Goal: Transaction & Acquisition: Purchase product/service

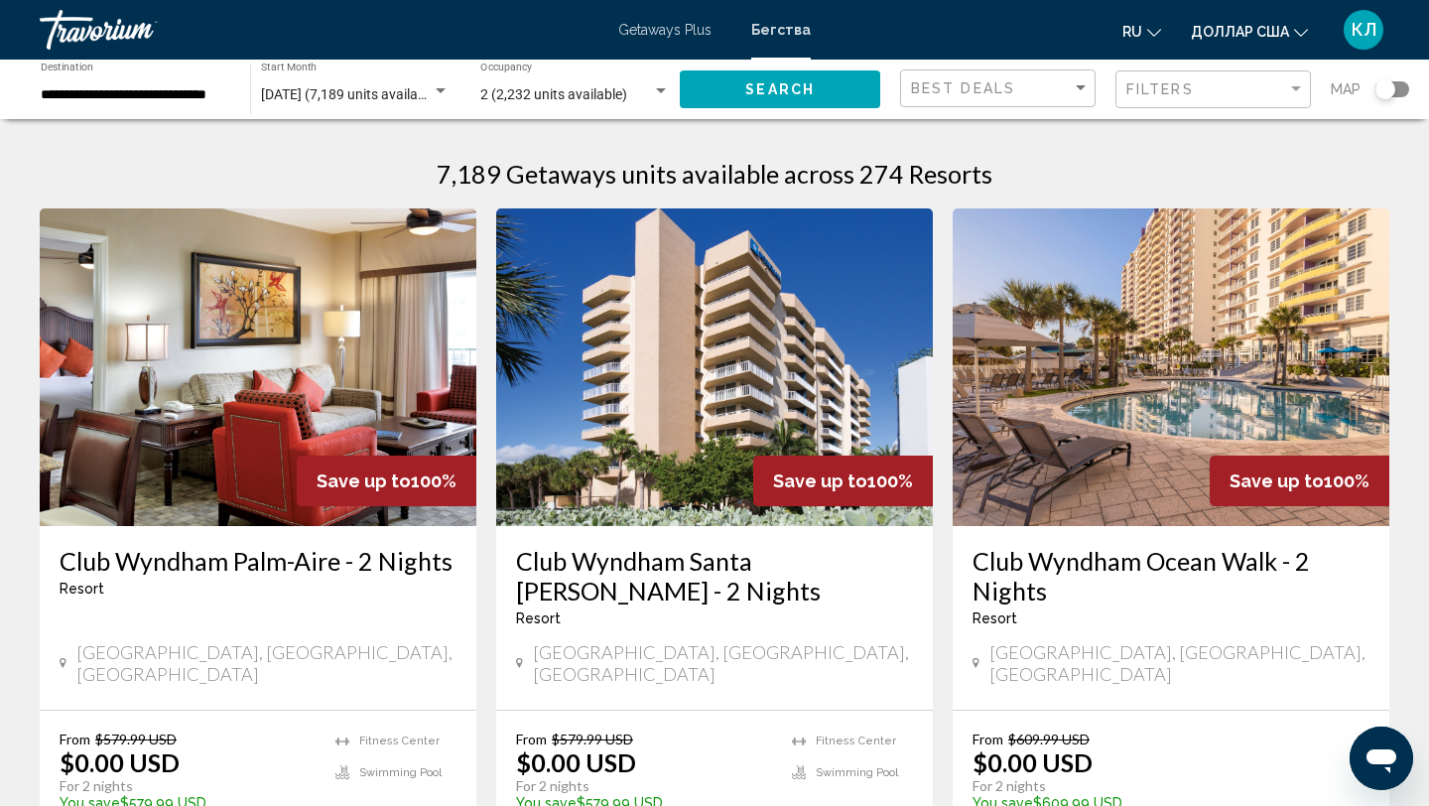
click at [94, 95] on input "**********" at bounding box center [136, 95] width 190 height 16
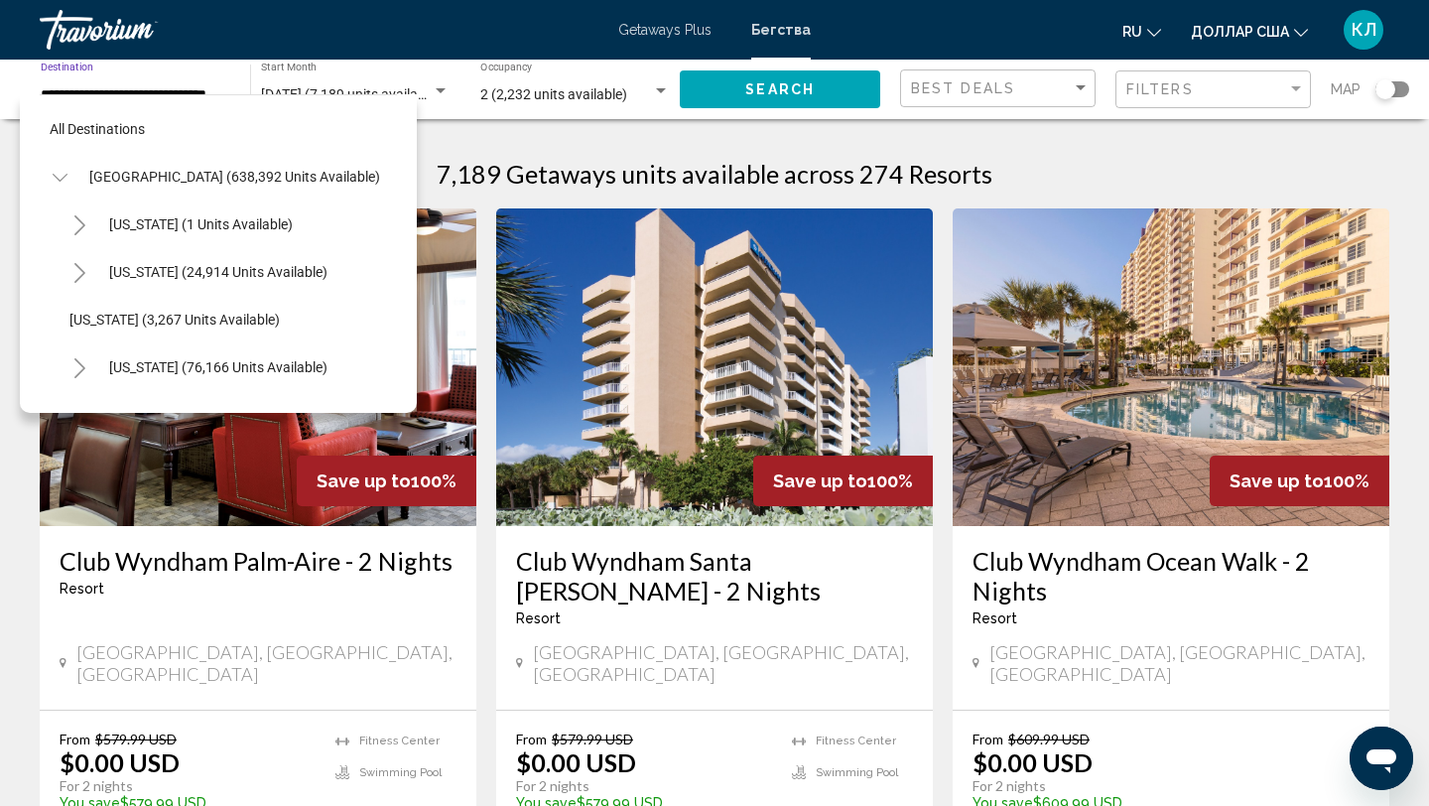
scroll to position [309, 0]
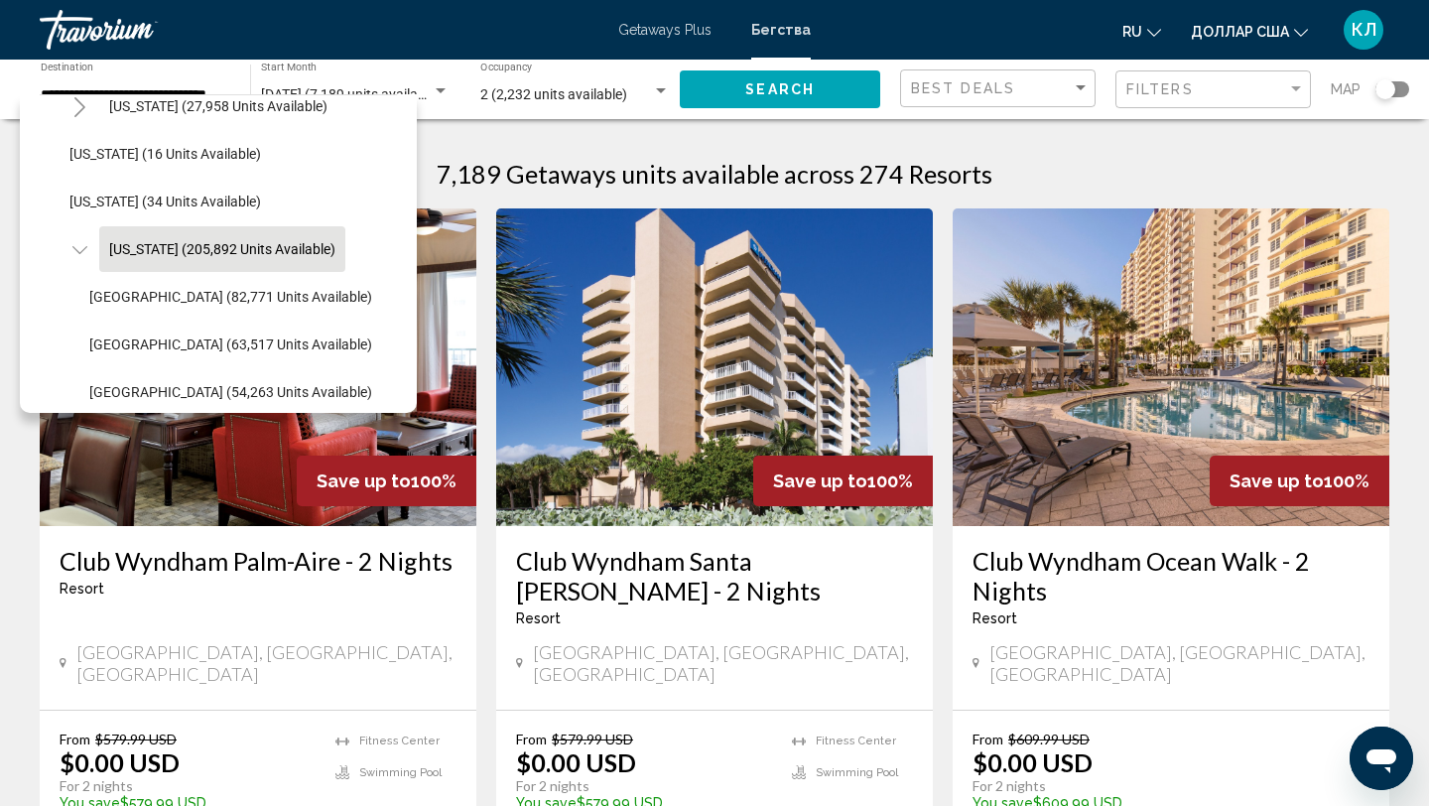
click at [1405, 92] on div "Search widget" at bounding box center [1392, 89] width 34 height 16
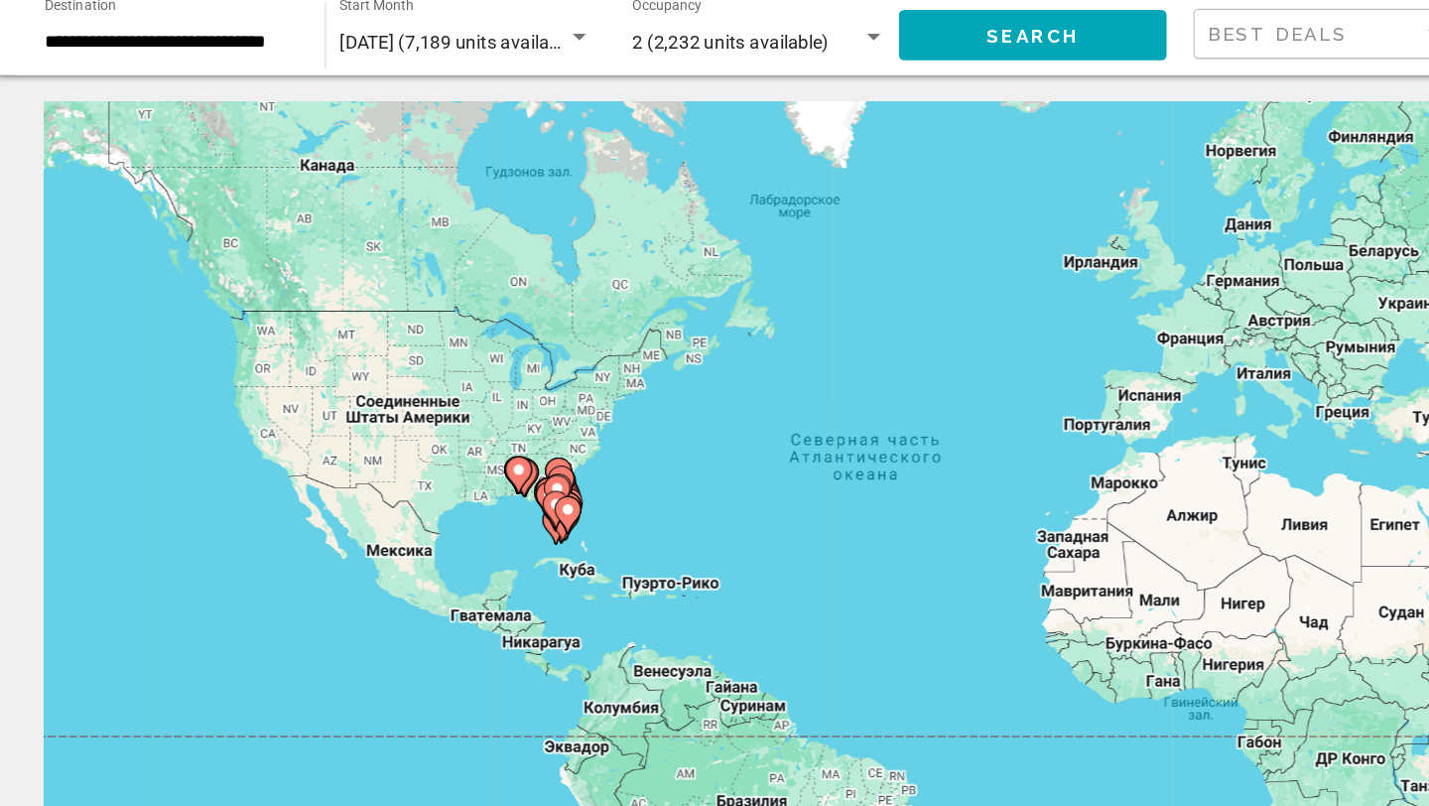
click at [206, 101] on input "**********" at bounding box center [136, 95] width 190 height 16
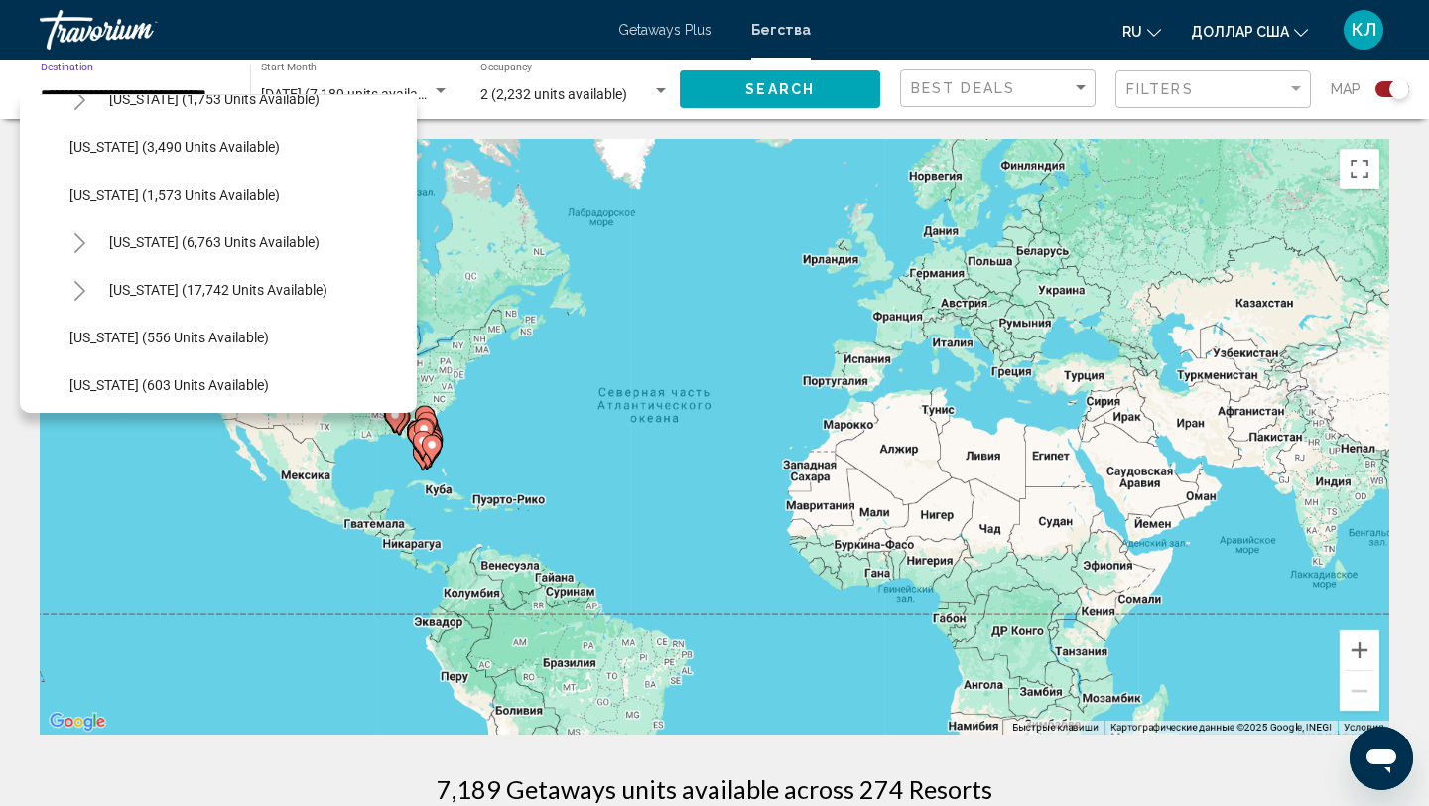
scroll to position [1558, 0]
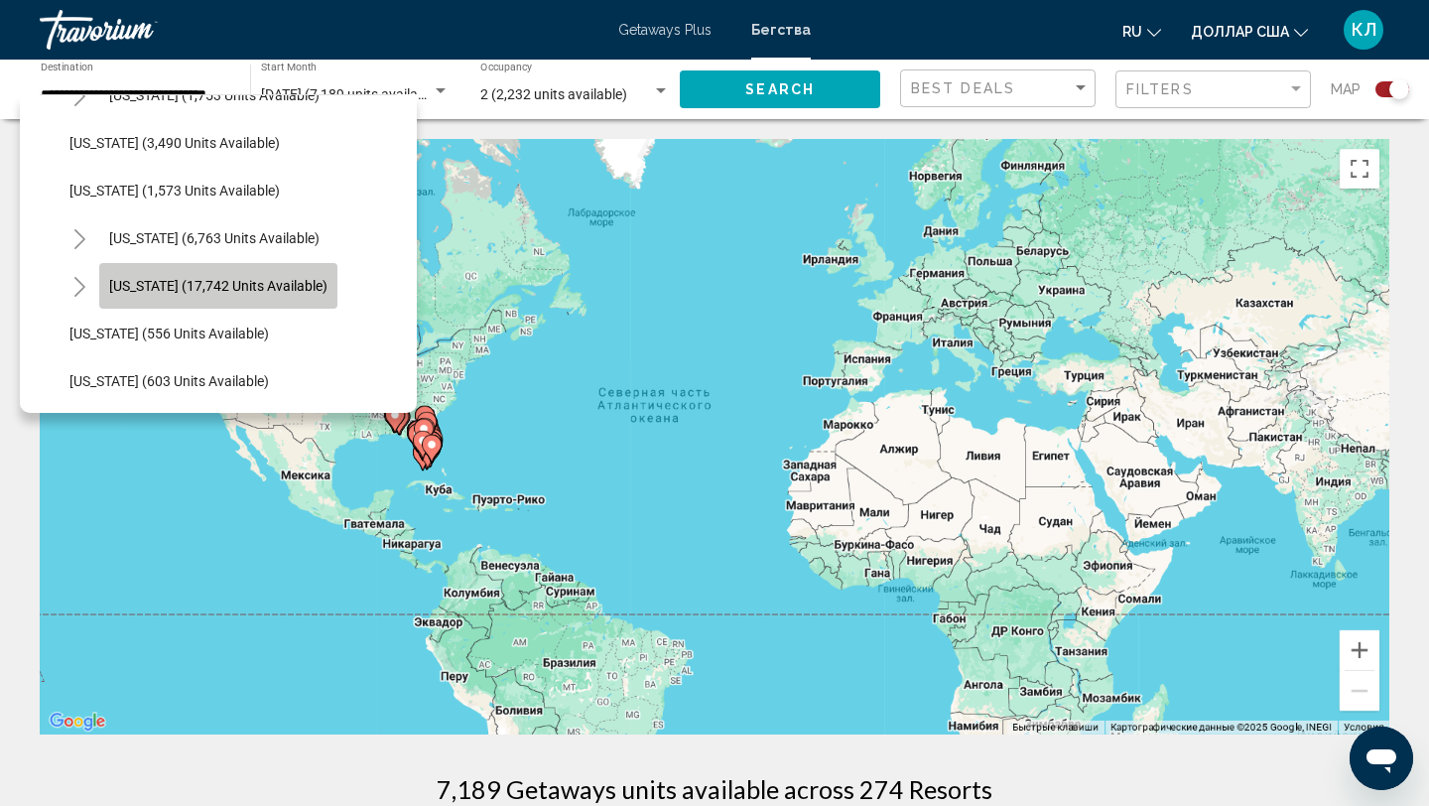
click at [292, 281] on span "North Carolina (17,742 units available)" at bounding box center [218, 286] width 218 height 16
type input "**********"
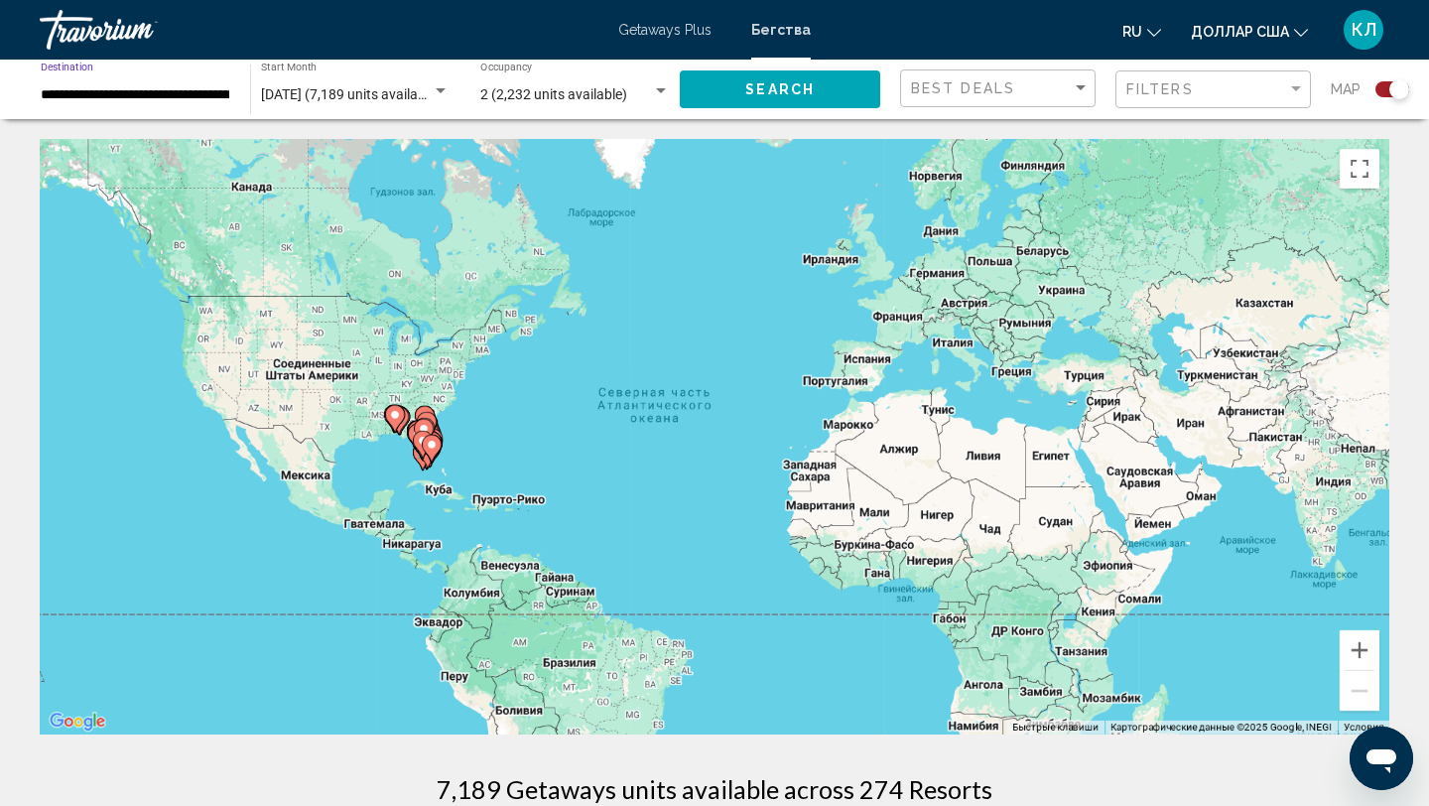
click at [808, 100] on button "Search" at bounding box center [780, 88] width 200 height 37
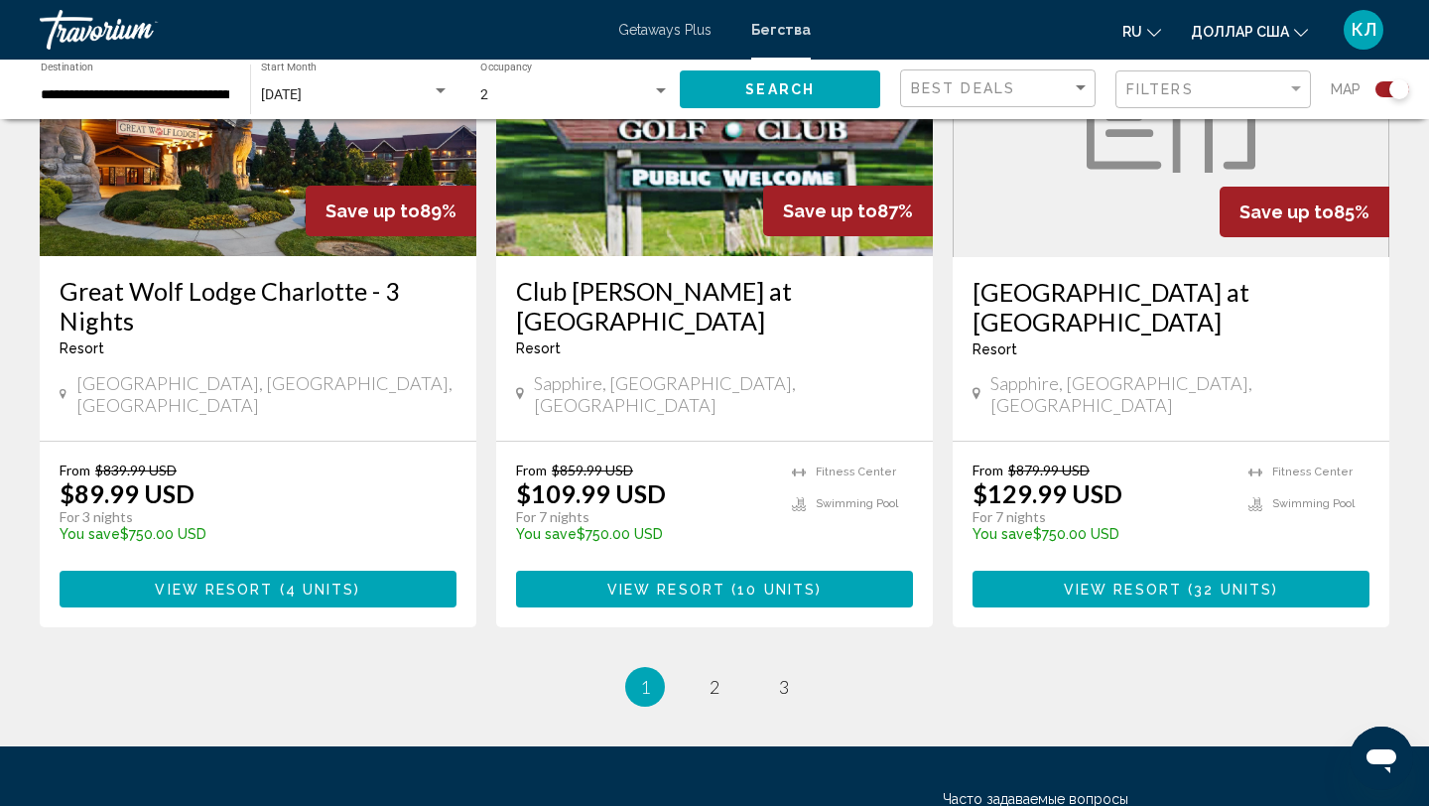
scroll to position [3081, 0]
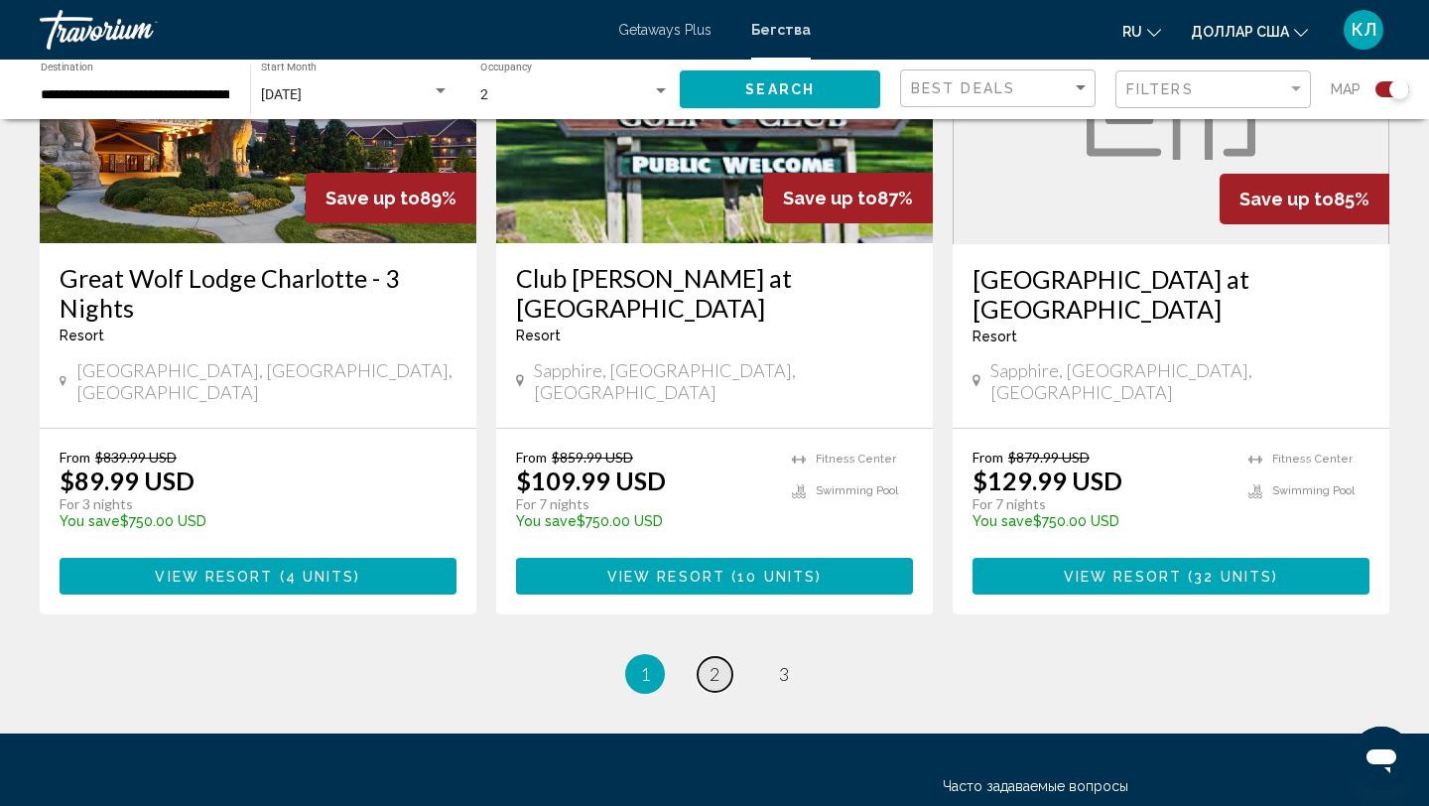
click at [709, 657] on link "page 2" at bounding box center [715, 674] width 35 height 35
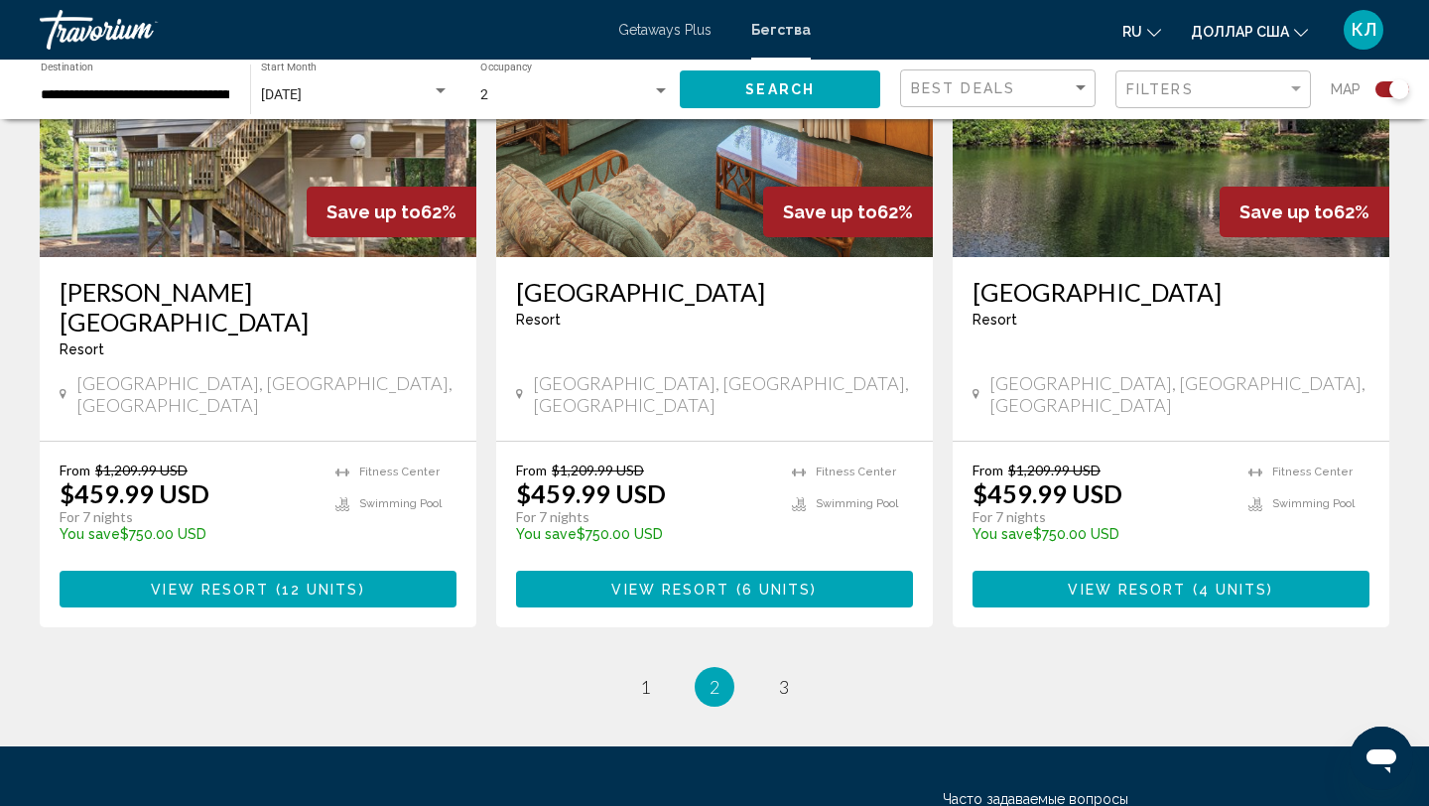
scroll to position [3131, 0]
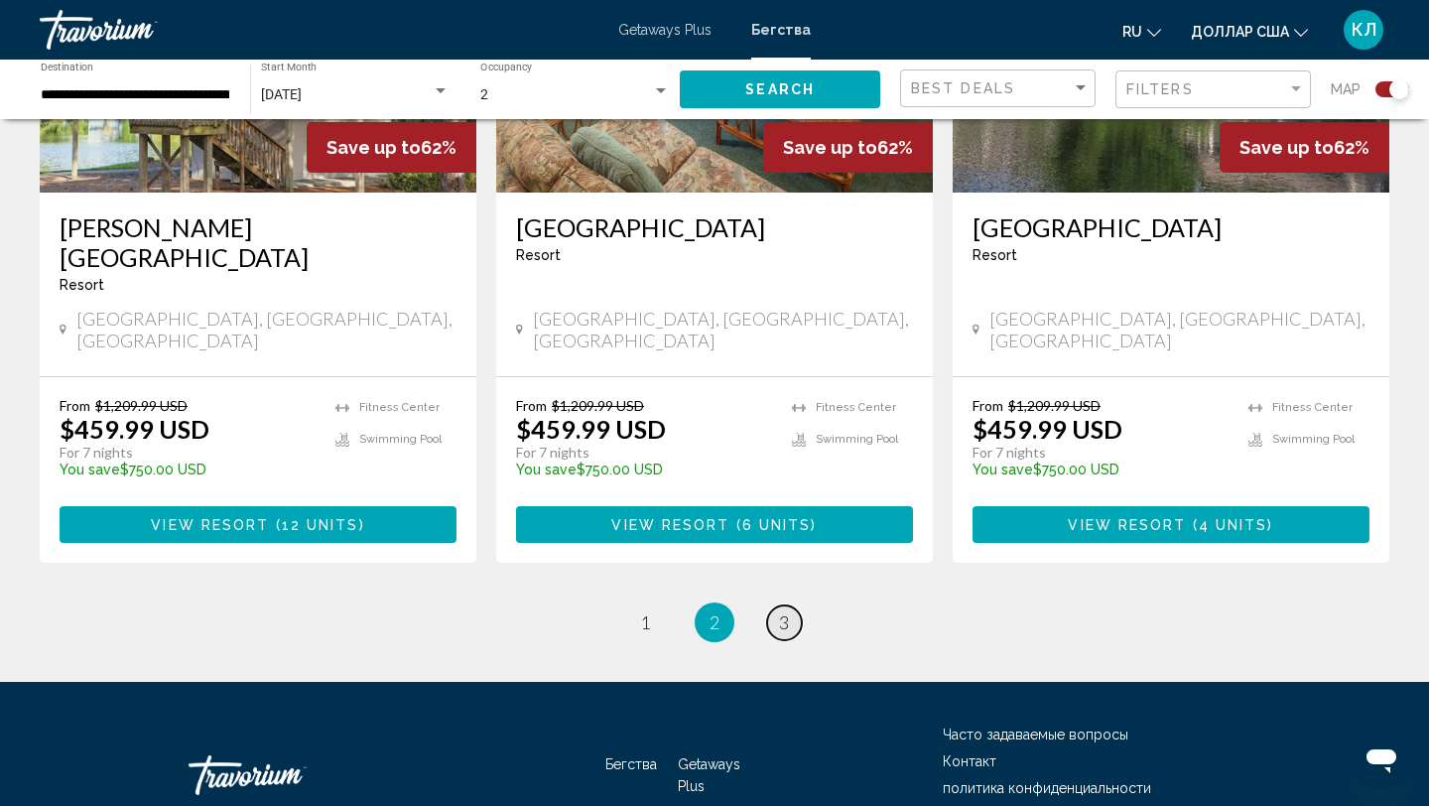
click at [782, 611] on span "3" at bounding box center [784, 622] width 10 height 22
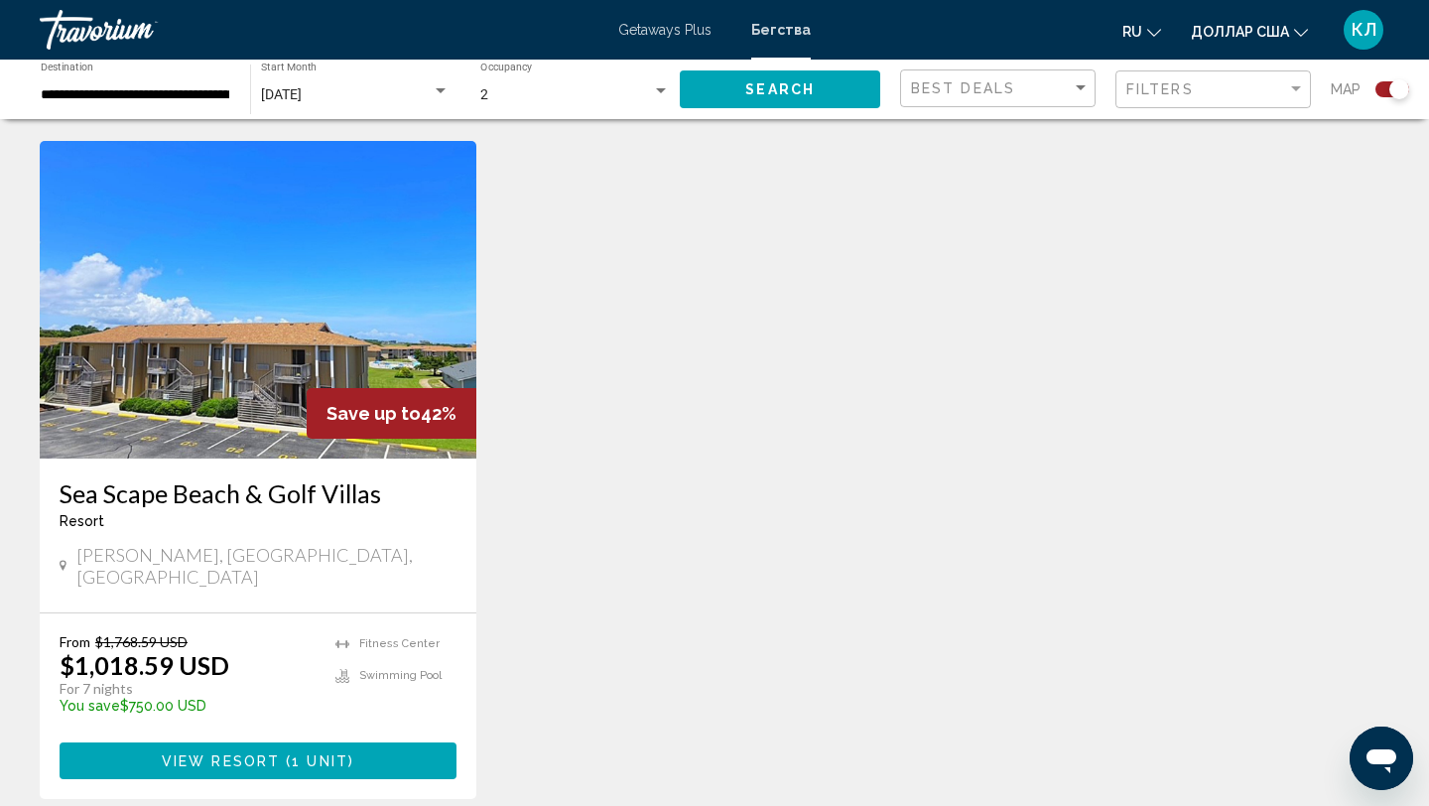
scroll to position [3131, 0]
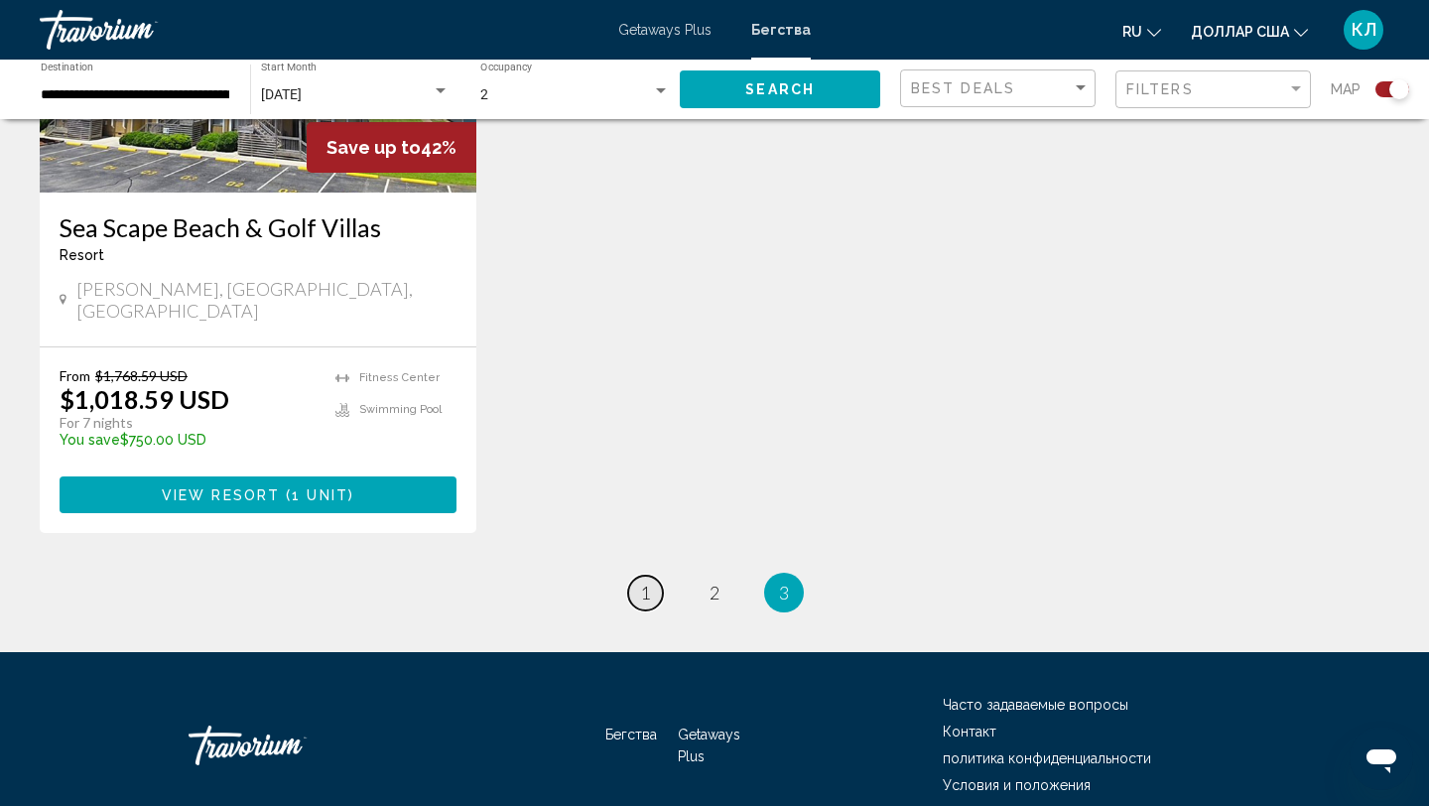
click at [660, 575] on link "page 1" at bounding box center [645, 592] width 35 height 35
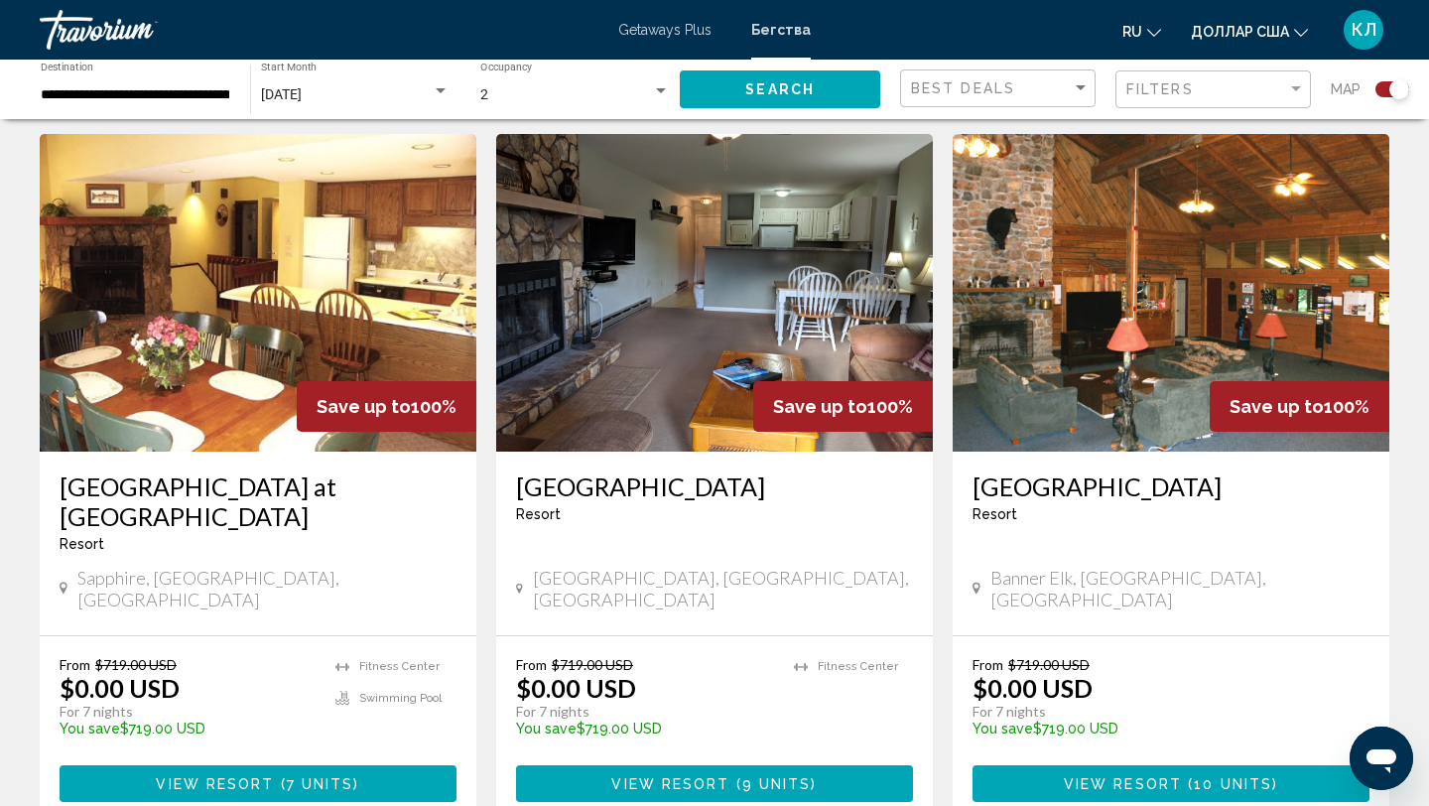
scroll to position [691, 0]
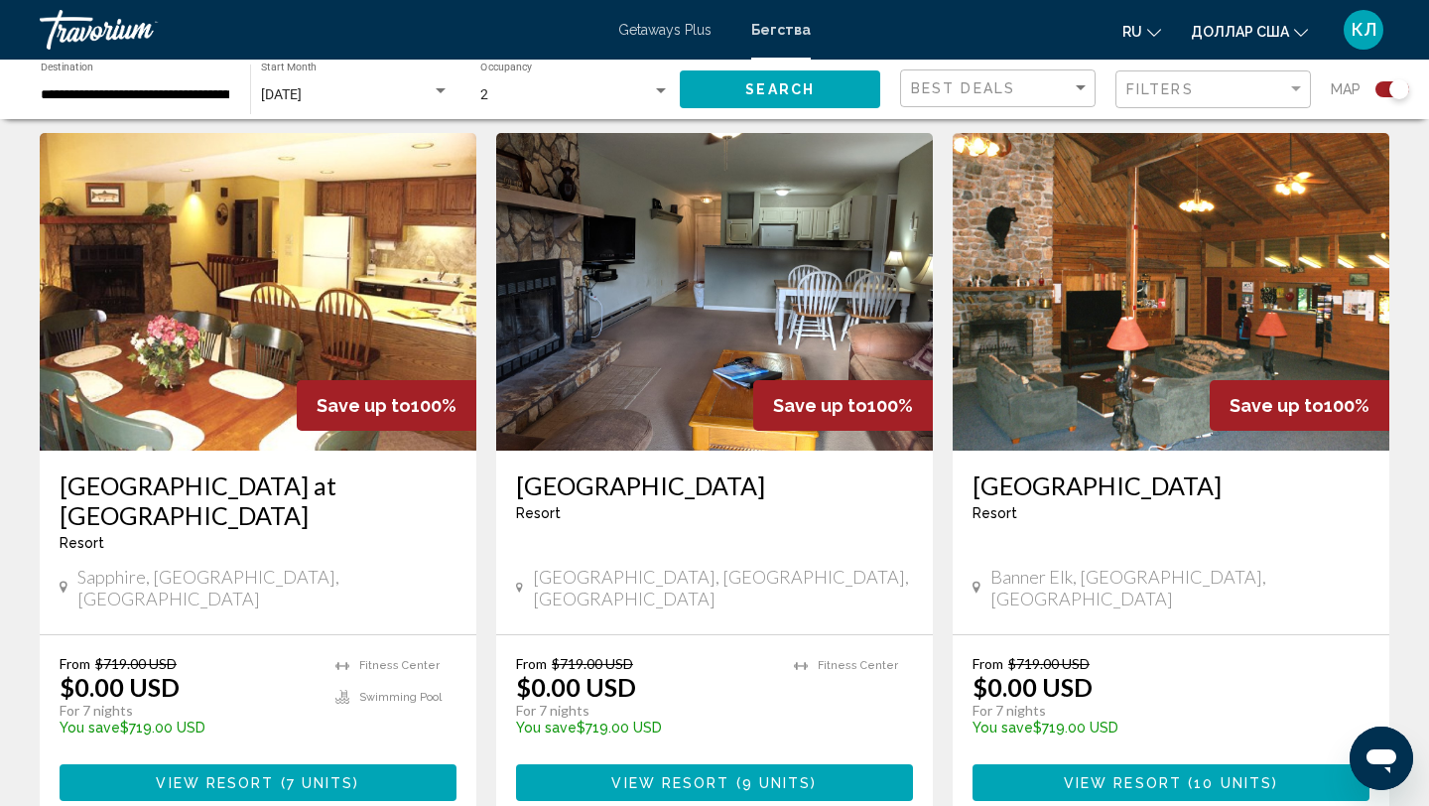
click at [415, 491] on h3 "Fairway Forest at Sapphire Valley" at bounding box center [258, 500] width 397 height 60
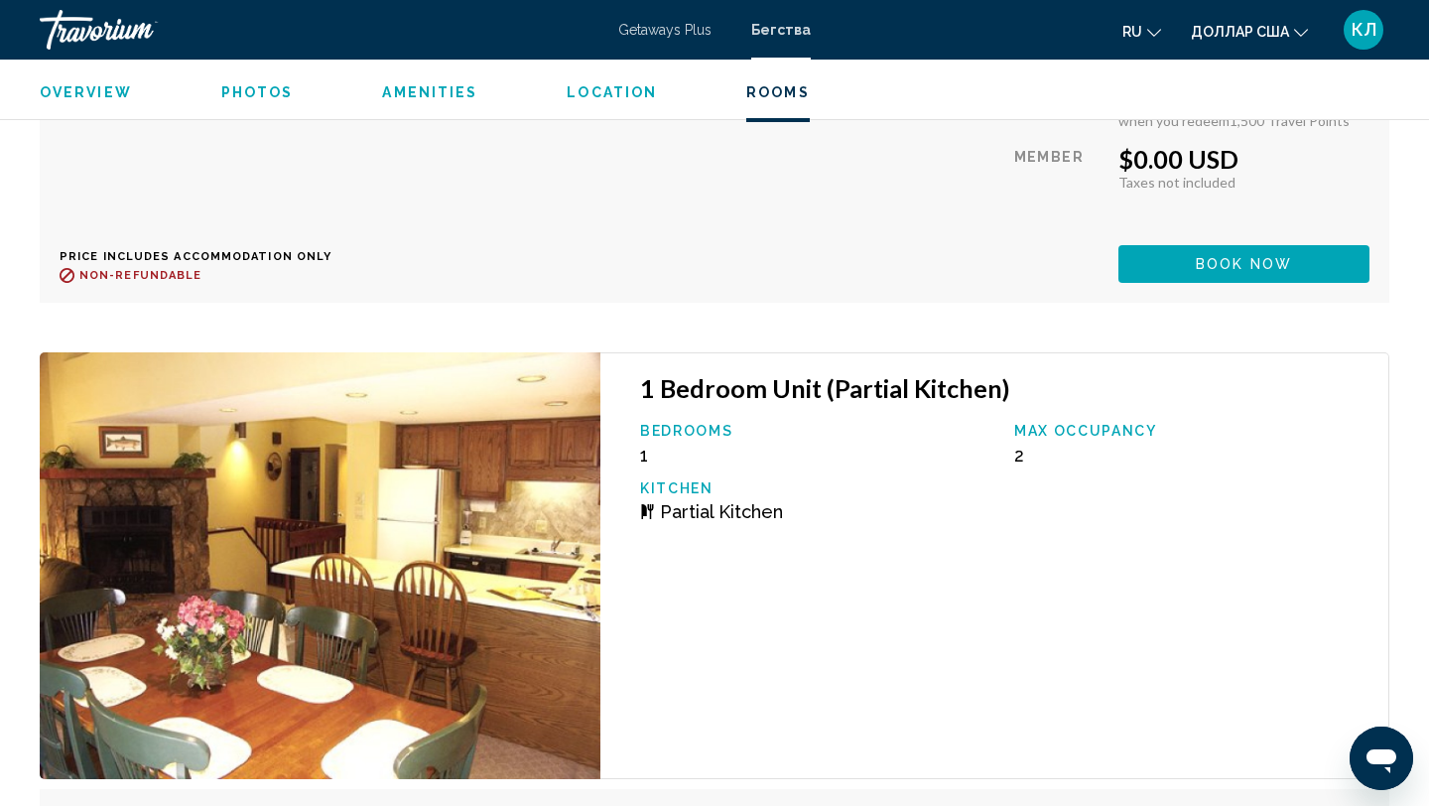
scroll to position [4479, 0]
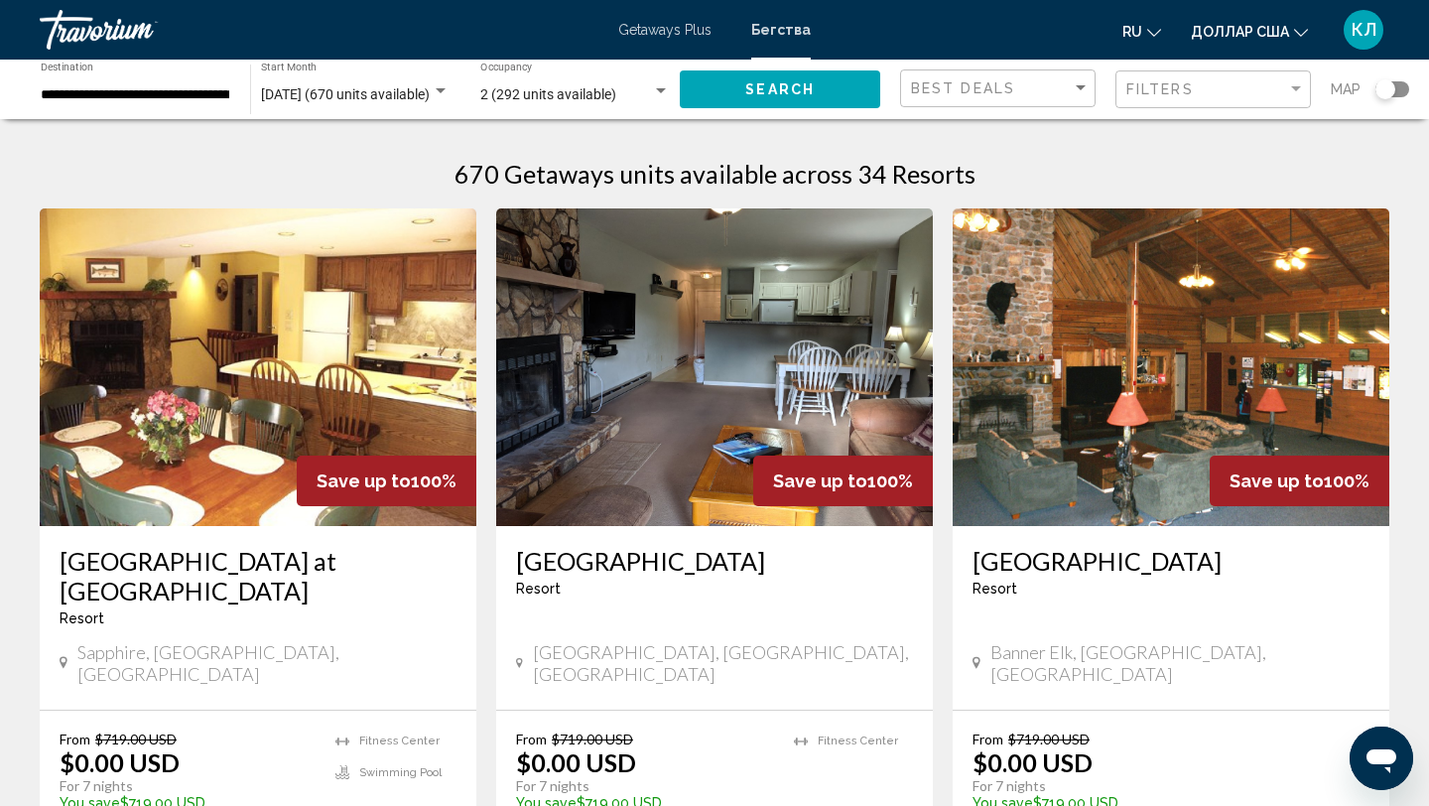
click at [582, 555] on h3 "Willow Valley Resort" at bounding box center [714, 561] width 397 height 30
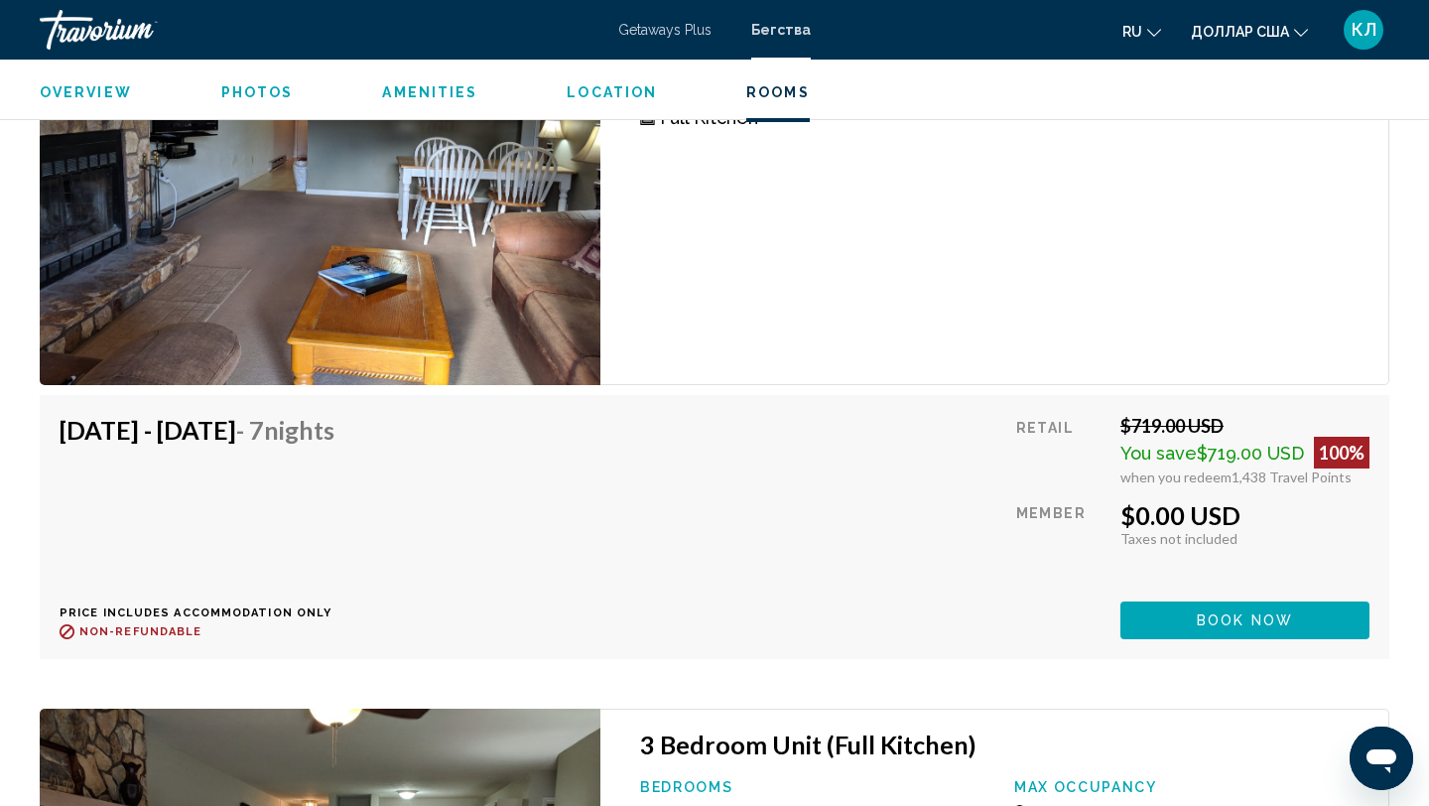
scroll to position [6128, 0]
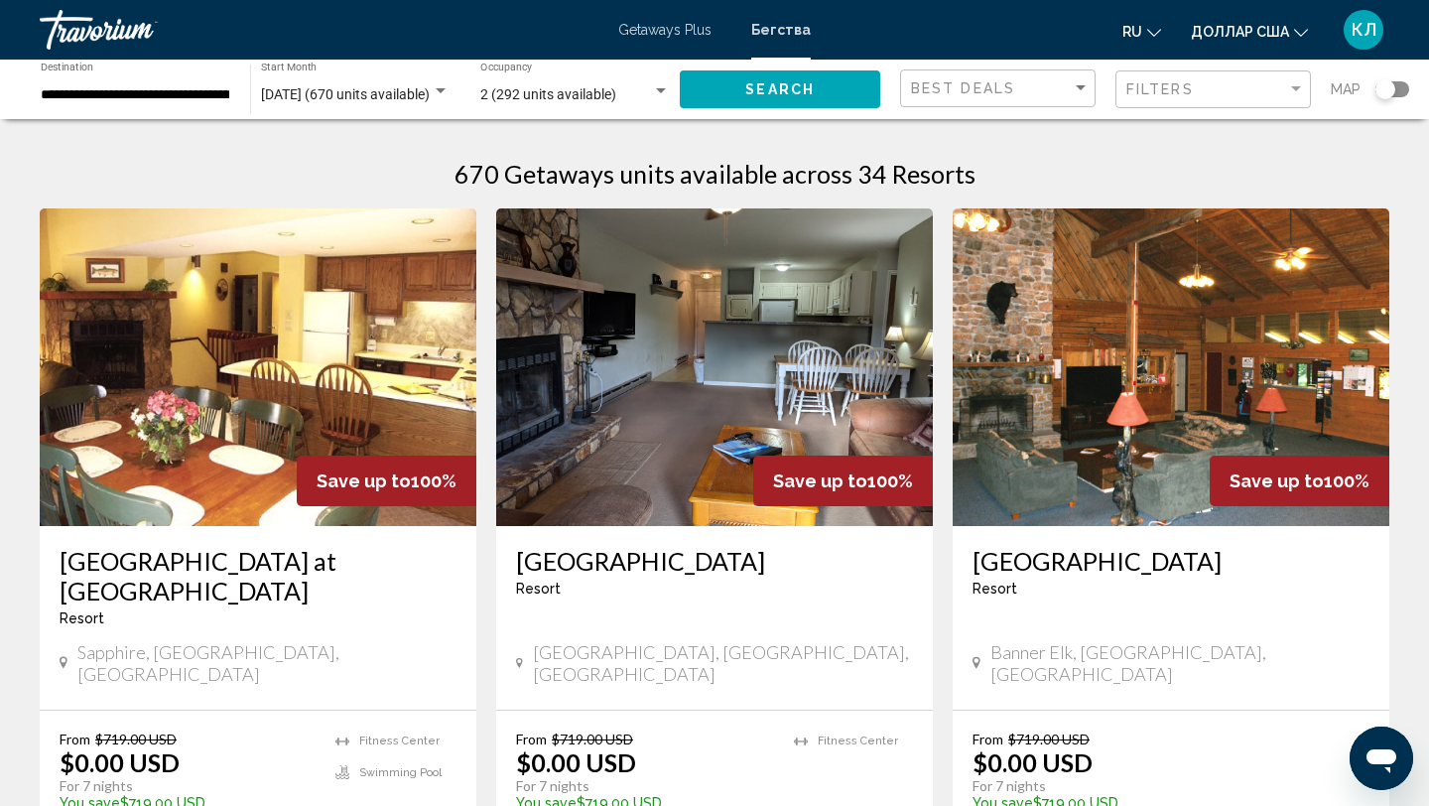
click at [1029, 552] on h3 "Smoketree Lodge" at bounding box center [1170, 561] width 397 height 30
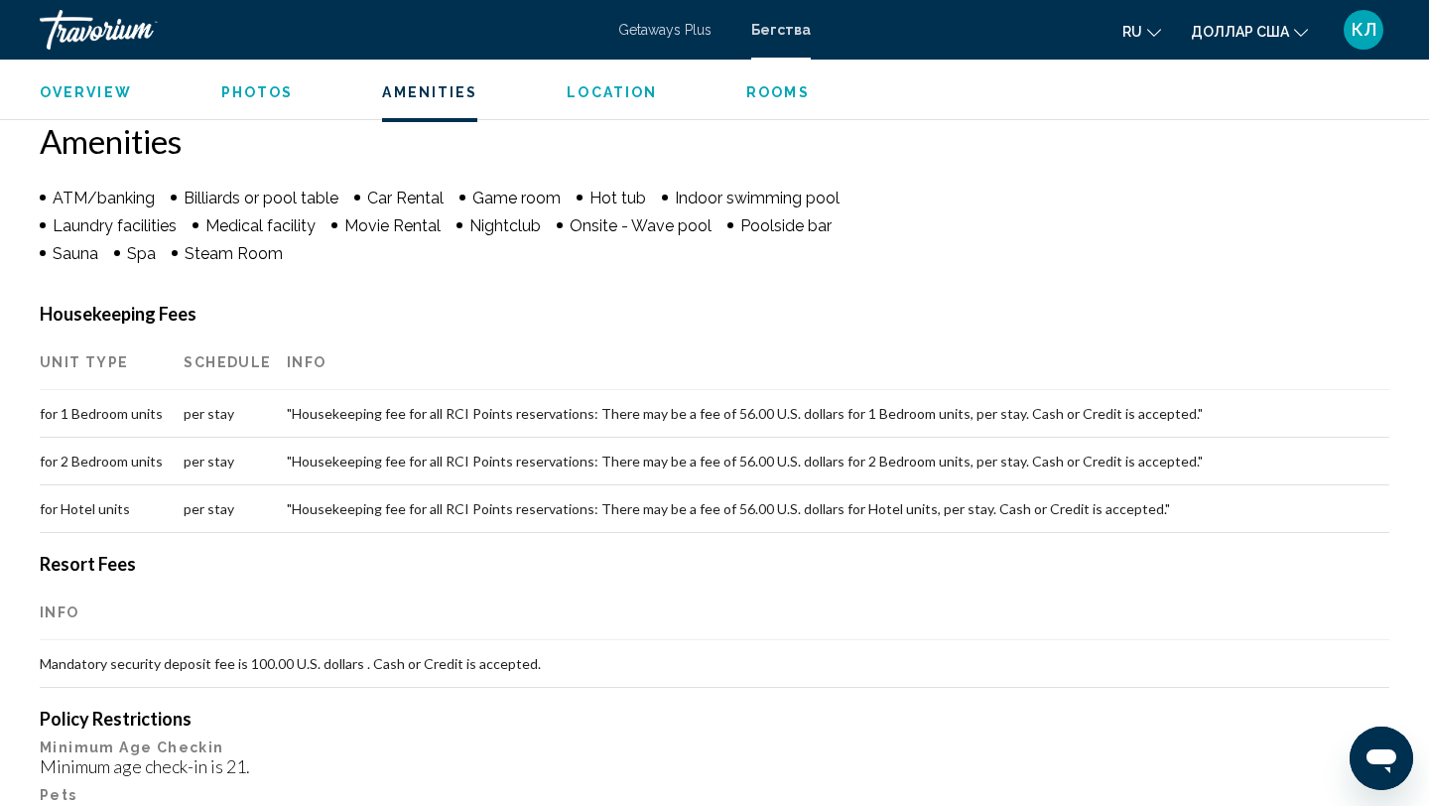
scroll to position [1414, 0]
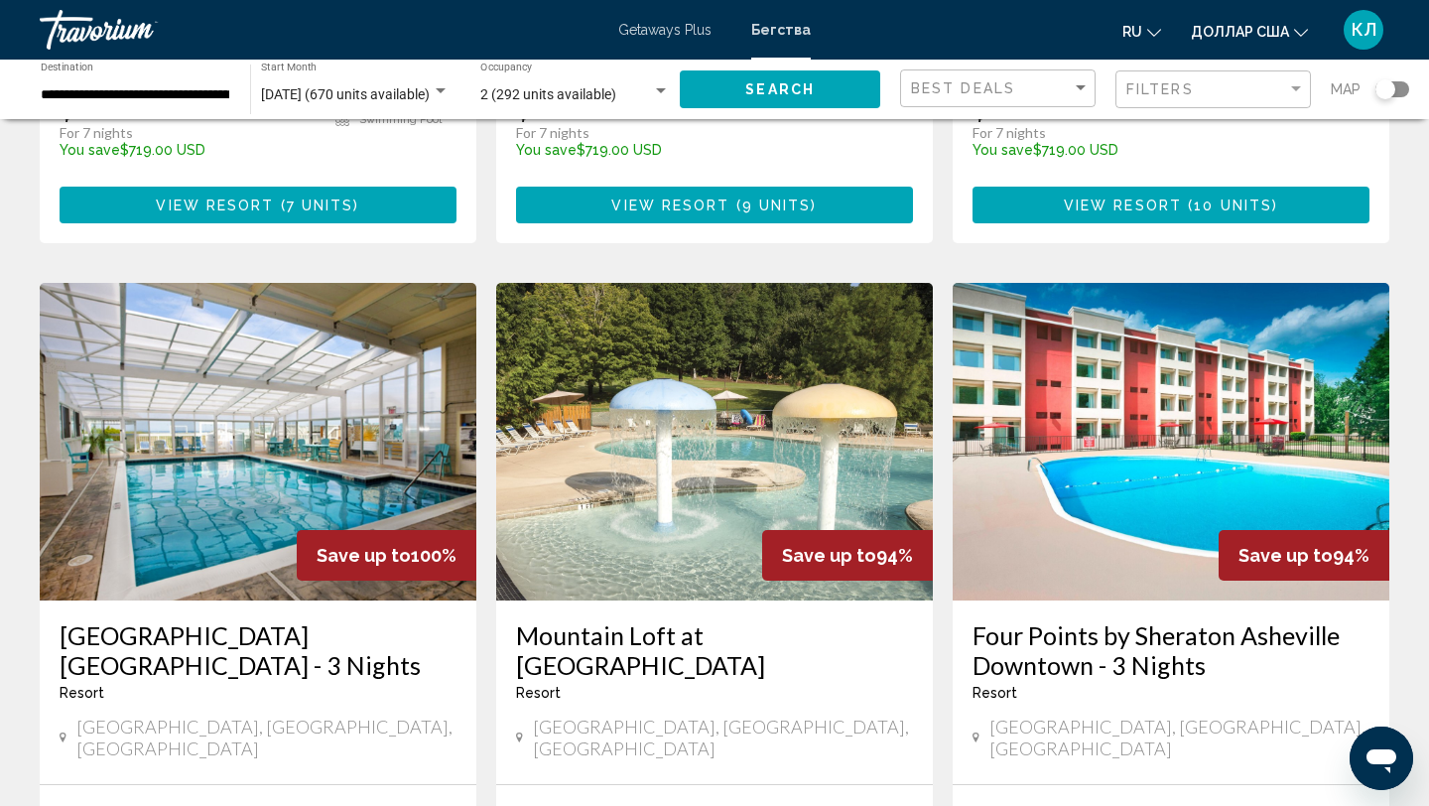
scroll to position [700, 0]
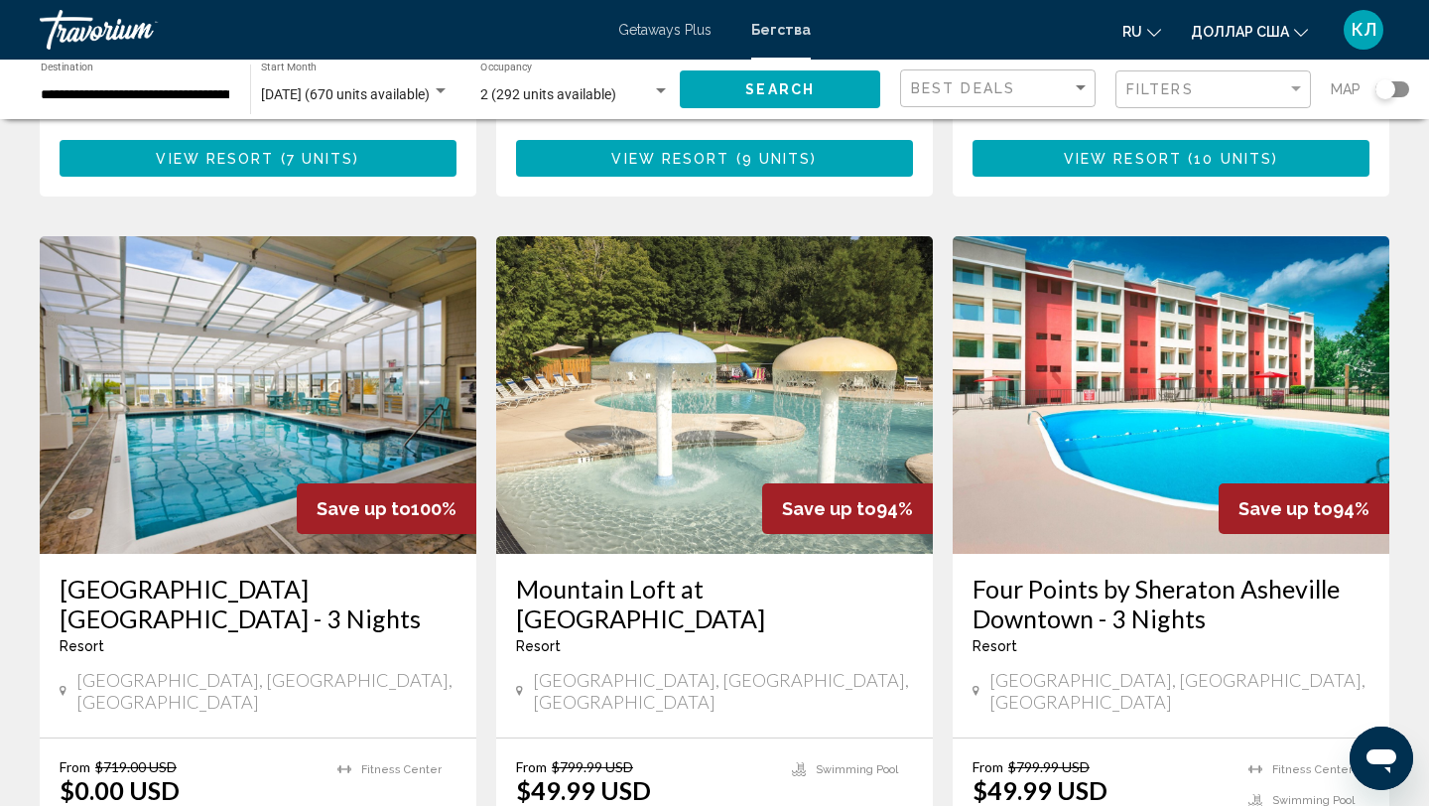
click at [248, 574] on h3 "Ramada Plaza Nags Head Oceanfront - 3 Nights" at bounding box center [258, 604] width 397 height 60
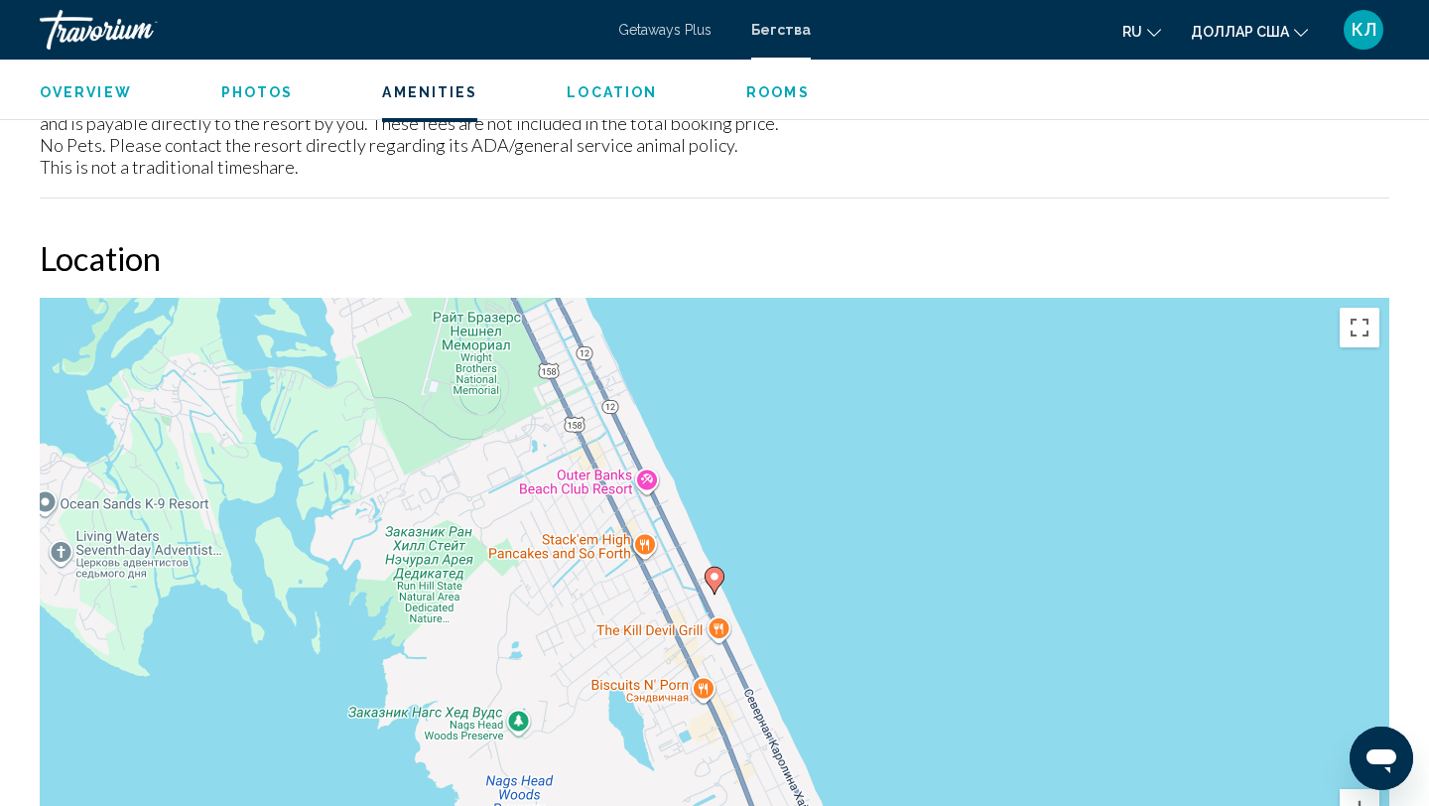
scroll to position [1615, 0]
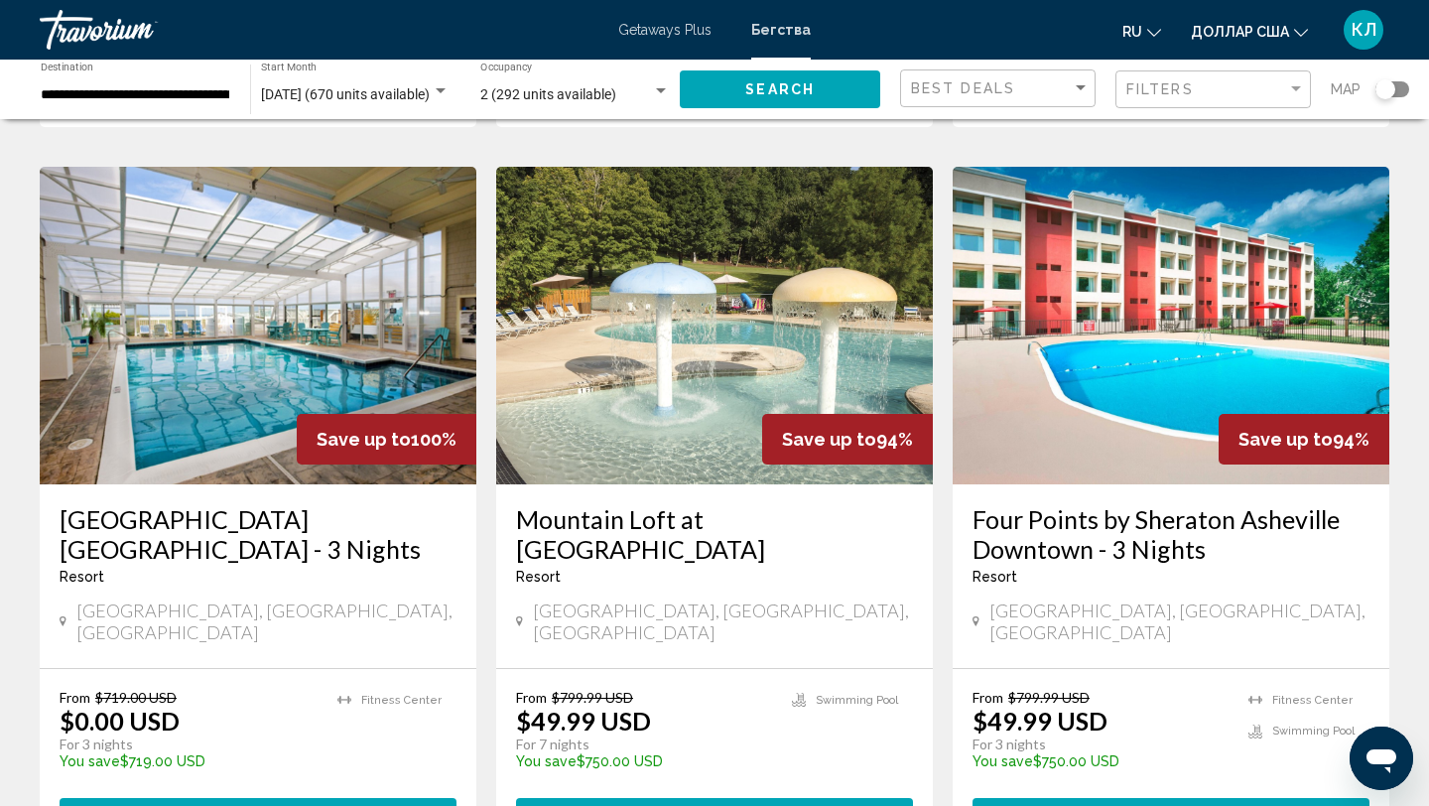
scroll to position [770, 0]
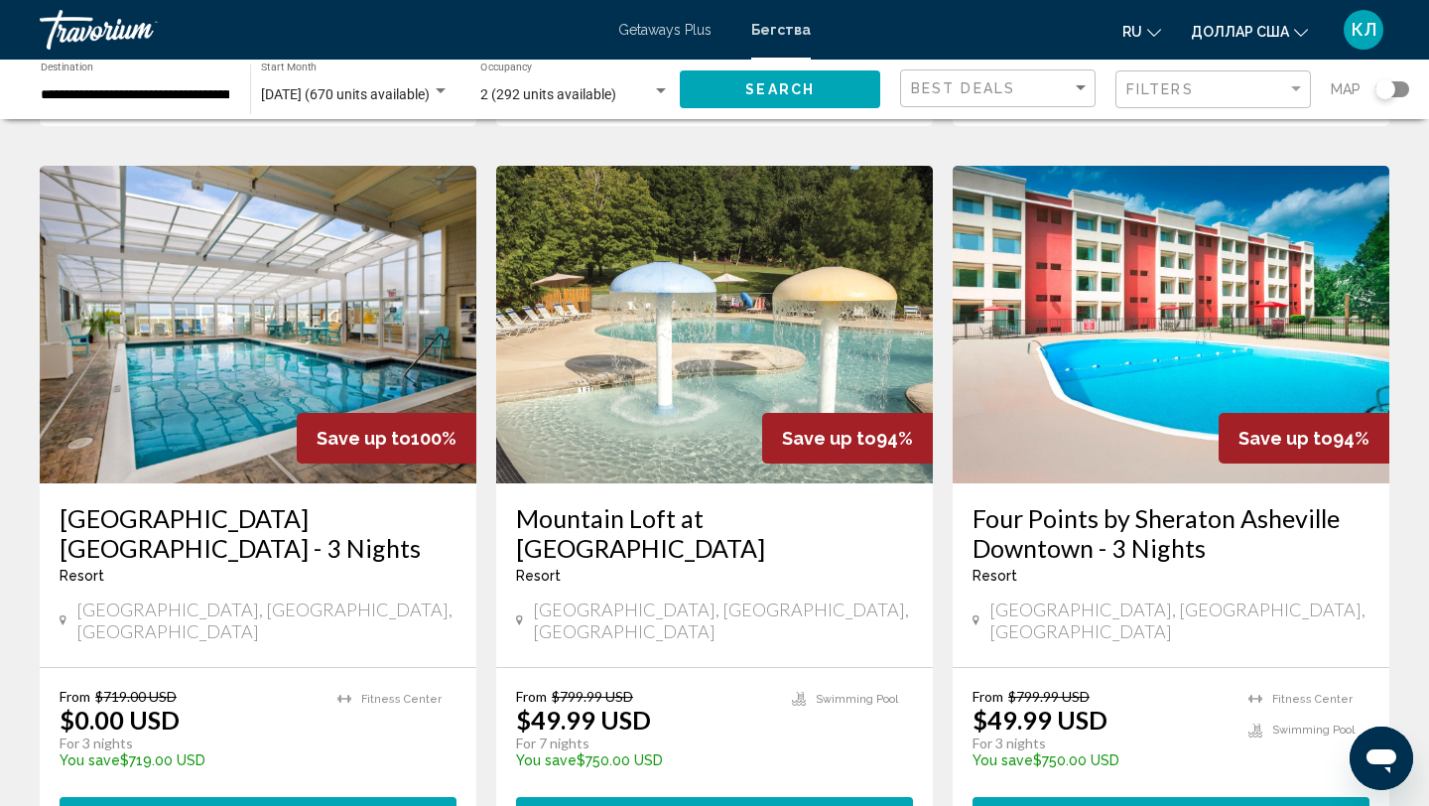
click at [550, 503] on h3 "Mountain Loft at Fairfield Mountains" at bounding box center [714, 533] width 397 height 60
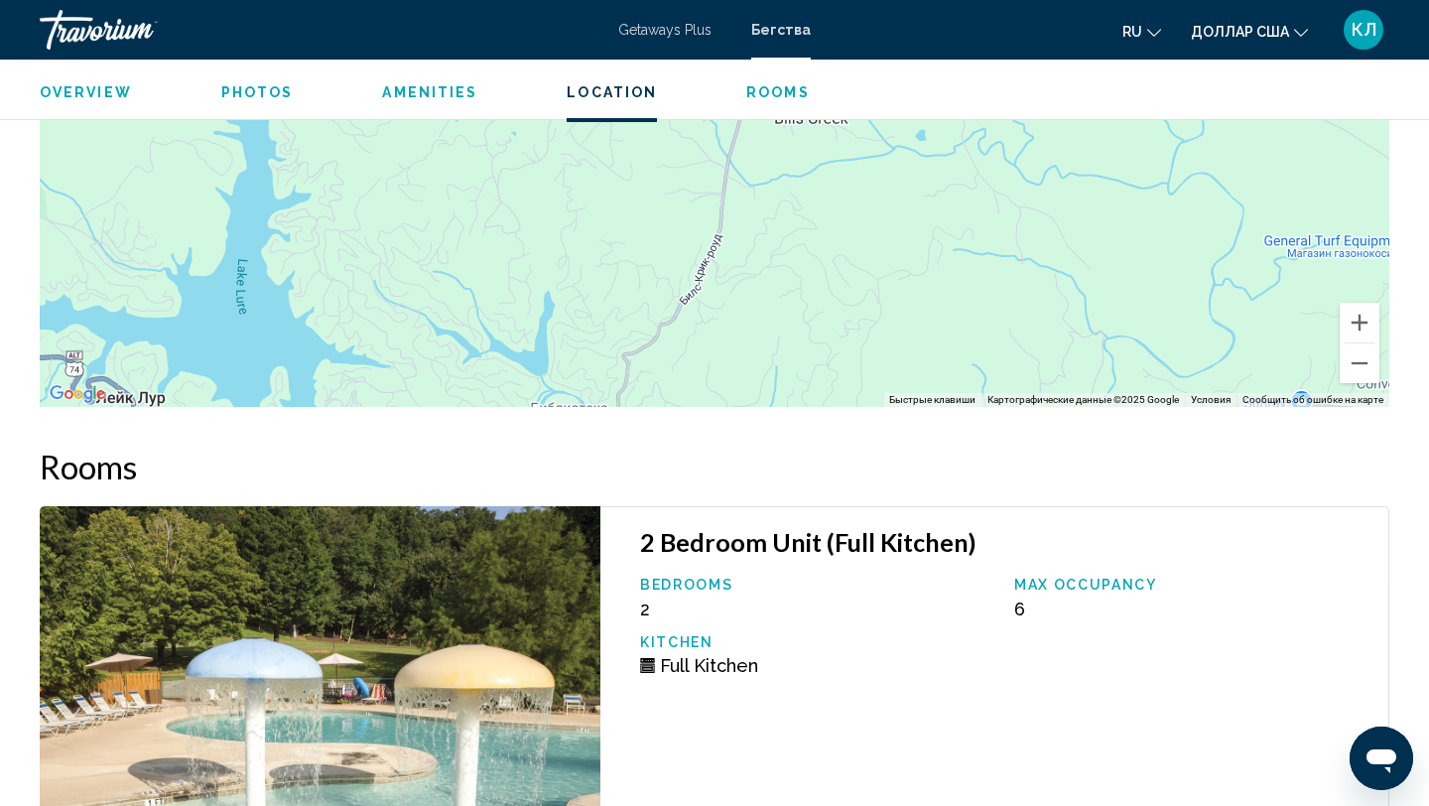
scroll to position [2809, 0]
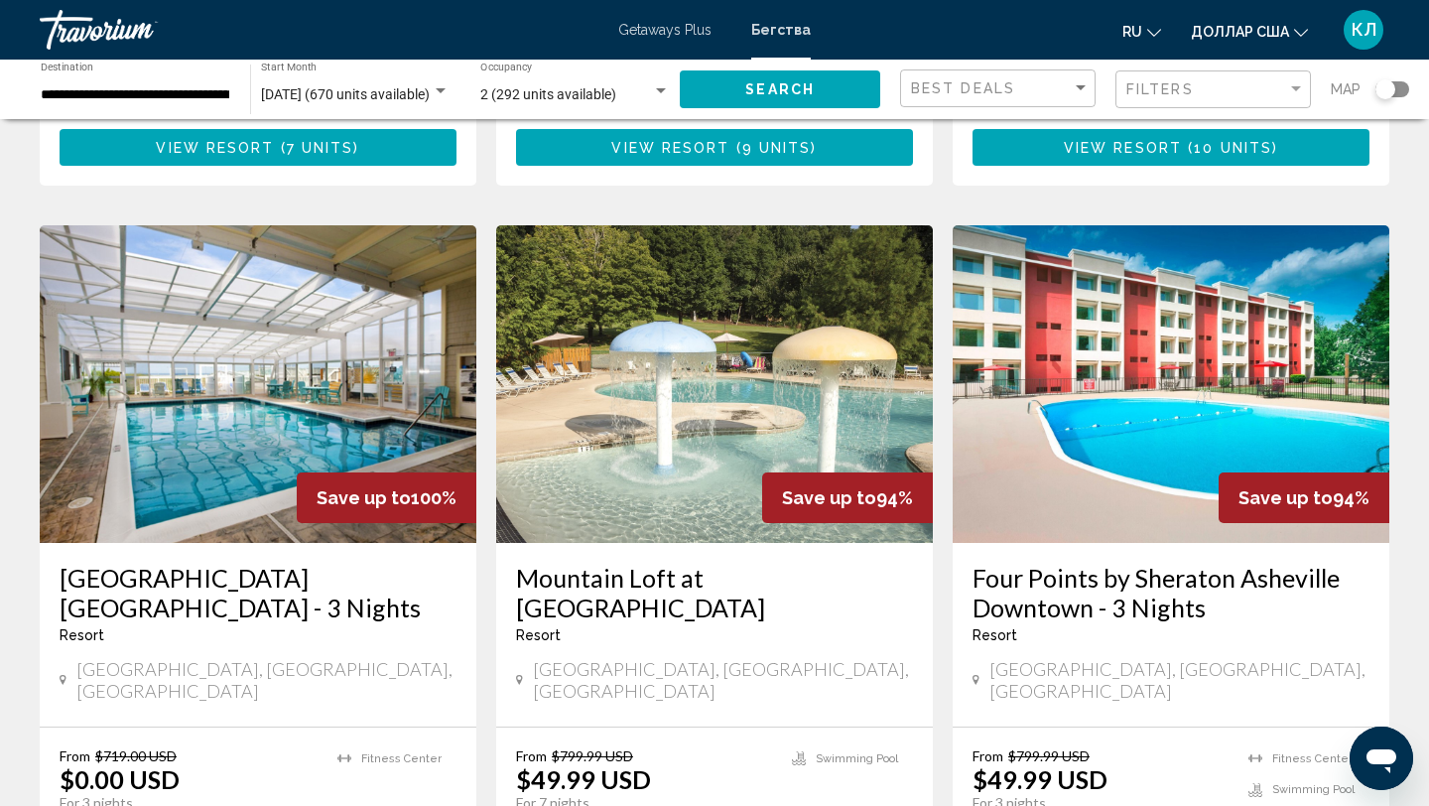
scroll to position [717, 0]
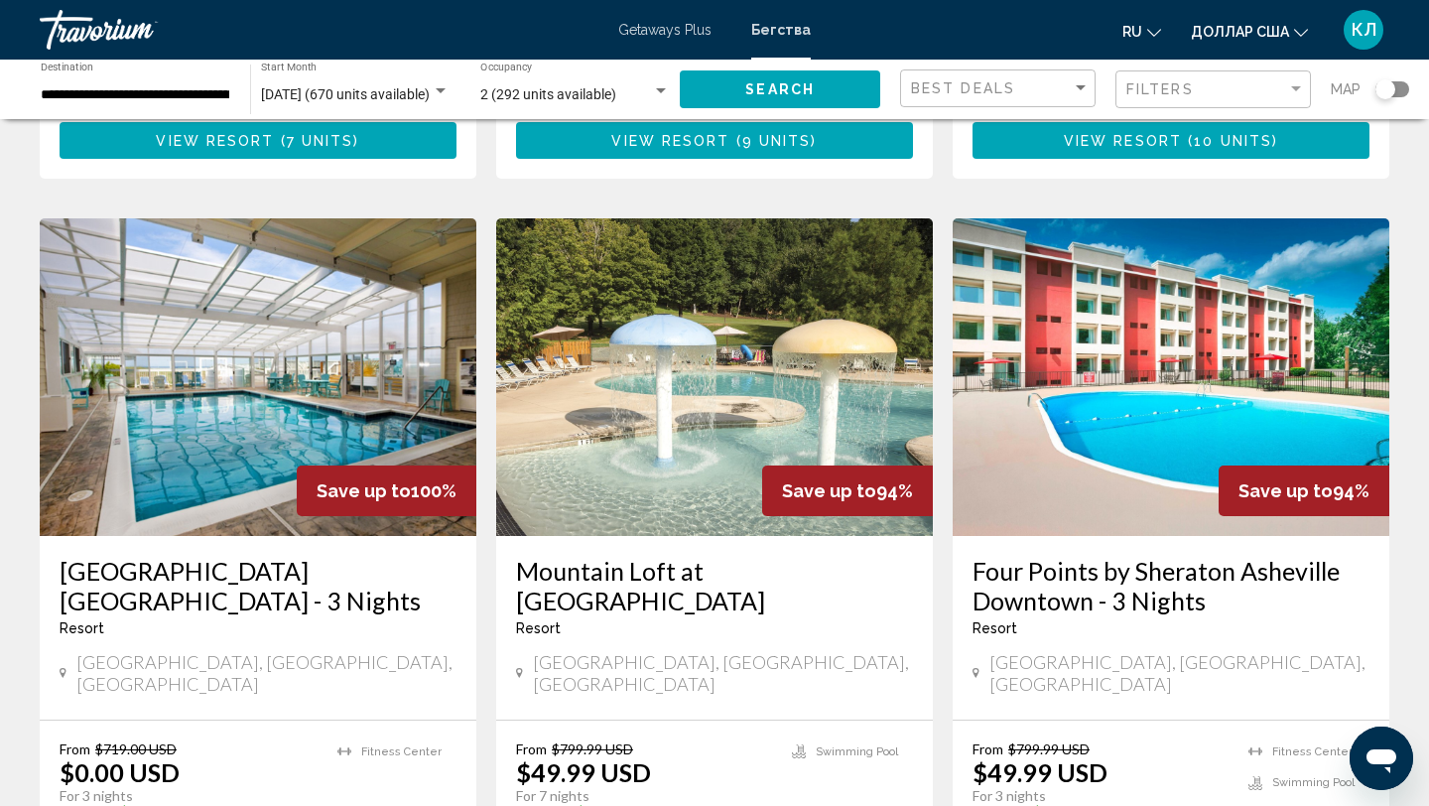
click at [1077, 556] on h3 "Four Points by Sheraton Asheville Downtown - 3 Nights" at bounding box center [1170, 586] width 397 height 60
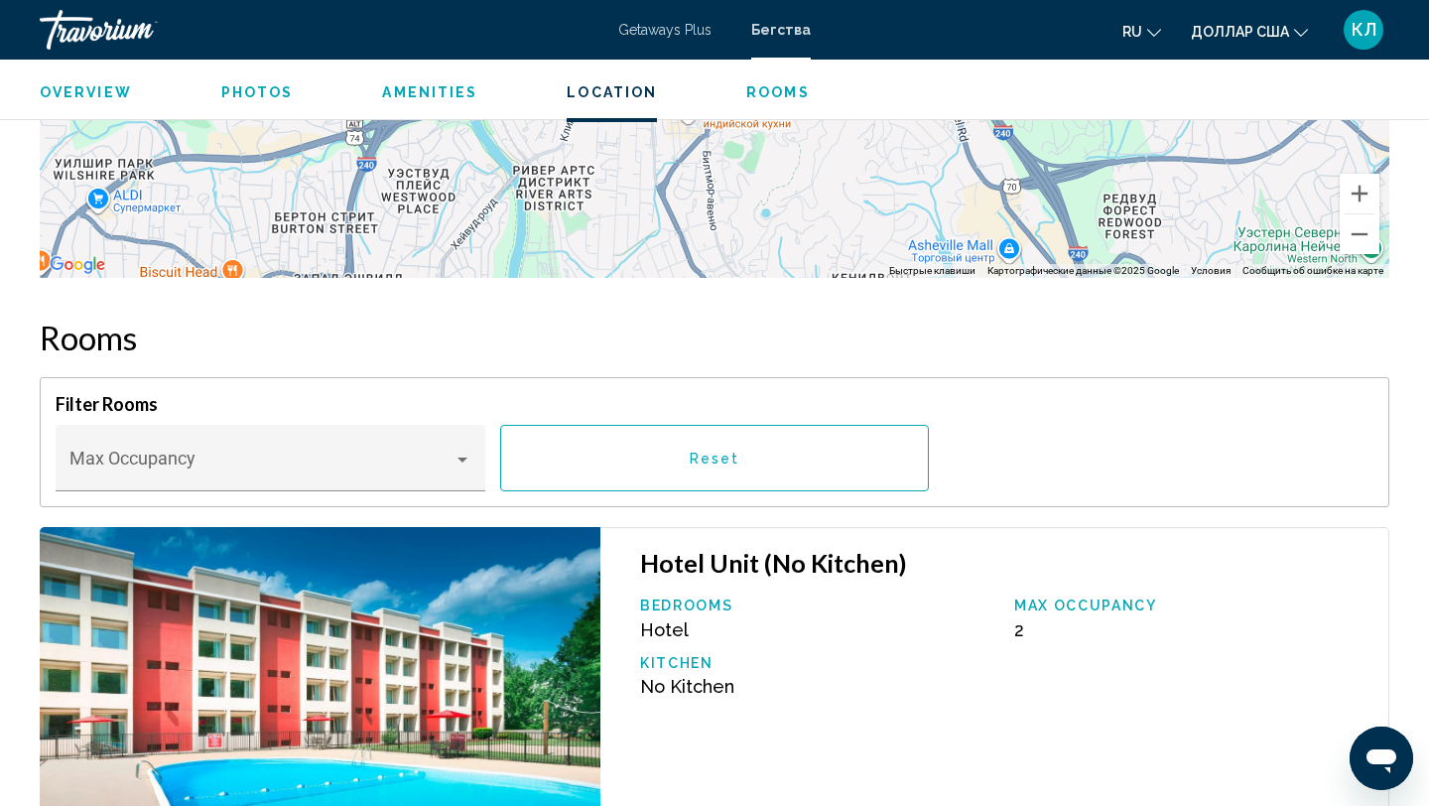
scroll to position [2404, 0]
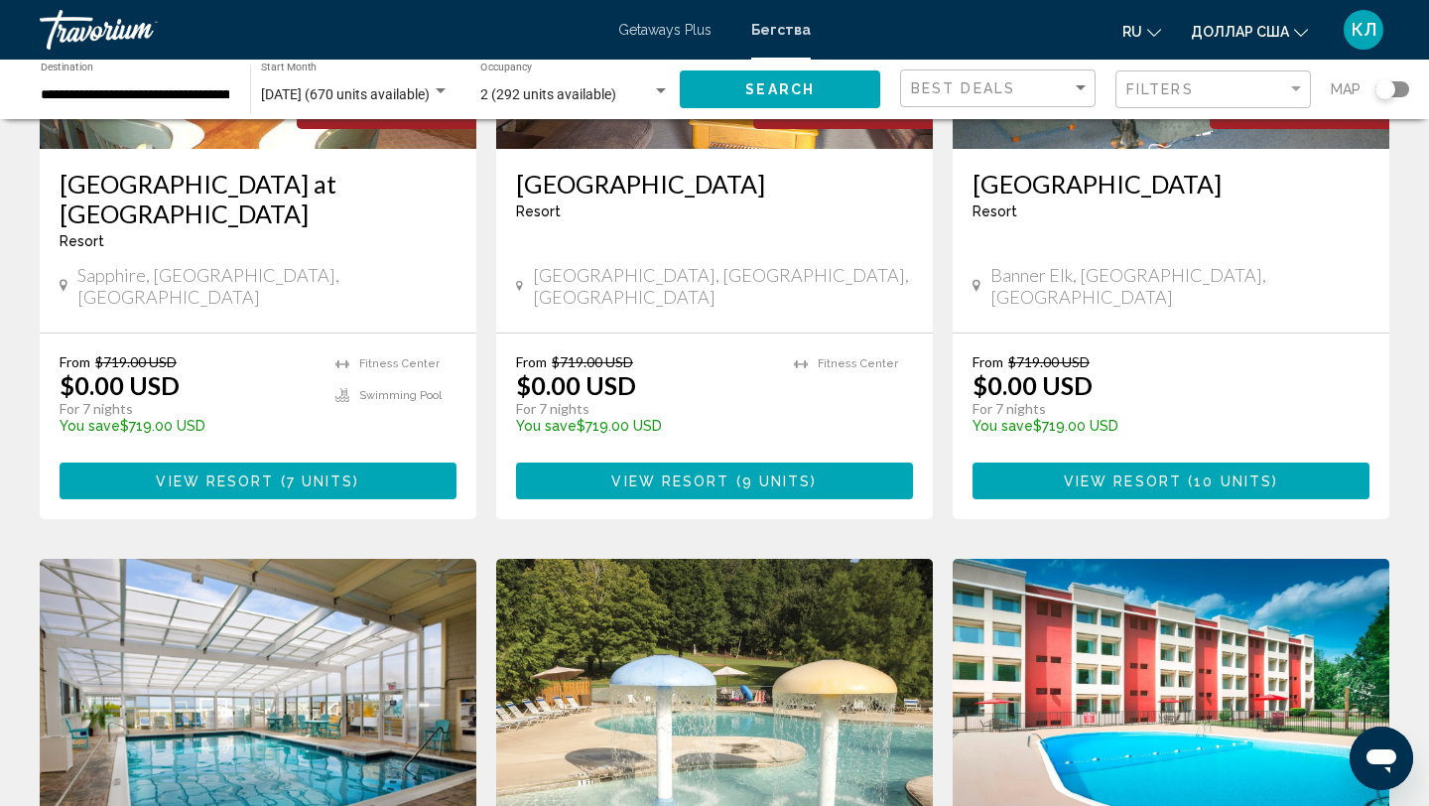
scroll to position [361, 0]
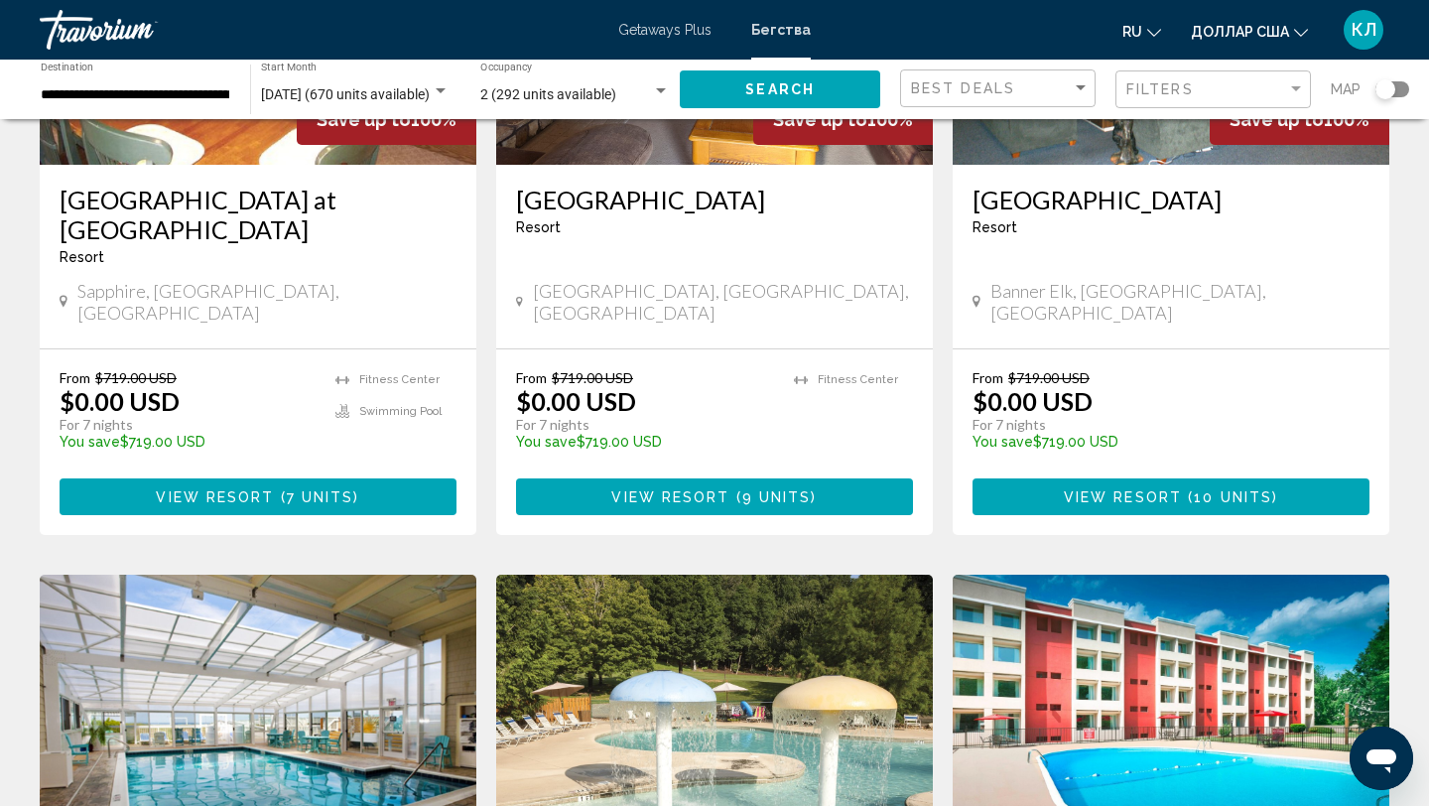
click at [146, 104] on div "**********" at bounding box center [136, 90] width 190 height 55
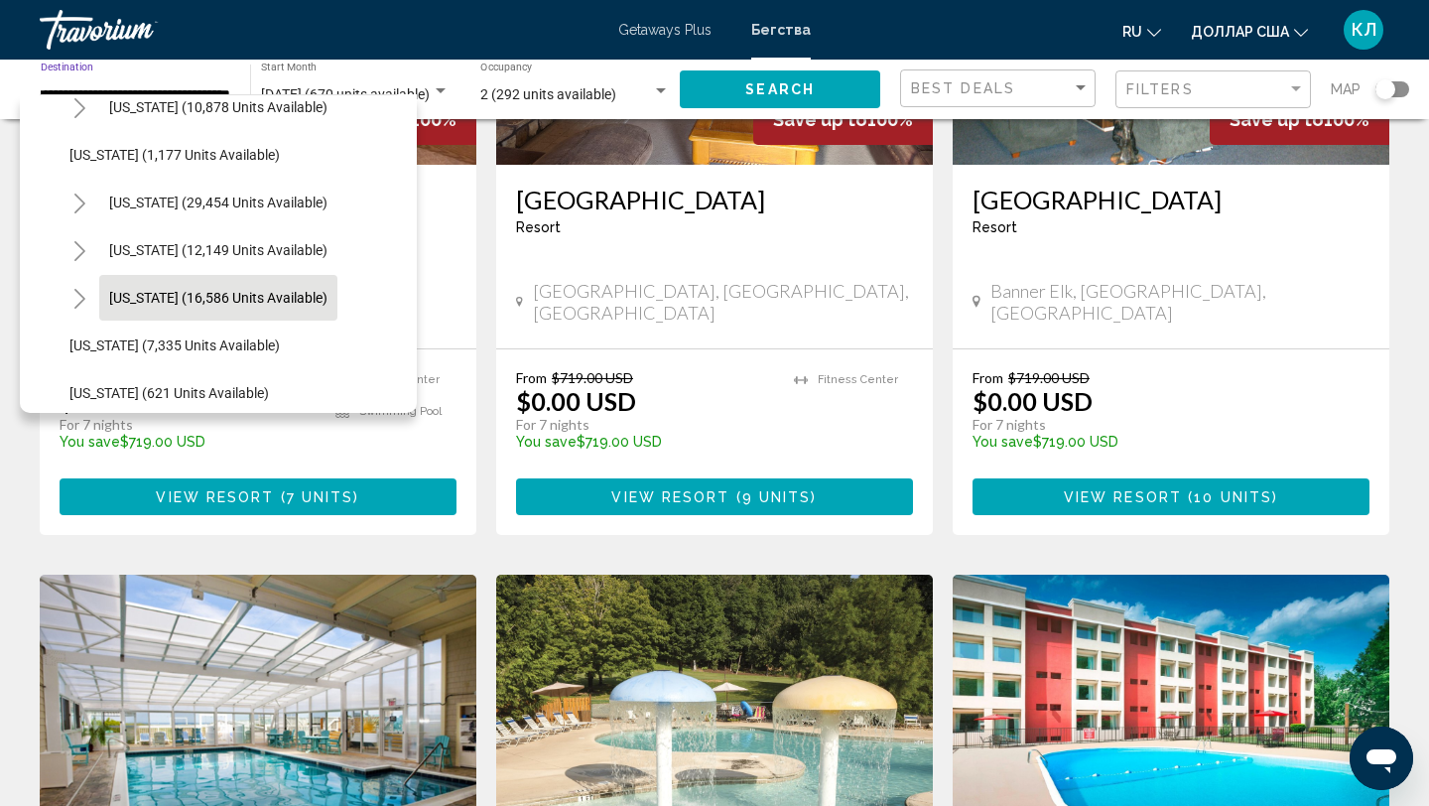
scroll to position [1782, 0]
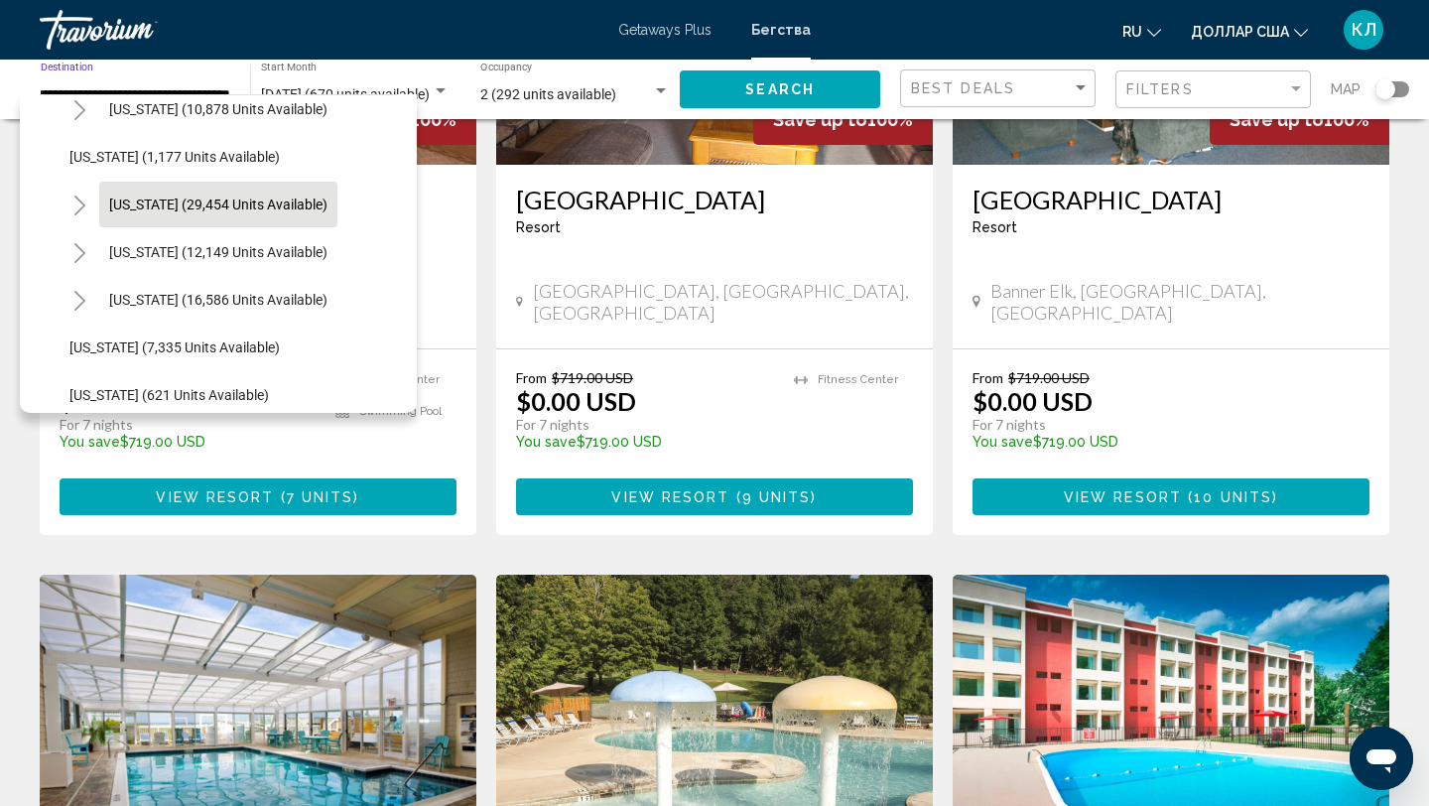
click at [212, 209] on span "South Carolina (29,454 units available)" at bounding box center [218, 204] width 218 height 16
type input "**********"
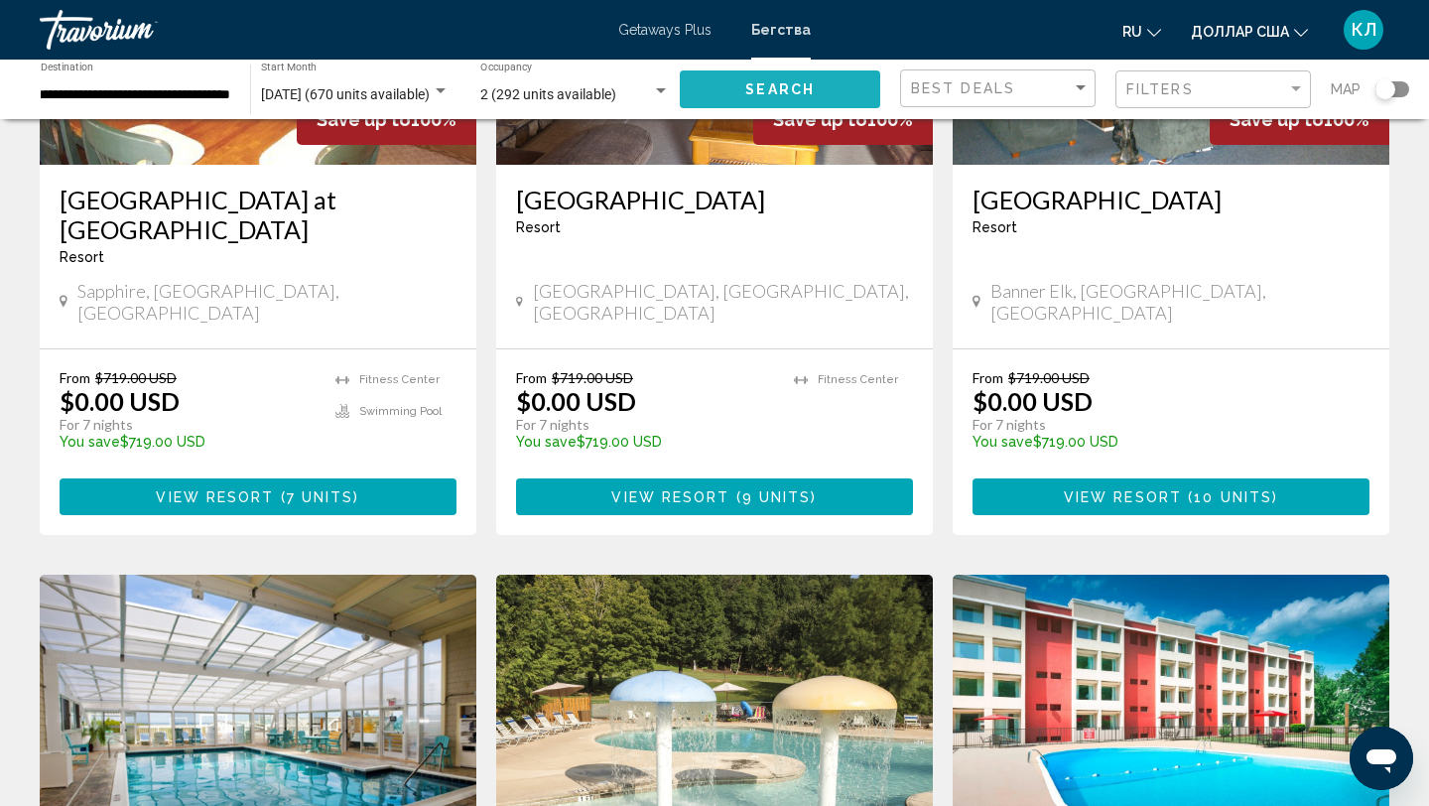
scroll to position [0, 0]
click at [843, 102] on button "Search" at bounding box center [780, 88] width 200 height 37
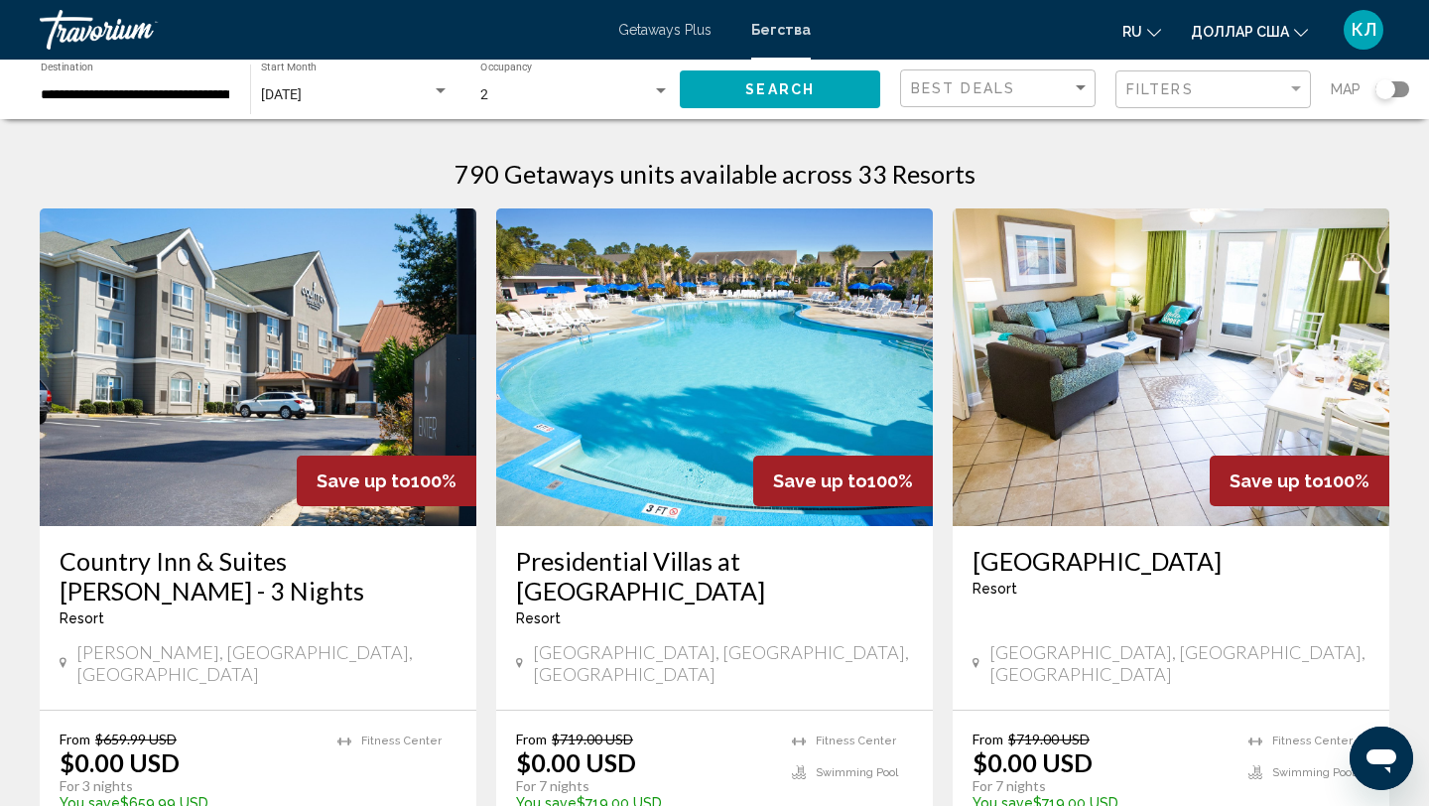
click at [558, 104] on div "2 Occupancy Any Occupancy" at bounding box center [575, 90] width 190 height 55
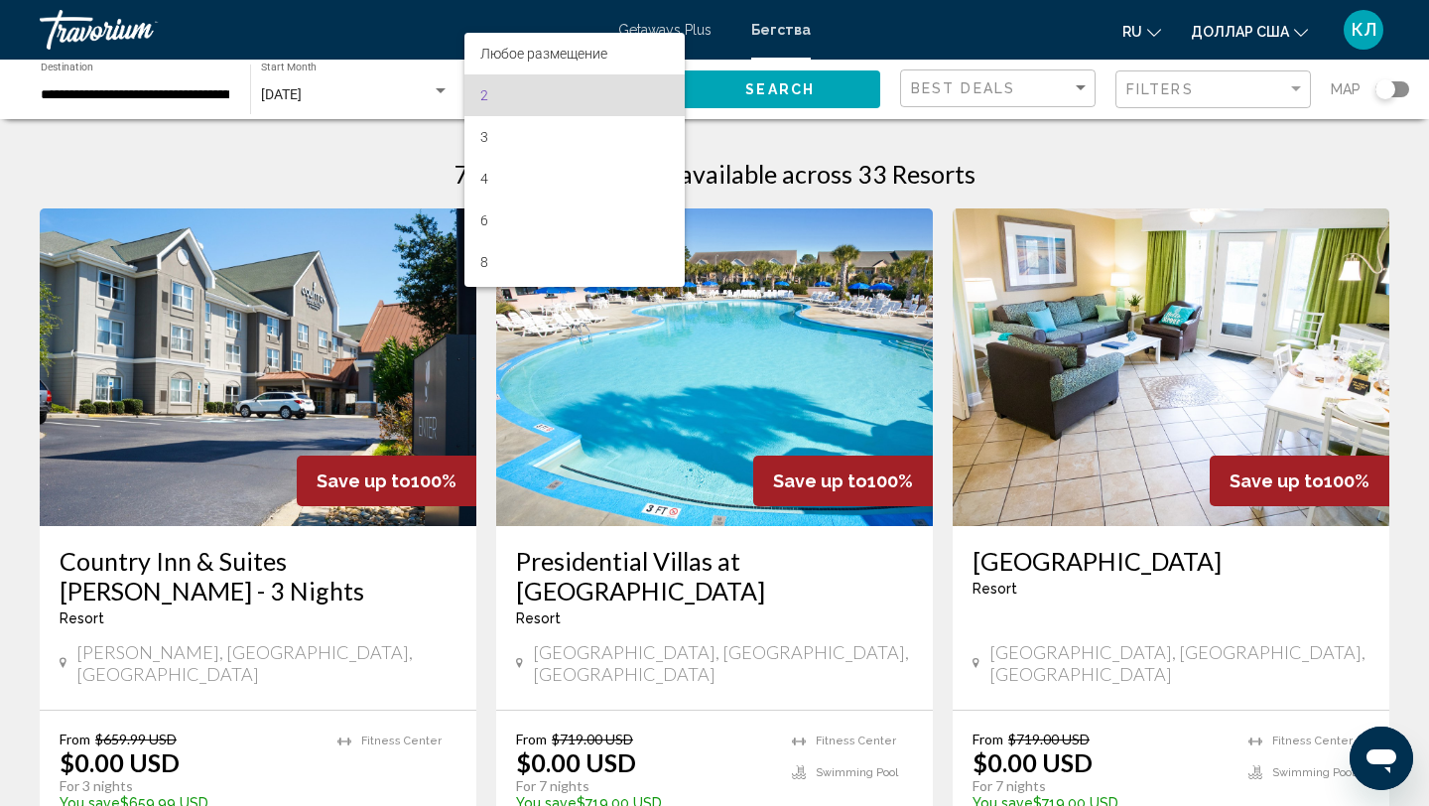
click at [729, 146] on div at bounding box center [714, 403] width 1429 height 806
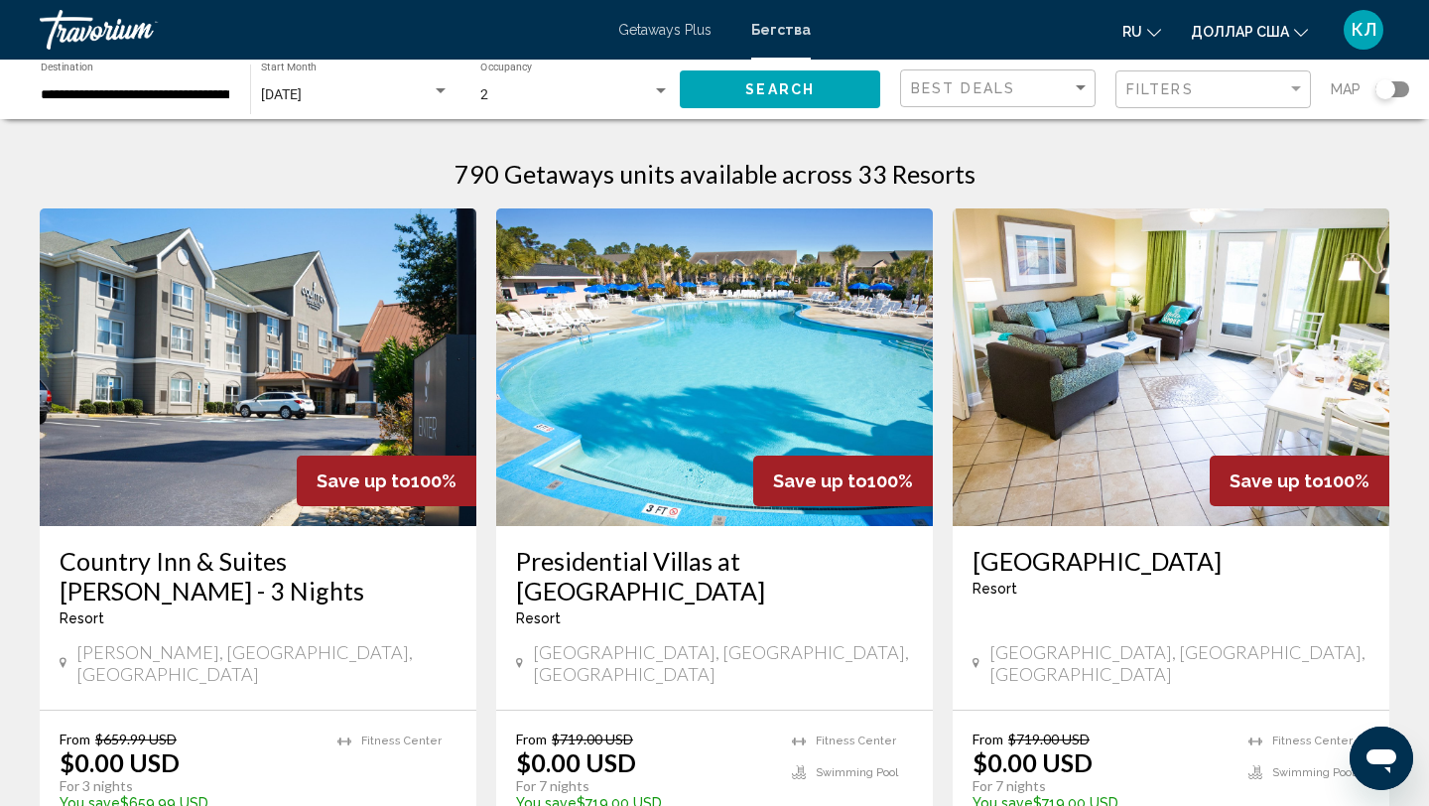
click at [631, 561] on h3 "Presidential Villas at Grand Palms Resort" at bounding box center [714, 576] width 397 height 60
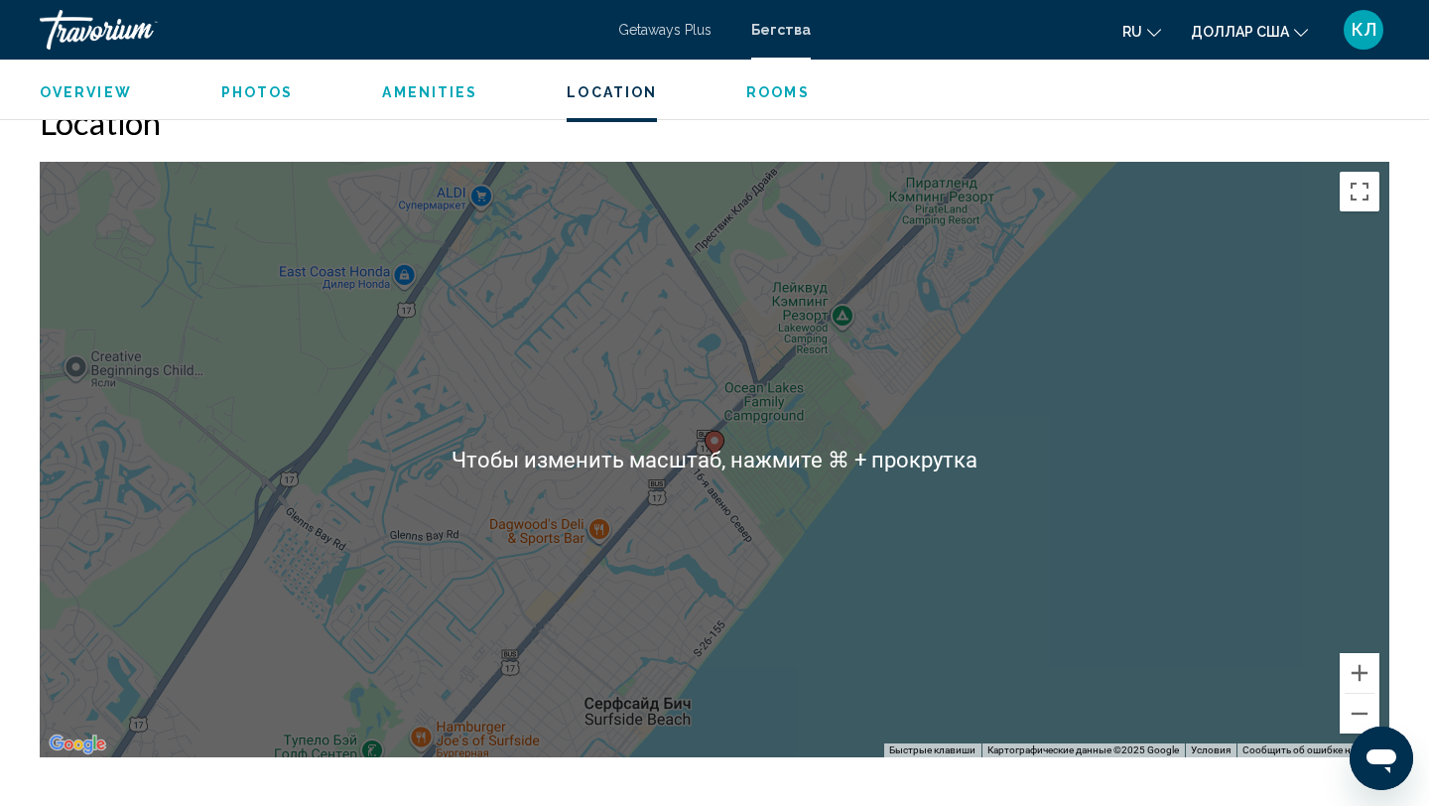
scroll to position [3165, 0]
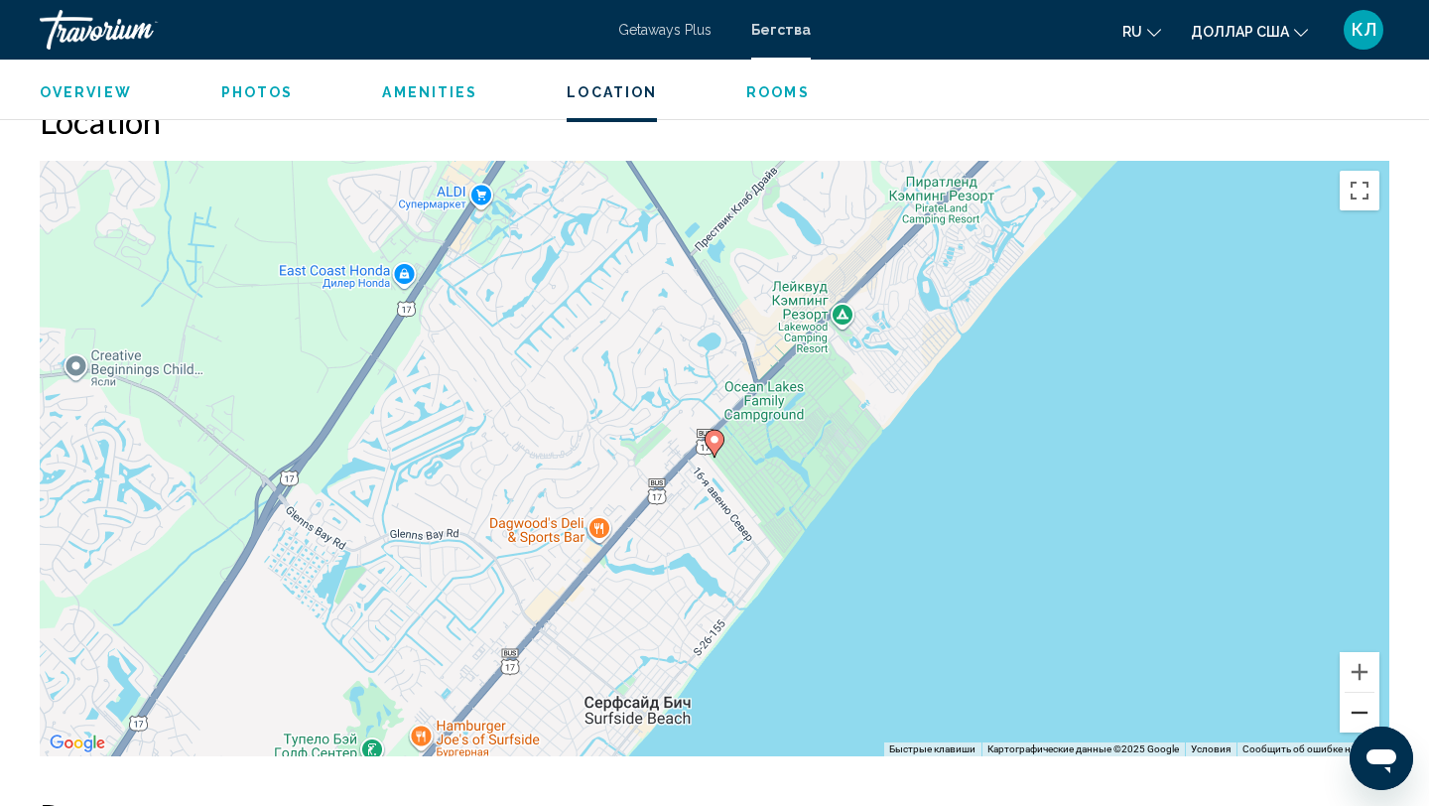
click at [1353, 712] on button "Уменьшить" at bounding box center [1360, 713] width 40 height 40
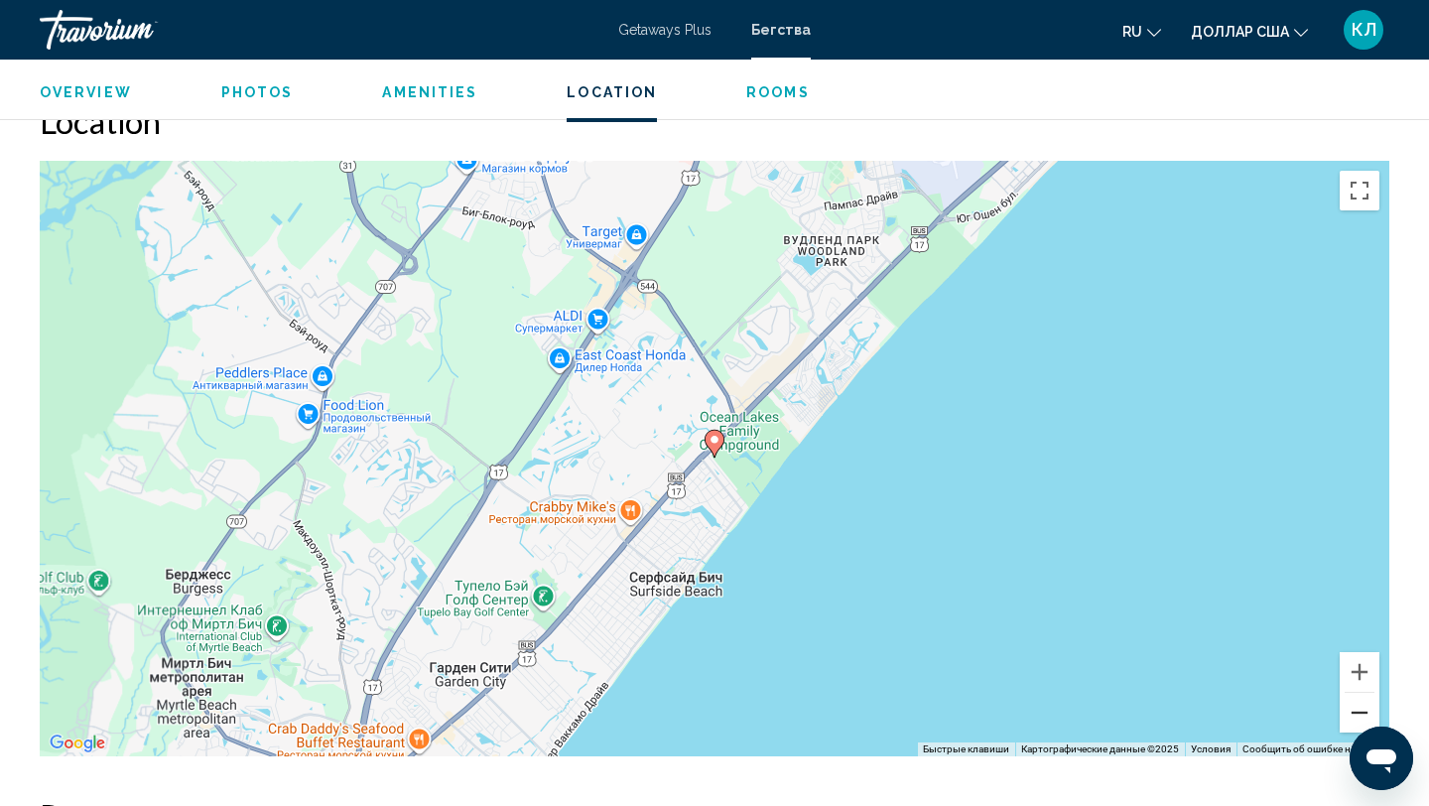
click at [1353, 712] on button "Уменьшить" at bounding box center [1360, 713] width 40 height 40
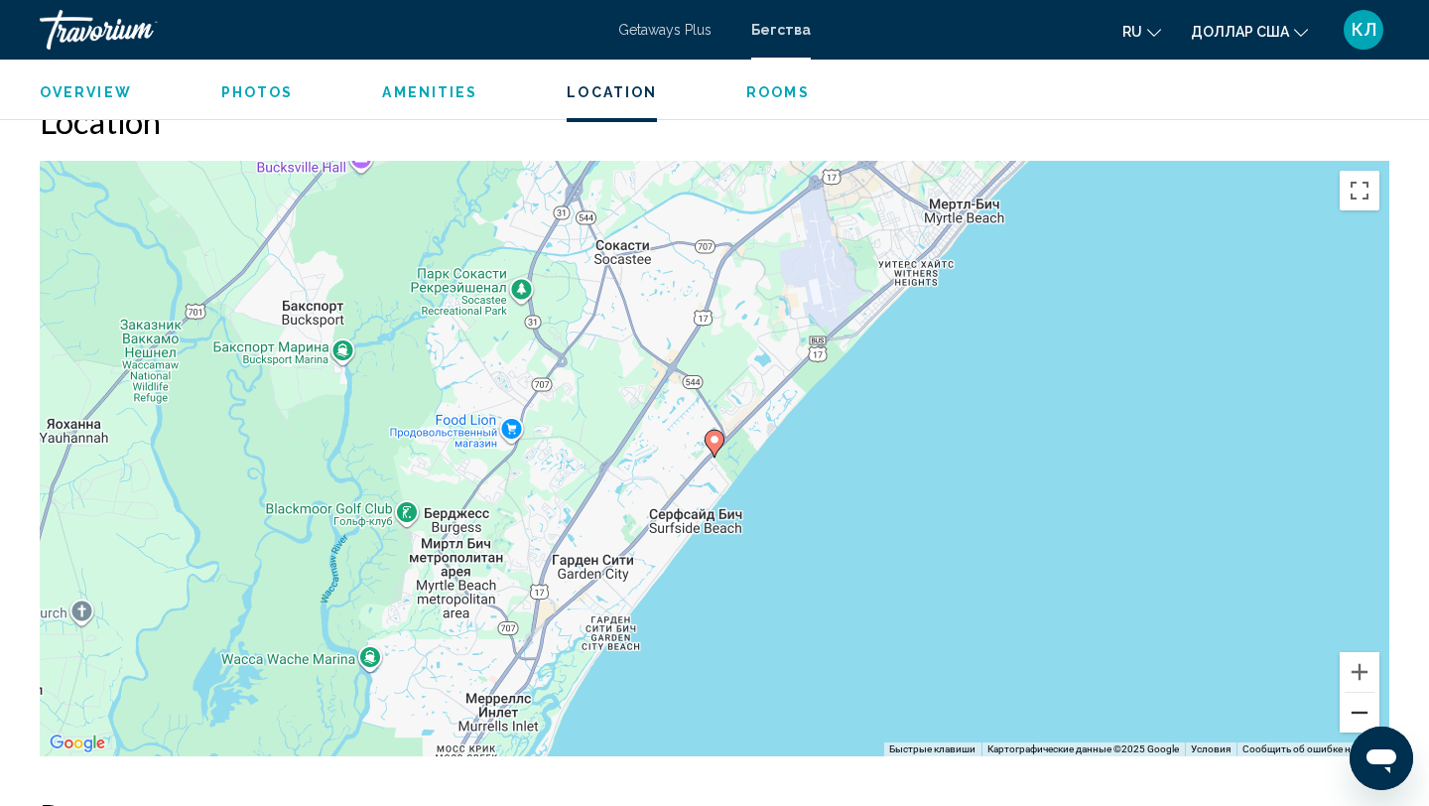
click at [1353, 712] on button "Уменьшить" at bounding box center [1360, 713] width 40 height 40
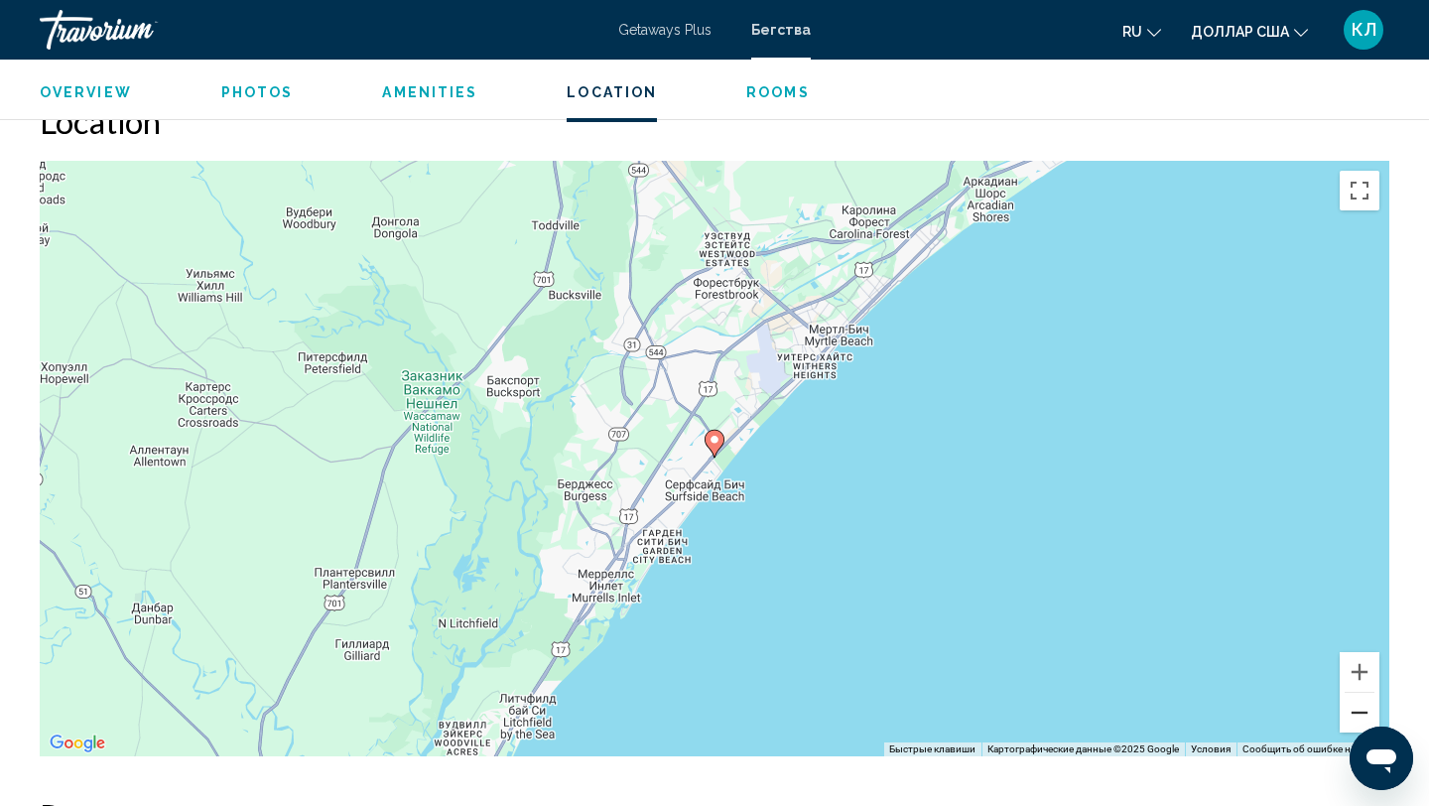
click at [1353, 712] on button "Уменьшить" at bounding box center [1360, 713] width 40 height 40
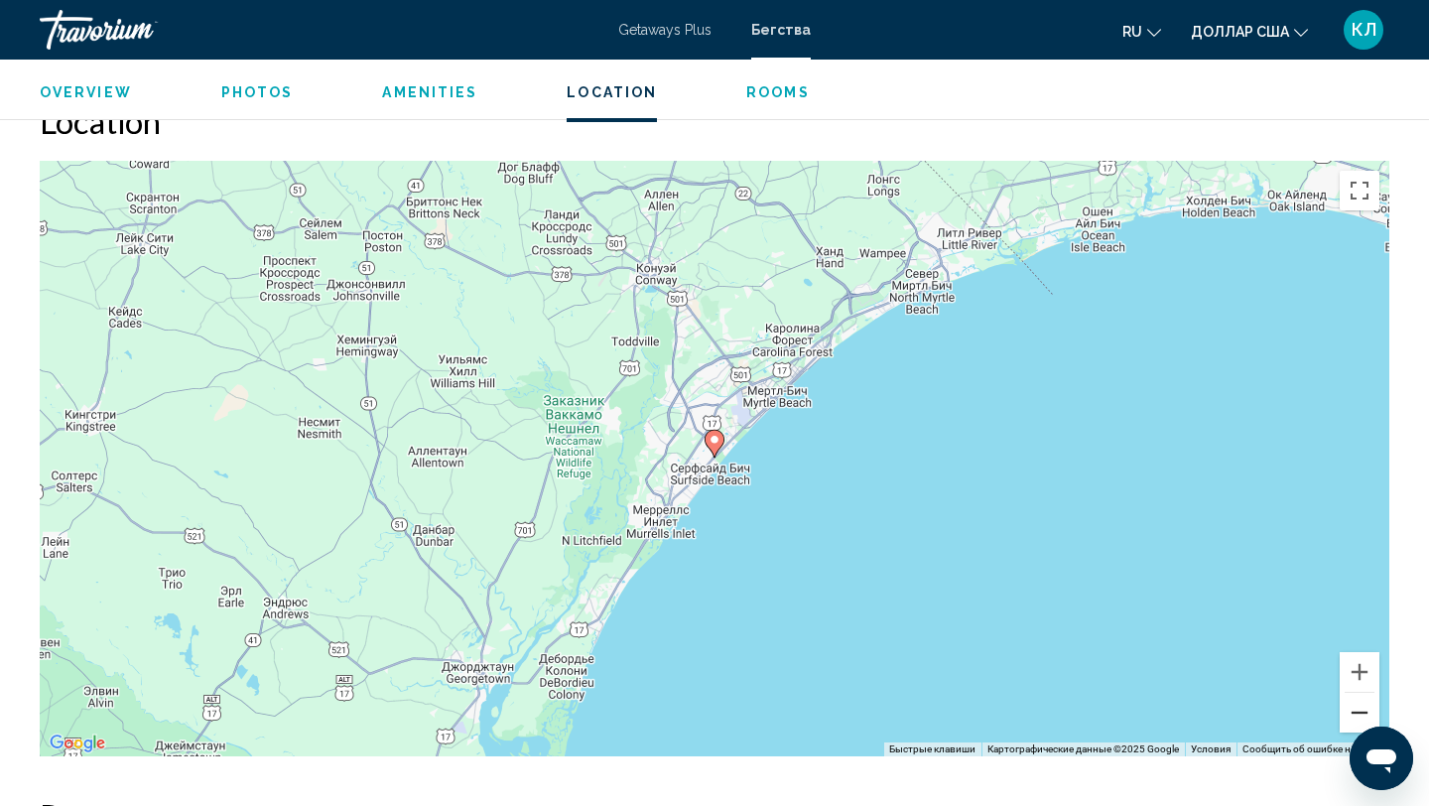
click at [1353, 712] on button "Уменьшить" at bounding box center [1360, 713] width 40 height 40
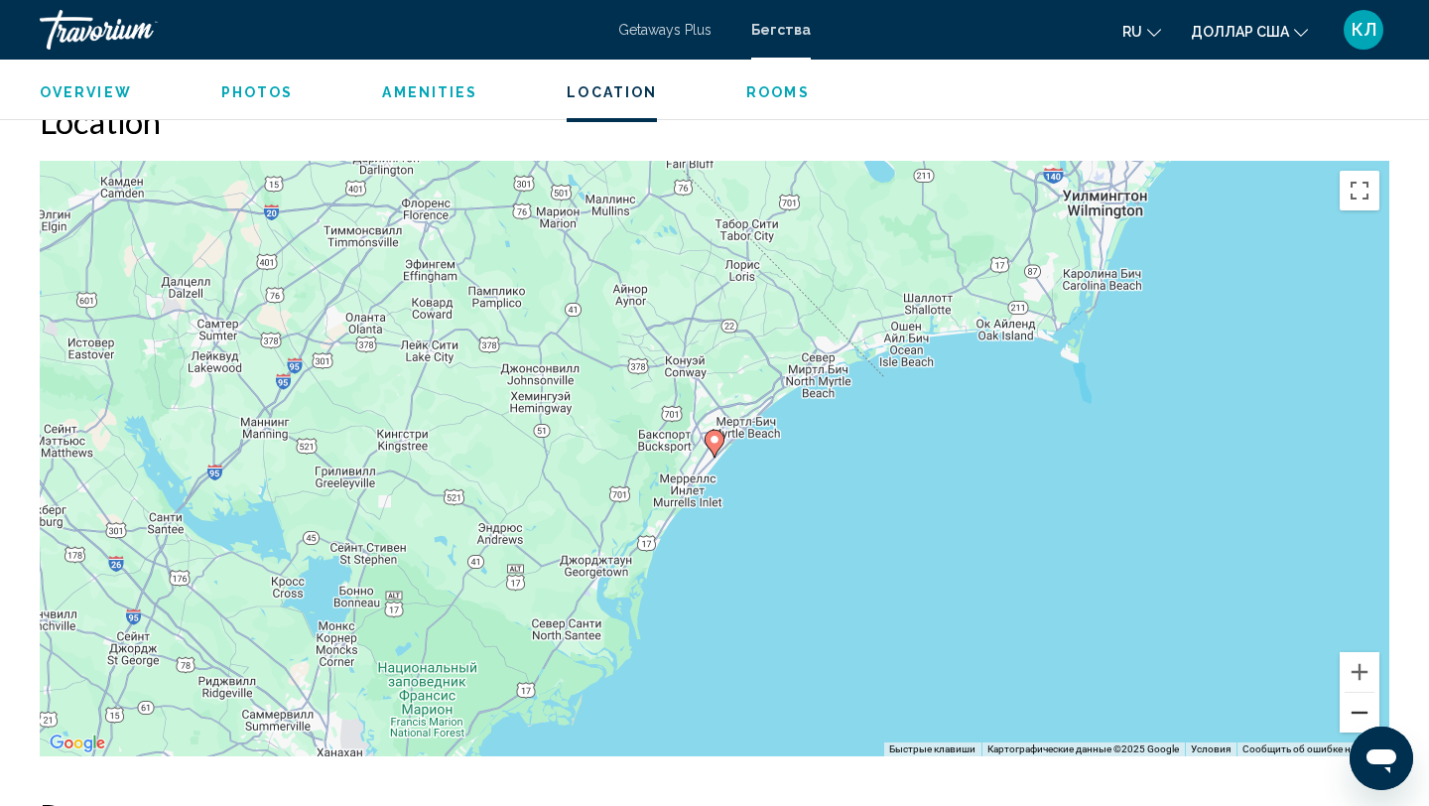
click at [1353, 713] on button "Уменьшить" at bounding box center [1360, 713] width 40 height 40
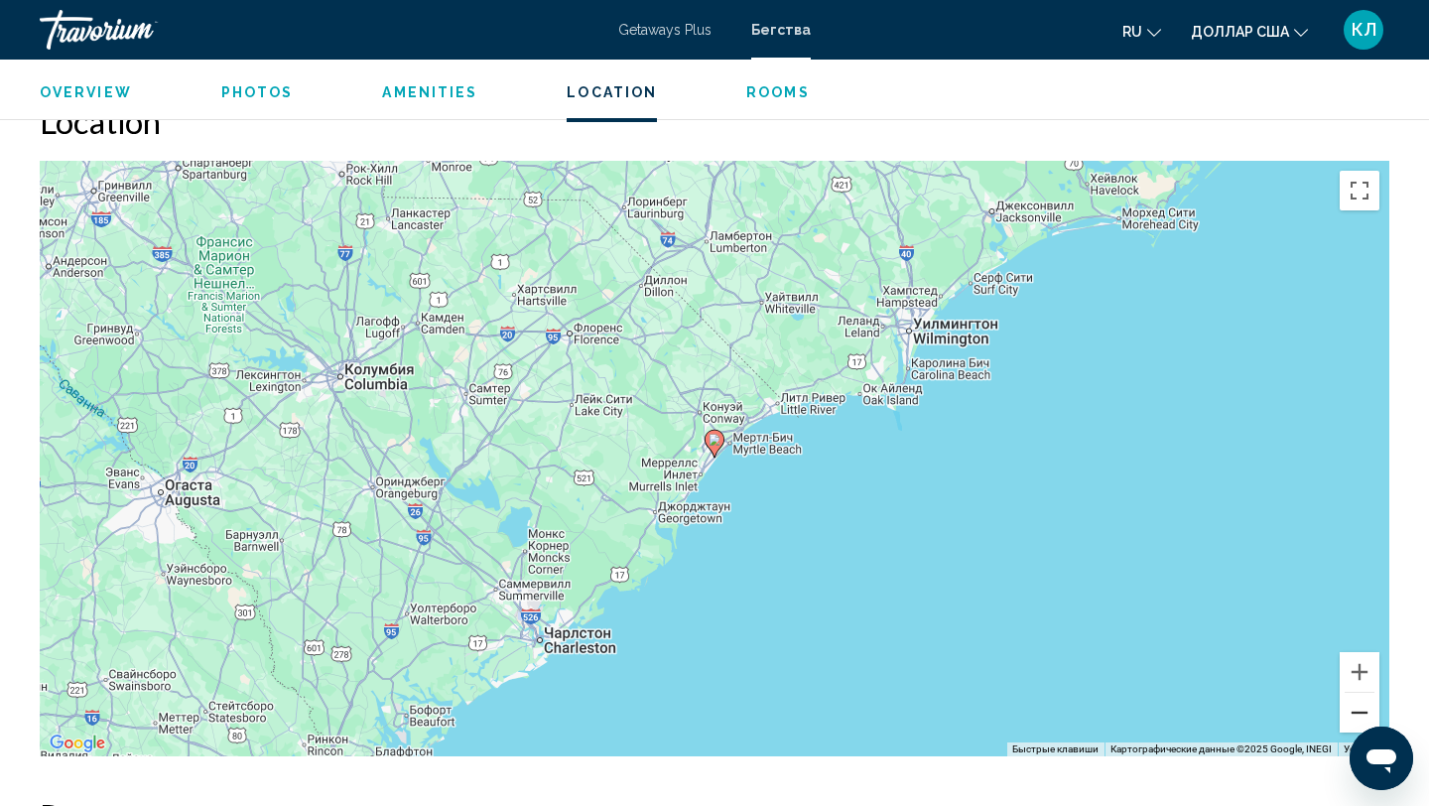
click at [1353, 713] on button "Уменьшить" at bounding box center [1360, 713] width 40 height 40
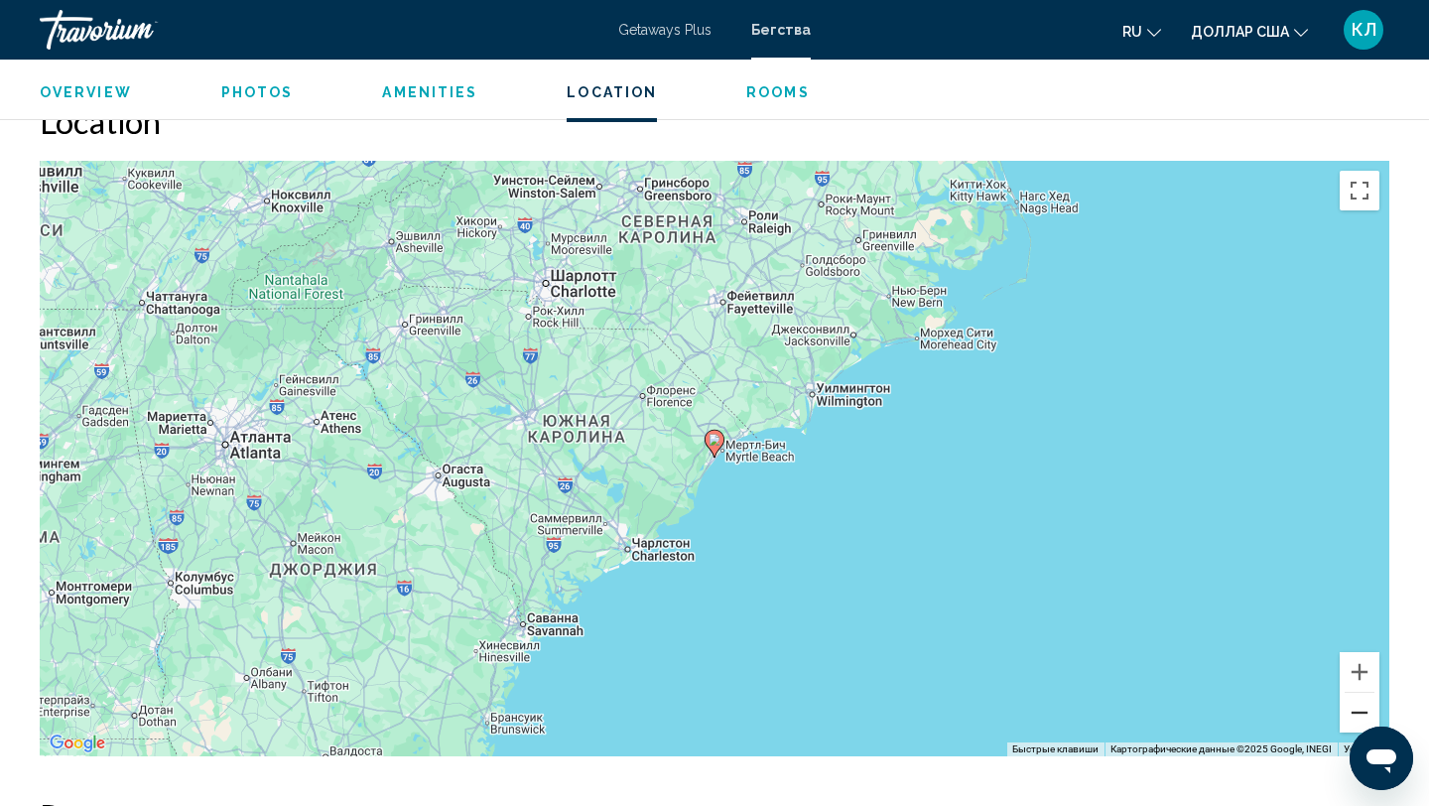
click at [1353, 713] on button "Уменьшить" at bounding box center [1360, 713] width 40 height 40
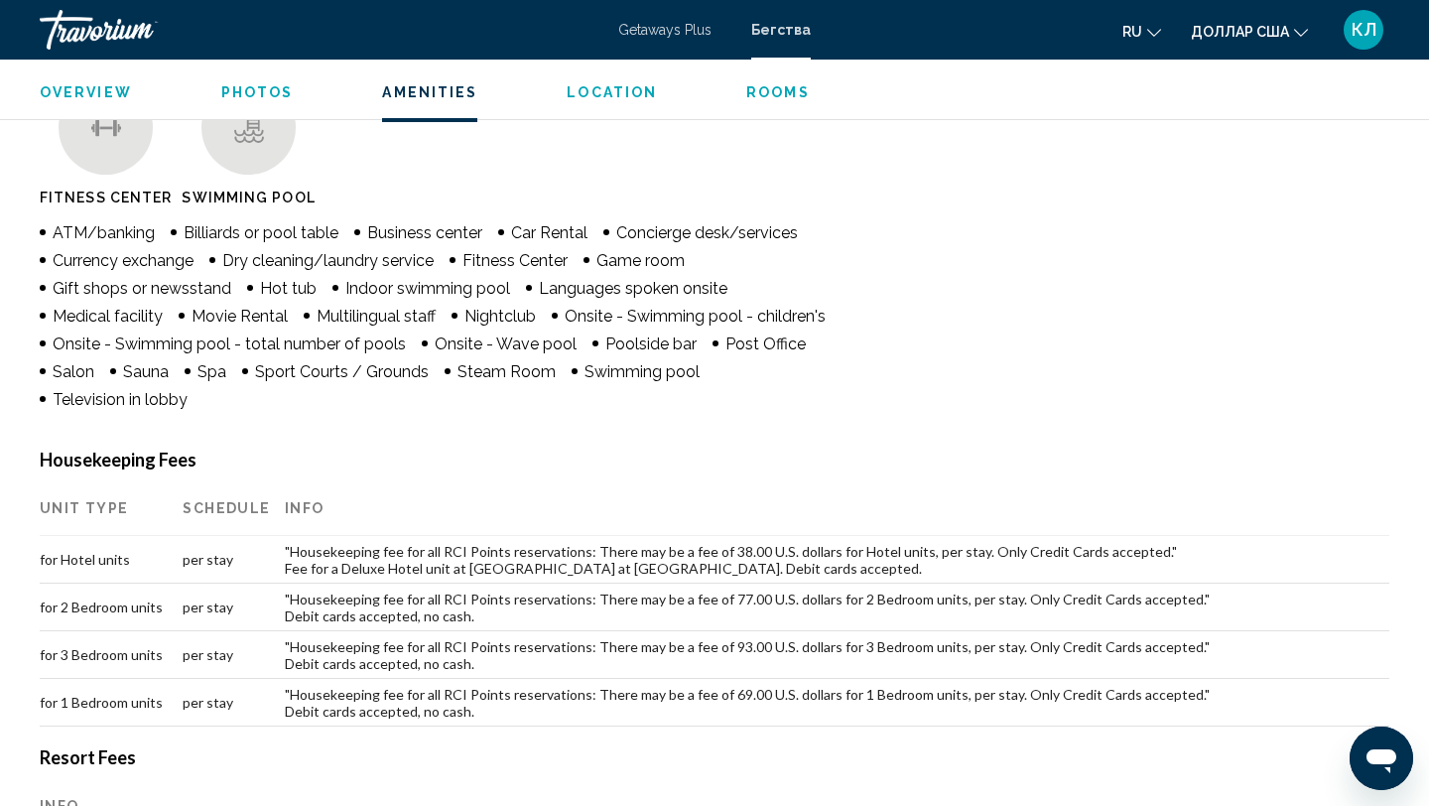
scroll to position [1553, 0]
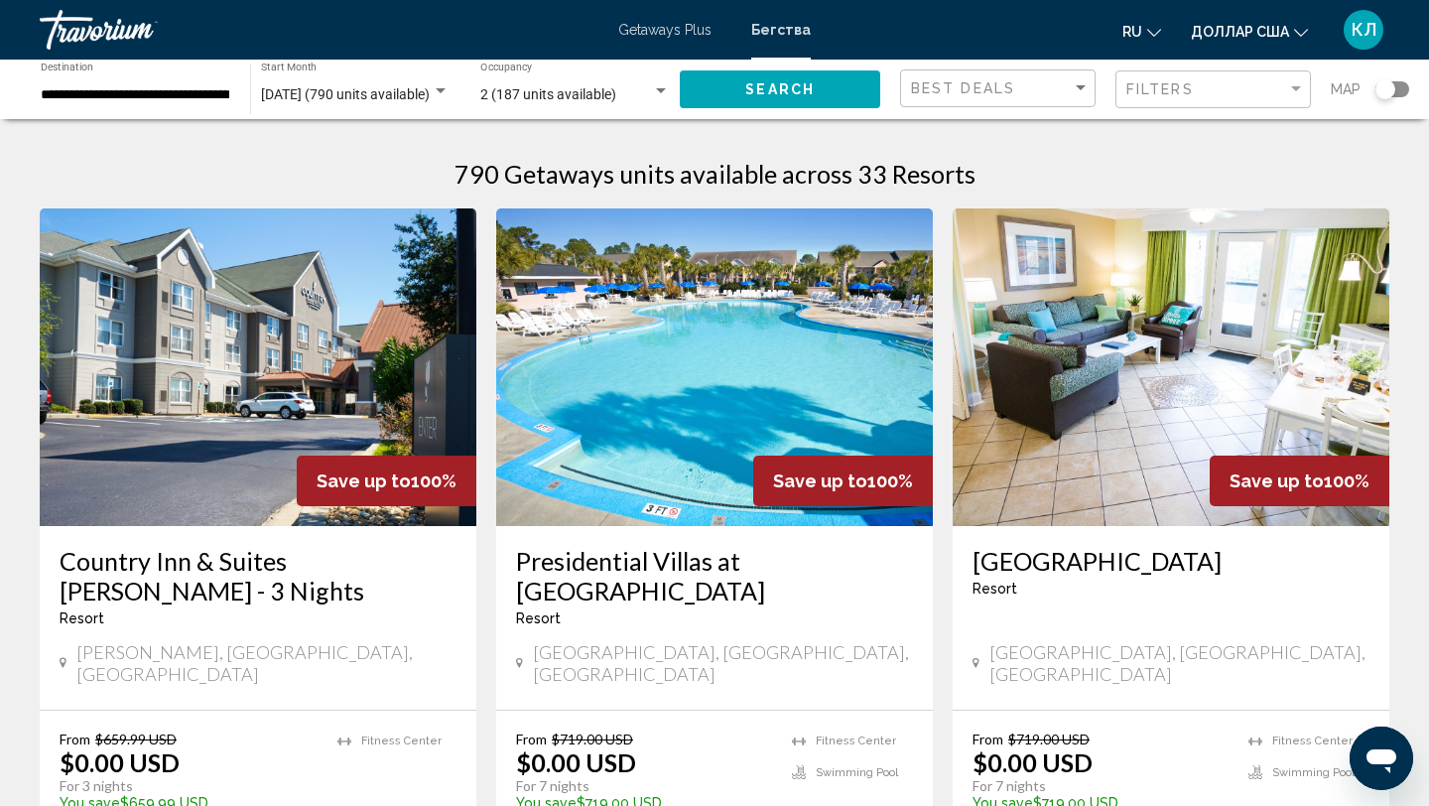
click at [1402, 91] on div "Search widget" at bounding box center [1392, 89] width 34 height 16
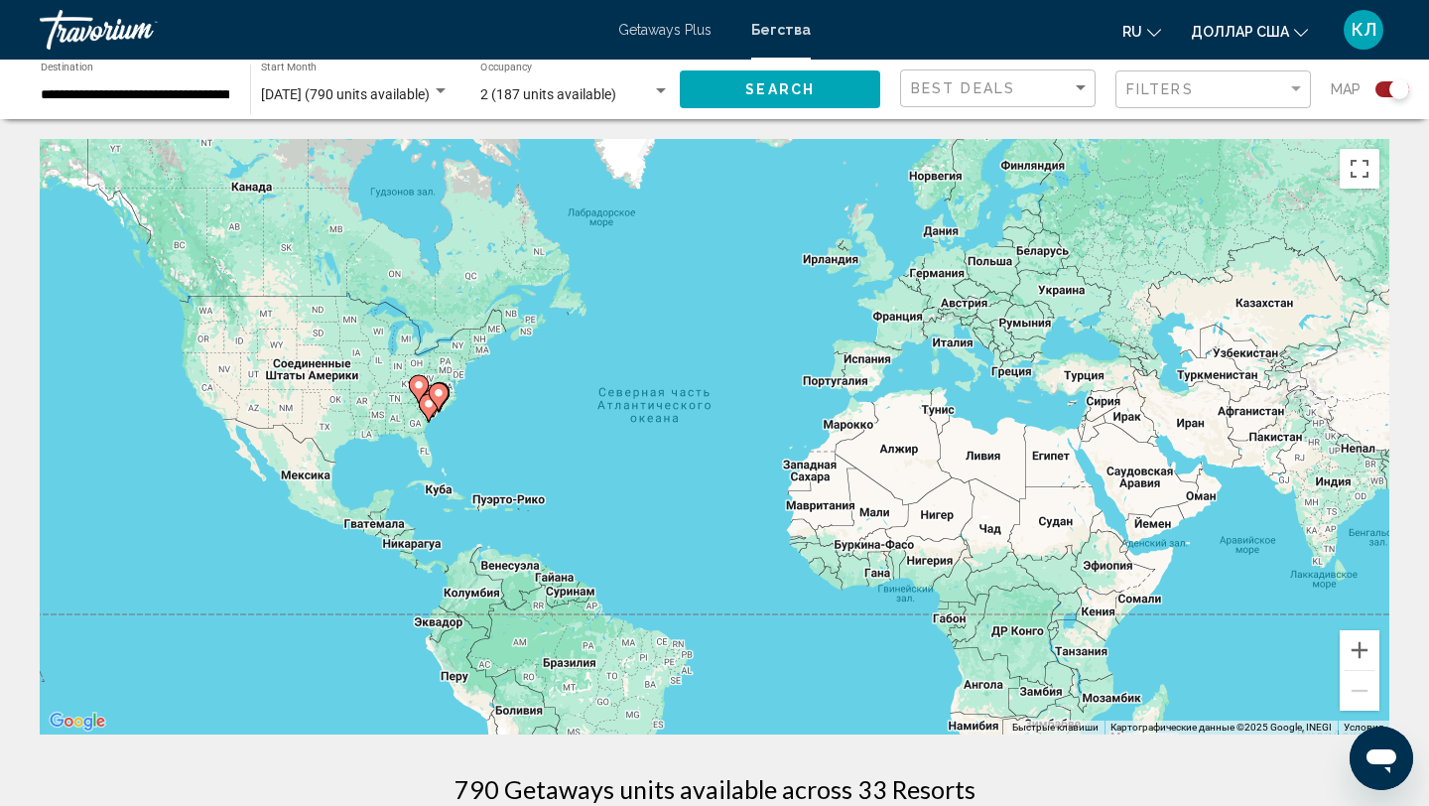
click at [435, 402] on icon "Основное содержание" at bounding box center [439, 397] width 18 height 26
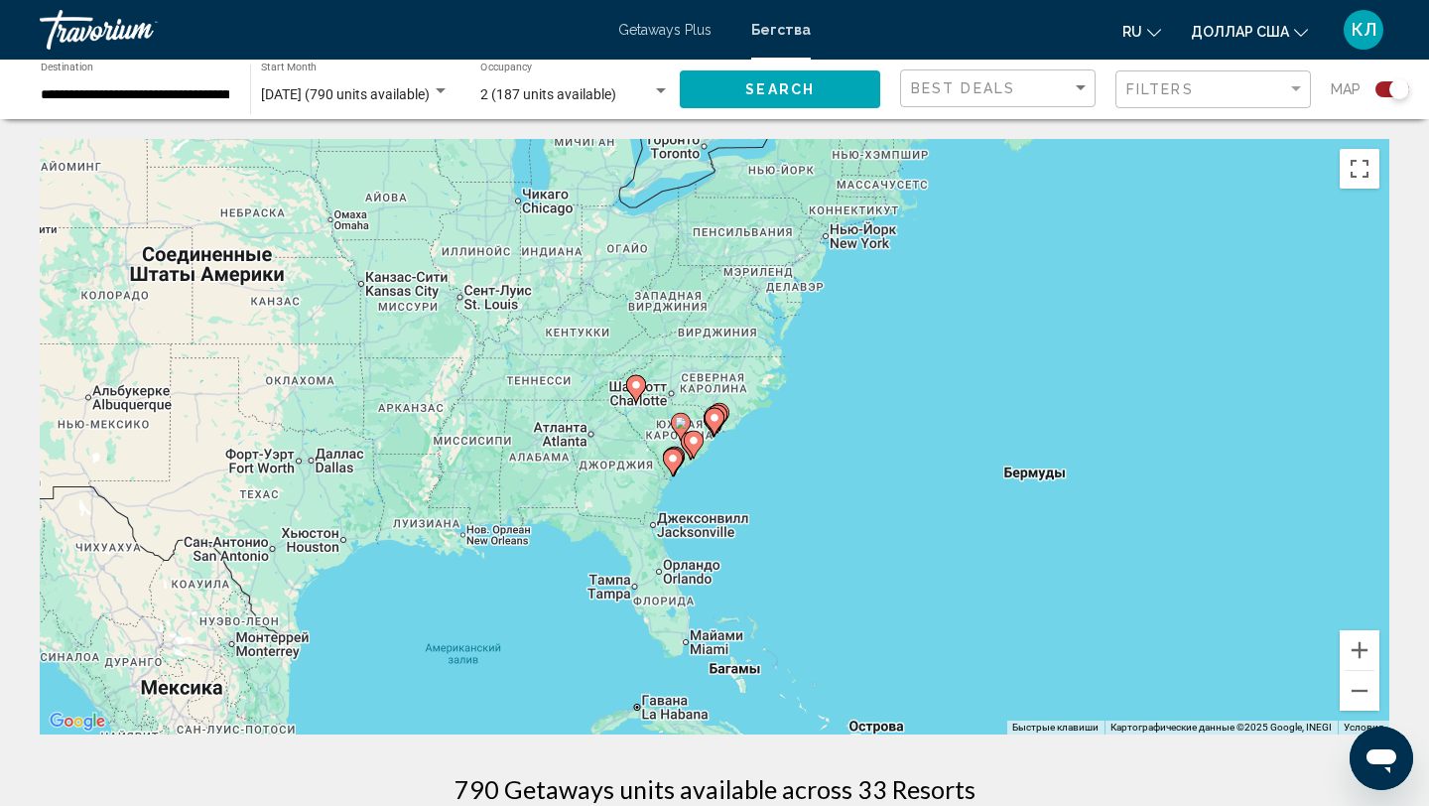
click at [693, 444] on image "Основное содержание" at bounding box center [694, 441] width 12 height 12
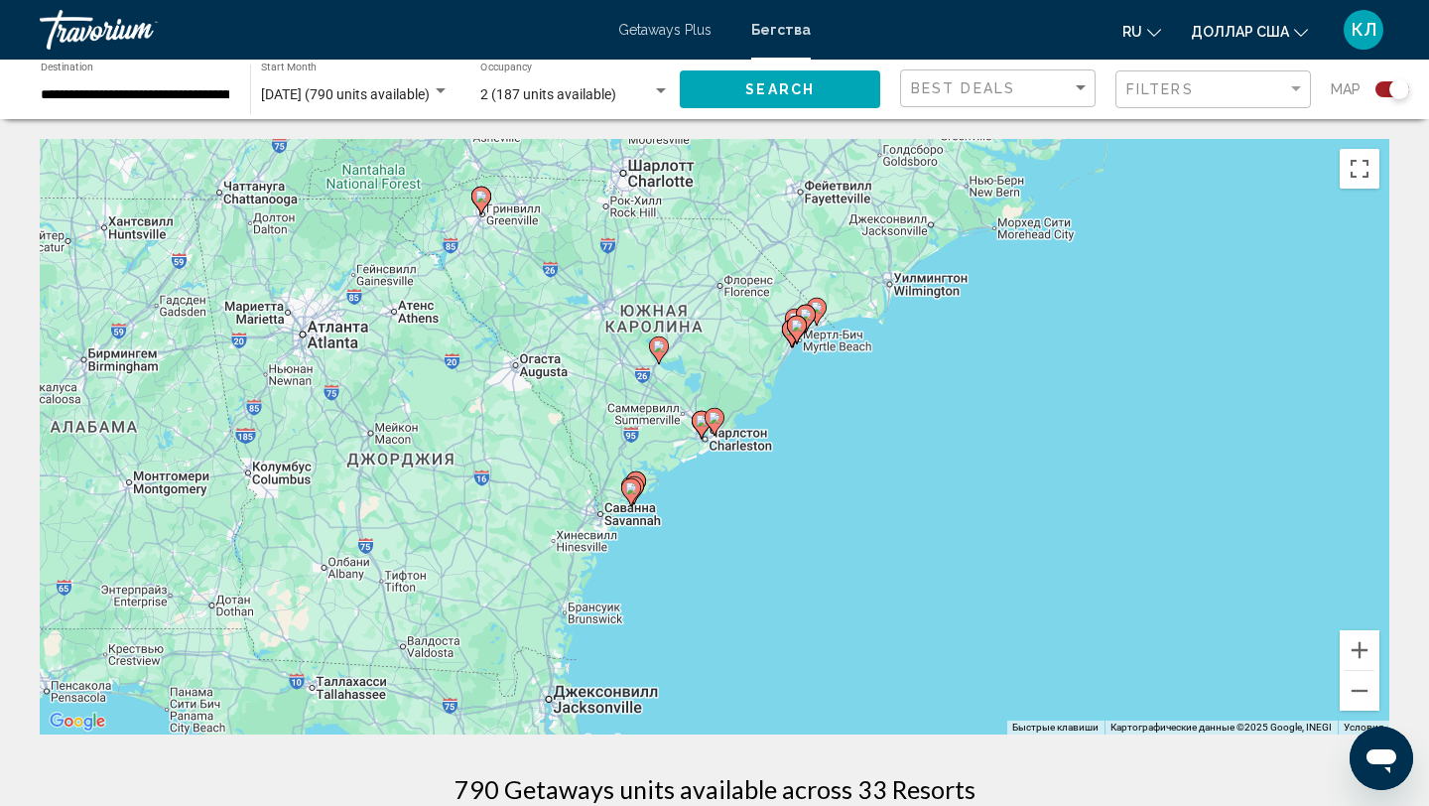
click at [720, 427] on gmp-advanced-marker "Основное содержание" at bounding box center [714, 422] width 20 height 30
type input "**********"
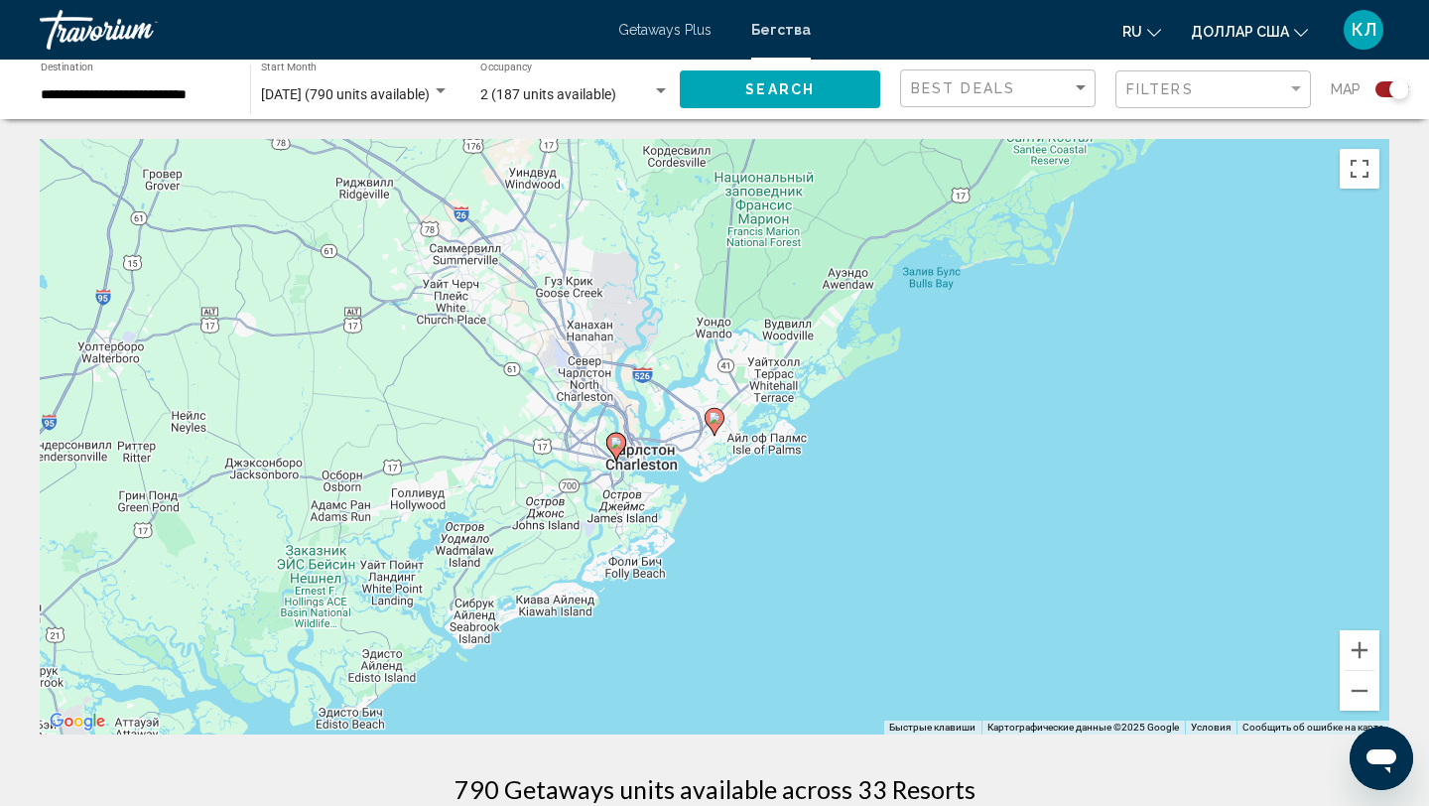
click at [717, 424] on icon "Основное содержание" at bounding box center [714, 422] width 18 height 26
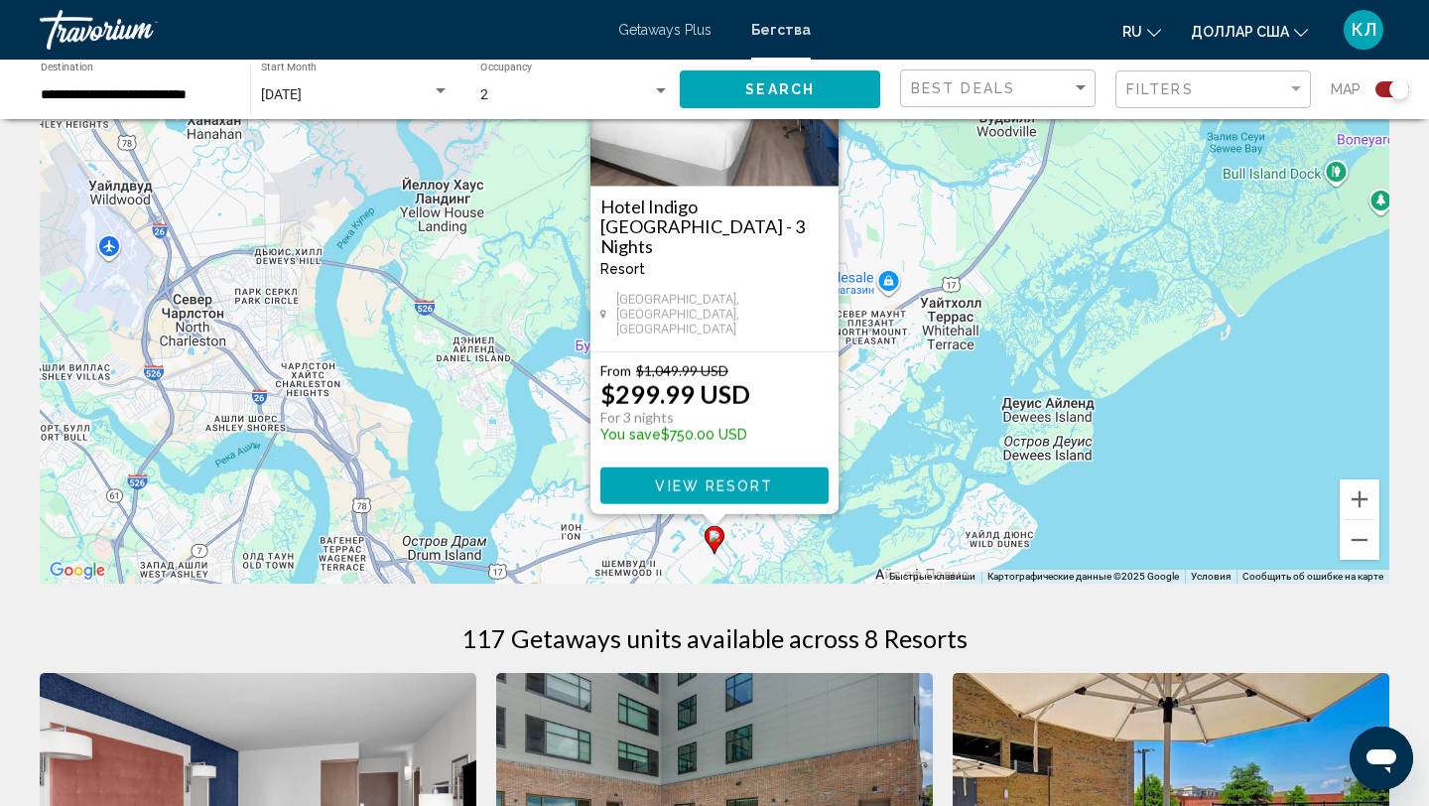
scroll to position [154, 0]
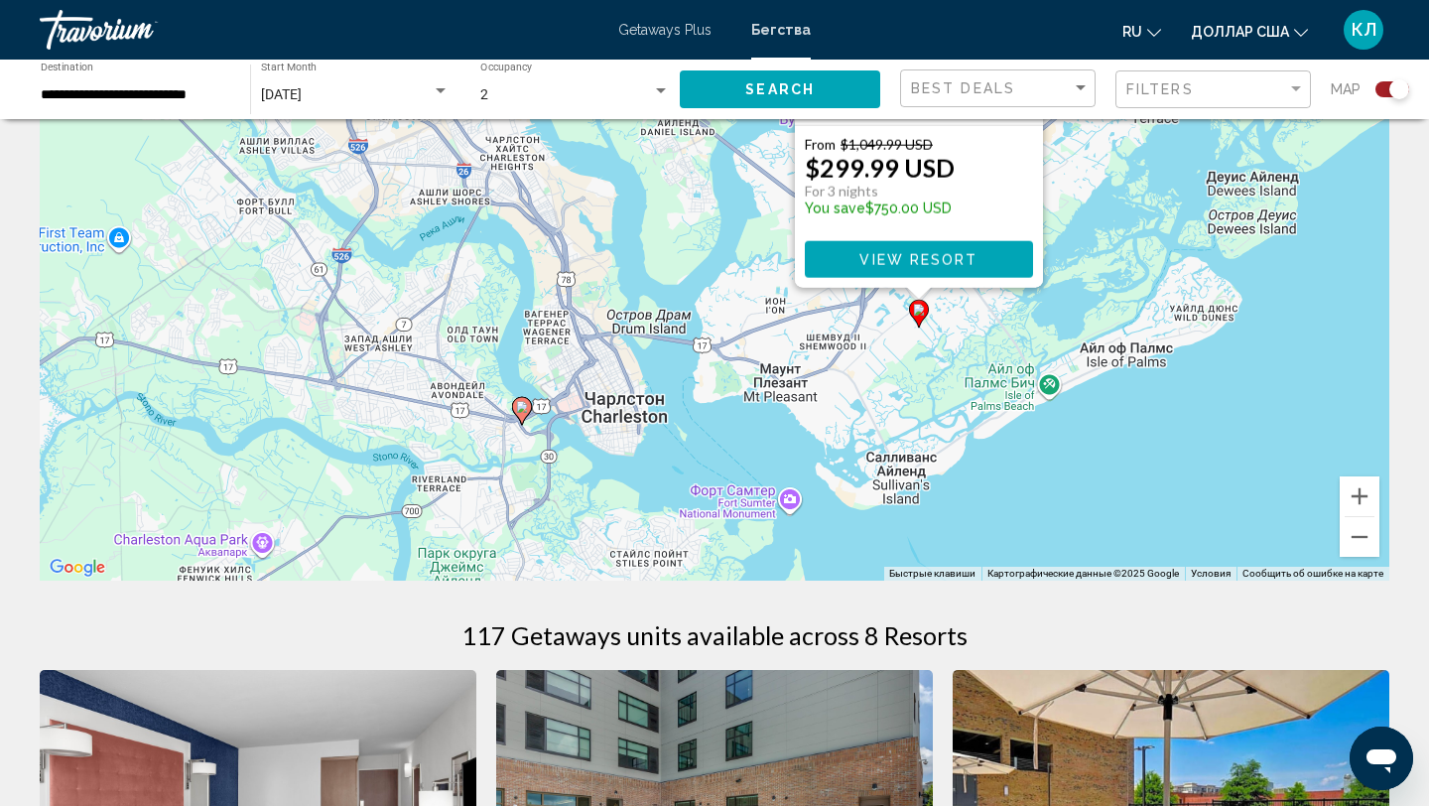
drag, startPoint x: 714, startPoint y: 547, endPoint x: 922, endPoint y: 322, distance: 305.4
click at [922, 322] on gmp-advanced-marker "Основное содержание" at bounding box center [919, 314] width 20 height 30
click at [522, 411] on image "Основное содержание" at bounding box center [522, 407] width 12 height 12
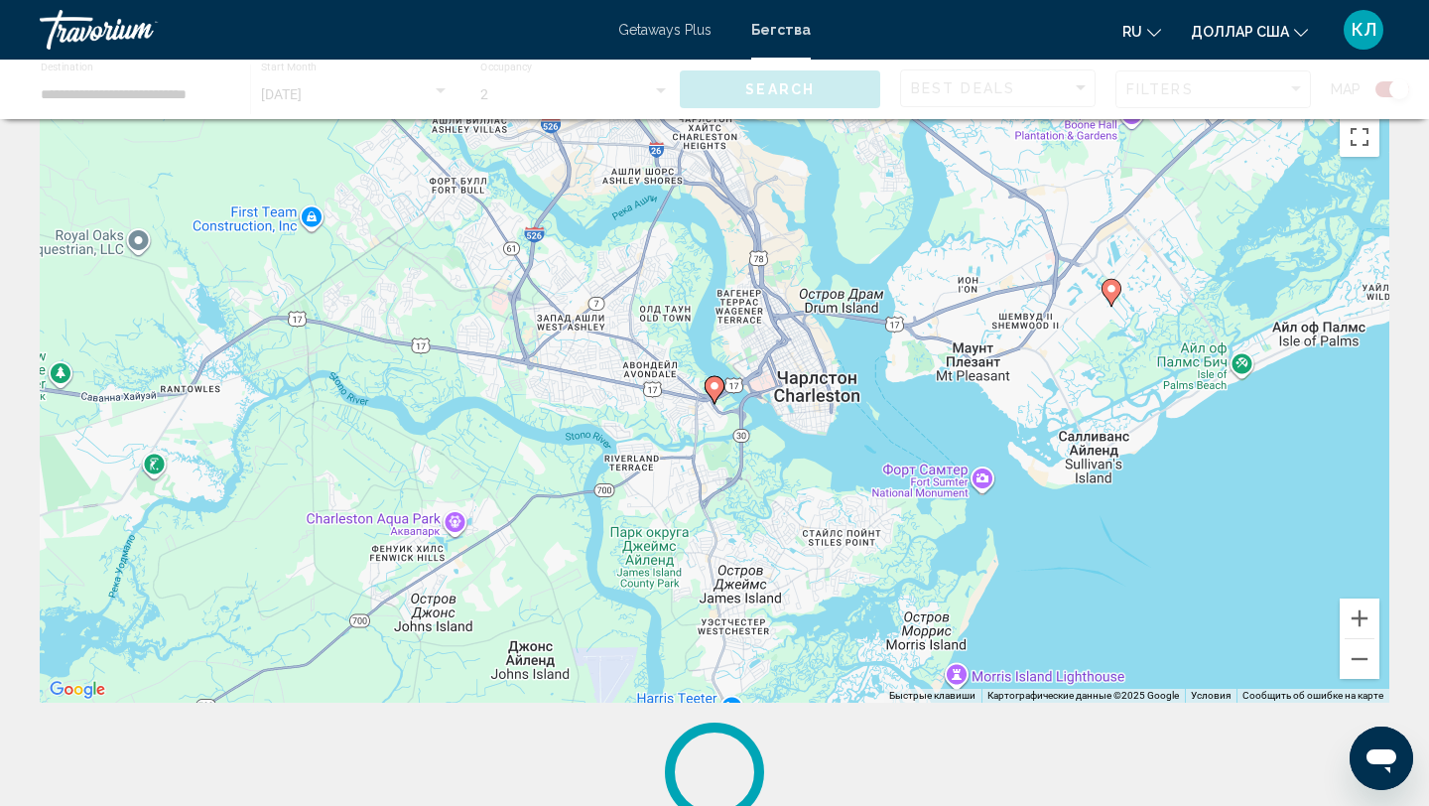
scroll to position [0, 0]
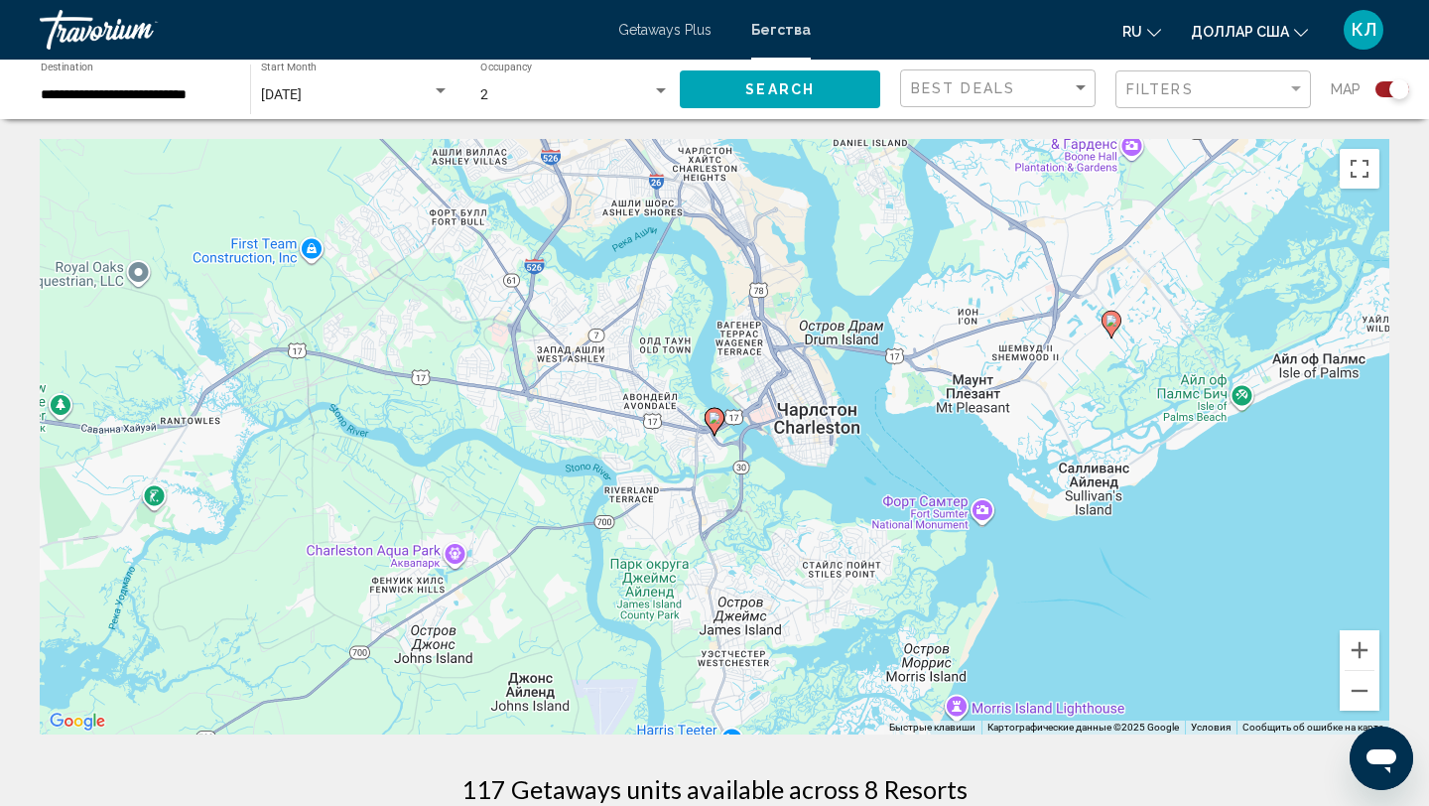
click at [711, 419] on image "Основное содержание" at bounding box center [714, 418] width 12 height 12
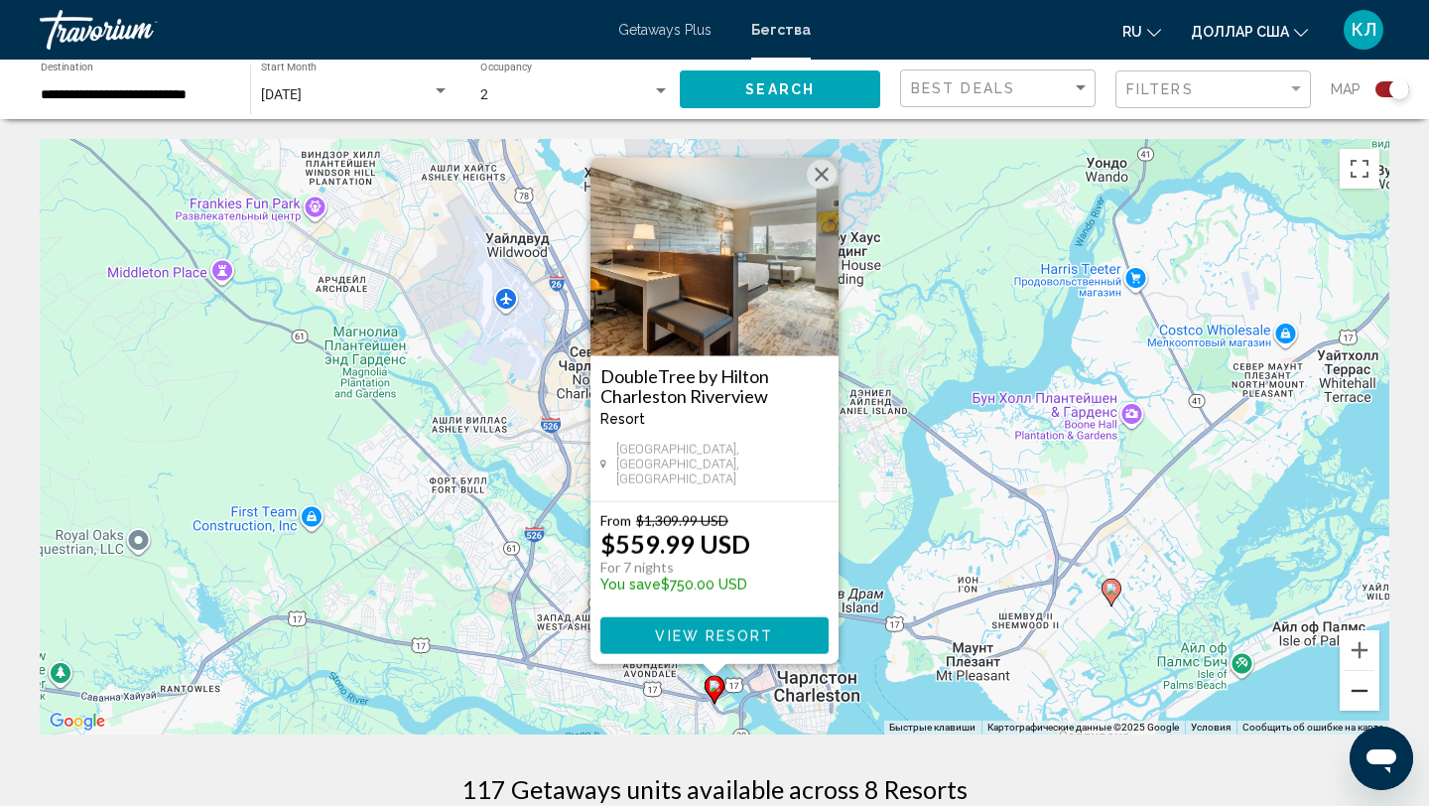
click at [1360, 692] on button "Уменьшить" at bounding box center [1360, 691] width 40 height 40
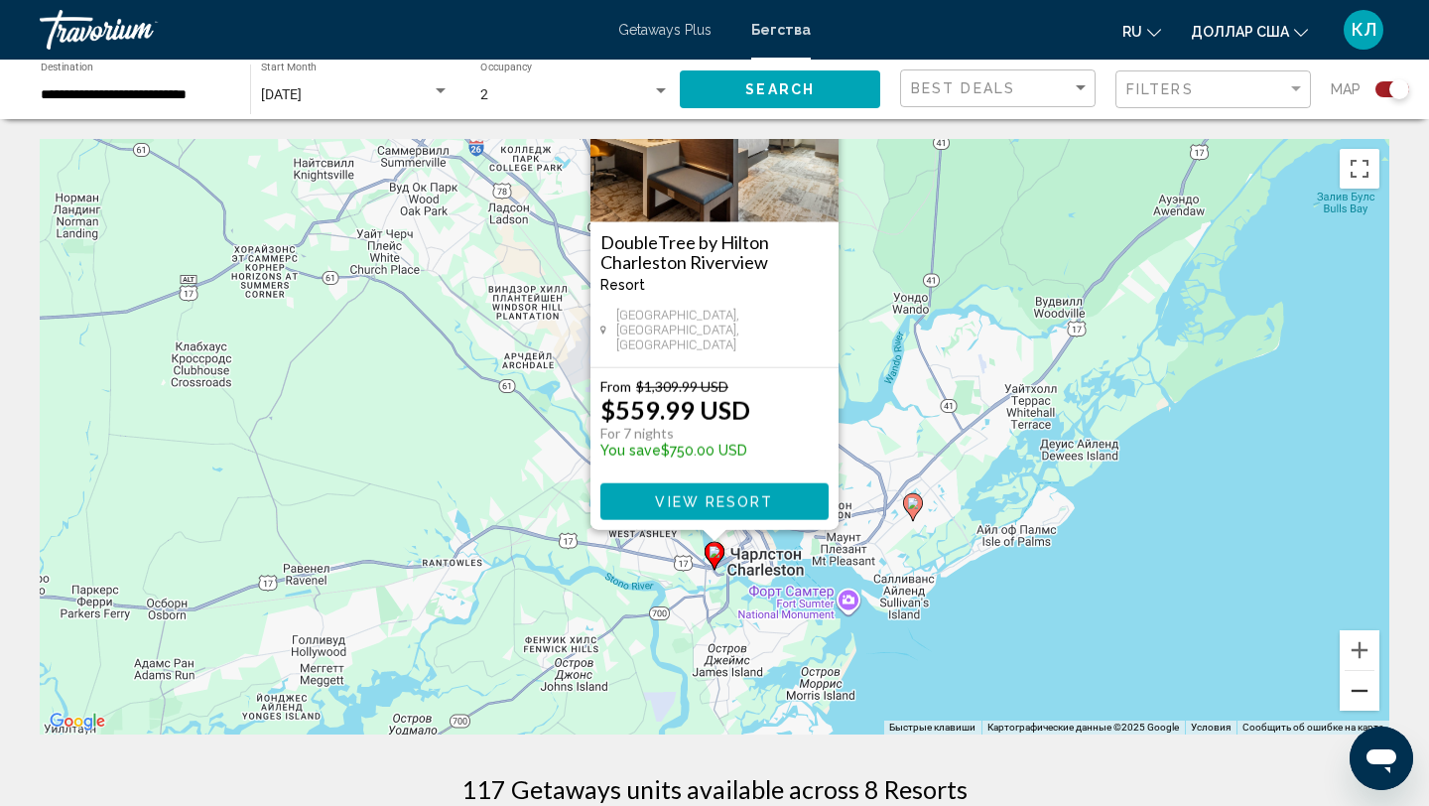
click at [1360, 692] on button "Уменьшить" at bounding box center [1360, 691] width 40 height 40
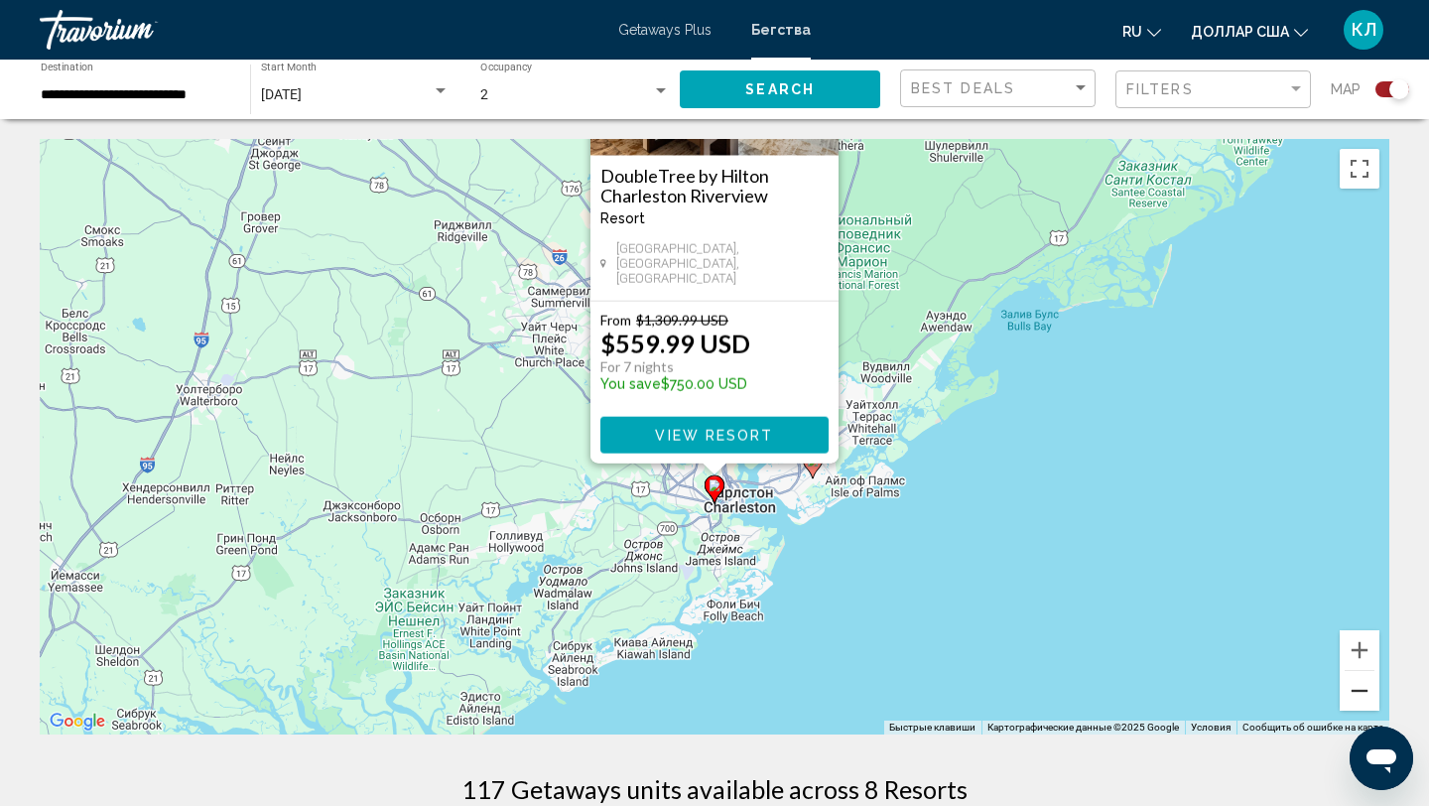
click at [1360, 692] on button "Уменьшить" at bounding box center [1360, 691] width 40 height 40
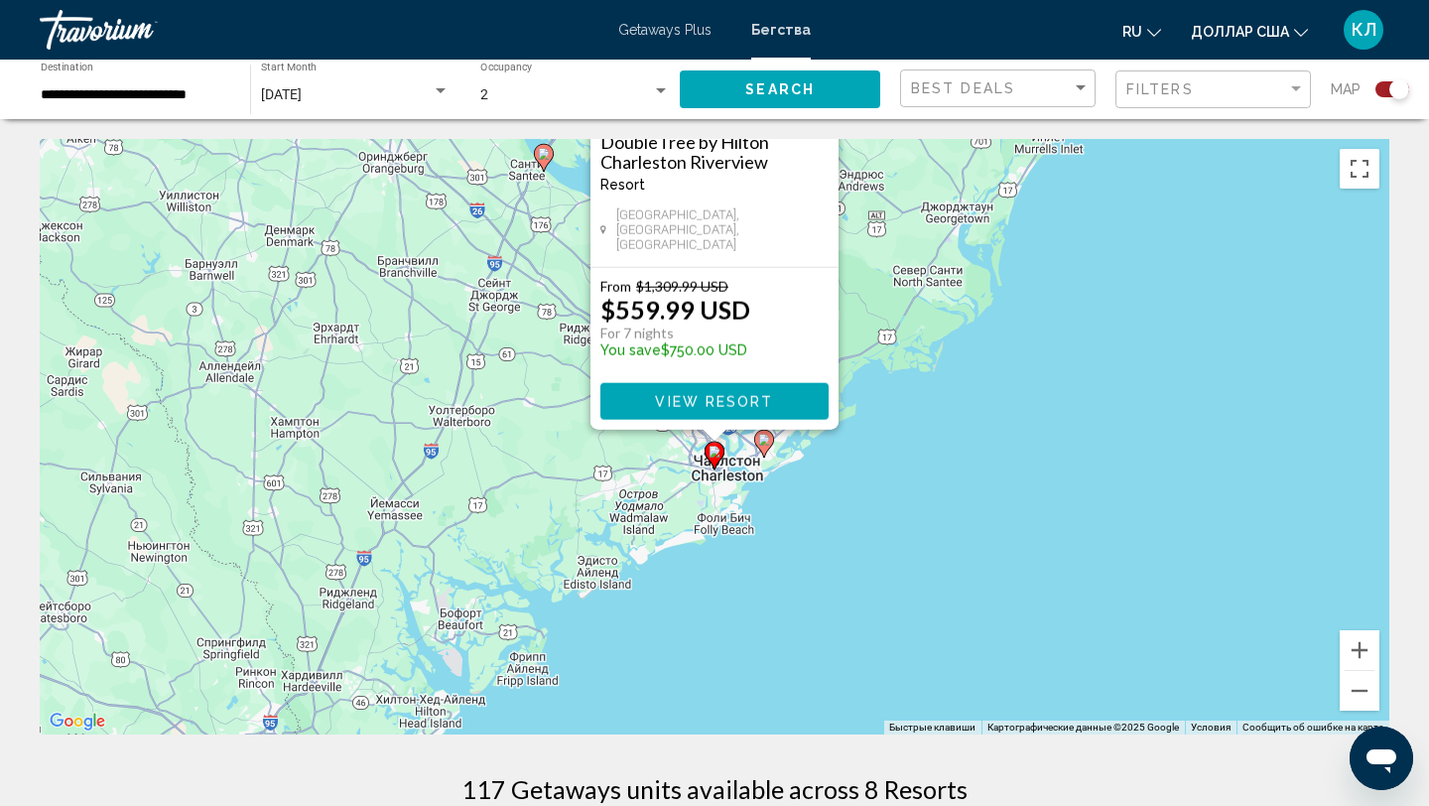
click at [545, 162] on icon "Основное содержание" at bounding box center [544, 158] width 18 height 26
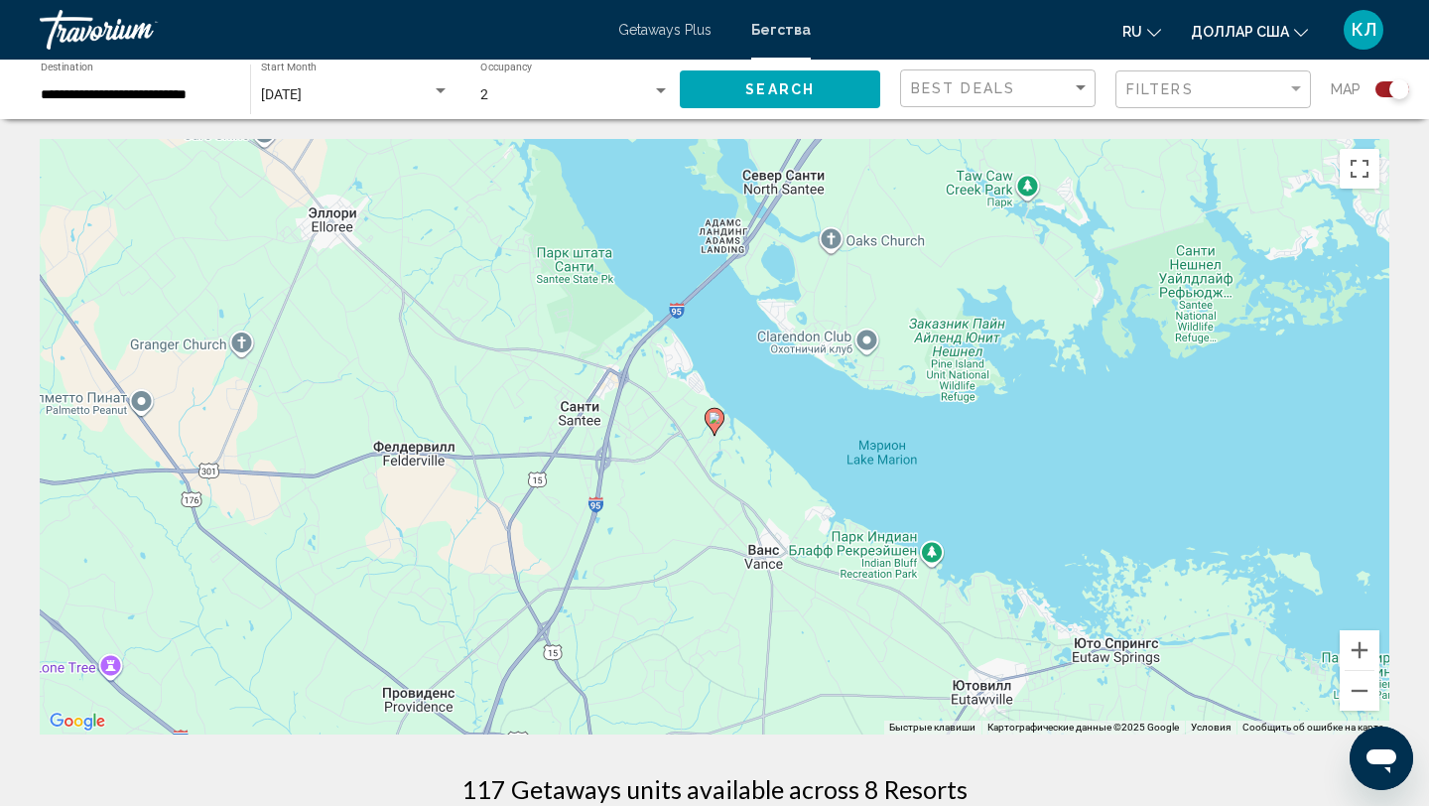
click at [715, 424] on icon "Основное содержание" at bounding box center [714, 422] width 18 height 26
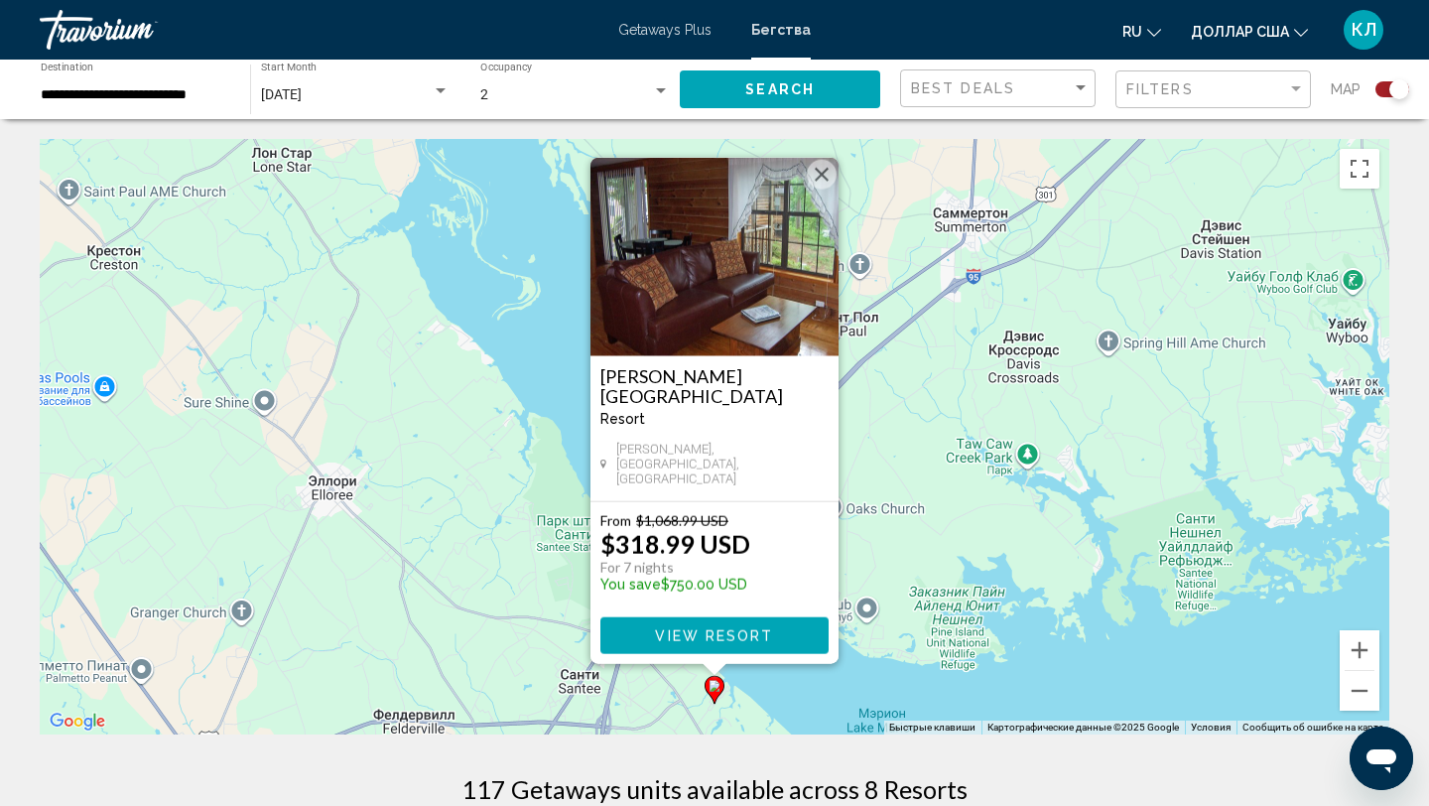
click at [821, 184] on button "Закрыть" at bounding box center [822, 175] width 30 height 30
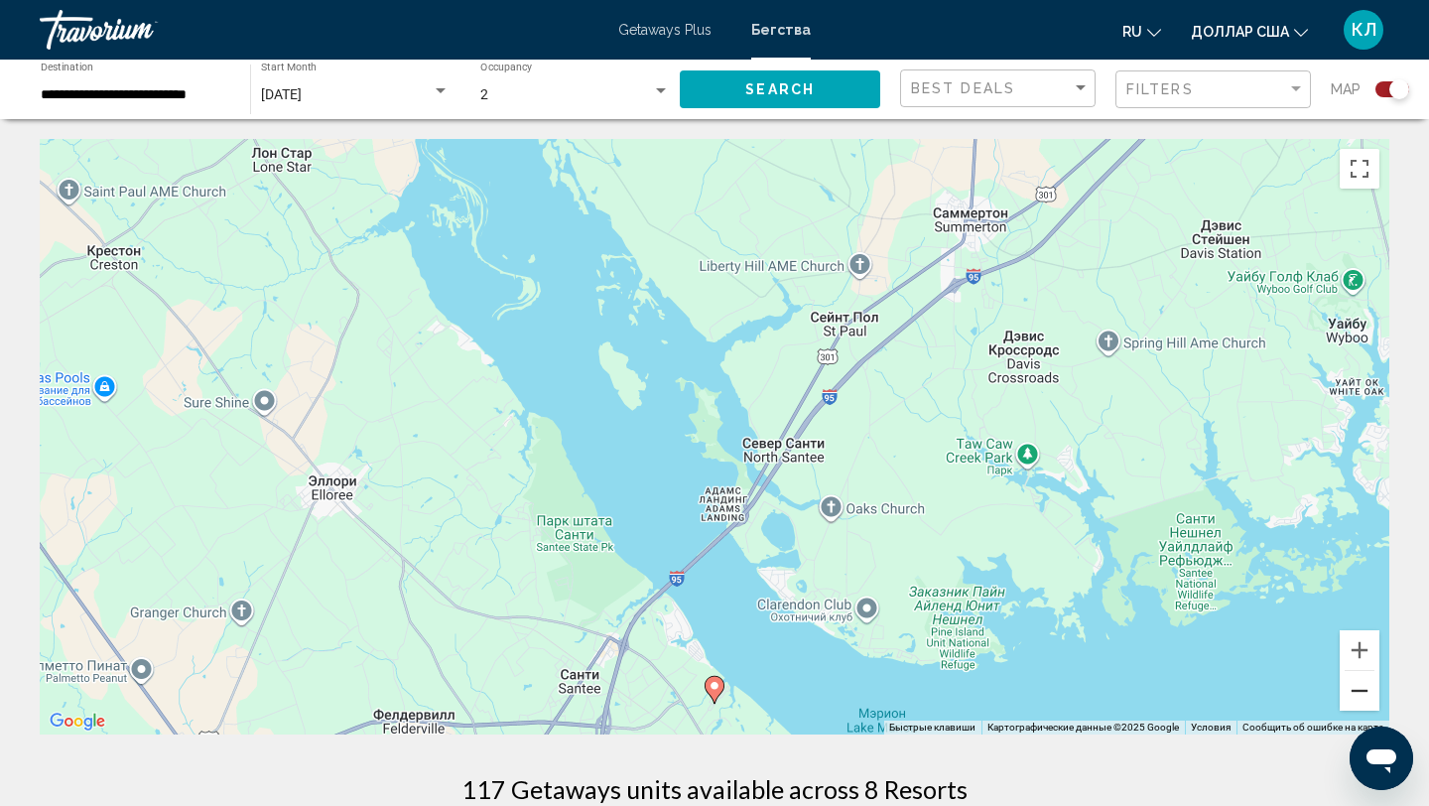
click at [1352, 697] on button "Уменьшить" at bounding box center [1360, 691] width 40 height 40
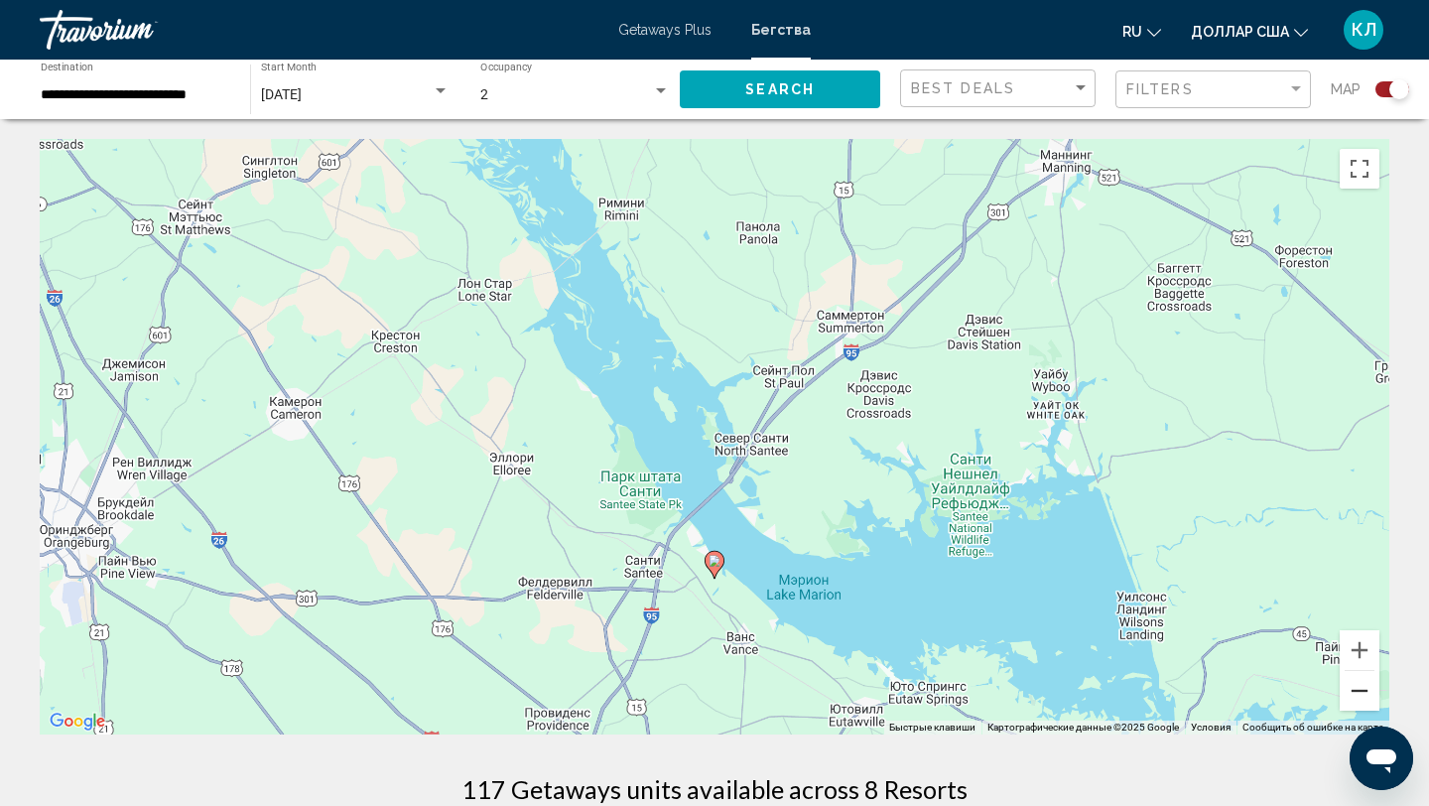
click at [1352, 697] on button "Уменьшить" at bounding box center [1360, 691] width 40 height 40
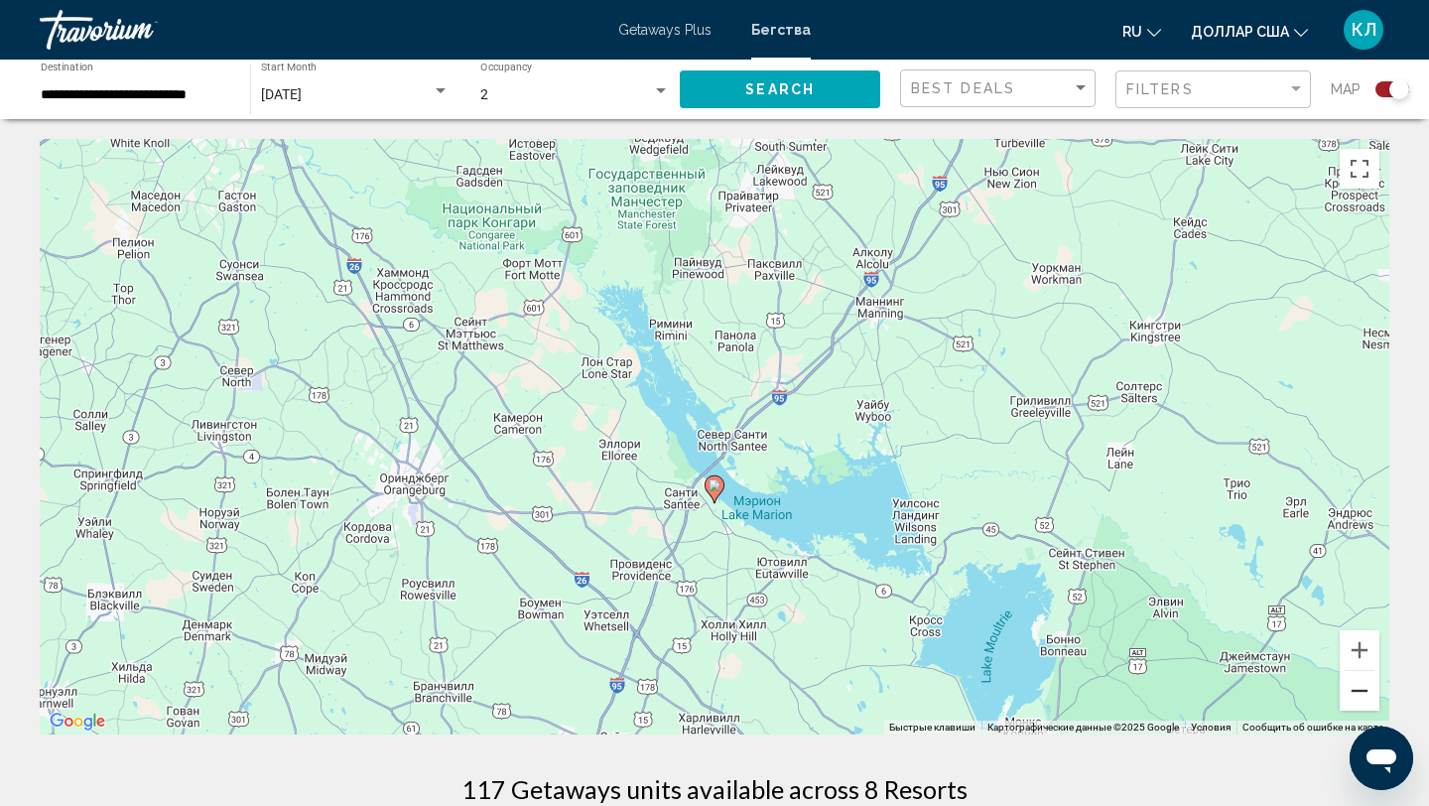
click at [1352, 697] on button "Уменьшить" at bounding box center [1360, 691] width 40 height 40
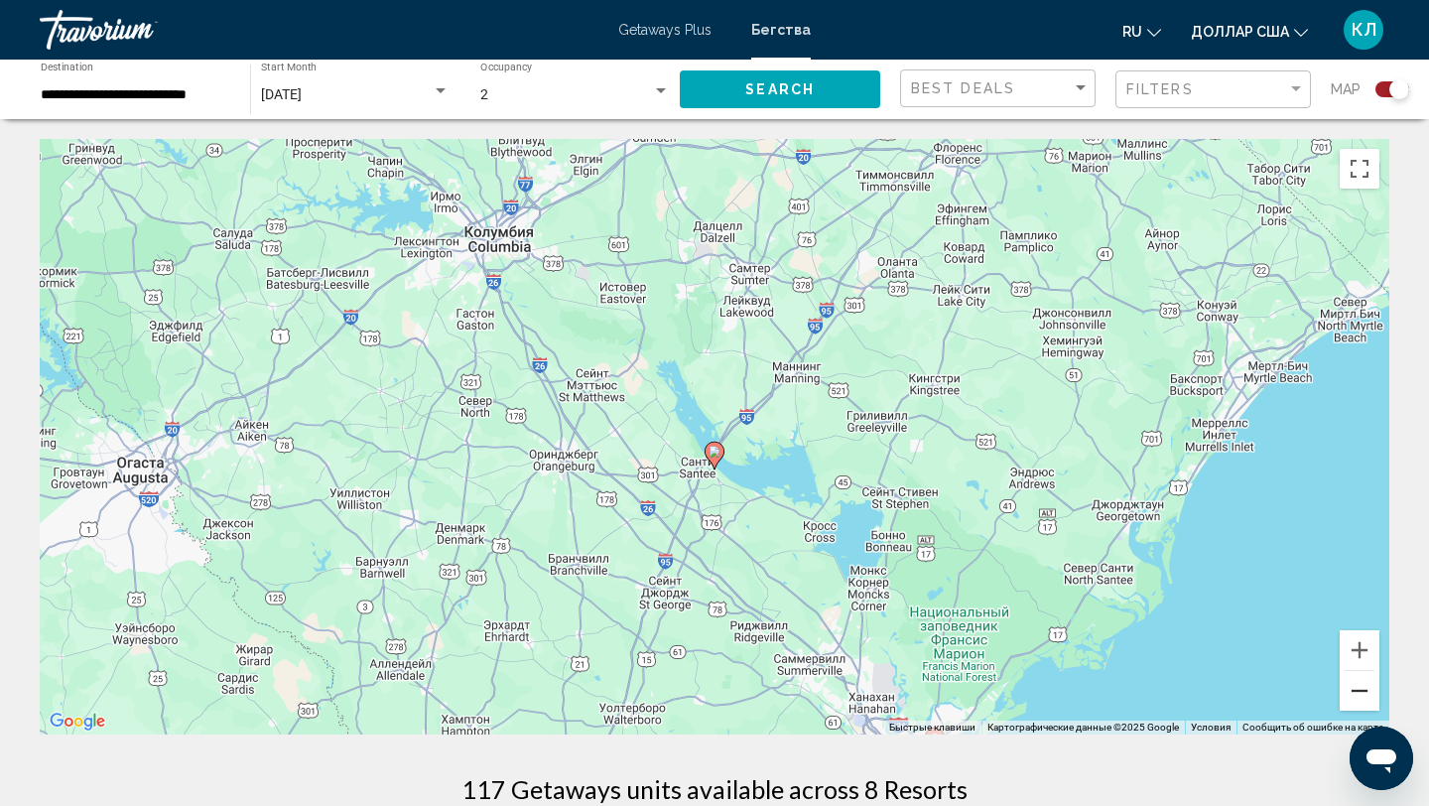
click at [1352, 697] on button "Уменьшить" at bounding box center [1360, 691] width 40 height 40
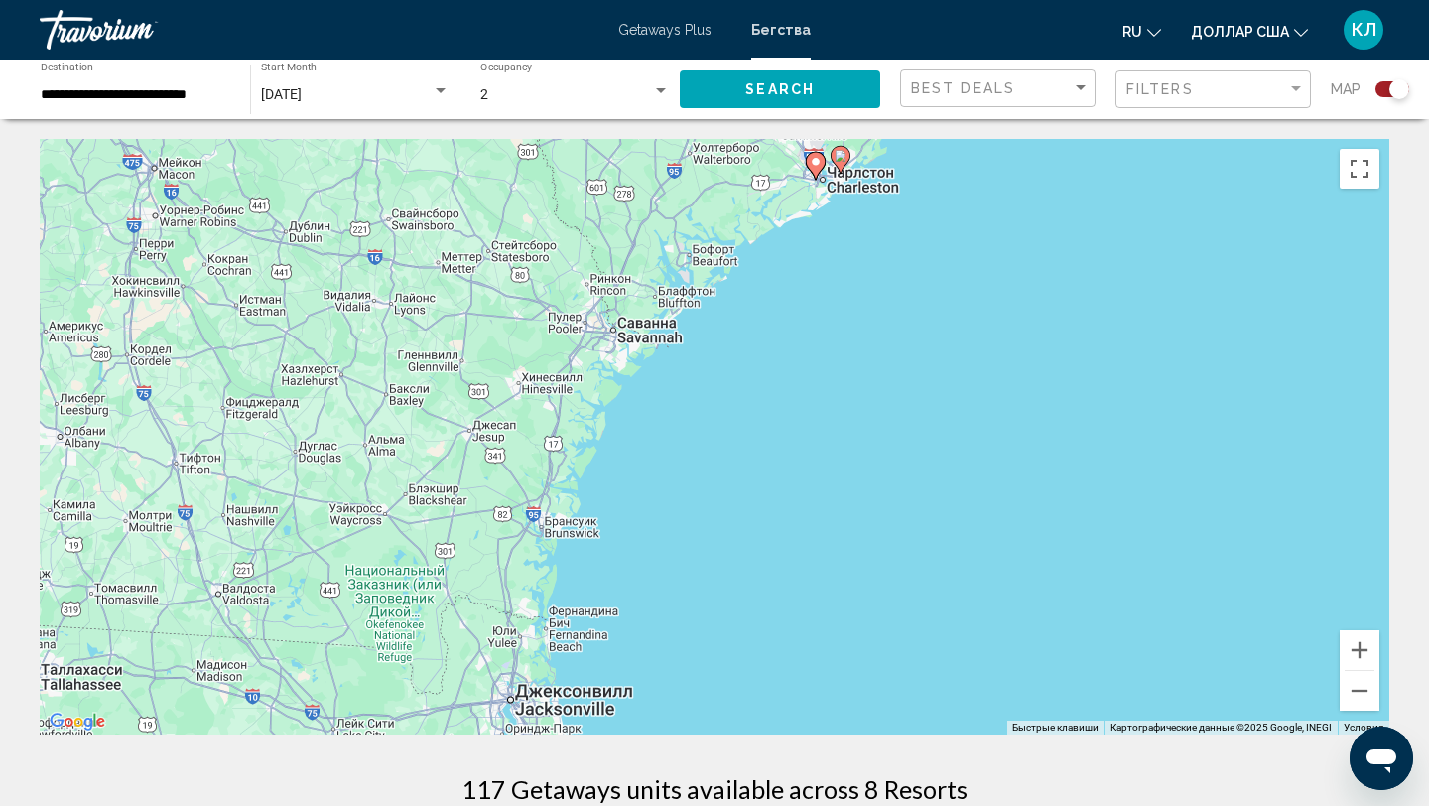
drag, startPoint x: 1126, startPoint y: 606, endPoint x: 1143, endPoint y: 186, distance: 421.0
click at [1143, 185] on div "Чтобы активировать перетаскивание с помощью клавиатуры, нажмите Alt + Ввод. Пос…" at bounding box center [714, 436] width 1349 height 595
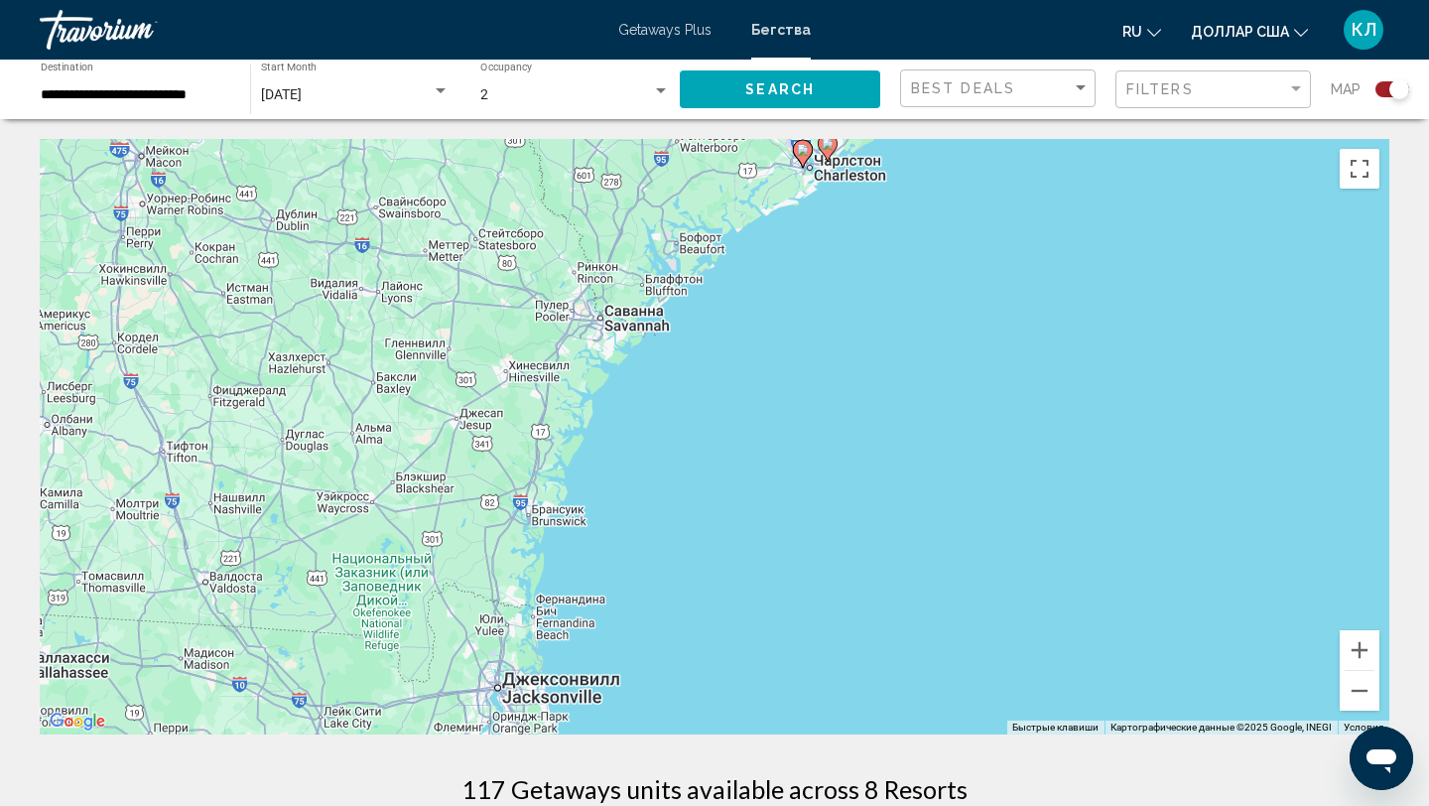
drag, startPoint x: 976, startPoint y: 360, endPoint x: 962, endPoint y: 329, distance: 33.8
click at [962, 329] on div "Чтобы активировать перетаскивание с помощью клавиатуры, нажмите Alt + Ввод. Пос…" at bounding box center [714, 436] width 1349 height 595
click at [1356, 708] on button "Уменьшить" at bounding box center [1360, 691] width 40 height 40
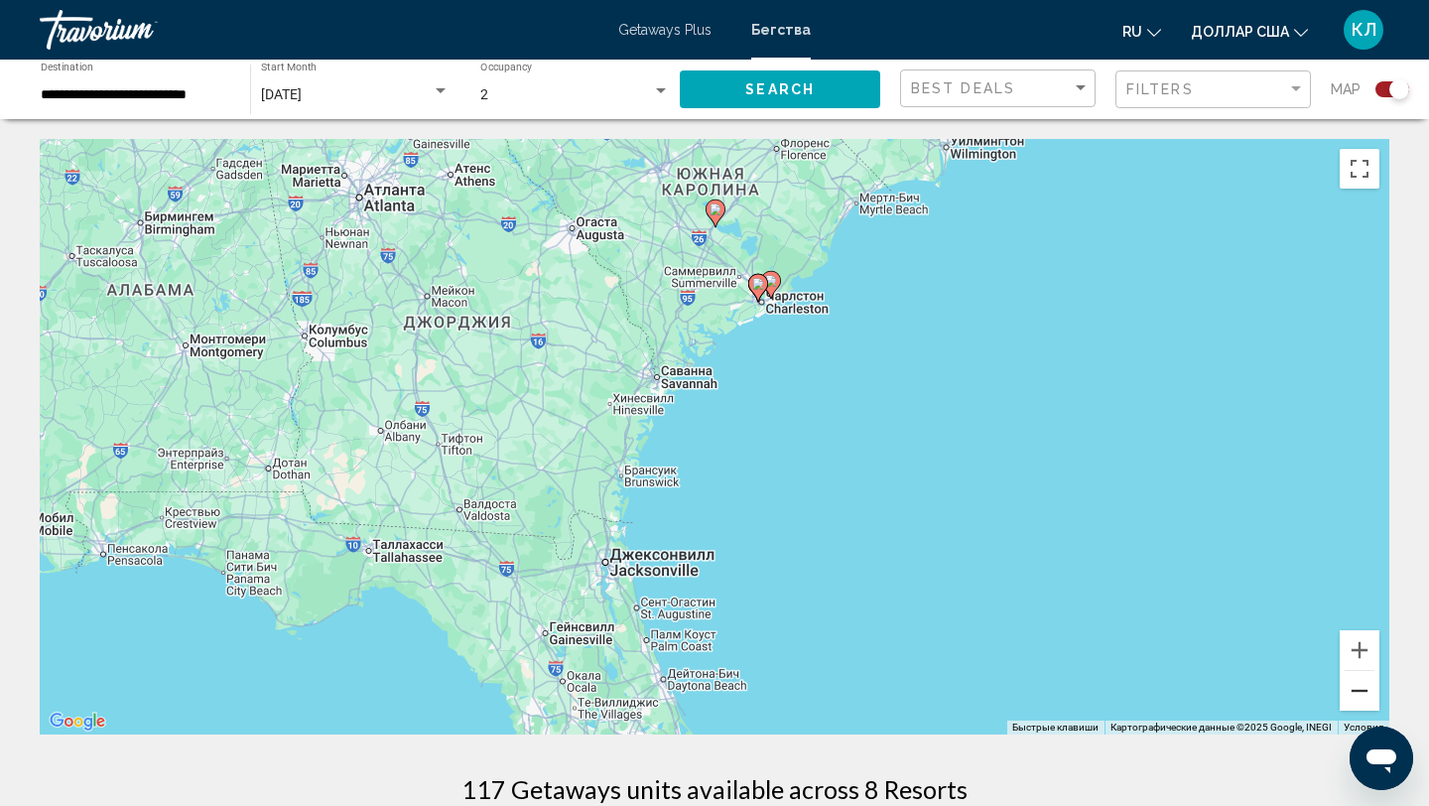
click at [1356, 708] on button "Уменьшить" at bounding box center [1360, 691] width 40 height 40
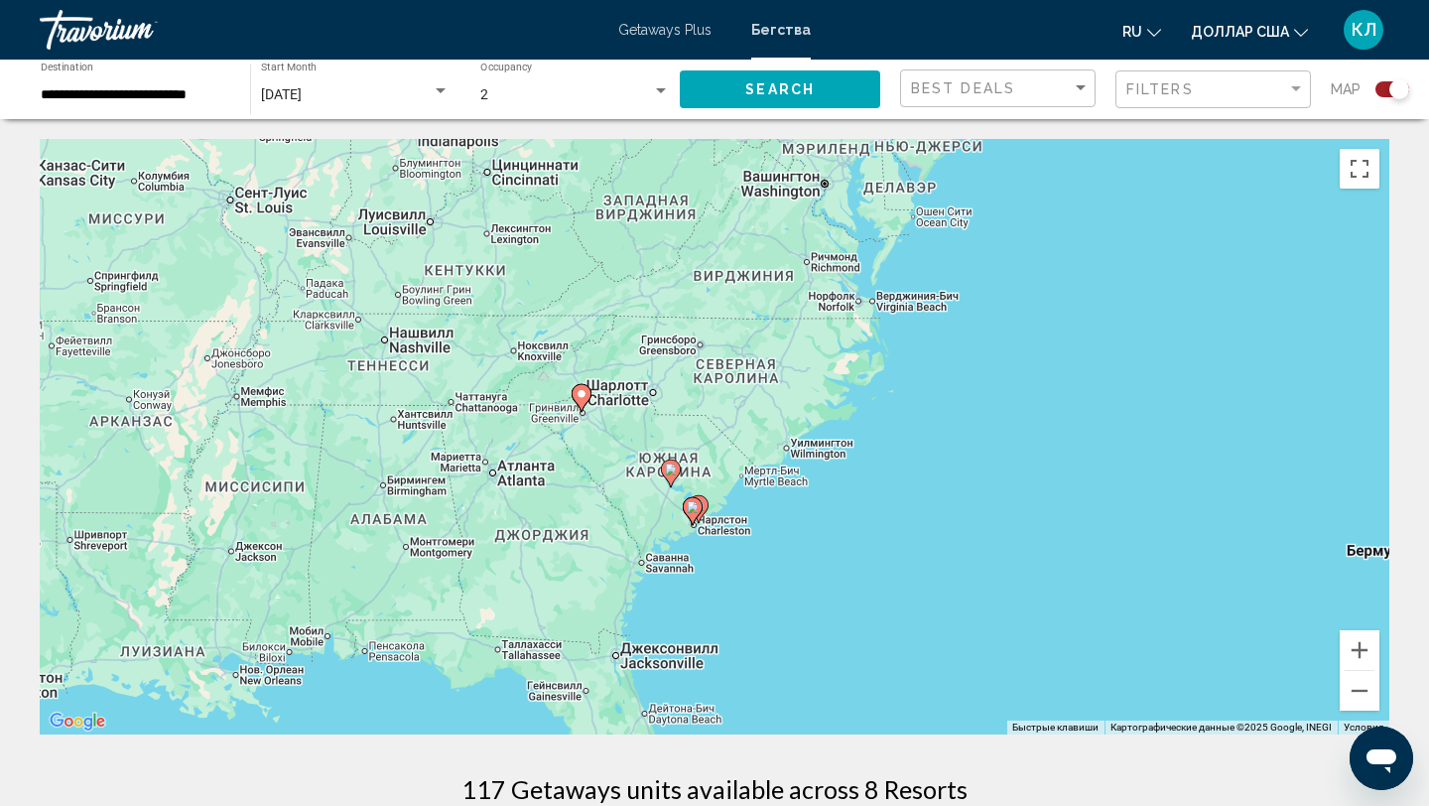
drag, startPoint x: 973, startPoint y: 477, endPoint x: 928, endPoint y: 635, distance: 164.2
click at [928, 637] on div "Чтобы активировать перетаскивание с помощью клавиатуры, нажмите Alt + Ввод. Пос…" at bounding box center [714, 436] width 1349 height 595
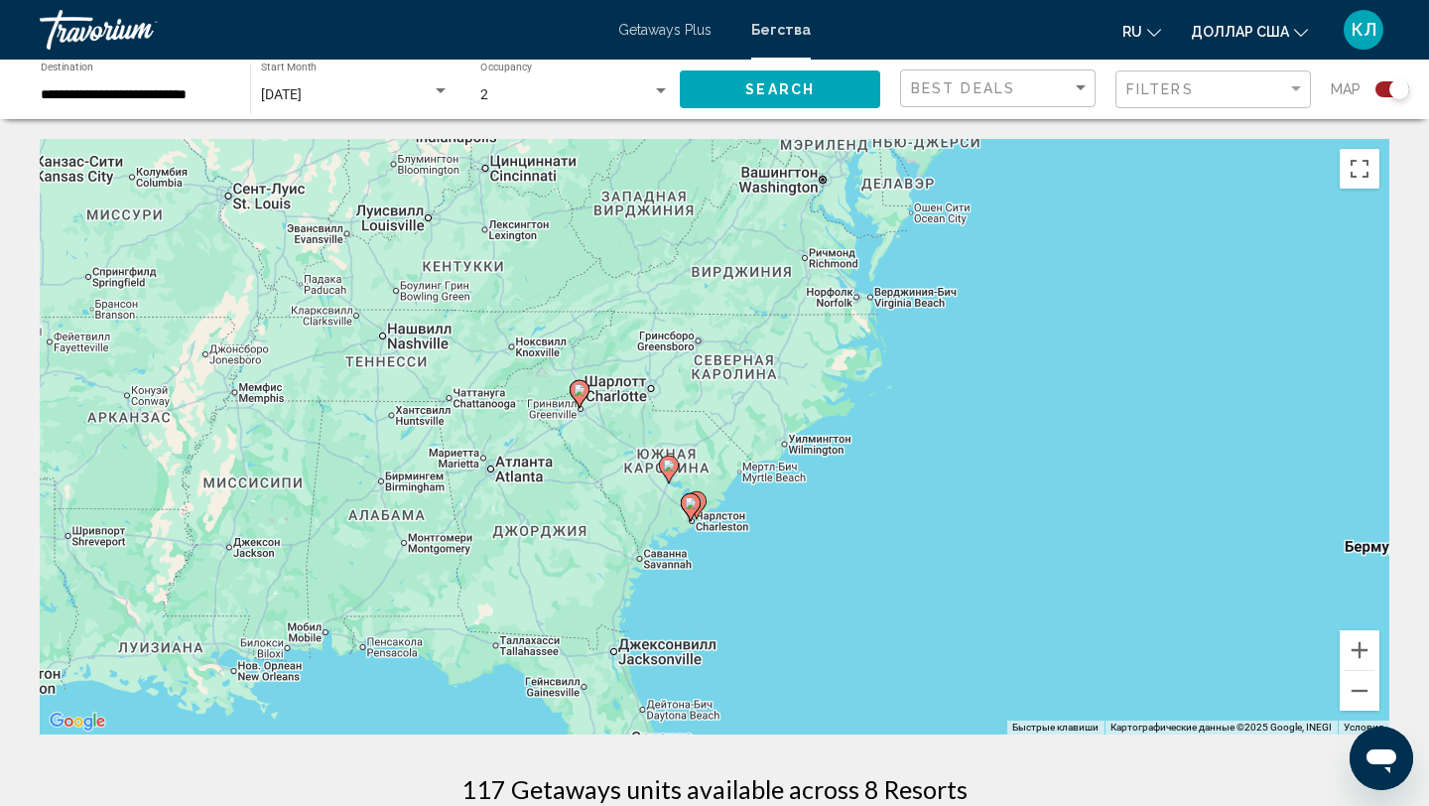
click at [581, 385] on image "Основное содержание" at bounding box center [580, 390] width 12 height 12
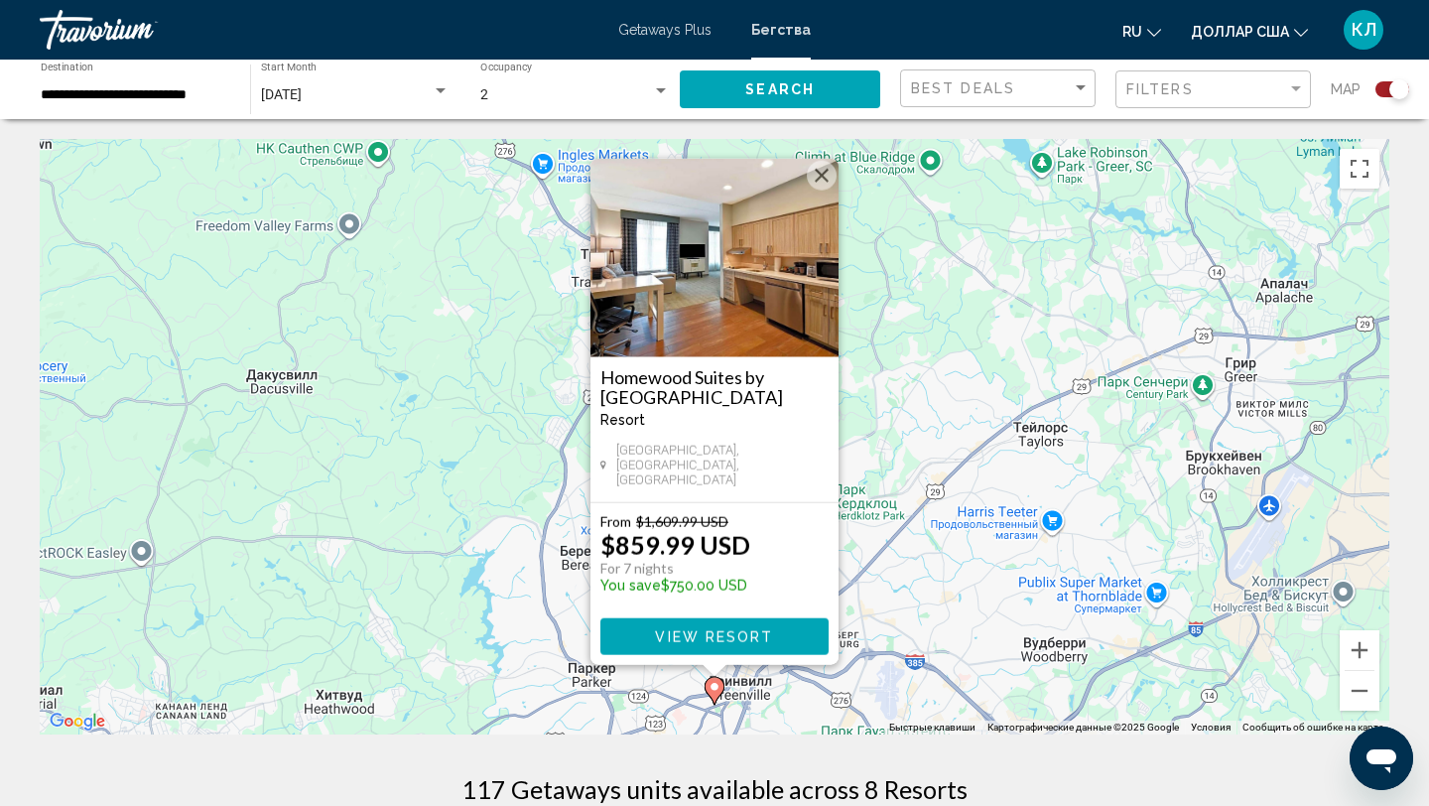
click at [830, 179] on button "Закрыть" at bounding box center [822, 176] width 30 height 30
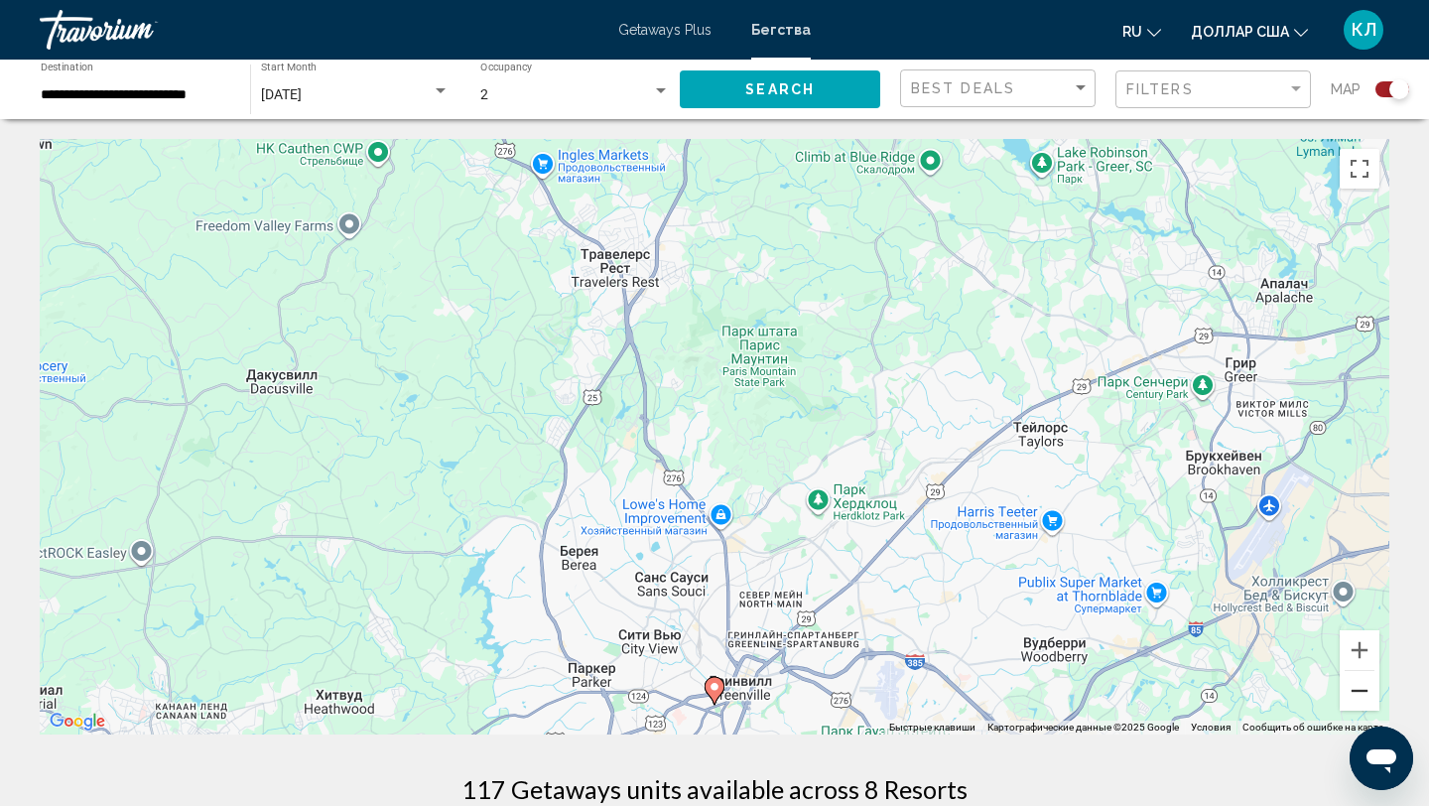
click at [1348, 696] on button "Уменьшить" at bounding box center [1360, 691] width 40 height 40
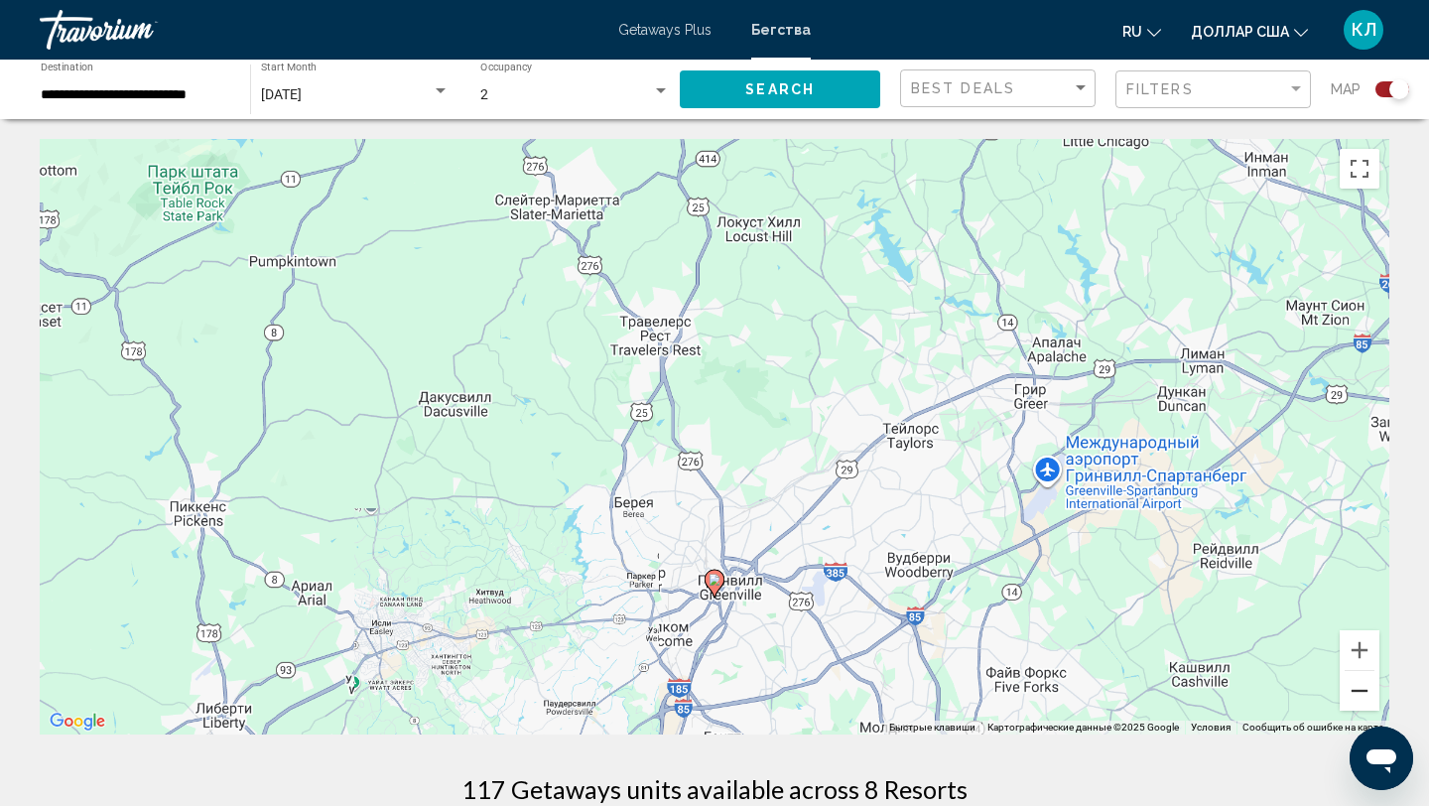
click at [1348, 696] on button "Уменьшить" at bounding box center [1360, 691] width 40 height 40
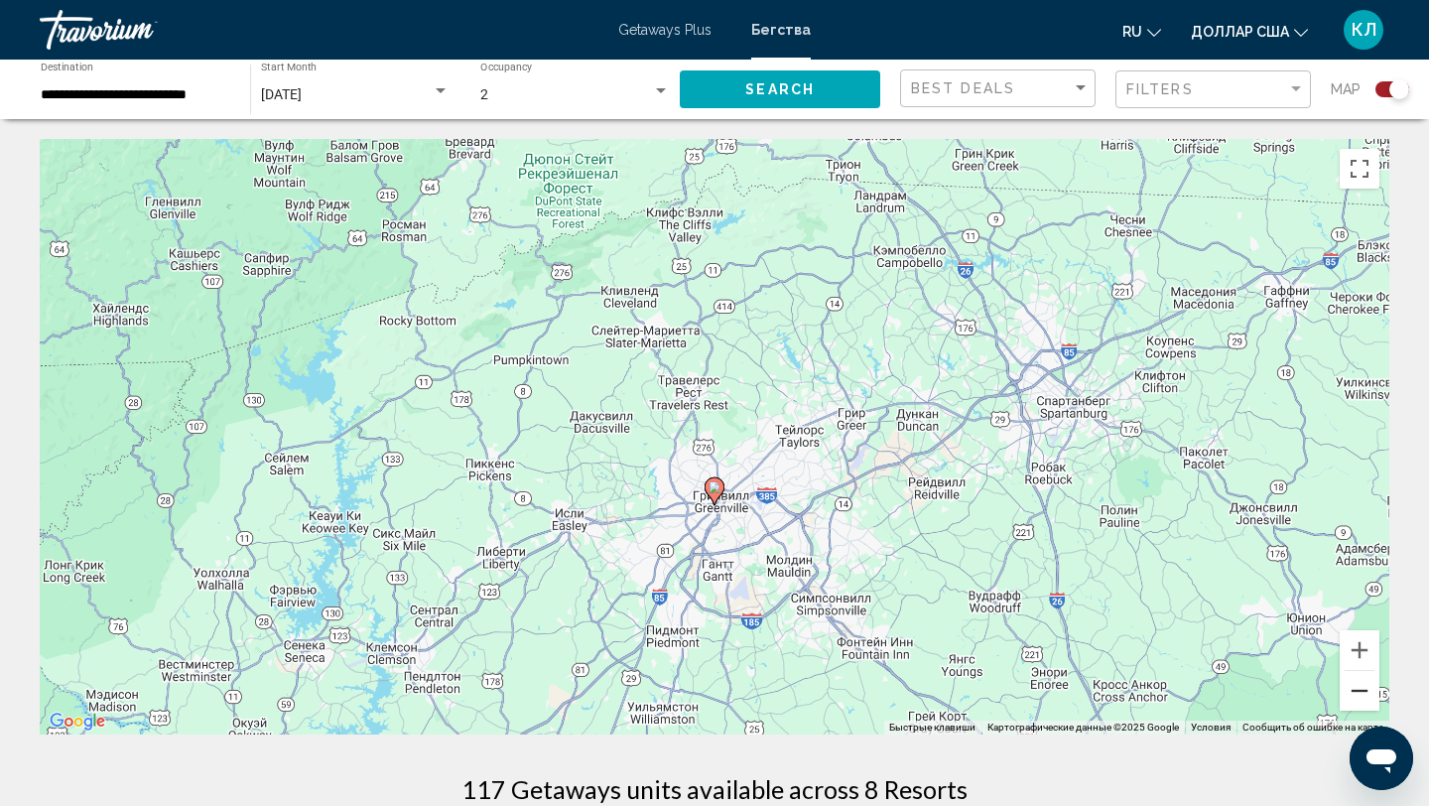
click at [1348, 696] on button "Уменьшить" at bounding box center [1360, 691] width 40 height 40
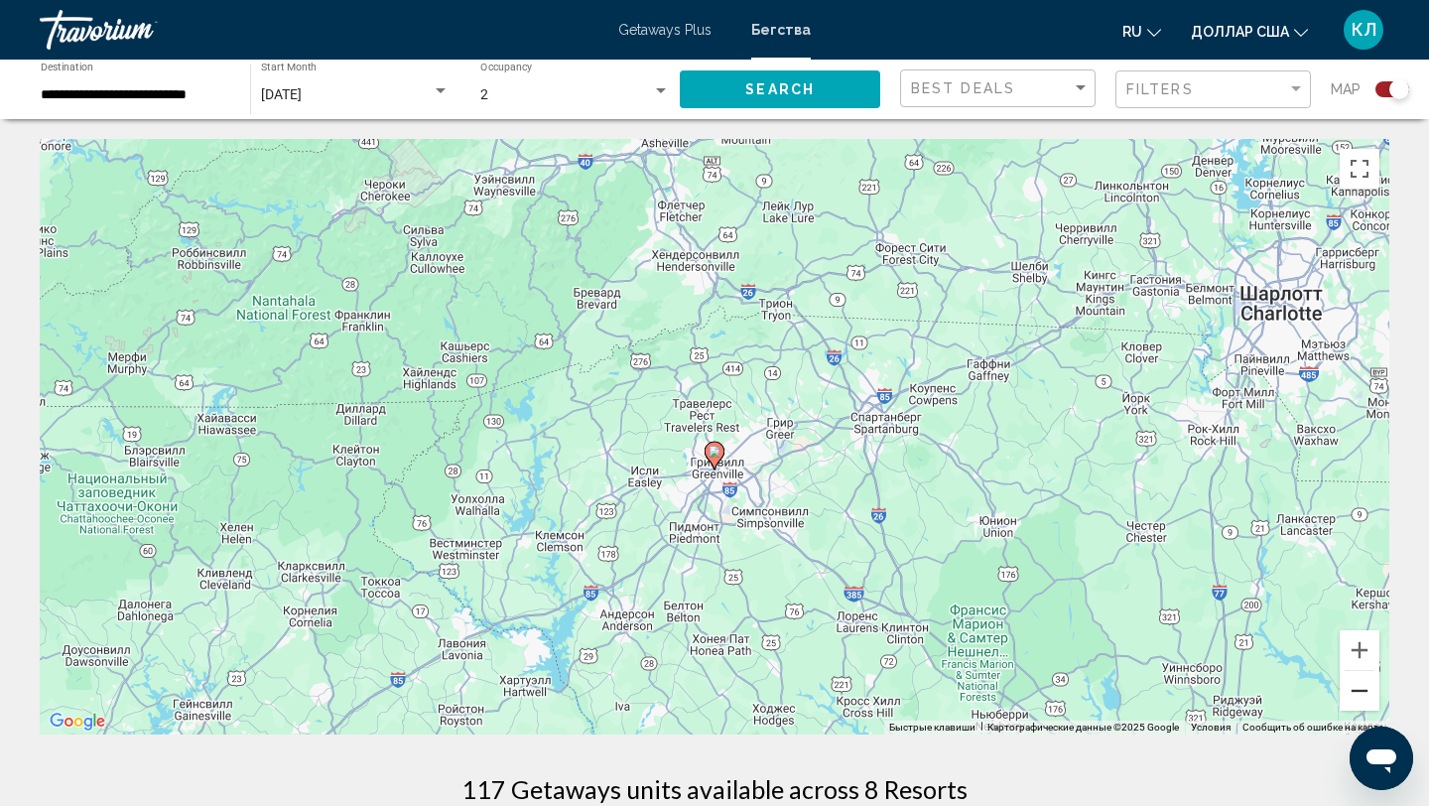
click at [1348, 696] on button "Уменьшить" at bounding box center [1360, 691] width 40 height 40
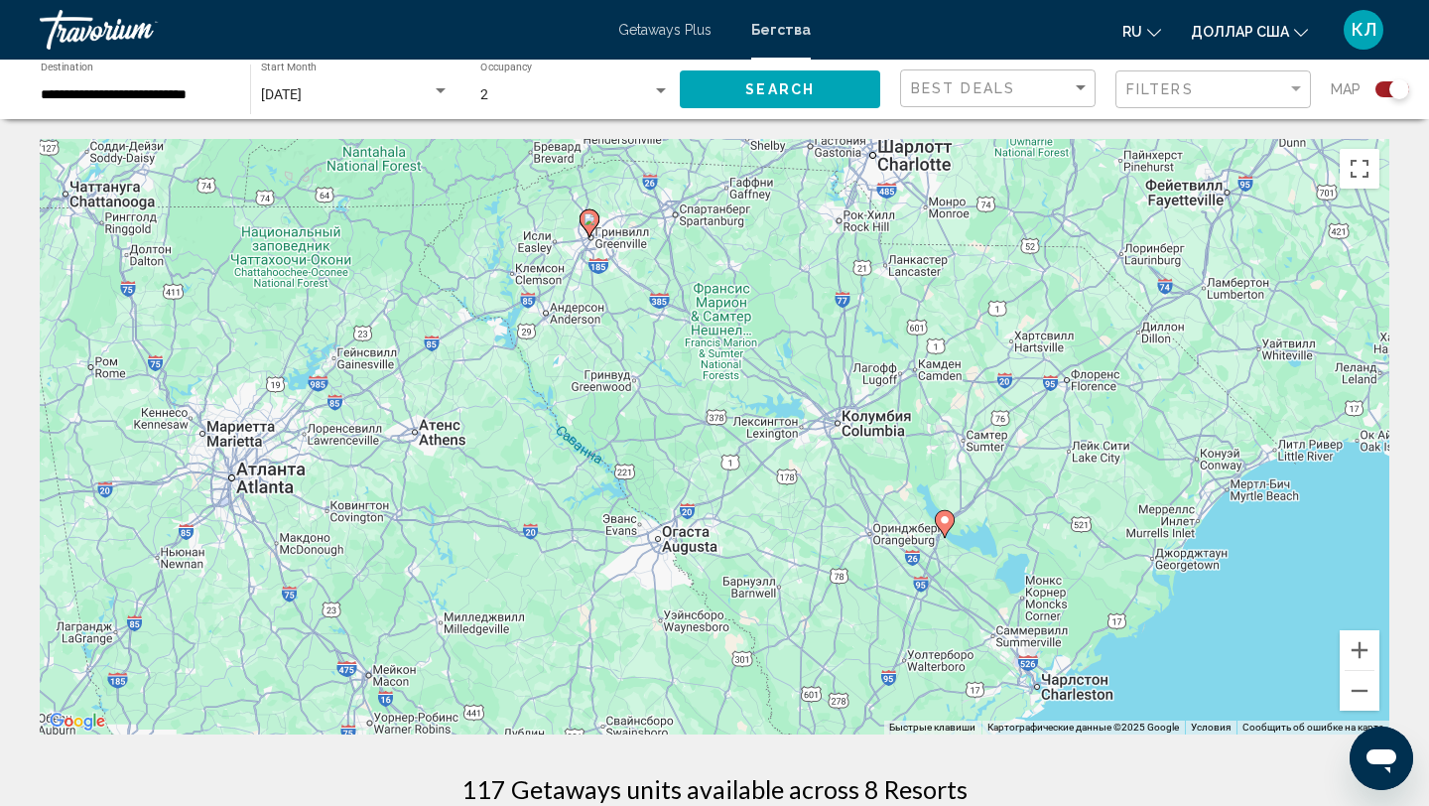
drag, startPoint x: 1023, startPoint y: 598, endPoint x: 892, endPoint y: 378, distance: 256.3
click at [892, 377] on div "Чтобы активировать перетаскивание с помощью клавиатуры, нажмите Alt + Ввод. Пос…" at bounding box center [714, 436] width 1349 height 595
click at [945, 527] on image "Основное содержание" at bounding box center [945, 522] width 12 height 12
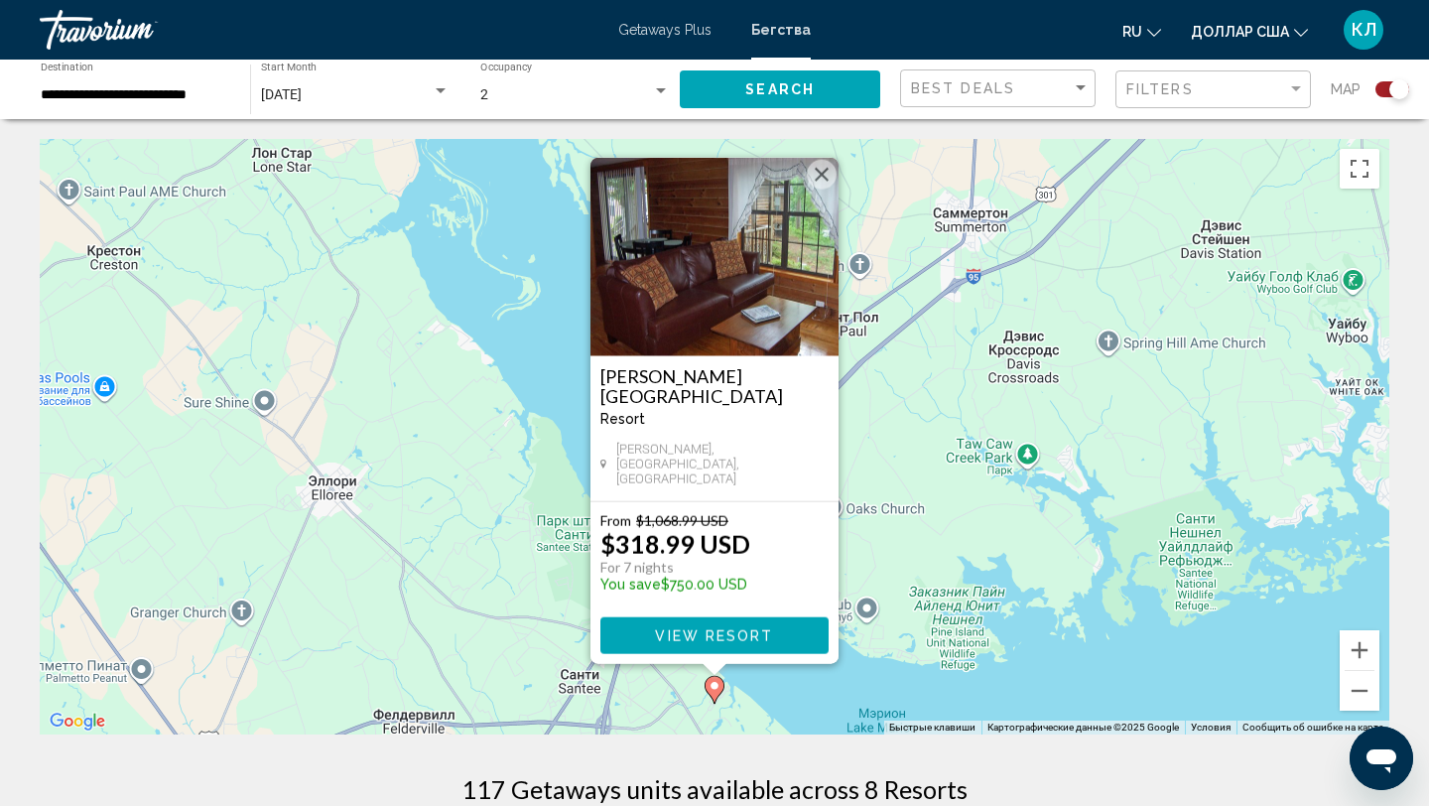
click at [819, 185] on button "Закрыть" at bounding box center [822, 175] width 30 height 30
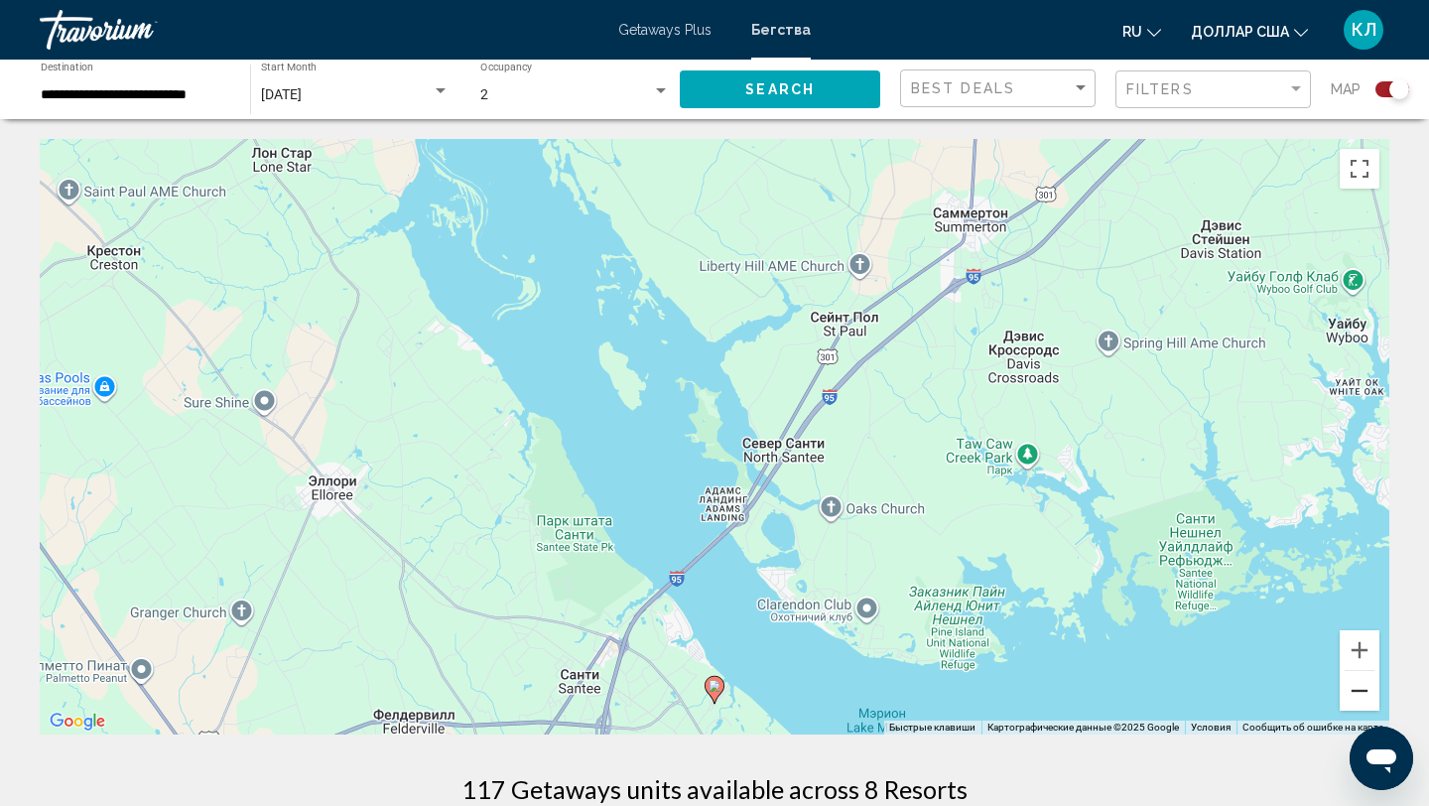
click at [1359, 678] on button "Уменьшить" at bounding box center [1360, 691] width 40 height 40
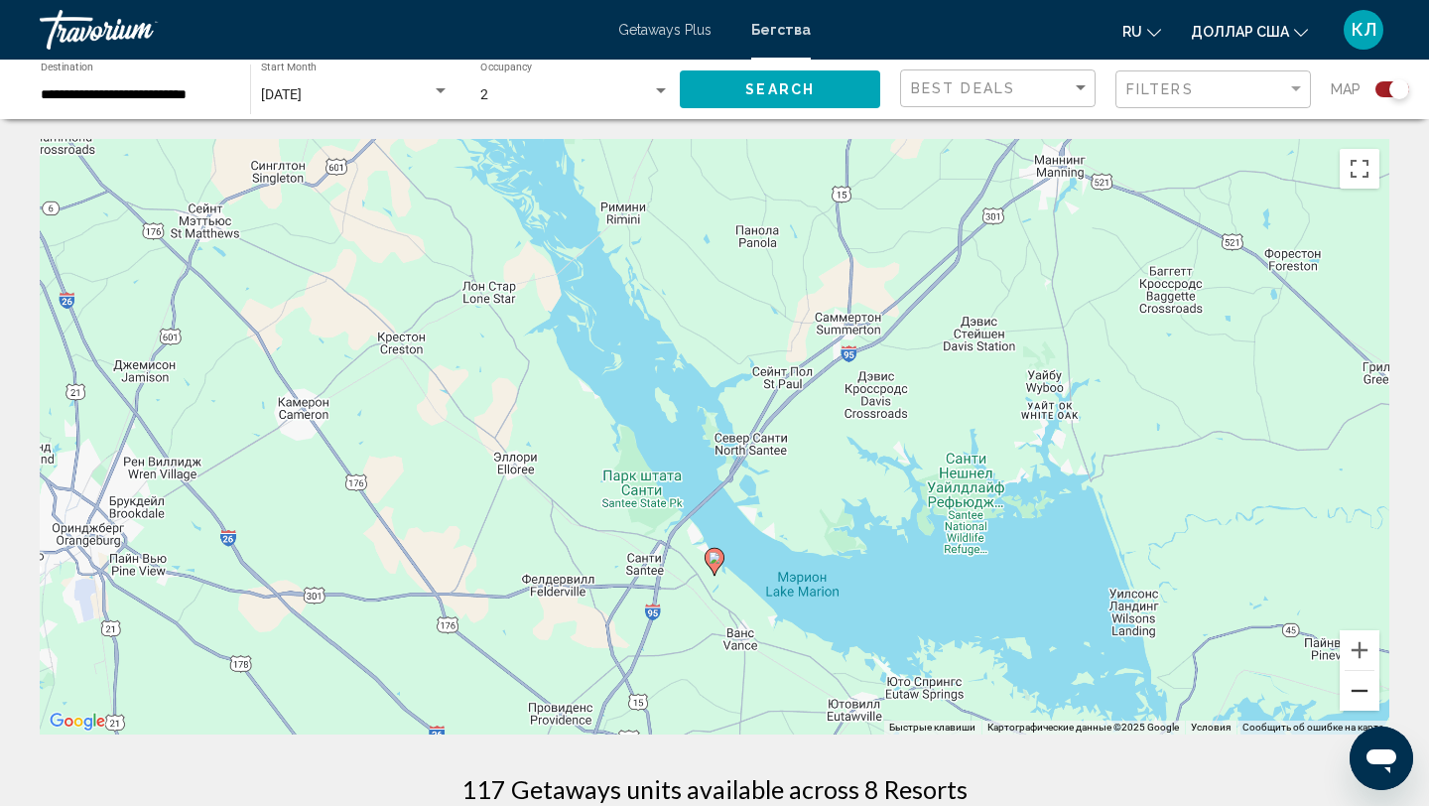
click at [1359, 678] on button "Уменьшить" at bounding box center [1360, 691] width 40 height 40
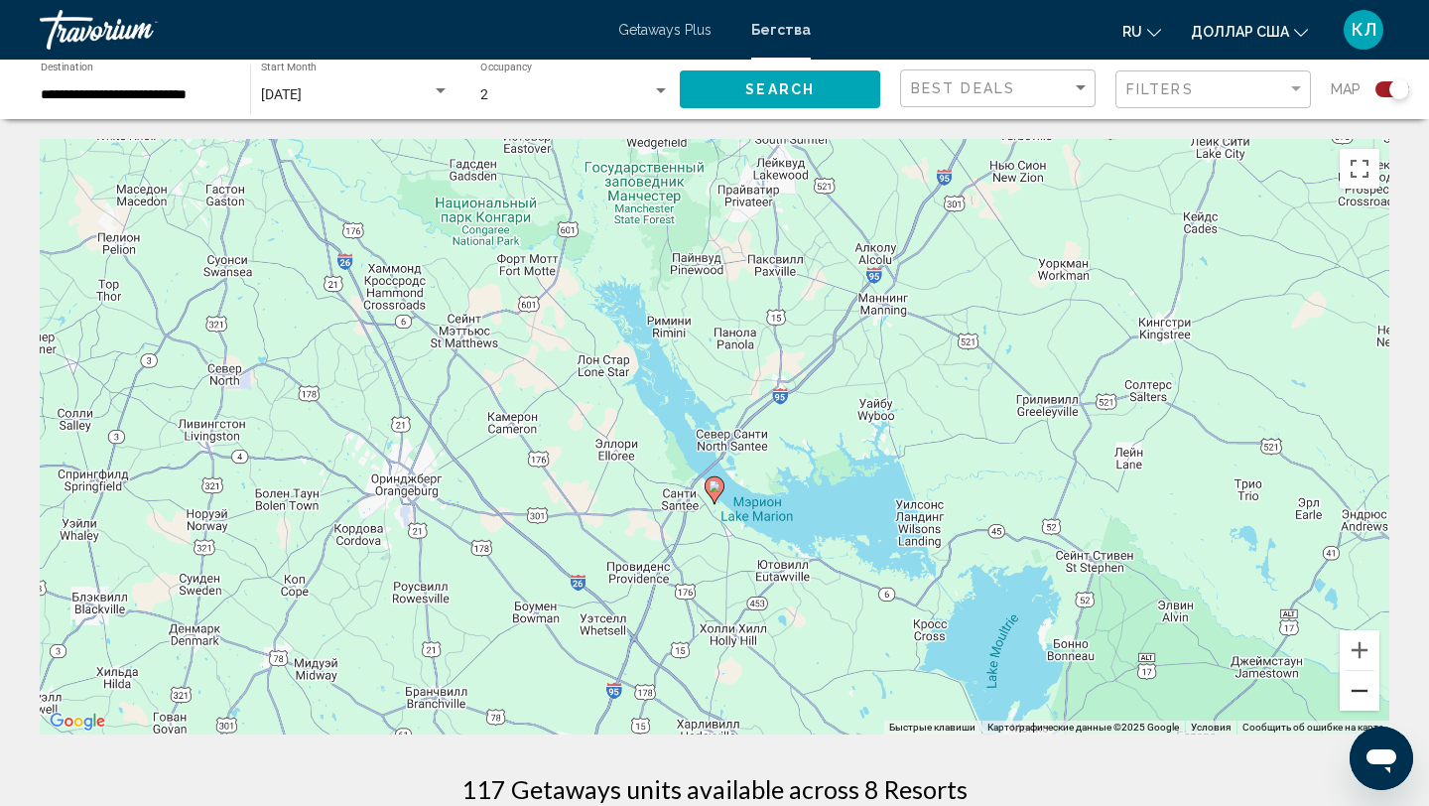
click at [1359, 678] on button "Уменьшить" at bounding box center [1360, 691] width 40 height 40
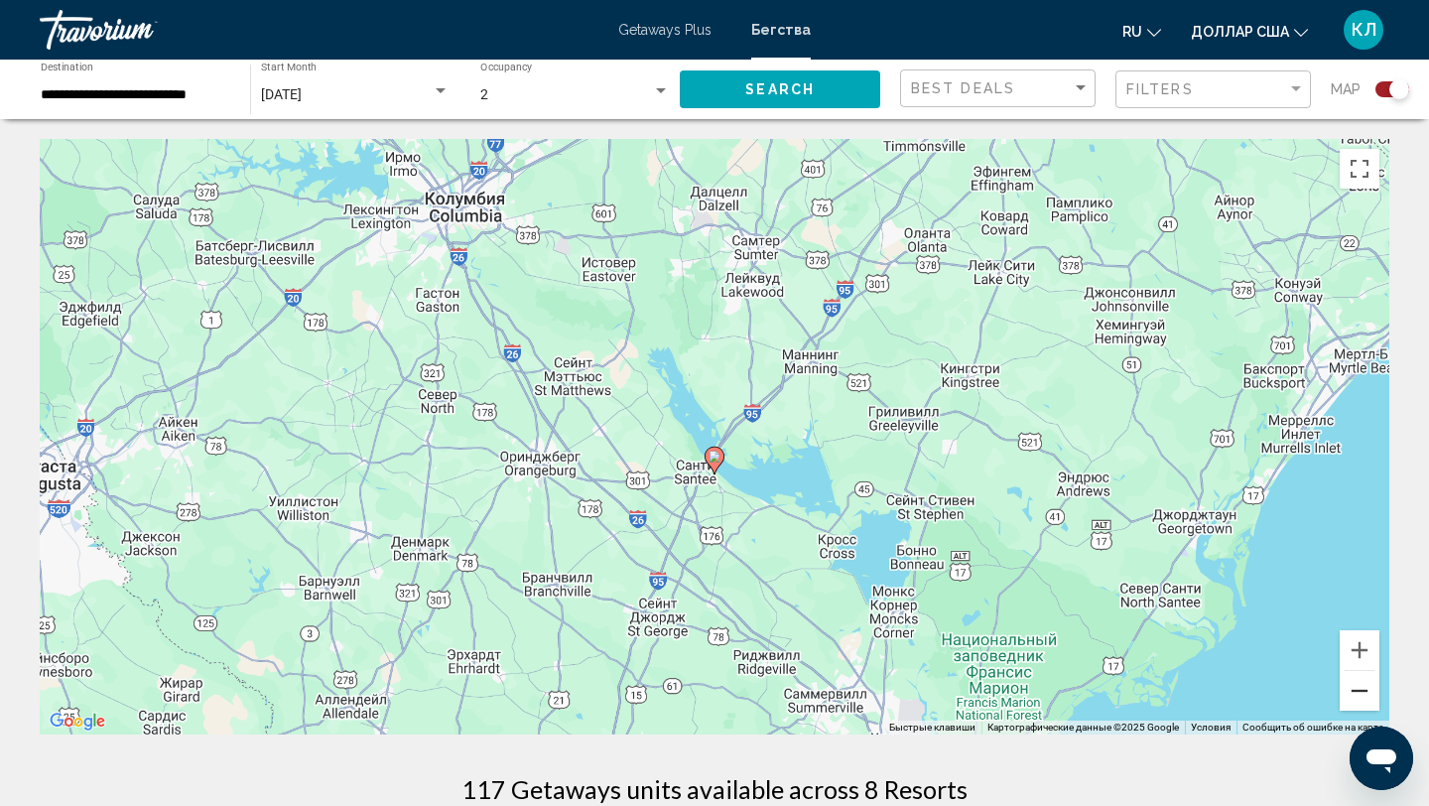
click at [1359, 678] on button "Уменьшить" at bounding box center [1360, 691] width 40 height 40
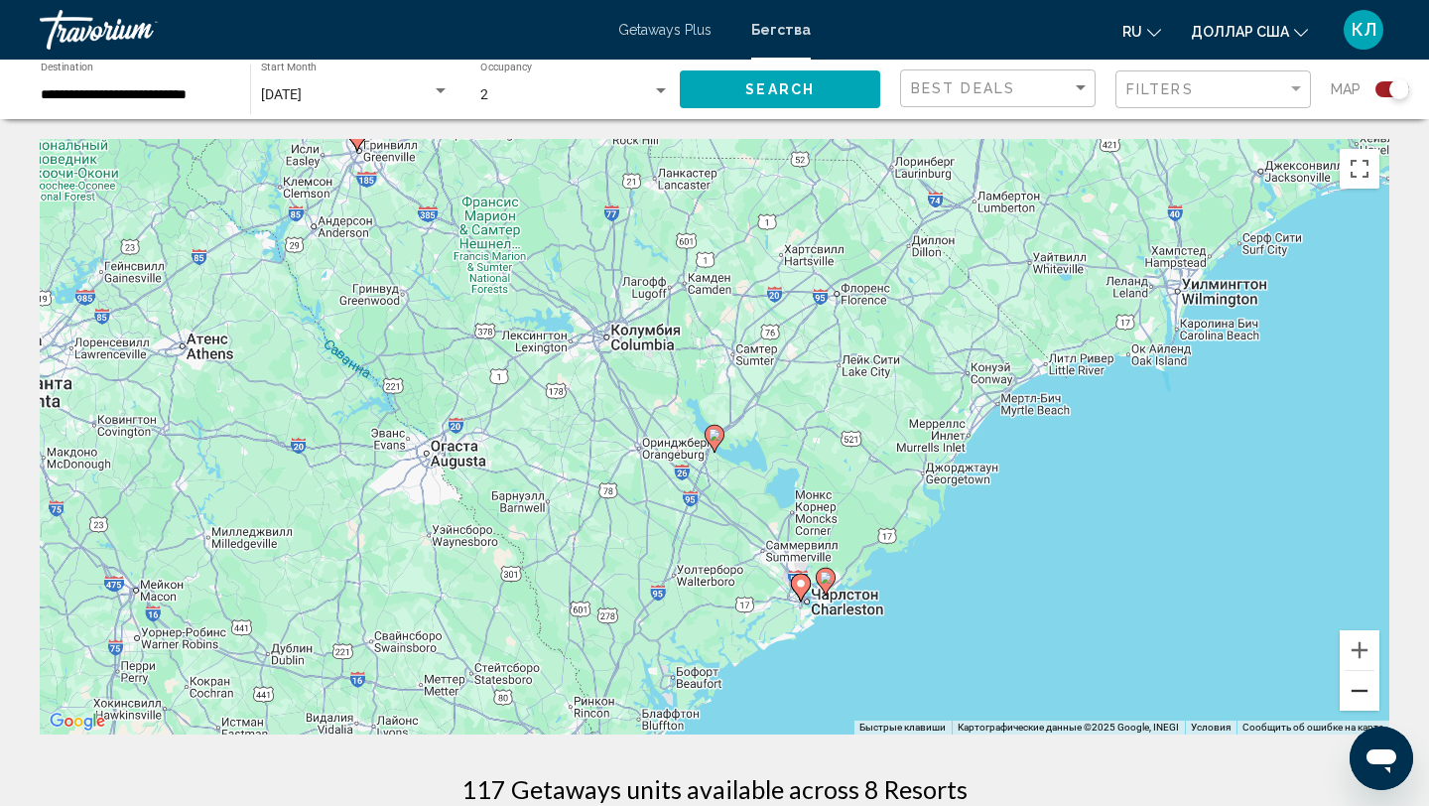
click at [1359, 679] on button "Уменьшить" at bounding box center [1360, 691] width 40 height 40
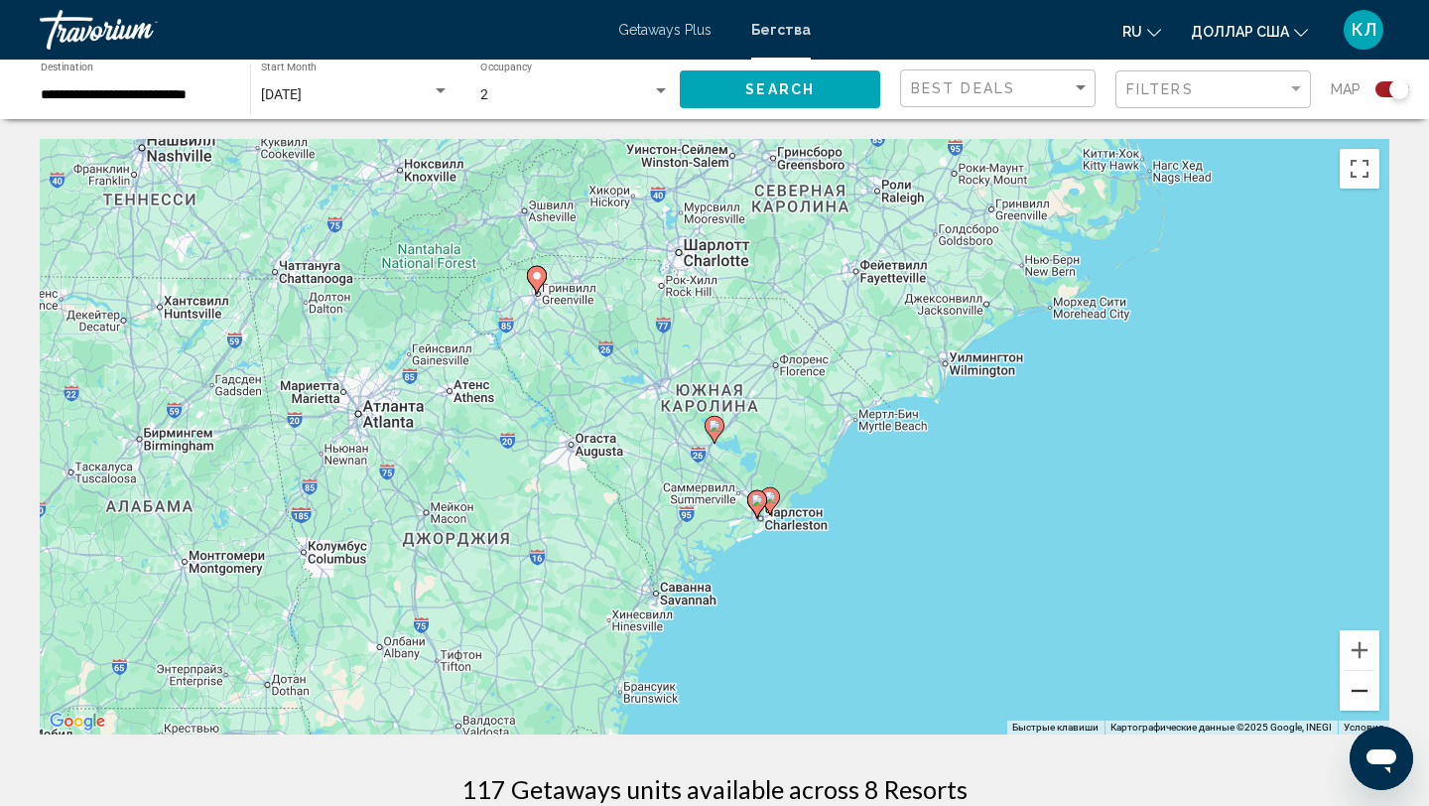
click at [1360, 680] on button "Уменьшить" at bounding box center [1360, 691] width 40 height 40
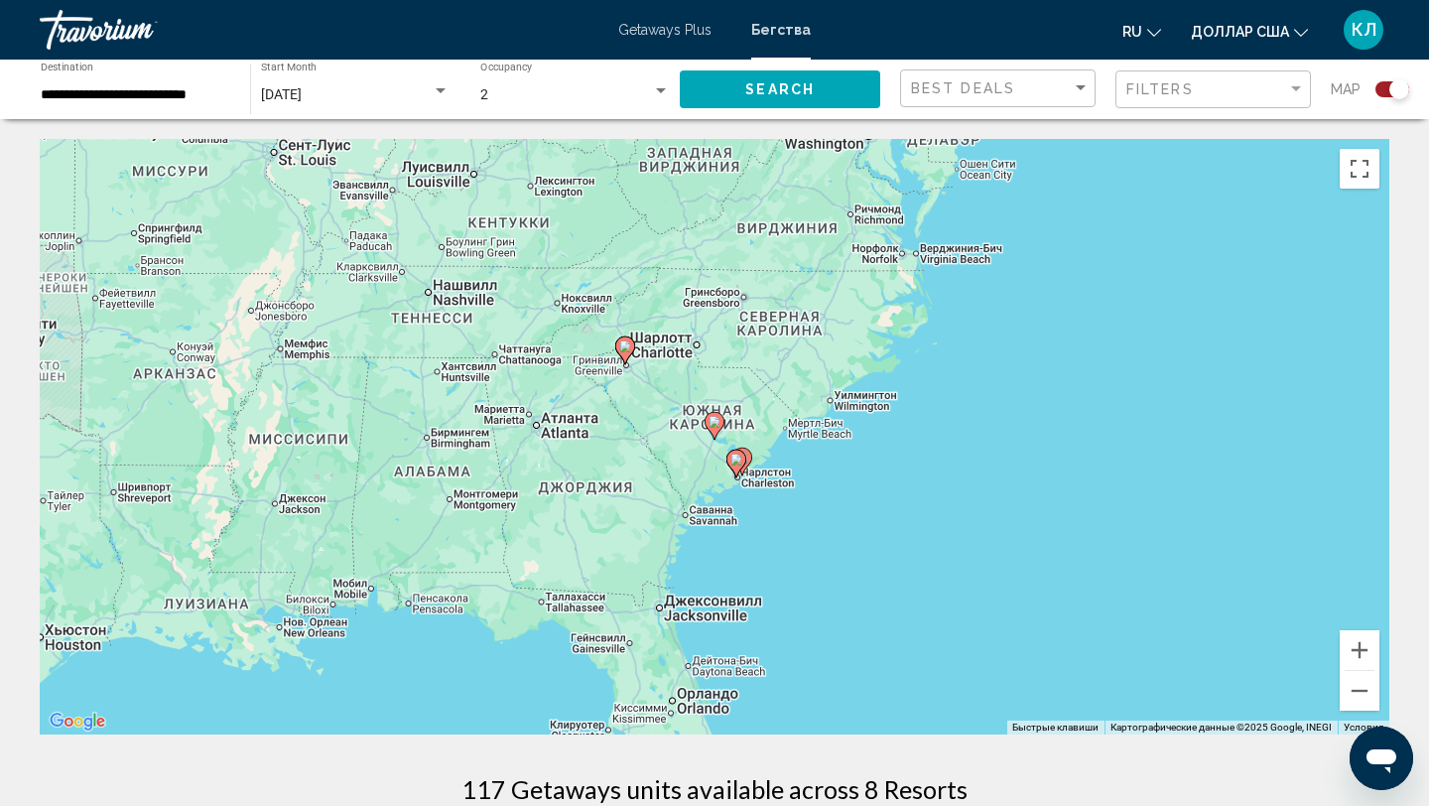
click at [684, 32] on font "Getaways Plus" at bounding box center [664, 30] width 93 height 16
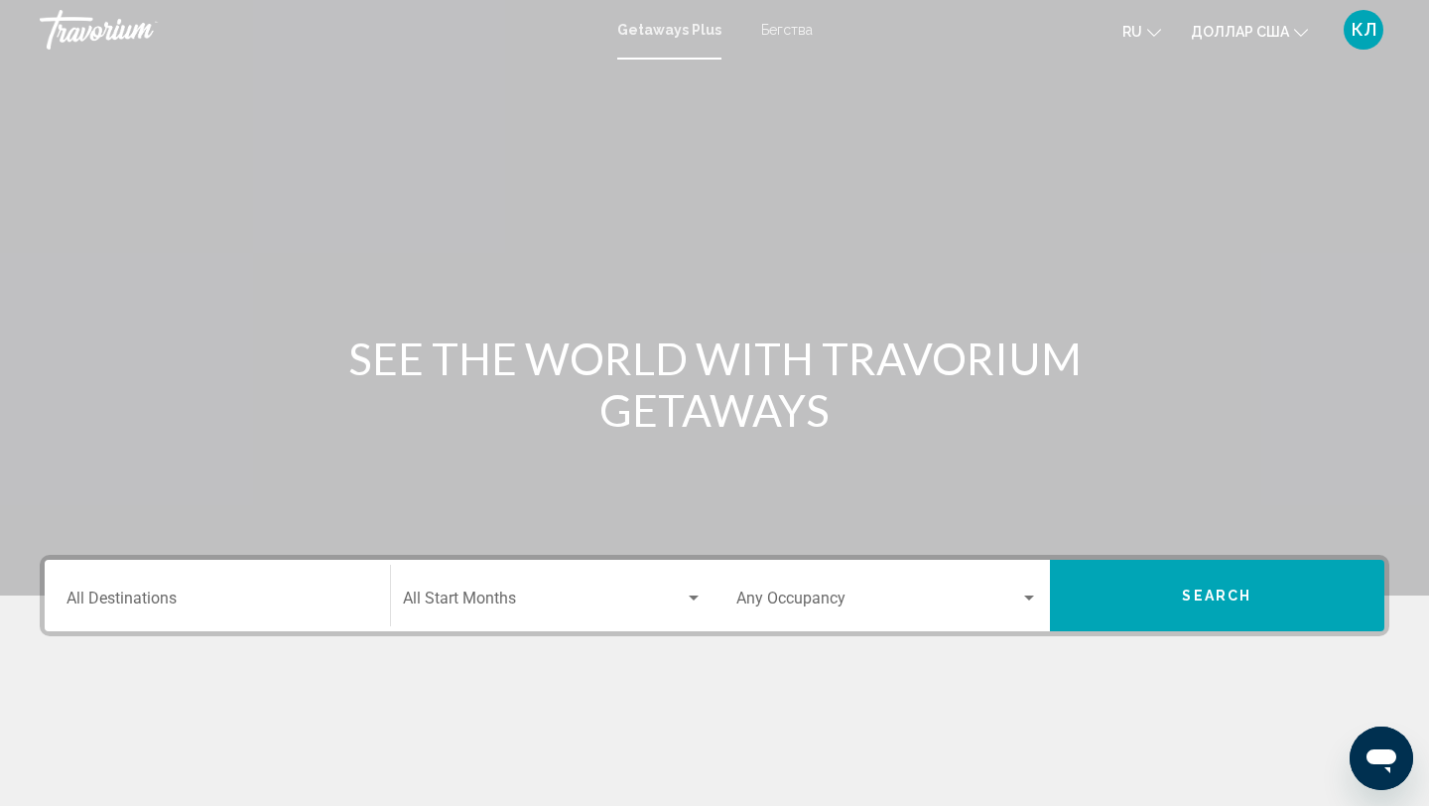
click at [232, 582] on div "Destination All Destinations" at bounding box center [217, 596] width 302 height 63
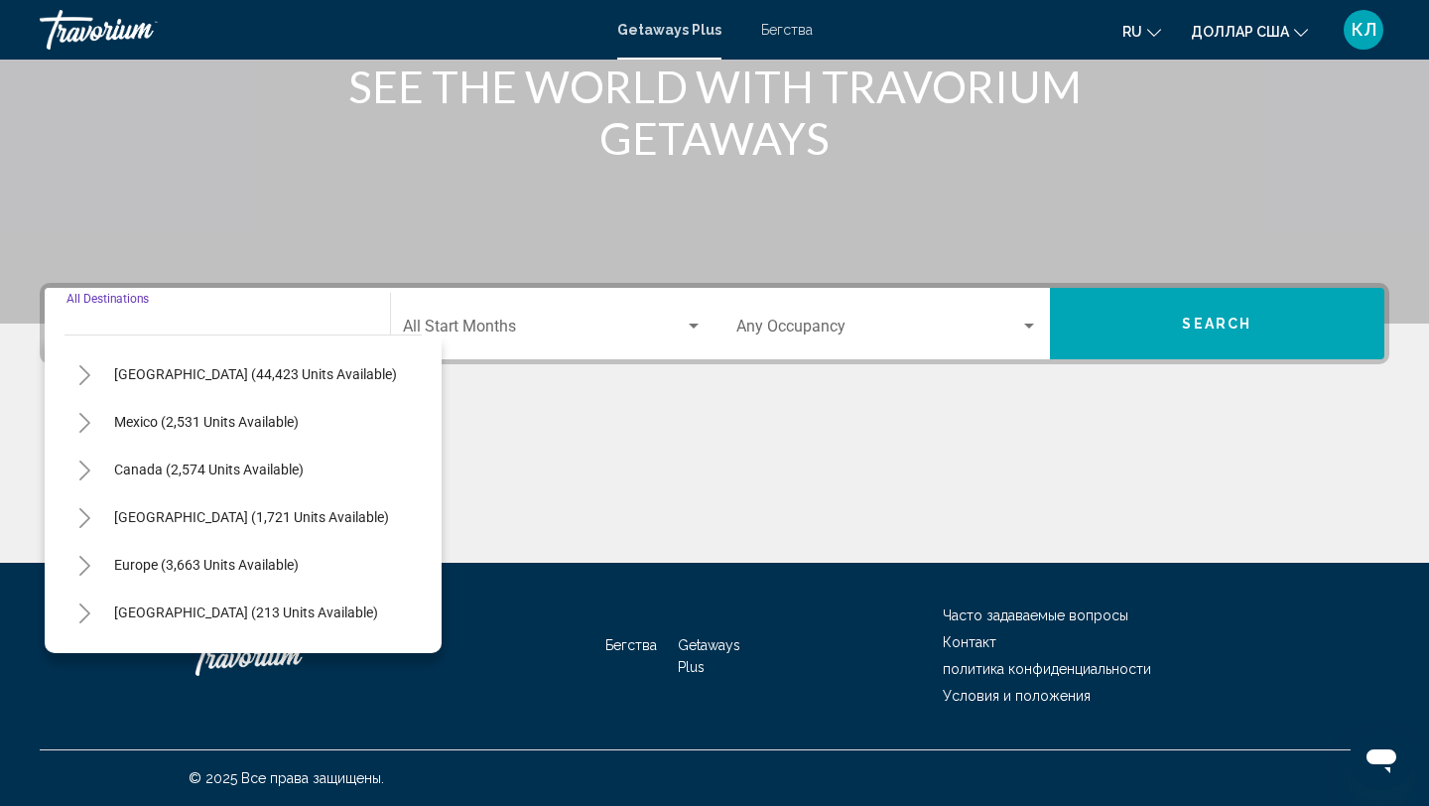
scroll to position [51, 0]
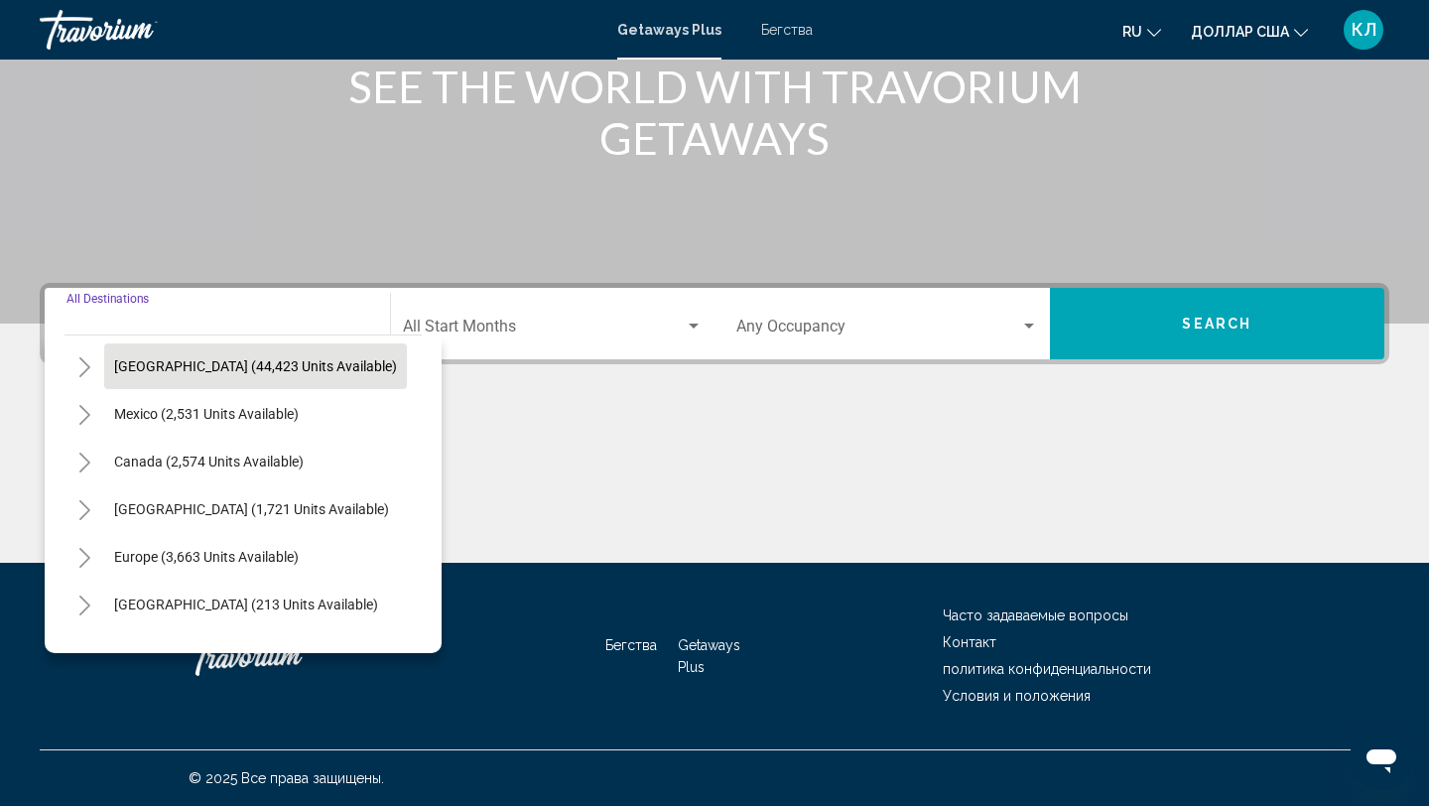
click at [212, 367] on span "United States (44,423 units available)" at bounding box center [255, 366] width 283 height 16
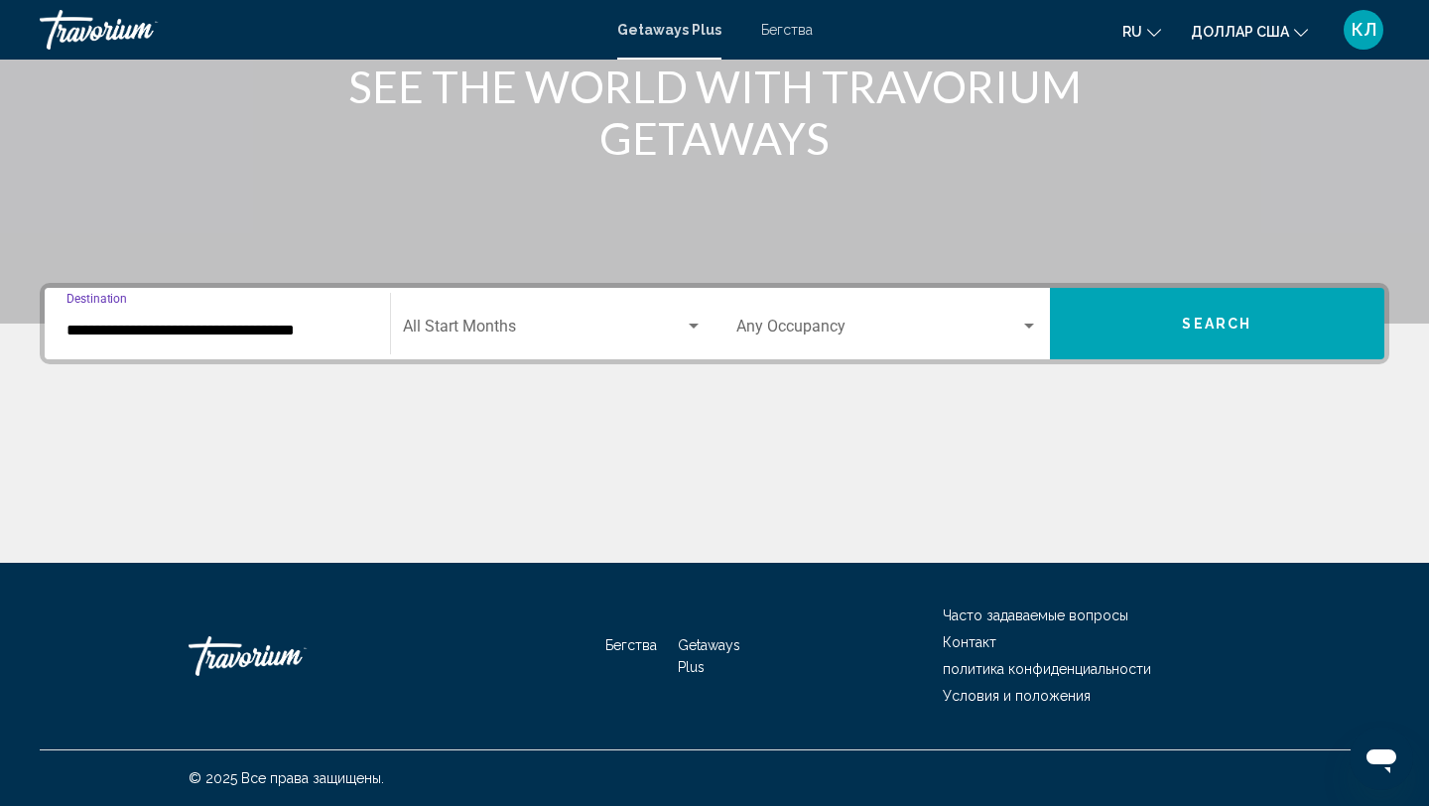
click at [213, 334] on input "**********" at bounding box center [217, 330] width 302 height 18
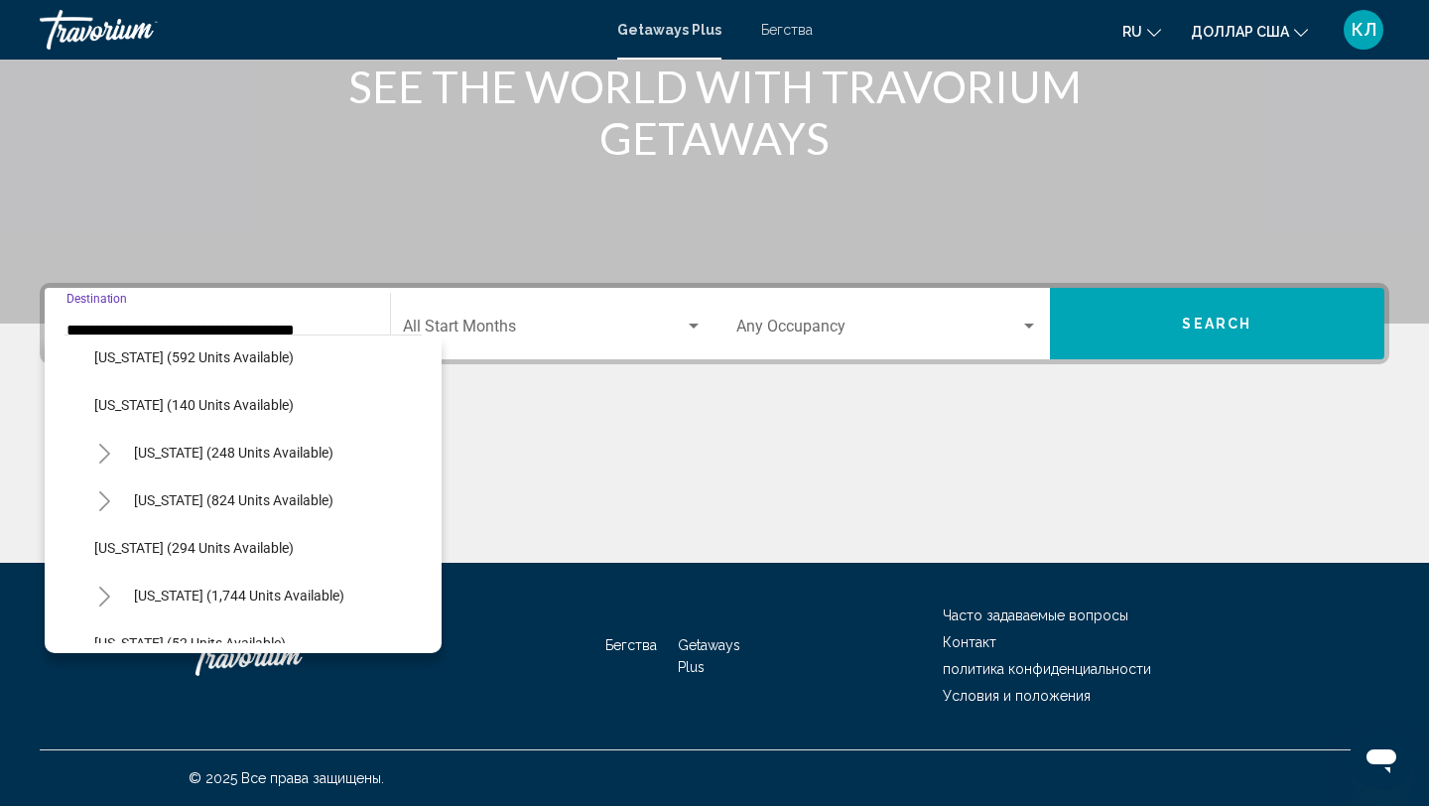
scroll to position [1302, 0]
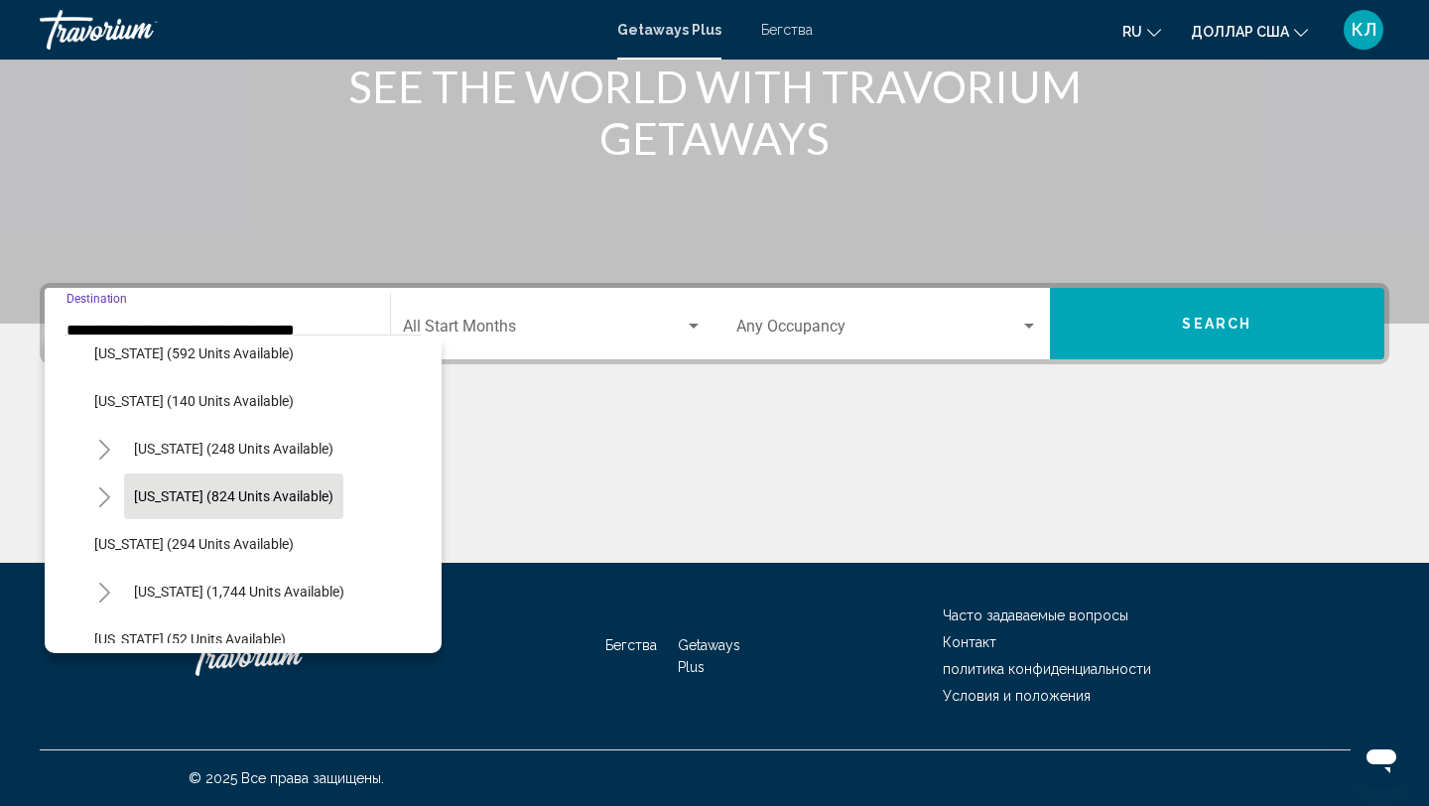
click at [251, 482] on button "North Carolina (824 units available)" at bounding box center [233, 496] width 219 height 46
type input "**********"
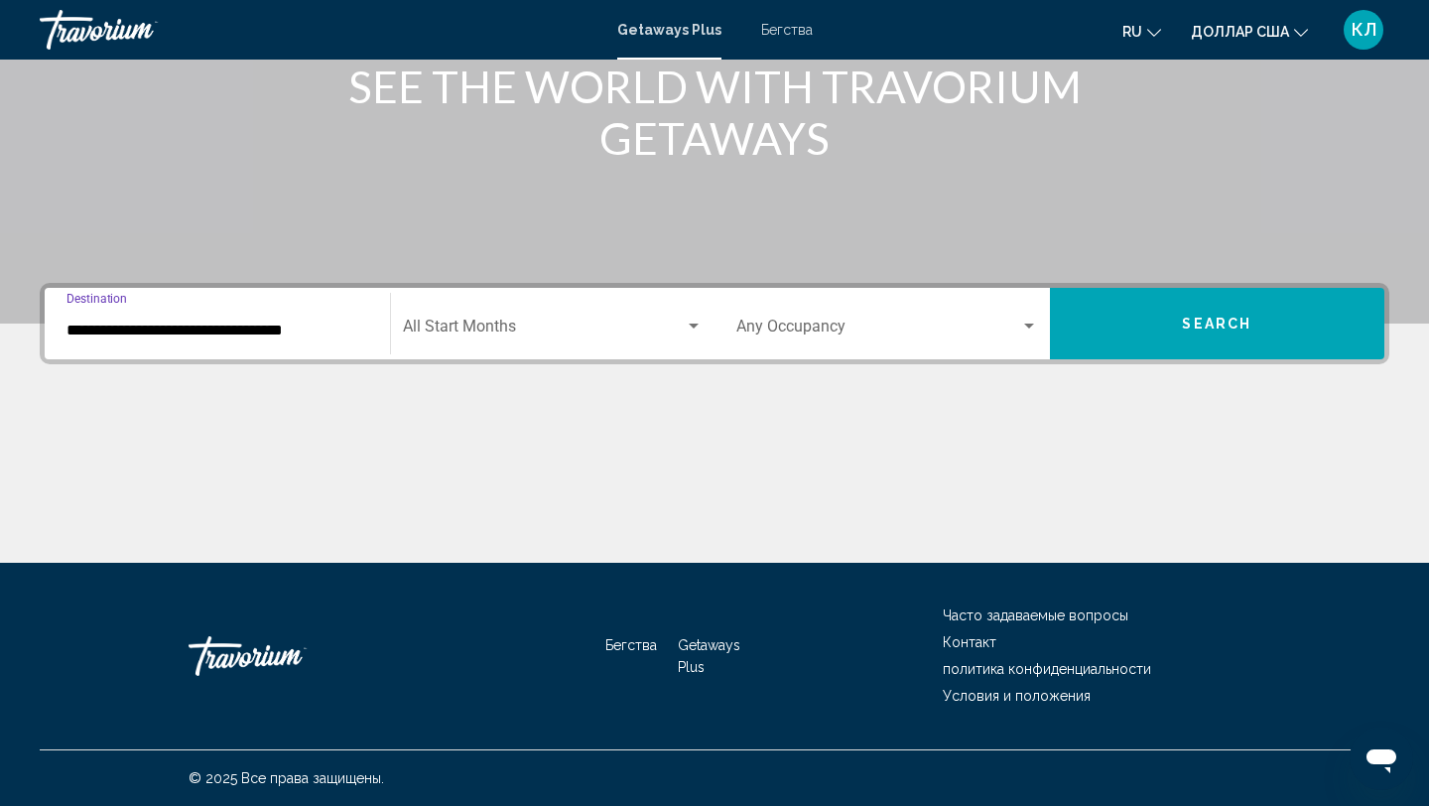
click at [513, 328] on span "Search widget" at bounding box center [544, 330] width 283 height 18
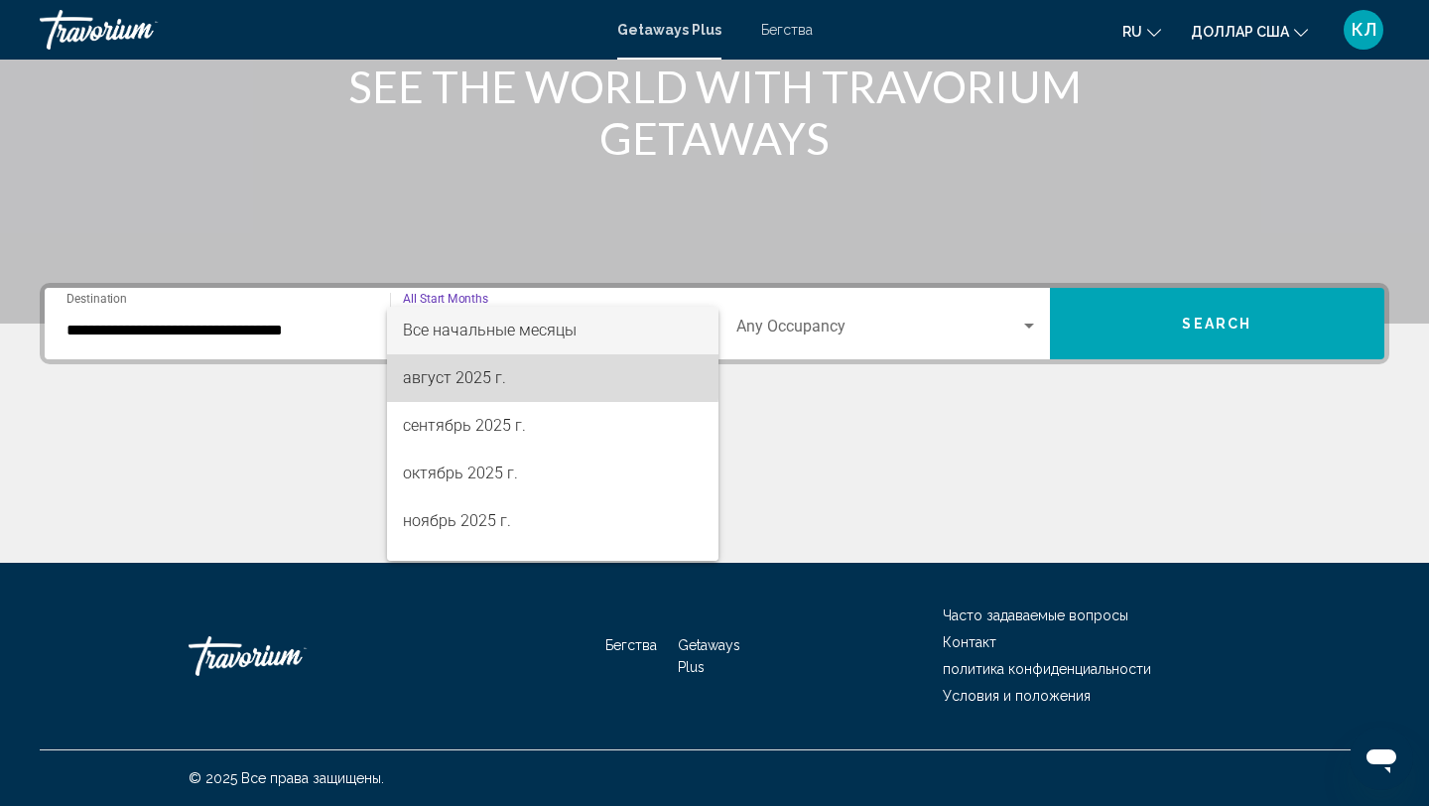
click at [497, 369] on font "август 2025 г." at bounding box center [454, 377] width 103 height 19
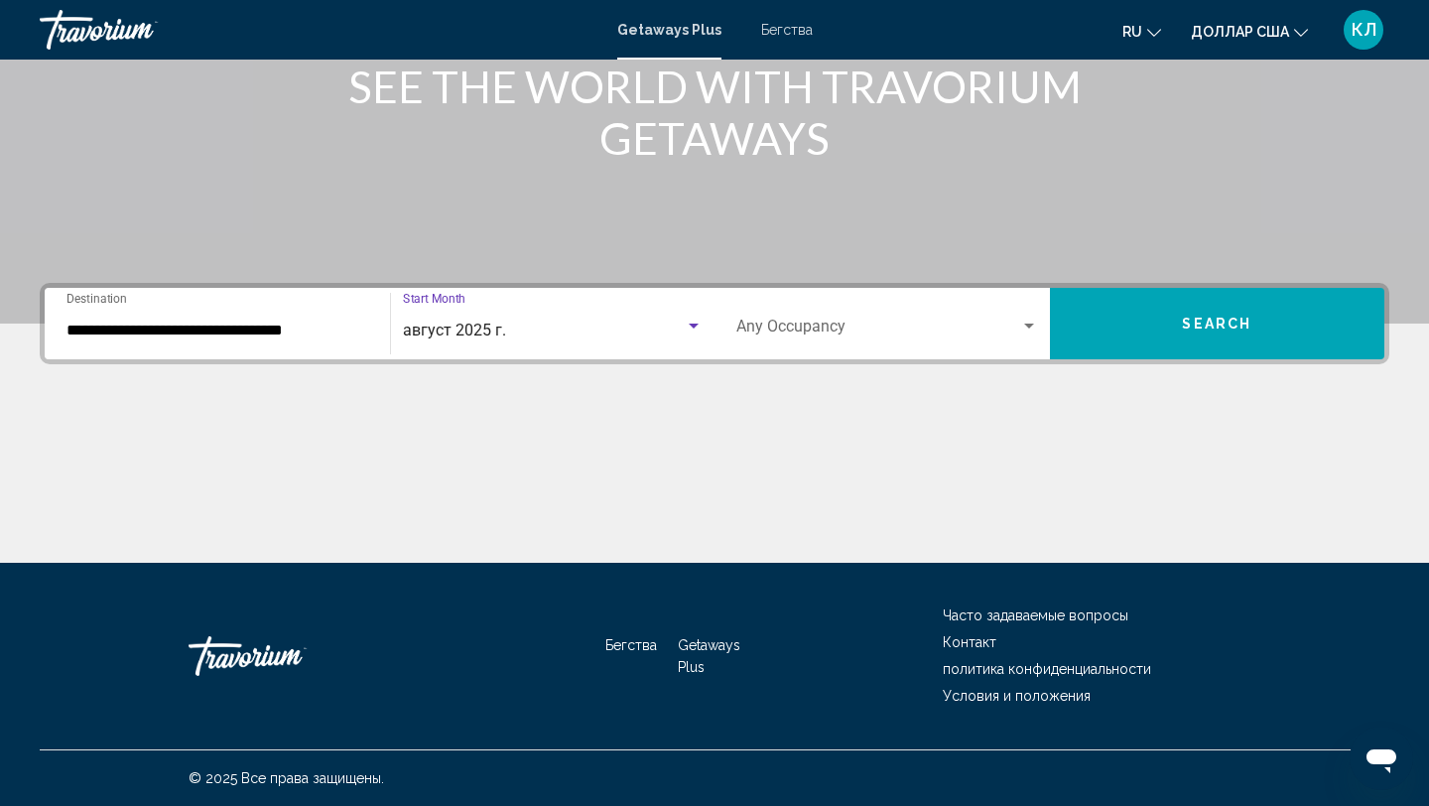
click at [808, 325] on span "Search widget" at bounding box center [878, 330] width 284 height 18
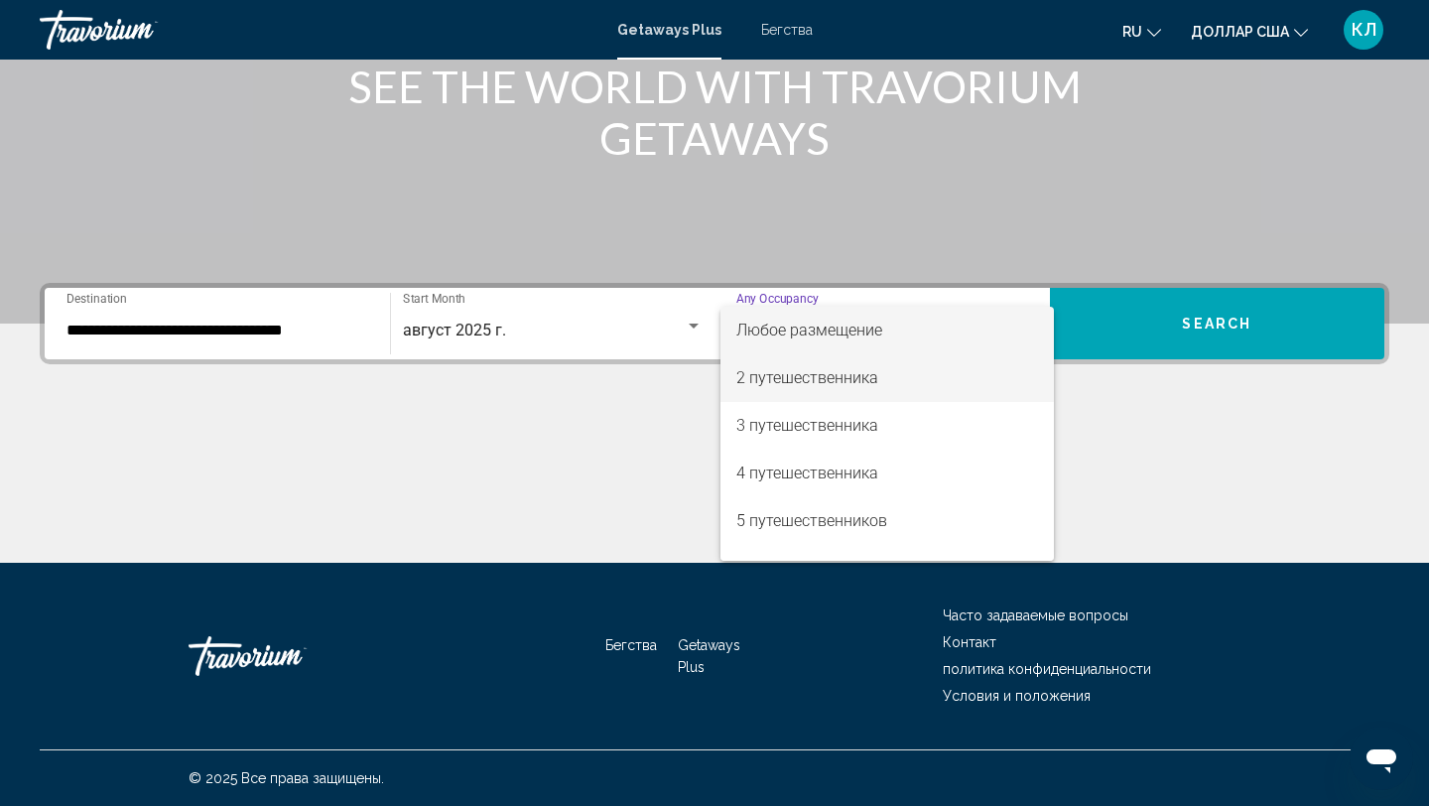
click at [813, 378] on font "2 путешественника" at bounding box center [807, 377] width 142 height 19
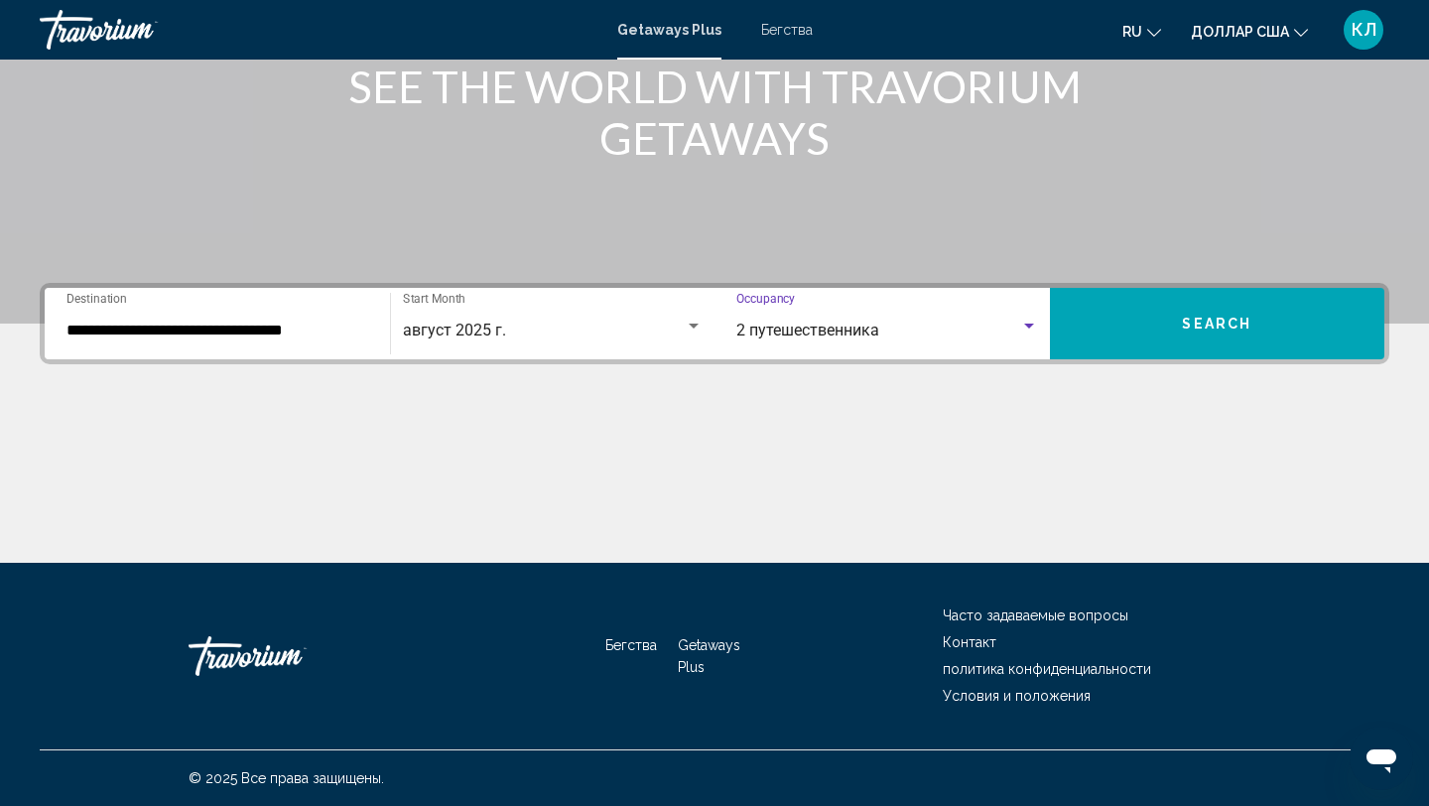
click at [1117, 315] on button "Search" at bounding box center [1217, 323] width 335 height 71
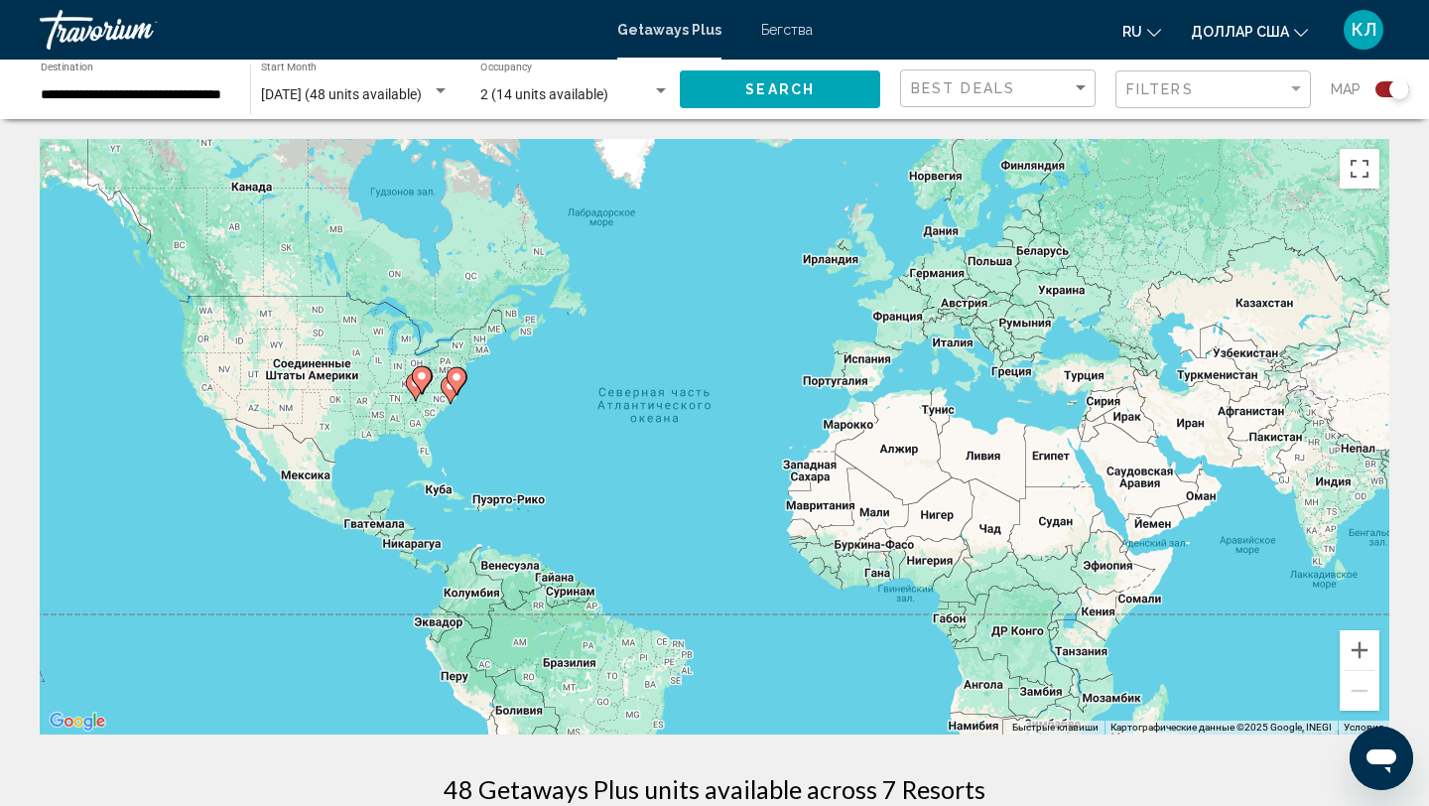
click at [458, 397] on gmp-advanced-marker "Основное содержание" at bounding box center [451, 390] width 20 height 30
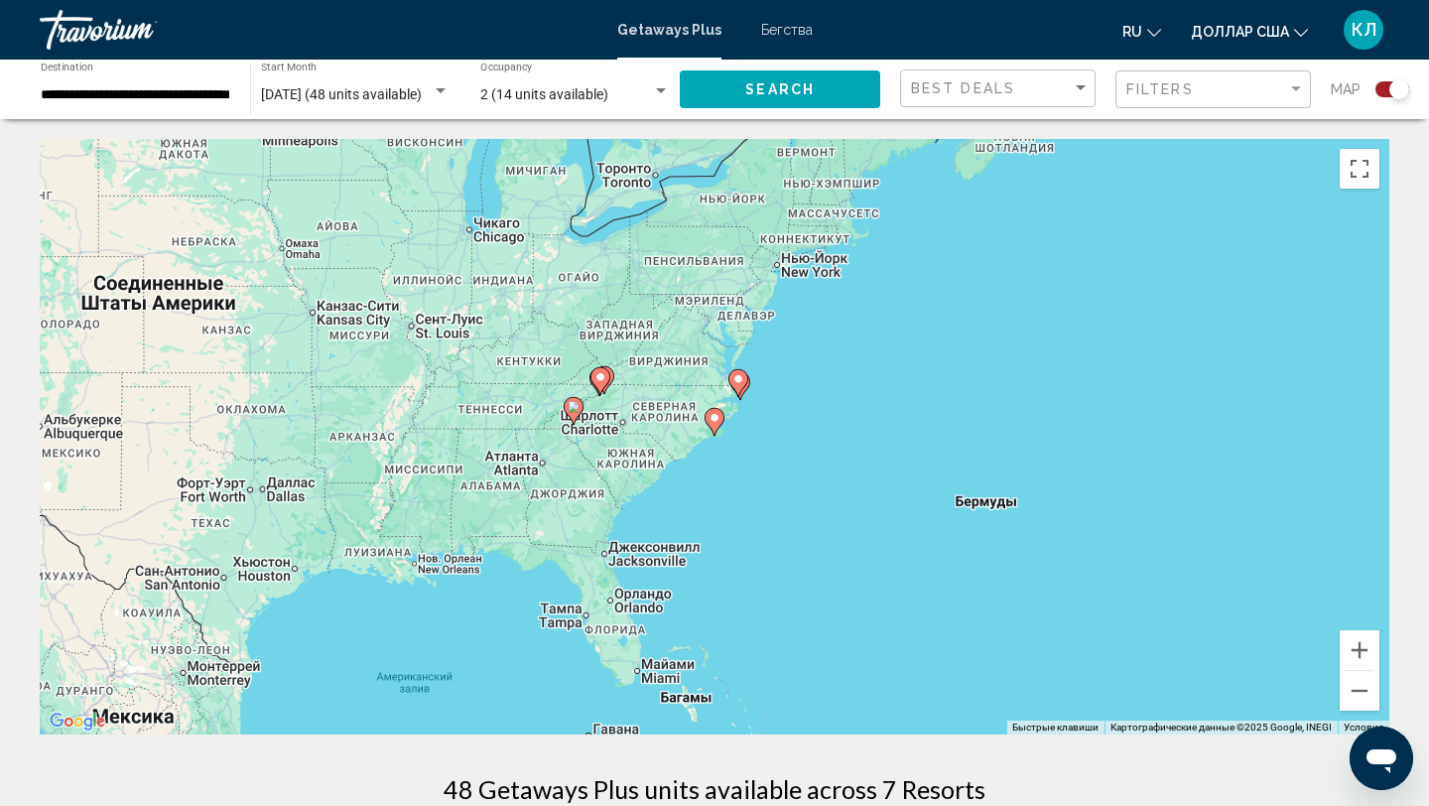
click at [698, 429] on div "Для навигации используйте клавиши со стрелками. Чтобы активировать перетаскиван…" at bounding box center [714, 436] width 1349 height 595
click at [717, 433] on gmp-advanced-marker "Основное содержание" at bounding box center [714, 422] width 20 height 30
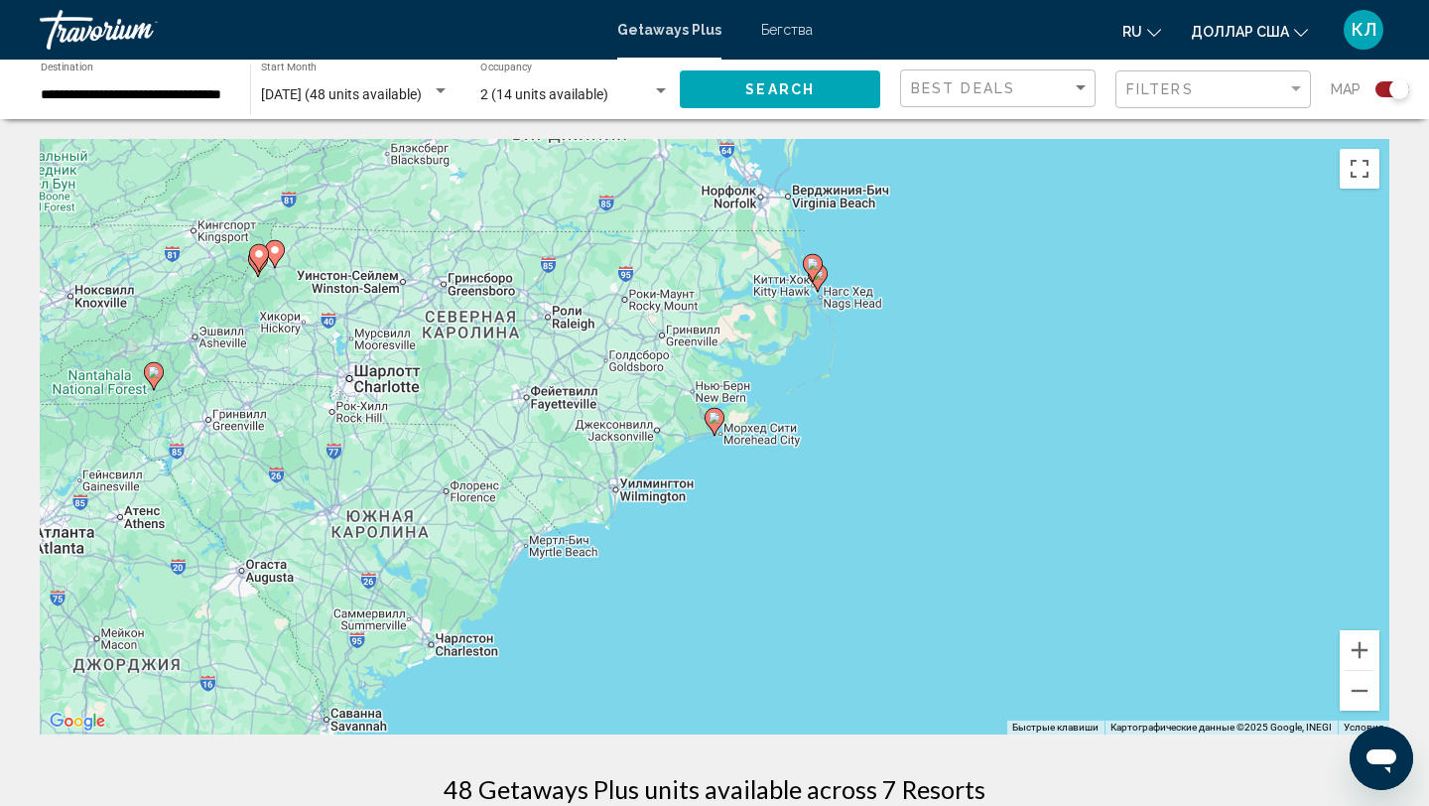
click at [713, 417] on image "Основное содержание" at bounding box center [714, 418] width 12 height 12
type input "**********"
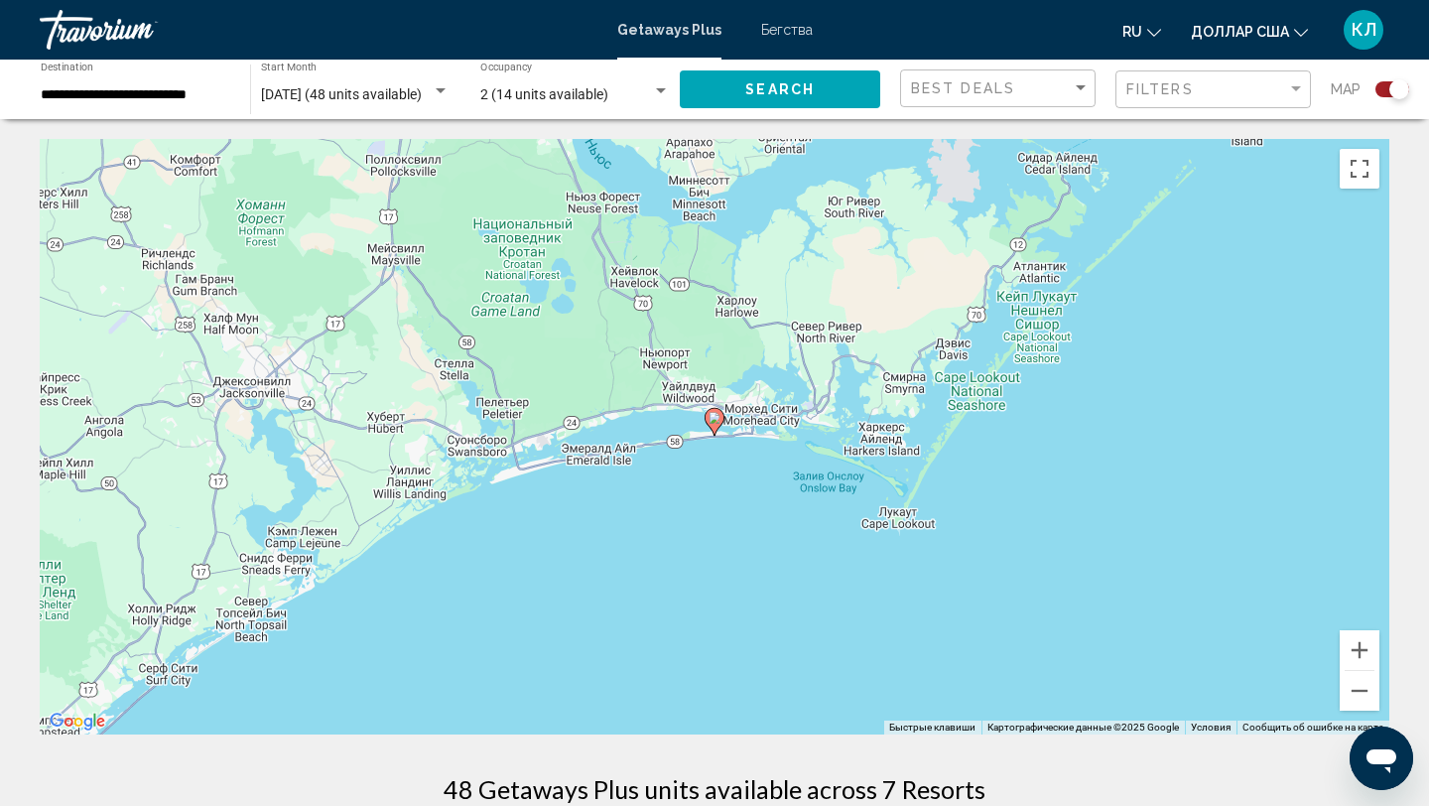
click at [713, 417] on image "Основное содержание" at bounding box center [714, 418] width 12 height 12
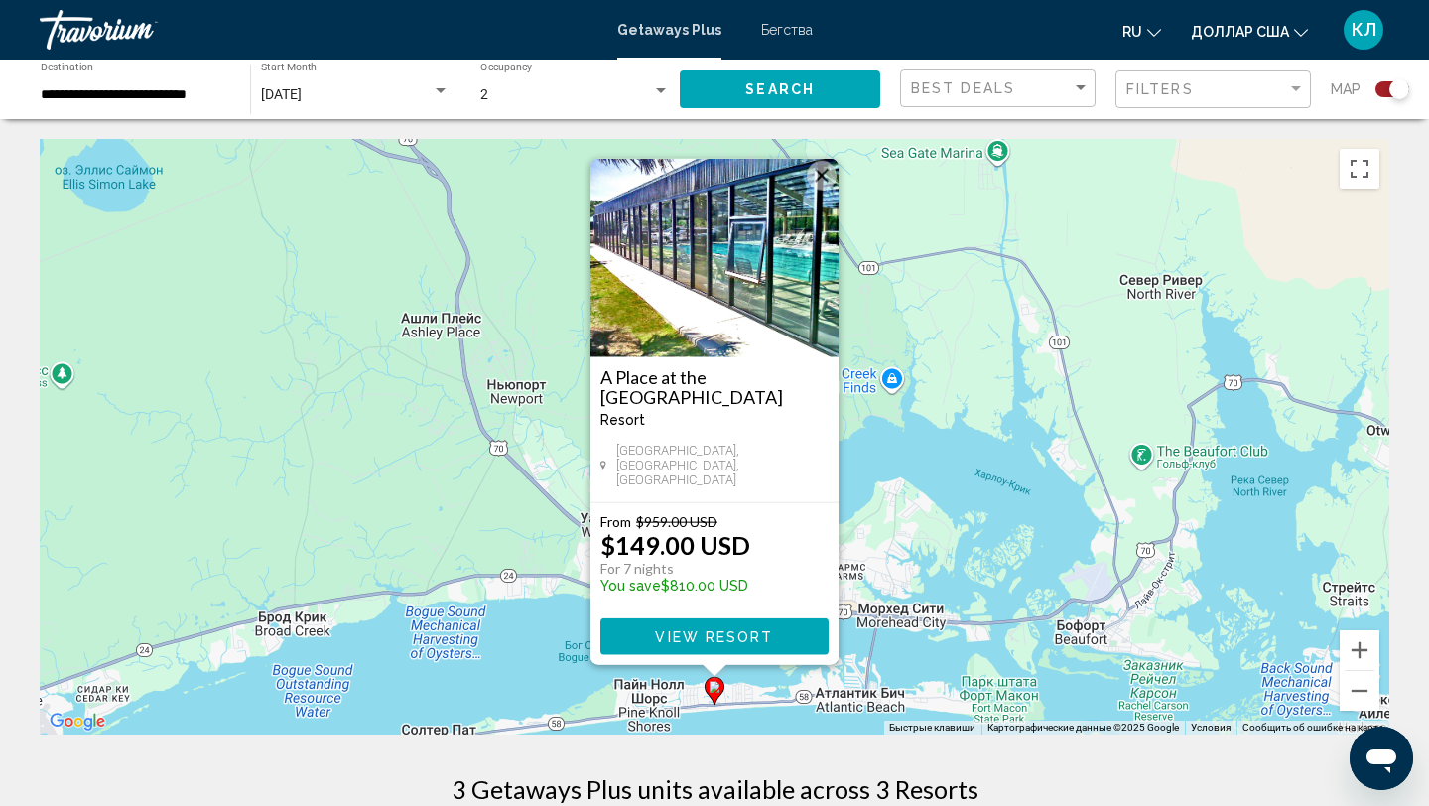
click at [827, 182] on button "Закрыть" at bounding box center [822, 176] width 30 height 30
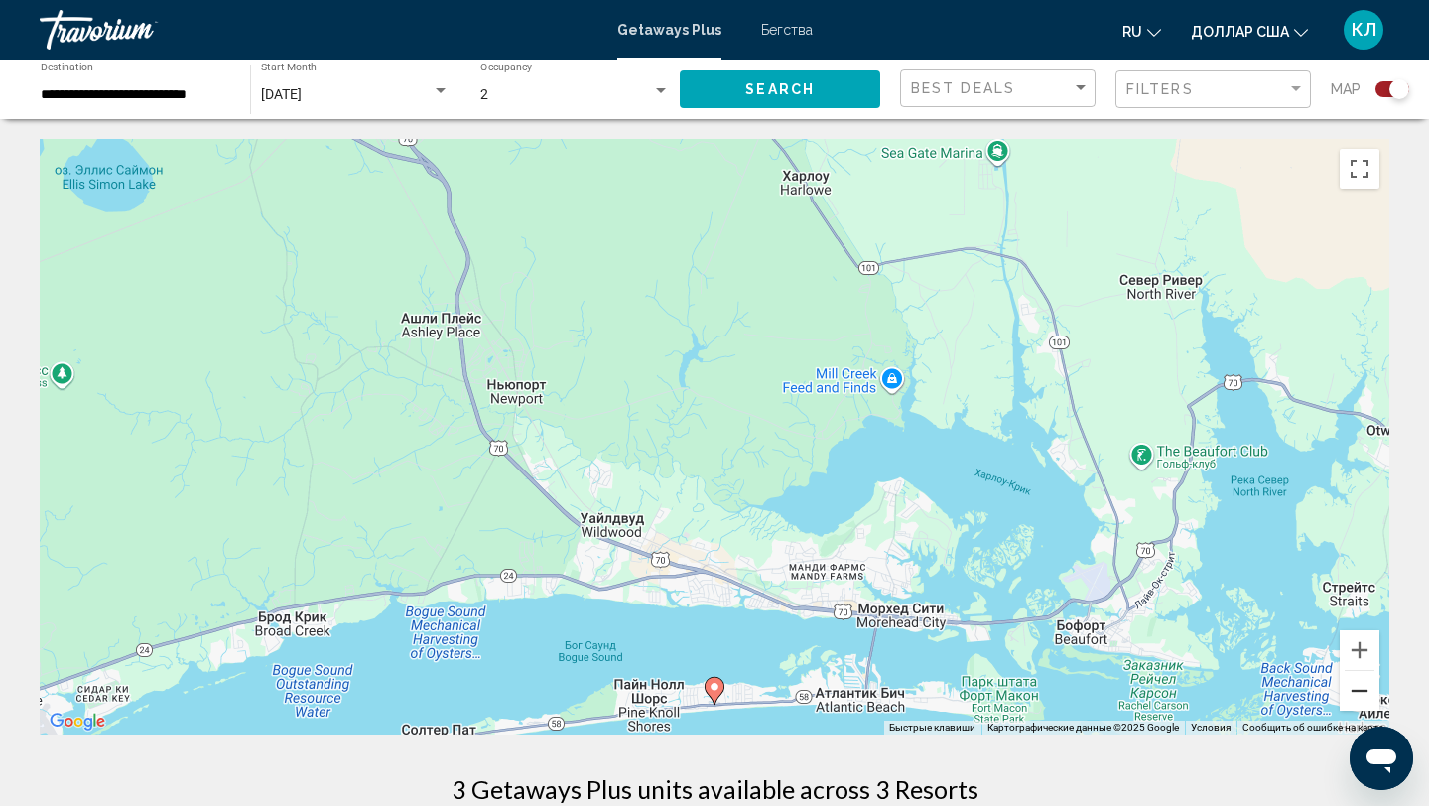
click at [1354, 687] on button "Уменьшить" at bounding box center [1360, 691] width 40 height 40
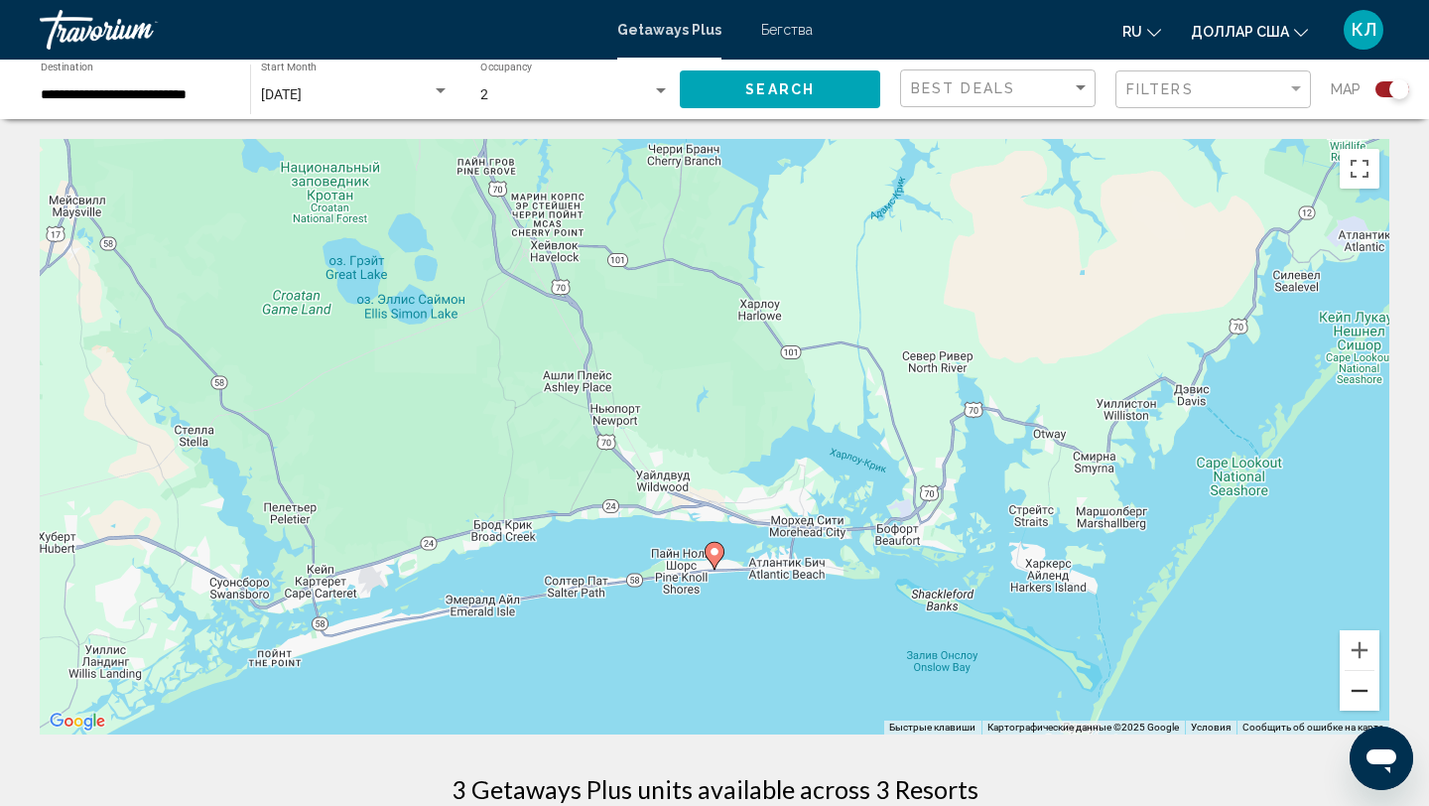
click at [1354, 687] on button "Уменьшить" at bounding box center [1360, 691] width 40 height 40
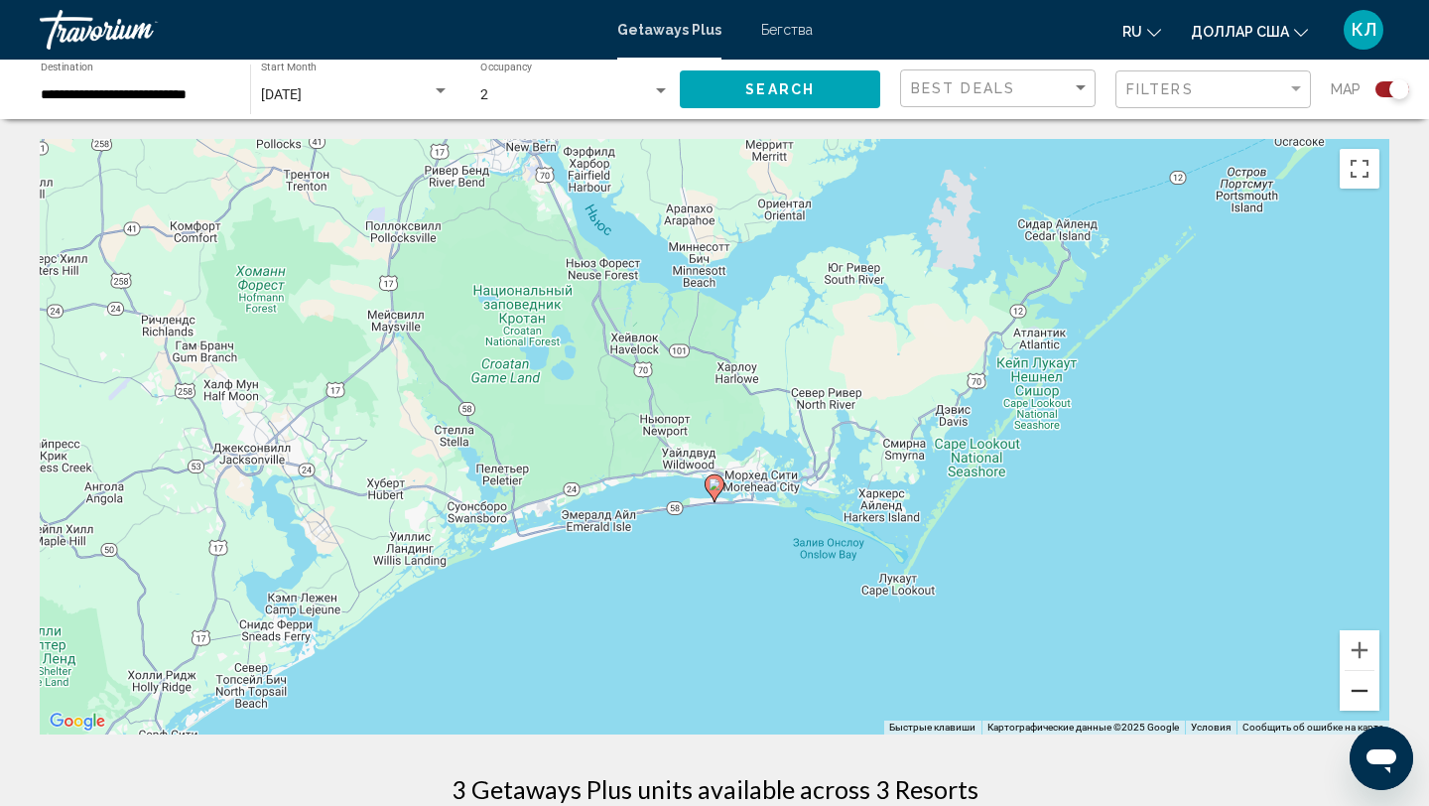
click at [1354, 687] on button "Уменьшить" at bounding box center [1360, 691] width 40 height 40
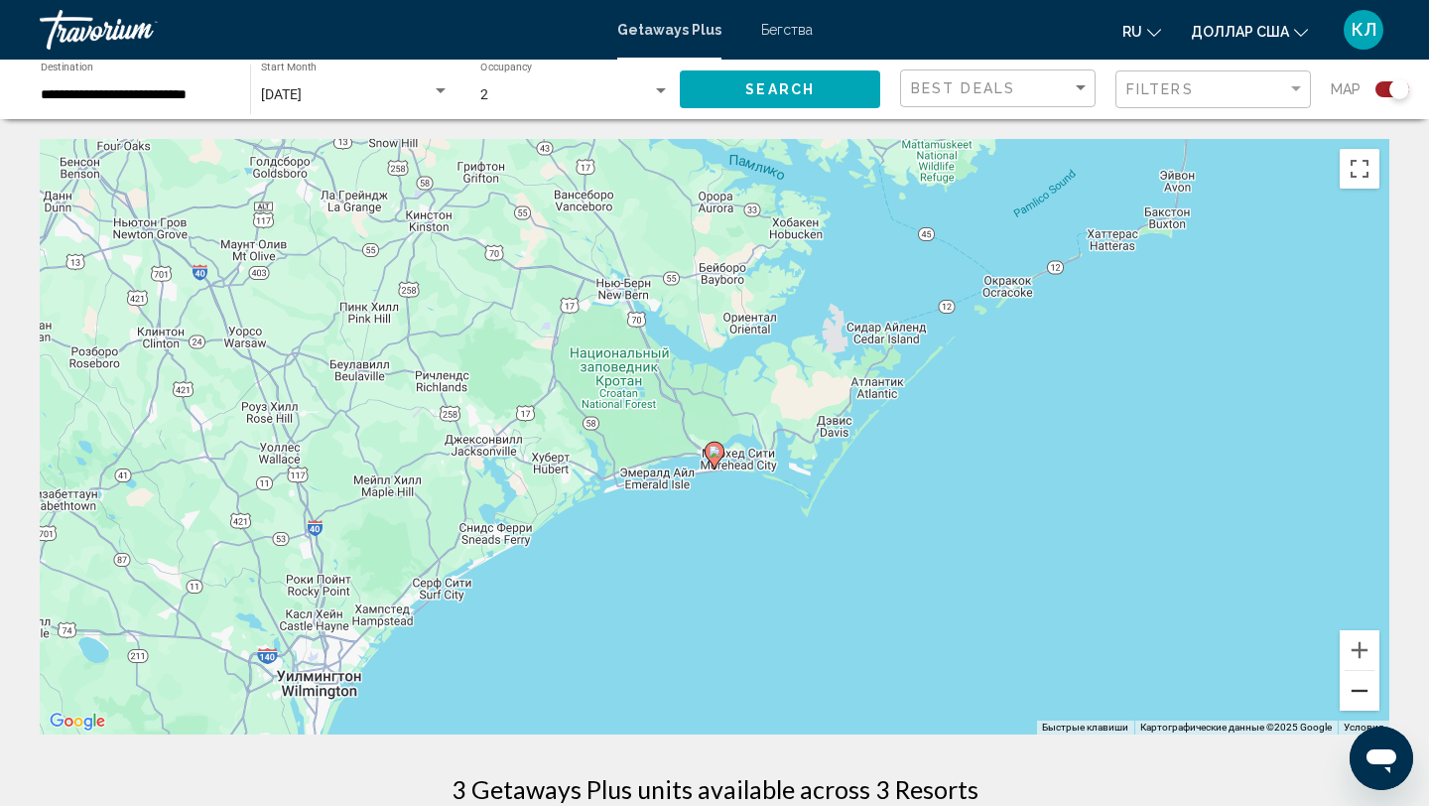
click at [1354, 687] on button "Уменьшить" at bounding box center [1360, 691] width 40 height 40
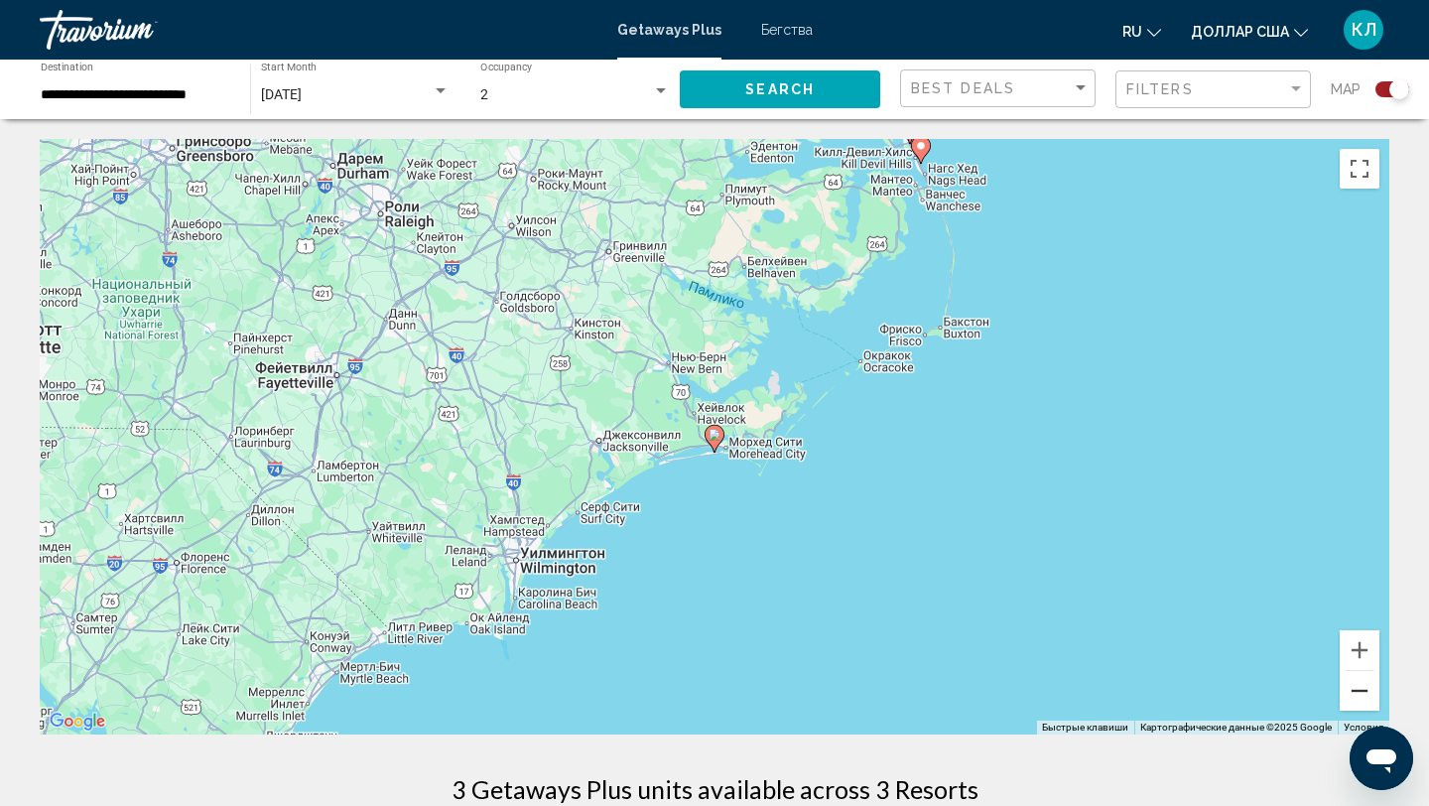
click at [1354, 687] on button "Уменьшить" at bounding box center [1360, 691] width 40 height 40
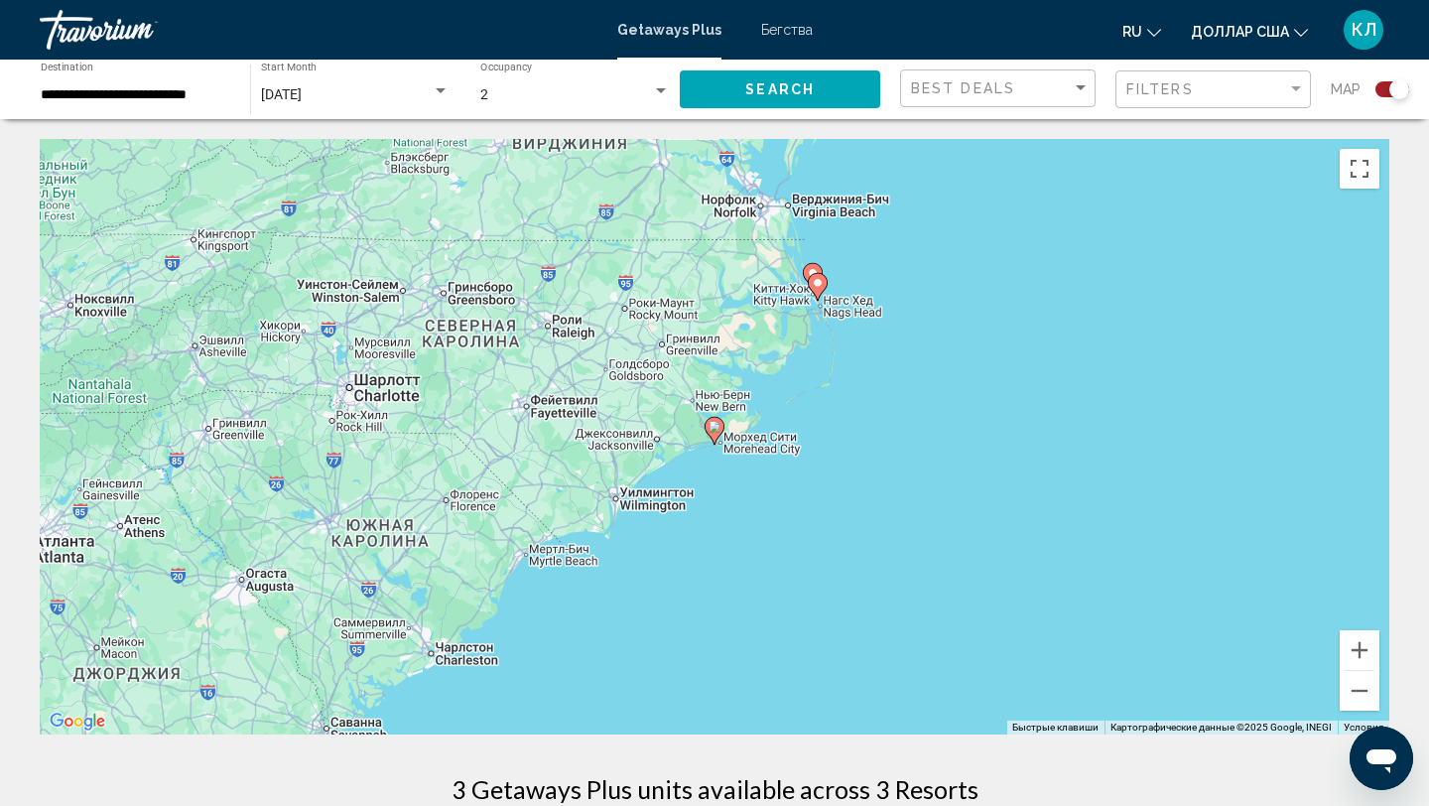
click at [820, 286] on image "Основное содержание" at bounding box center [818, 283] width 12 height 12
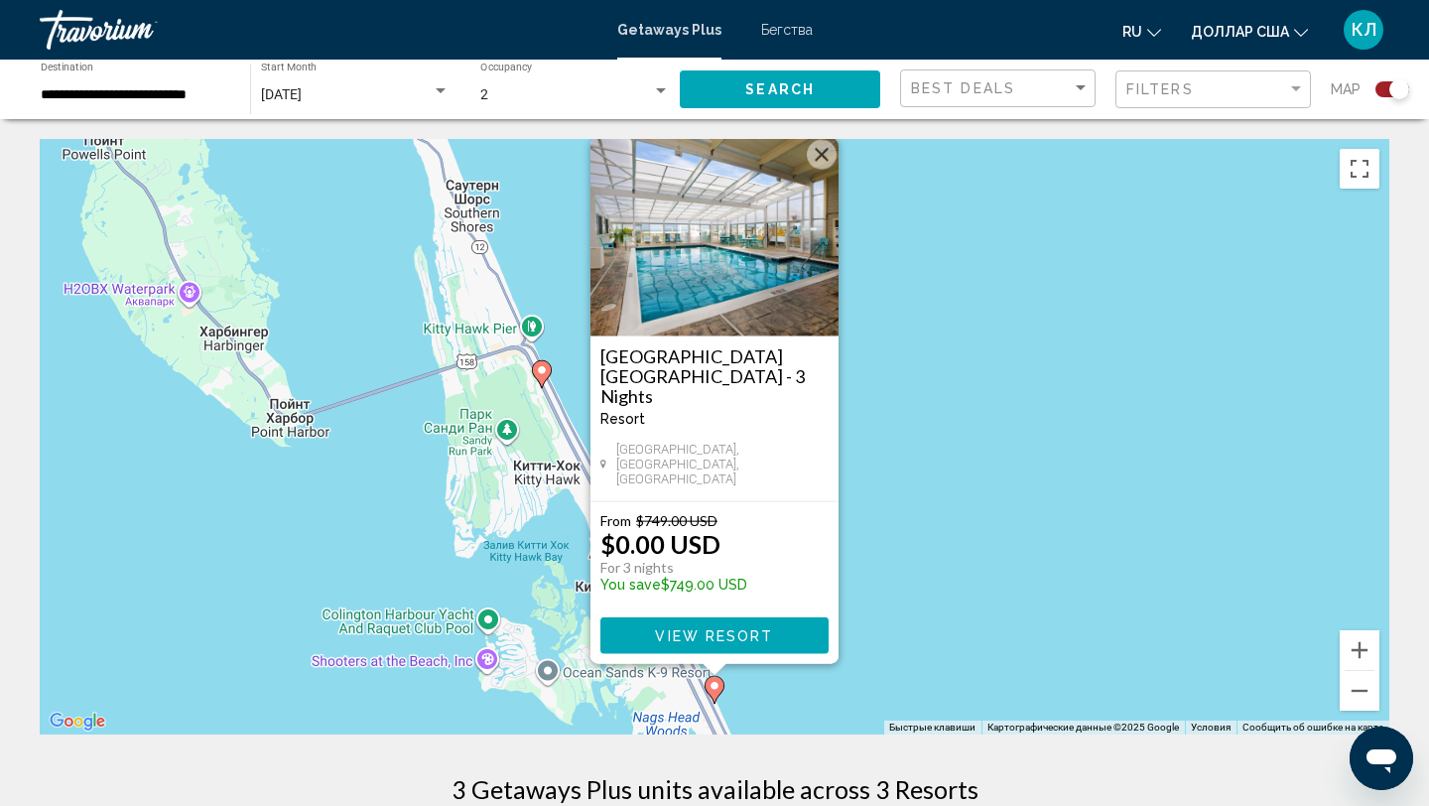
click at [538, 378] on icon "Основное содержание" at bounding box center [542, 374] width 18 height 26
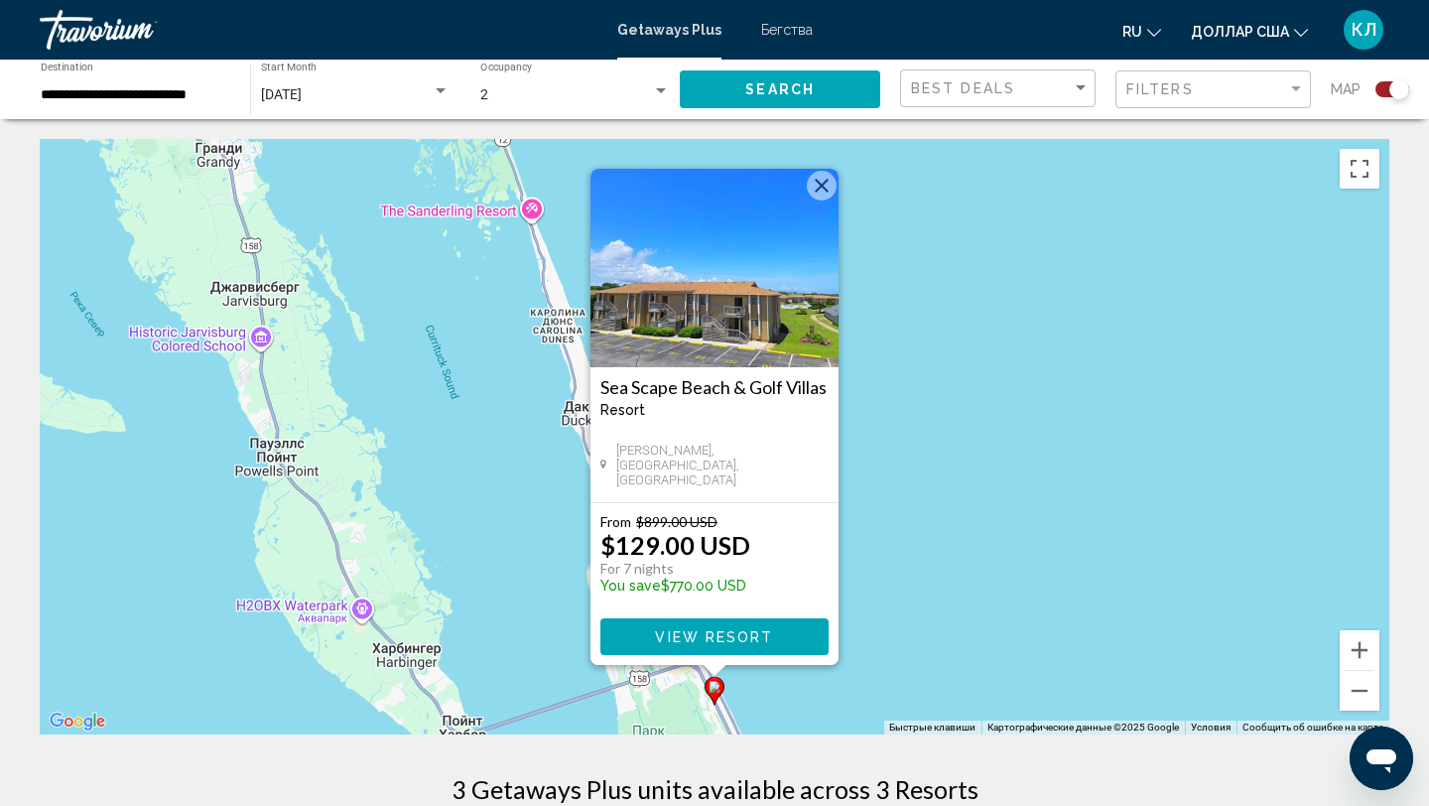
click at [823, 186] on button "Закрыть" at bounding box center [822, 186] width 30 height 30
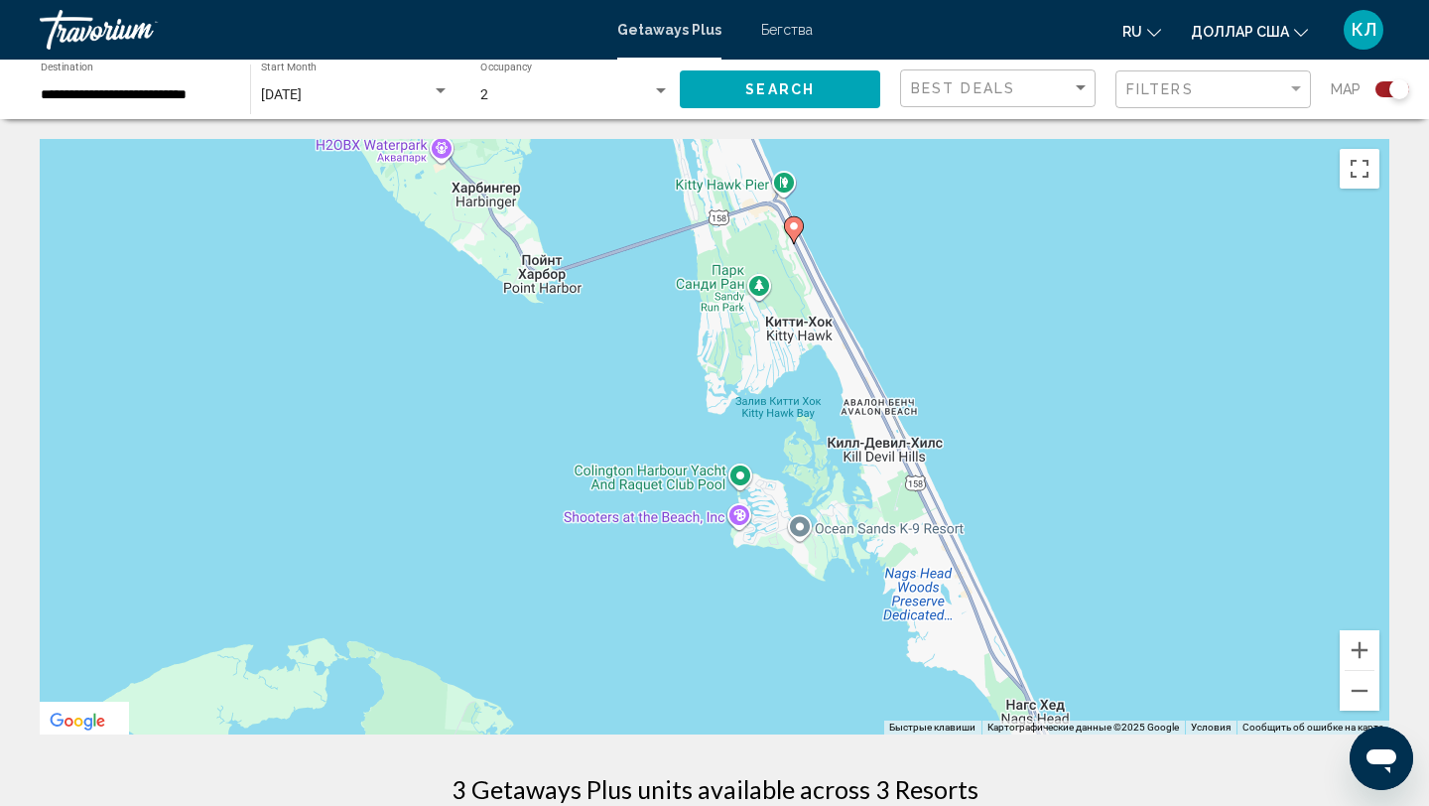
drag, startPoint x: 728, startPoint y: 625, endPoint x: 809, endPoint y: 164, distance: 468.3
click at [809, 164] on div "Чтобы активировать перетаскивание с помощью клавиатуры, нажмите Alt + Ввод. Пос…" at bounding box center [714, 436] width 1349 height 595
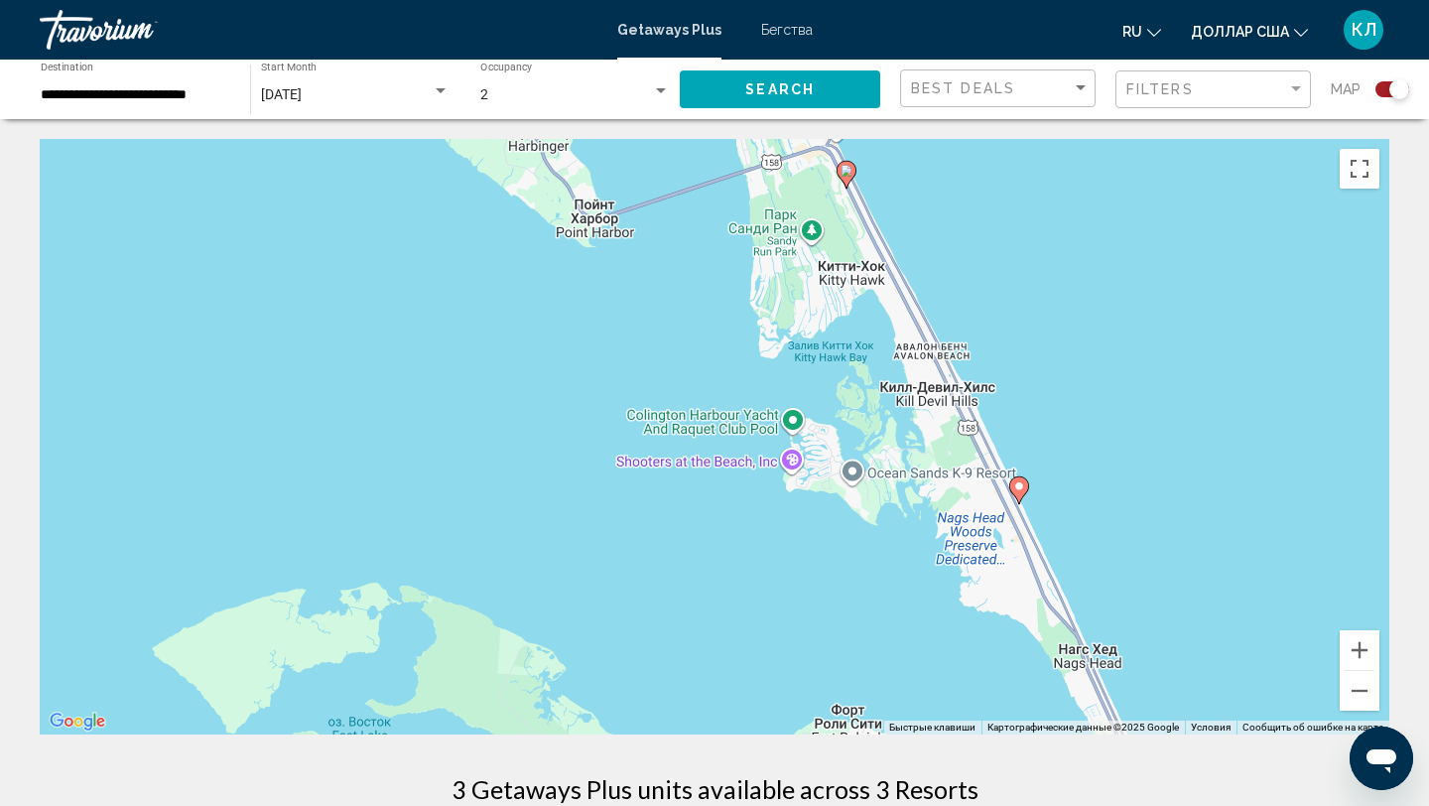
drag, startPoint x: 856, startPoint y: 432, endPoint x: 905, endPoint y: 379, distance: 71.6
click at [905, 379] on div "Чтобы активировать перетаскивание с помощью клавиатуры, нажмите Alt + Ввод. Пос…" at bounding box center [714, 436] width 1349 height 595
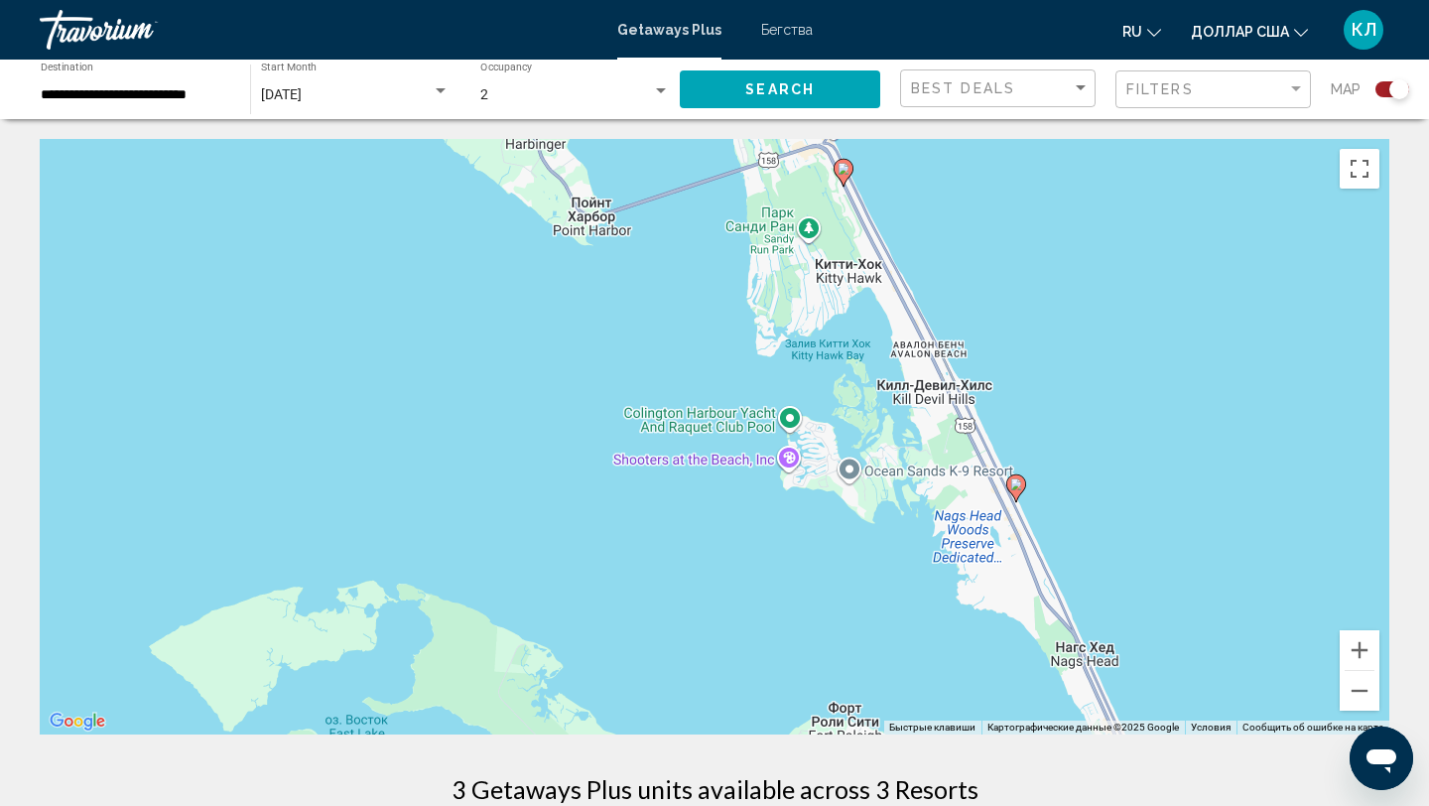
click at [1016, 478] on icon "Основное содержание" at bounding box center [1016, 488] width 18 height 26
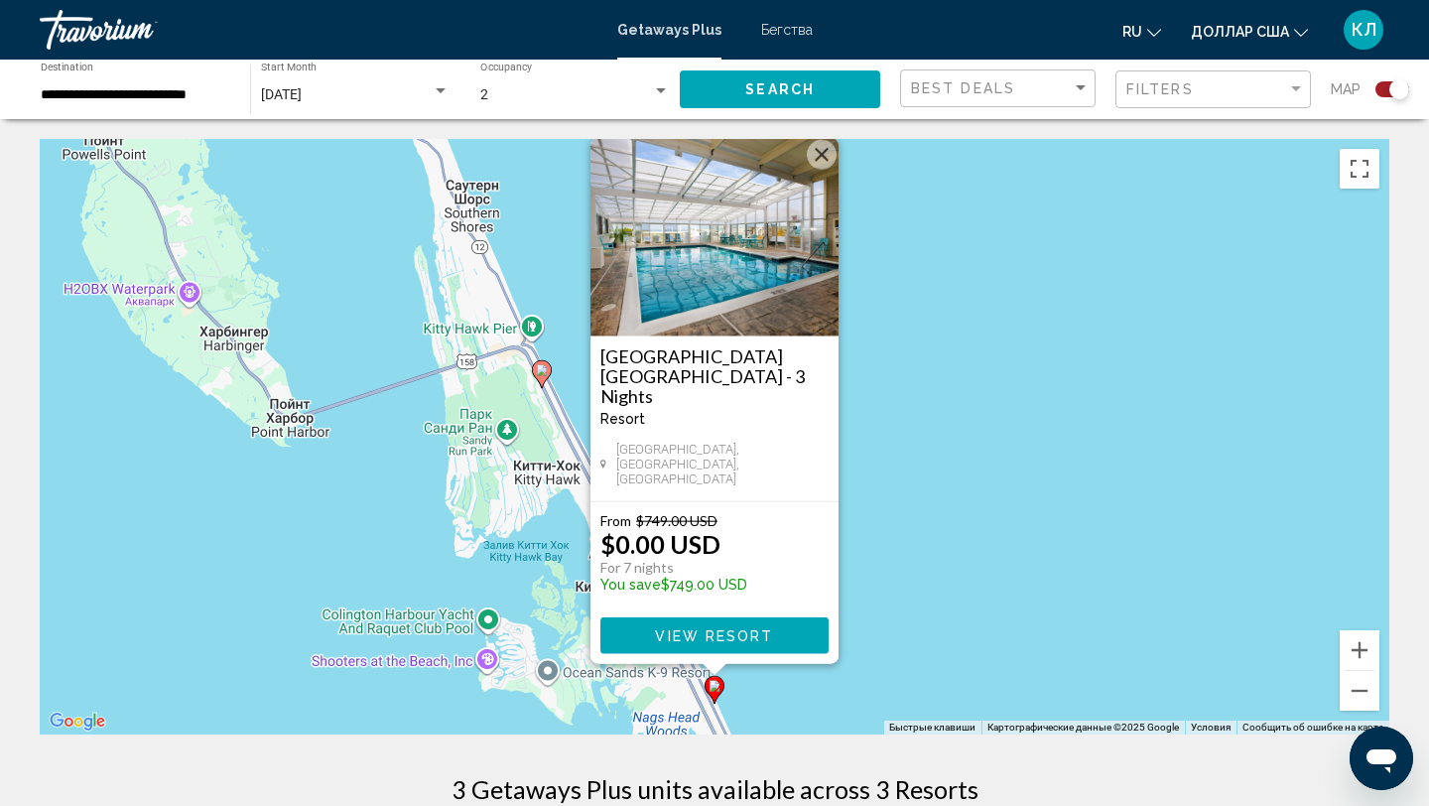
click at [702, 634] on span "View Resort" at bounding box center [714, 636] width 118 height 16
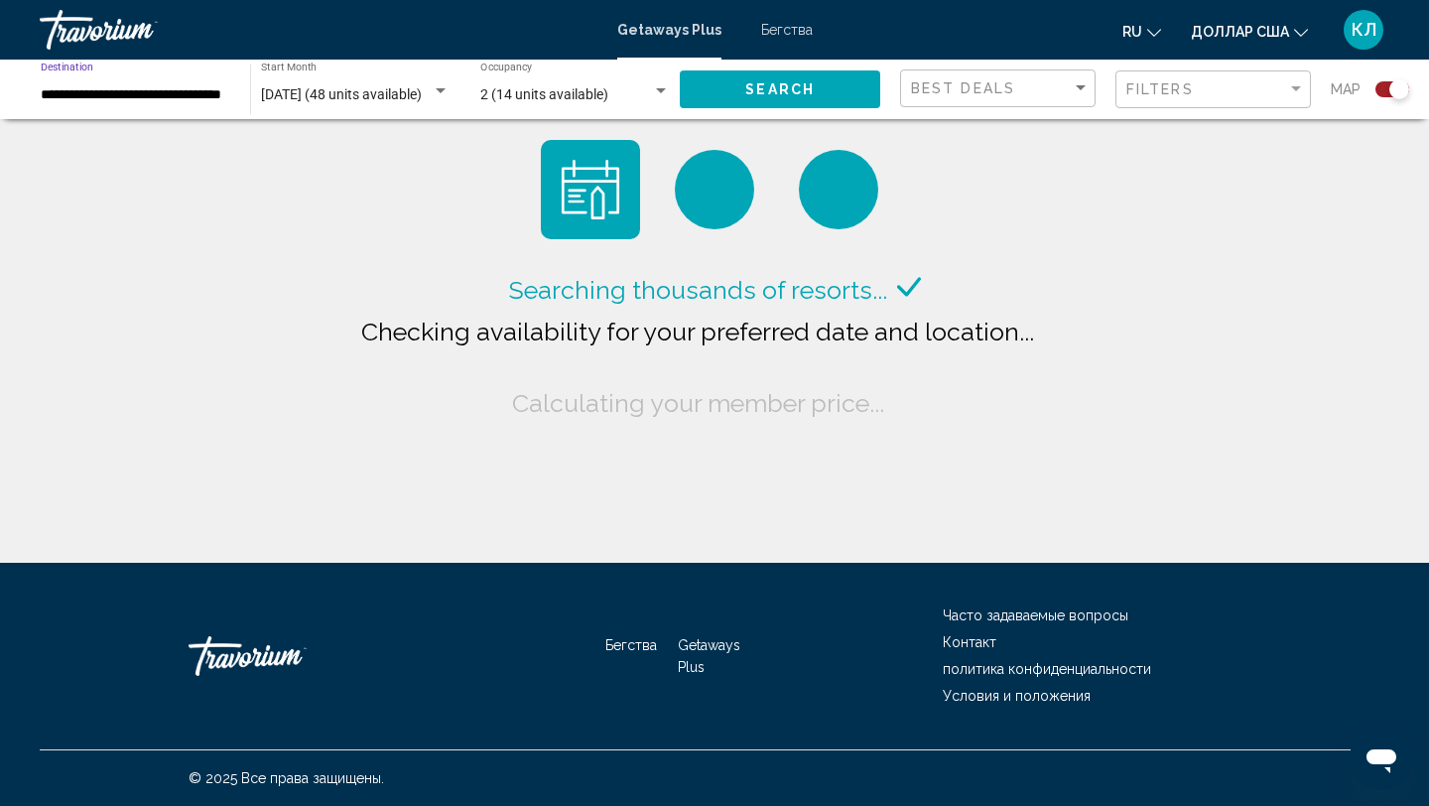
click at [153, 102] on input "**********" at bounding box center [136, 95] width 190 height 16
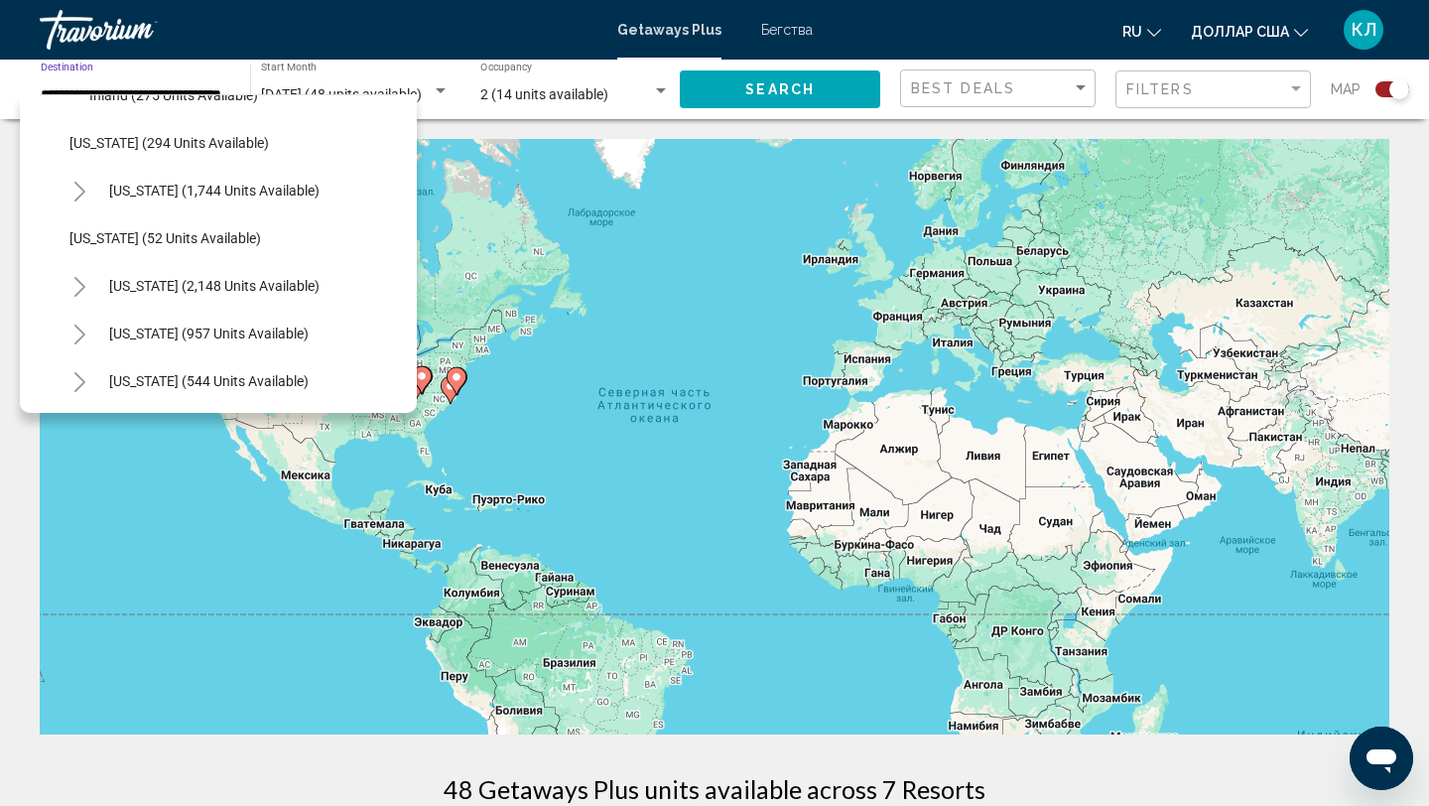
scroll to position [1559, 0]
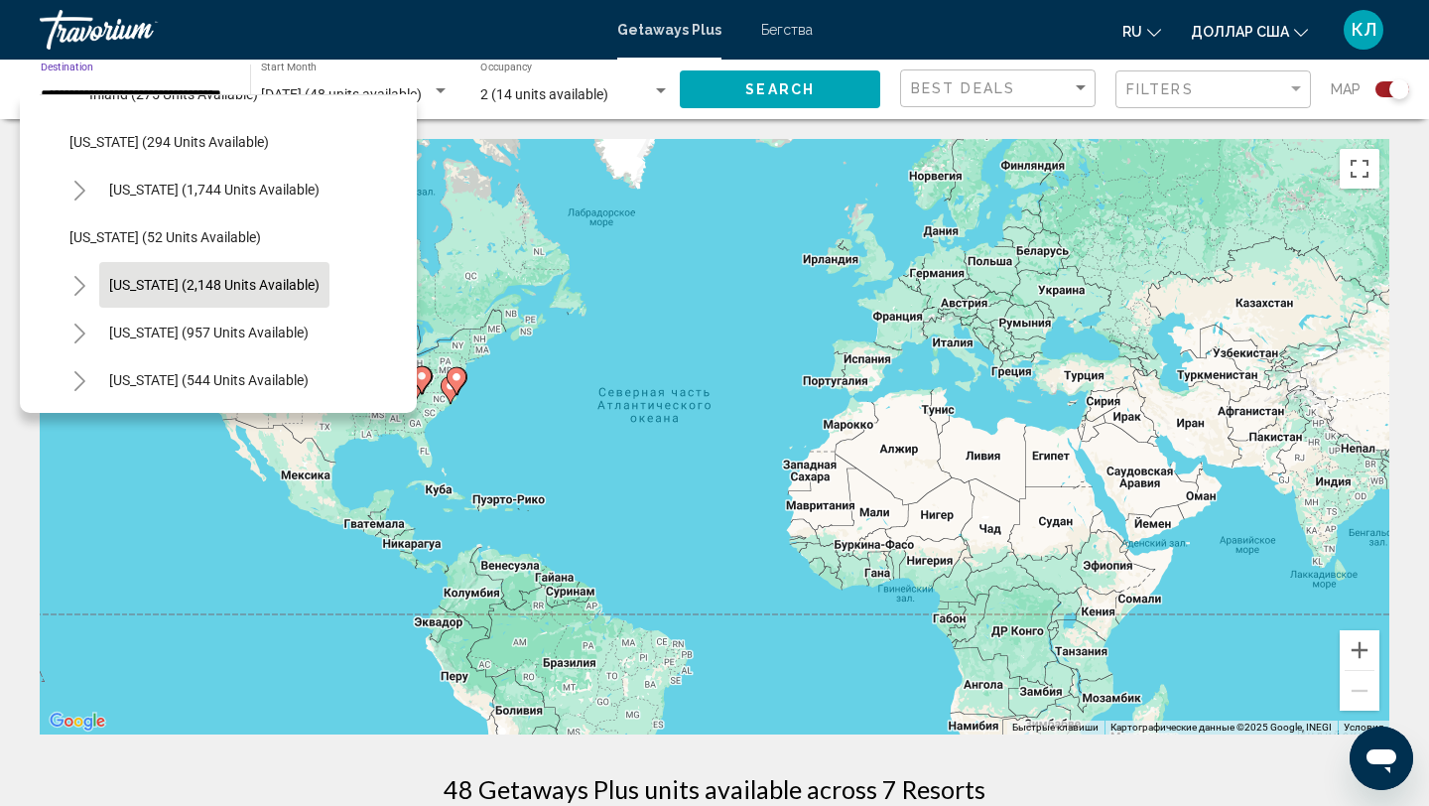
click at [174, 281] on span "South Carolina (2,148 units available)" at bounding box center [214, 285] width 210 height 16
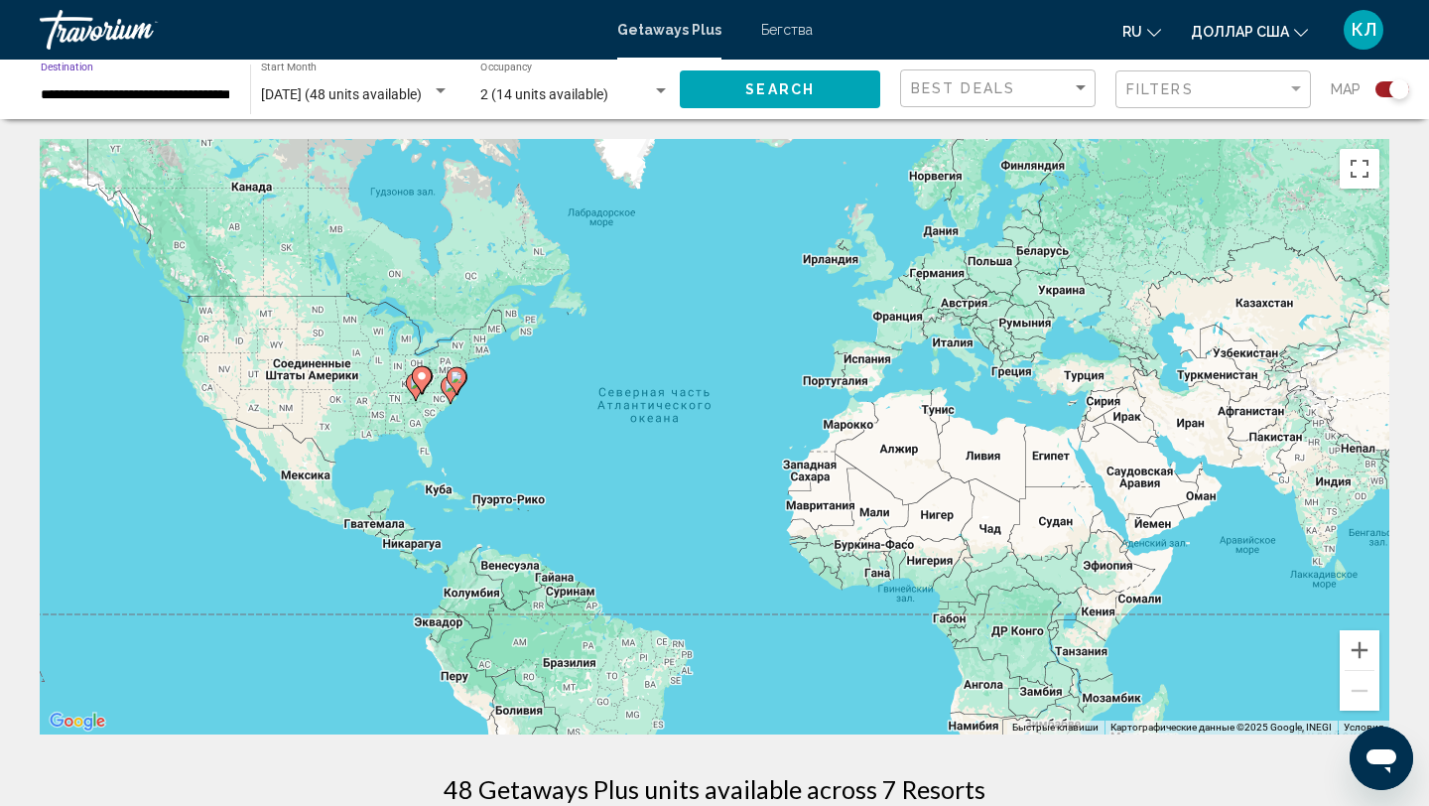
click at [796, 96] on span "Search" at bounding box center [779, 90] width 69 height 16
click at [416, 420] on div "Чтобы активировать перетаскивание с помощью клавиатуры, нажмите Alt + Ввод. Пос…" at bounding box center [714, 436] width 1349 height 595
click at [431, 419] on gmp-advanced-marker "Основное содержание" at bounding box center [429, 408] width 20 height 30
type input "**********"
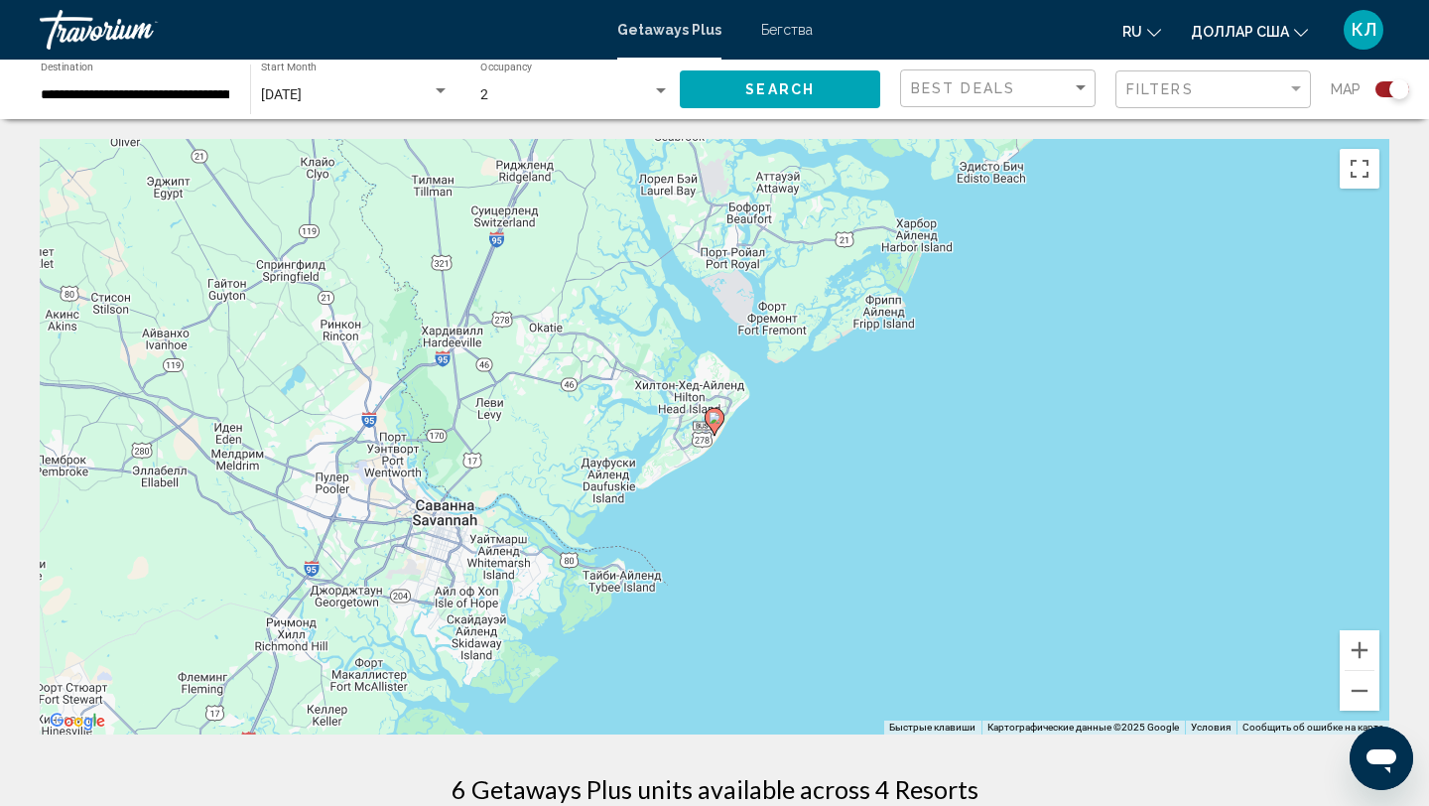
click at [720, 429] on gmp-advanced-marker "Основное содержание" at bounding box center [714, 422] width 20 height 30
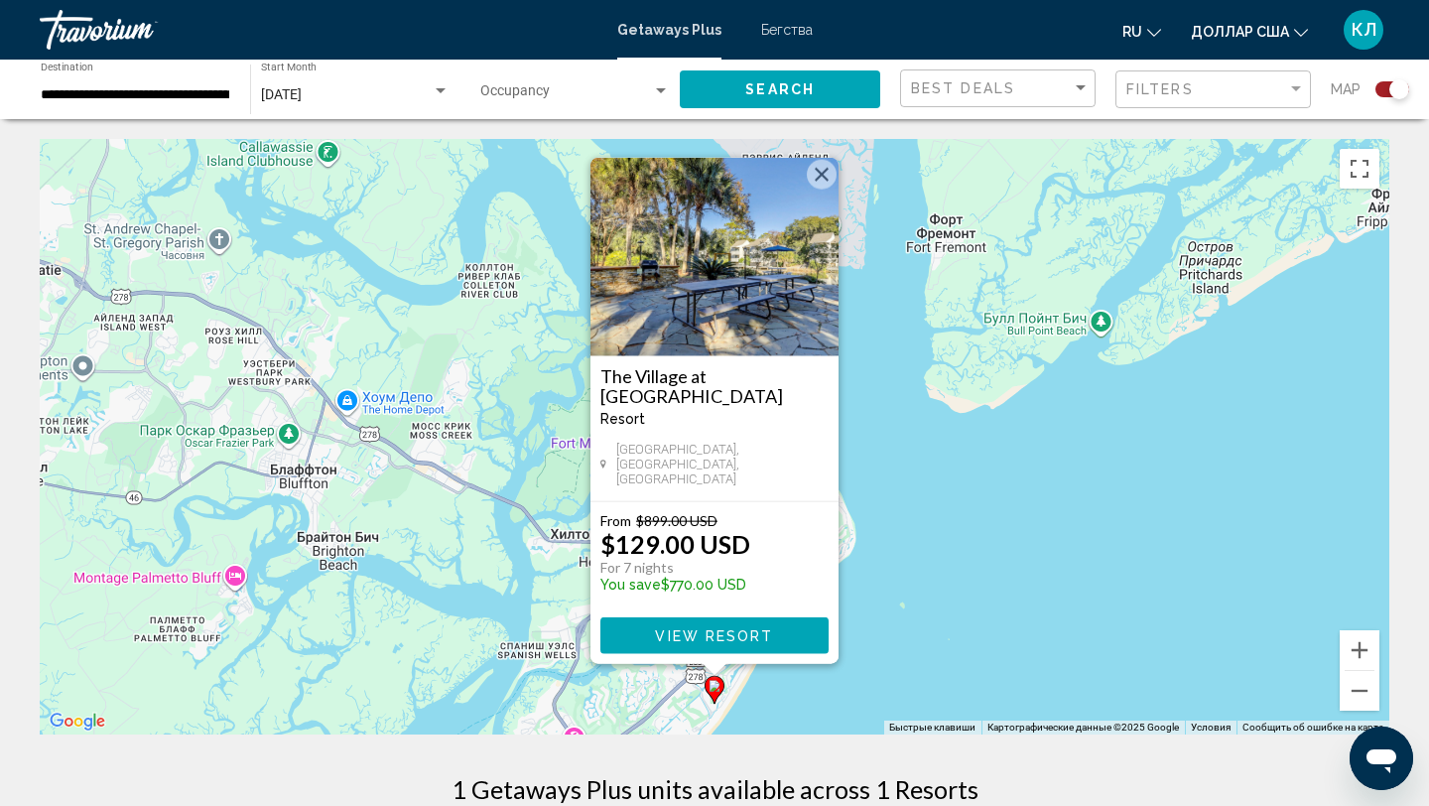
click at [823, 187] on button "Закрыть" at bounding box center [822, 175] width 30 height 30
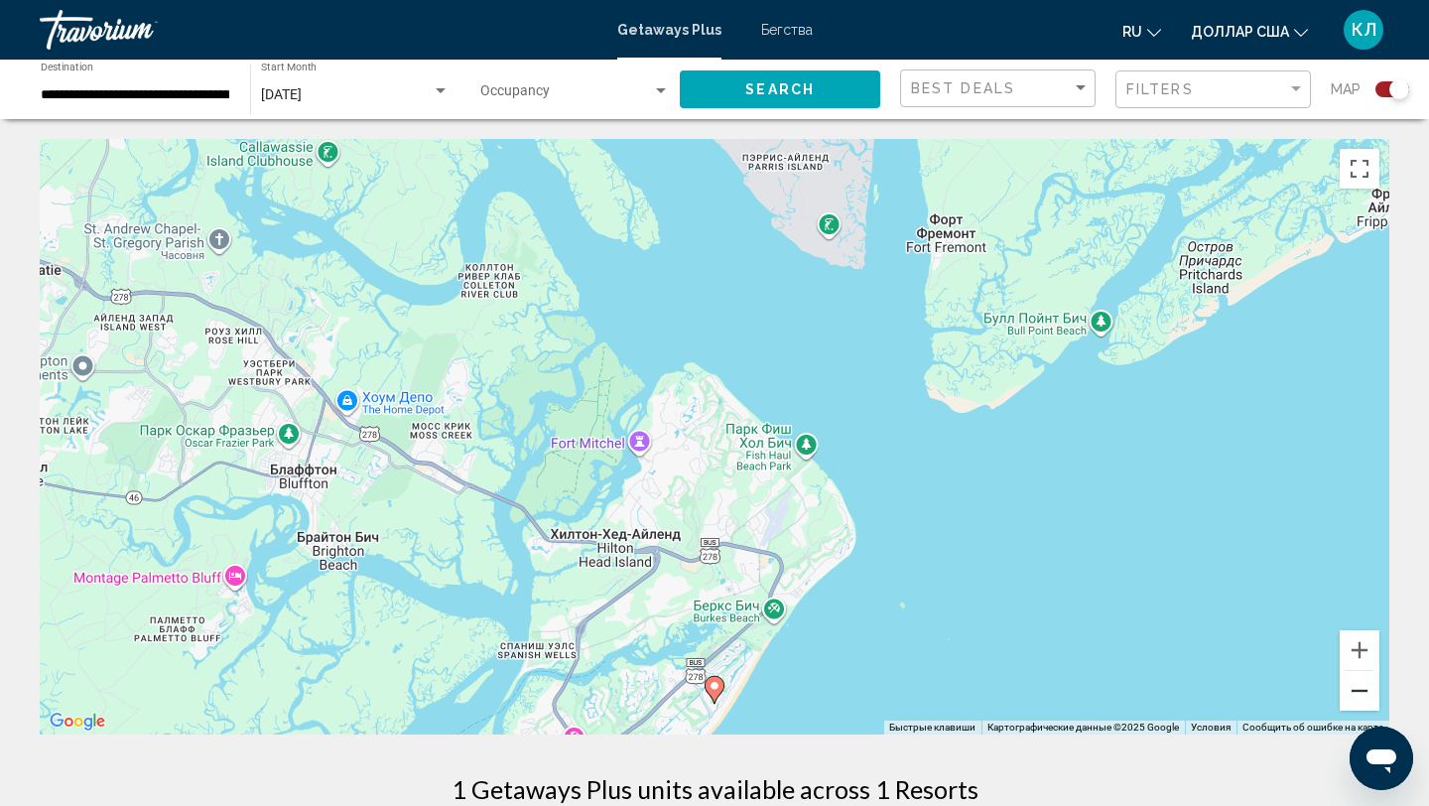
click at [1356, 693] on button "Уменьшить" at bounding box center [1360, 691] width 40 height 40
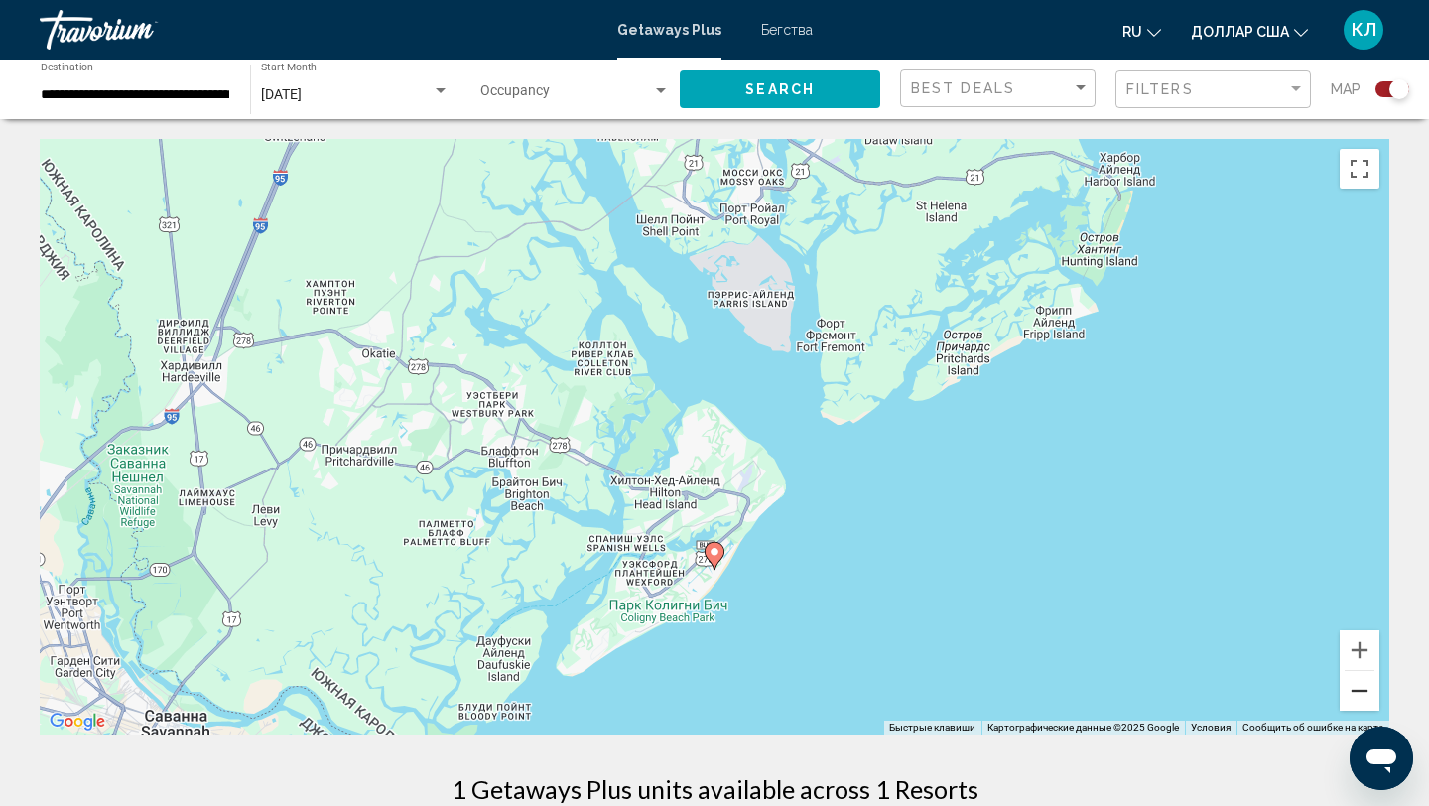
click at [1356, 693] on button "Уменьшить" at bounding box center [1360, 691] width 40 height 40
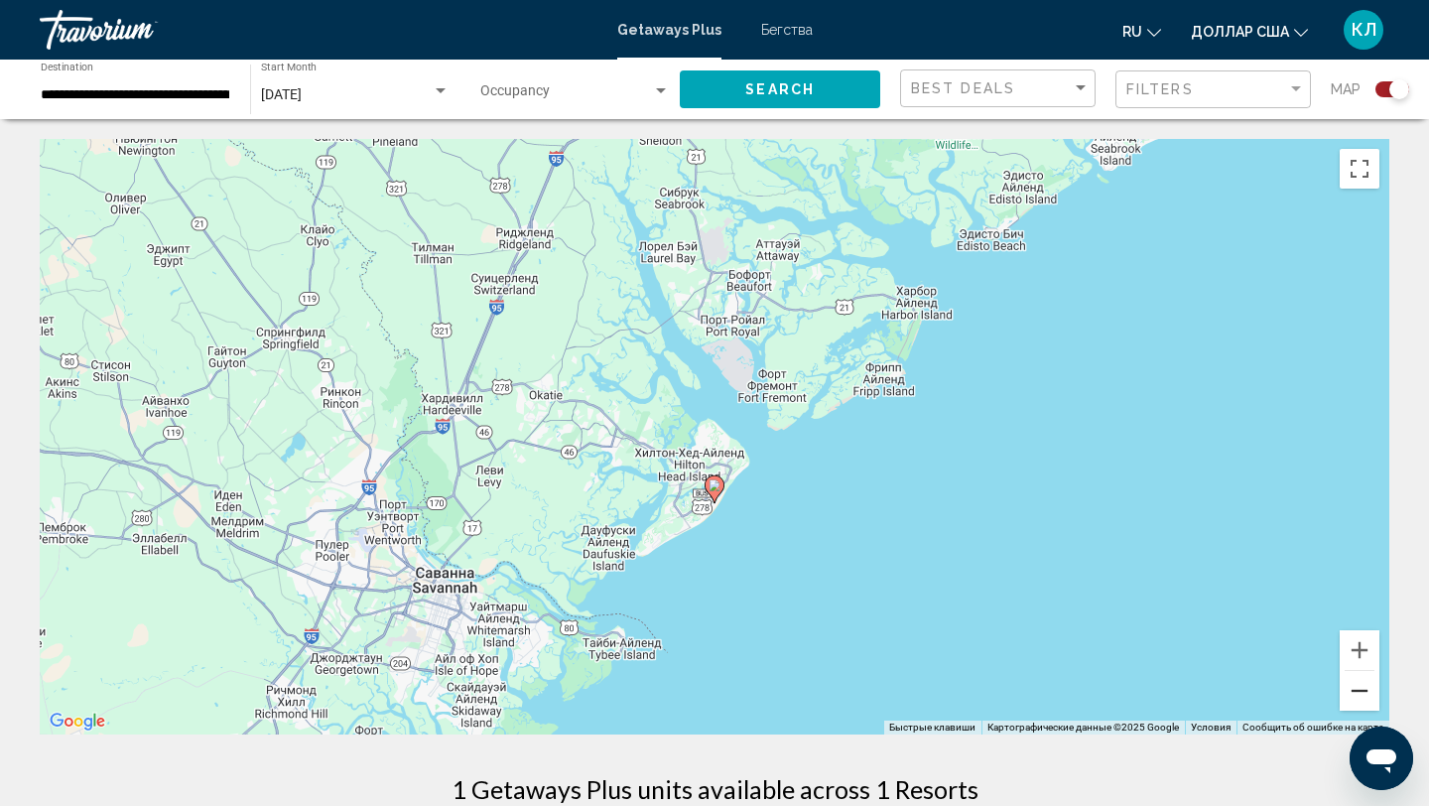
click at [1356, 693] on button "Уменьшить" at bounding box center [1360, 691] width 40 height 40
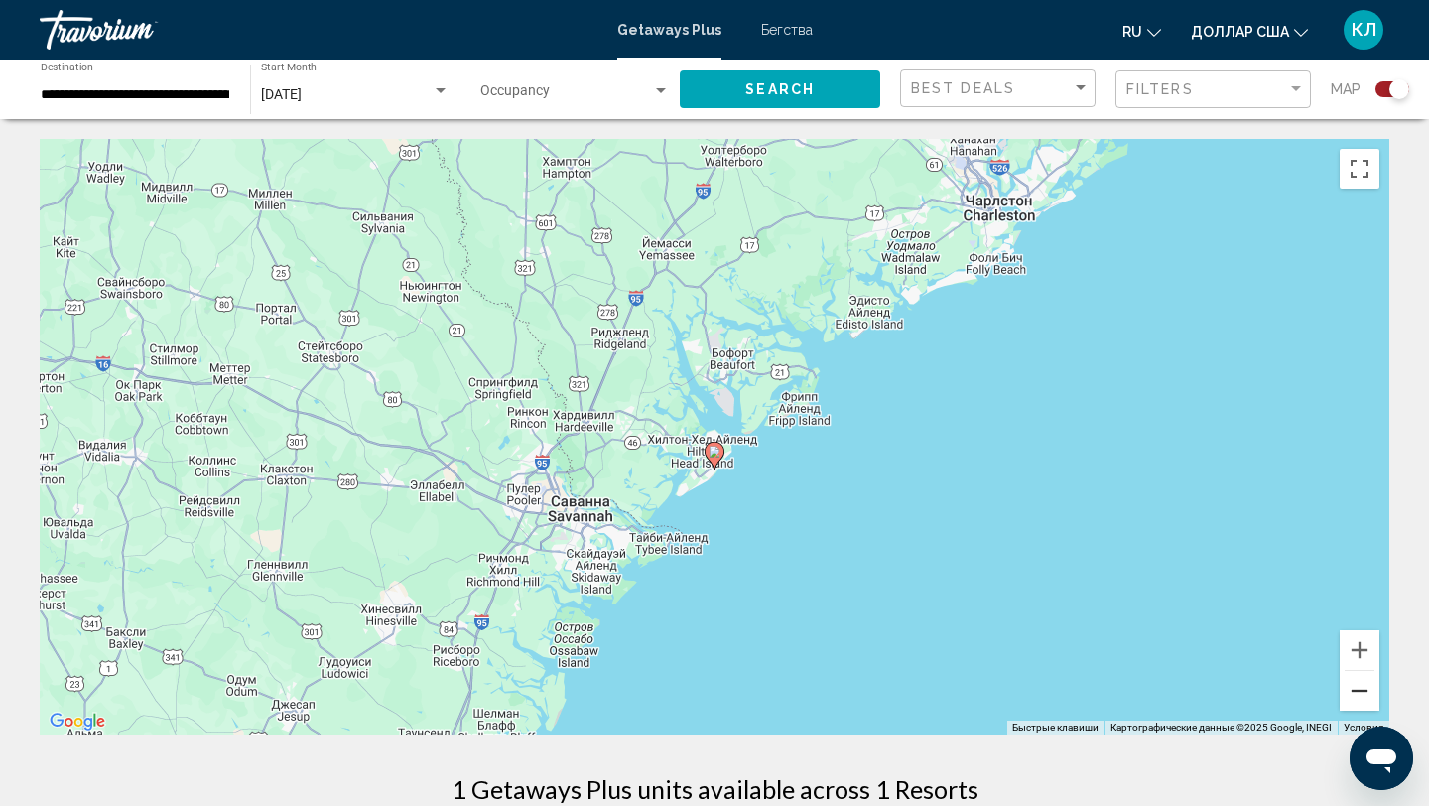
click at [1356, 693] on button "Уменьшить" at bounding box center [1360, 691] width 40 height 40
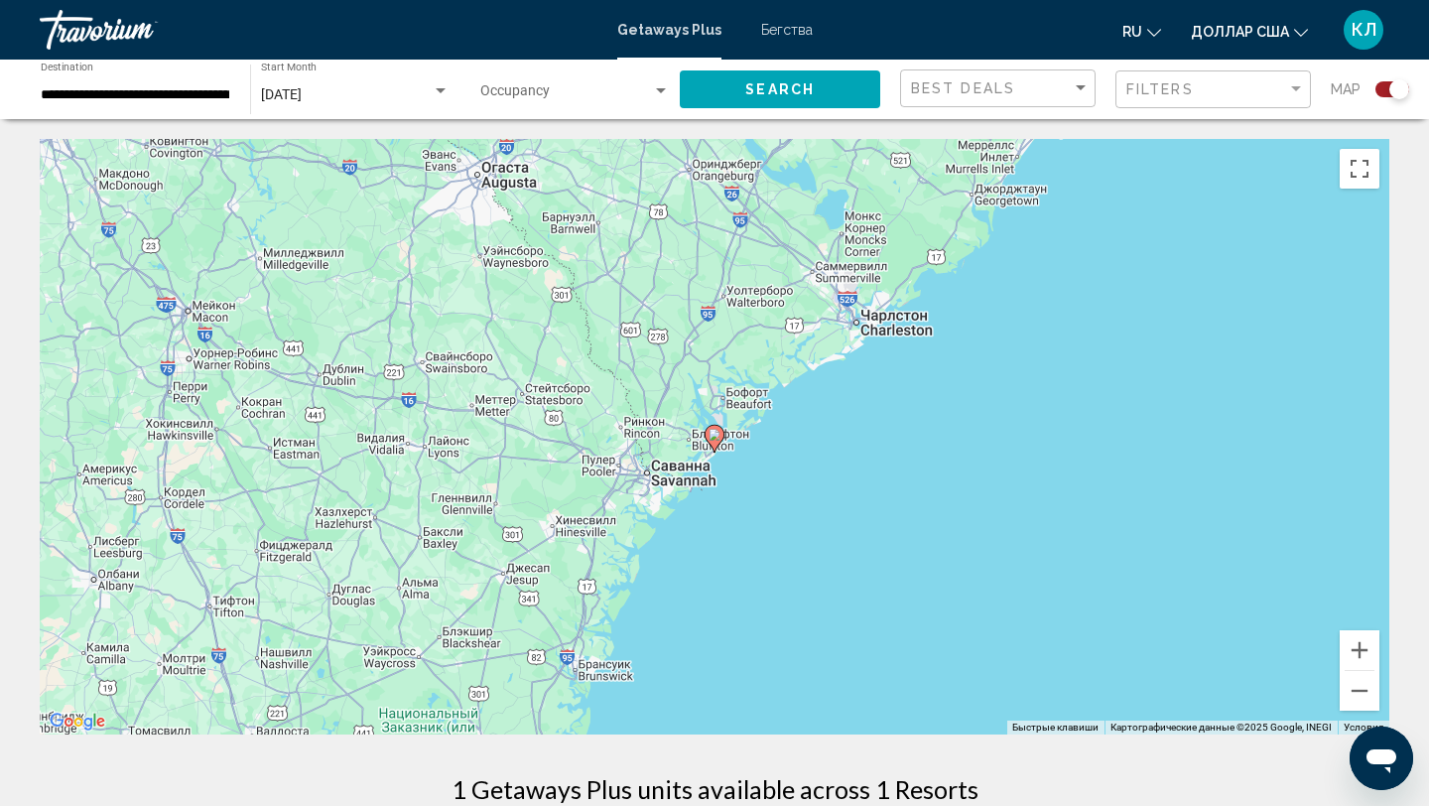
click at [715, 440] on image "Основное содержание" at bounding box center [714, 435] width 12 height 12
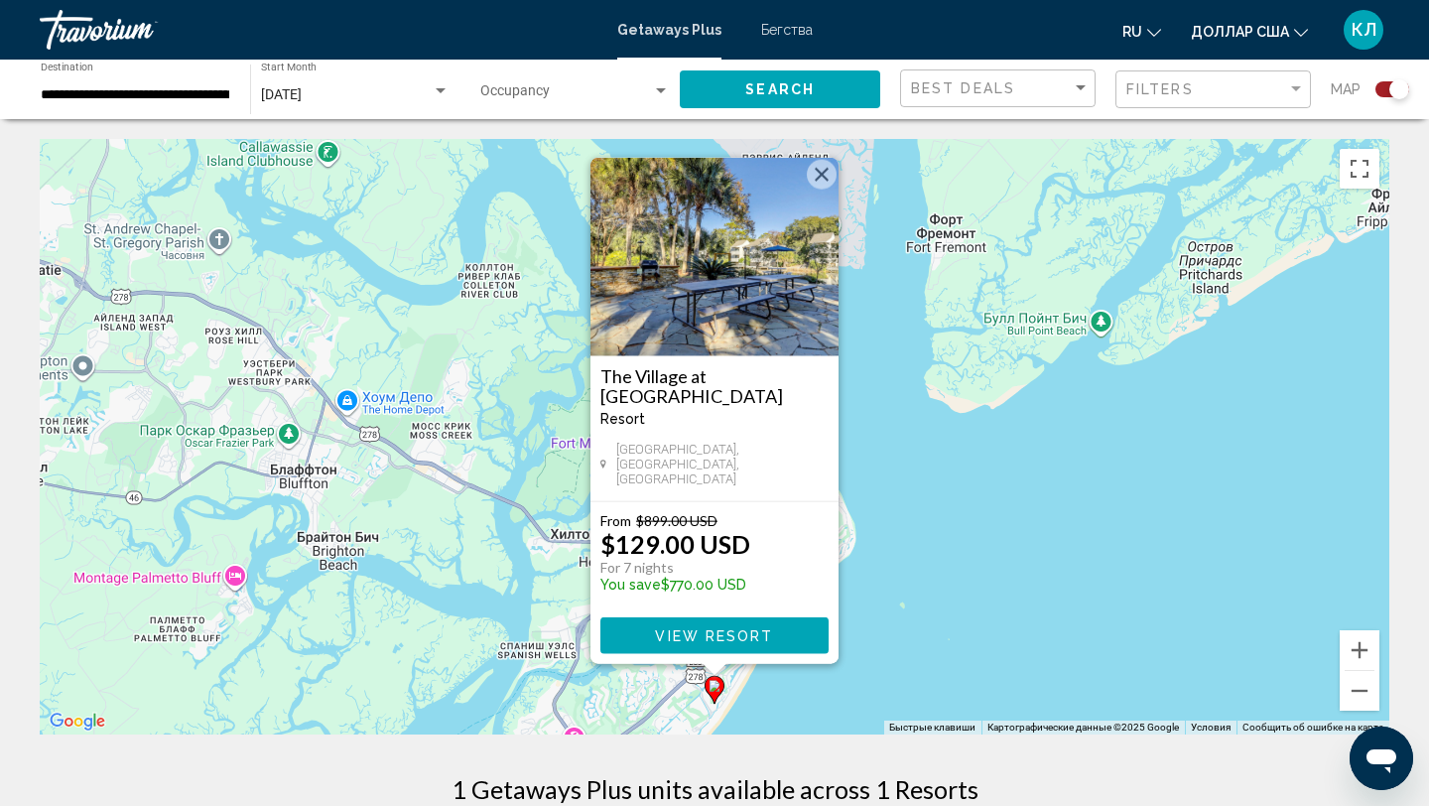
click at [689, 640] on span "View Resort" at bounding box center [714, 636] width 118 height 16
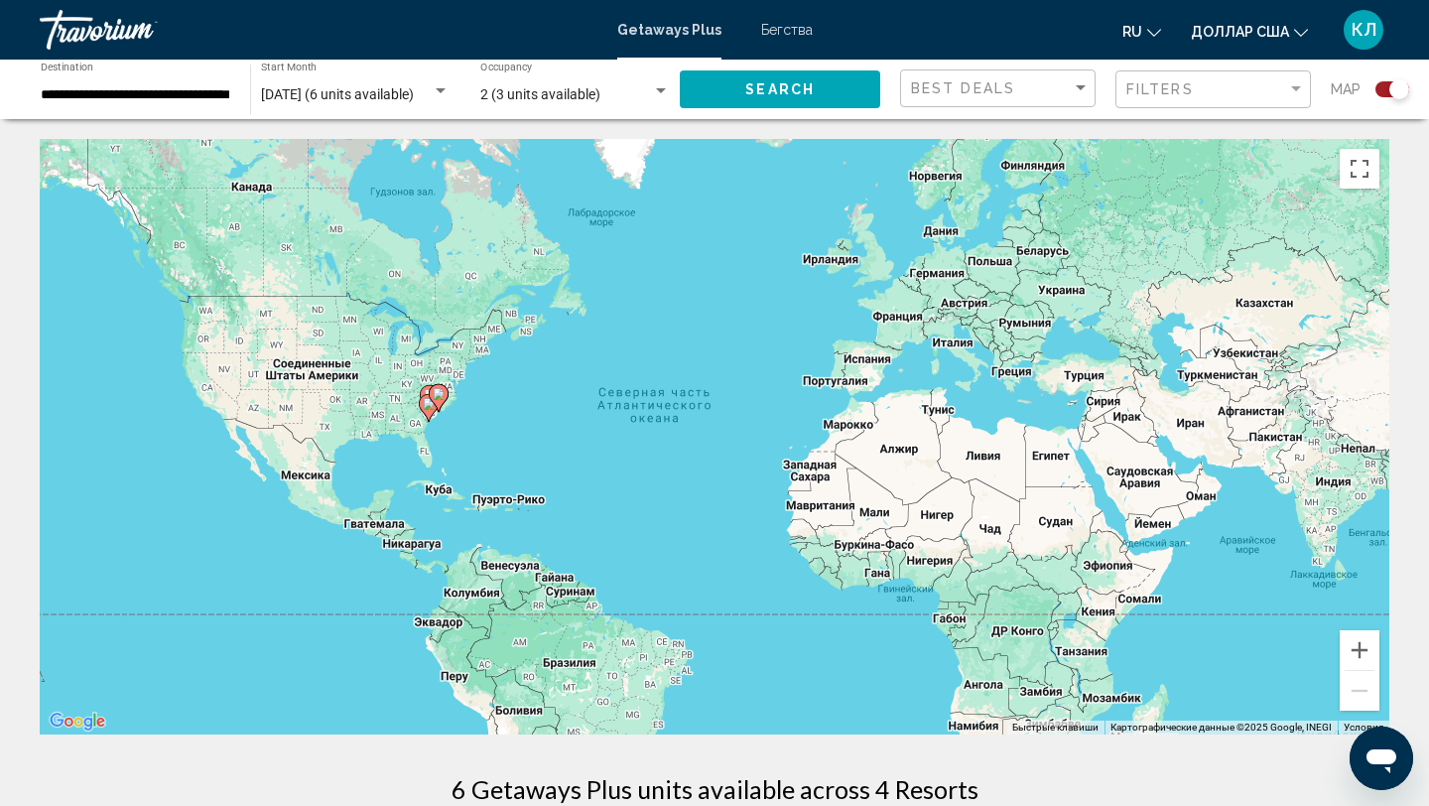
click at [437, 412] on gmp-advanced-marker "Основное содержание" at bounding box center [439, 398] width 20 height 30
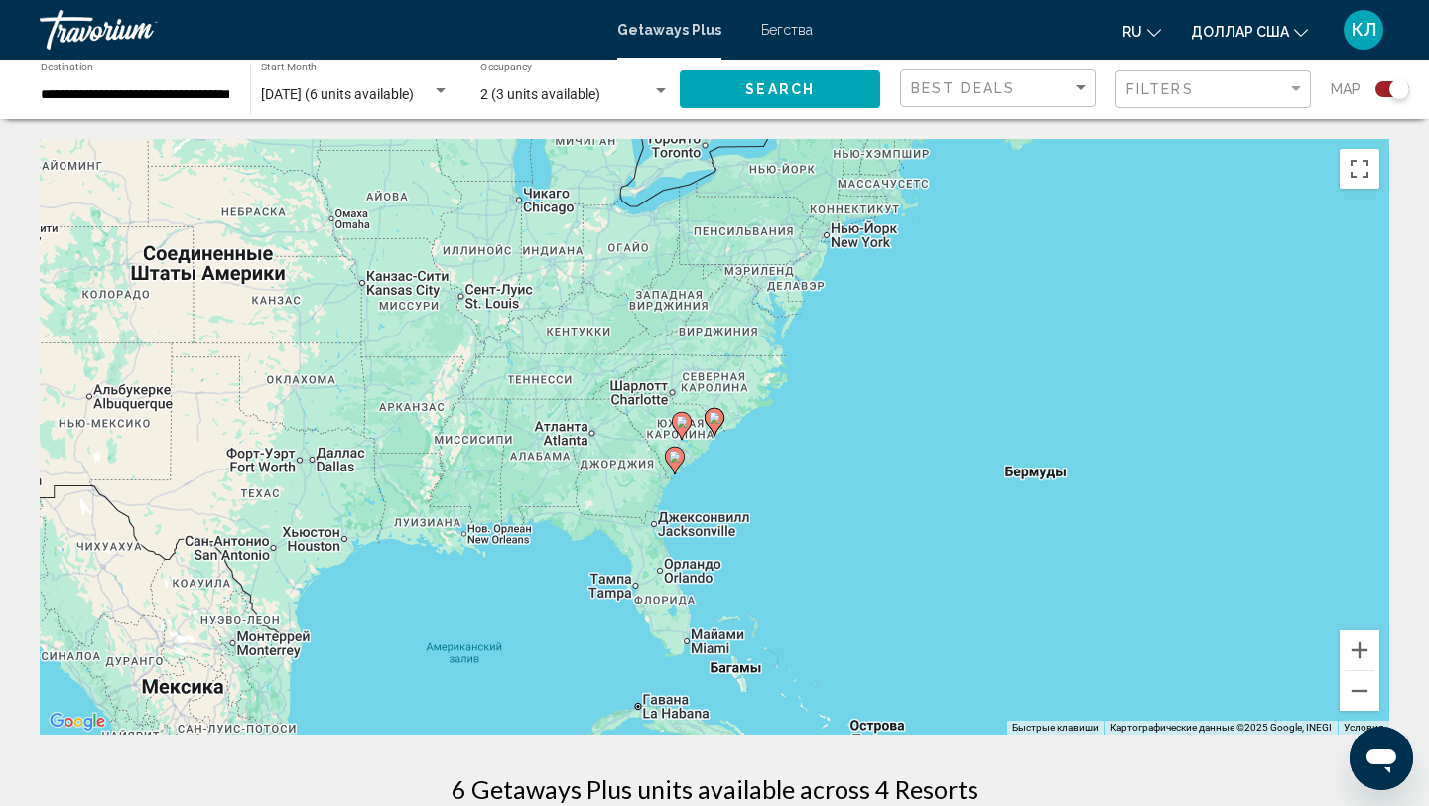
click at [678, 453] on image "Основное содержание" at bounding box center [675, 456] width 12 height 12
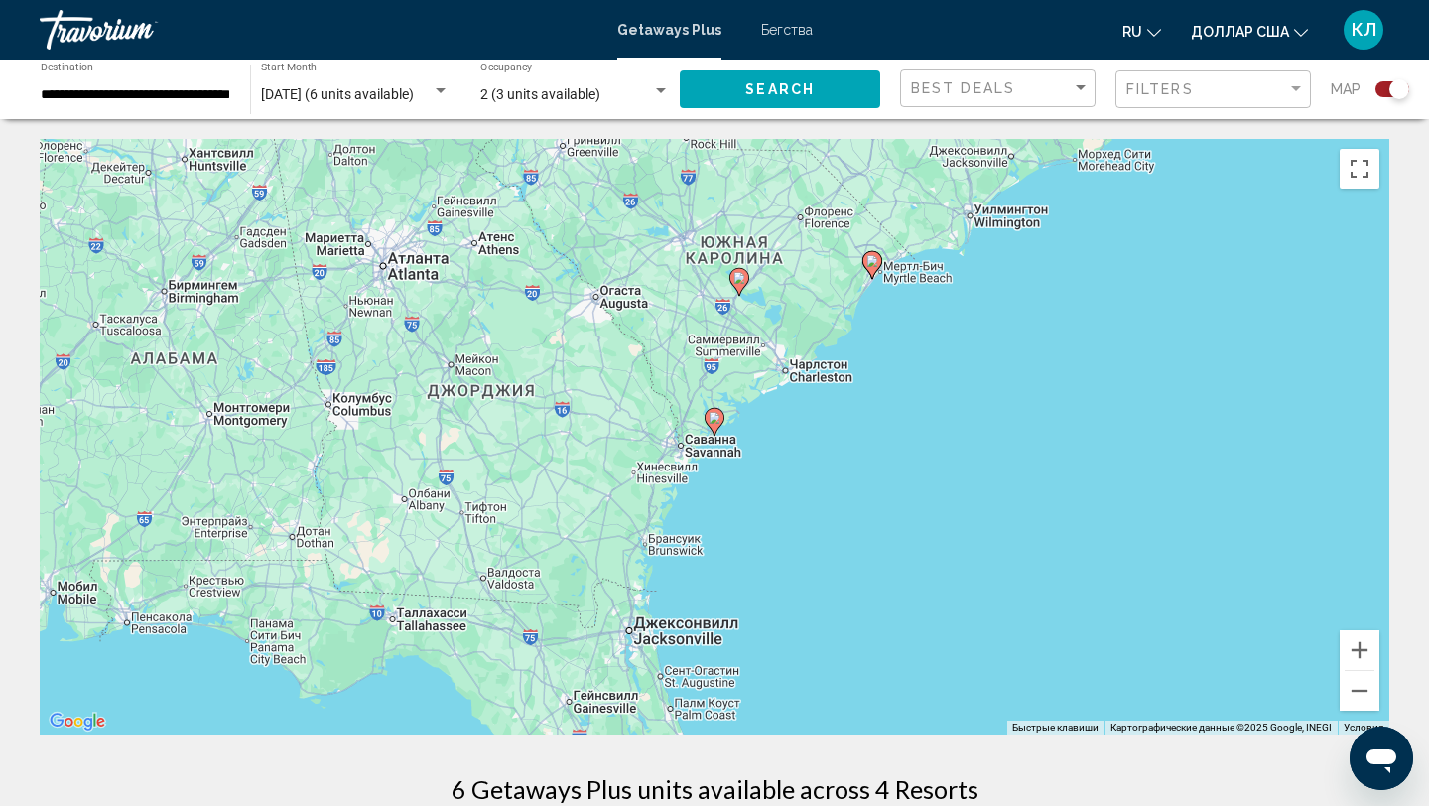
click at [742, 285] on icon "Основное содержание" at bounding box center [739, 282] width 18 height 26
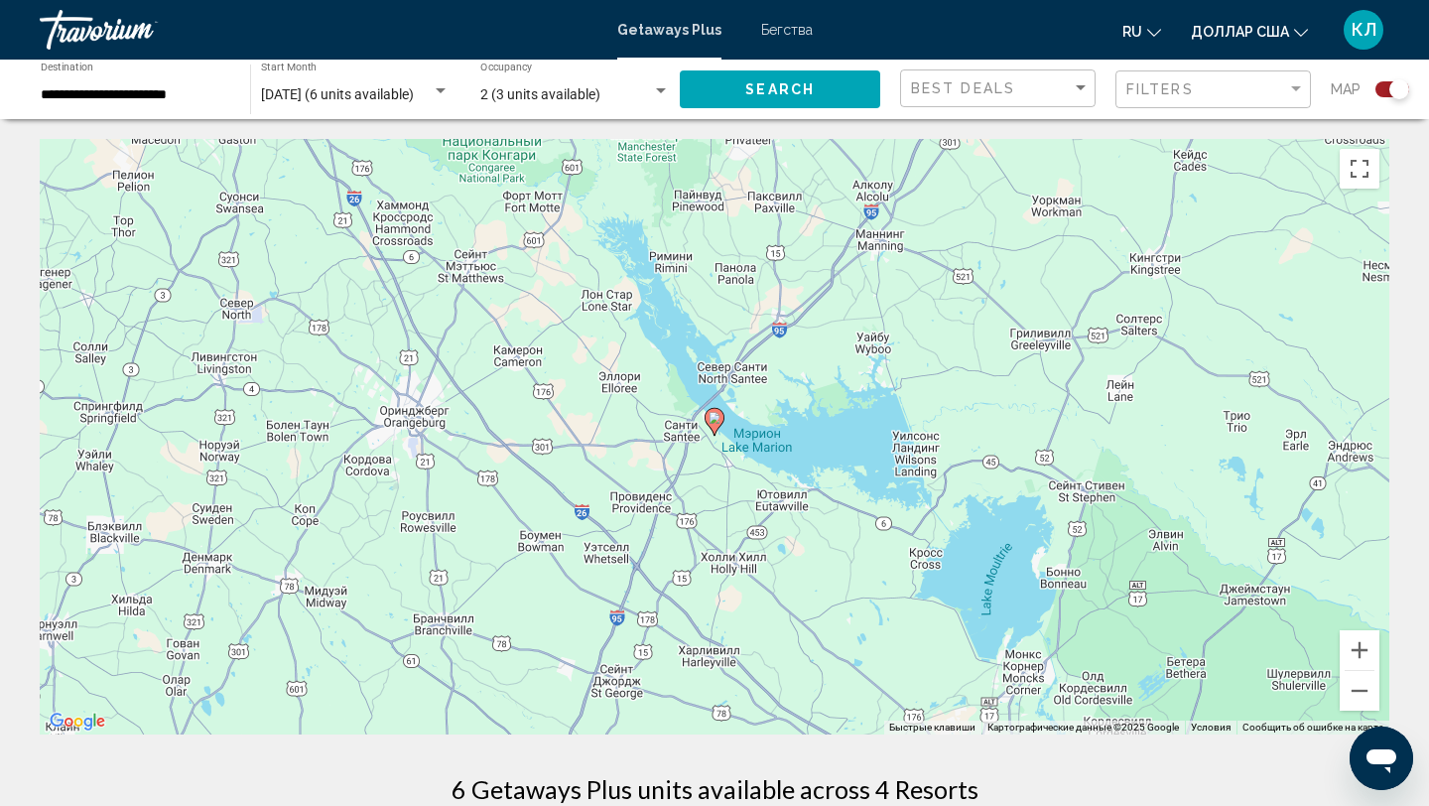
click at [713, 424] on icon "Основное содержание" at bounding box center [714, 422] width 18 height 26
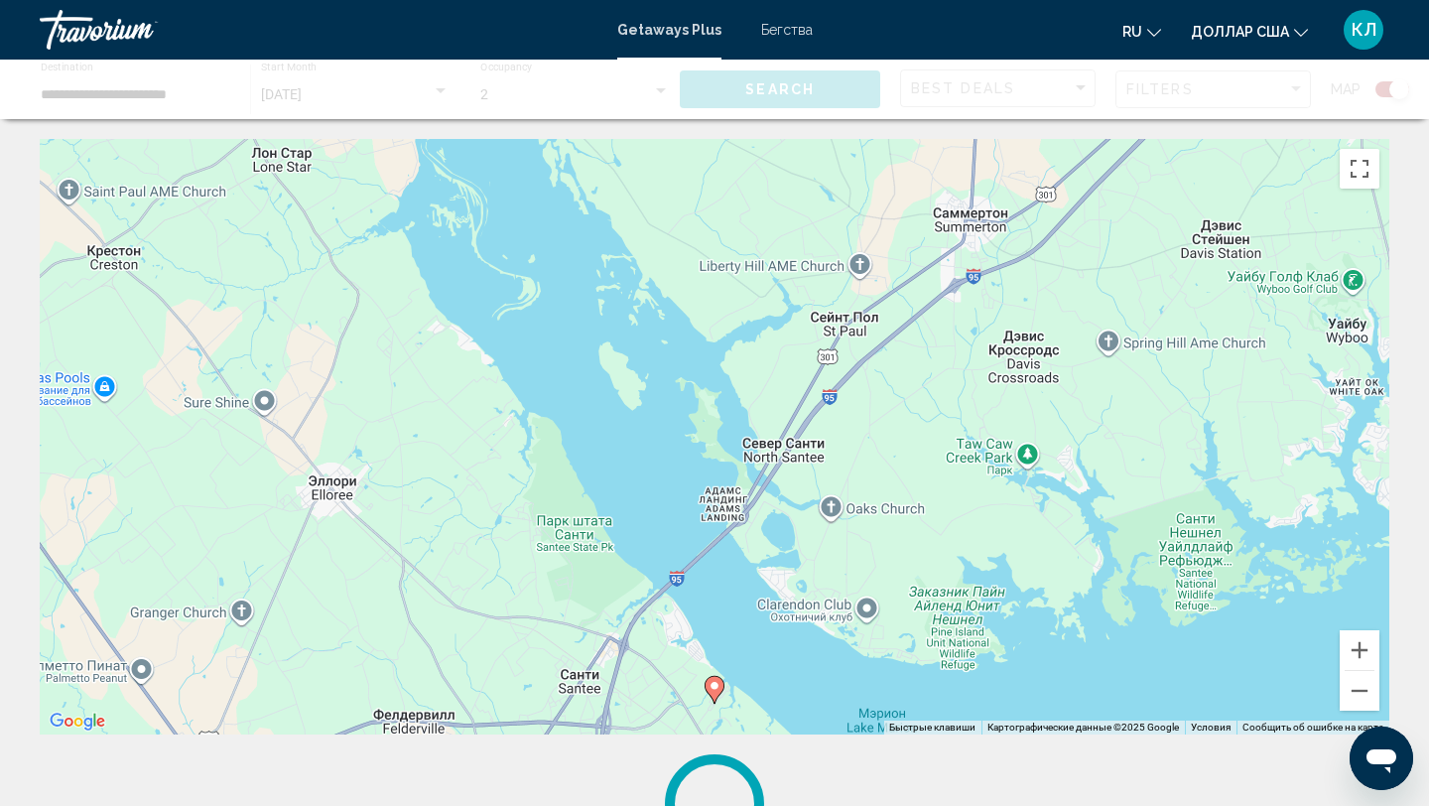
click at [714, 685] on image "Основное содержание" at bounding box center [714, 686] width 12 height 12
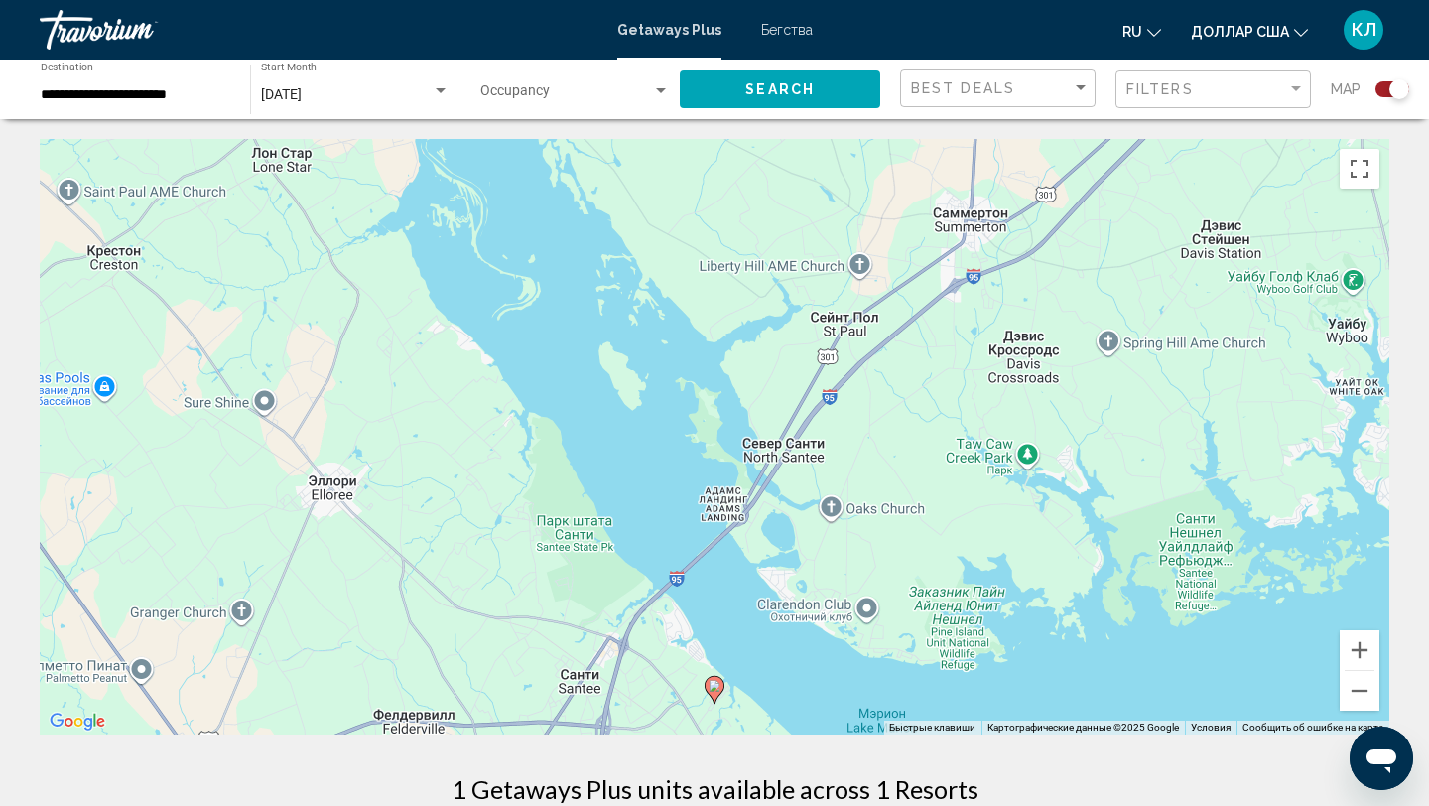
click at [714, 685] on image "Основное содержание" at bounding box center [714, 686] width 12 height 12
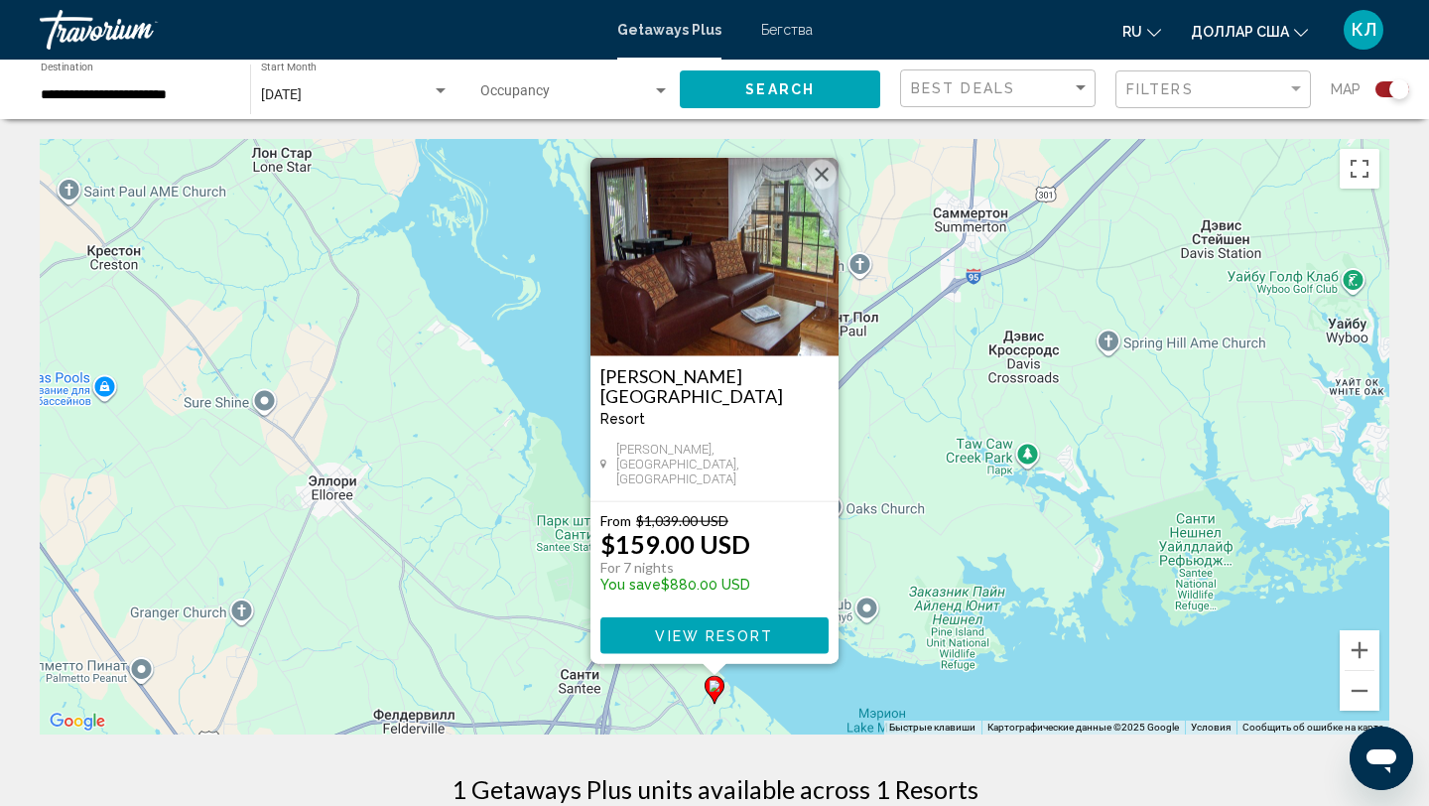
click at [817, 185] on button "Закрыть" at bounding box center [822, 175] width 30 height 30
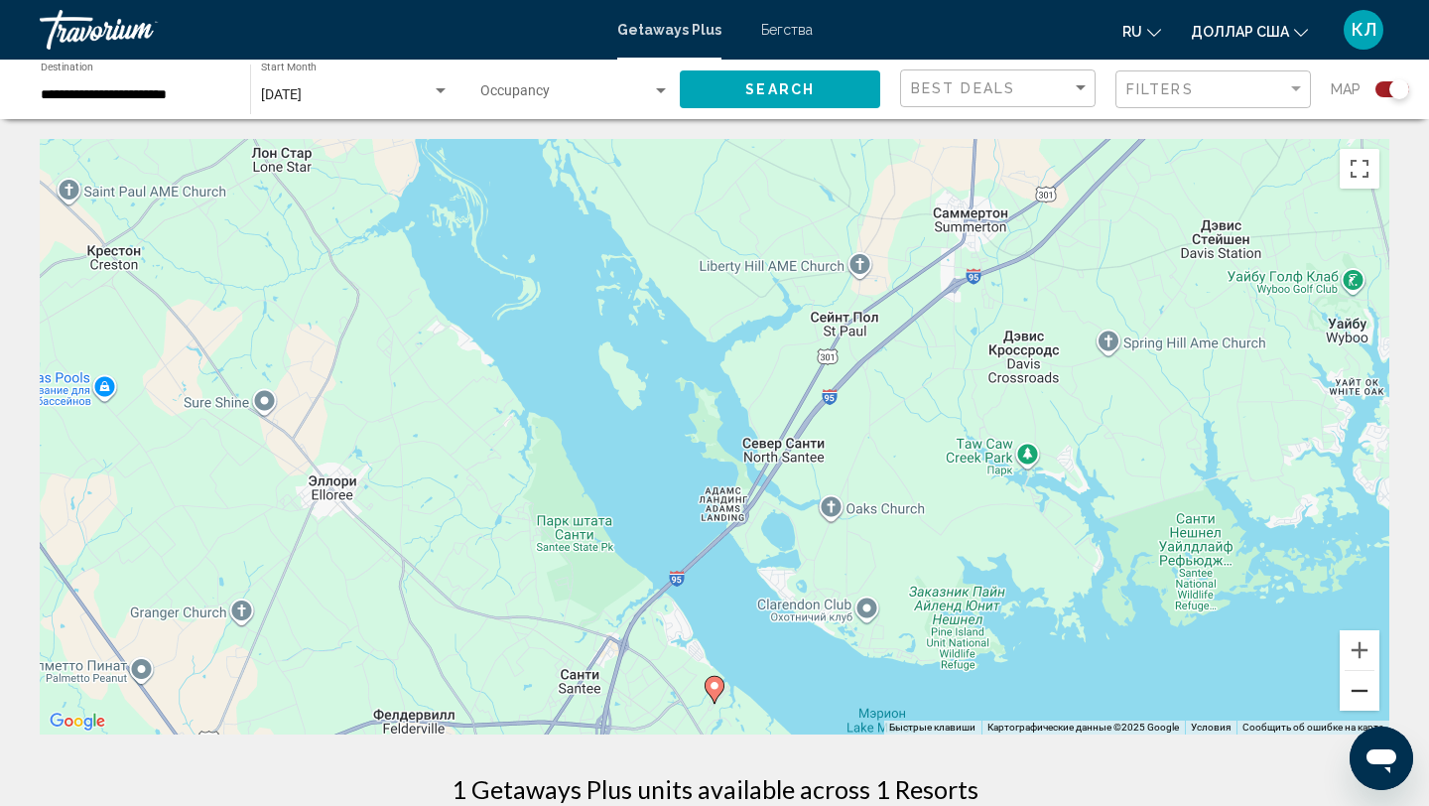
click at [1367, 697] on button "Уменьшить" at bounding box center [1360, 691] width 40 height 40
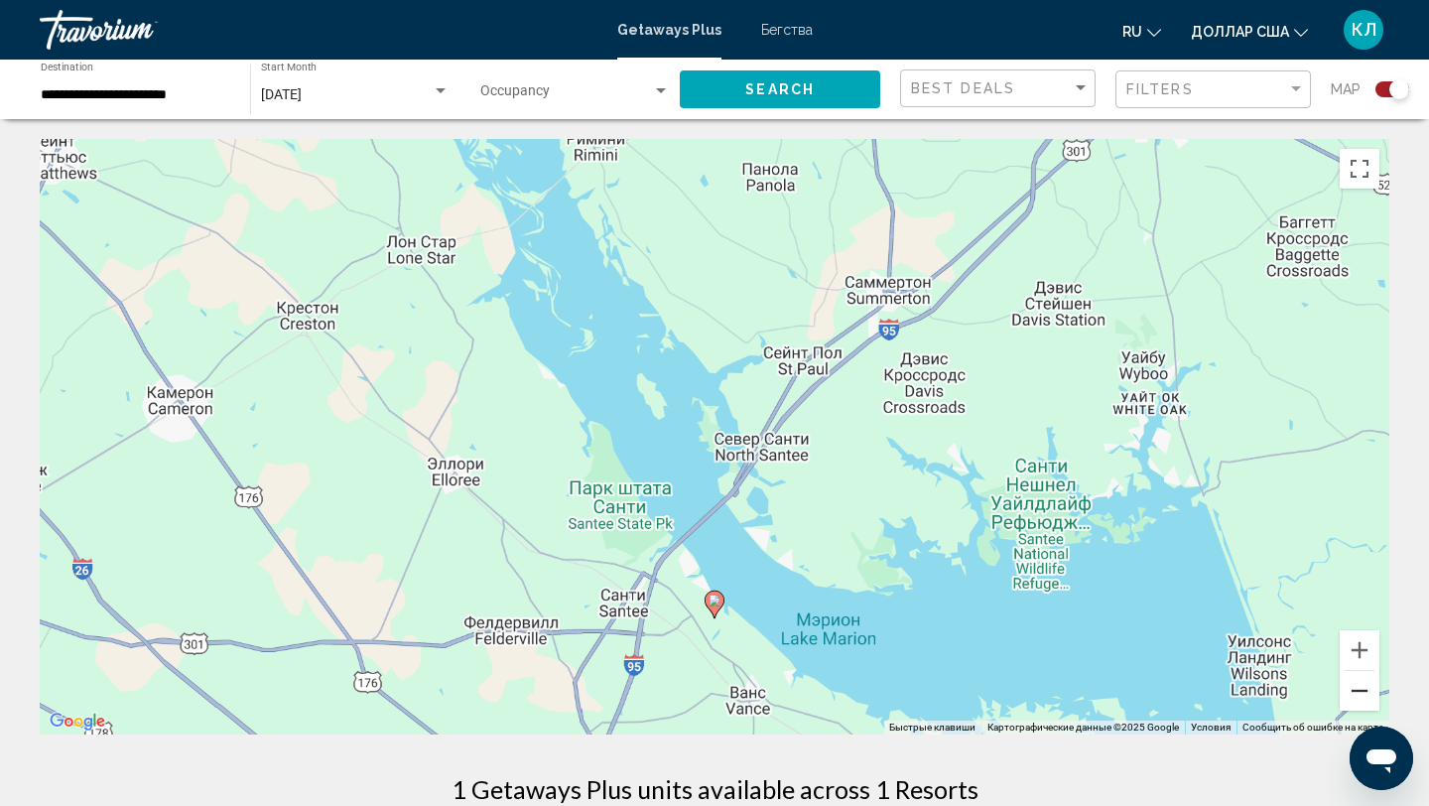
click at [1367, 697] on button "Уменьшить" at bounding box center [1360, 691] width 40 height 40
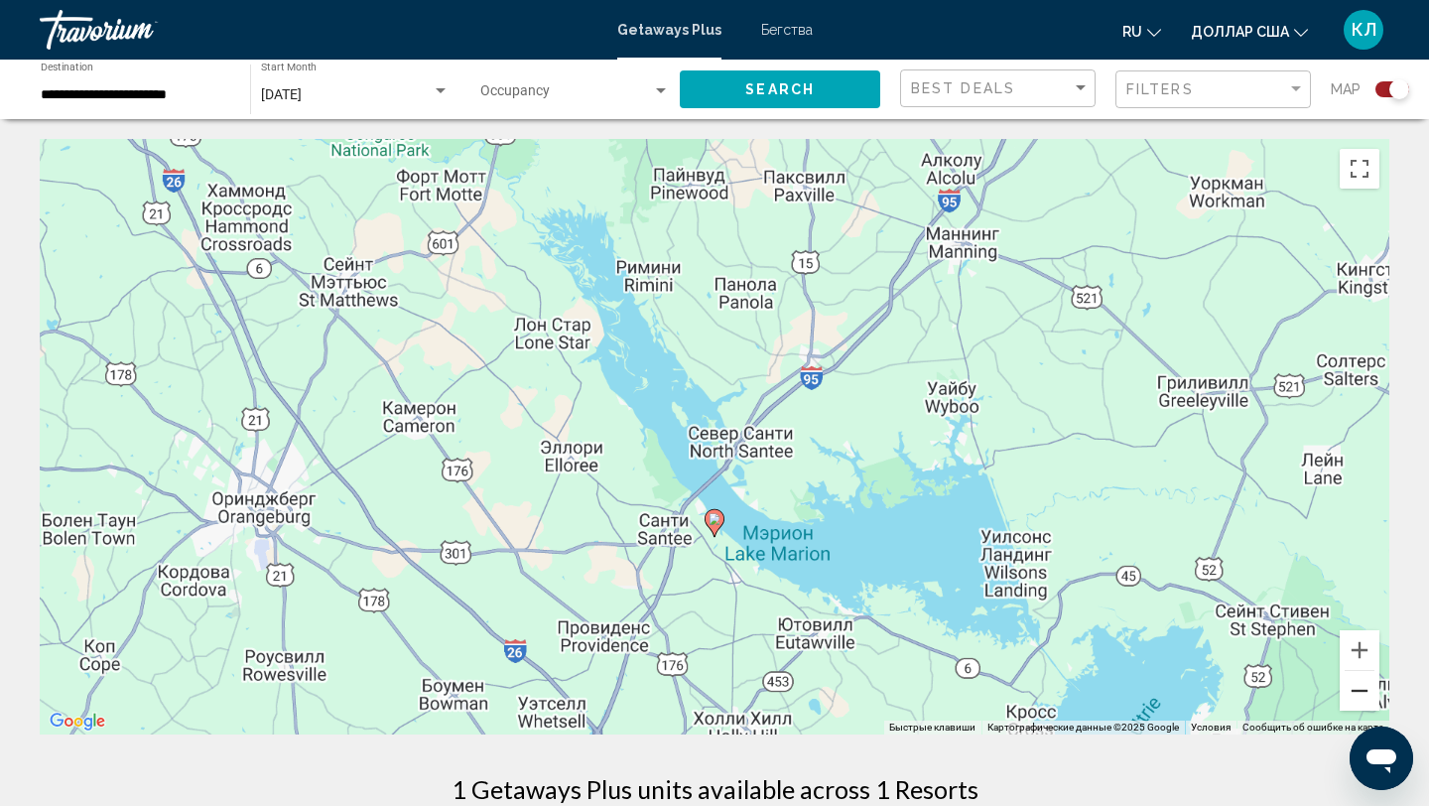
click at [1367, 697] on button "Уменьшить" at bounding box center [1360, 691] width 40 height 40
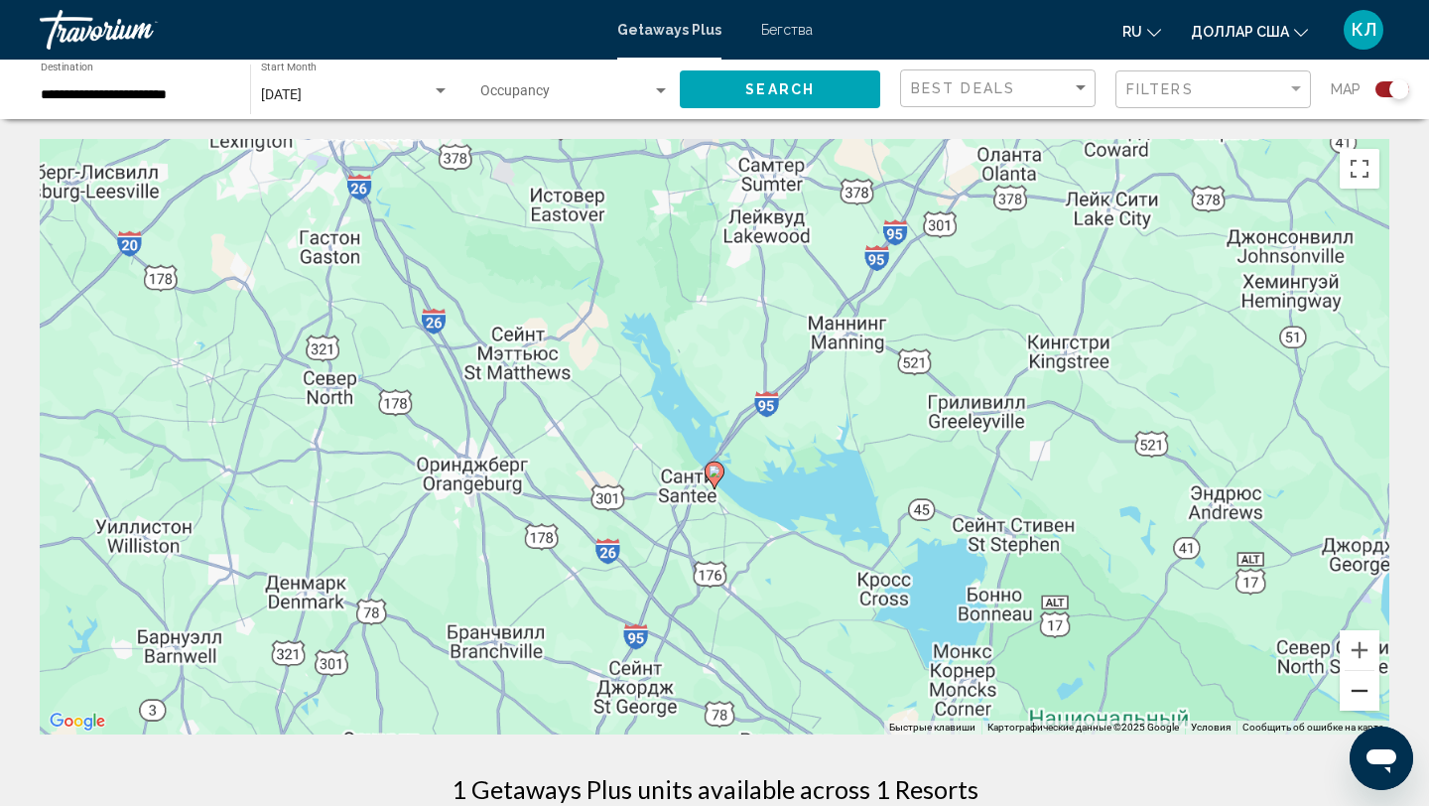
click at [1367, 697] on button "Уменьшить" at bounding box center [1360, 691] width 40 height 40
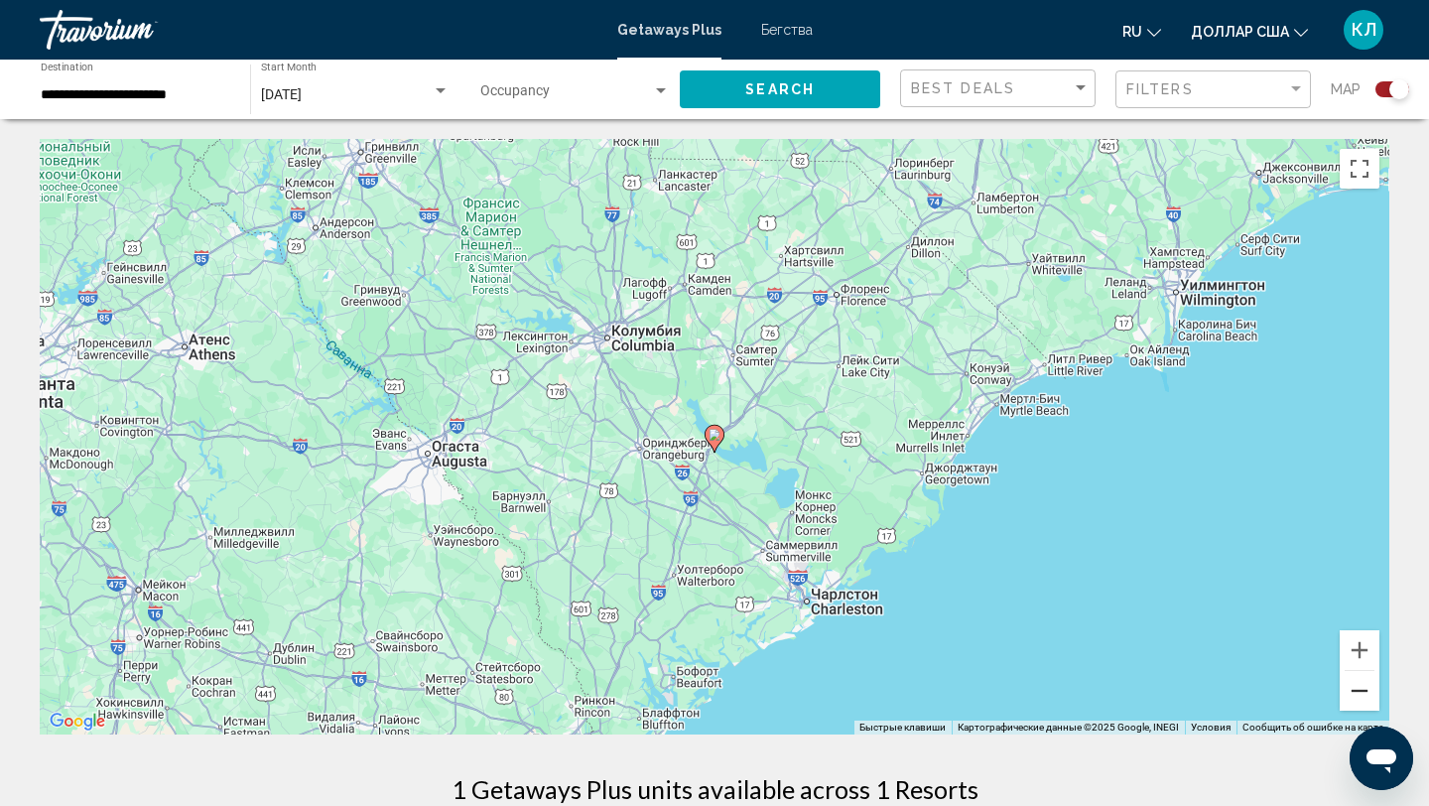
click at [1363, 696] on button "Уменьшить" at bounding box center [1360, 691] width 40 height 40
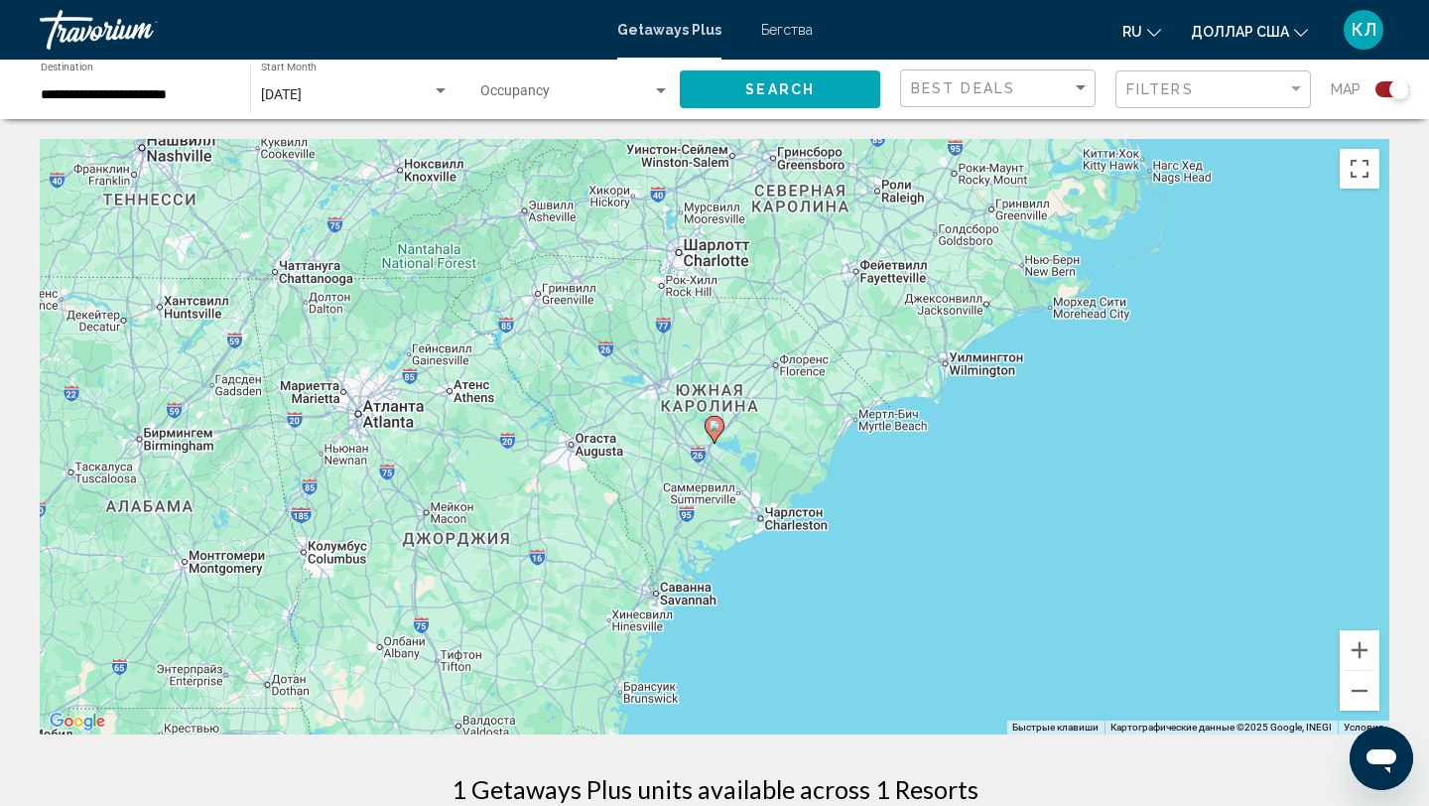
click at [61, 106] on div "**********" at bounding box center [136, 90] width 190 height 55
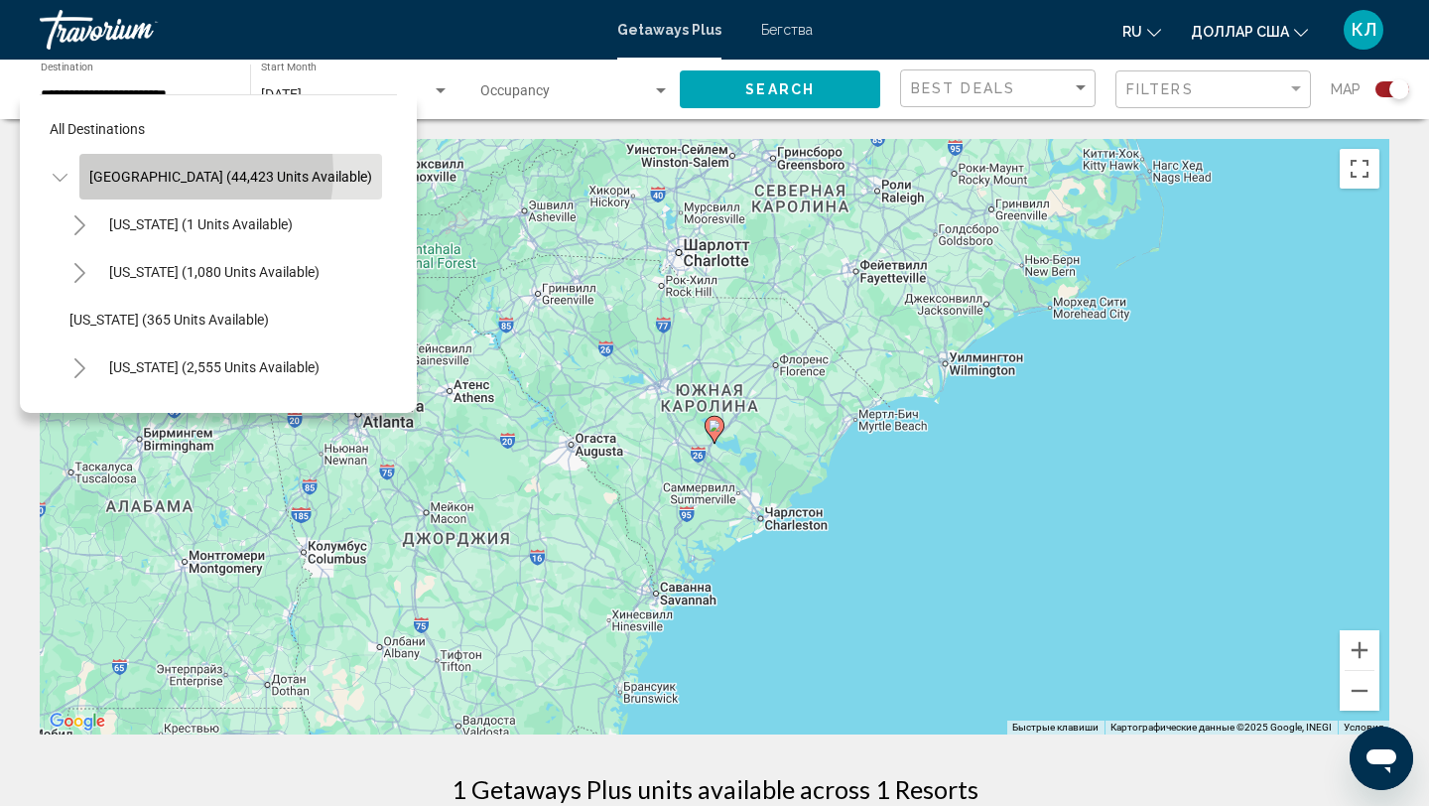
click at [153, 172] on span "United States (44,423 units available)" at bounding box center [230, 177] width 283 height 16
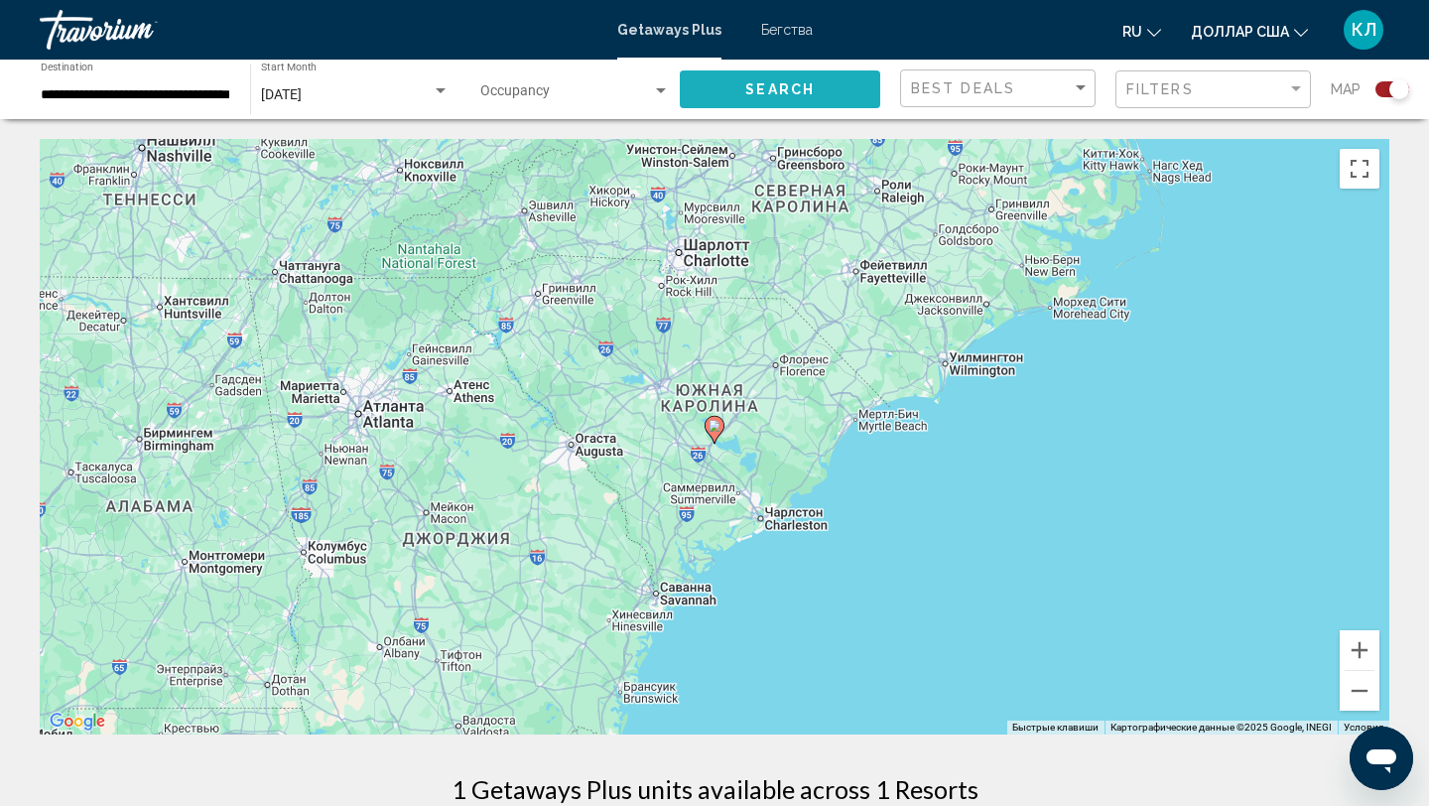
click at [863, 97] on button "Search" at bounding box center [780, 88] width 200 height 37
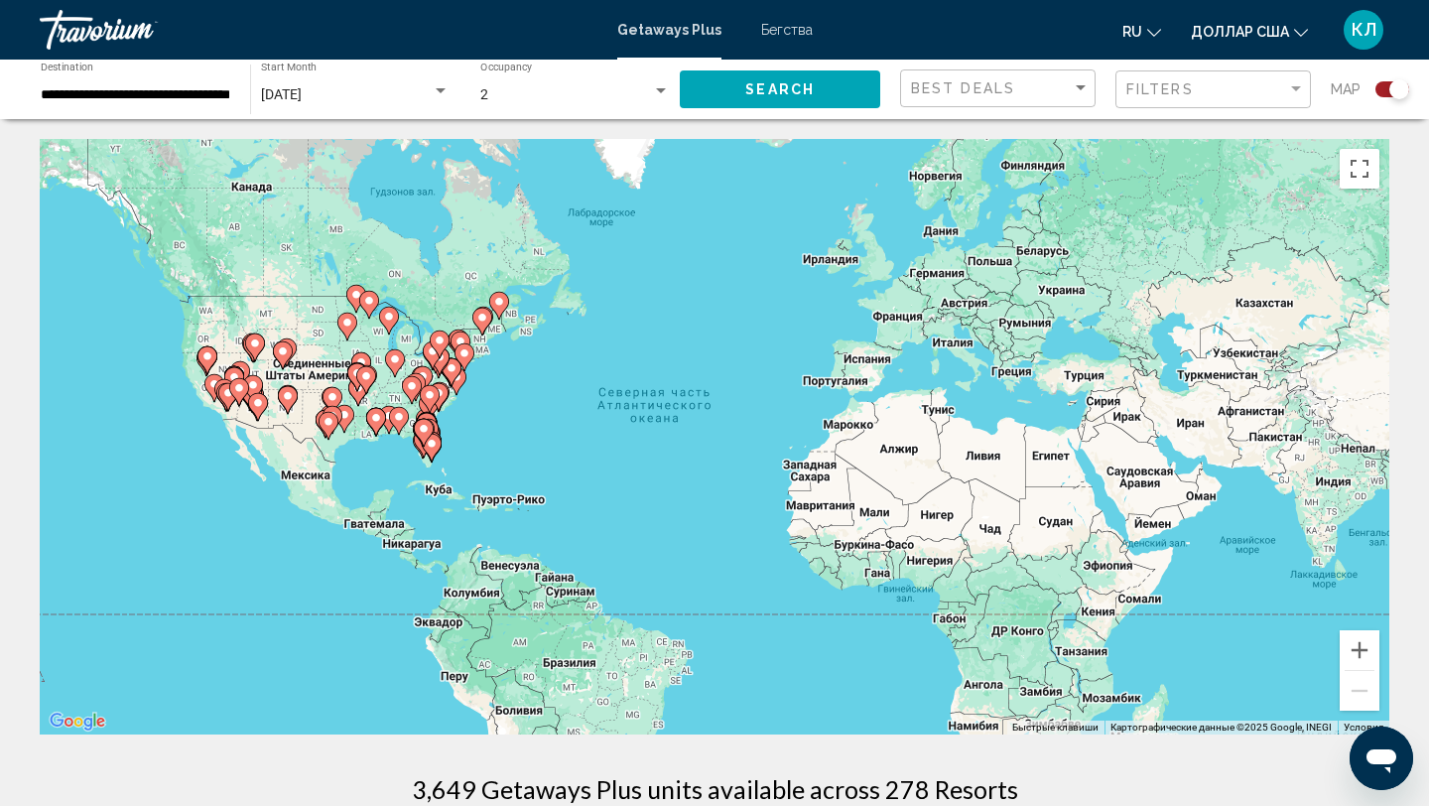
click at [446, 377] on gmp-advanced-marker "Основное содержание" at bounding box center [439, 364] width 20 height 30
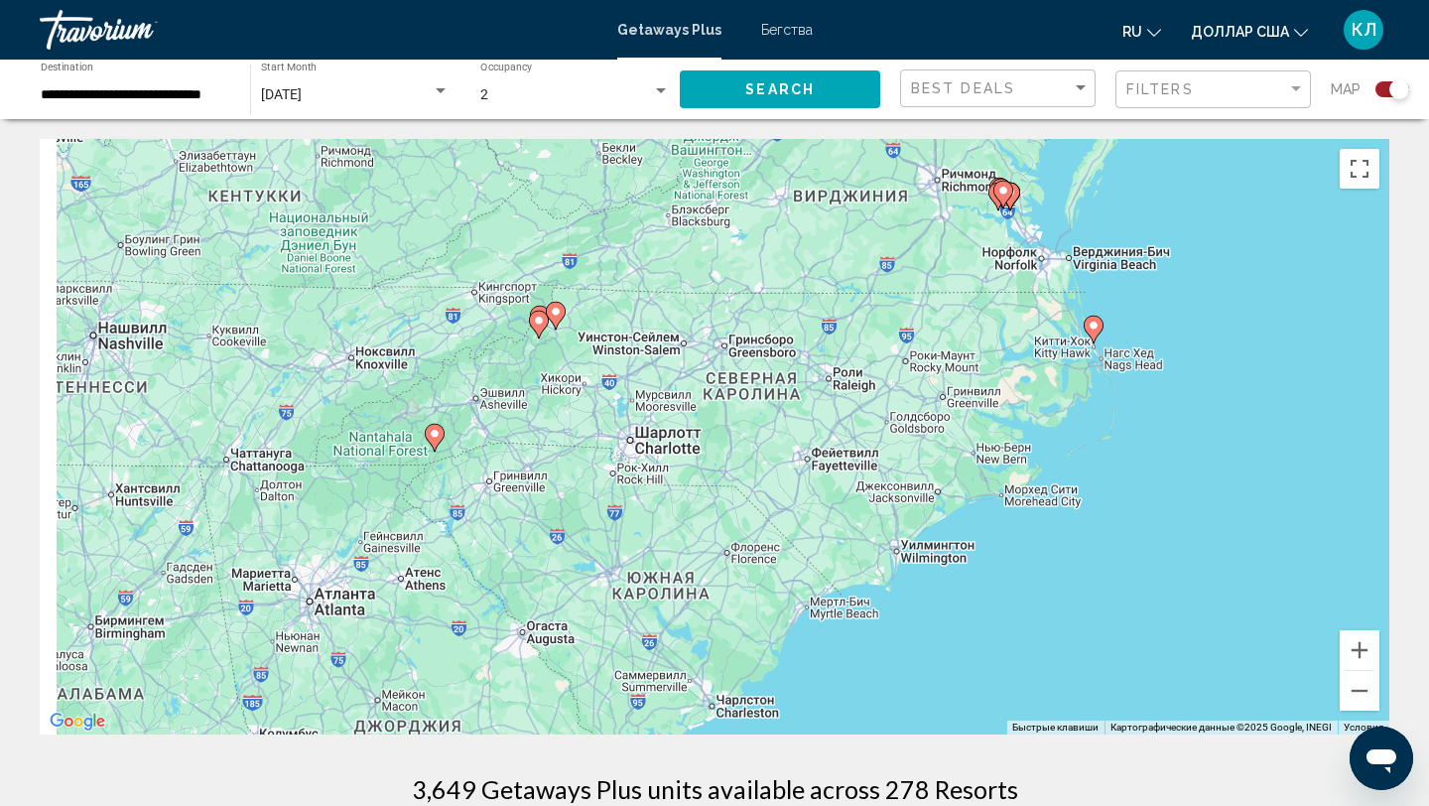
drag, startPoint x: 757, startPoint y: 530, endPoint x: 864, endPoint y: 123, distance: 420.7
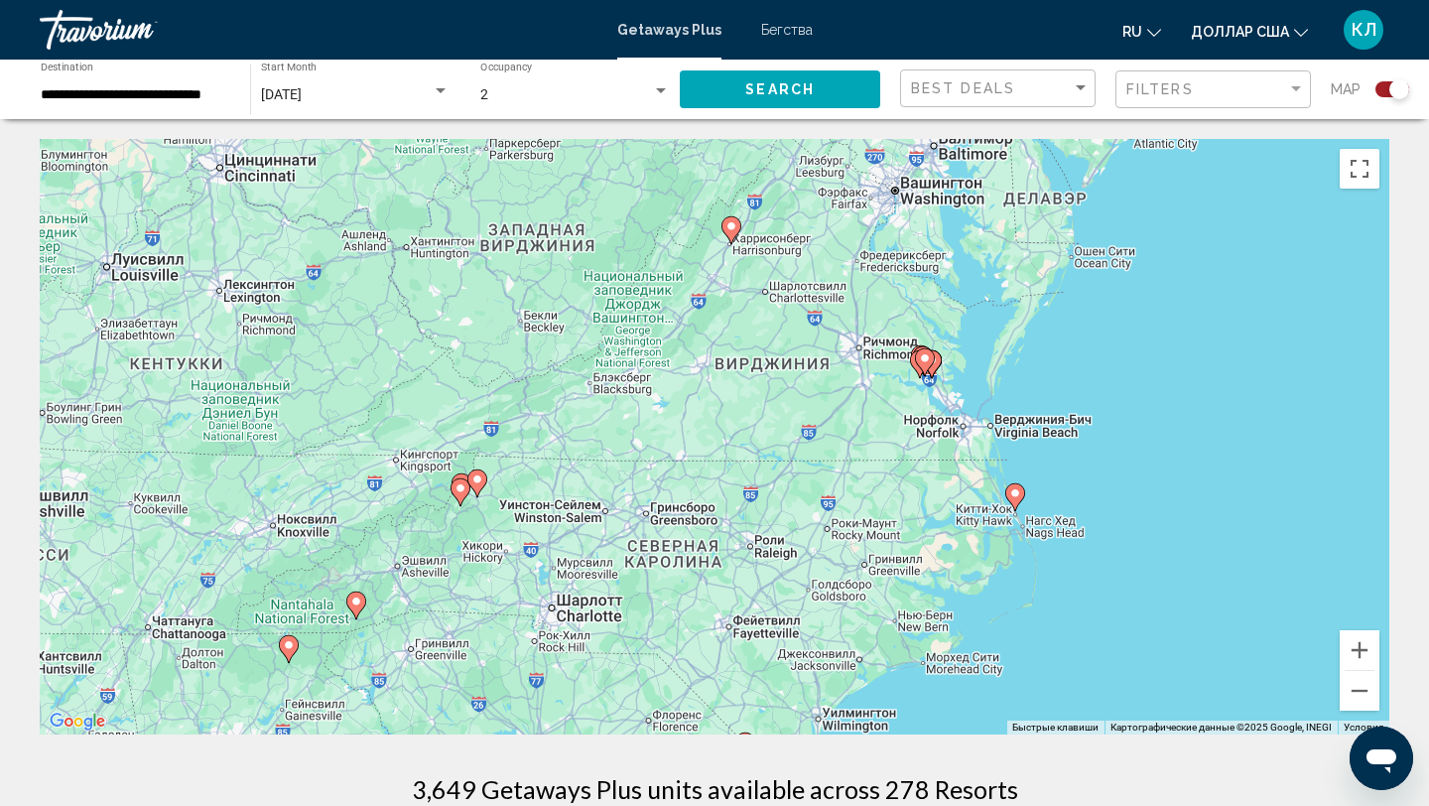
drag, startPoint x: 755, startPoint y: 257, endPoint x: 662, endPoint y: 462, distance: 225.6
click at [662, 463] on div "Чтобы активировать перетаскивание с помощью клавиатуры, нажмите Alt + Ввод. Пос…" at bounding box center [714, 436] width 1349 height 595
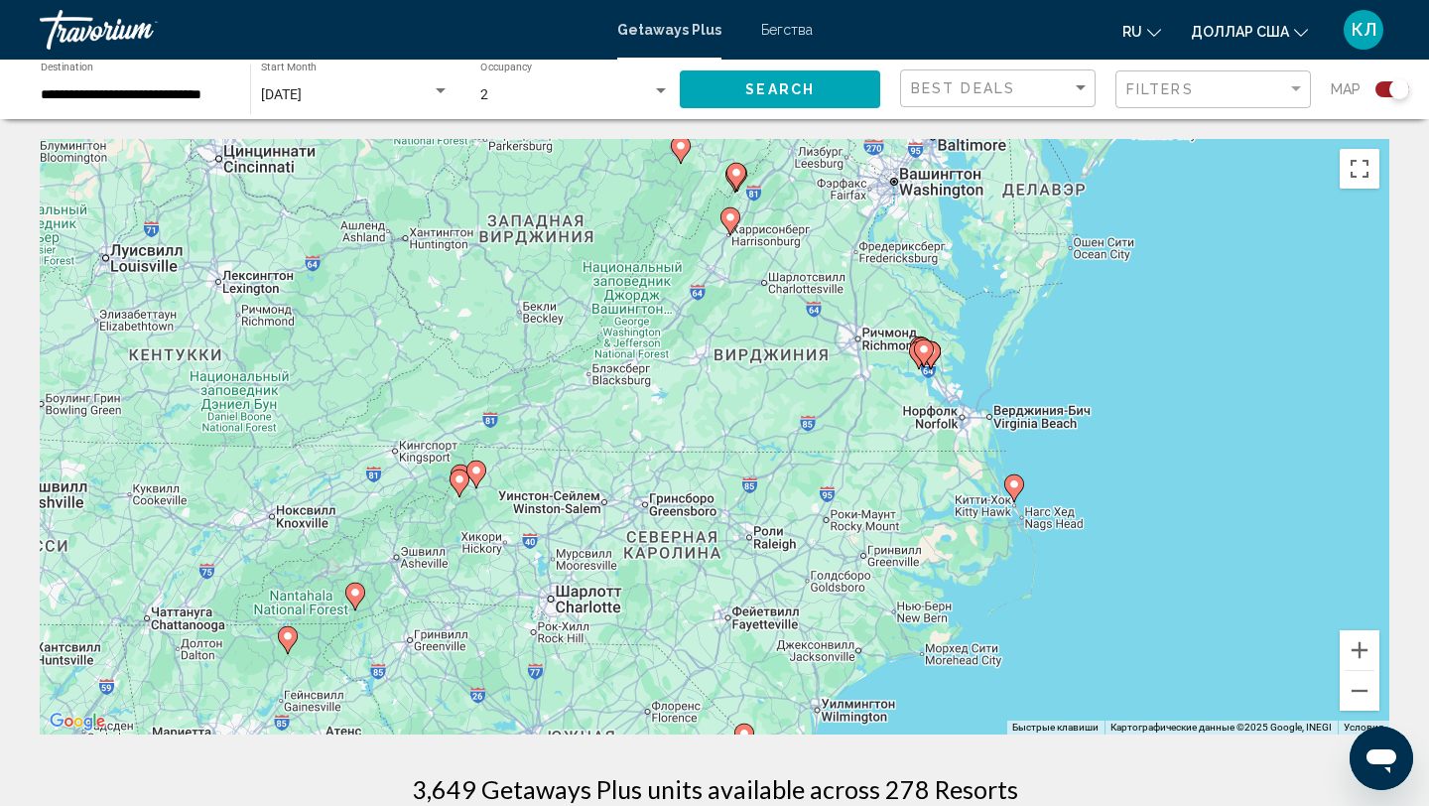
click at [927, 358] on icon "Основное содержание" at bounding box center [924, 353] width 18 height 26
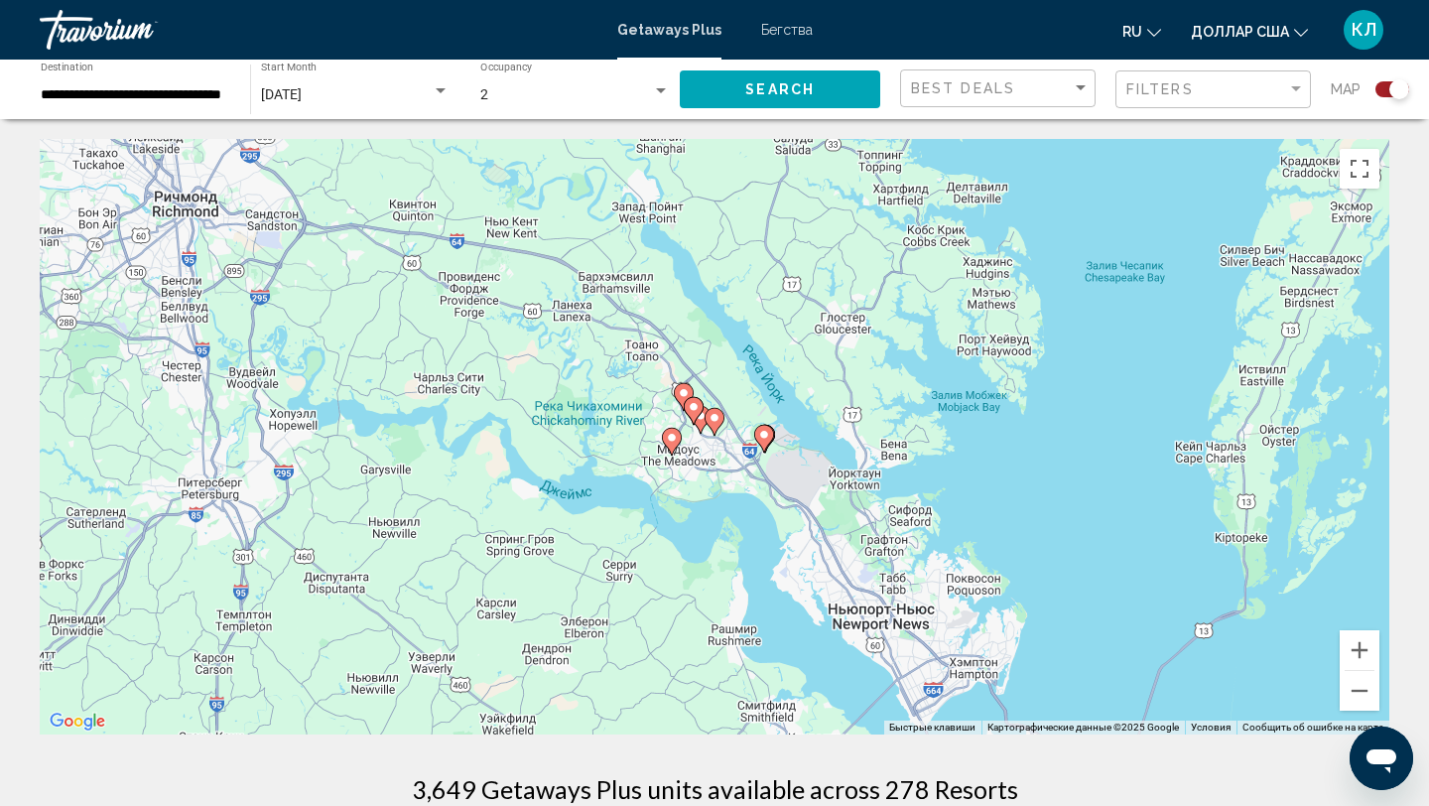
click at [719, 420] on image "Основное содержание" at bounding box center [714, 418] width 12 height 12
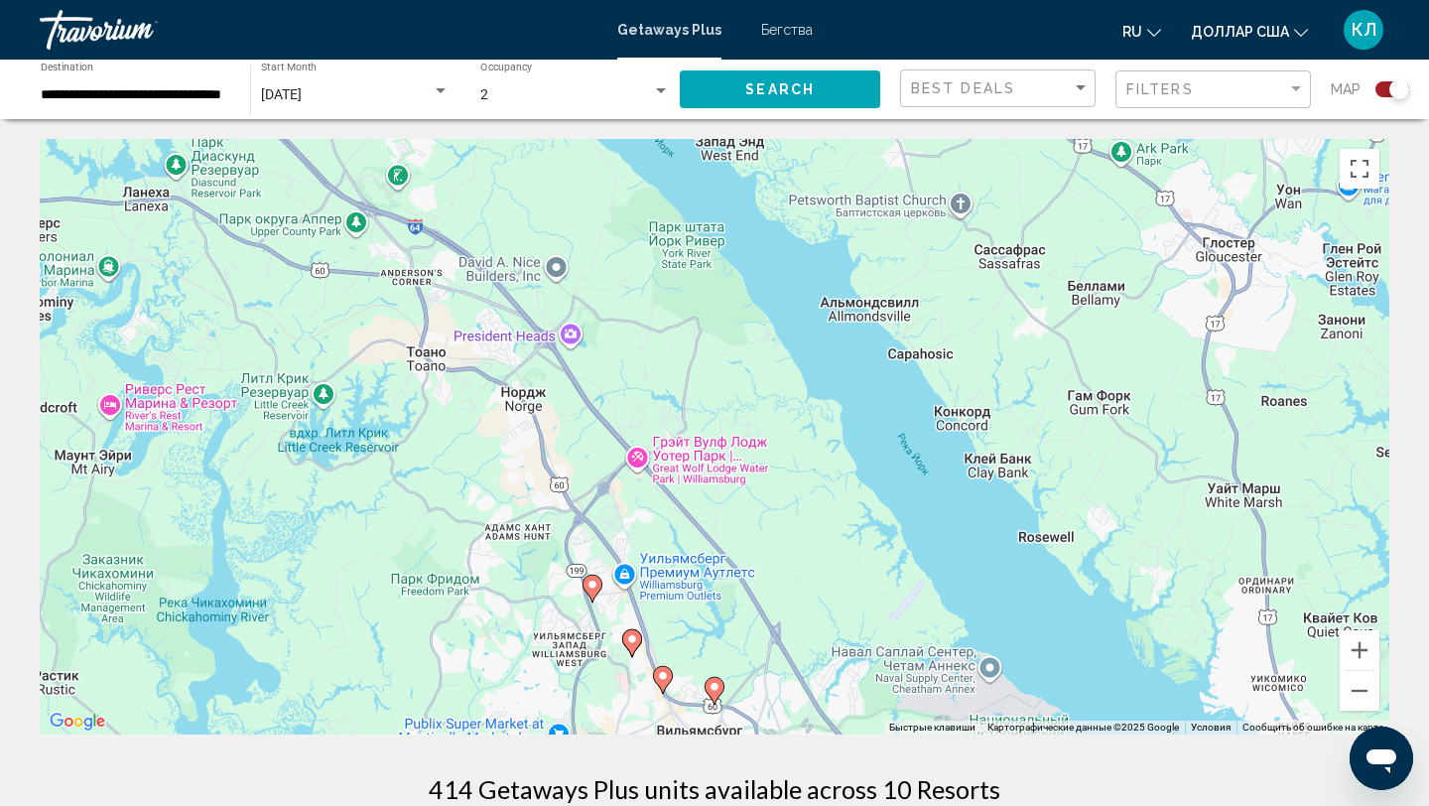
click at [719, 688] on image "Основное содержание" at bounding box center [714, 687] width 12 height 12
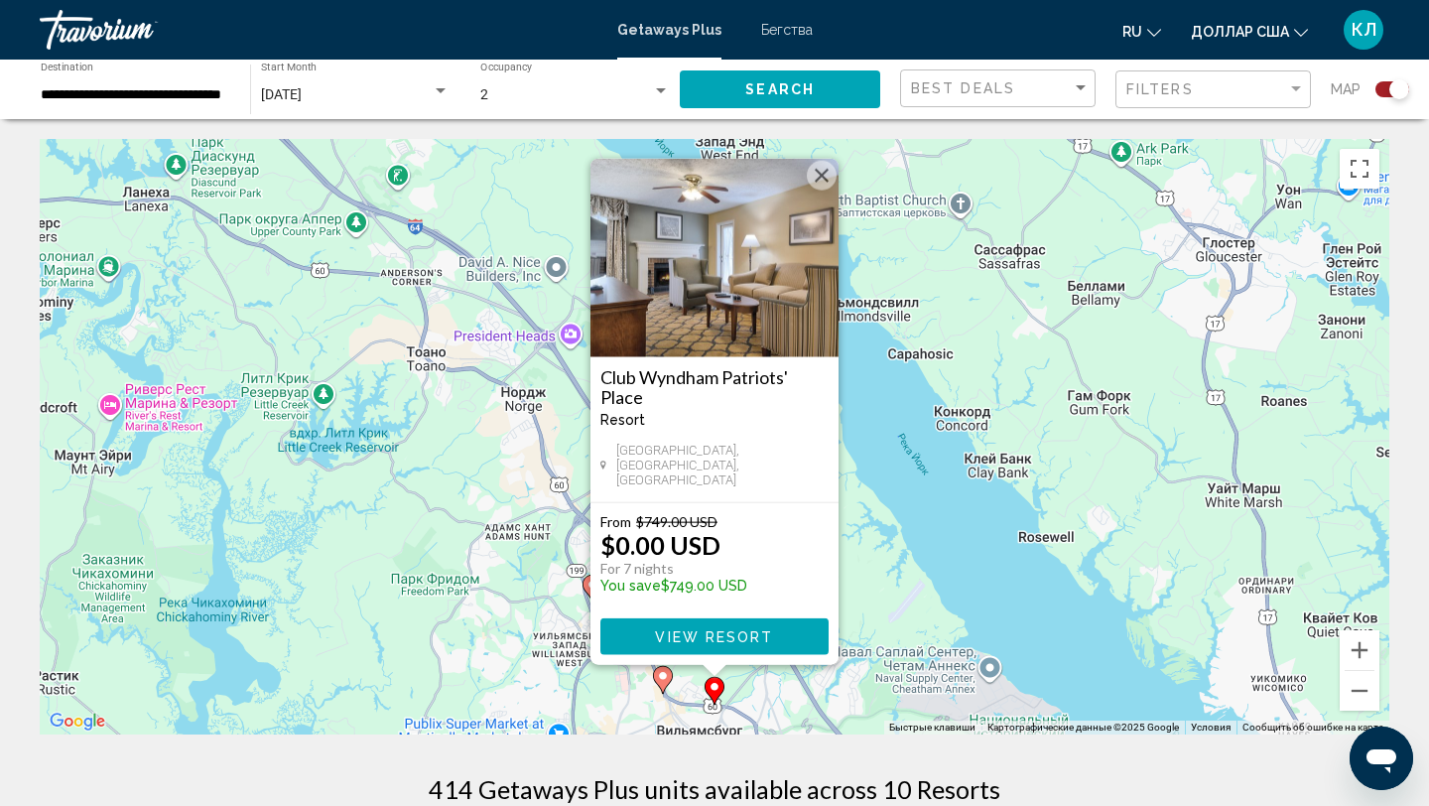
click at [666, 682] on icon "Основное содержание" at bounding box center [663, 680] width 18 height 26
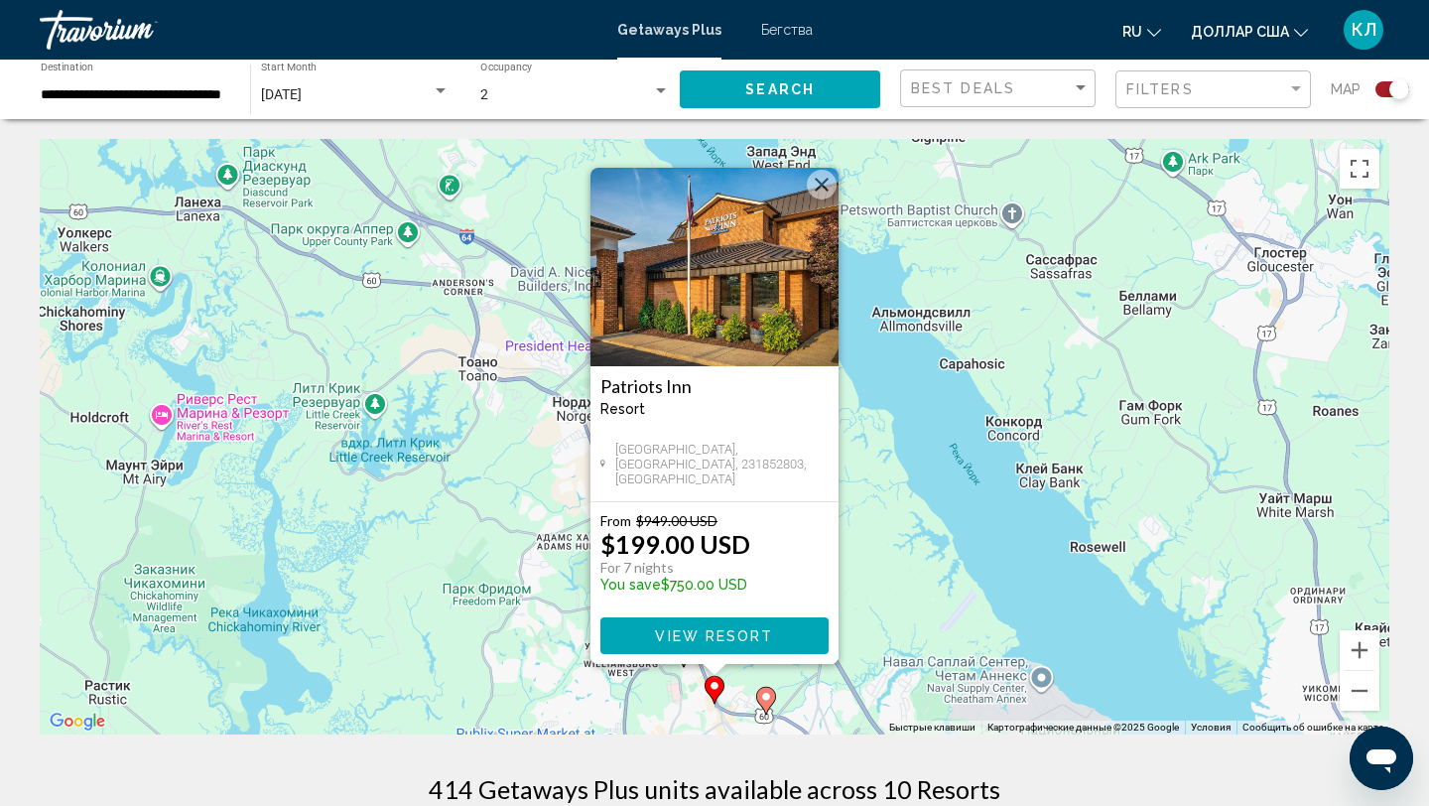
click at [543, 630] on div "Для навигации используйте клавиши со стрелками. Чтобы активировать перетаскиван…" at bounding box center [714, 436] width 1349 height 595
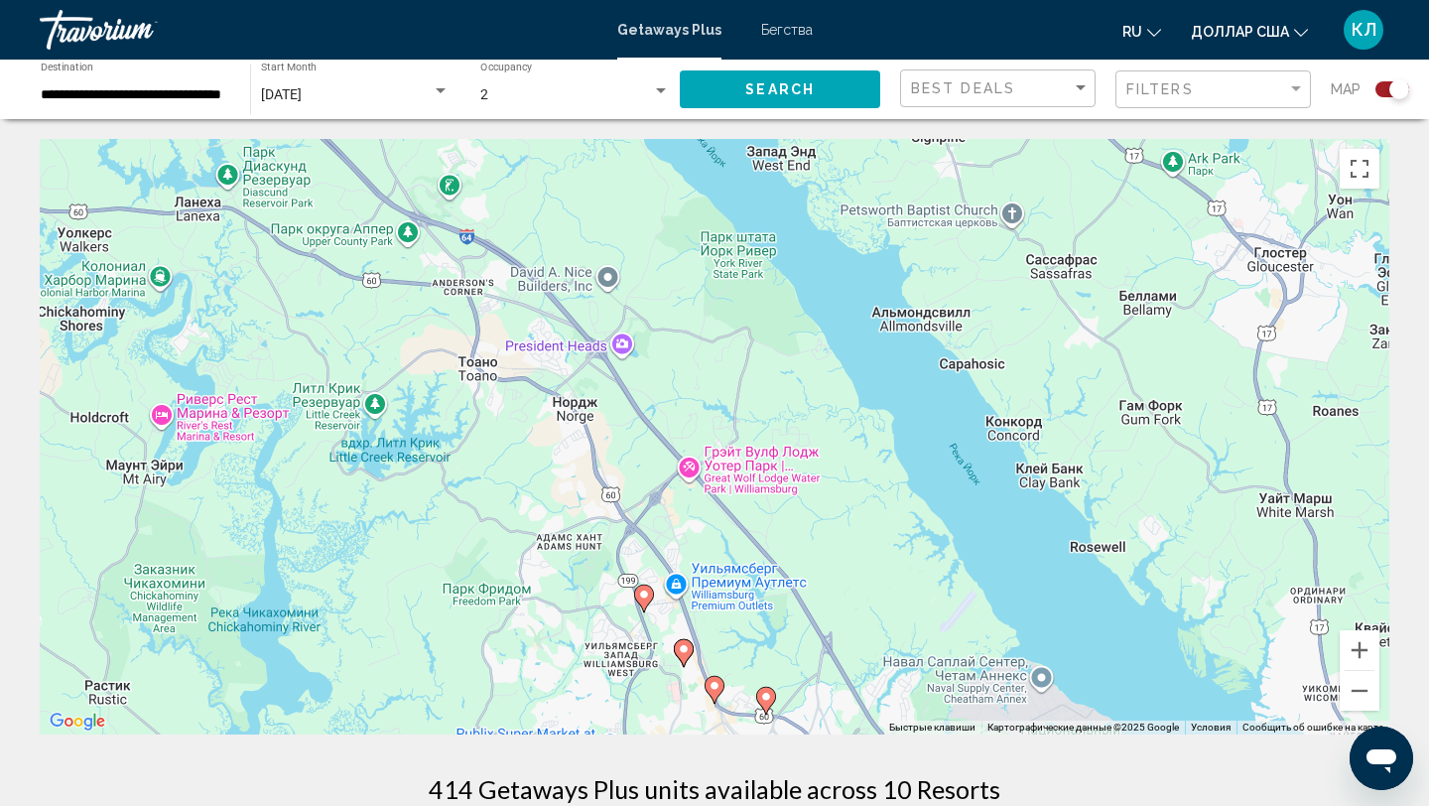
click at [639, 597] on image "Основное содержание" at bounding box center [644, 594] width 12 height 12
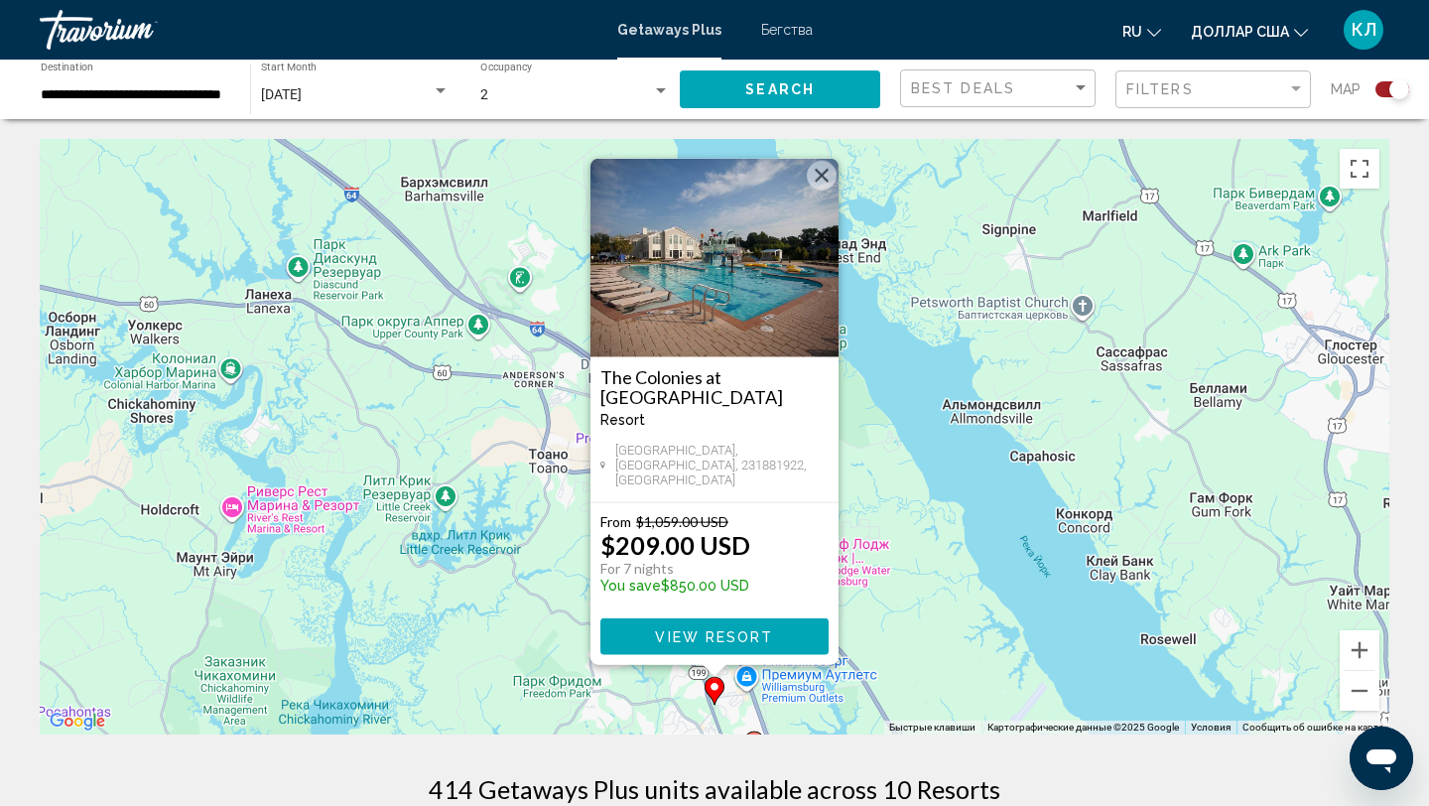
click at [516, 638] on div "Чтобы активировать перетаскивание с помощью клавиатуры, нажмите Alt + Ввод. Пос…" at bounding box center [714, 436] width 1349 height 595
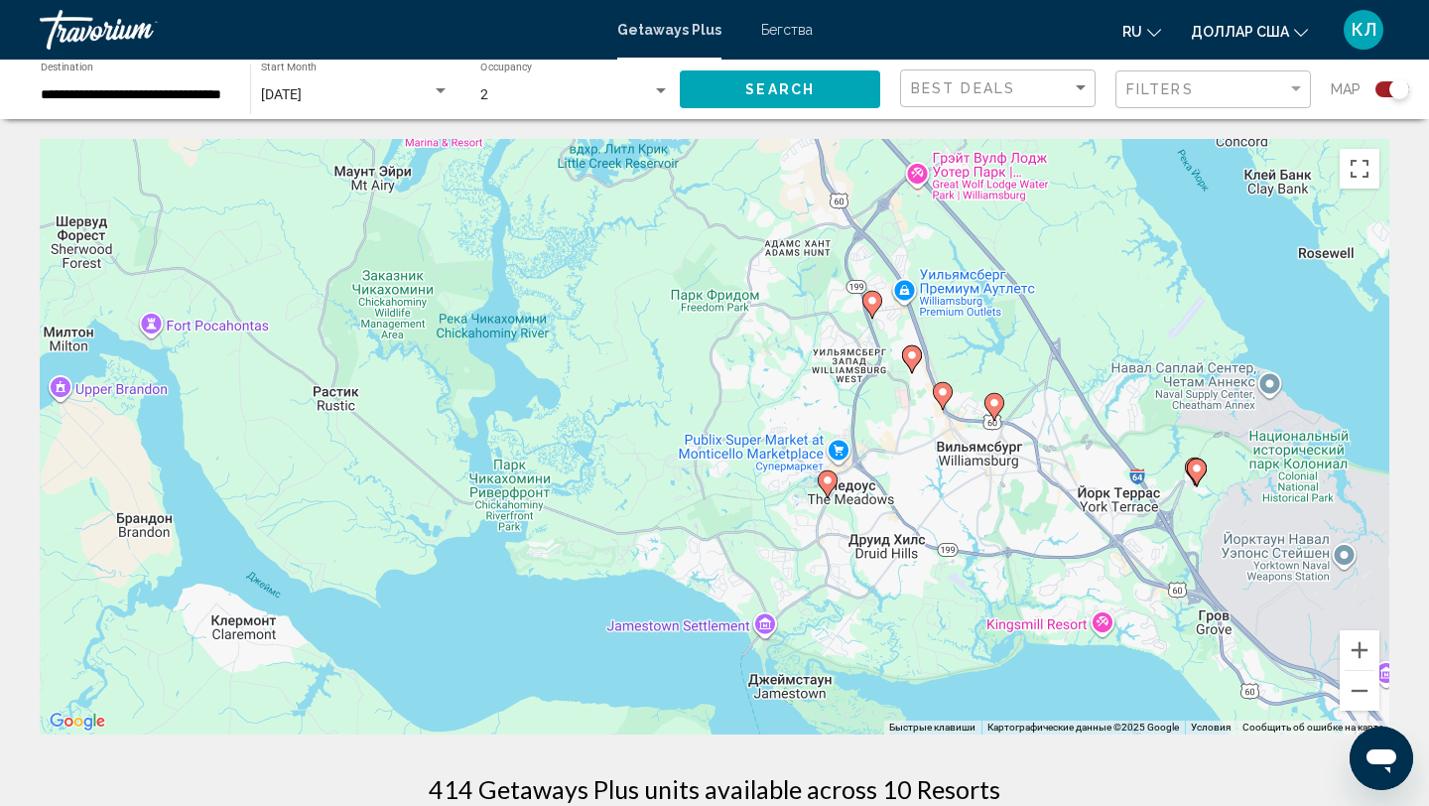
drag, startPoint x: 516, startPoint y: 638, endPoint x: 673, endPoint y: 247, distance: 421.2
click at [673, 247] on div "Чтобы активировать перетаскивание с помощью клавиатуры, нажмите Alt + Ввод. Пос…" at bounding box center [714, 436] width 1349 height 595
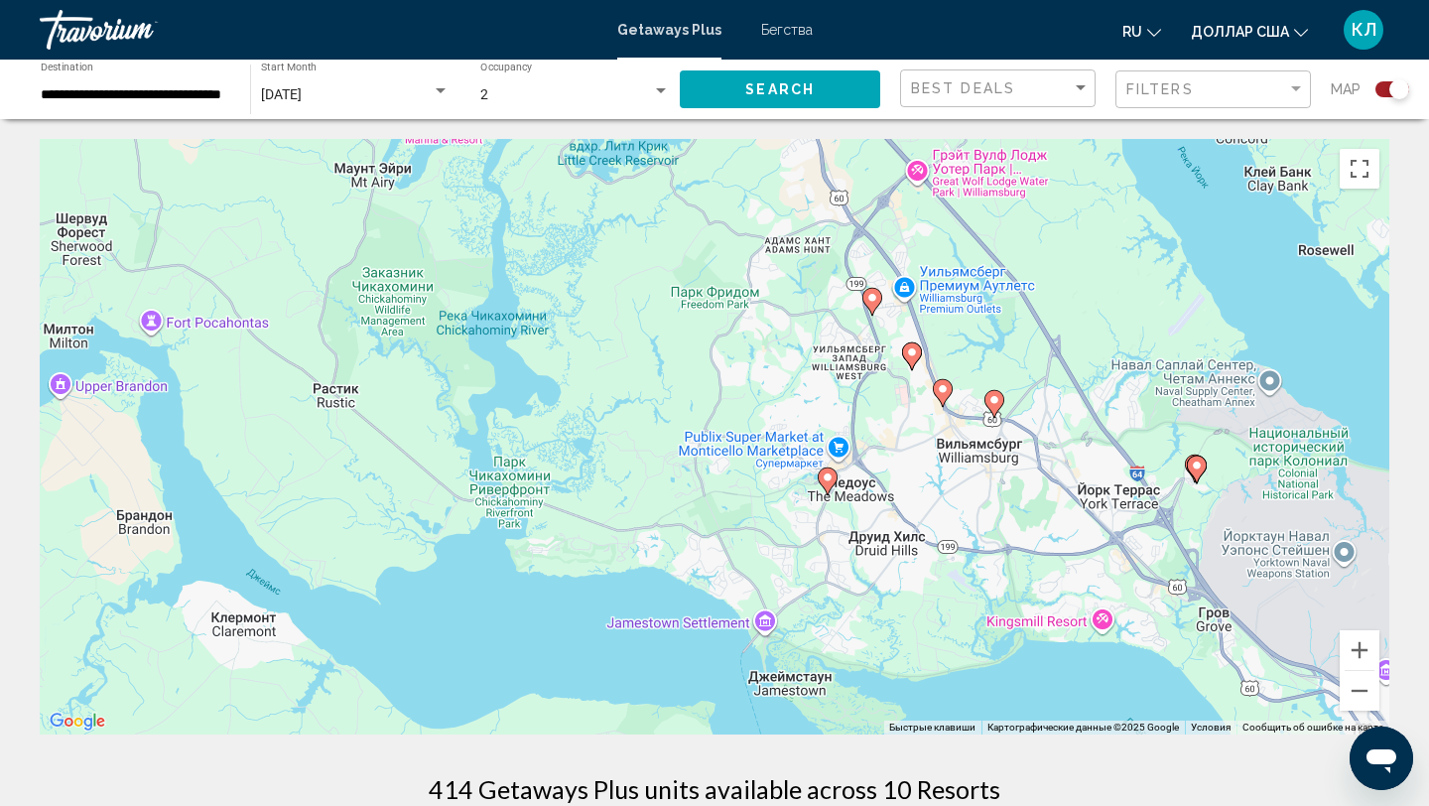
click at [826, 487] on icon "Основное содержание" at bounding box center [828, 481] width 18 height 26
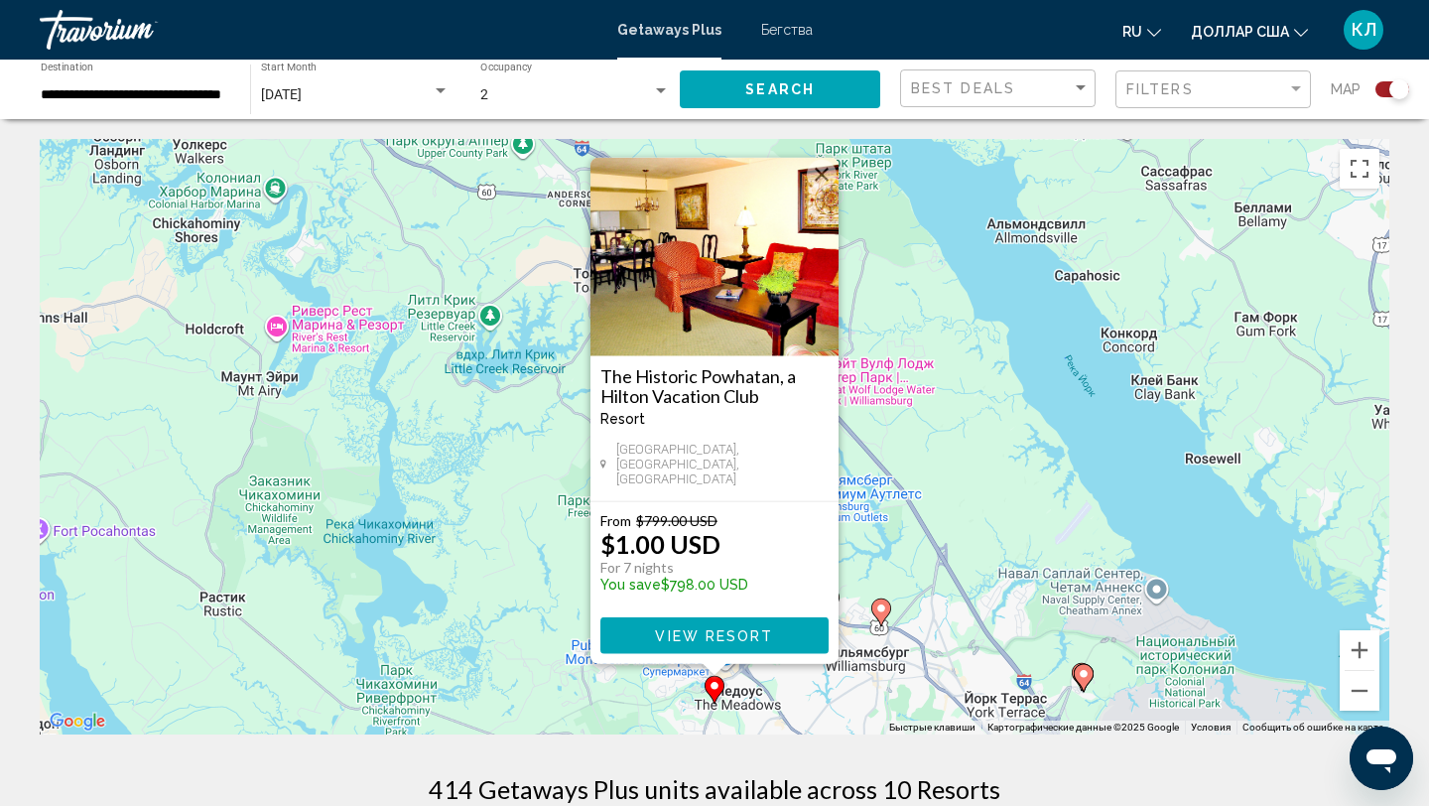
click at [880, 550] on div "Чтобы активировать перетаскивание с помощью клавиатуры, нажмите Alt + Ввод. Пос…" at bounding box center [714, 436] width 1349 height 595
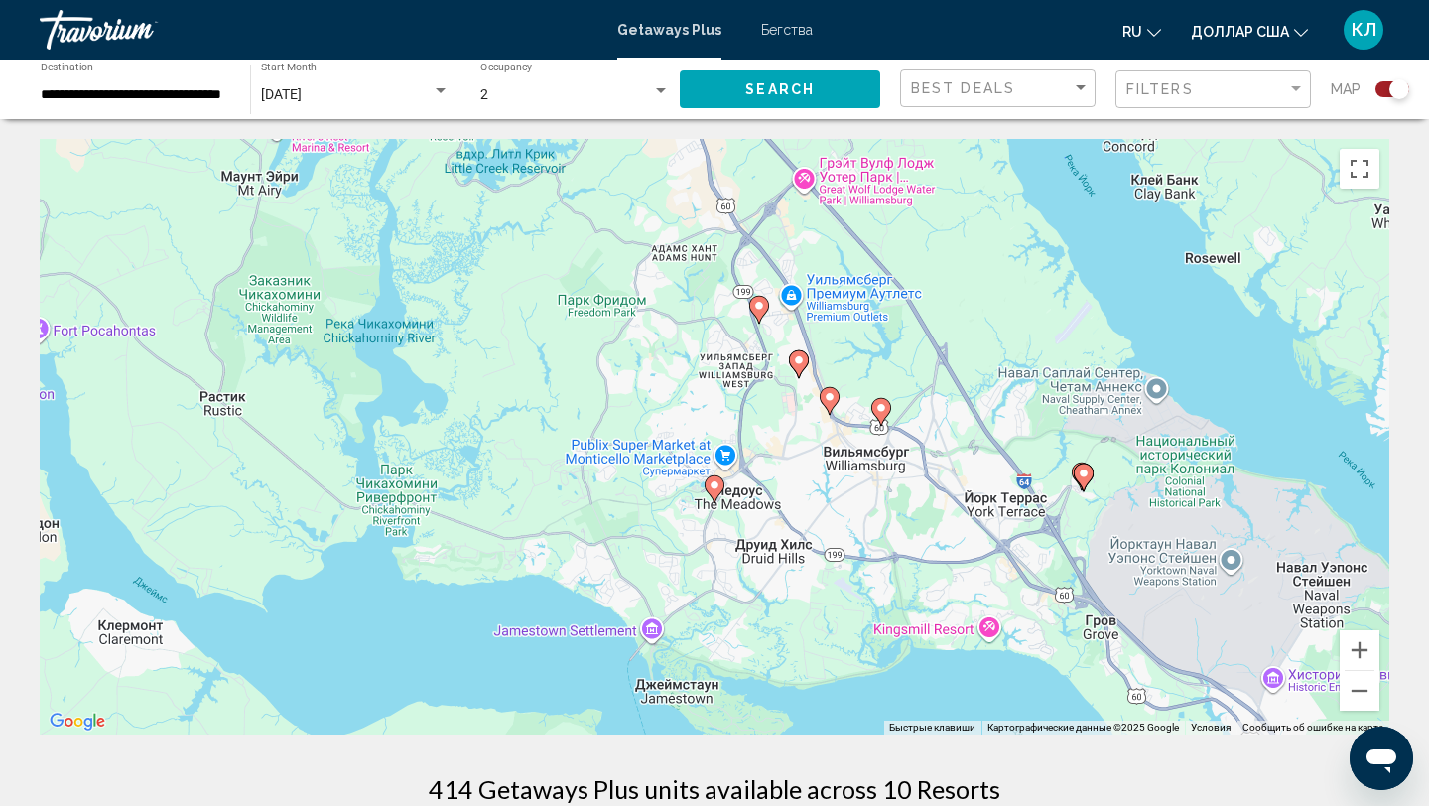
drag, startPoint x: 841, startPoint y: 646, endPoint x: 841, endPoint y: 444, distance: 202.4
click at [841, 444] on div "Чтобы активировать перетаскивание с помощью клавиатуры, нажмите Alt + Ввод. Пос…" at bounding box center [714, 436] width 1349 height 595
click at [1087, 476] on image "Основное содержание" at bounding box center [1084, 473] width 12 height 12
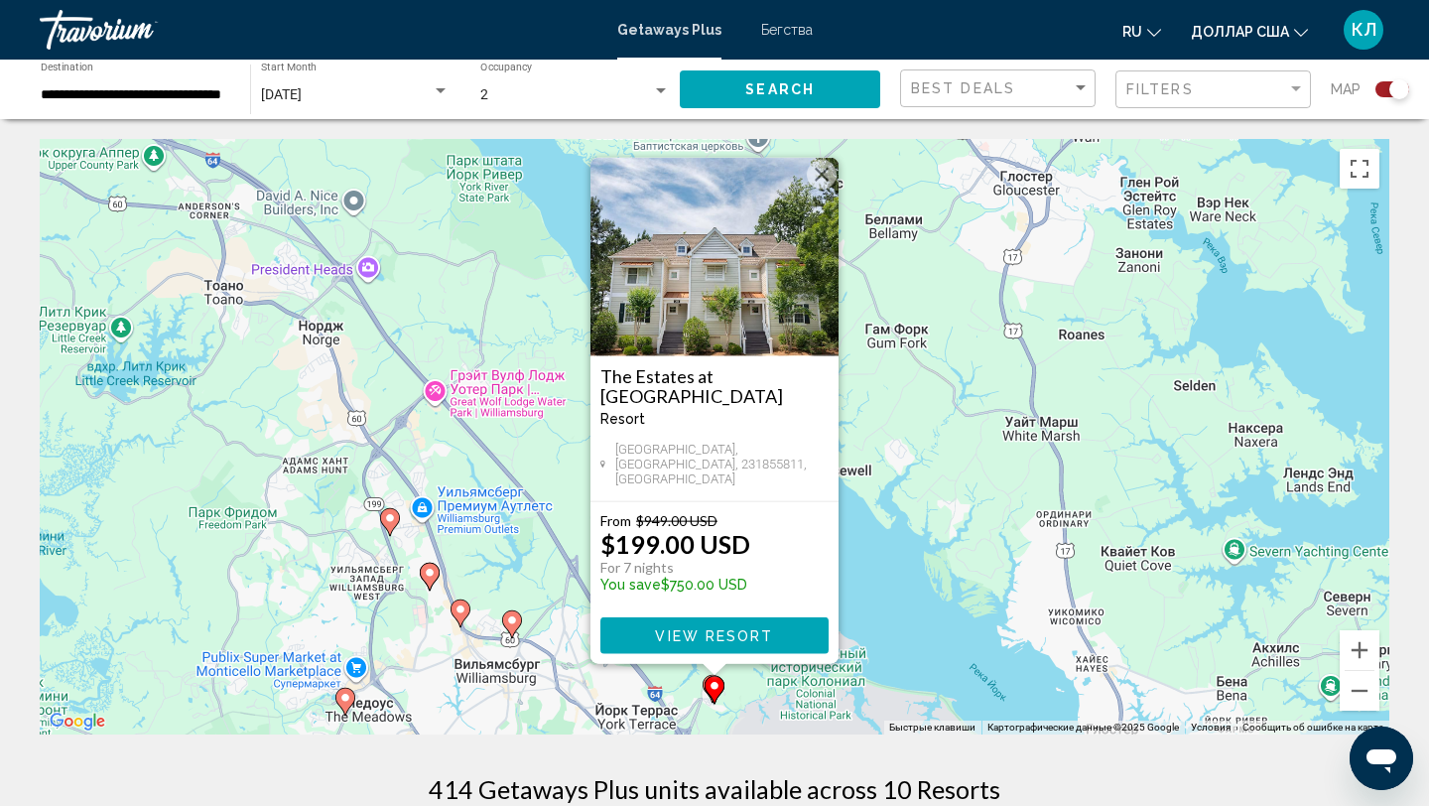
click at [898, 522] on div "Чтобы активировать перетаскивание с помощью клавиатуры, нажмите Alt + Ввод. Пос…" at bounding box center [714, 436] width 1349 height 595
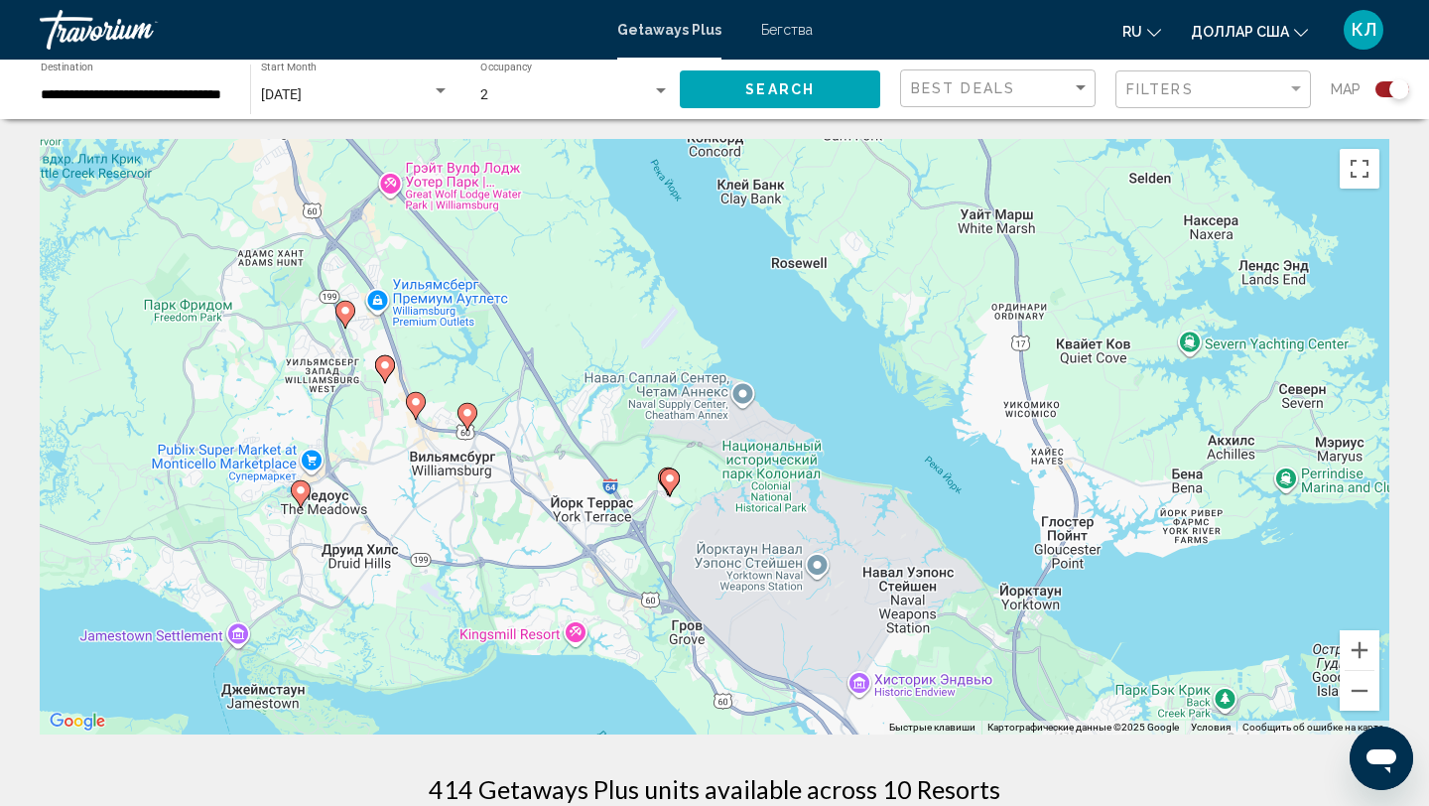
drag, startPoint x: 1011, startPoint y: 634, endPoint x: 965, endPoint y: 424, distance: 215.2
click at [965, 424] on div "Чтобы активировать перетаскивание с помощью клавиатуры, нажмите Alt + Ввод. Пос…" at bounding box center [714, 436] width 1349 height 595
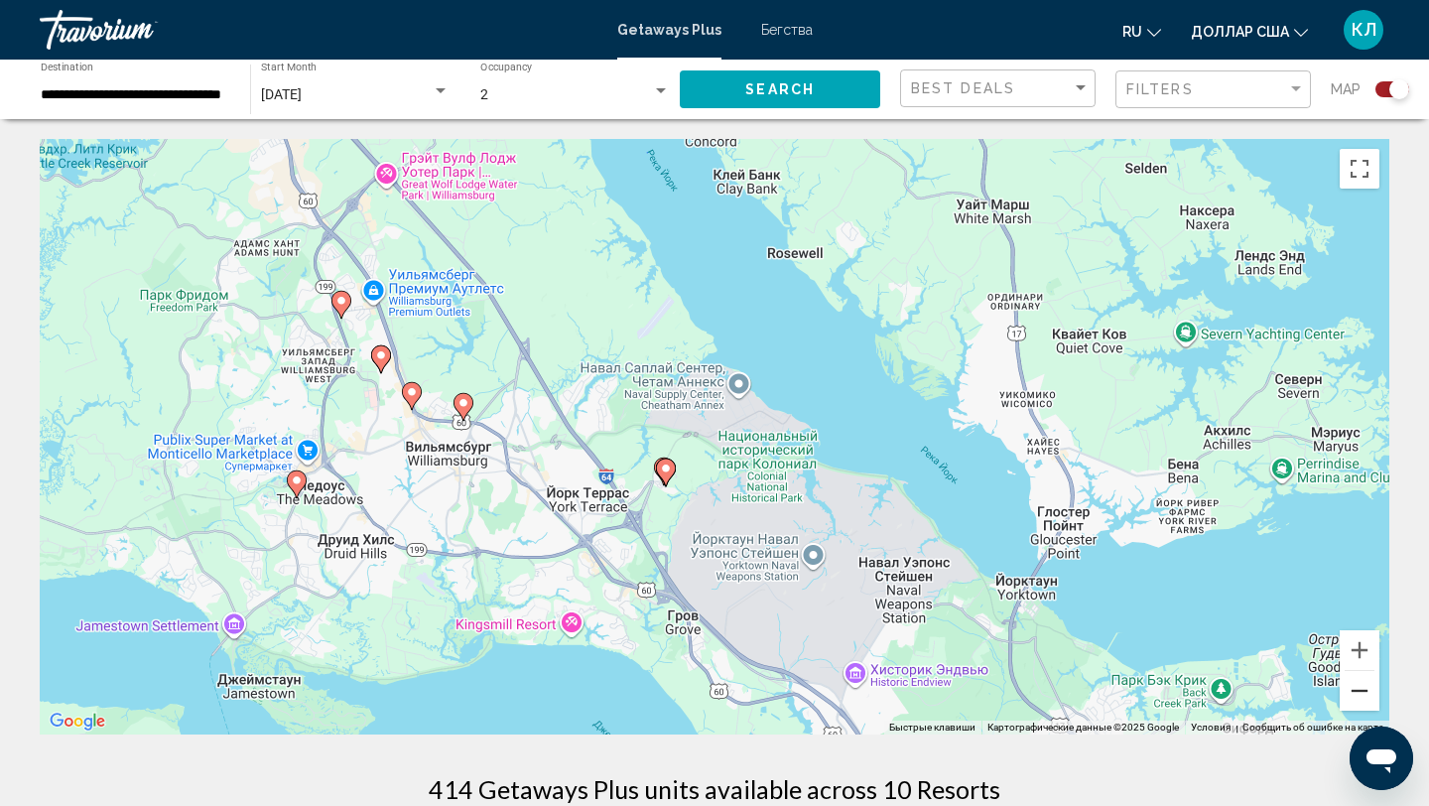
click at [1357, 684] on button "Уменьшить" at bounding box center [1360, 691] width 40 height 40
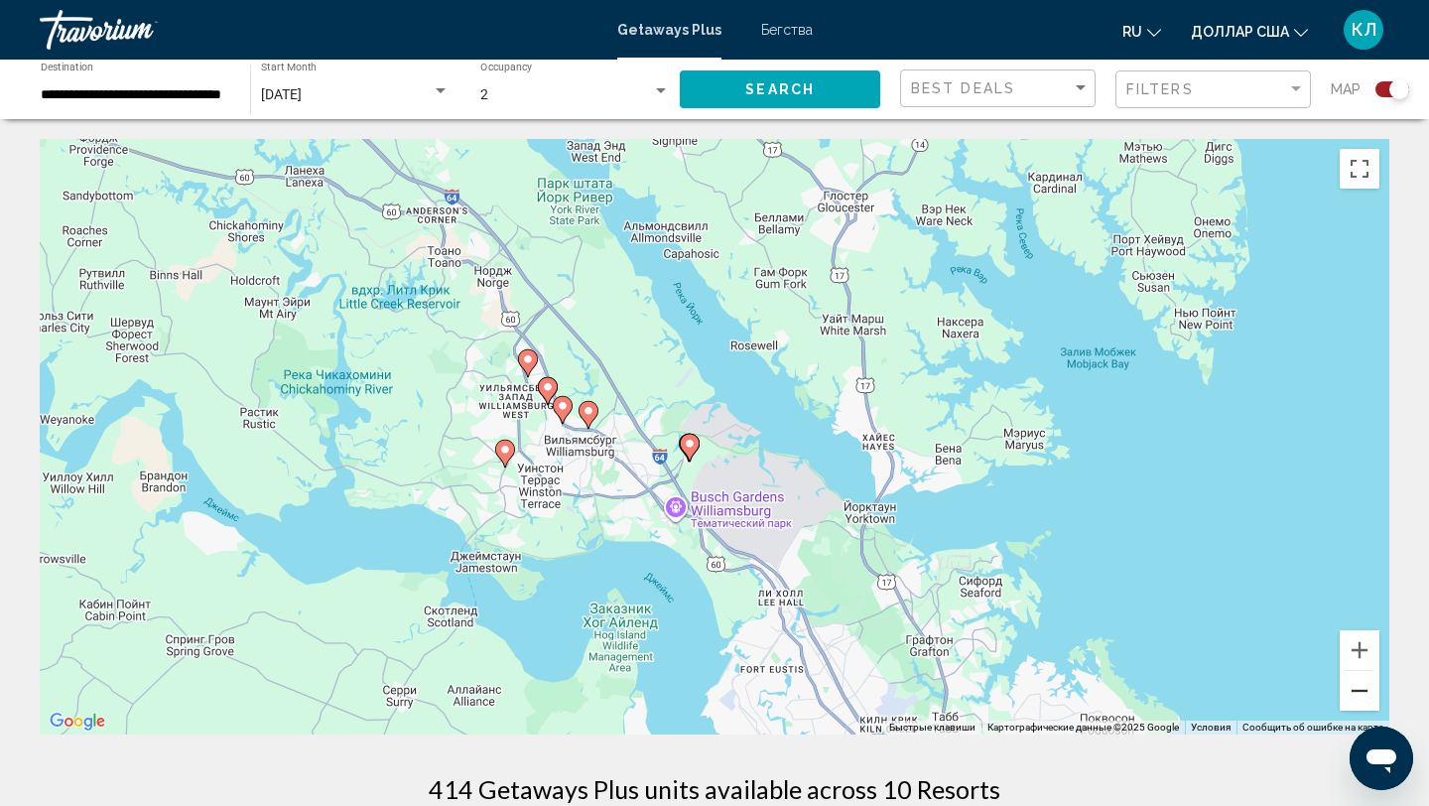
click at [1357, 684] on button "Уменьшить" at bounding box center [1360, 691] width 40 height 40
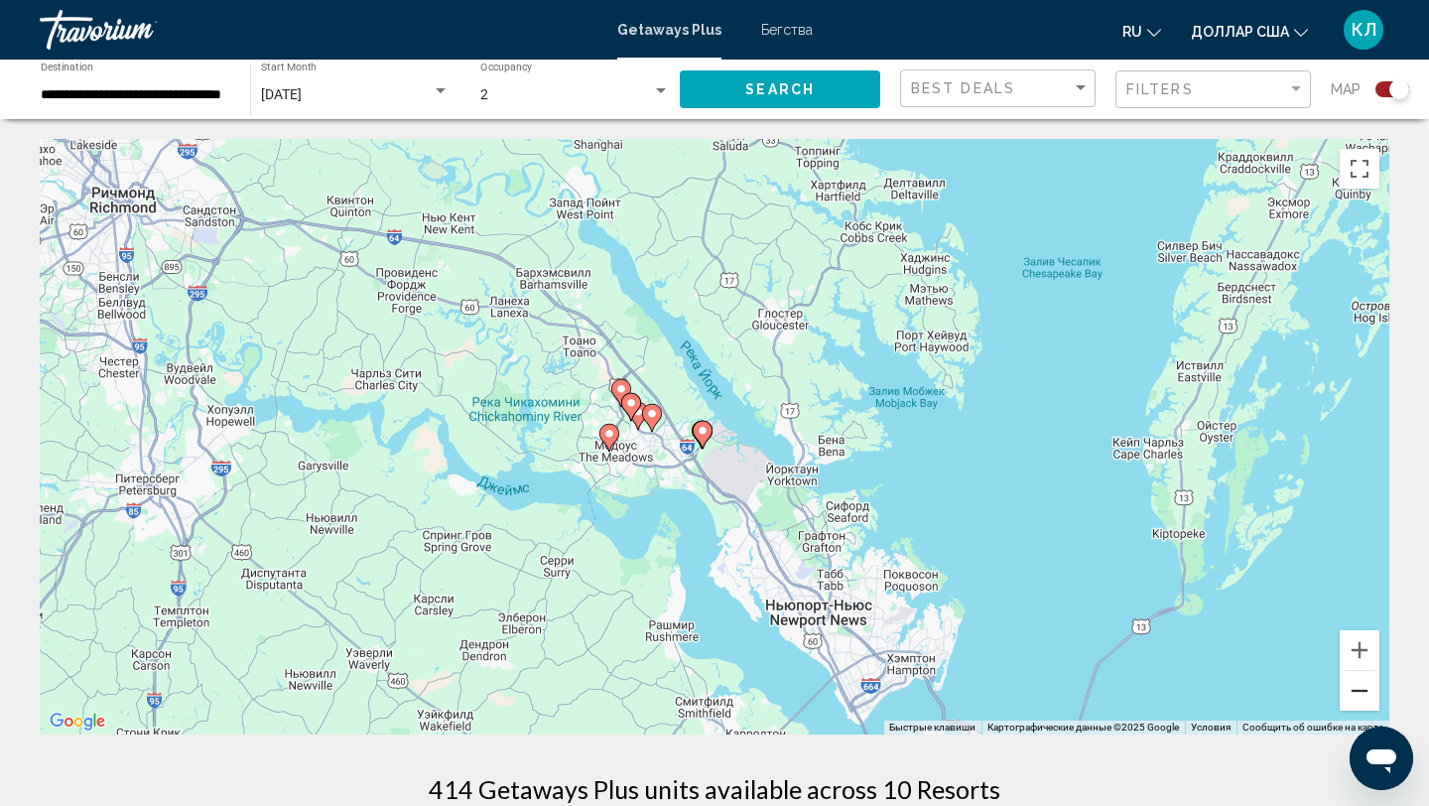
click at [1357, 684] on button "Уменьшить" at bounding box center [1360, 691] width 40 height 40
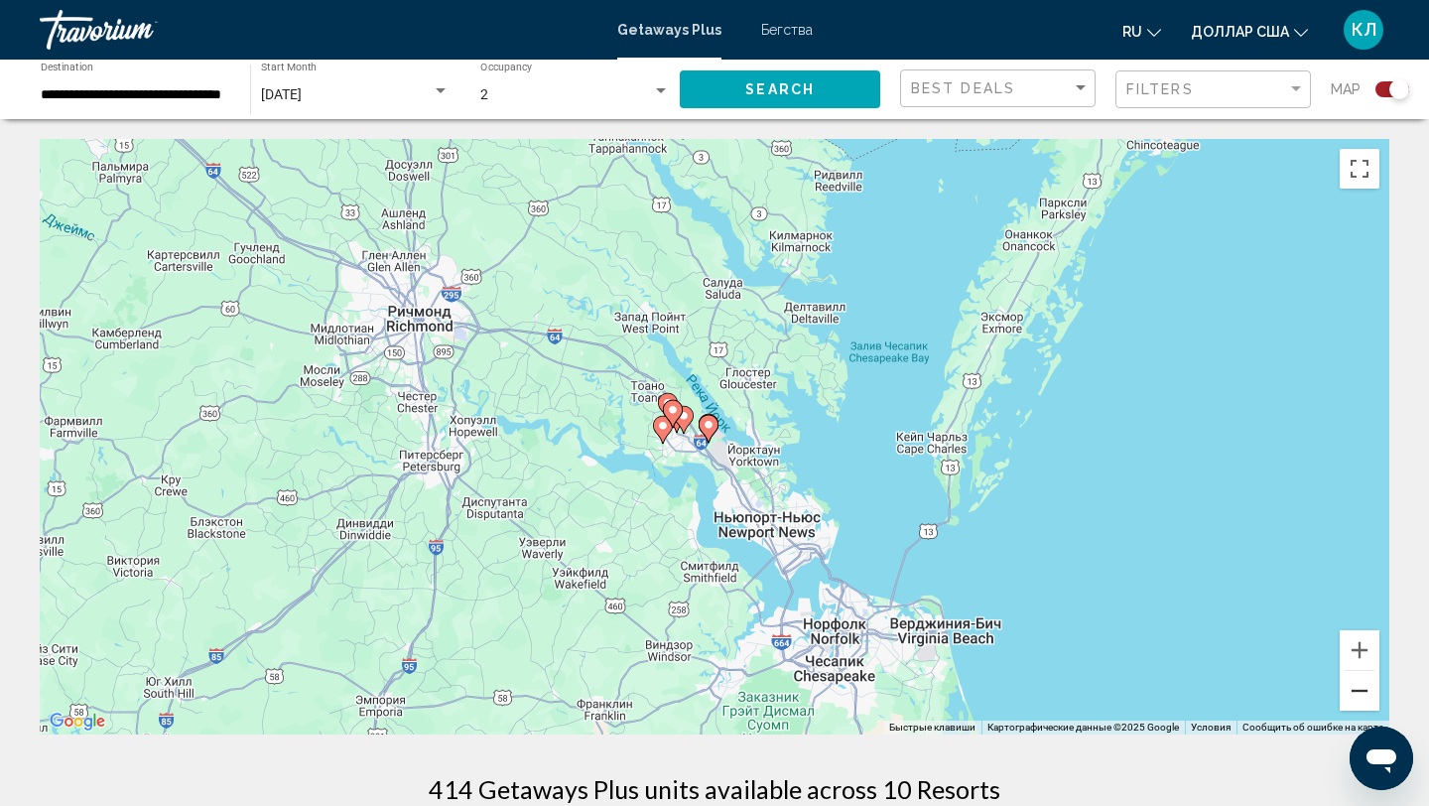
click at [1357, 684] on button "Уменьшить" at bounding box center [1360, 691] width 40 height 40
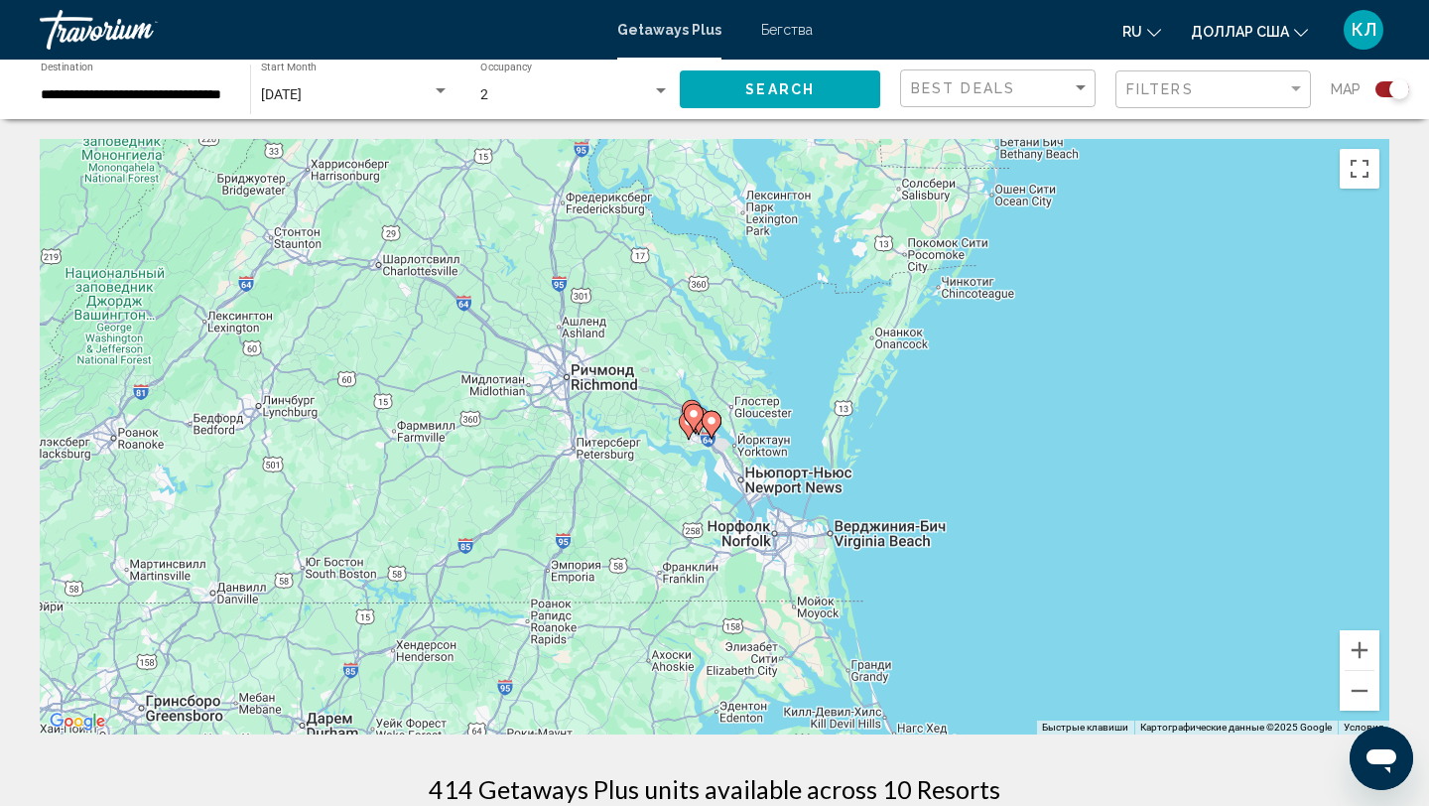
click at [1081, 491] on div "Чтобы активировать перетаскивание с помощью клавиатуры, нажмите Alt + Ввод. Пос…" at bounding box center [714, 436] width 1349 height 595
click at [1373, 700] on button "Уменьшить" at bounding box center [1360, 691] width 40 height 40
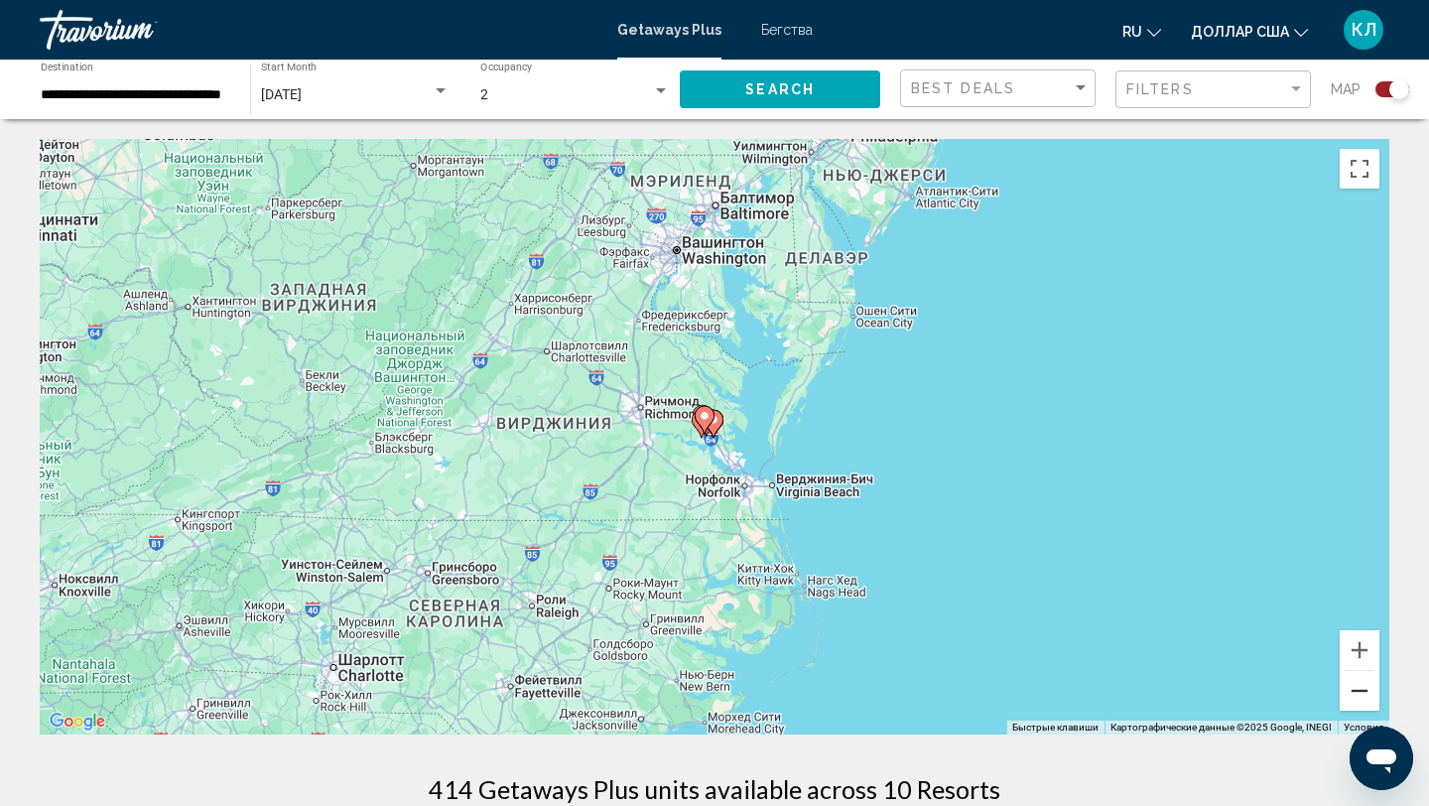
click at [1373, 700] on button "Уменьшить" at bounding box center [1360, 691] width 40 height 40
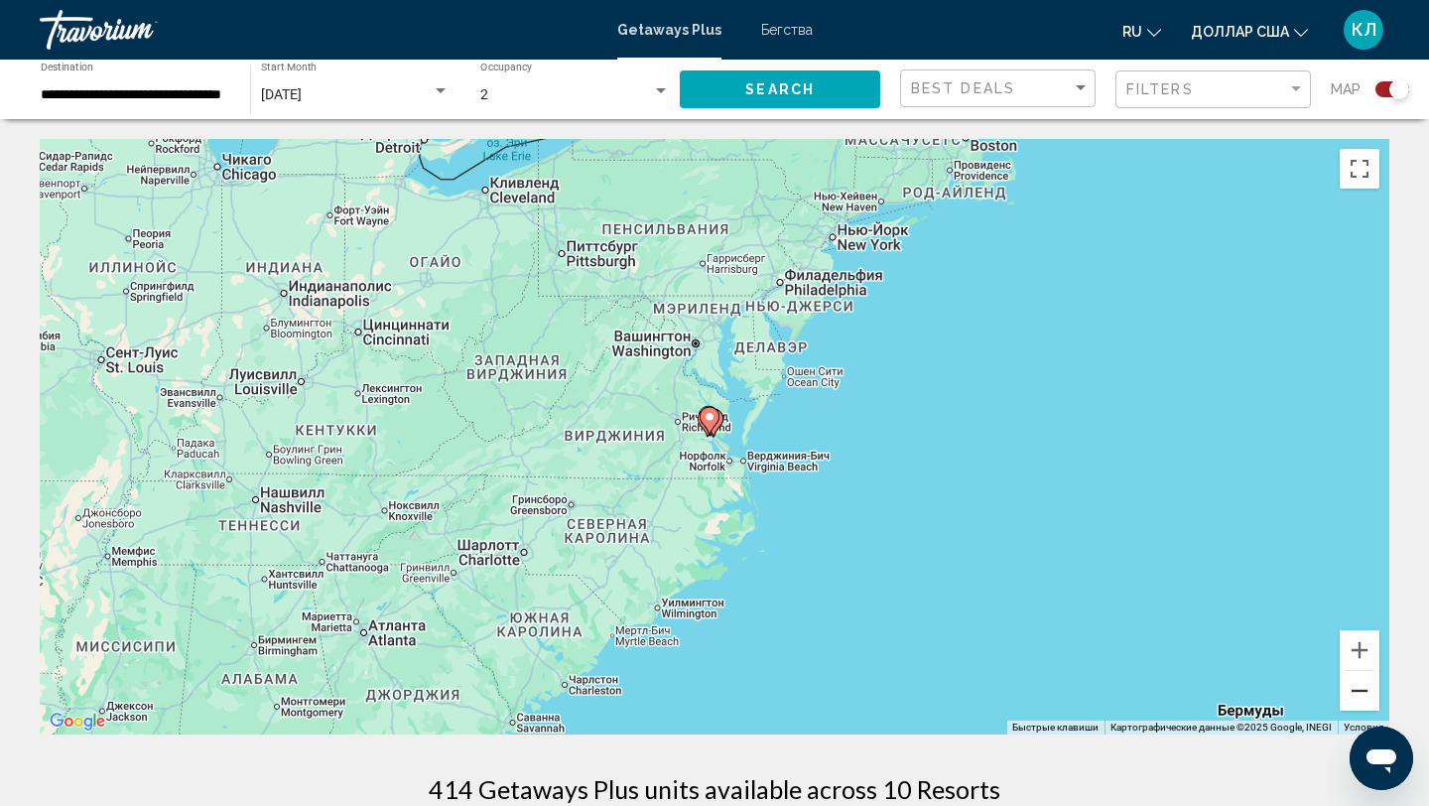
click at [1373, 700] on button "Уменьшить" at bounding box center [1360, 691] width 40 height 40
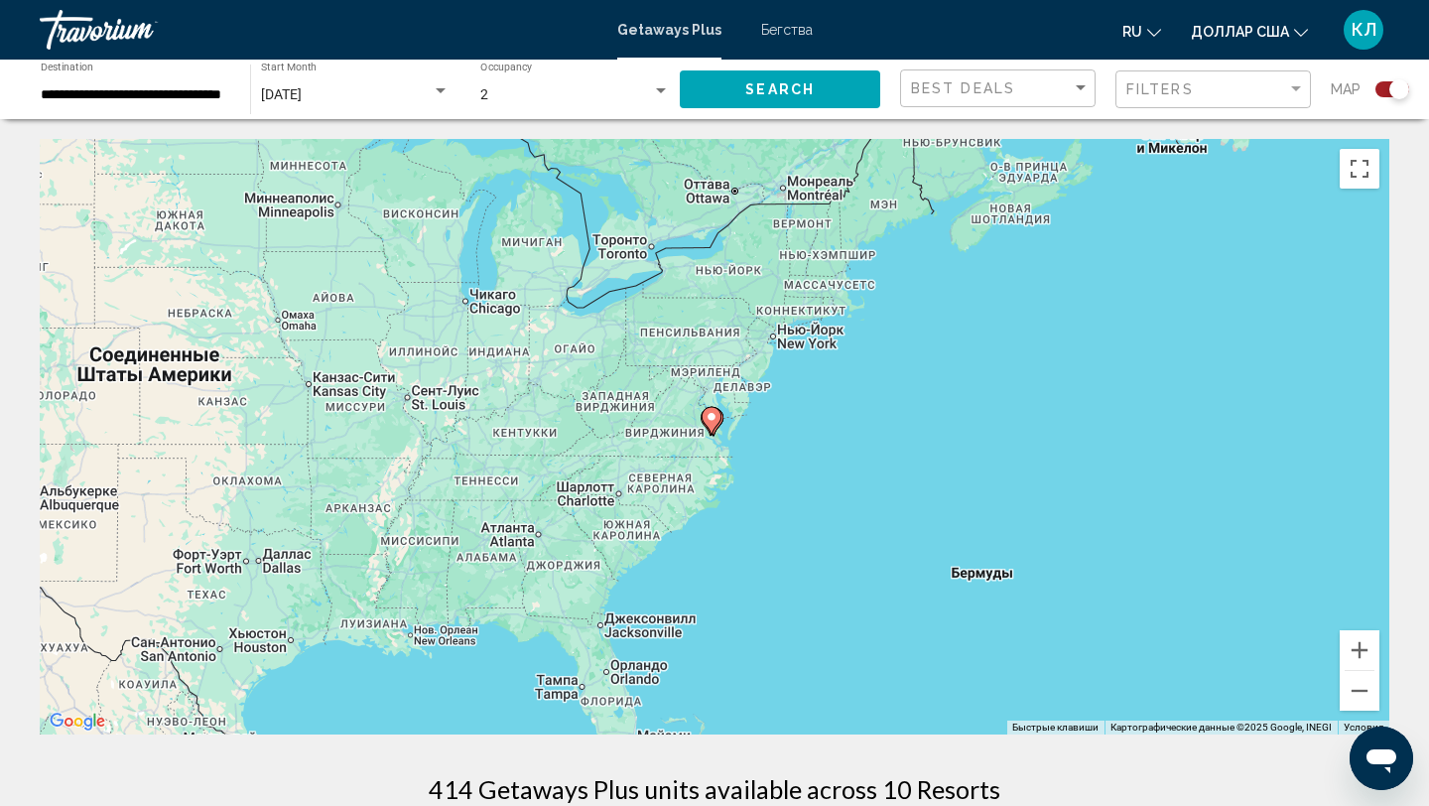
click at [145, 98] on input "**********" at bounding box center [136, 95] width 190 height 16
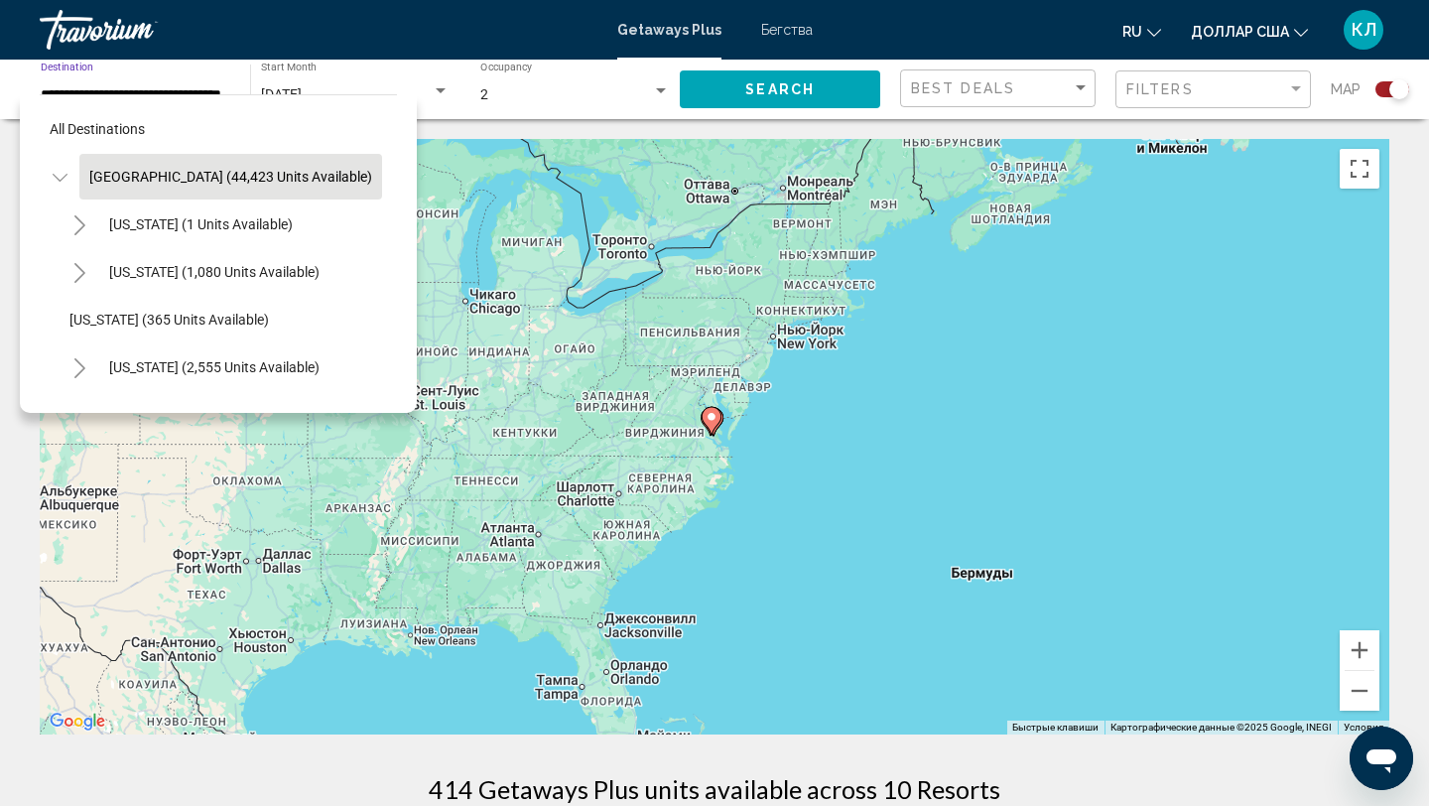
click at [137, 179] on span "United States (44,423 units available)" at bounding box center [230, 177] width 283 height 16
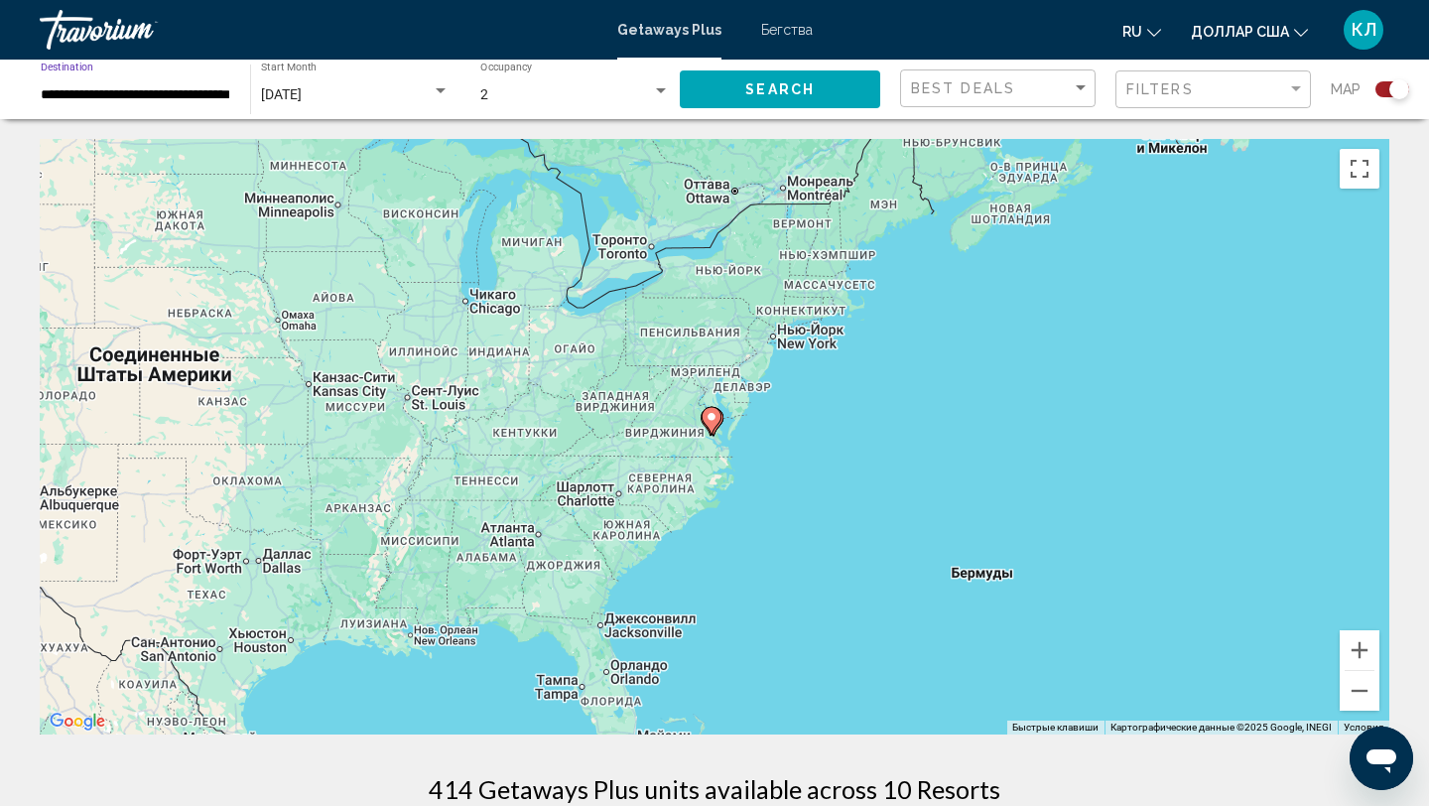
click at [744, 84] on button "Search" at bounding box center [780, 88] width 200 height 37
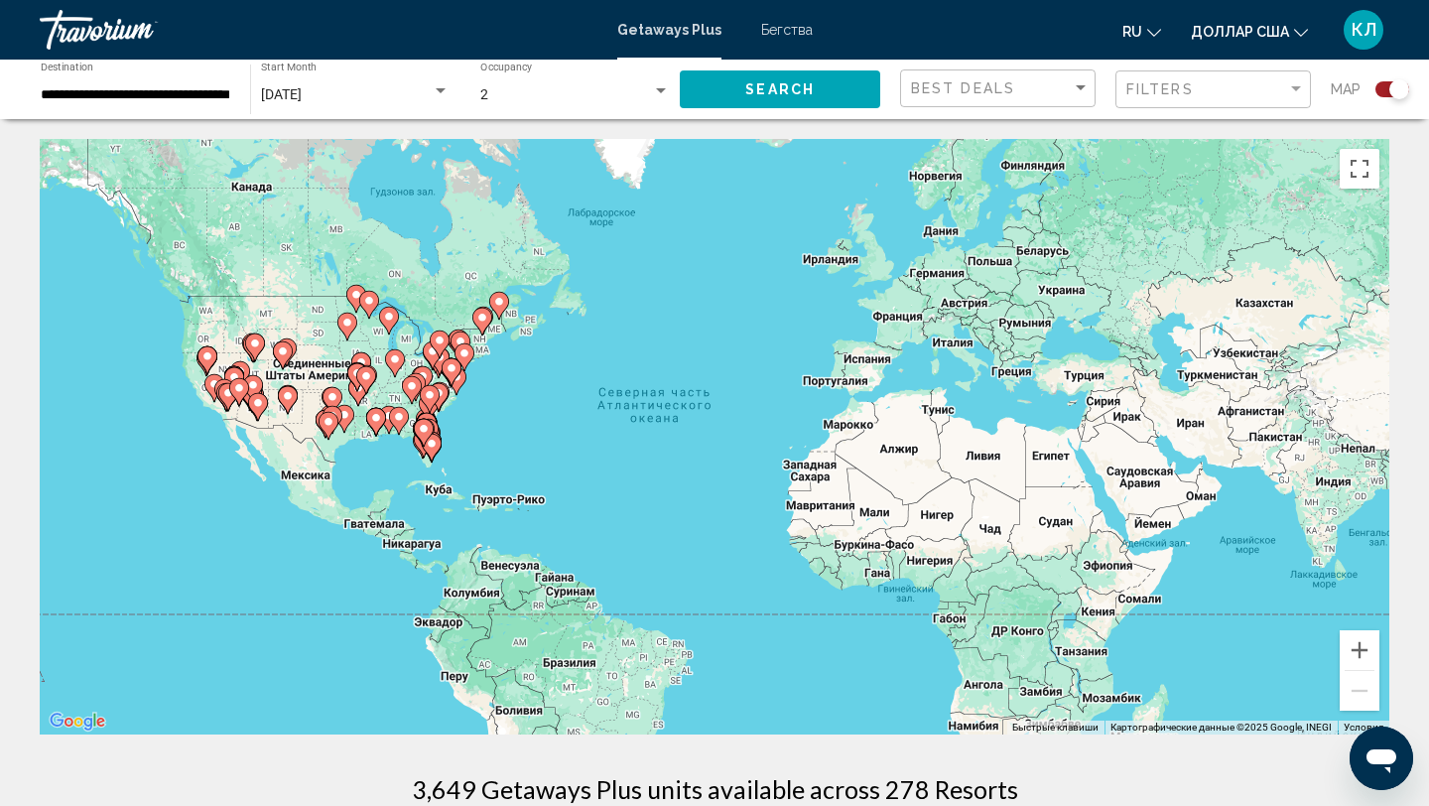
click at [445, 400] on icon "Основное содержание" at bounding box center [439, 397] width 20 height 28
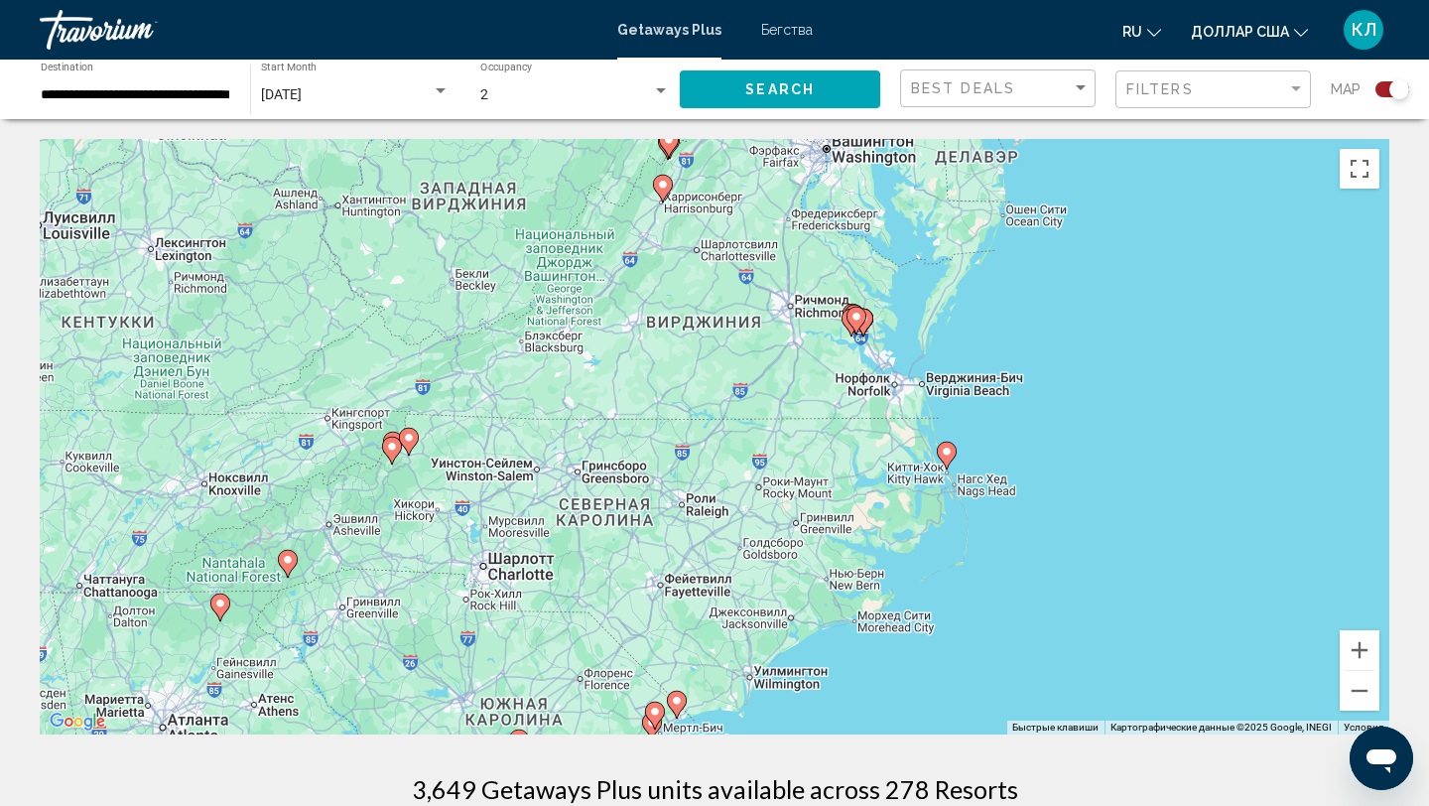
drag, startPoint x: 723, startPoint y: 281, endPoint x: 664, endPoint y: 579, distance: 304.5
click at [664, 579] on div "Чтобы активировать перетаскивание с помощью клавиатуры, нажмите Alt + Ввод. Пос…" at bounding box center [714, 436] width 1349 height 595
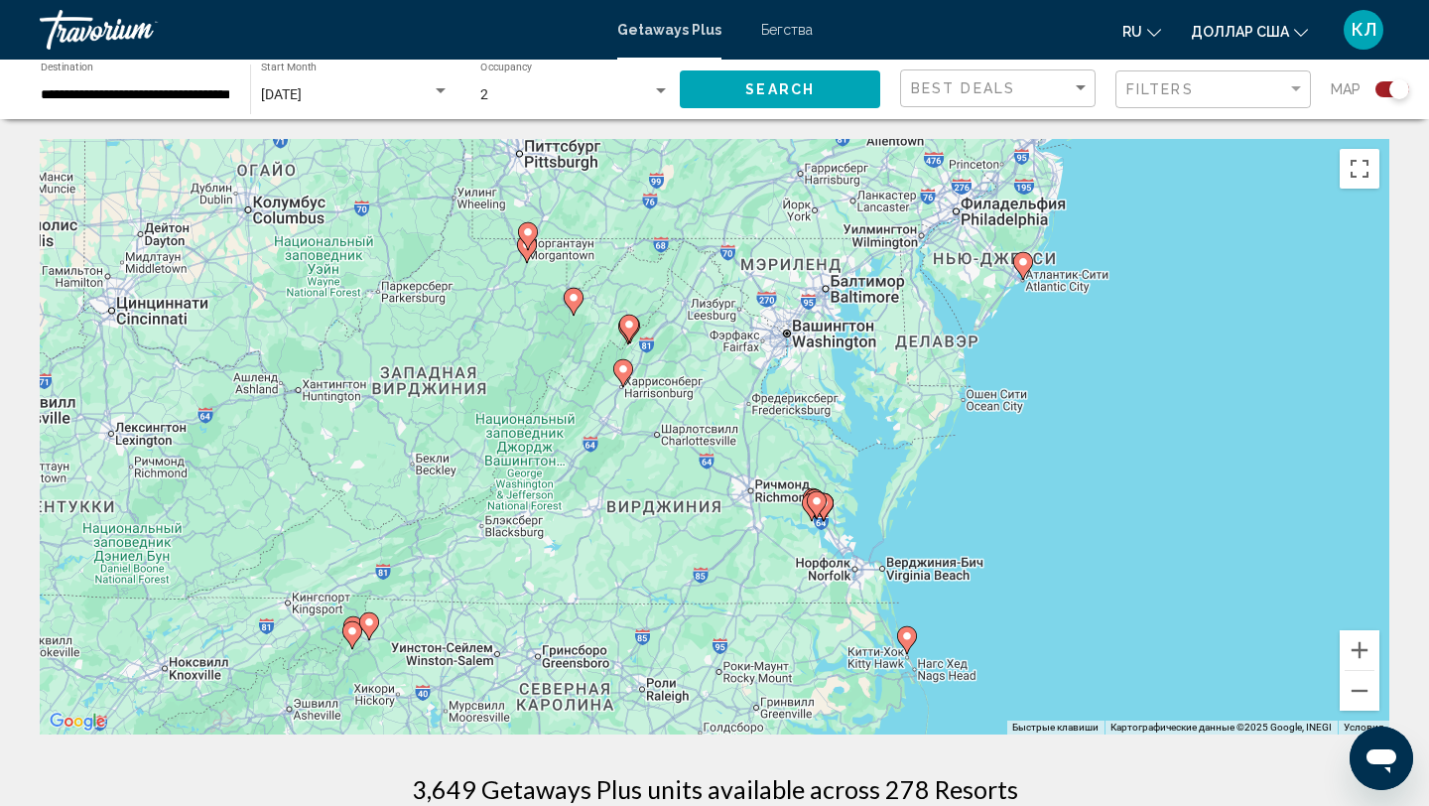
drag, startPoint x: 757, startPoint y: 454, endPoint x: 718, endPoint y: 643, distance: 192.5
click at [718, 643] on div "Чтобы активировать перетаскивание с помощью клавиатуры, нажмите Alt + Ввод. Пос…" at bounding box center [714, 436] width 1349 height 595
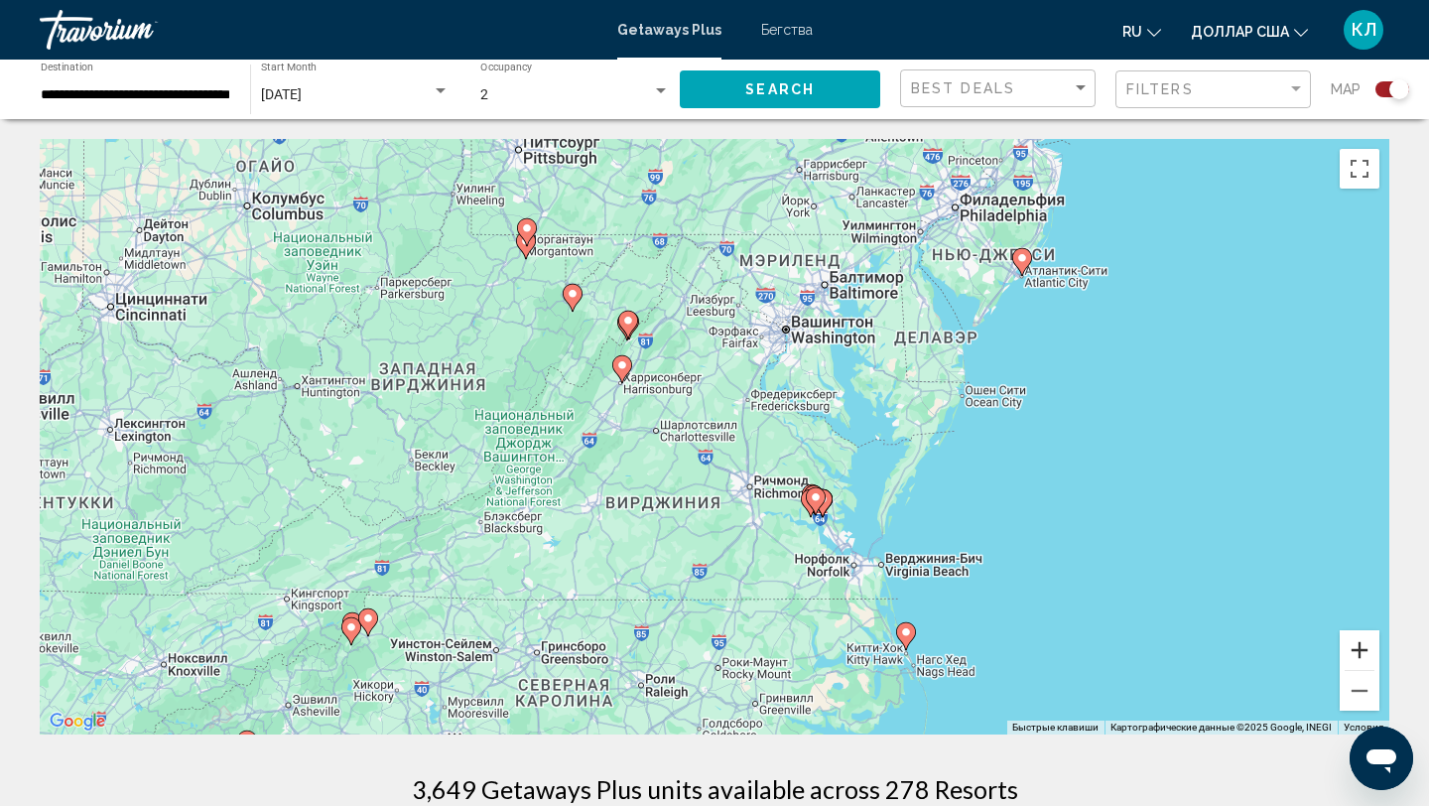
click at [1354, 658] on button "Увеличить" at bounding box center [1360, 650] width 40 height 40
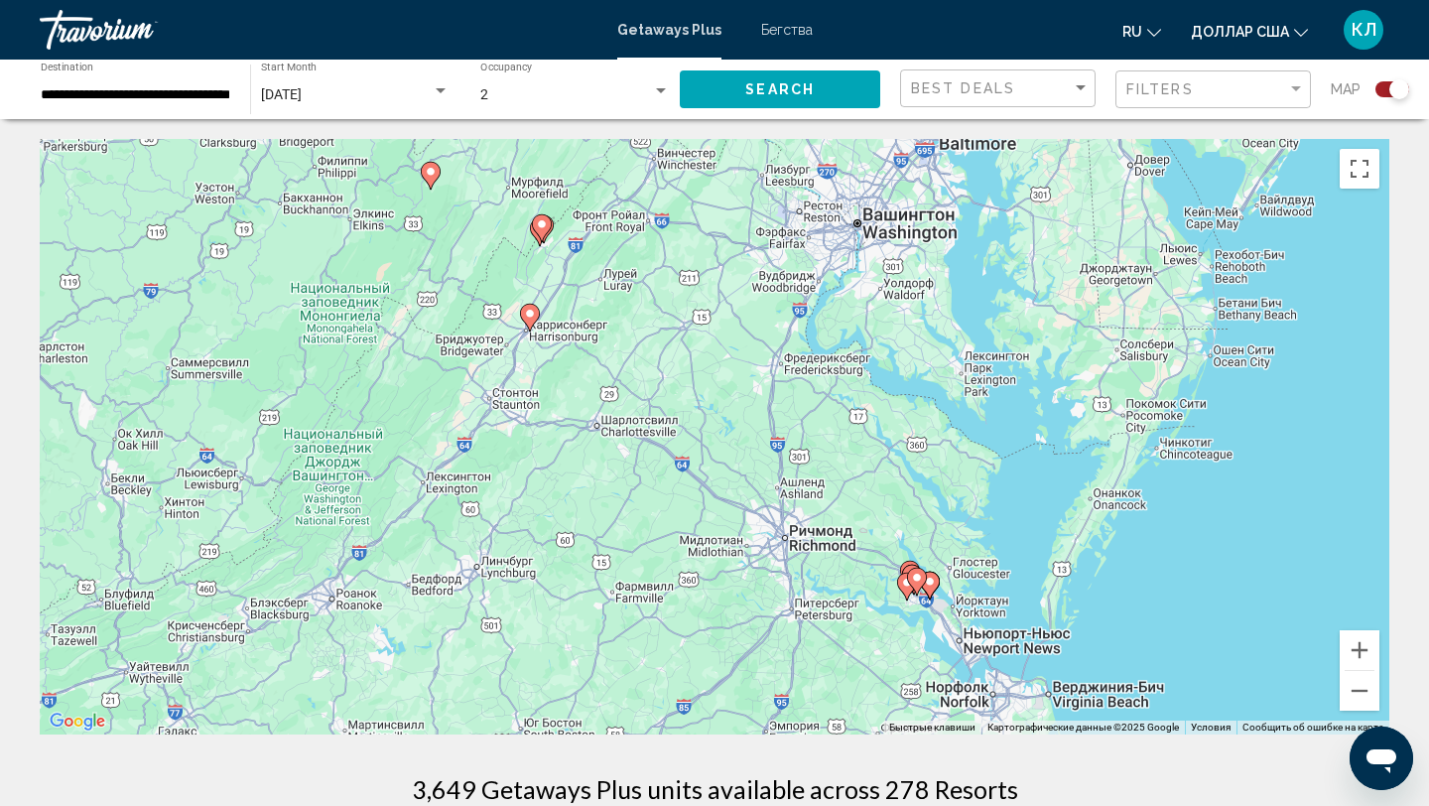
click at [533, 314] on image "Основное содержание" at bounding box center [530, 314] width 12 height 12
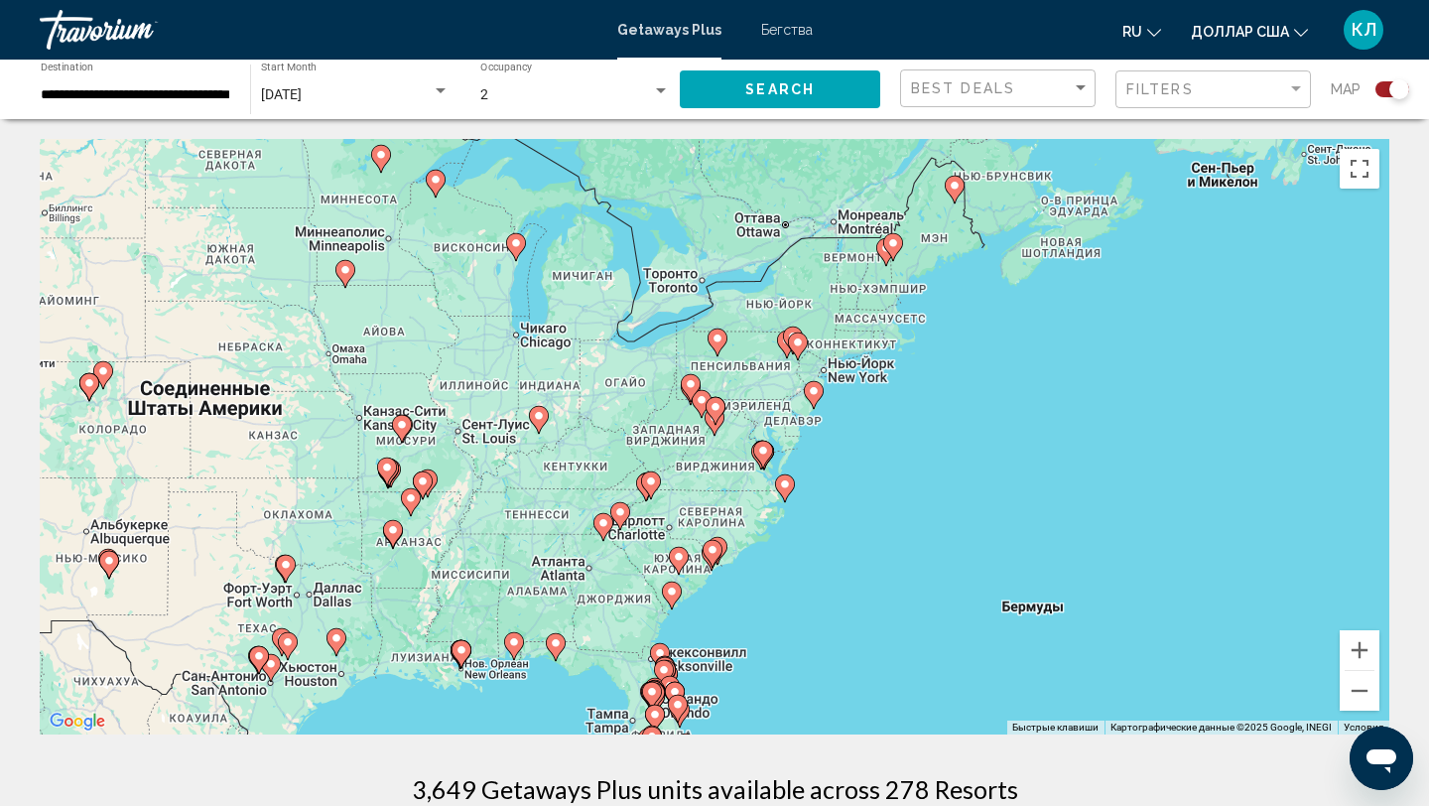
click at [714, 421] on icon "Основное содержание" at bounding box center [715, 411] width 18 height 26
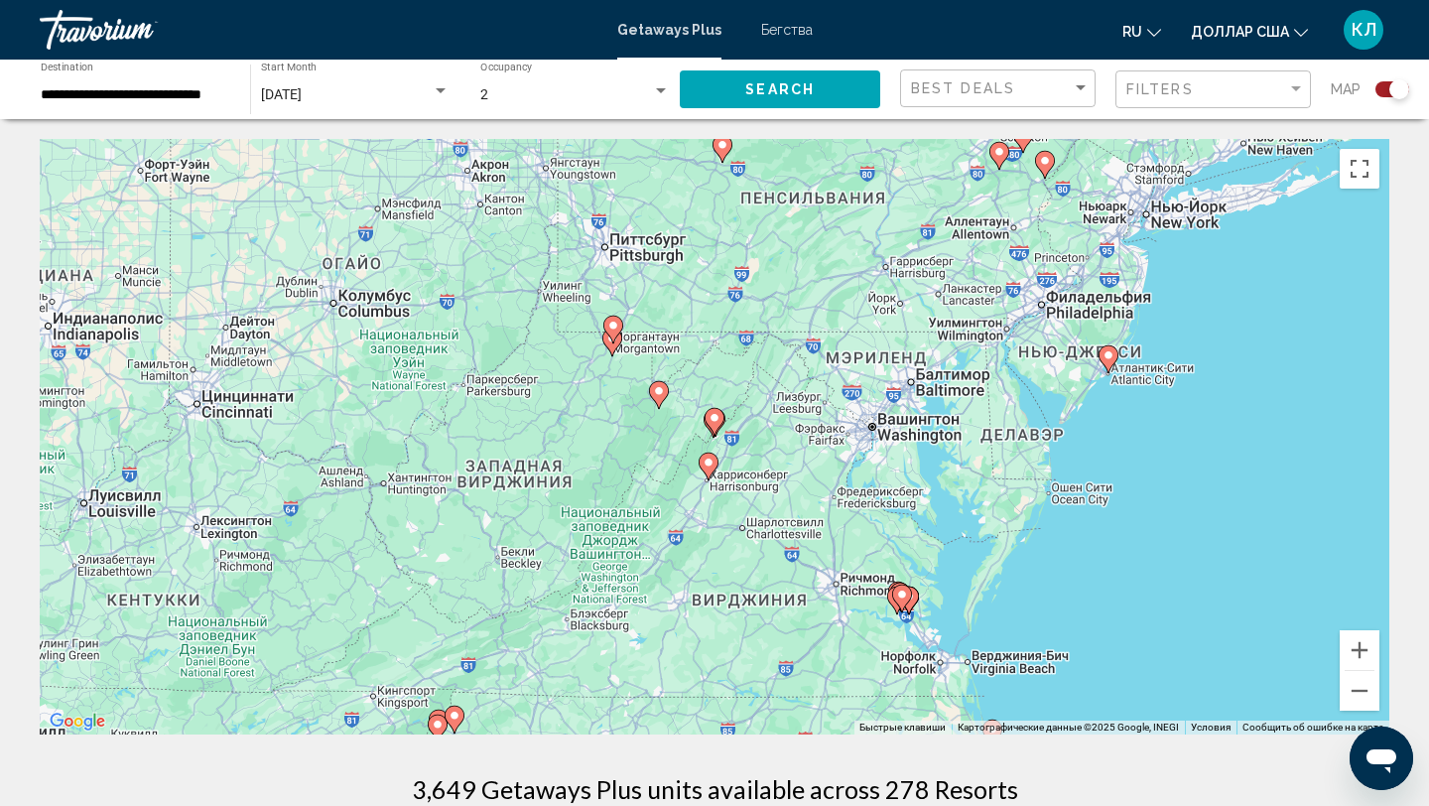
click at [710, 465] on image "Основное содержание" at bounding box center [708, 462] width 12 height 12
type input "**********"
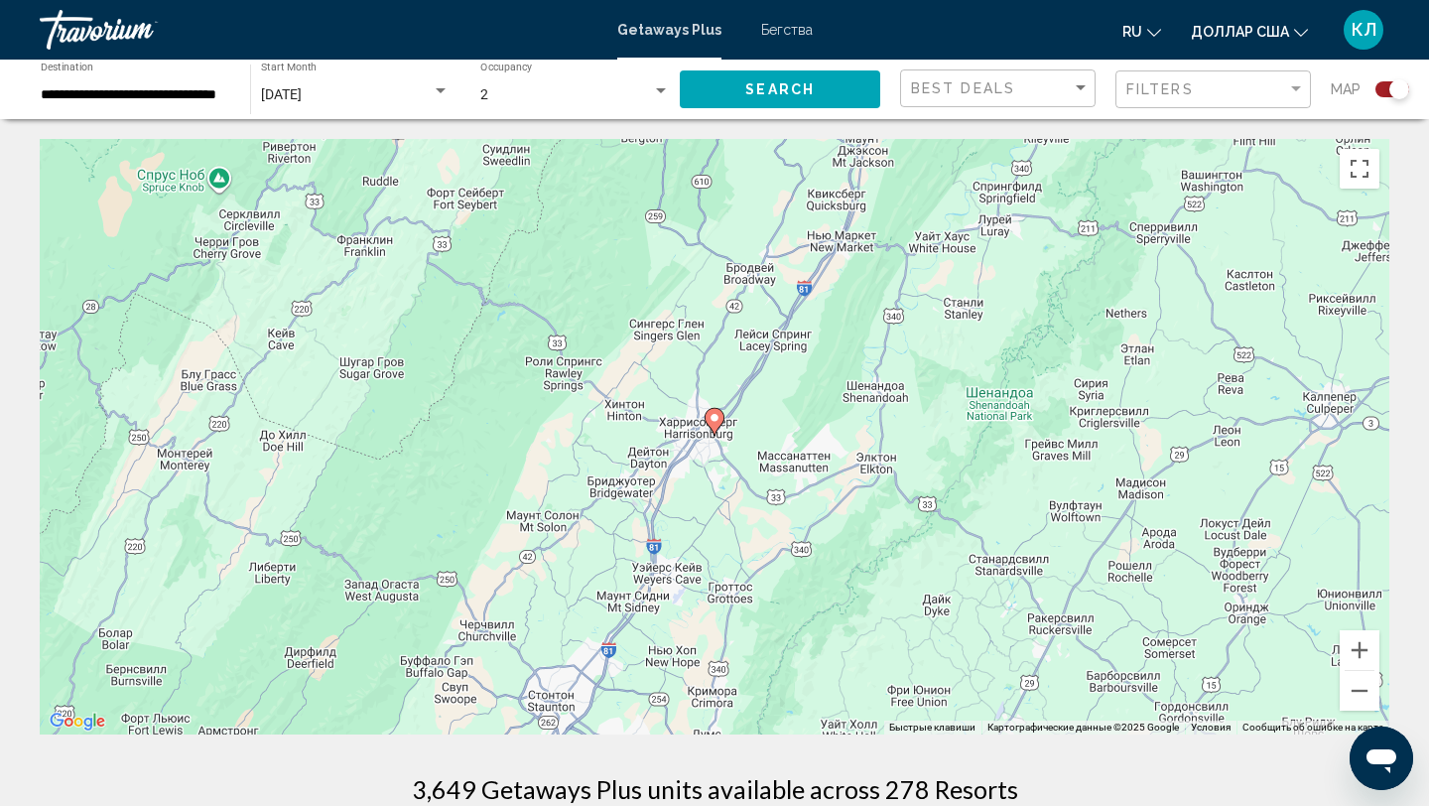
click at [715, 422] on image "Основное содержание" at bounding box center [714, 418] width 12 height 12
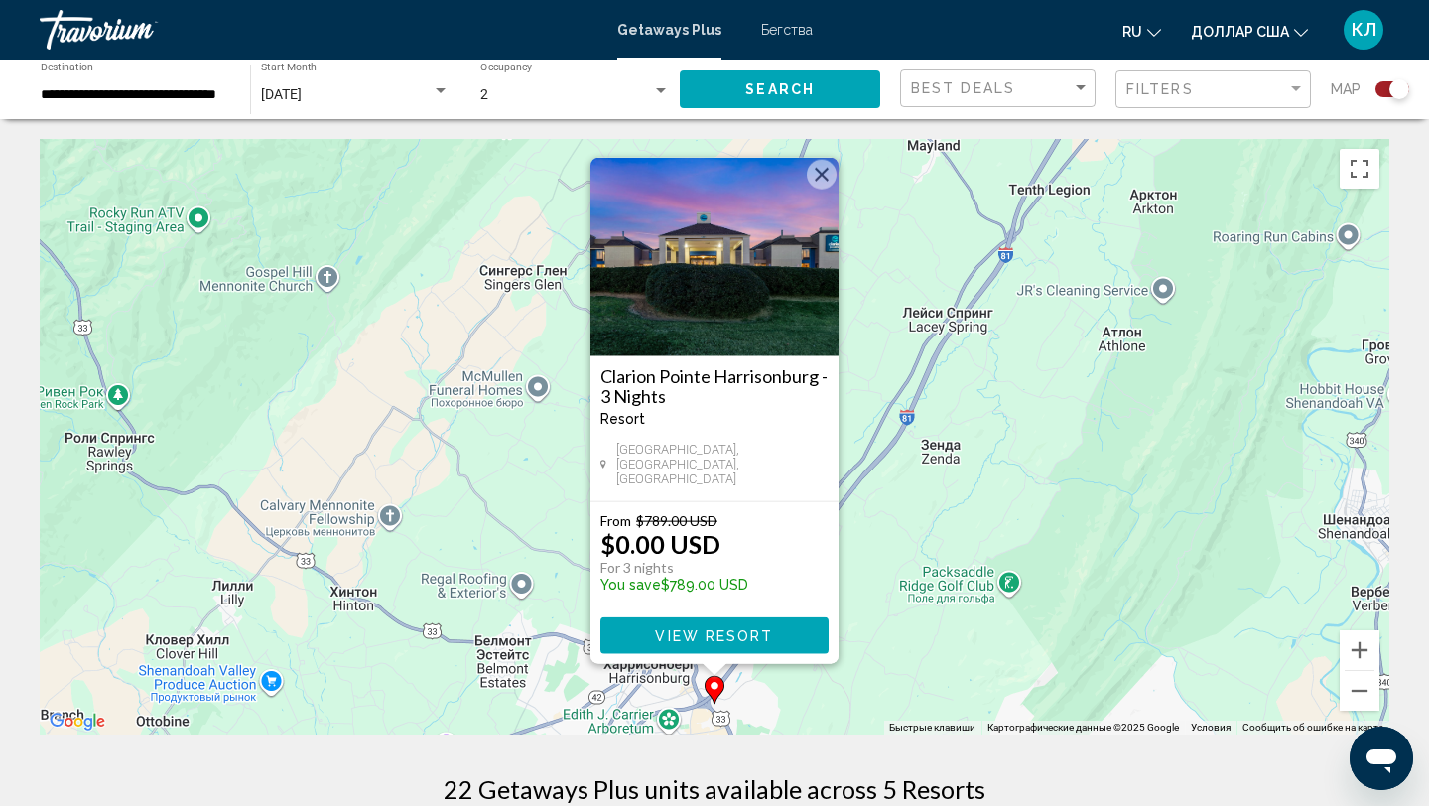
click at [712, 636] on span "View Resort" at bounding box center [714, 636] width 118 height 16
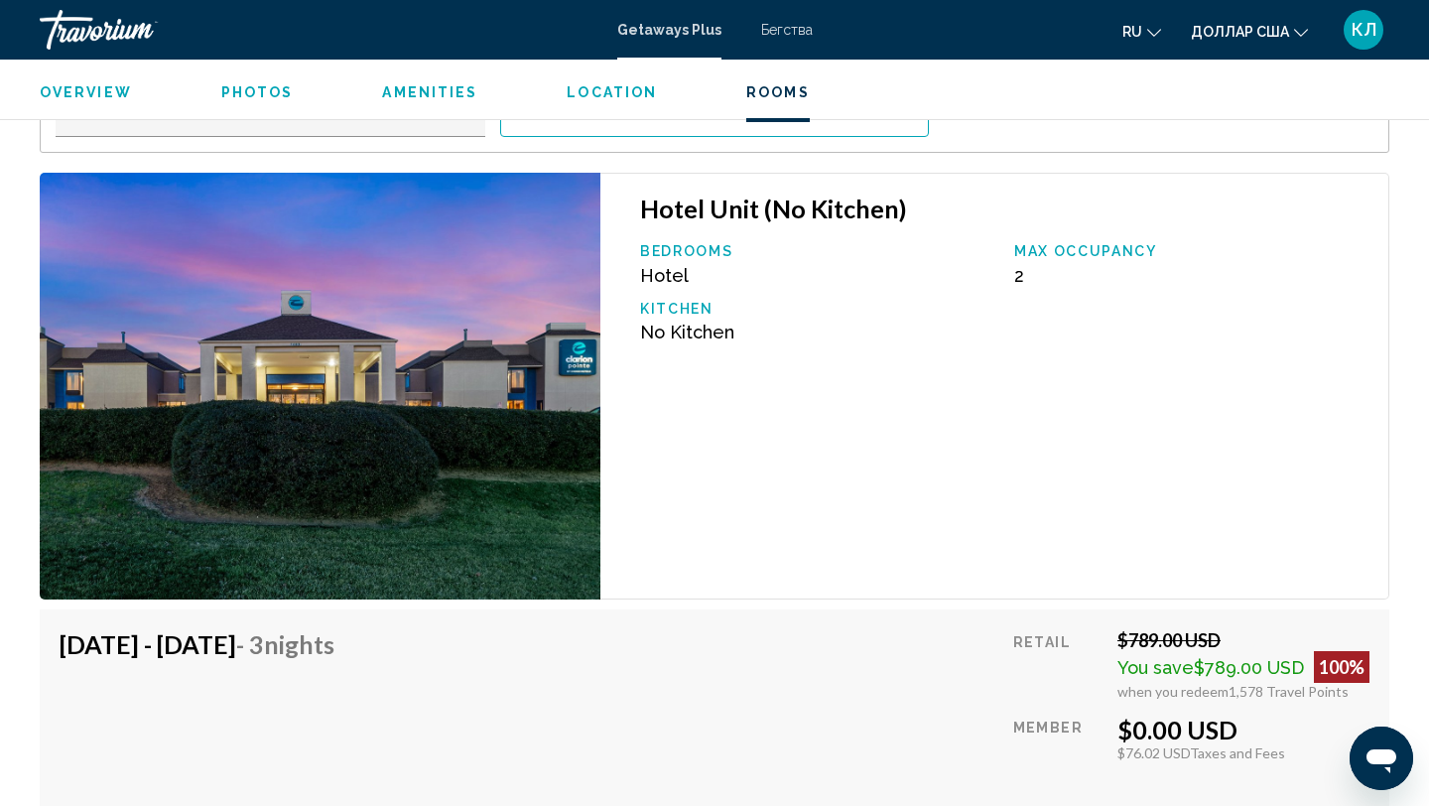
scroll to position [2812, 0]
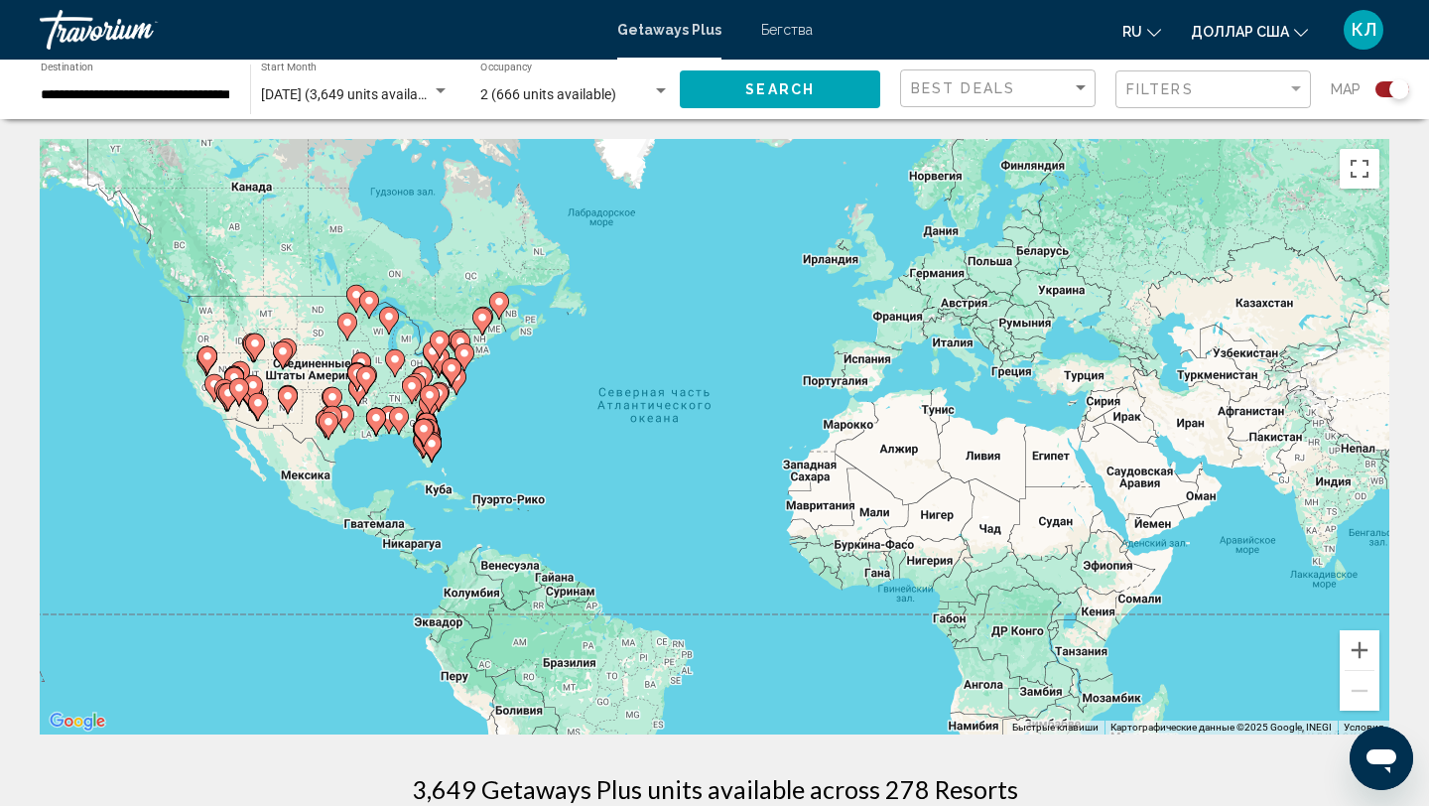
click at [463, 382] on icon "Основное содержание" at bounding box center [456, 381] width 18 height 26
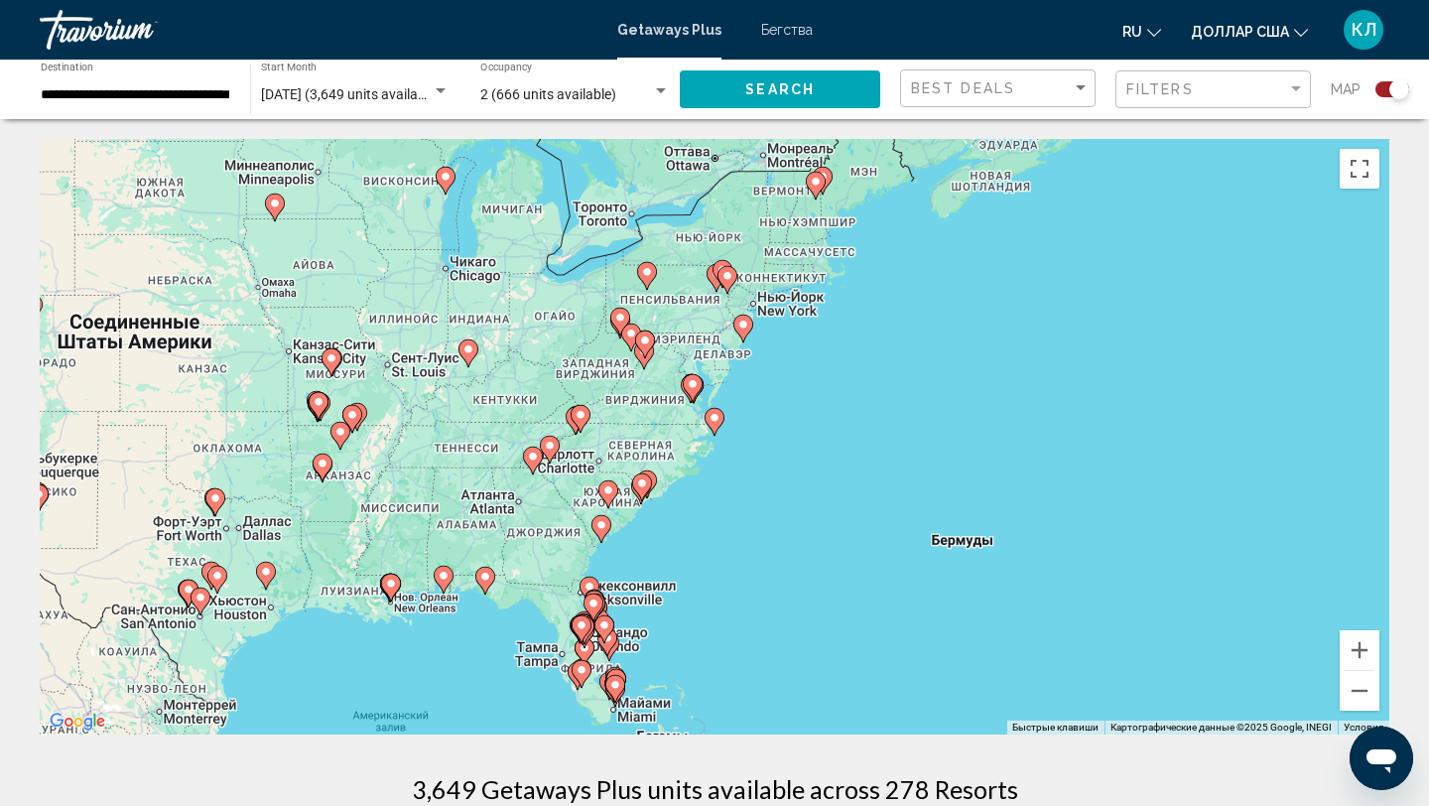
click at [647, 419] on div "Чтобы активировать перетаскивание с помощью клавиатуры, нажмите Alt + Ввод. Пос…" at bounding box center [714, 436] width 1349 height 595
click at [704, 414] on icon "Основное содержание" at bounding box center [714, 422] width 20 height 28
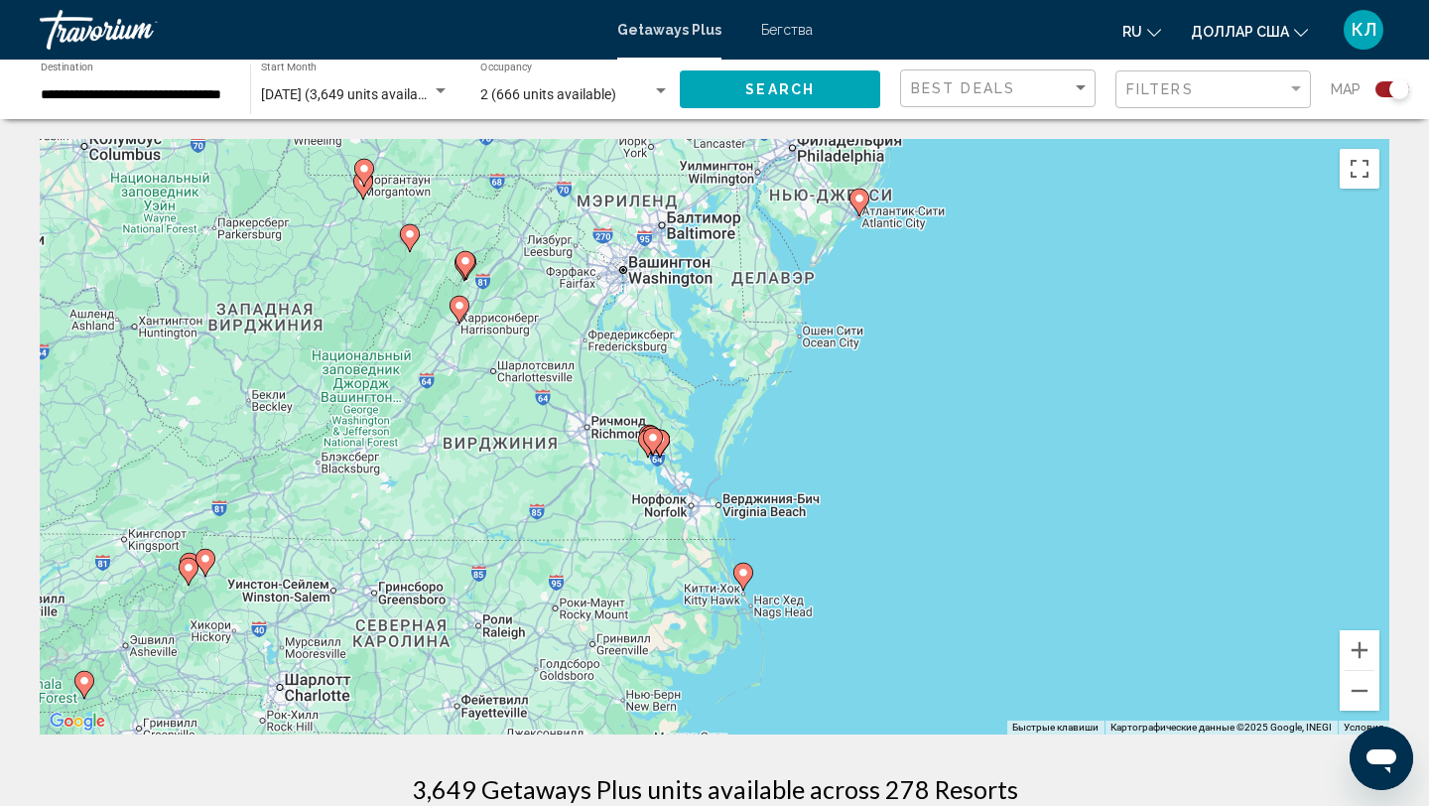
drag, startPoint x: 552, startPoint y: 336, endPoint x: 580, endPoint y: 493, distance: 159.4
click at [580, 493] on div "Чтобы активировать перетаскивание с помощью клавиатуры, нажмите Alt + Ввод. Пос…" at bounding box center [714, 436] width 1349 height 595
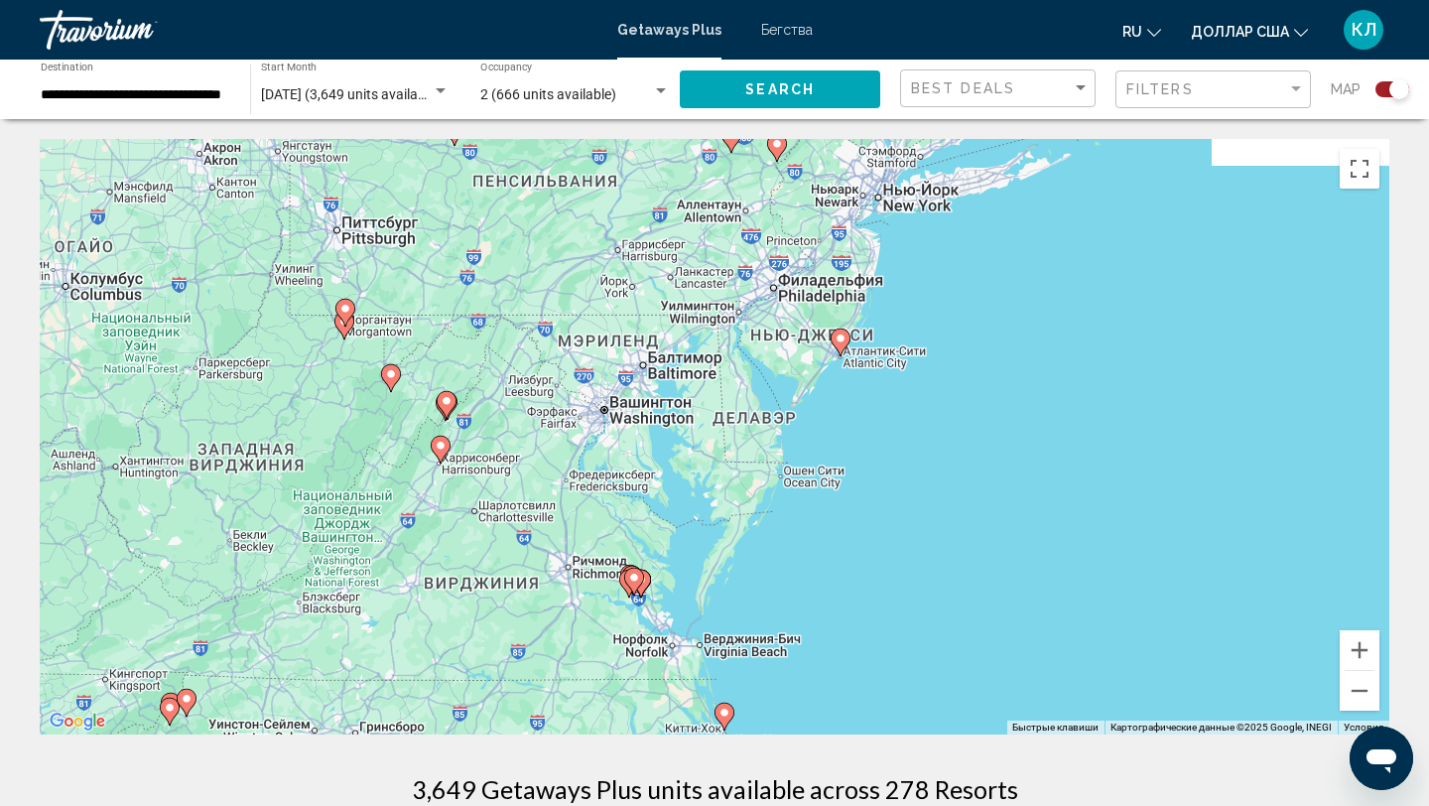
drag, startPoint x: 565, startPoint y: 304, endPoint x: 546, endPoint y: 446, distance: 143.1
click at [546, 446] on div "Чтобы активировать перетаскивание с помощью клавиатуры, нажмите Alt + Ввод. Пос…" at bounding box center [714, 436] width 1349 height 595
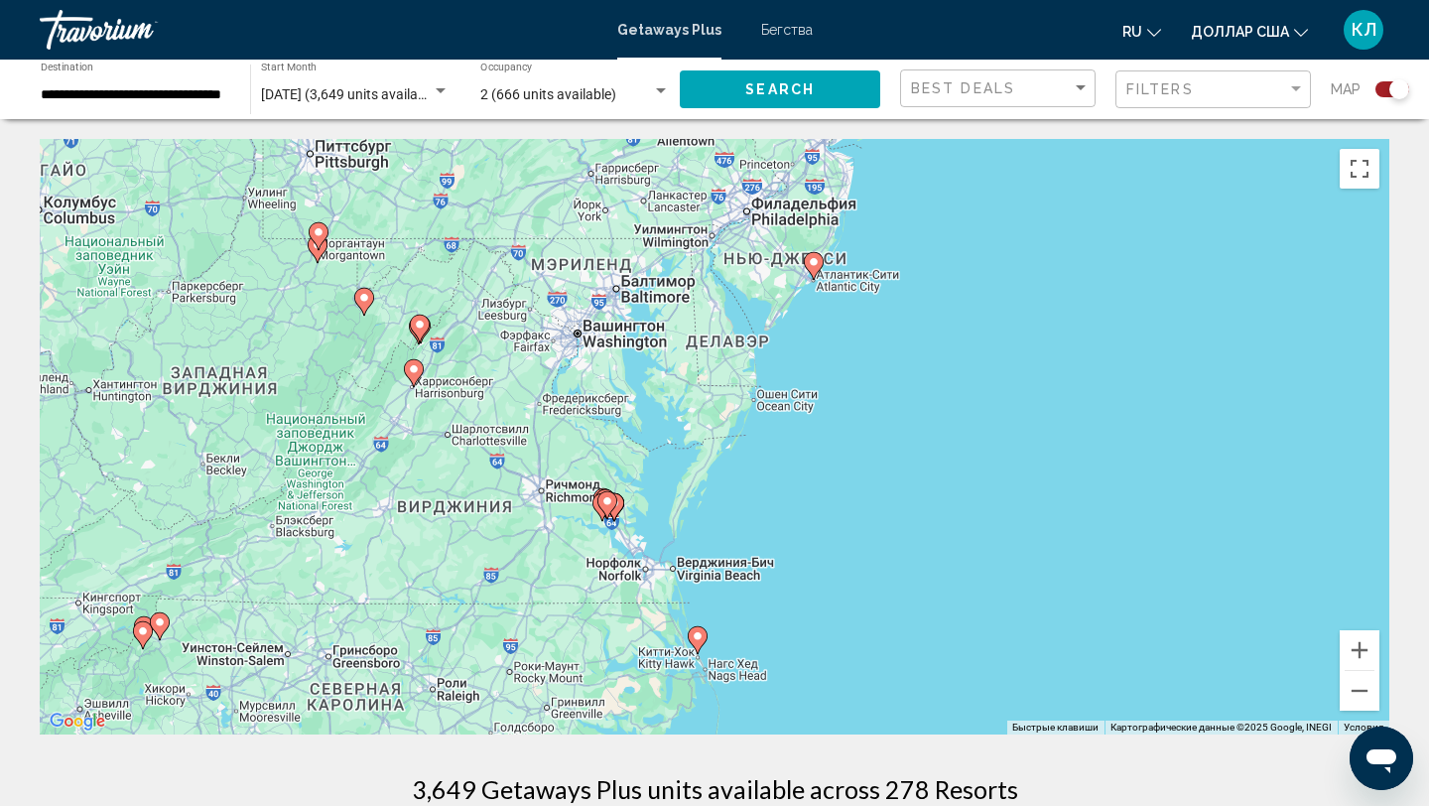
drag, startPoint x: 531, startPoint y: 598, endPoint x: 503, endPoint y: 519, distance: 84.1
click at [503, 519] on div "Чтобы активировать перетаскивание с помощью клавиатуры, нажмите Alt + Ввод. Пос…" at bounding box center [714, 436] width 1349 height 595
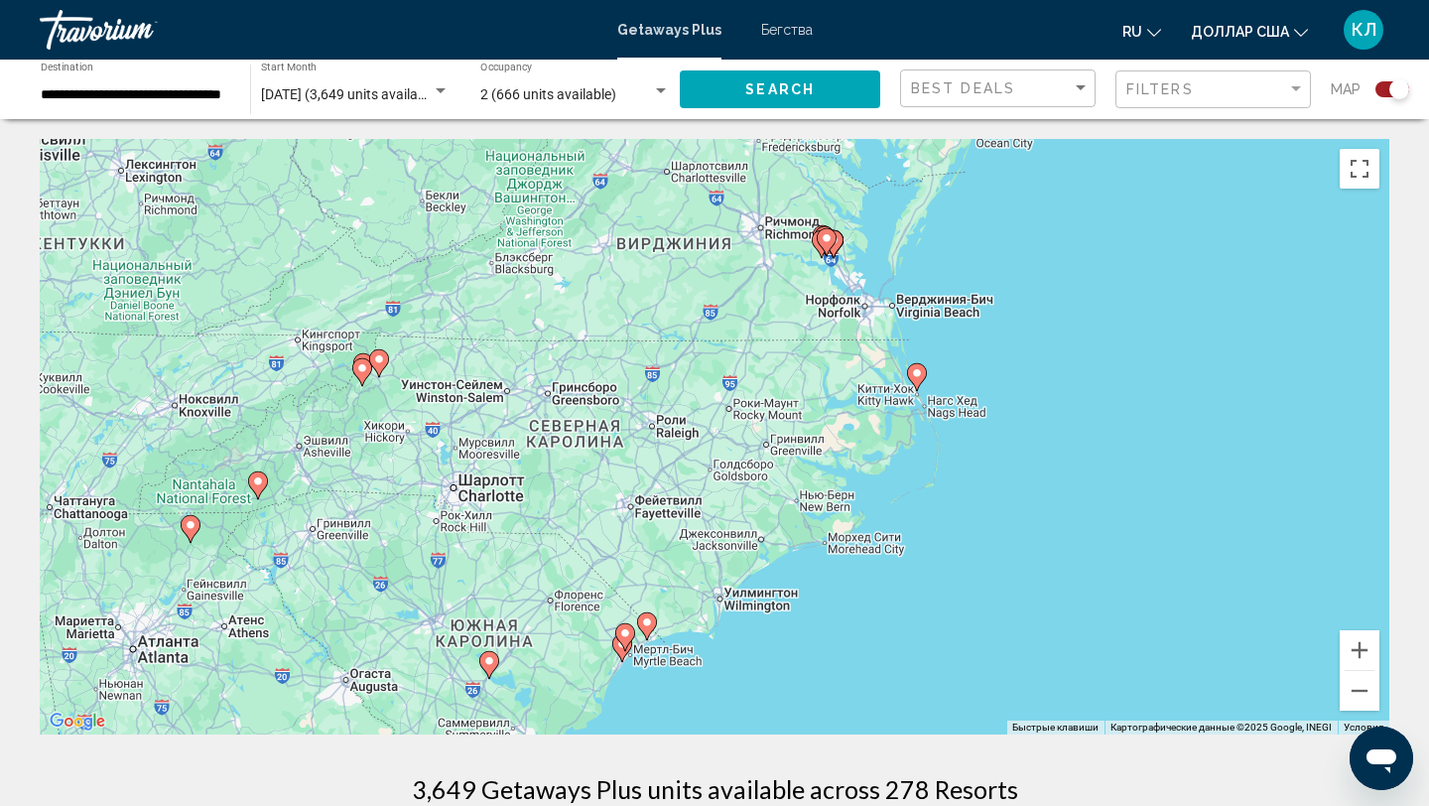
drag, startPoint x: 392, startPoint y: 556, endPoint x: 611, endPoint y: 289, distance: 345.4
click at [611, 289] on div "Чтобы активировать перетаскивание с помощью клавиатуры, нажмите Alt + Ввод. Пос…" at bounding box center [714, 436] width 1349 height 595
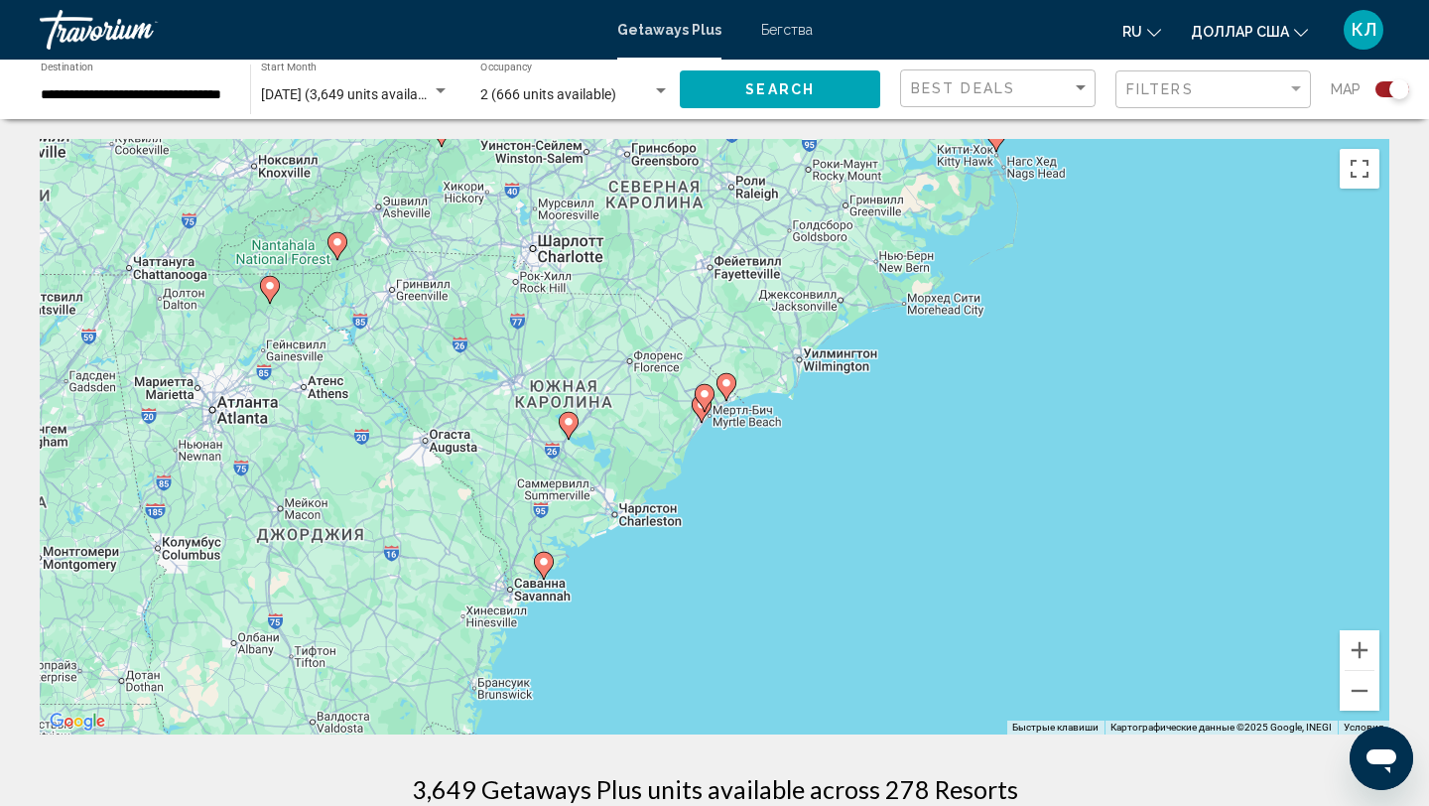
drag, startPoint x: 524, startPoint y: 567, endPoint x: 604, endPoint y: 324, distance: 255.1
click at [604, 324] on div "Чтобы активировать перетаскивание с помощью клавиатуры, нажмите Alt + Ввод. Пос…" at bounding box center [714, 436] width 1349 height 595
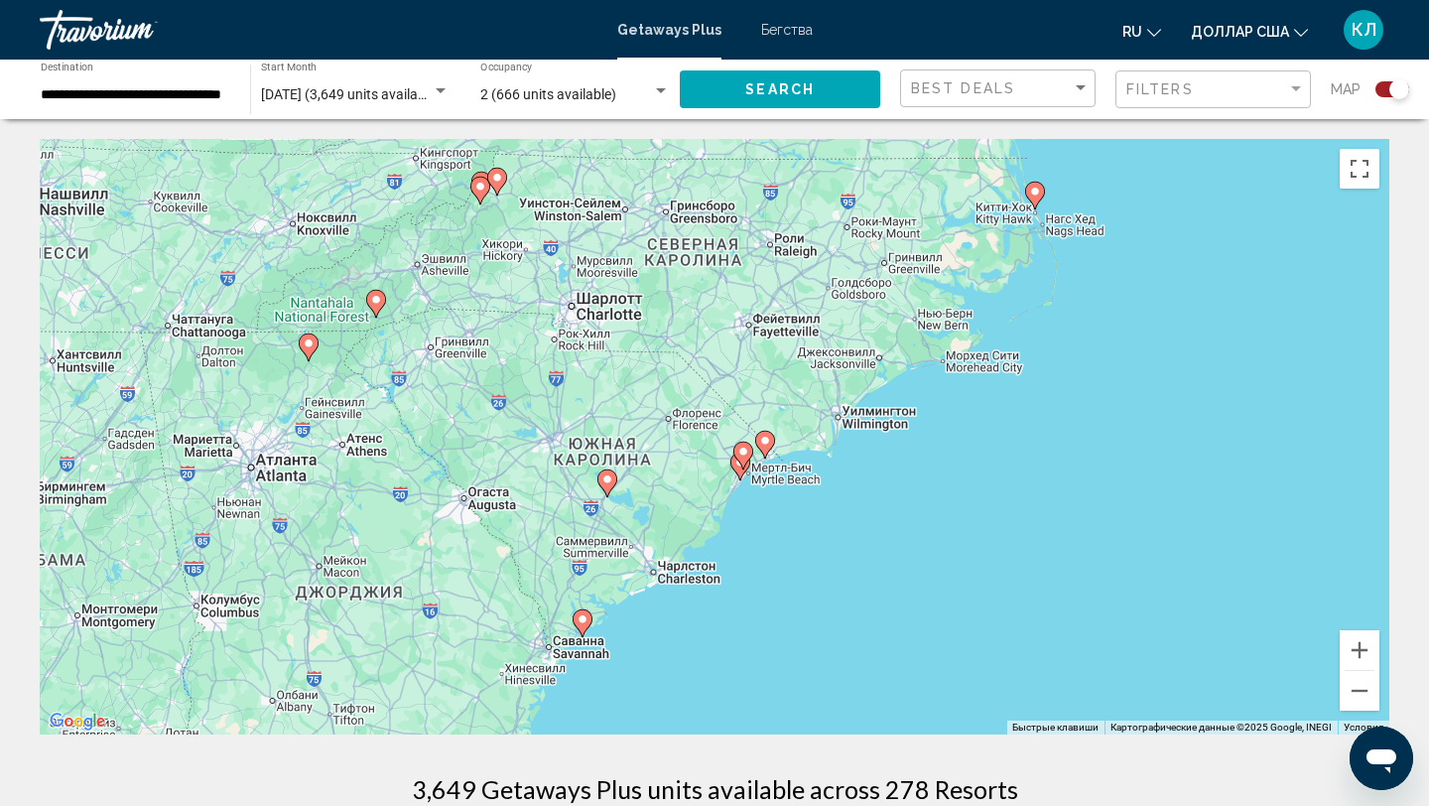
drag, startPoint x: 360, startPoint y: 295, endPoint x: 396, endPoint y: 350, distance: 66.1
click at [398, 351] on div "Чтобы активировать перетаскивание с помощью клавиатуры, нажмите Alt + Ввод. Пос…" at bounding box center [714, 436] width 1349 height 595
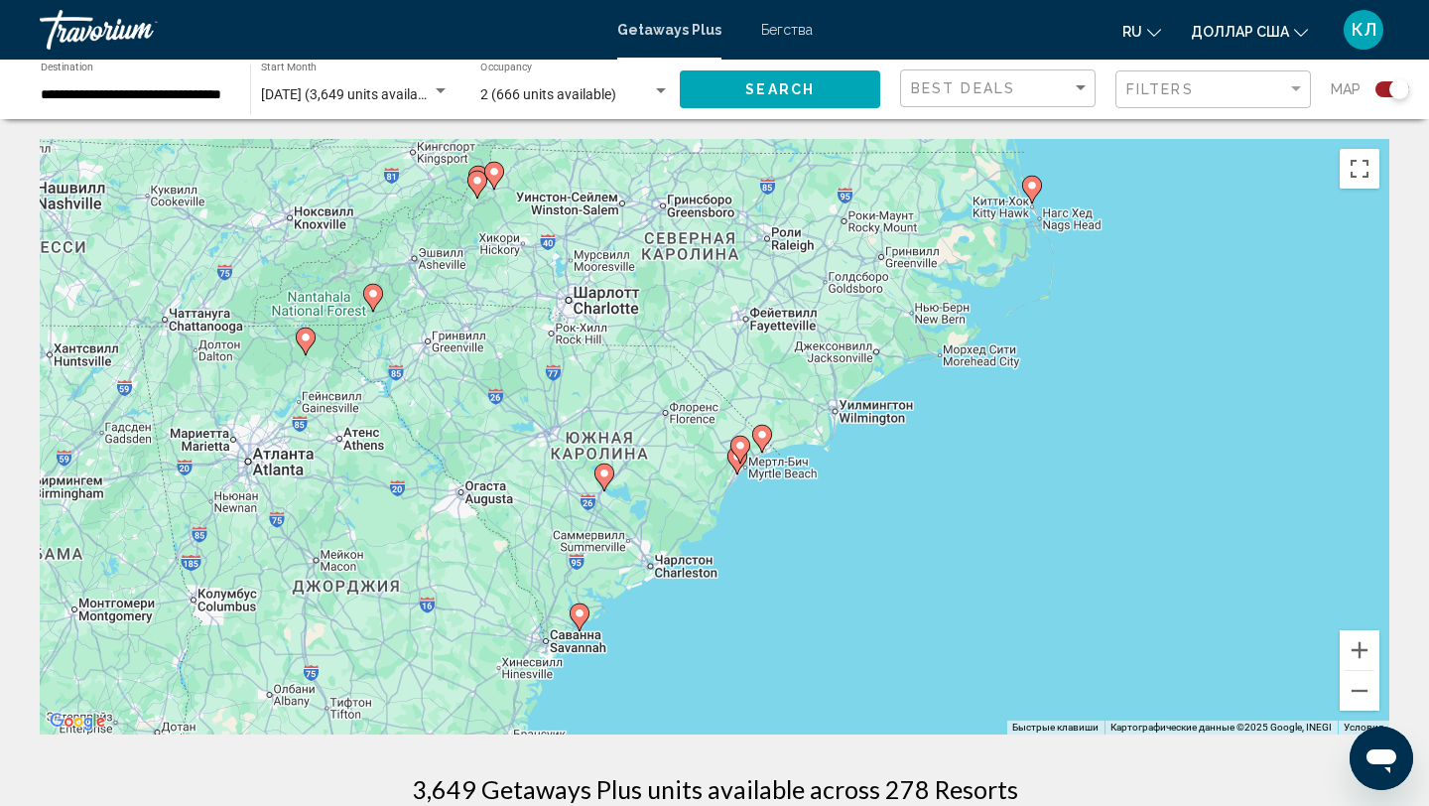
click at [373, 298] on image "Основное содержание" at bounding box center [373, 294] width 12 height 12
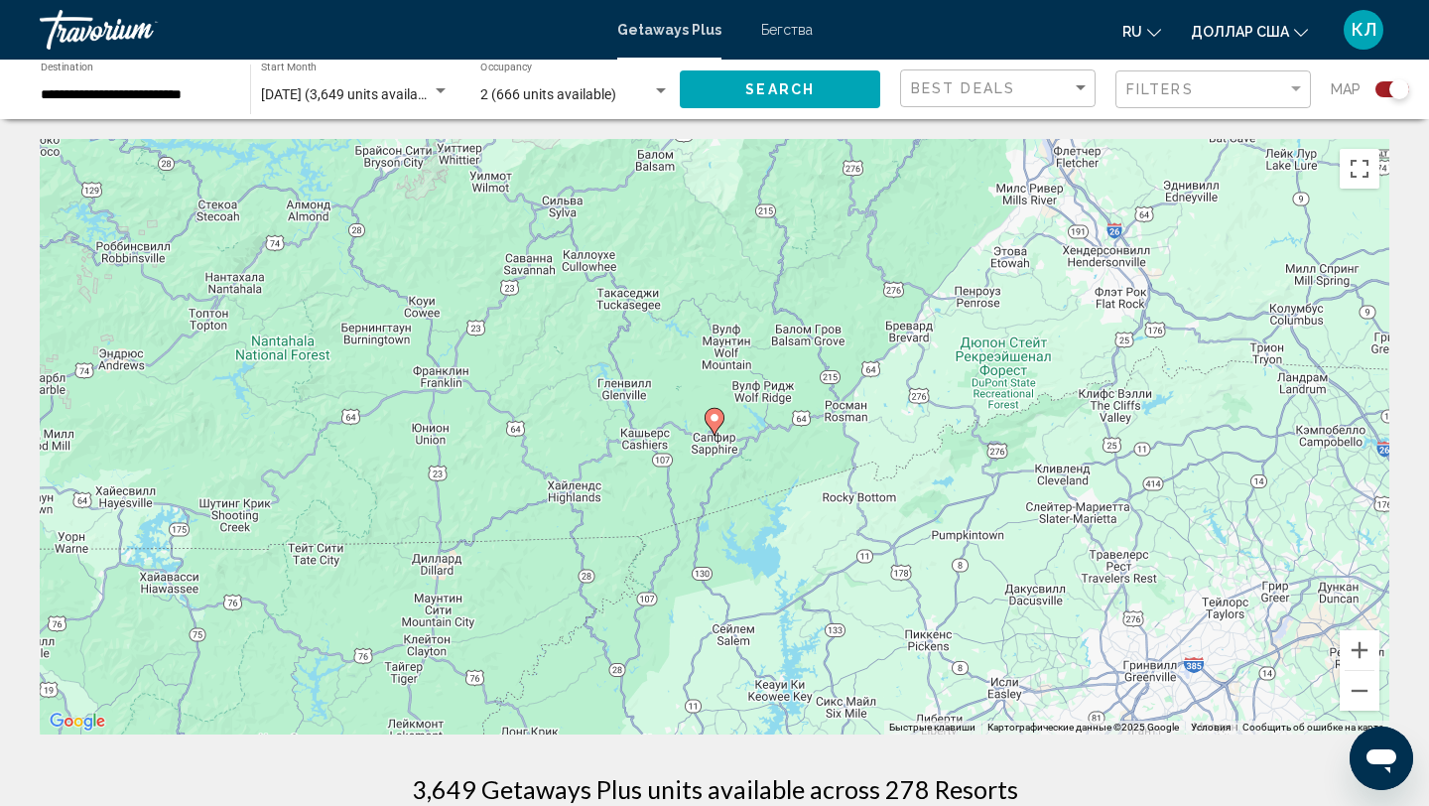
click at [716, 420] on image "Основное содержание" at bounding box center [714, 418] width 12 height 12
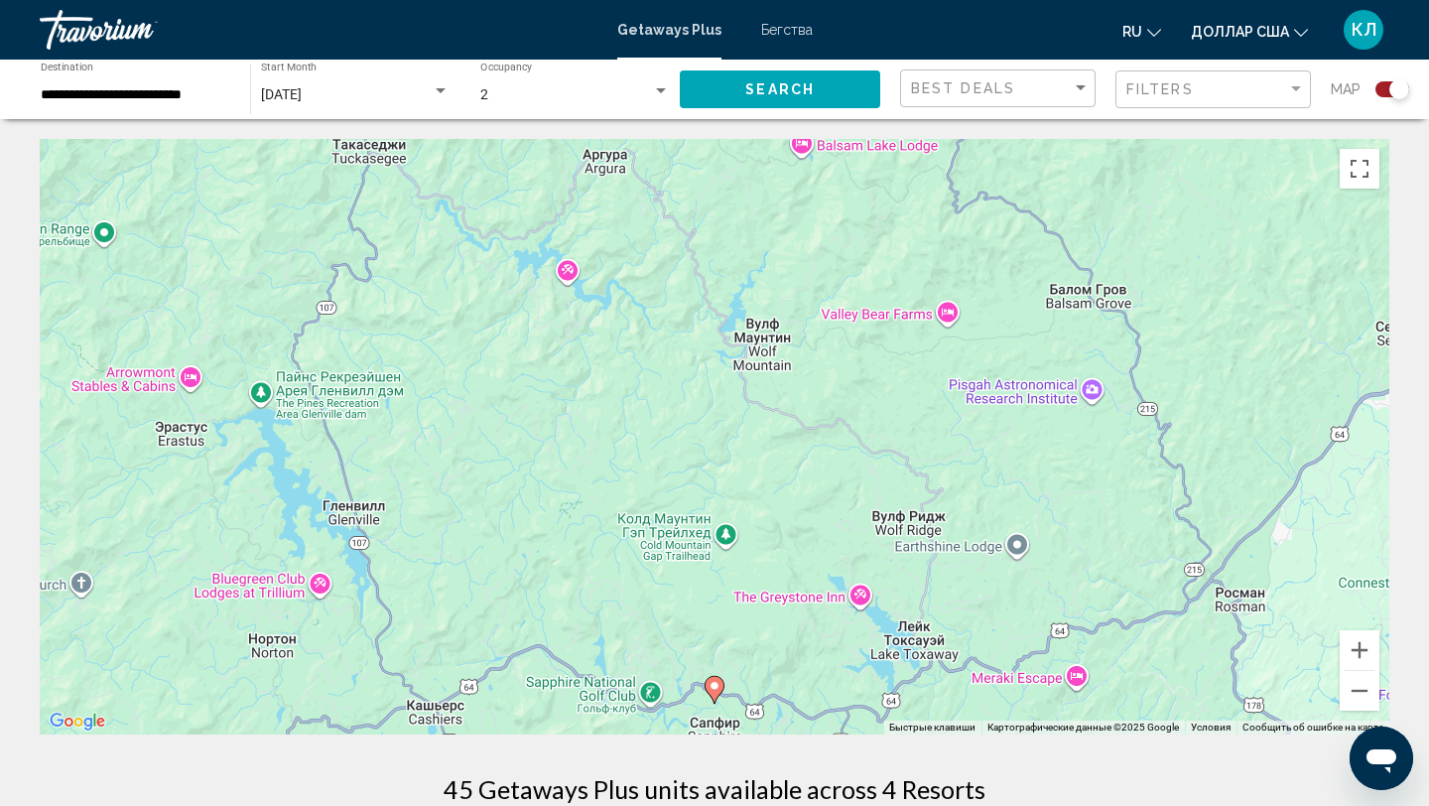
click at [719, 683] on image "Основное содержание" at bounding box center [714, 686] width 12 height 12
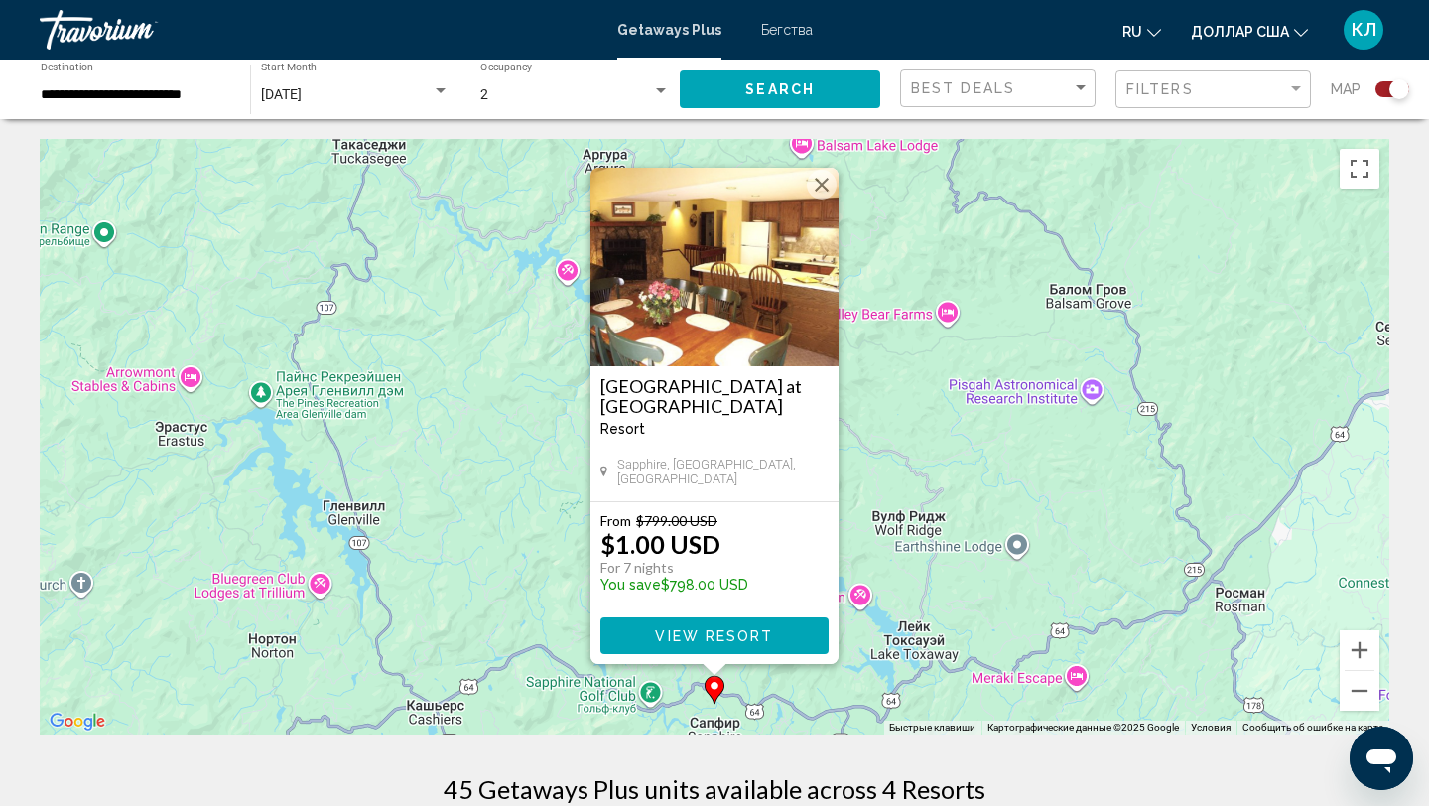
click at [819, 185] on button "Закрыть" at bounding box center [822, 185] width 30 height 30
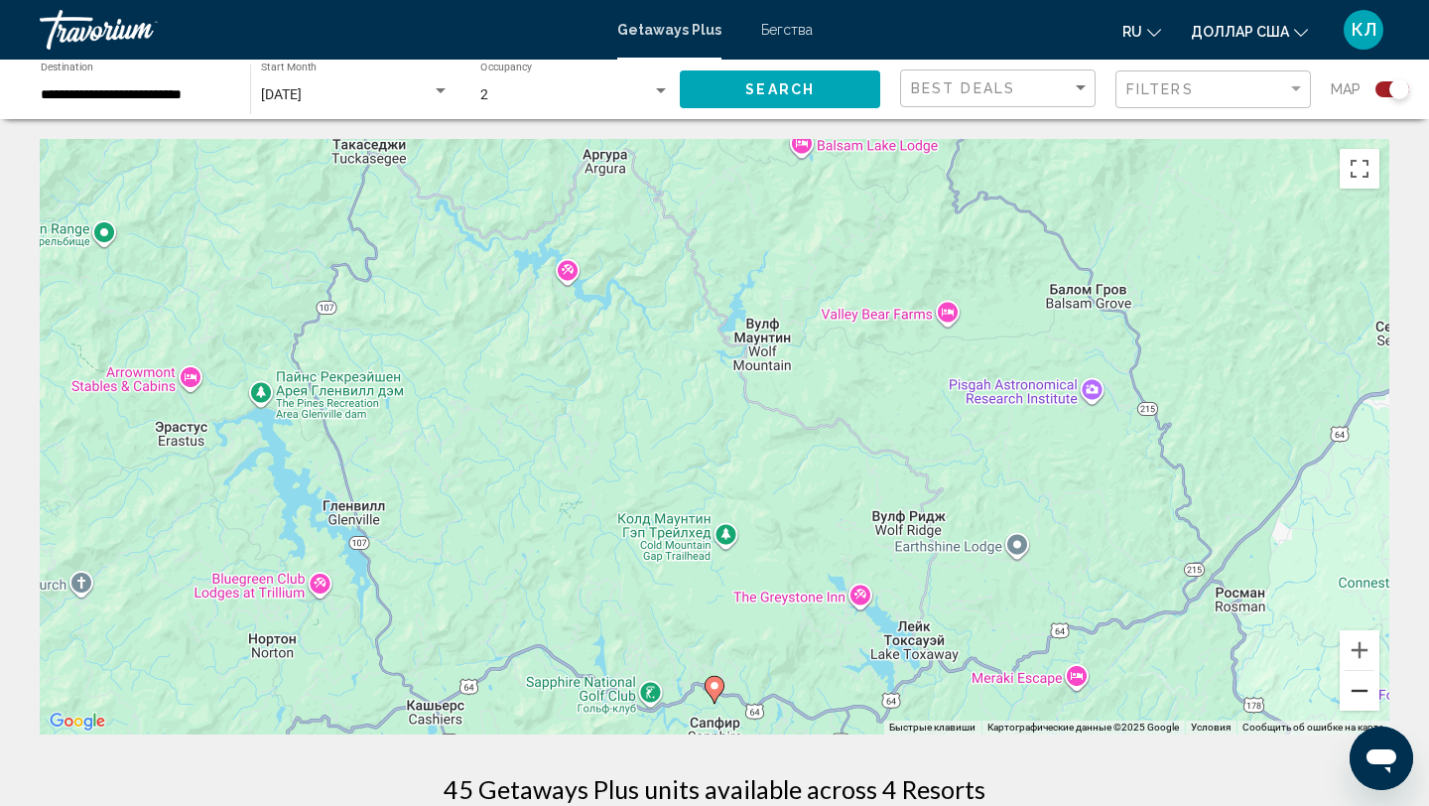
click at [1366, 694] on button "Уменьшить" at bounding box center [1360, 691] width 40 height 40
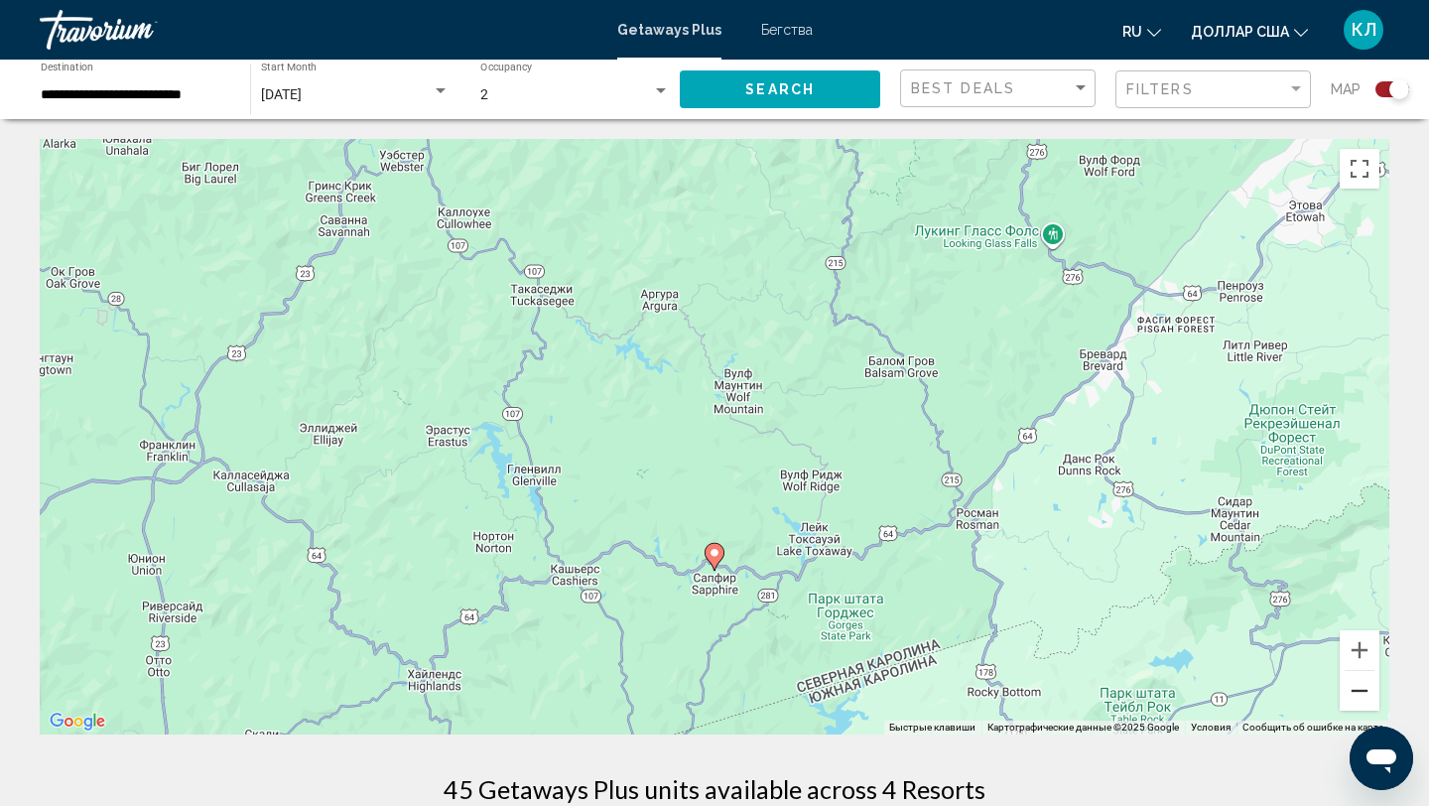
click at [1366, 694] on button "Уменьшить" at bounding box center [1360, 691] width 40 height 40
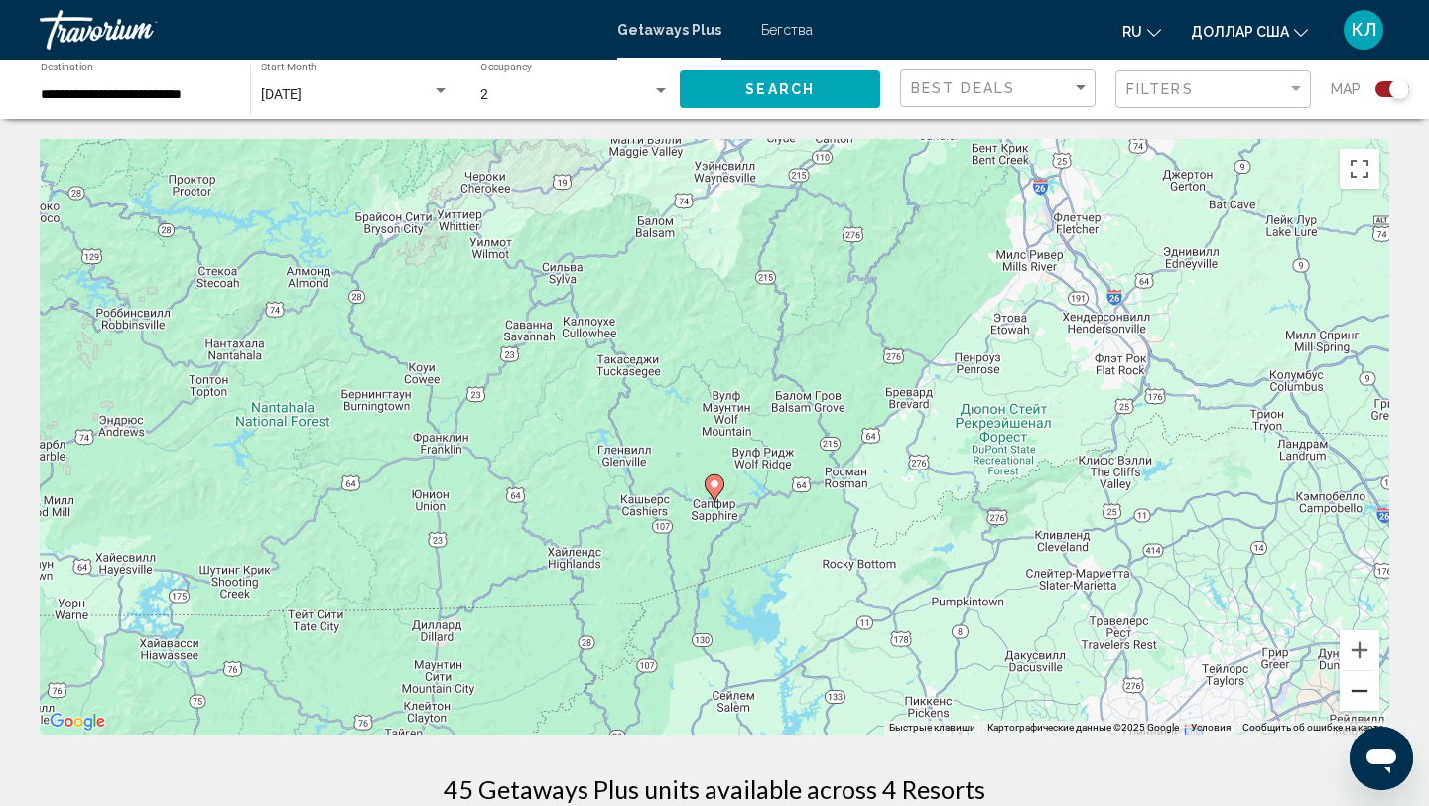
click at [1366, 694] on button "Уменьшить" at bounding box center [1360, 691] width 40 height 40
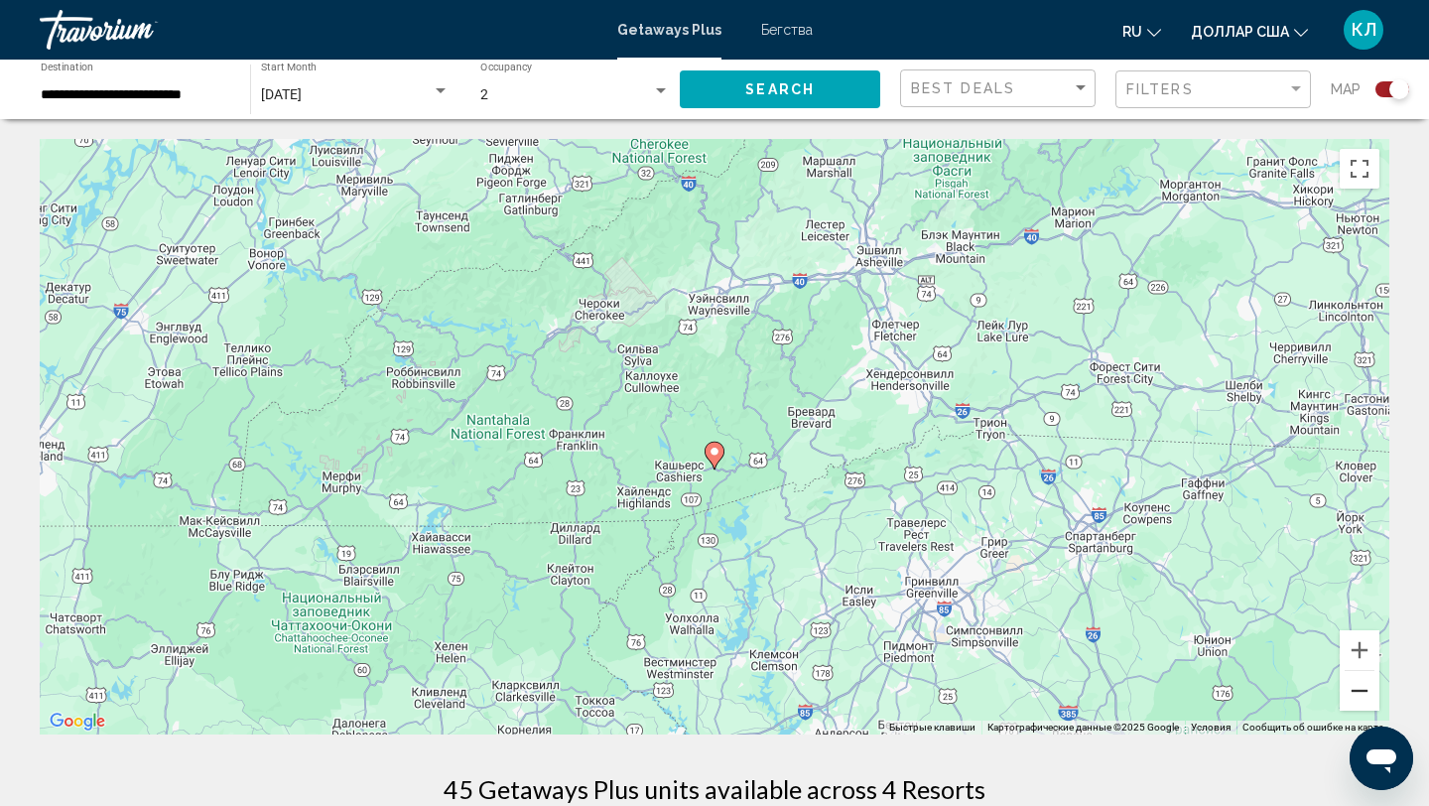
click at [1366, 694] on button "Уменьшить" at bounding box center [1360, 691] width 40 height 40
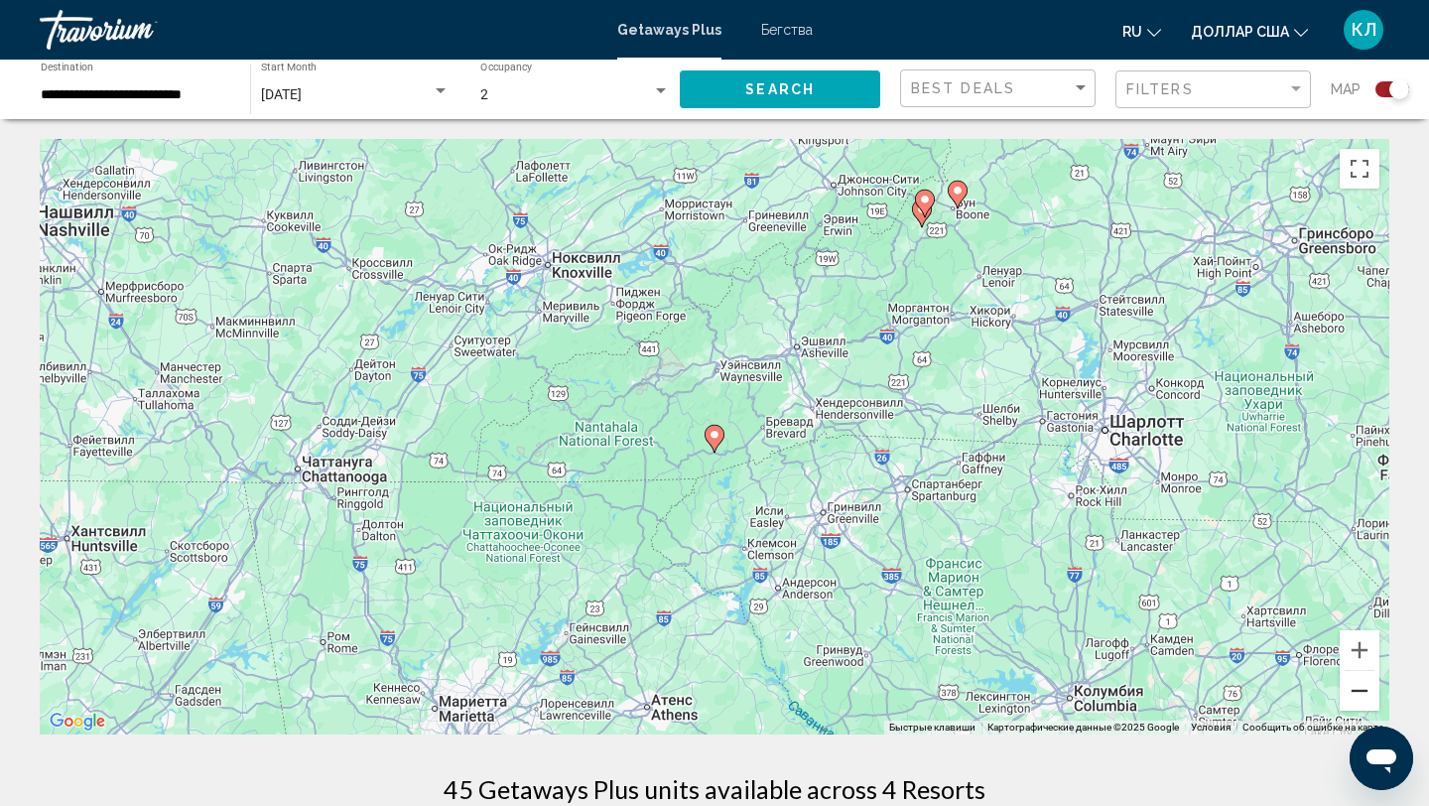
click at [1366, 694] on button "Уменьшить" at bounding box center [1360, 691] width 40 height 40
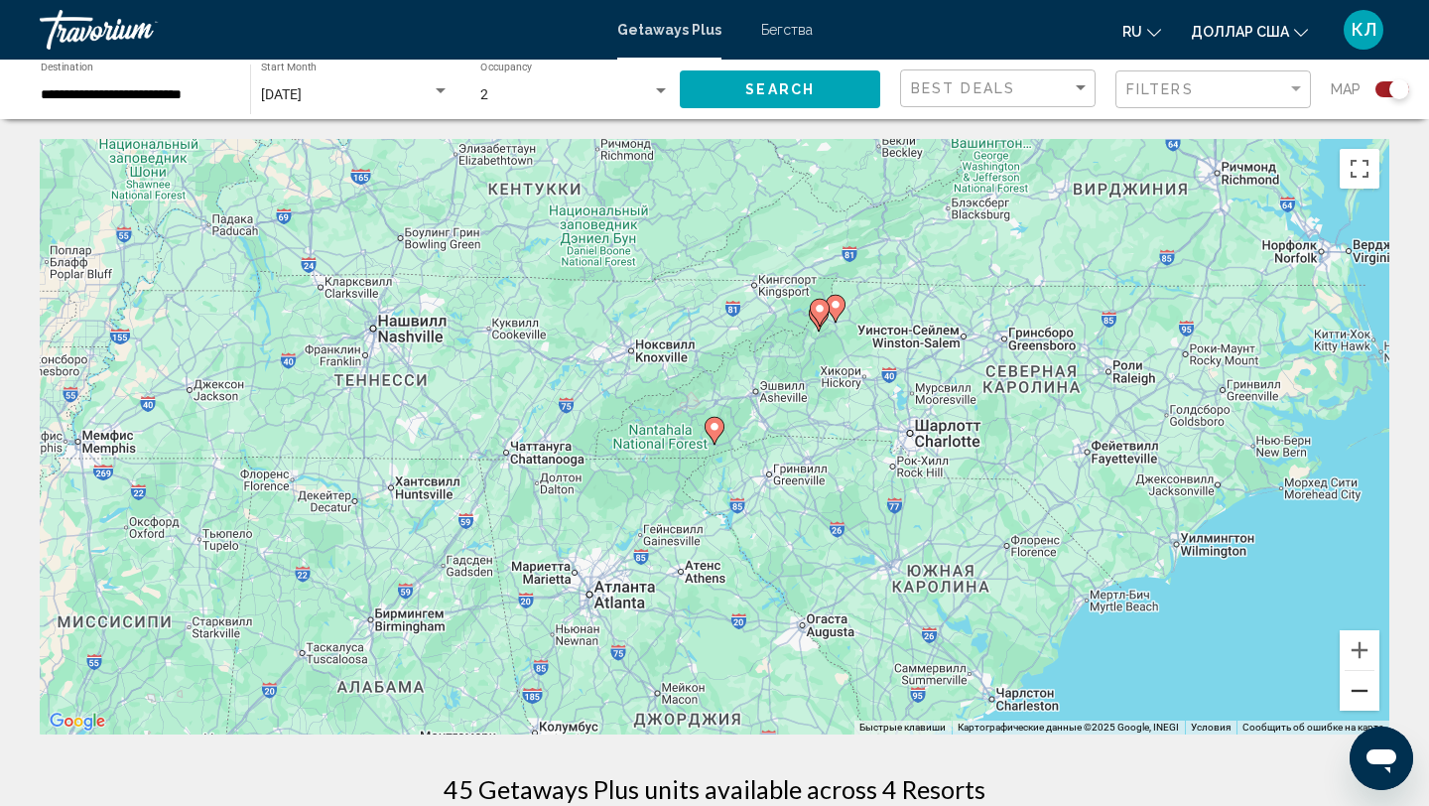
click at [1366, 694] on button "Уменьшить" at bounding box center [1360, 691] width 40 height 40
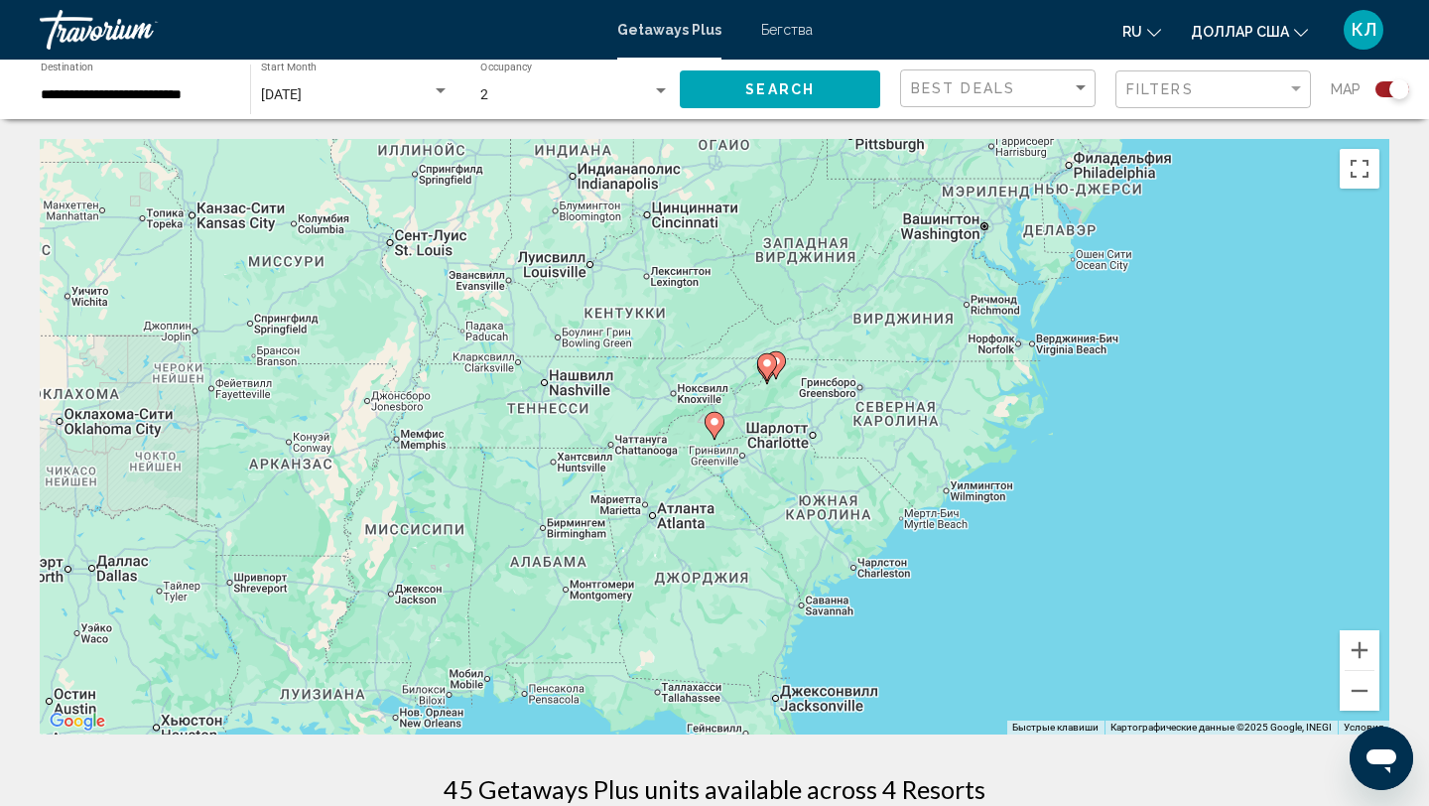
click at [772, 369] on icon "Основное содержание" at bounding box center [767, 367] width 18 height 26
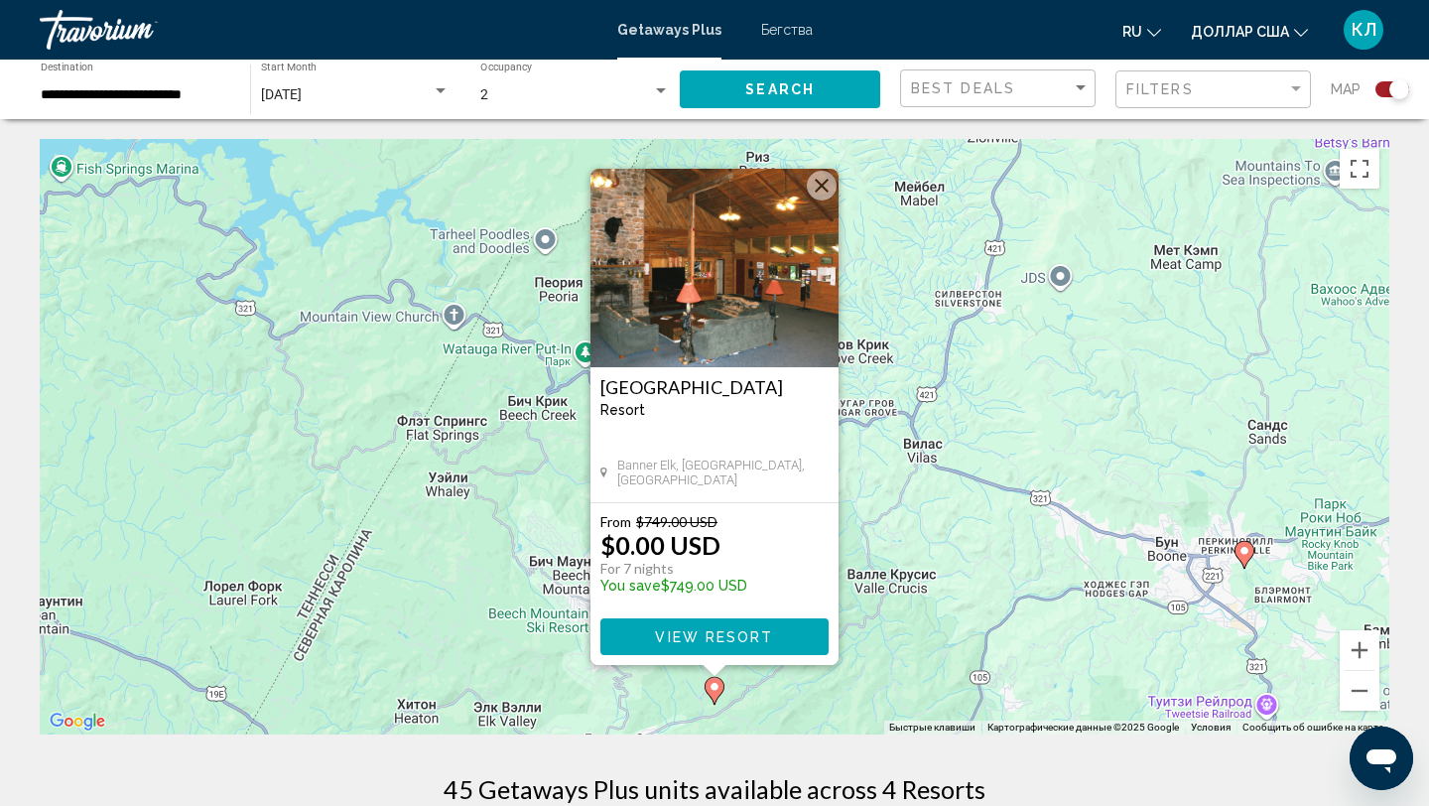
click at [821, 187] on button "Закрыть" at bounding box center [822, 186] width 30 height 30
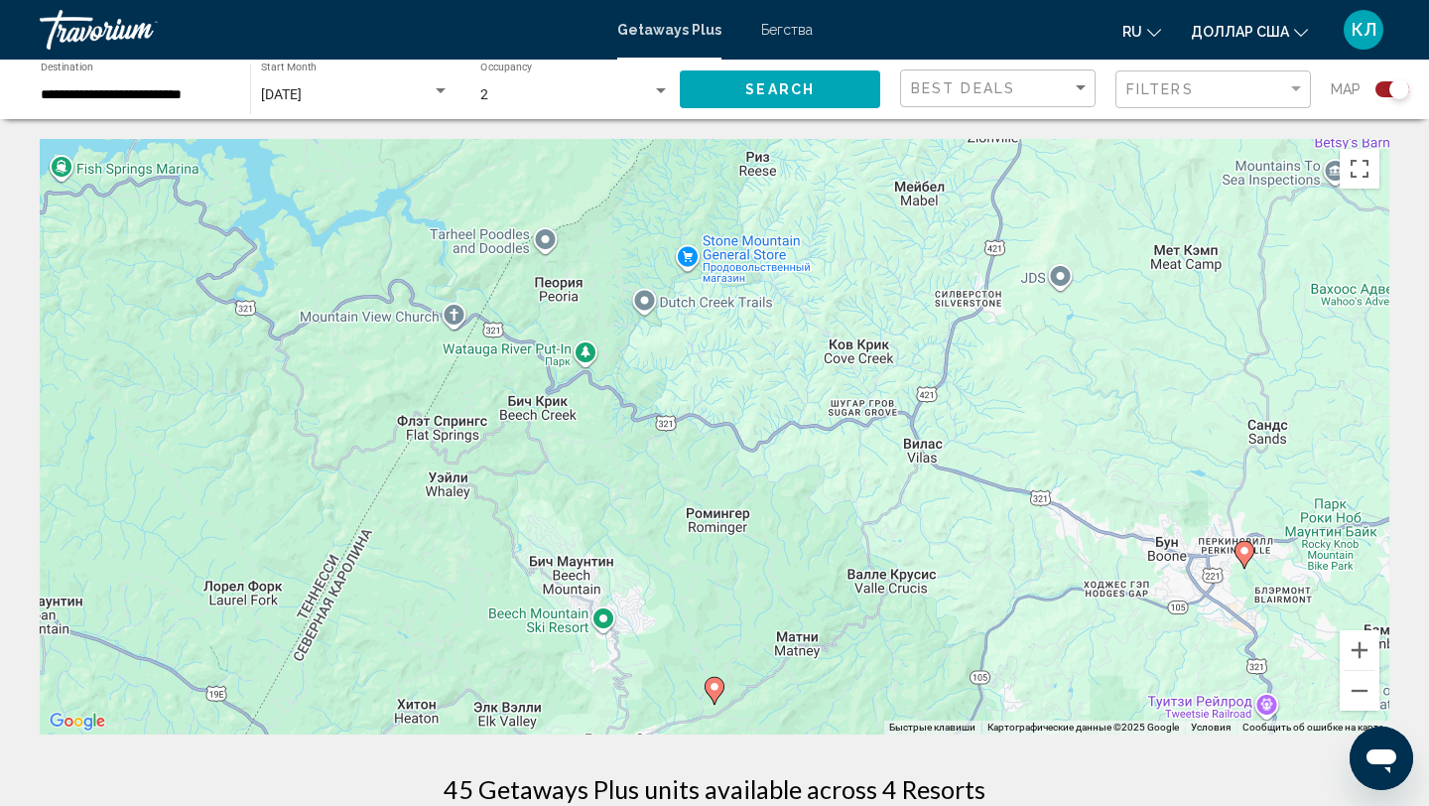
click at [166, 94] on input "**********" at bounding box center [136, 95] width 190 height 16
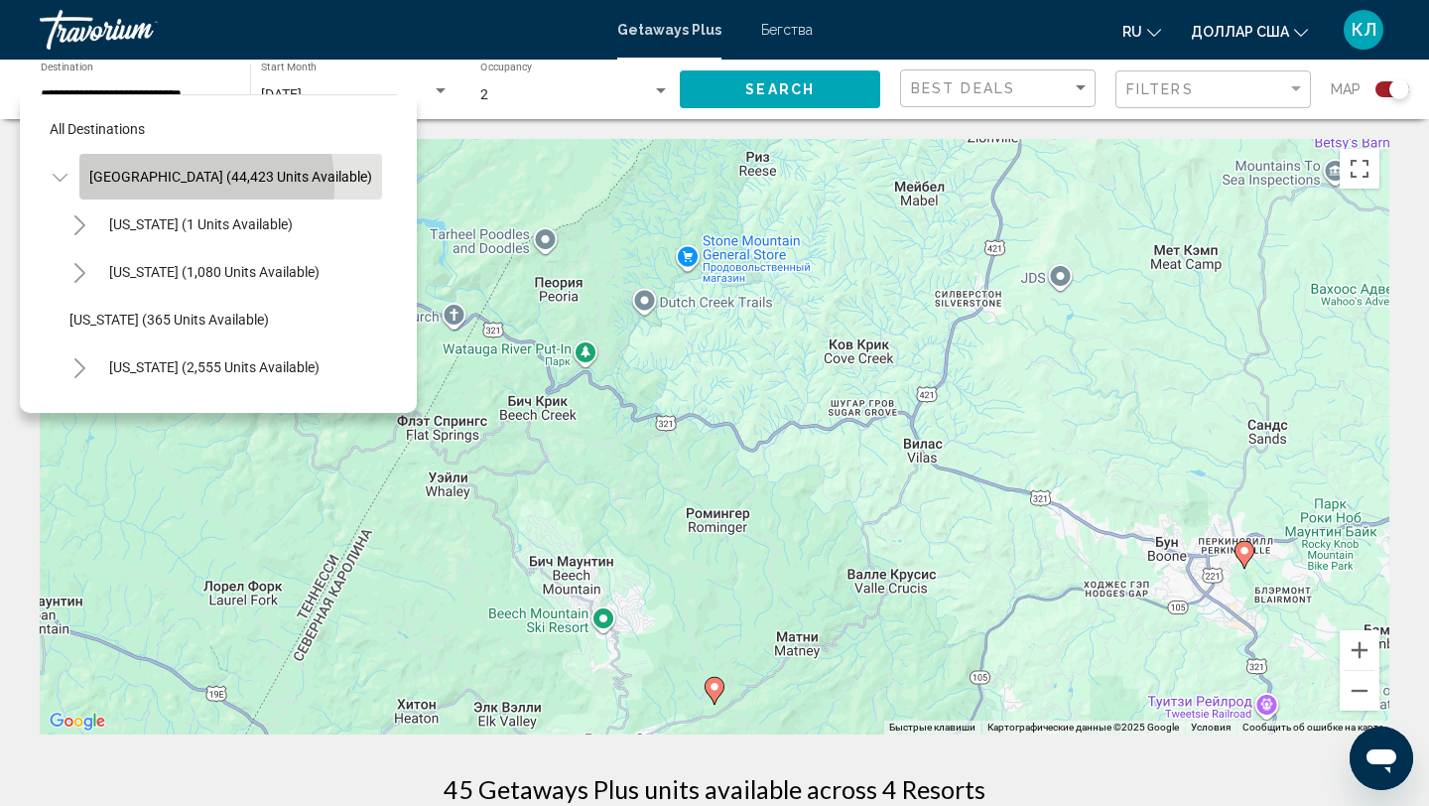
click at [145, 187] on button "United States (44,423 units available)" at bounding box center [230, 177] width 303 height 46
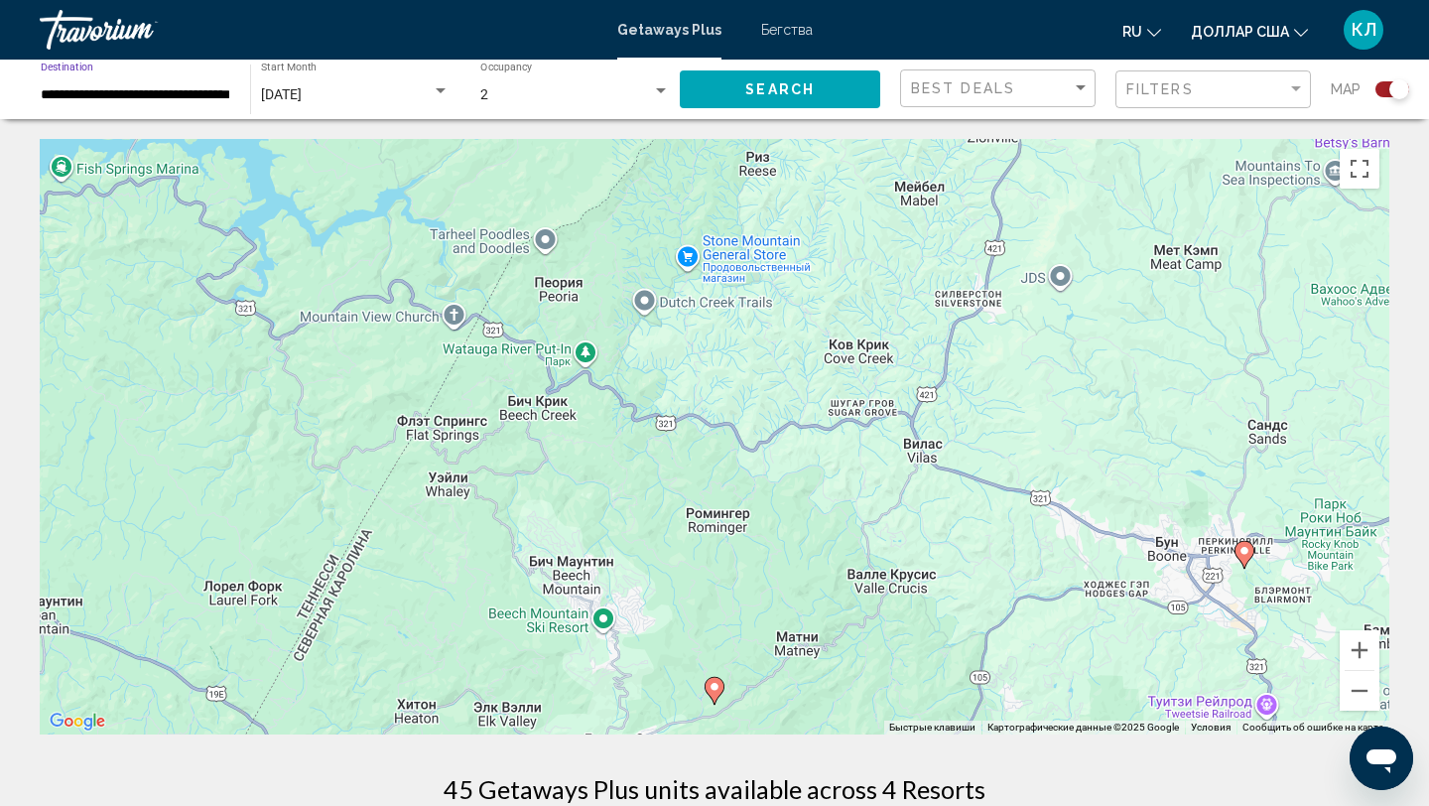
click at [763, 96] on span "Search" at bounding box center [779, 90] width 69 height 16
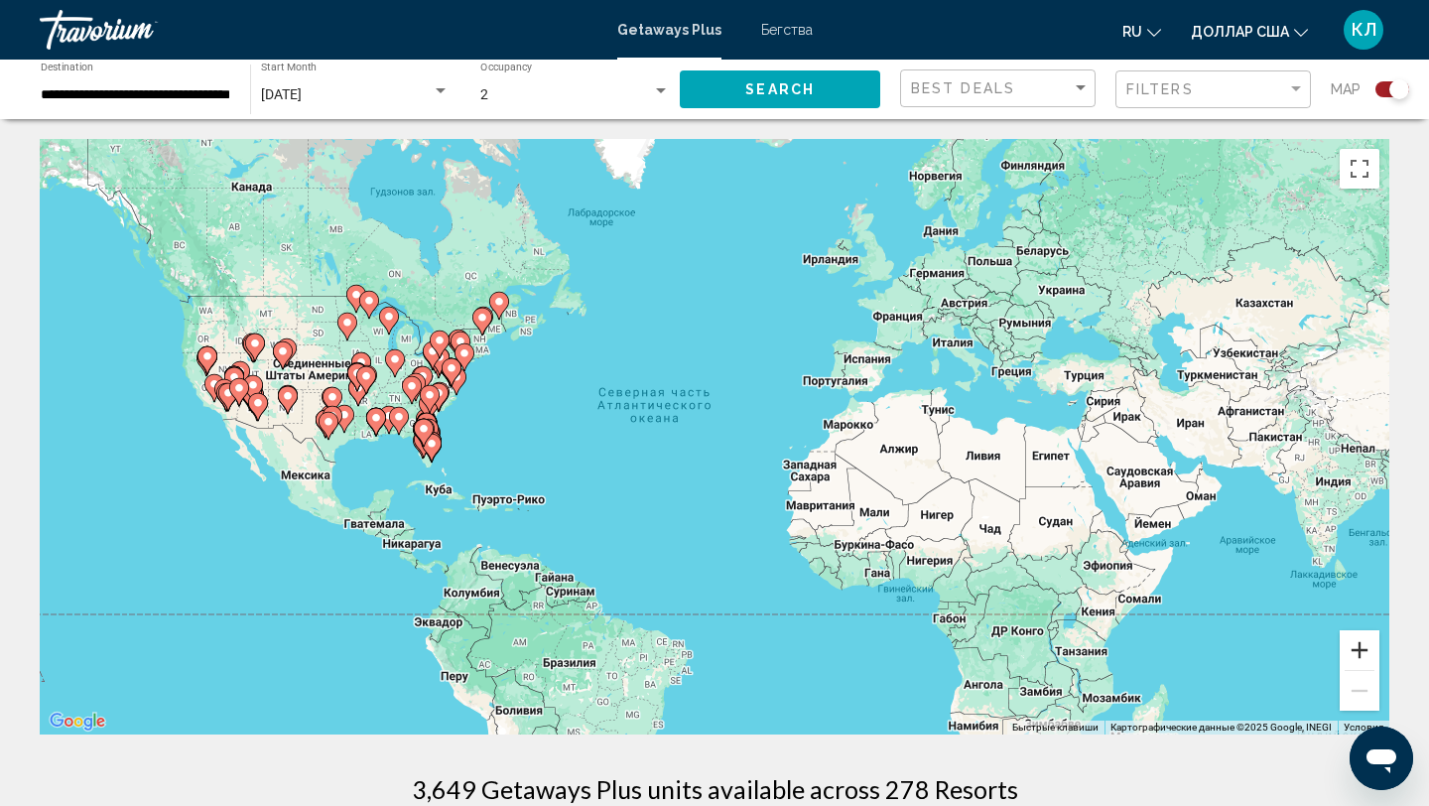
click at [1370, 643] on button "Увеличить" at bounding box center [1360, 650] width 40 height 40
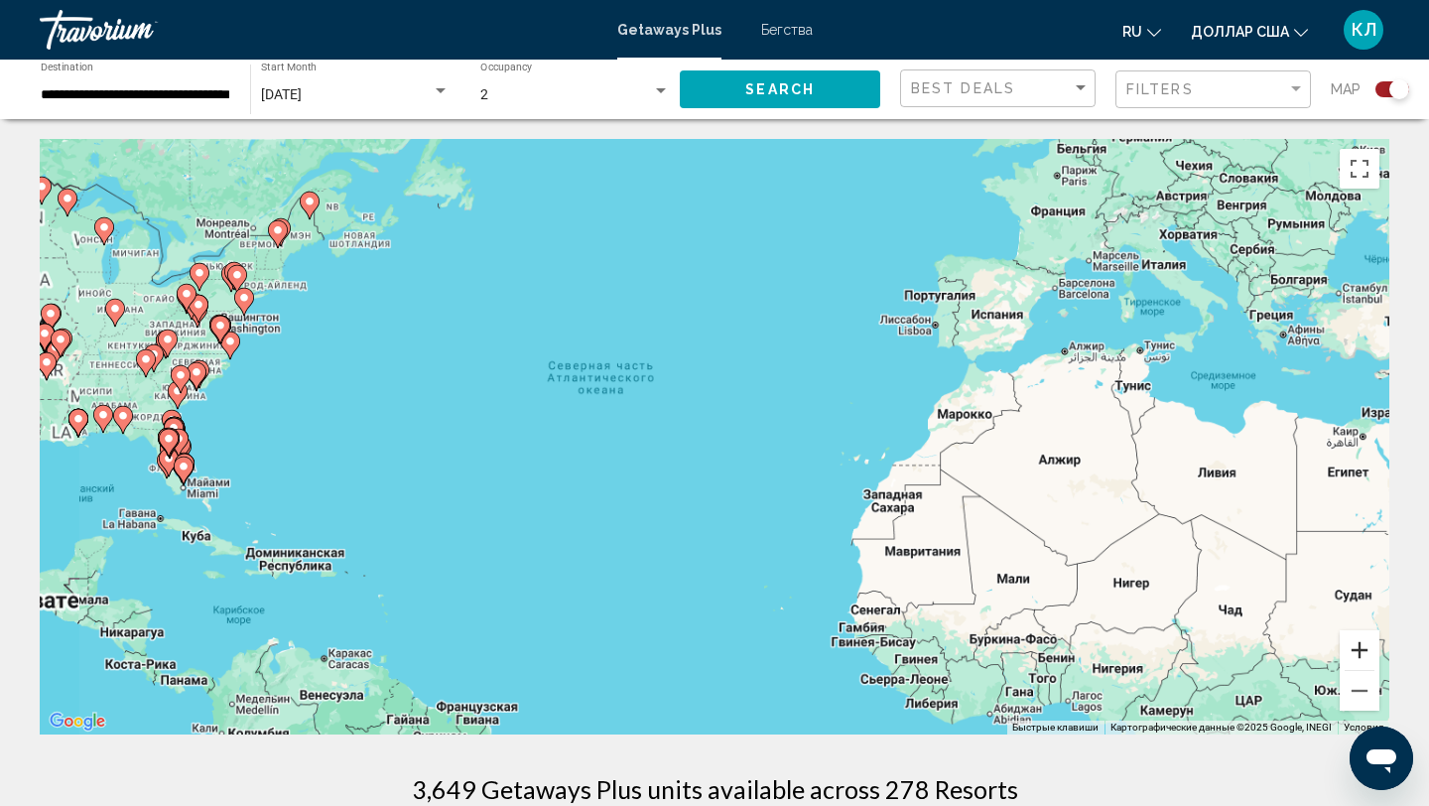
click at [1370, 643] on button "Увеличить" at bounding box center [1360, 650] width 40 height 40
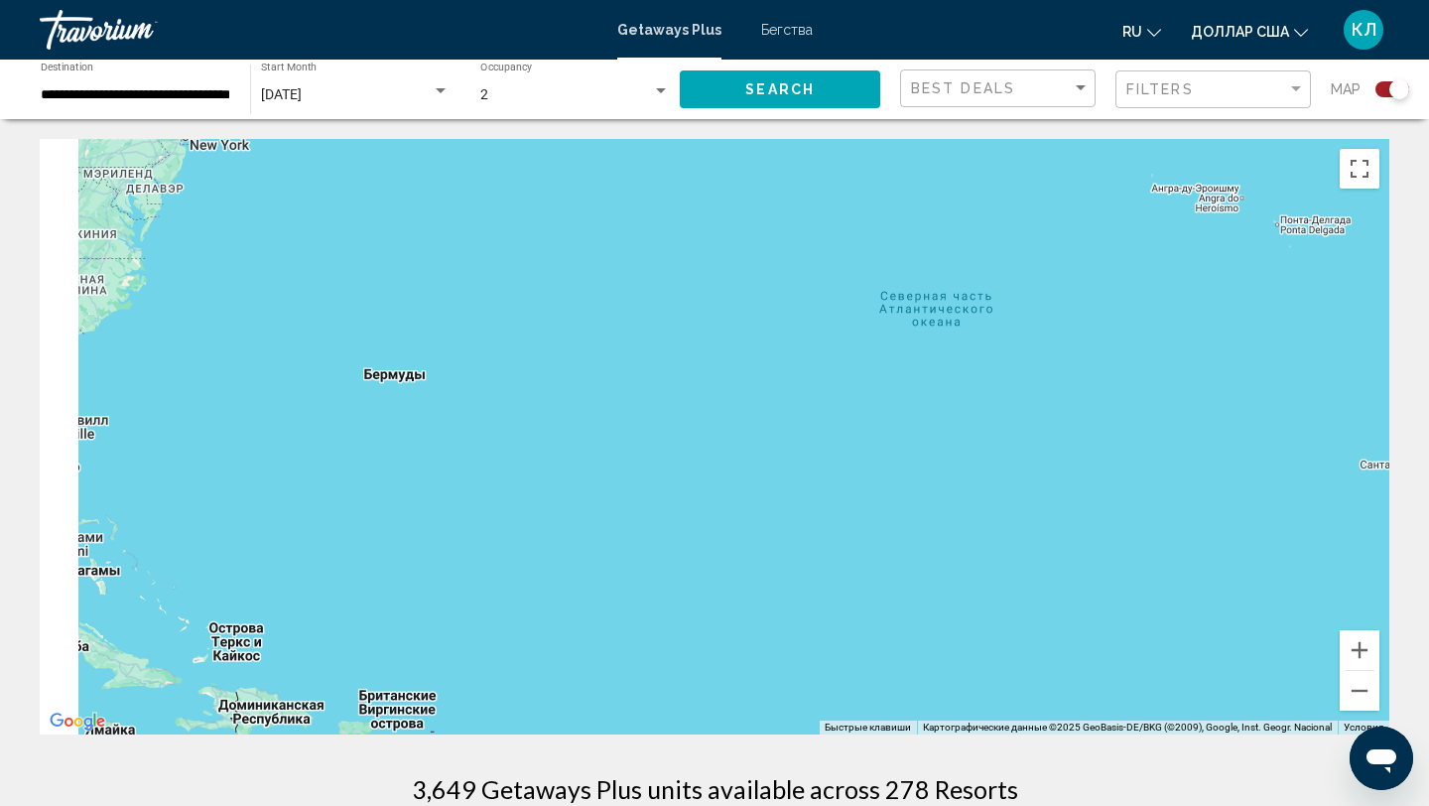
drag, startPoint x: 309, startPoint y: 499, endPoint x: 773, endPoint y: 498, distance: 464.4
click at [773, 498] on div "Чтобы активировать перетаскивание с помощью клавиатуры, нажмите Alt + Ввод. Пос…" at bounding box center [714, 436] width 1349 height 595
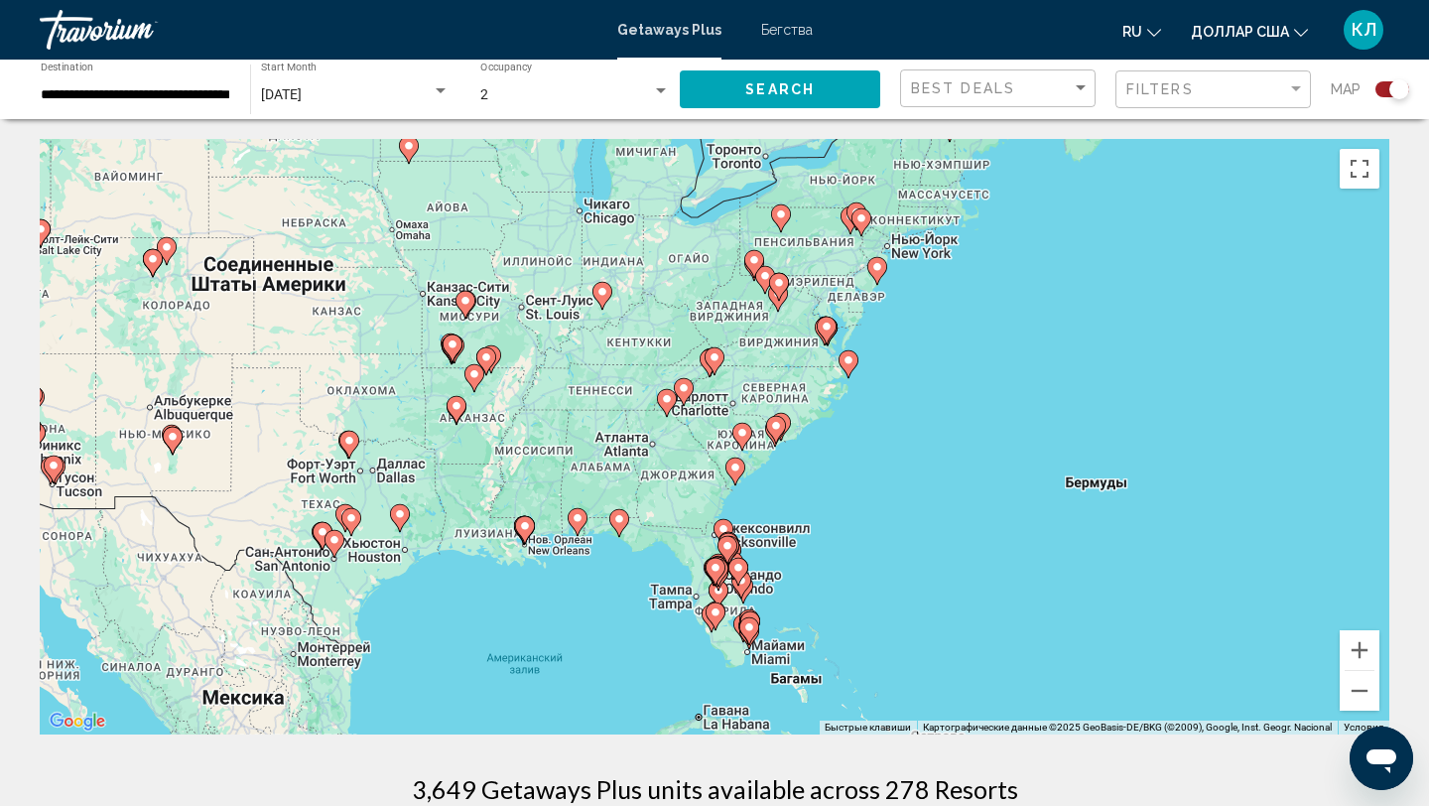
drag, startPoint x: 840, startPoint y: 346, endPoint x: 842, endPoint y: 502, distance: 155.8
click at [842, 502] on div "Чтобы активировать перетаскивание с помощью клавиатуры, нажмите Alt + Ввод. Пос…" at bounding box center [714, 436] width 1349 height 595
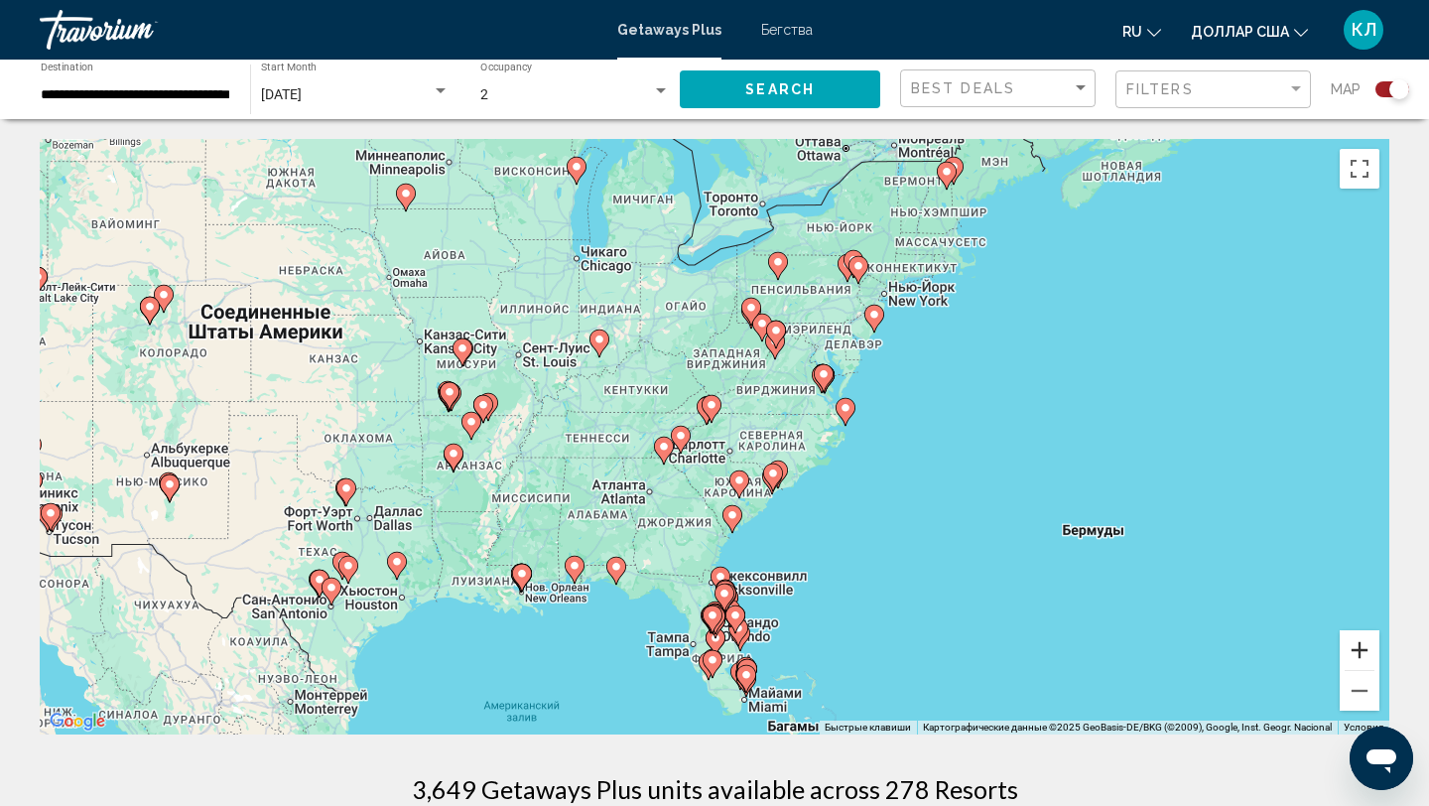
click at [1344, 645] on button "Увеличить" at bounding box center [1360, 650] width 40 height 40
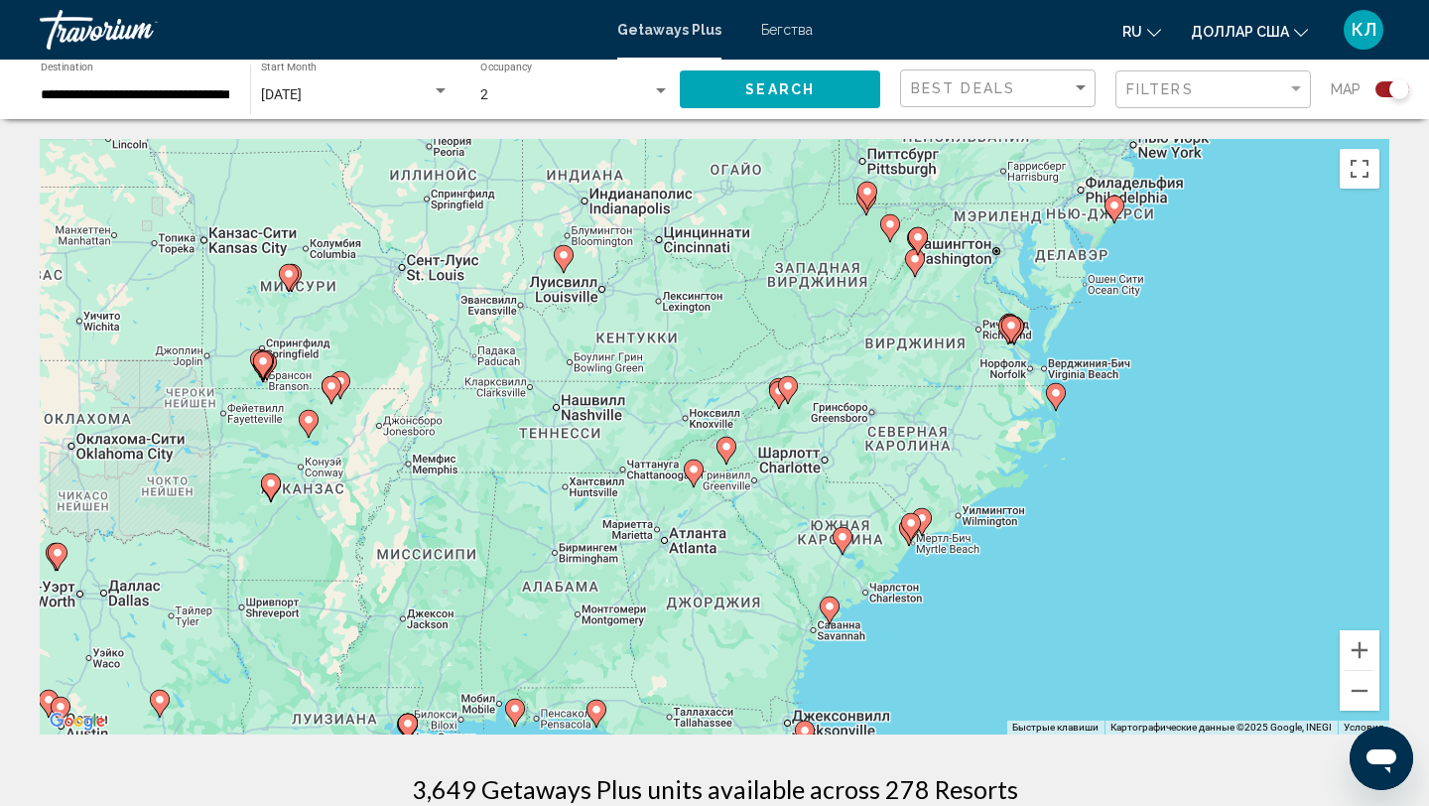
drag, startPoint x: 934, startPoint y: 605, endPoint x: 1013, endPoint y: 596, distance: 79.9
click at [1013, 597] on div "Чтобы активировать перетаскивание с помощью клавиатуры, нажмите Alt + Ввод. Пос…" at bounding box center [714, 436] width 1349 height 595
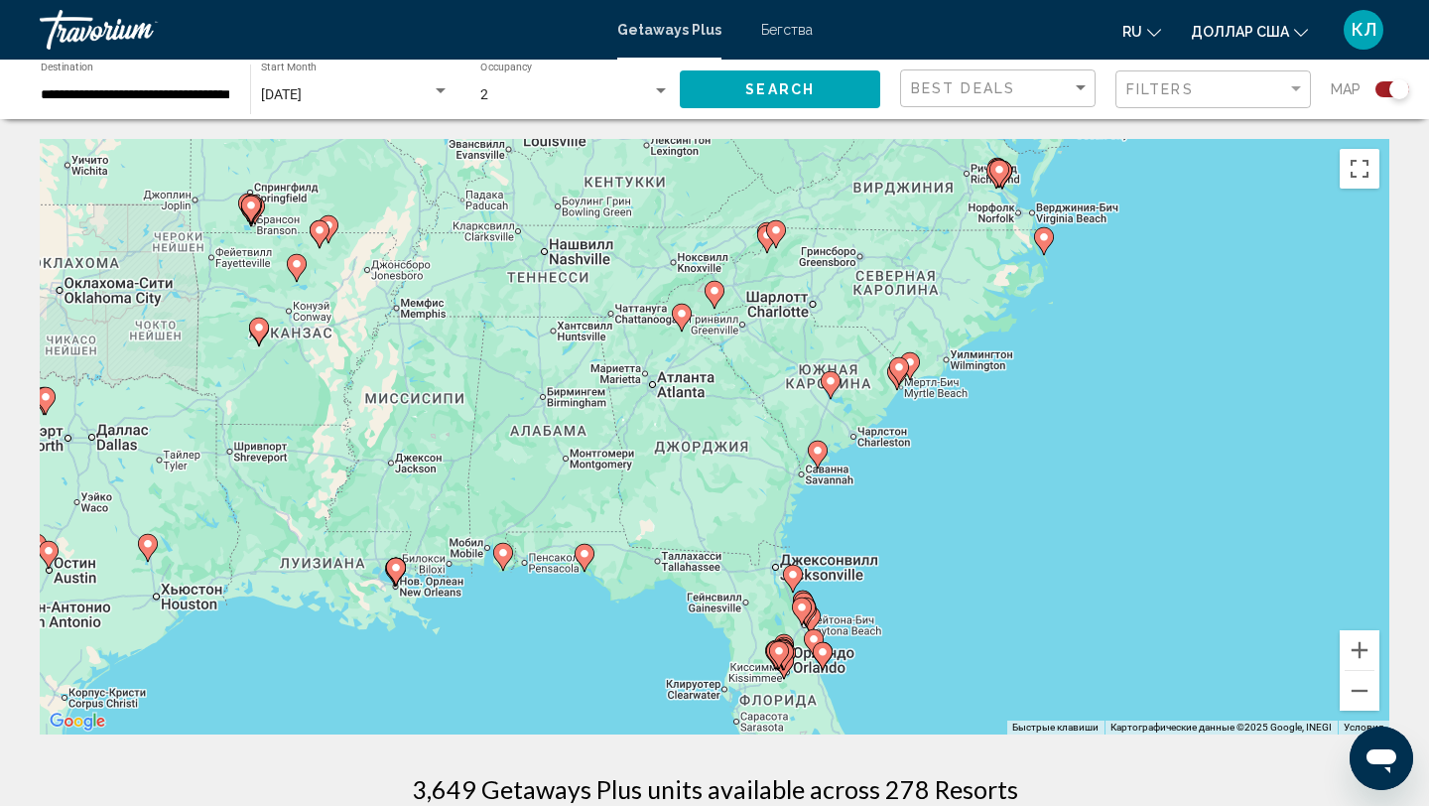
drag, startPoint x: 760, startPoint y: 512, endPoint x: 754, endPoint y: 355, distance: 156.9
click at [754, 355] on div "Чтобы активировать перетаскивание с помощью клавиатуры, нажмите Alt + Ввод. Пос…" at bounding box center [714, 436] width 1349 height 595
click at [791, 575] on image "Основное содержание" at bounding box center [793, 575] width 12 height 12
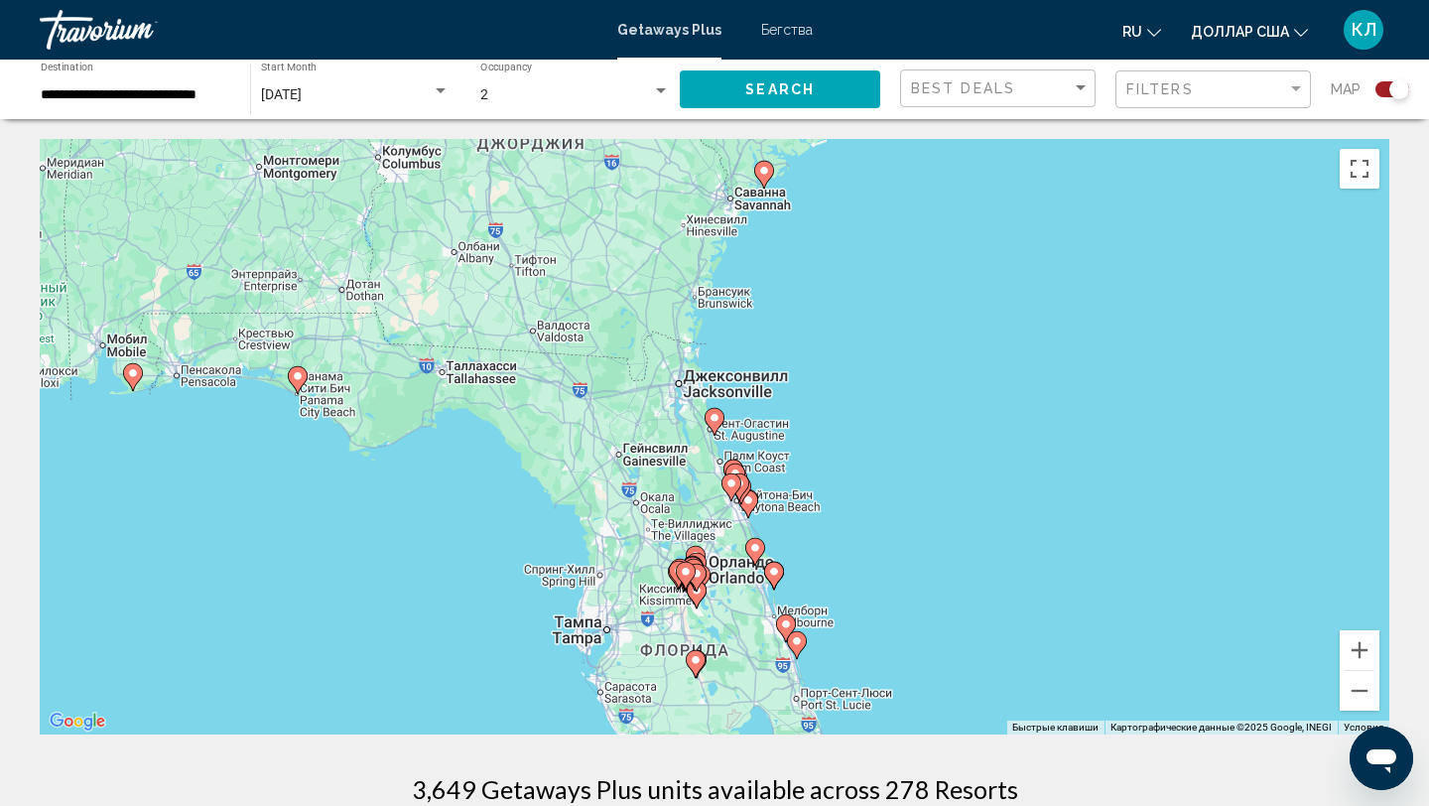
click at [713, 430] on icon "Основное содержание" at bounding box center [714, 422] width 18 height 26
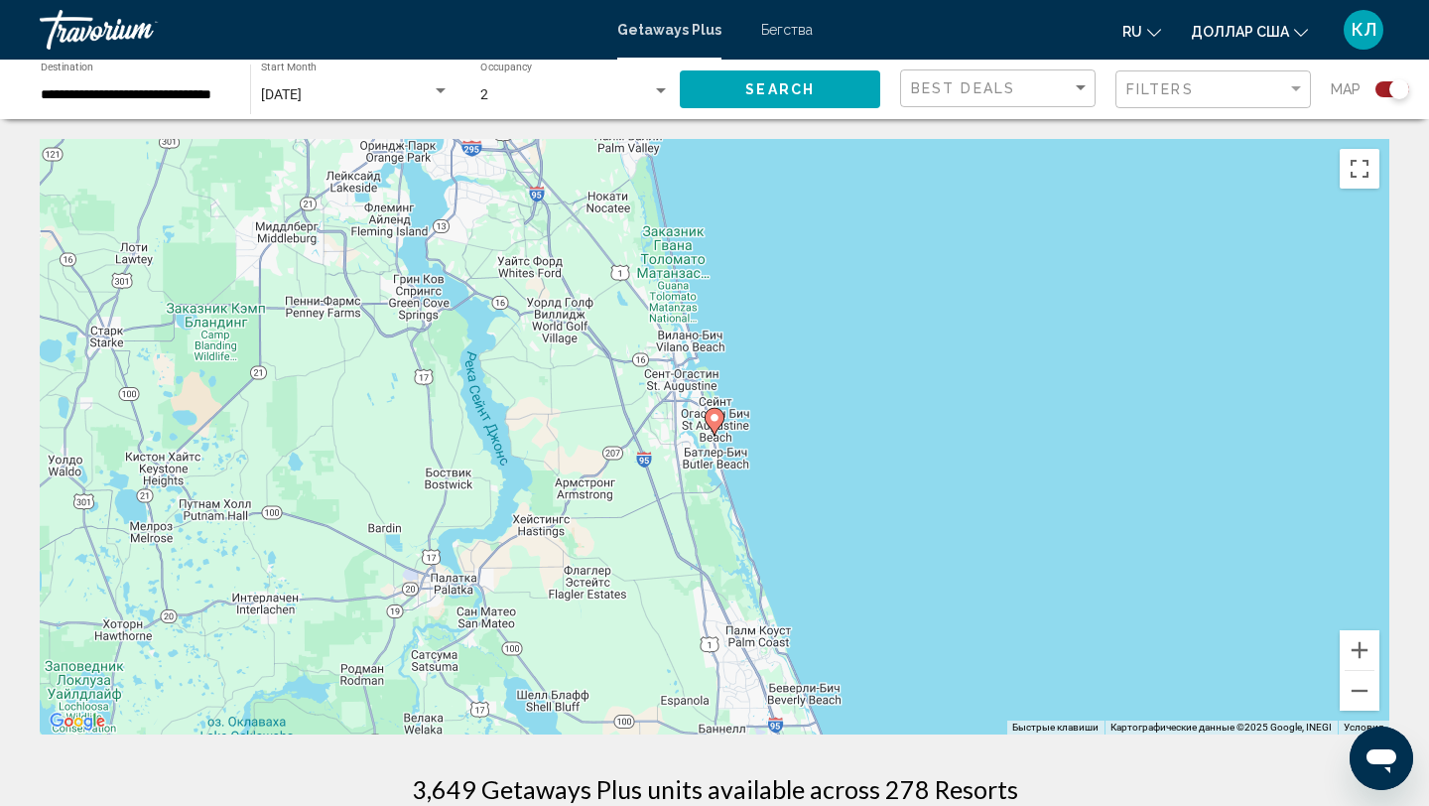
click at [714, 421] on image "Основное содержание" at bounding box center [714, 418] width 12 height 12
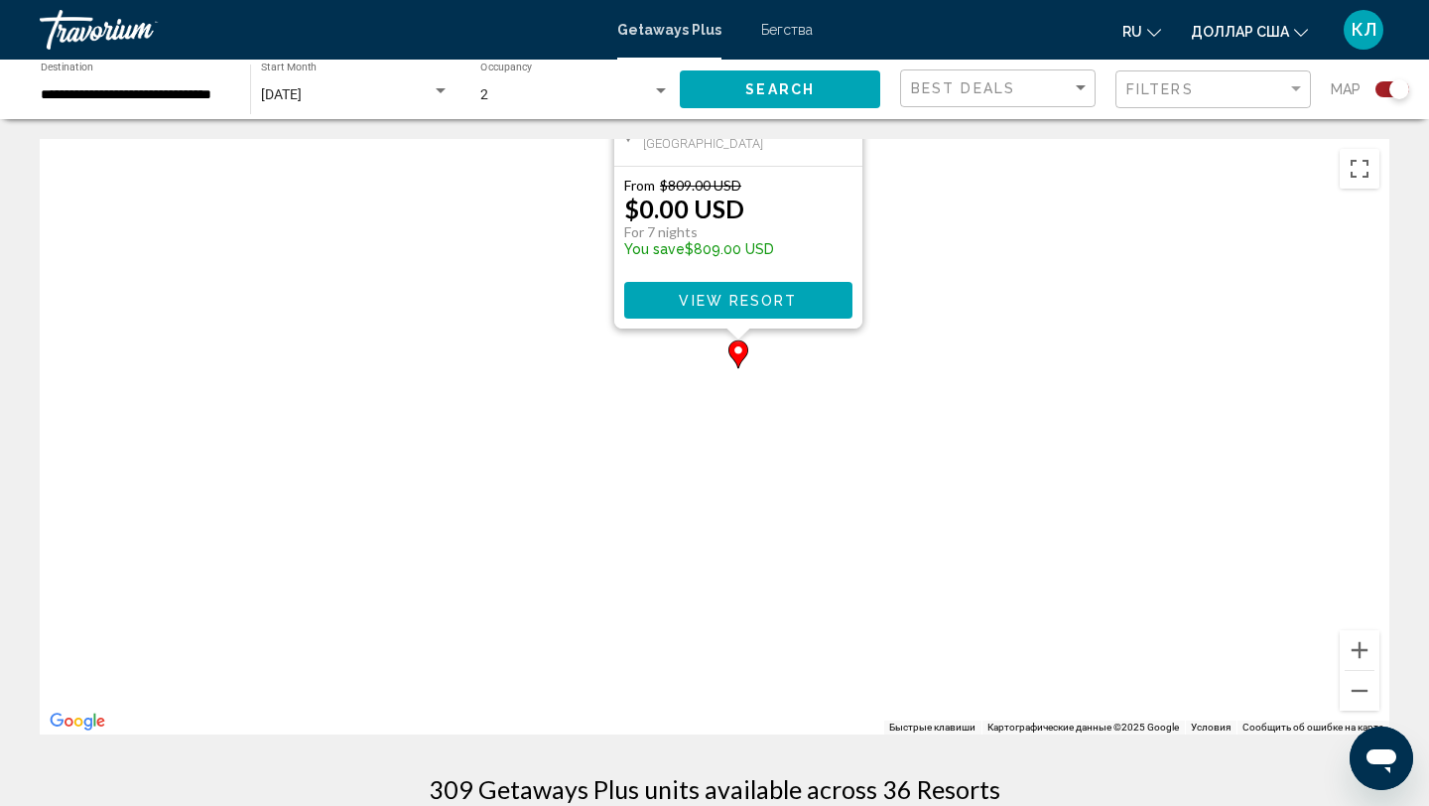
drag, startPoint x: 881, startPoint y: 598, endPoint x: 905, endPoint y: 258, distance: 341.2
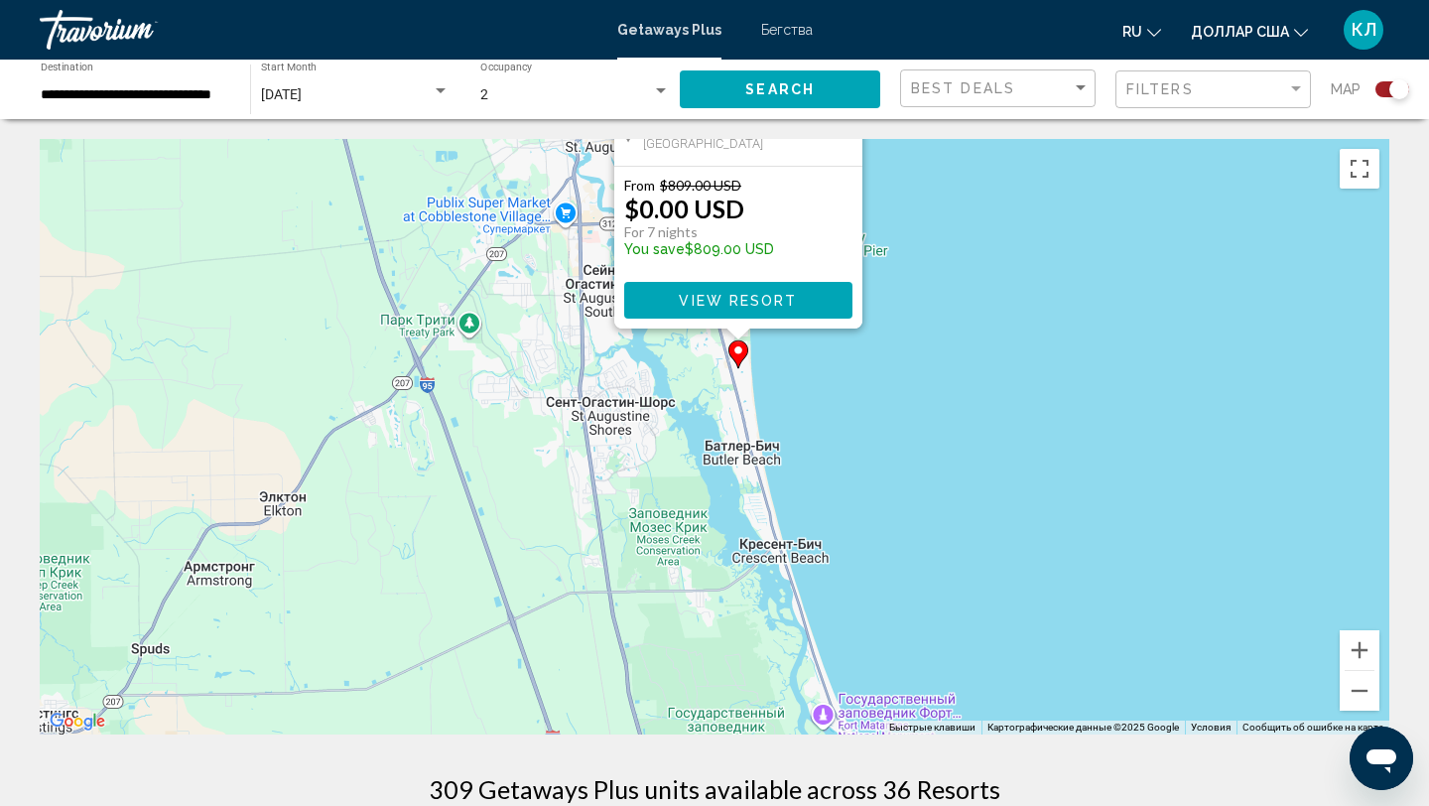
click at [905, 258] on div "Чтобы активировать перетаскивание с помощью клавиатуры, нажмите Alt + Ввод. Пос…" at bounding box center [714, 436] width 1349 height 595
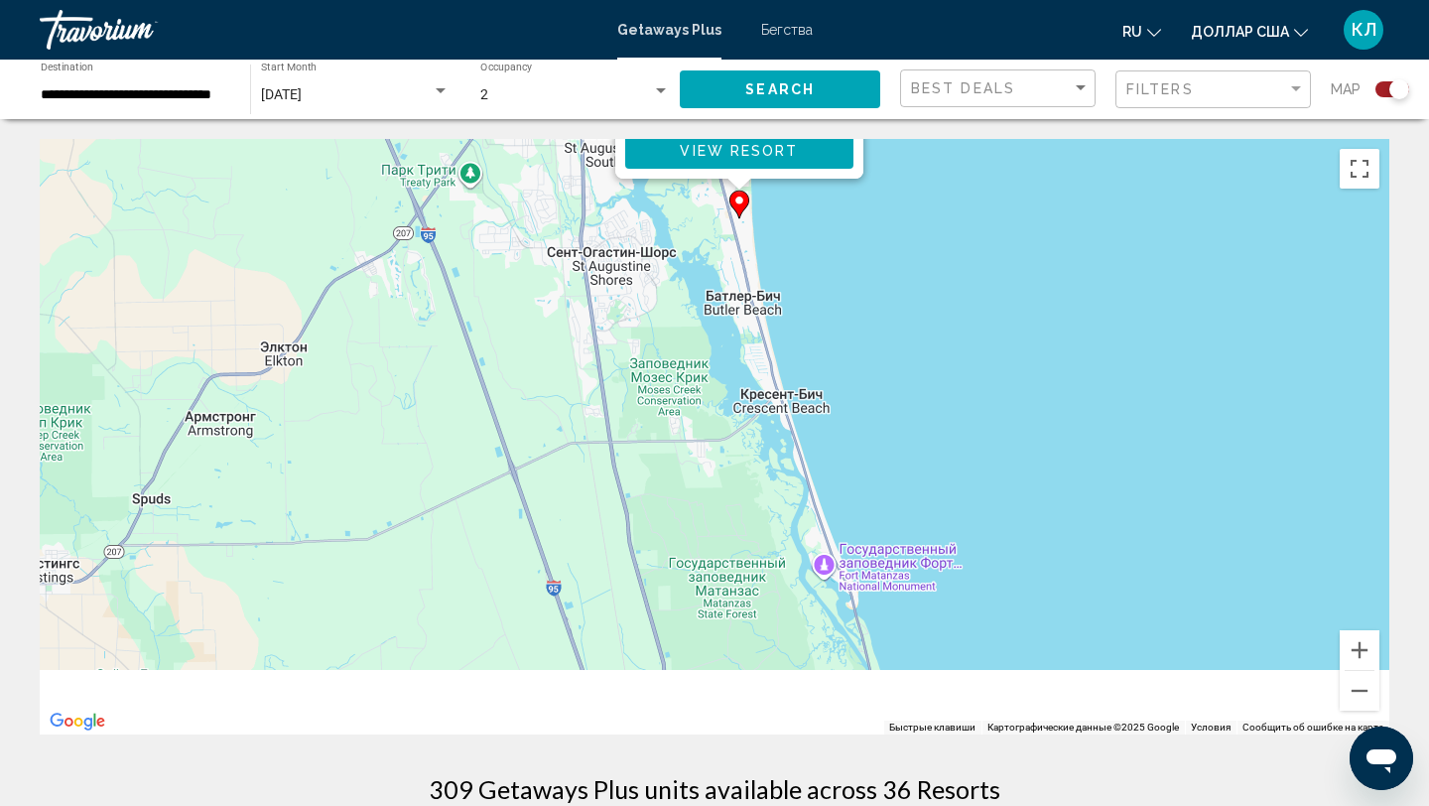
drag, startPoint x: 900, startPoint y: 461, endPoint x: 896, endPoint y: 212, distance: 249.1
click at [897, 218] on div "Чтобы активировать перетаскивание с помощью клавиатуры, нажмите Alt + Ввод. Пос…" at bounding box center [714, 436] width 1349 height 595
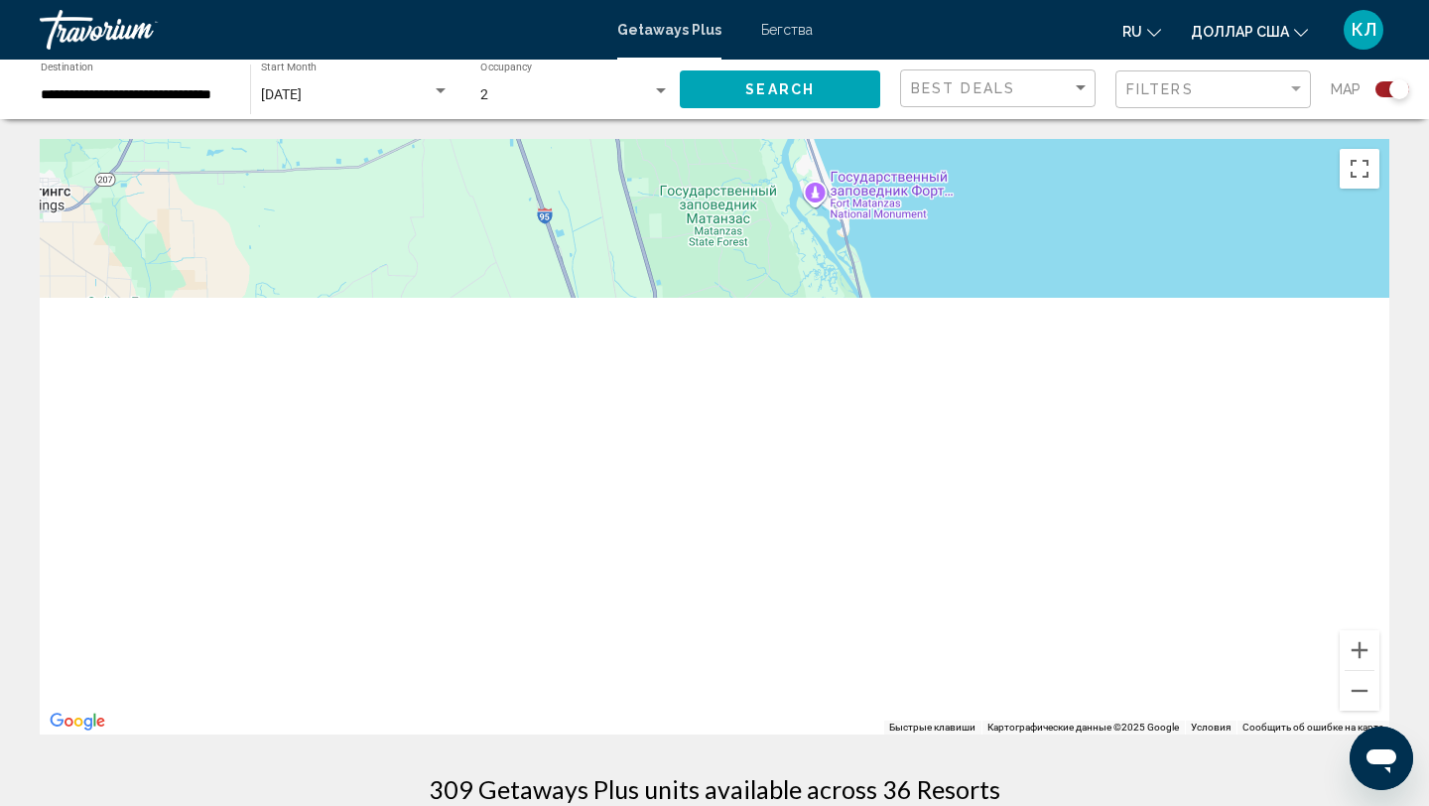
drag, startPoint x: 902, startPoint y: 350, endPoint x: 902, endPoint y: 134, distance: 216.3
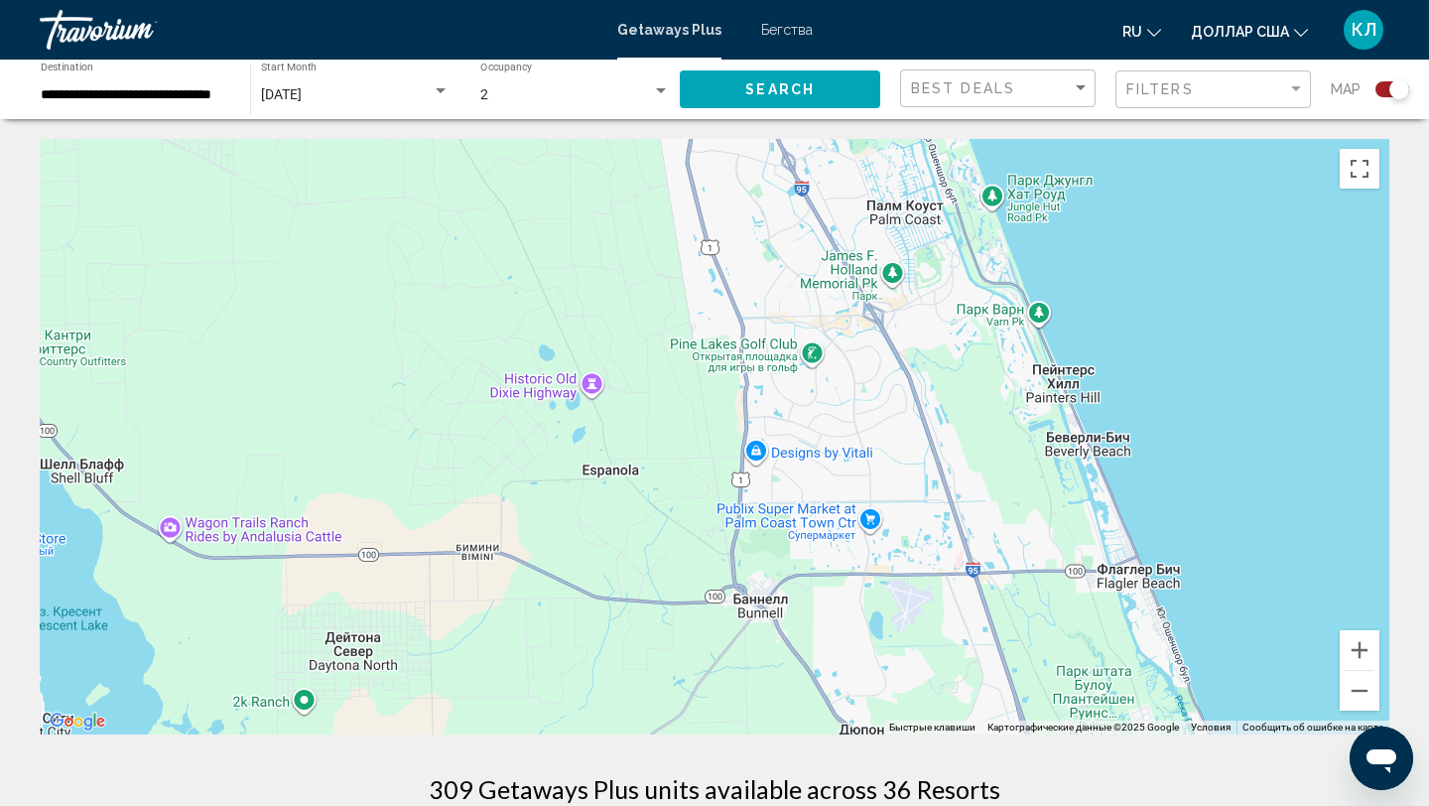
drag, startPoint x: 838, startPoint y: 359, endPoint x: 840, endPoint y: 69, distance: 289.7
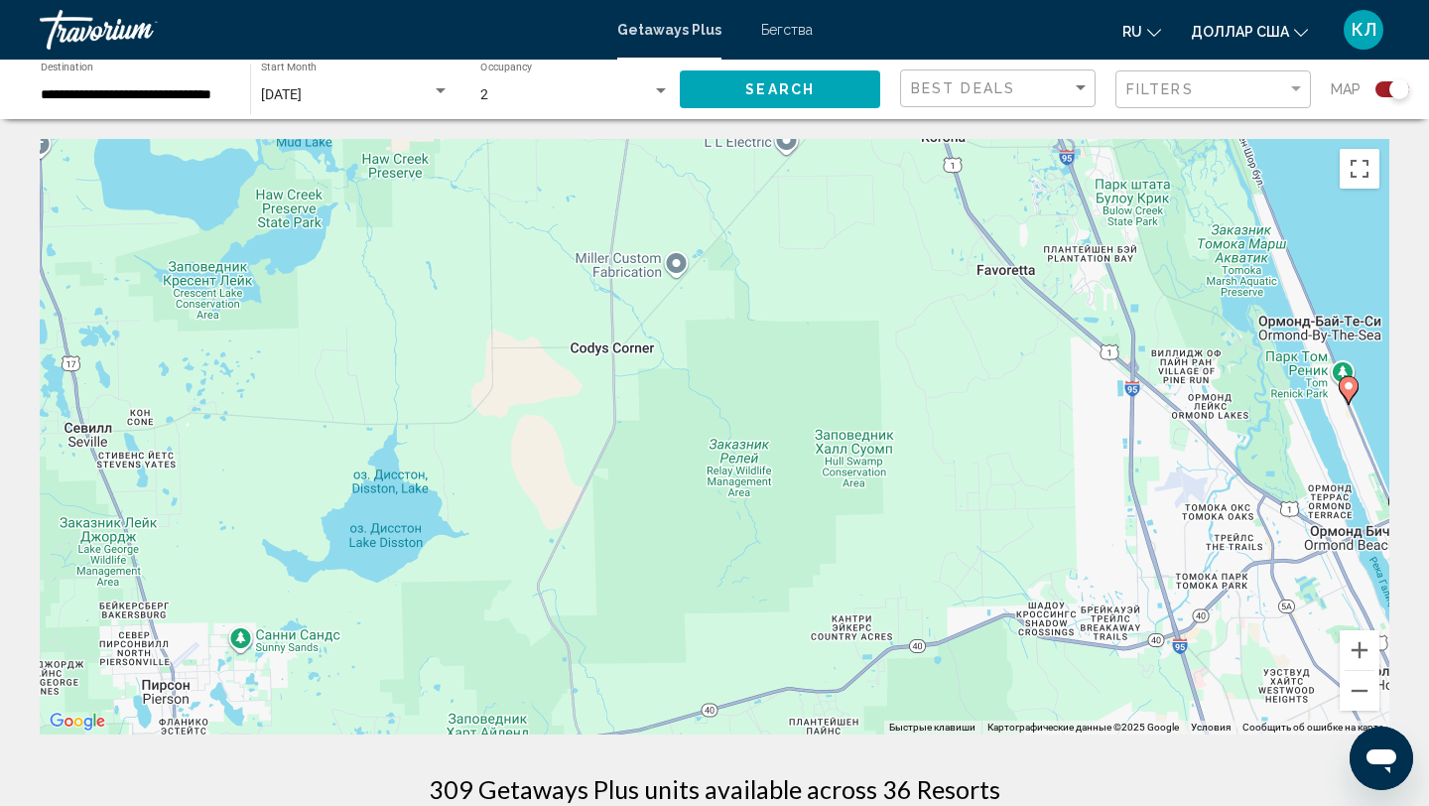
click at [1349, 387] on image "Основное содержание" at bounding box center [1348, 386] width 12 height 12
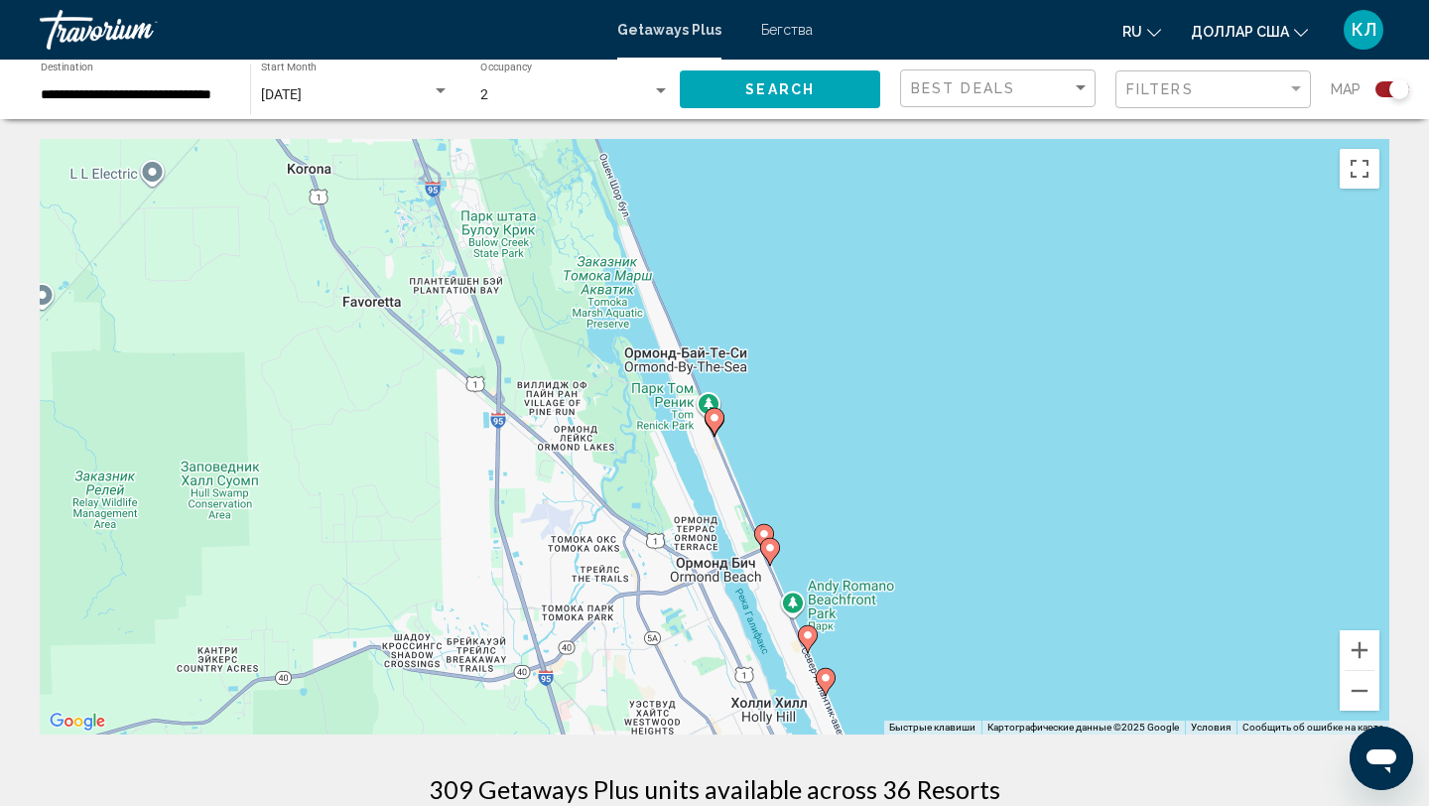
click at [719, 417] on image "Основное содержание" at bounding box center [714, 418] width 12 height 12
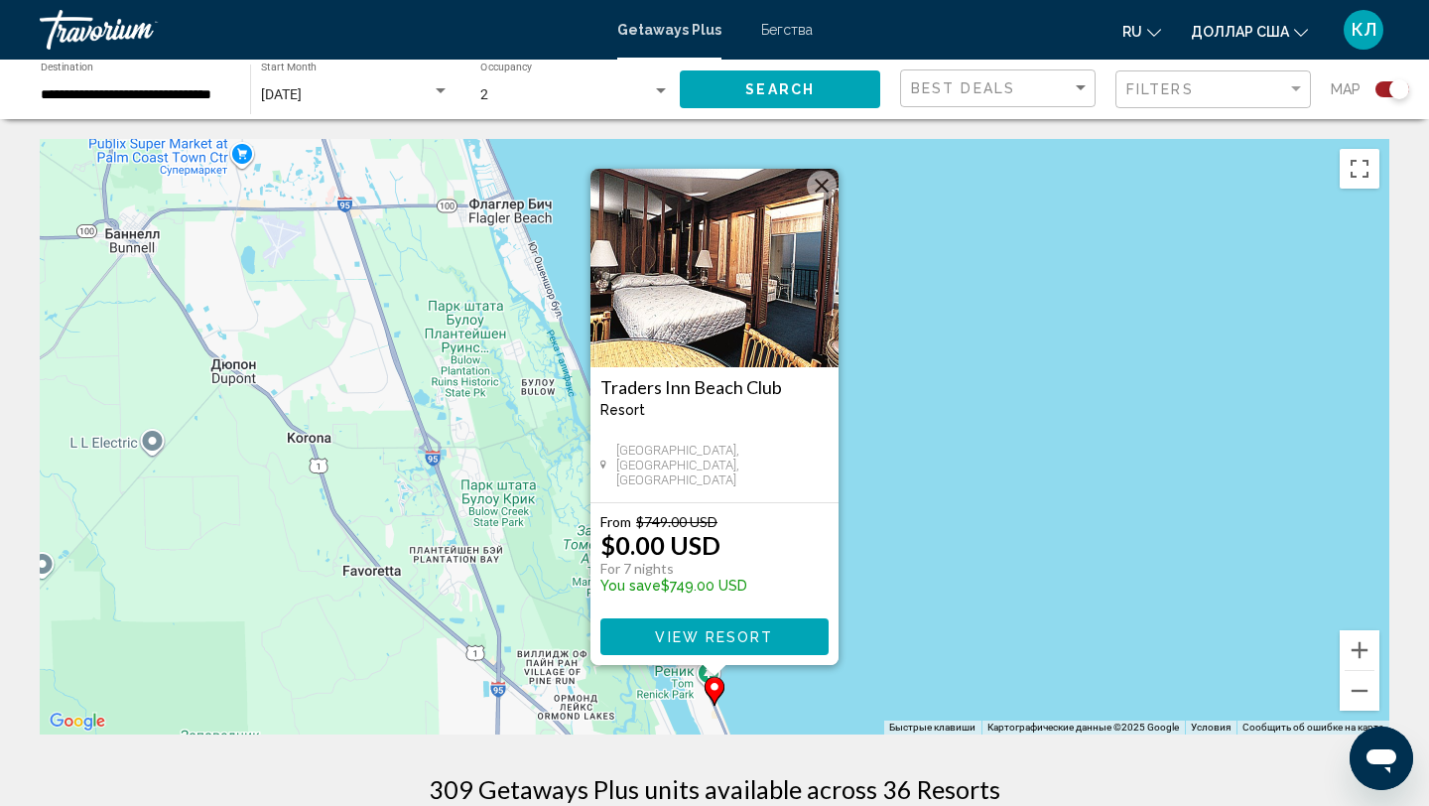
click at [862, 529] on div "Чтобы активировать перетаскивание с помощью клавиатуры, нажмите Alt + Ввод. Пос…" at bounding box center [714, 436] width 1349 height 595
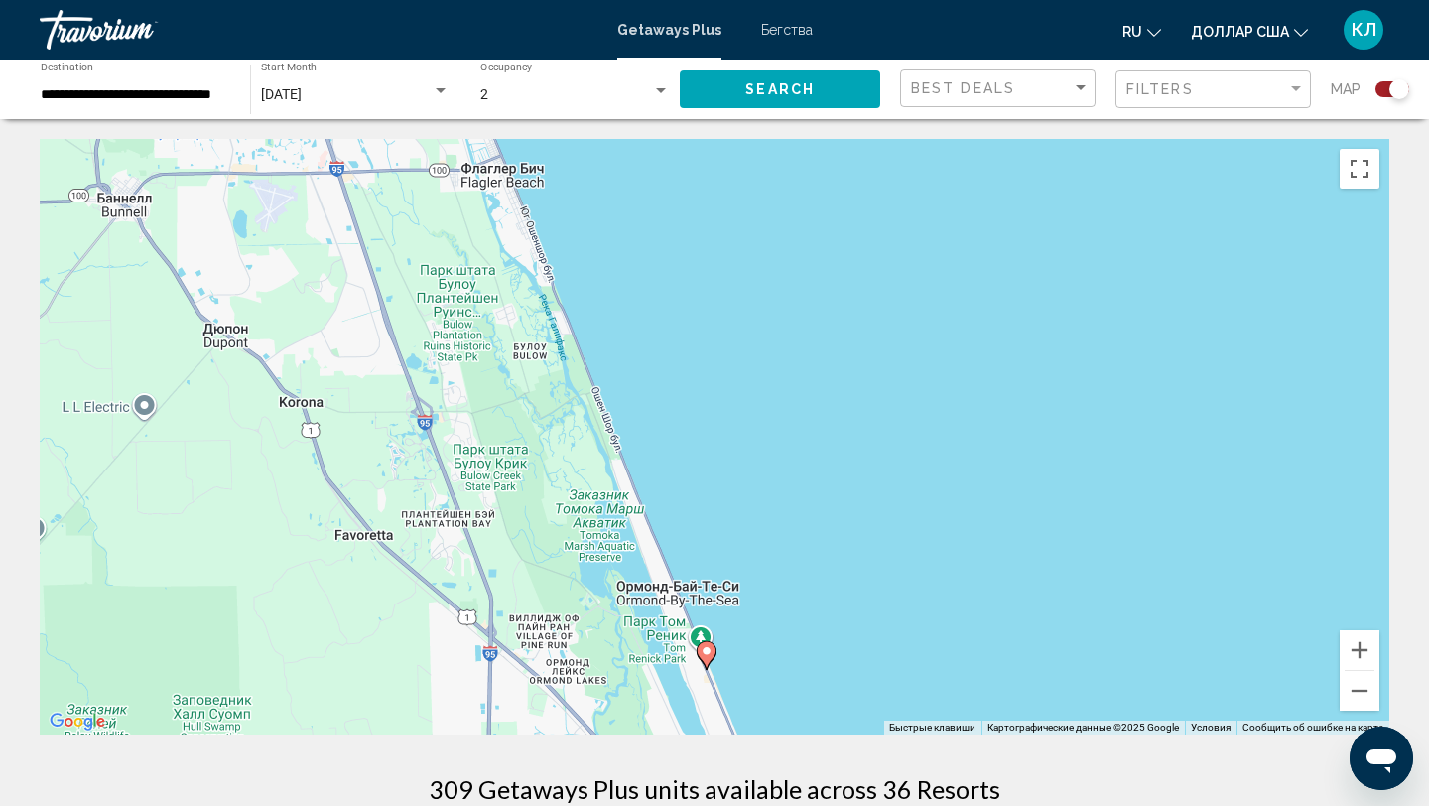
drag, startPoint x: 854, startPoint y: 531, endPoint x: 830, endPoint y: 200, distance: 331.3
click at [830, 200] on div "Чтобы активировать перетаскивание с помощью клавиатуры, нажмите Alt + Ввод. Пос…" at bounding box center [714, 436] width 1349 height 595
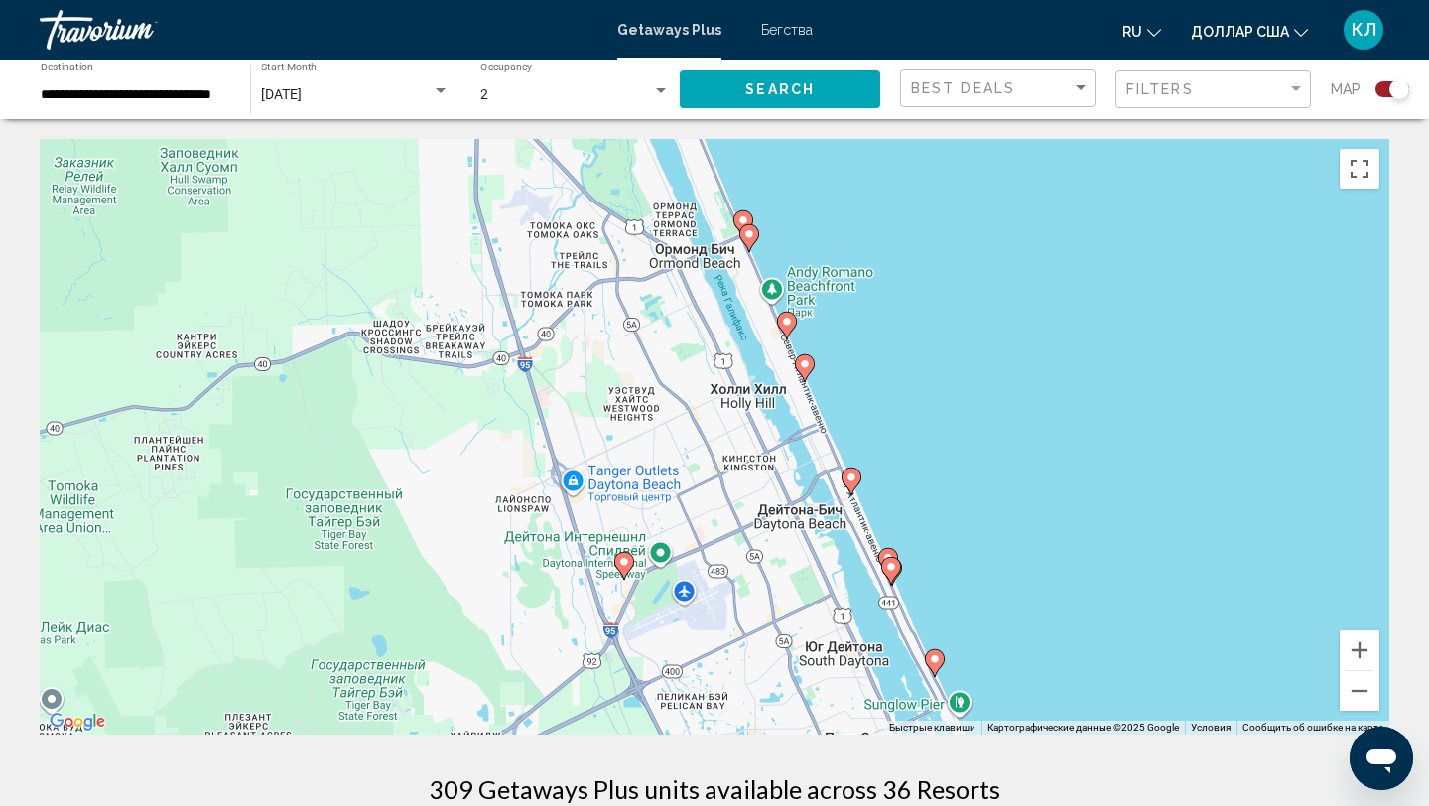
click at [741, 217] on image "Основное содержание" at bounding box center [743, 220] width 12 height 12
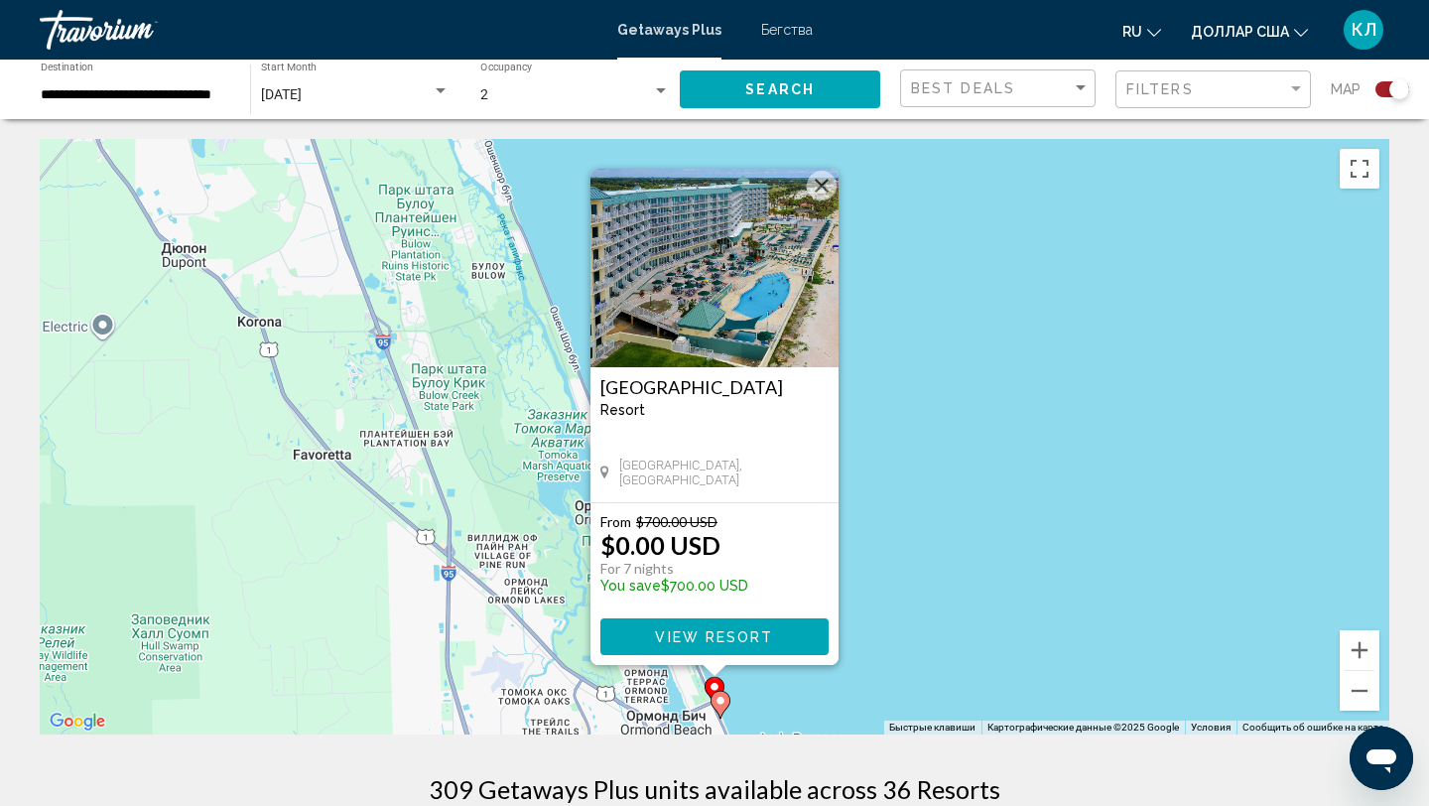
click at [818, 189] on button "Закрыть" at bounding box center [822, 186] width 30 height 30
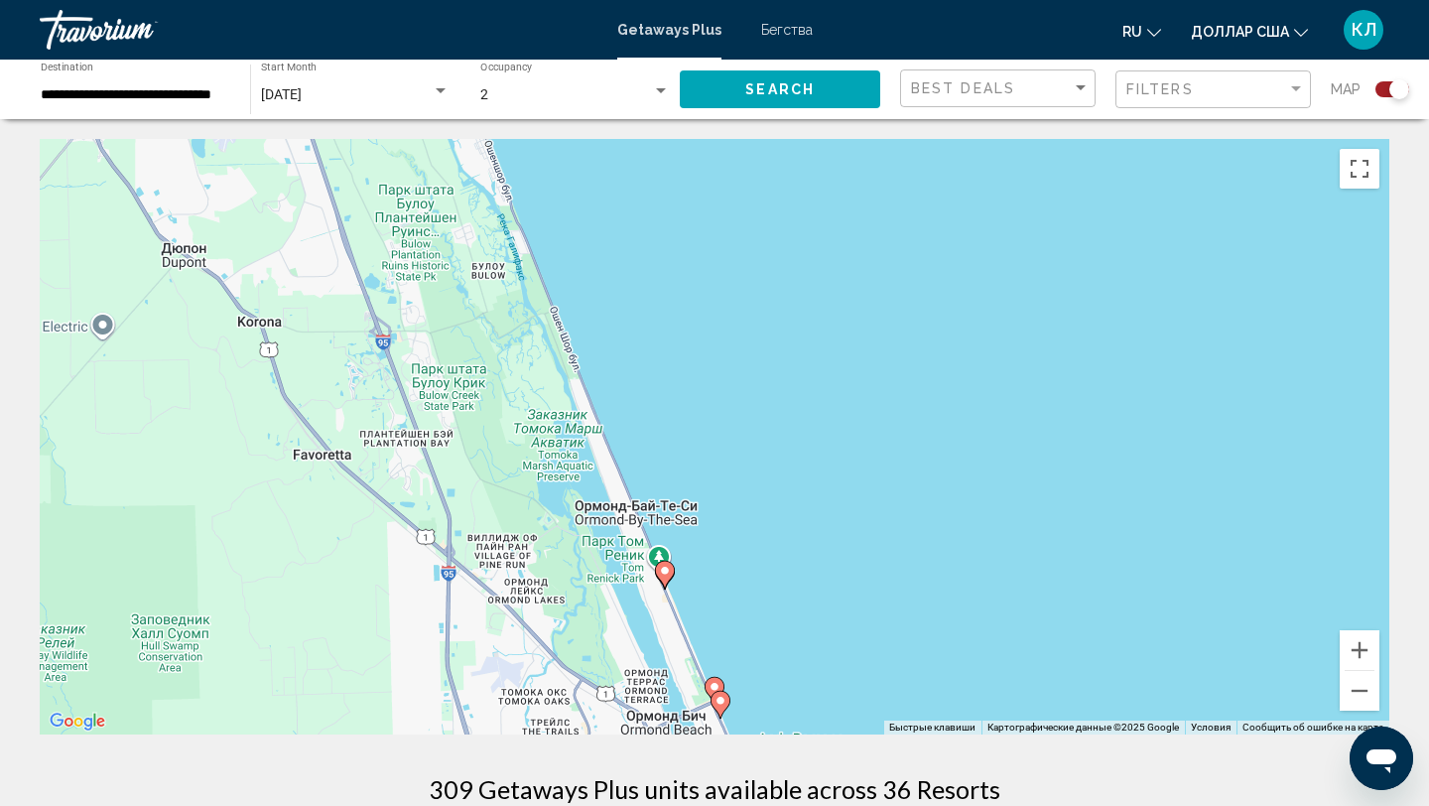
click at [720, 704] on image "Основное содержание" at bounding box center [720, 701] width 12 height 12
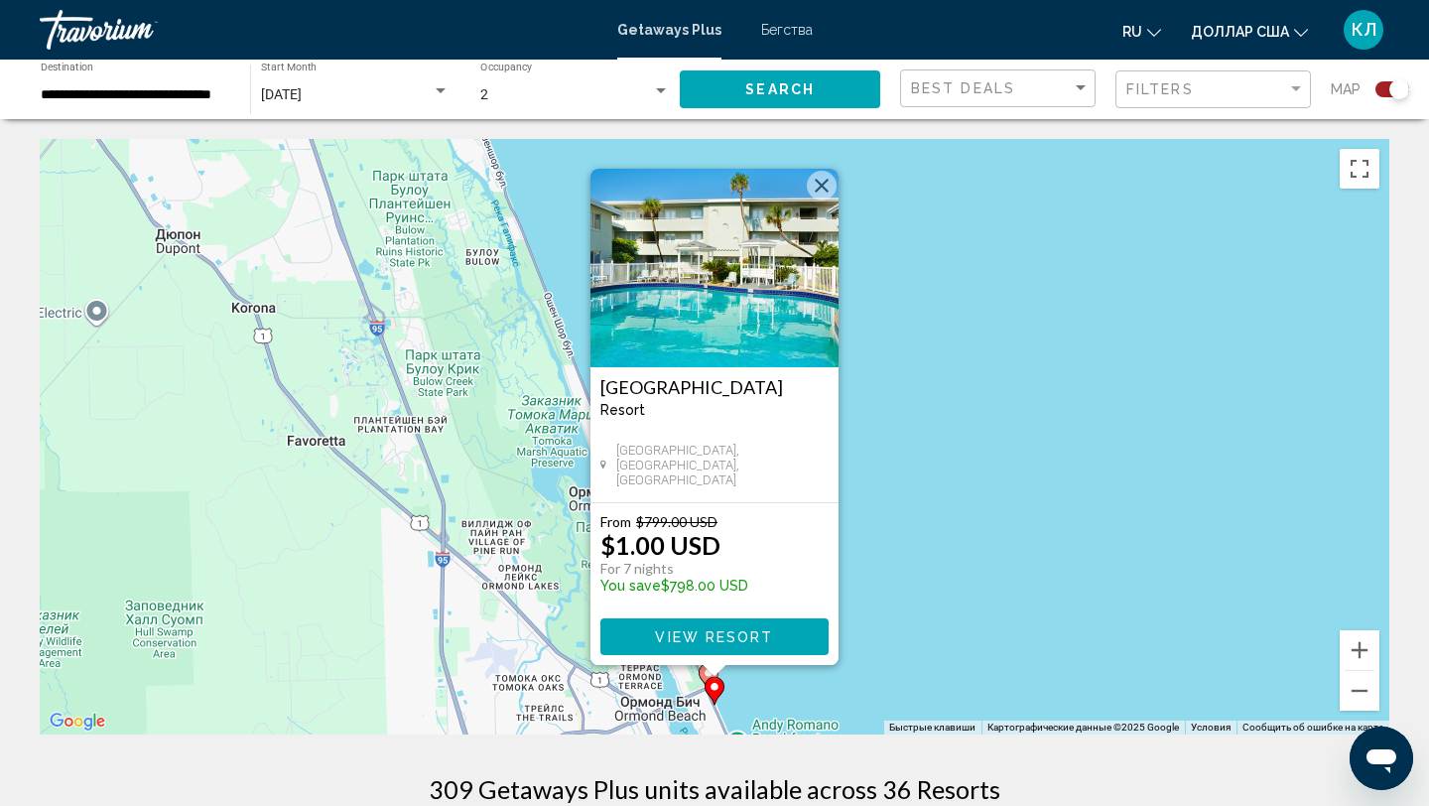
click at [823, 183] on button "Закрыть" at bounding box center [822, 186] width 30 height 30
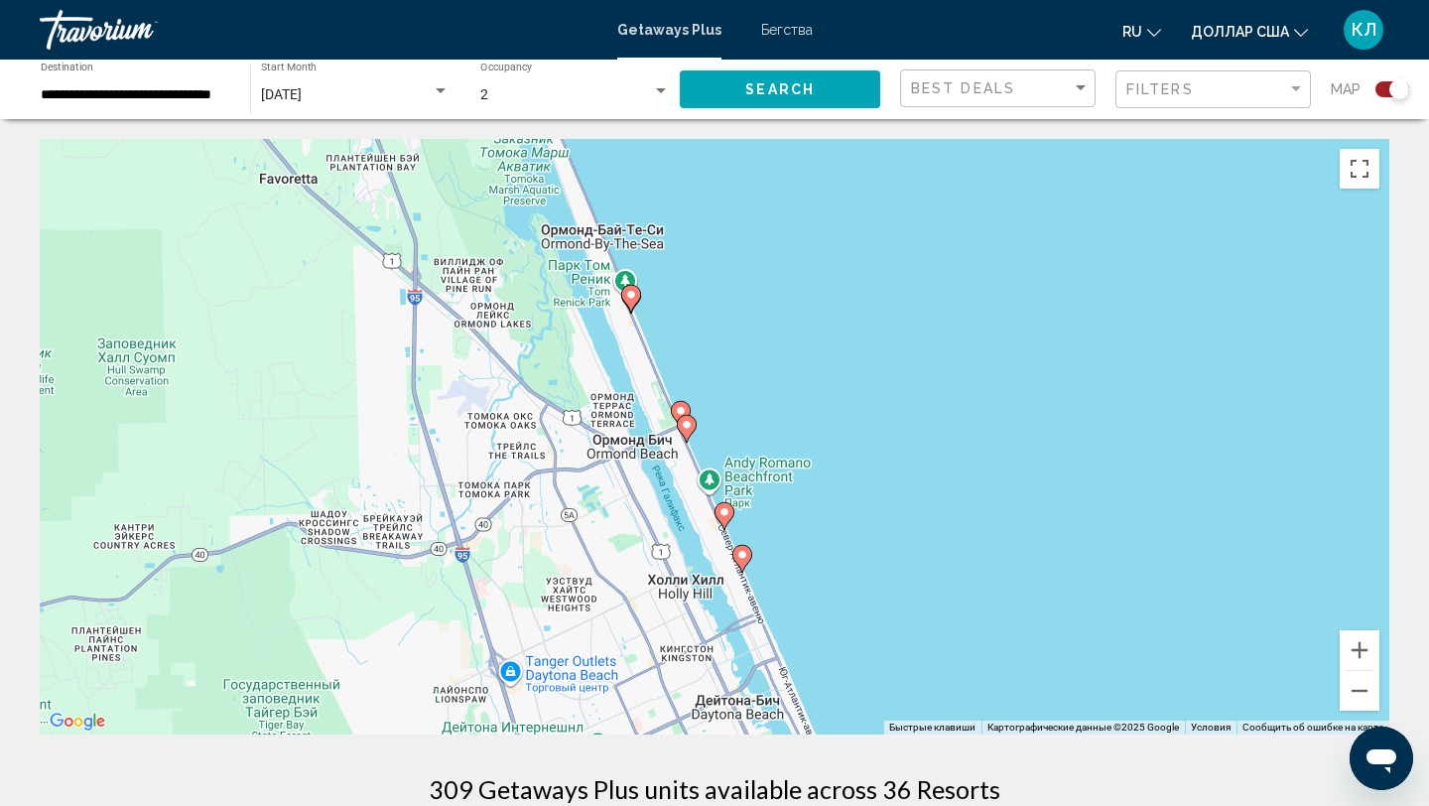
drag, startPoint x: 848, startPoint y: 632, endPoint x: 820, endPoint y: 364, distance: 269.4
click at [820, 364] on div "Чтобы активировать перетаскивание с помощью клавиатуры, нажмите Alt + Ввод. Пос…" at bounding box center [714, 436] width 1349 height 595
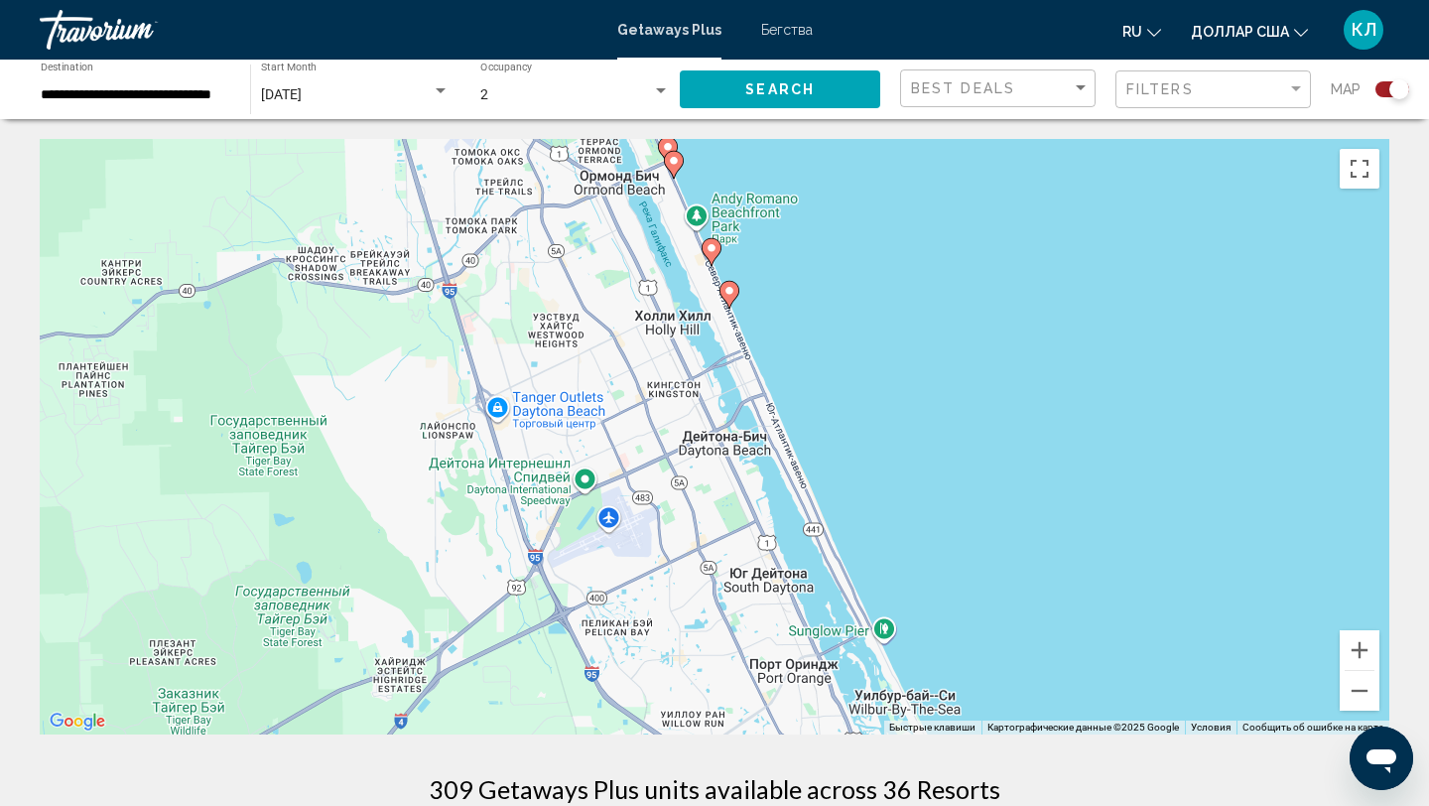
drag, startPoint x: 820, startPoint y: 364, endPoint x: 805, endPoint y: 358, distance: 16.0
click at [808, 362] on div "Чтобы активировать перетаскивание с помощью клавиатуры, нажмите Alt + Ввод. Пос…" at bounding box center [714, 436] width 1349 height 595
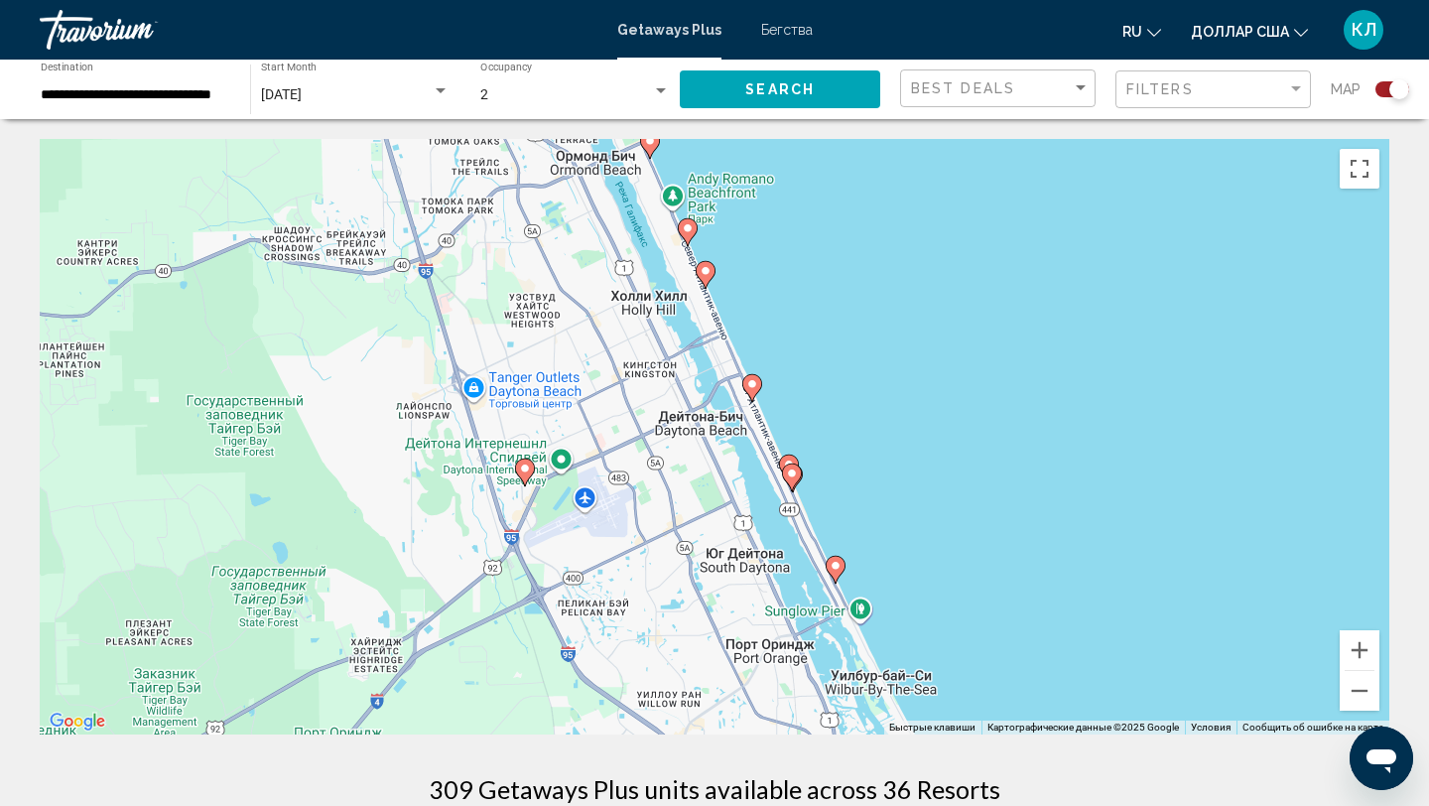
click at [693, 234] on icon "Основное содержание" at bounding box center [688, 232] width 18 height 26
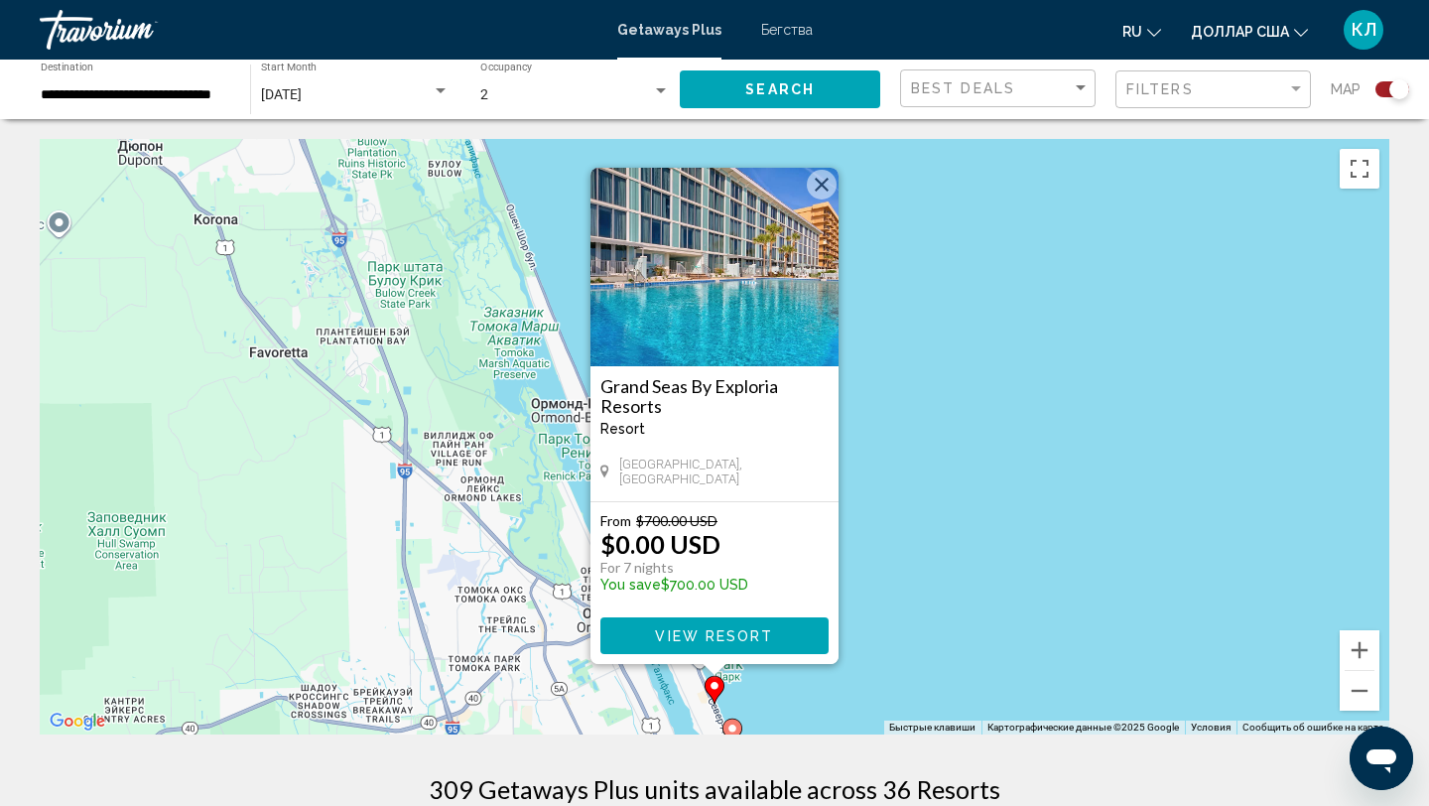
click at [819, 185] on button "Закрыть" at bounding box center [822, 185] width 30 height 30
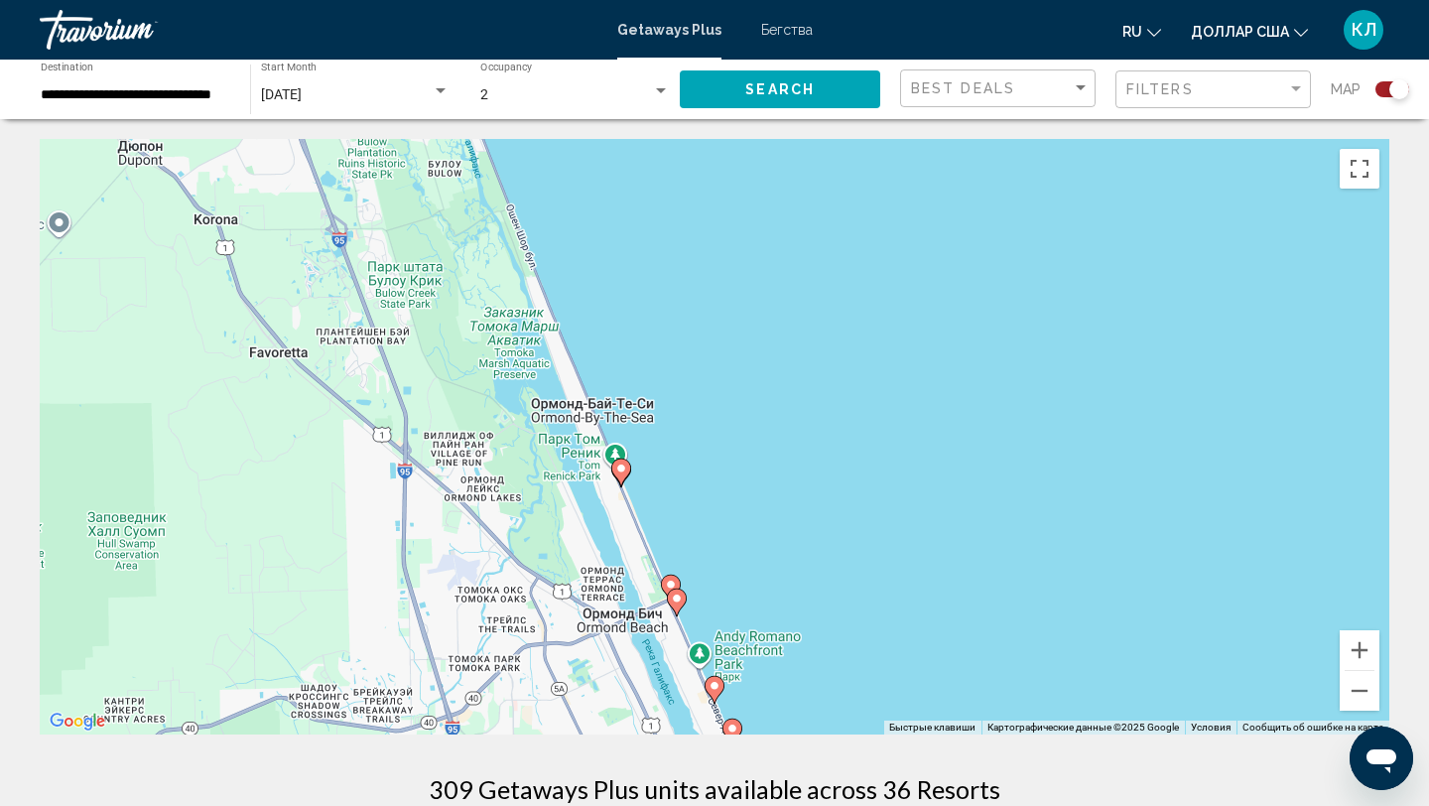
click at [676, 600] on image "Основное содержание" at bounding box center [677, 598] width 12 height 12
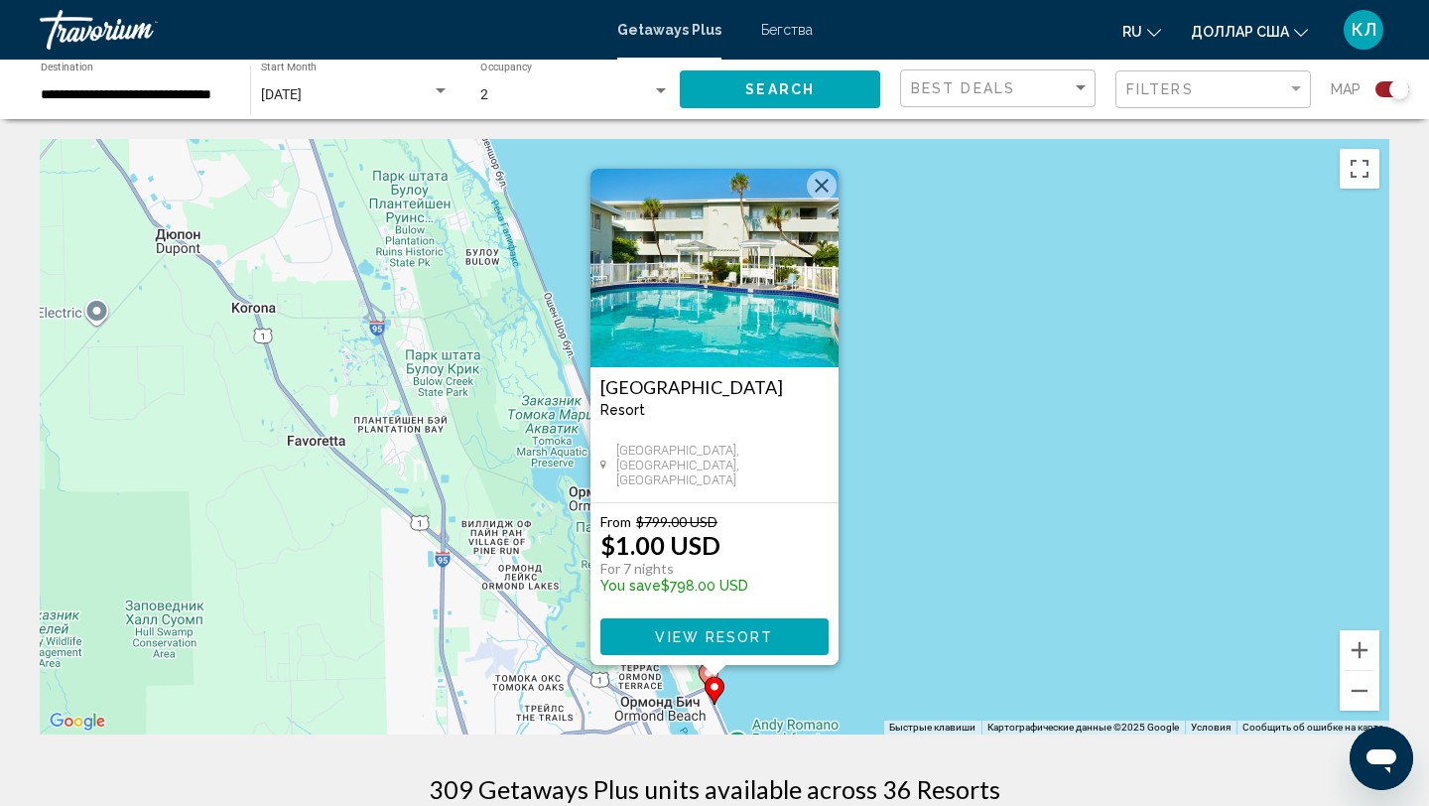
click at [819, 186] on button "Закрыть" at bounding box center [822, 186] width 30 height 30
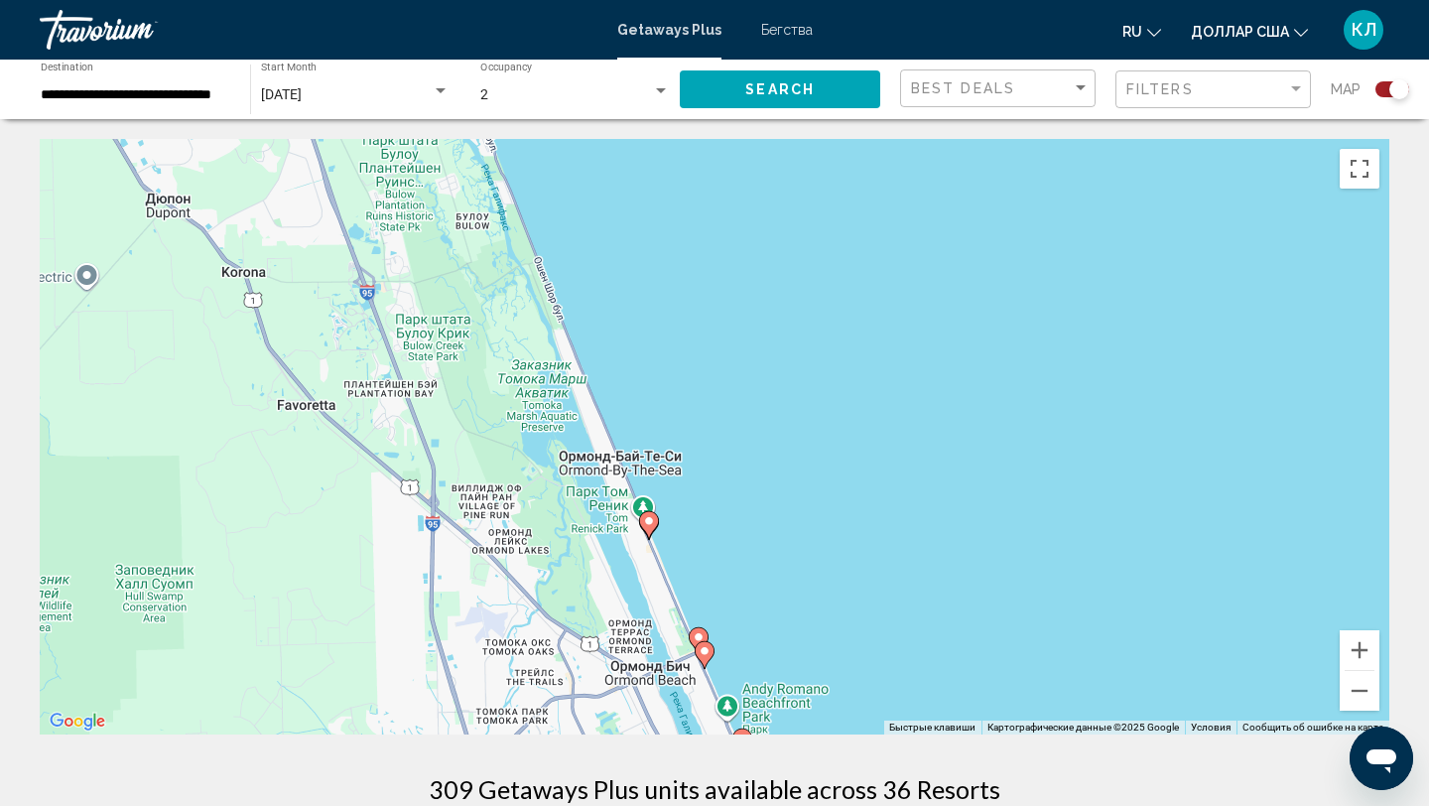
drag, startPoint x: 695, startPoint y: 682, endPoint x: 671, endPoint y: 515, distance: 168.4
click at [671, 515] on div "Чтобы активировать перетаскивание с помощью клавиатуры, нажмите Alt + Ввод. Пос…" at bounding box center [714, 436] width 1349 height 595
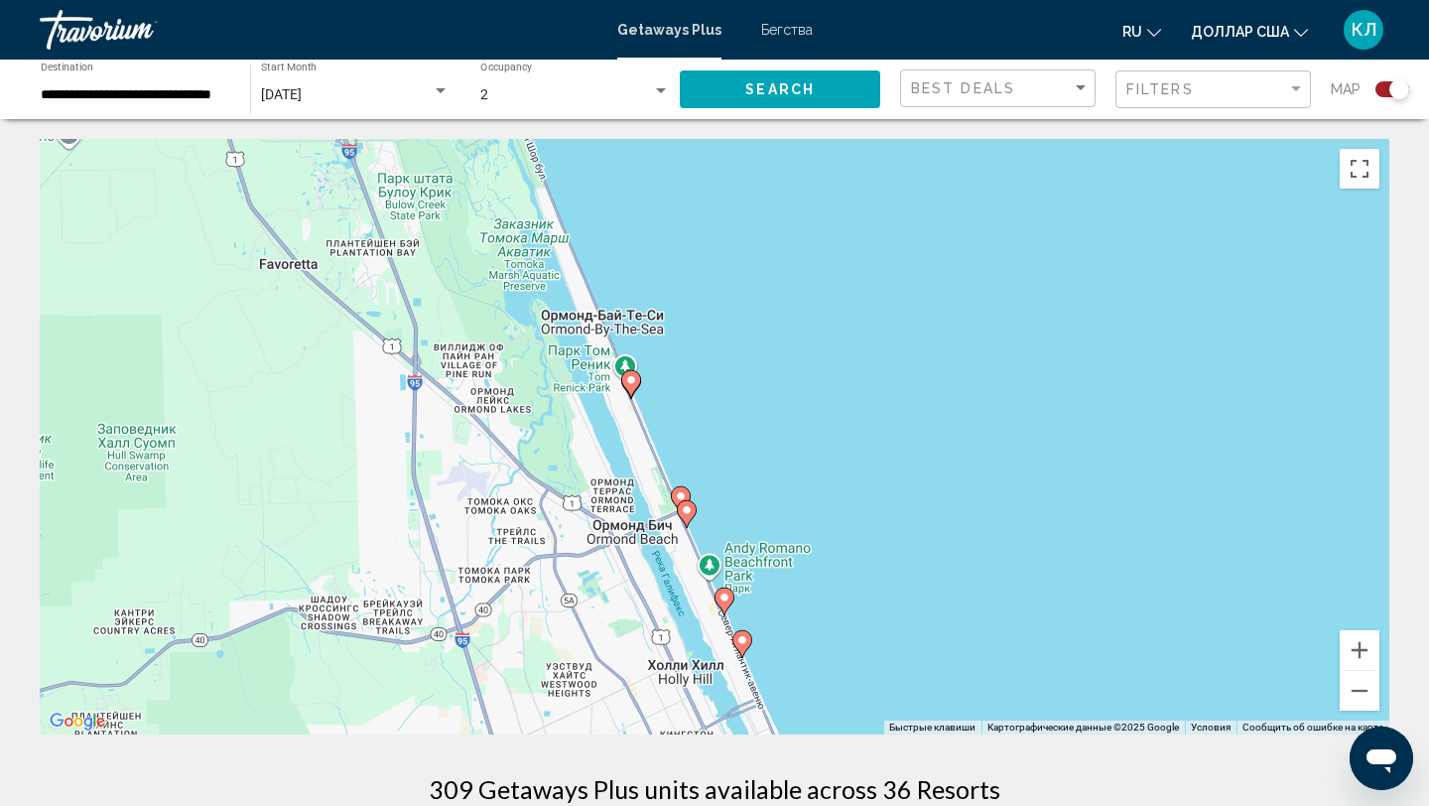
click at [727, 591] on image "Основное содержание" at bounding box center [724, 597] width 12 height 12
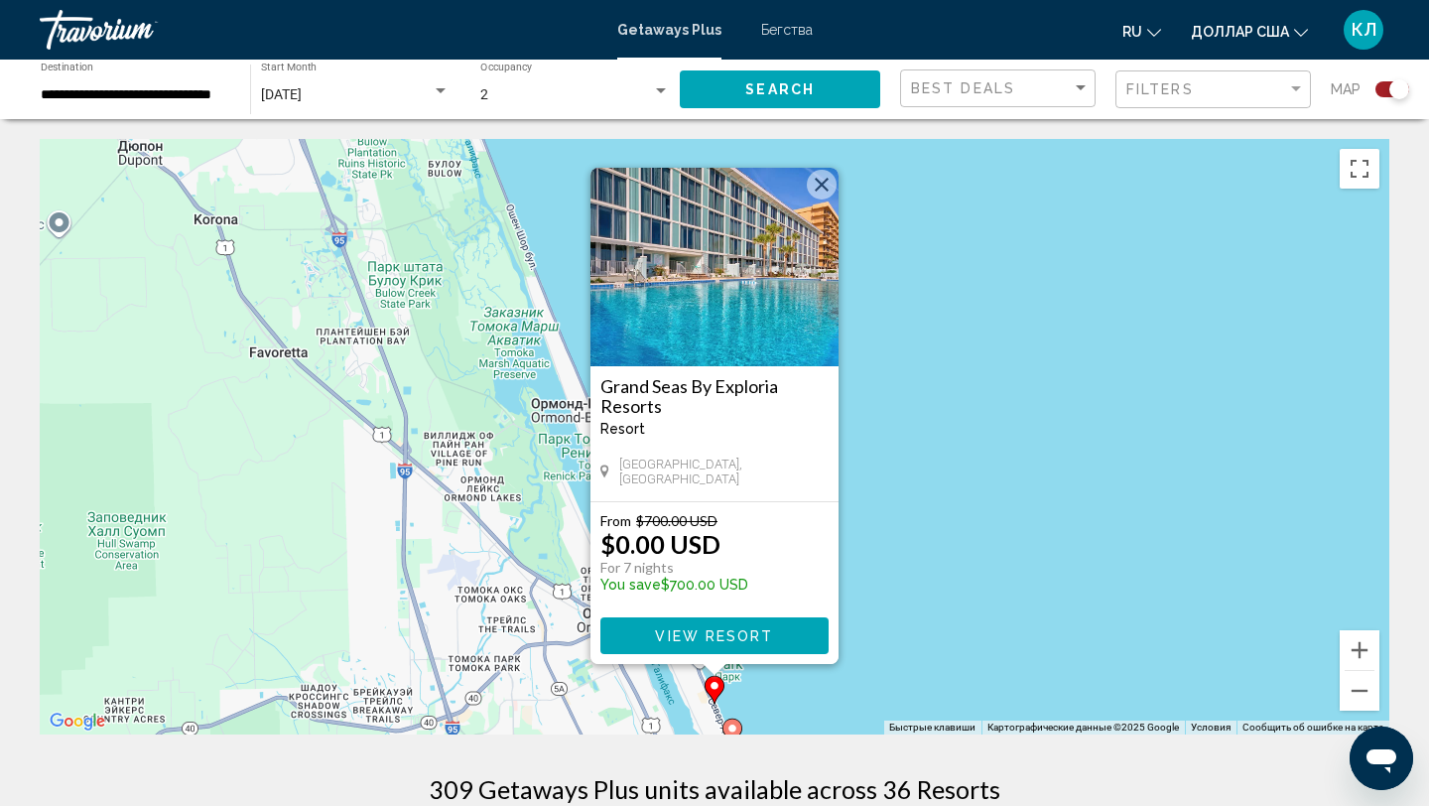
click at [921, 507] on div "Чтобы активировать перетаскивание с помощью клавиатуры, нажмите Alt + Ввод. Пос…" at bounding box center [714, 436] width 1349 height 595
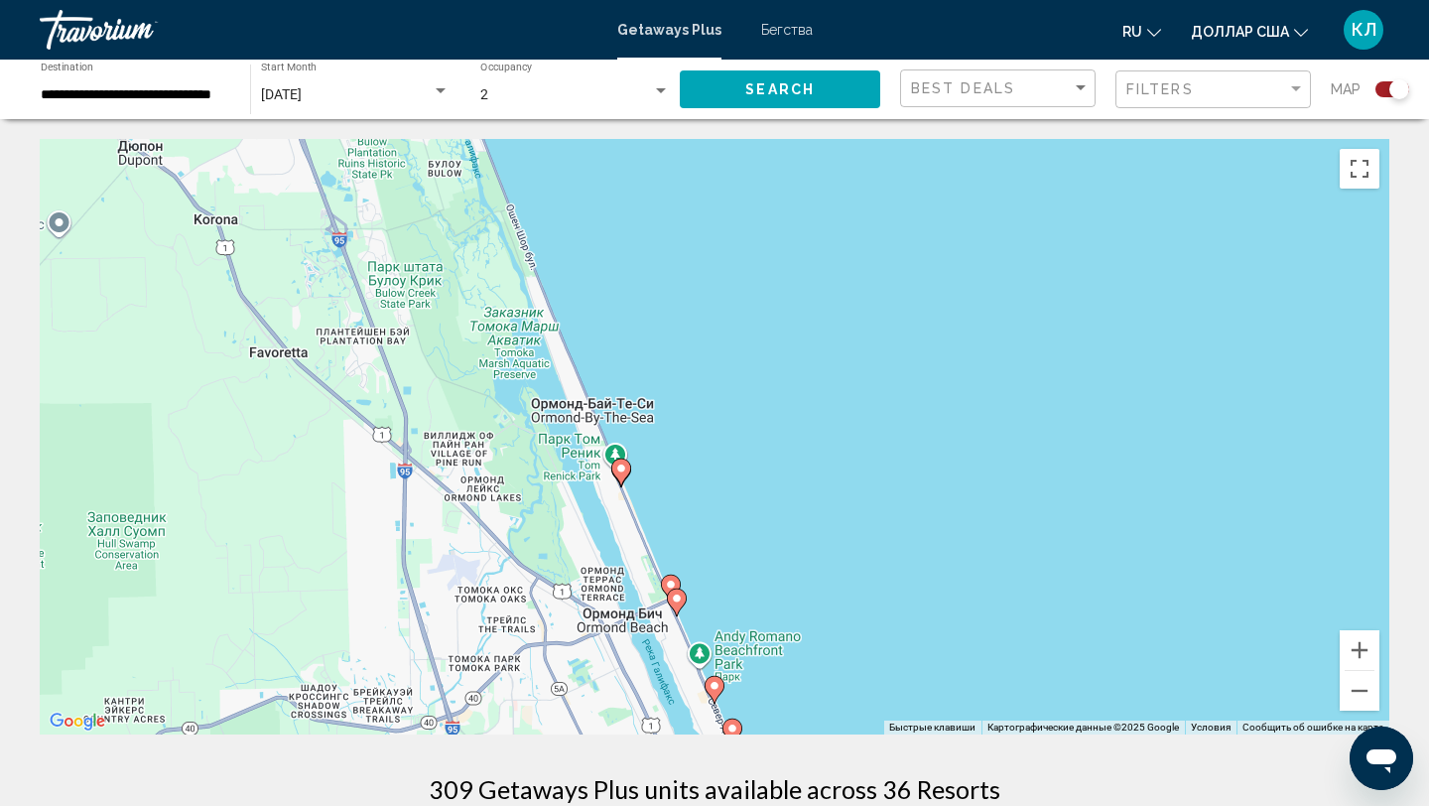
click at [737, 725] on image "Основное содержание" at bounding box center [732, 728] width 12 height 12
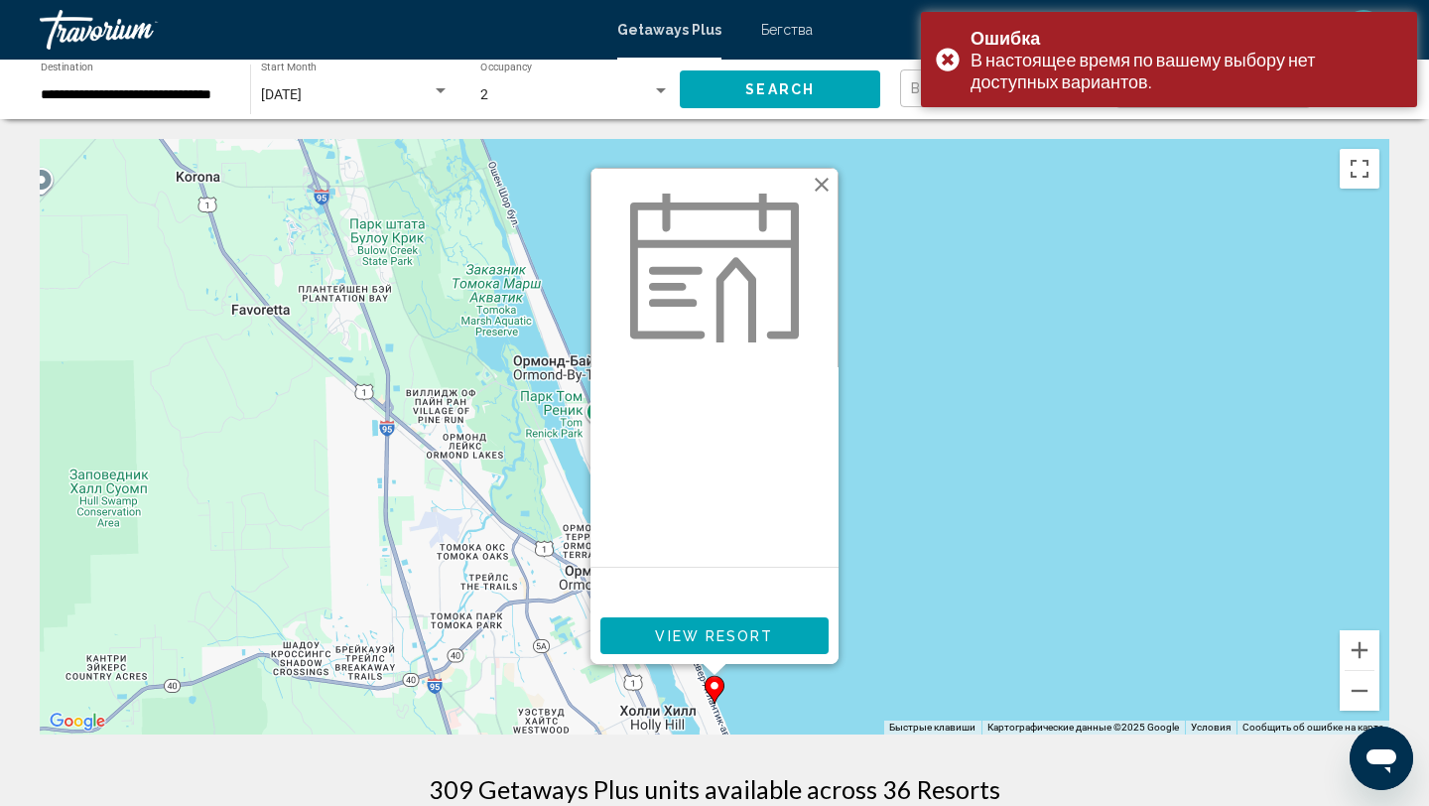
click at [824, 189] on button "Закрыть" at bounding box center [822, 185] width 30 height 30
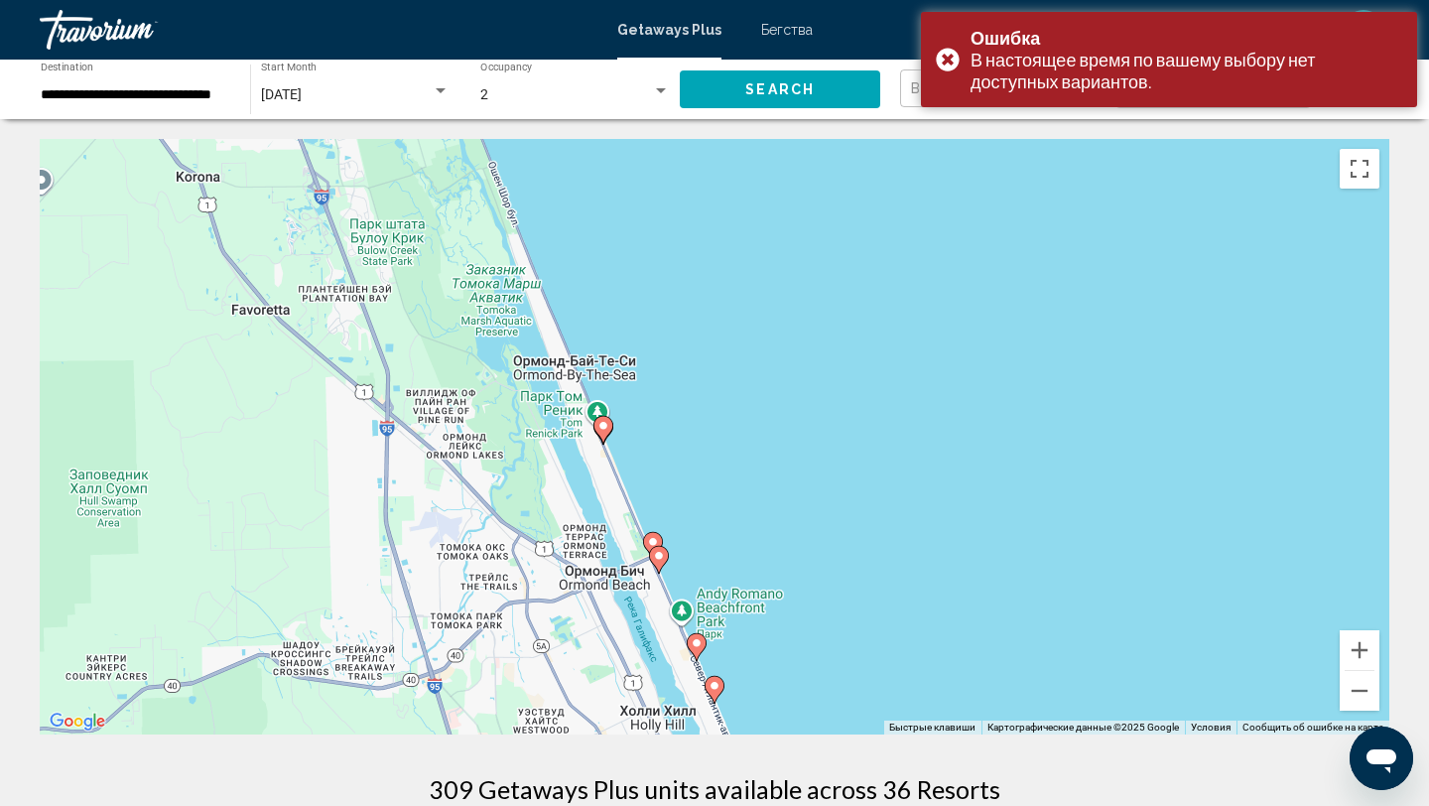
drag, startPoint x: 931, startPoint y: 499, endPoint x: 919, endPoint y: 357, distance: 142.4
click at [919, 357] on div "Для навигации используйте клавиши со стрелками. Чтобы активировать перетаскиван…" at bounding box center [714, 436] width 1349 height 595
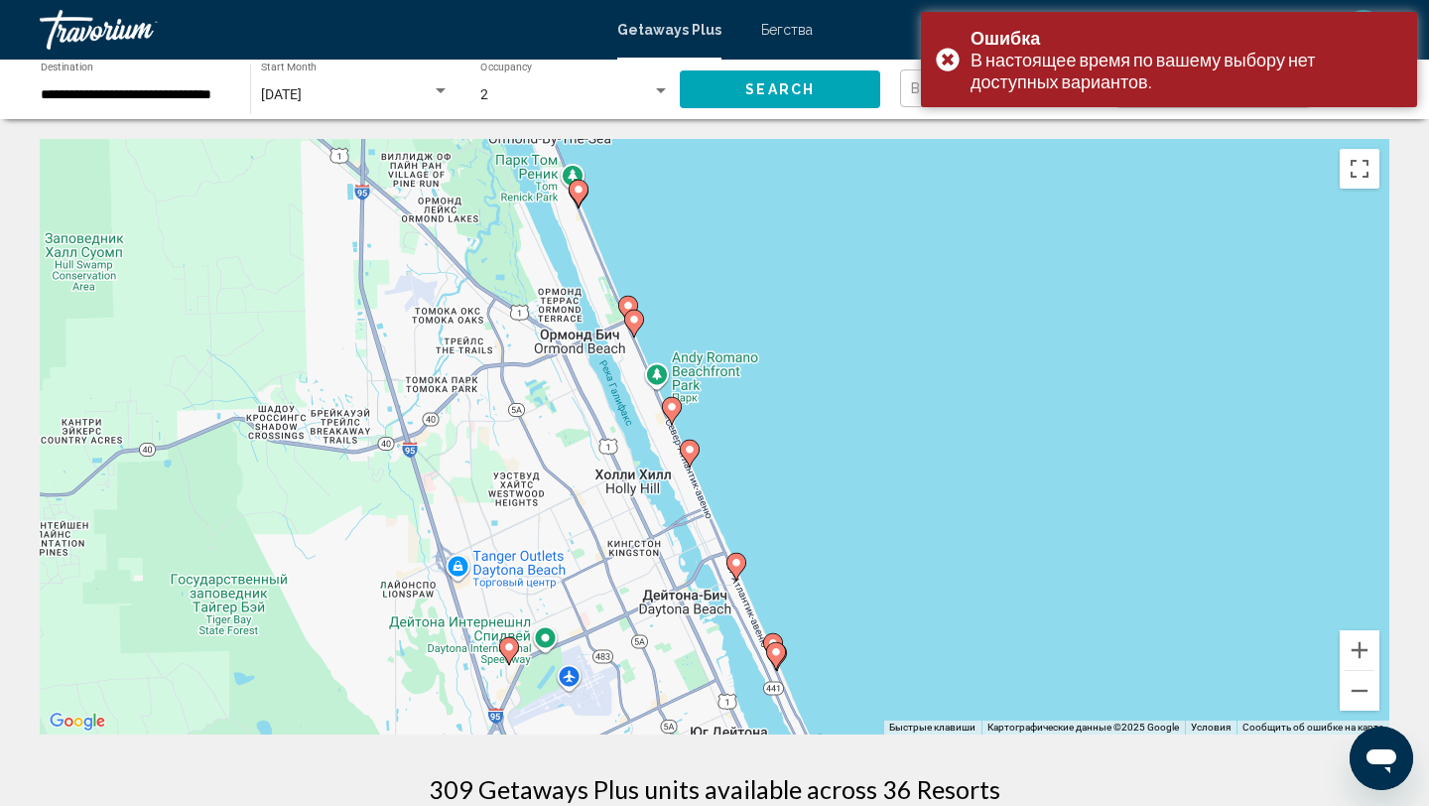
click at [738, 565] on image "Основное содержание" at bounding box center [736, 563] width 12 height 12
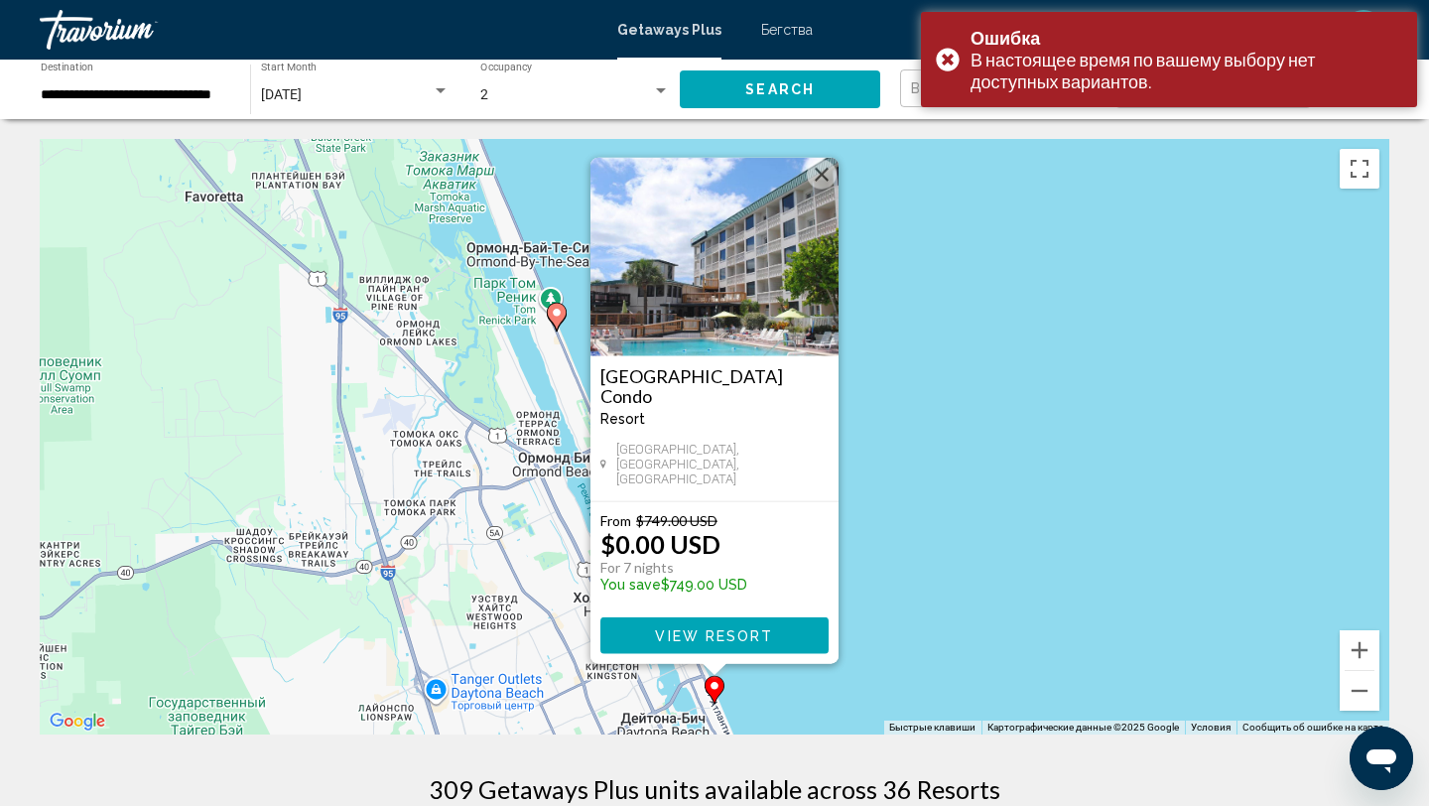
click at [856, 545] on div "Чтобы активировать перетаскивание с помощью клавиатуры, нажмите Alt + Ввод. Пос…" at bounding box center [714, 436] width 1349 height 595
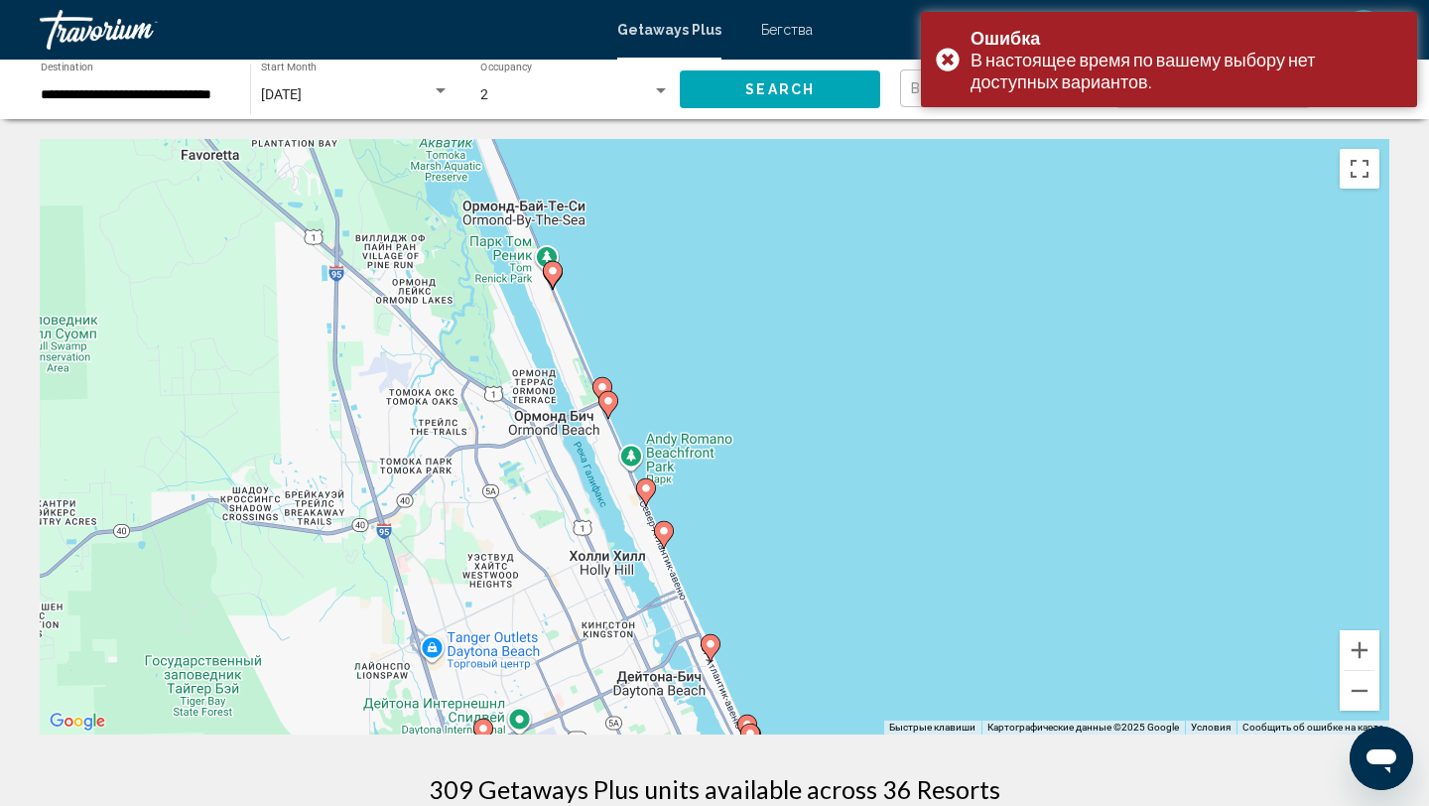
drag, startPoint x: 840, startPoint y: 504, endPoint x: 834, endPoint y: 254, distance: 250.1
click at [834, 254] on div "Чтобы активировать перетаскивание с помощью клавиатуры, нажмите Alt + Ввод. Пос…" at bounding box center [714, 436] width 1349 height 595
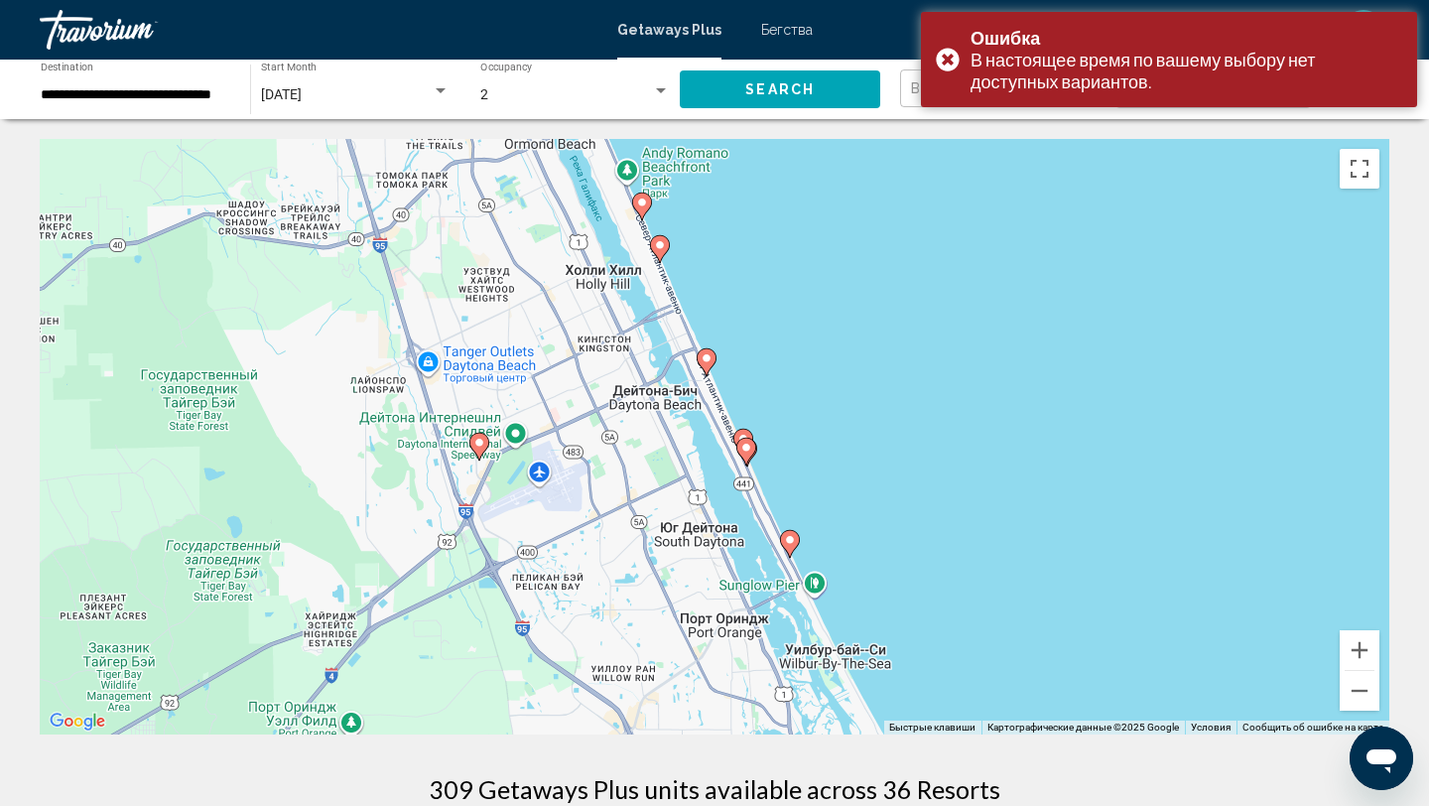
click at [744, 448] on image "Основное содержание" at bounding box center [746, 448] width 12 height 12
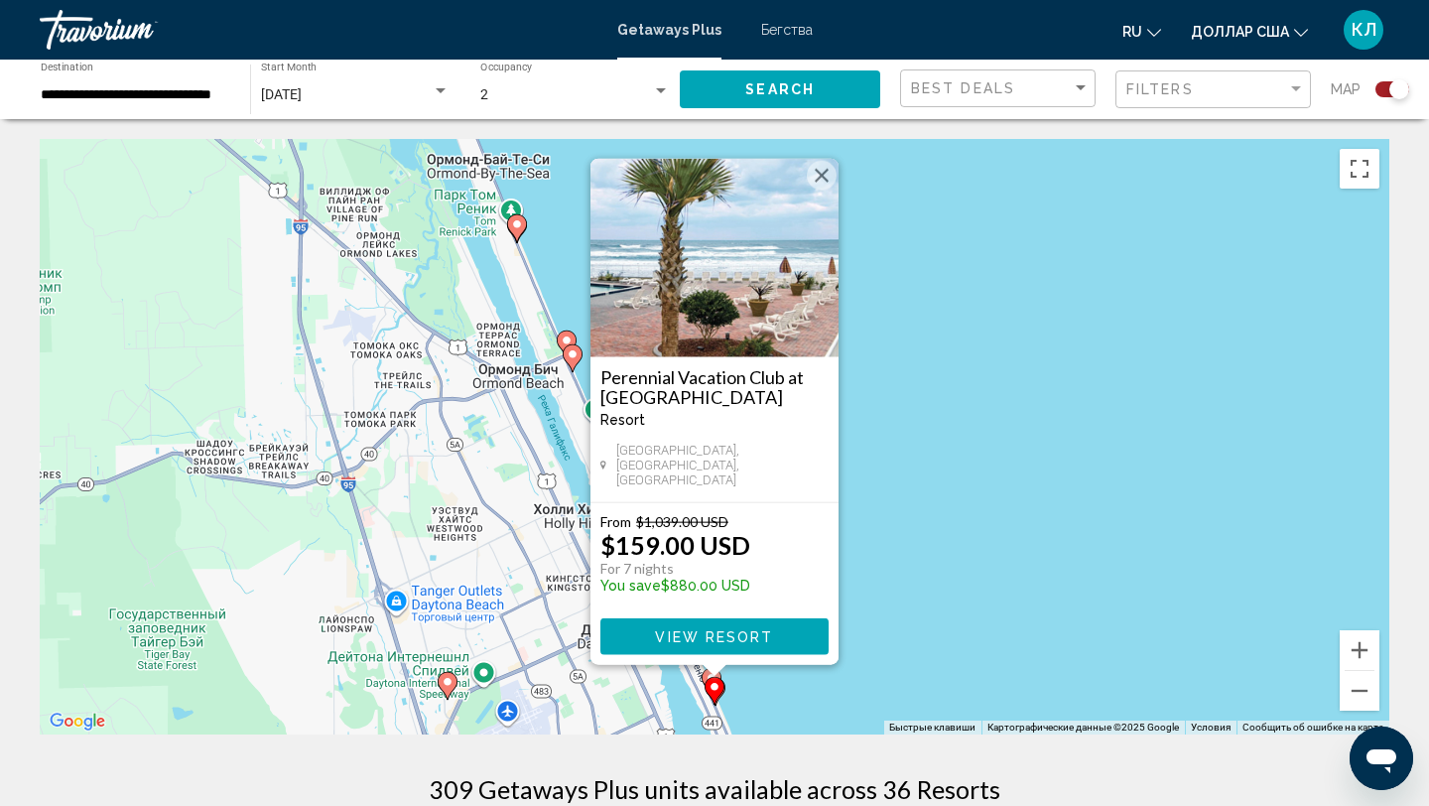
click at [890, 491] on div "Чтобы активировать перетаскивание с помощью клавиатуры, нажмите Alt + Ввод. Пос…" at bounding box center [714, 436] width 1349 height 595
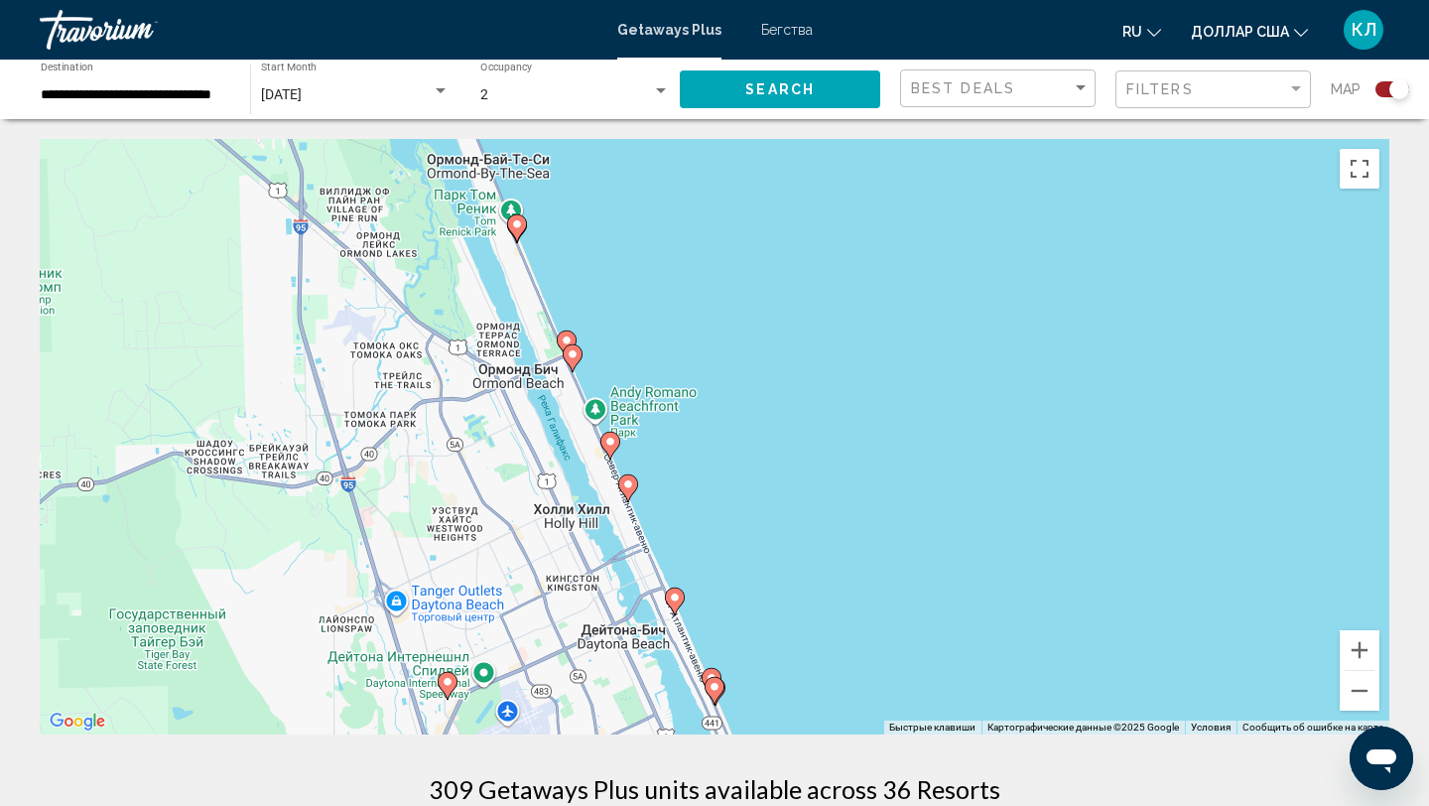
click at [713, 673] on image "Основное содержание" at bounding box center [711, 678] width 12 height 12
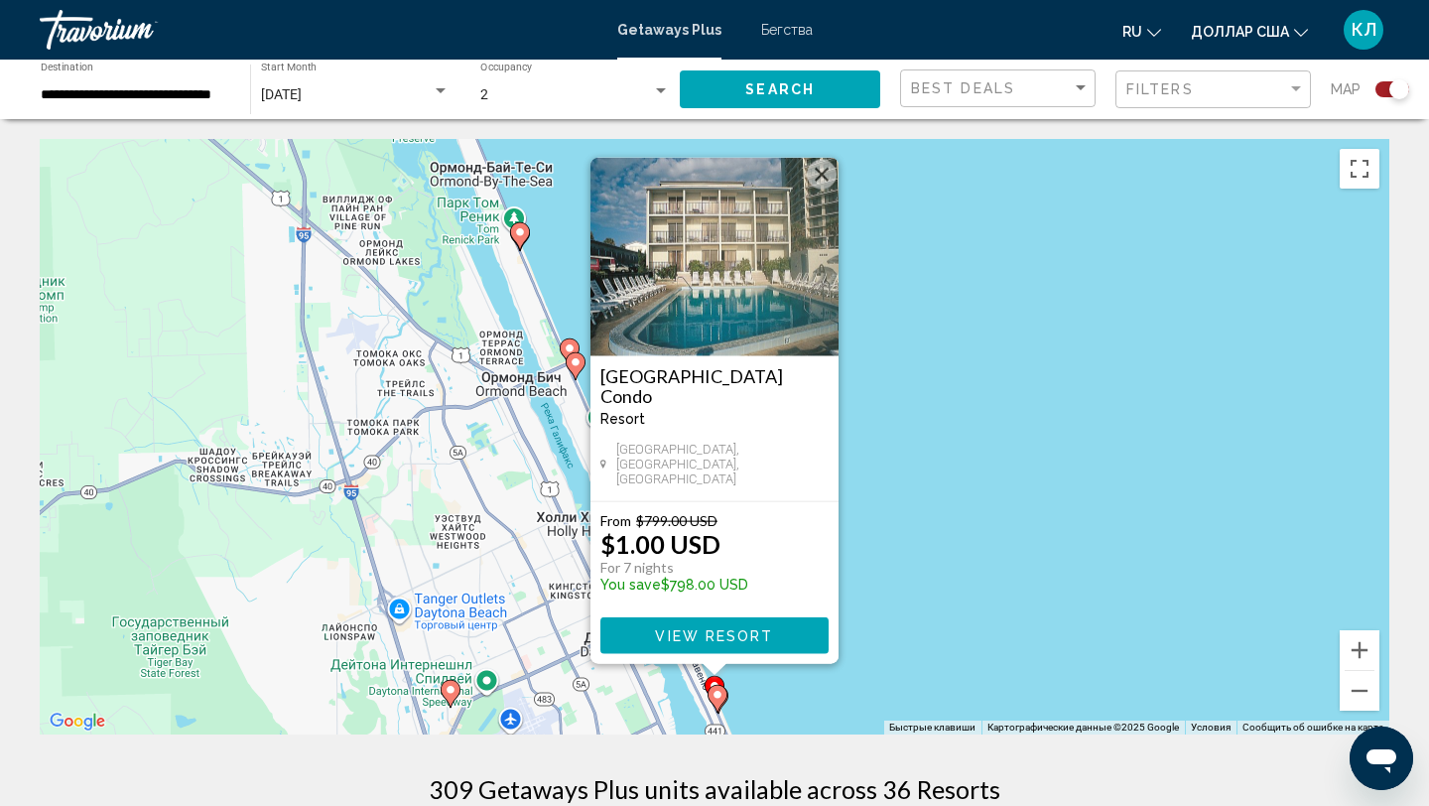
click at [824, 185] on button "Закрыть" at bounding box center [822, 175] width 30 height 30
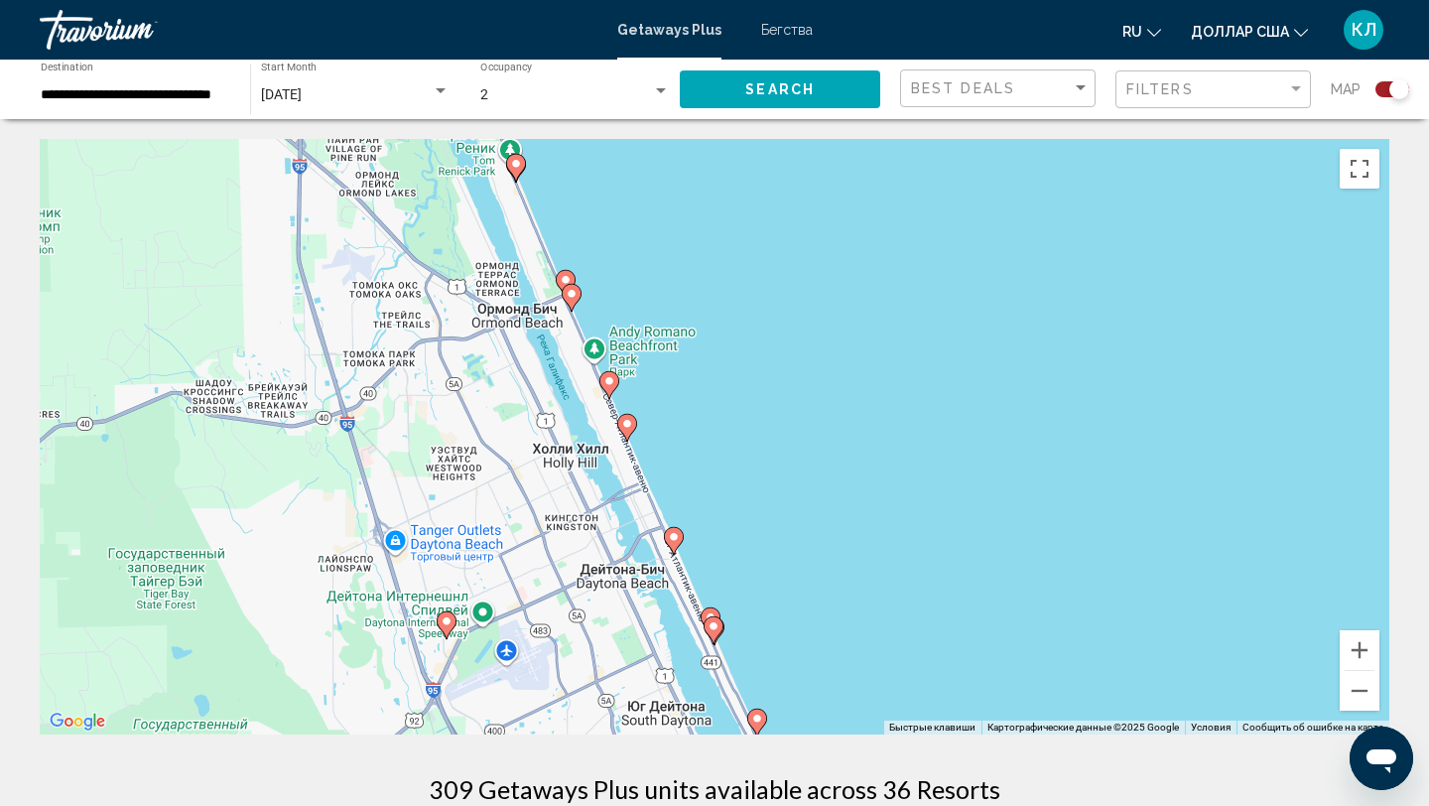
drag, startPoint x: 915, startPoint y: 513, endPoint x: 911, endPoint y: 390, distance: 123.1
click at [911, 390] on div "Чтобы активировать перетаскивание с помощью клавиатуры, нажмите Alt + Ввод. Пос…" at bounding box center [714, 436] width 1349 height 595
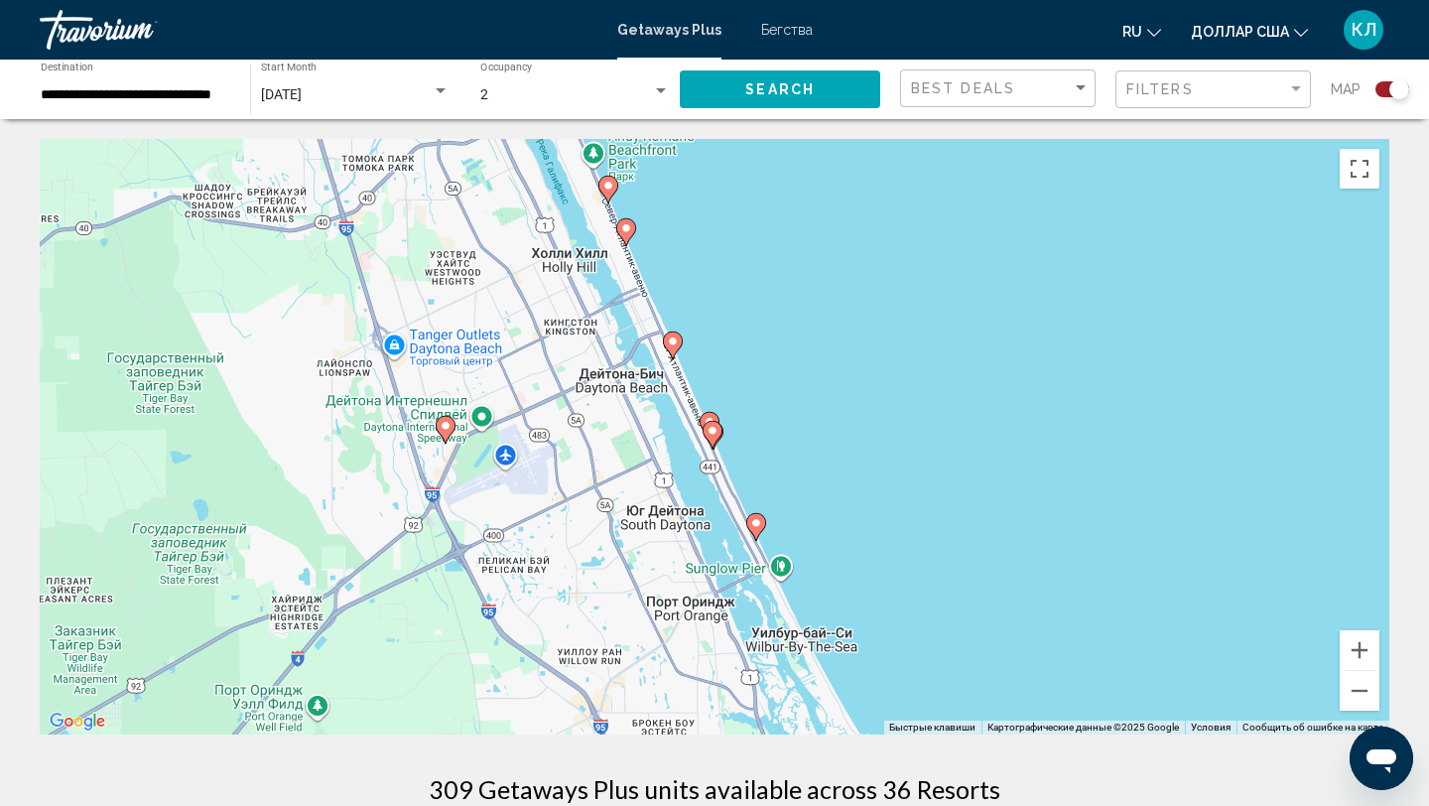
click at [753, 525] on image "Основное содержание" at bounding box center [756, 523] width 12 height 12
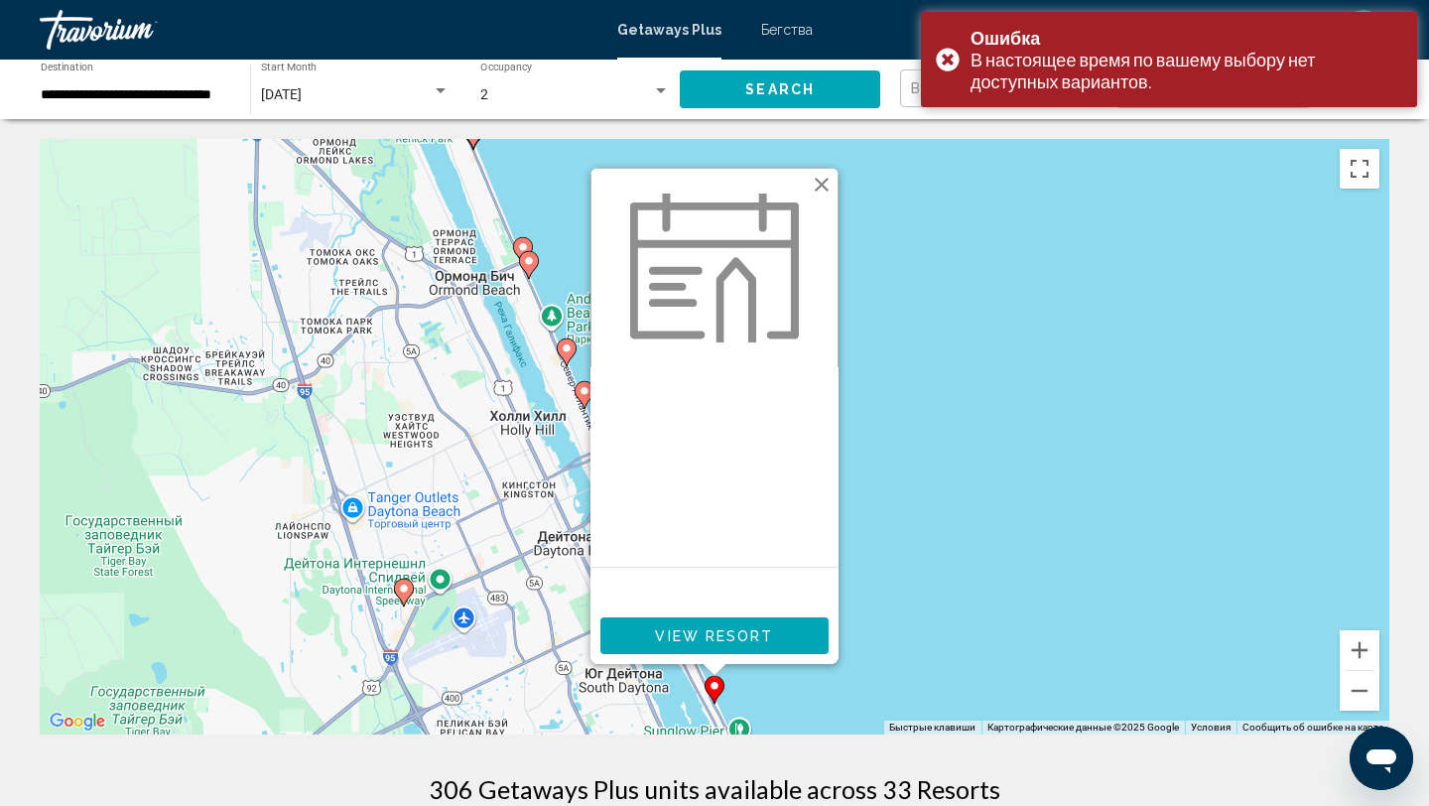
click at [827, 189] on button "Закрыть" at bounding box center [822, 185] width 30 height 30
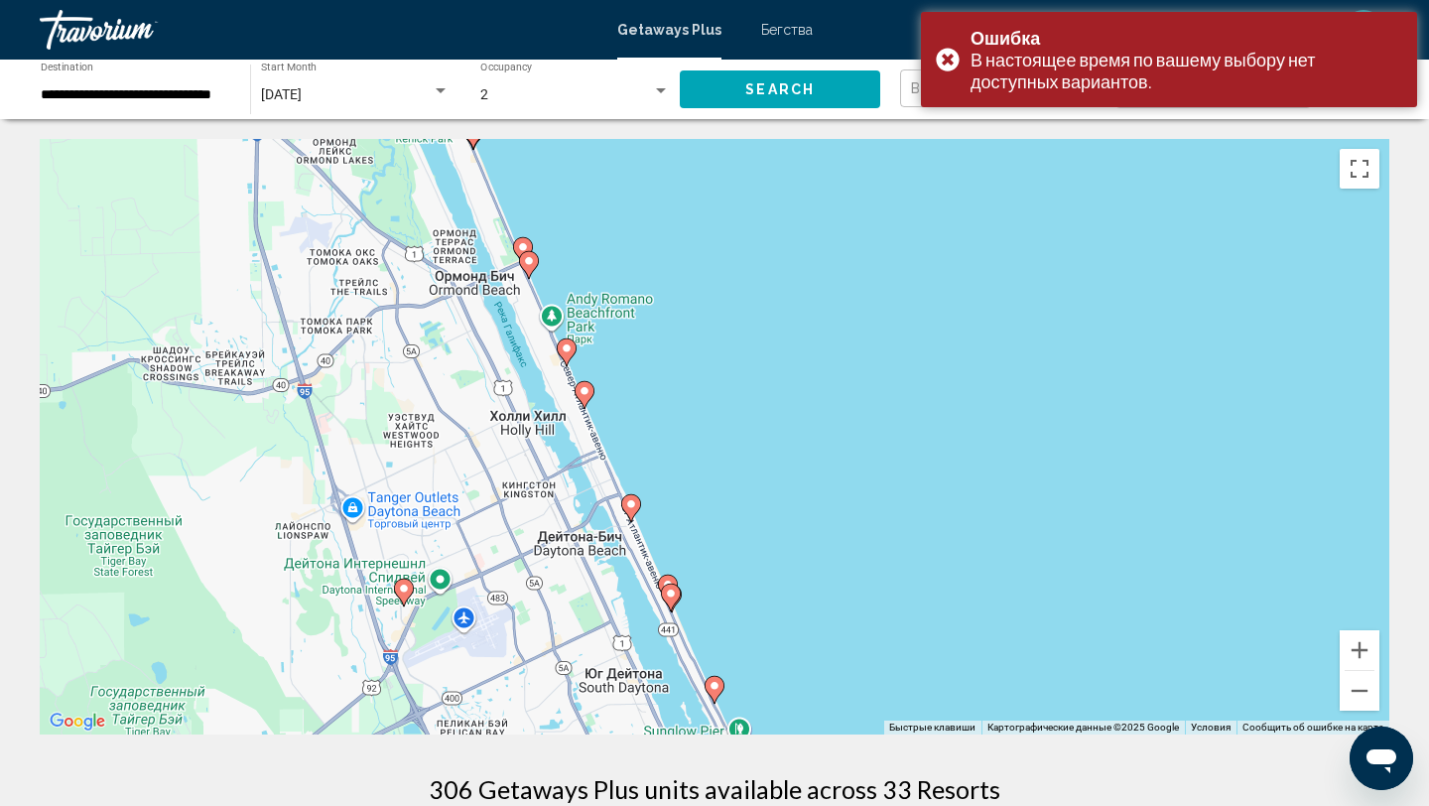
click at [406, 591] on image "Основное содержание" at bounding box center [404, 588] width 12 height 12
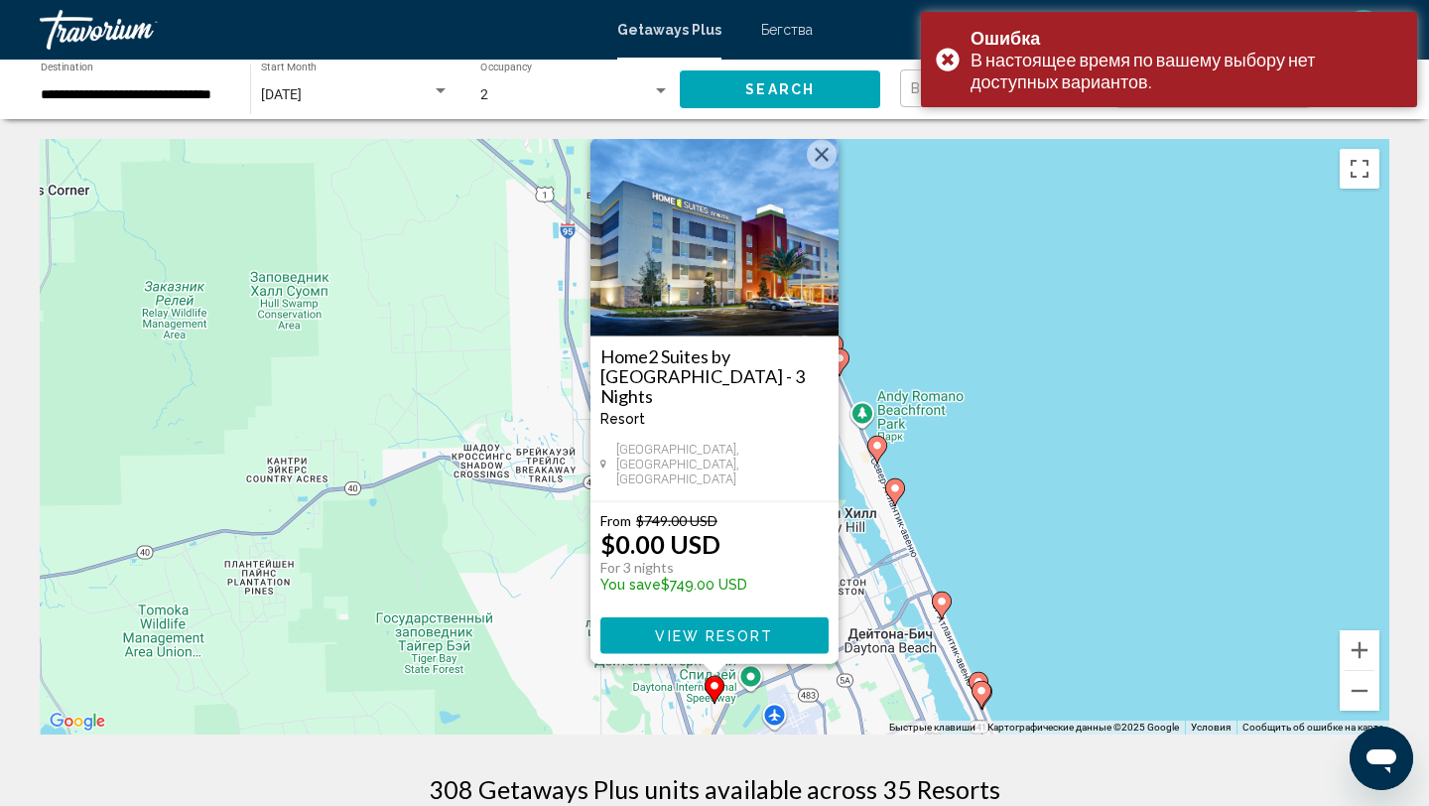
click at [818, 170] on button "Закрыть" at bounding box center [822, 155] width 30 height 30
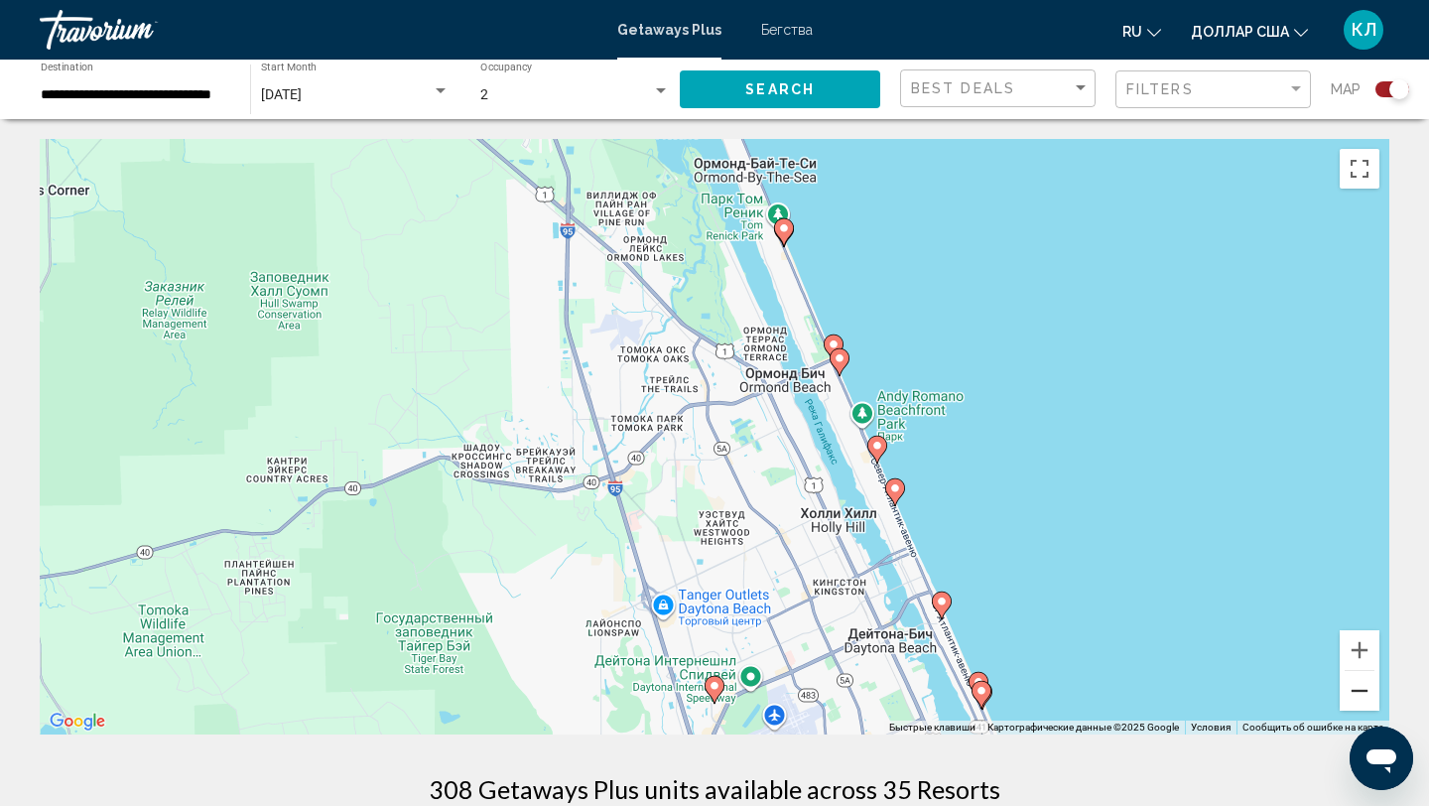
click at [1351, 696] on button "Уменьшить" at bounding box center [1360, 691] width 40 height 40
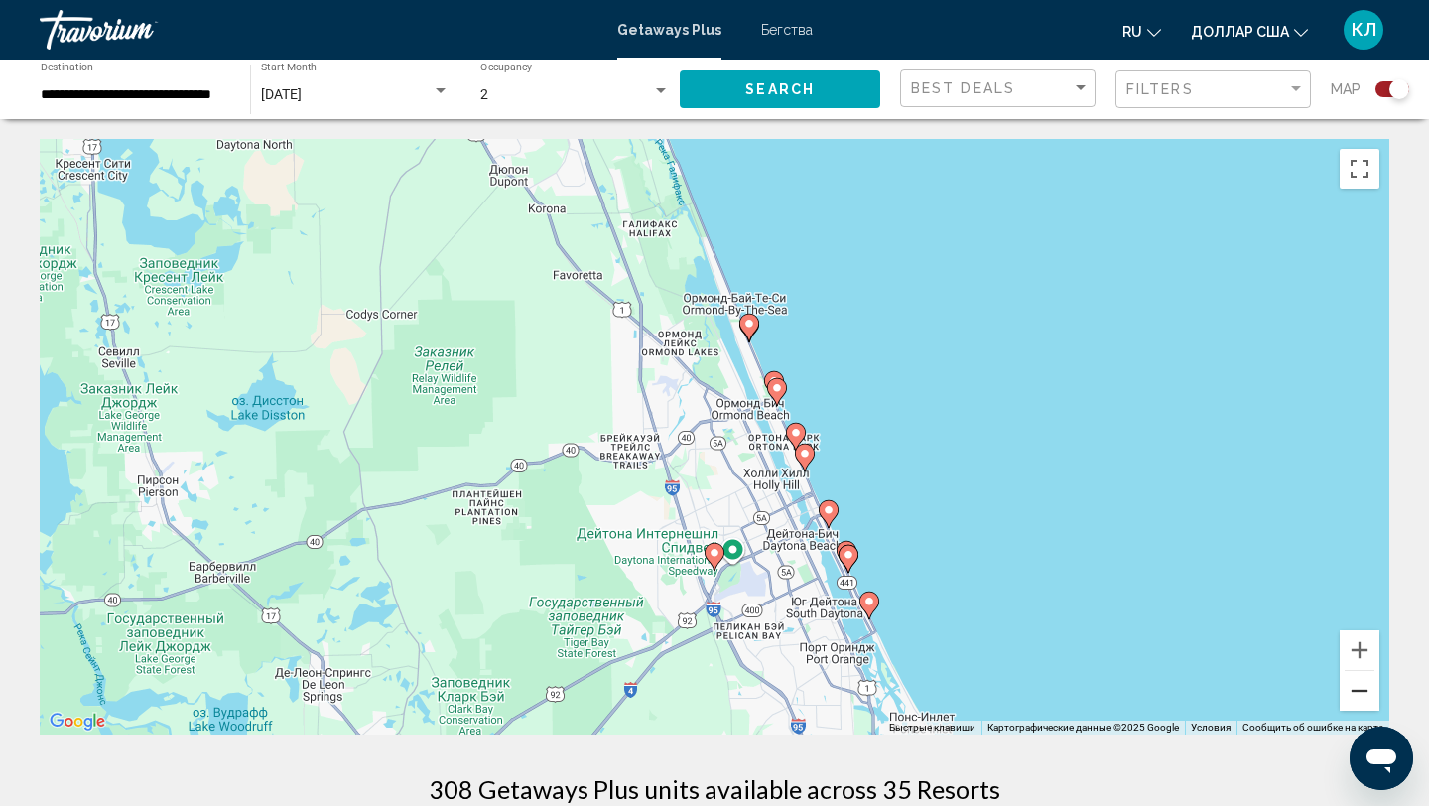
click at [1351, 696] on button "Уменьшить" at bounding box center [1360, 691] width 40 height 40
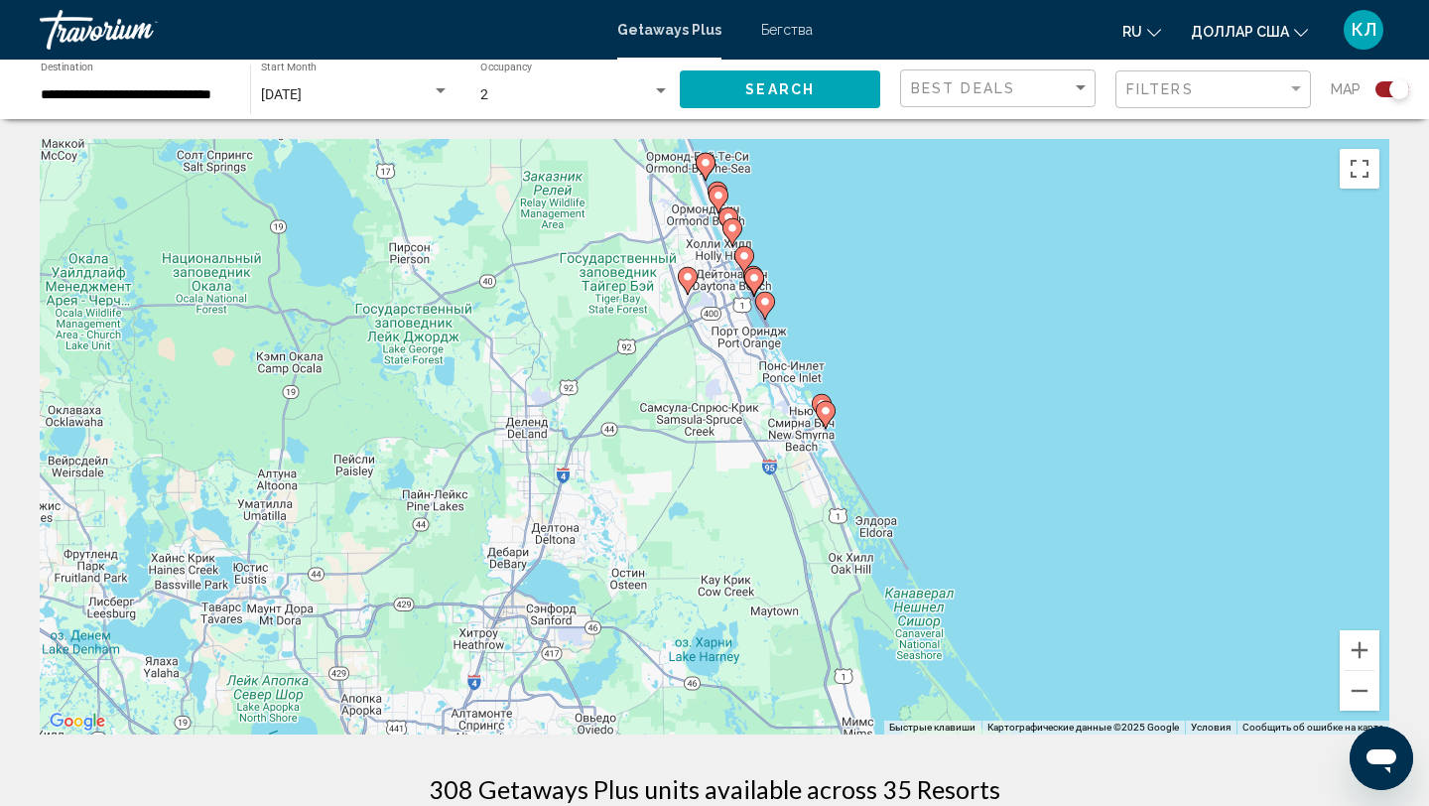
drag, startPoint x: 1053, startPoint y: 541, endPoint x: 1024, endPoint y: 330, distance: 212.3
click at [1024, 330] on div "Чтобы активировать перетаскивание с помощью клавиатуры, нажмите Alt + Ввод. Пос…" at bounding box center [714, 436] width 1349 height 595
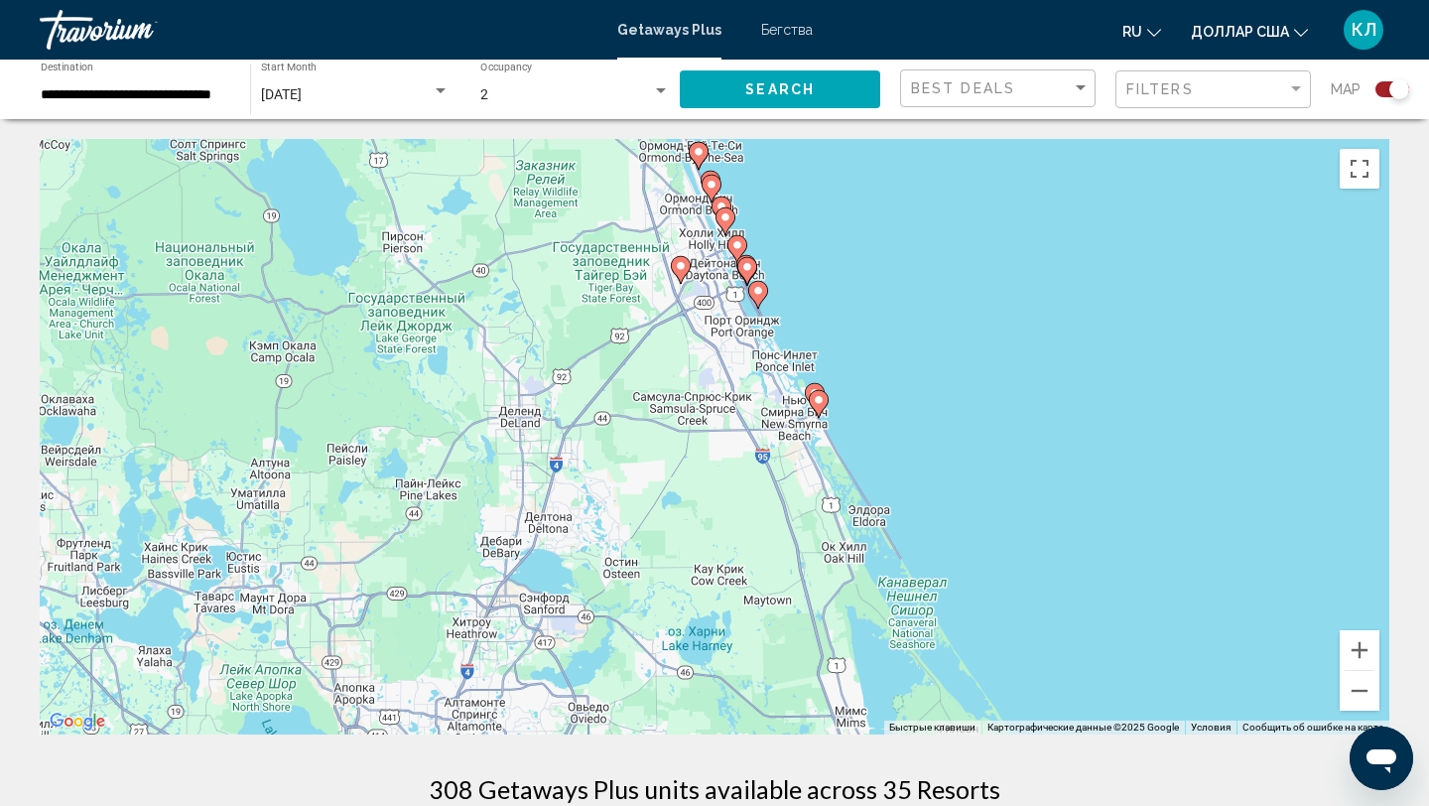
click at [823, 403] on image "Основное содержание" at bounding box center [819, 400] width 12 height 12
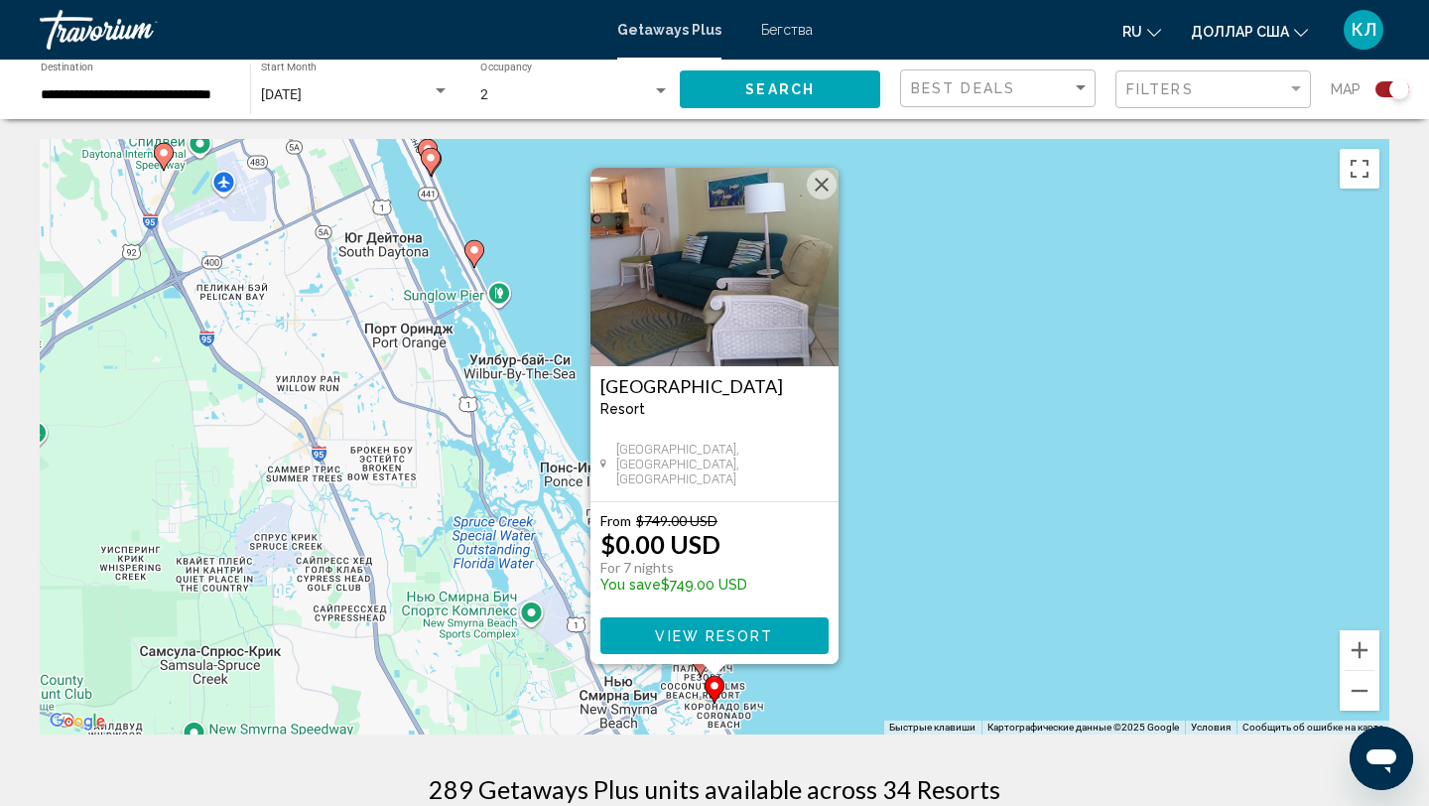
click at [828, 171] on div "Islander Beach Resort Resort - This is an adults only resort New Smyrna Beach, …" at bounding box center [714, 416] width 248 height 496
click at [833, 184] on button "Закрыть" at bounding box center [822, 185] width 30 height 30
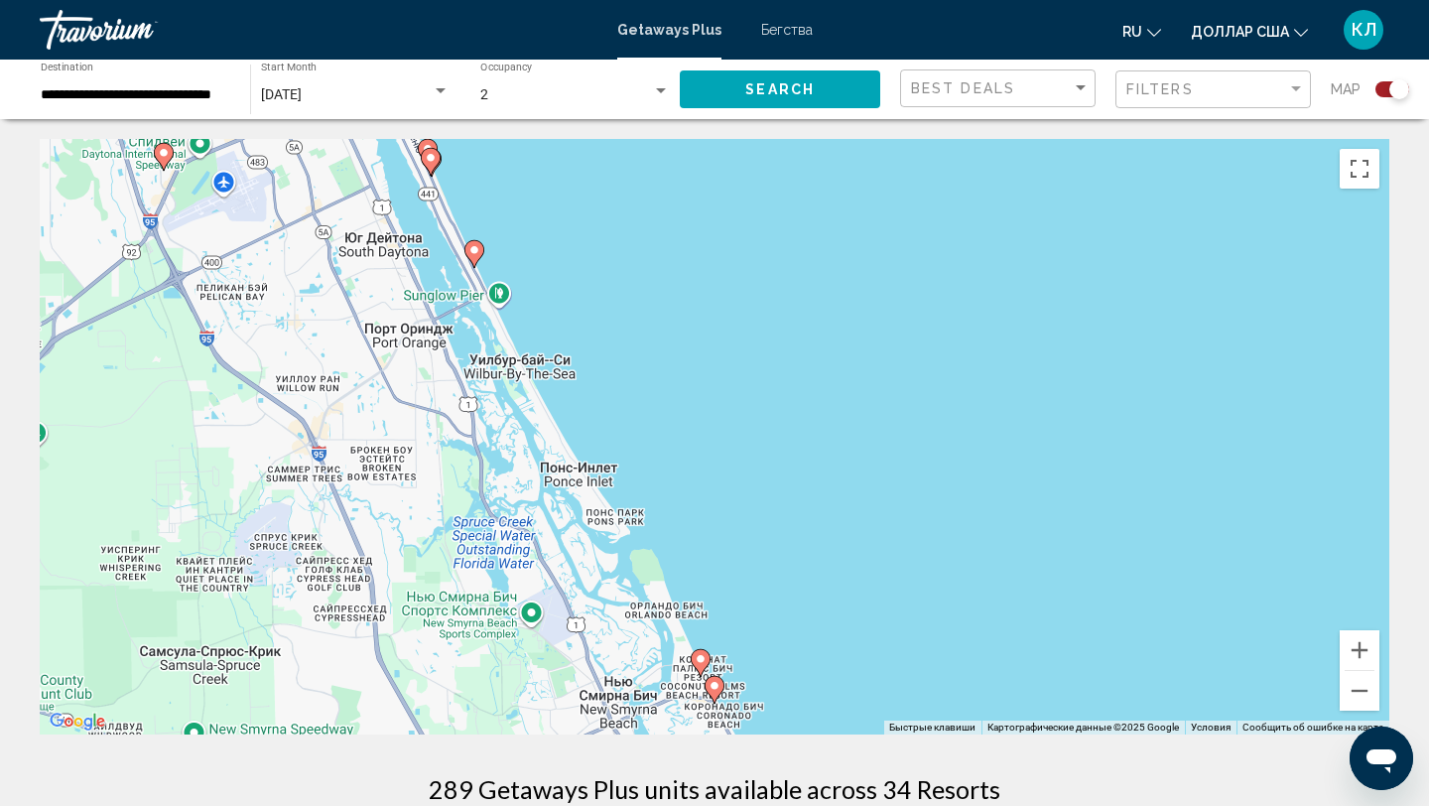
click at [701, 659] on image "Основное содержание" at bounding box center [701, 659] width 12 height 12
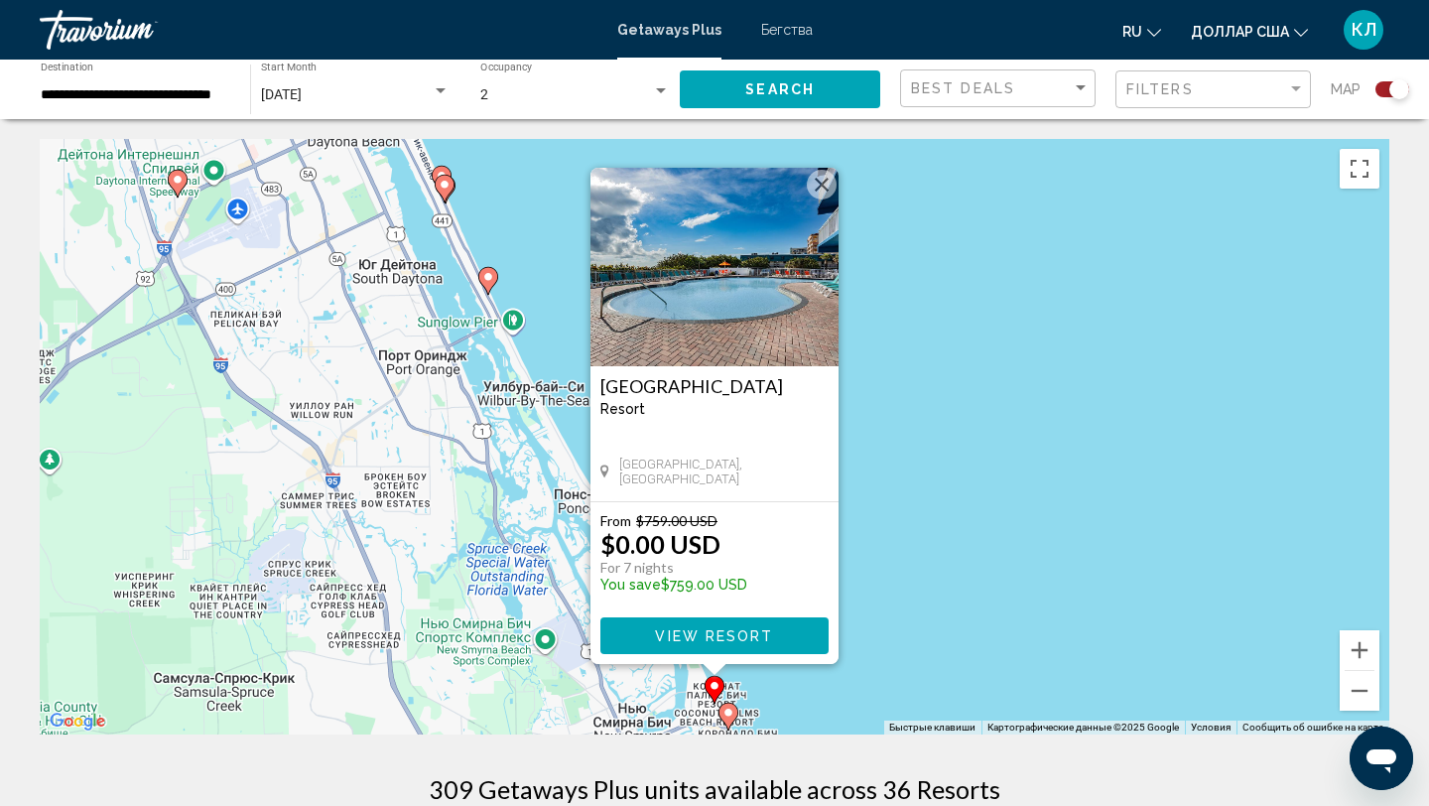
click at [821, 189] on button "Закрыть" at bounding box center [822, 185] width 30 height 30
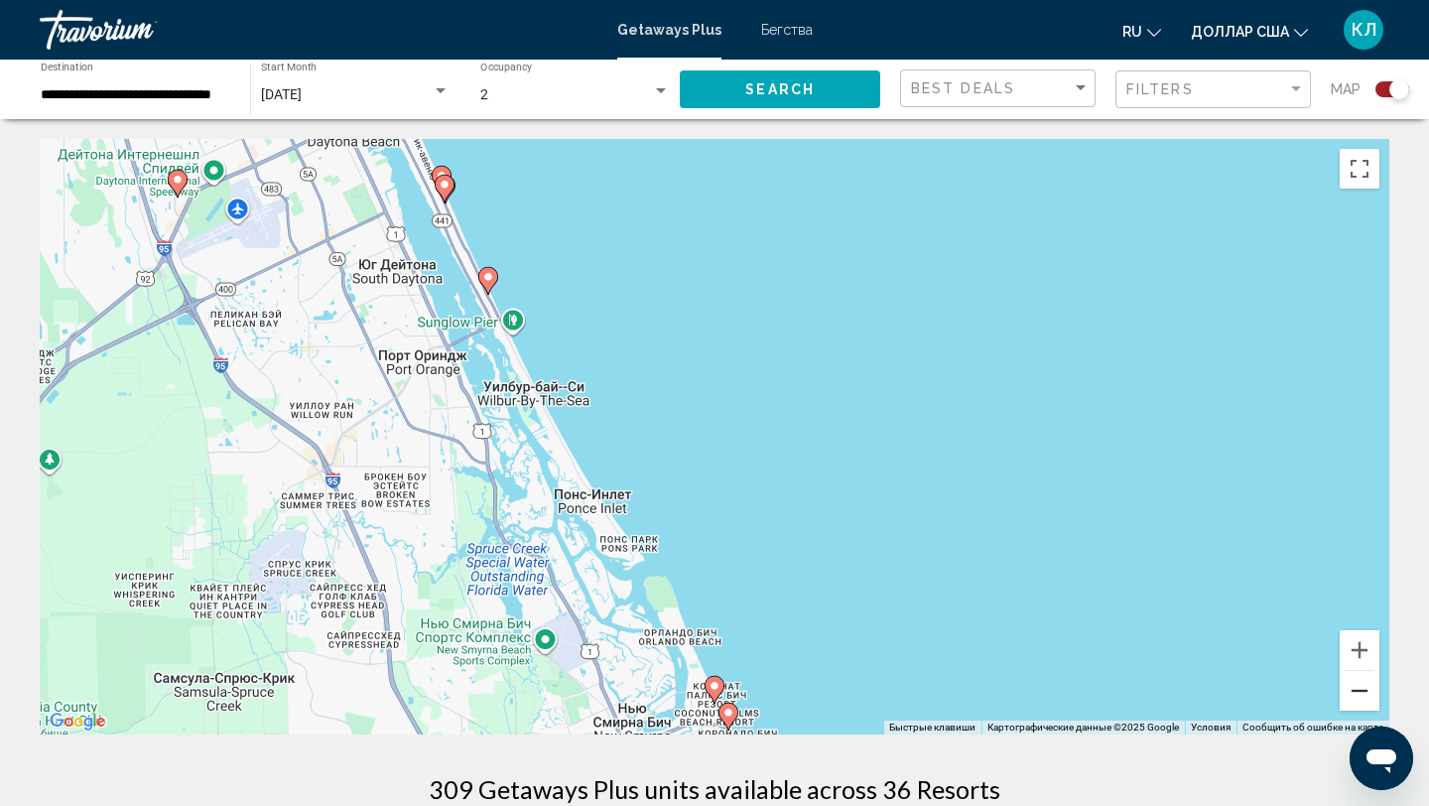
click at [1352, 687] on button "Уменьшить" at bounding box center [1360, 691] width 40 height 40
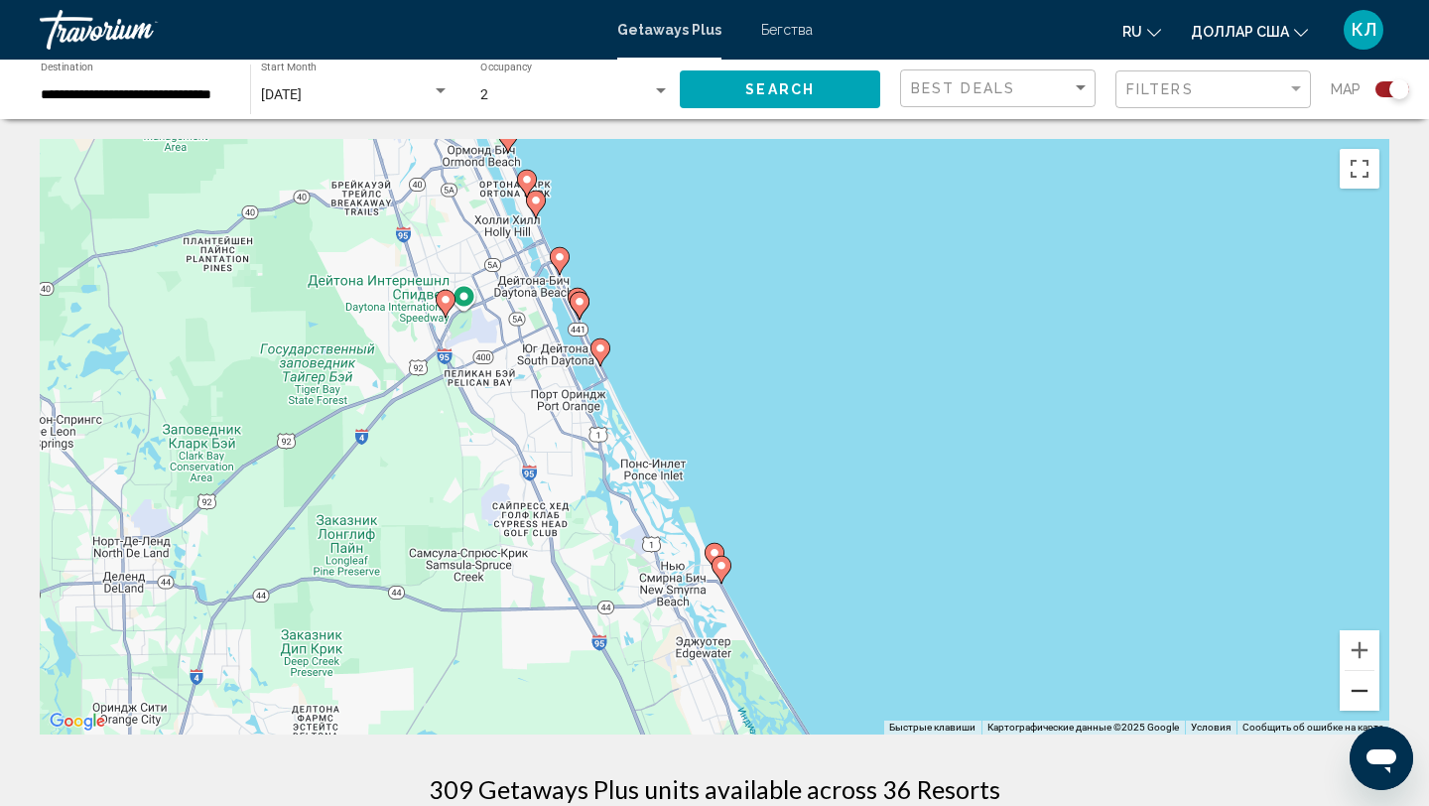
click at [1352, 687] on button "Уменьшить" at bounding box center [1360, 691] width 40 height 40
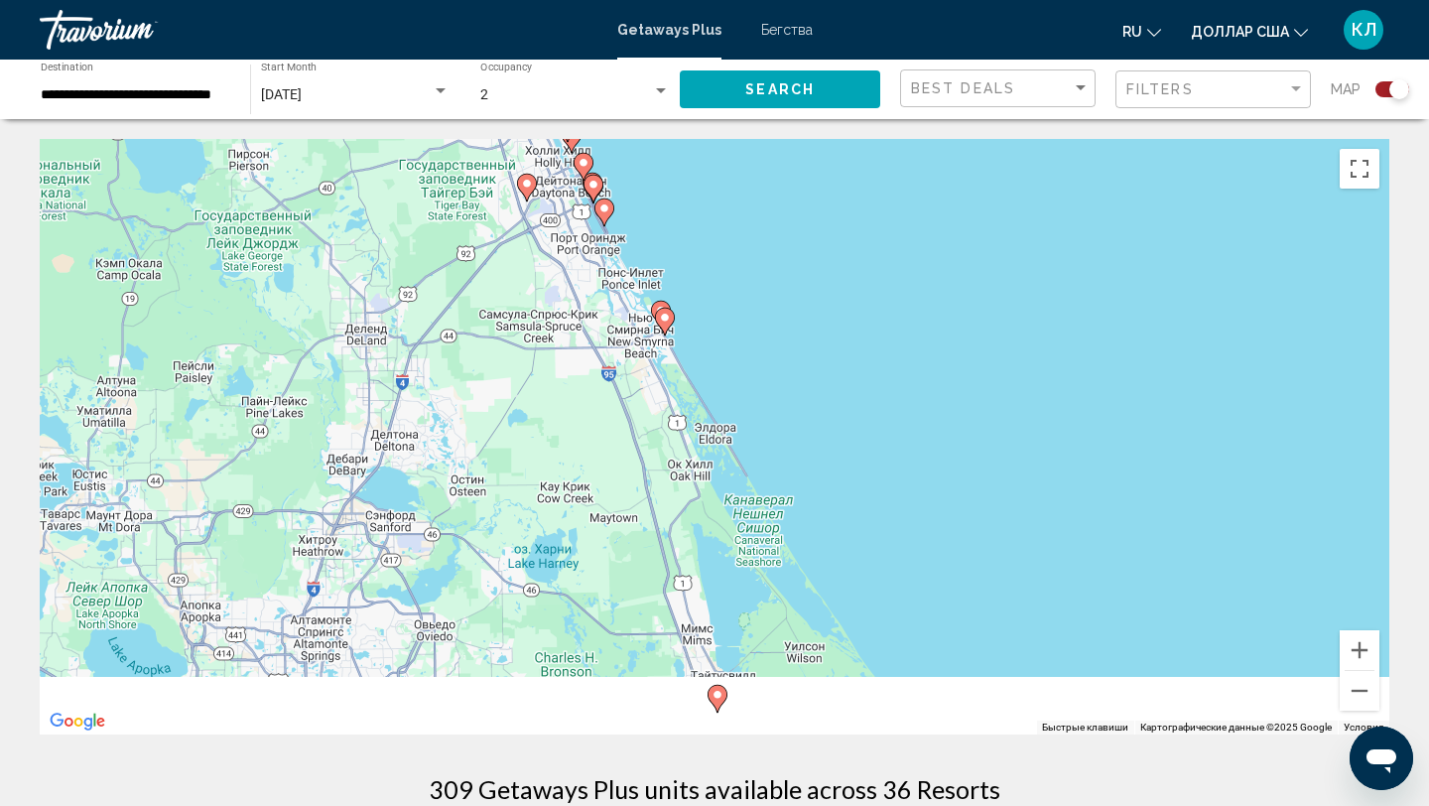
drag, startPoint x: 1128, startPoint y: 582, endPoint x: 1088, endPoint y: 332, distance: 253.2
click at [1088, 332] on div "Чтобы активировать перетаскивание с помощью клавиатуры, нажмите Alt + Ввод. Пос…" at bounding box center [714, 436] width 1349 height 595
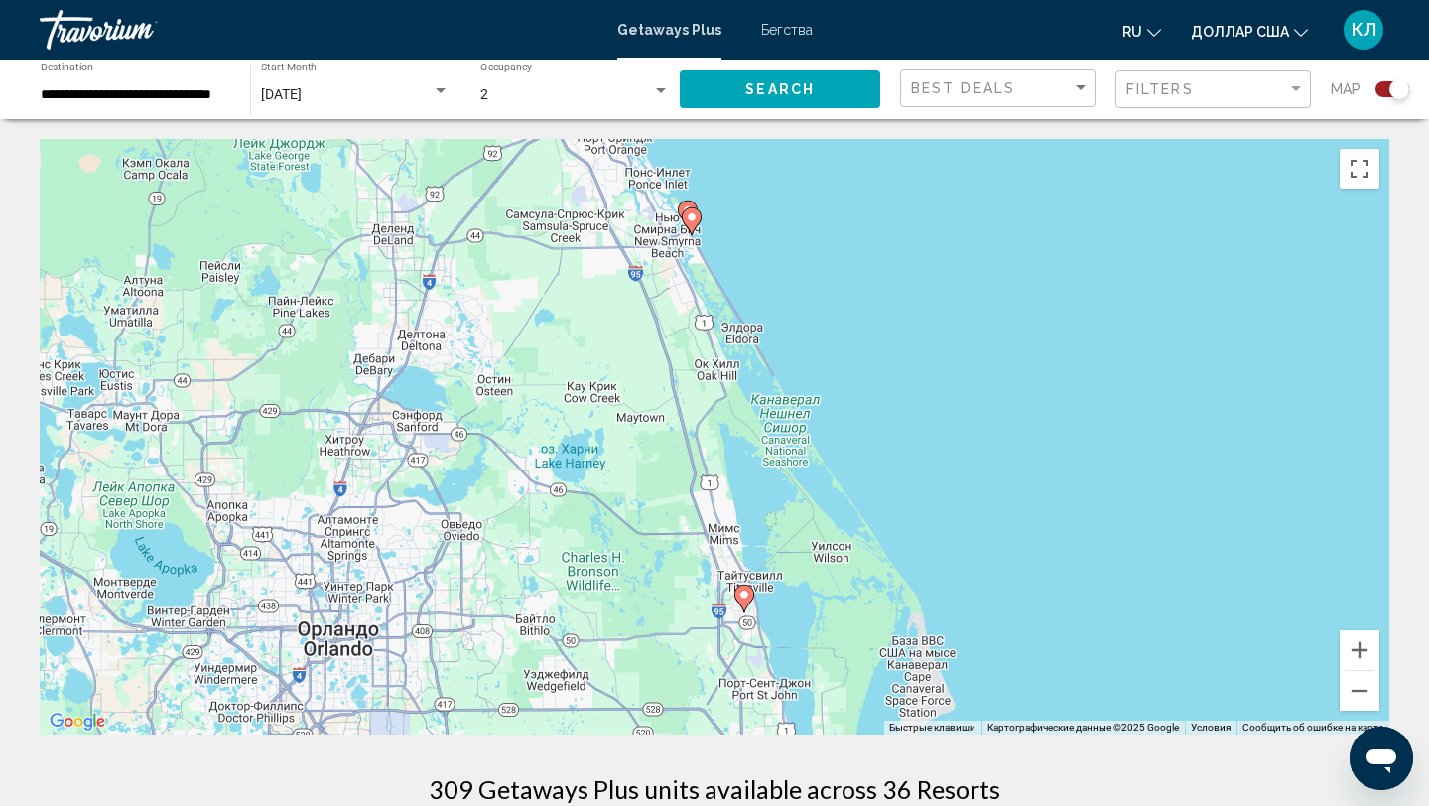
click at [744, 596] on image "Основное содержание" at bounding box center [744, 594] width 12 height 12
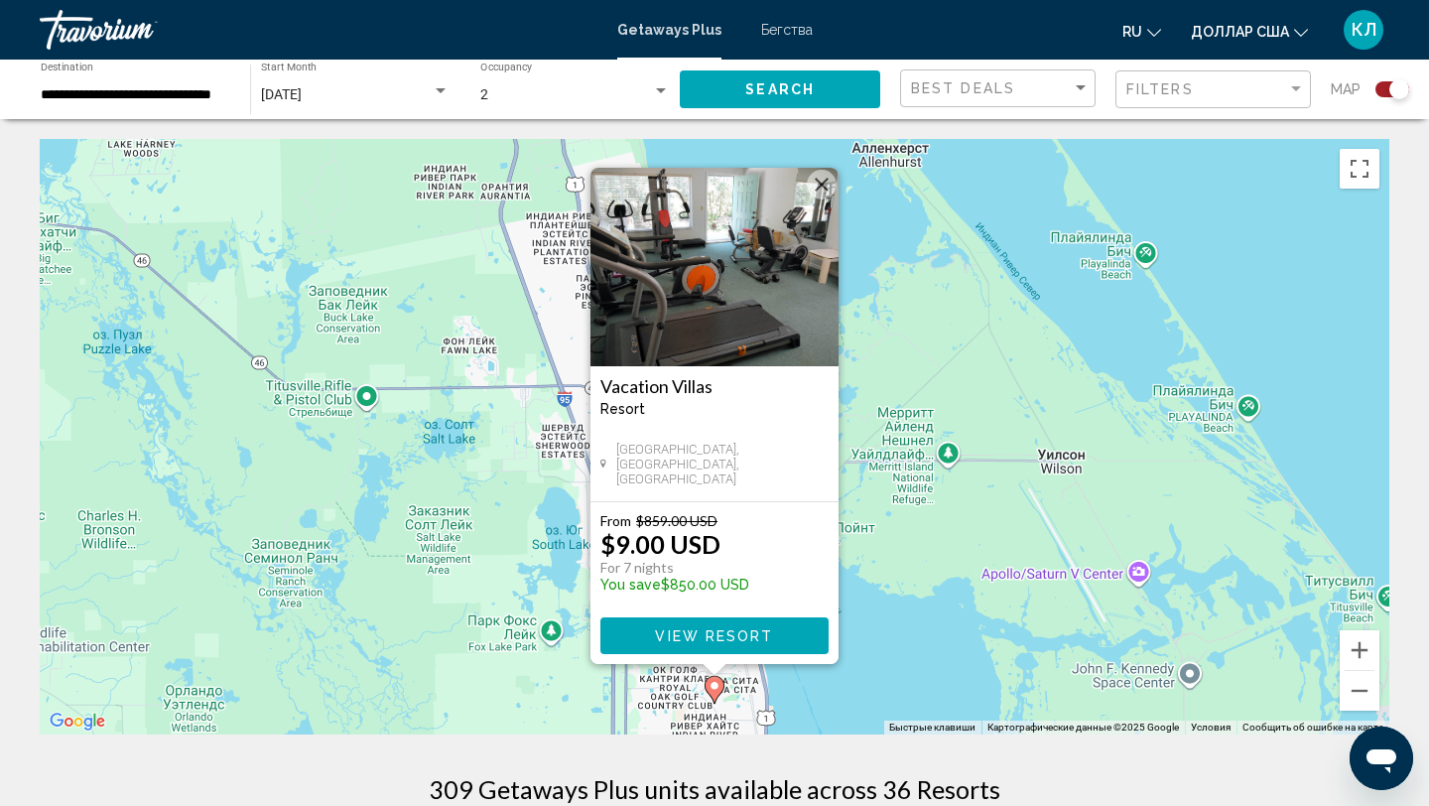
click at [817, 187] on button "Закрыть" at bounding box center [822, 185] width 30 height 30
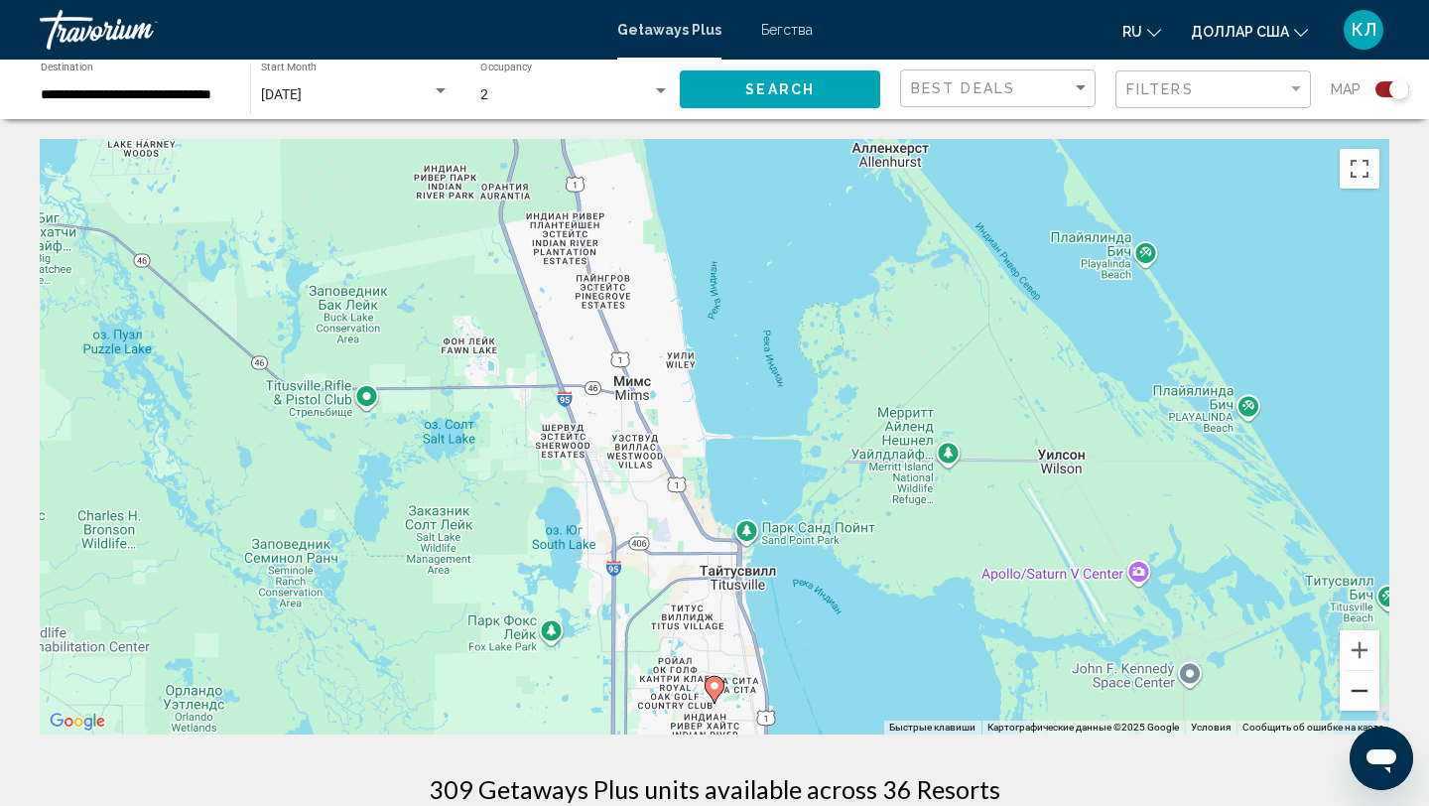
click at [1368, 688] on button "Уменьшить" at bounding box center [1360, 691] width 40 height 40
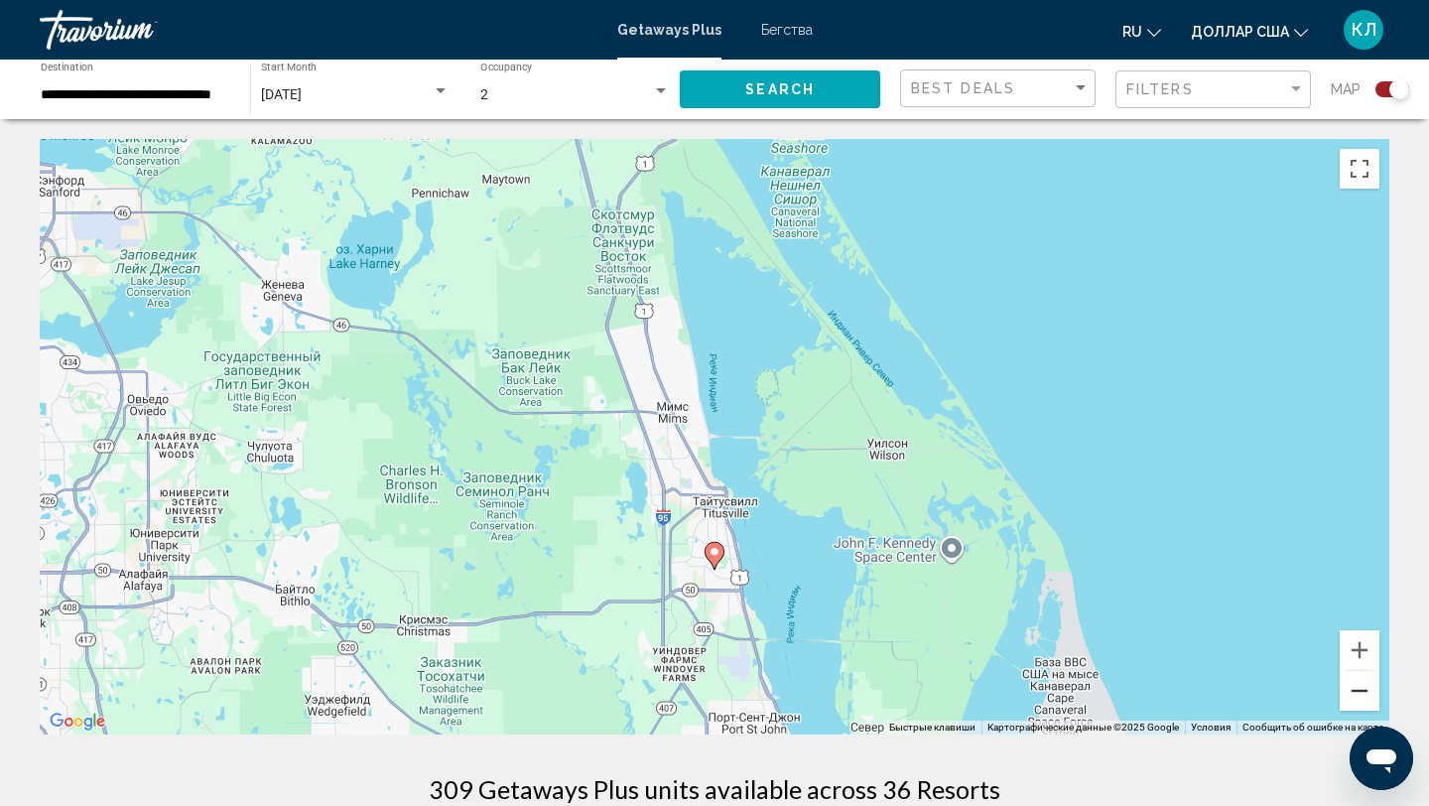
click at [1368, 688] on button "Уменьшить" at bounding box center [1360, 691] width 40 height 40
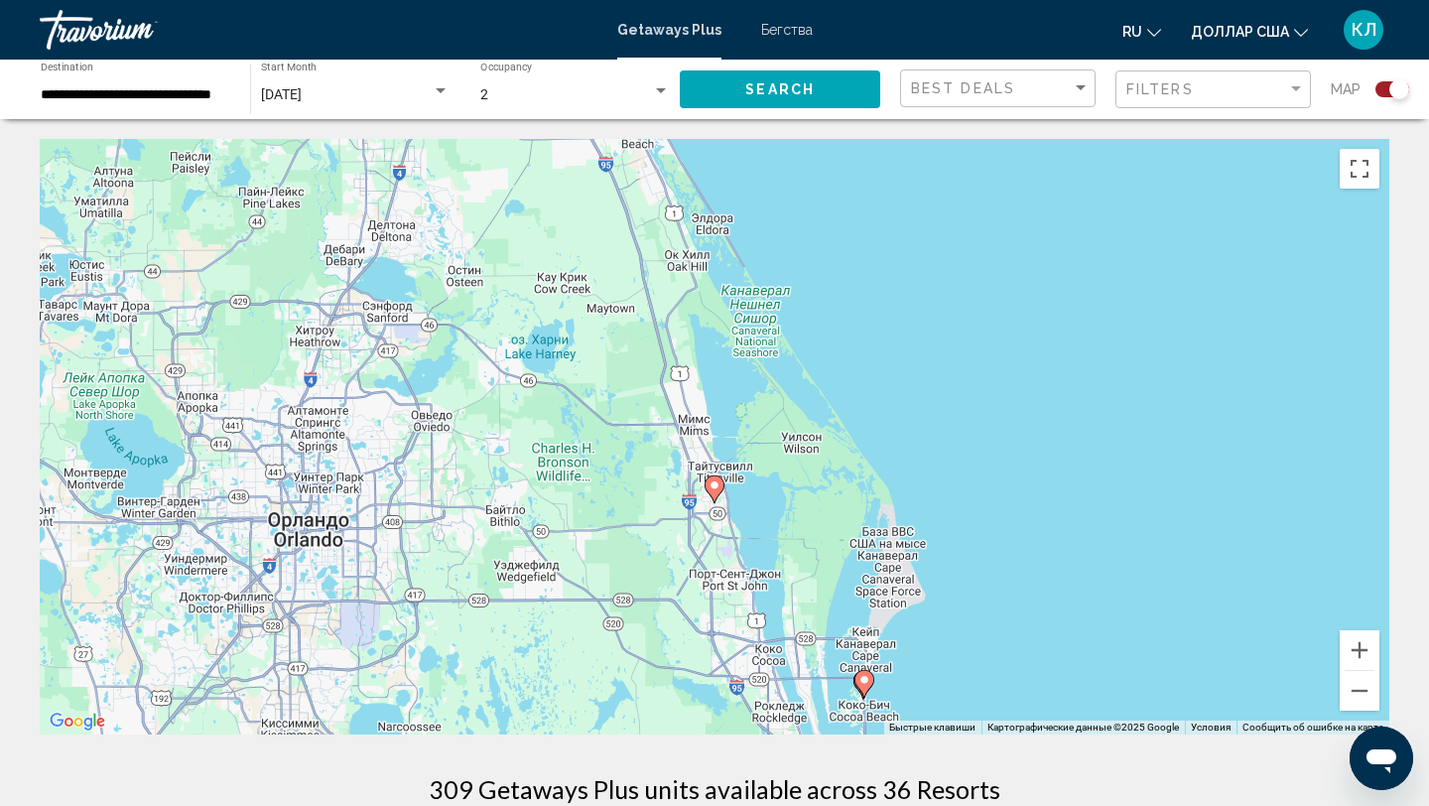
click at [867, 677] on image "Основное содержание" at bounding box center [864, 680] width 12 height 12
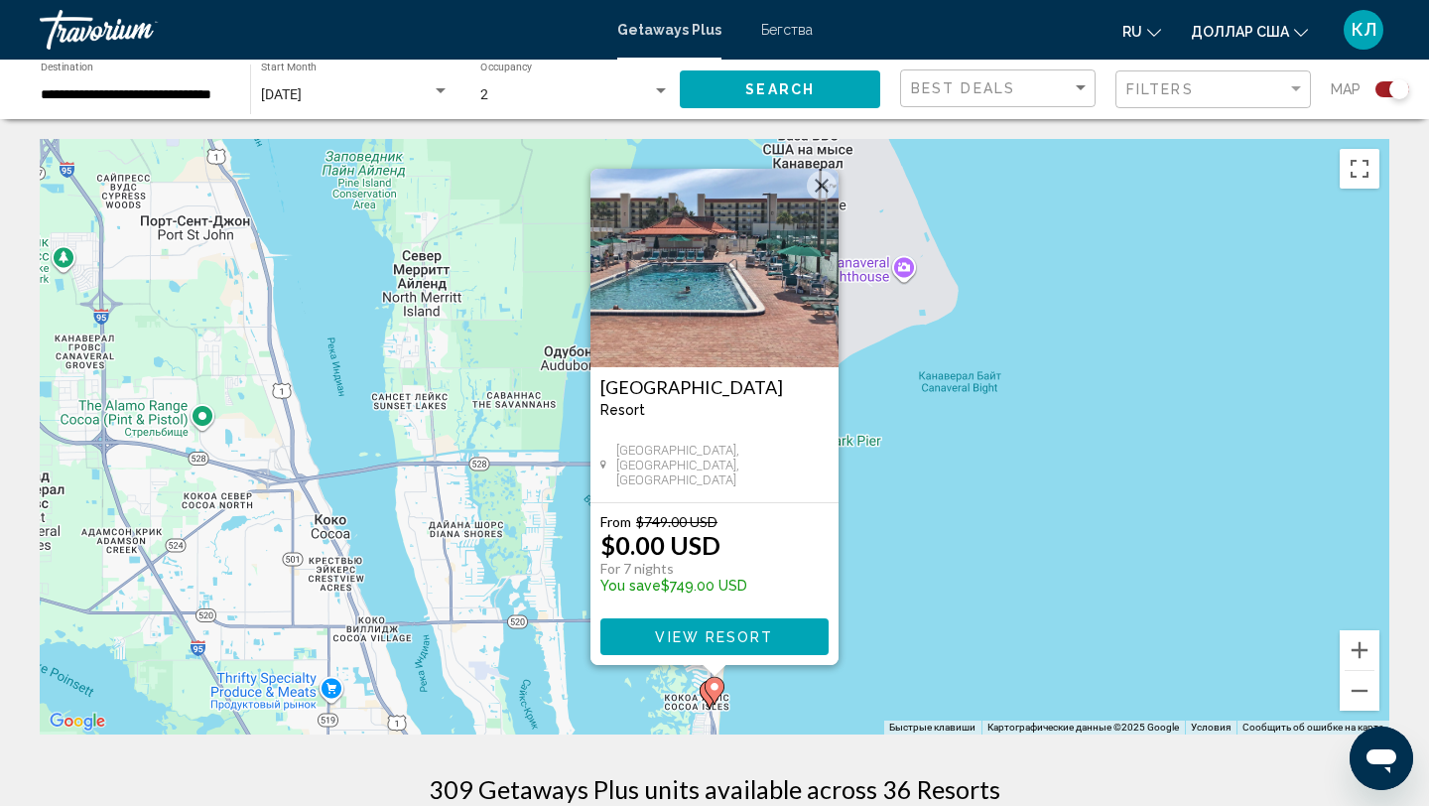
click at [826, 187] on button "Закрыть" at bounding box center [822, 186] width 30 height 30
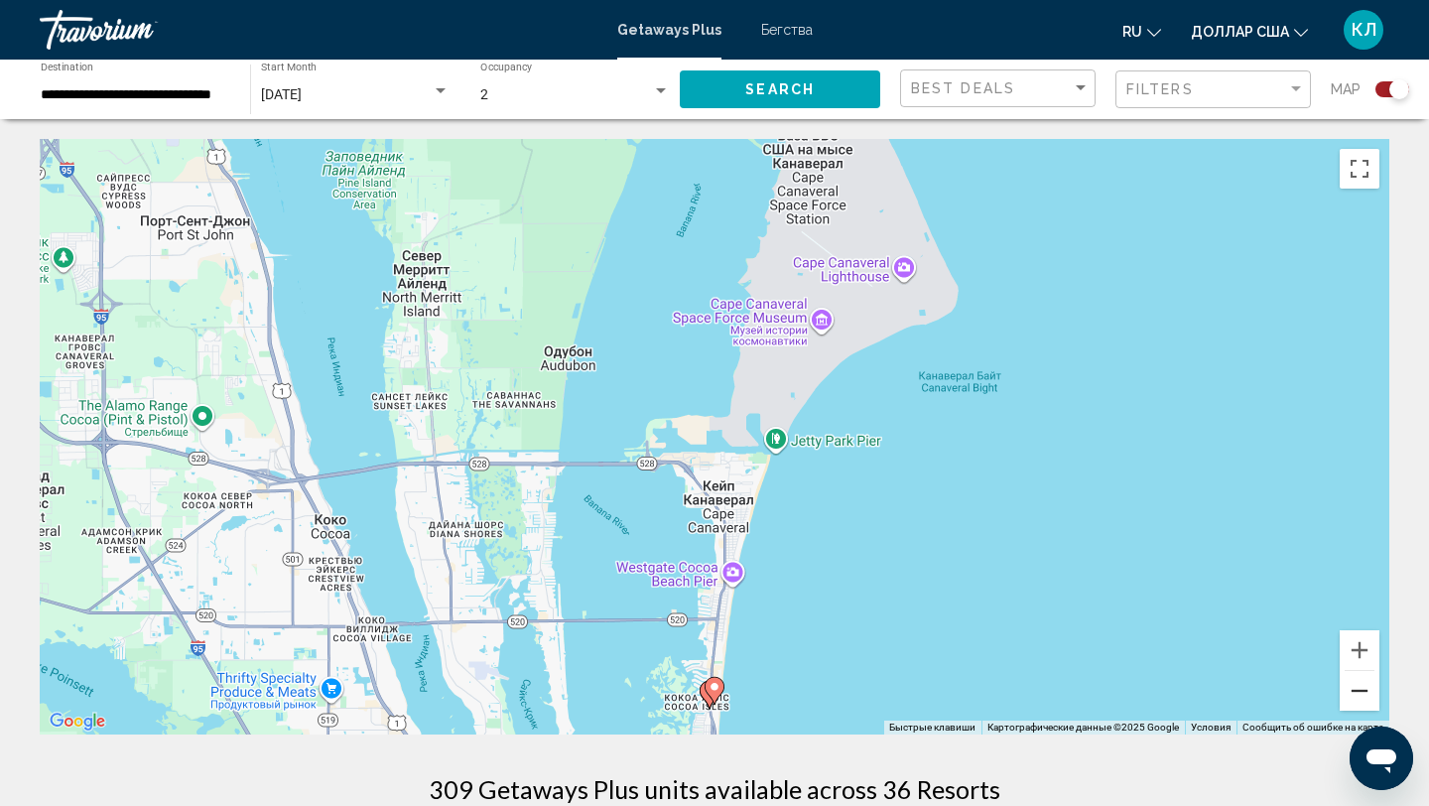
click at [1362, 694] on button "Уменьшить" at bounding box center [1360, 691] width 40 height 40
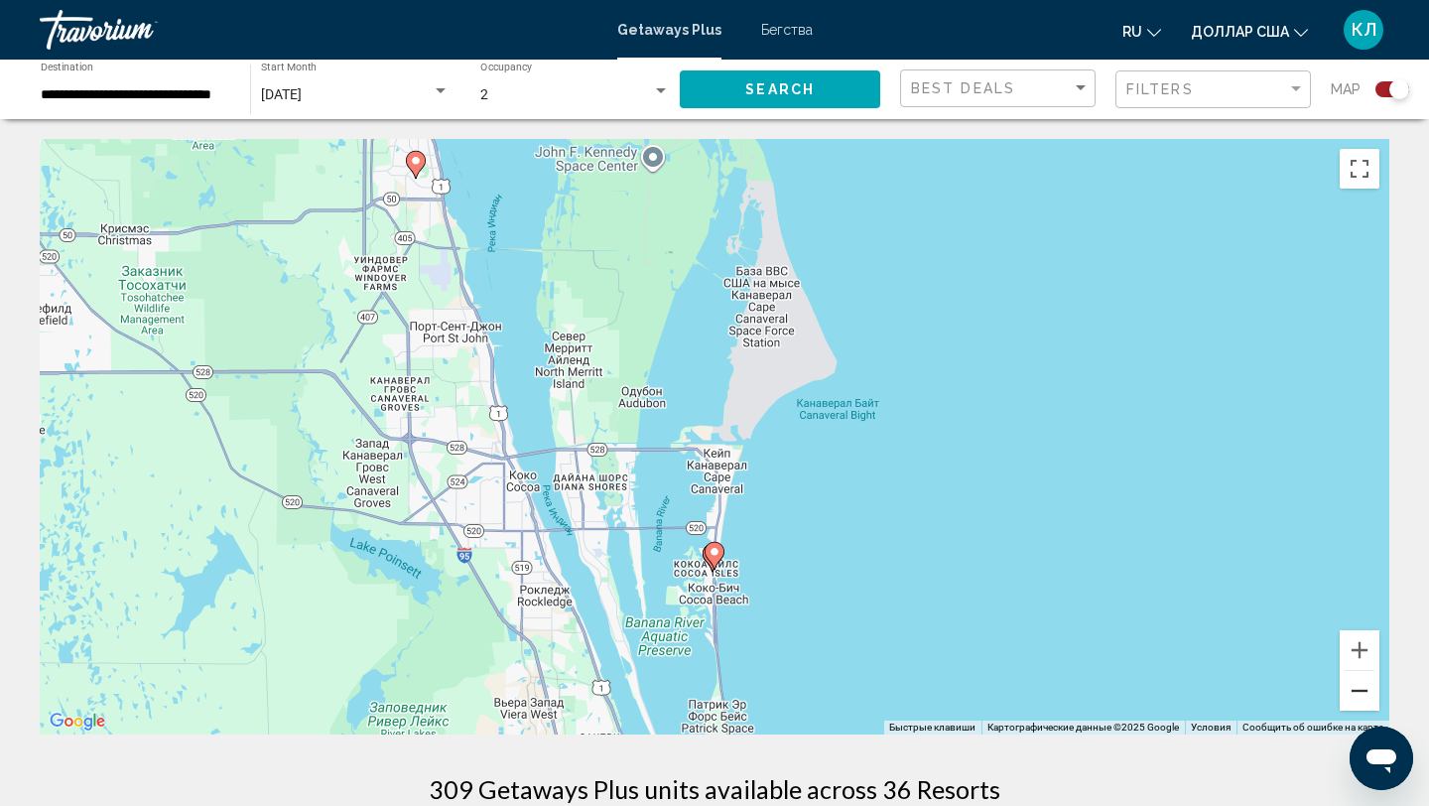
click at [1362, 694] on button "Уменьшить" at bounding box center [1360, 691] width 40 height 40
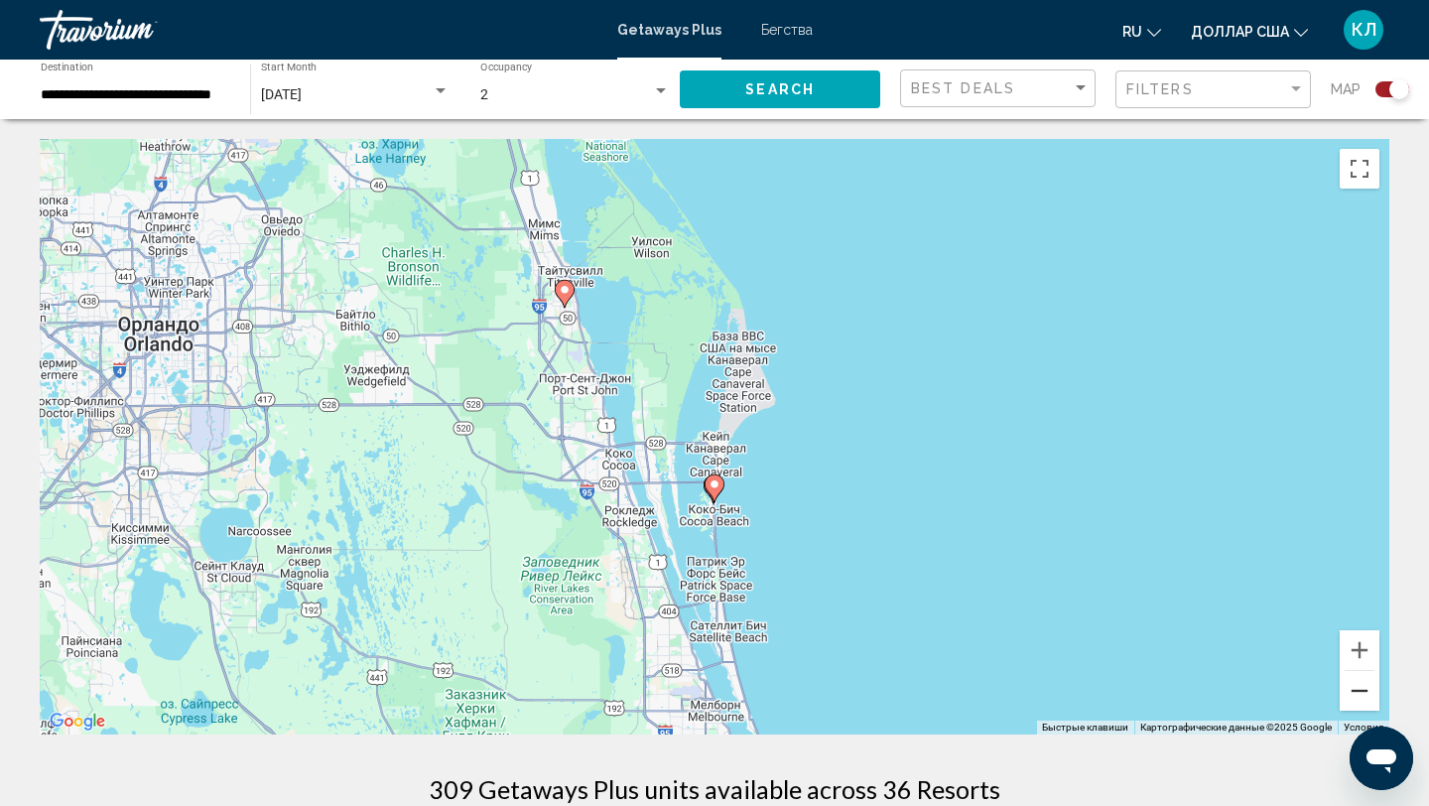
click at [1362, 694] on button "Уменьшить" at bounding box center [1360, 691] width 40 height 40
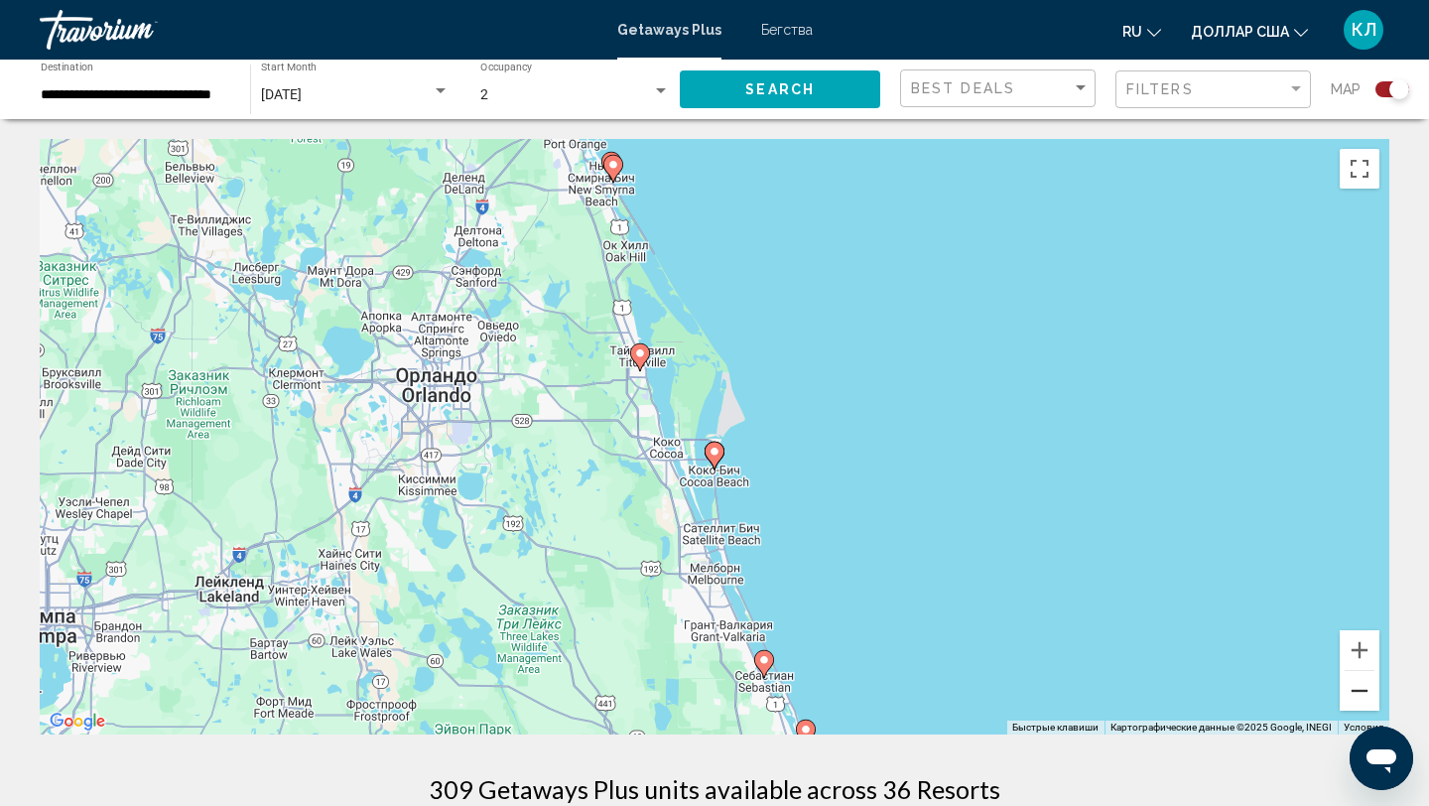
click at [1362, 695] on button "Уменьшить" at bounding box center [1360, 691] width 40 height 40
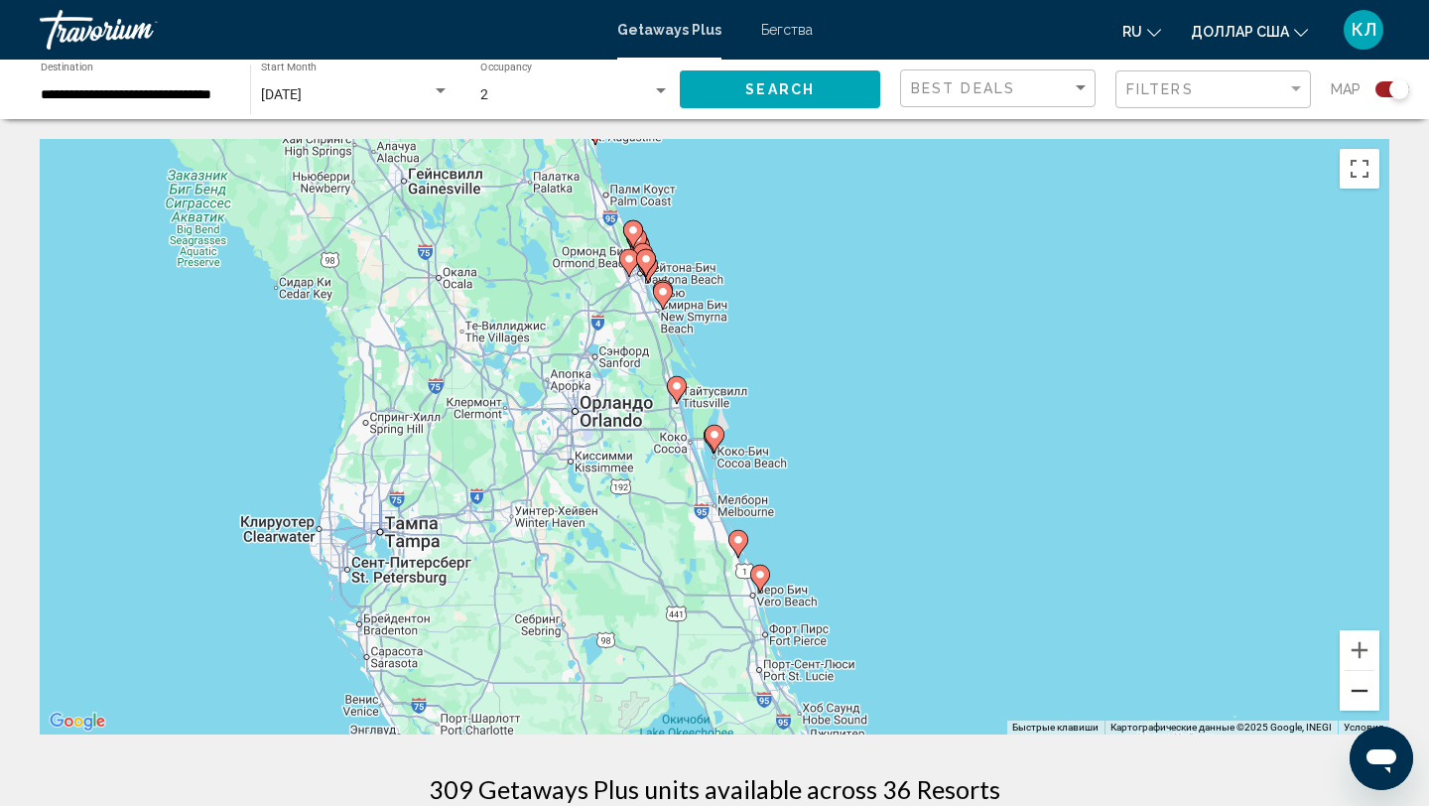
click at [1363, 696] on button "Уменьшить" at bounding box center [1360, 691] width 40 height 40
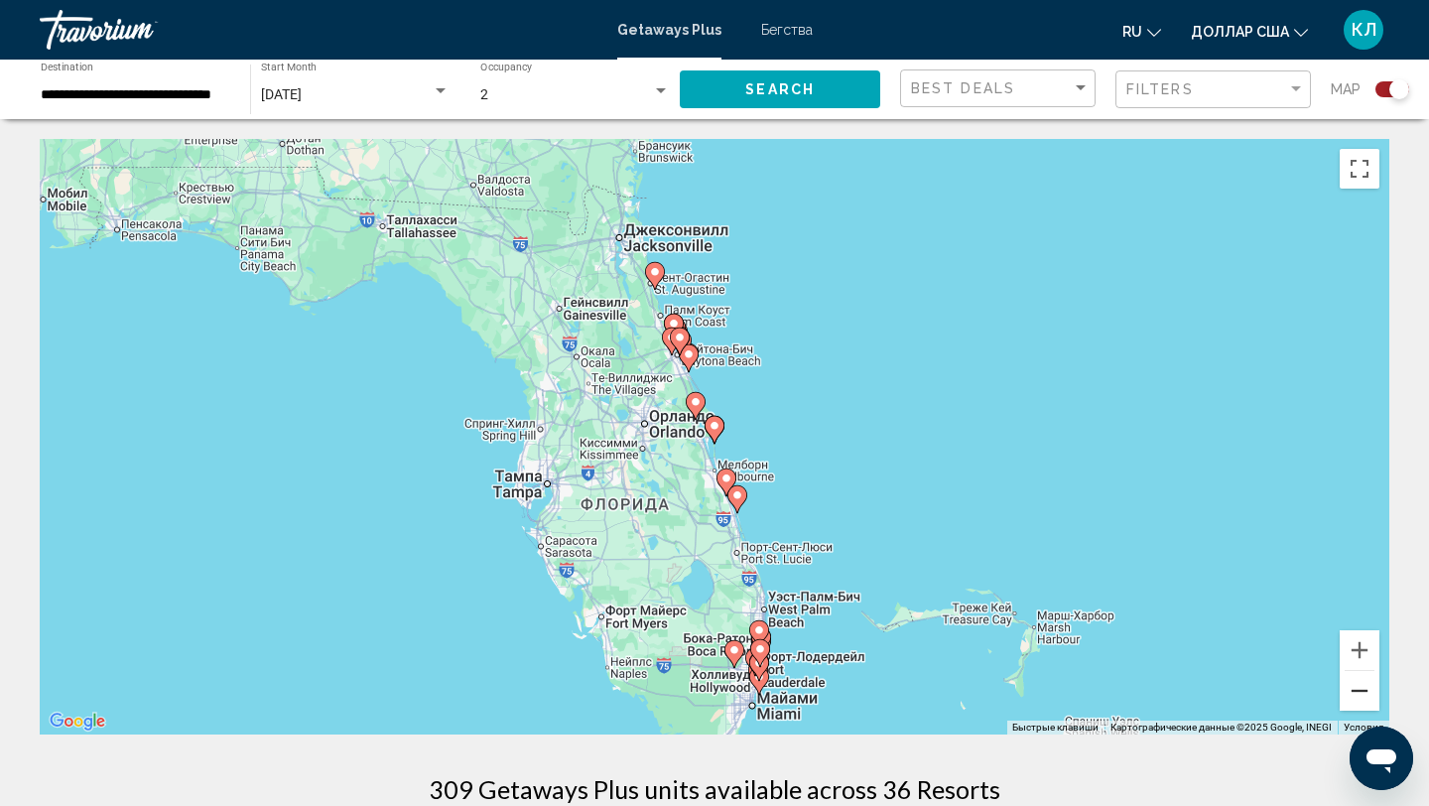
click at [1365, 698] on button "Уменьшить" at bounding box center [1360, 691] width 40 height 40
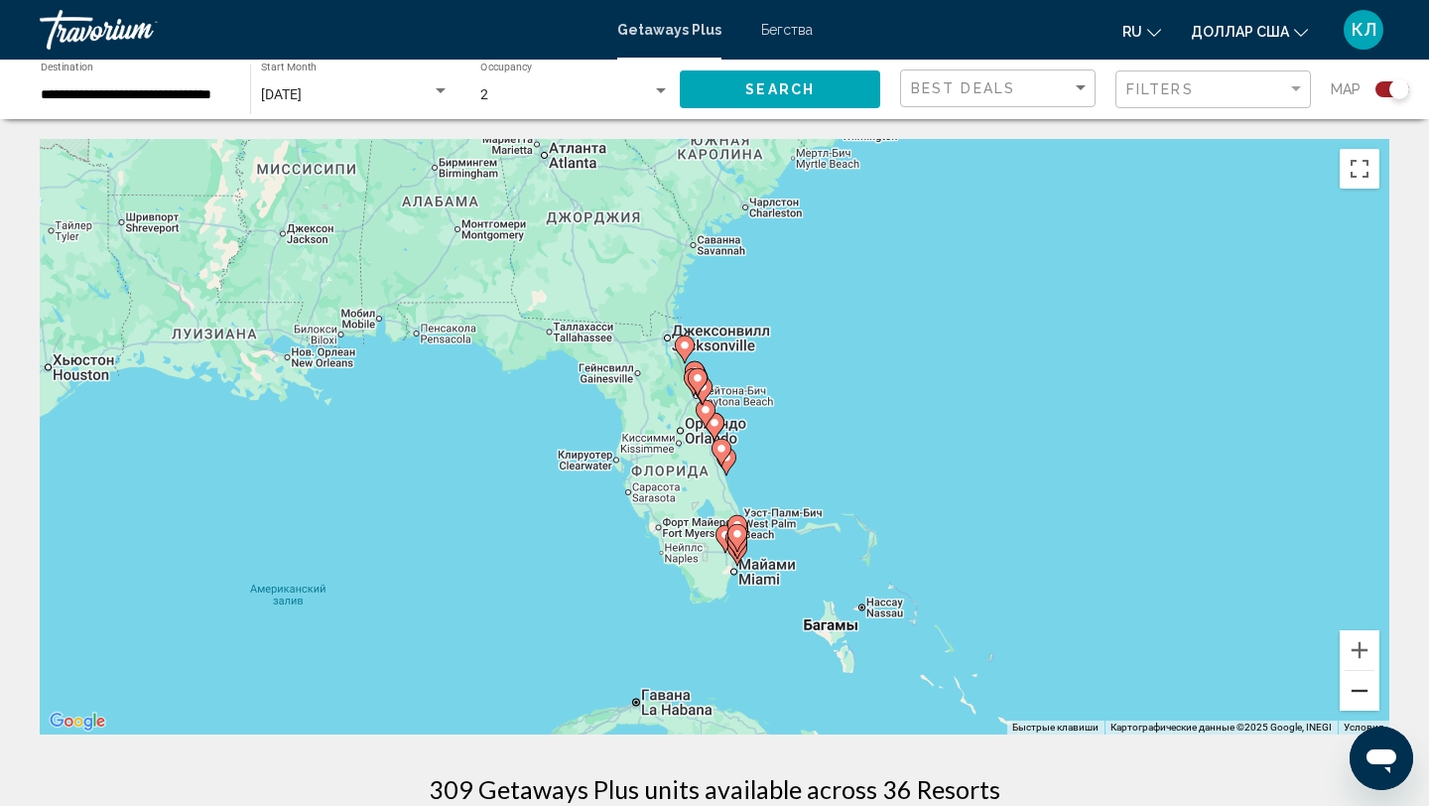
click at [1367, 700] on button "Уменьшить" at bounding box center [1360, 691] width 40 height 40
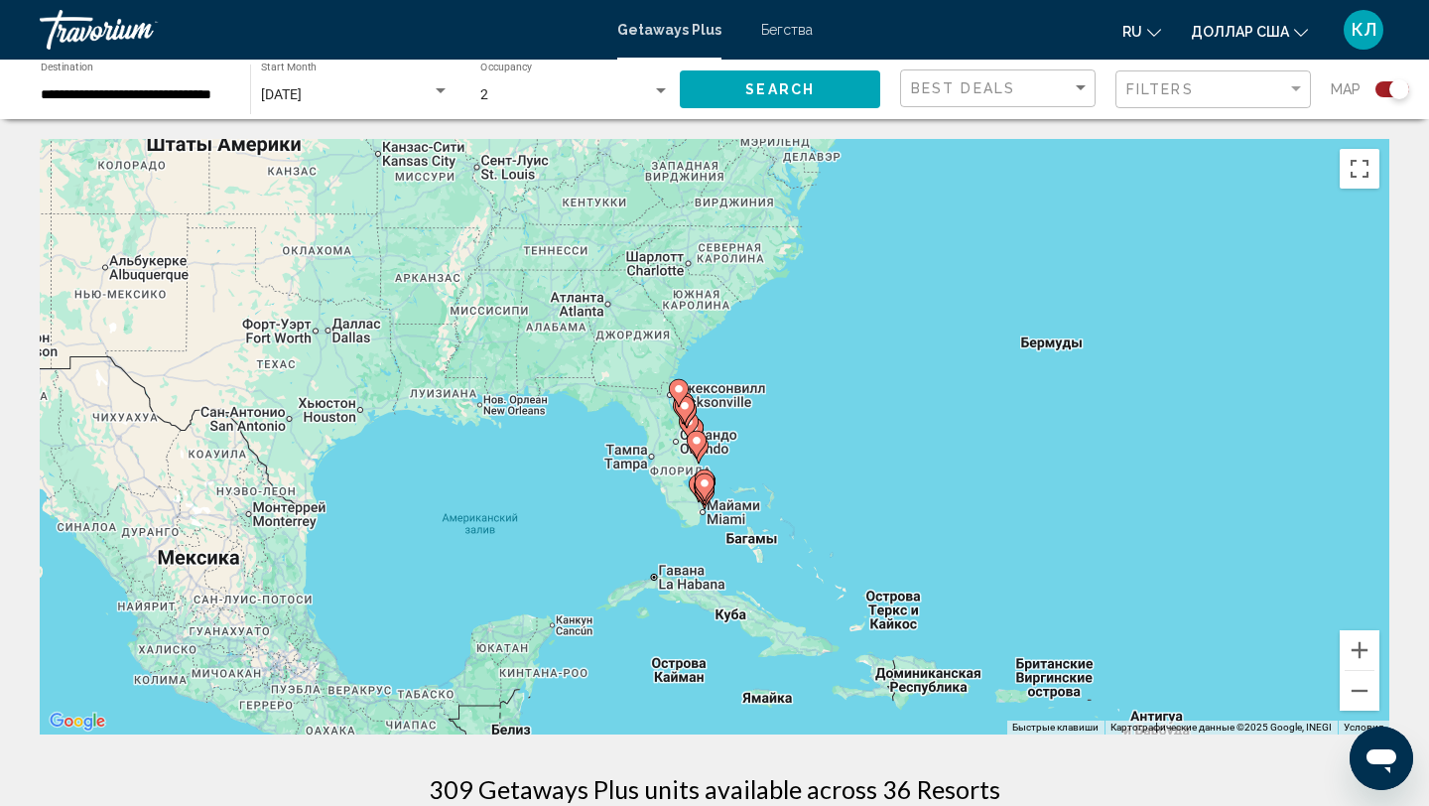
drag, startPoint x: 945, startPoint y: 512, endPoint x: 922, endPoint y: 515, distance: 23.0
click at [922, 515] on div "Чтобы активировать перетаскивание с помощью клавиатуры, нажмите Alt + Ввод. Пос…" at bounding box center [714, 436] width 1349 height 595
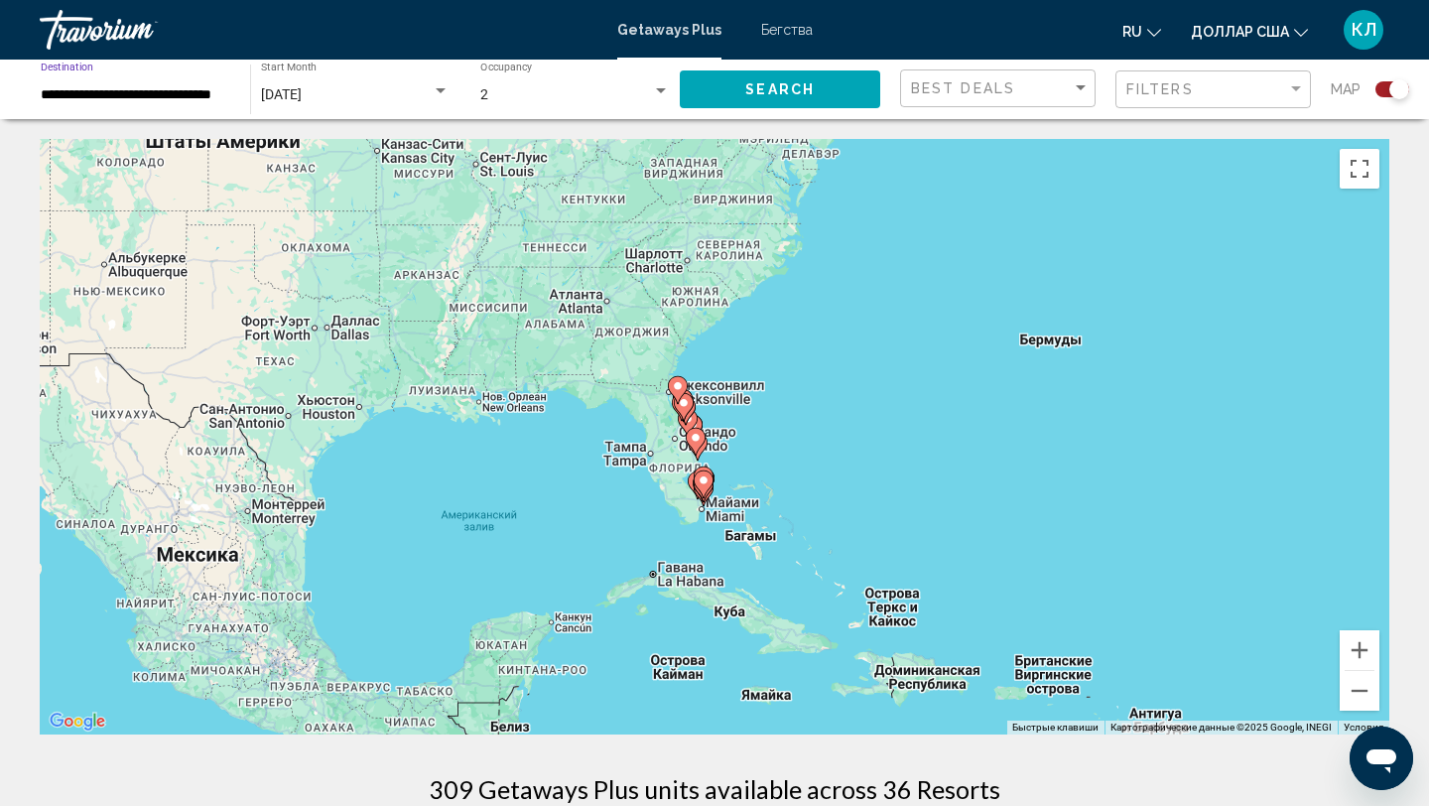
click at [181, 102] on input "**********" at bounding box center [136, 95] width 190 height 16
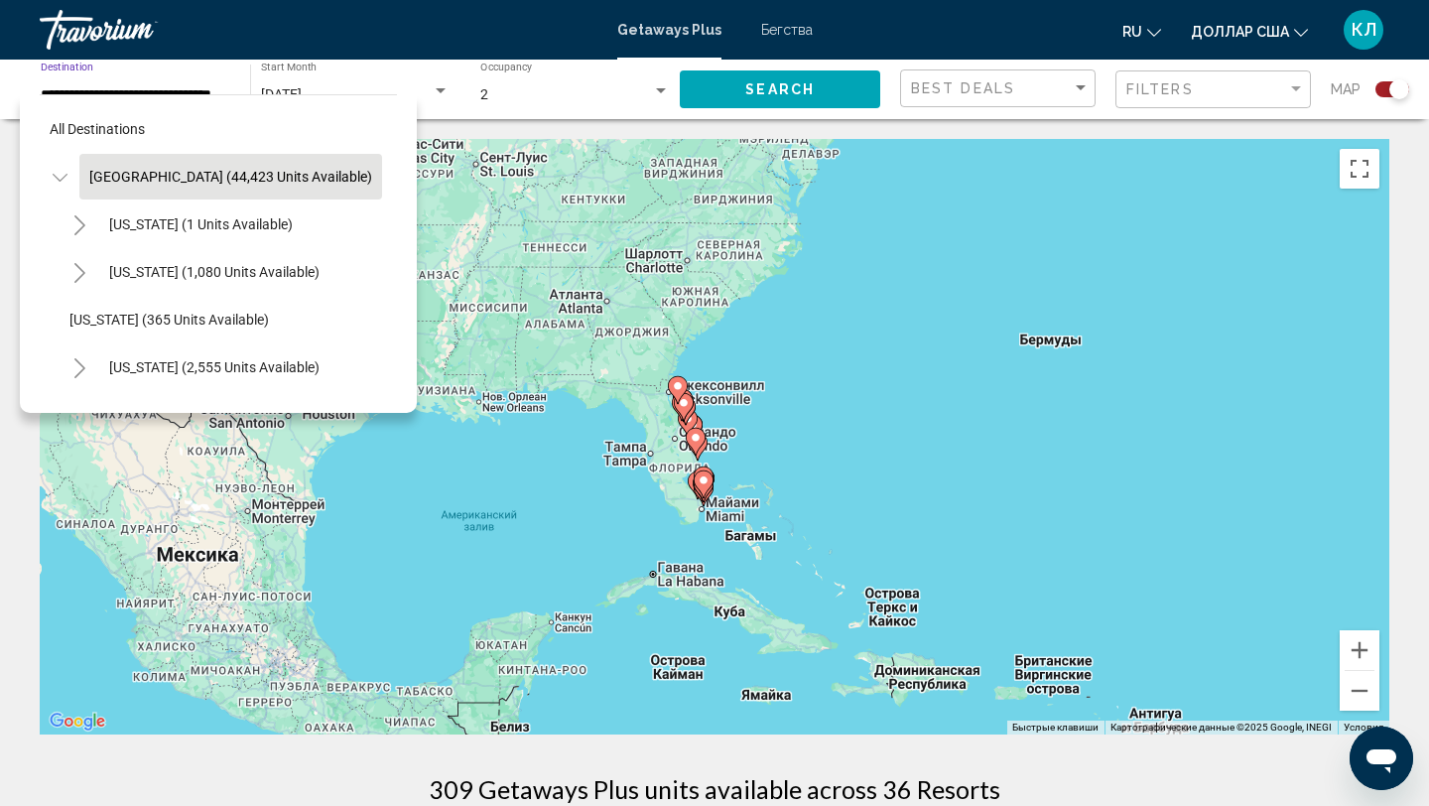
click at [131, 177] on span "United States (44,423 units available)" at bounding box center [230, 177] width 283 height 16
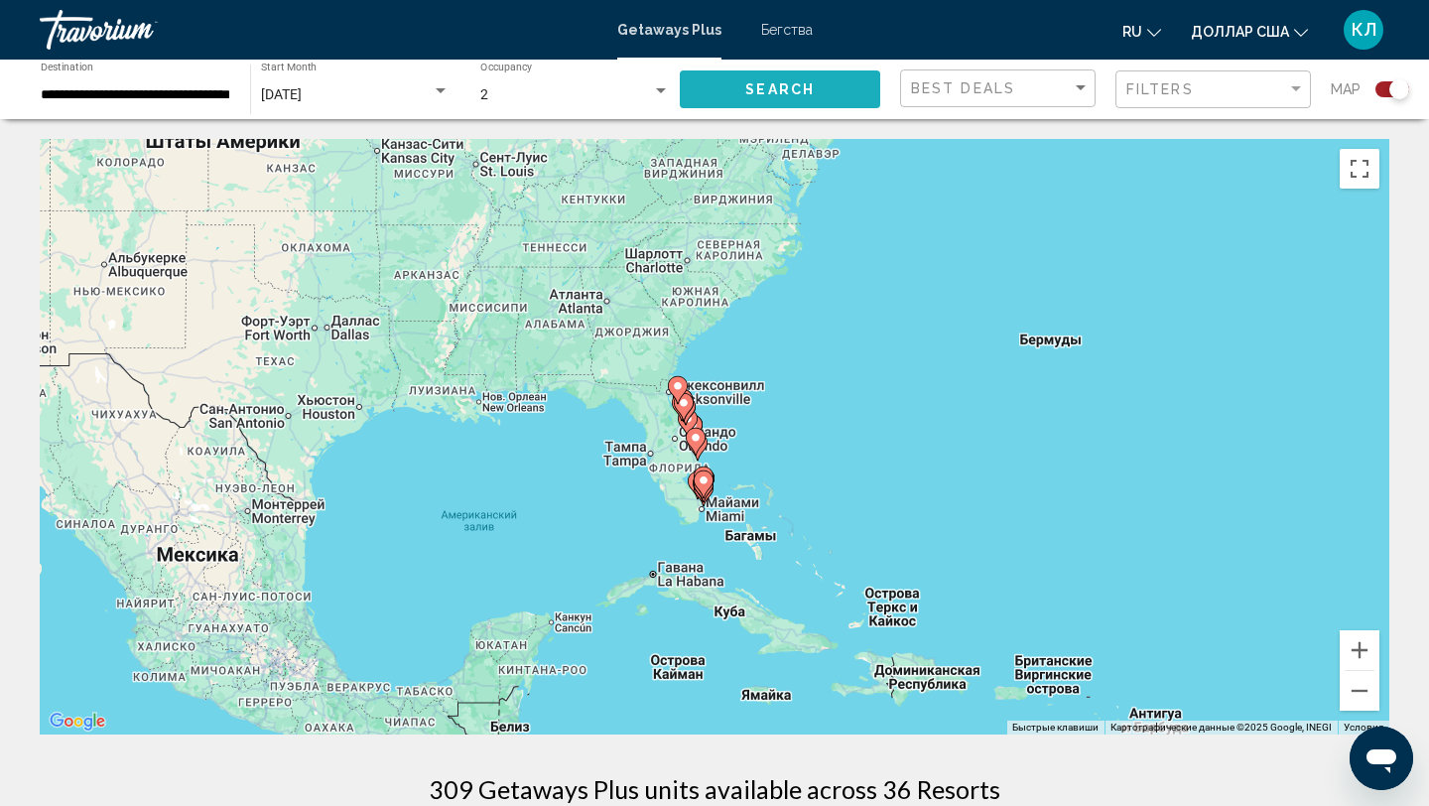
click at [701, 94] on button "Search" at bounding box center [780, 88] width 200 height 37
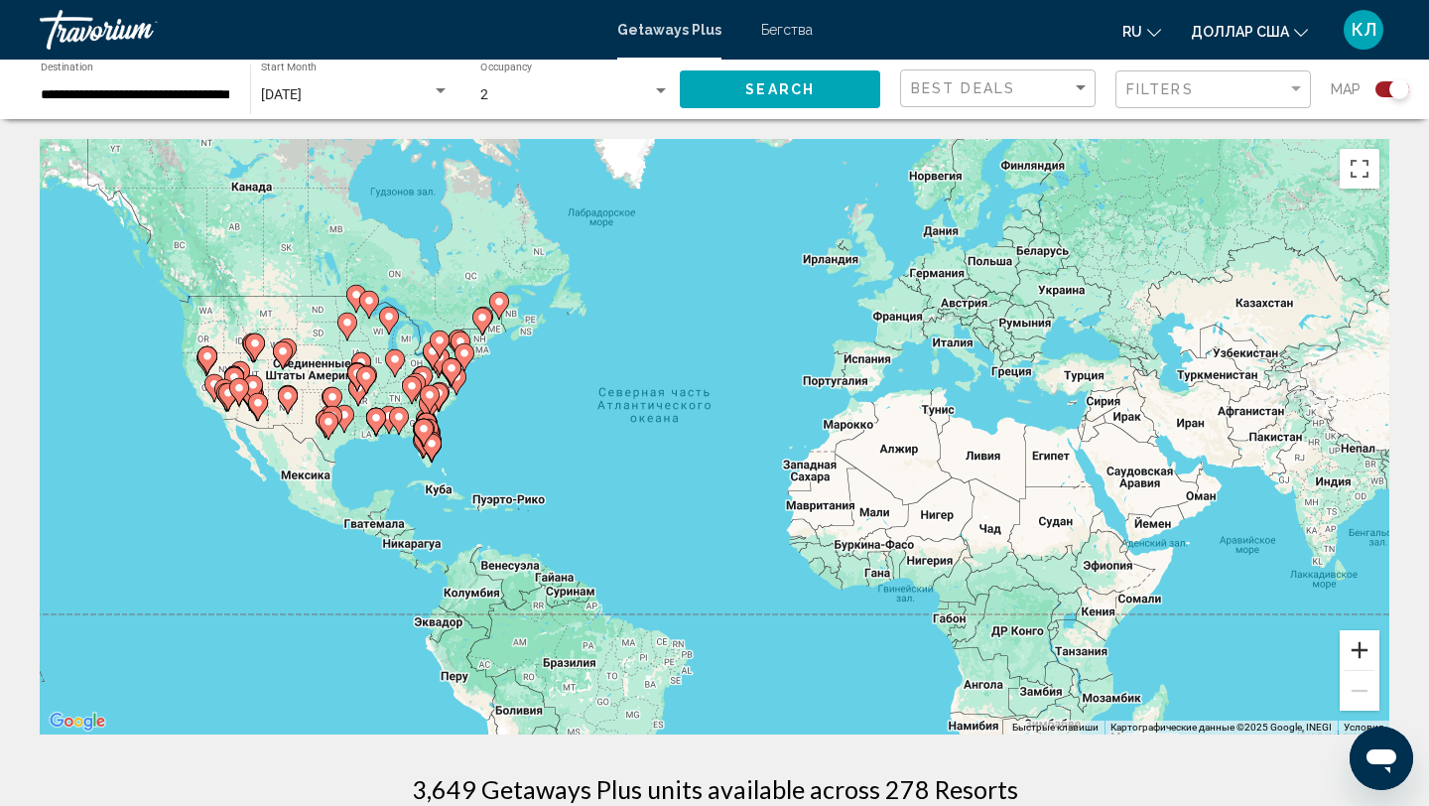
click at [1359, 662] on button "Увеличить" at bounding box center [1360, 650] width 40 height 40
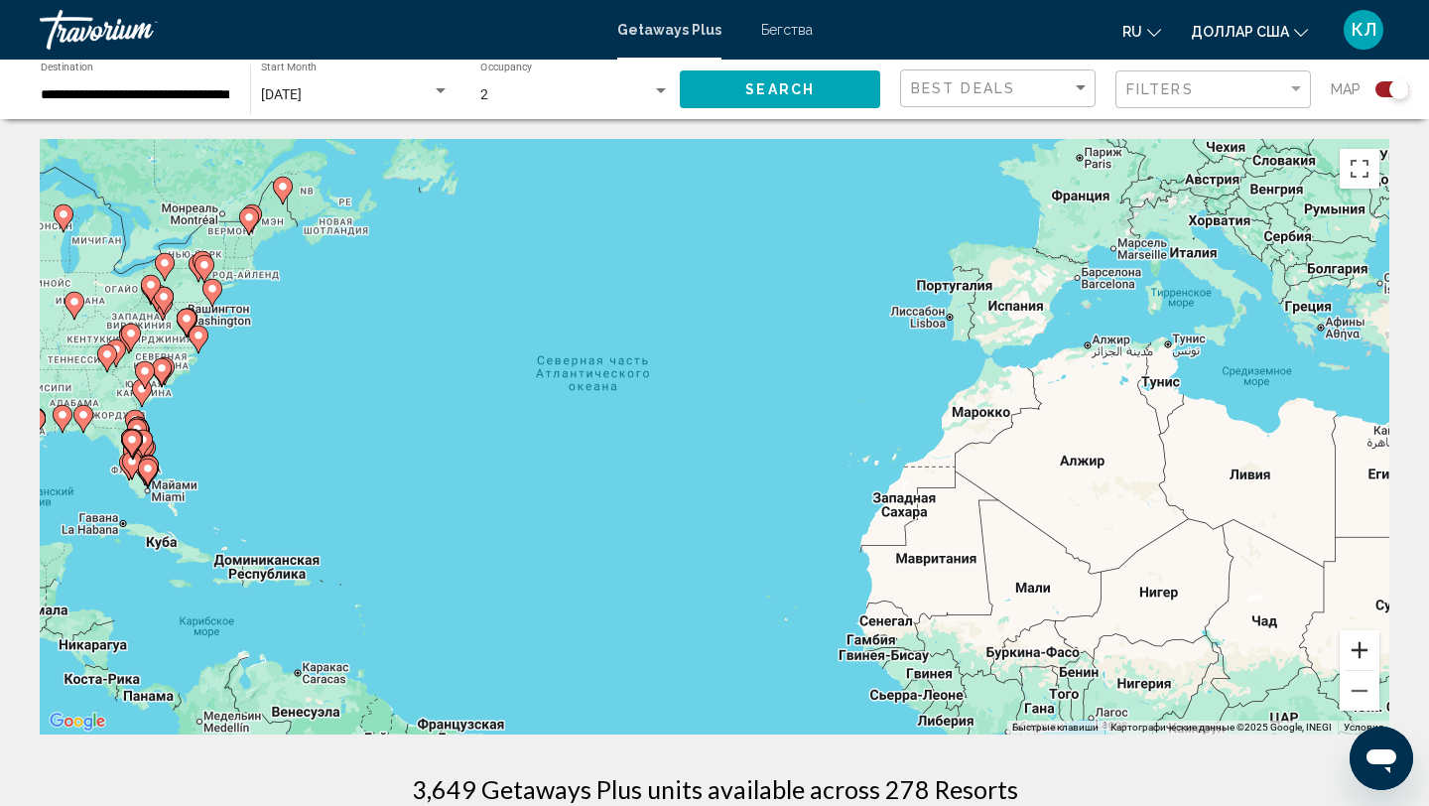
click at [1359, 662] on button "Увеличить" at bounding box center [1360, 650] width 40 height 40
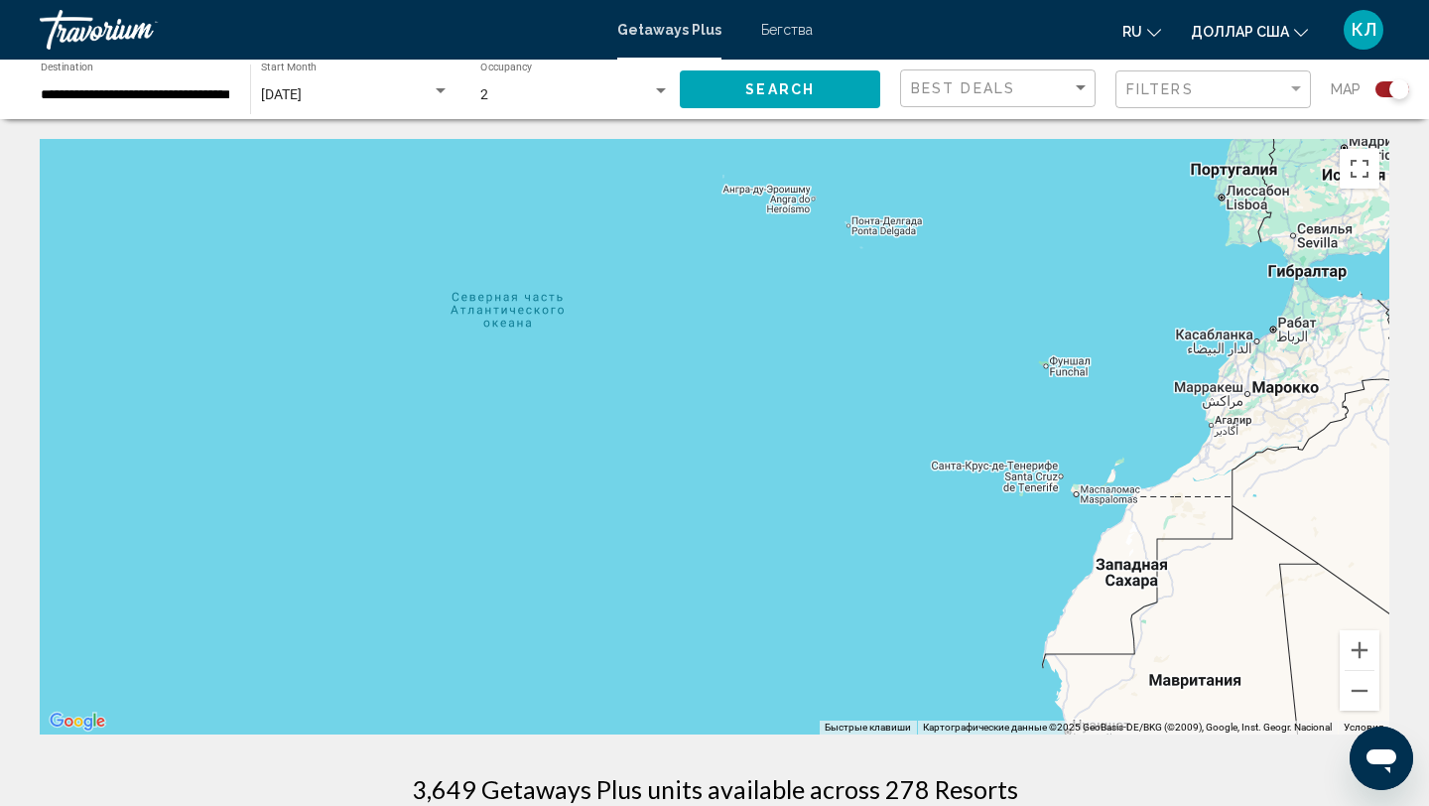
drag, startPoint x: 223, startPoint y: 424, endPoint x: 640, endPoint y: 421, distance: 416.7
click at [640, 421] on div "Чтобы активировать перетаскивание с помощью клавиатуры, нажмите Alt + Ввод. Пос…" at bounding box center [714, 436] width 1349 height 595
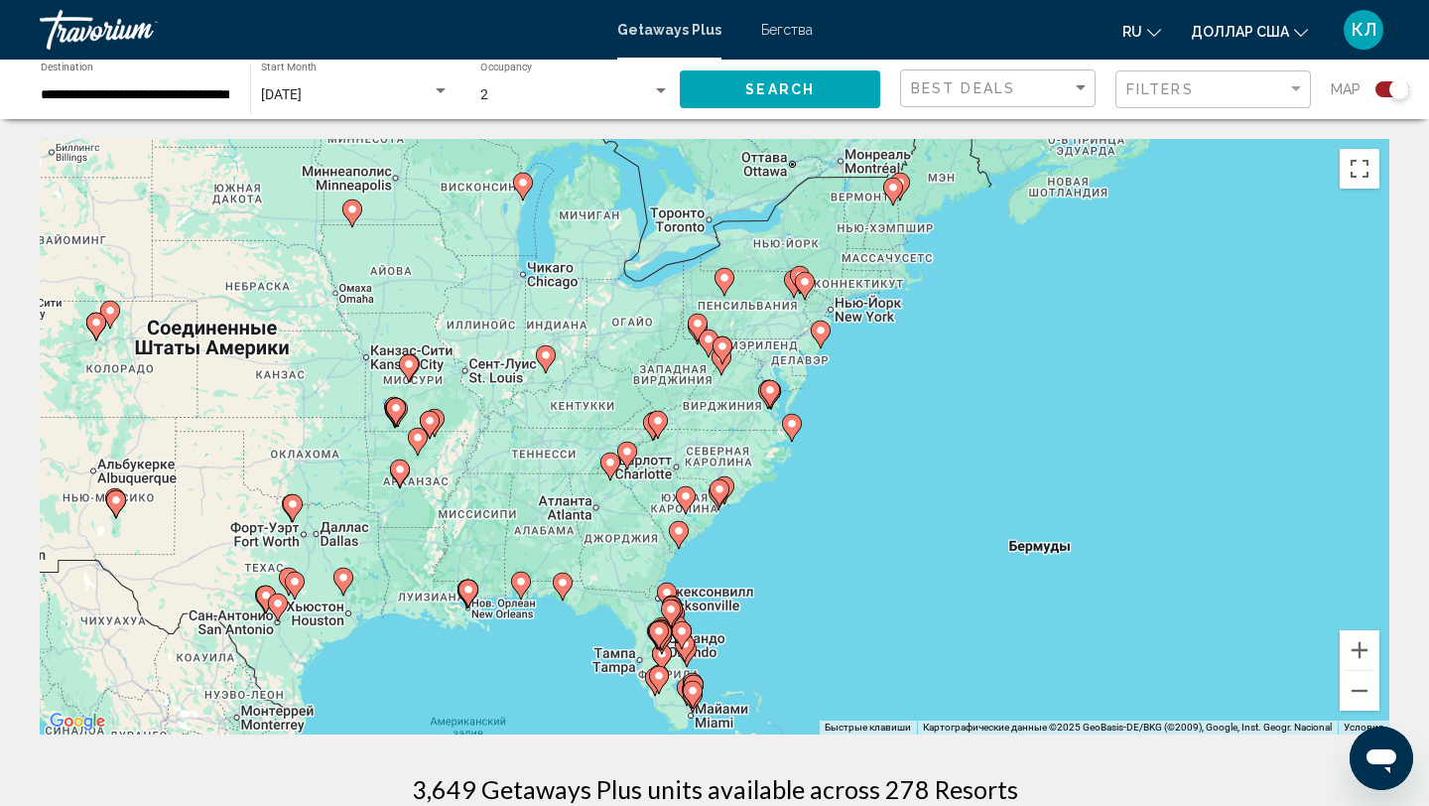
drag, startPoint x: 1107, startPoint y: 364, endPoint x: 1034, endPoint y: 546, distance: 195.9
click at [1034, 548] on div "Чтобы активировать перетаскивание с помощью клавиатуры, нажмите Alt + Ввод. Пос…" at bounding box center [714, 436] width 1349 height 595
click at [1358, 647] on button "Увеличить" at bounding box center [1360, 650] width 40 height 40
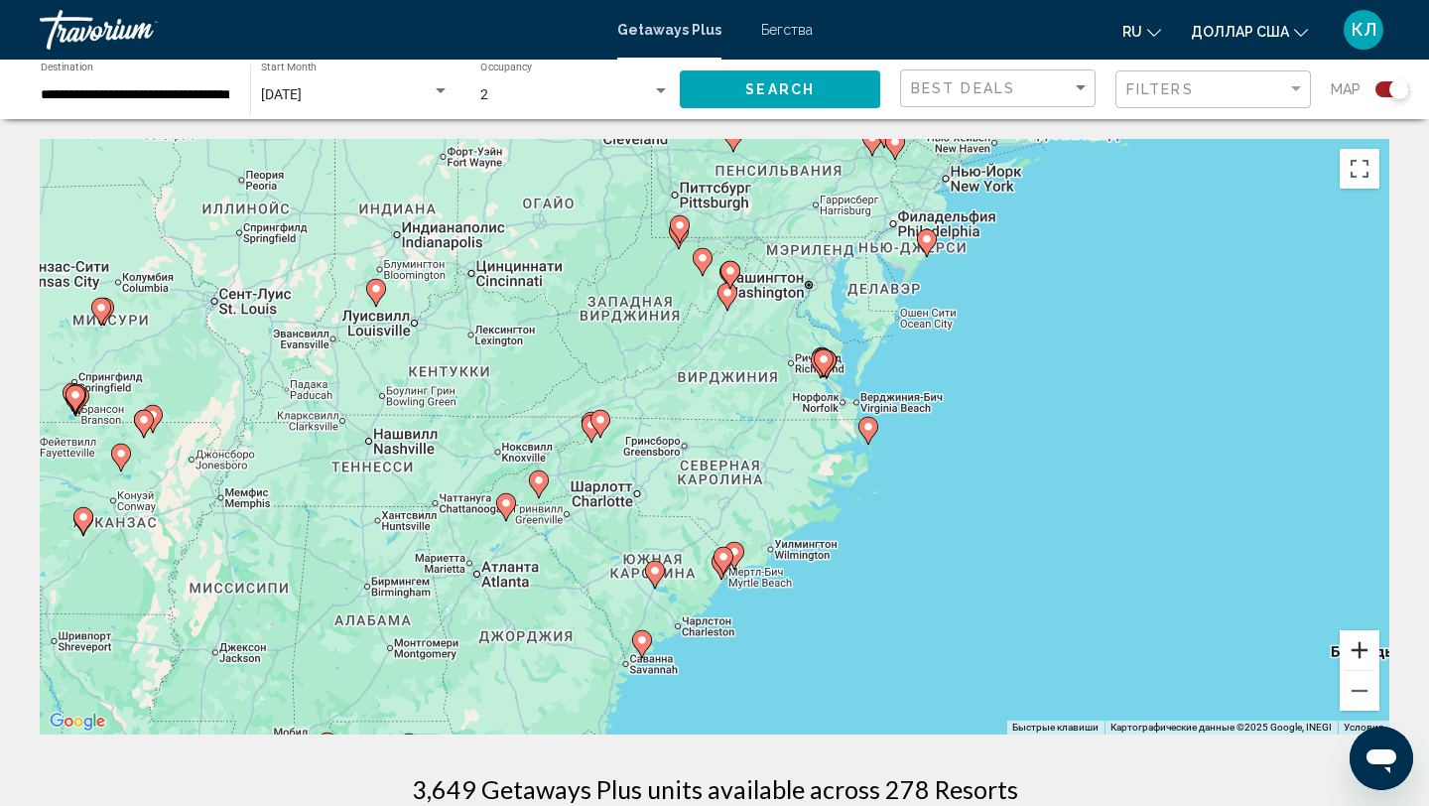
click at [1358, 647] on button "Увеличить" at bounding box center [1360, 650] width 40 height 40
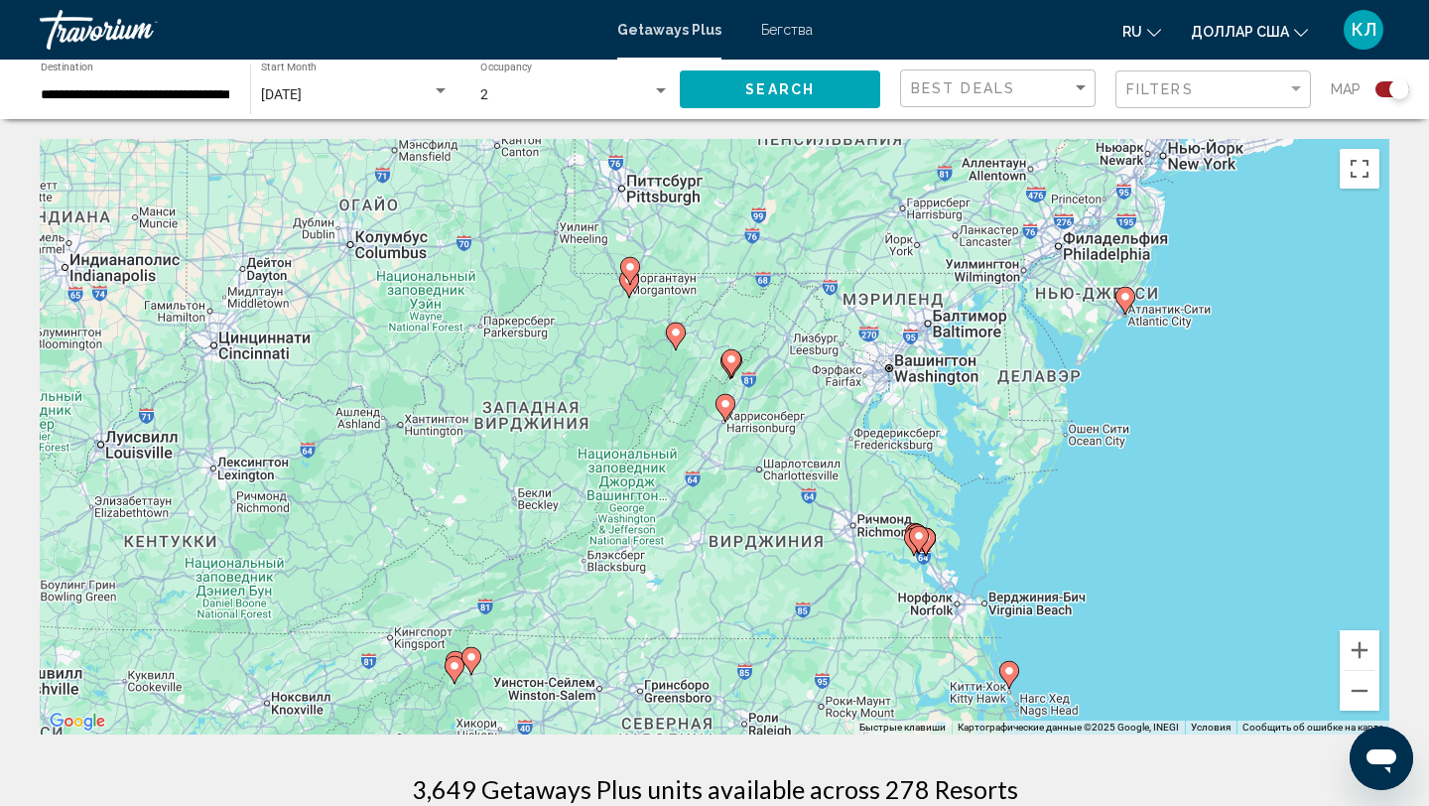
drag, startPoint x: 900, startPoint y: 314, endPoint x: 884, endPoint y: 545, distance: 231.7
click at [884, 547] on div "Чтобы активировать перетаскивание с помощью клавиатуры, нажмите Alt + Ввод. Пос…" at bounding box center [714, 436] width 1349 height 595
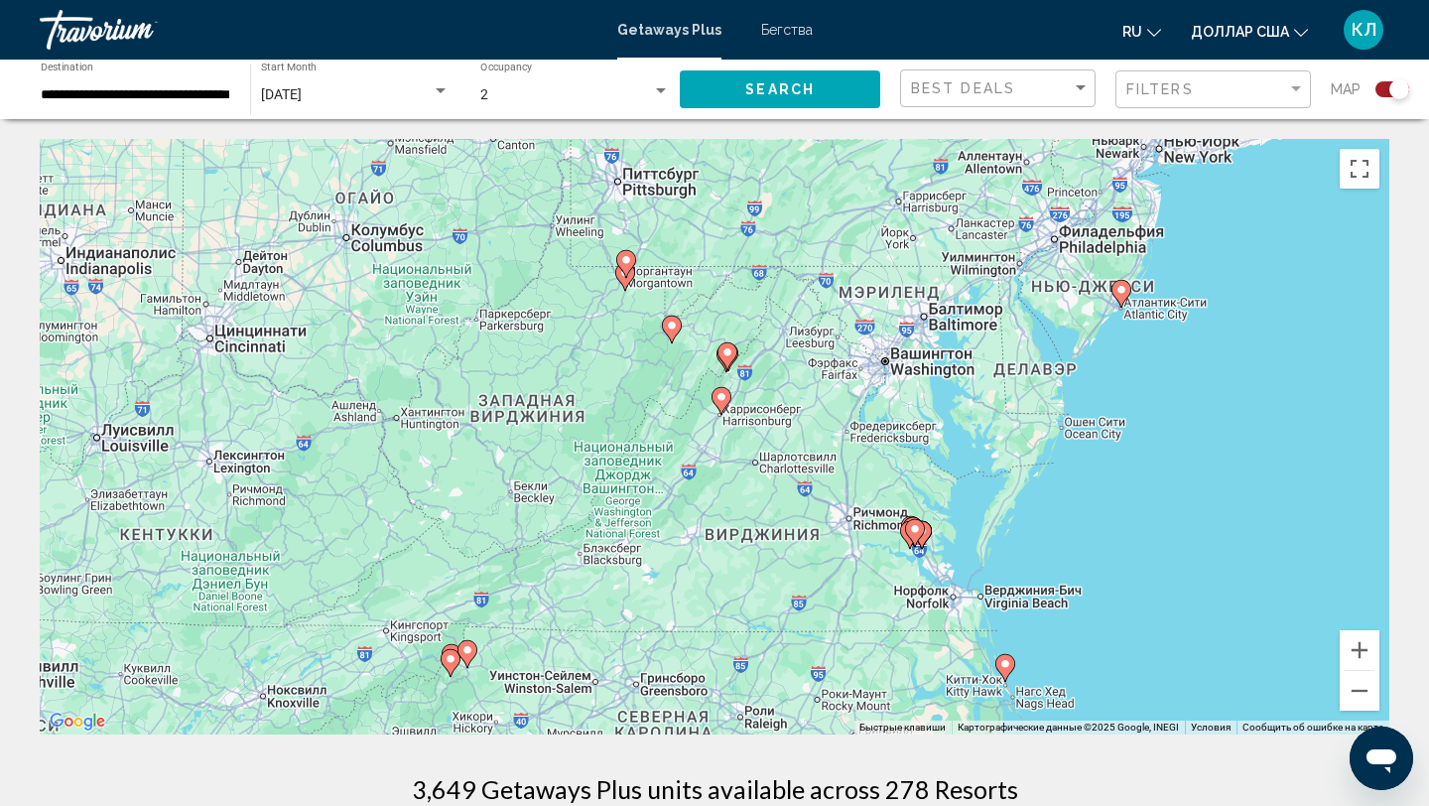
click at [729, 355] on image "Основное содержание" at bounding box center [727, 352] width 12 height 12
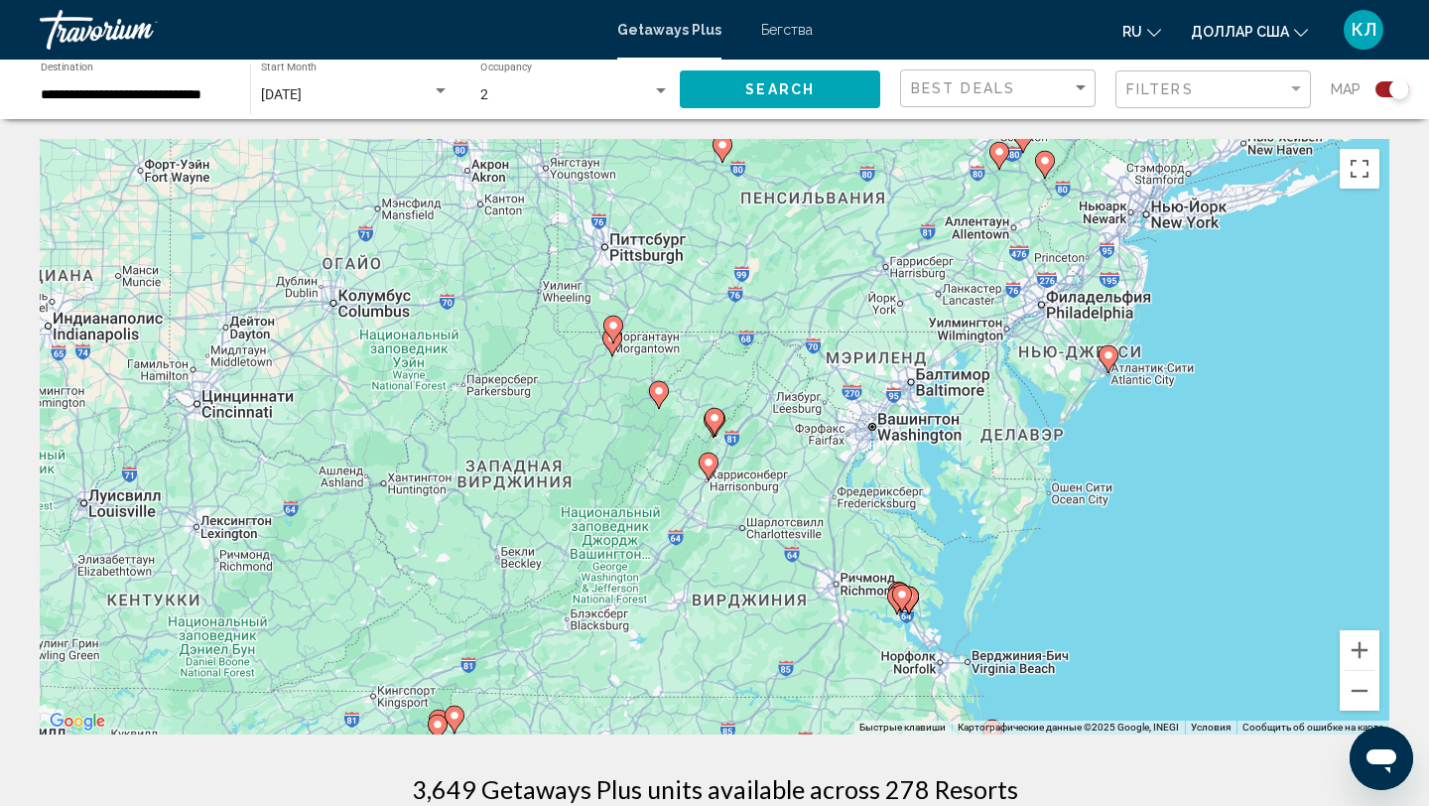
click at [711, 418] on image "Основное содержание" at bounding box center [714, 418] width 12 height 12
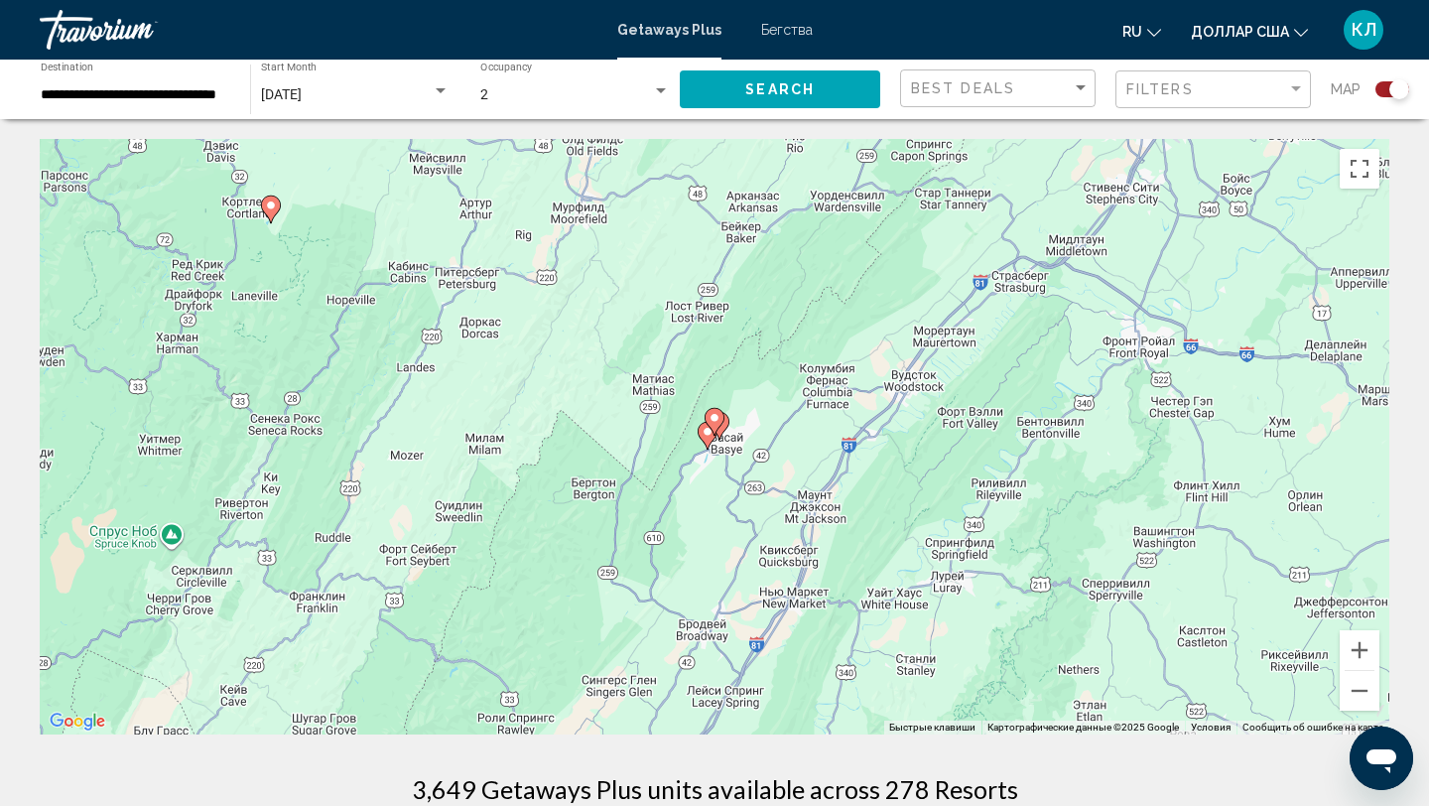
click at [711, 418] on image "Основное содержание" at bounding box center [714, 418] width 12 height 12
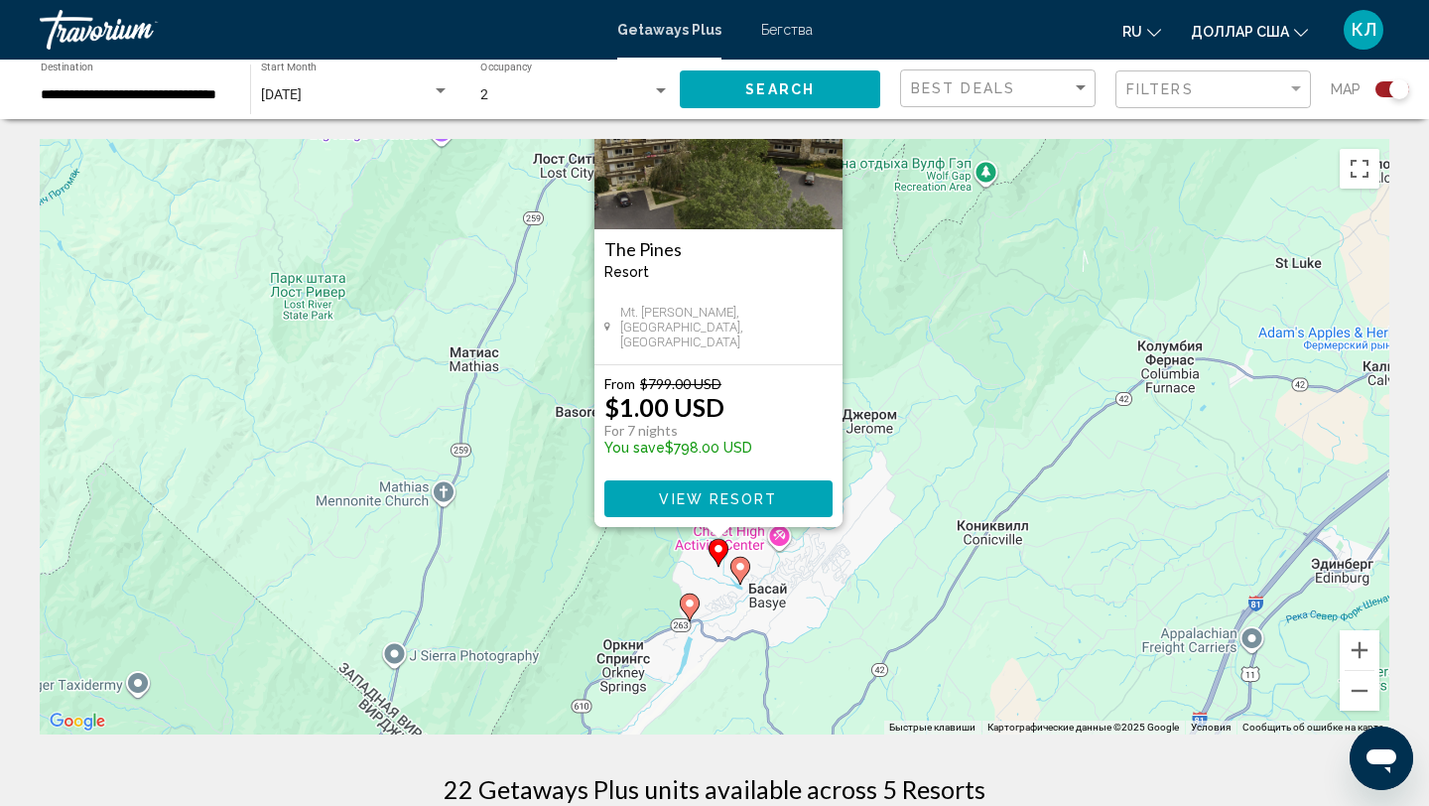
drag, startPoint x: 899, startPoint y: 463, endPoint x: 911, endPoint y: 263, distance: 200.8
click at [911, 263] on div "Чтобы активировать перетаскивание с помощью клавиатуры, нажмите Alt + Ввод. Пос…" at bounding box center [714, 436] width 1349 height 595
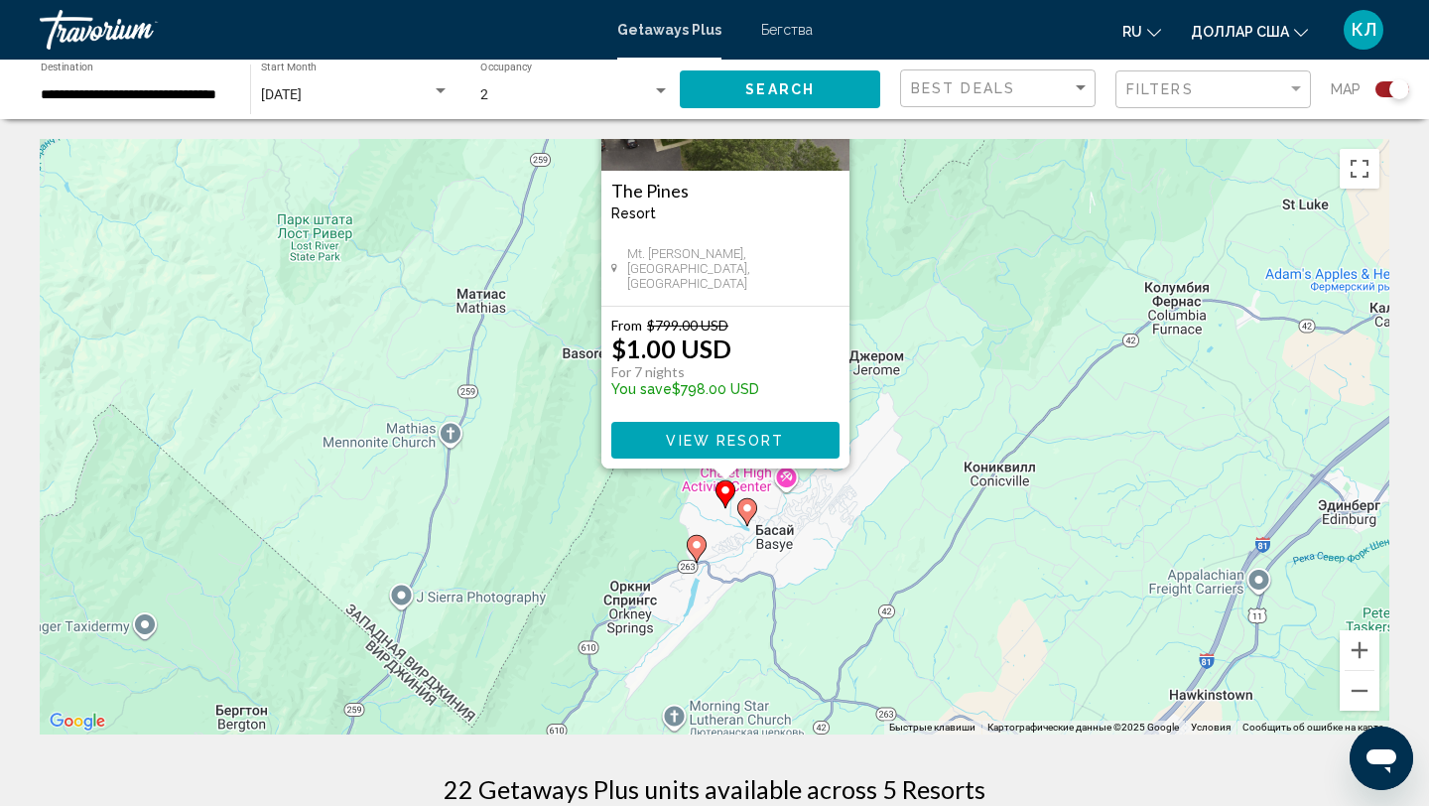
click at [747, 511] on image "Основное содержание" at bounding box center [747, 508] width 12 height 12
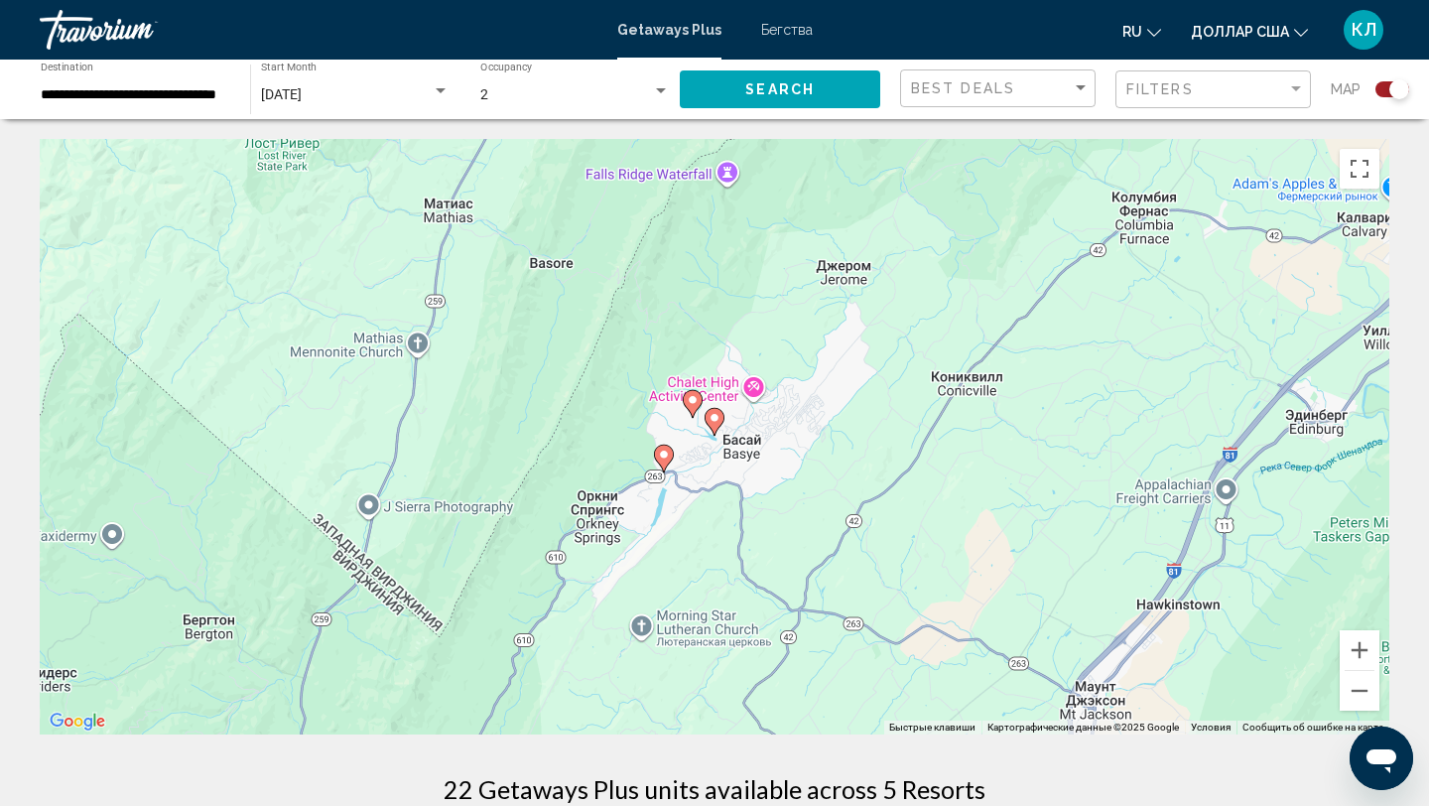
click at [712, 423] on image "Основное содержание" at bounding box center [714, 418] width 12 height 12
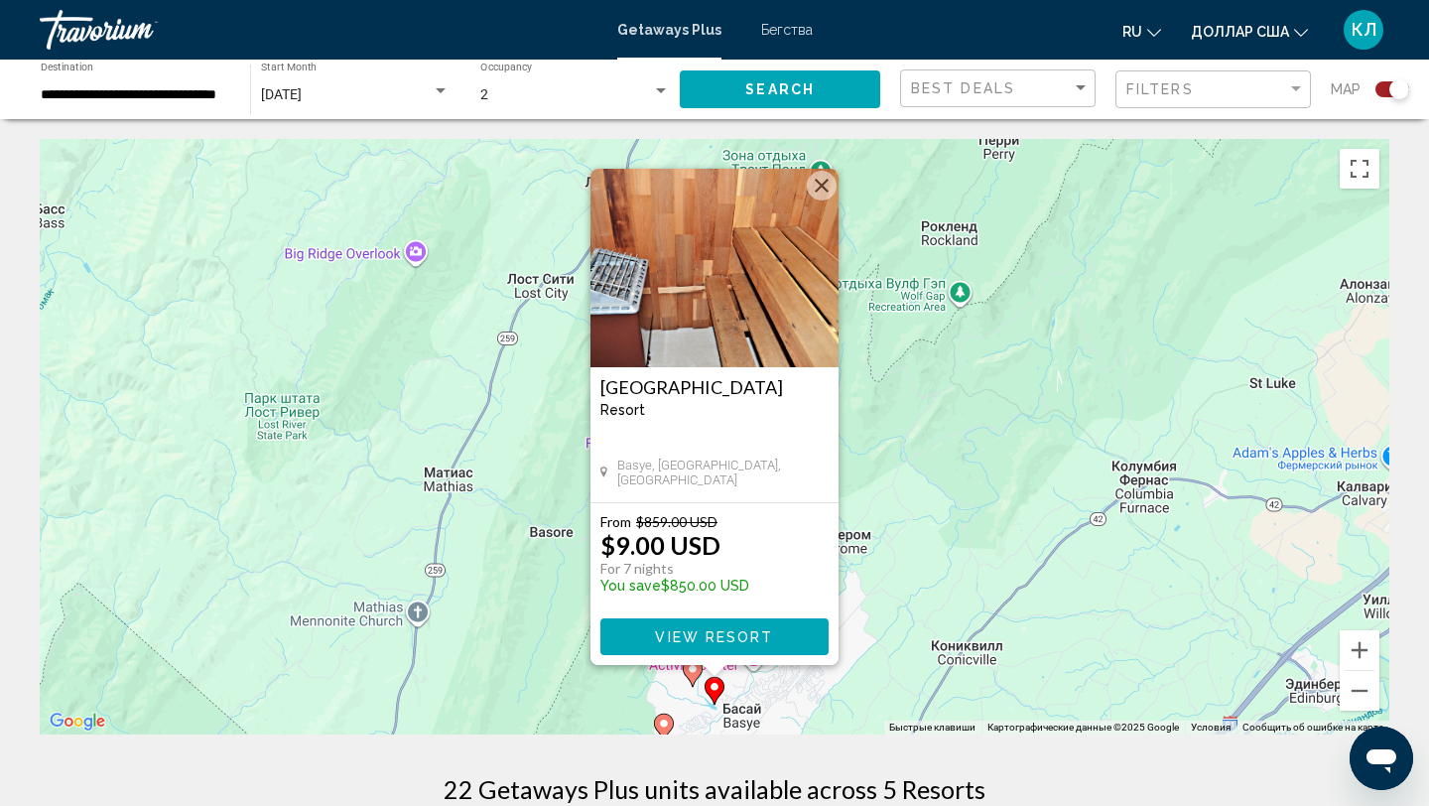
click at [564, 578] on div "Чтобы активировать перетаскивание с помощью клавиатуры, нажмите Alt + Ввод. Пос…" at bounding box center [714, 436] width 1349 height 595
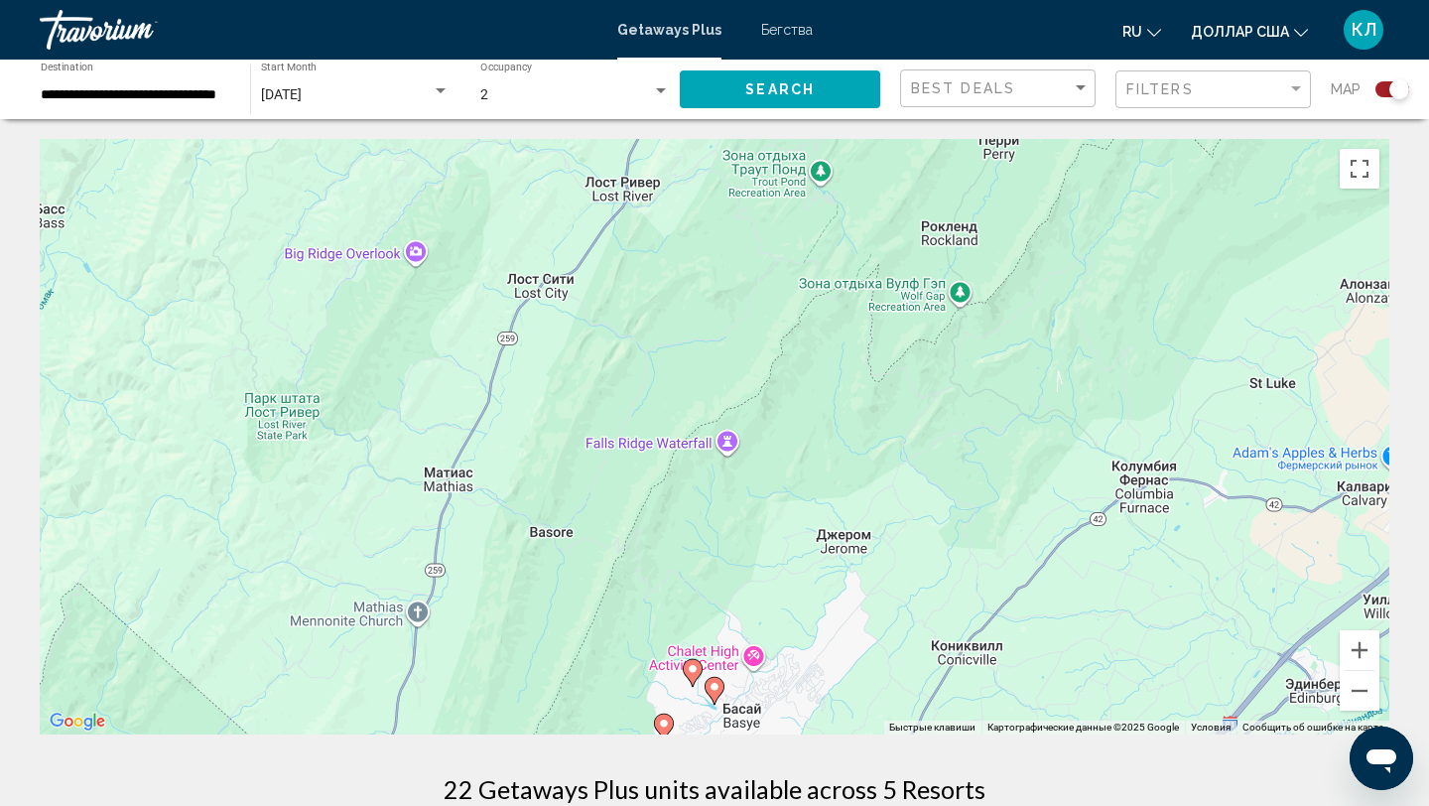
click at [662, 721] on image "Основное содержание" at bounding box center [664, 723] width 12 height 12
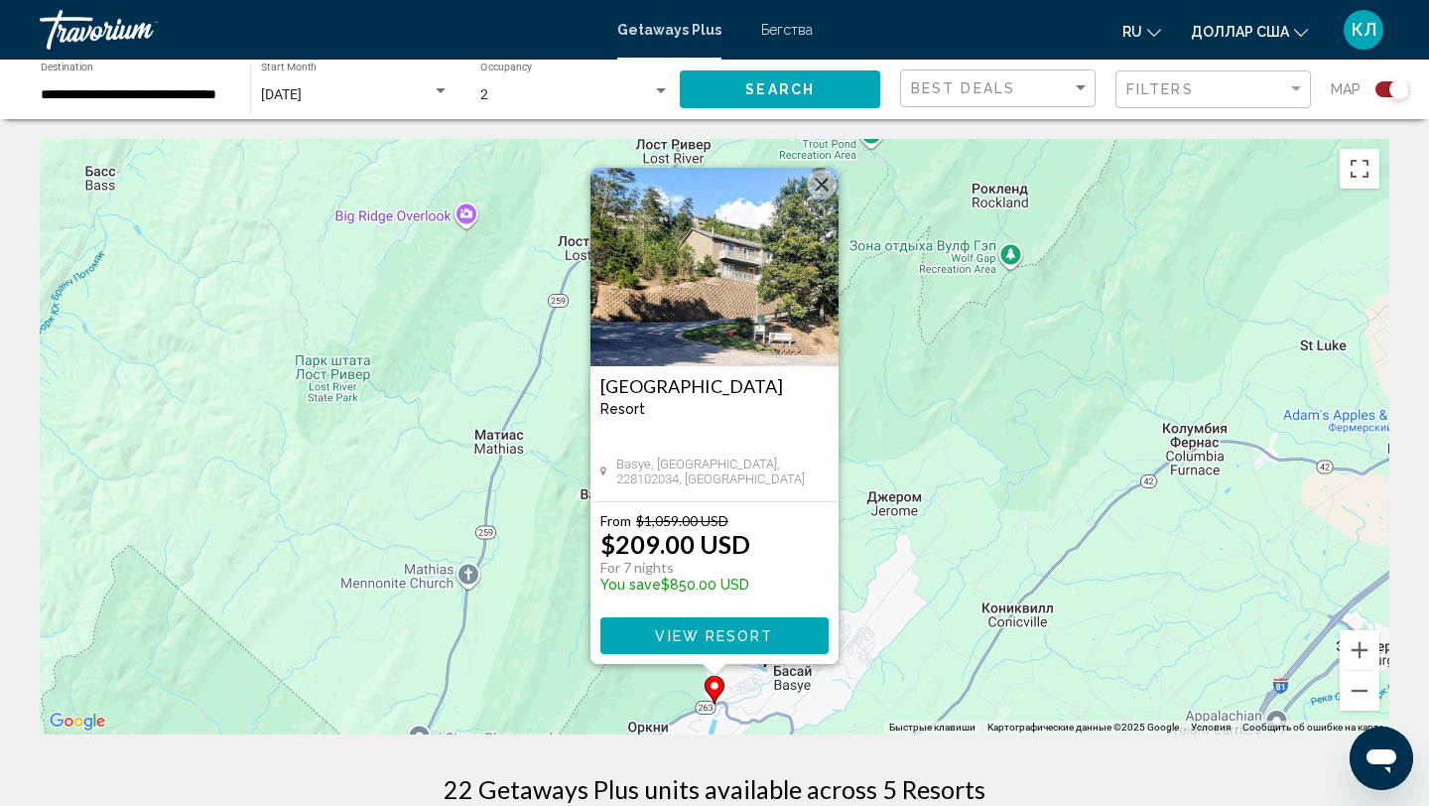
click at [534, 546] on div "Чтобы активировать перетаскивание с помощью клавиатуры, нажмите Alt + Ввод. Пос…" at bounding box center [714, 436] width 1349 height 595
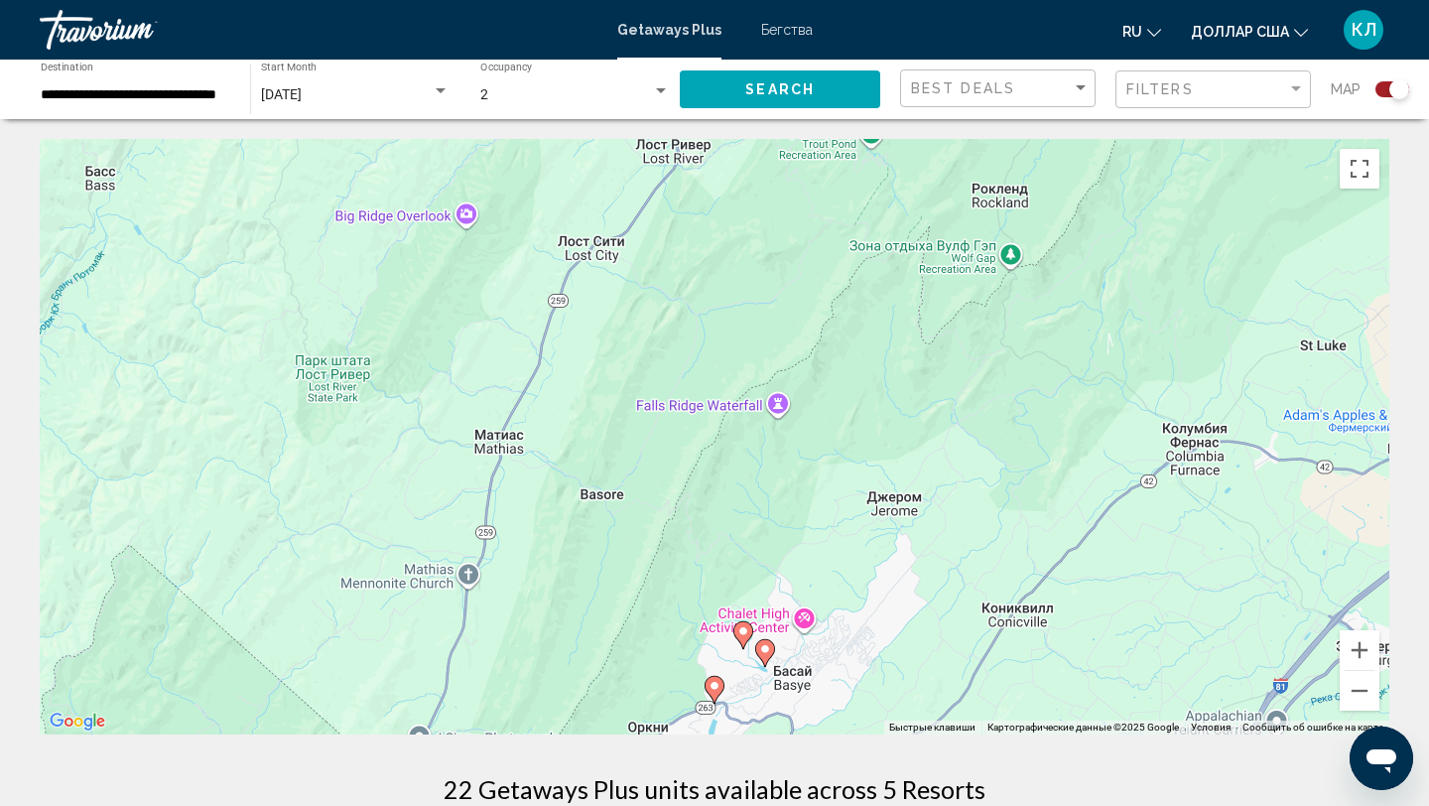
drag, startPoint x: 717, startPoint y: 485, endPoint x: 778, endPoint y: 208, distance: 283.4
click at [774, 213] on div "Чтобы активировать перетаскивание с помощью клавиатуры, нажмите Alt + Ввод. Пос…" at bounding box center [714, 436] width 1349 height 595
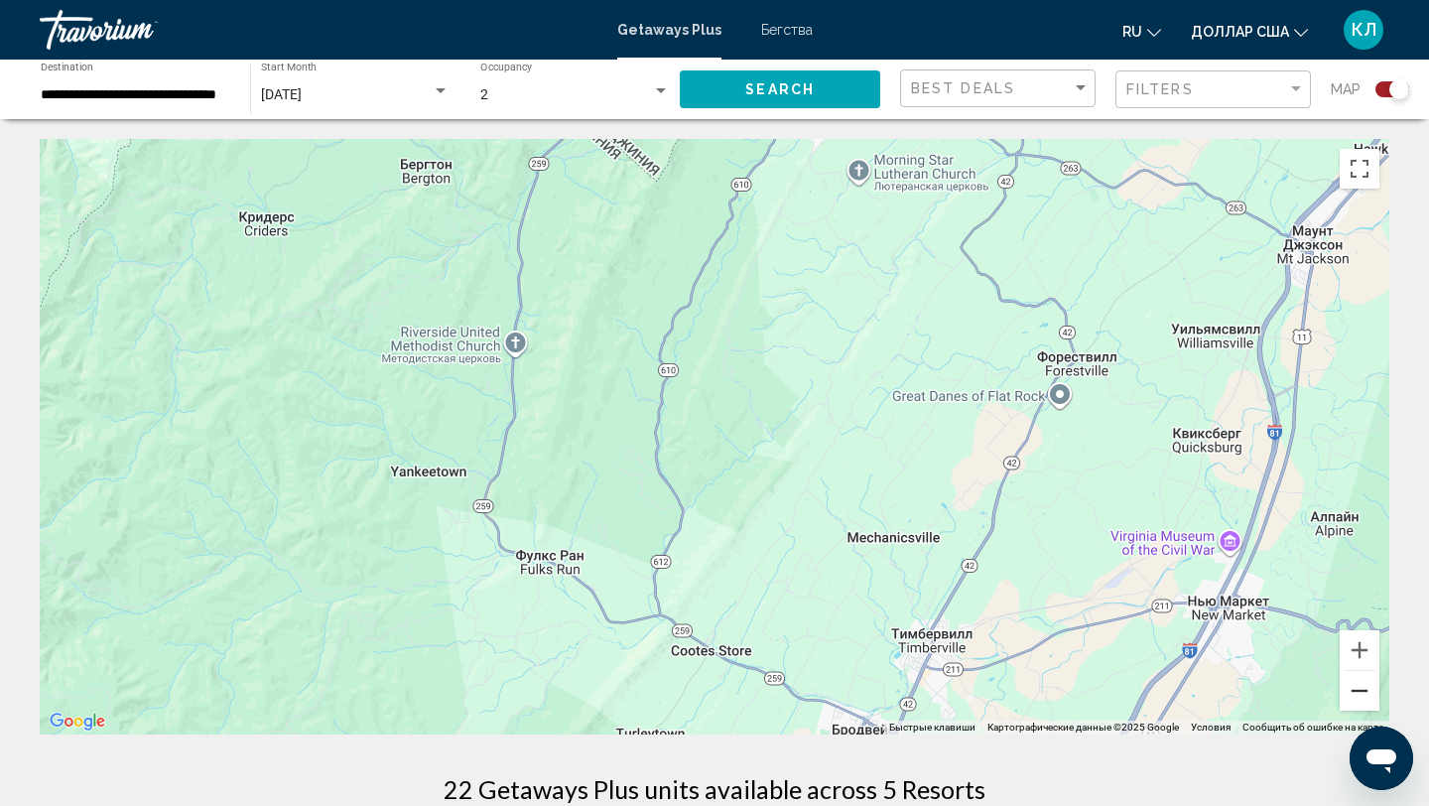
click at [1351, 693] on button "Уменьшить" at bounding box center [1360, 691] width 40 height 40
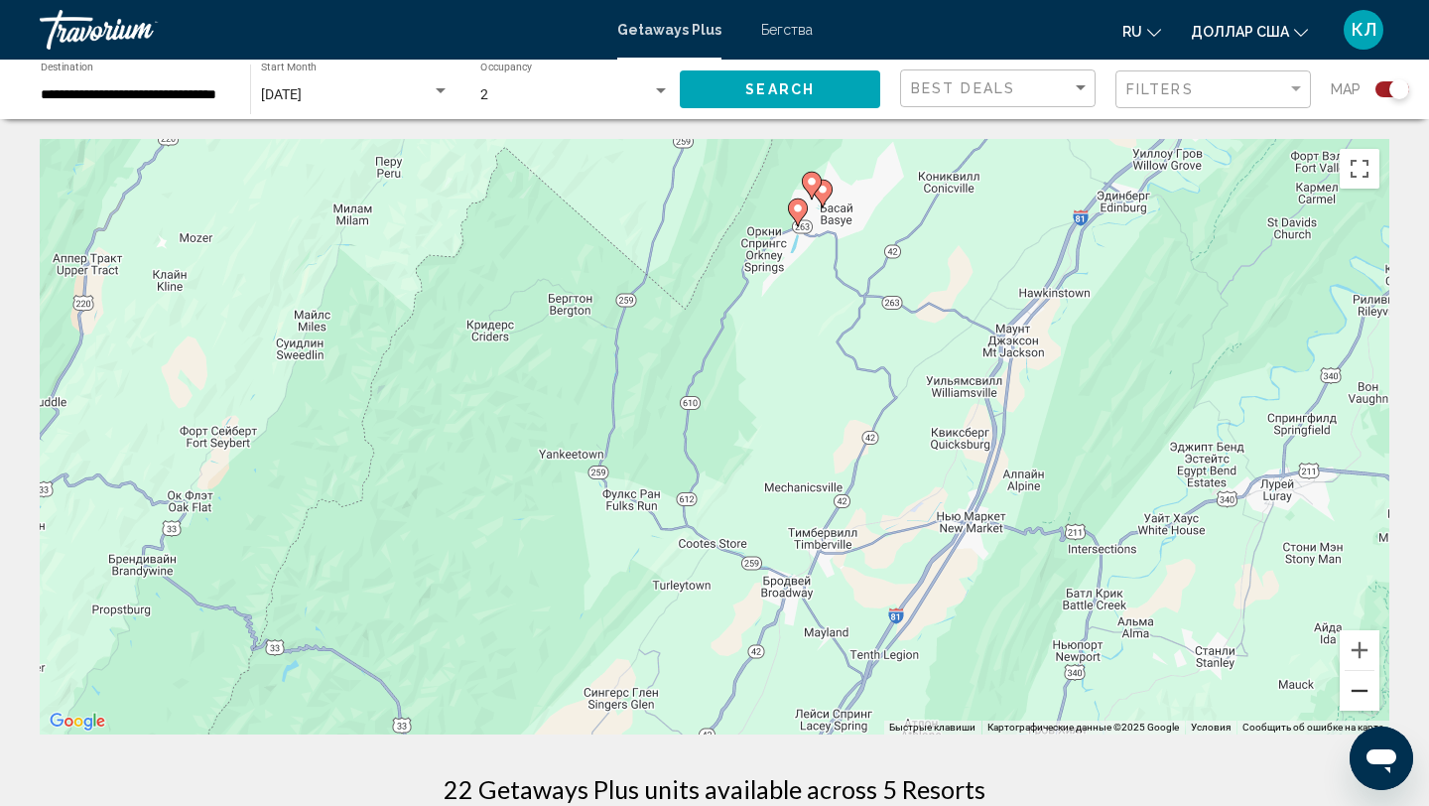
click at [1351, 693] on button "Уменьшить" at bounding box center [1360, 691] width 40 height 40
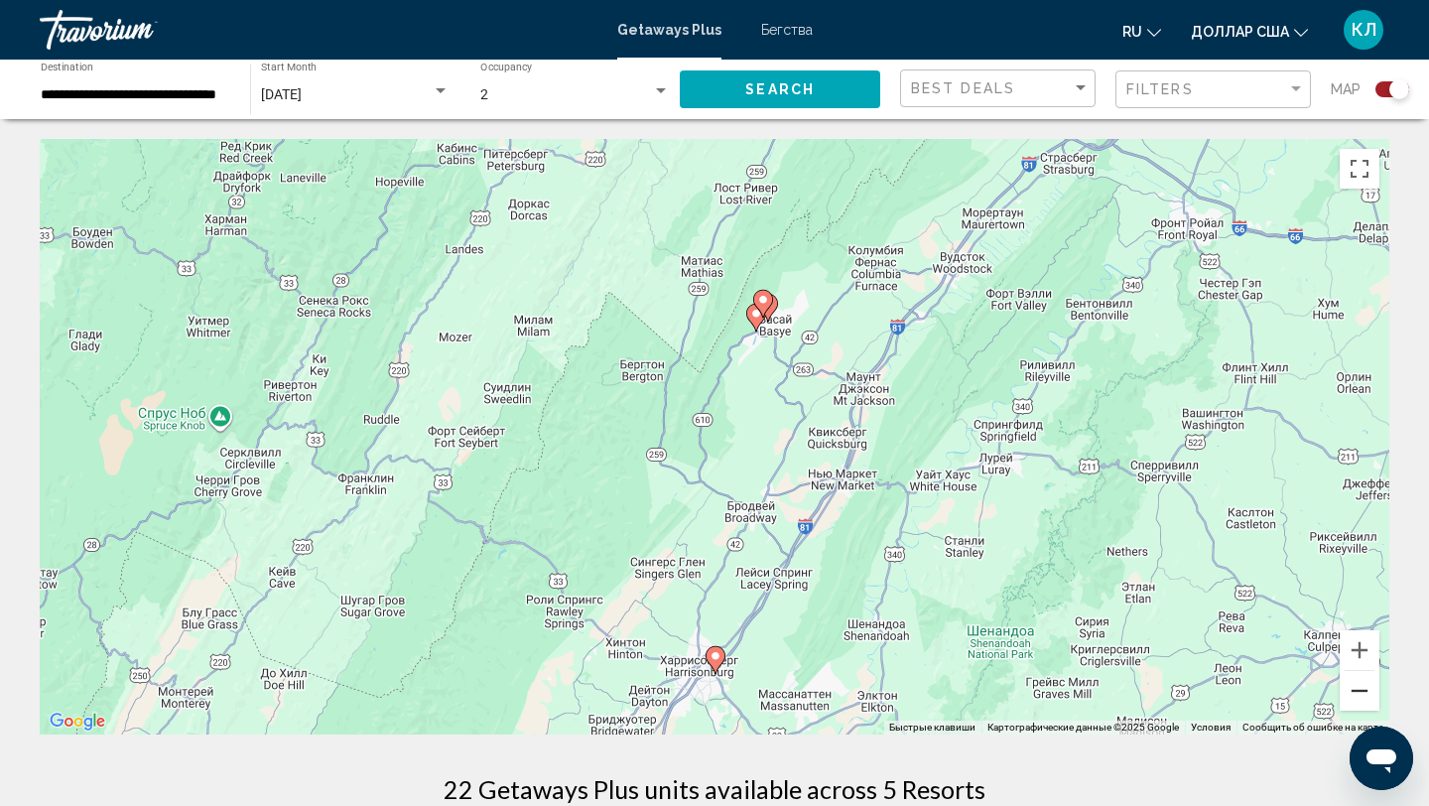
click at [1351, 693] on button "Уменьшить" at bounding box center [1360, 691] width 40 height 40
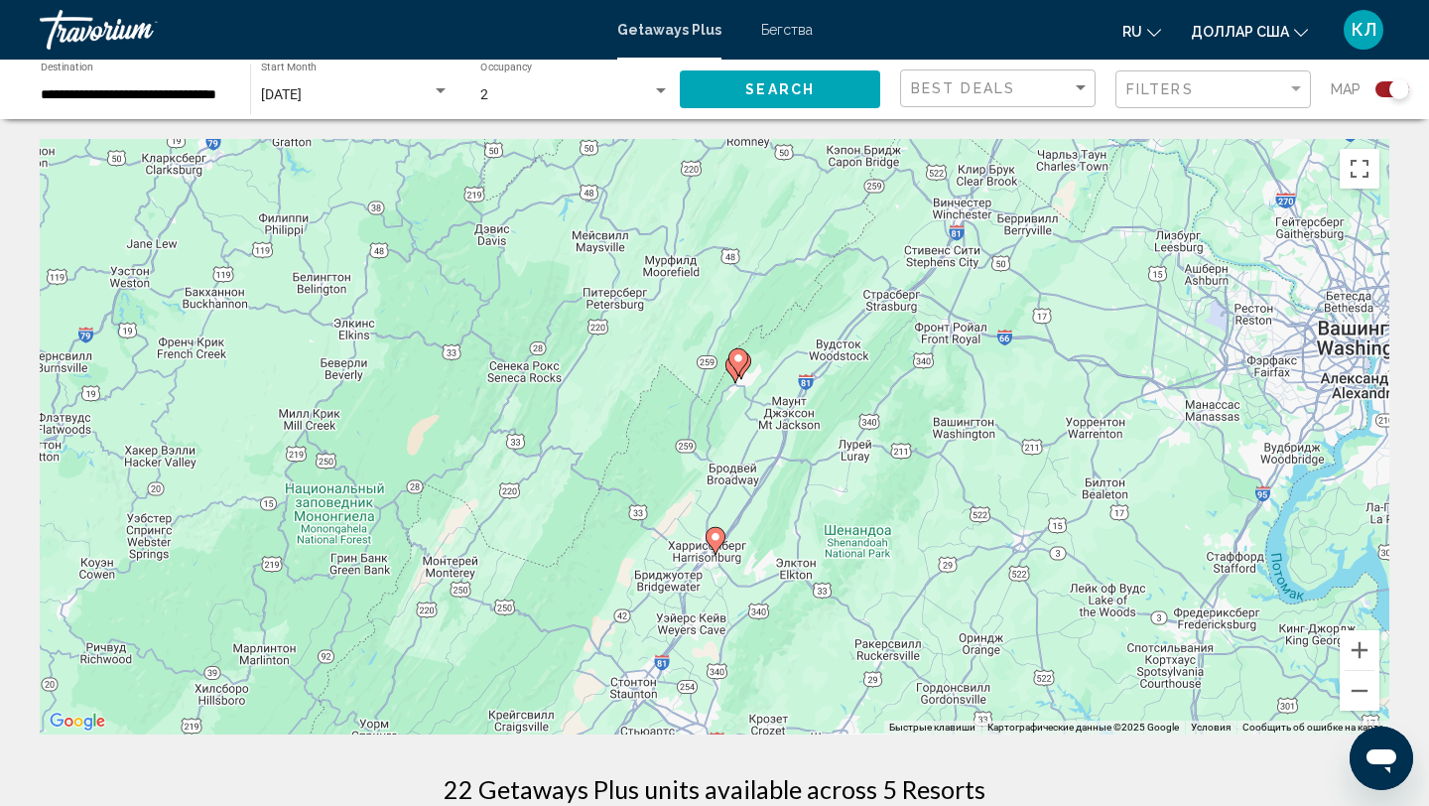
click at [714, 536] on image "Основное содержание" at bounding box center [715, 537] width 12 height 12
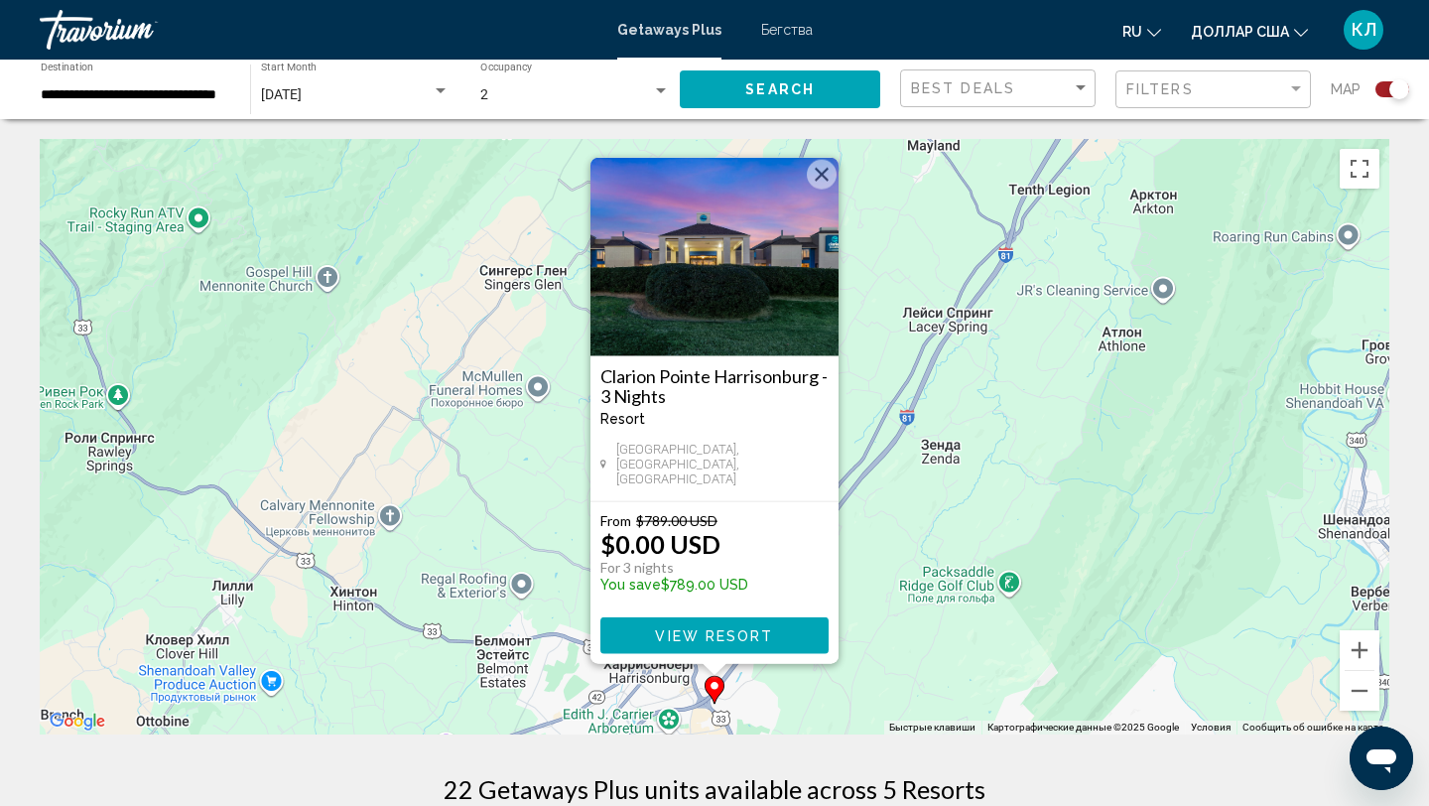
click at [822, 183] on button "Закрыть" at bounding box center [822, 175] width 30 height 30
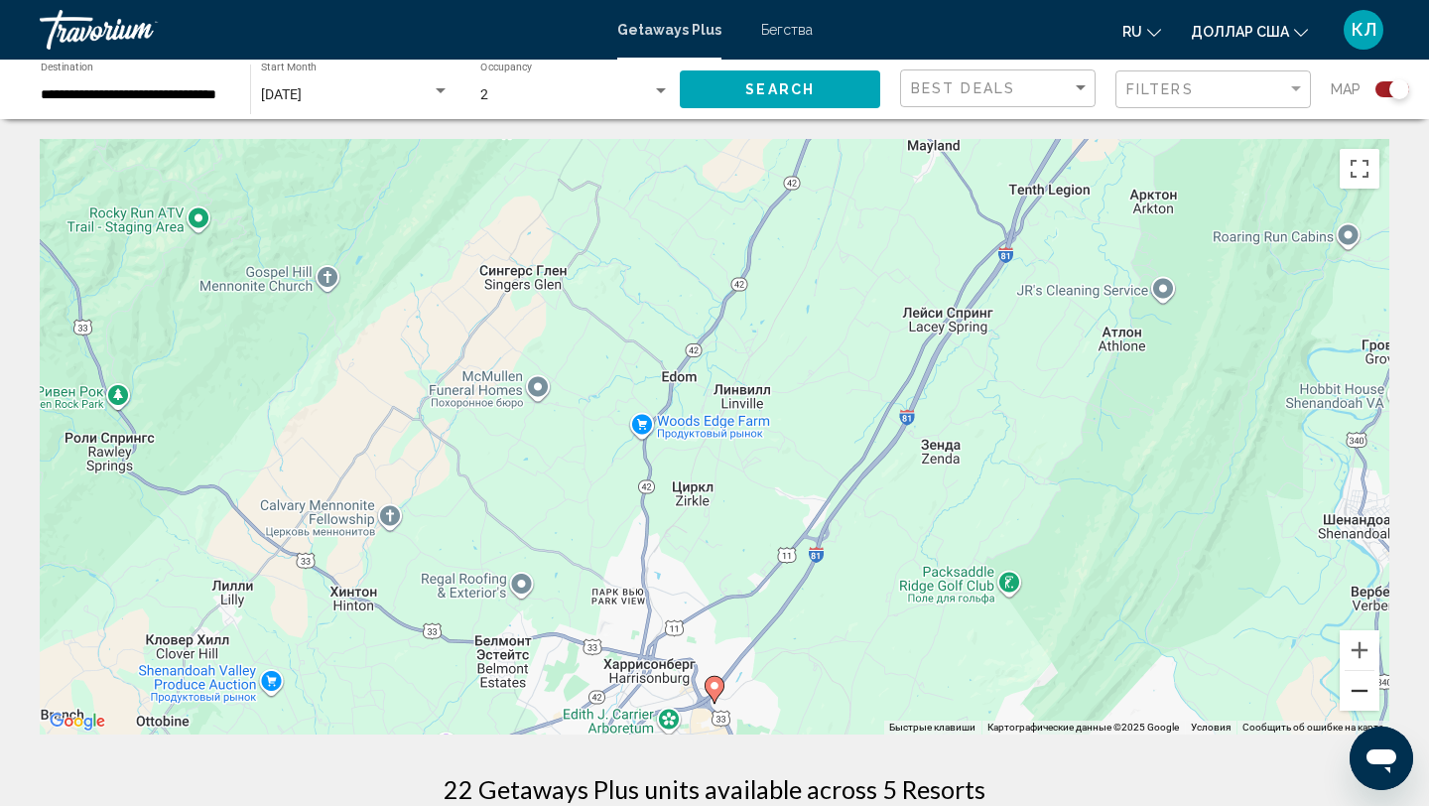
click at [1359, 690] on button "Уменьшить" at bounding box center [1360, 691] width 40 height 40
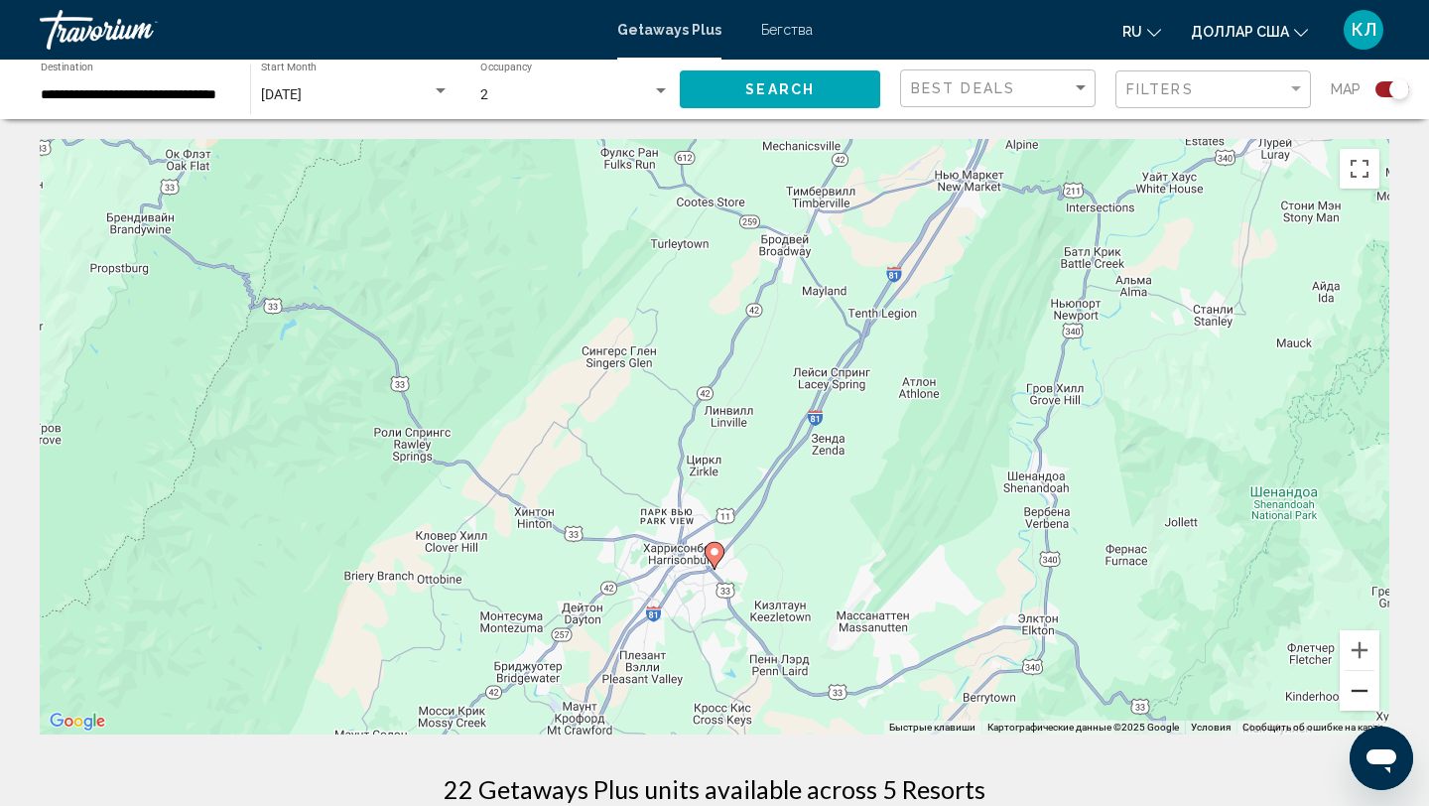
click at [1360, 690] on button "Уменьшить" at bounding box center [1360, 691] width 40 height 40
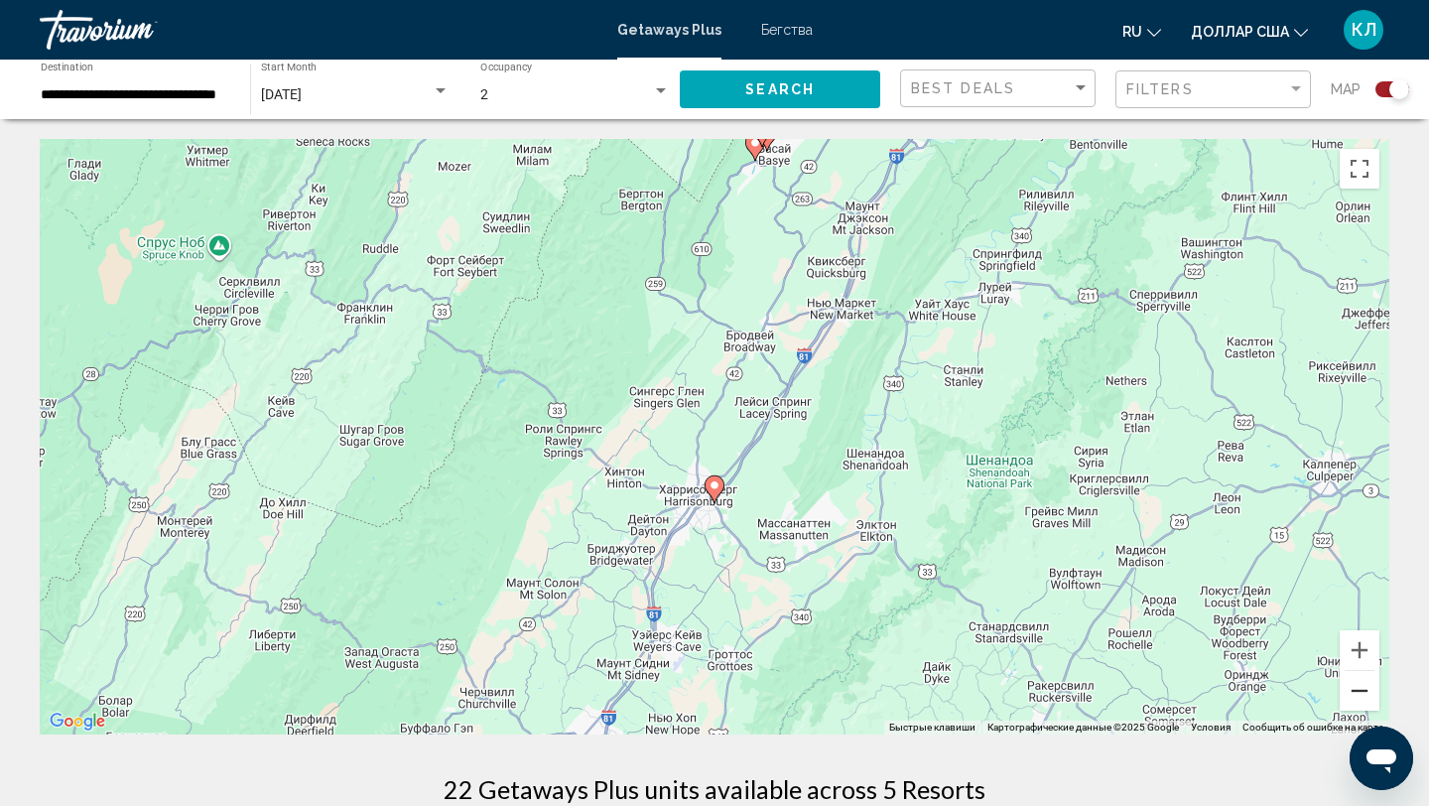
click at [1360, 691] on button "Уменьшить" at bounding box center [1360, 691] width 40 height 40
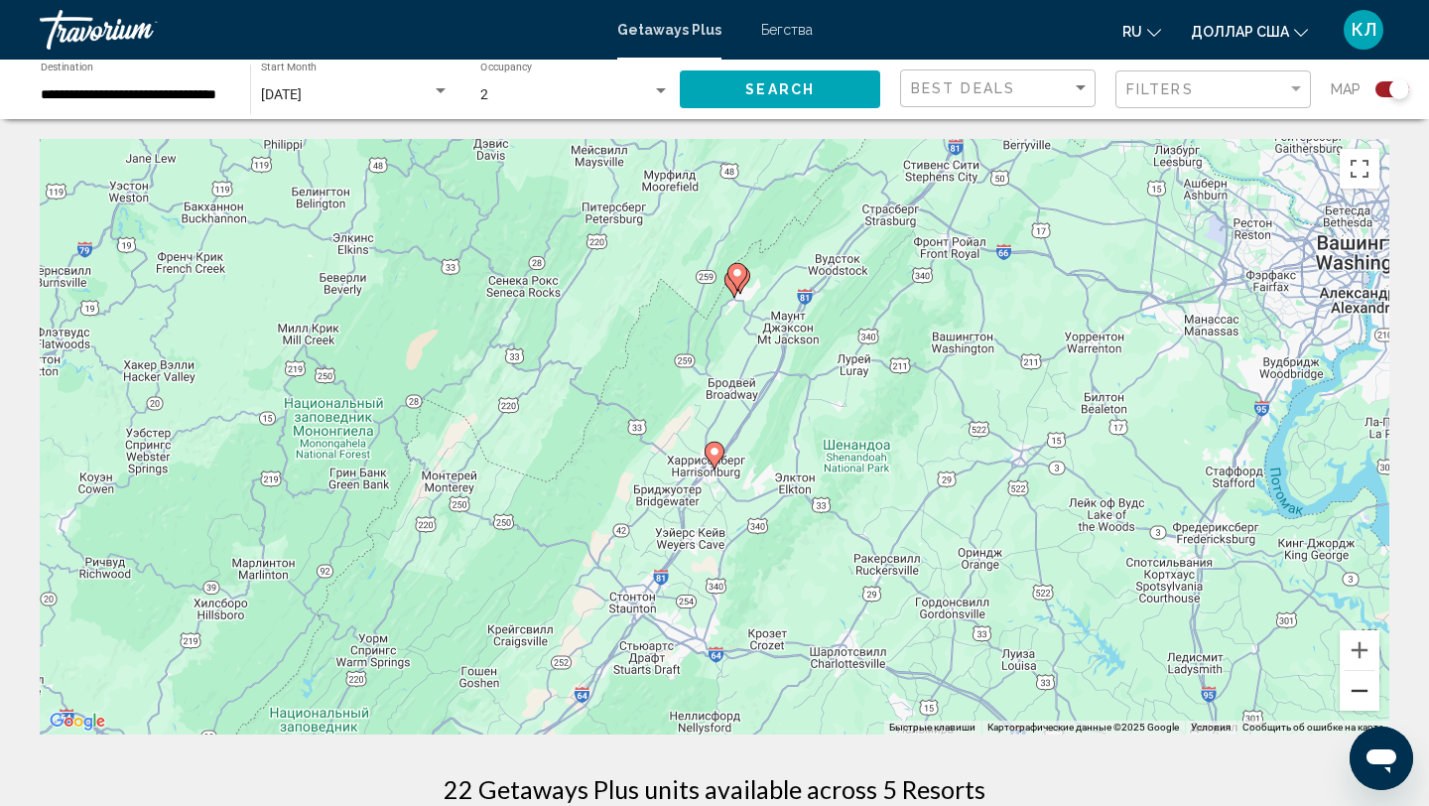
click at [1361, 692] on button "Уменьшить" at bounding box center [1360, 691] width 40 height 40
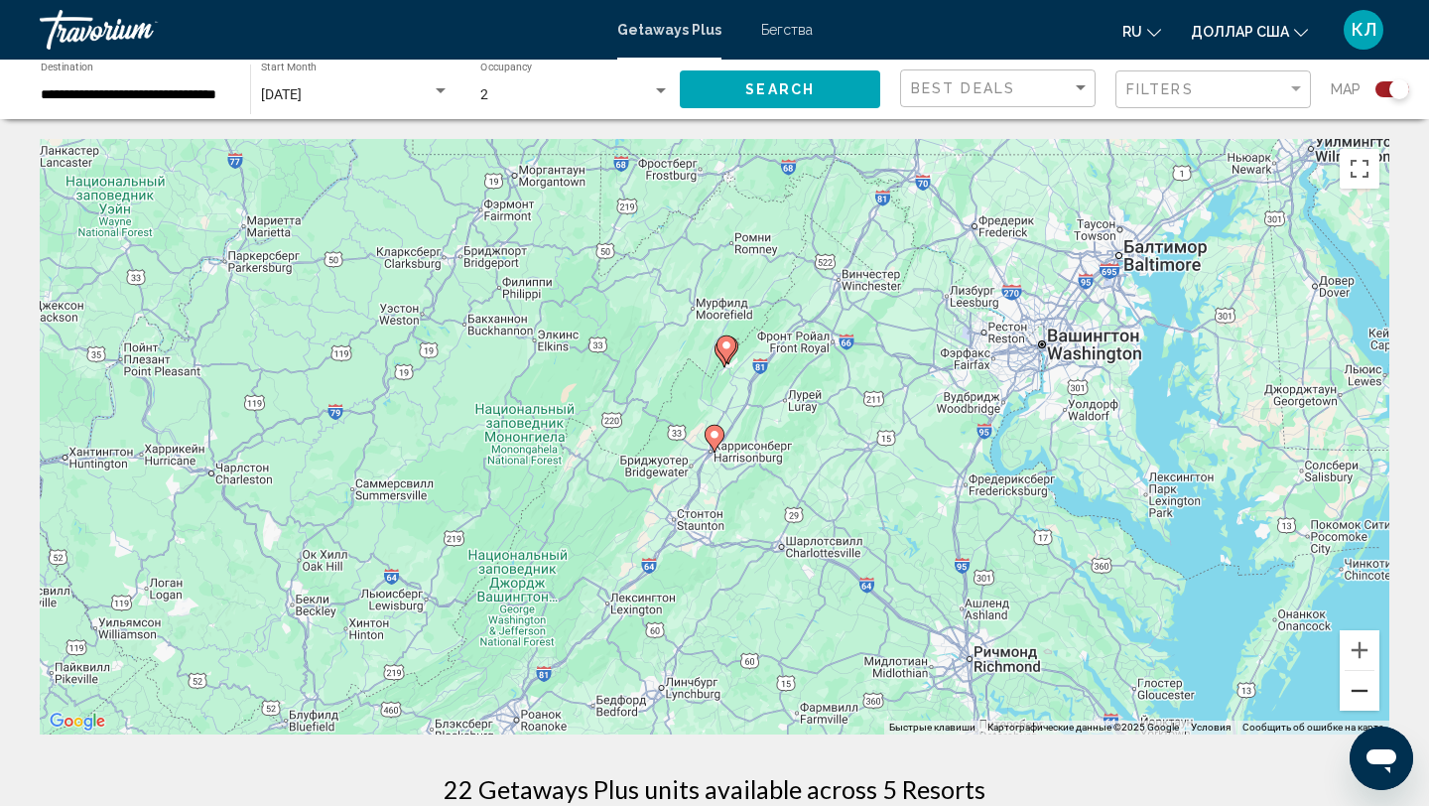
click at [1363, 694] on button "Уменьшить" at bounding box center [1360, 691] width 40 height 40
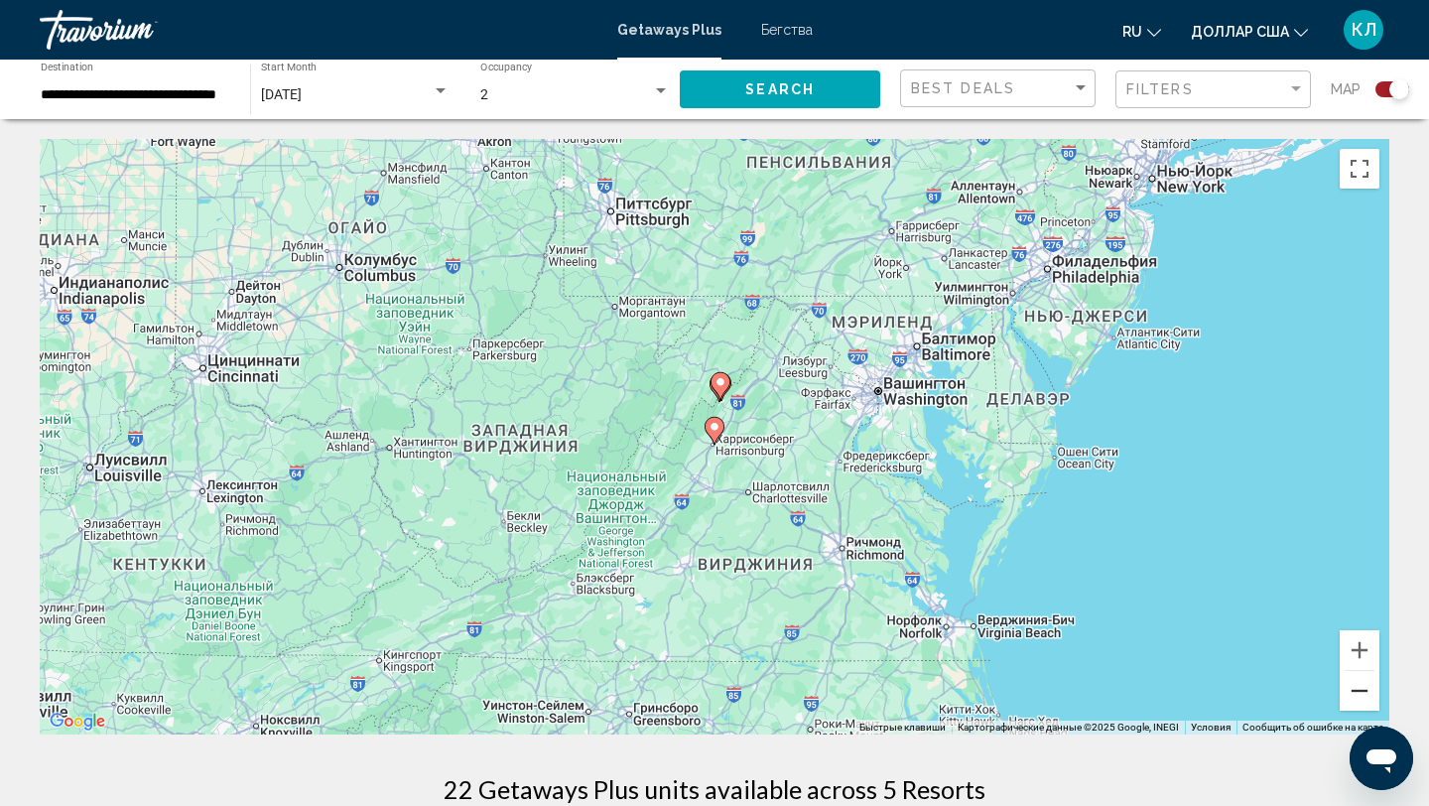
click at [1363, 695] on button "Уменьшить" at bounding box center [1360, 691] width 40 height 40
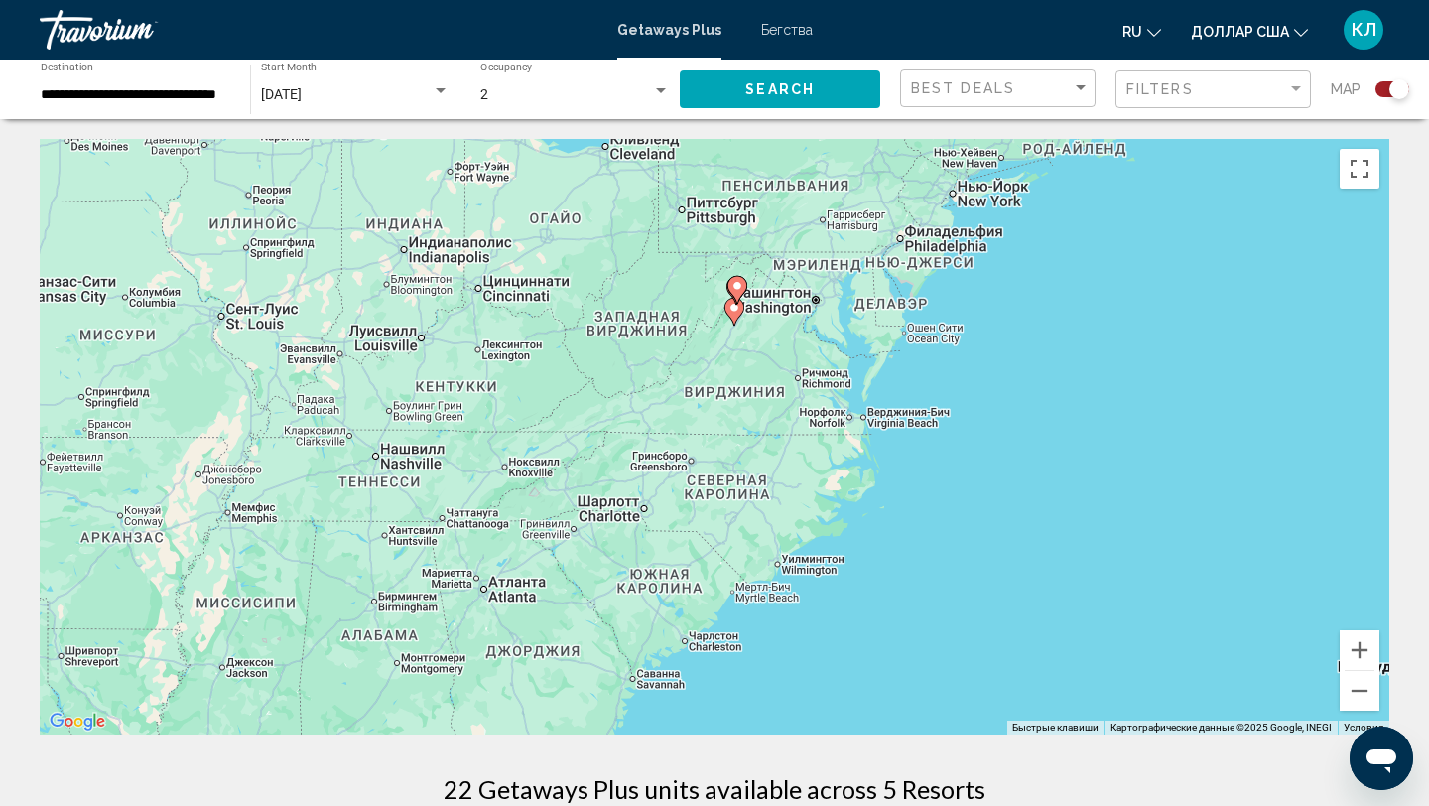
drag, startPoint x: 927, startPoint y: 617, endPoint x: 947, endPoint y: 502, distance: 116.8
click at [947, 501] on div "Чтобы активировать перетаскивание с помощью клавиатуры, нажмите Alt + Ввод. Пос…" at bounding box center [714, 436] width 1349 height 595
click at [193, 95] on input "**********" at bounding box center [136, 95] width 190 height 16
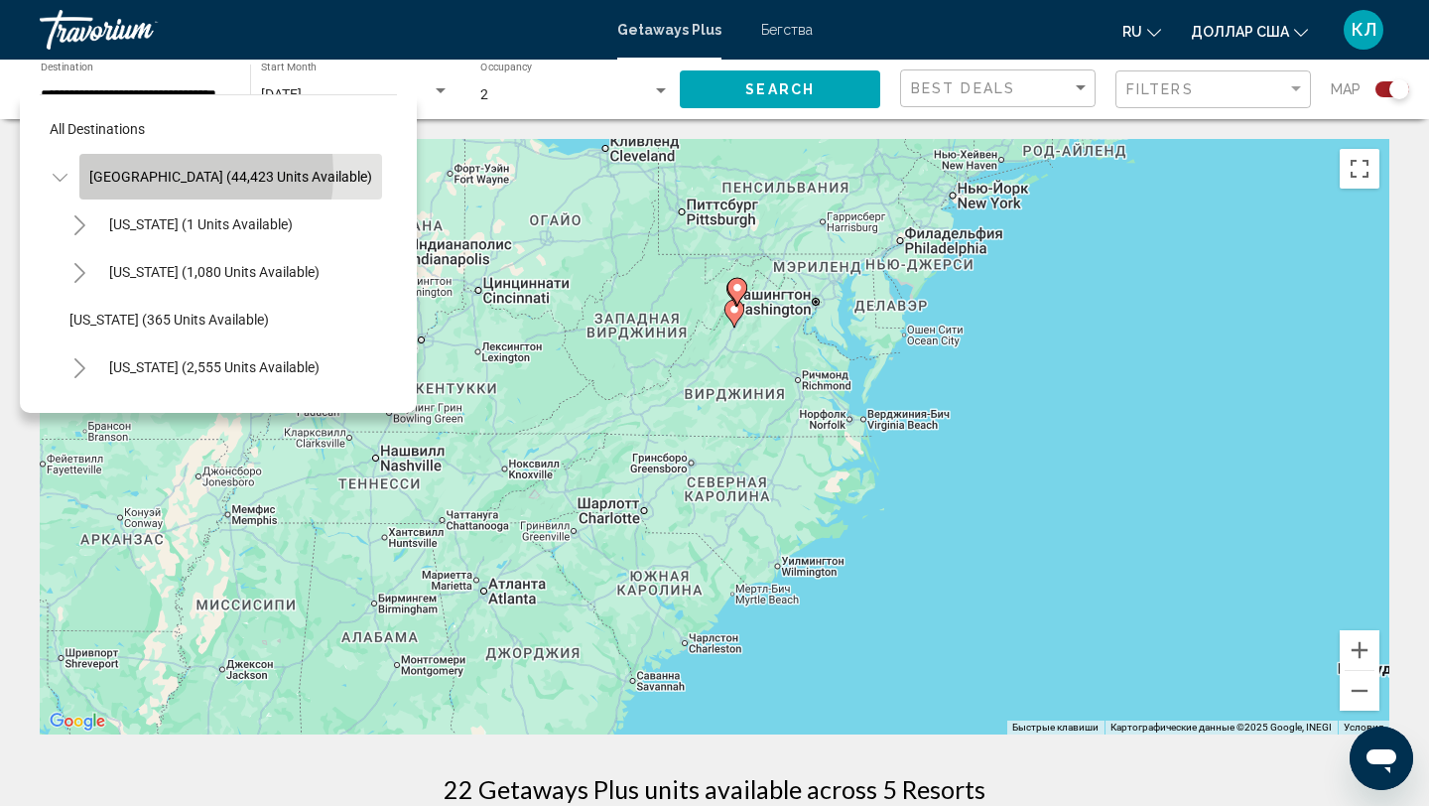
click at [151, 175] on span "United States (44,423 units available)" at bounding box center [230, 177] width 283 height 16
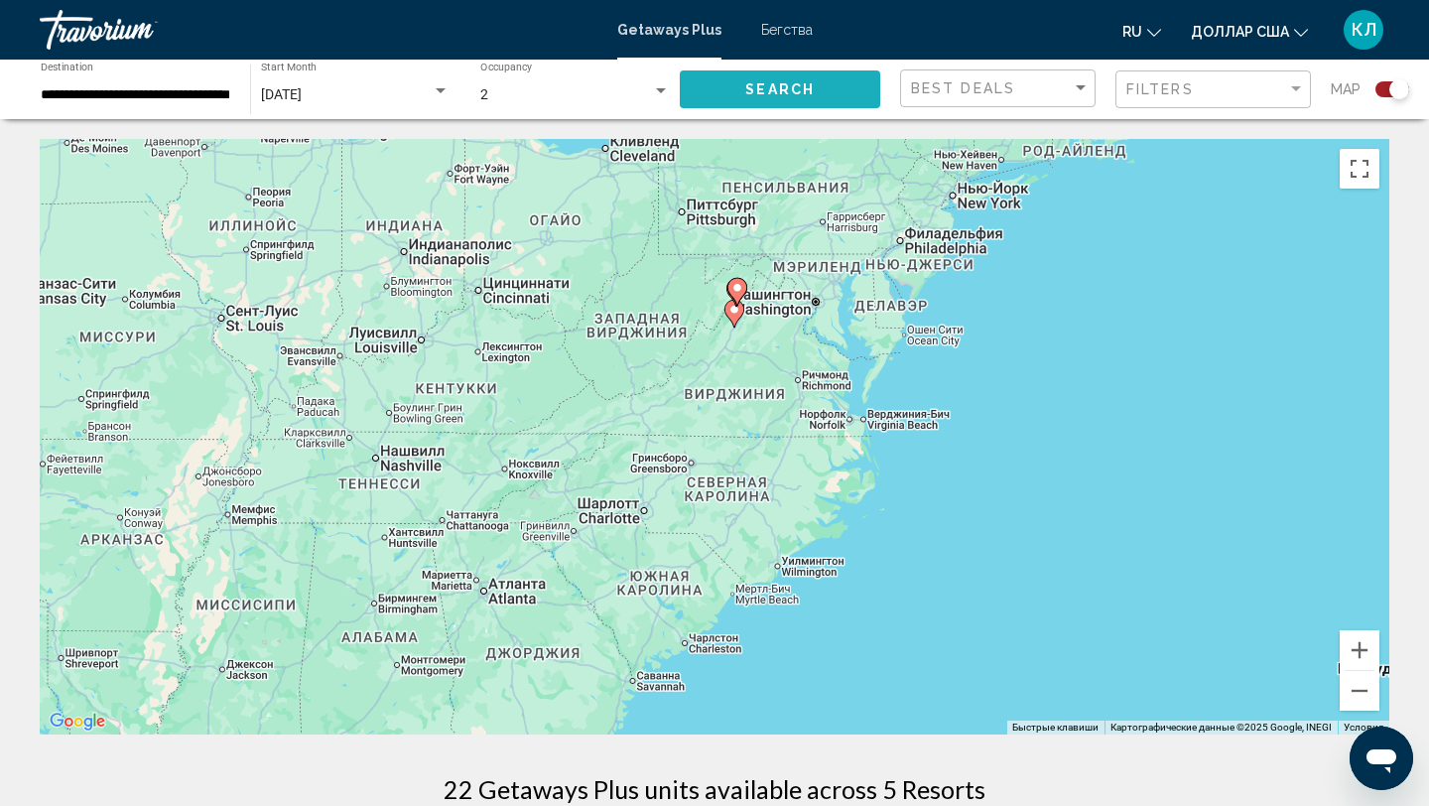
click at [724, 94] on button "Search" at bounding box center [780, 88] width 200 height 37
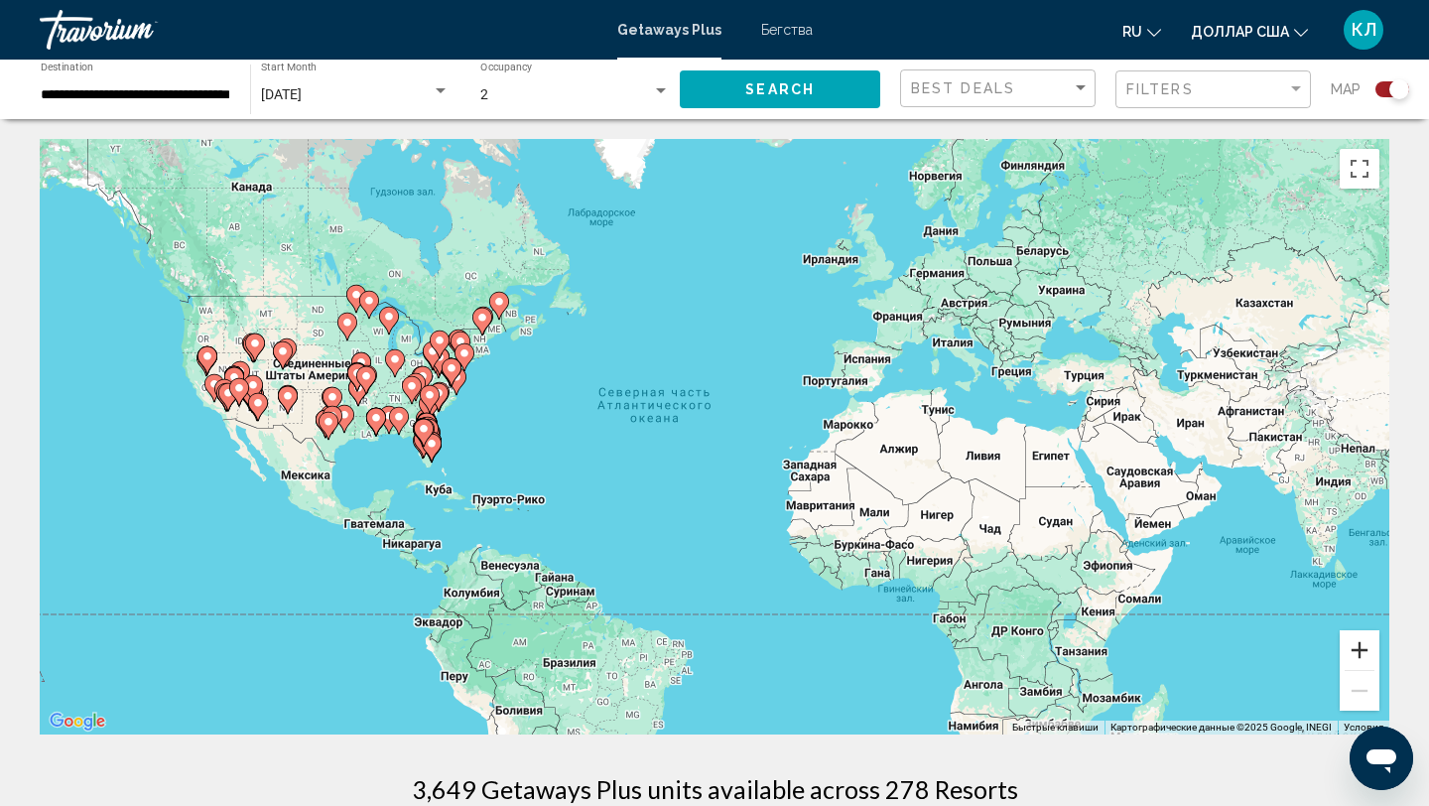
click at [1365, 652] on button "Увеличить" at bounding box center [1360, 650] width 40 height 40
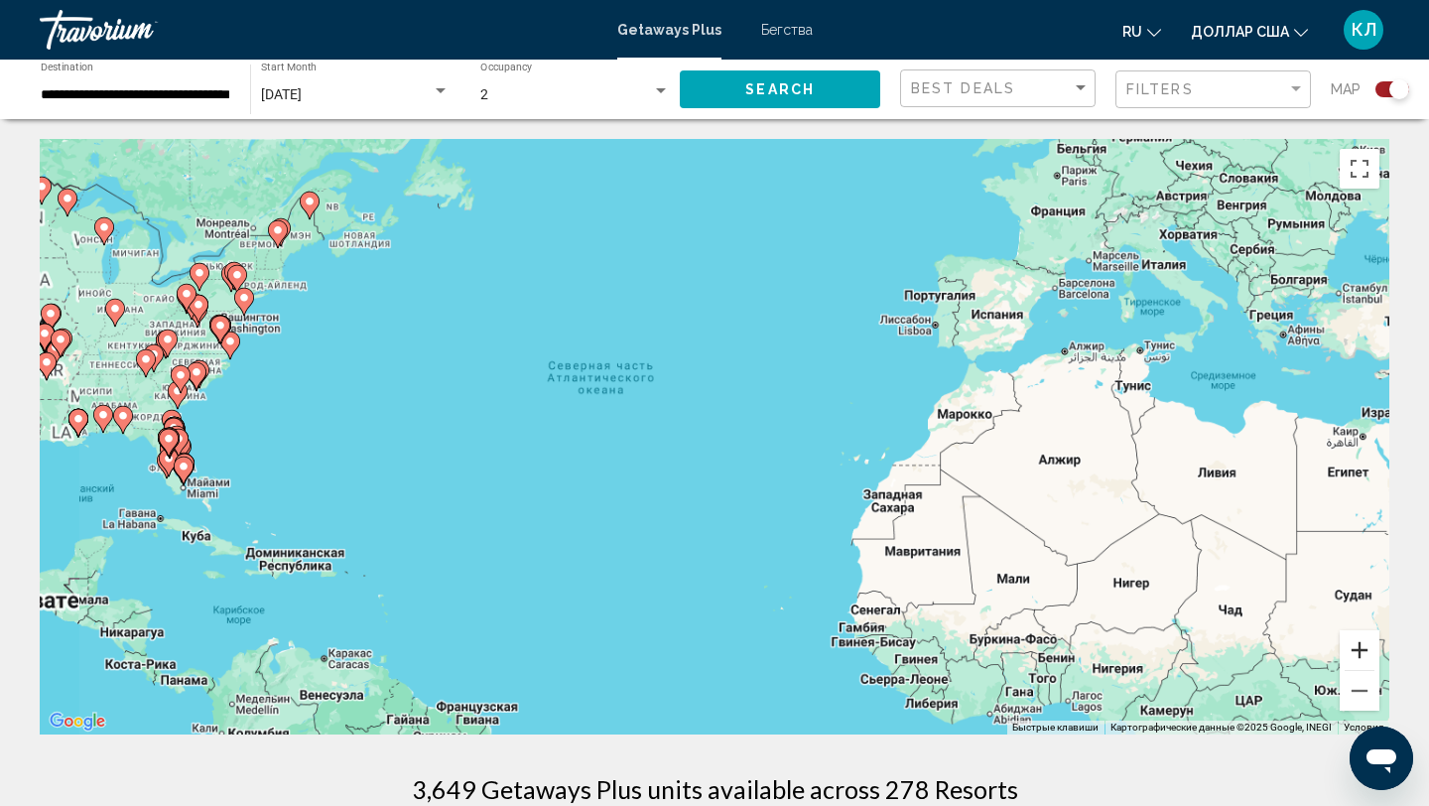
click at [1365, 652] on button "Увеличить" at bounding box center [1360, 650] width 40 height 40
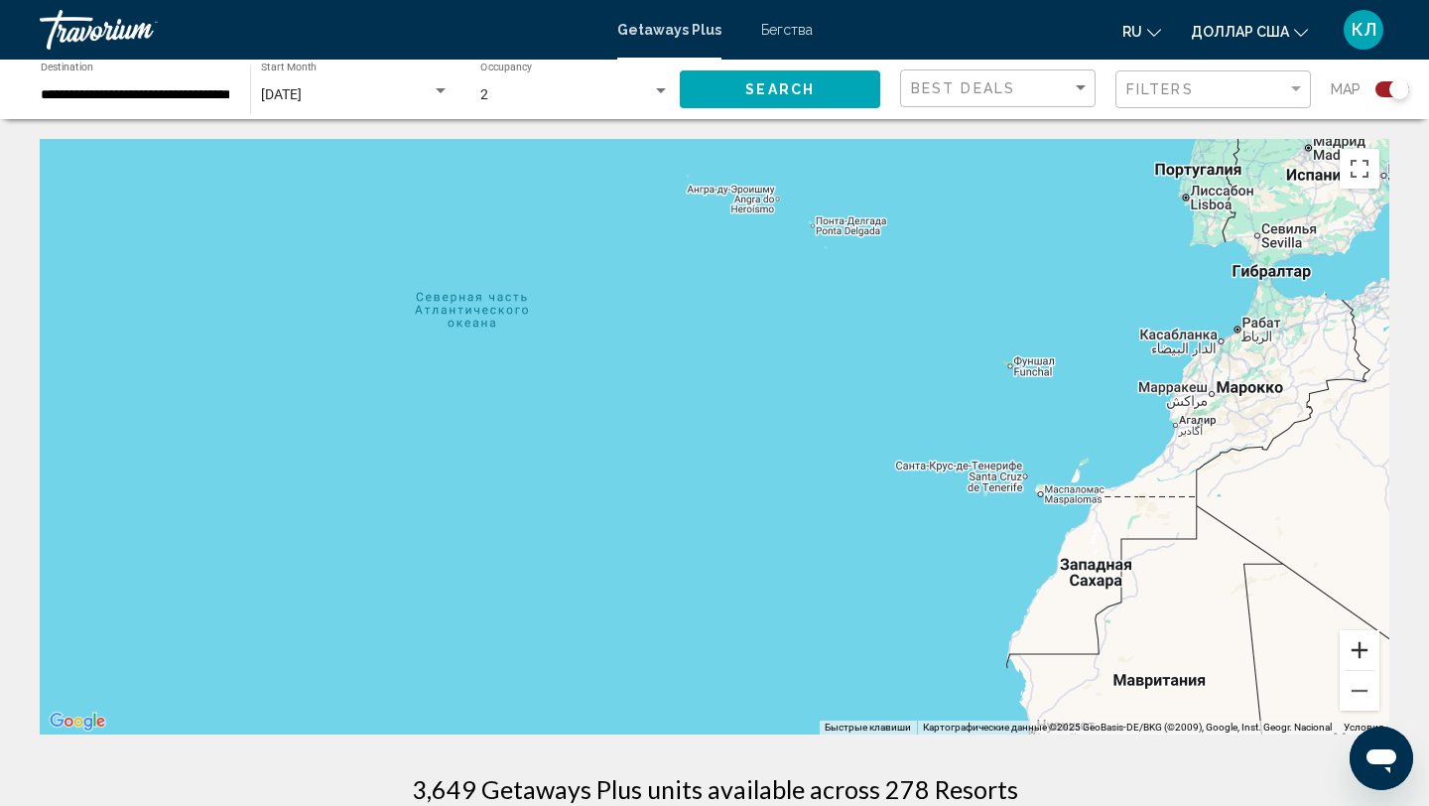
click at [1365, 653] on button "Увеличить" at bounding box center [1360, 650] width 40 height 40
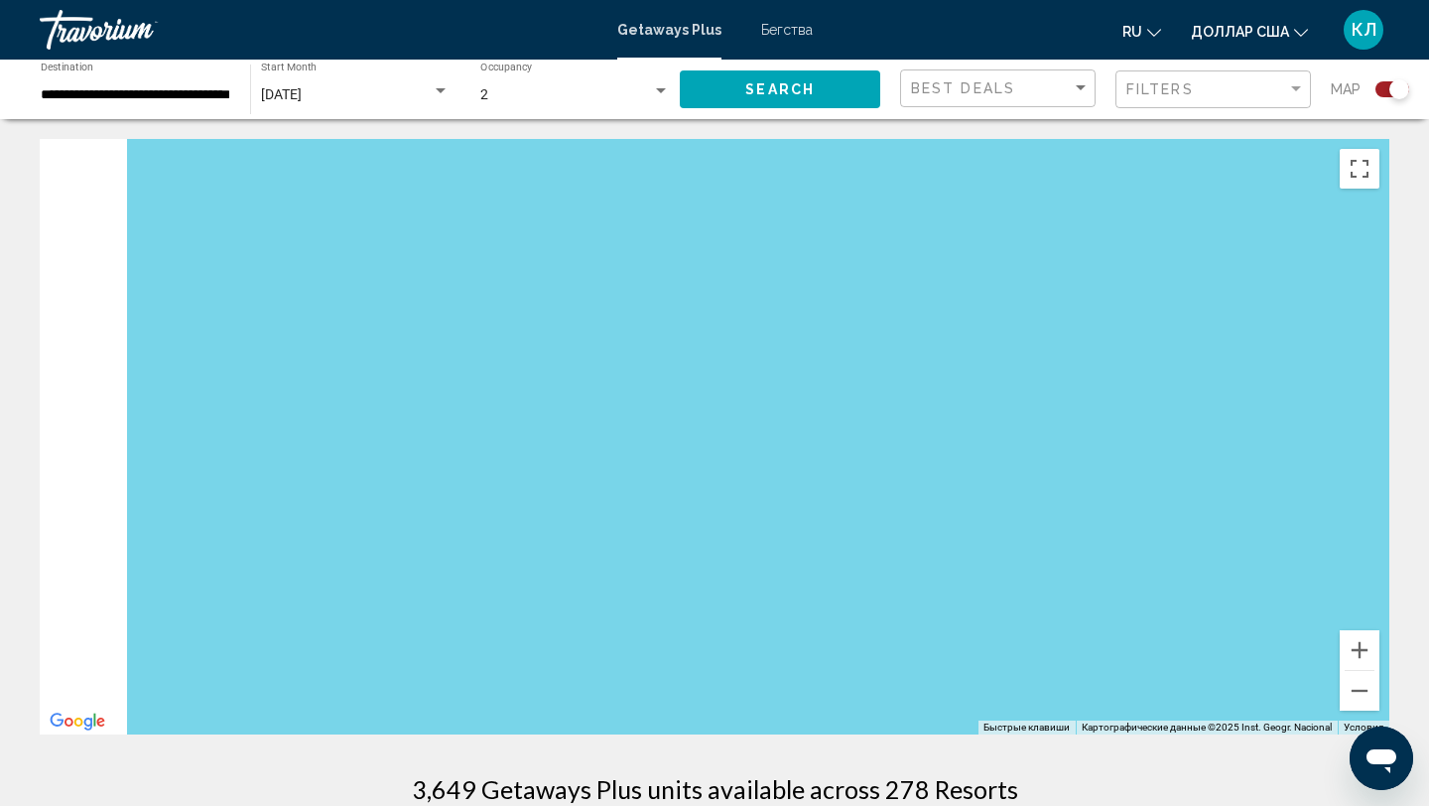
drag, startPoint x: 457, startPoint y: 526, endPoint x: 864, endPoint y: 520, distance: 406.9
click at [864, 520] on div "Основное содержание" at bounding box center [714, 436] width 1349 height 595
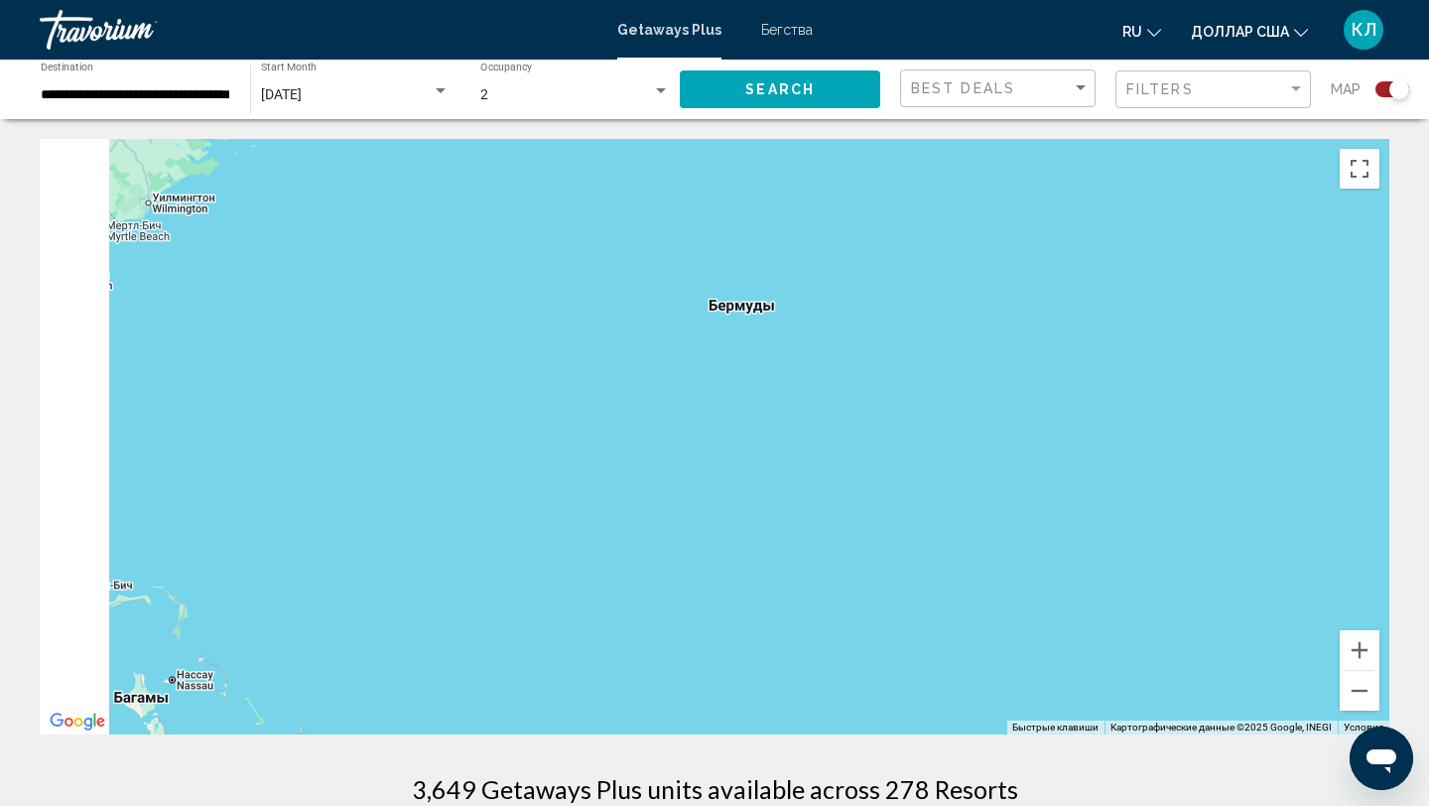
drag, startPoint x: 502, startPoint y: 476, endPoint x: 852, endPoint y: 487, distance: 350.4
click at [852, 487] on div "Чтобы активировать перетаскивание с помощью клавиатуры, нажмите Alt + Ввод. Пос…" at bounding box center [714, 436] width 1349 height 595
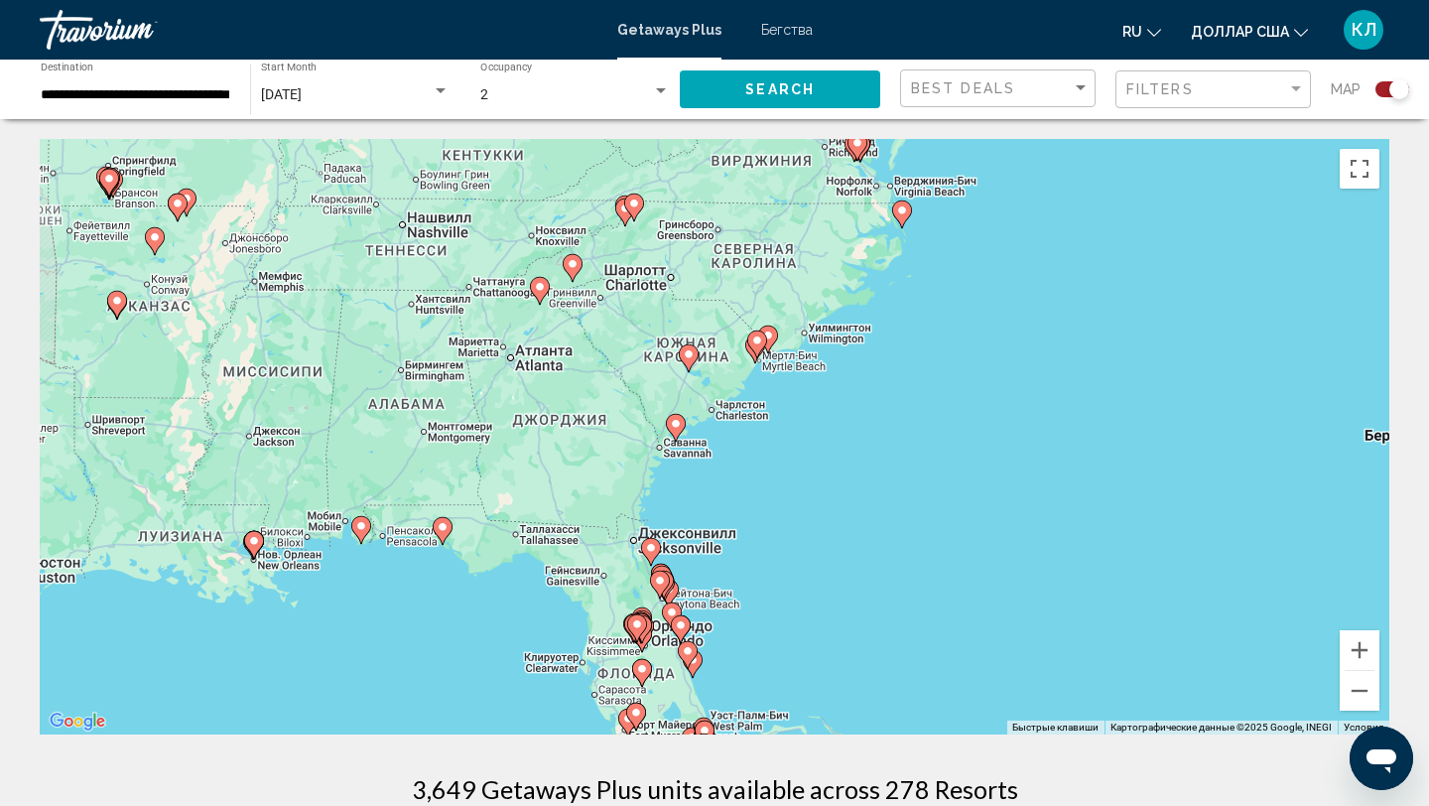
drag, startPoint x: 672, startPoint y: 318, endPoint x: 793, endPoint y: 418, distance: 157.2
click at [793, 418] on div "Чтобы активировать перетаскивание с помощью клавиатуры, нажмите Alt + Ввод. Пос…" at bounding box center [714, 436] width 1349 height 595
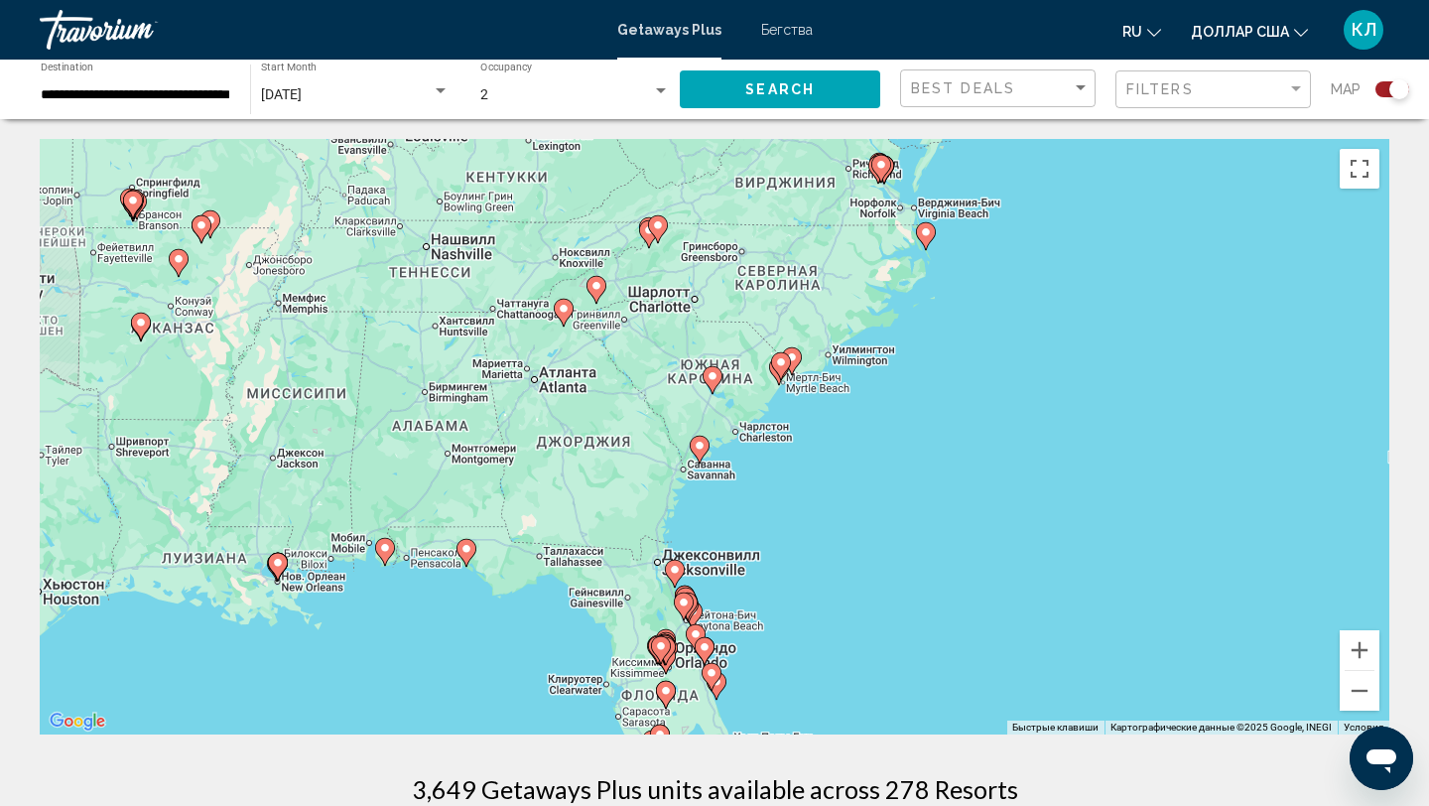
drag, startPoint x: 793, startPoint y: 418, endPoint x: 818, endPoint y: 448, distance: 39.5
click at [821, 449] on div "Чтобы активировать перетаскивание с помощью клавиатуры, нажмите Alt + Ввод. Пос…" at bounding box center [714, 436] width 1349 height 595
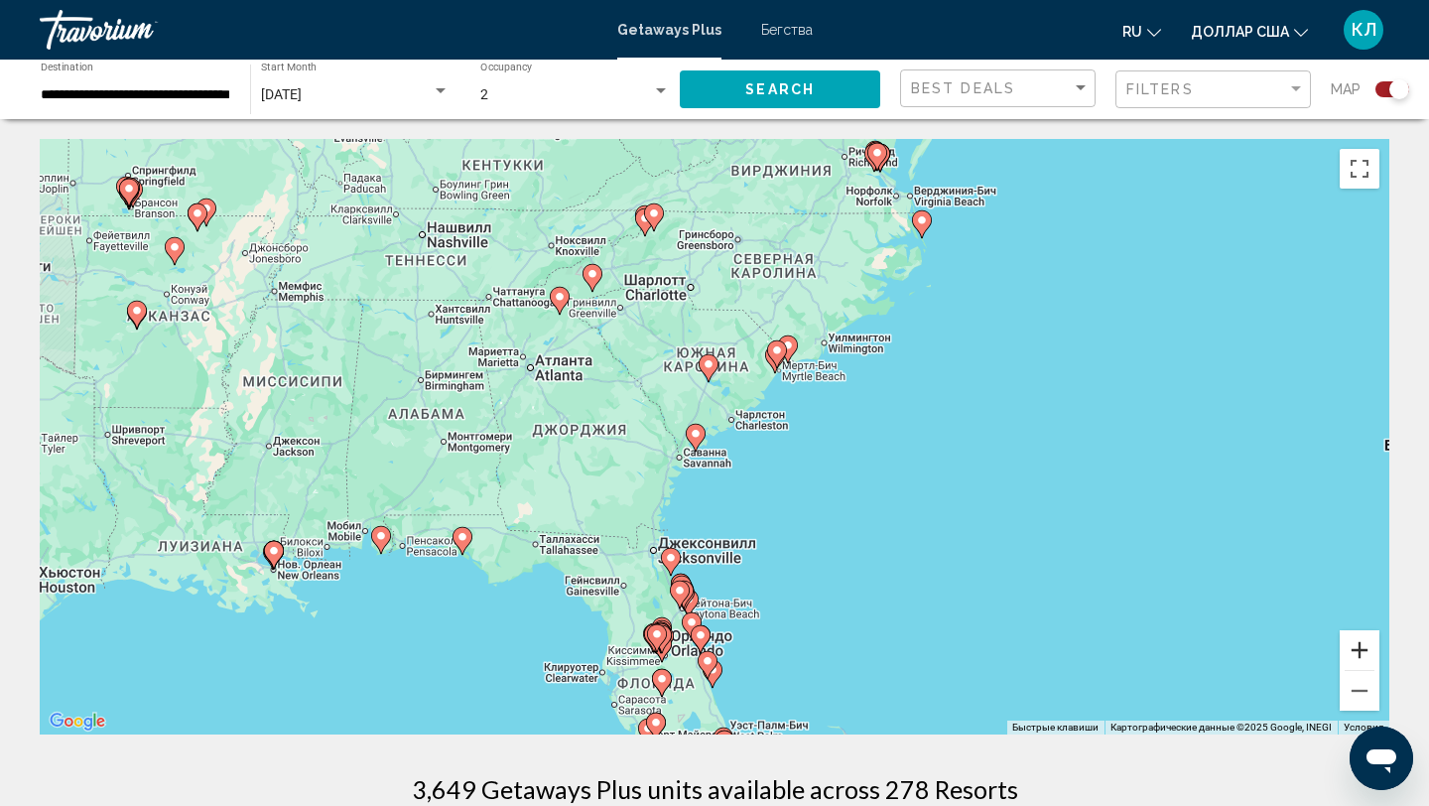
click at [1358, 646] on button "Увеличить" at bounding box center [1360, 650] width 40 height 40
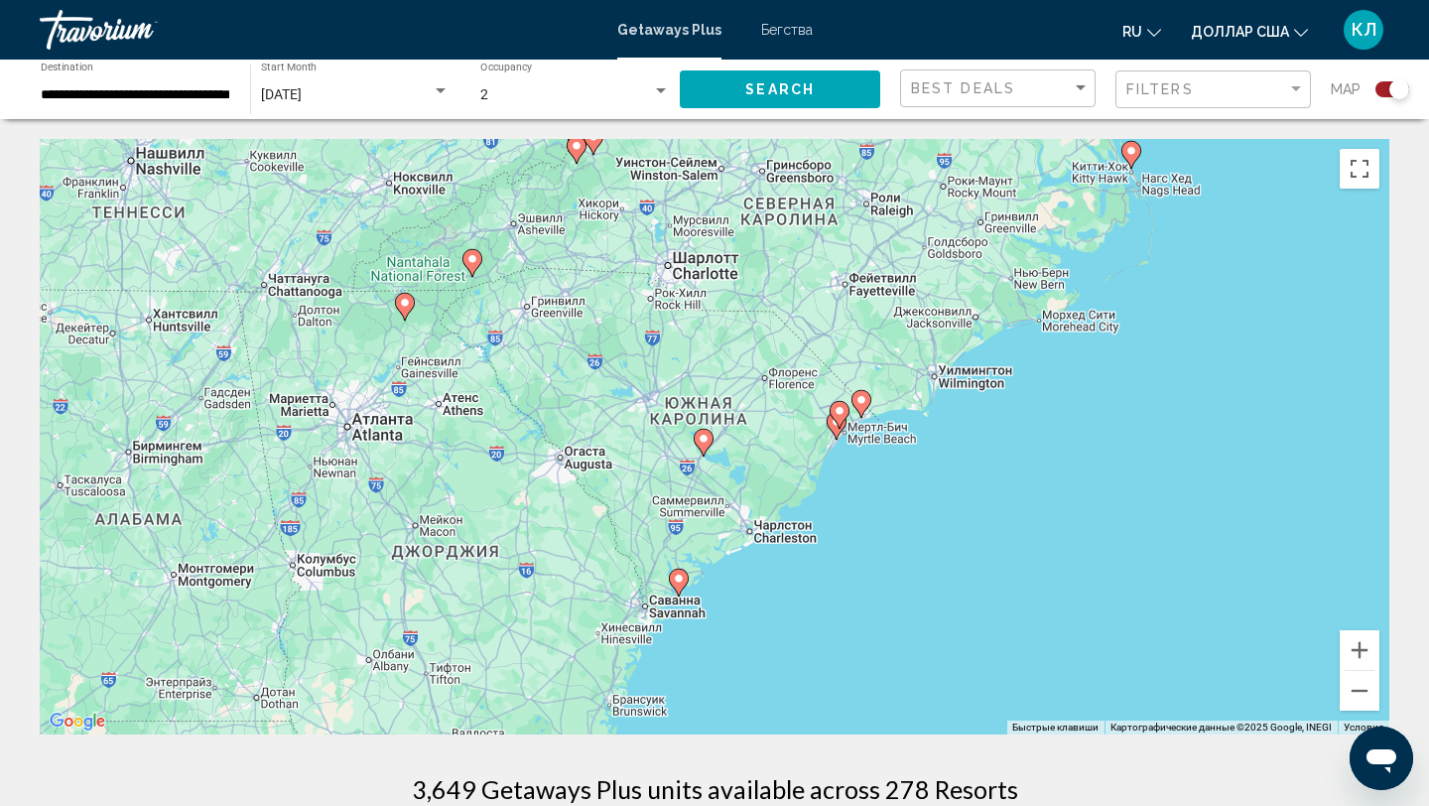
drag, startPoint x: 978, startPoint y: 352, endPoint x: 951, endPoint y: 554, distance: 203.3
click at [951, 554] on div "Чтобы активировать перетаскивание с помощью клавиатуры, нажмите Alt + Ввод. Пос…" at bounding box center [714, 436] width 1349 height 595
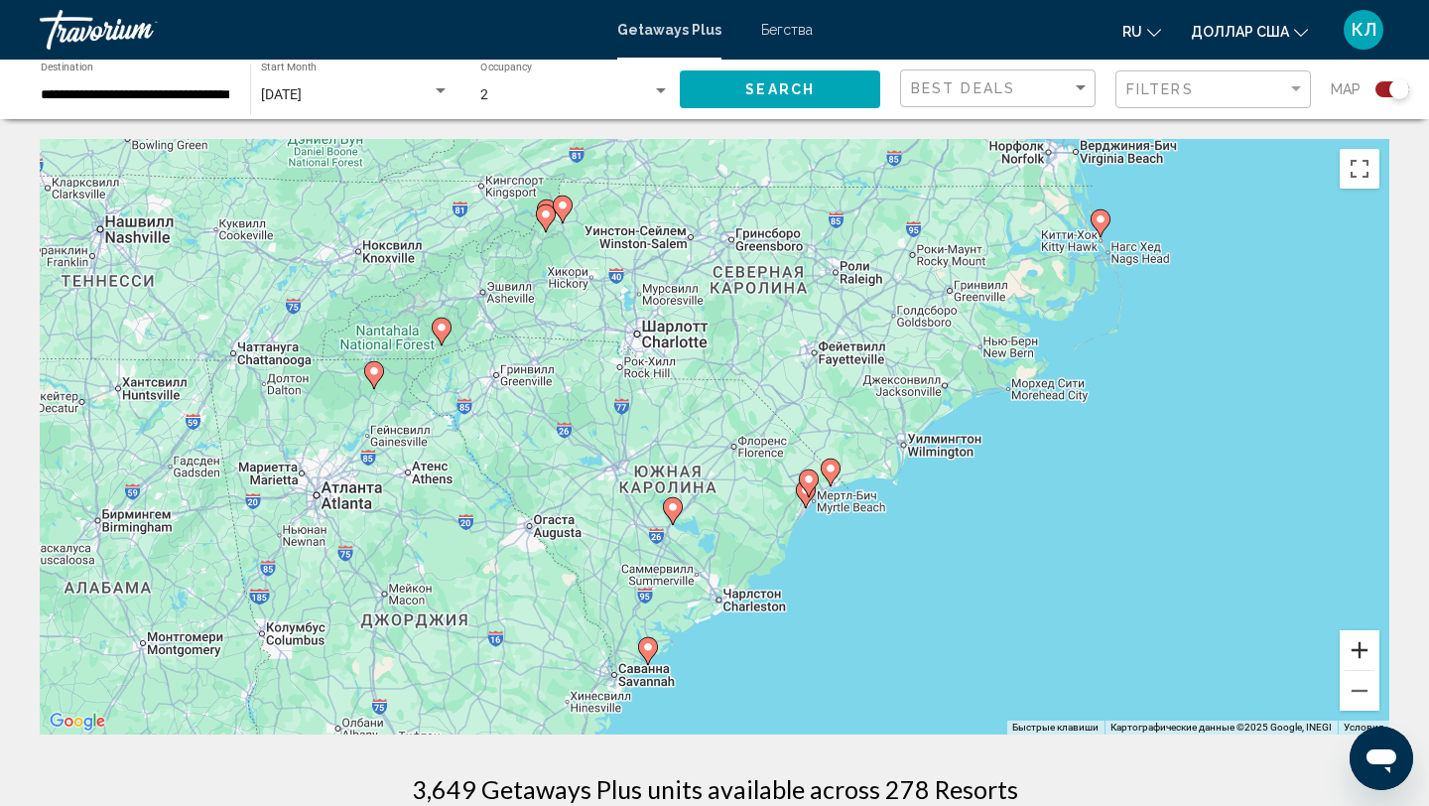
click at [1364, 658] on button "Увеличить" at bounding box center [1360, 650] width 40 height 40
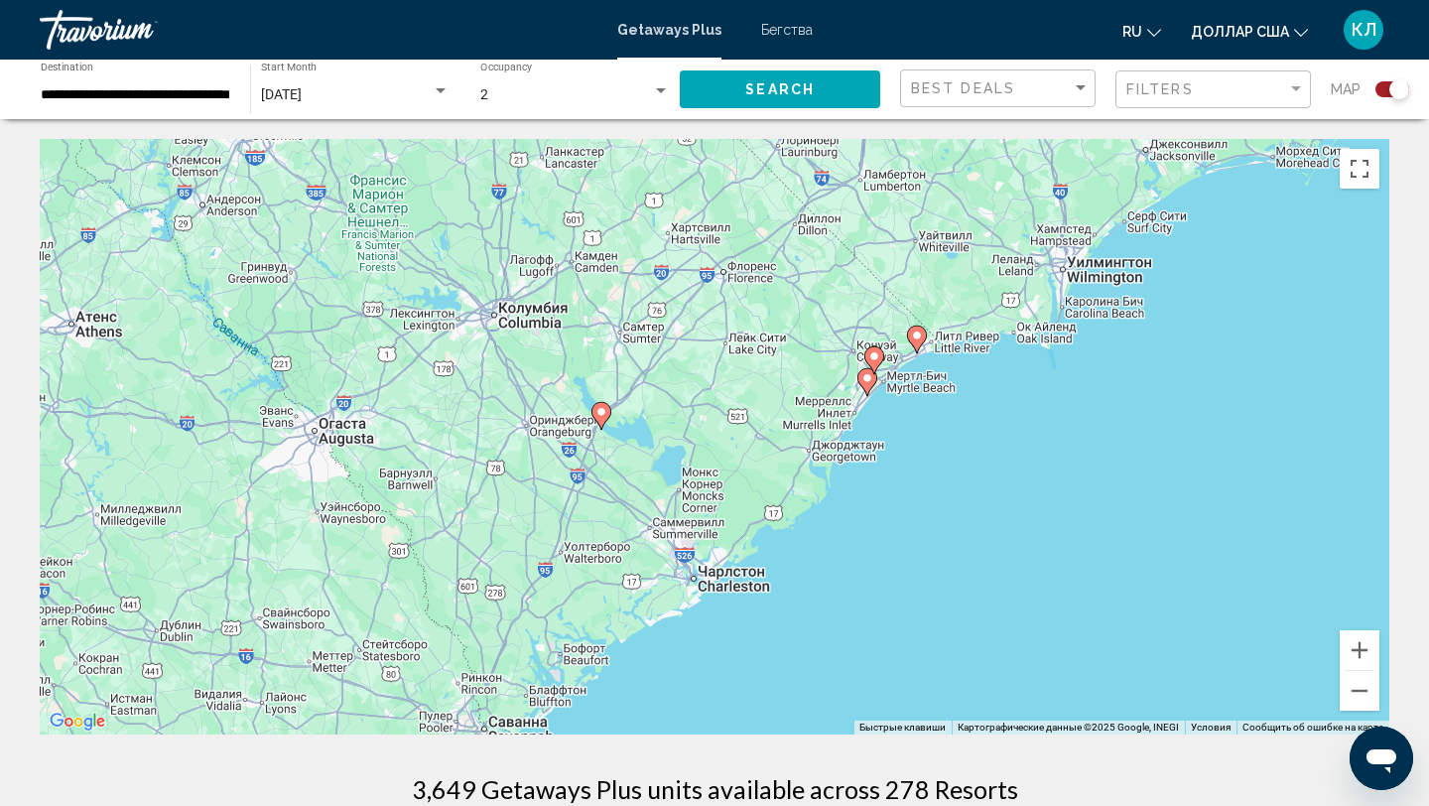
drag, startPoint x: 1144, startPoint y: 593, endPoint x: 1113, endPoint y: 407, distance: 189.1
click at [1113, 407] on div "Чтобы активировать перетаскивание с помощью клавиатуры, нажмите Alt + Ввод. Пос…" at bounding box center [714, 436] width 1349 height 595
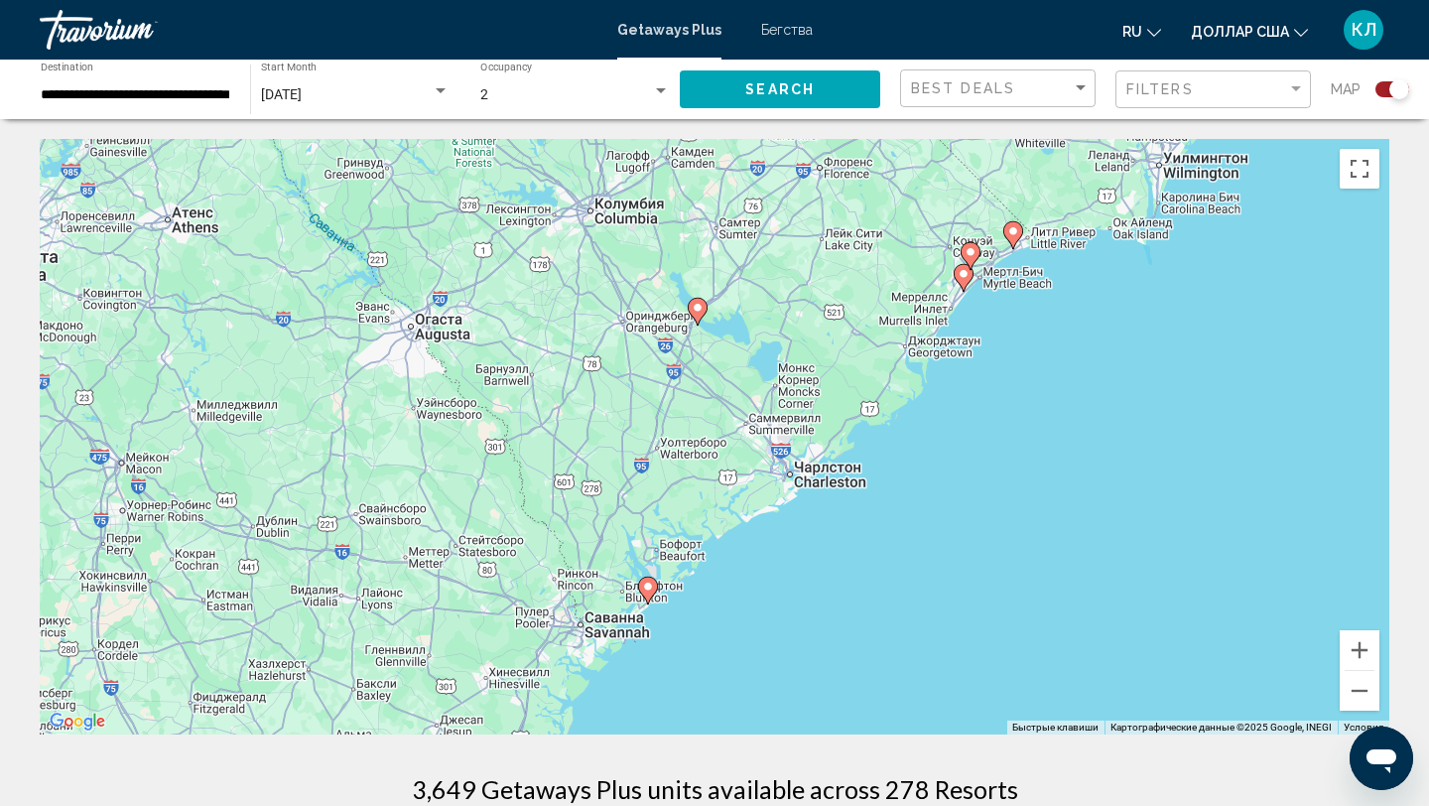
drag, startPoint x: 613, startPoint y: 440, endPoint x: 706, endPoint y: 330, distance: 143.6
click at [707, 331] on div "Чтобы активировать перетаскивание с помощью клавиатуры, нажмите Alt + Ввод. Пос…" at bounding box center [714, 436] width 1349 height 595
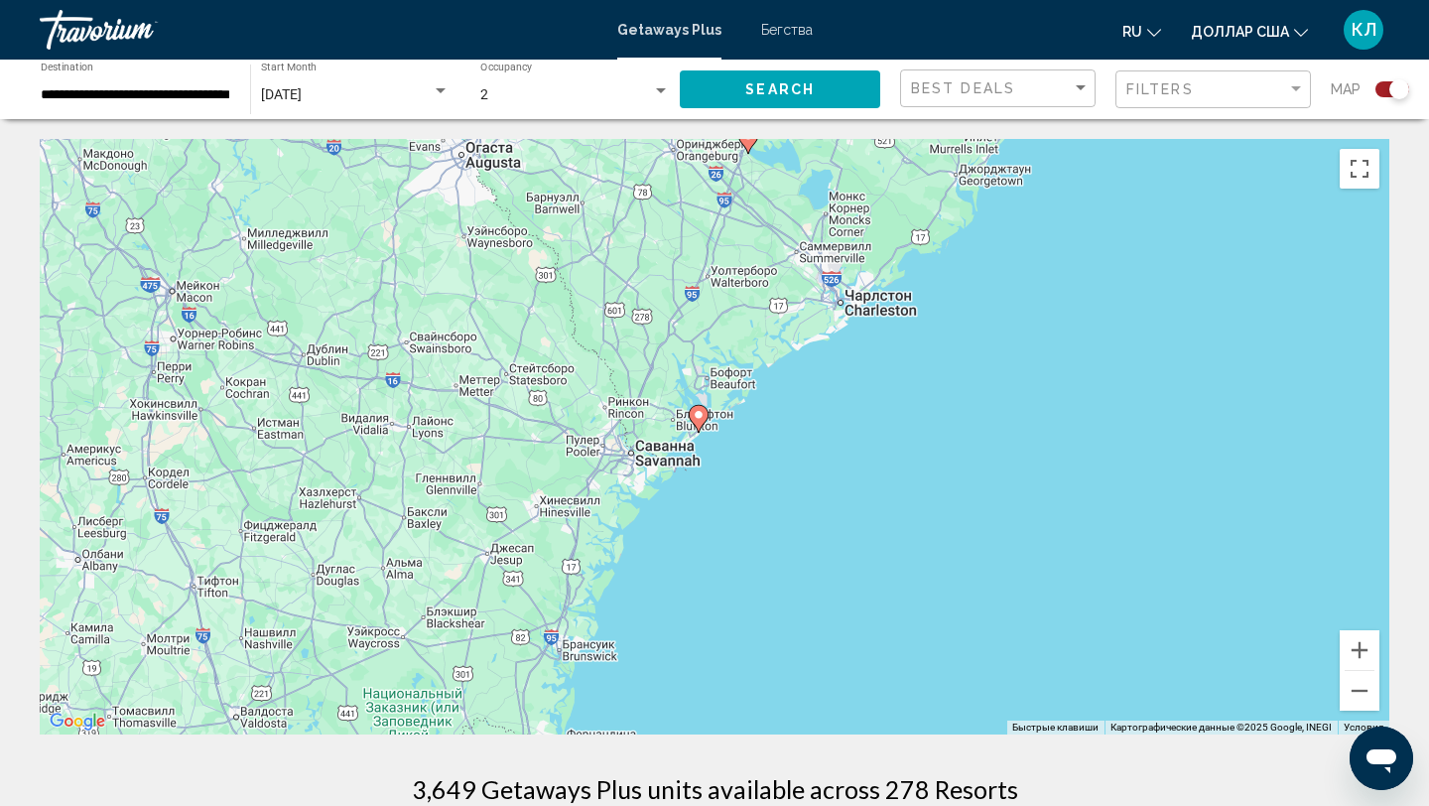
drag, startPoint x: 694, startPoint y: 617, endPoint x: 769, endPoint y: 401, distance: 229.1
click at [769, 401] on div "Чтобы активировать перетаскивание с помощью клавиатуры, нажмите Alt + Ввод. Пос…" at bounding box center [714, 436] width 1349 height 595
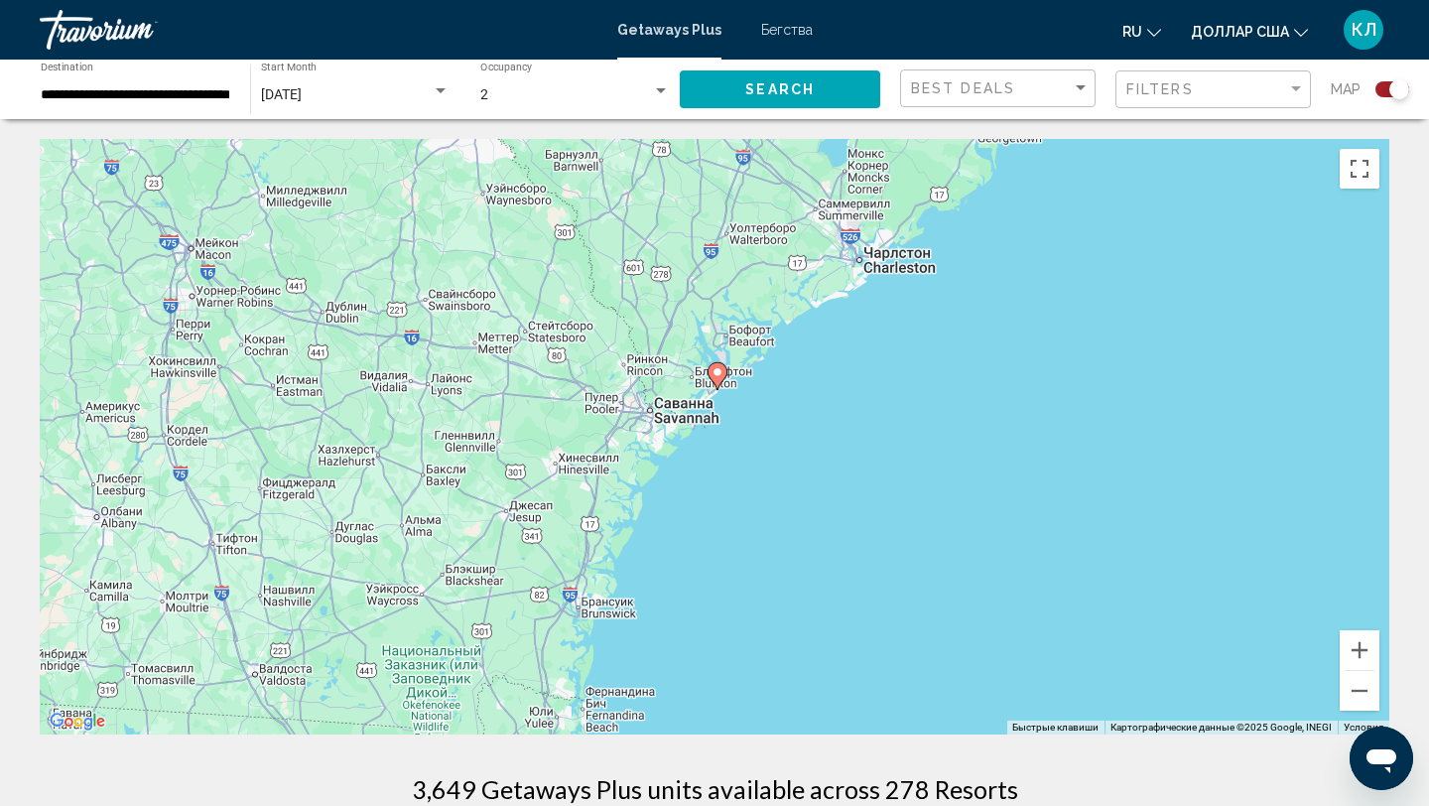
click at [719, 377] on icon "Основное содержание" at bounding box center [717, 376] width 18 height 26
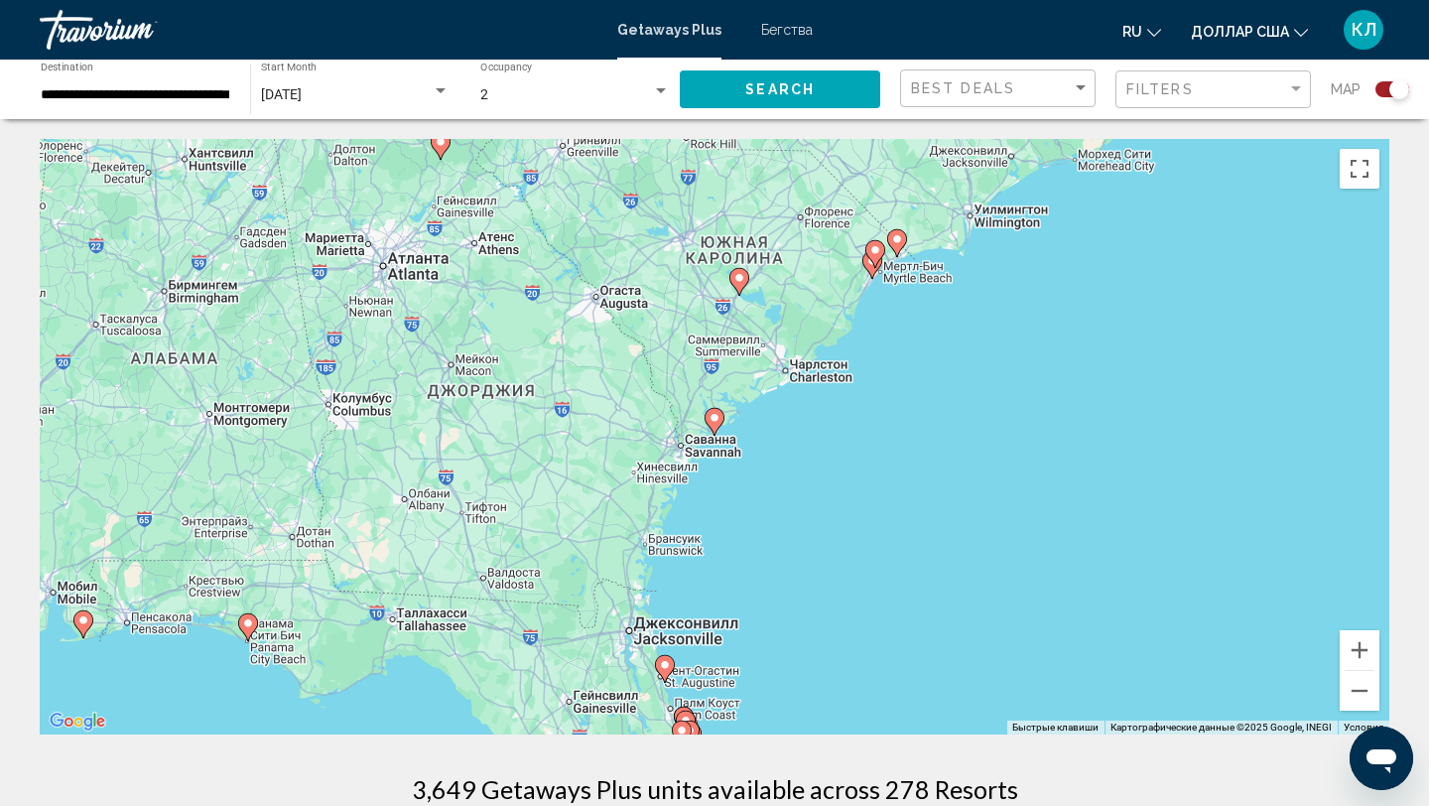
click at [714, 419] on image "Основное содержание" at bounding box center [714, 418] width 12 height 12
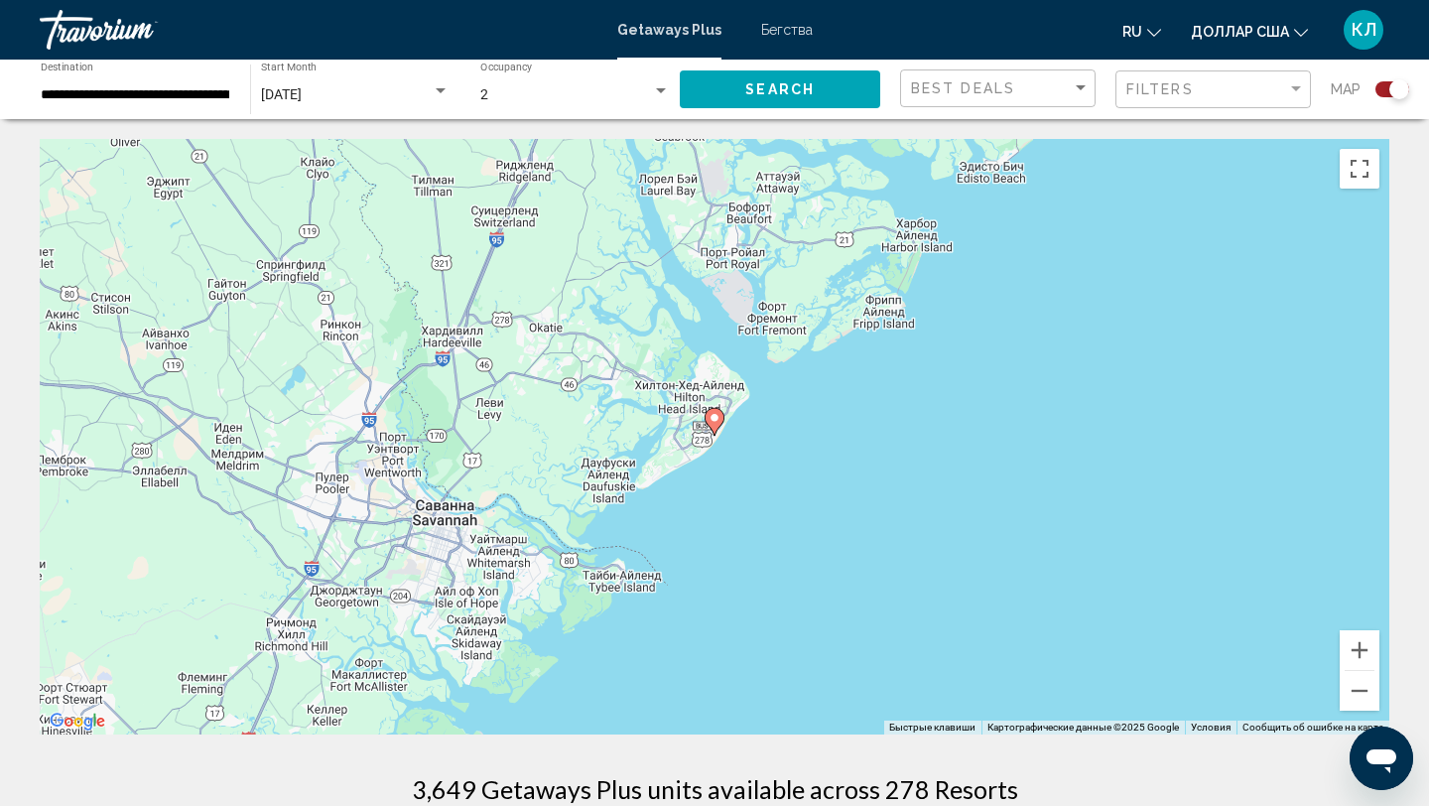
click at [714, 419] on image "Основное содержание" at bounding box center [714, 418] width 12 height 12
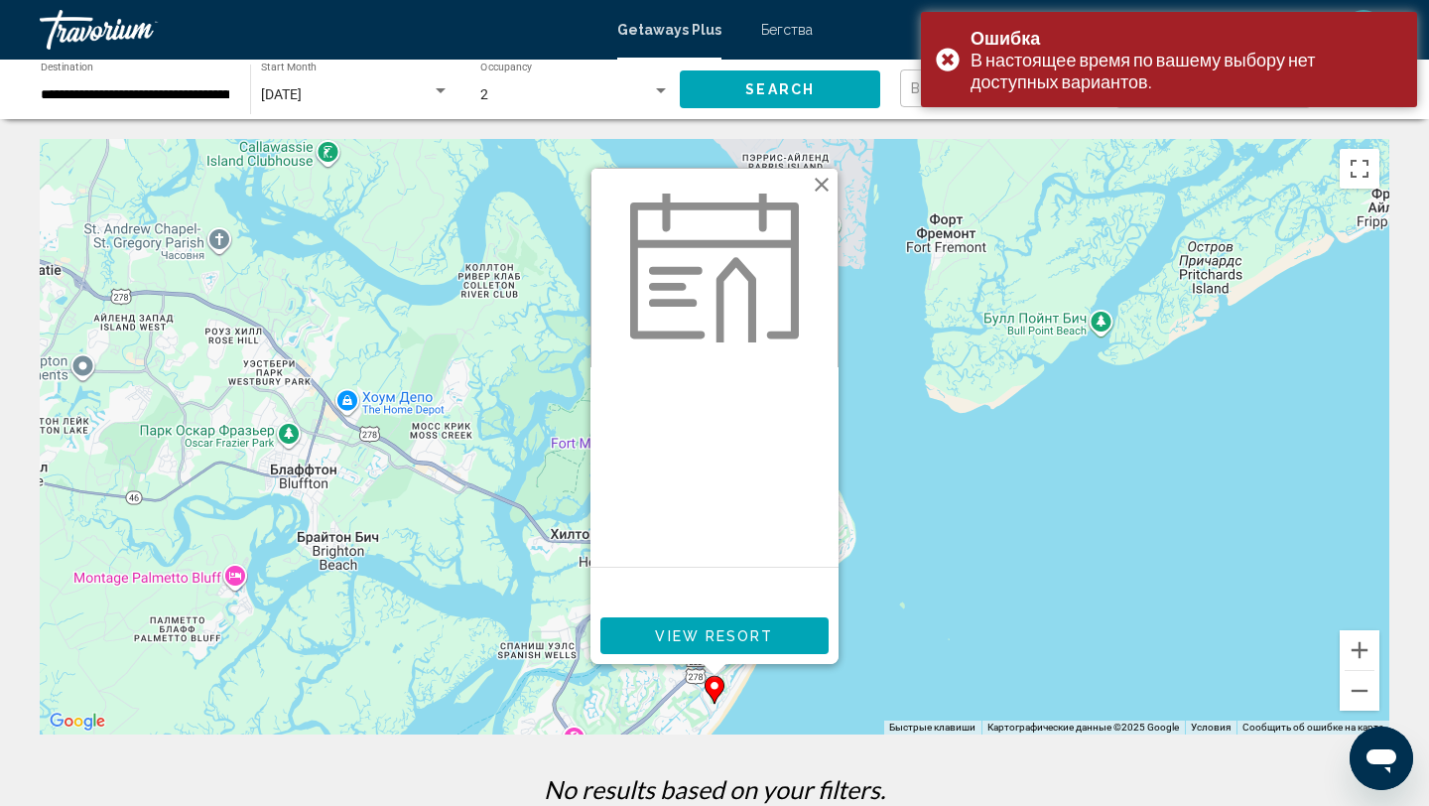
click at [829, 192] on button "Закрыть" at bounding box center [822, 185] width 30 height 30
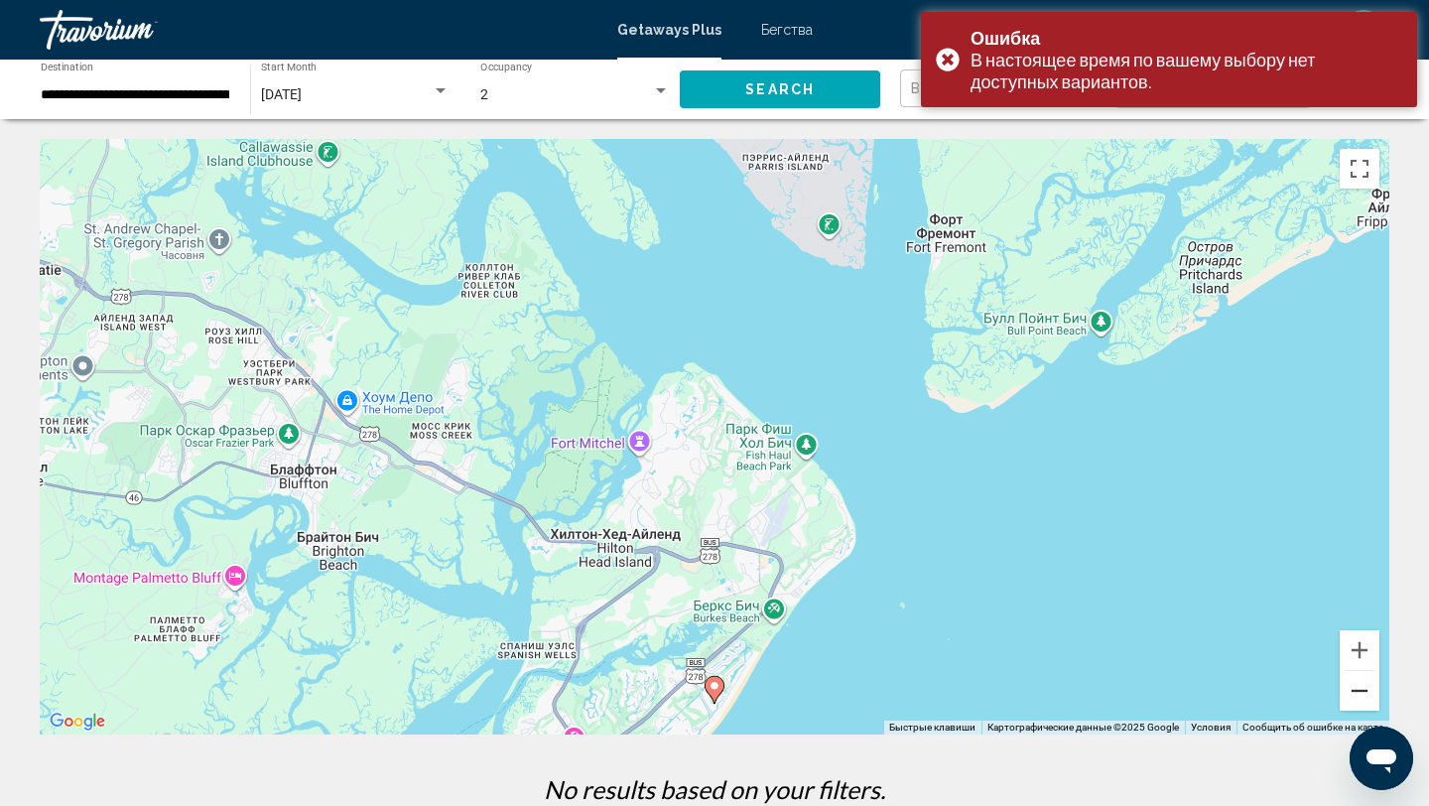
click at [1352, 699] on button "Уменьшить" at bounding box center [1360, 691] width 40 height 40
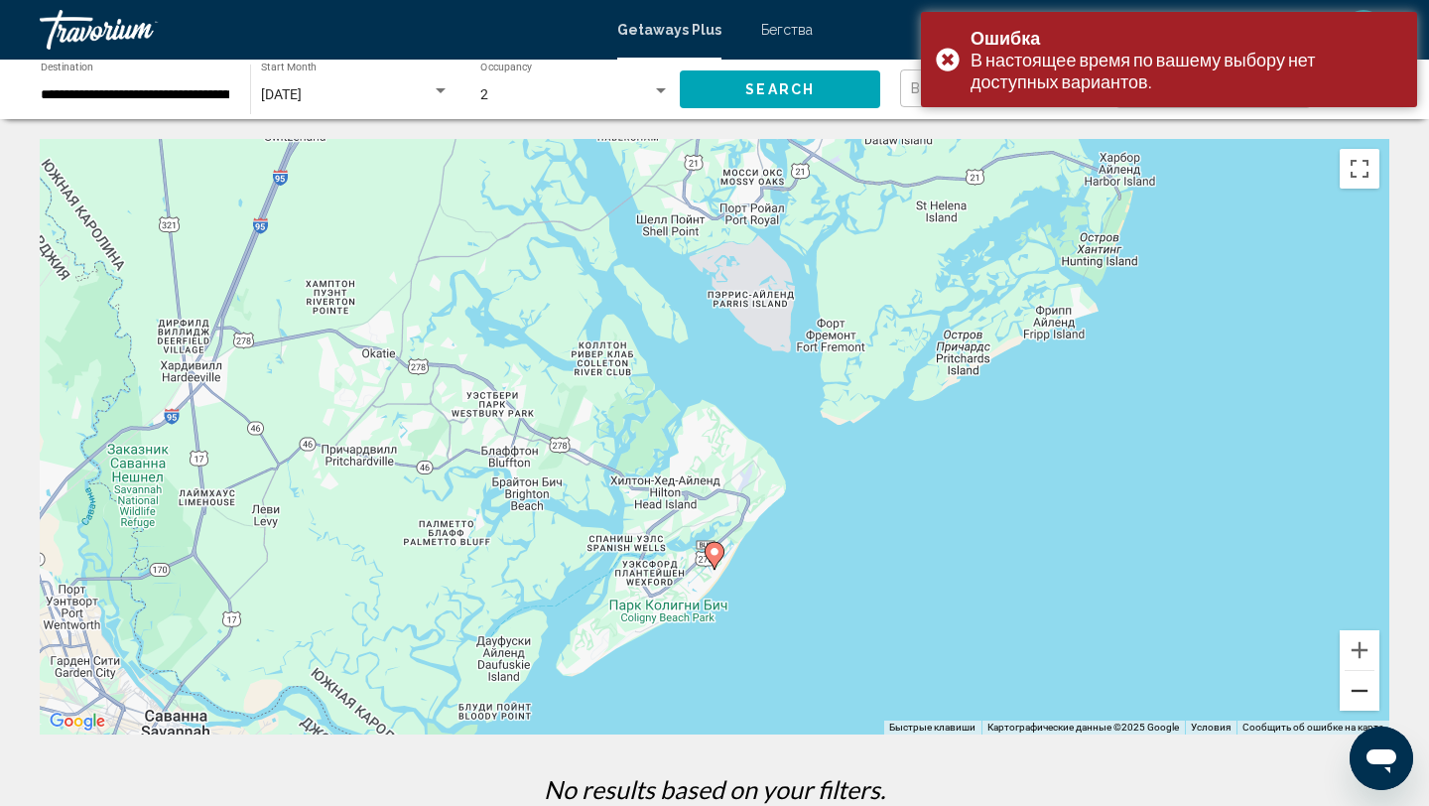
click at [1352, 699] on button "Уменьшить" at bounding box center [1360, 691] width 40 height 40
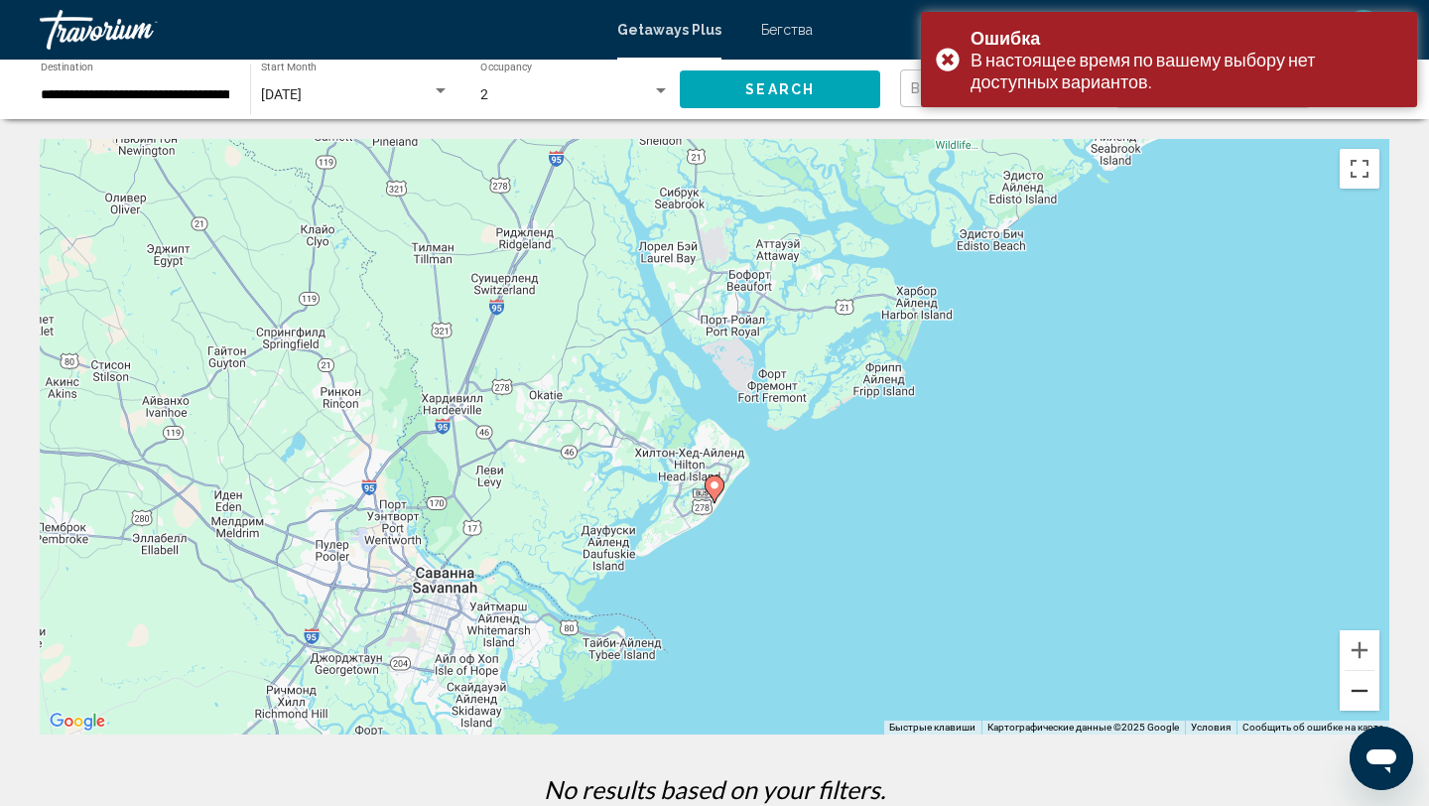
click at [1352, 699] on button "Уменьшить" at bounding box center [1360, 691] width 40 height 40
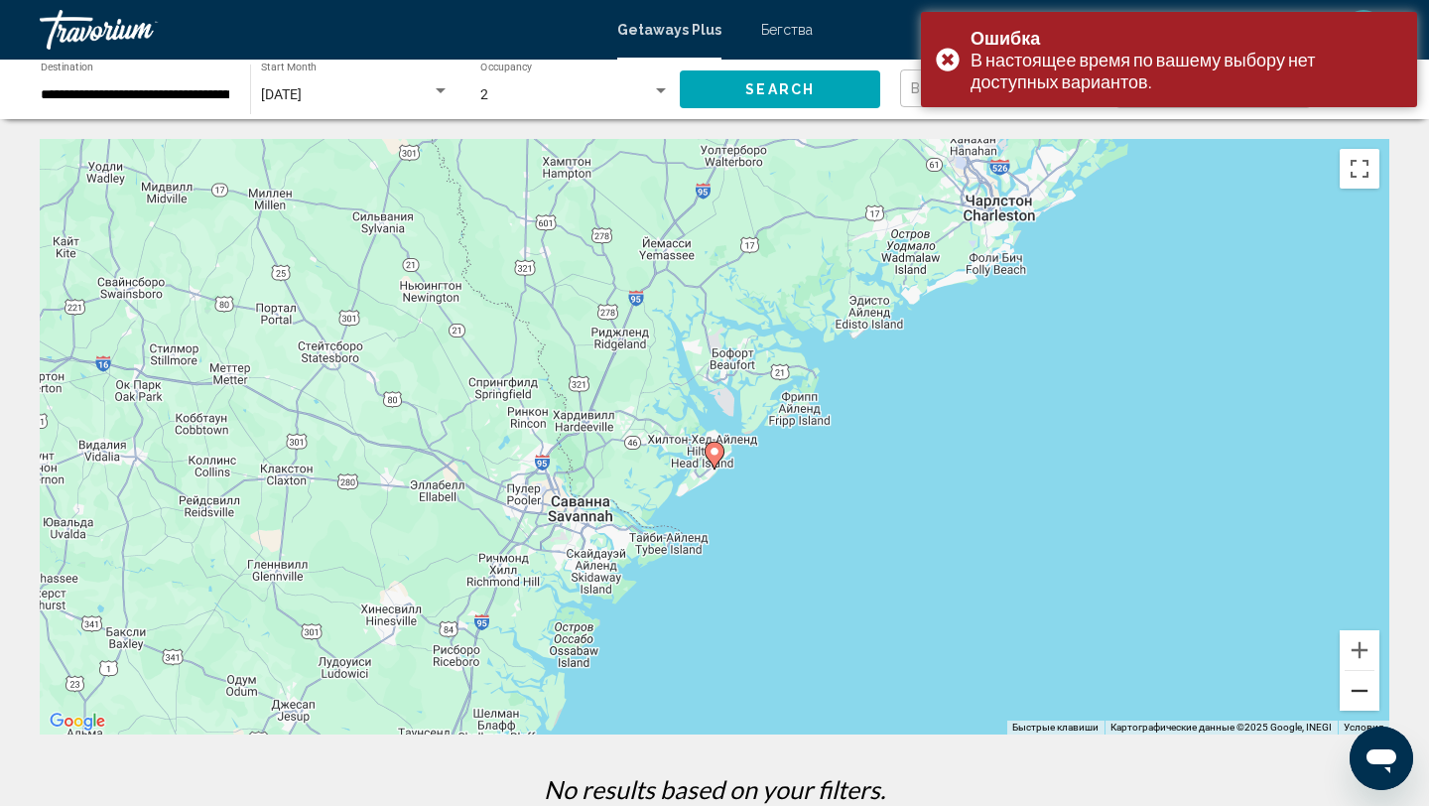
click at [1351, 698] on button "Уменьшить" at bounding box center [1360, 691] width 40 height 40
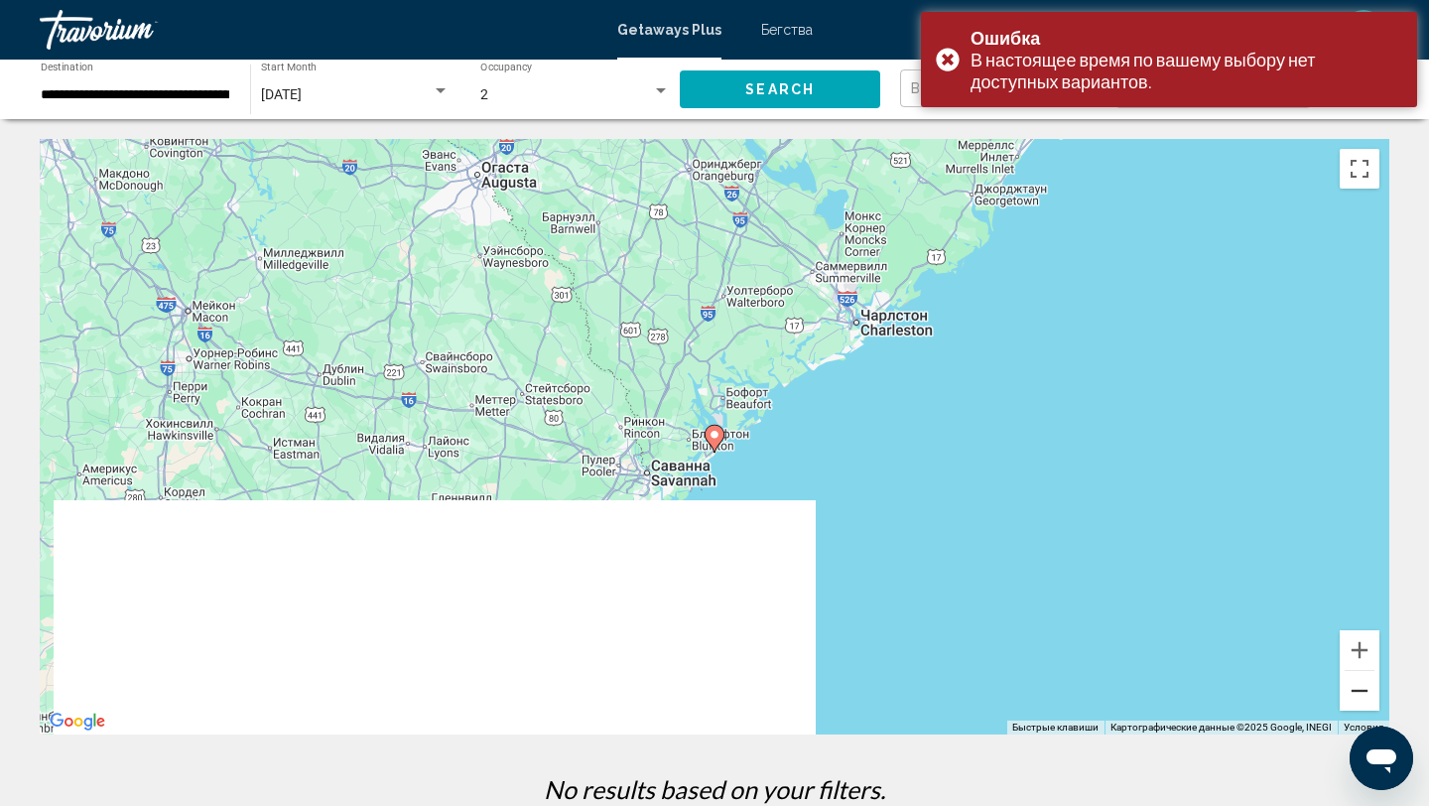
click at [1351, 698] on button "Уменьшить" at bounding box center [1360, 691] width 40 height 40
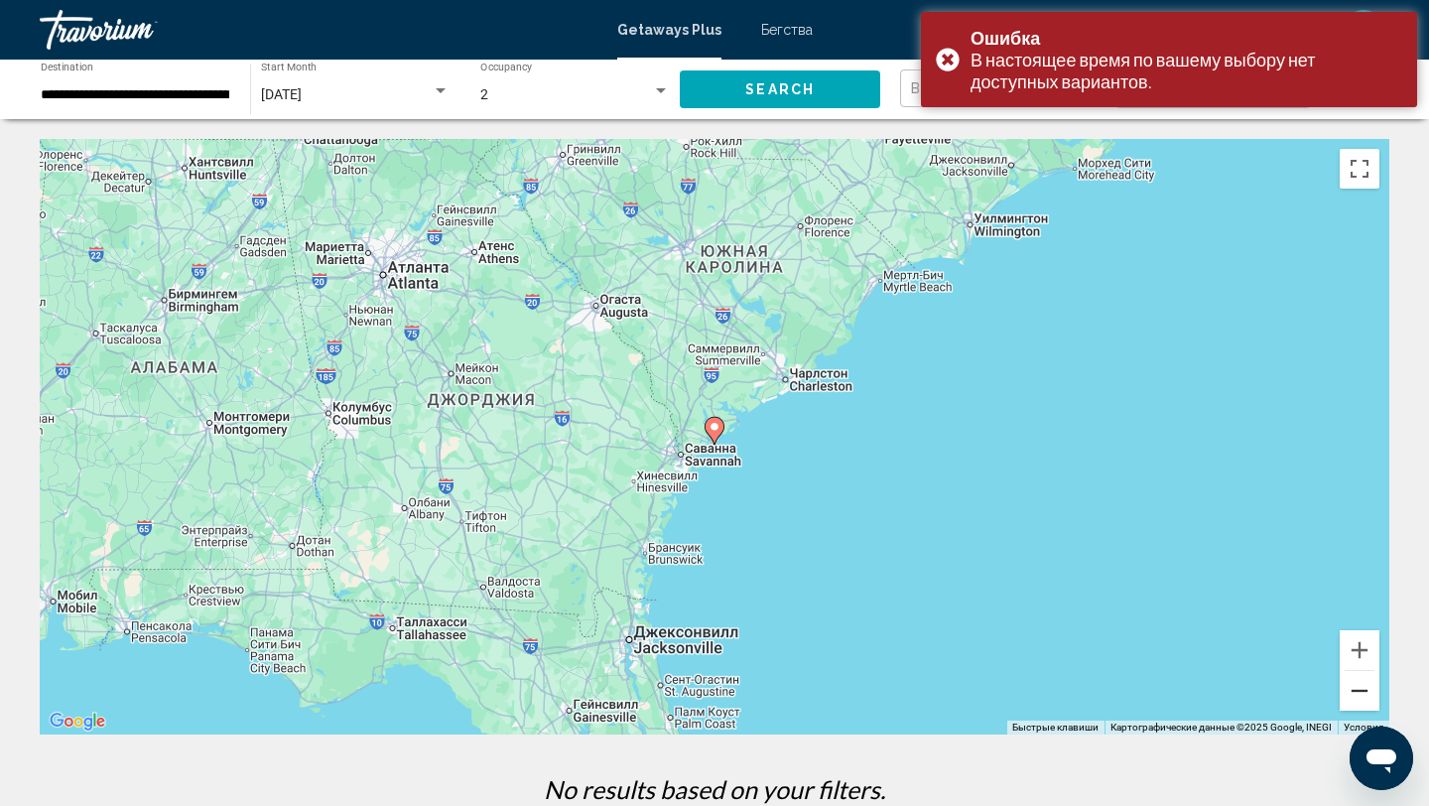
click at [1351, 698] on button "Уменьшить" at bounding box center [1360, 691] width 40 height 40
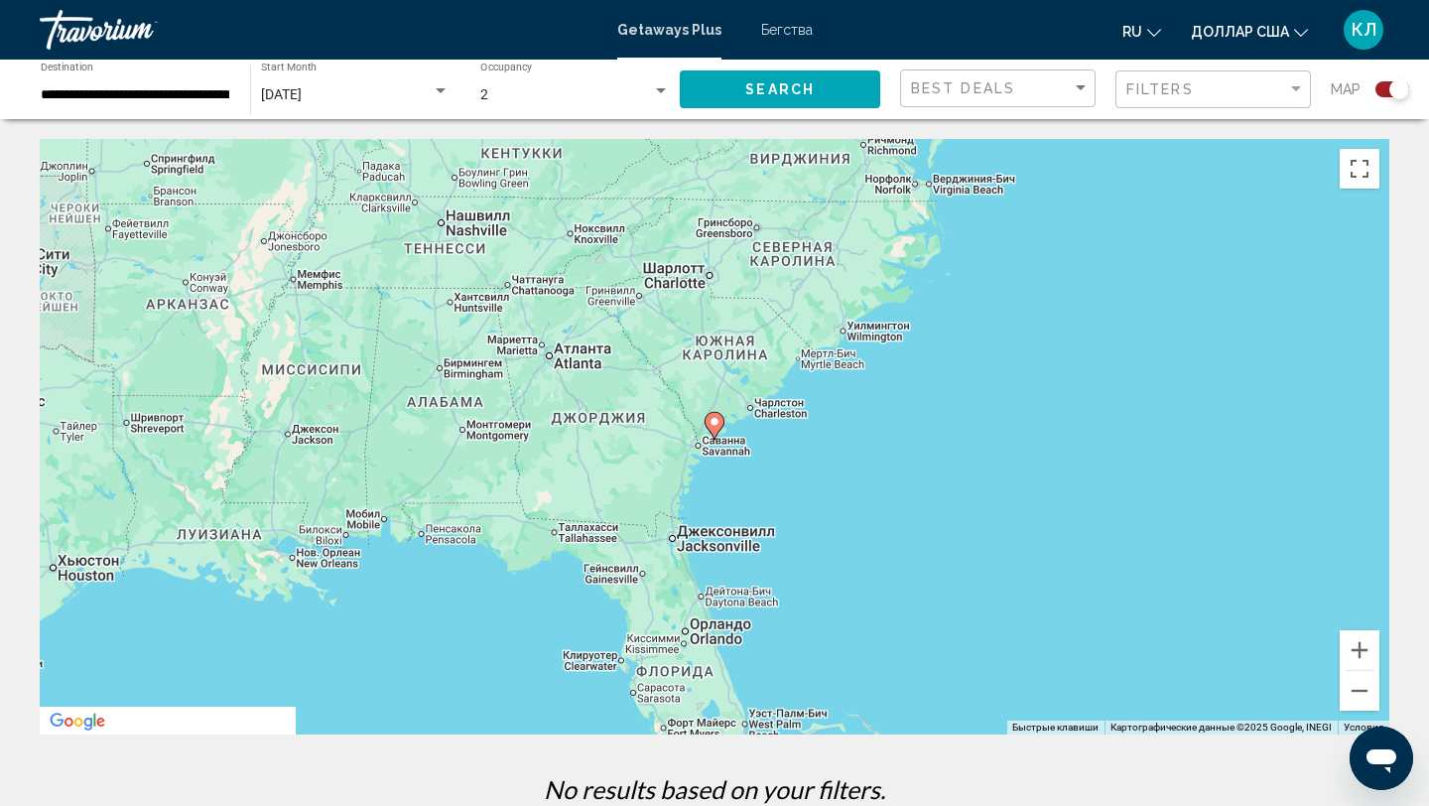
click at [161, 99] on input "**********" at bounding box center [136, 95] width 190 height 16
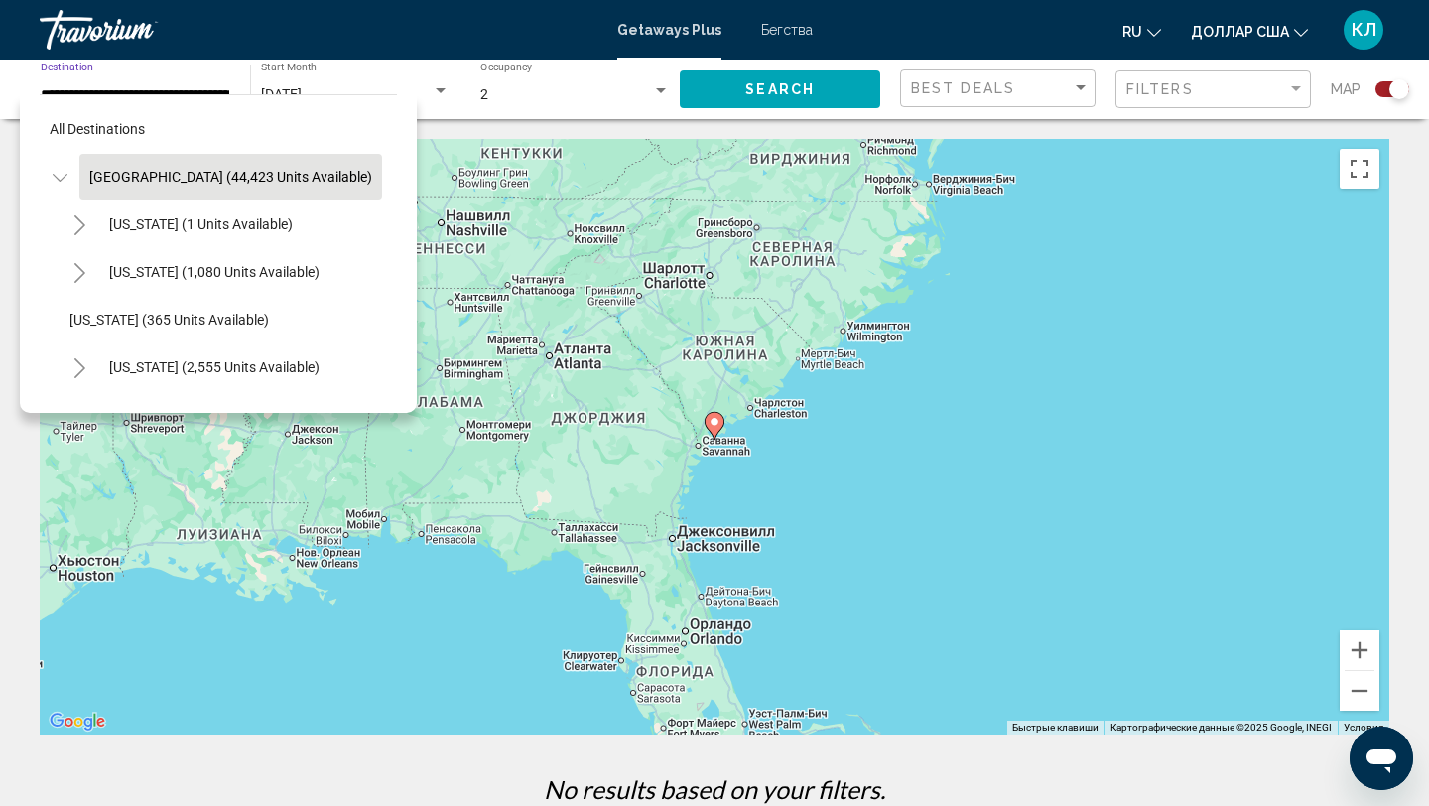
click at [182, 176] on span "United States (44,423 units available)" at bounding box center [230, 177] width 283 height 16
type input "**********"
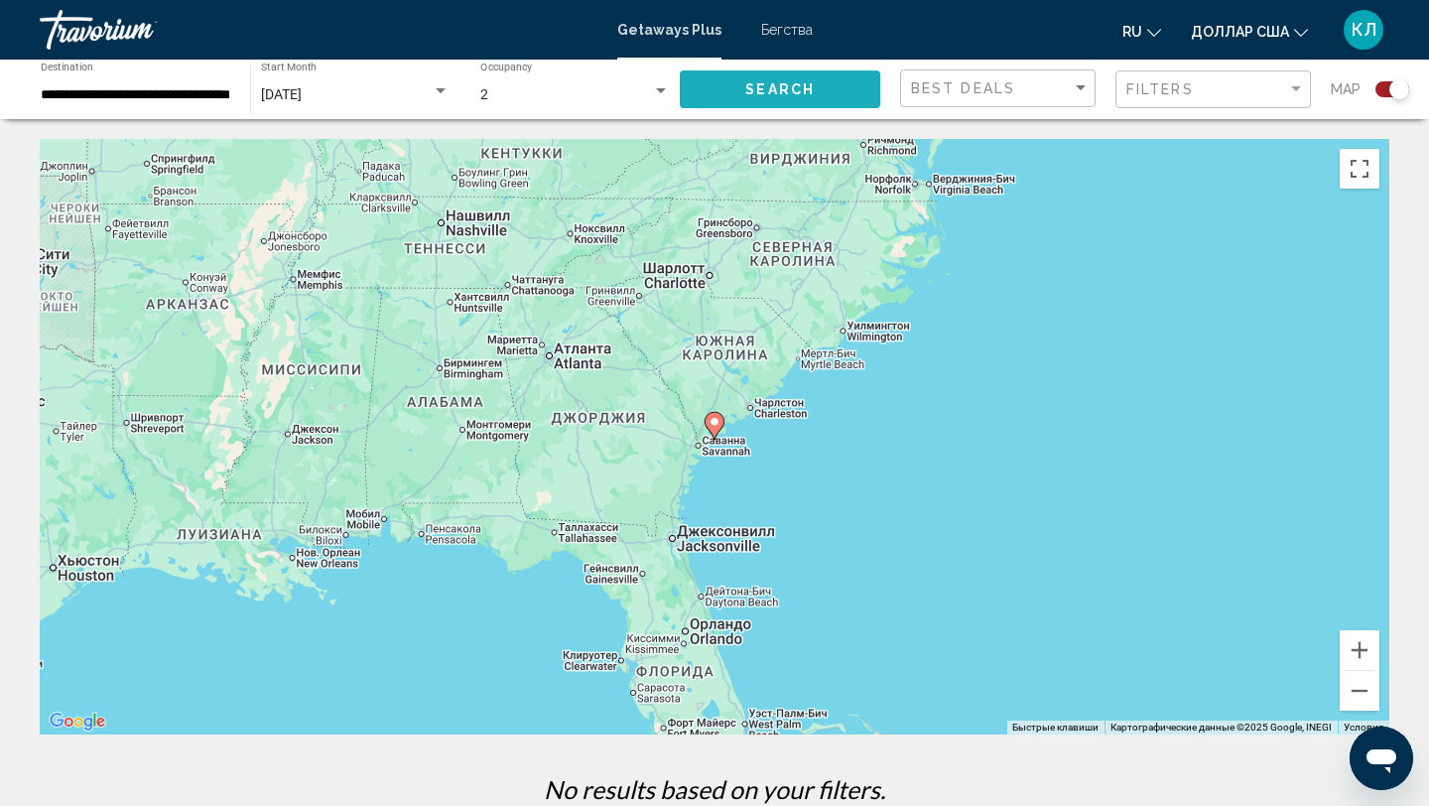
click at [752, 82] on span "Search" at bounding box center [779, 90] width 69 height 16
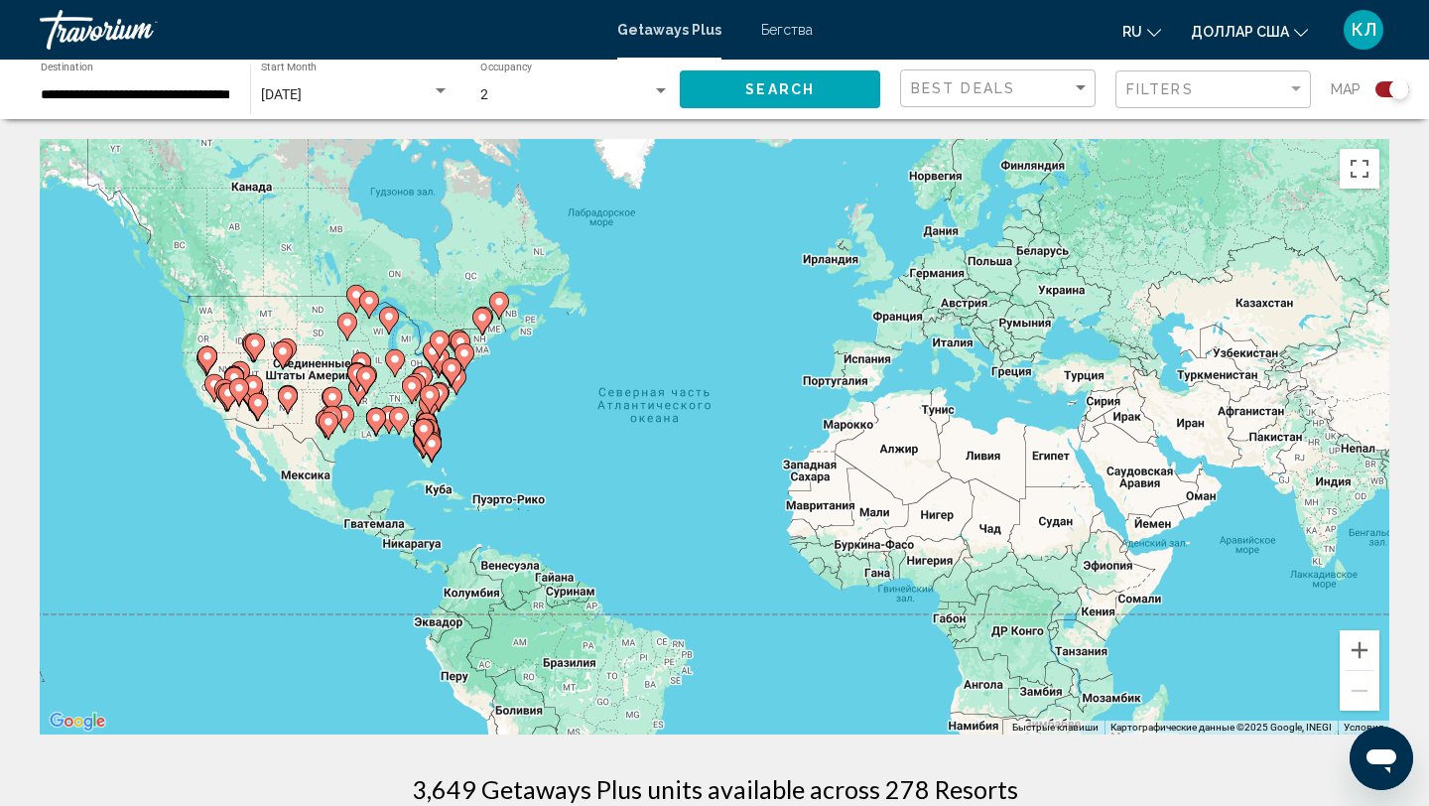
click at [798, 29] on font "Бегства" at bounding box center [787, 30] width 52 height 16
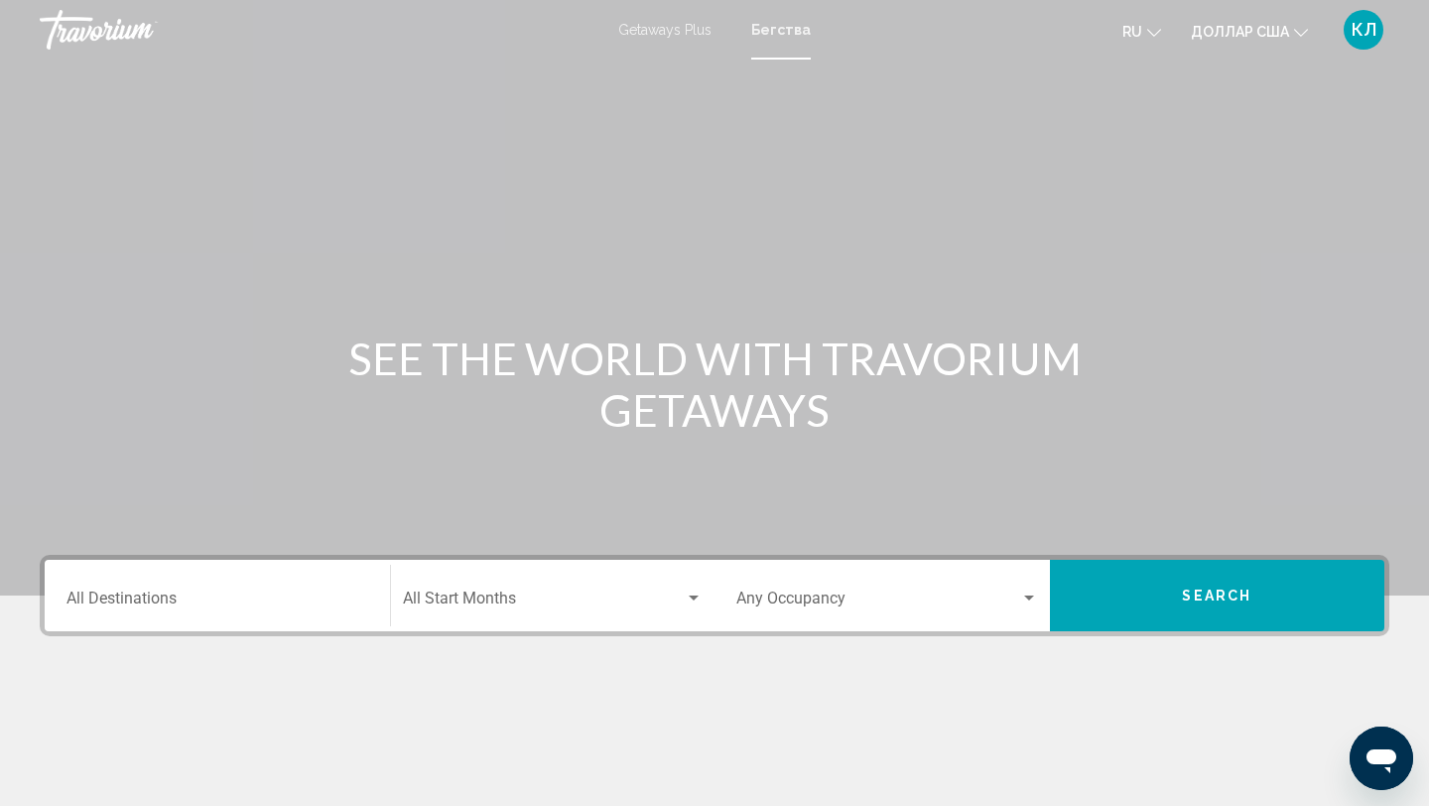
click at [265, 607] on input "Destination All Destinations" at bounding box center [217, 602] width 302 height 18
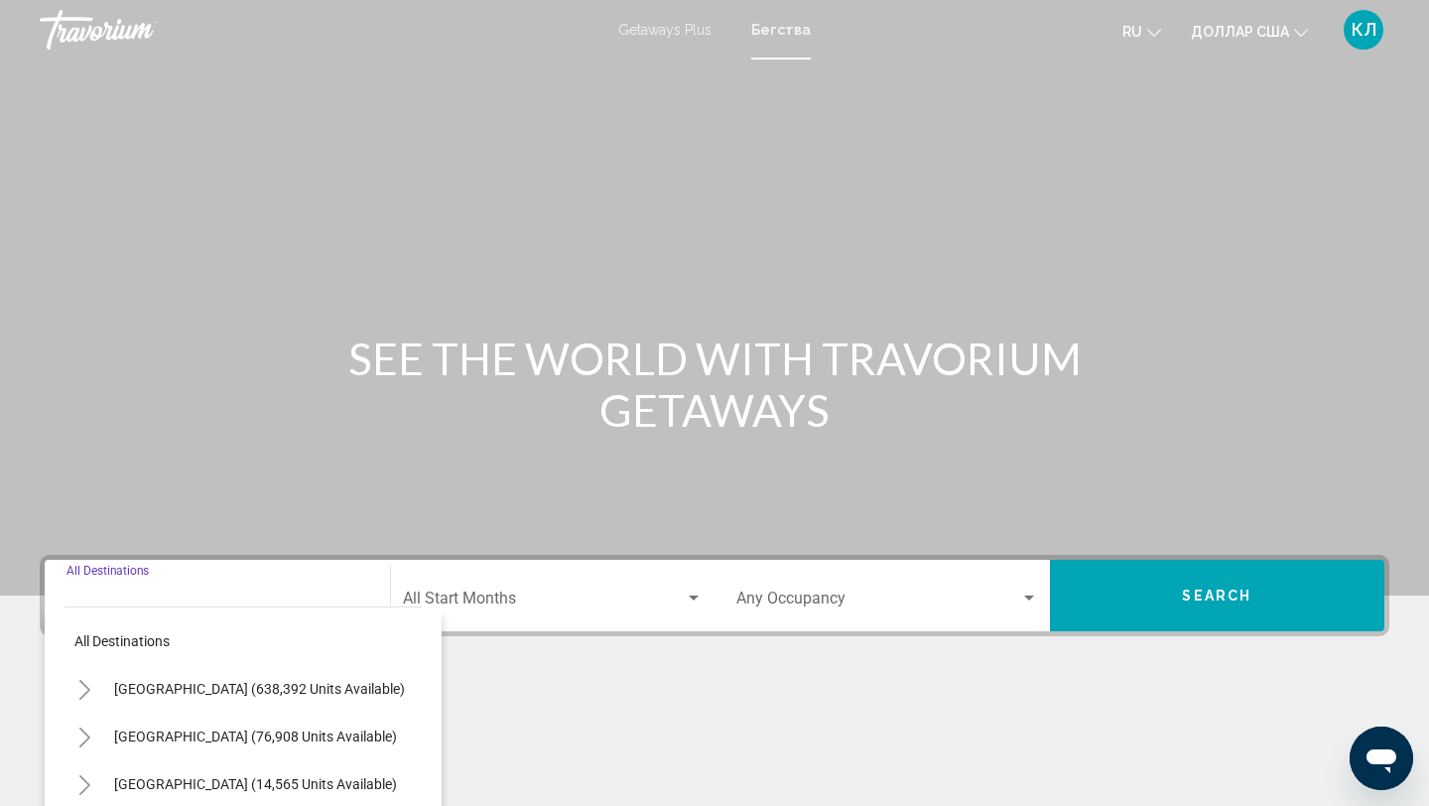
scroll to position [51, 0]
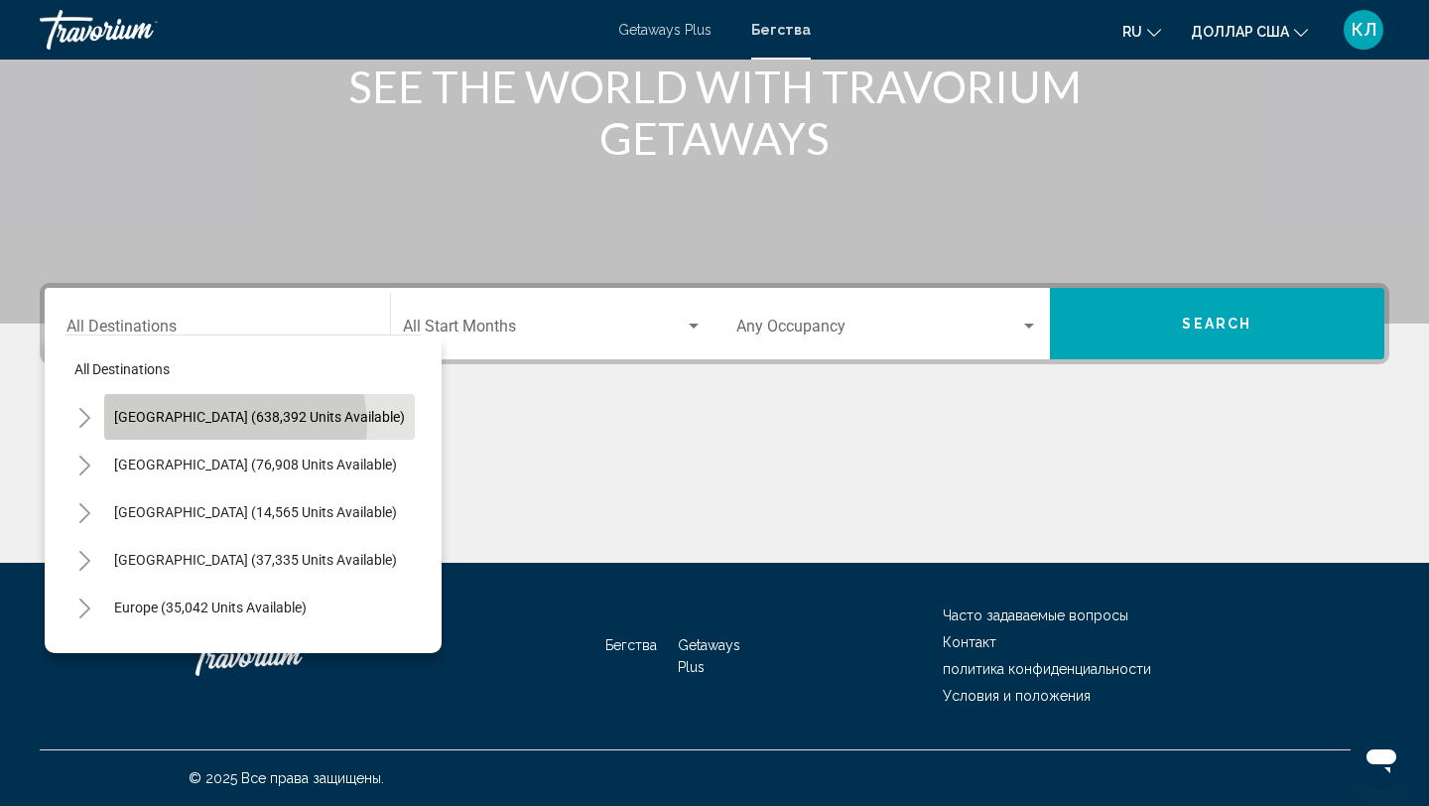
click at [229, 425] on button "United States (638,392 units available)" at bounding box center [259, 417] width 311 height 46
type input "**********"
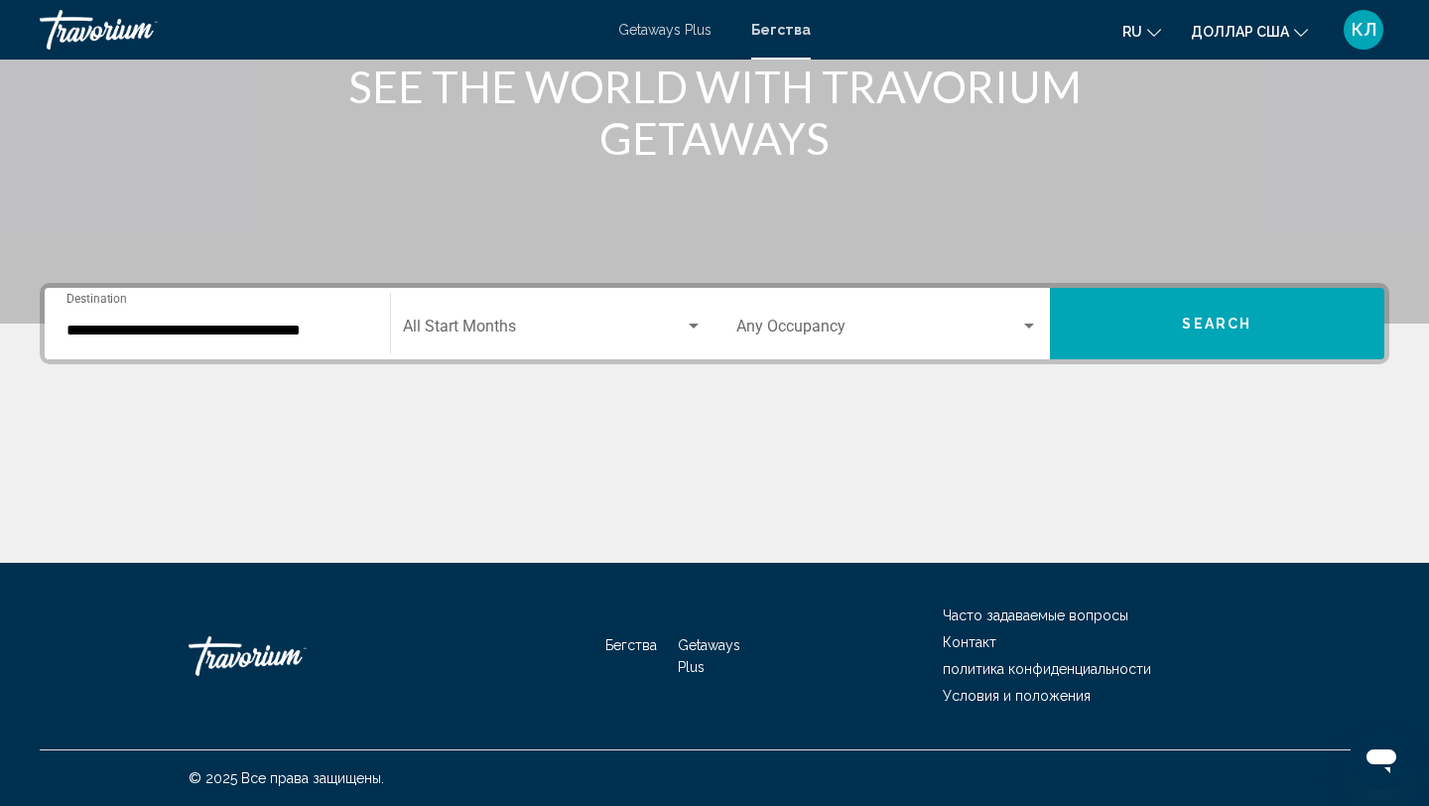
click at [452, 343] on div "Start Month All Start Months" at bounding box center [553, 324] width 301 height 63
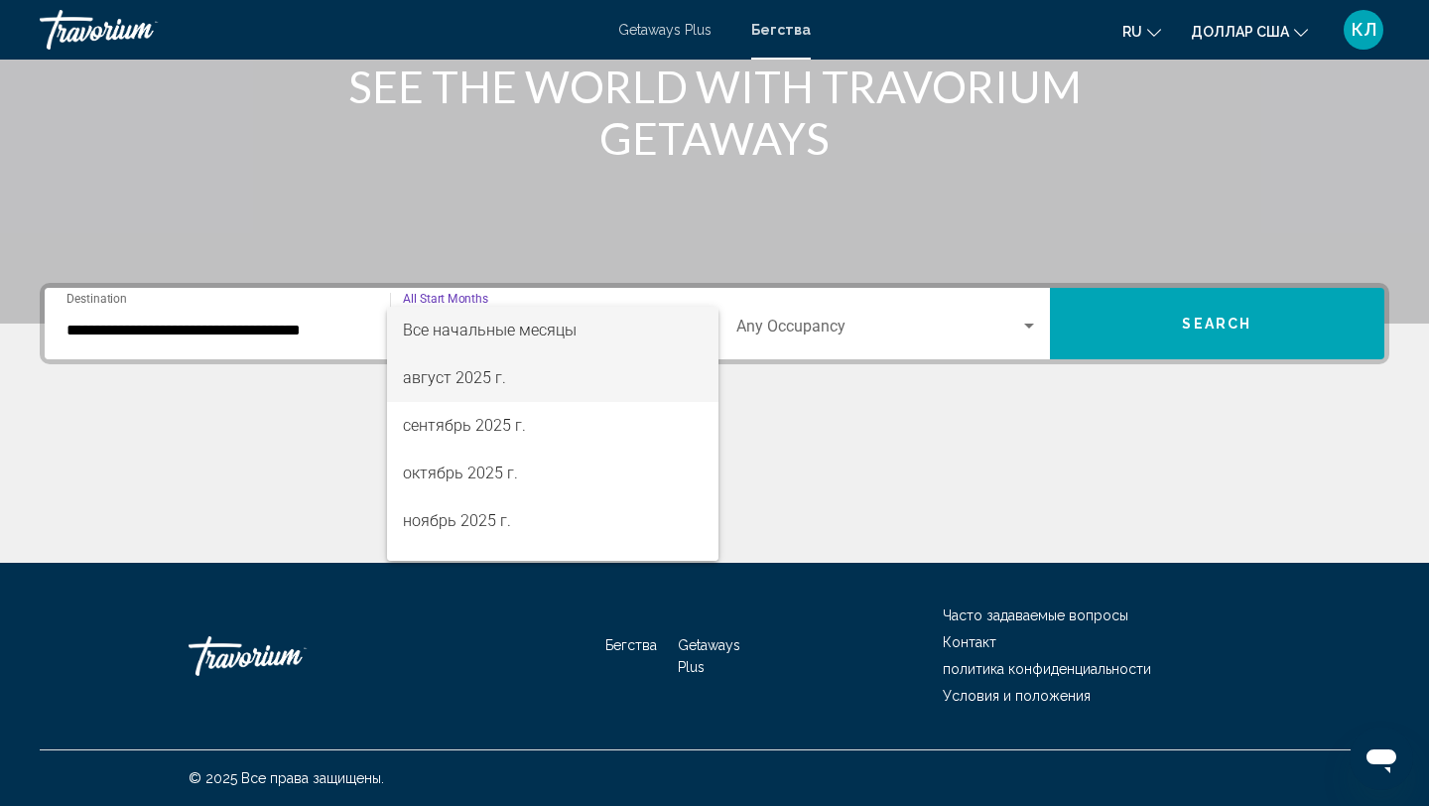
click at [459, 380] on font "август 2025 г." at bounding box center [454, 377] width 103 height 19
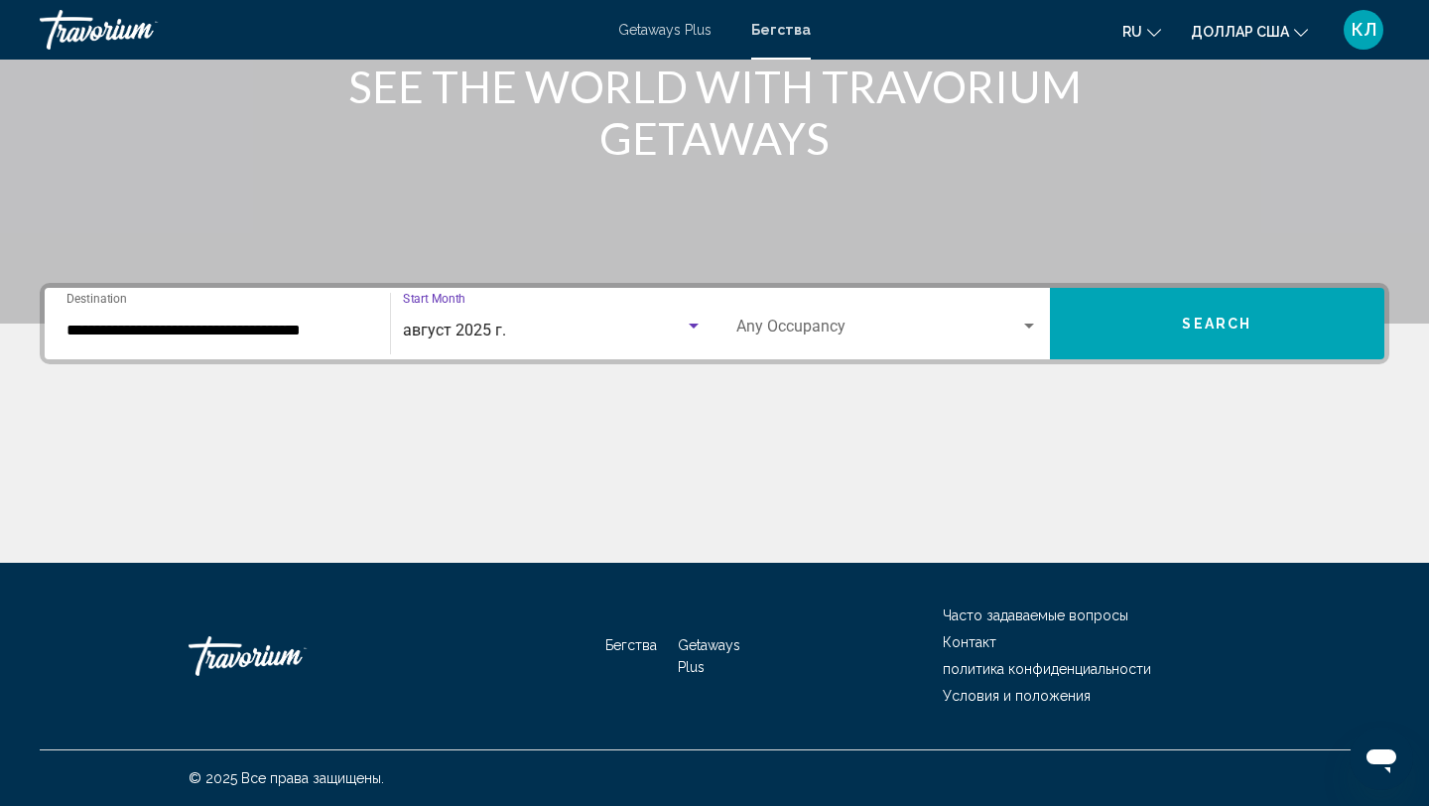
click at [794, 319] on div "Occupancy Any Occupancy" at bounding box center [887, 324] width 302 height 63
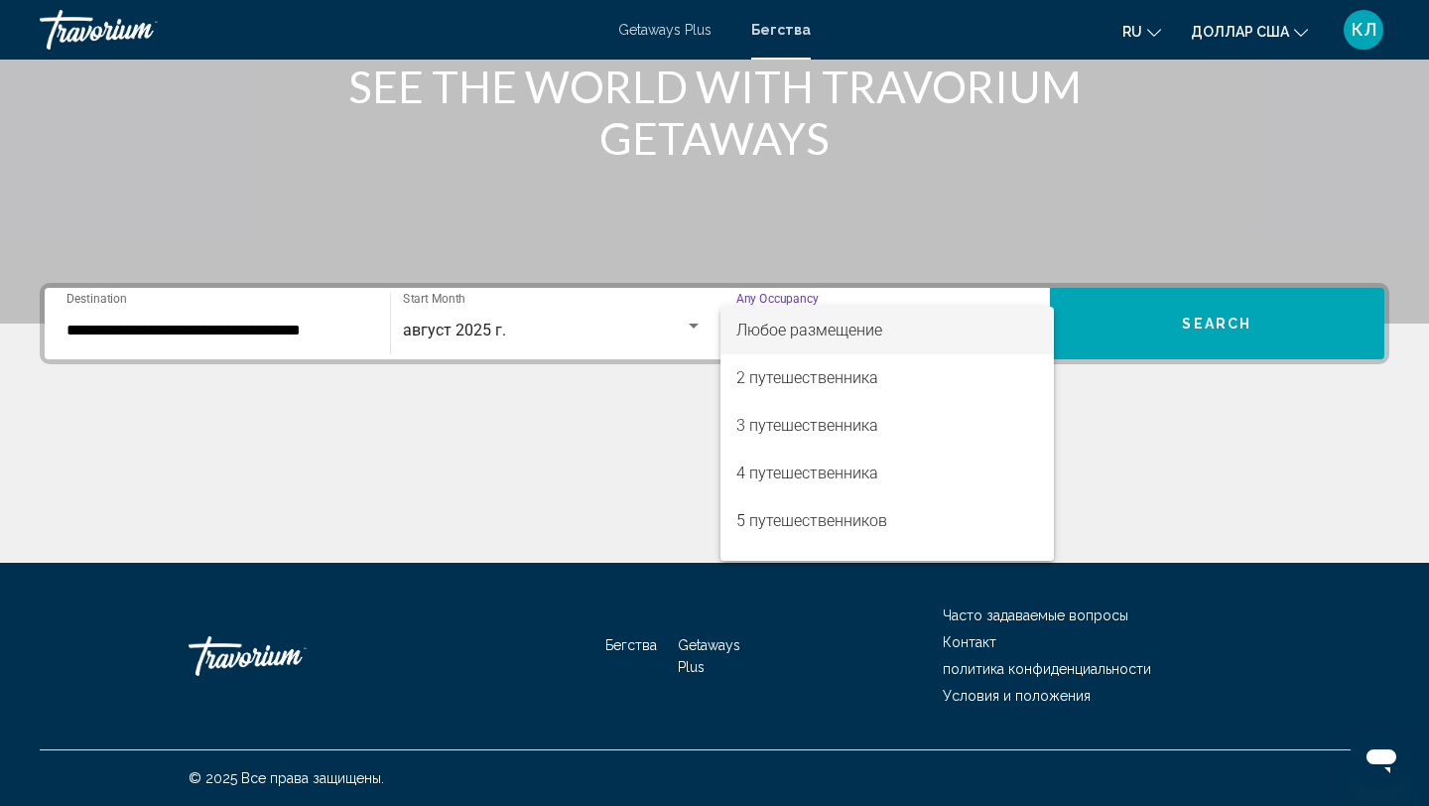
click at [793, 344] on span "Любое размещение" at bounding box center [887, 331] width 302 height 48
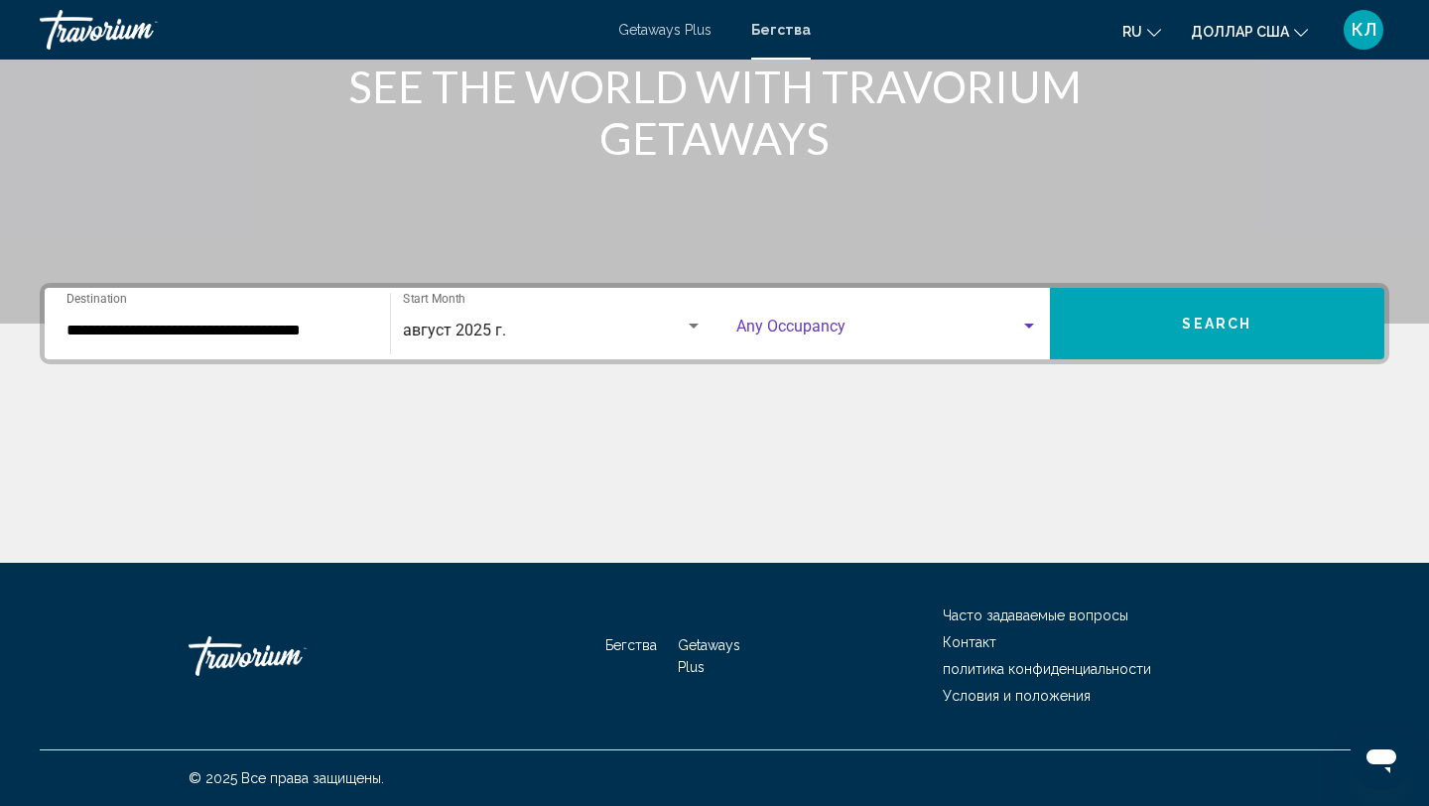
click at [1083, 330] on button "Search" at bounding box center [1217, 323] width 335 height 71
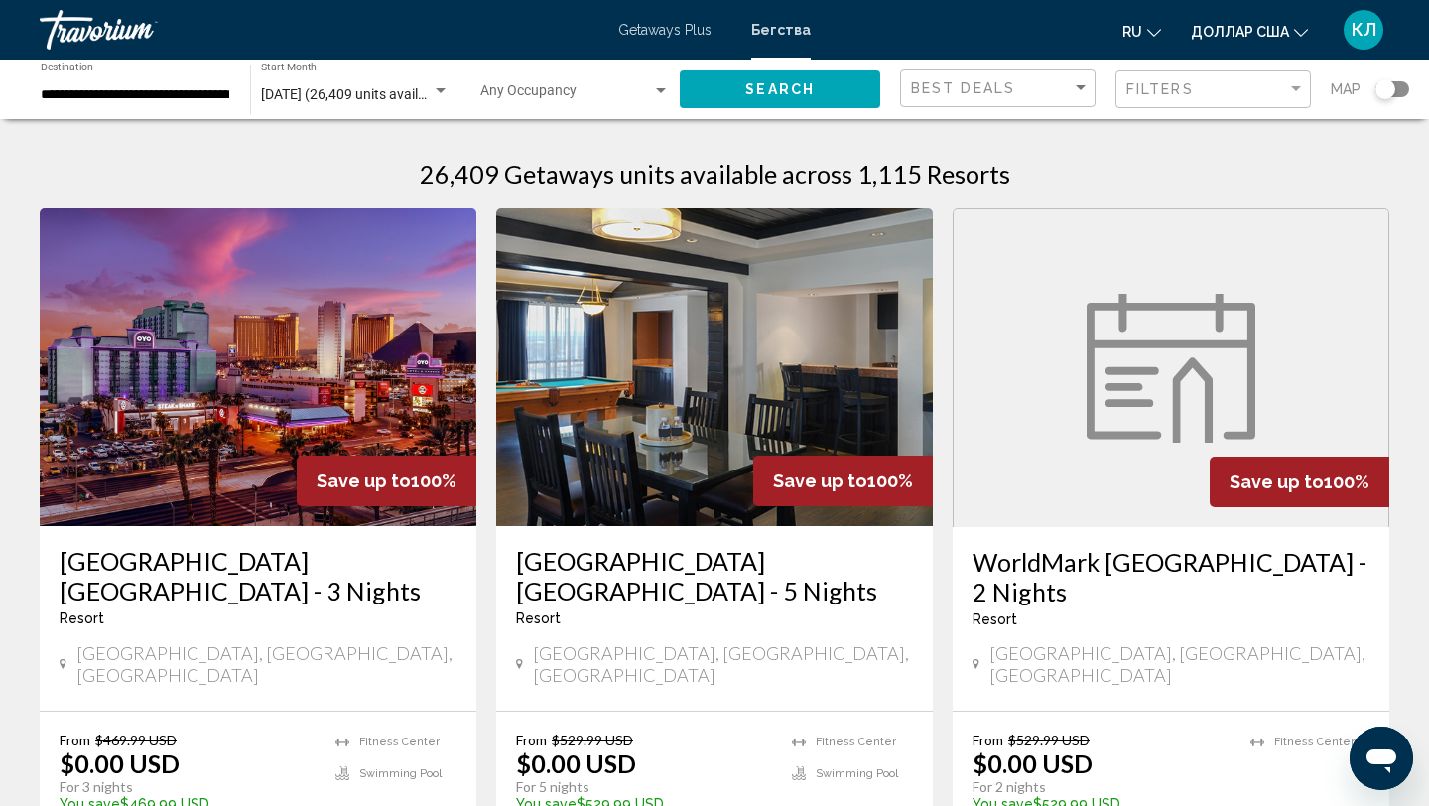
click at [1402, 86] on div "Search widget" at bounding box center [1392, 89] width 34 height 16
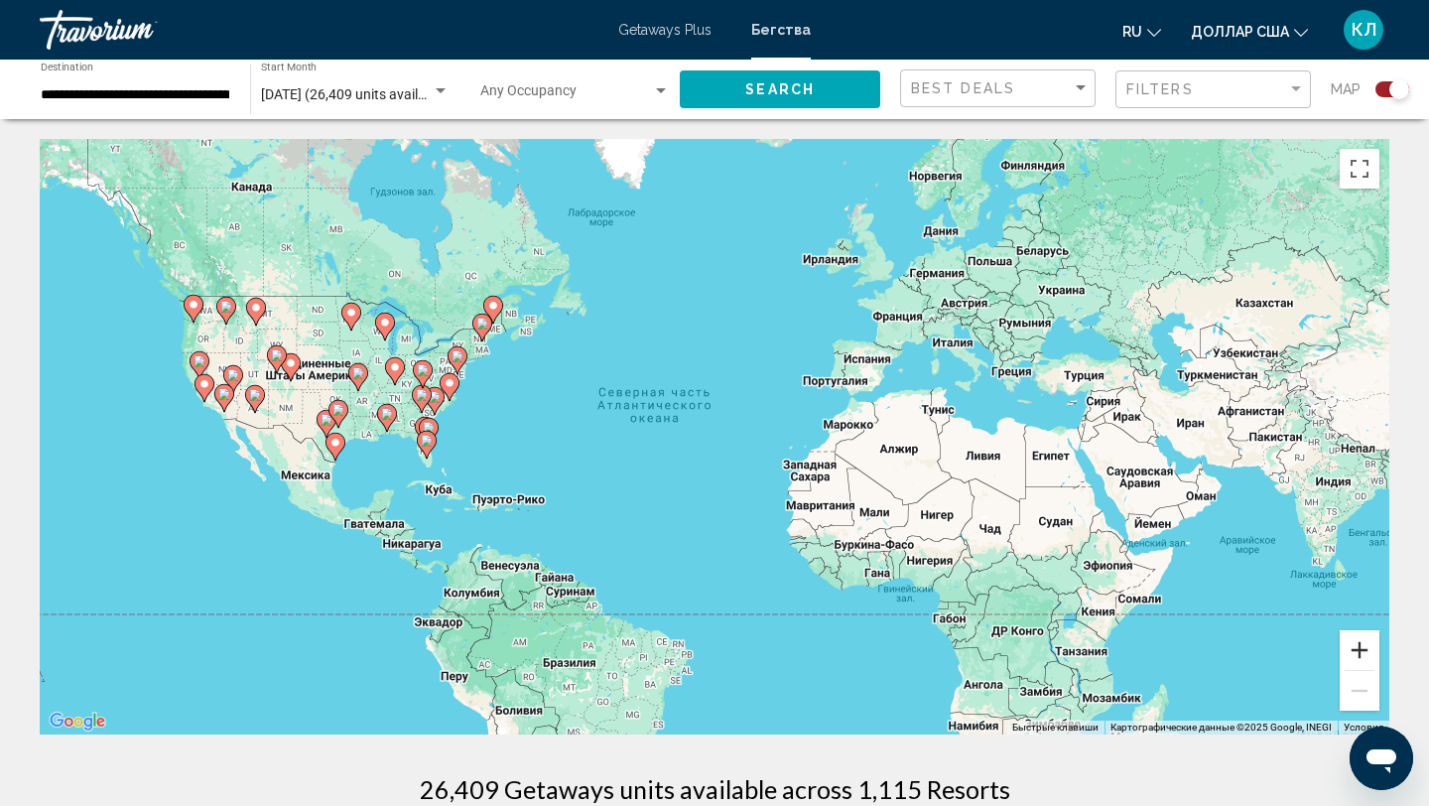
click at [1362, 648] on button "Увеличить" at bounding box center [1360, 650] width 40 height 40
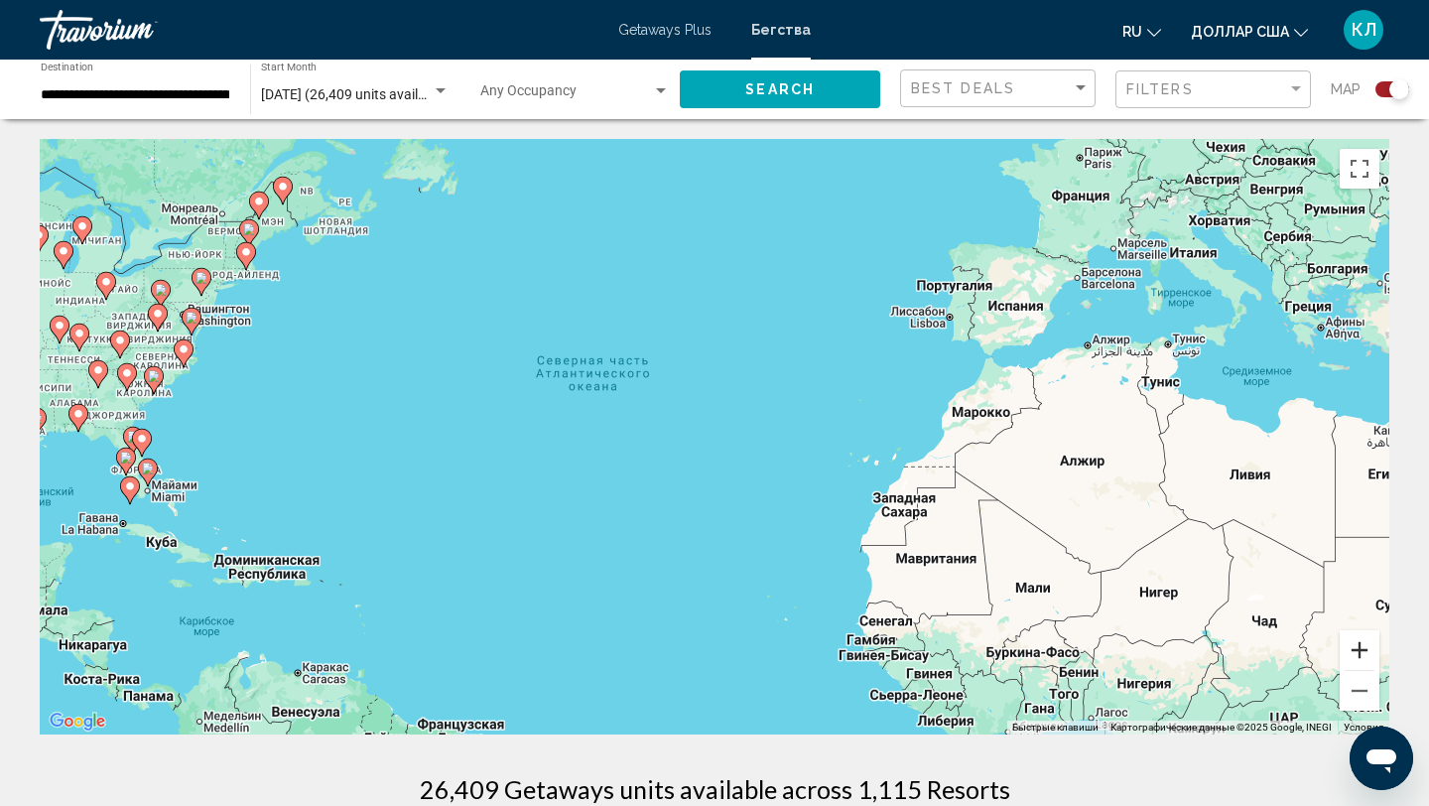
click at [1362, 648] on button "Увеличить" at bounding box center [1360, 650] width 40 height 40
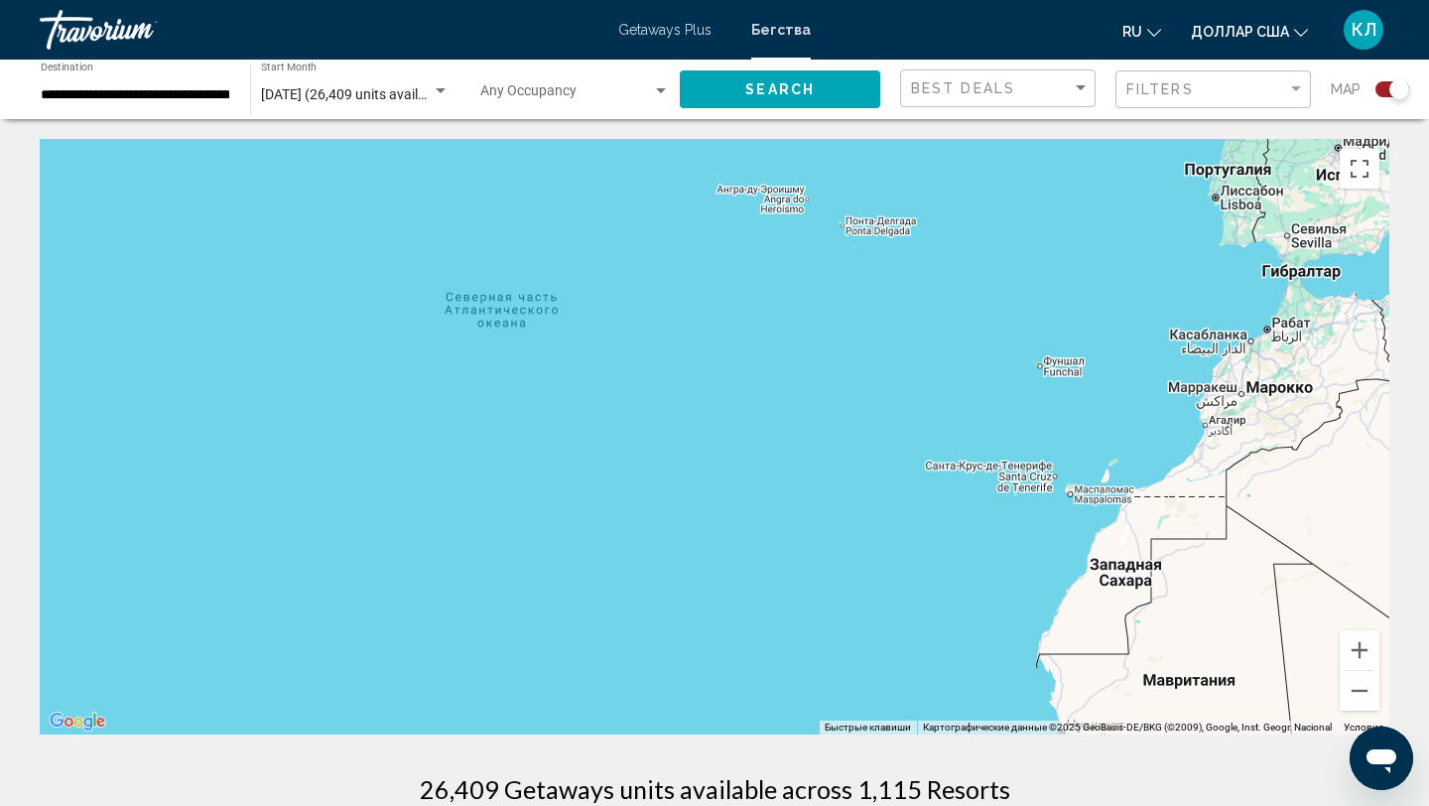
drag, startPoint x: 247, startPoint y: 425, endPoint x: 600, endPoint y: 429, distance: 353.3
click at [600, 429] on div "Чтобы активировать перетаскивание с помощью клавиатуры, нажмите Alt + Ввод. Пос…" at bounding box center [714, 436] width 1349 height 595
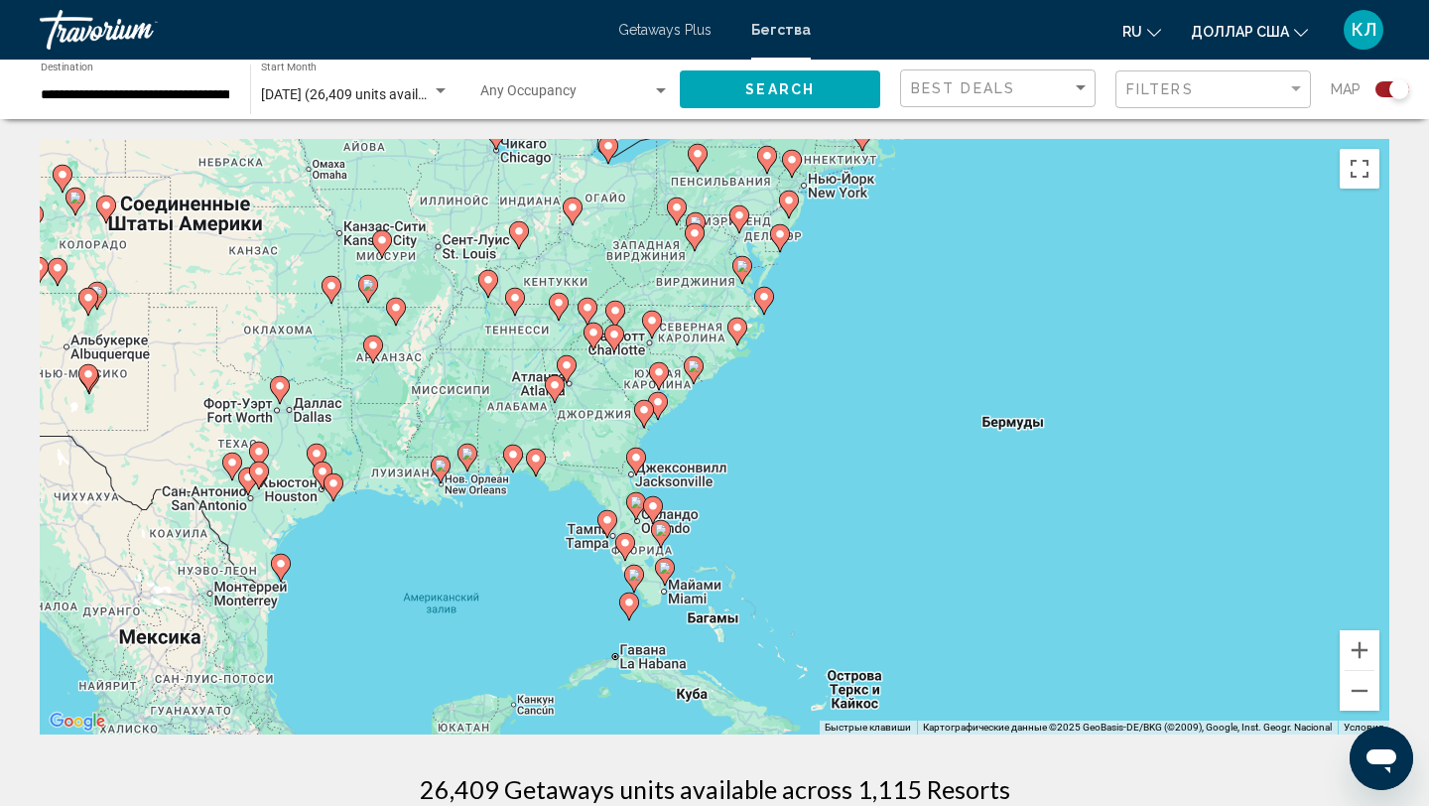
drag, startPoint x: 777, startPoint y: 345, endPoint x: 771, endPoint y: 445, distance: 99.4
click at [776, 447] on div "Чтобы активировать перетаскивание с помощью клавиатуры, нажмите Alt + Ввод. Пос…" at bounding box center [714, 436] width 1349 height 595
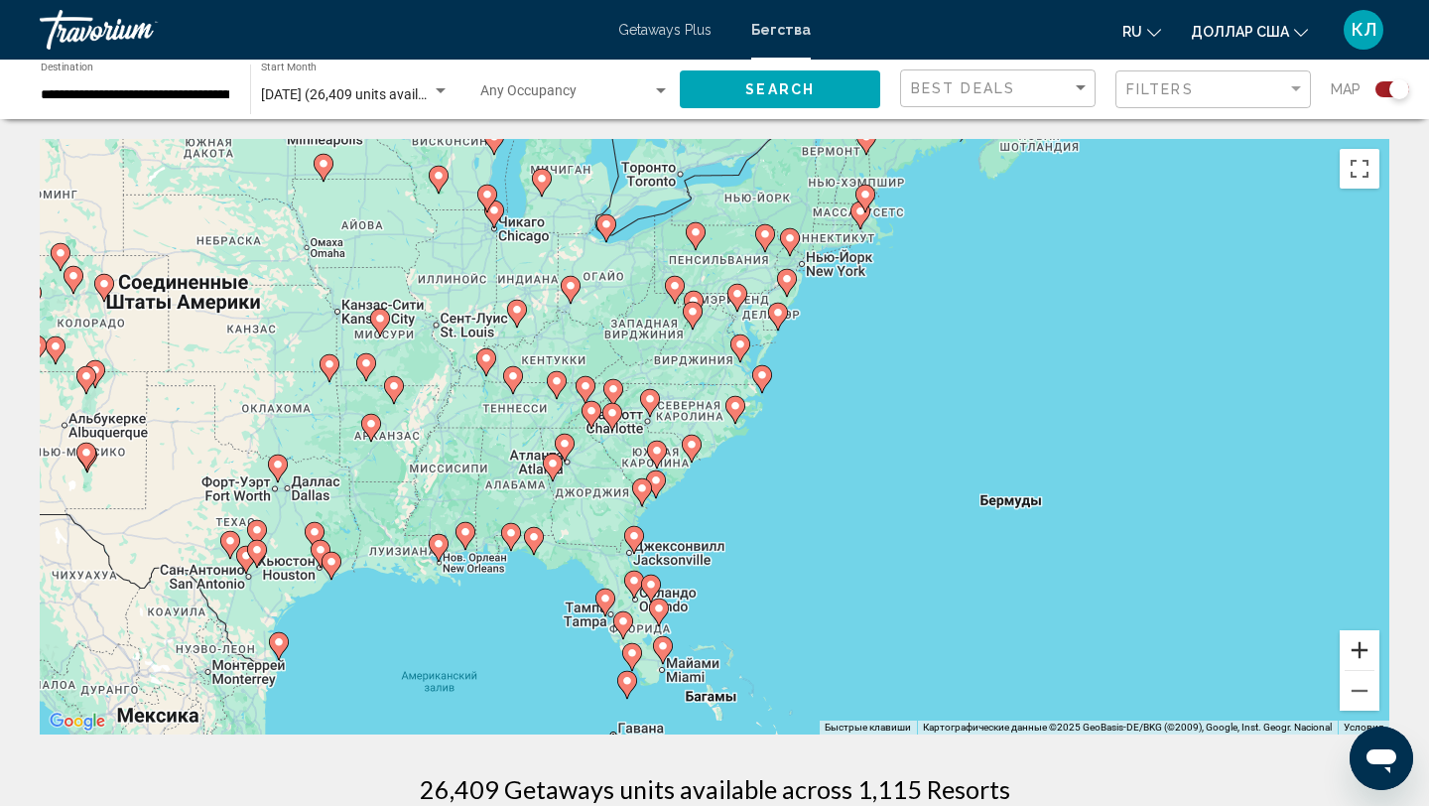
click at [1357, 652] on button "Увеличить" at bounding box center [1360, 650] width 40 height 40
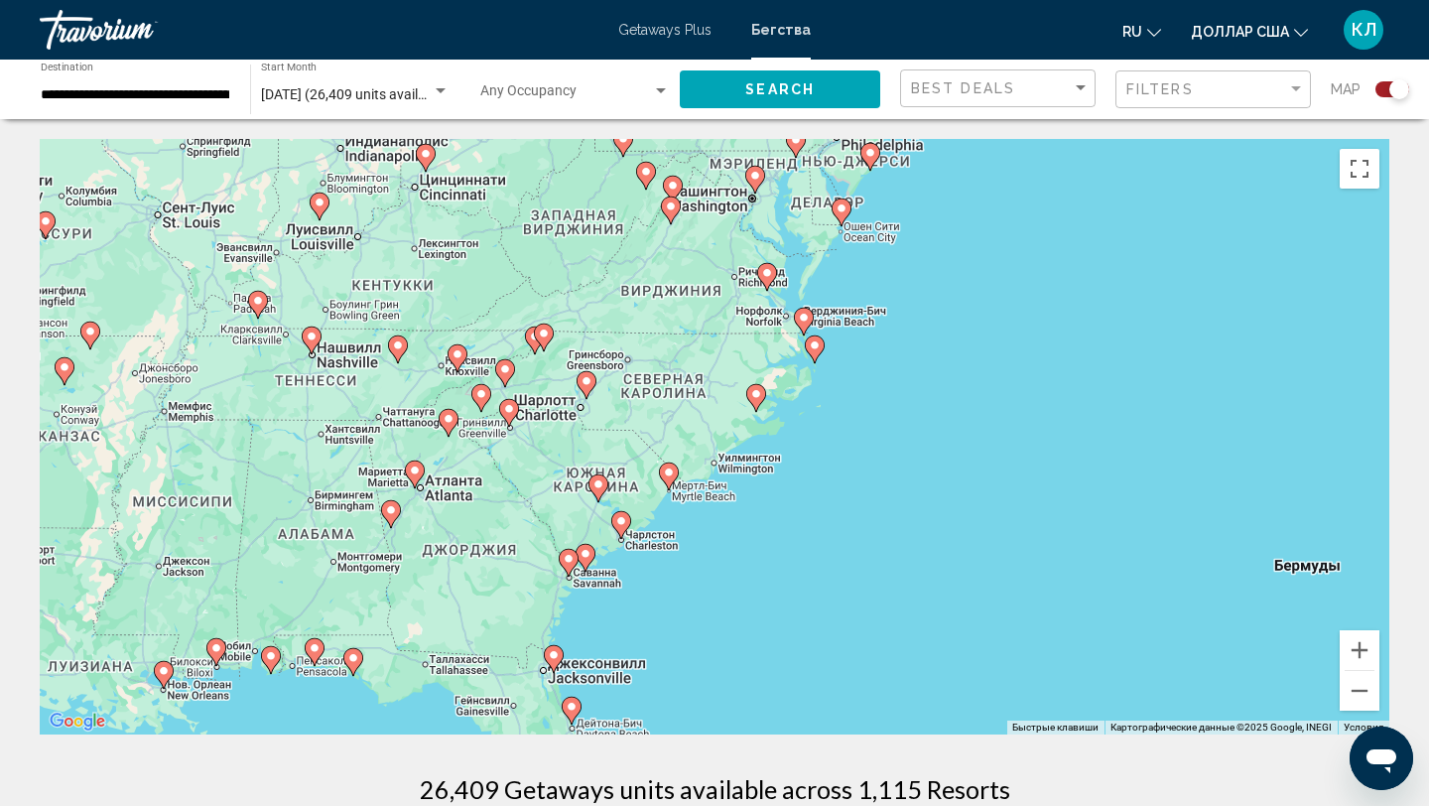
click at [587, 553] on image "Основное содержание" at bounding box center [585, 554] width 12 height 12
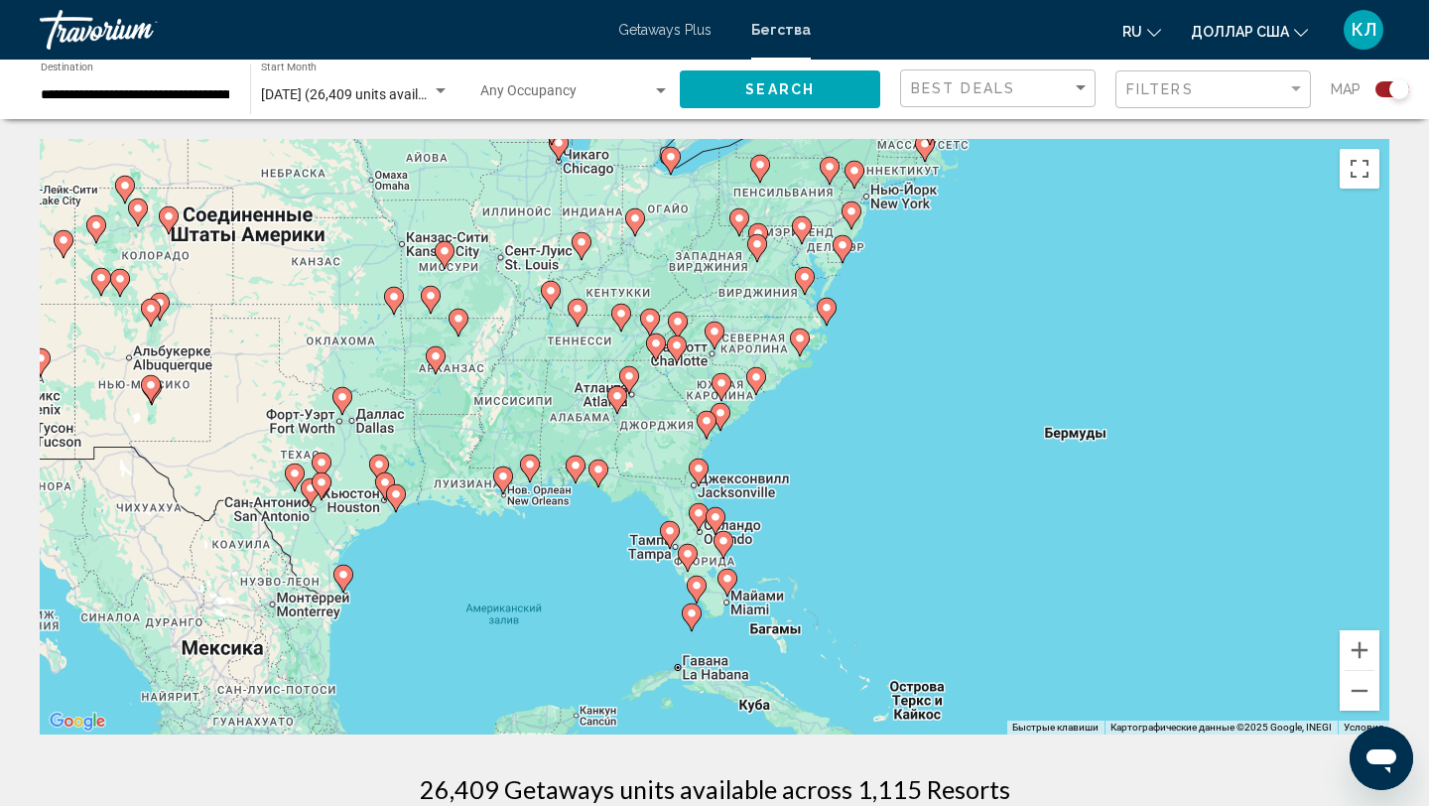
click at [717, 460] on div "Чтобы активировать перетаскивание с помощью клавиатуры, нажмите Alt + Ввод. Пос…" at bounding box center [714, 436] width 1349 height 595
click at [697, 471] on image "Основное содержание" at bounding box center [699, 468] width 12 height 12
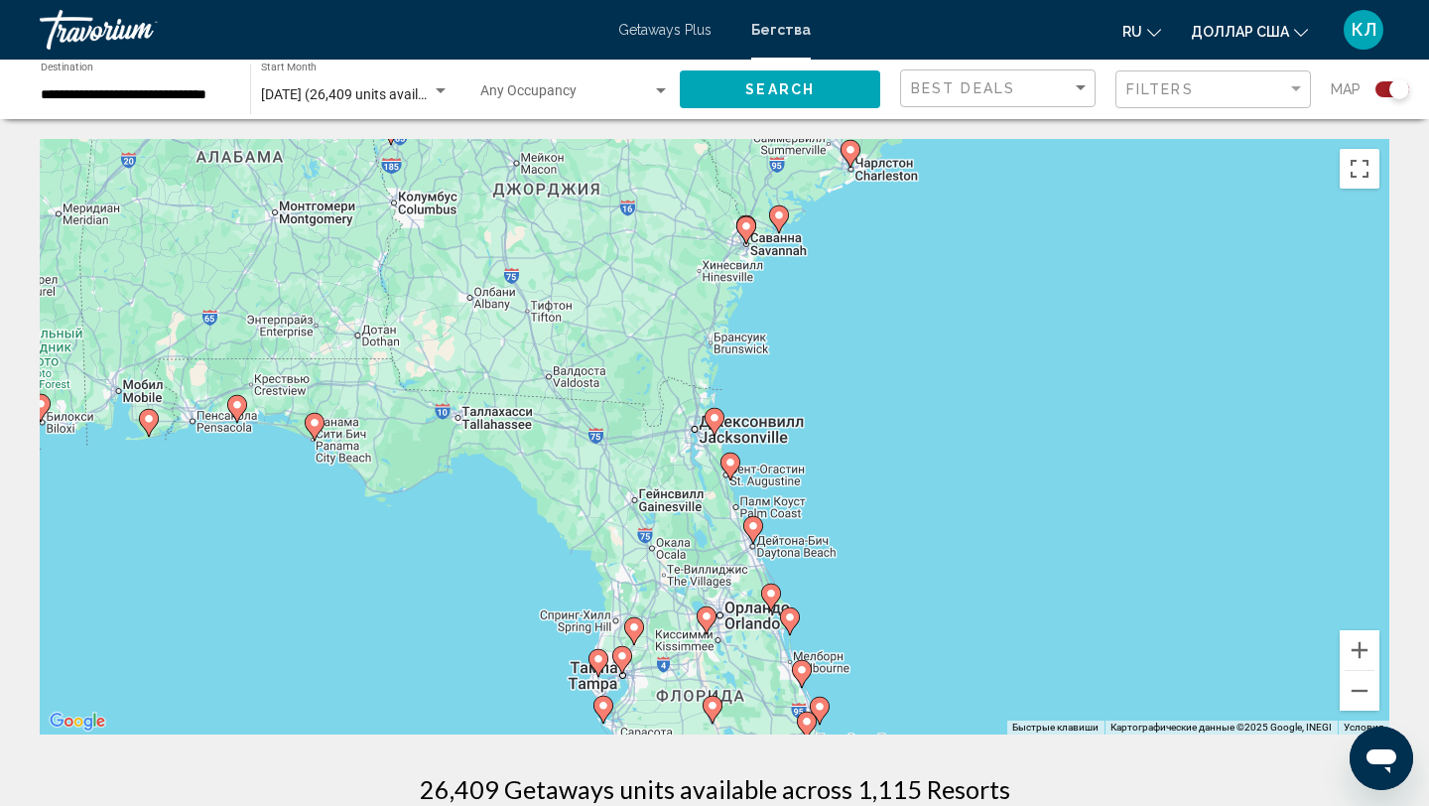
click at [748, 230] on image "Основное содержание" at bounding box center [746, 226] width 12 height 12
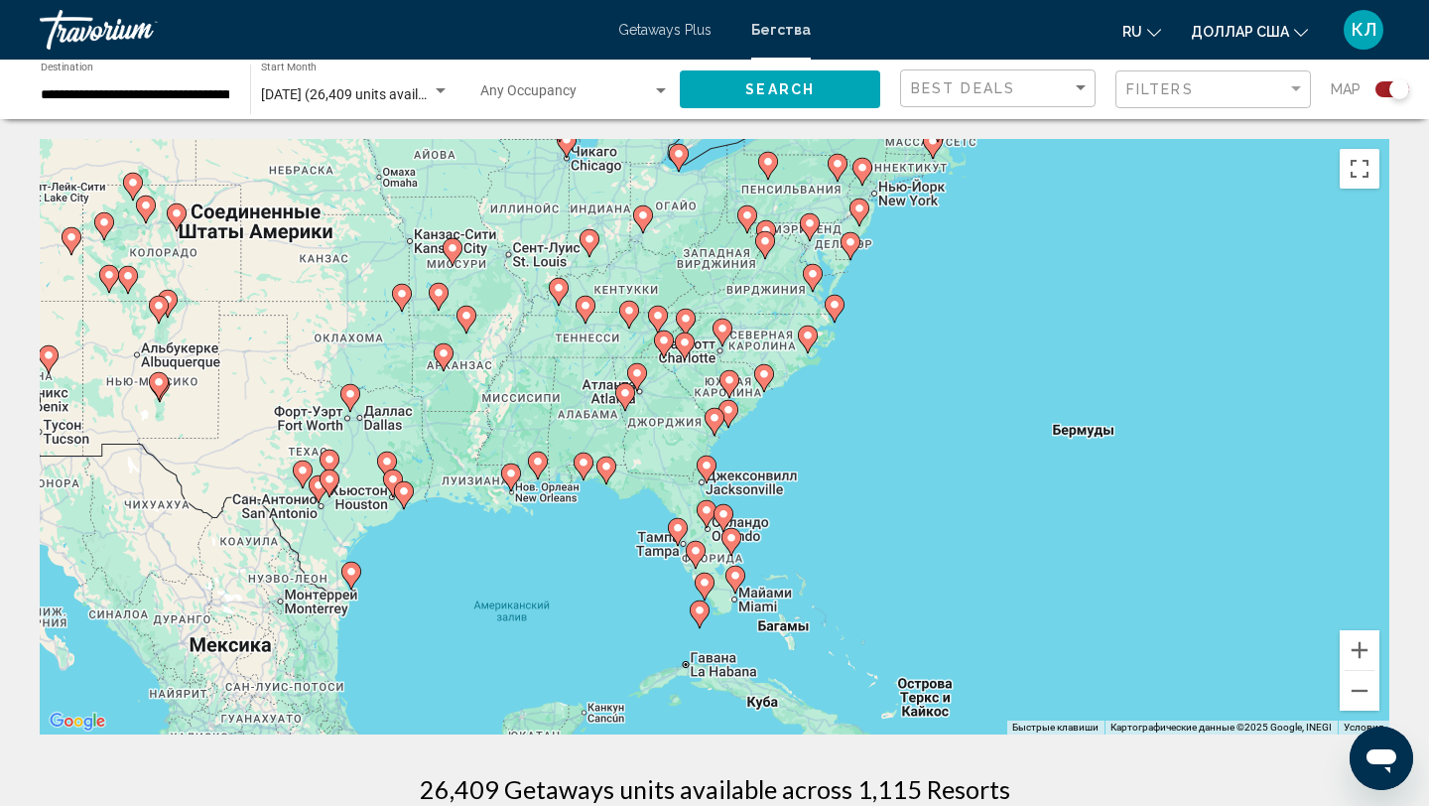
click at [714, 418] on image "Основное содержание" at bounding box center [714, 418] width 12 height 12
type input "**********"
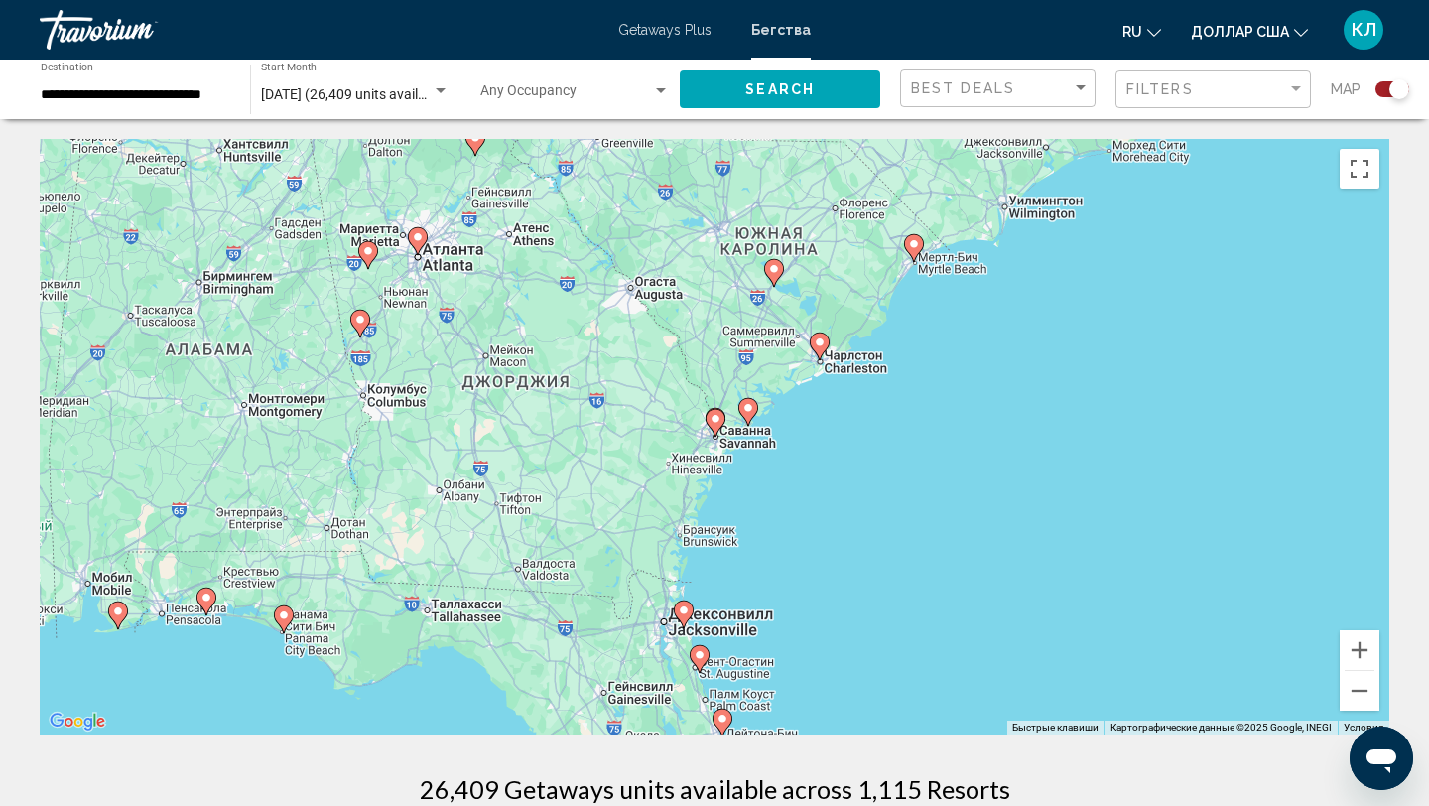
click at [714, 418] on image "Основное содержание" at bounding box center [715, 419] width 12 height 12
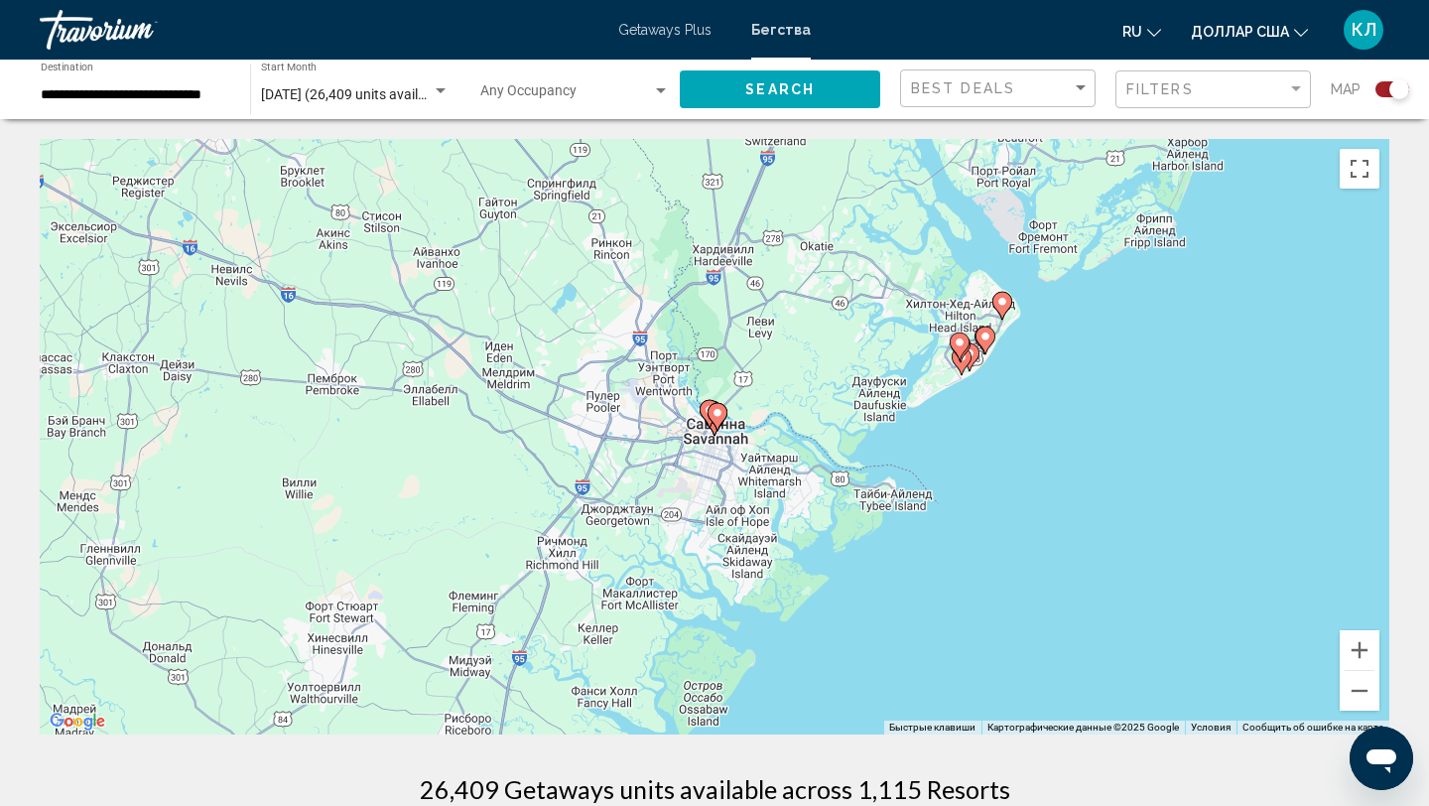
click at [714, 418] on image "Основное содержание" at bounding box center [717, 413] width 12 height 12
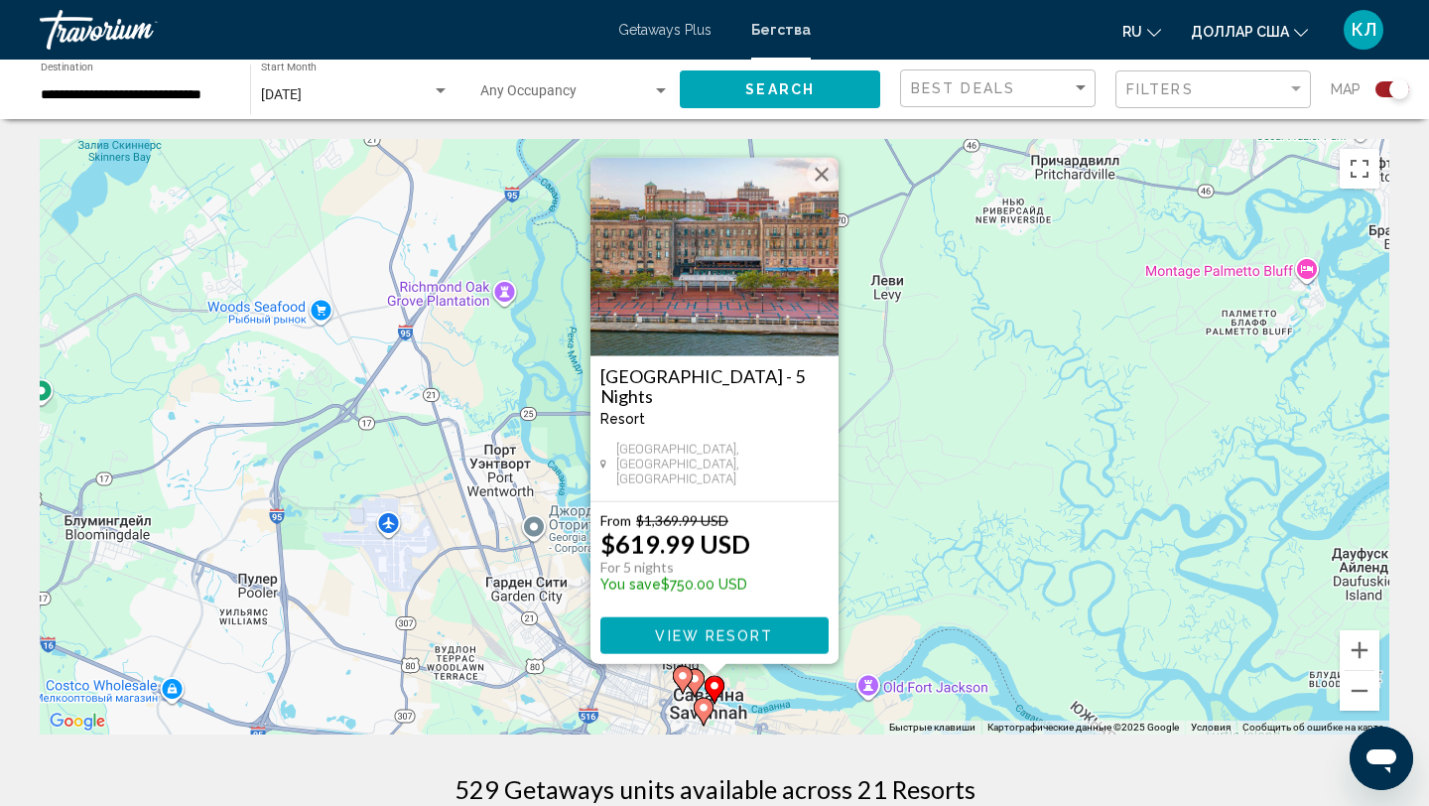
click at [684, 678] on image "Основное содержание" at bounding box center [683, 676] width 12 height 12
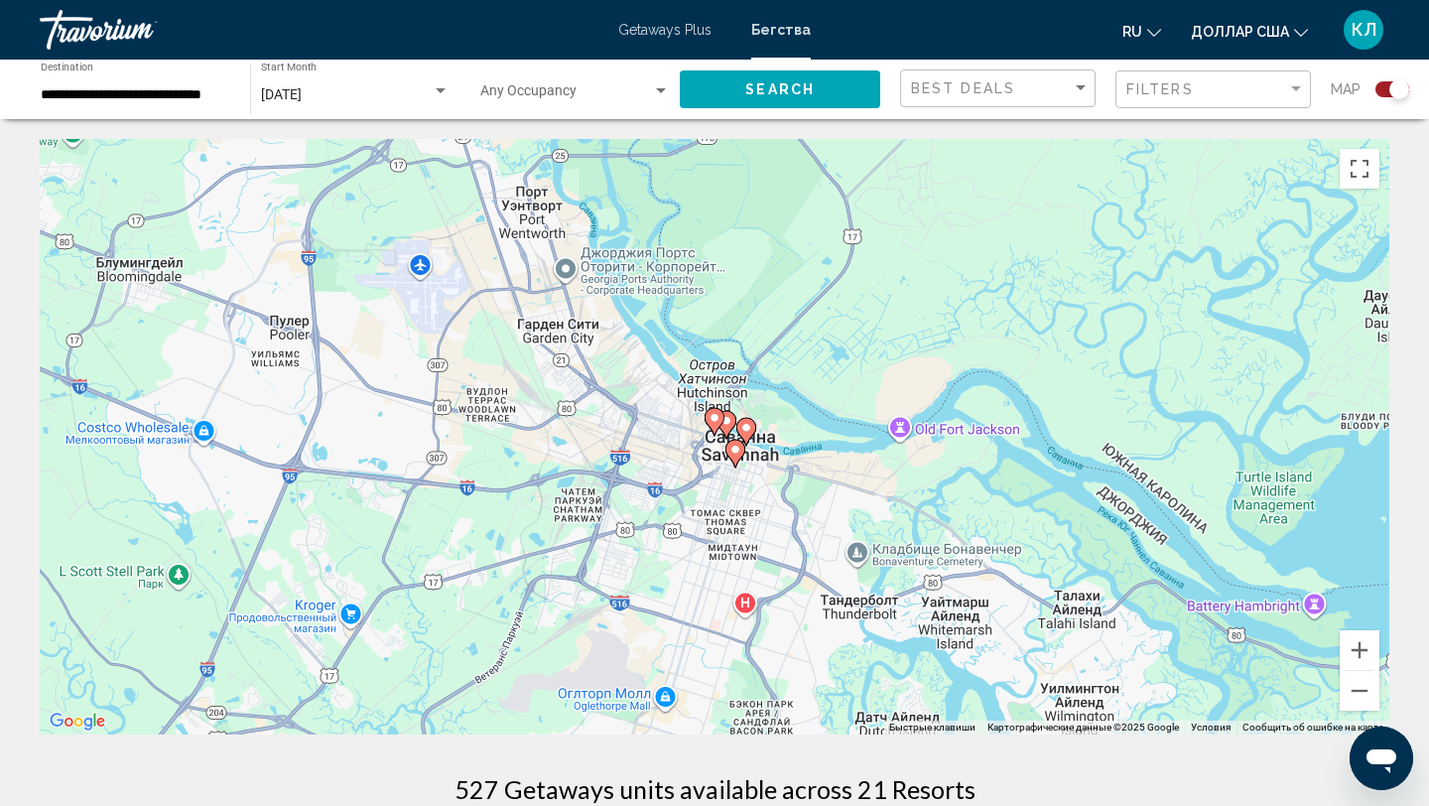
click at [715, 421] on image "Основное содержание" at bounding box center [714, 418] width 12 height 12
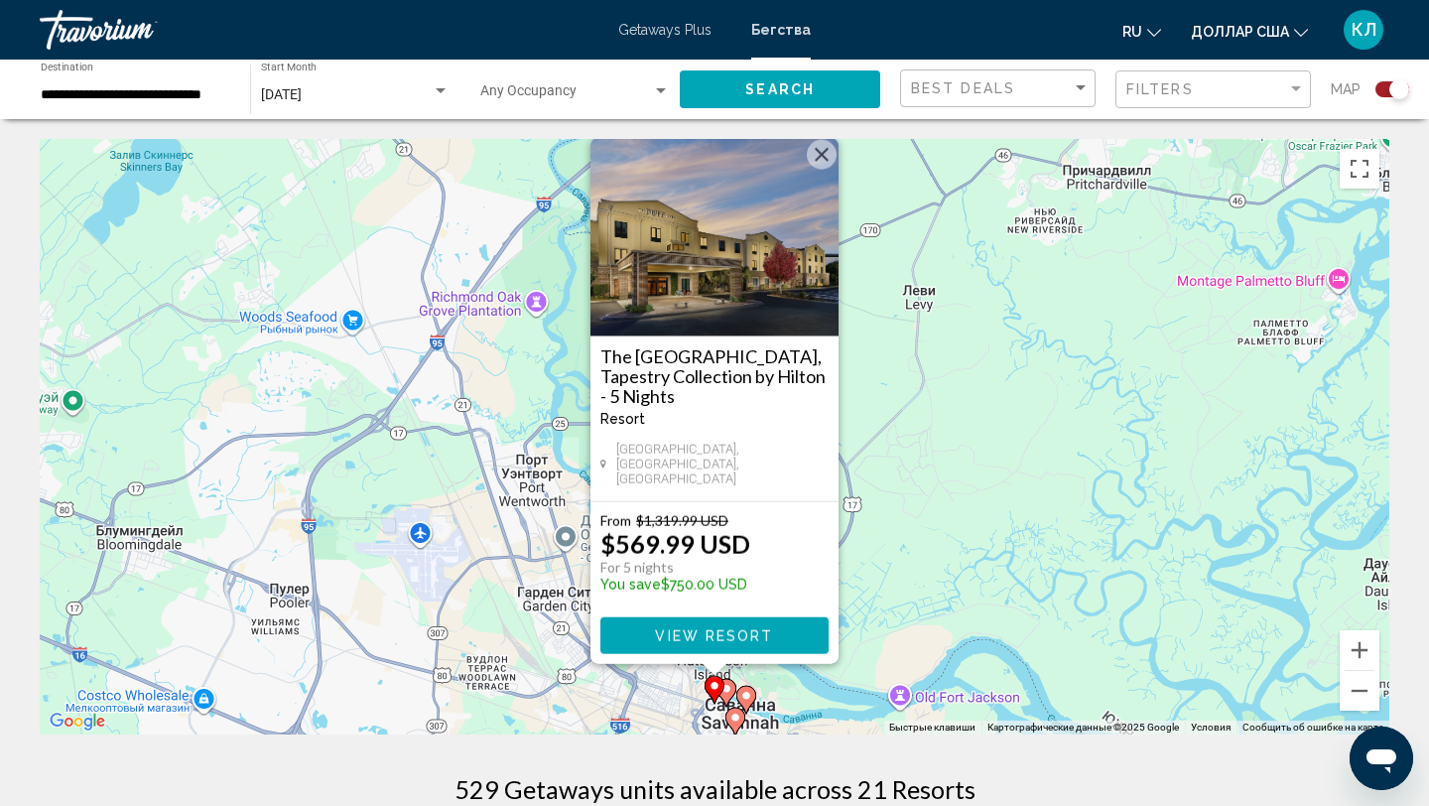
click at [729, 687] on image "Основное содержание" at bounding box center [726, 689] width 12 height 12
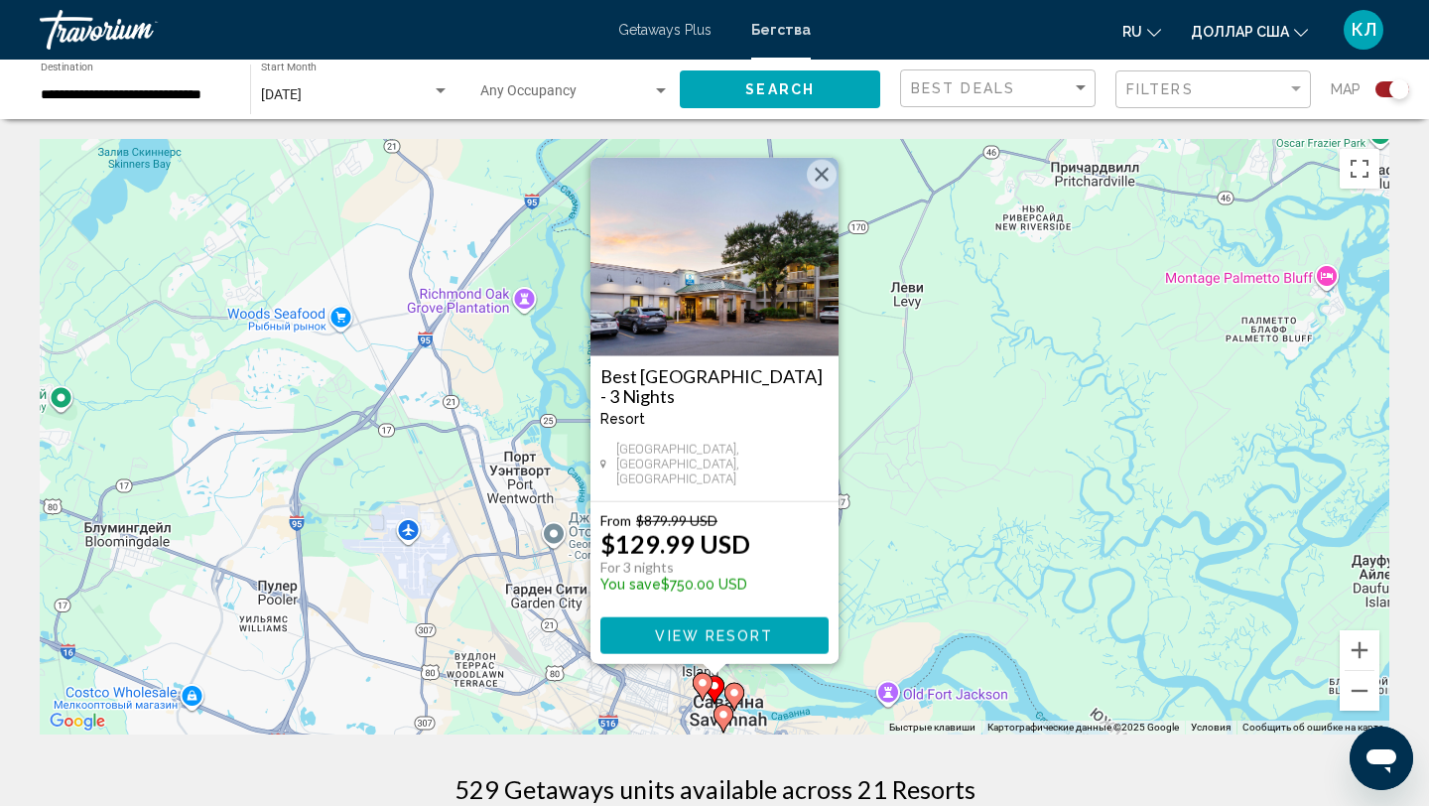
click at [732, 692] on image "Основное содержание" at bounding box center [734, 693] width 12 height 12
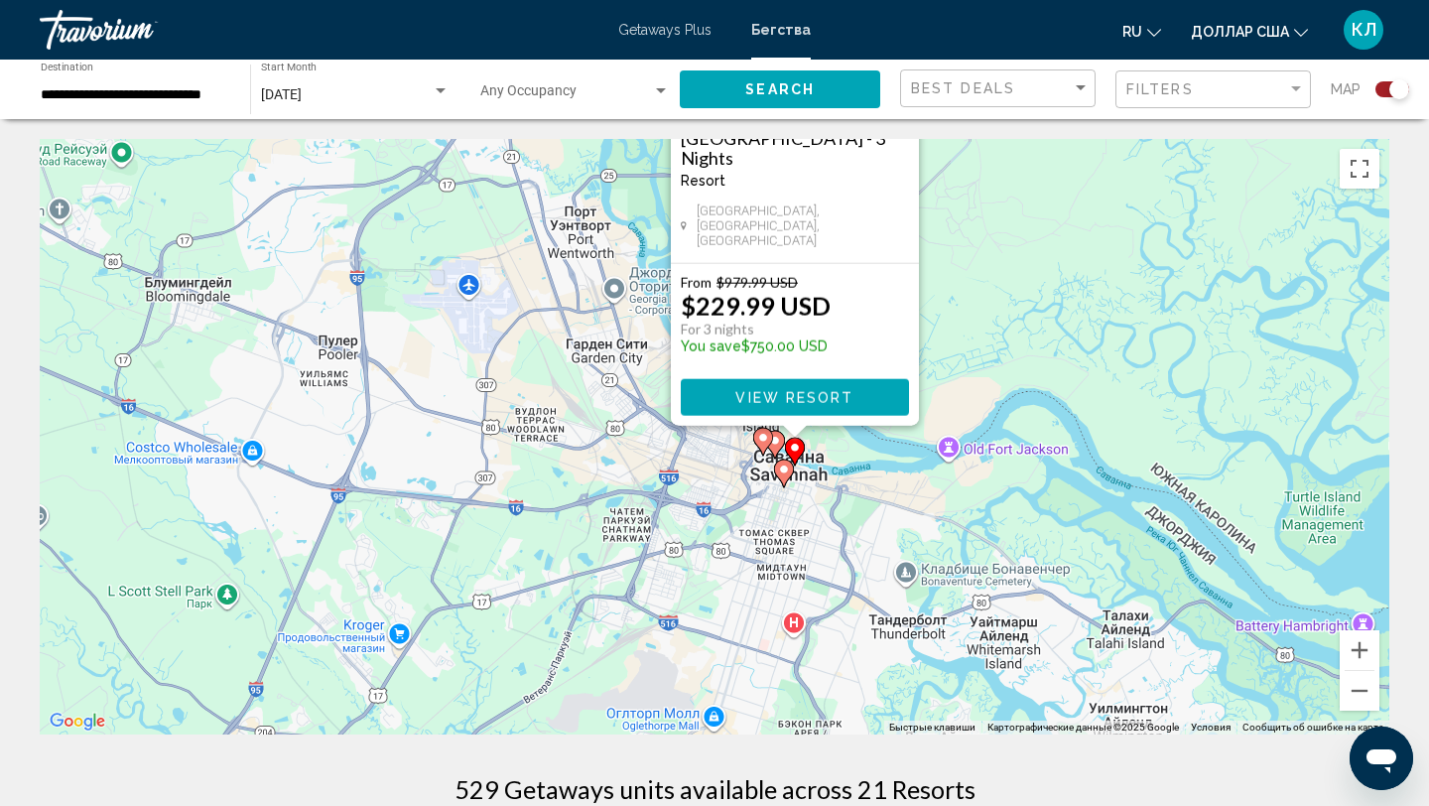
drag, startPoint x: 778, startPoint y: 684, endPoint x: 858, endPoint y: 435, distance: 261.7
click at [858, 435] on div "Чтобы активировать перетаскивание с помощью клавиатуры, нажмите Alt + Ввод. Пос…" at bounding box center [714, 436] width 1349 height 595
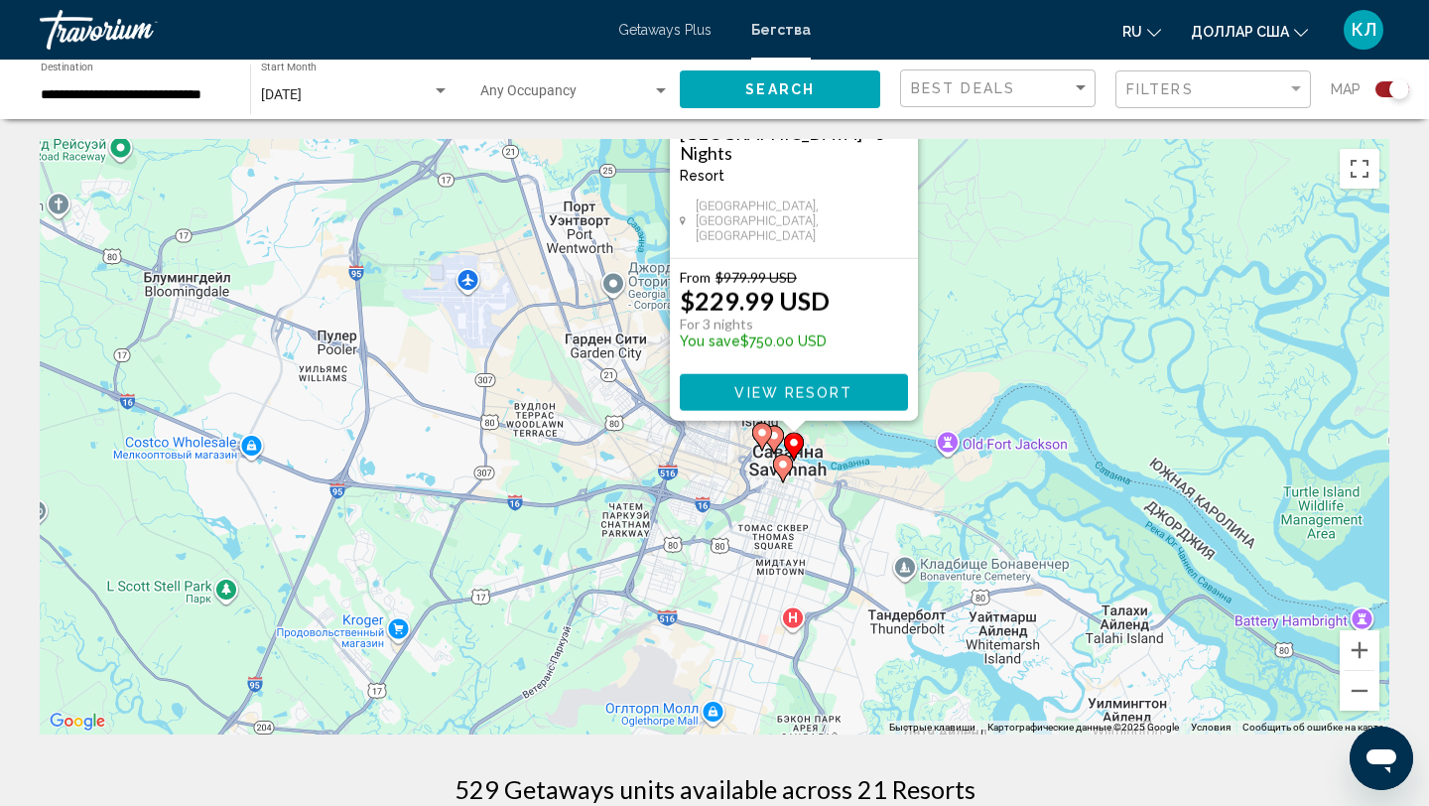
click at [784, 462] on image "Основное содержание" at bounding box center [783, 464] width 12 height 12
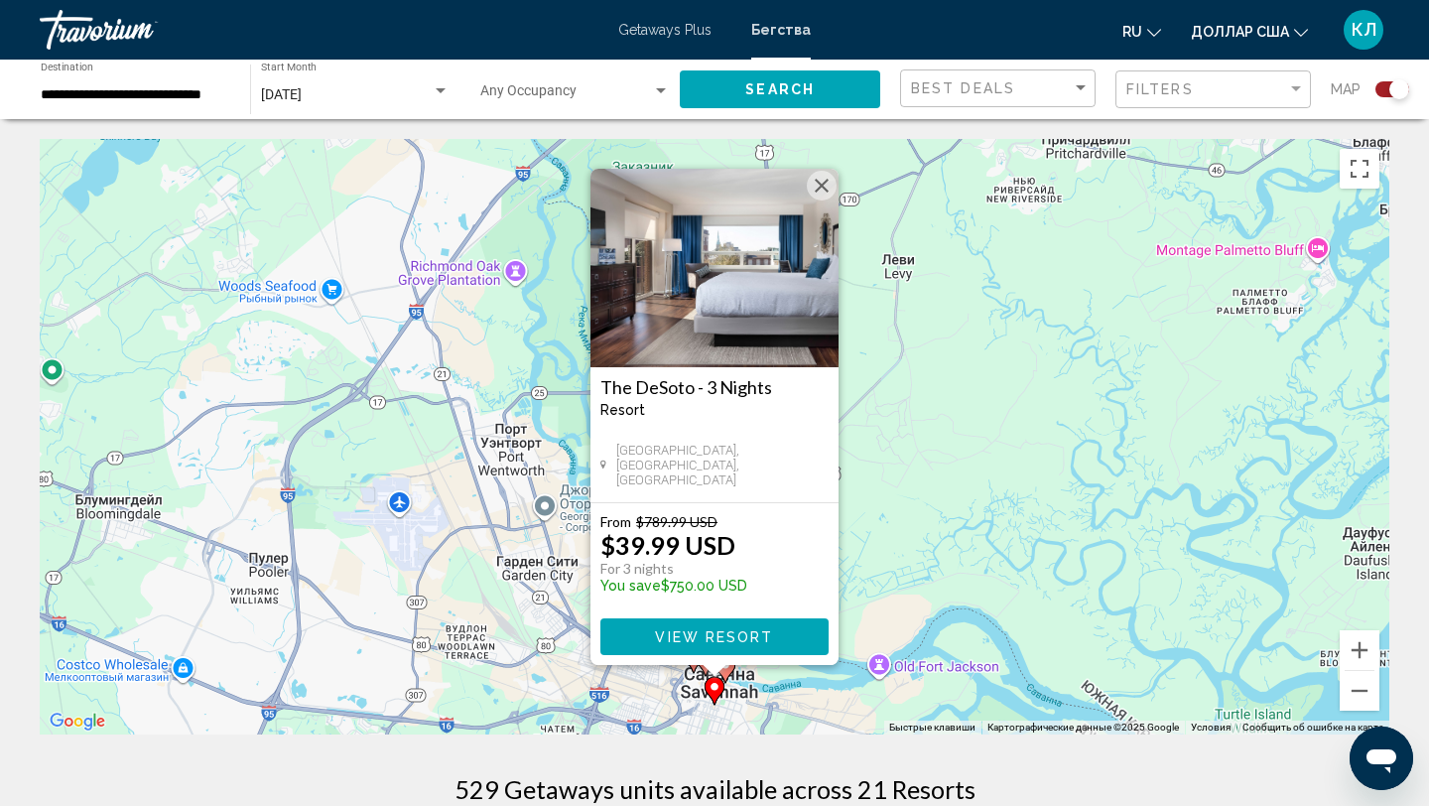
click at [768, 632] on span "View Resort" at bounding box center [714, 637] width 118 height 16
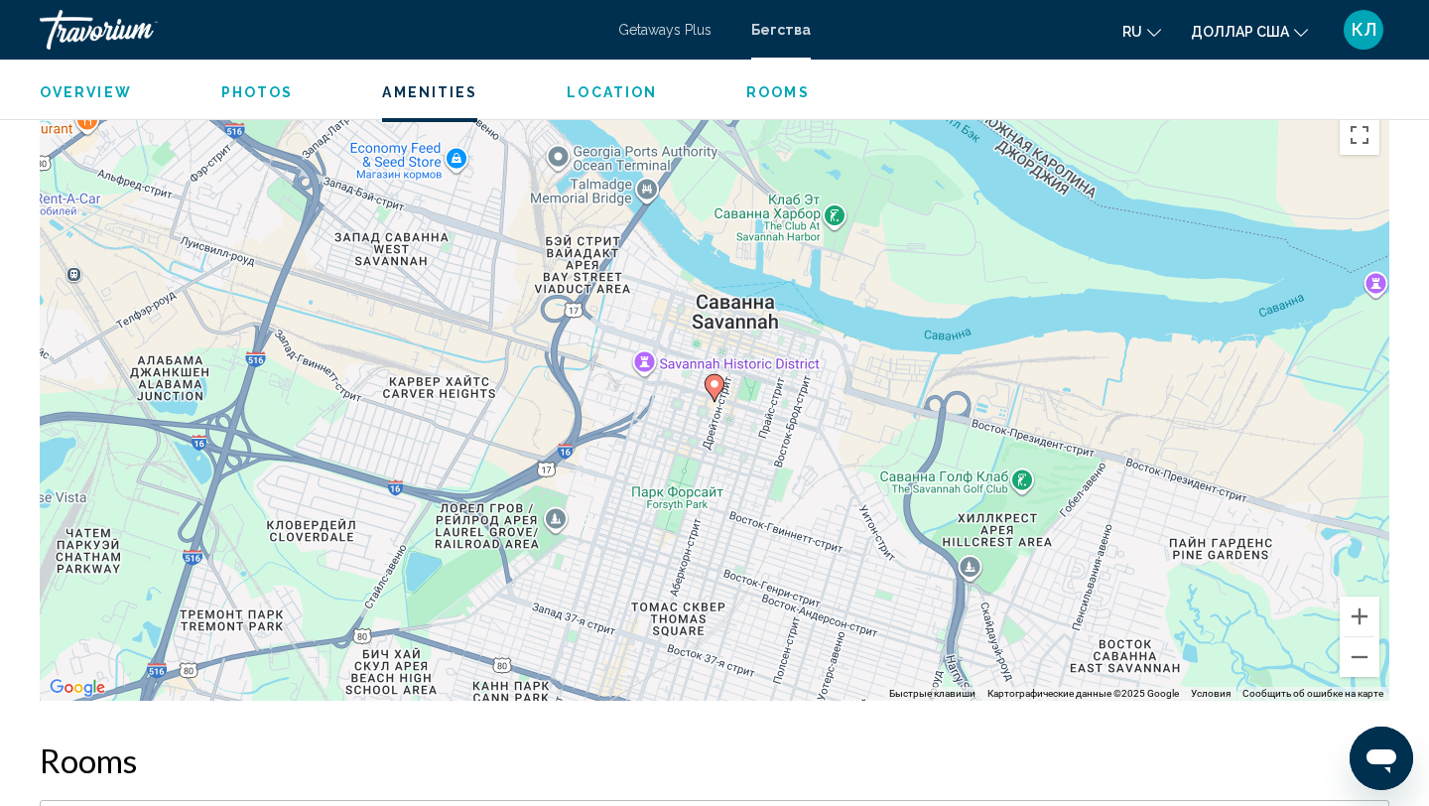
scroll to position [1903, 0]
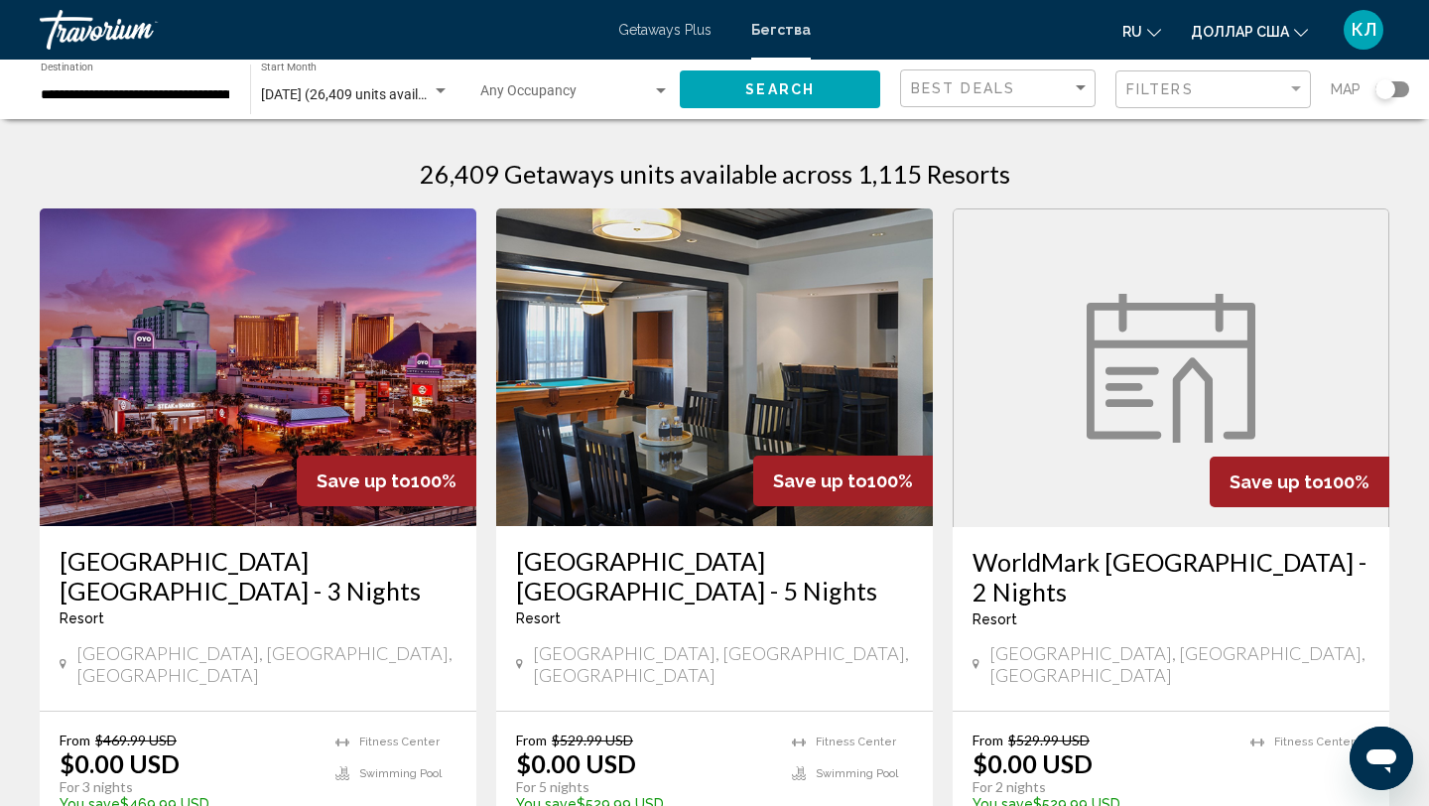
click at [1400, 83] on div "Search widget" at bounding box center [1392, 89] width 34 height 16
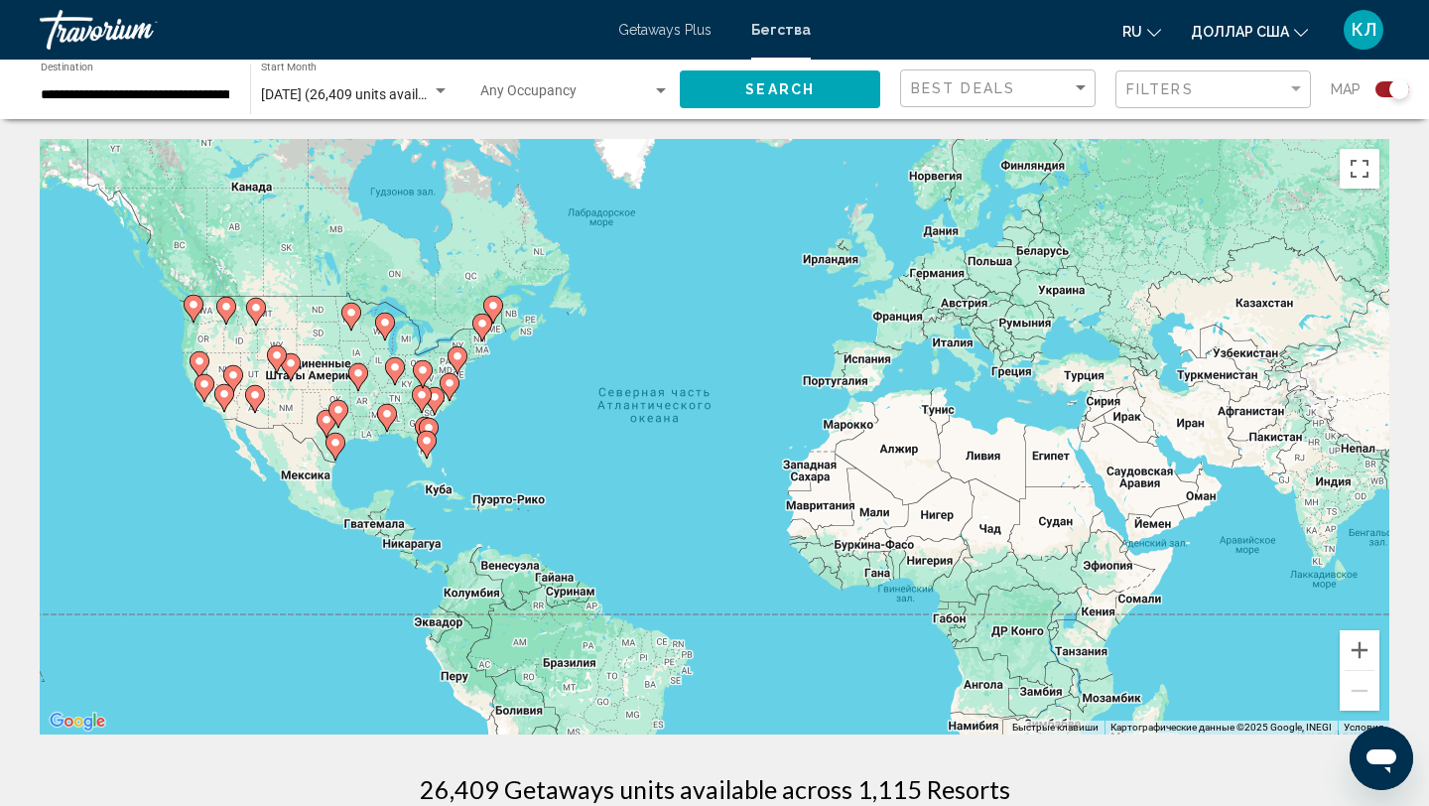
click at [460, 403] on div "Чтобы активировать перетаскивание с помощью клавиатуры, нажмите Alt + Ввод. Пос…" at bounding box center [714, 436] width 1349 height 595
click at [446, 389] on icon "Основное содержание" at bounding box center [450, 387] width 18 height 26
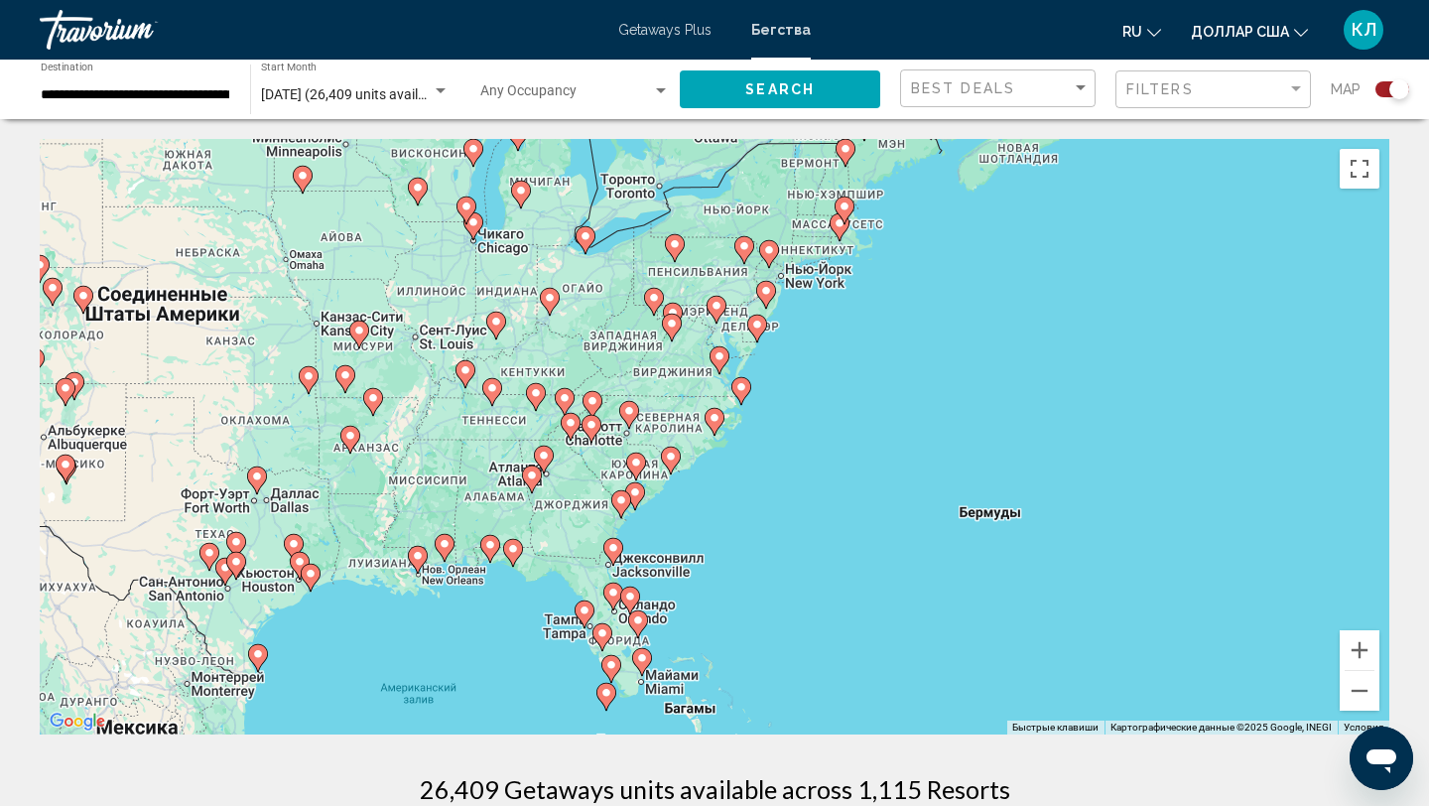
click at [647, 493] on div "Чтобы активировать перетаскивание с помощью клавиатуры, нажмите Alt + Ввод. Пос…" at bounding box center [714, 436] width 1349 height 595
click at [637, 494] on image "Основное содержание" at bounding box center [635, 492] width 12 height 12
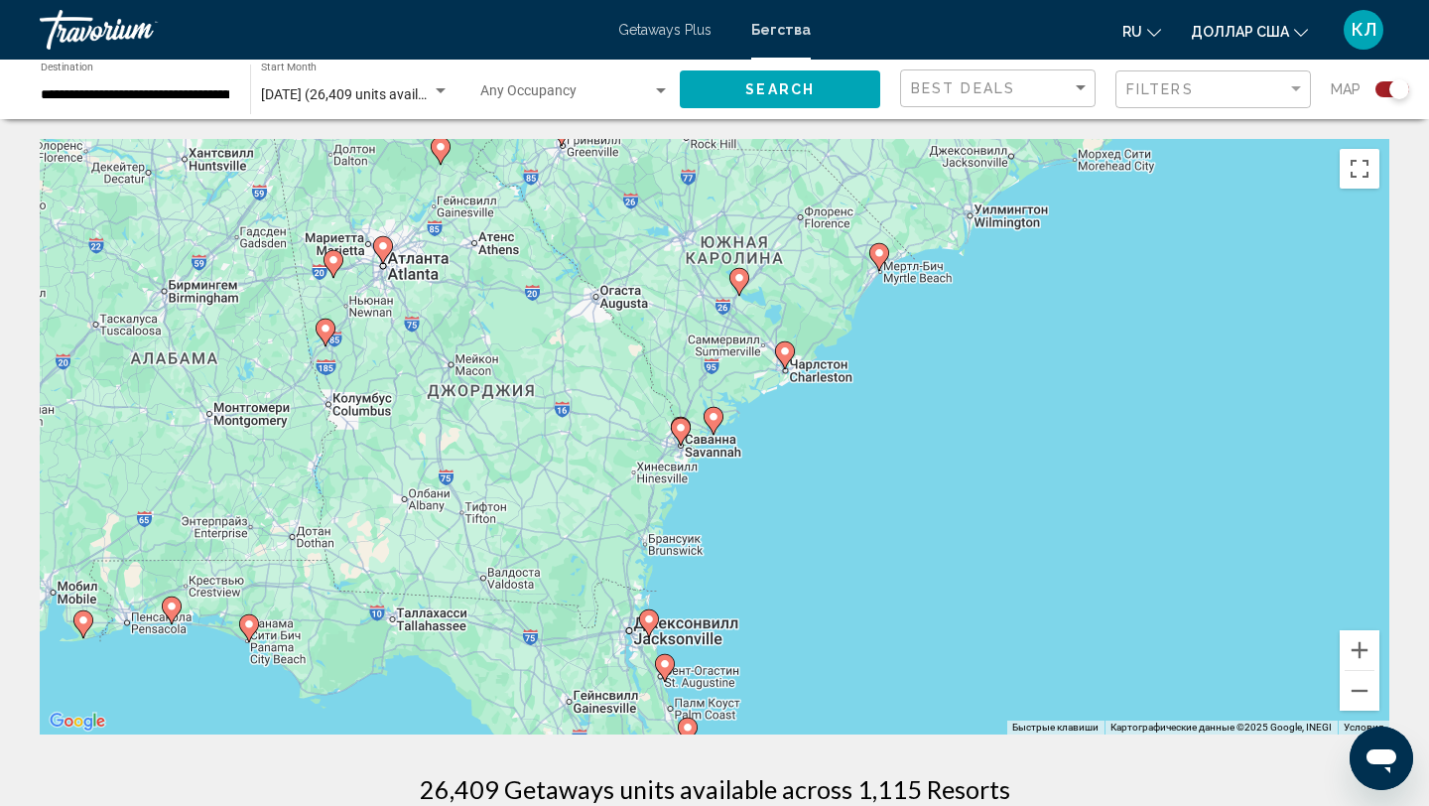
click at [712, 425] on icon "Основное содержание" at bounding box center [713, 421] width 18 height 26
type input "**********"
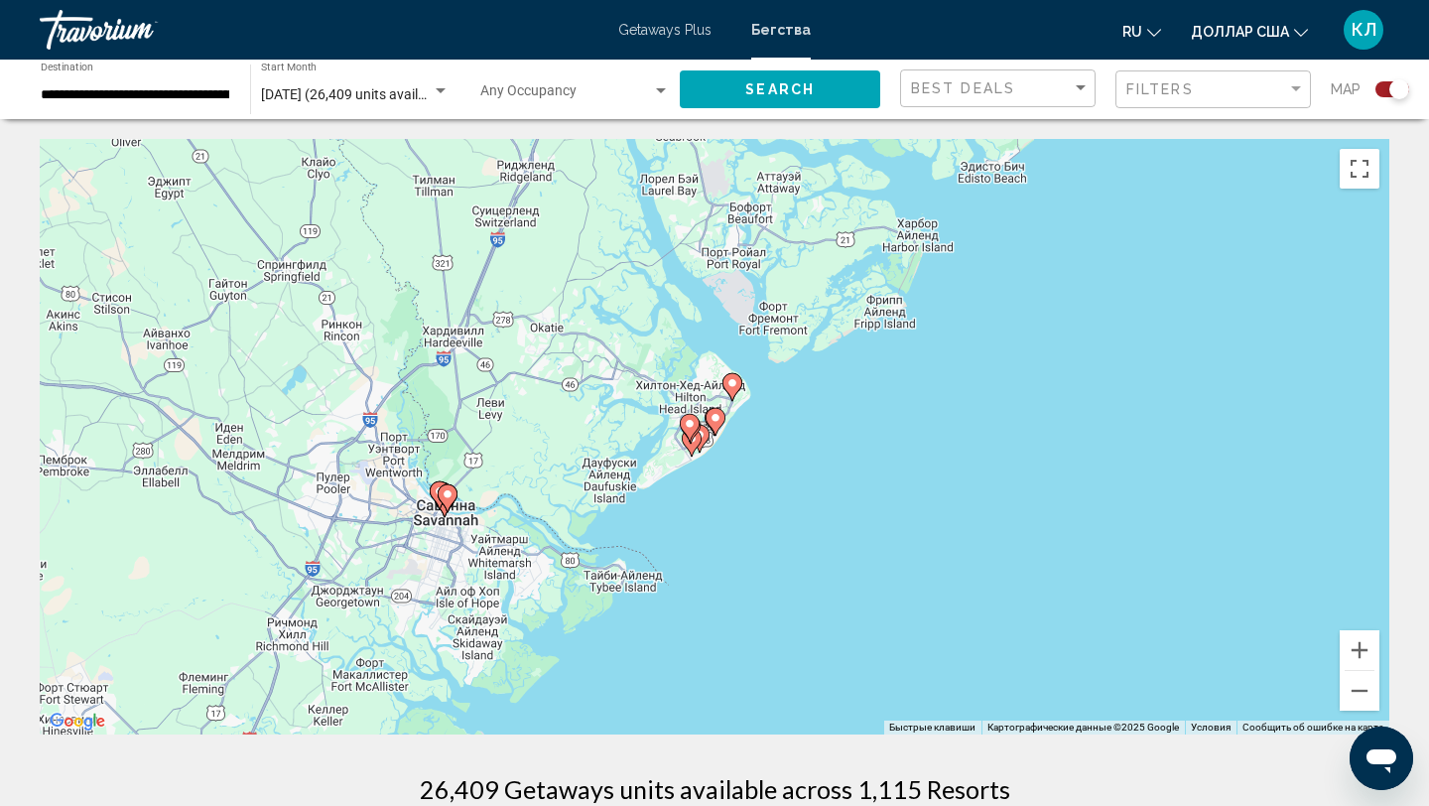
click at [713, 425] on icon "Основное содержание" at bounding box center [715, 422] width 18 height 26
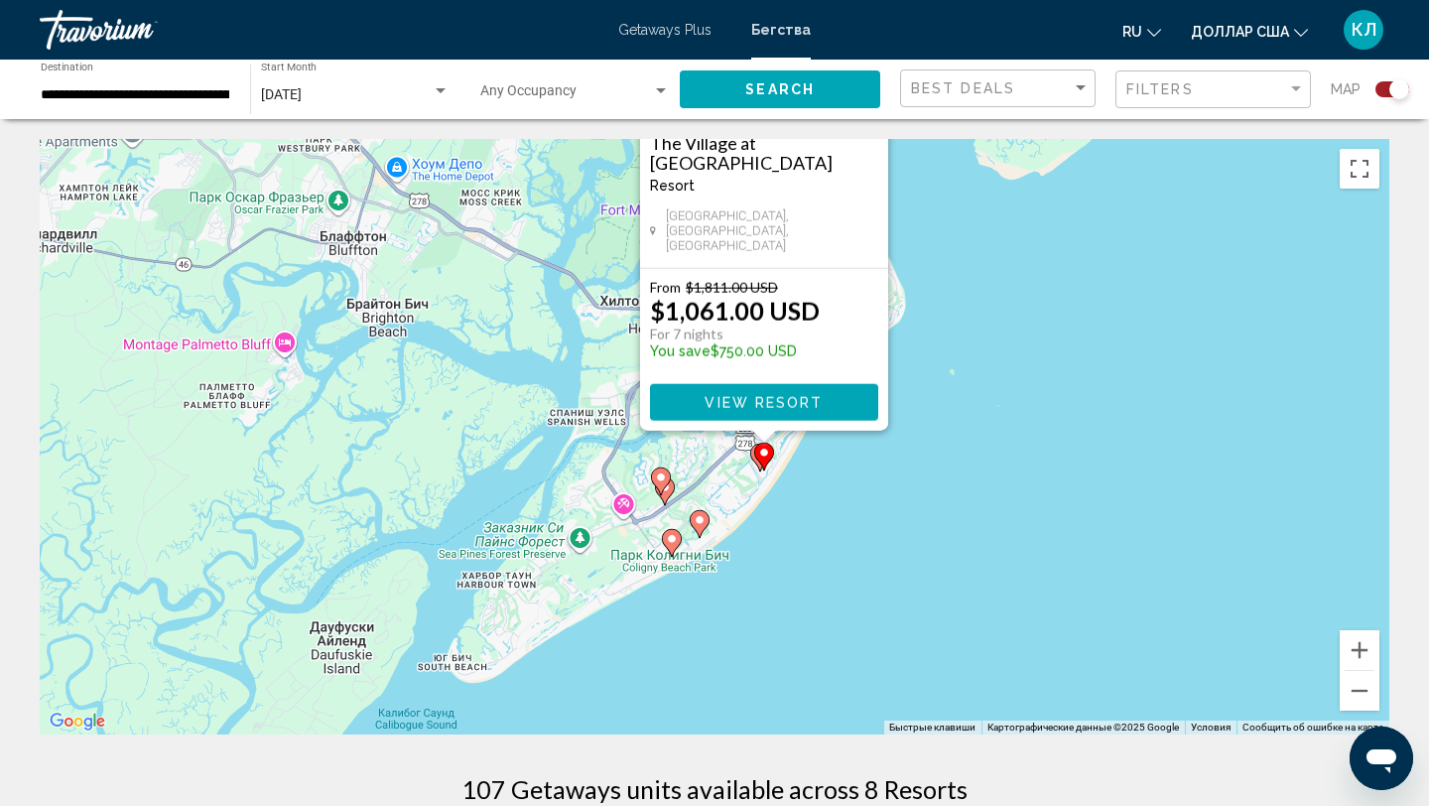
drag, startPoint x: 912, startPoint y: 604, endPoint x: 966, endPoint y: 343, distance: 266.6
click at [966, 343] on div "Чтобы активировать перетаскивание с помощью клавиатуры, нажмите Alt + Ввод. Пос…" at bounding box center [714, 436] width 1349 height 595
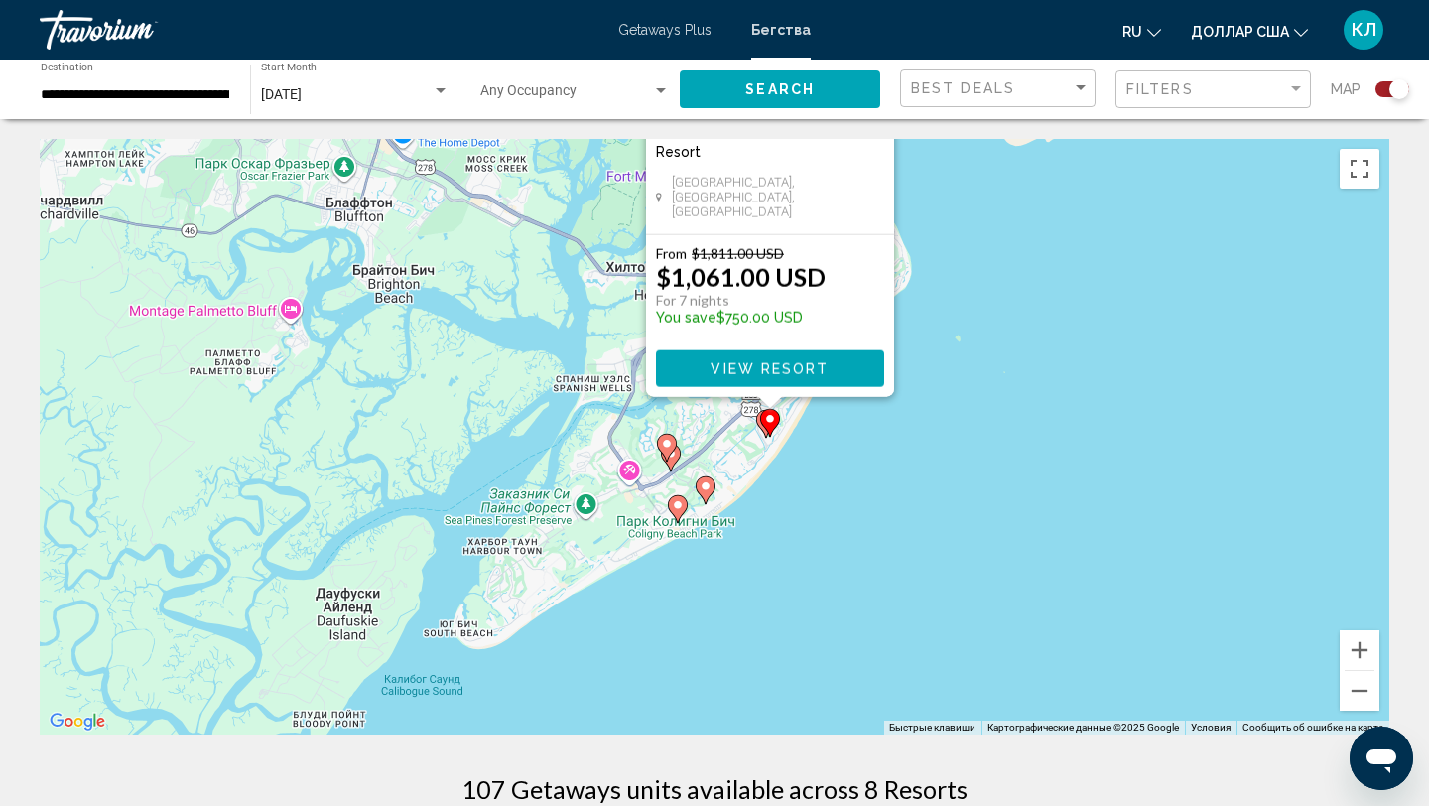
click at [666, 448] on image "Основное содержание" at bounding box center [667, 444] width 12 height 12
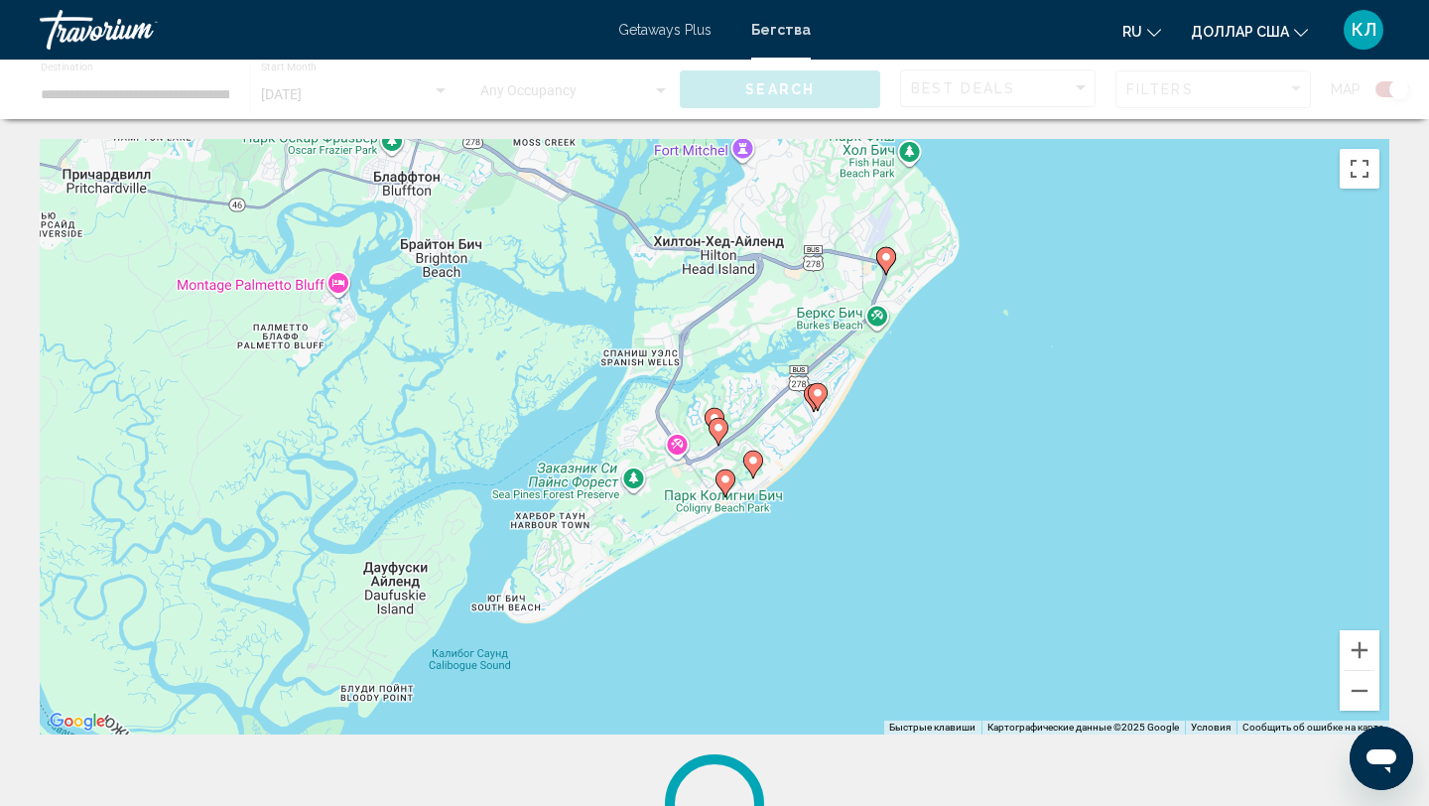
click at [715, 418] on gmp-advanced-marker "Основное содержание" at bounding box center [718, 432] width 20 height 30
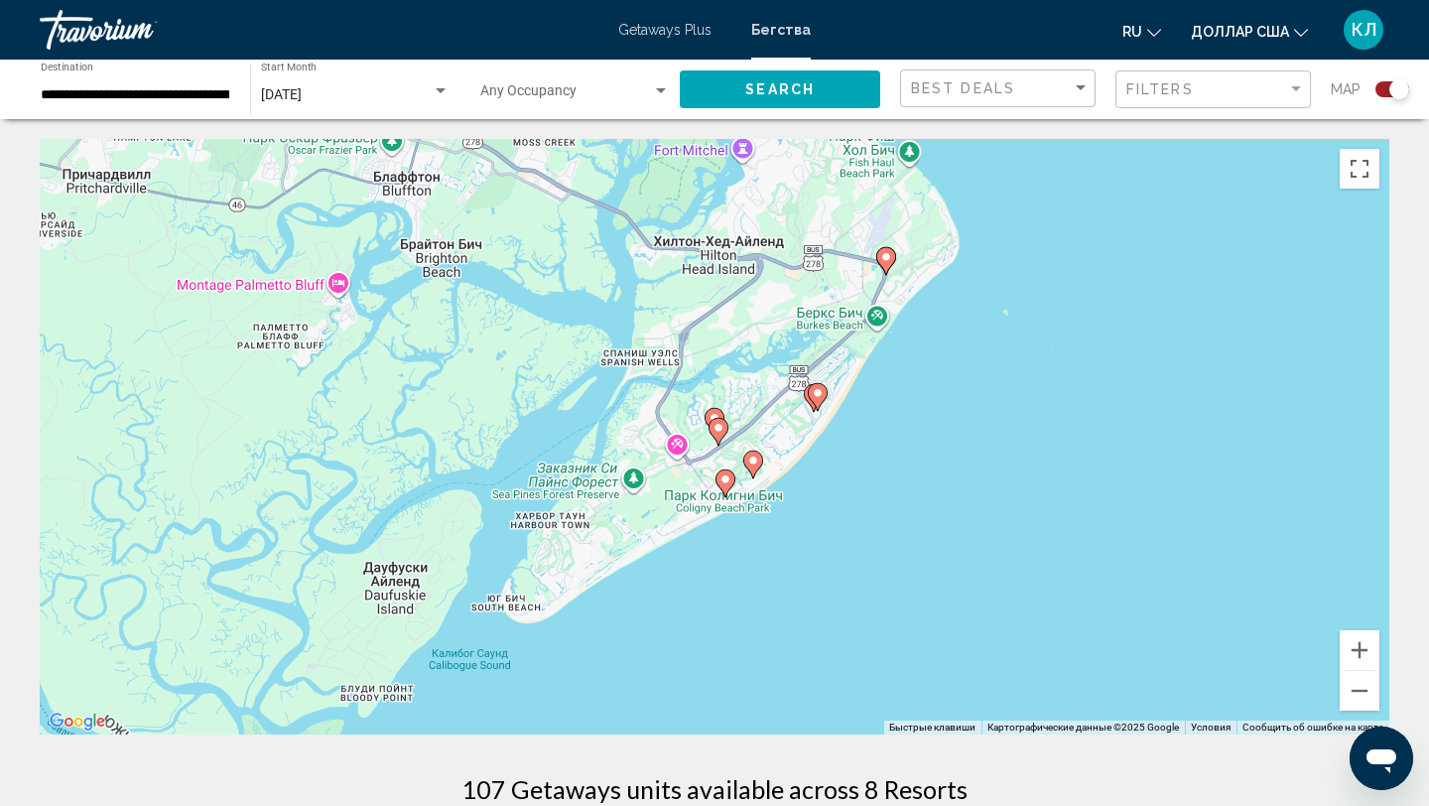
click at [729, 481] on image "Основное содержание" at bounding box center [725, 479] width 12 height 12
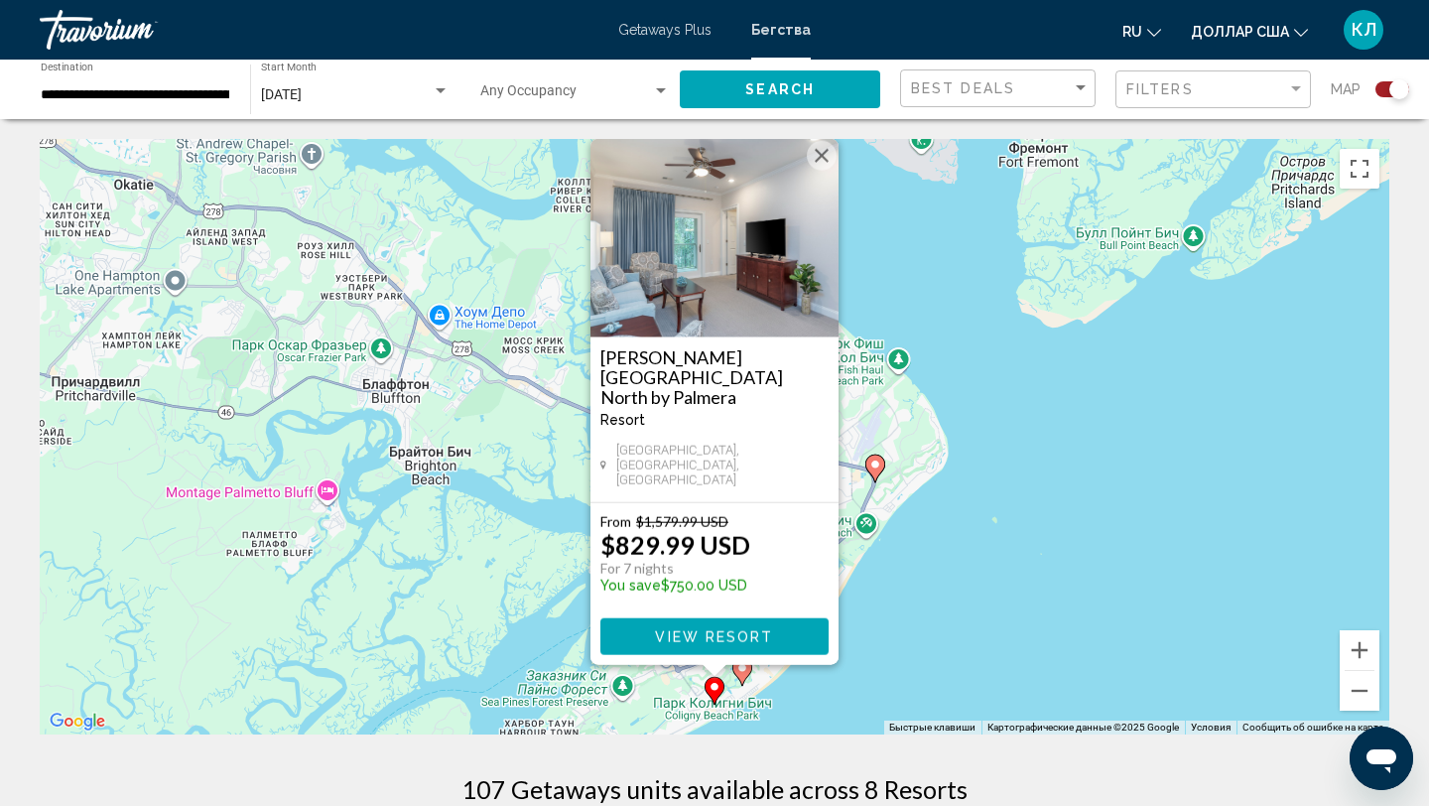
click at [744, 675] on icon "Основное содержание" at bounding box center [742, 672] width 18 height 26
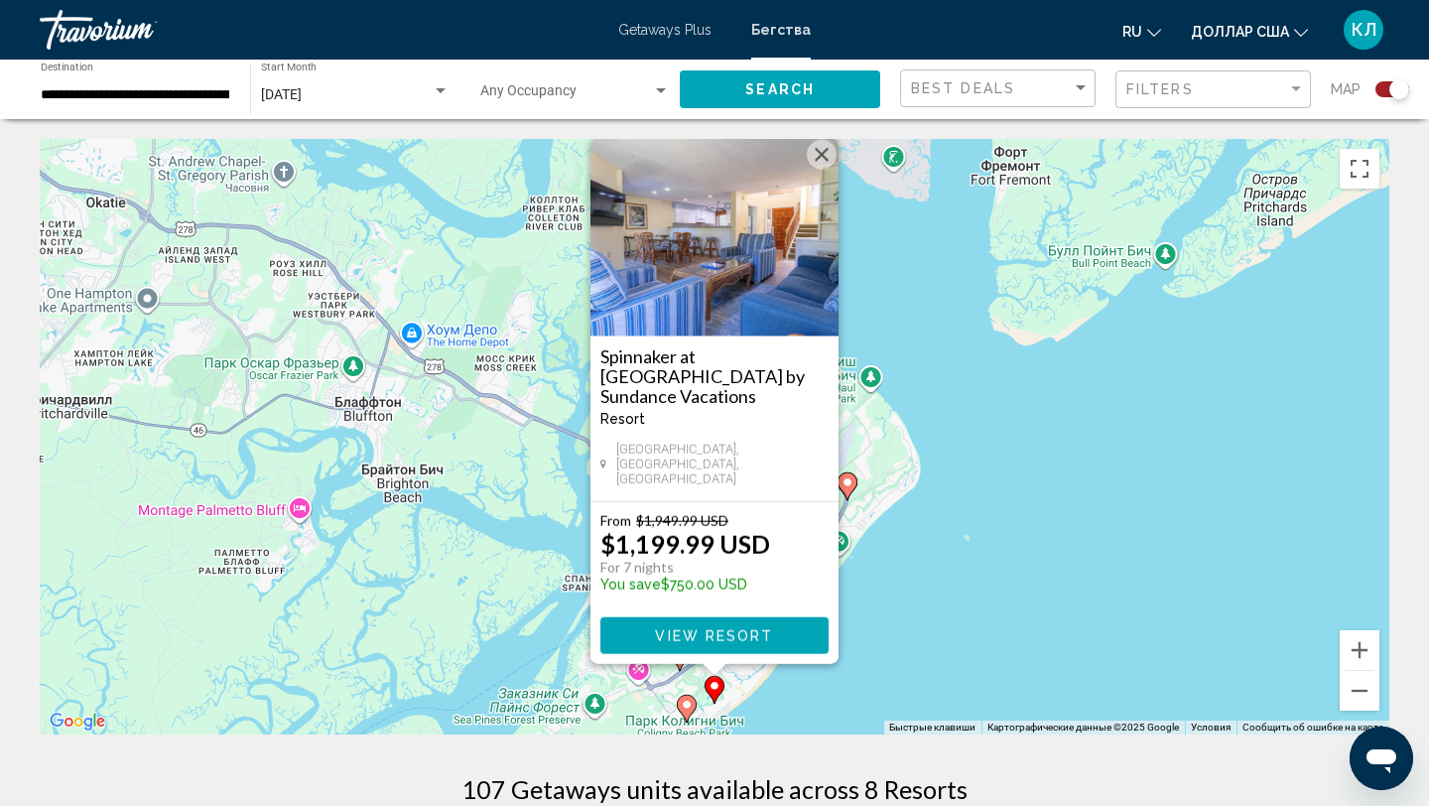
click at [820, 170] on button "Закрыть" at bounding box center [822, 155] width 30 height 30
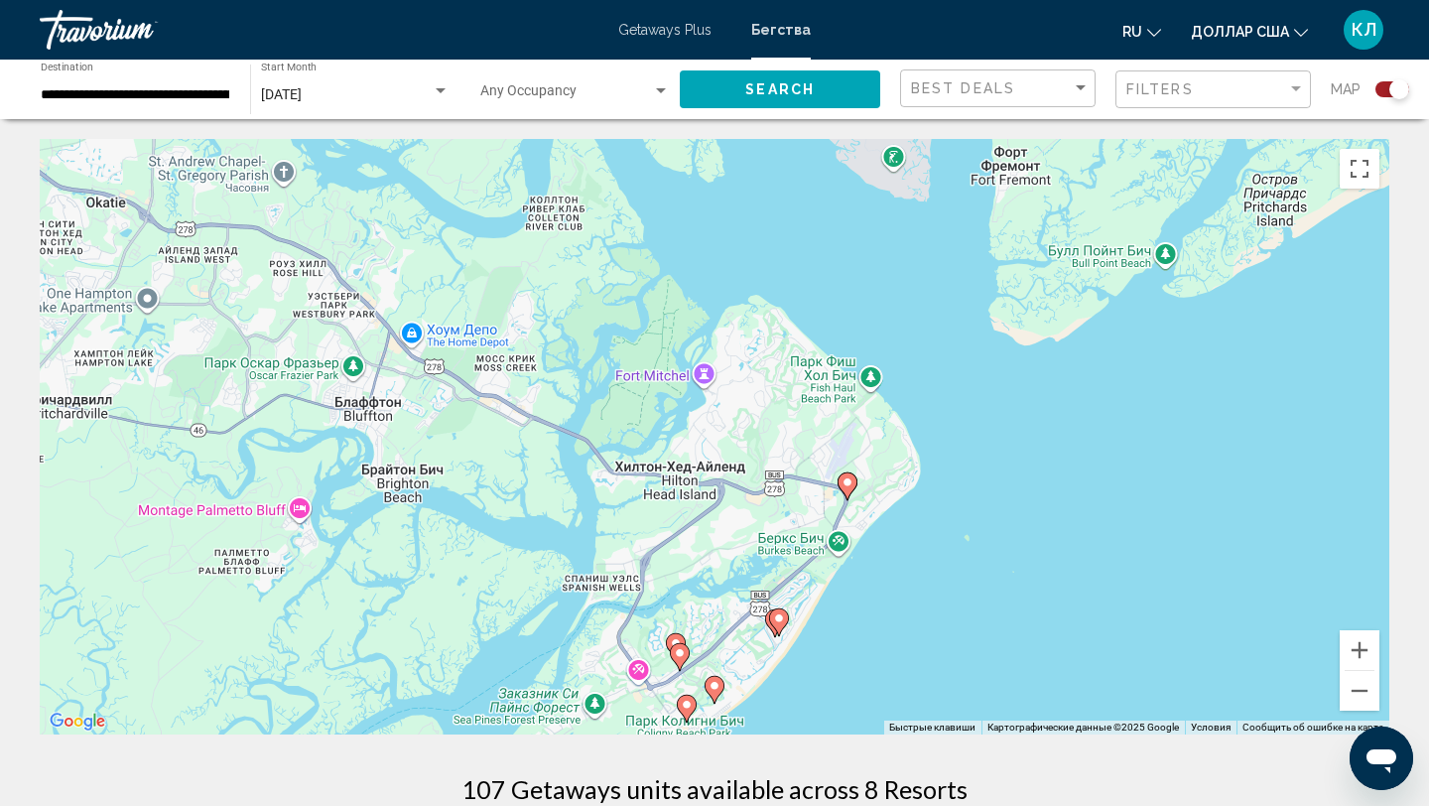
click at [673, 640] on image "Основное содержание" at bounding box center [676, 643] width 12 height 12
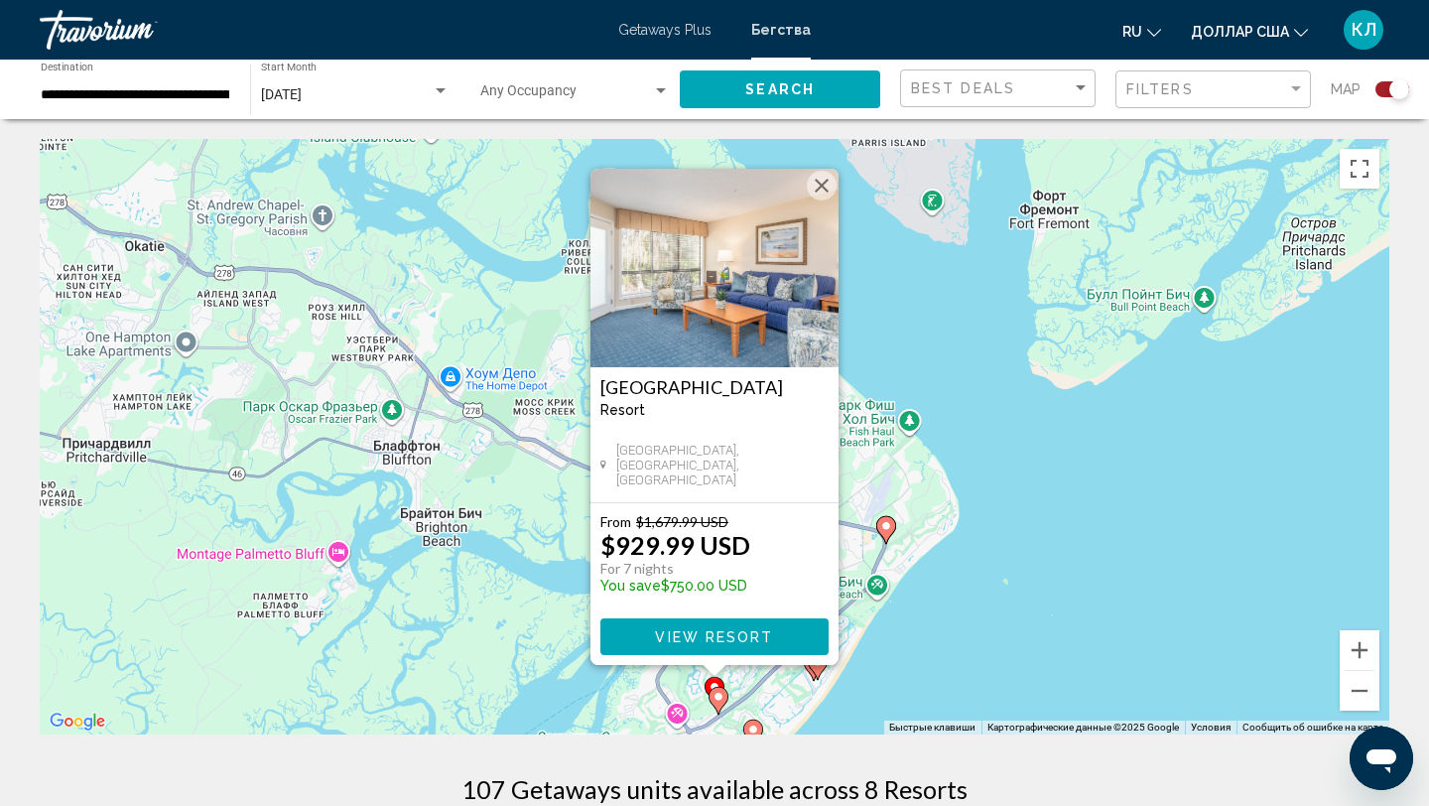
click at [807, 179] on img "Основное содержание" at bounding box center [714, 268] width 248 height 198
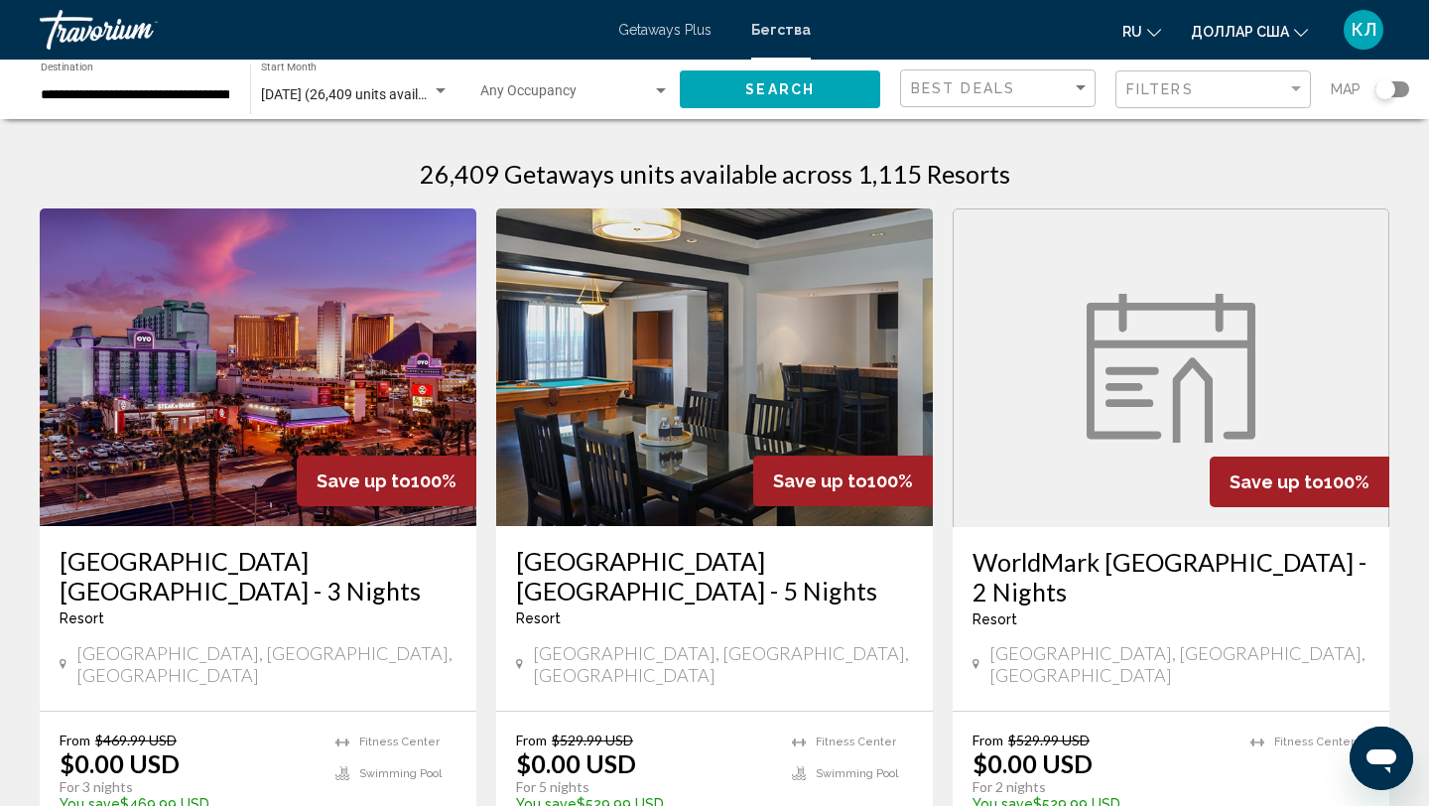
click at [1403, 89] on div "Search widget" at bounding box center [1392, 89] width 34 height 16
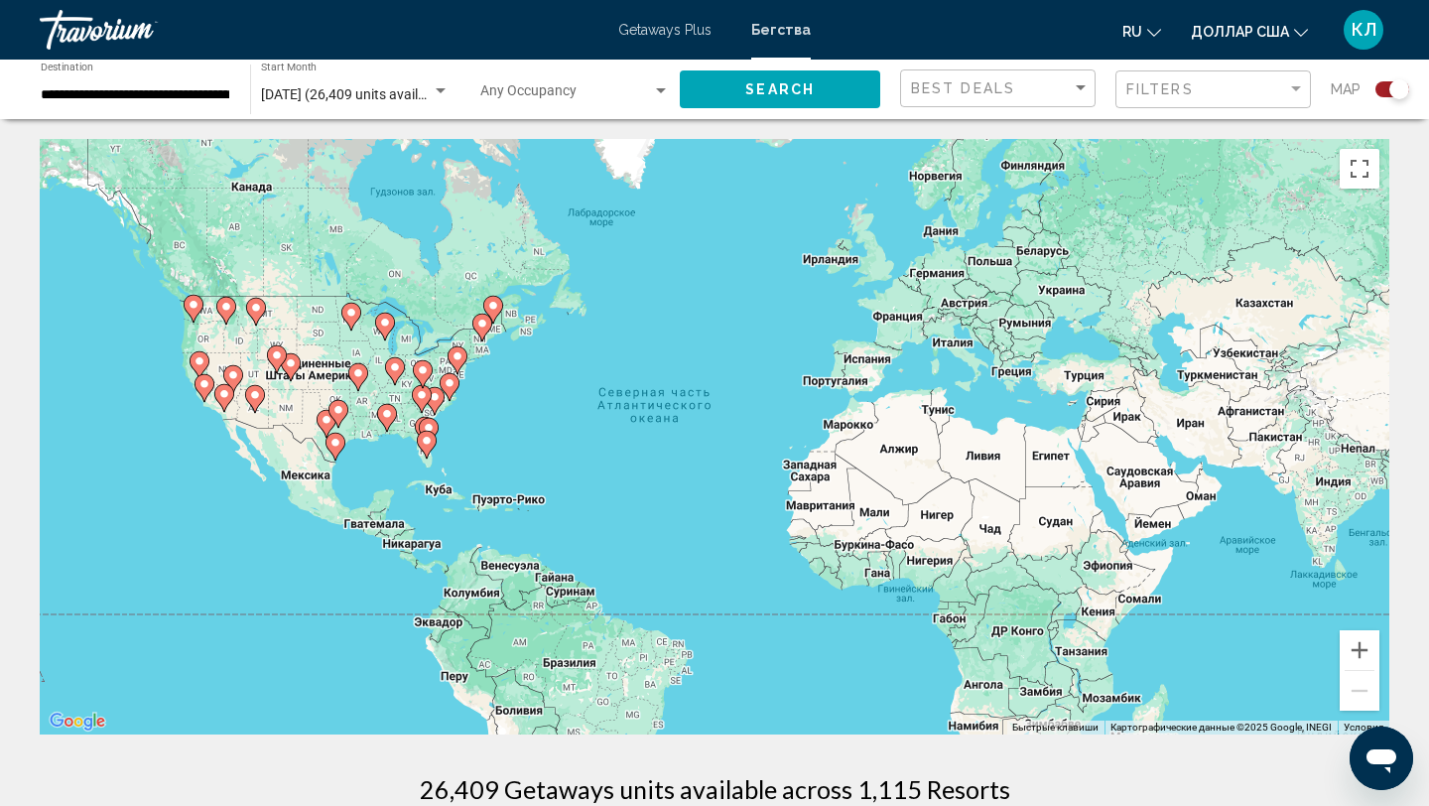
click at [453, 412] on div "Чтобы активировать перетаскивание с помощью клавиатуры, нажмите Alt + Ввод. Пос…" at bounding box center [714, 436] width 1349 height 595
click at [421, 401] on icon "Основное содержание" at bounding box center [422, 399] width 18 height 26
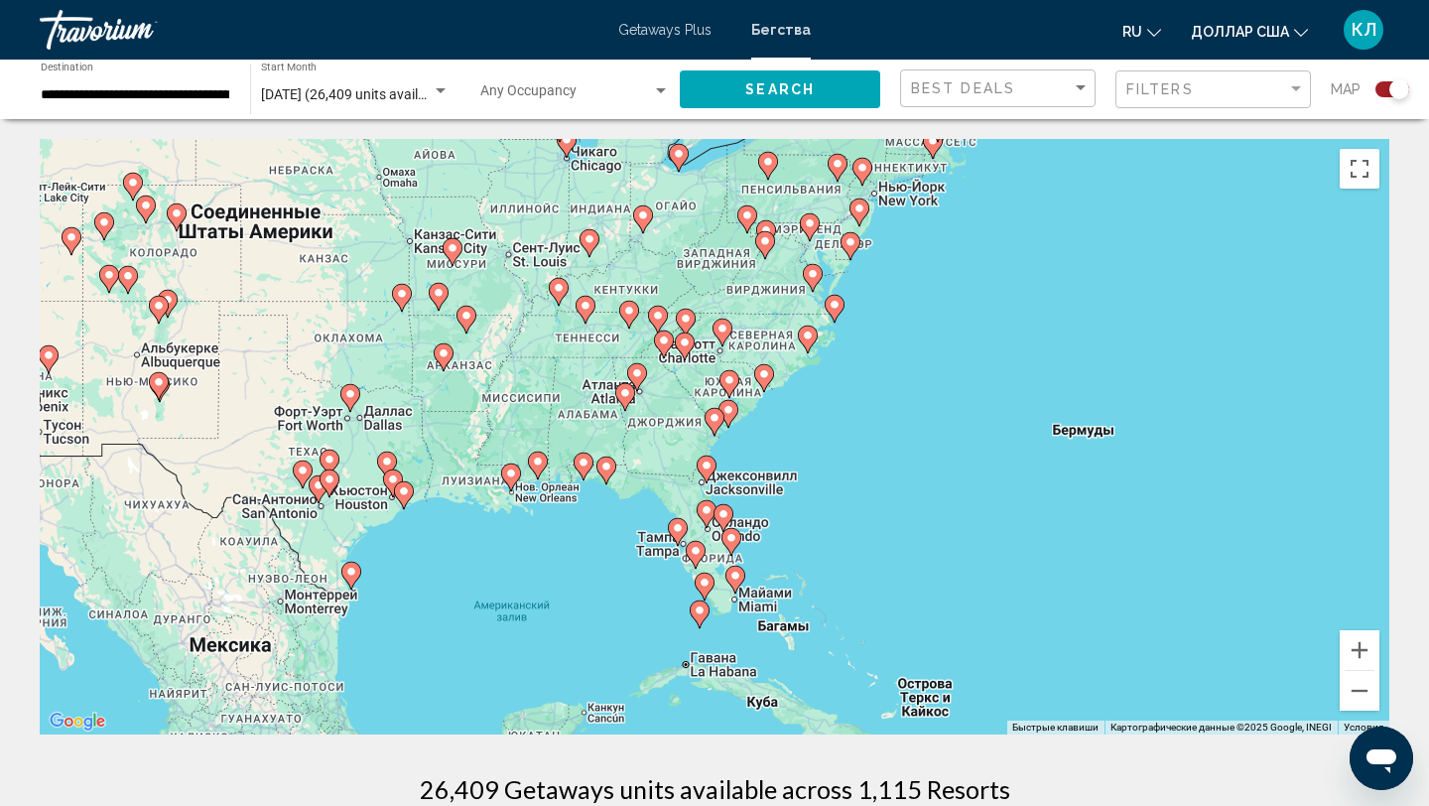
click at [730, 429] on div "Для навигации используйте клавиши со стрелками. Чтобы активировать перетаскиван…" at bounding box center [714, 436] width 1349 height 595
click at [711, 425] on icon "Основное содержание" at bounding box center [714, 422] width 18 height 26
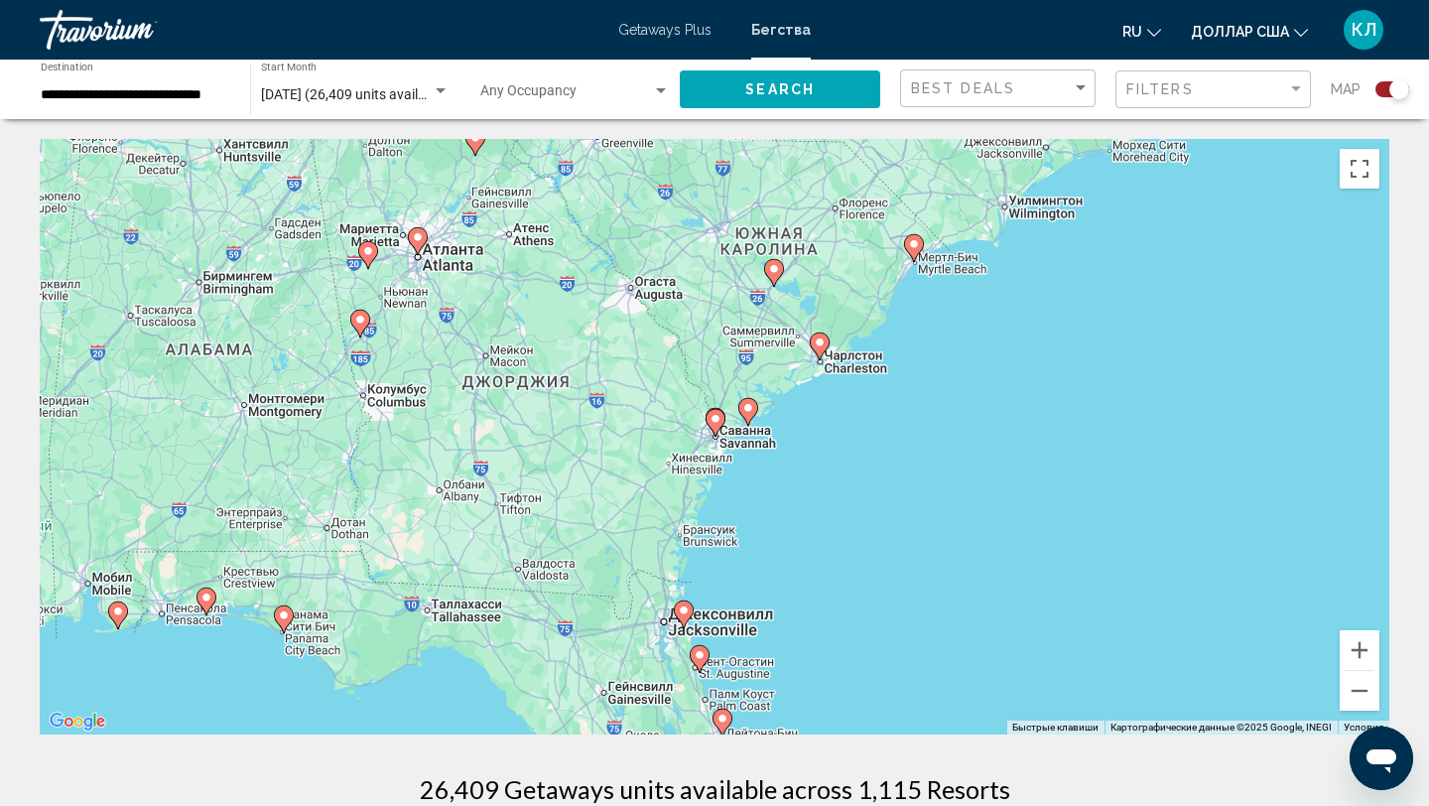
click at [749, 419] on icon "Основное содержание" at bounding box center [748, 412] width 18 height 26
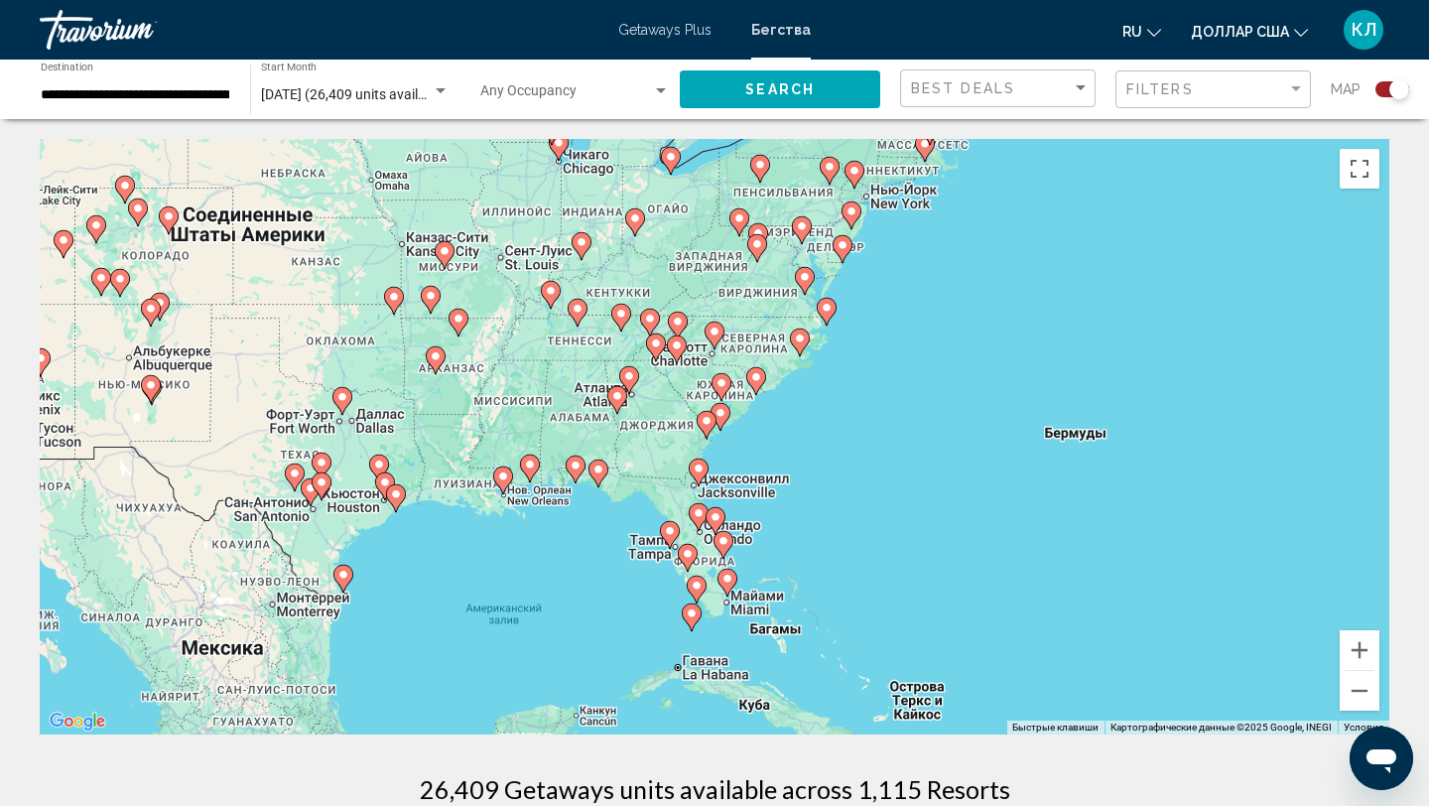
click at [717, 414] on image "Основное содержание" at bounding box center [720, 413] width 12 height 12
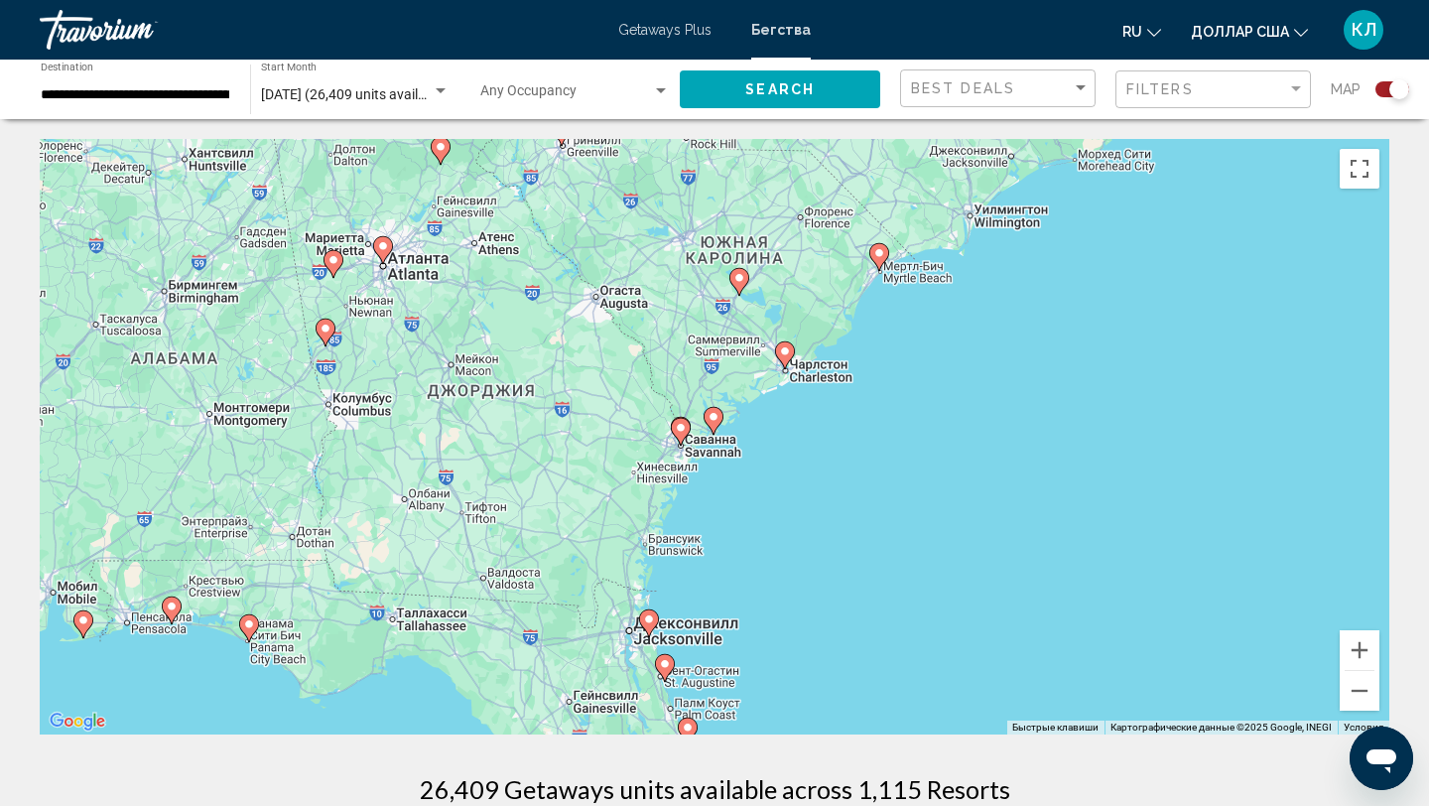
click at [717, 414] on image "Основное содержание" at bounding box center [713, 417] width 12 height 12
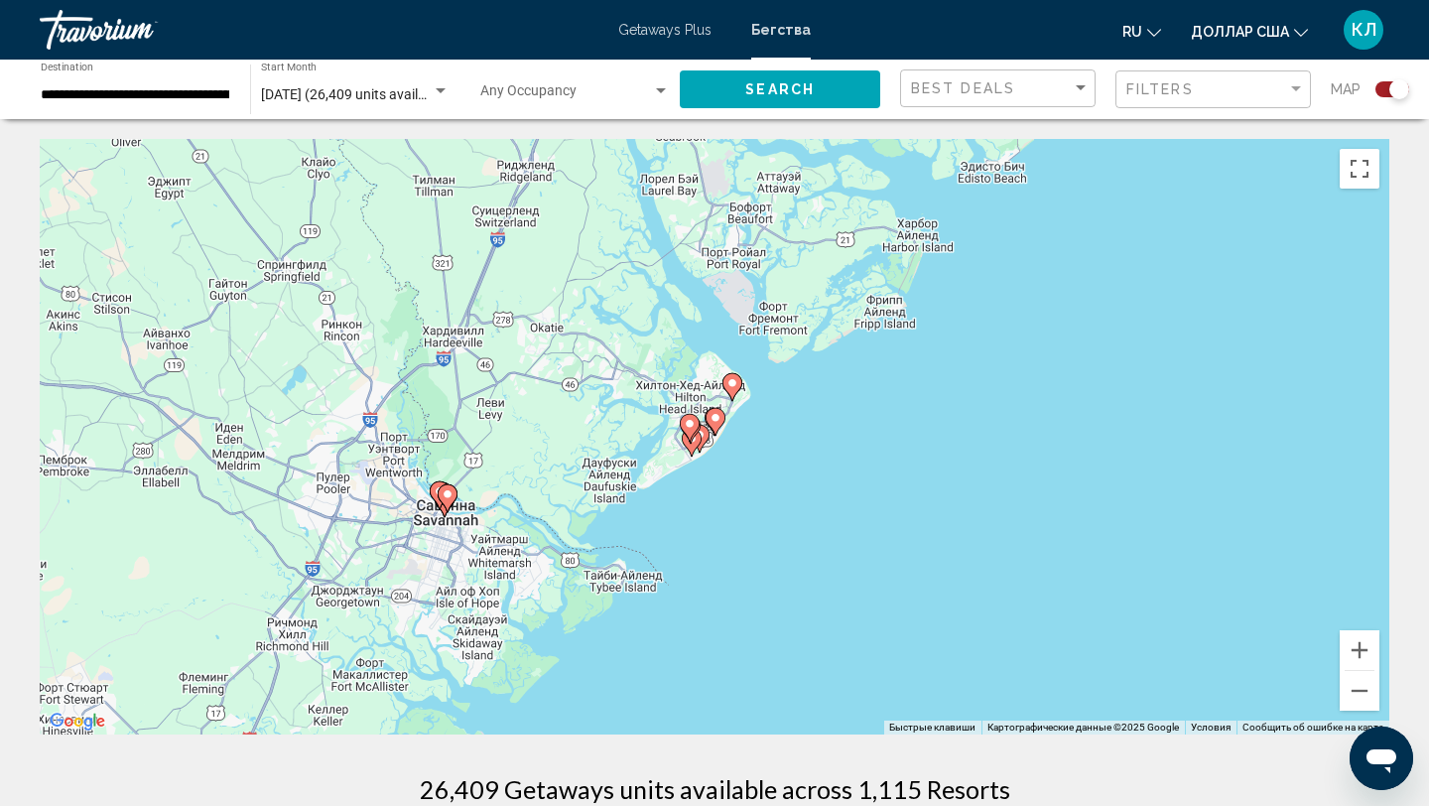
click at [717, 415] on image "Основное содержание" at bounding box center [715, 418] width 12 height 12
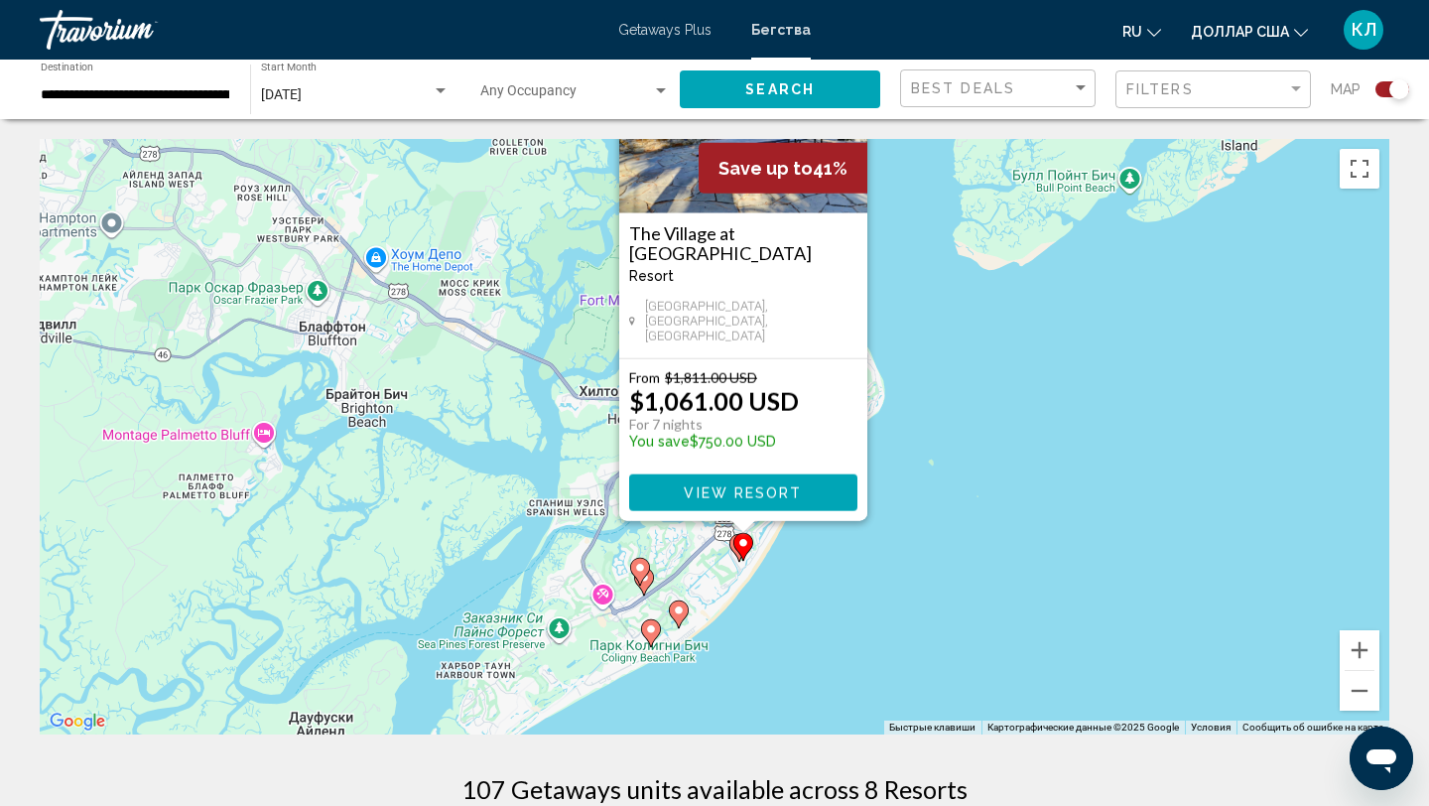
drag, startPoint x: 888, startPoint y: 680, endPoint x: 962, endPoint y: 412, distance: 278.0
click at [962, 412] on div "Чтобы активировать перетаскивание с помощью клавиатуры, нажмите Alt + Ввод. Пос…" at bounding box center [714, 436] width 1349 height 595
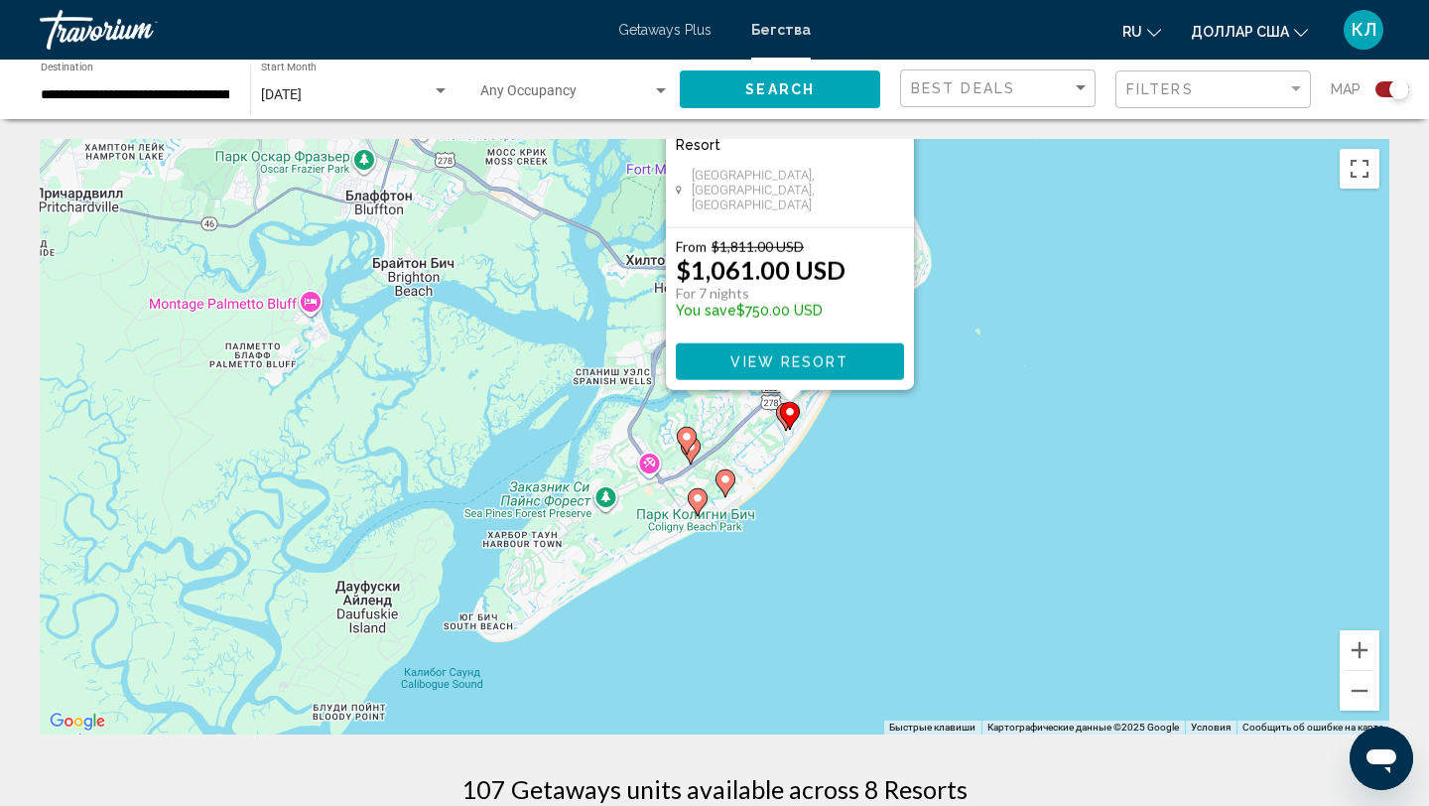
click at [727, 482] on image "Основное содержание" at bounding box center [725, 479] width 12 height 12
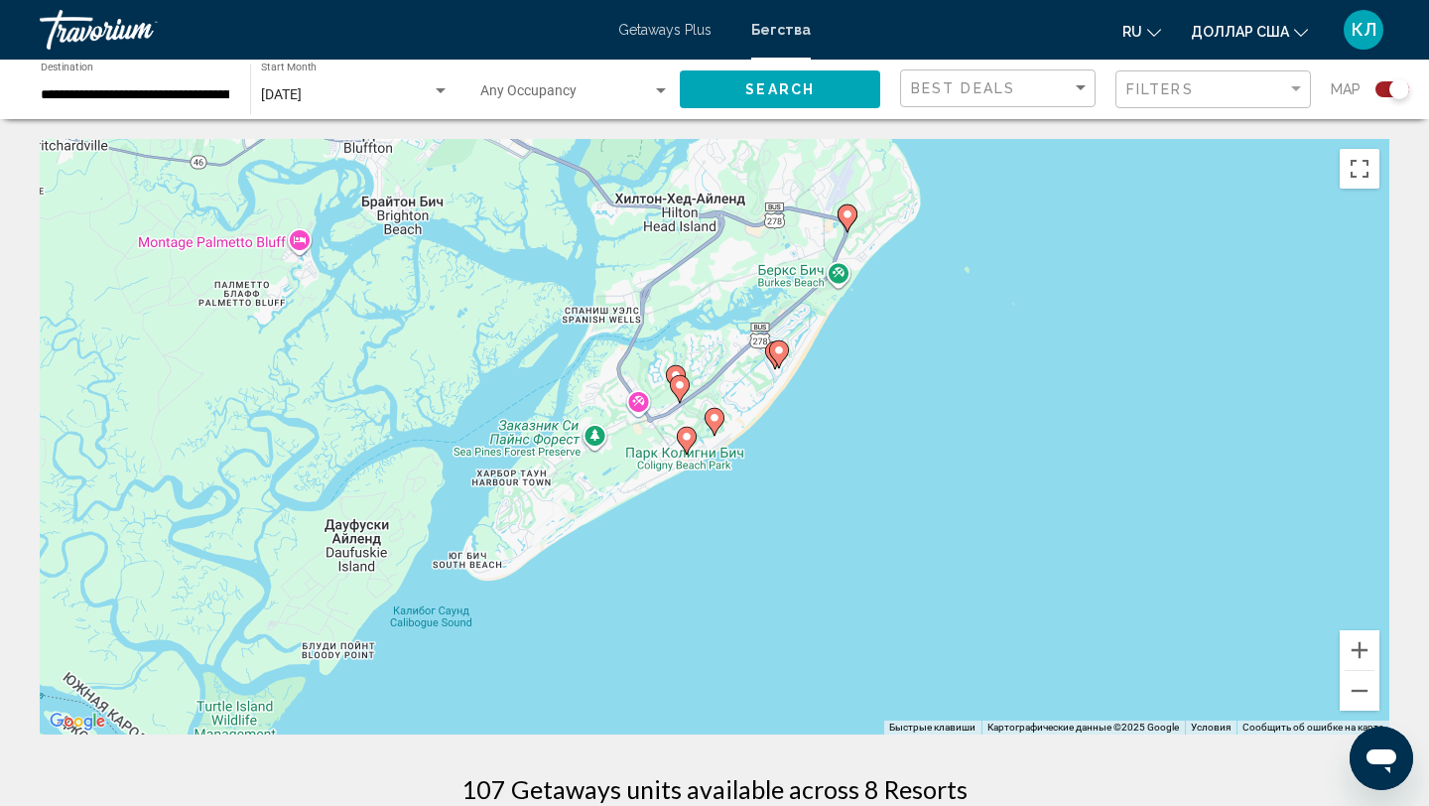
click at [714, 426] on icon "Основное содержание" at bounding box center [714, 422] width 18 height 26
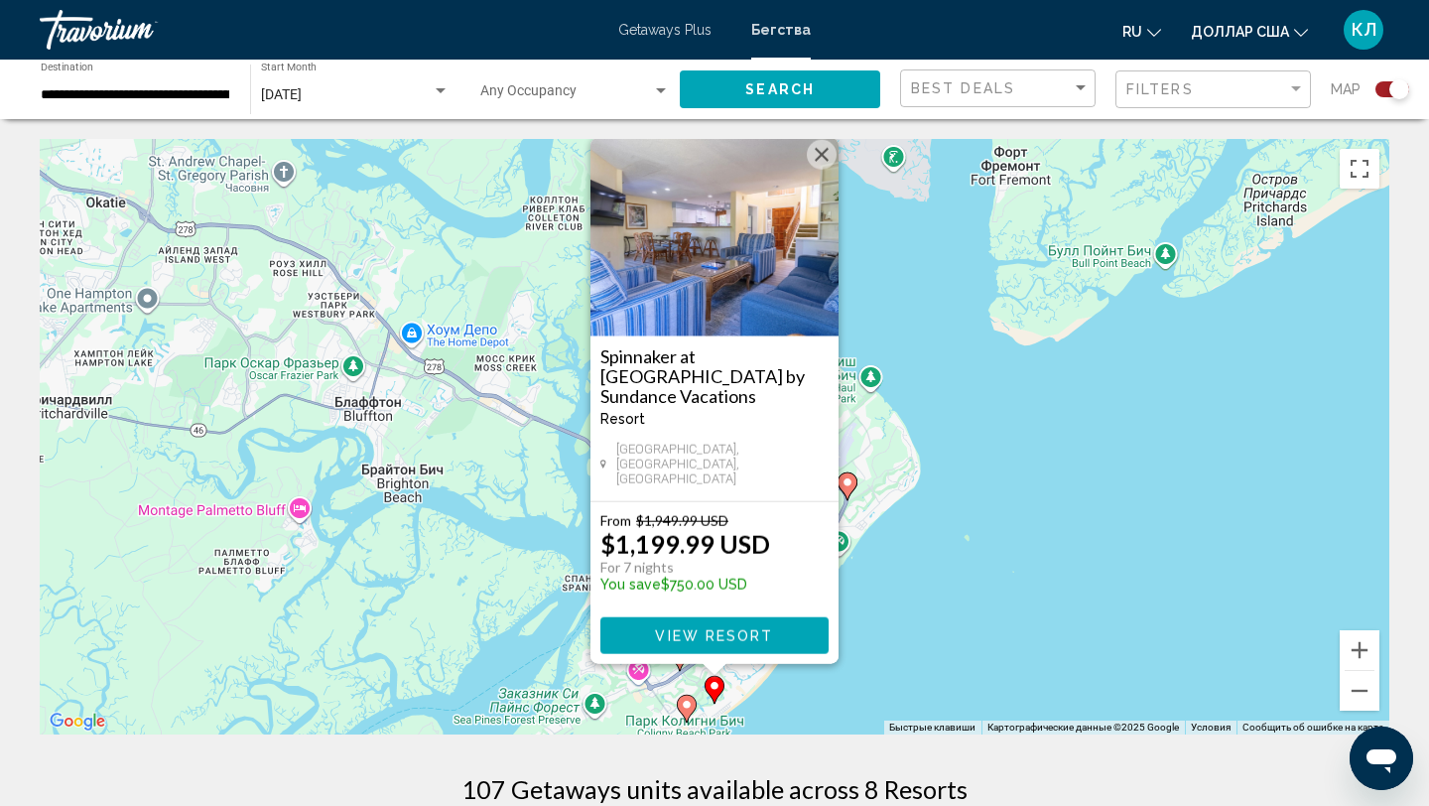
click at [685, 707] on image "Основное содержание" at bounding box center [687, 705] width 12 height 12
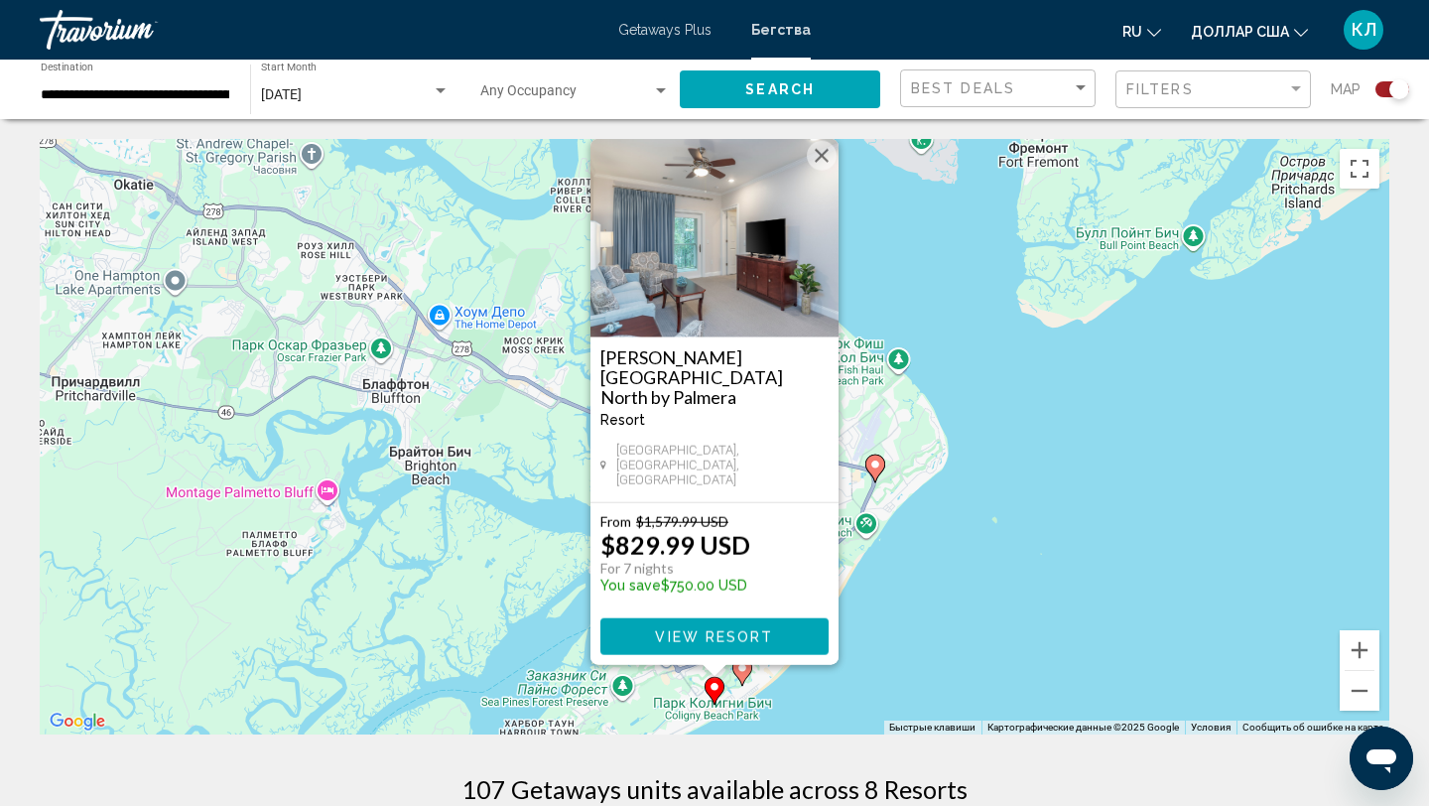
click at [890, 590] on div "Чтобы активировать перетаскивание с помощью клавиатуры, нажмите Alt + Ввод. Пос…" at bounding box center [714, 436] width 1349 height 595
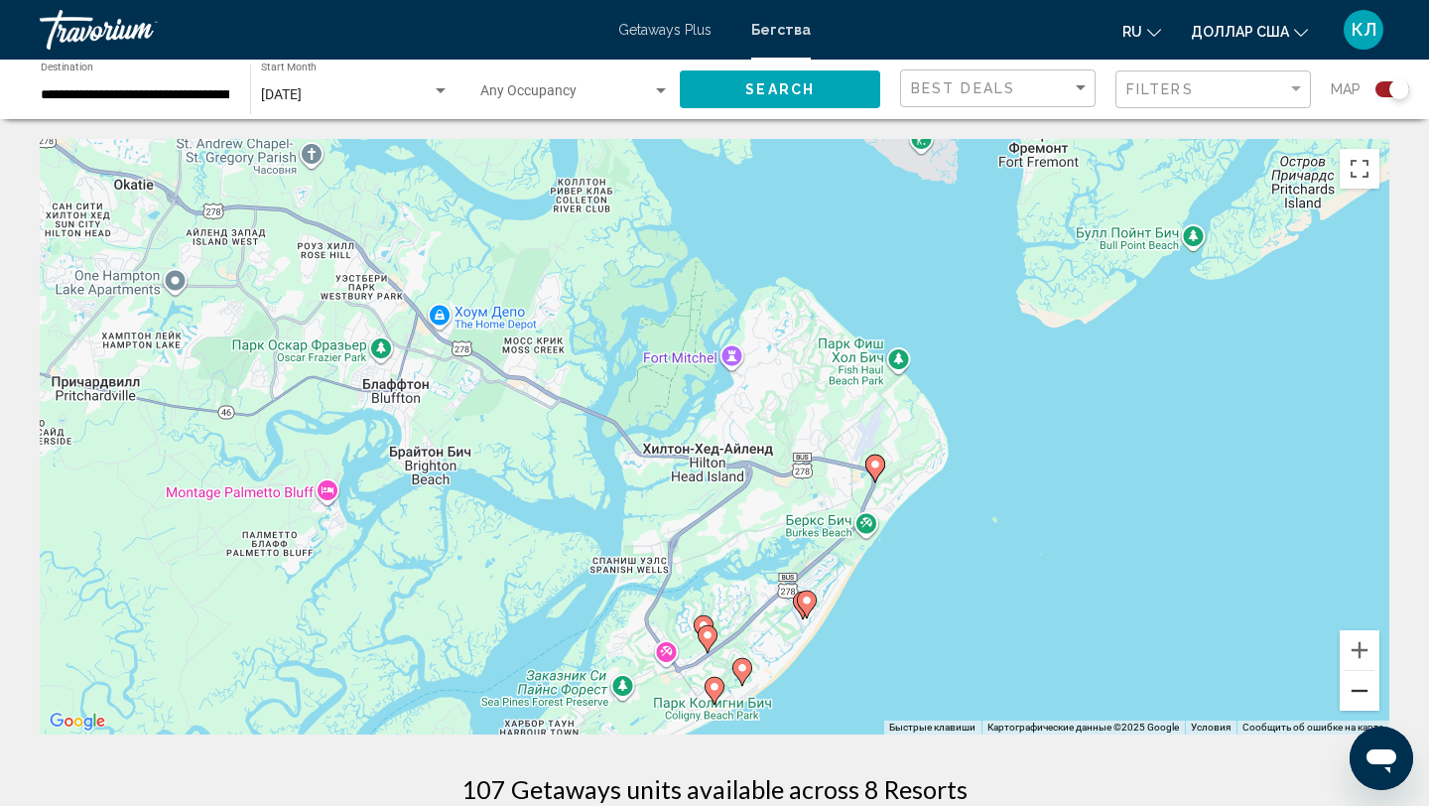
click at [1370, 690] on button "Уменьшить" at bounding box center [1360, 691] width 40 height 40
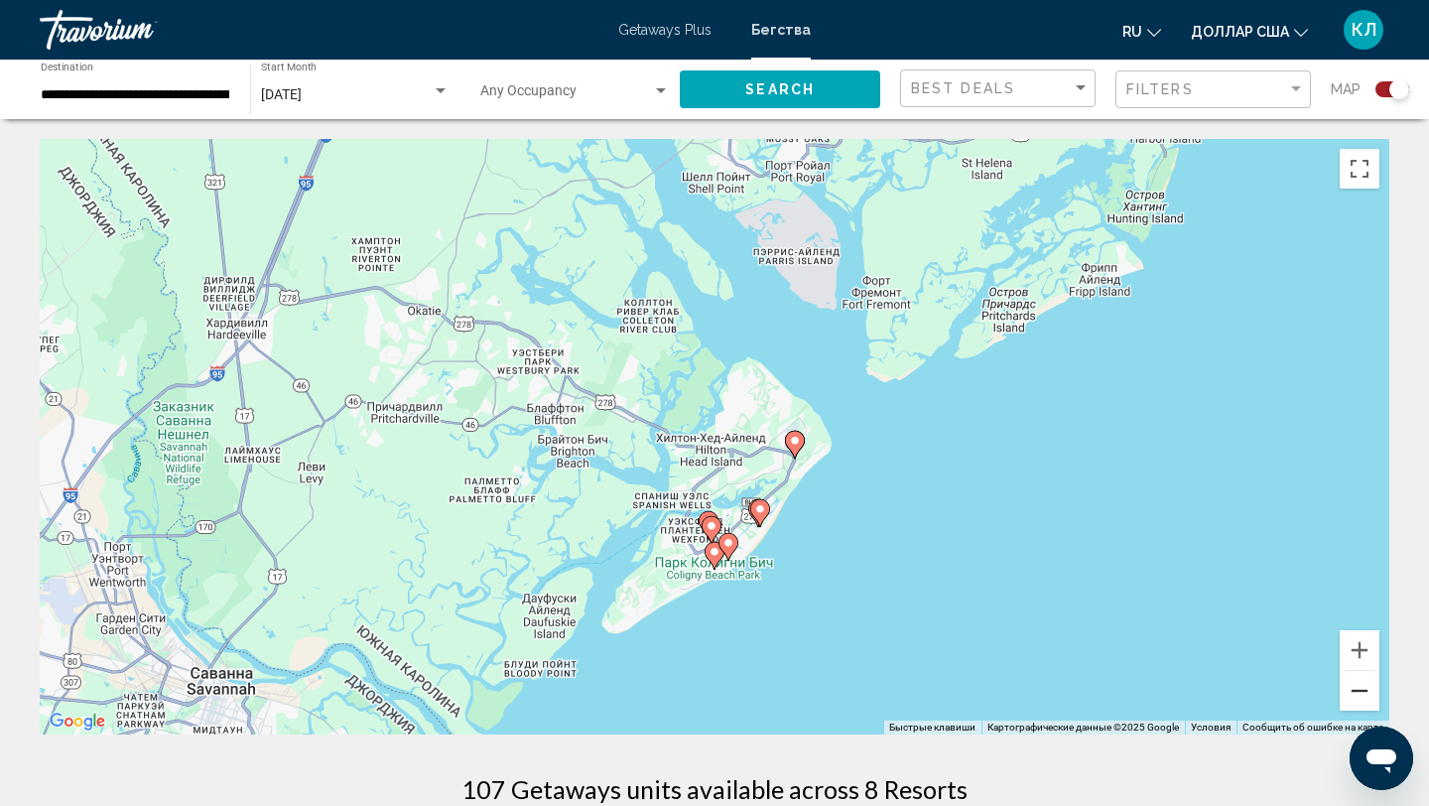
click at [1370, 690] on button "Уменьшить" at bounding box center [1360, 691] width 40 height 40
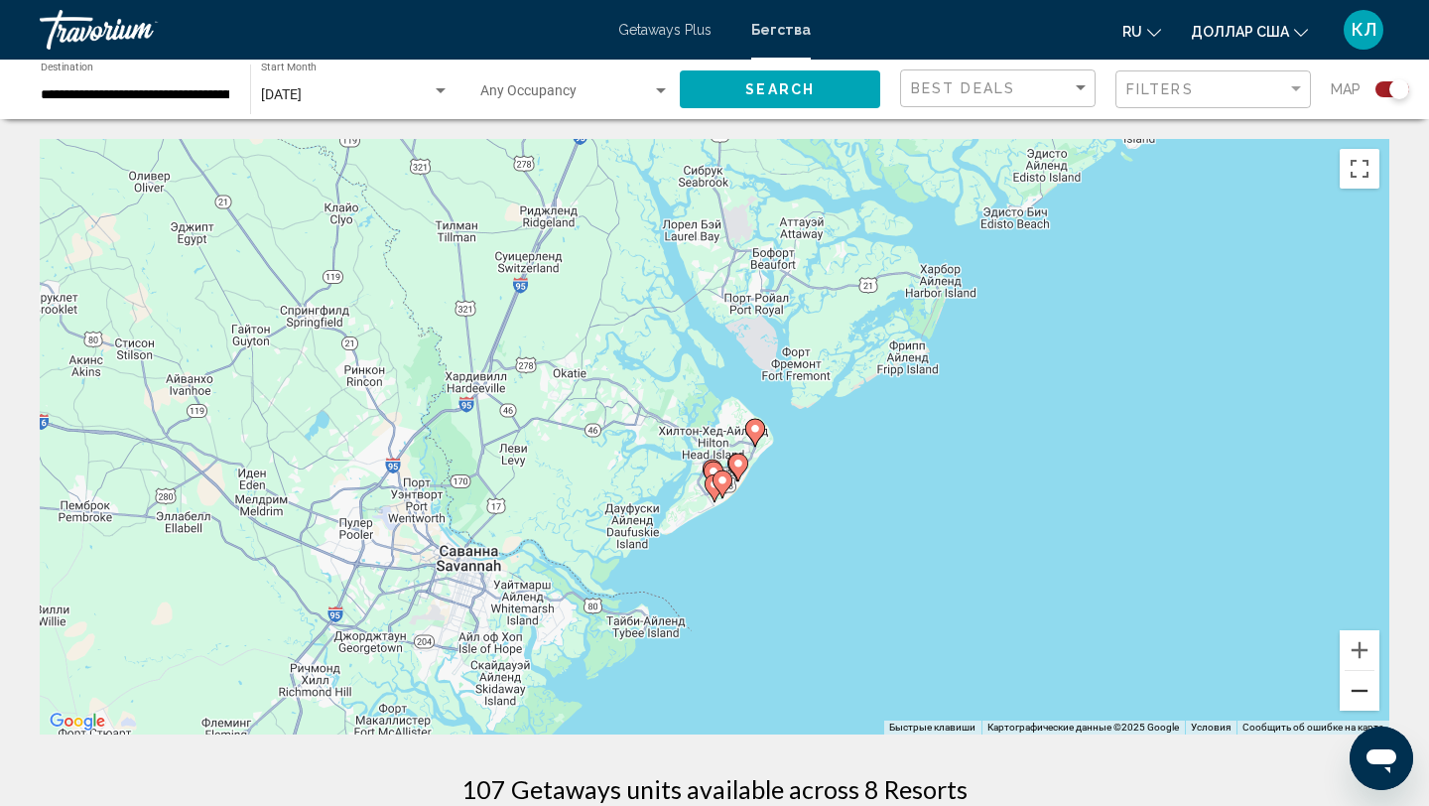
click at [1370, 691] on button "Уменьшить" at bounding box center [1360, 691] width 40 height 40
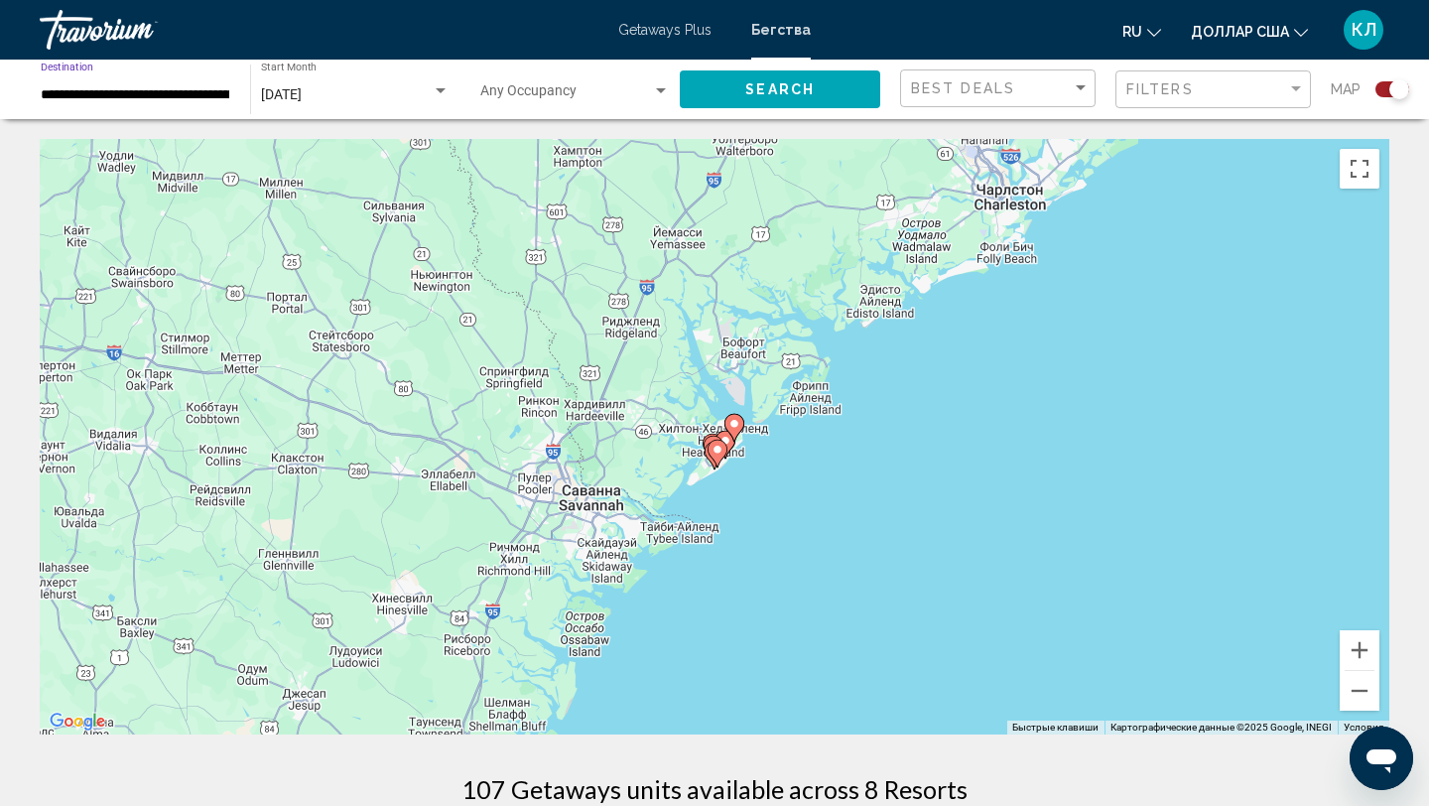
click at [190, 101] on input "**********" at bounding box center [136, 95] width 190 height 16
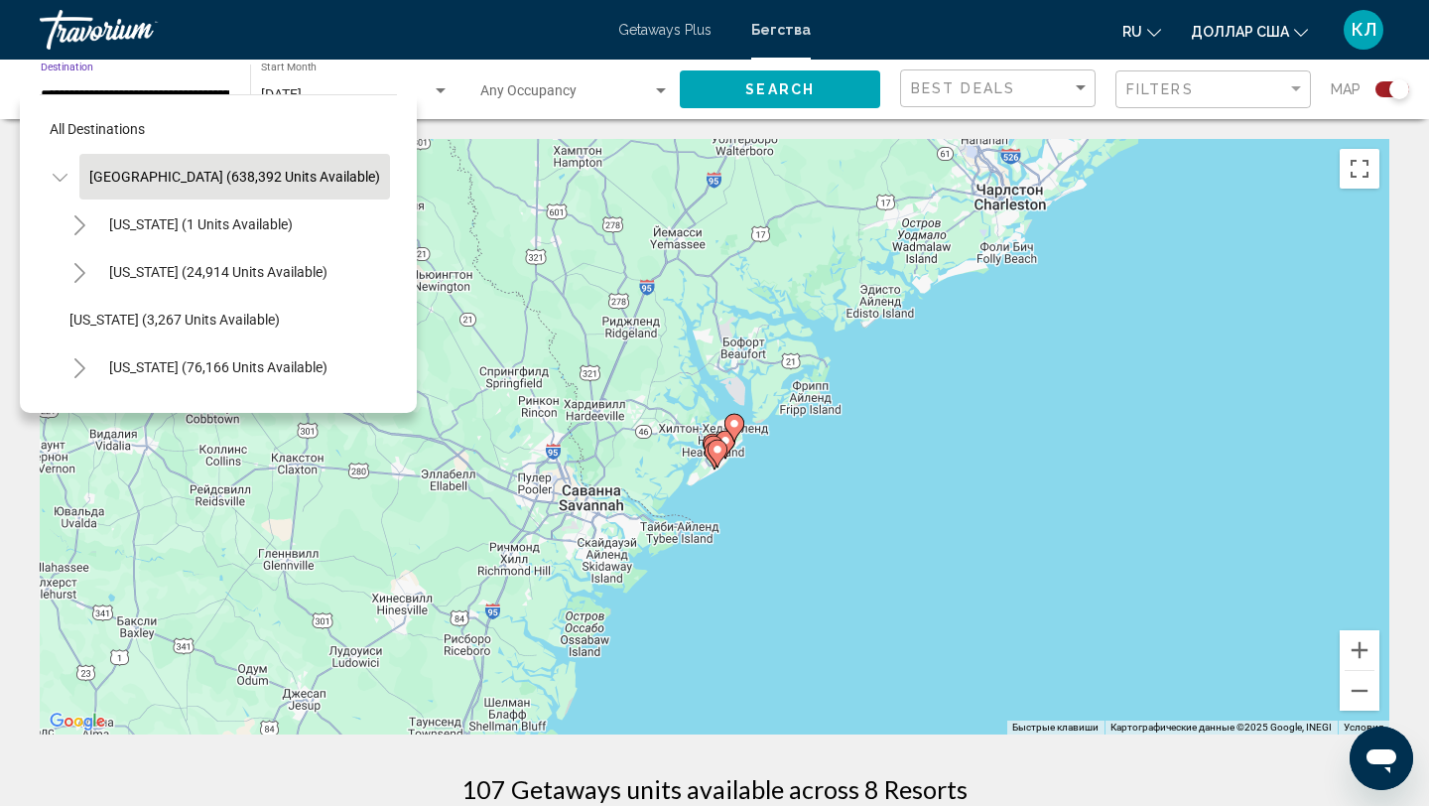
click at [184, 174] on span "United States (638,392 units available)" at bounding box center [234, 177] width 291 height 16
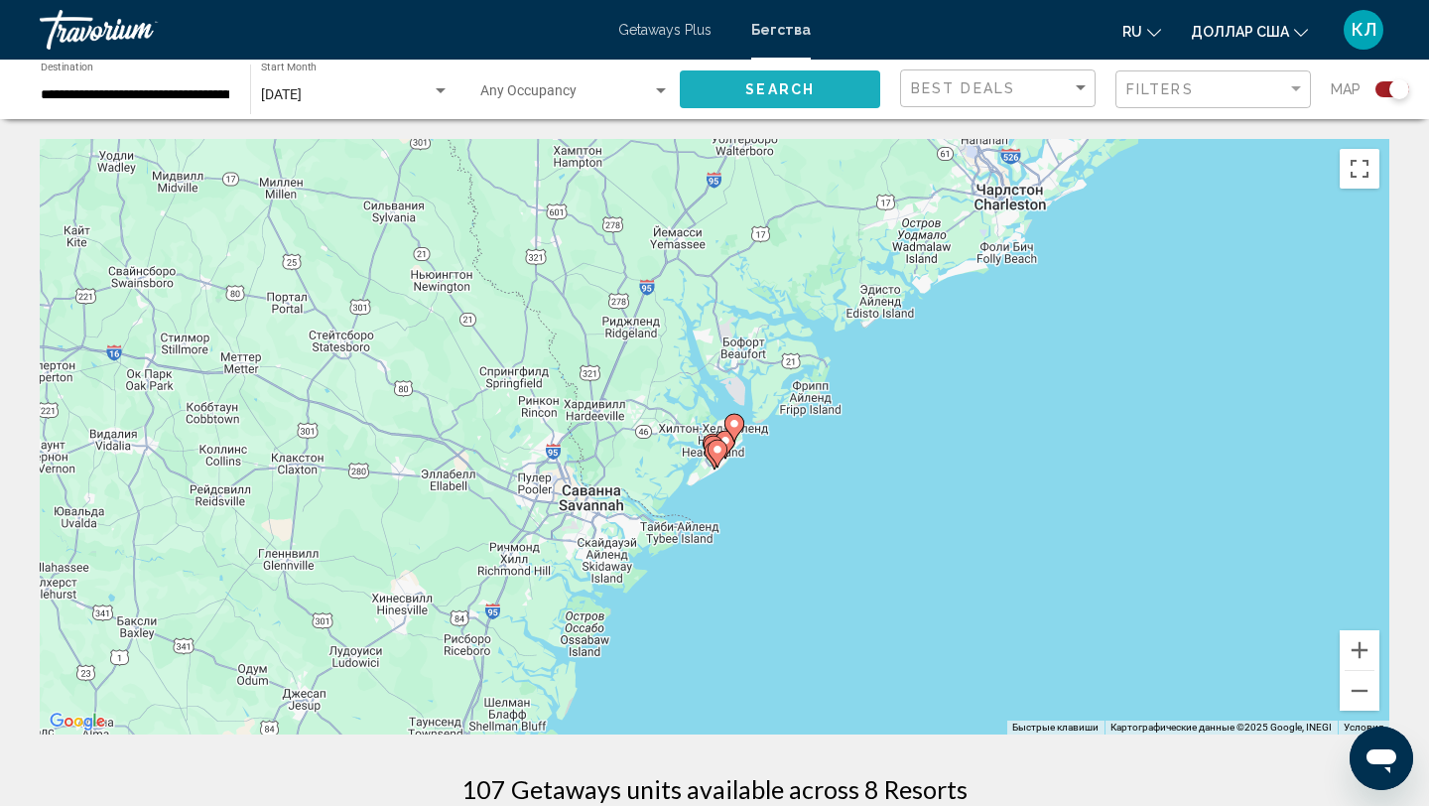
click at [731, 102] on button "Search" at bounding box center [780, 88] width 200 height 37
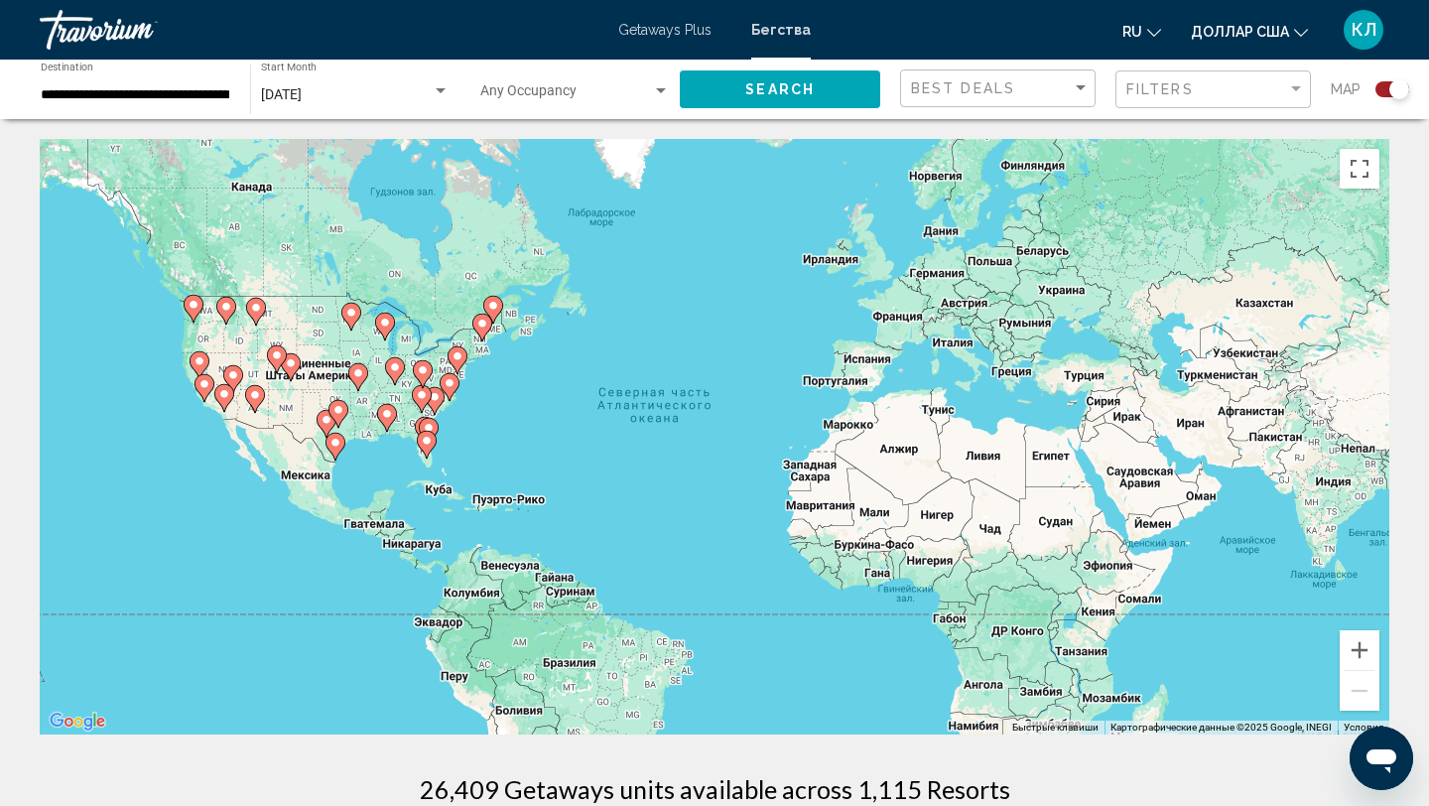
click at [487, 398] on div "Чтобы активировать перетаскивание с помощью клавиатуры, нажмите Alt + Ввод. Пос…" at bounding box center [714, 436] width 1349 height 595
click at [433, 416] on gmp-advanced-marker "Основное содержание" at bounding box center [425, 431] width 20 height 30
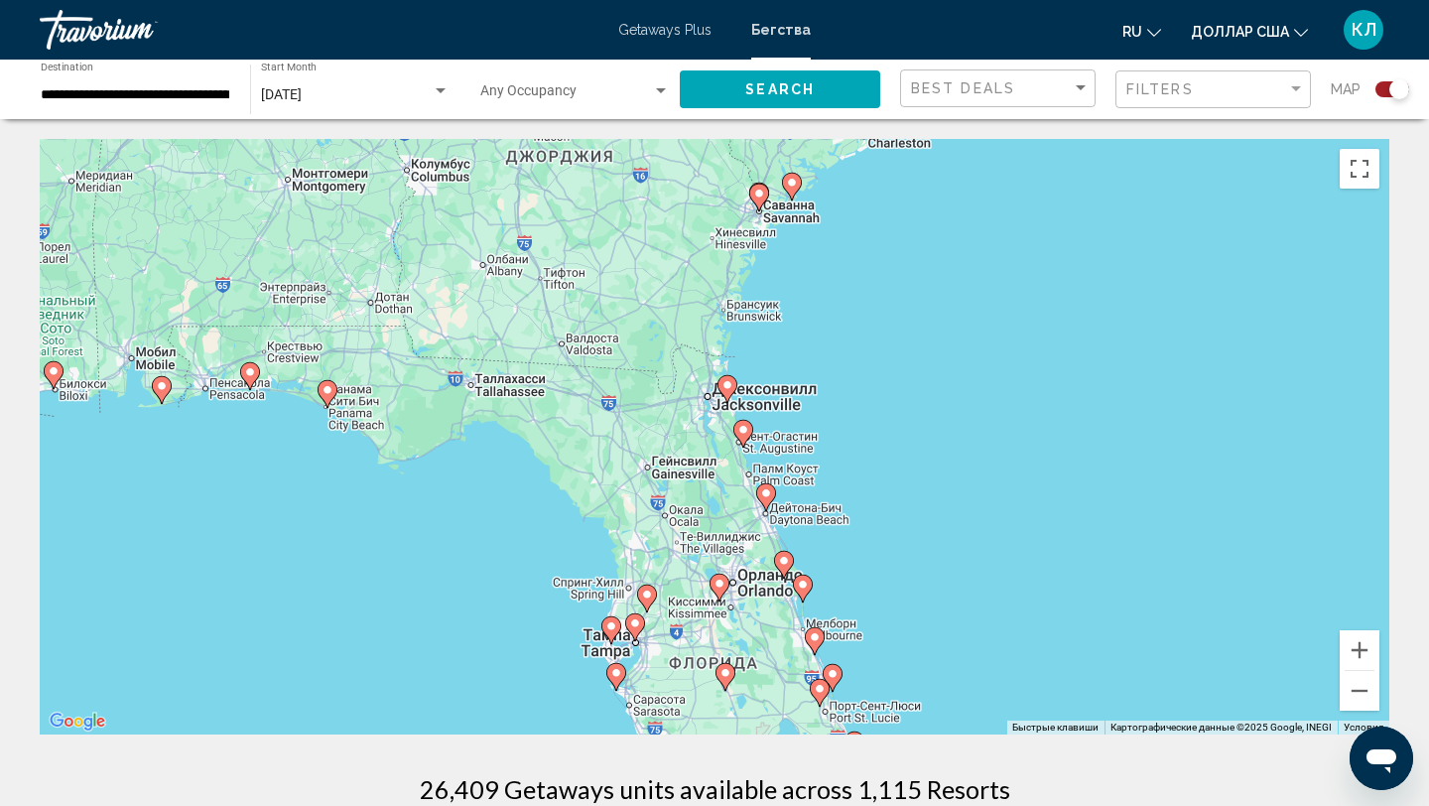
drag, startPoint x: 787, startPoint y: 397, endPoint x: 784, endPoint y: 641, distance: 244.1
click at [785, 578] on g "Основное содержание" at bounding box center [784, 565] width 20 height 28
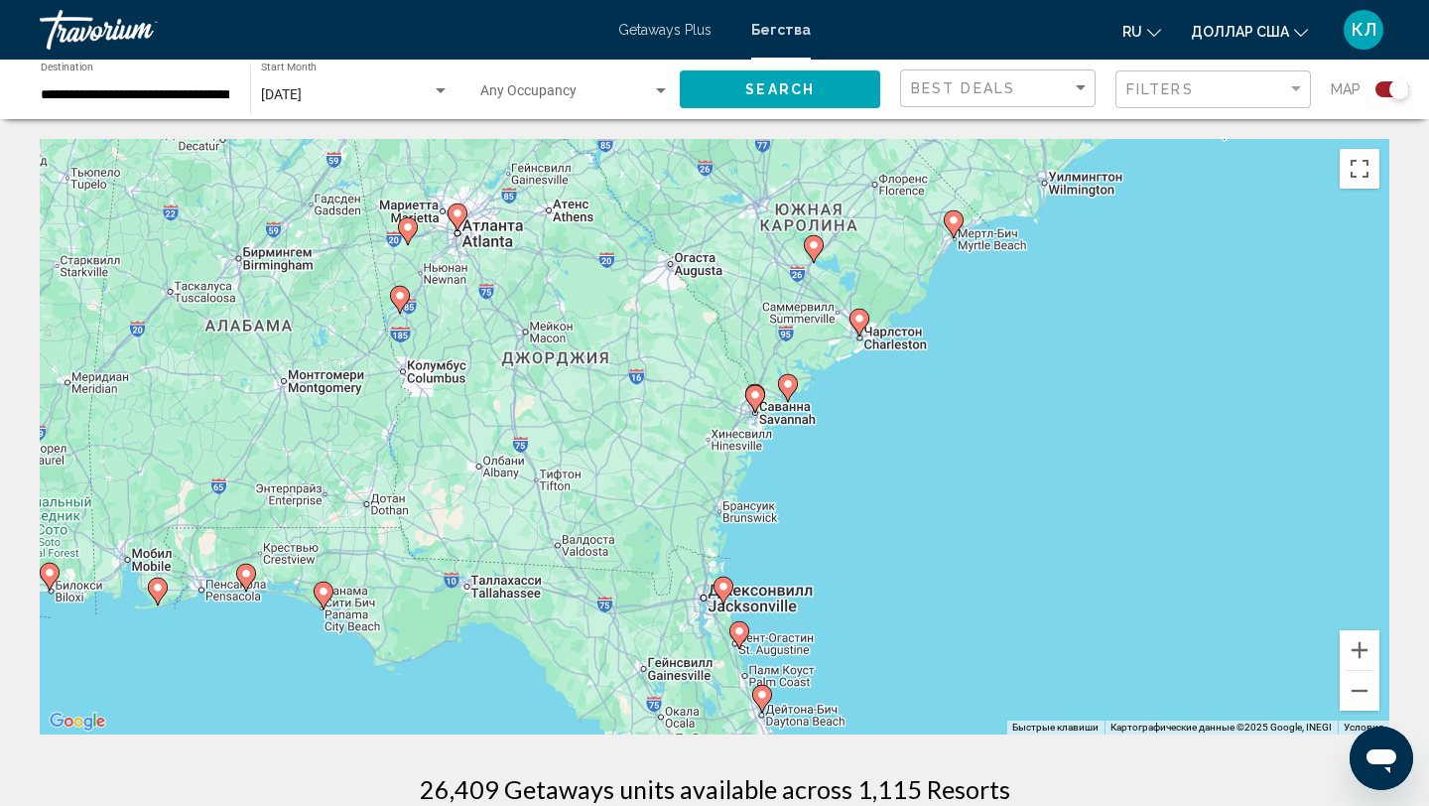
click at [861, 324] on icon "Основное содержание" at bounding box center [859, 323] width 18 height 26
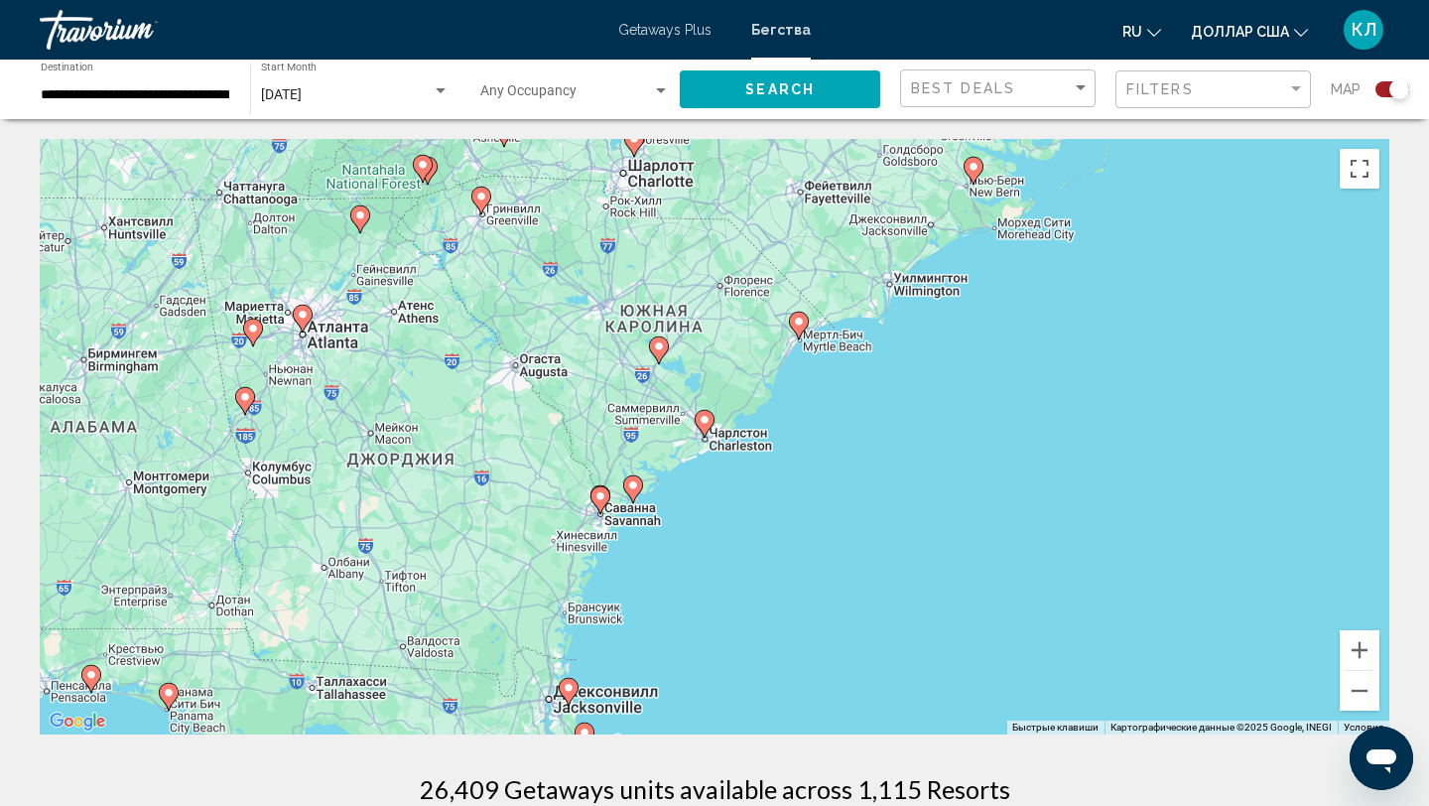
click at [709, 432] on gmp-advanced-marker "Основное содержание" at bounding box center [705, 424] width 20 height 30
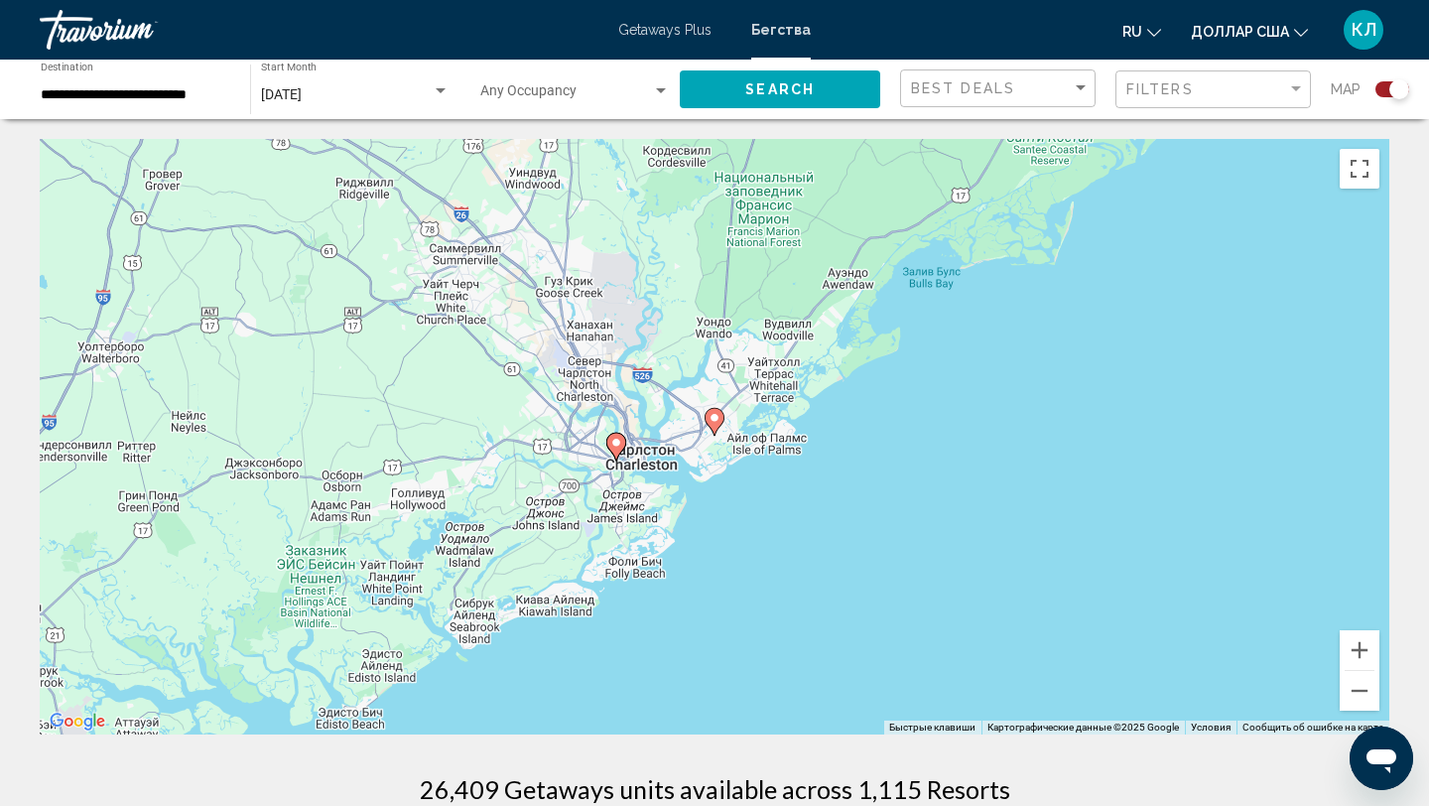
click at [615, 448] on icon "Основное содержание" at bounding box center [616, 447] width 18 height 26
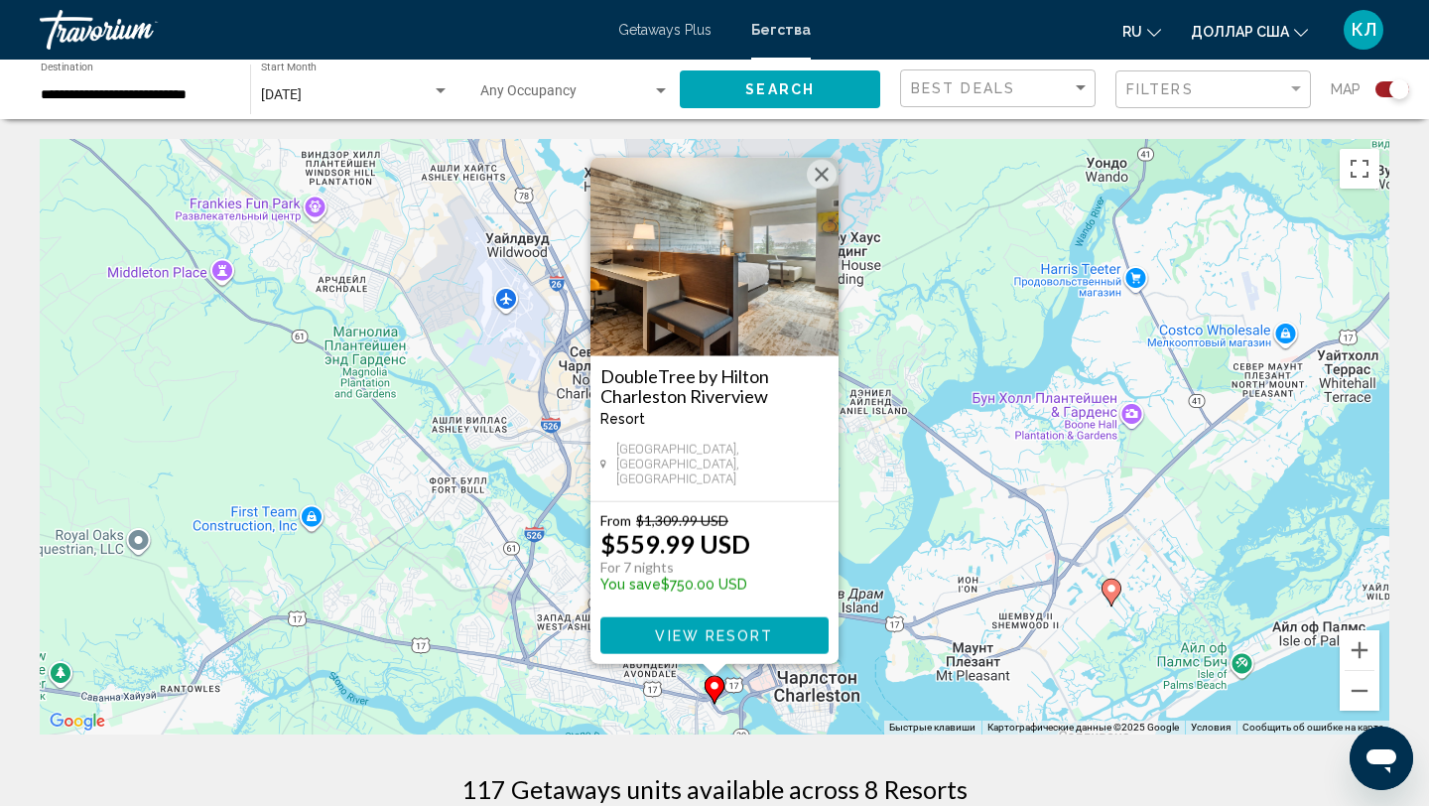
click at [1110, 595] on icon "Основное содержание" at bounding box center [1111, 592] width 18 height 26
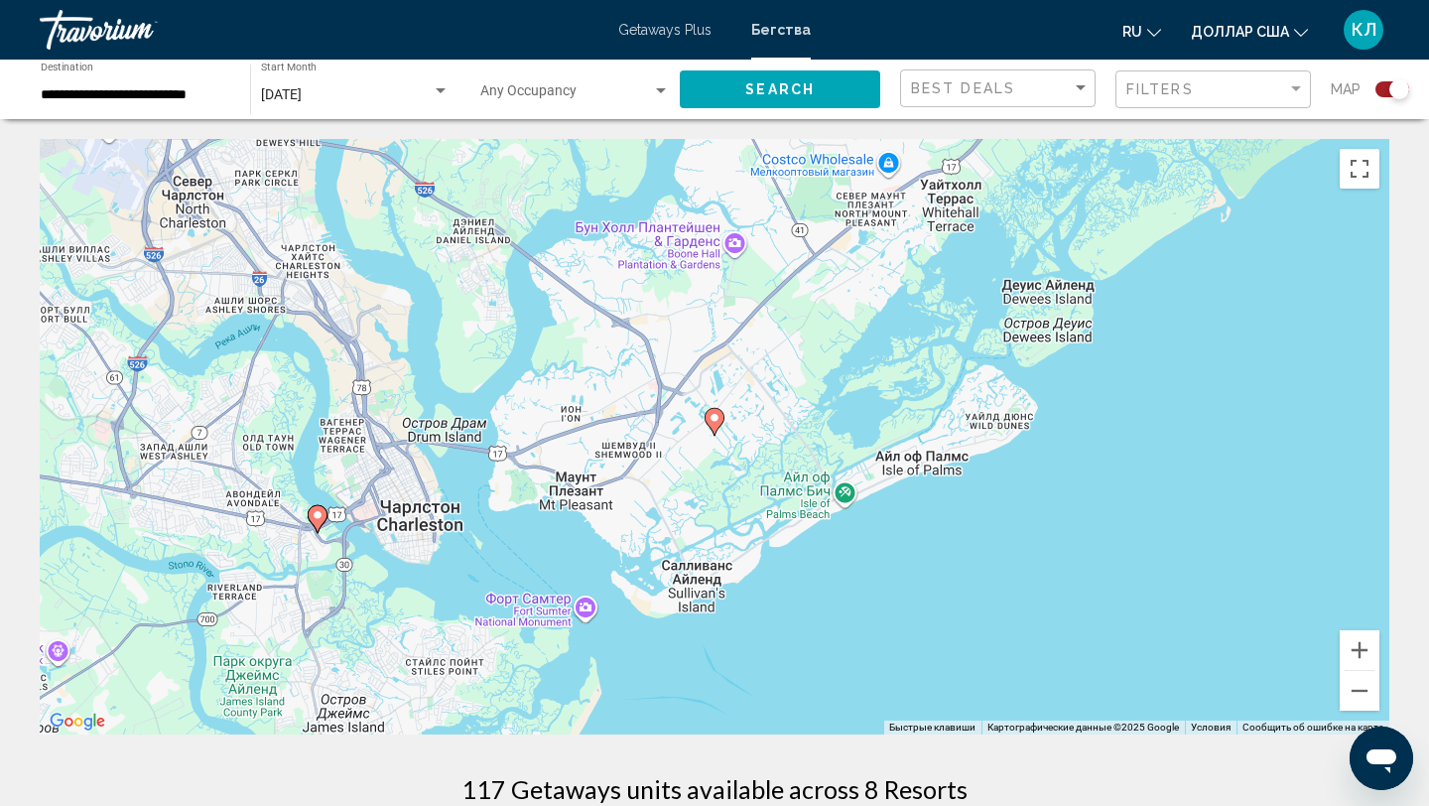
click at [715, 427] on icon "Основное содержание" at bounding box center [714, 422] width 18 height 26
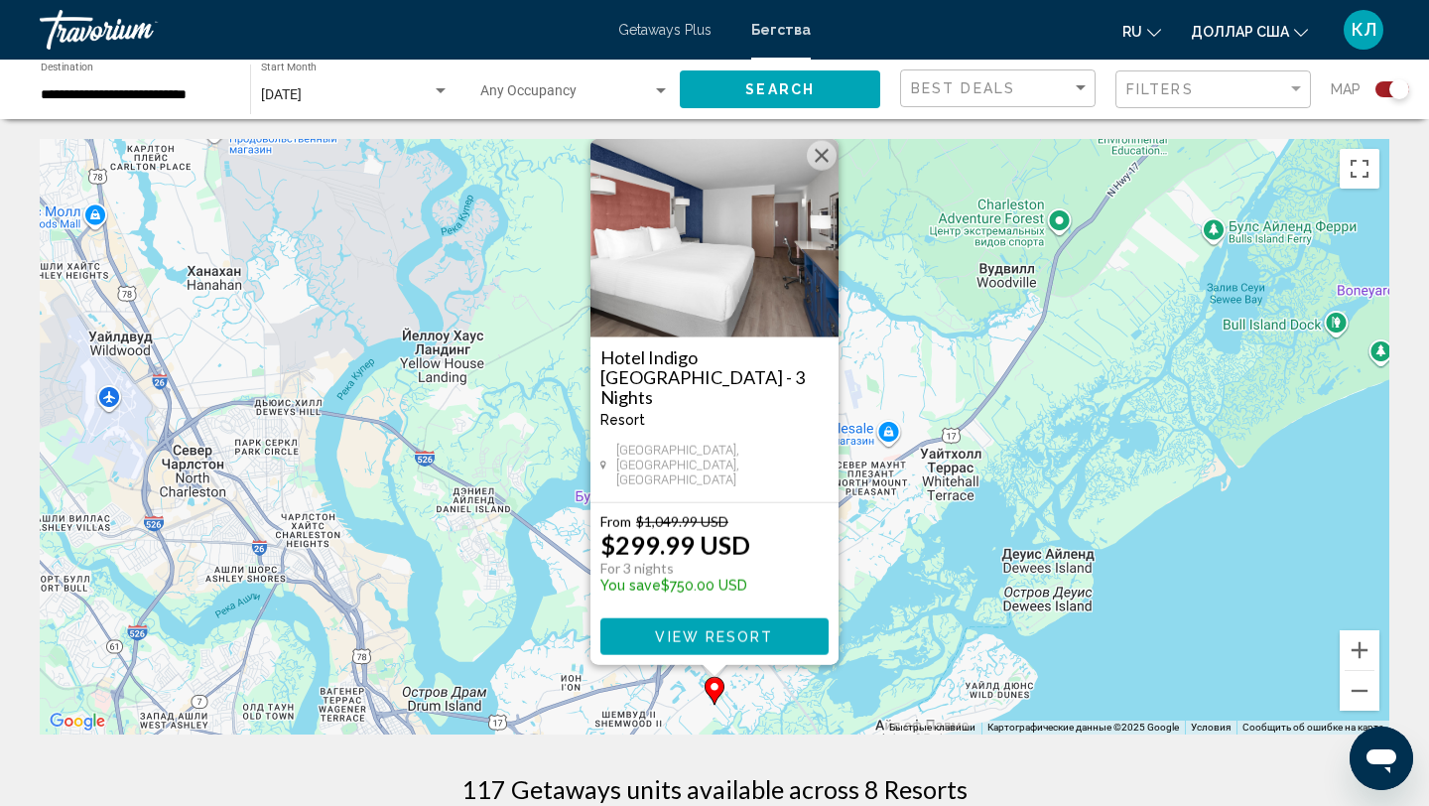
click at [821, 171] on button "Закрыть" at bounding box center [822, 156] width 30 height 30
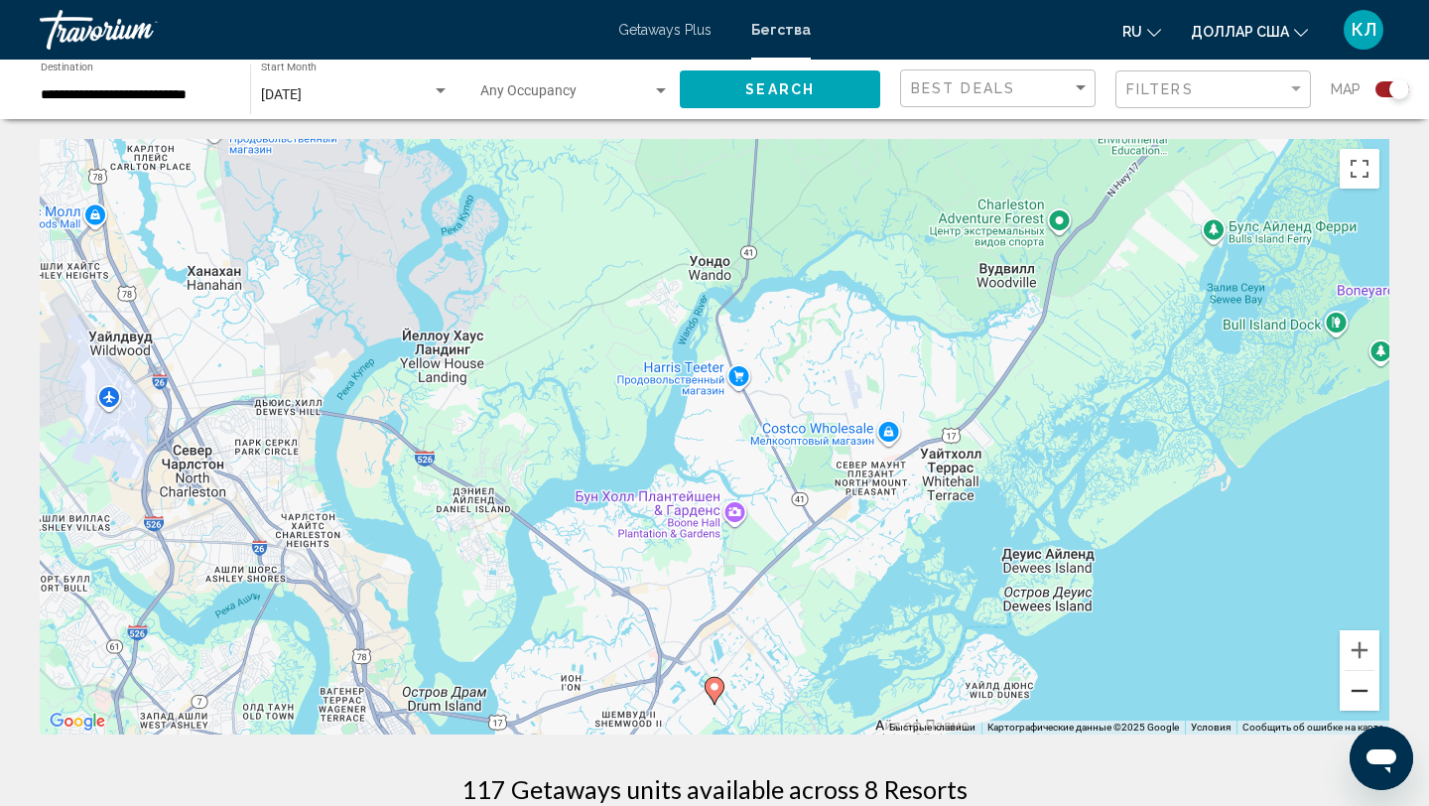
click at [1367, 686] on button "Уменьшить" at bounding box center [1360, 691] width 40 height 40
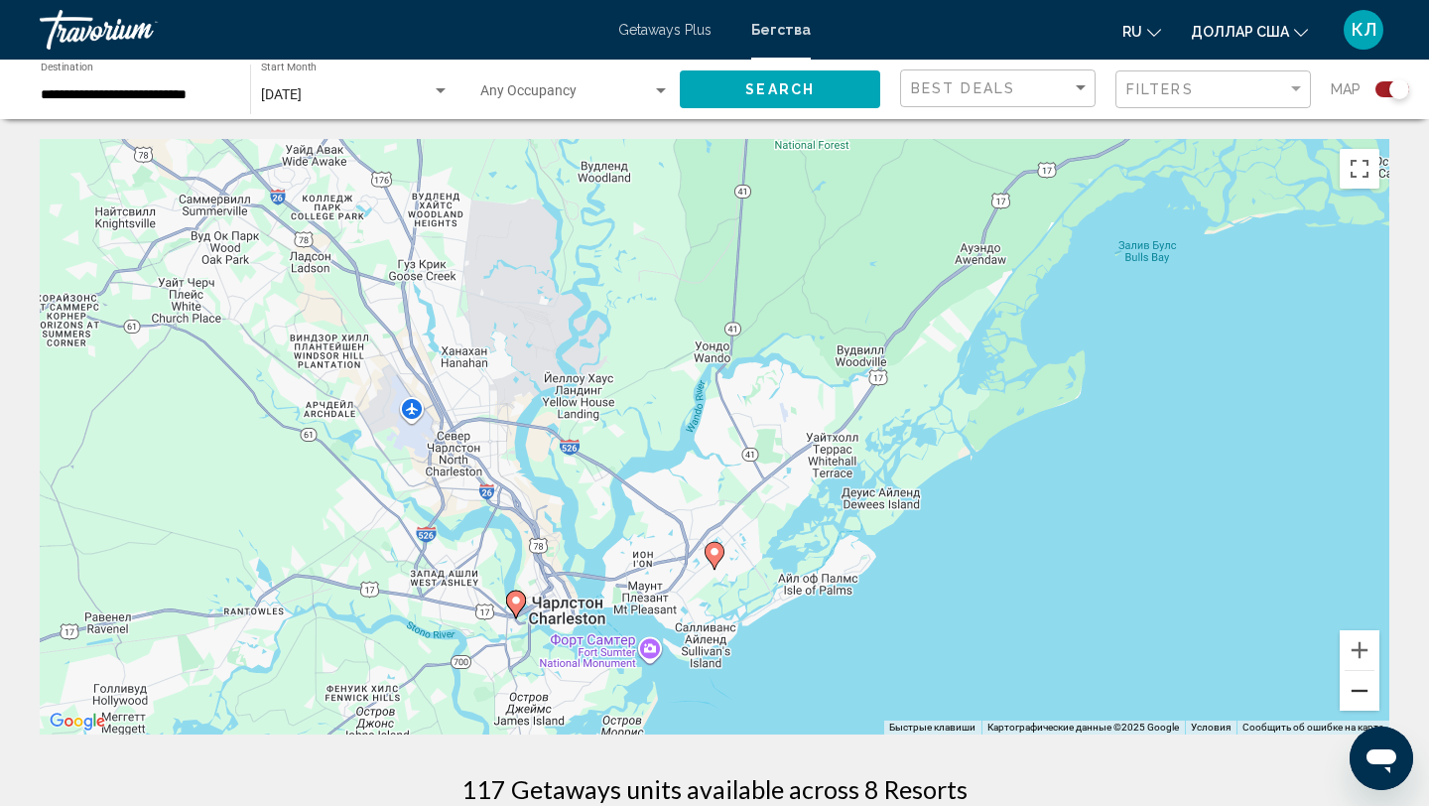
click at [1367, 687] on button "Уменьшить" at bounding box center [1360, 691] width 40 height 40
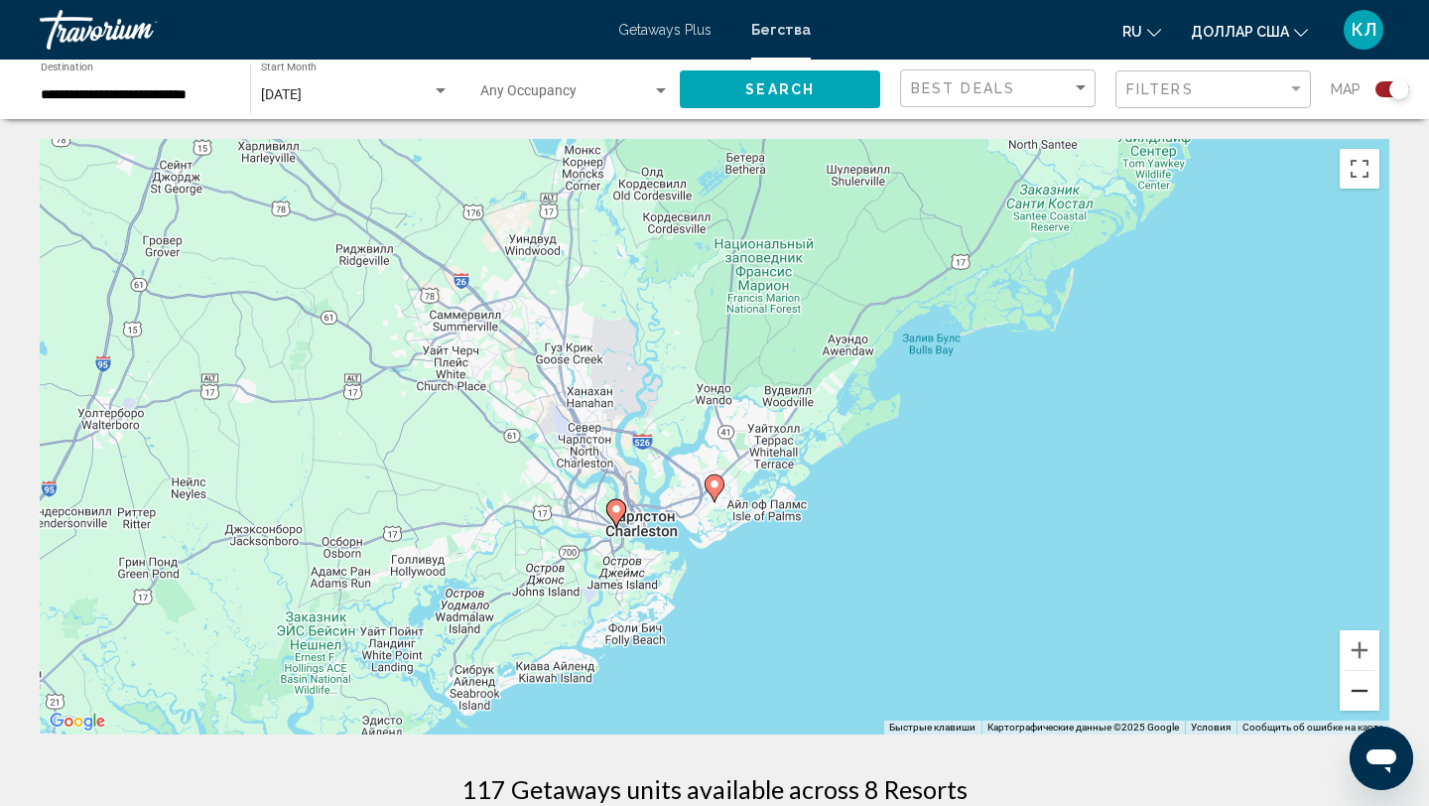
click at [1367, 687] on button "Уменьшить" at bounding box center [1360, 691] width 40 height 40
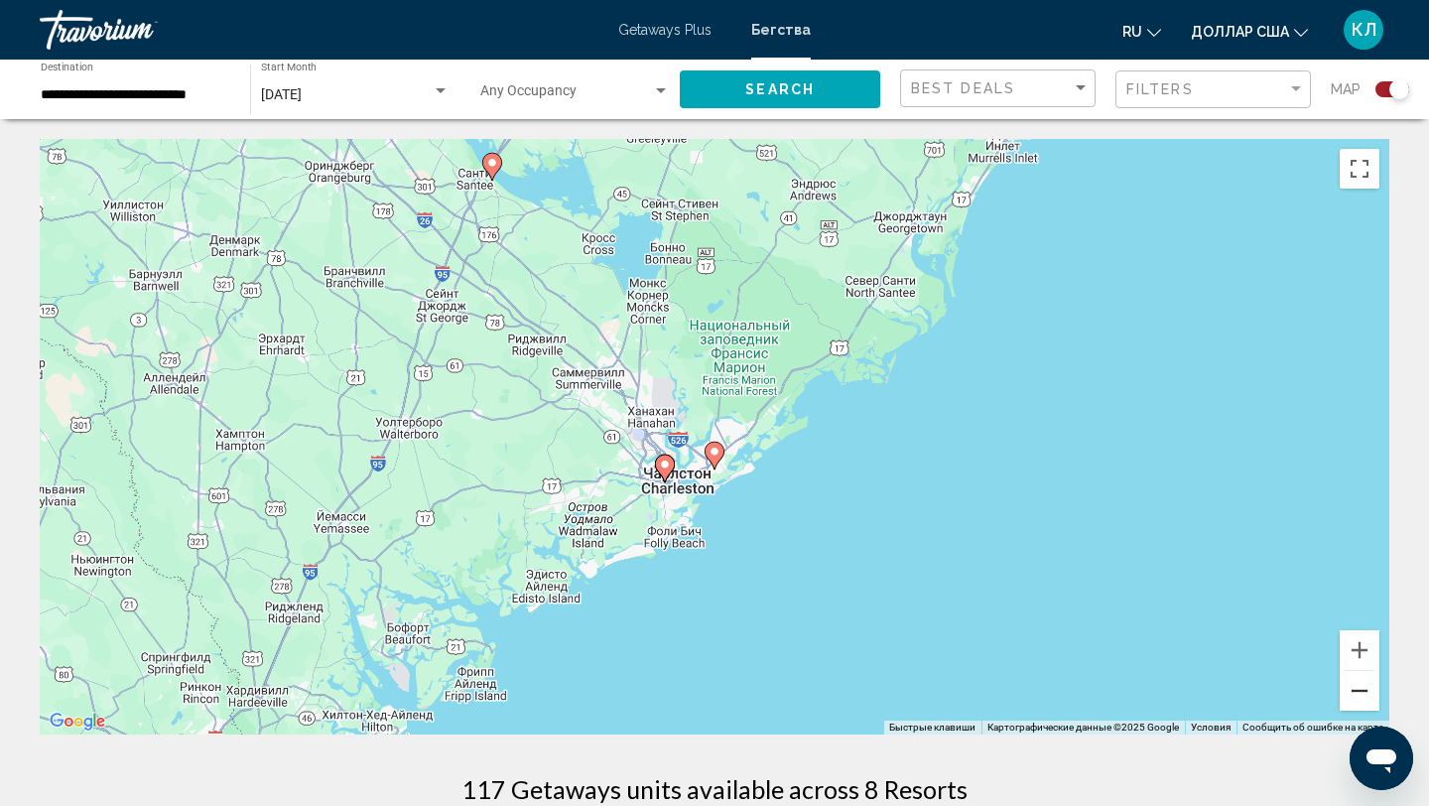
click at [1367, 687] on button "Уменьшить" at bounding box center [1360, 691] width 40 height 40
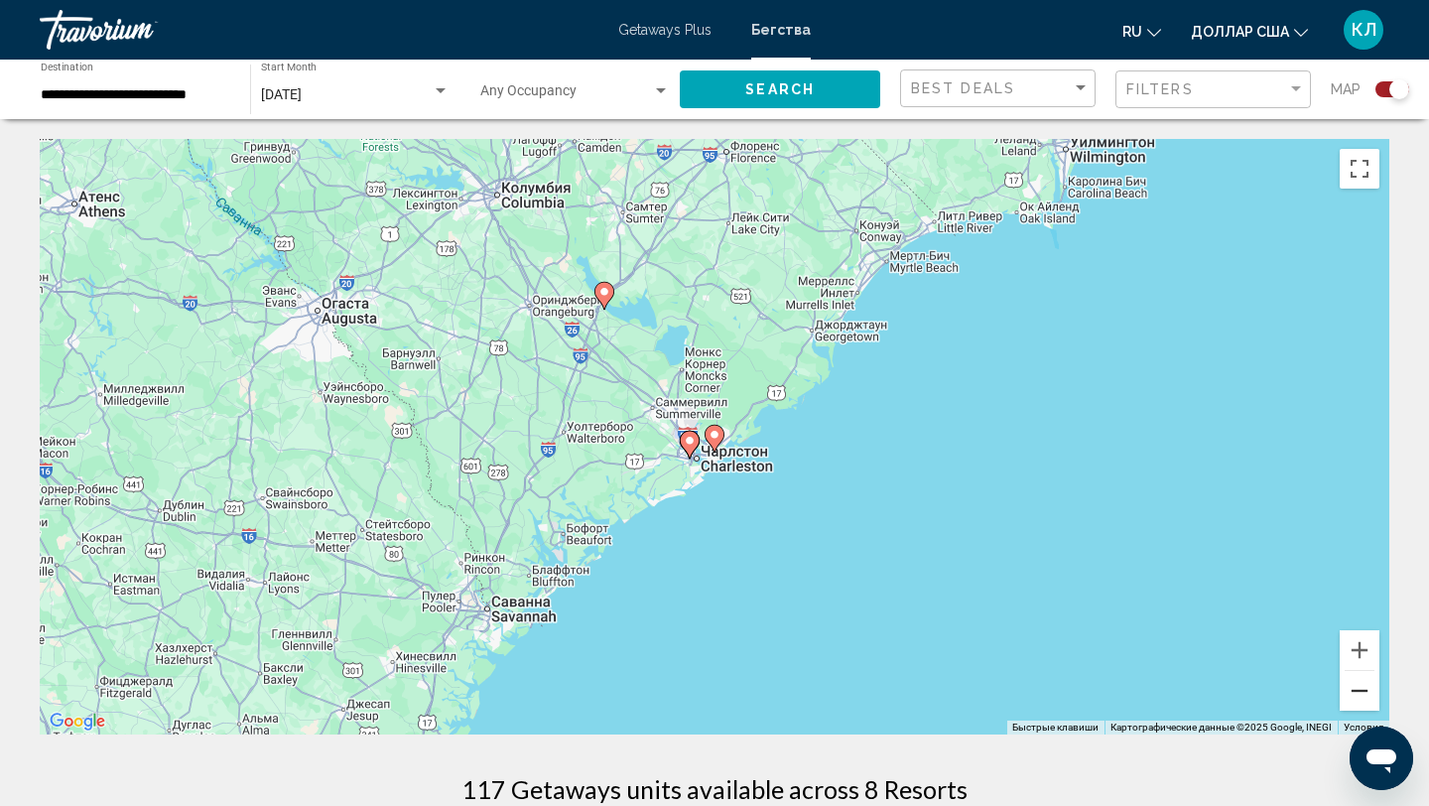
click at [1367, 687] on button "Уменьшить" at bounding box center [1360, 691] width 40 height 40
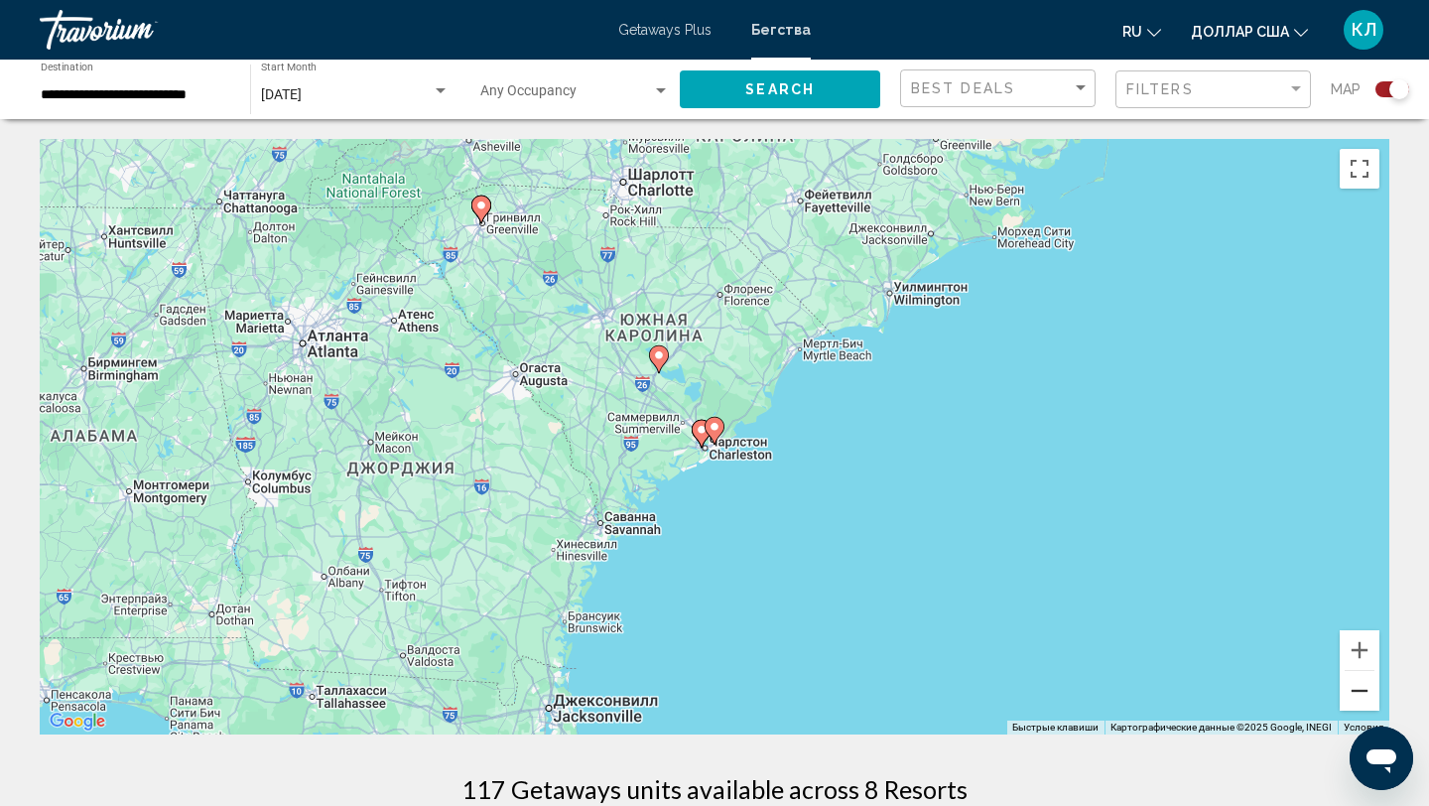
click at [1367, 687] on button "Уменьшить" at bounding box center [1360, 691] width 40 height 40
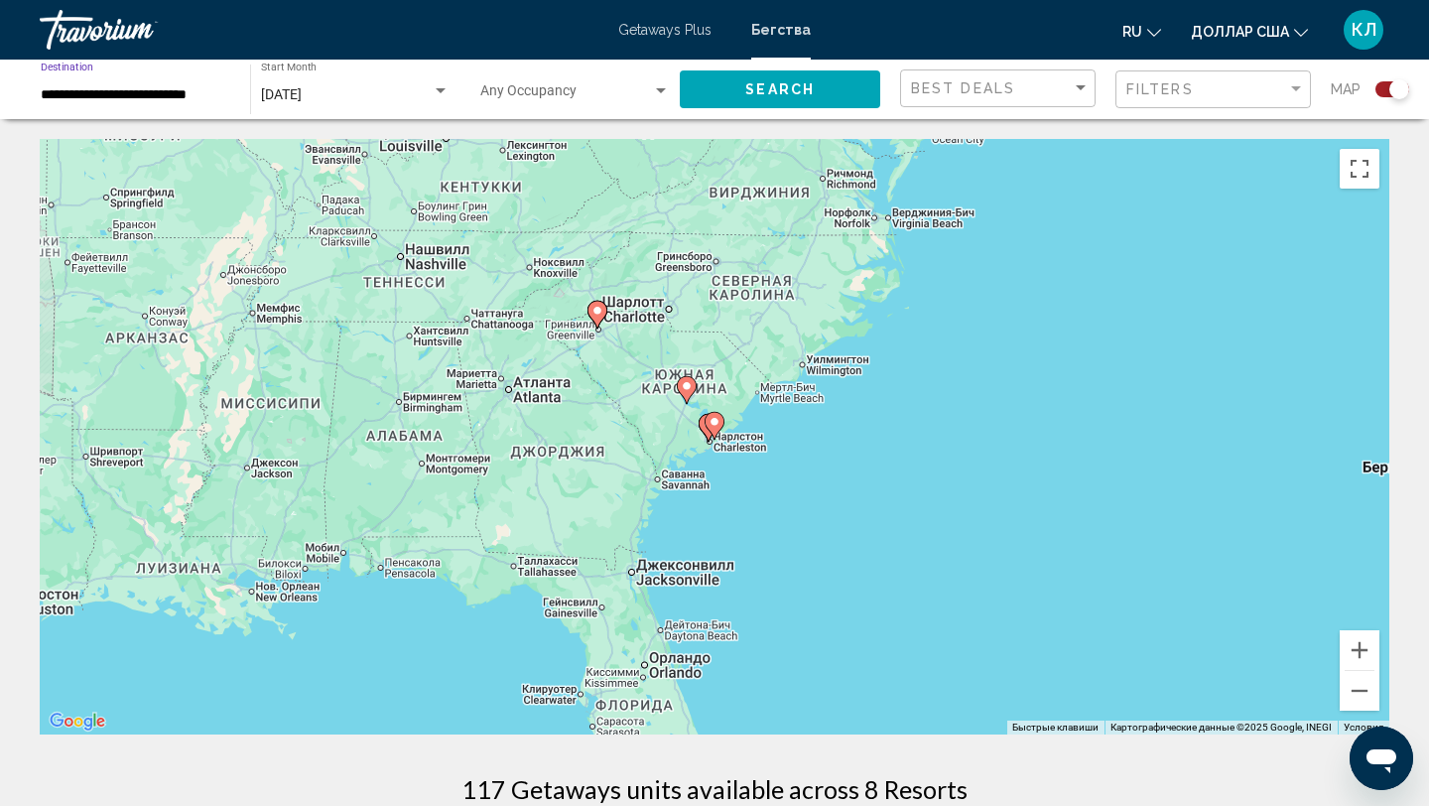
click at [213, 92] on input "**********" at bounding box center [136, 95] width 190 height 16
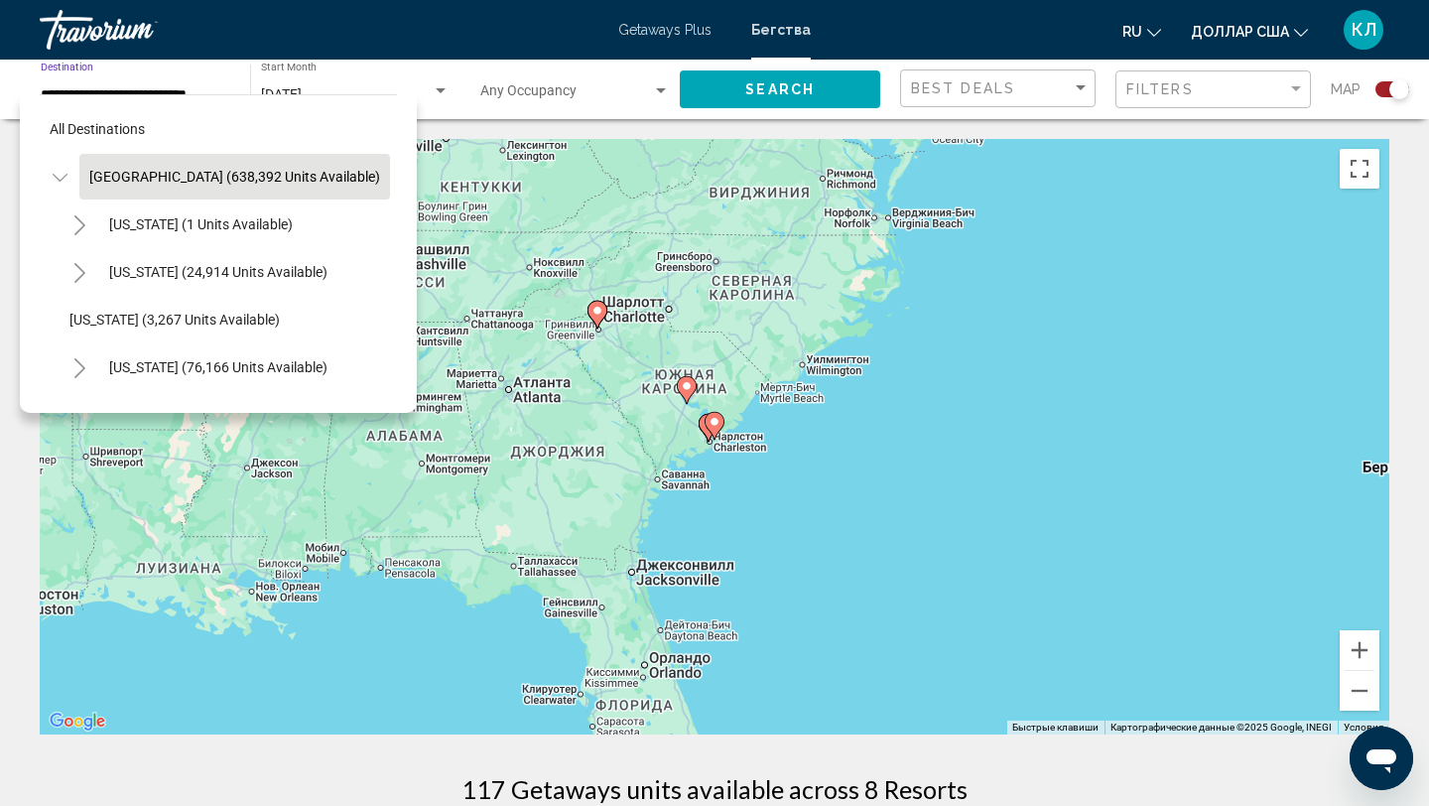
click at [162, 179] on span "United States (638,392 units available)" at bounding box center [234, 177] width 291 height 16
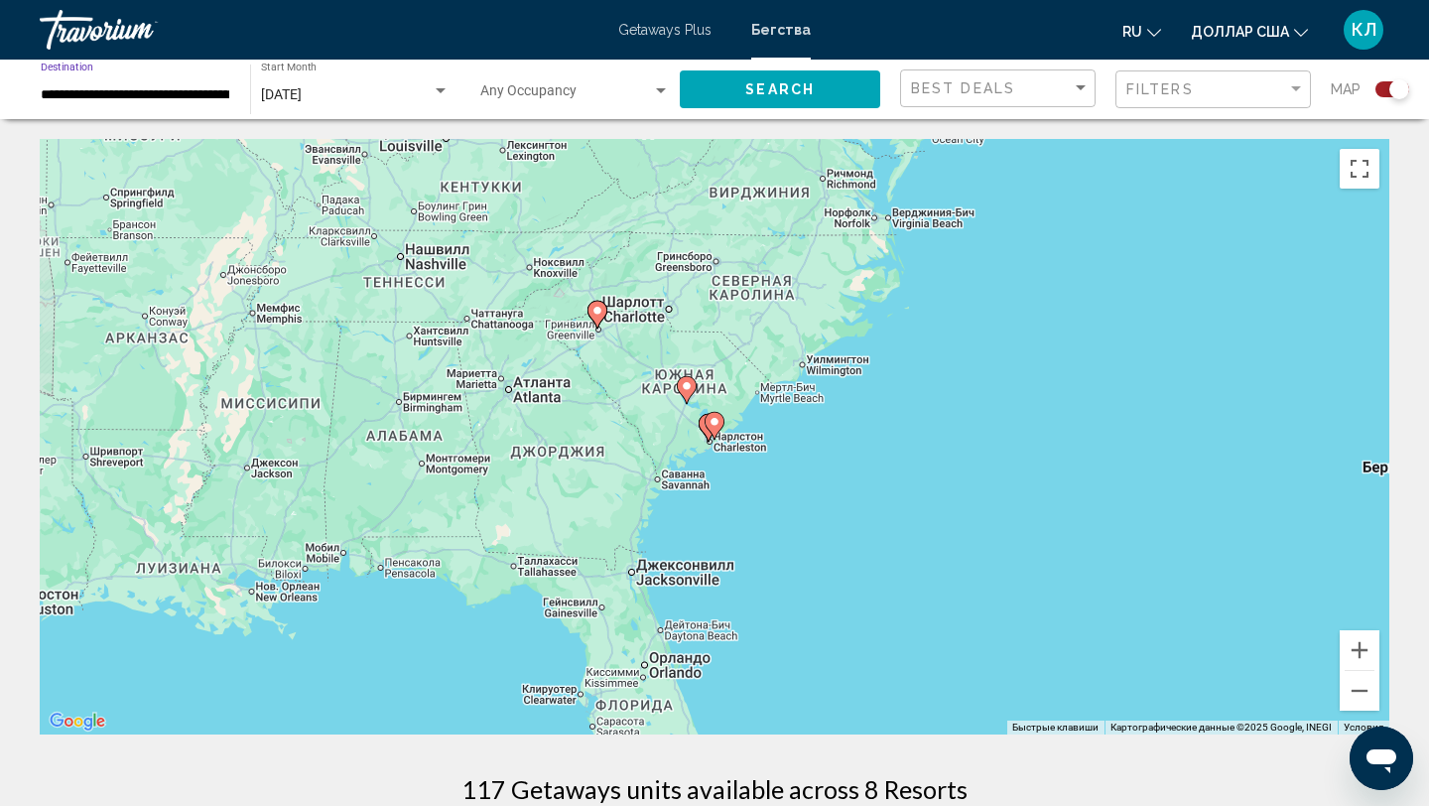
click at [849, 88] on button "Search" at bounding box center [780, 88] width 200 height 37
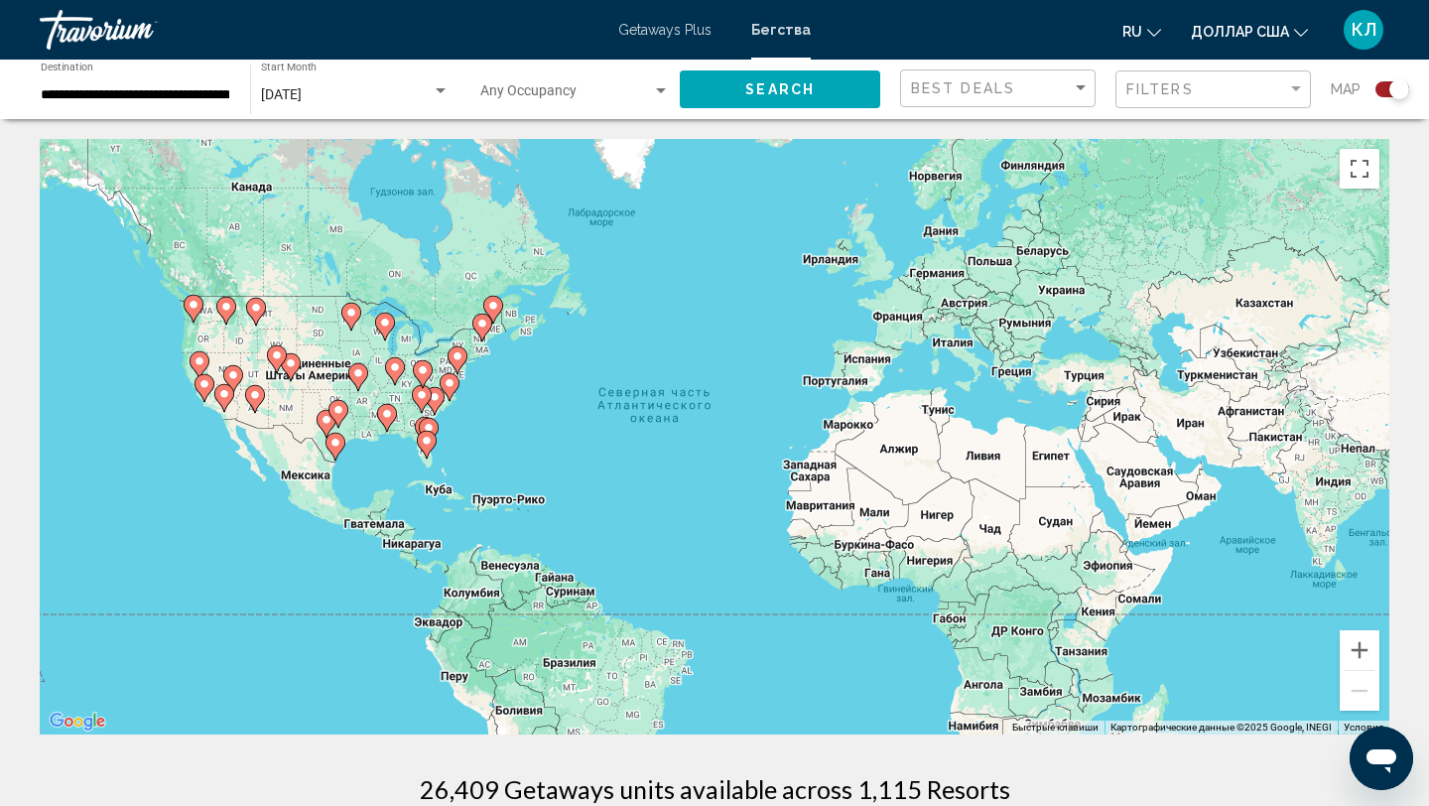
click at [430, 402] on gmp-advanced-marker "Основное содержание" at bounding box center [422, 399] width 20 height 30
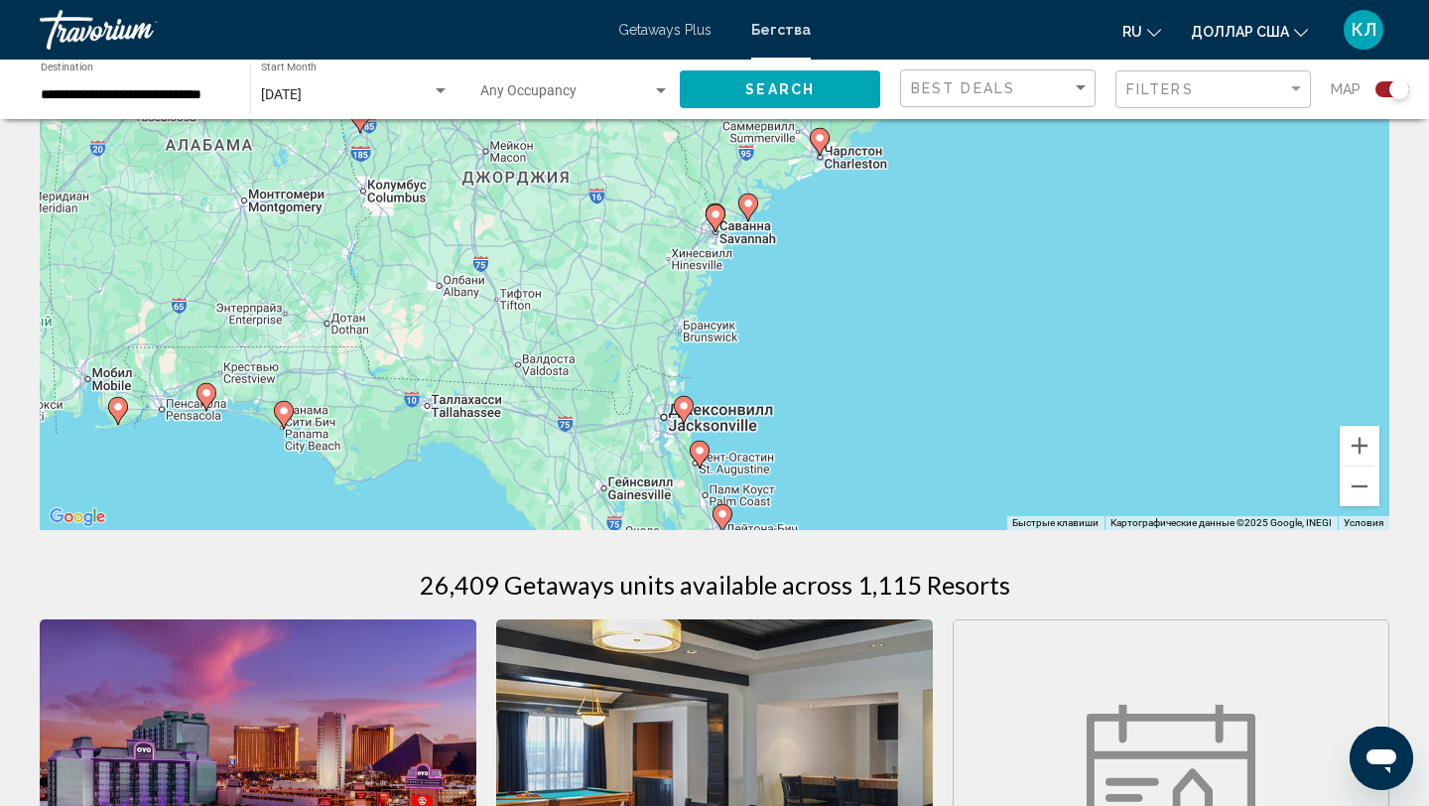
scroll to position [222, 0]
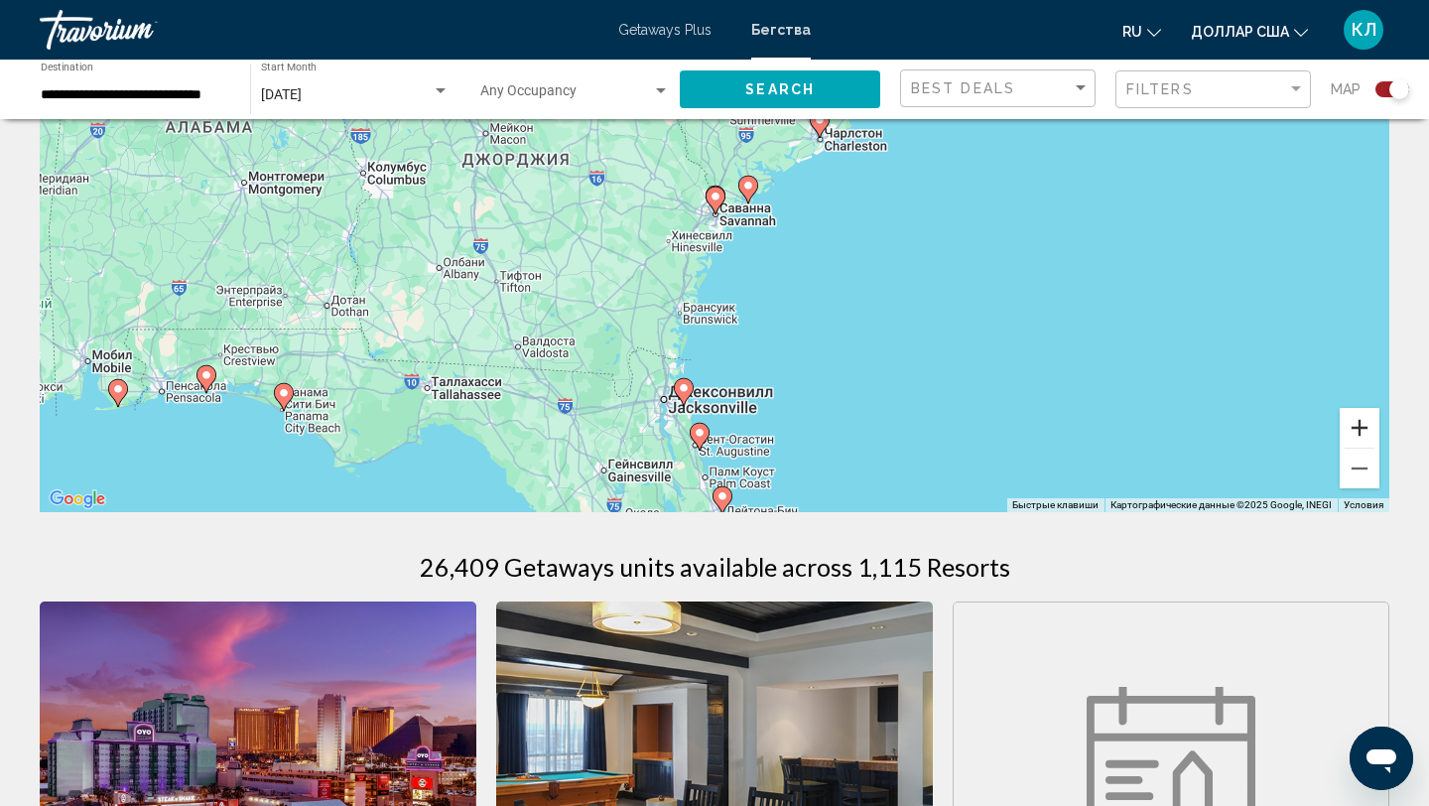
click at [1364, 437] on button "Увеличить" at bounding box center [1360, 428] width 40 height 40
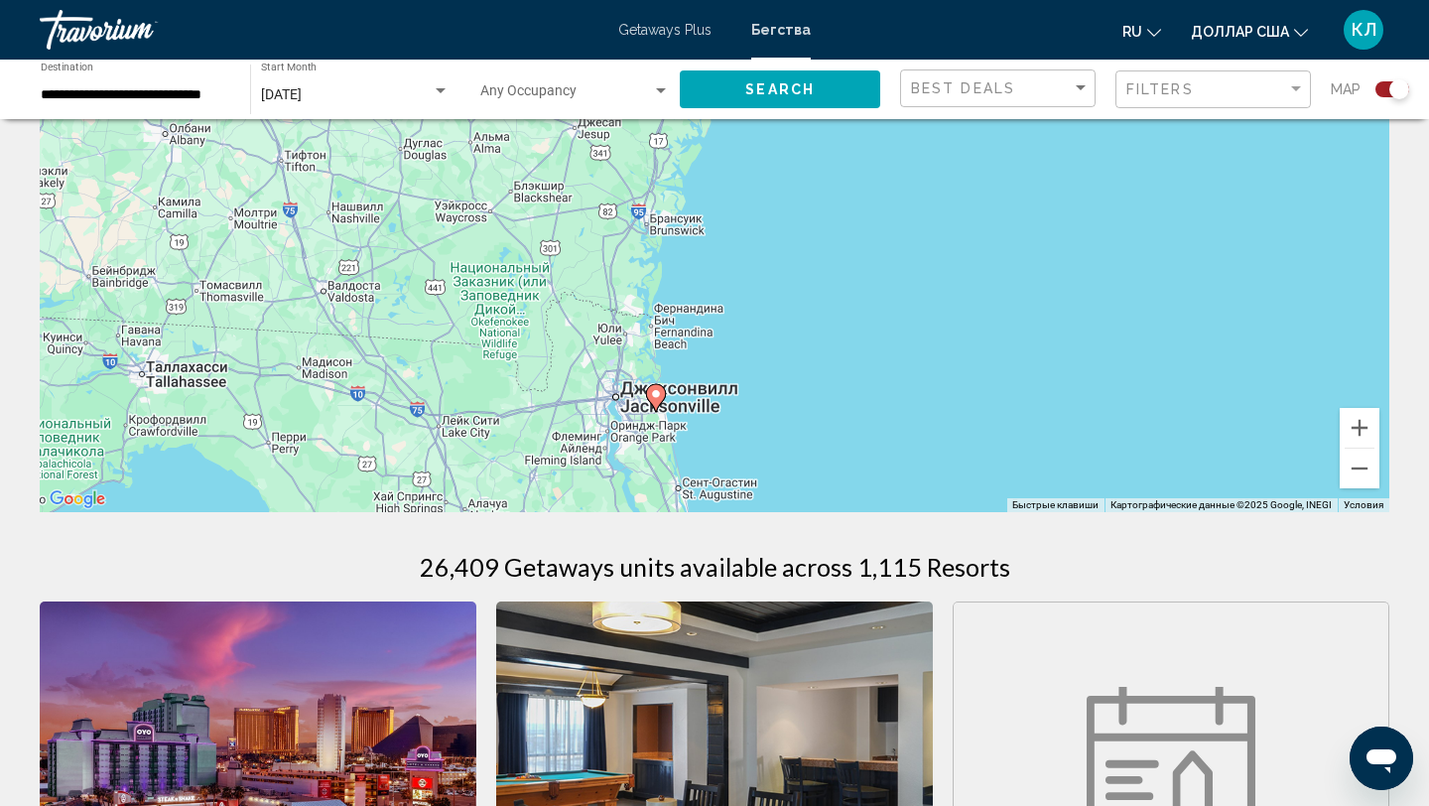
drag, startPoint x: 974, startPoint y: 379, endPoint x: 1003, endPoint y: 48, distance: 332.7
click at [1003, 48] on div "**********" at bounding box center [714, 181] width 1429 height 806
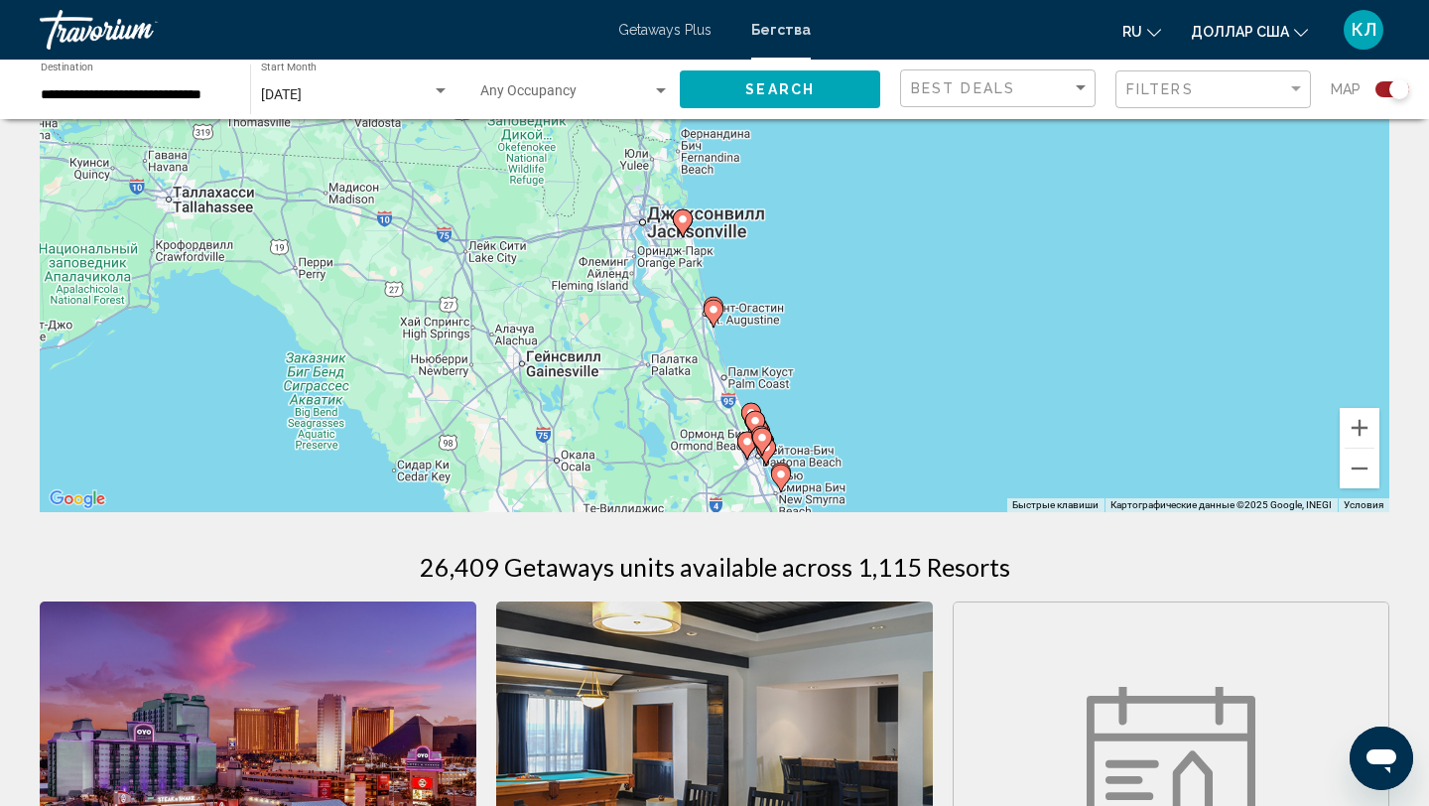
scroll to position [0, 0]
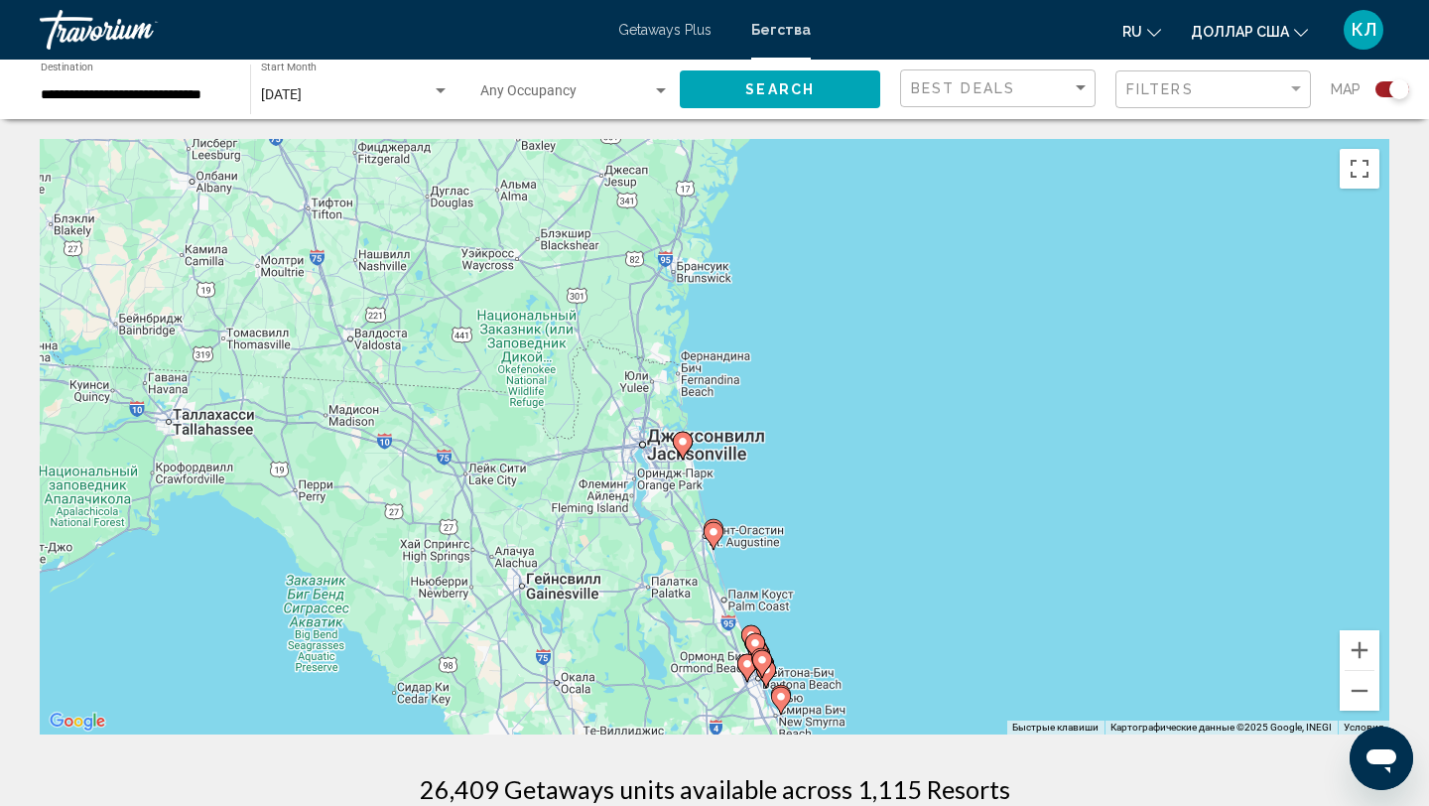
click at [682, 445] on image "Основное содержание" at bounding box center [683, 442] width 12 height 12
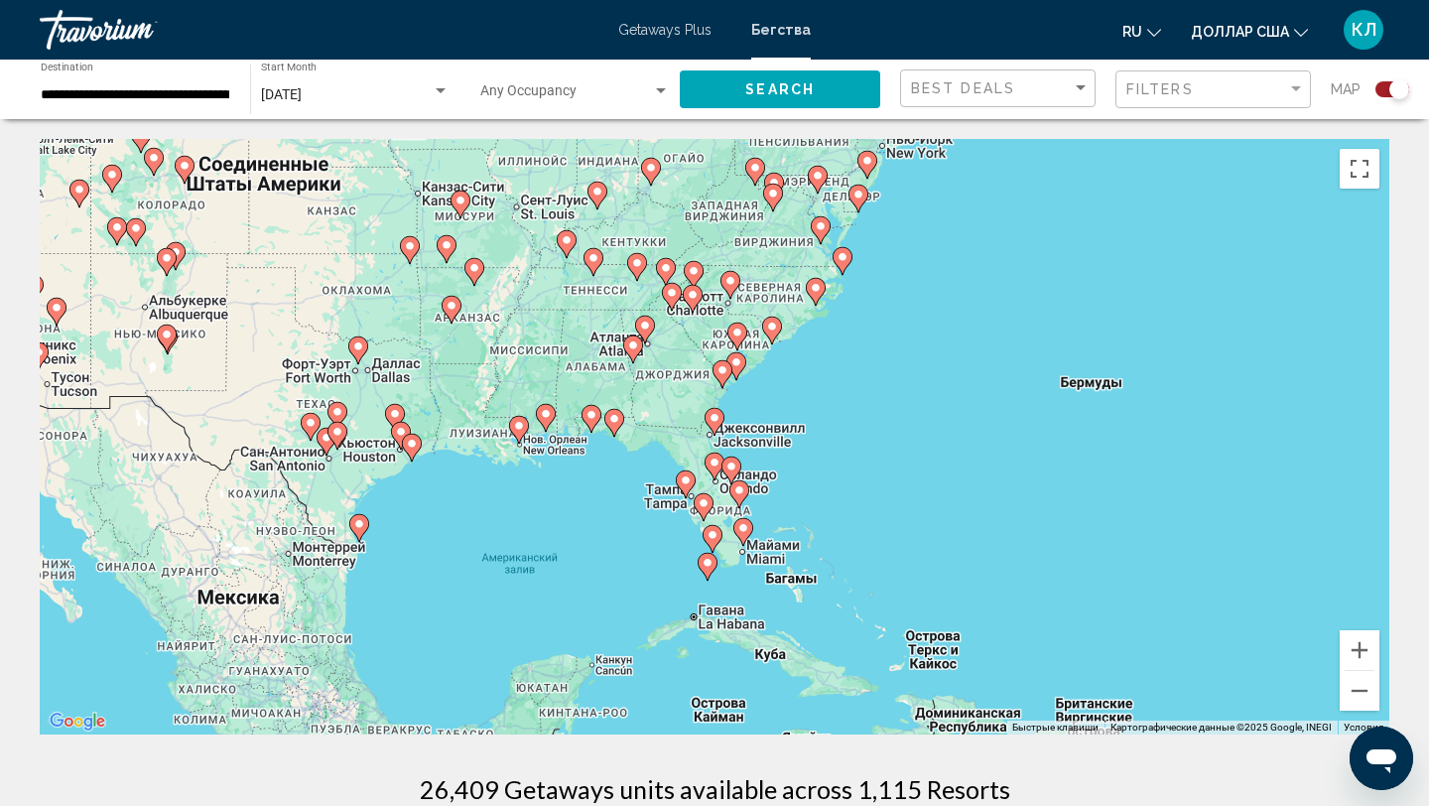
click at [718, 419] on image "Основное содержание" at bounding box center [714, 418] width 12 height 12
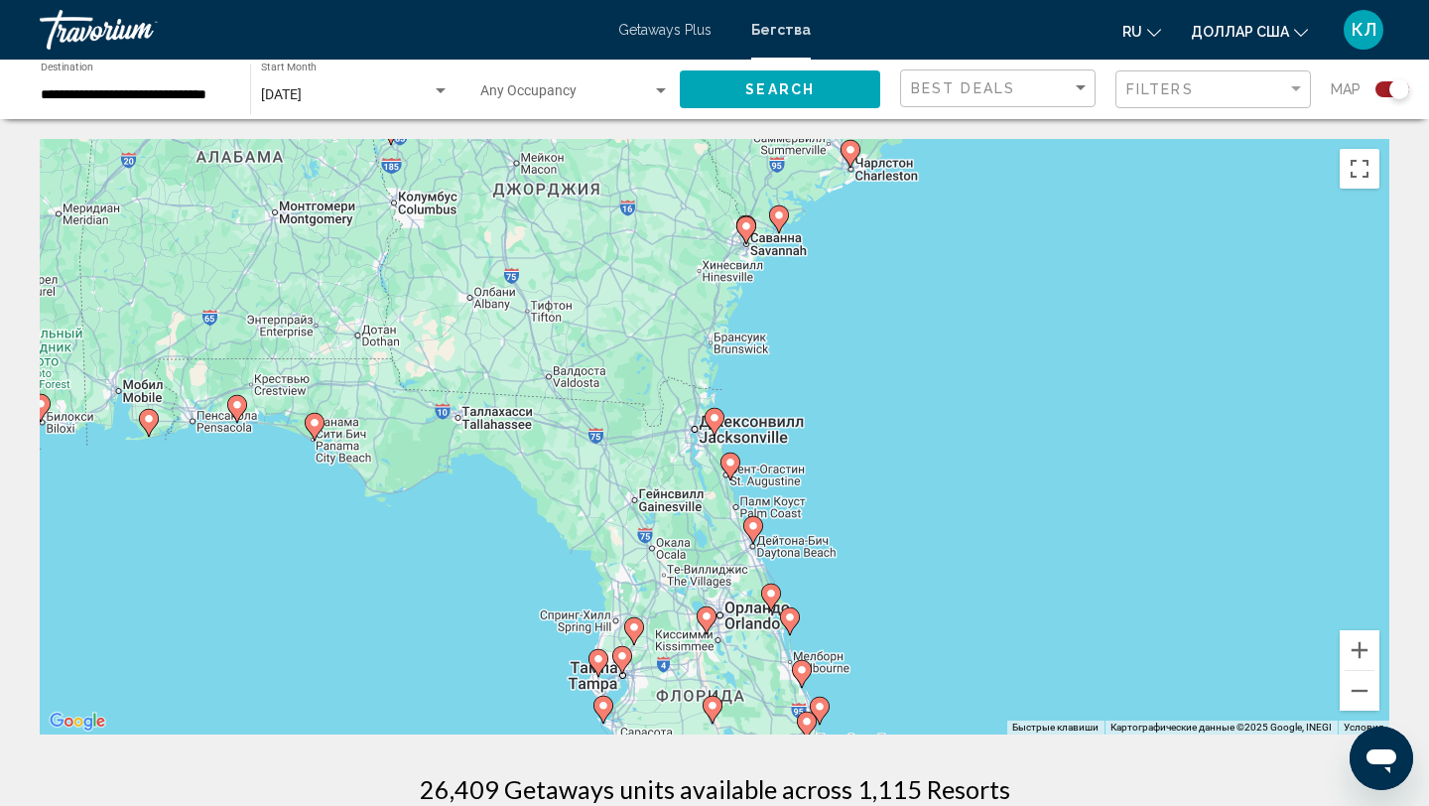
click at [718, 419] on image "Основное содержание" at bounding box center [714, 418] width 12 height 12
type input "**********"
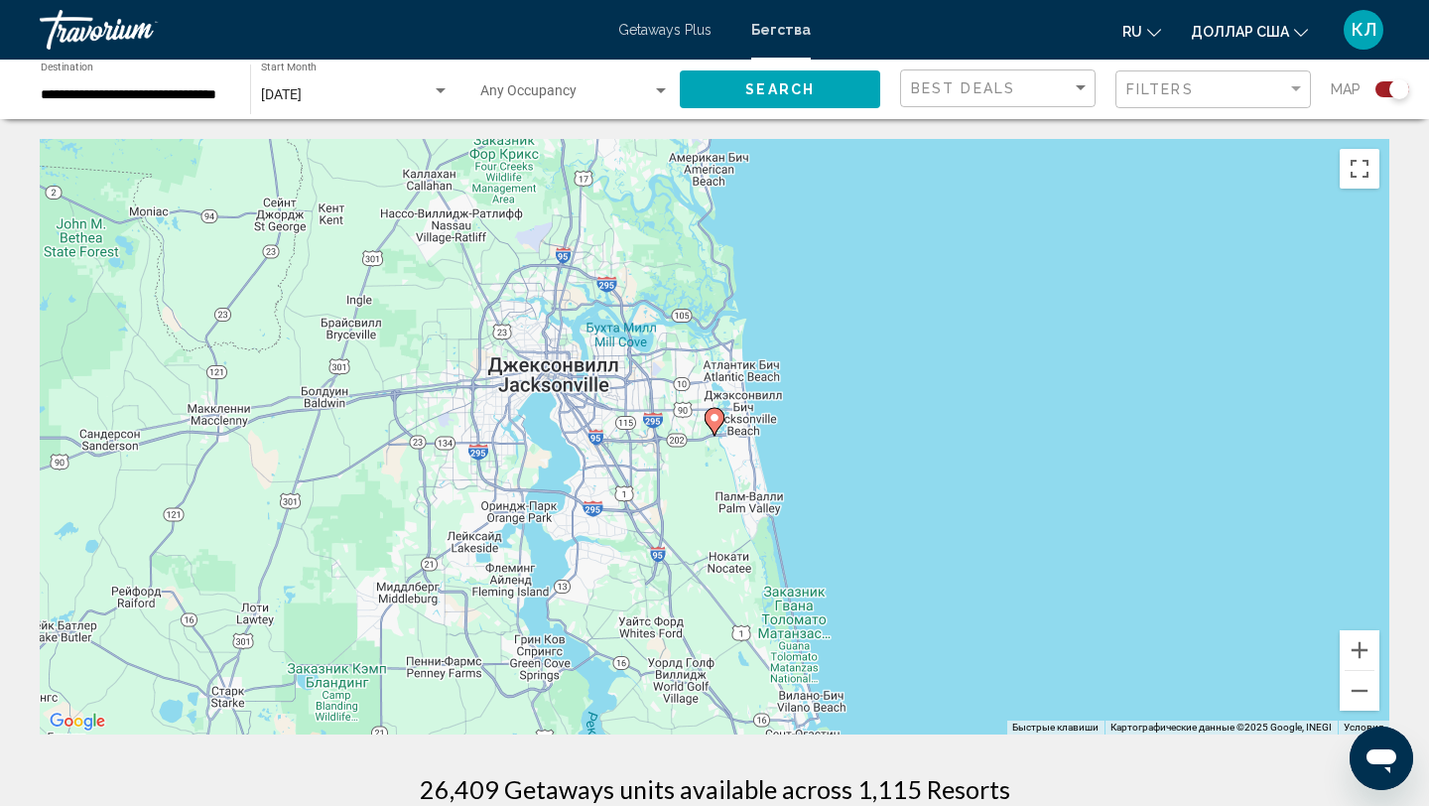
click at [718, 420] on image "Основное содержание" at bounding box center [714, 418] width 12 height 12
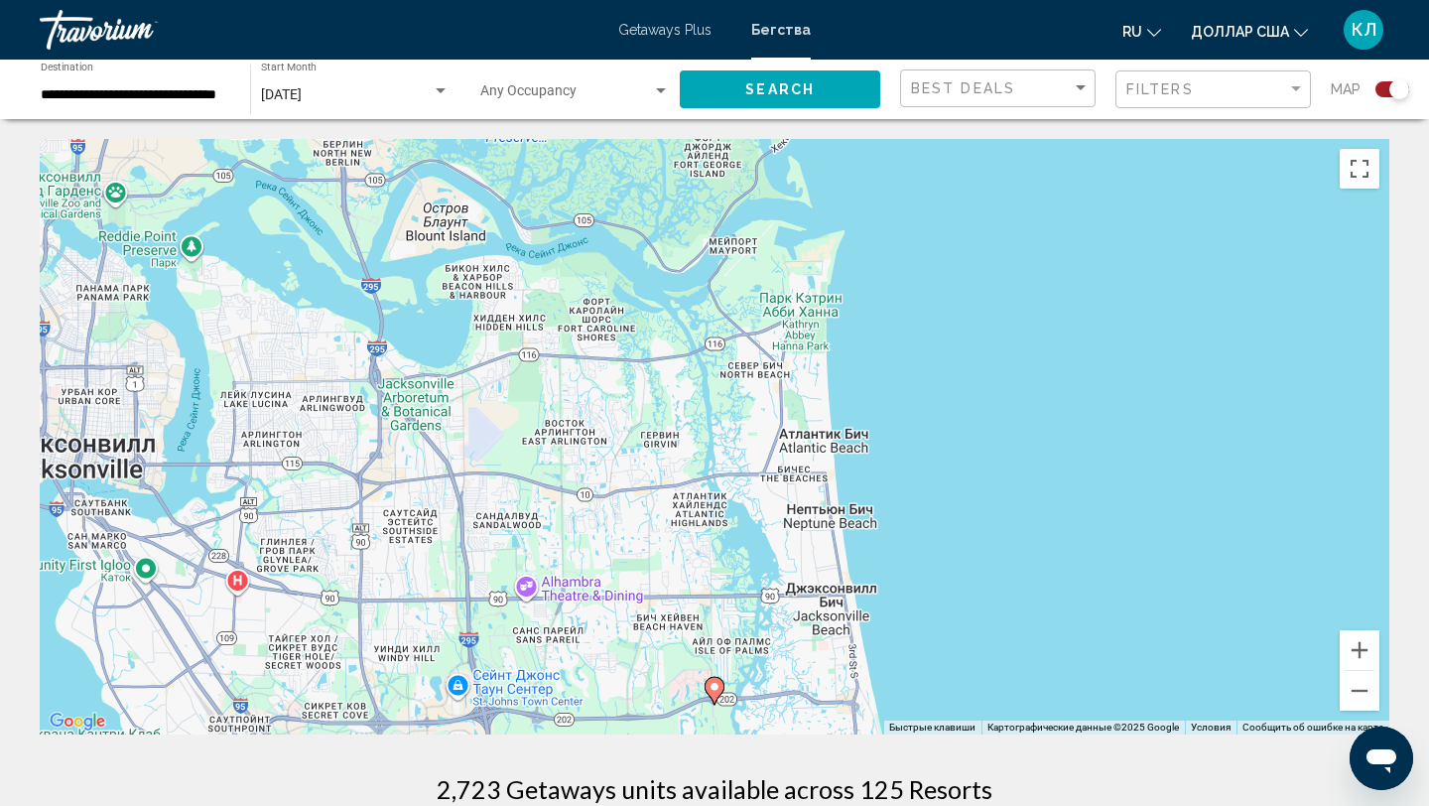
click at [719, 685] on icon "Основное содержание" at bounding box center [714, 691] width 18 height 26
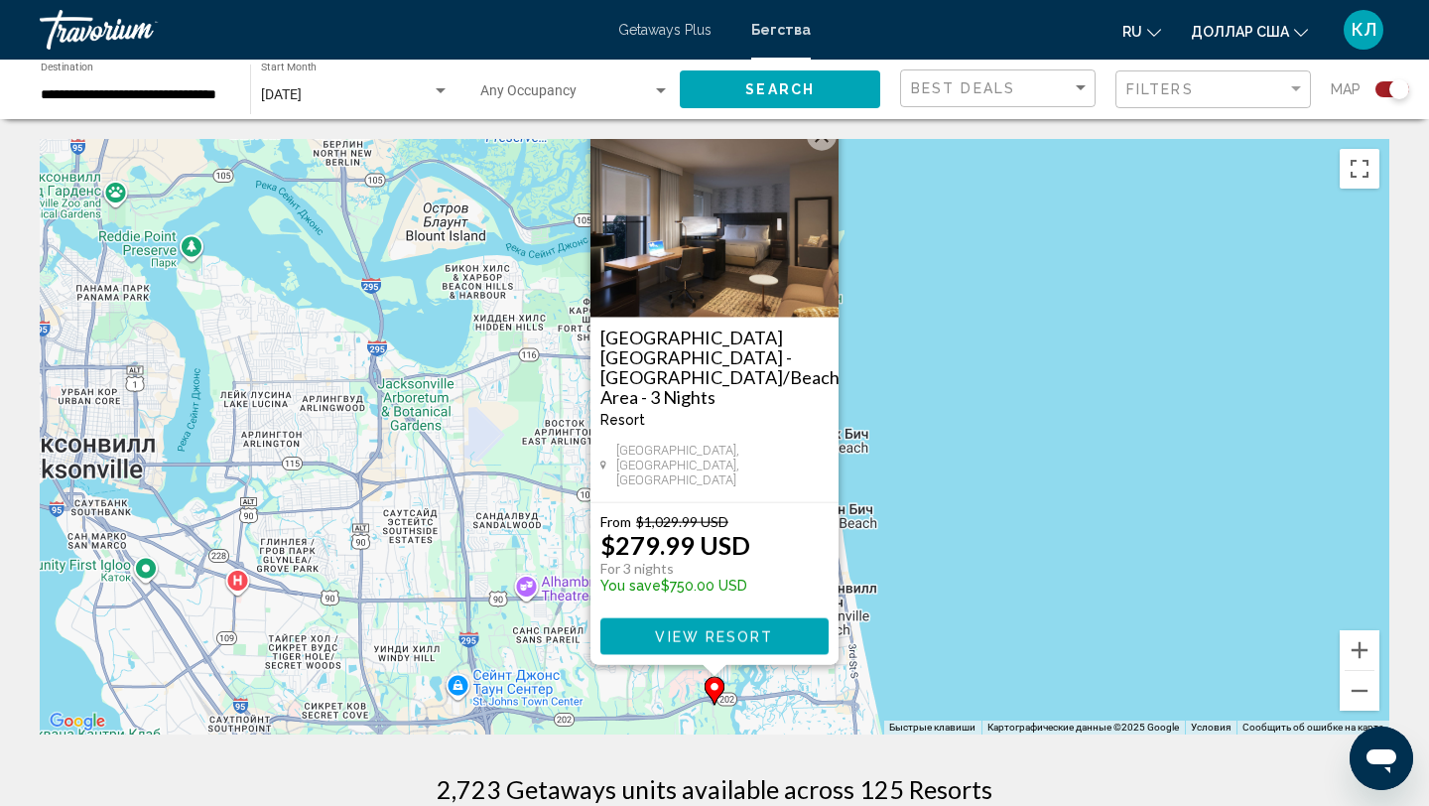
click at [823, 151] on button "Закрыть" at bounding box center [822, 136] width 30 height 30
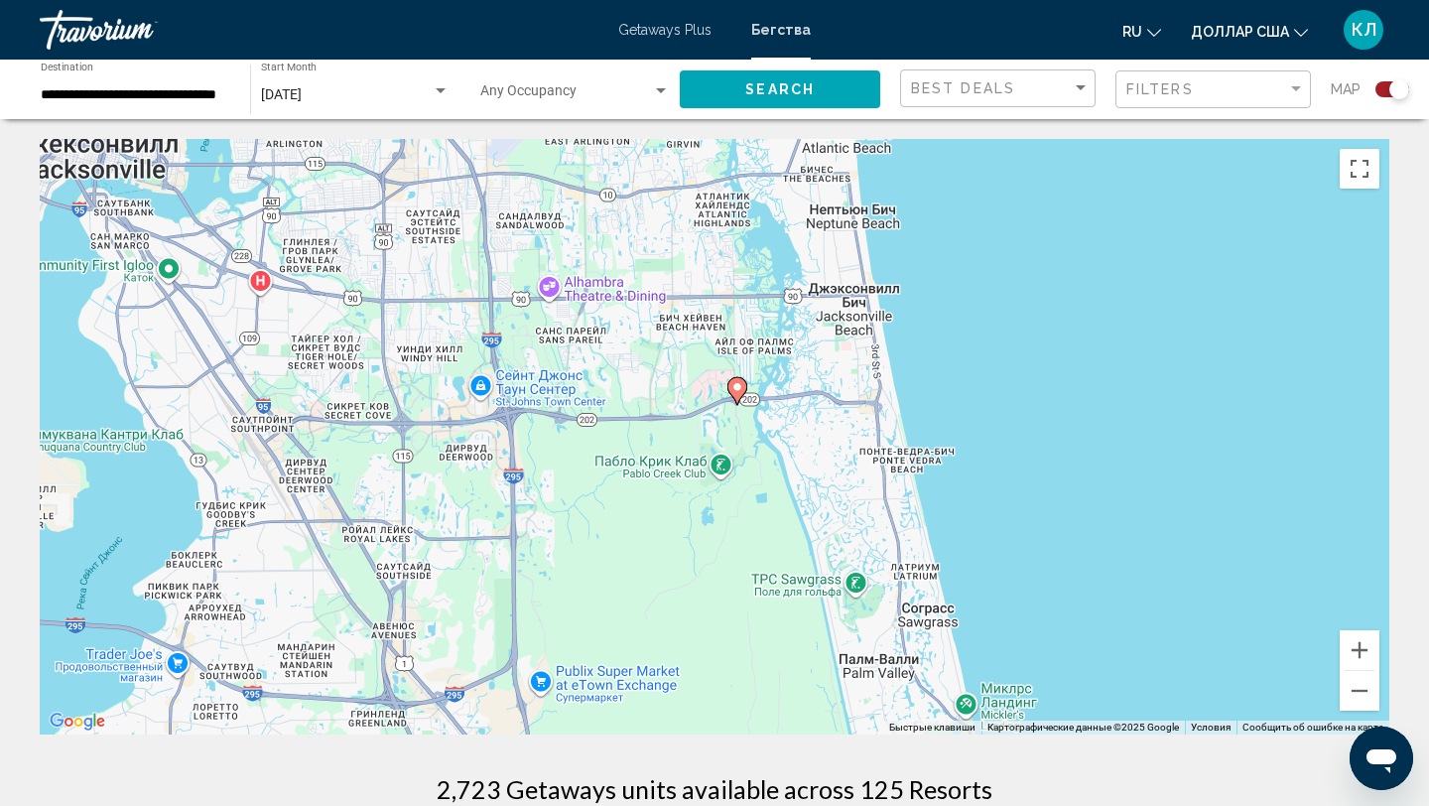
drag, startPoint x: 879, startPoint y: 504, endPoint x: 902, endPoint y: 198, distance: 306.5
click at [902, 198] on div "Чтобы активировать перетаскивание с помощью клавиатуры, нажмите Alt + Ввод. Пос…" at bounding box center [714, 436] width 1349 height 595
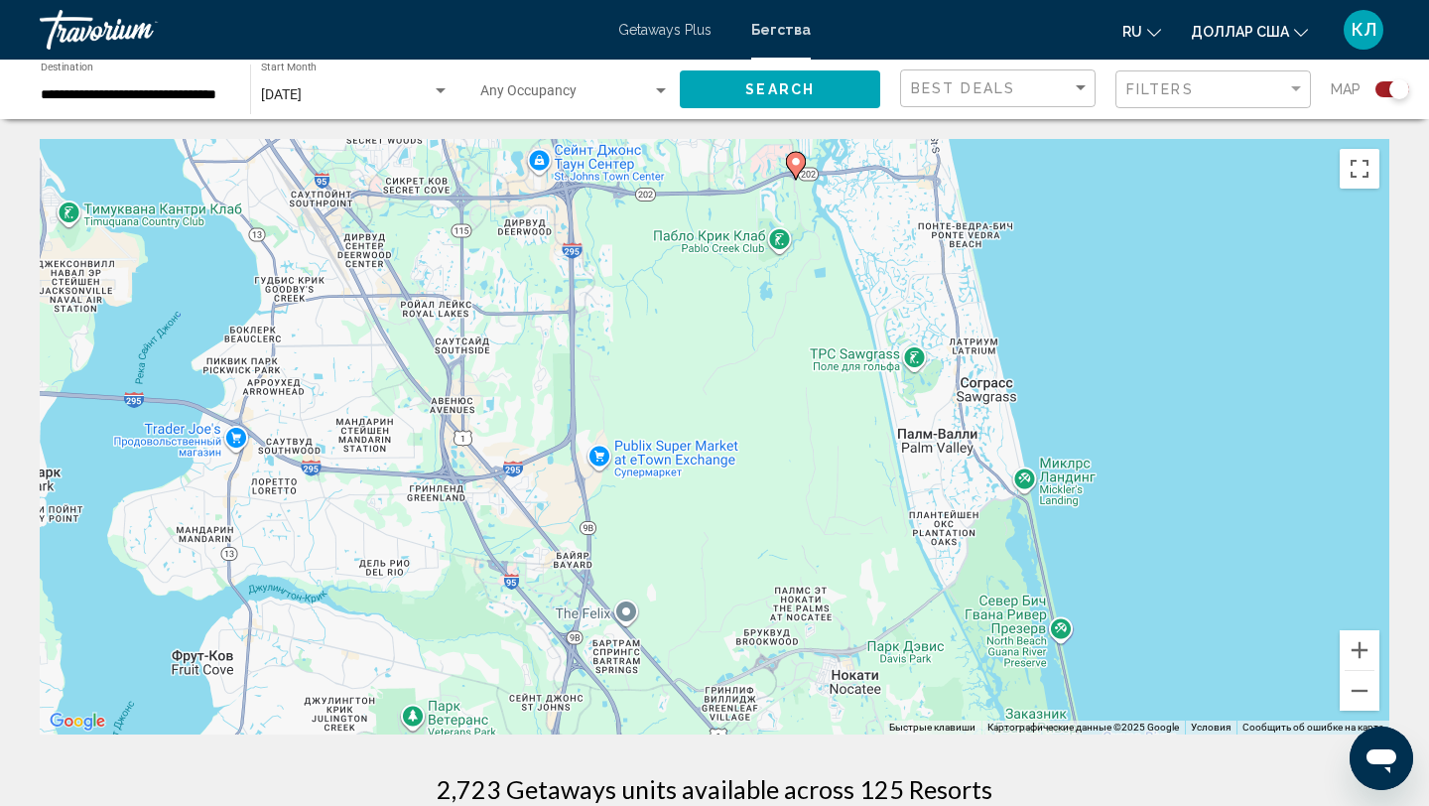
drag, startPoint x: 887, startPoint y: 380, endPoint x: 1009, endPoint y: -2, distance: 401.0
click at [1009, 0] on html "**********" at bounding box center [714, 403] width 1429 height 806
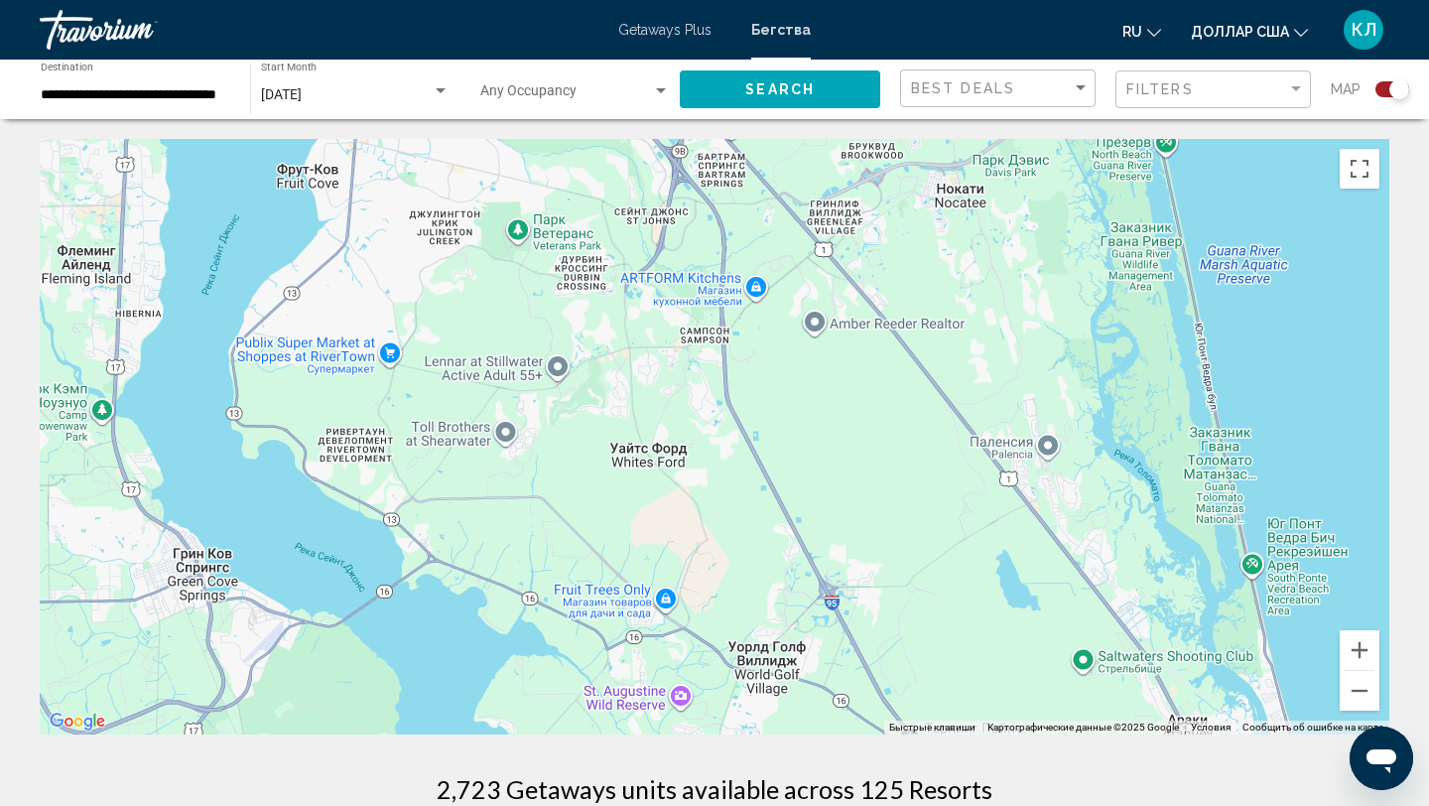
drag, startPoint x: 1053, startPoint y: 409, endPoint x: 901, endPoint y: 234, distance: 231.4
click at [901, 234] on div "Основное содержание" at bounding box center [714, 436] width 1349 height 595
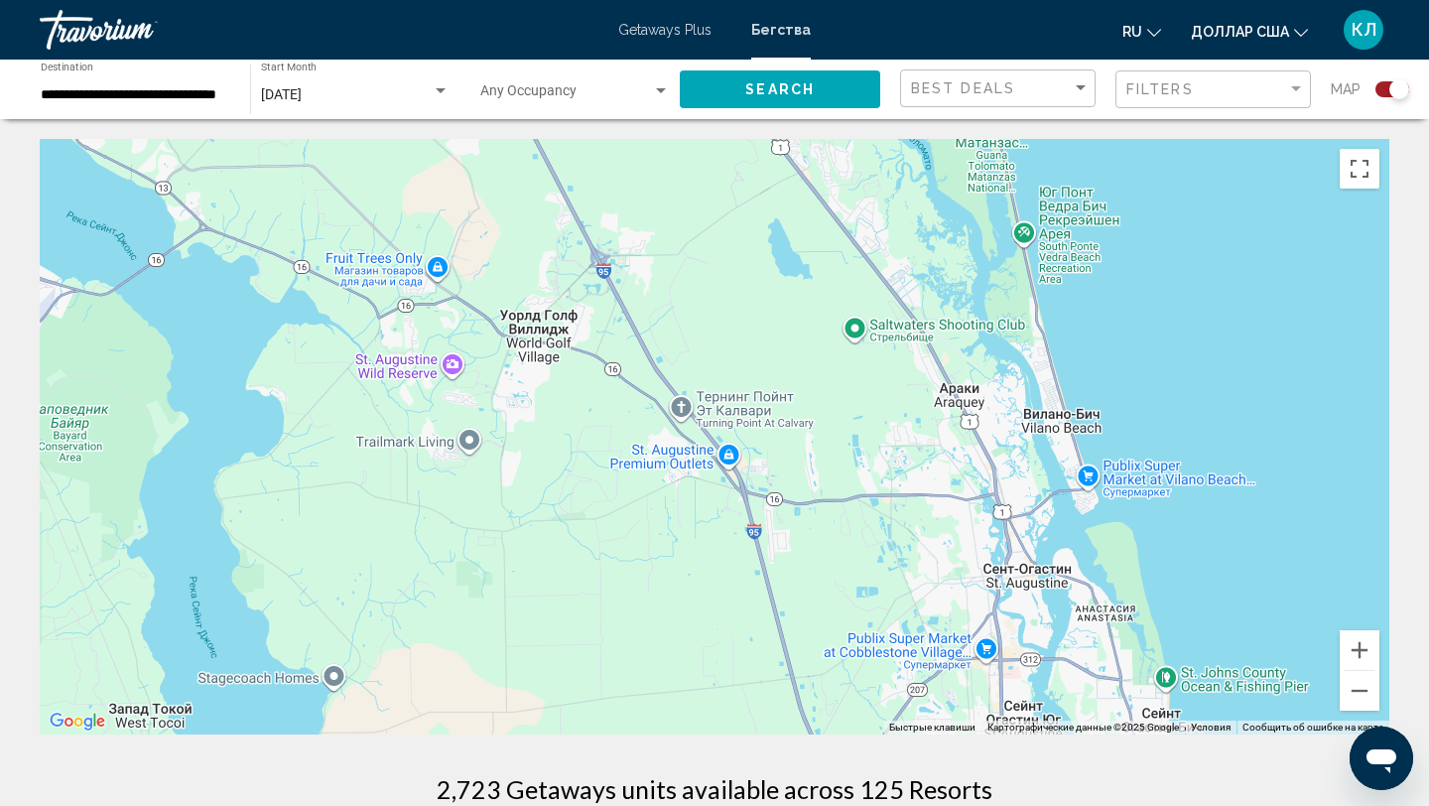
drag, startPoint x: 977, startPoint y: 506, endPoint x: 903, endPoint y: 238, distance: 278.0
click at [903, 238] on div "Основное содержание" at bounding box center [714, 436] width 1349 height 595
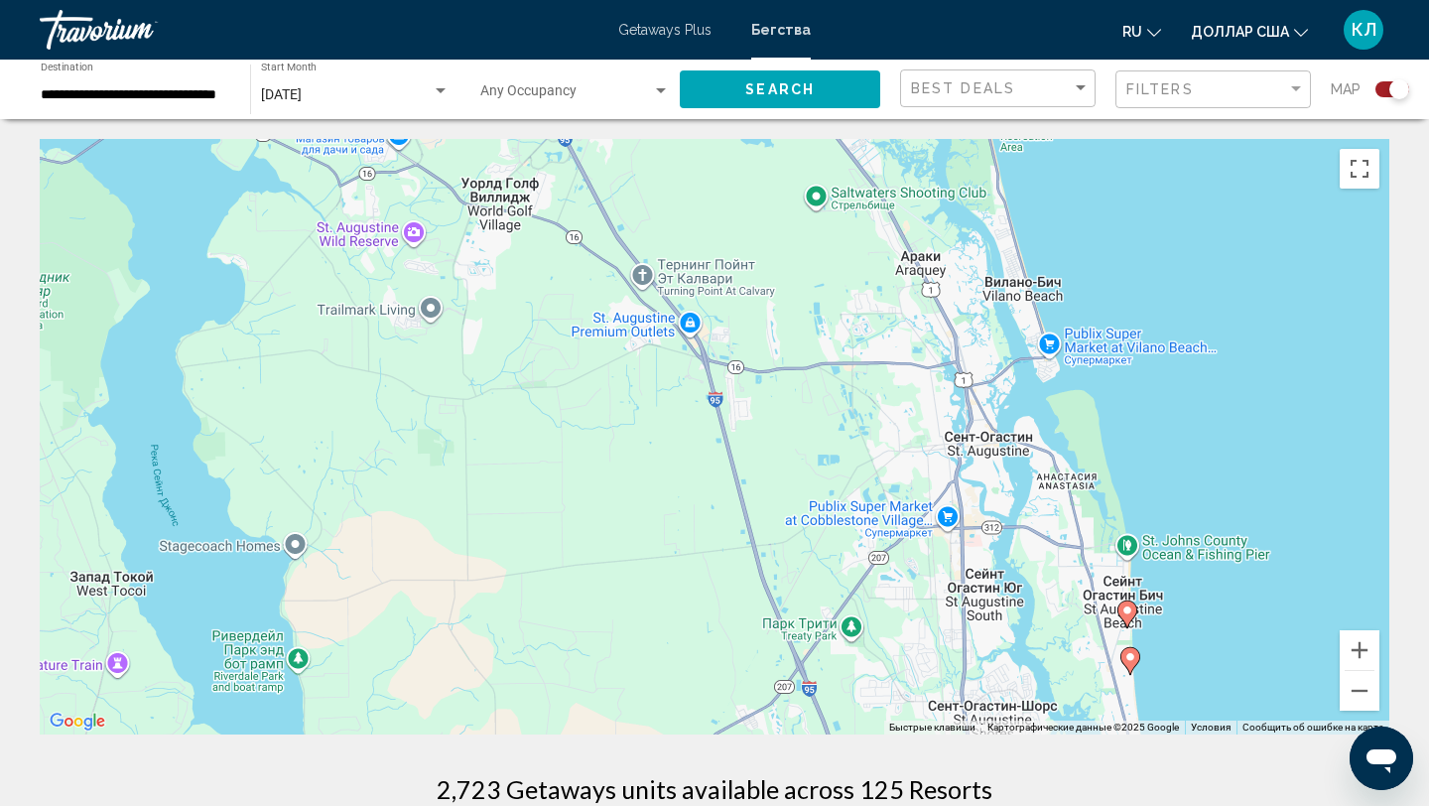
drag, startPoint x: 914, startPoint y: 352, endPoint x: 859, endPoint y: 146, distance: 213.5
click at [859, 146] on div "Чтобы активировать перетаскивание с помощью клавиатуры, нажмите Alt + Ввод. Пос…" at bounding box center [714, 436] width 1349 height 595
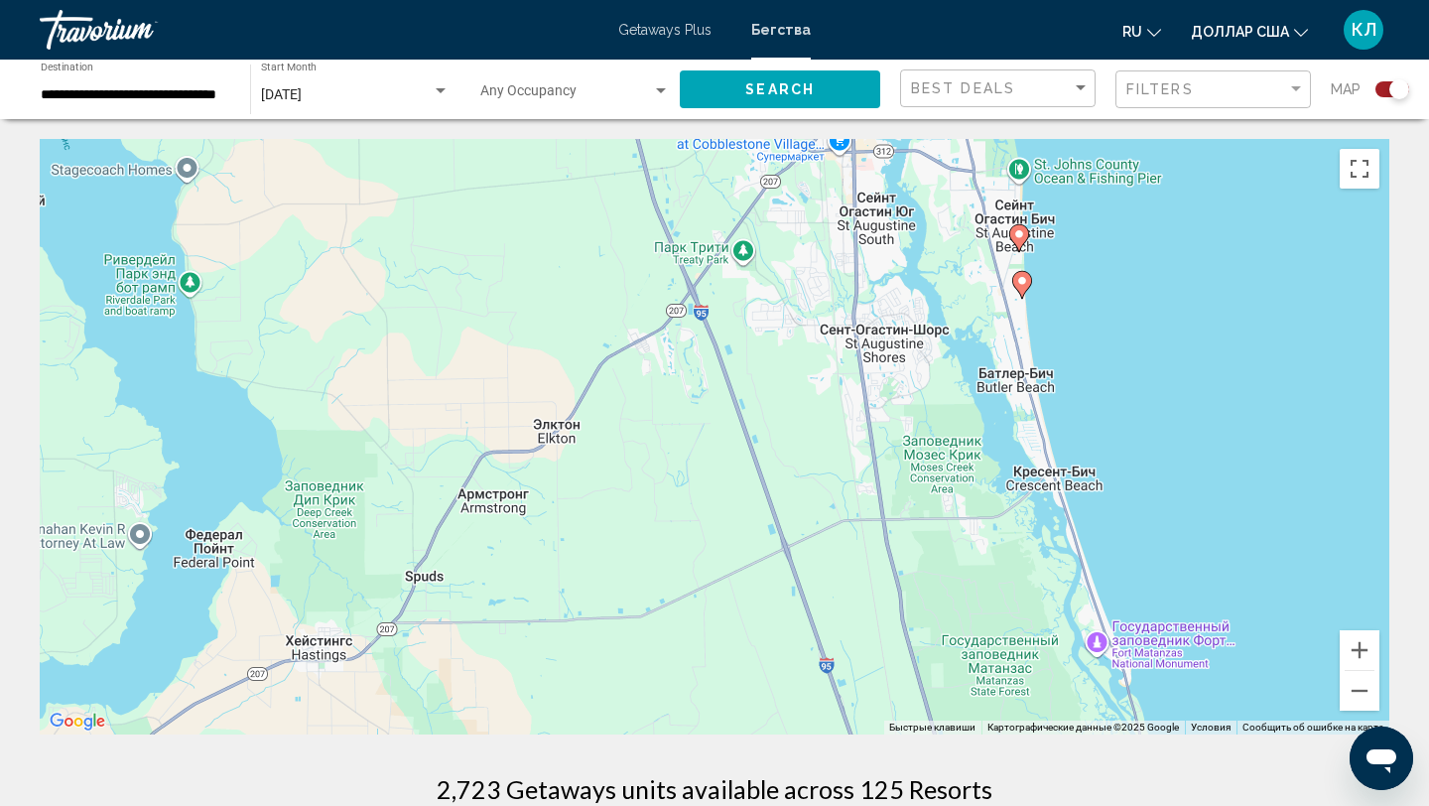
click at [1021, 235] on image "Основное содержание" at bounding box center [1019, 234] width 12 height 12
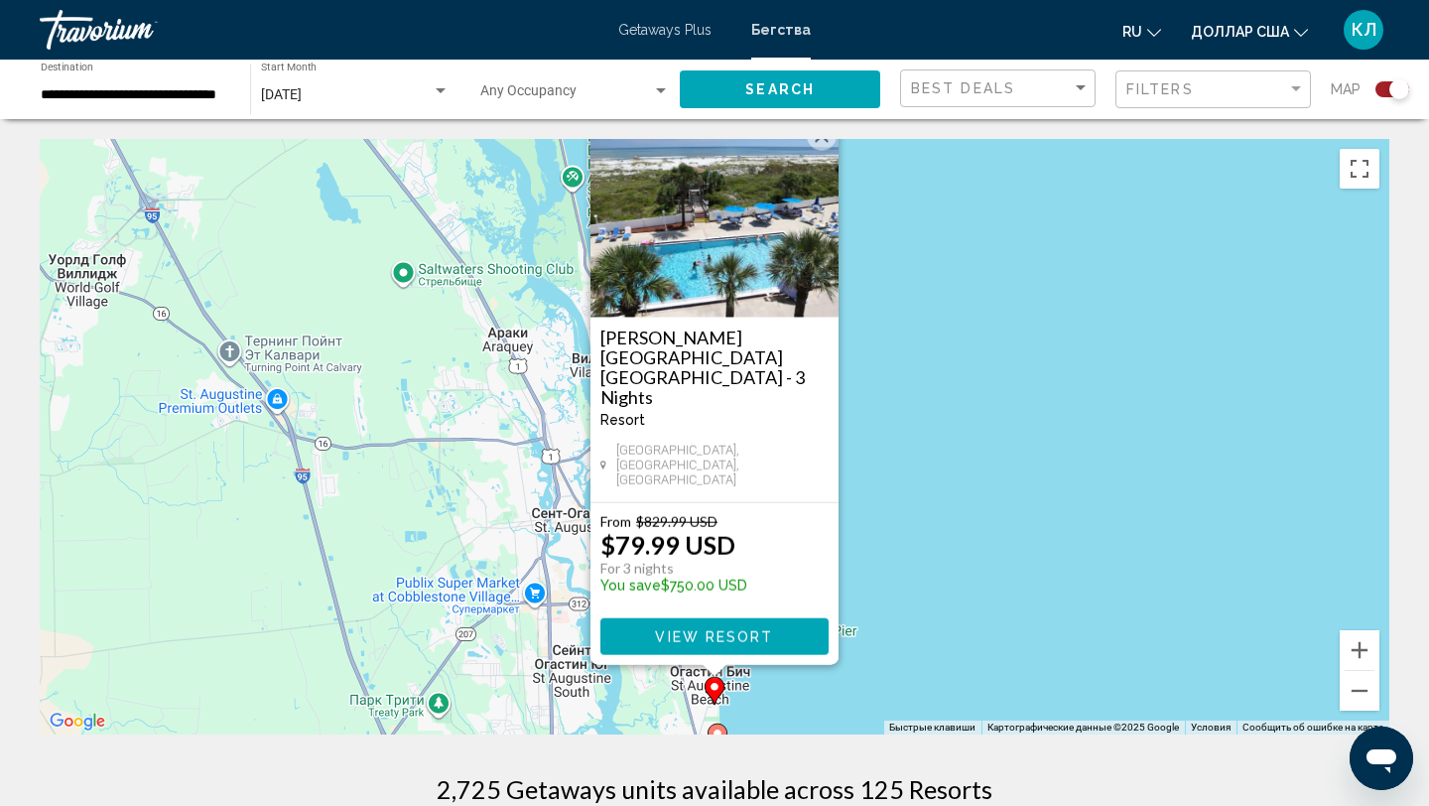
click at [823, 151] on button "Закрыть" at bounding box center [822, 136] width 30 height 30
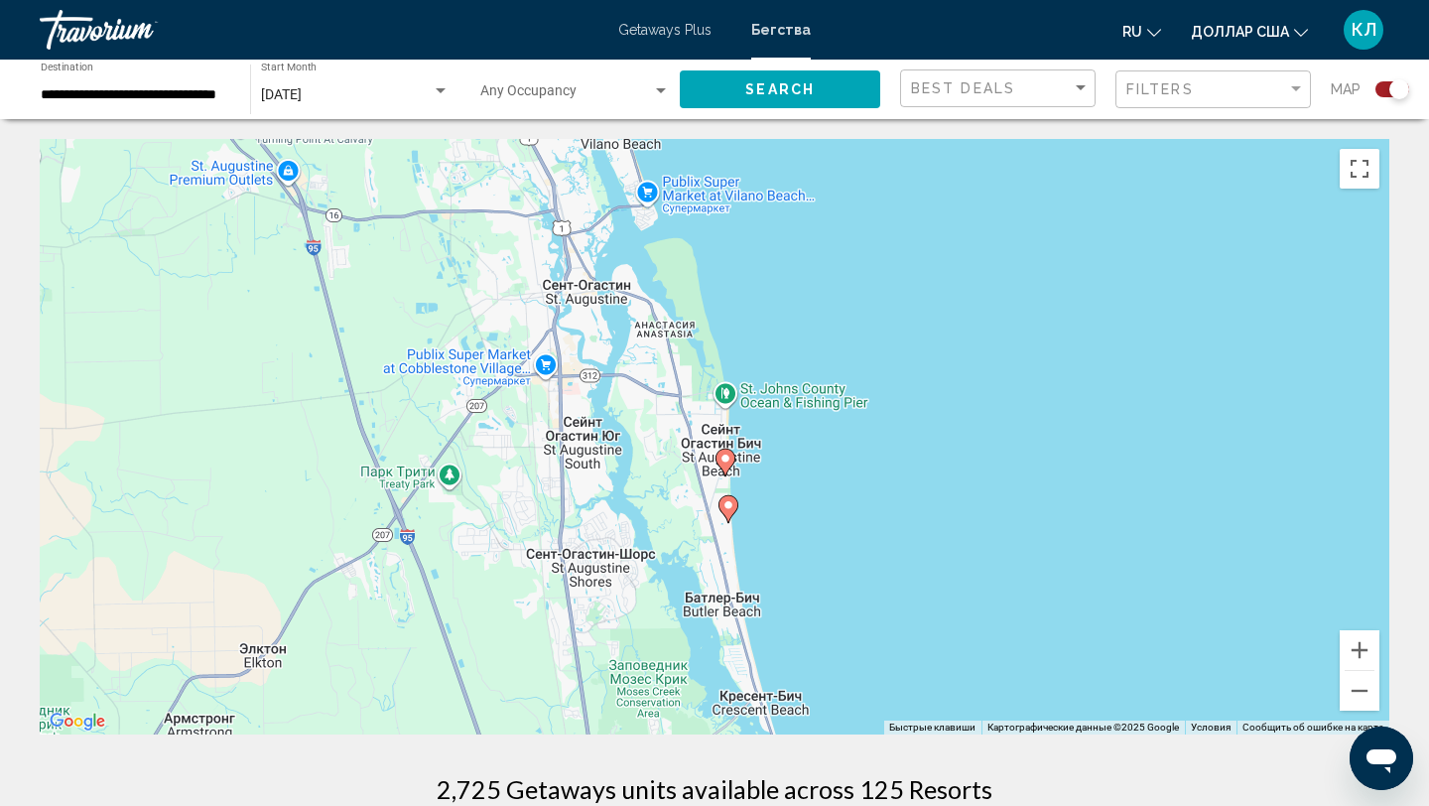
drag, startPoint x: 770, startPoint y: 629, endPoint x: 779, endPoint y: 393, distance: 236.3
click at [779, 393] on div "Чтобы активировать перетаскивание с помощью клавиатуры, нажмите Alt + Ввод. Пос…" at bounding box center [714, 436] width 1349 height 595
click at [726, 508] on image "Основное содержание" at bounding box center [726, 504] width 12 height 12
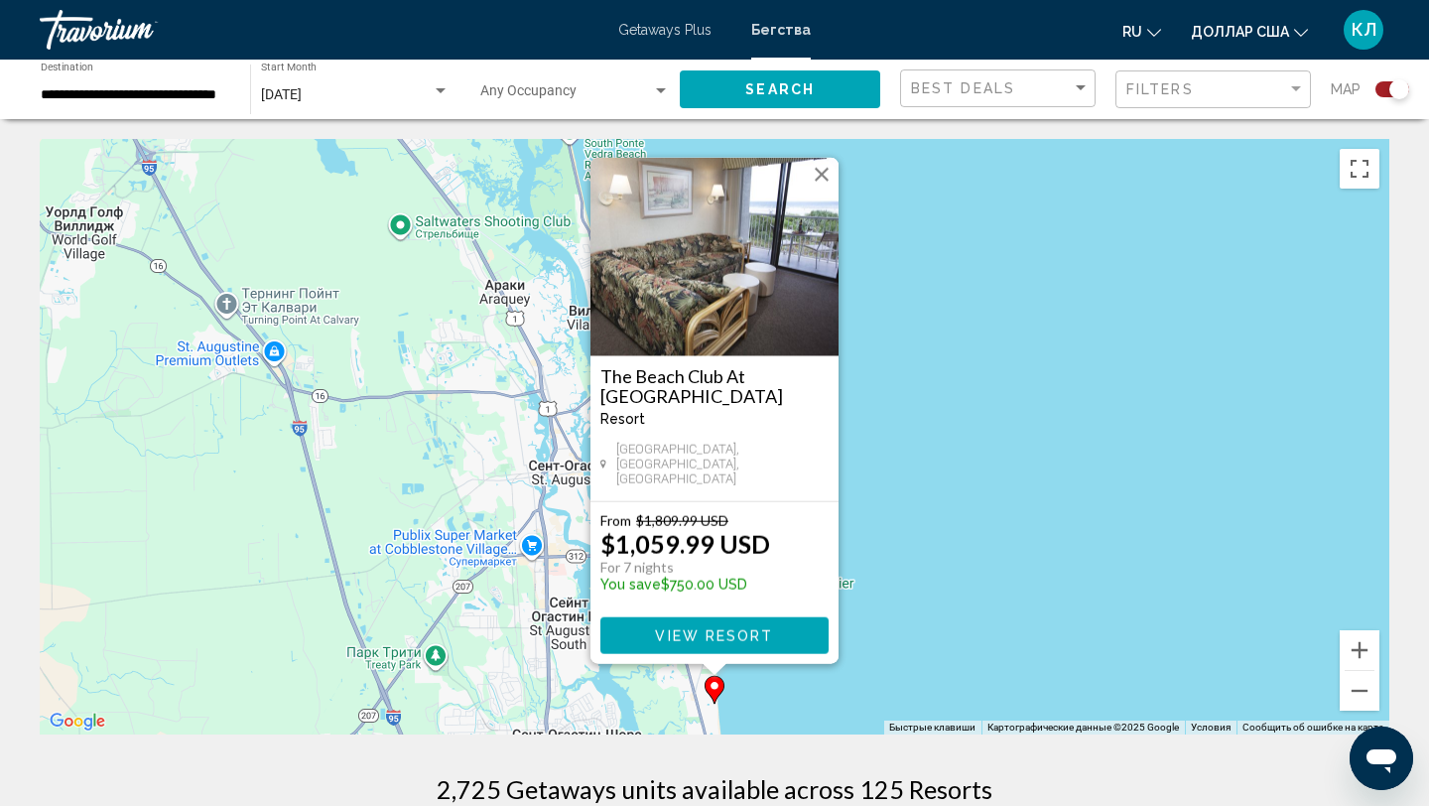
click at [816, 186] on button "Закрыть" at bounding box center [822, 175] width 30 height 30
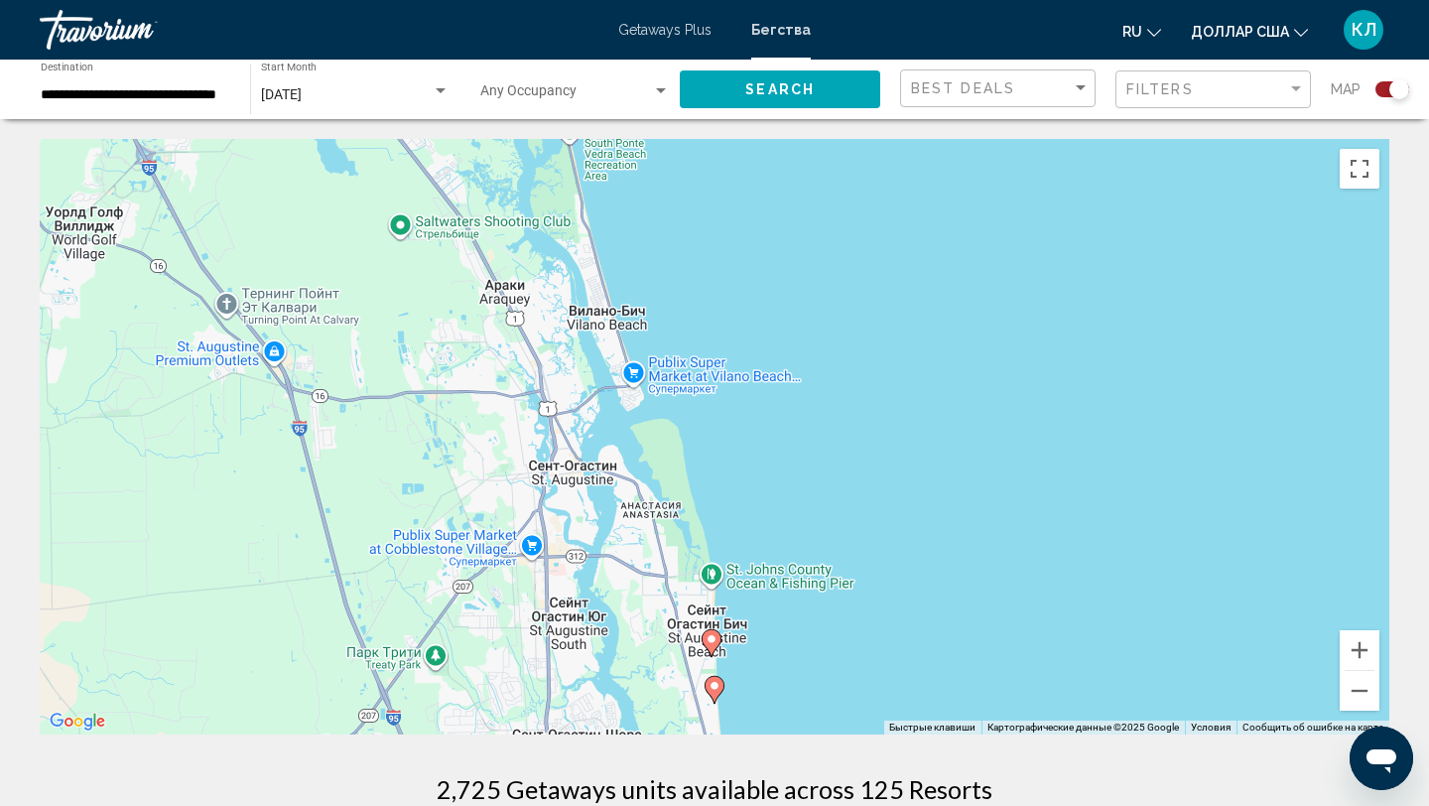
click at [713, 635] on image "Основное содержание" at bounding box center [711, 639] width 12 height 12
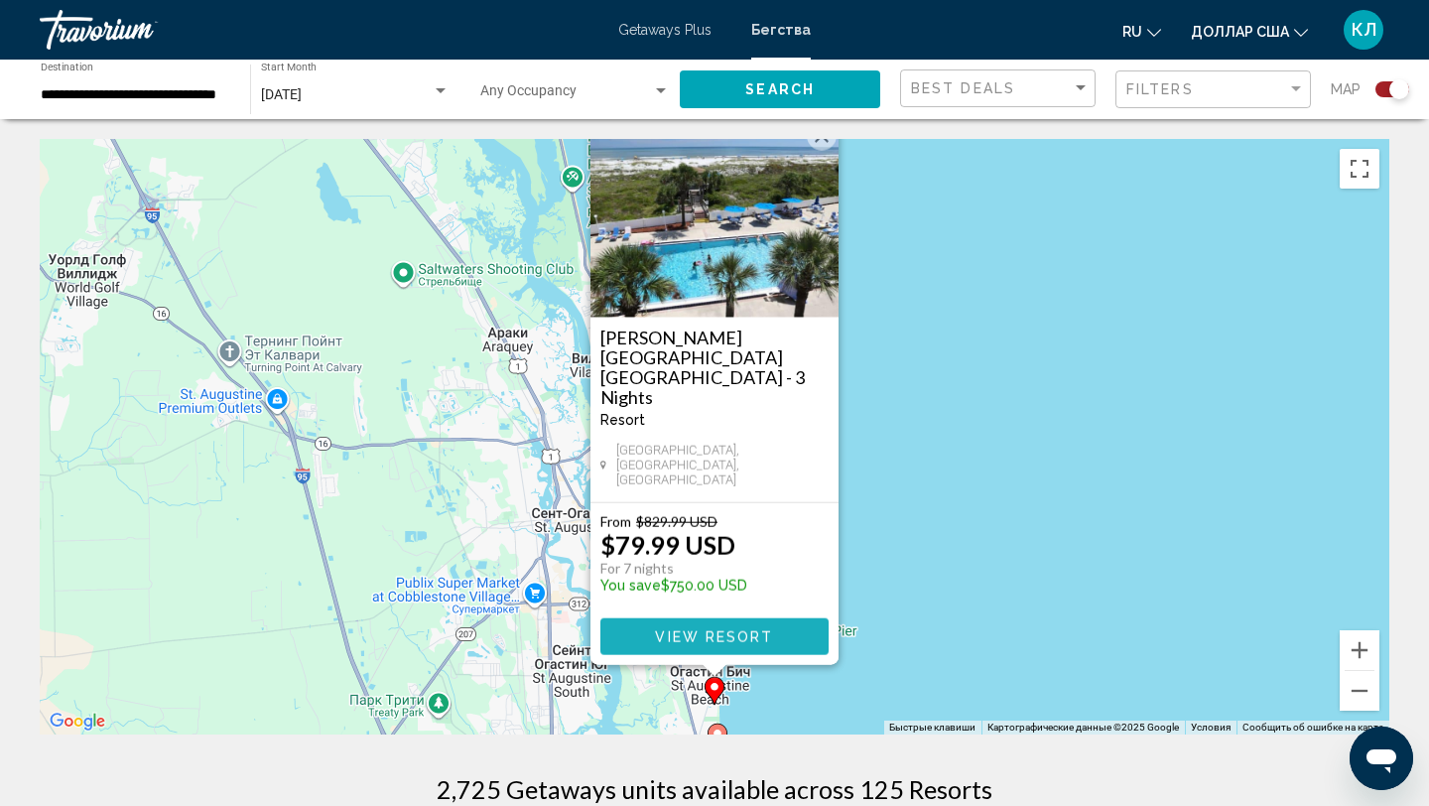
click at [711, 629] on span "View Resort" at bounding box center [714, 637] width 118 height 16
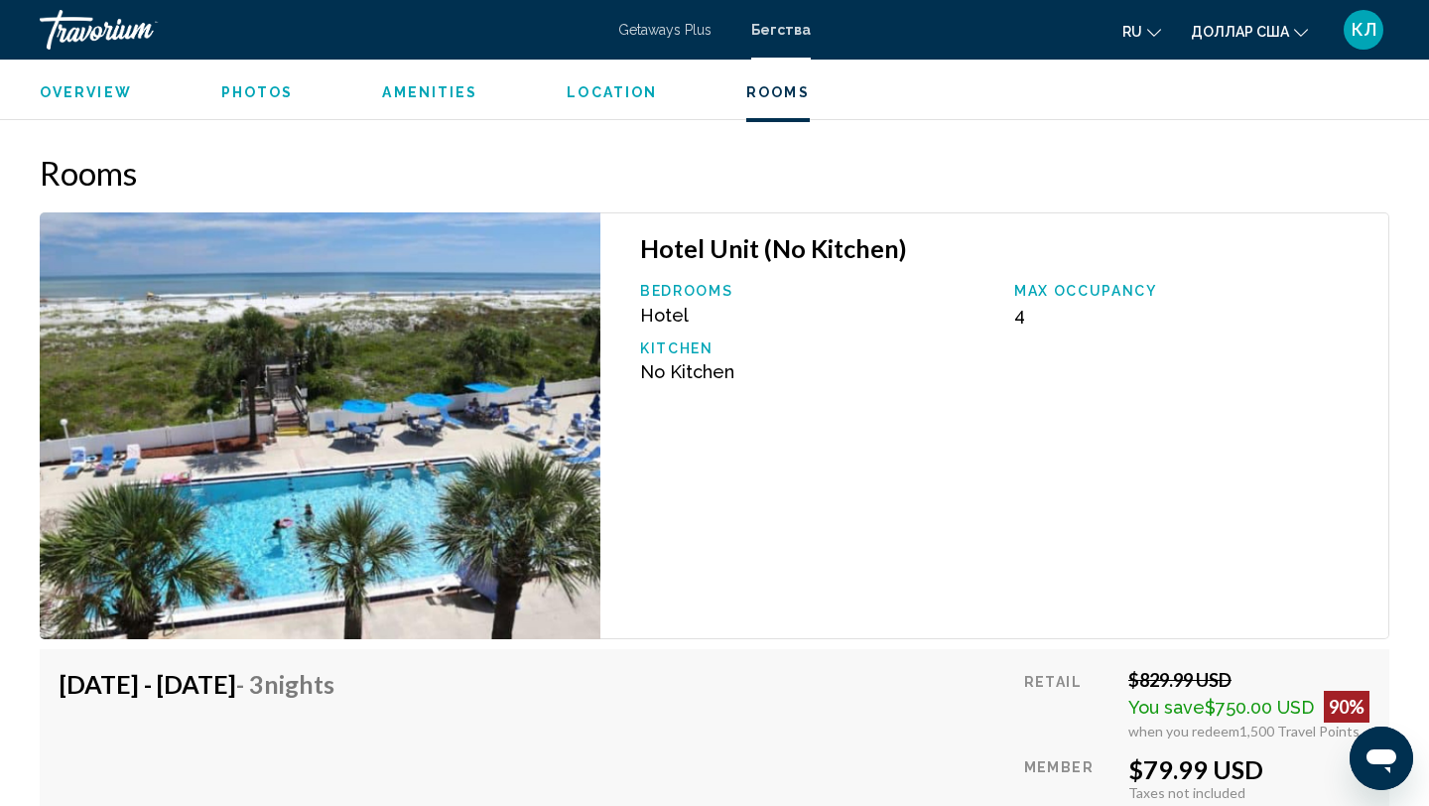
scroll to position [2453, 0]
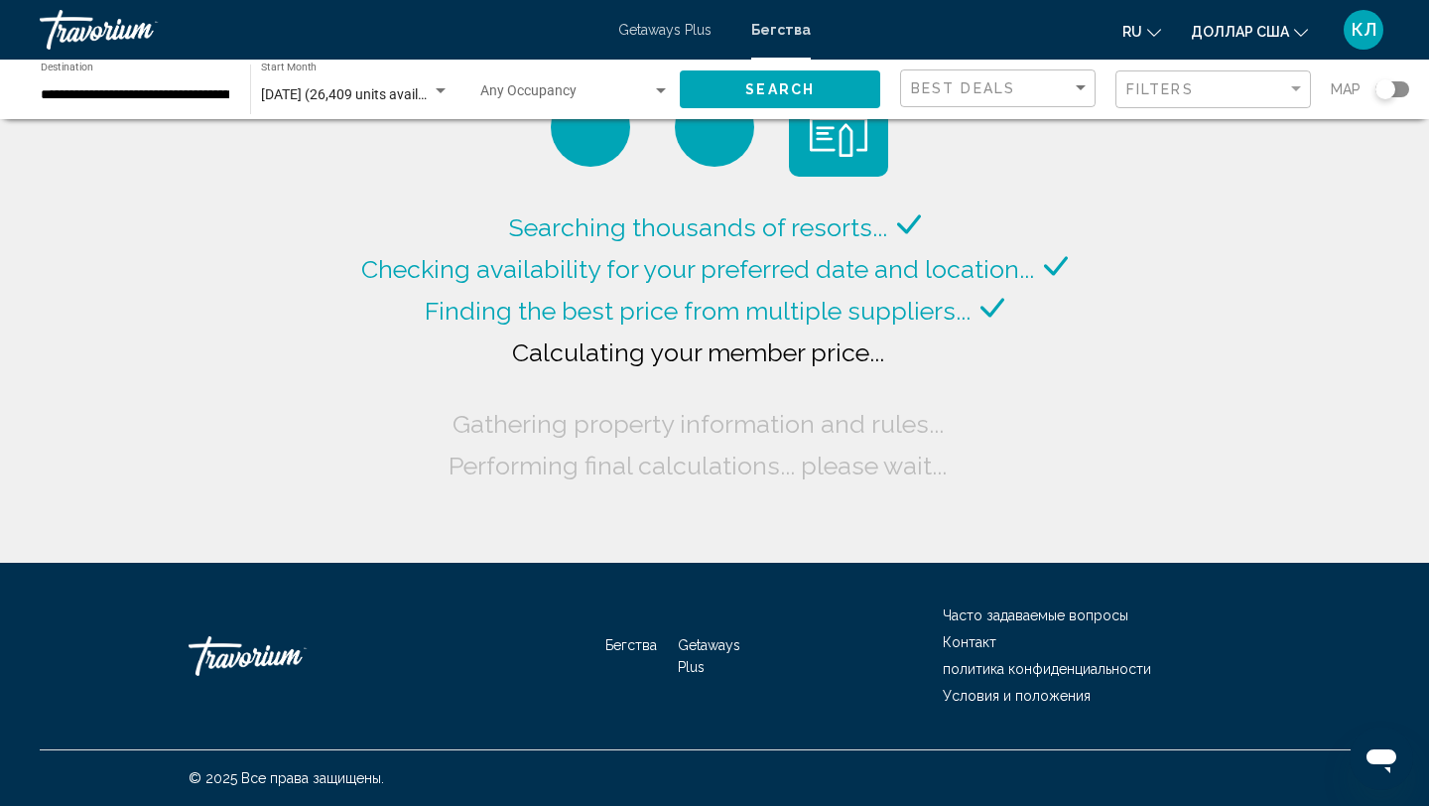
click at [1398, 89] on div "Search widget" at bounding box center [1392, 89] width 34 height 16
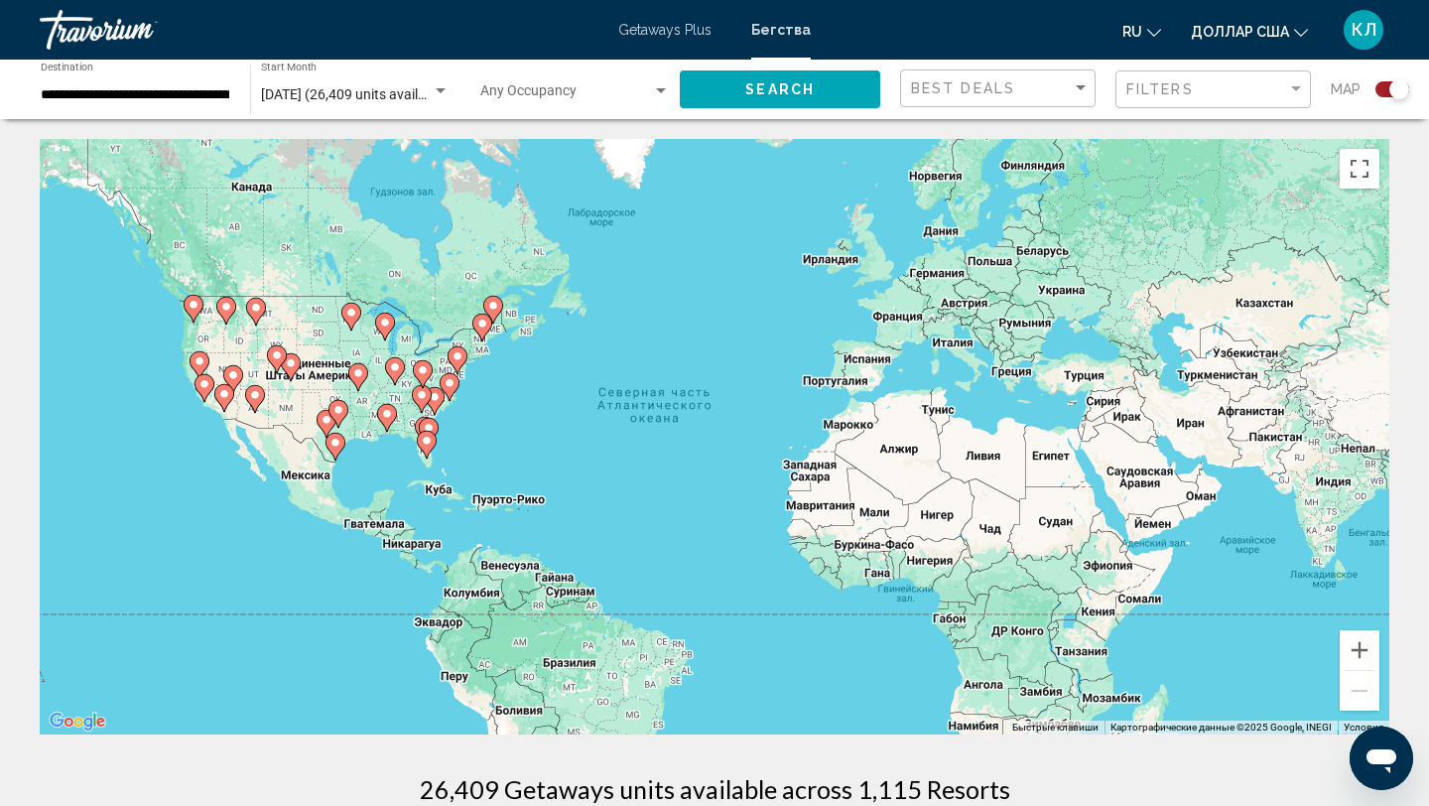
click at [456, 390] on gmp-advanced-marker "Основное содержание" at bounding box center [450, 387] width 20 height 30
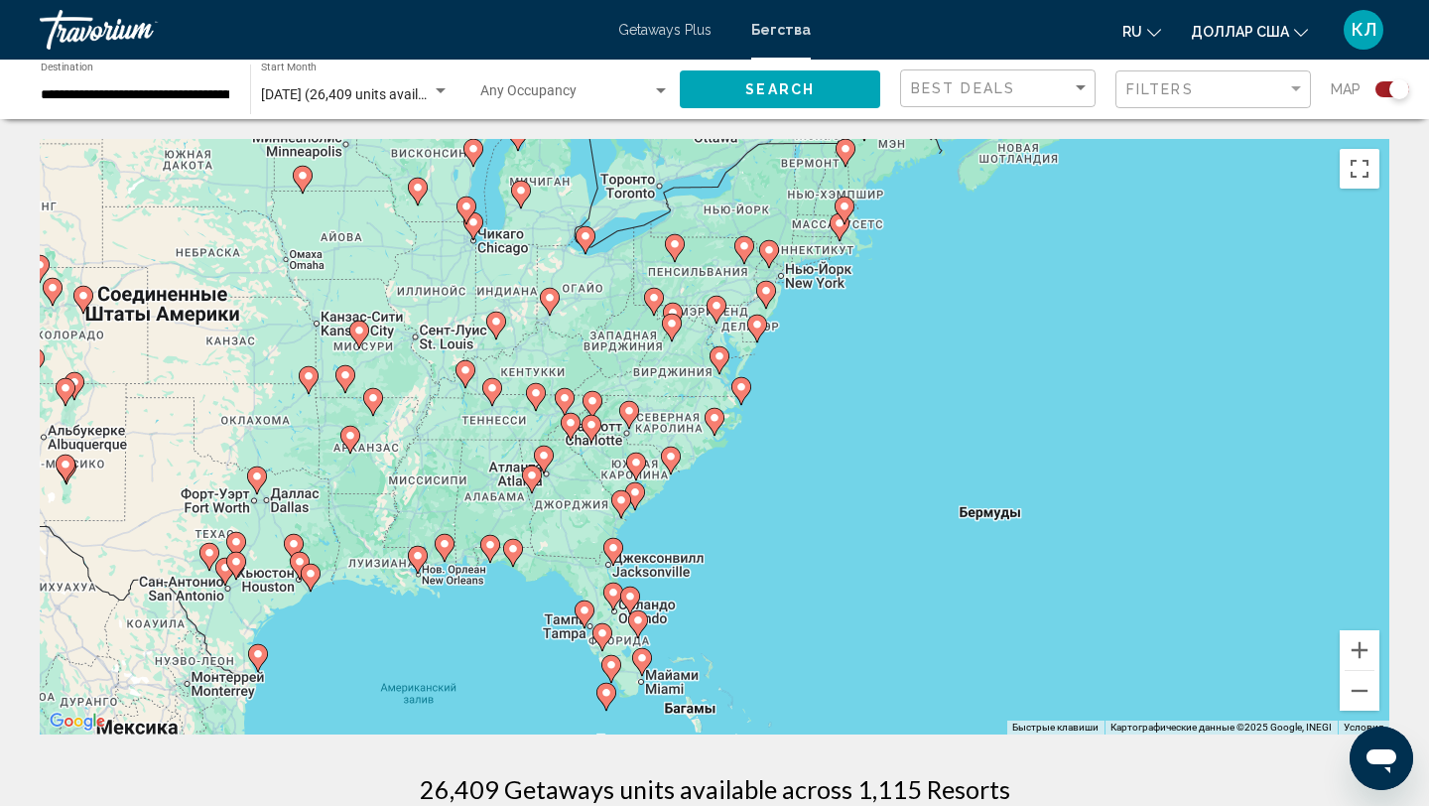
click at [636, 504] on icon "Основное содержание" at bounding box center [635, 496] width 20 height 28
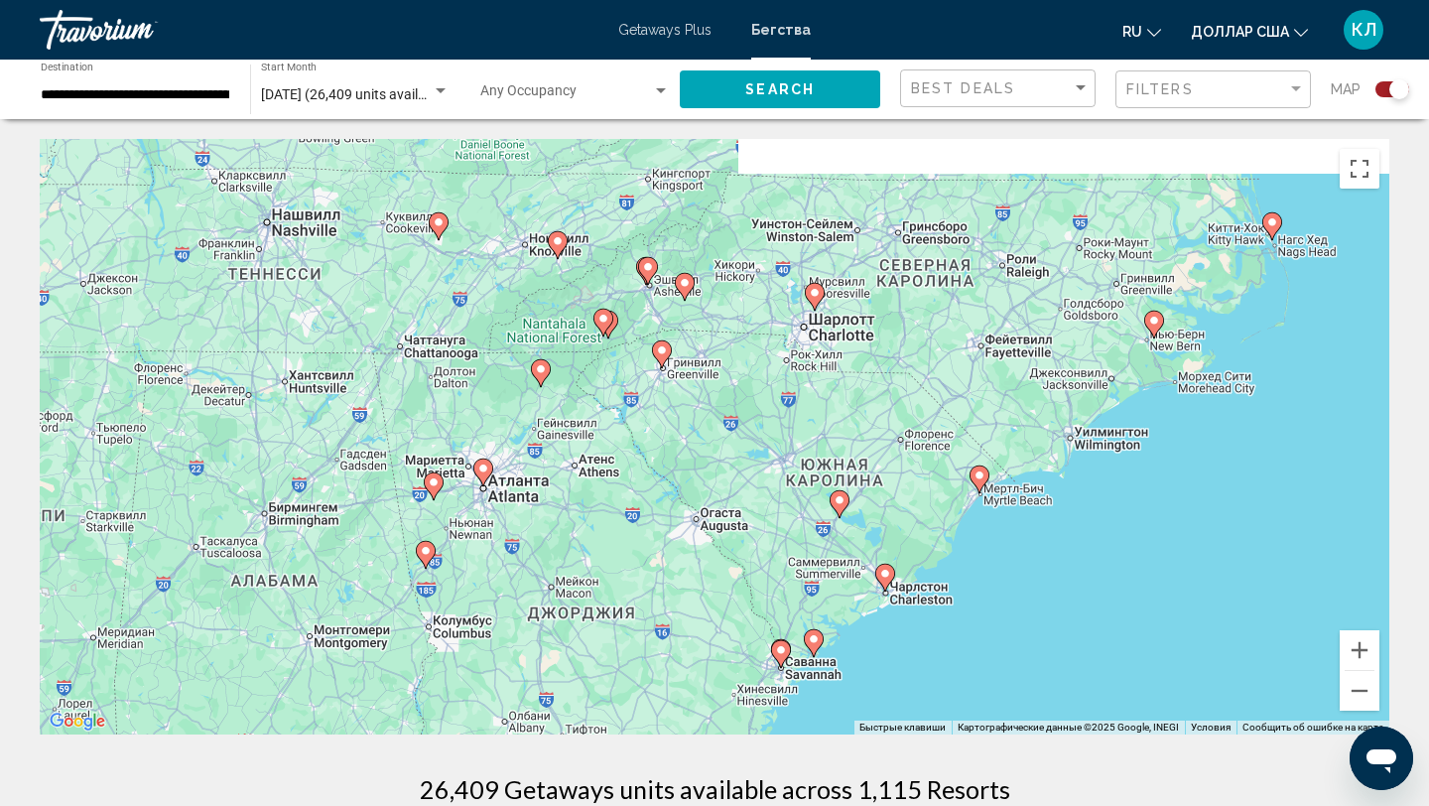
drag, startPoint x: 624, startPoint y: 275, endPoint x: 723, endPoint y: 502, distance: 247.9
click at [723, 502] on div "Чтобы активировать перетаскивание с помощью клавиатуры, нажмите Alt + Ввод. Пос…" at bounding box center [714, 436] width 1349 height 595
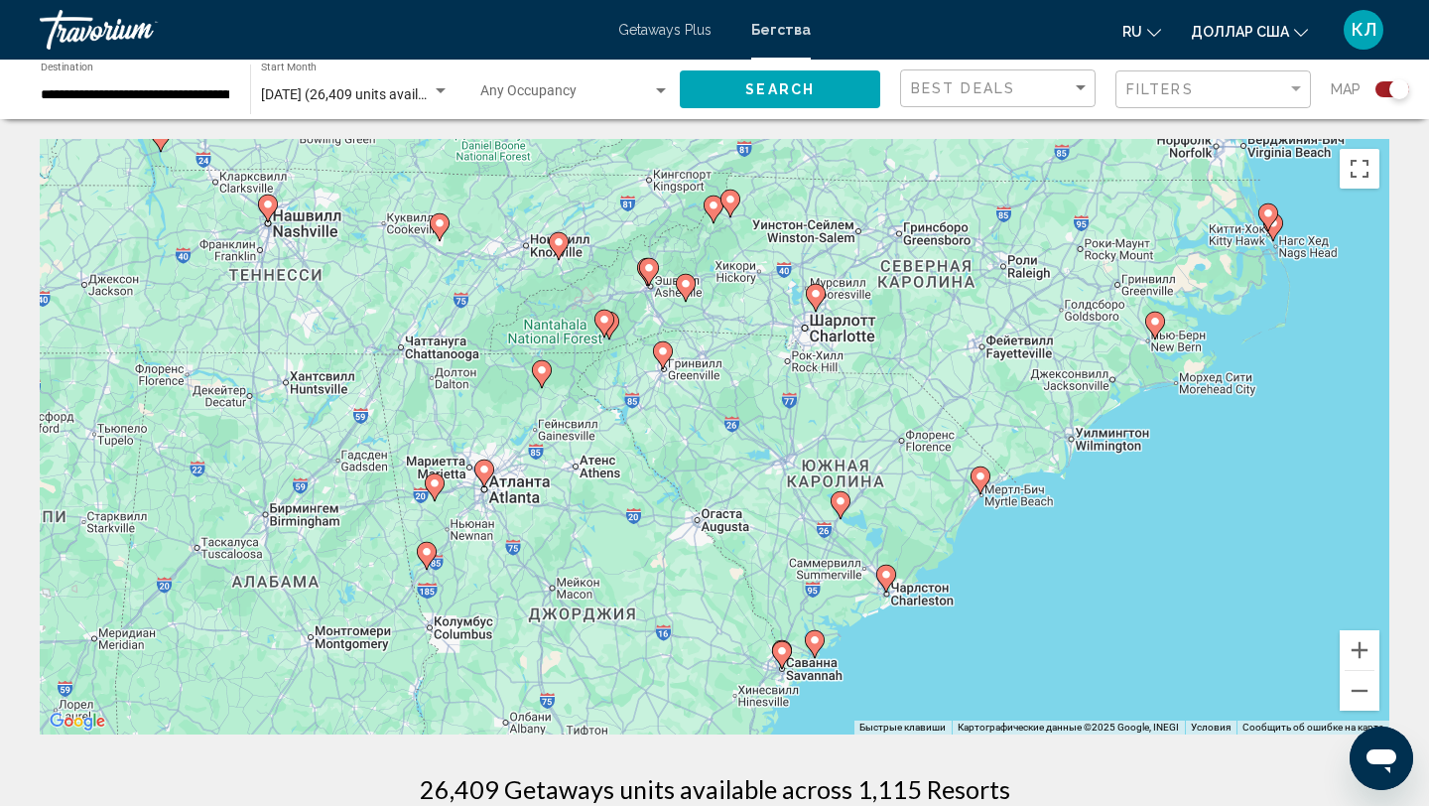
click at [490, 479] on gmp-advanced-marker "Основное содержание" at bounding box center [484, 473] width 20 height 30
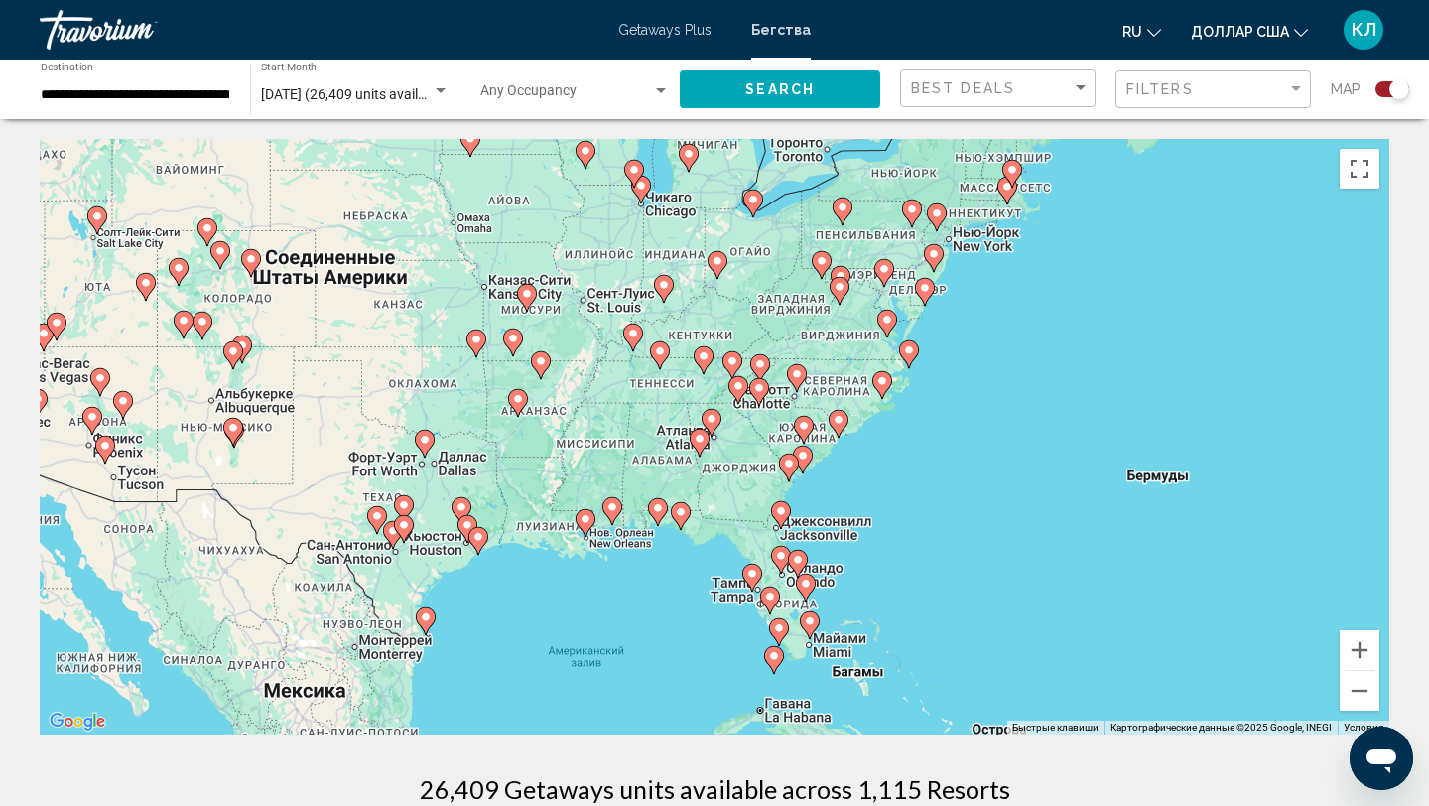
click at [702, 437] on image "Основное содержание" at bounding box center [700, 439] width 12 height 12
type input "**********"
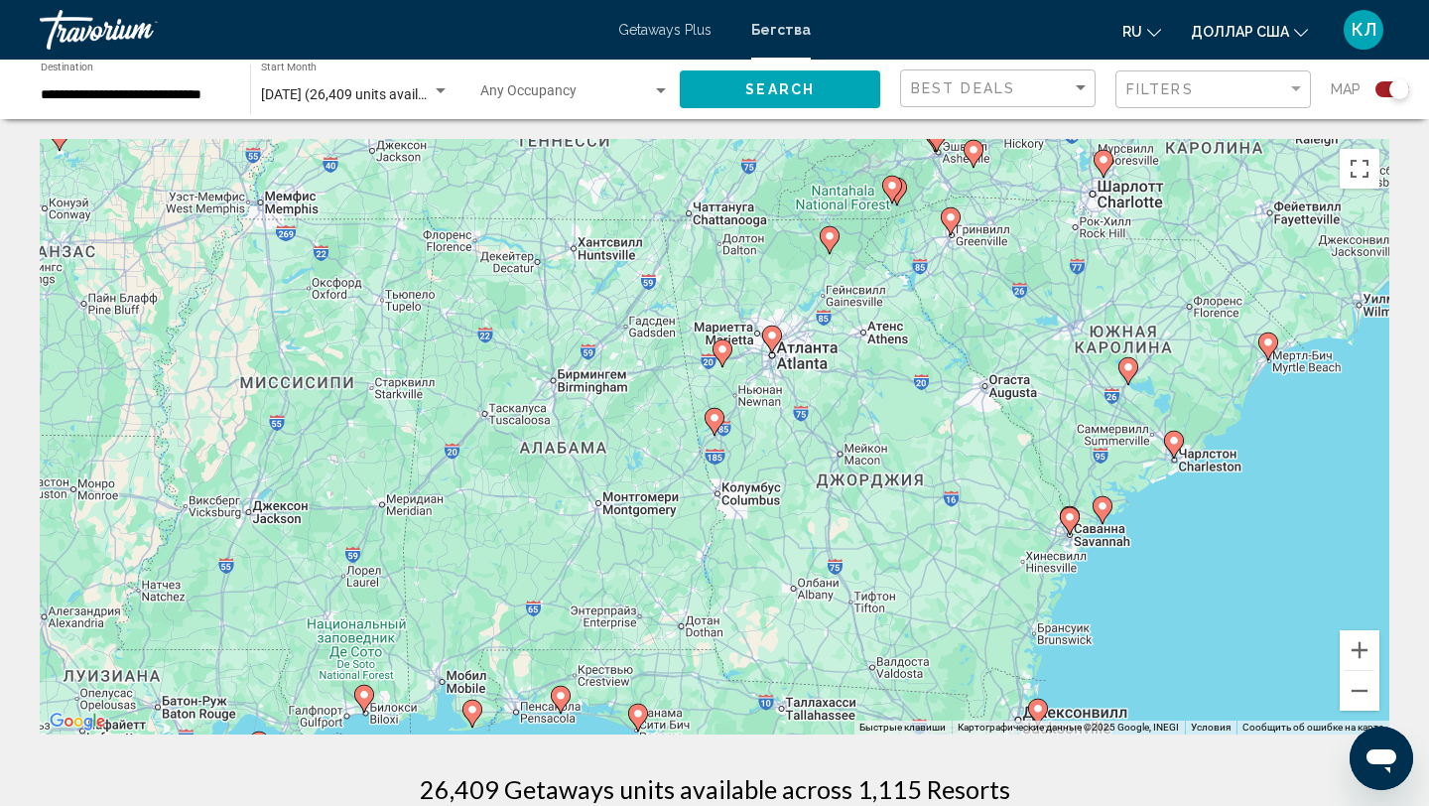
click at [773, 338] on image "Основное содержание" at bounding box center [772, 335] width 12 height 12
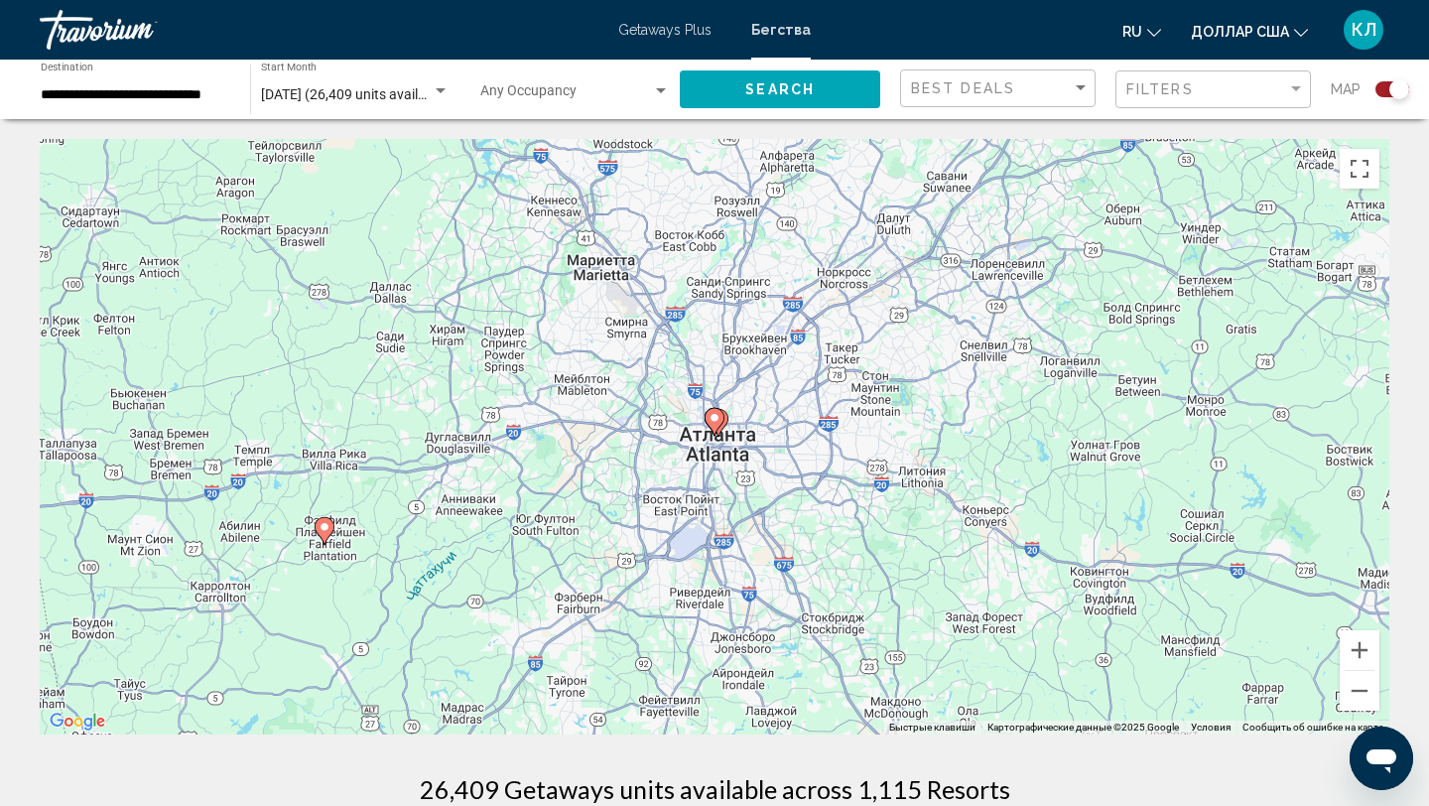
click at [714, 423] on image "Основное содержание" at bounding box center [714, 418] width 12 height 12
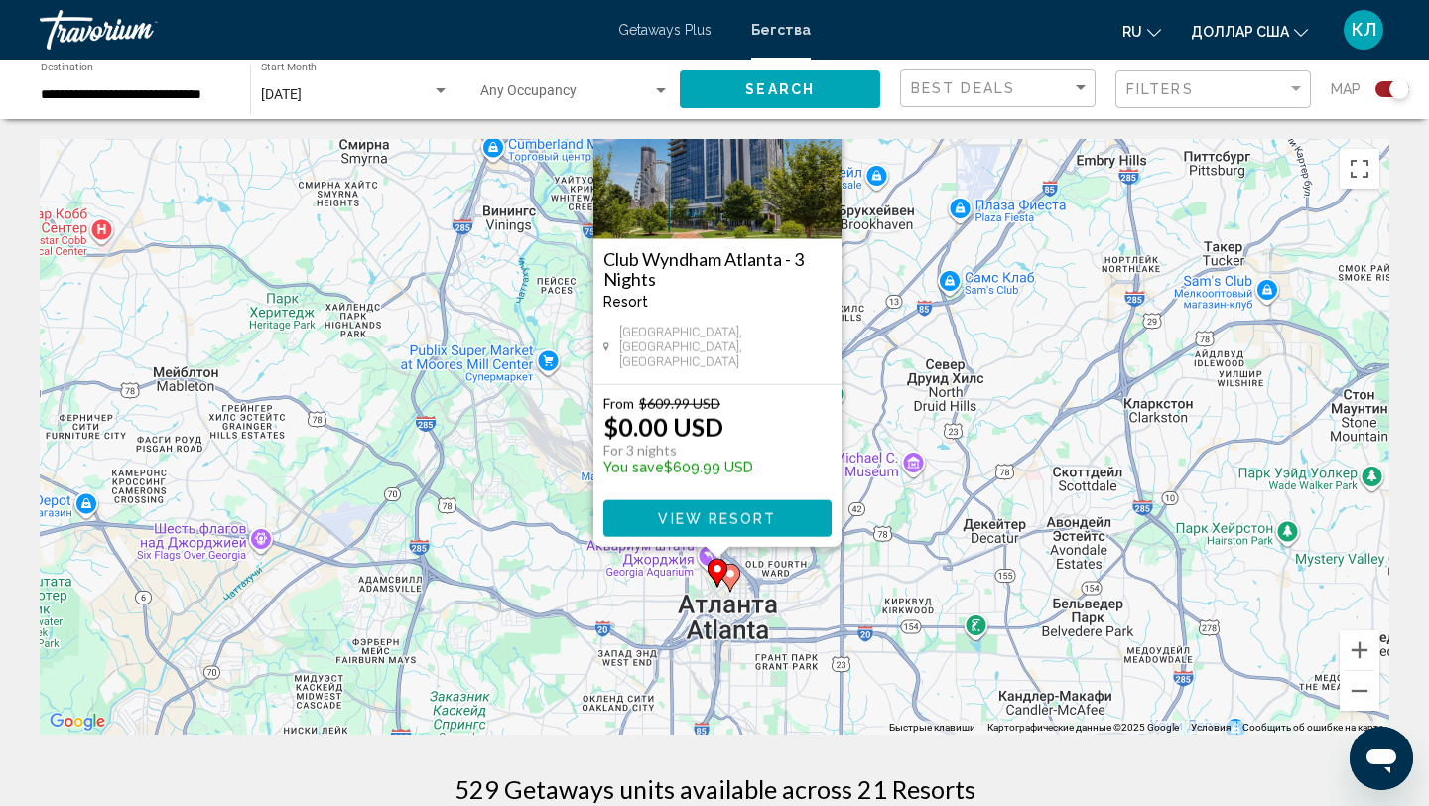
drag, startPoint x: 902, startPoint y: 551, endPoint x: 902, endPoint y: 393, distance: 157.8
click at [902, 393] on div "Чтобы активировать перетаскивание с помощью клавиатуры, нажмите Alt + Ввод. Пос…" at bounding box center [714, 436] width 1349 height 595
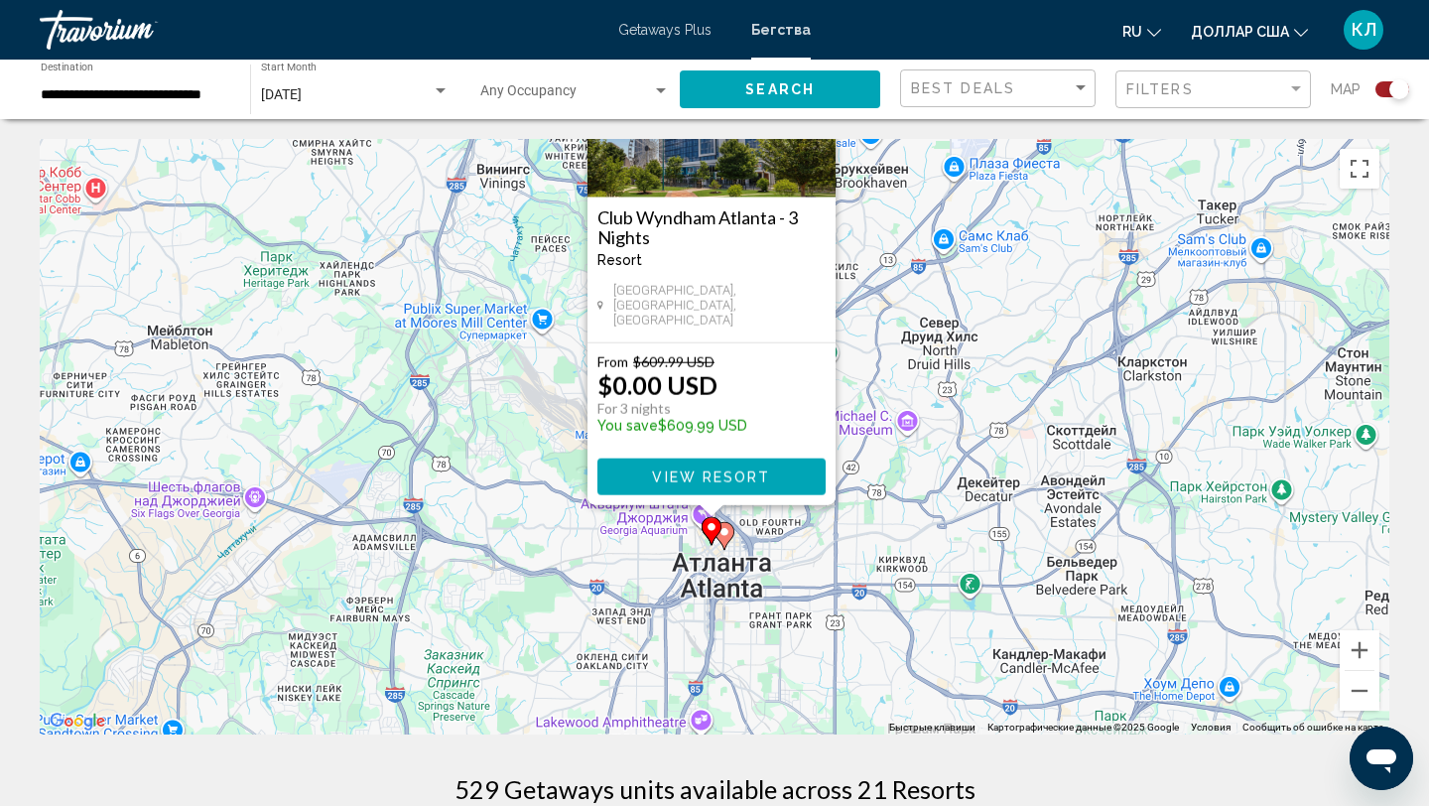
click at [727, 534] on image "Основное содержание" at bounding box center [724, 532] width 12 height 12
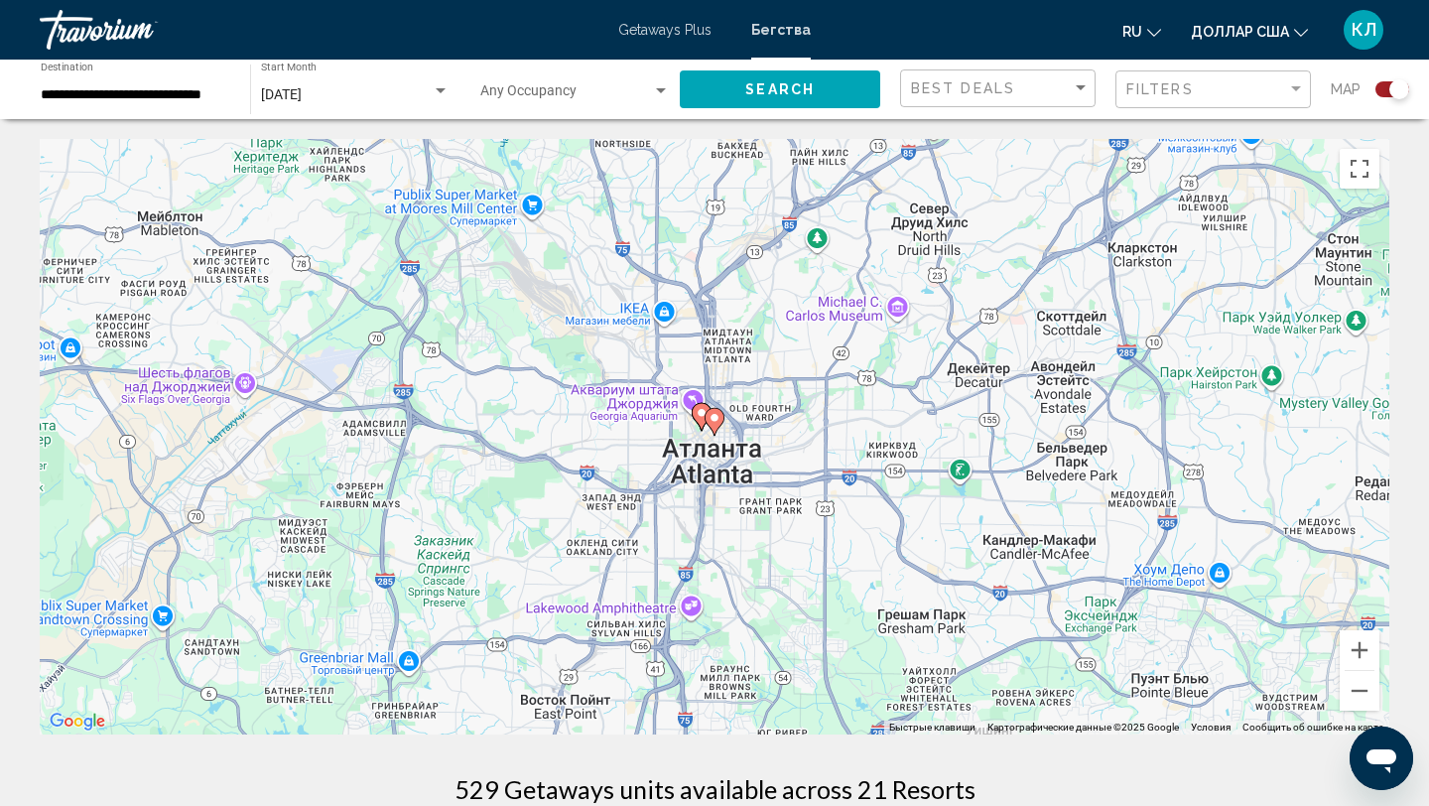
click at [719, 420] on image "Основное содержание" at bounding box center [714, 418] width 12 height 12
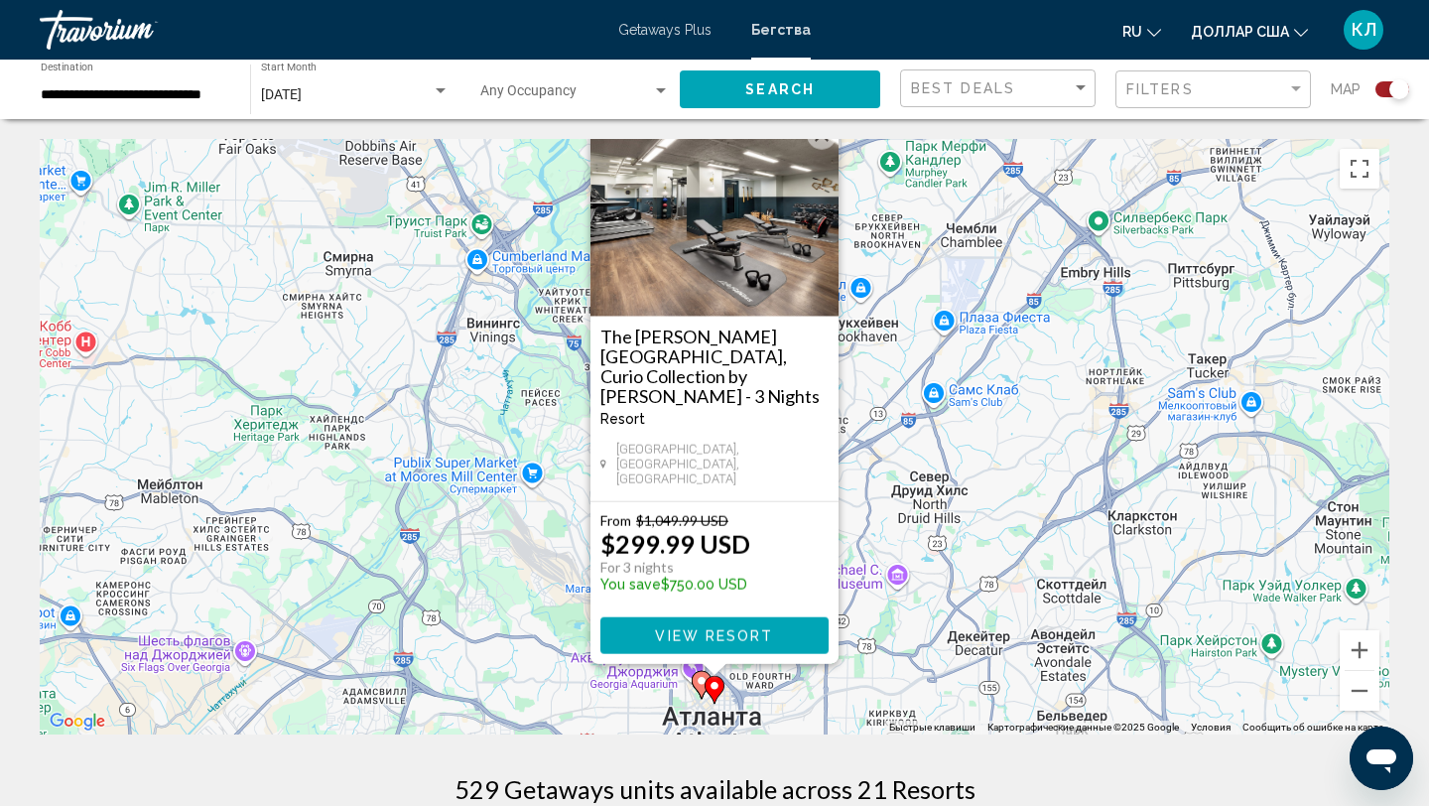
click at [877, 512] on div "Чтобы активировать перетаскивание с помощью клавиатуры, нажмите Alt + Ввод. Пос…" at bounding box center [714, 436] width 1349 height 595
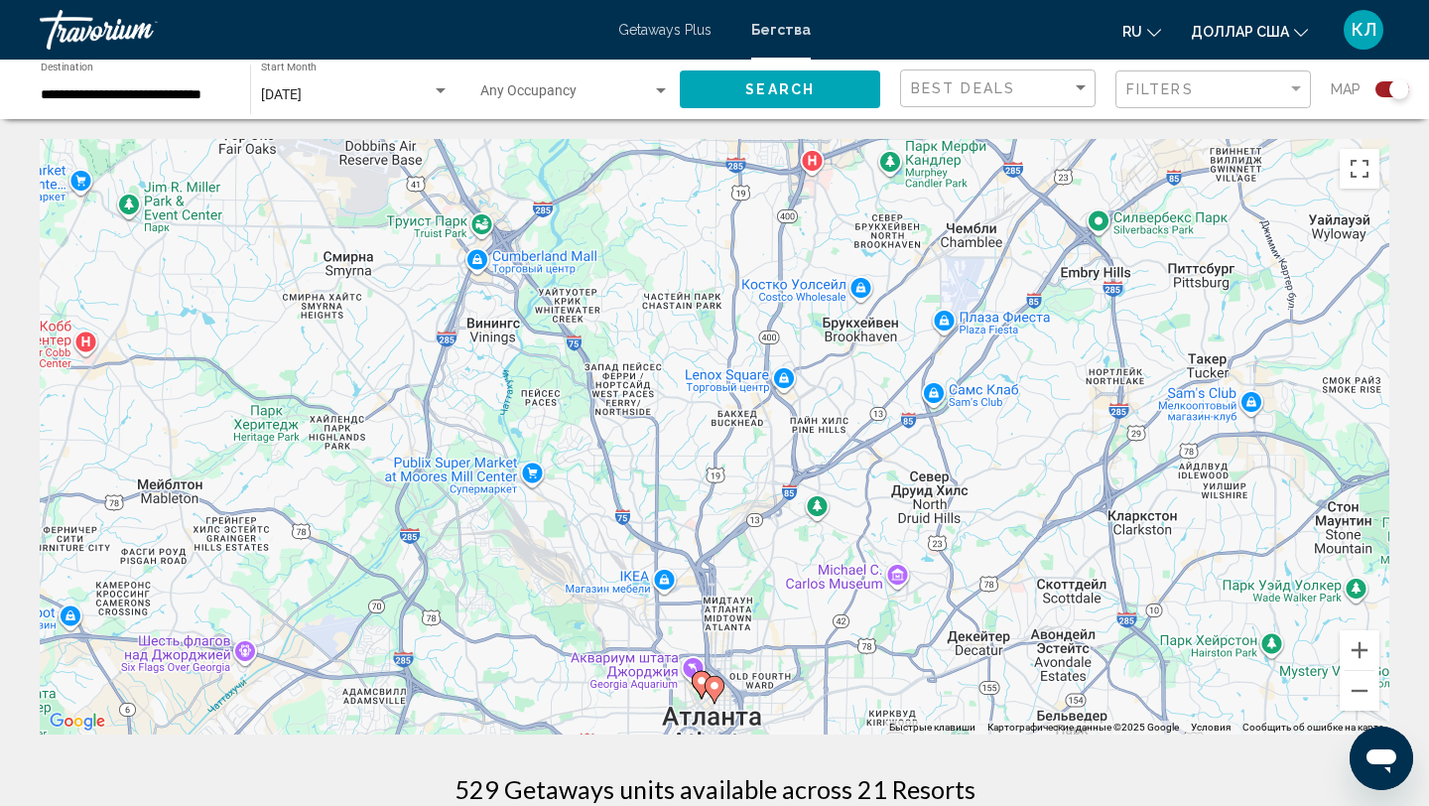
click at [701, 682] on image "Основное содержание" at bounding box center [702, 681] width 12 height 12
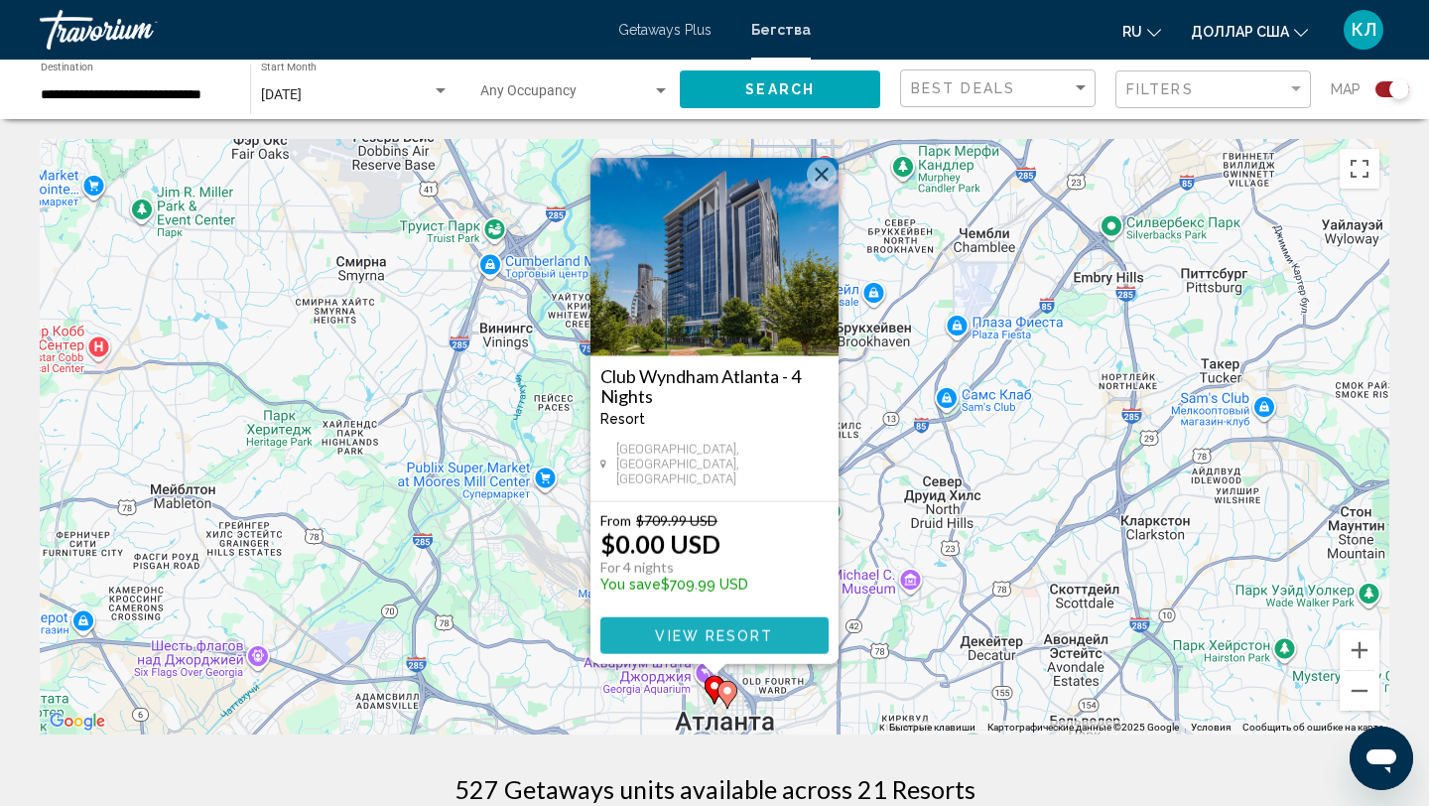
click at [752, 627] on span "View Resort" at bounding box center [714, 635] width 118 height 16
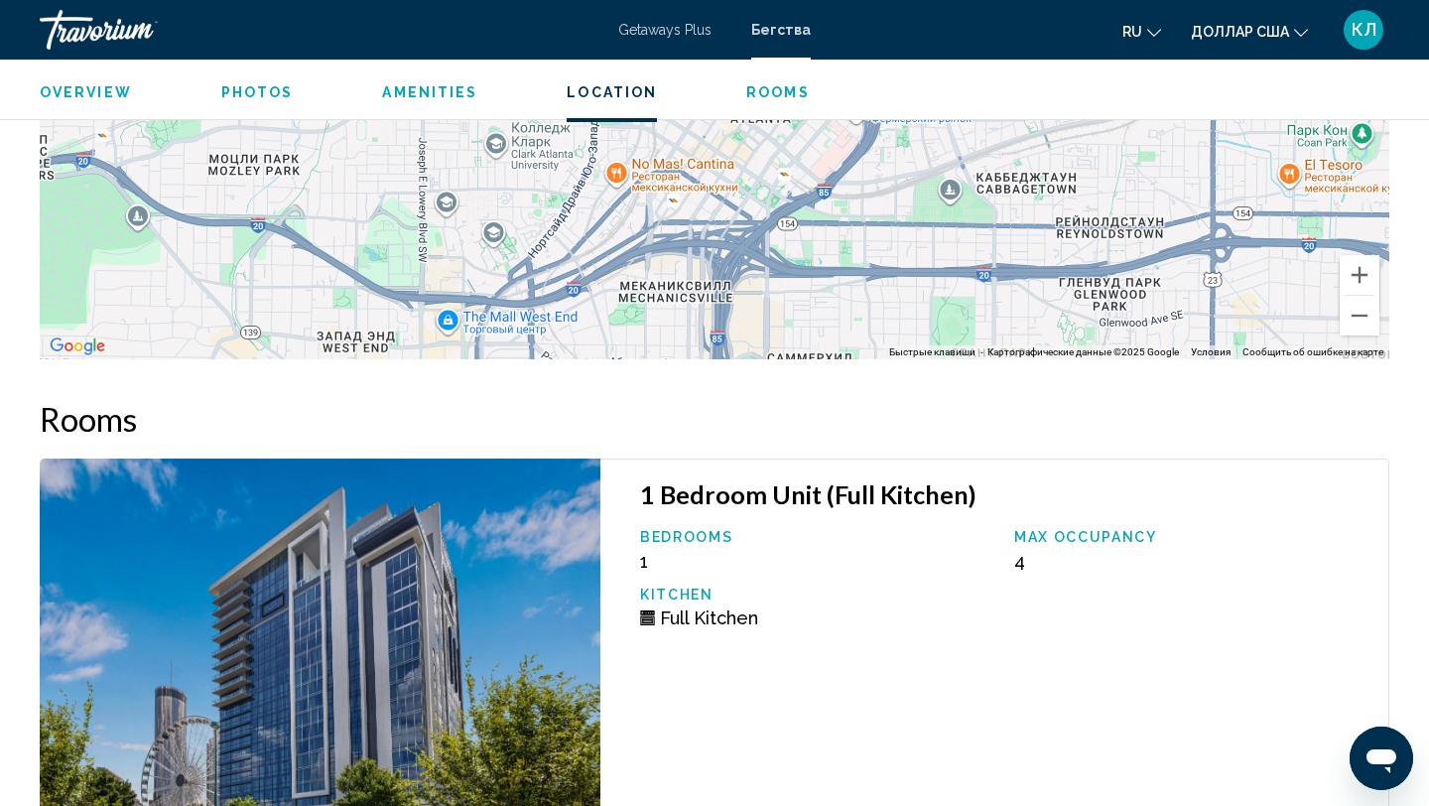
scroll to position [2659, 0]
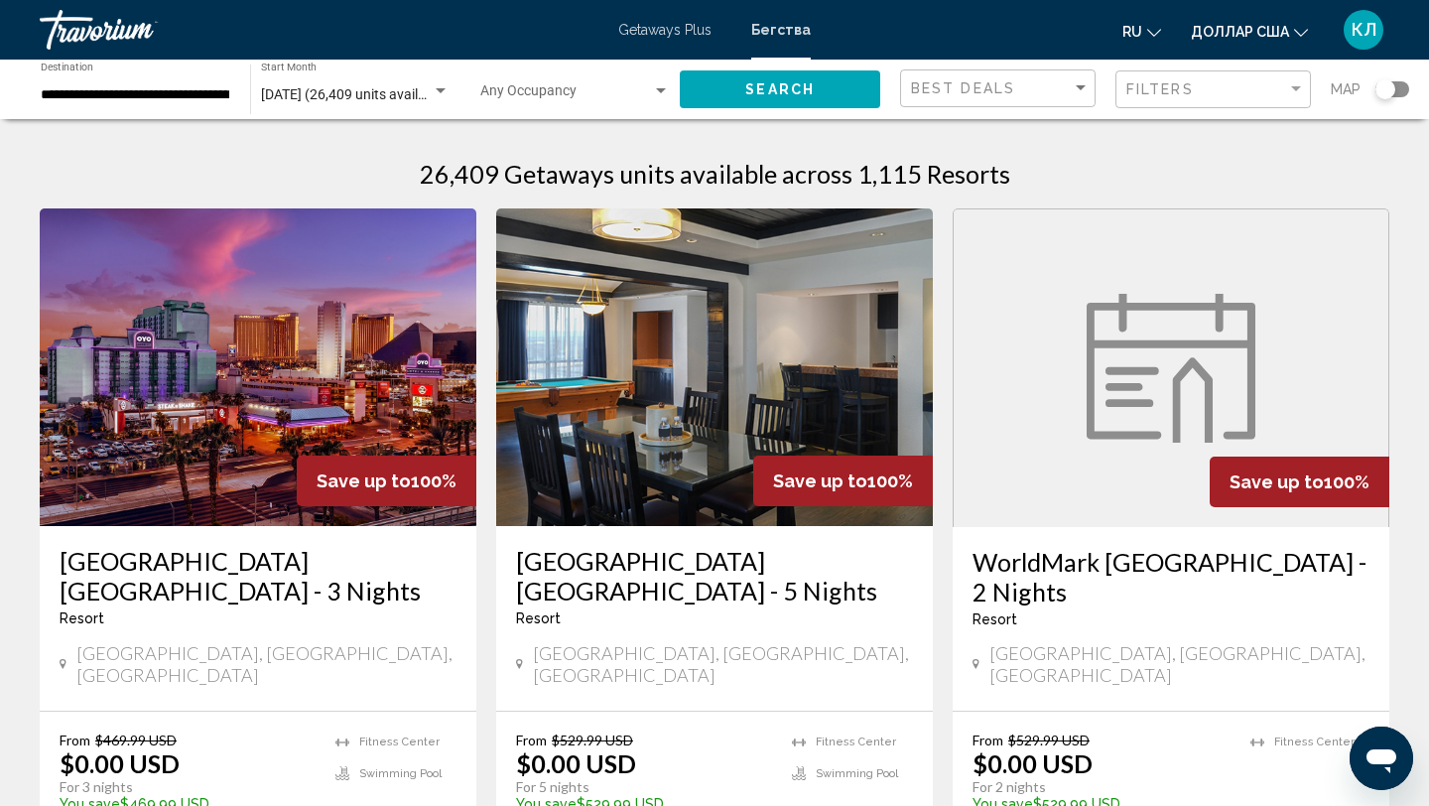
click at [1402, 82] on div "Search widget" at bounding box center [1392, 89] width 34 height 16
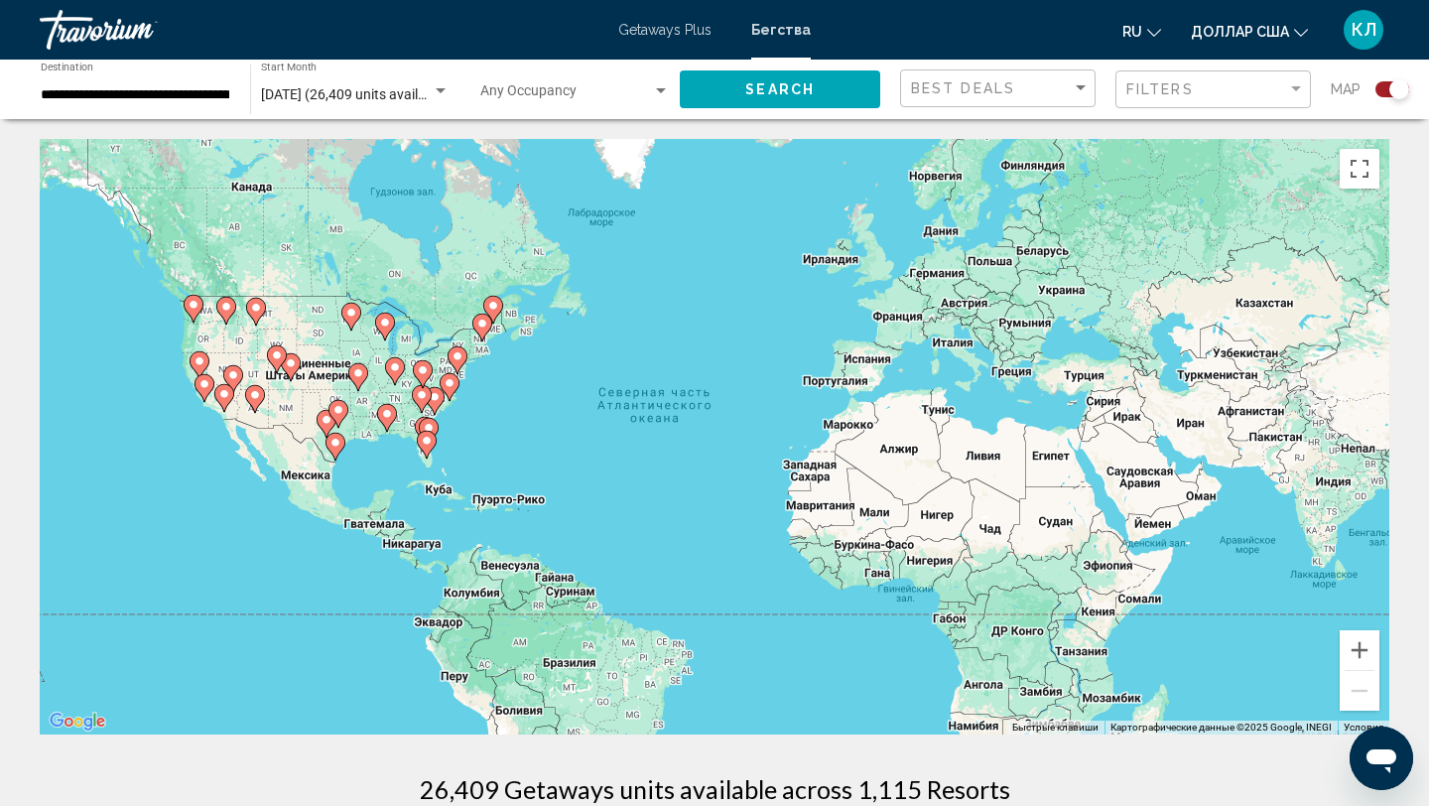
click at [394, 388] on div "Чтобы активировать перетаскивание с помощью клавиатуры, нажмите Alt + Ввод. Пос…" at bounding box center [714, 436] width 1349 height 595
click at [441, 390] on gmp-advanced-marker "Основное содержание" at bounding box center [450, 387] width 20 height 30
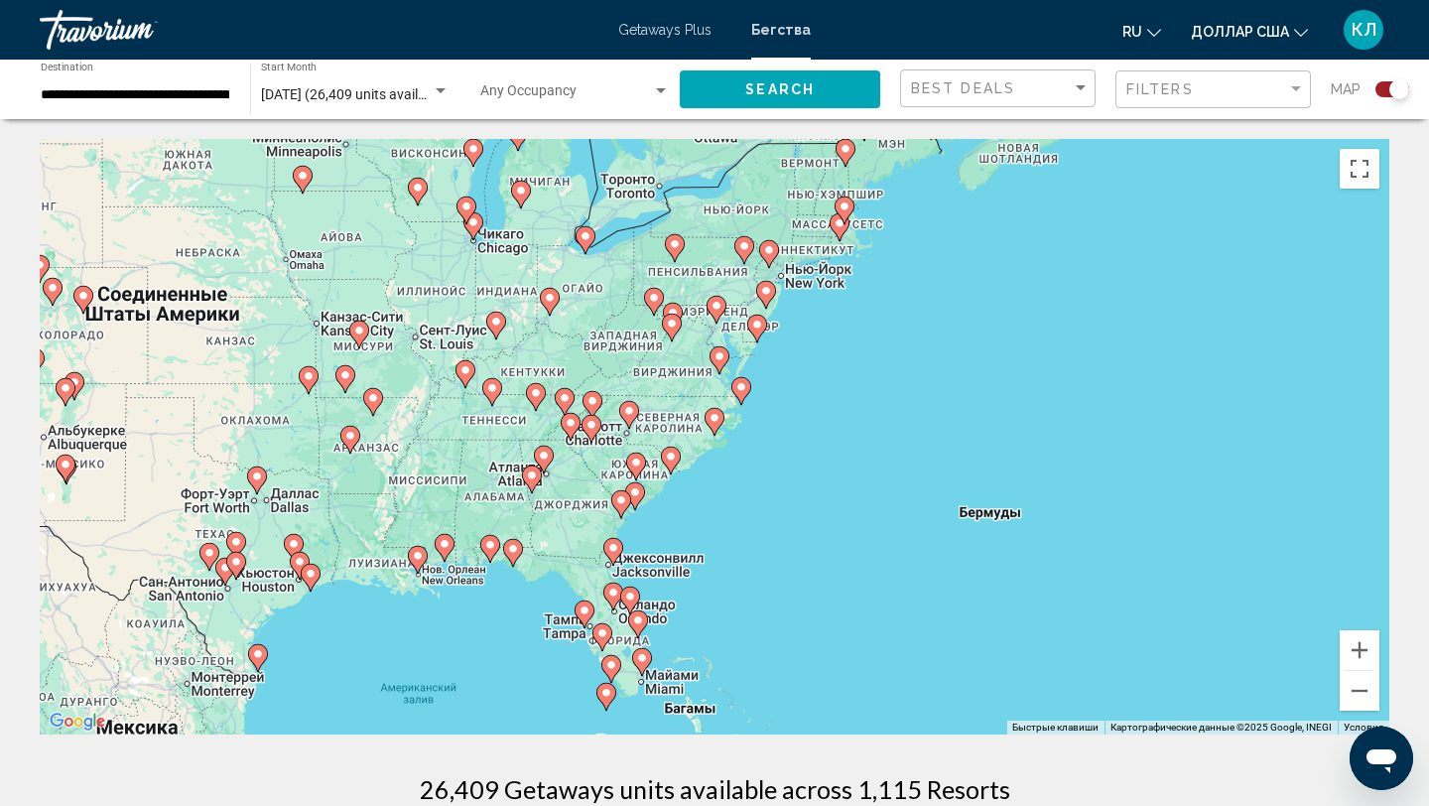
click at [564, 405] on icon "Основное содержание" at bounding box center [565, 402] width 18 height 26
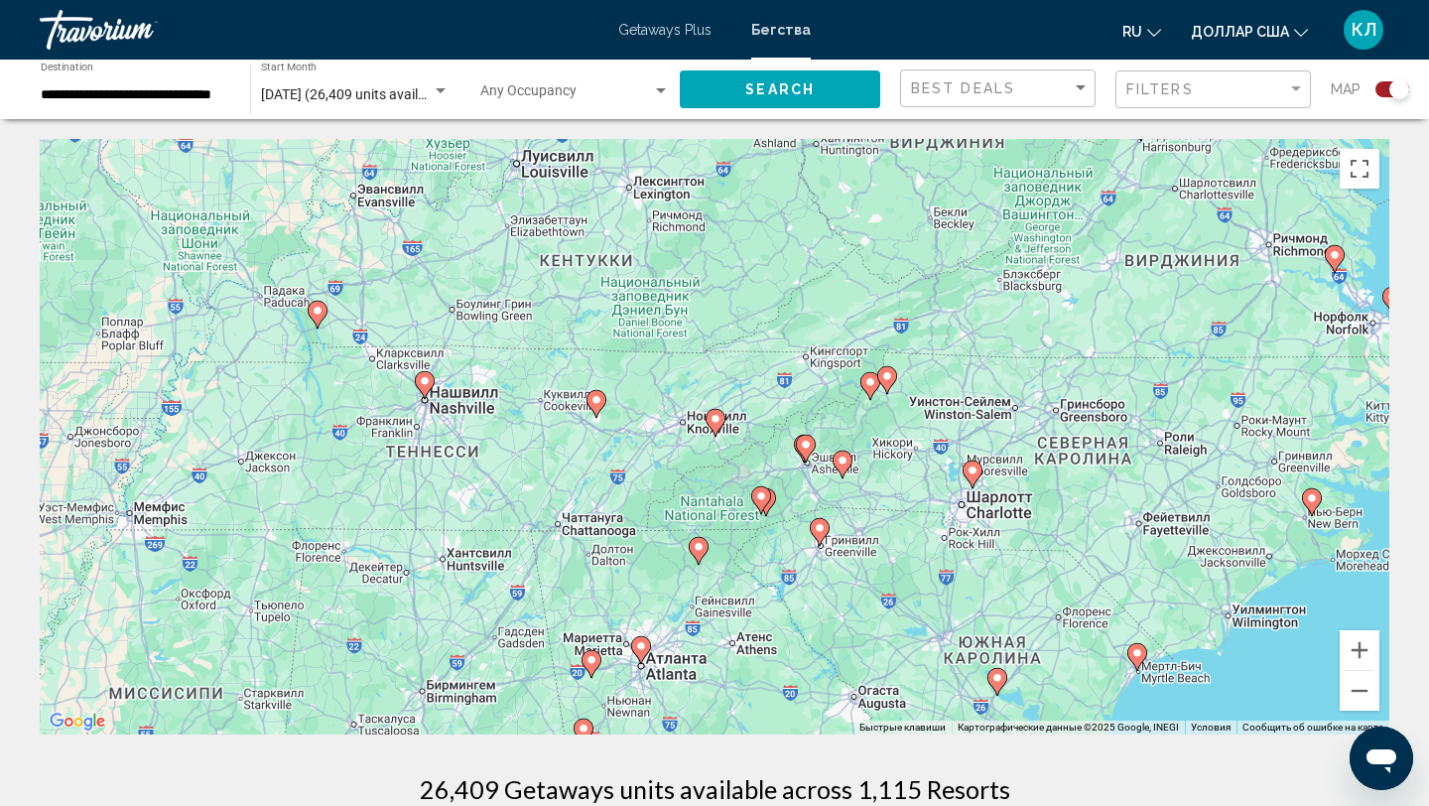
click at [803, 449] on image "Основное содержание" at bounding box center [806, 445] width 12 height 12
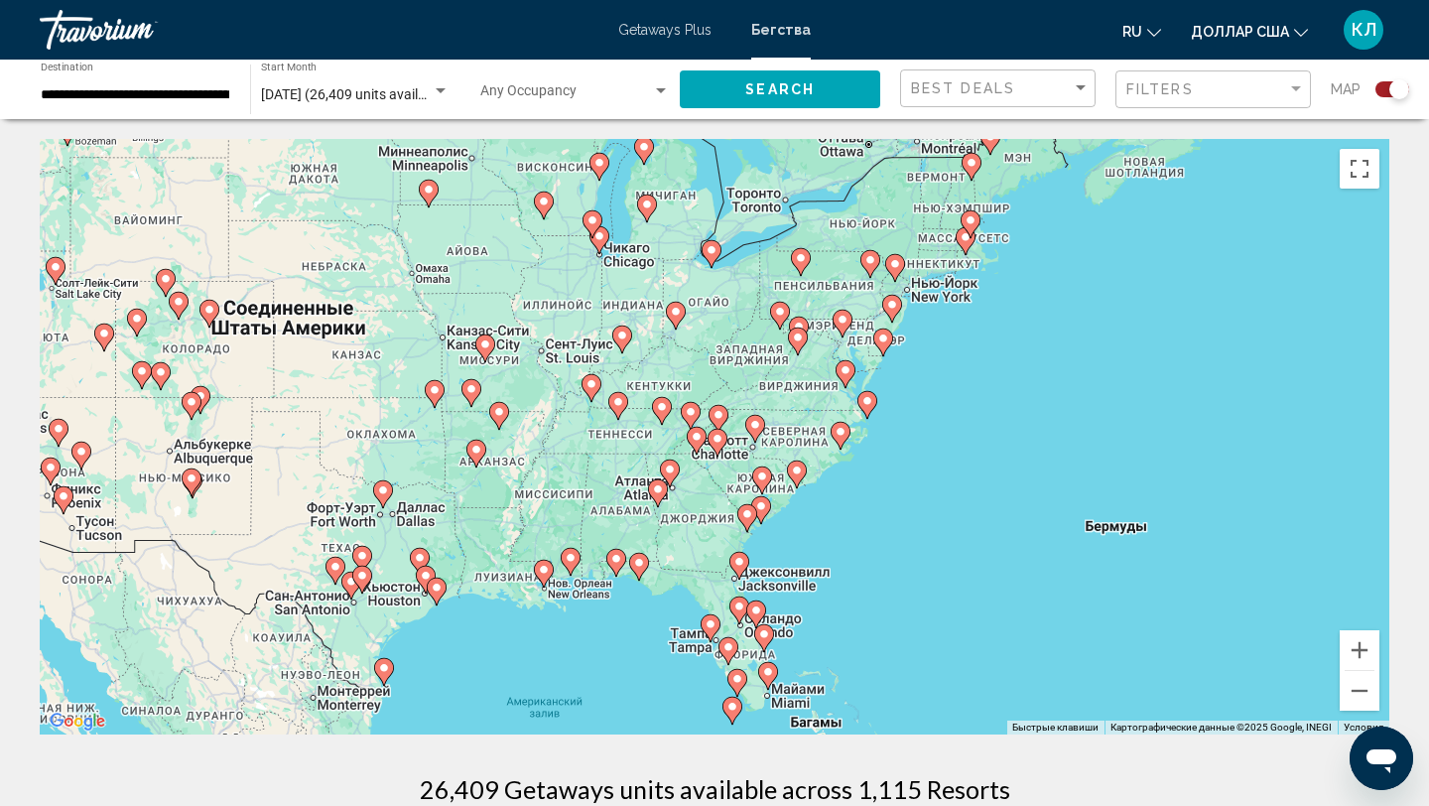
click at [703, 427] on gmp-advanced-marker "Основное содержание" at bounding box center [697, 441] width 20 height 30
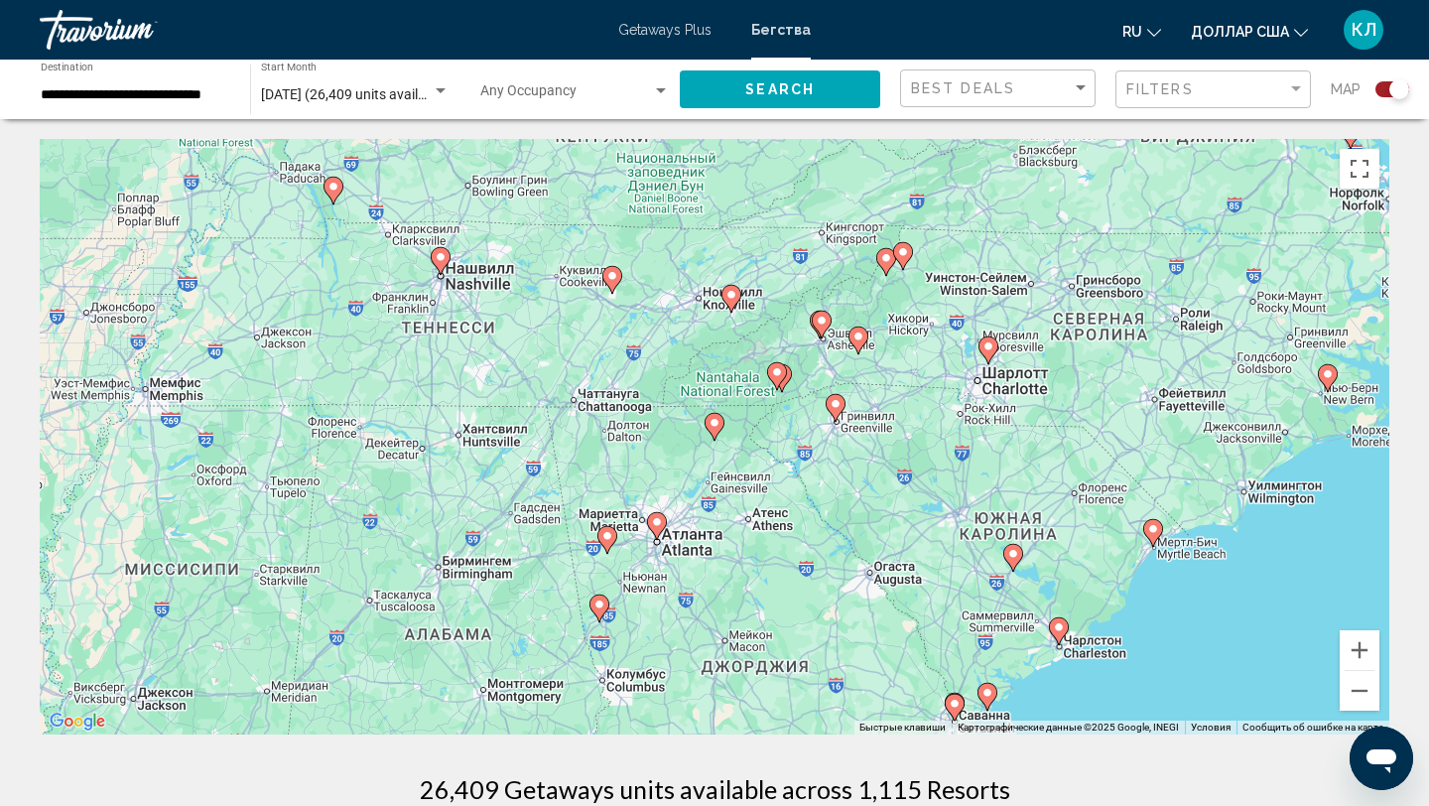
click at [820, 319] on image "Основное содержание" at bounding box center [822, 321] width 12 height 12
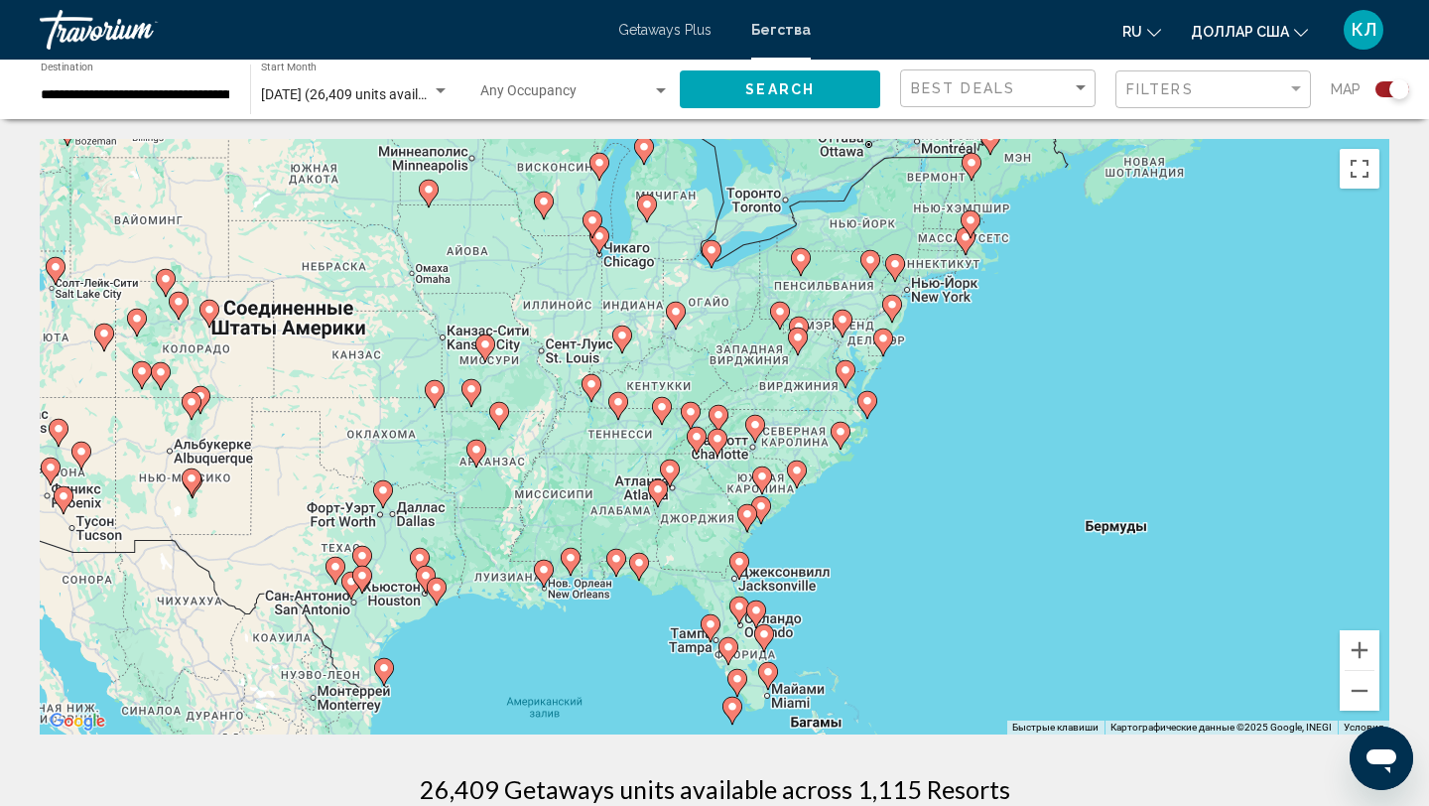
click at [716, 424] on icon "Основное содержание" at bounding box center [718, 419] width 18 height 26
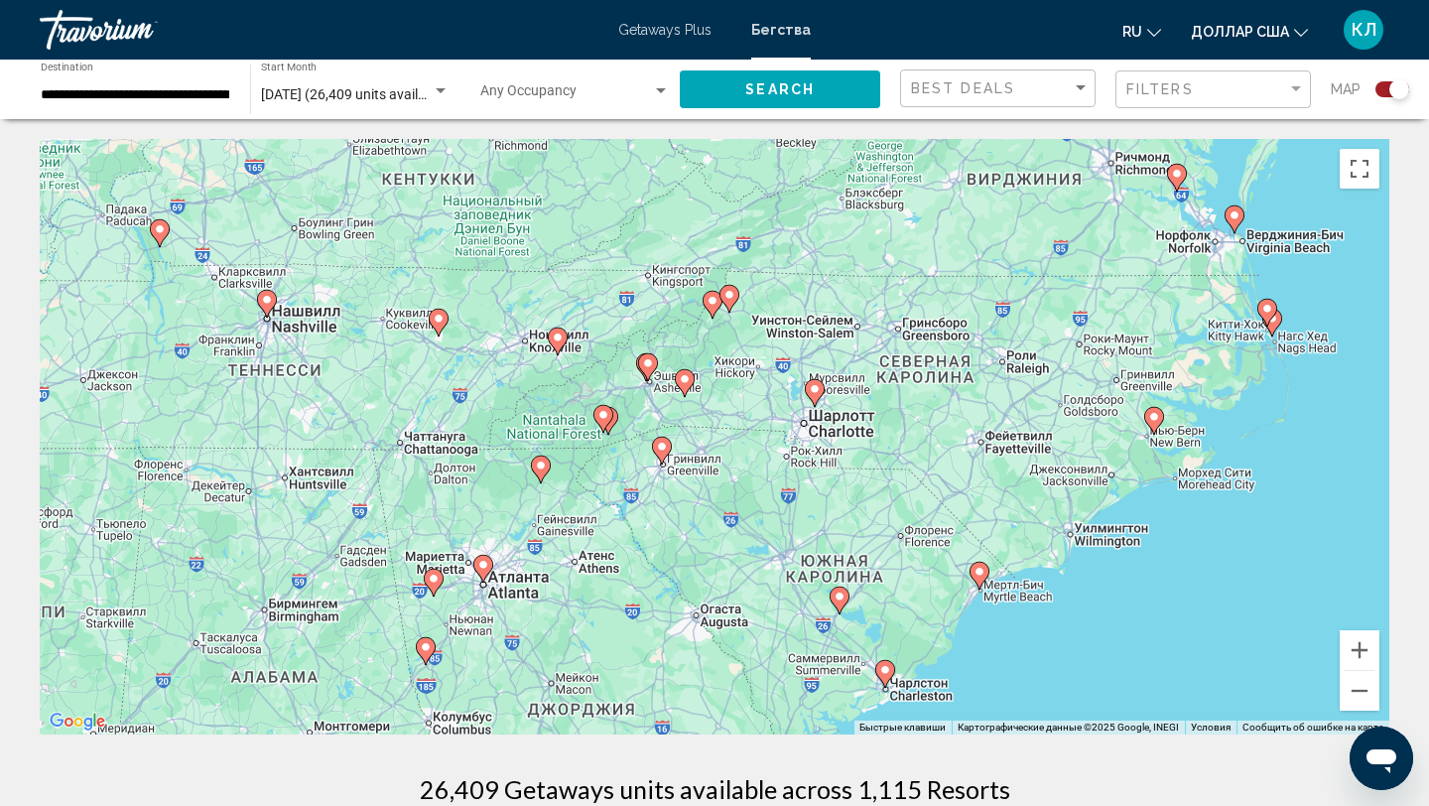
drag, startPoint x: 472, startPoint y: 467, endPoint x: 470, endPoint y: 344, distance: 123.1
click at [470, 344] on div "Чтобы активировать перетаскивание с помощью клавиатуры, нажмите Alt + Ввод. Пос…" at bounding box center [714, 436] width 1349 height 595
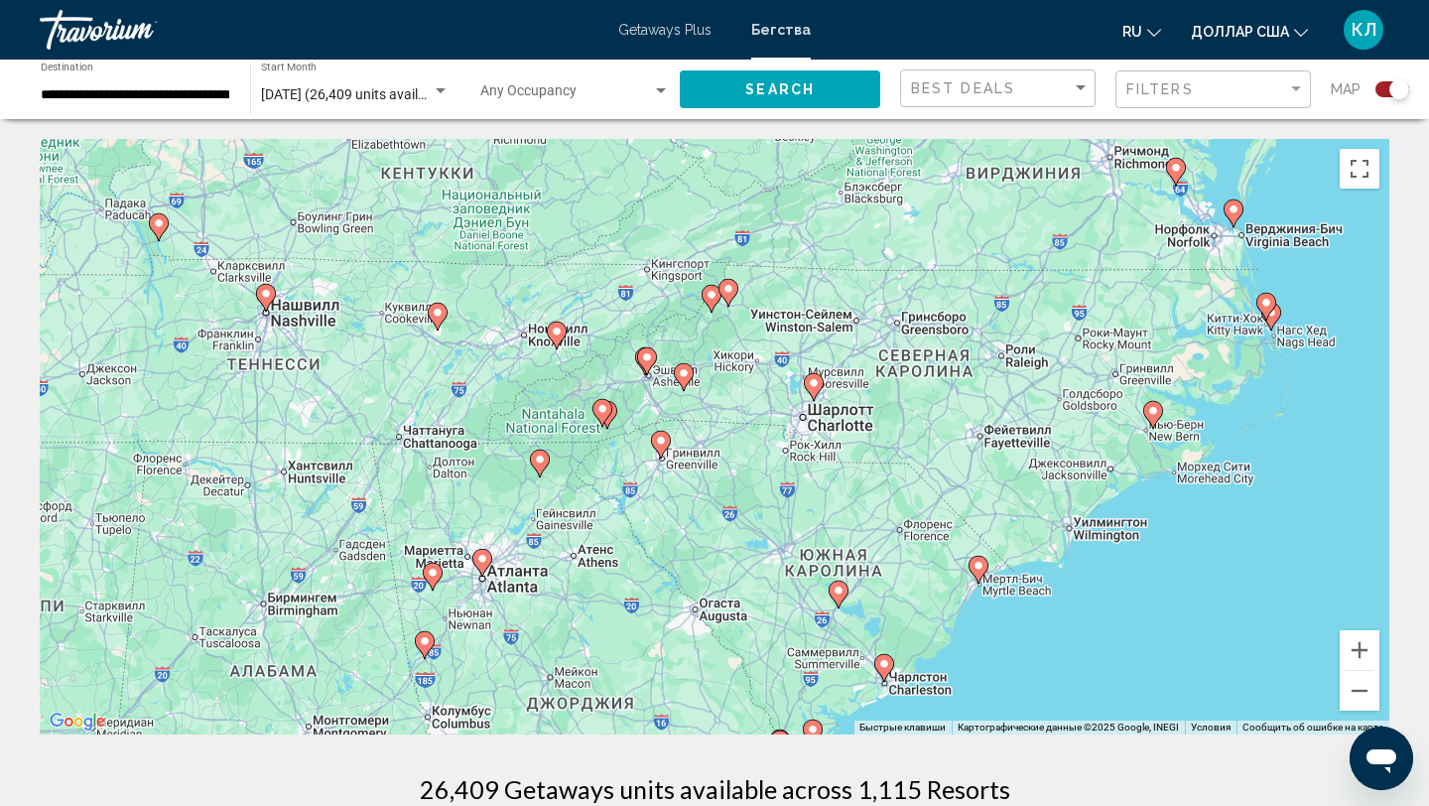
click at [650, 357] on image "Основное содержание" at bounding box center [647, 357] width 12 height 12
type input "**********"
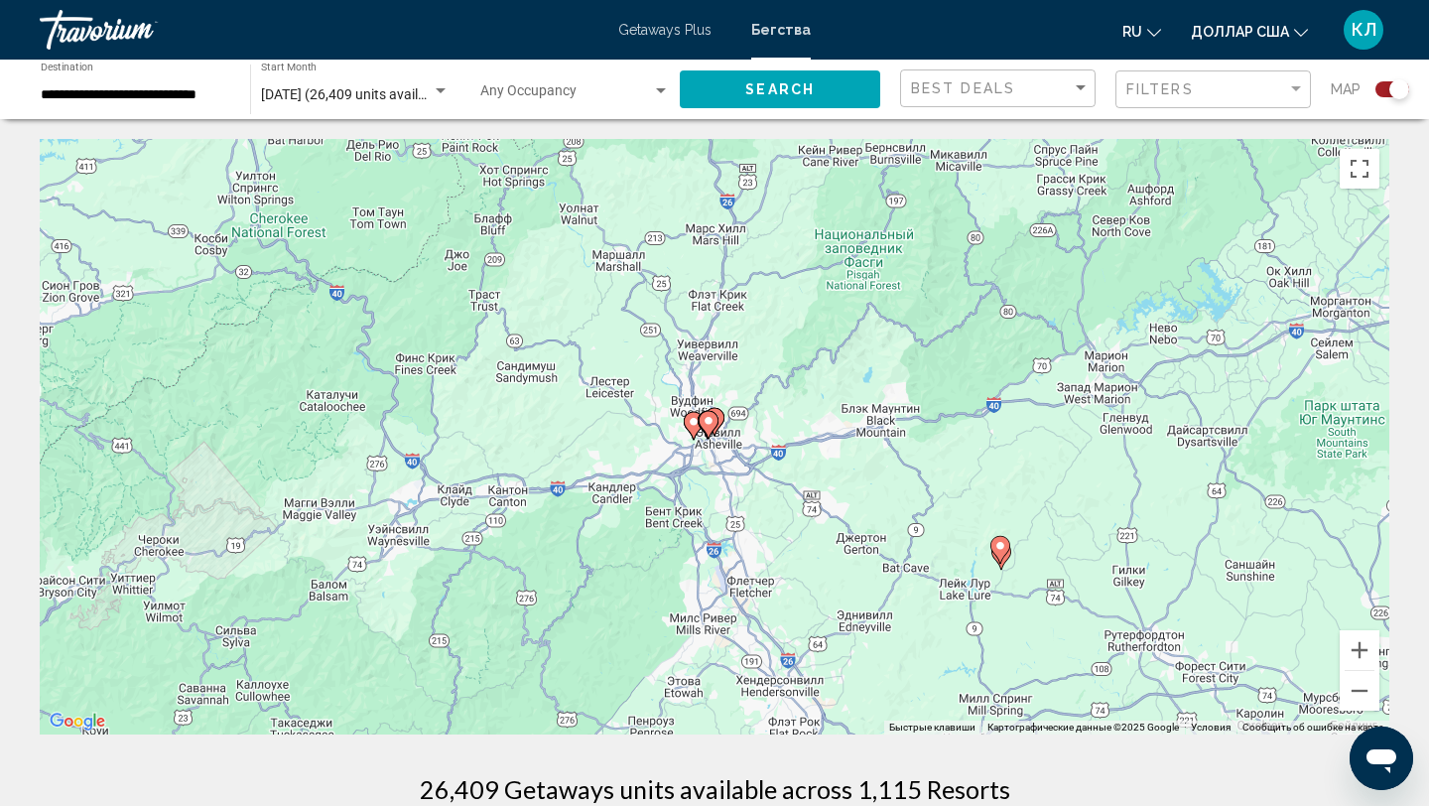
click at [705, 421] on image "Основное содержание" at bounding box center [708, 421] width 12 height 12
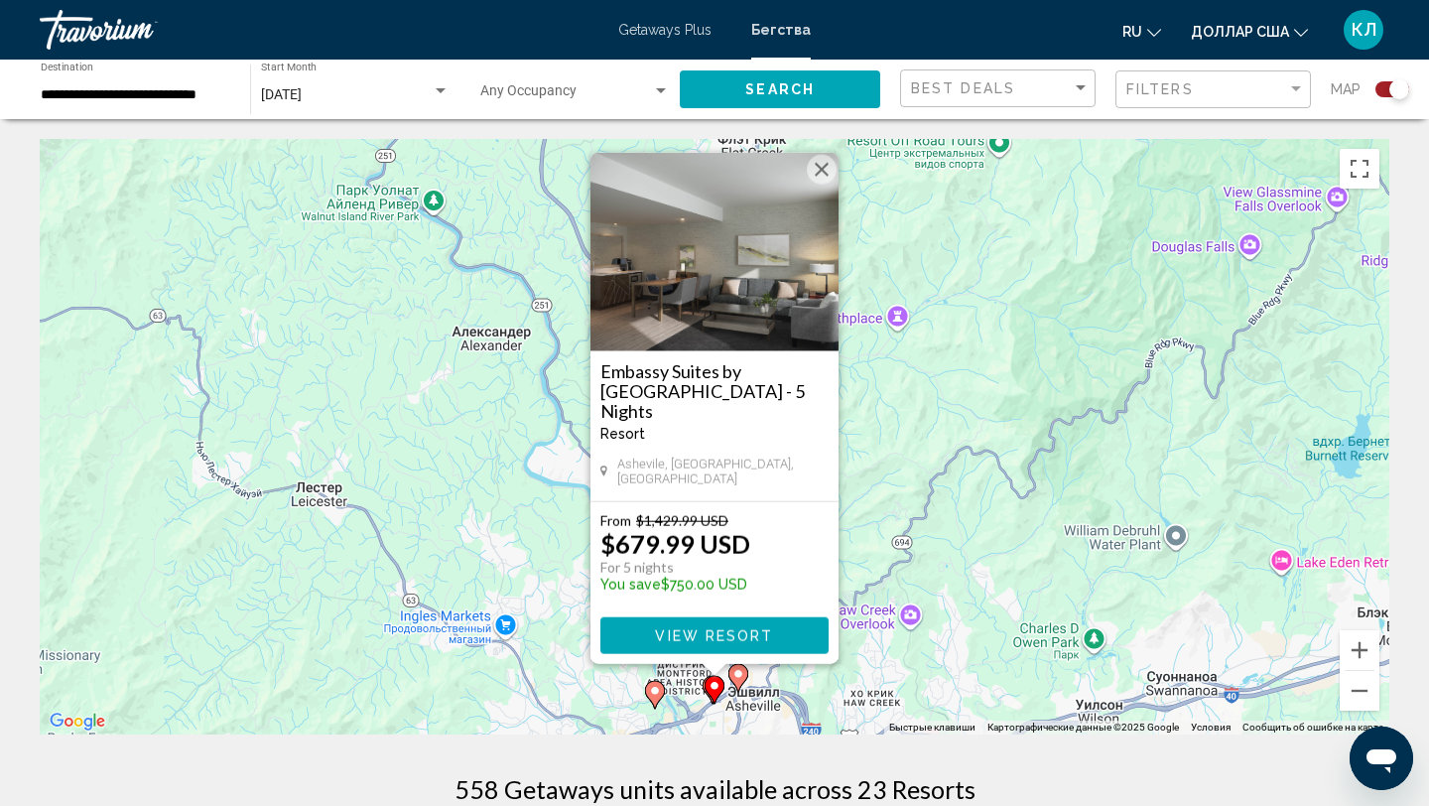
click at [657, 700] on icon "Основное содержание" at bounding box center [655, 695] width 18 height 26
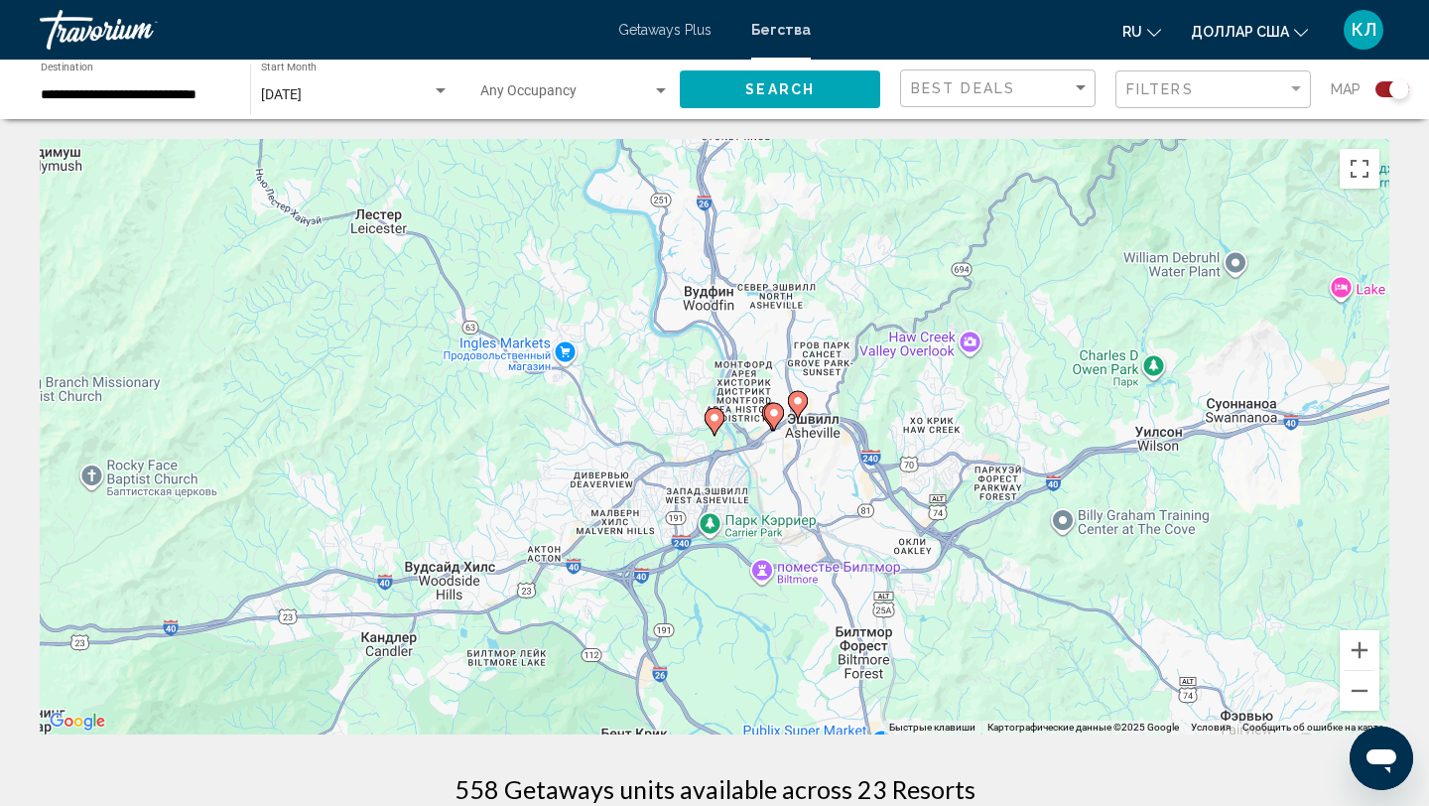
click at [712, 427] on icon "Основное содержание" at bounding box center [714, 422] width 18 height 26
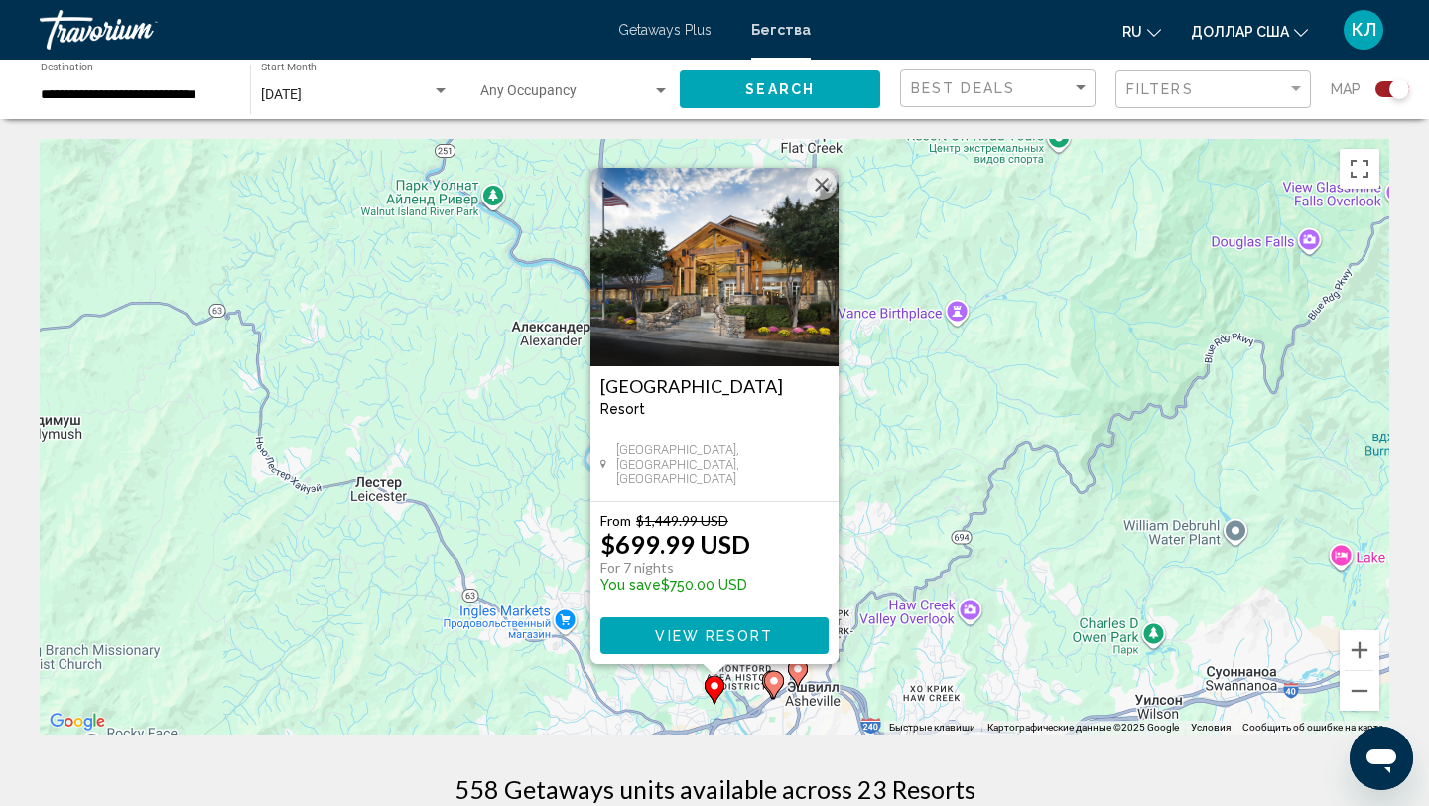
click at [798, 676] on icon "Основное содержание" at bounding box center [798, 673] width 18 height 26
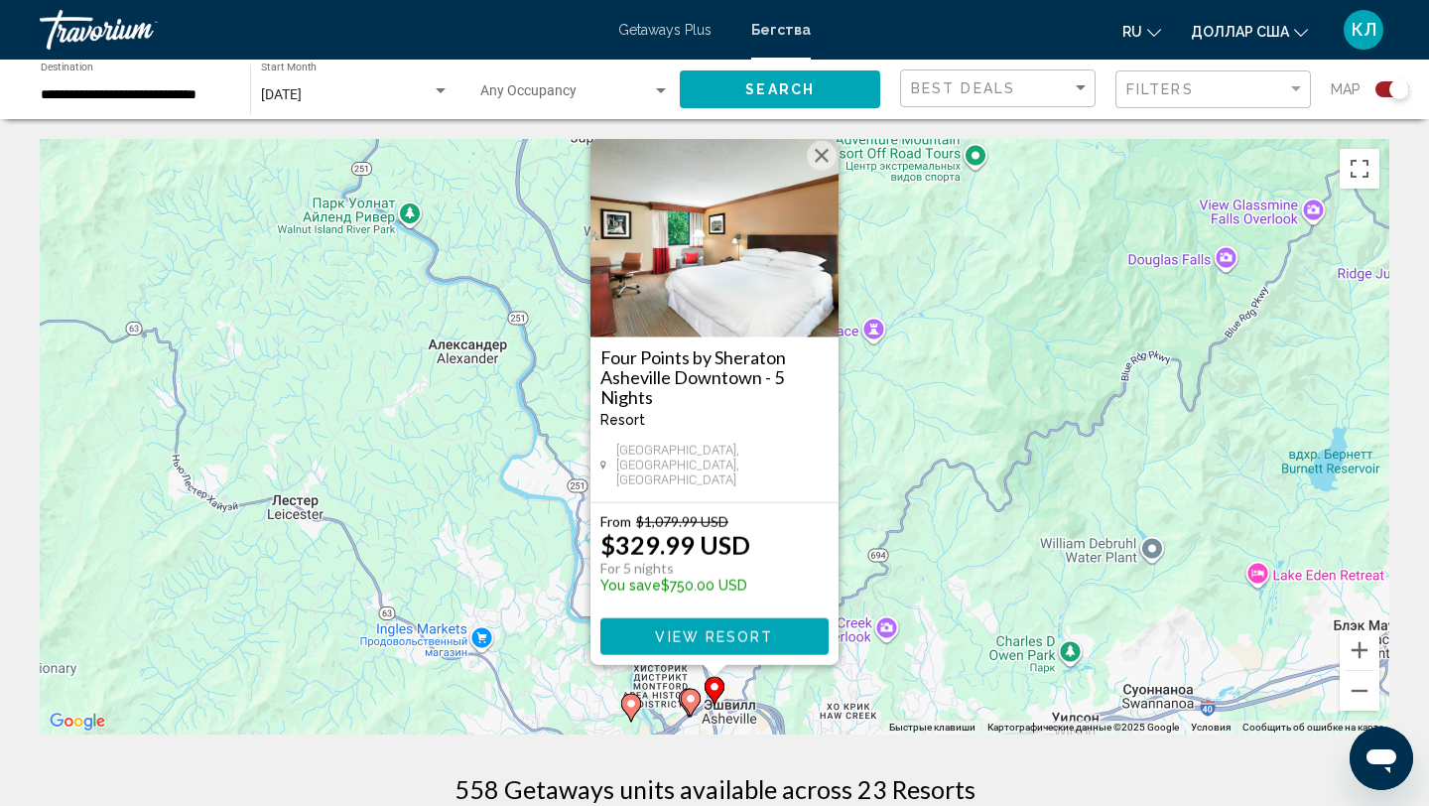
click at [819, 171] on button "Закрыть" at bounding box center [822, 156] width 30 height 30
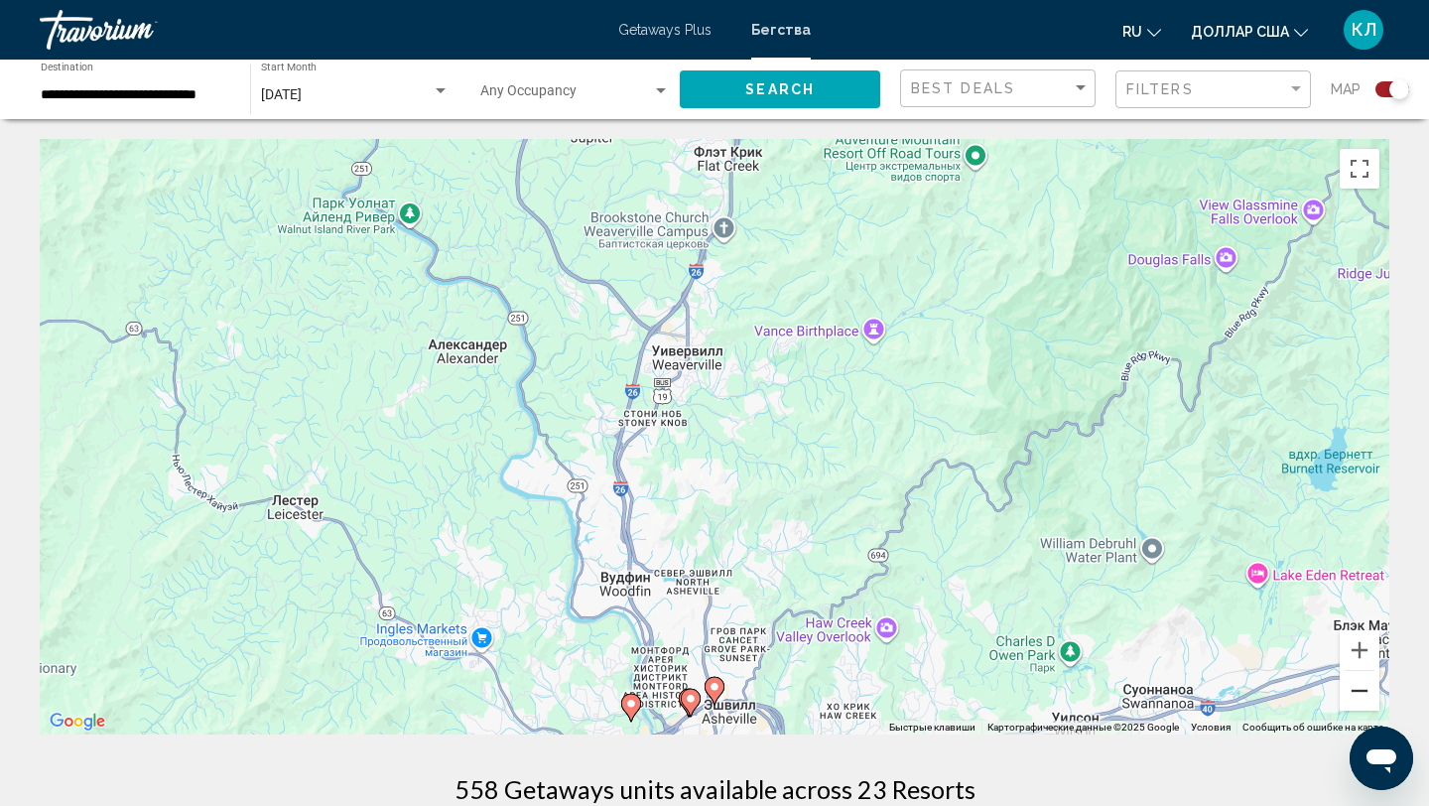
click at [1347, 700] on button "Уменьшить" at bounding box center [1360, 691] width 40 height 40
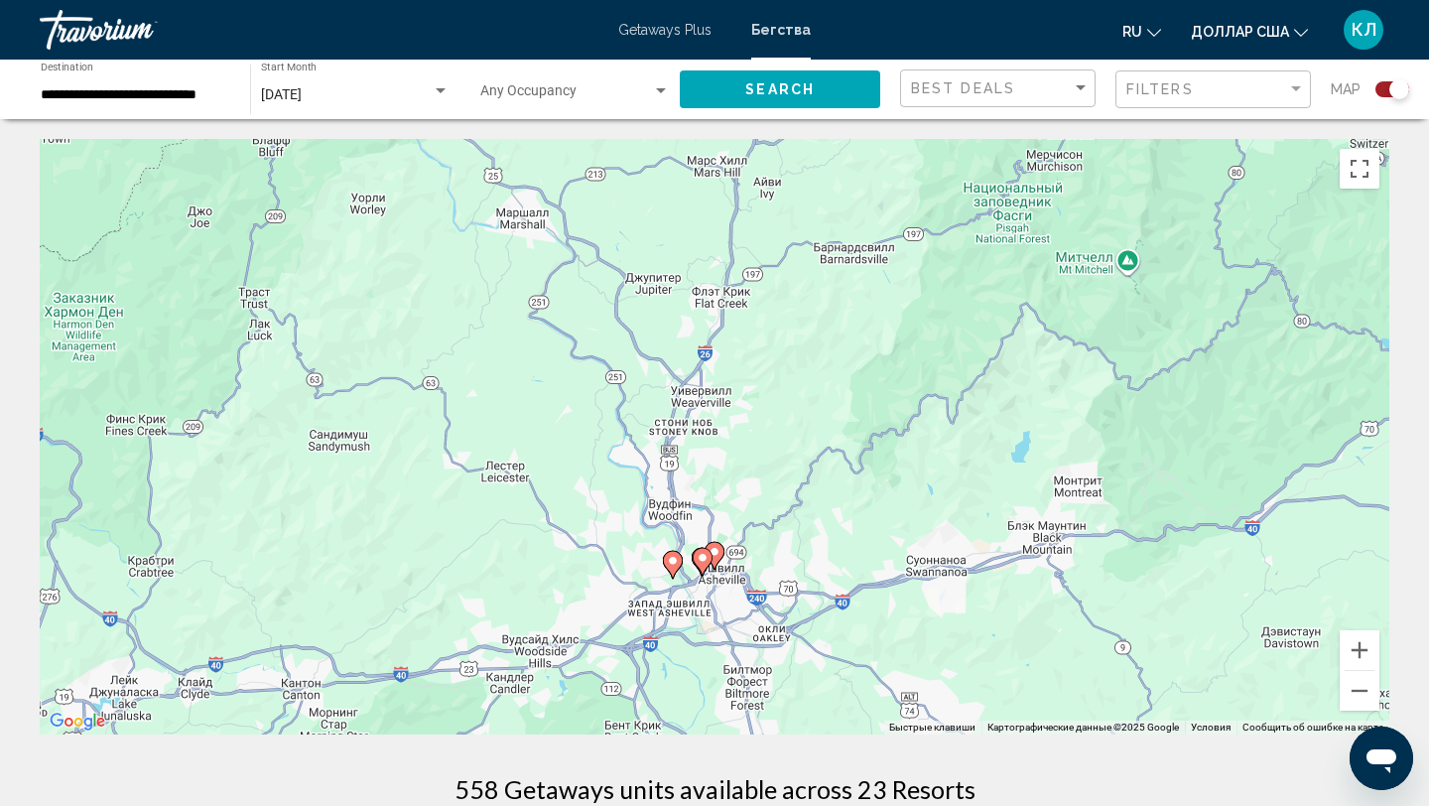
click at [142, 80] on div "**********" at bounding box center [136, 90] width 190 height 55
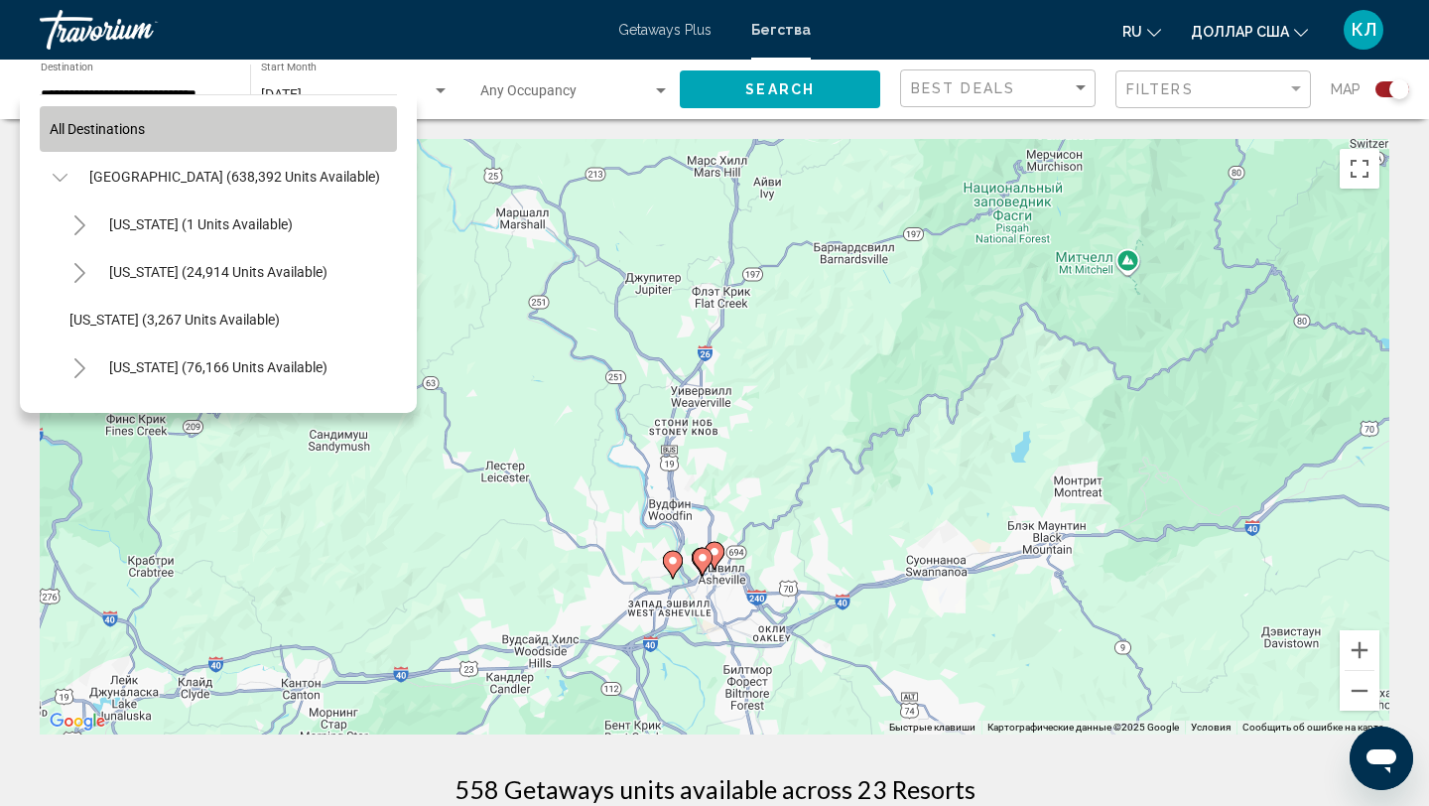
click at [137, 126] on span "All destinations" at bounding box center [97, 129] width 95 height 16
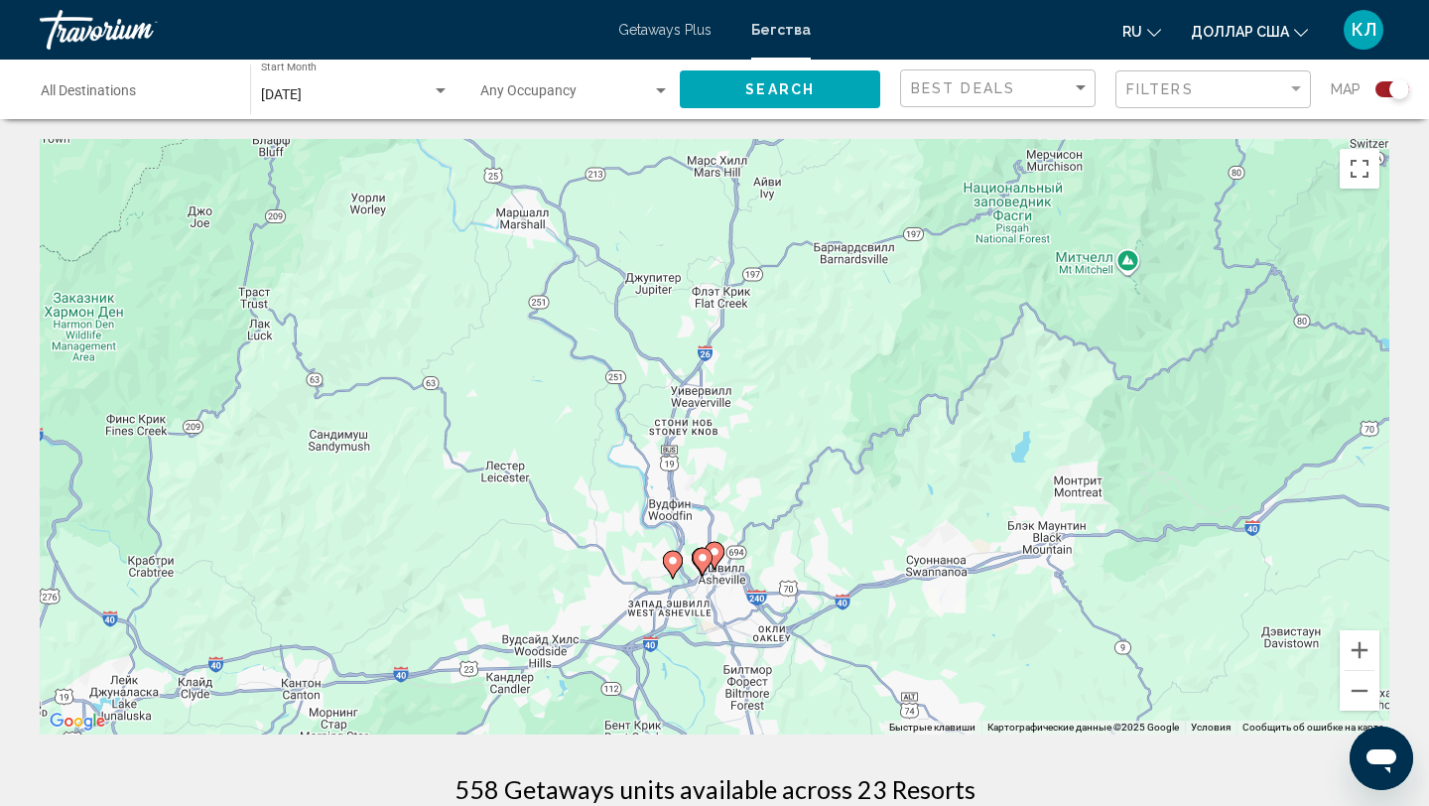
click at [154, 84] on div "Destination All Destinations" at bounding box center [136, 90] width 190 height 55
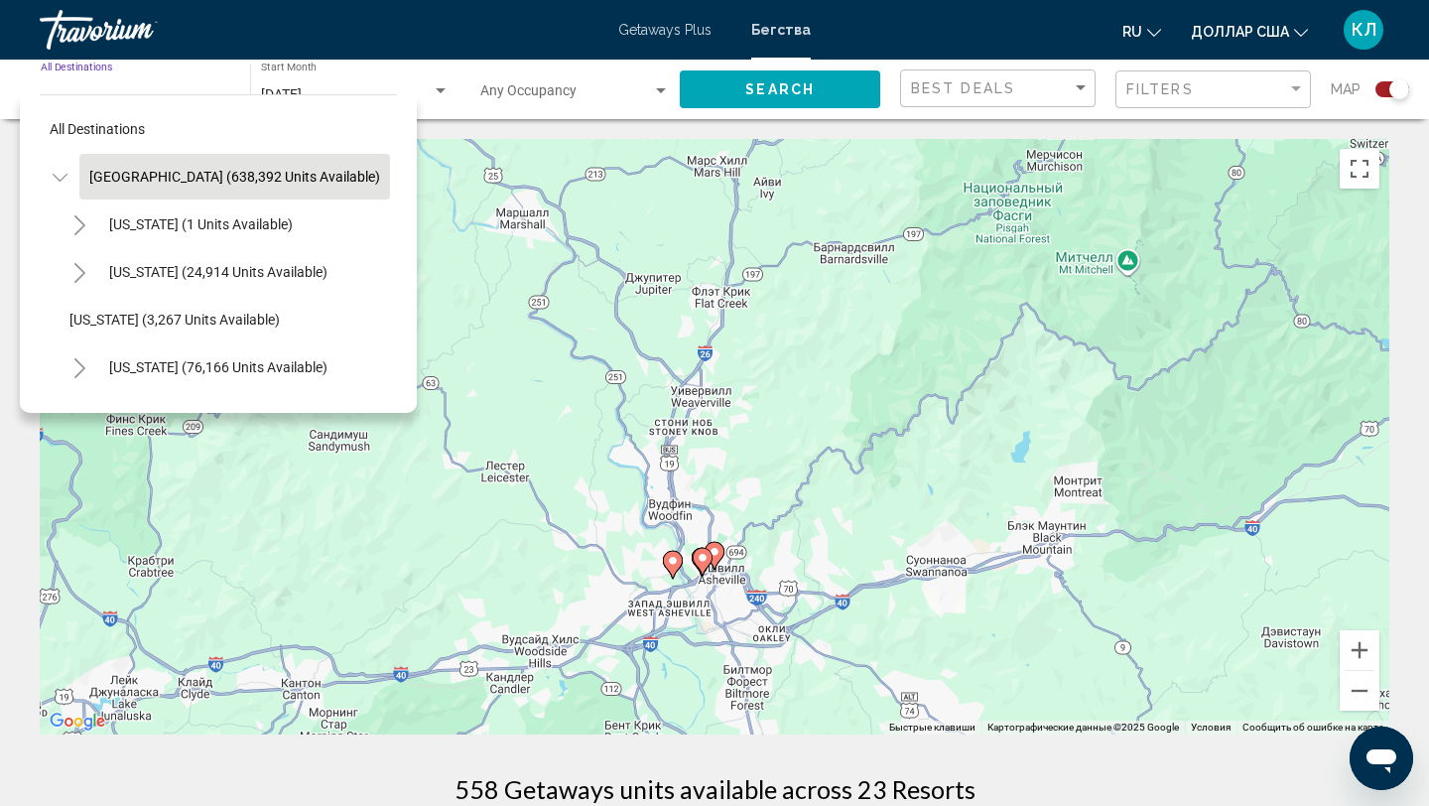
click at [138, 166] on button "United States (638,392 units available)" at bounding box center [234, 177] width 311 height 46
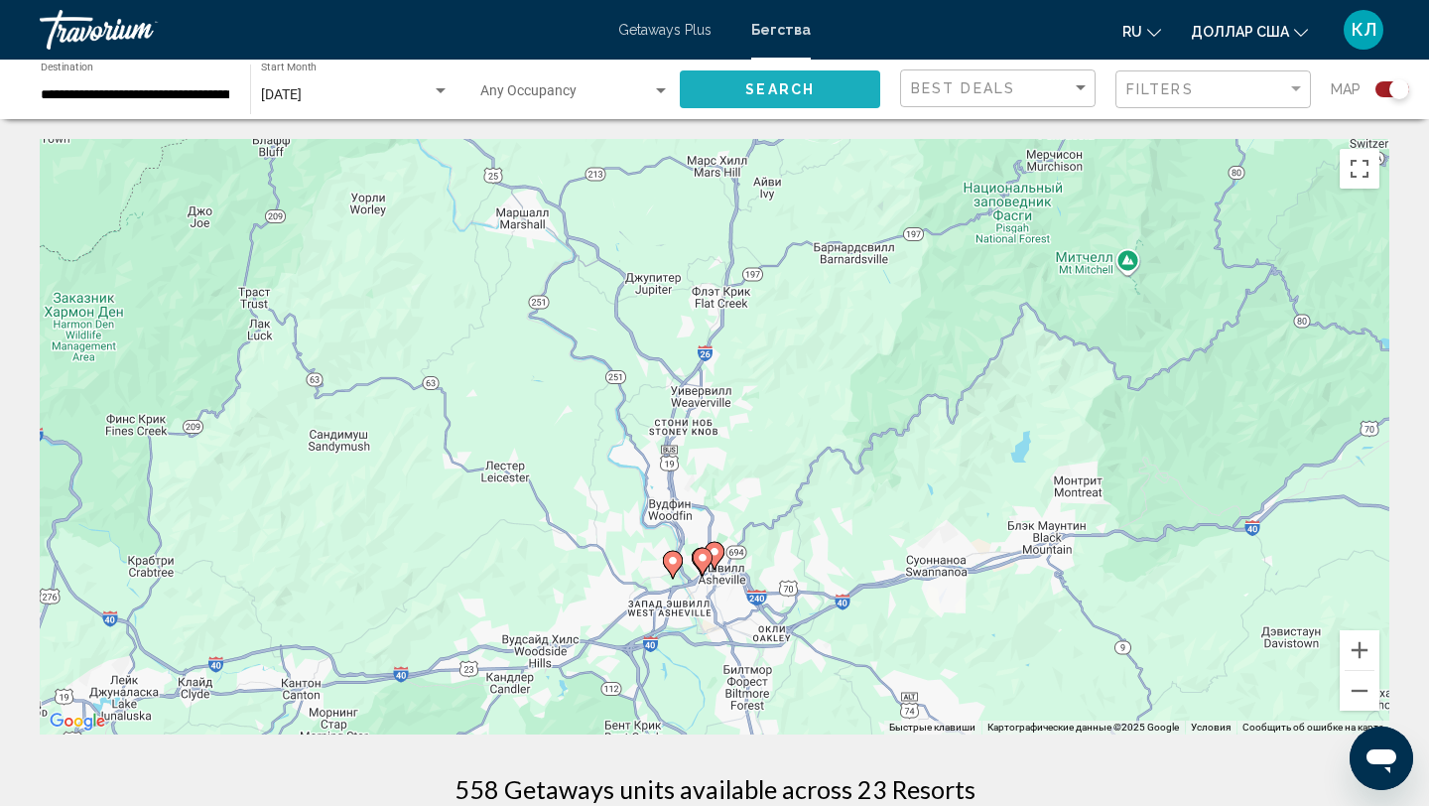
click at [858, 88] on button "Search" at bounding box center [780, 88] width 200 height 37
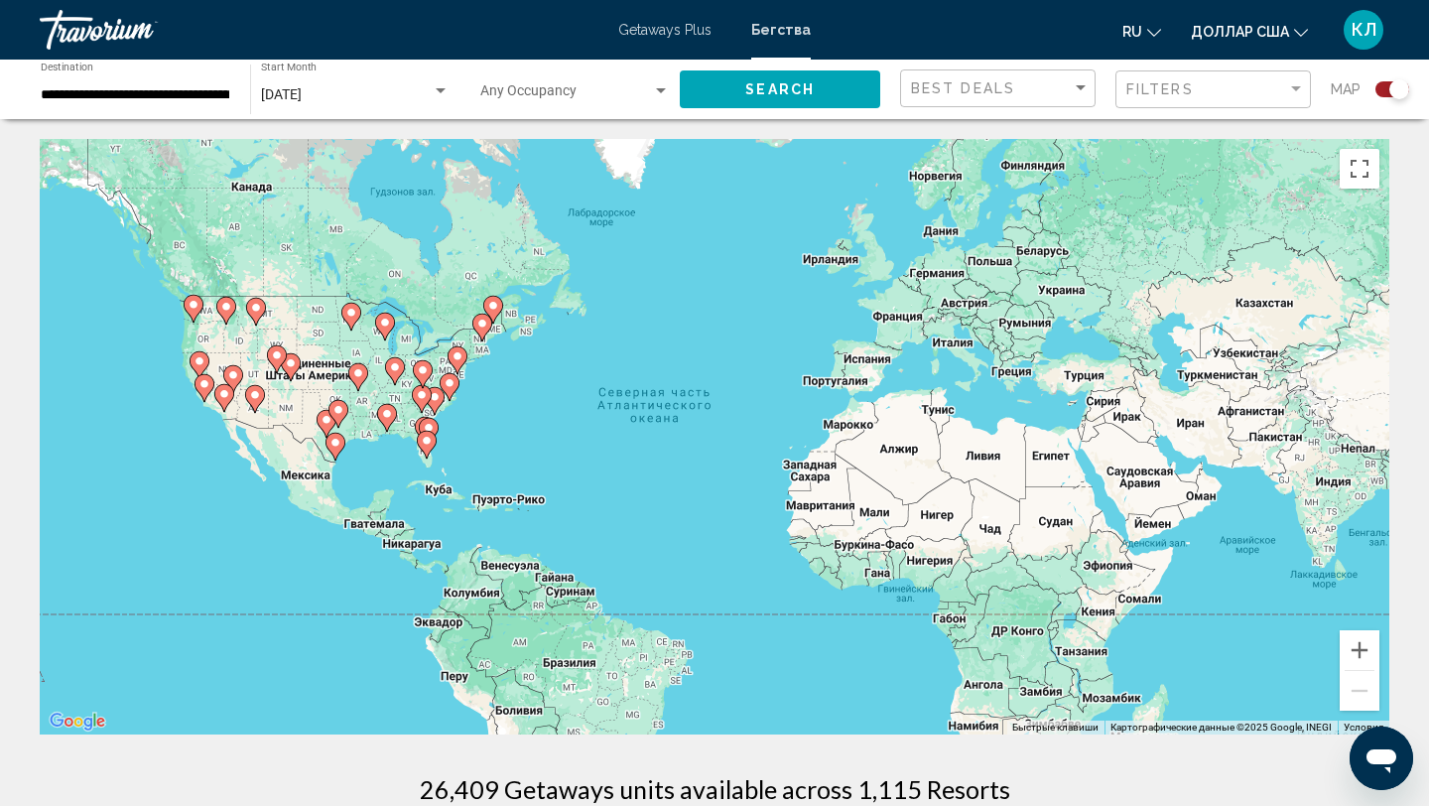
click at [428, 388] on gmp-advanced-marker "Основное содержание" at bounding box center [423, 374] width 20 height 30
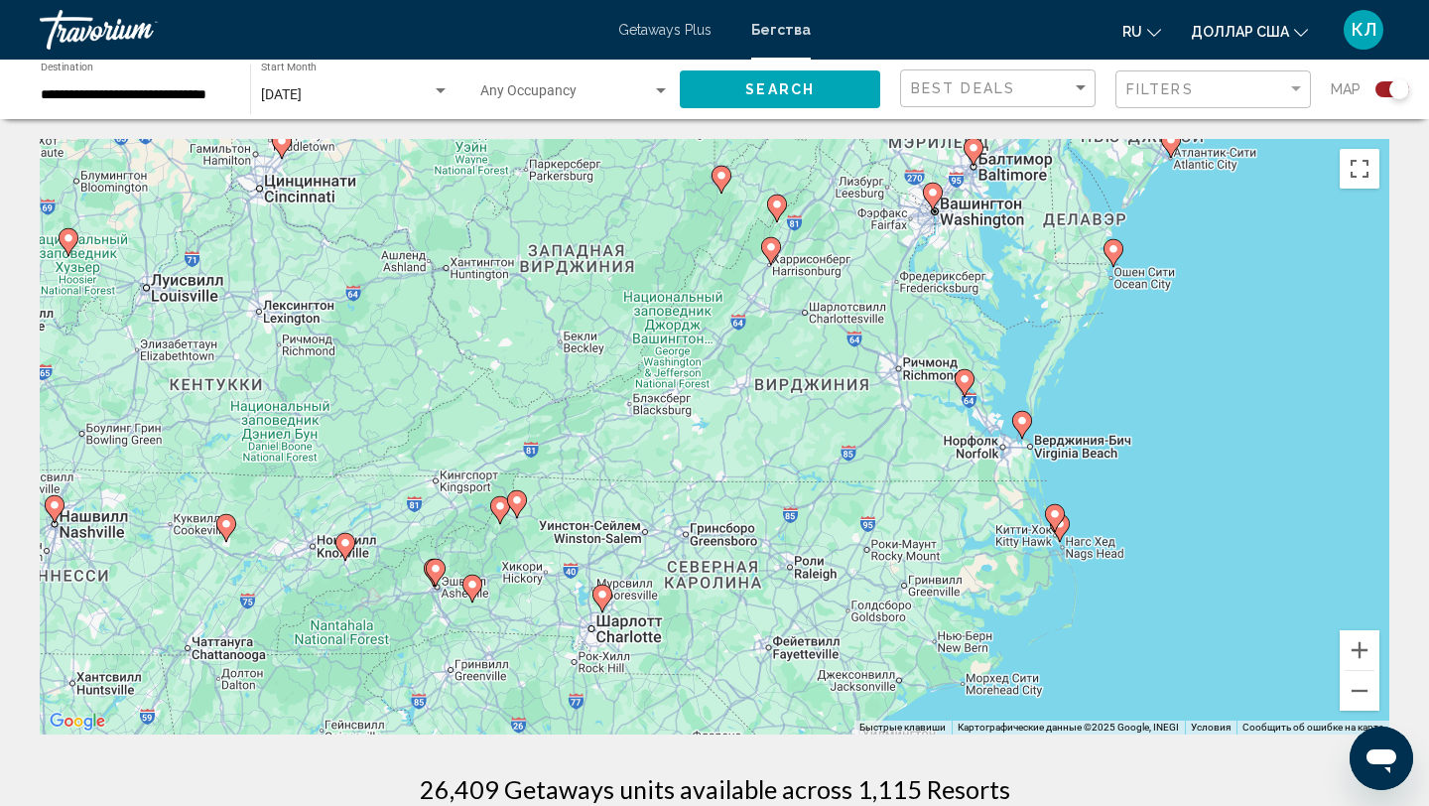
drag, startPoint x: 661, startPoint y: 504, endPoint x: 723, endPoint y: 290, distance: 223.3
click at [723, 290] on div "Чтобы активировать перетаскивание с помощью клавиатуры, нажмите Alt + Ввод. Пос…" at bounding box center [714, 436] width 1349 height 595
click at [503, 513] on icon "Основное содержание" at bounding box center [500, 512] width 18 height 26
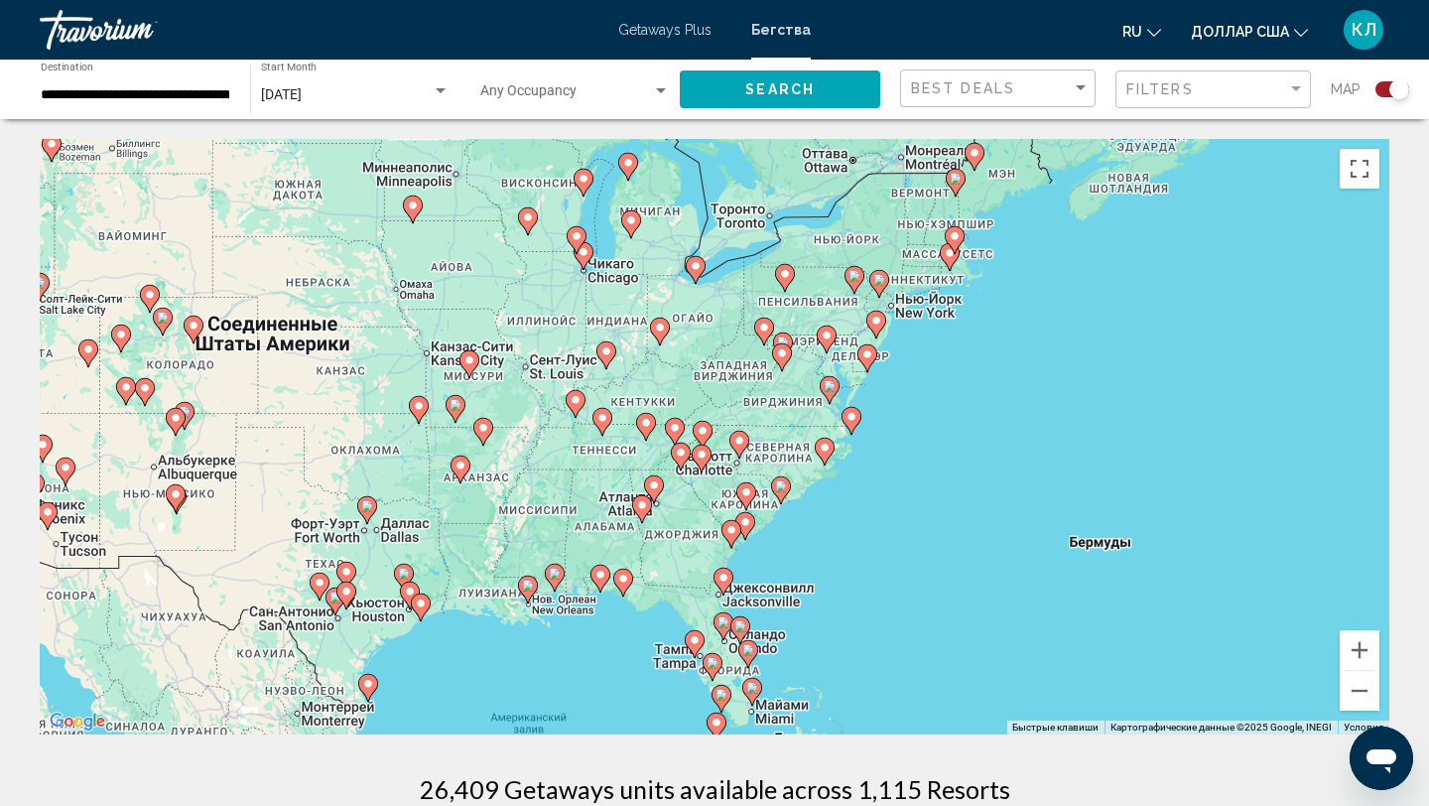
click at [676, 433] on image "Основное содержание" at bounding box center [675, 428] width 12 height 12
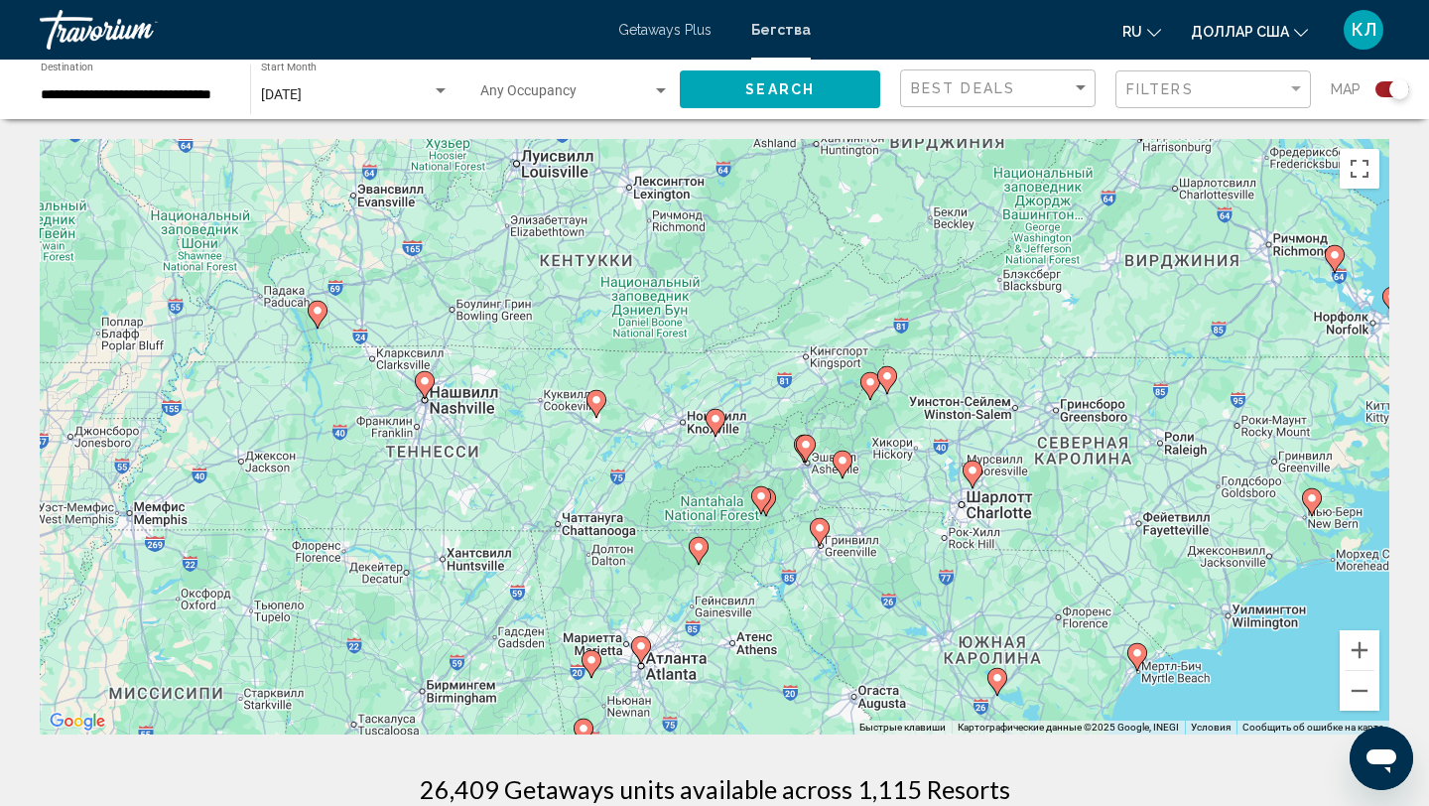
click at [717, 423] on image "Основное содержание" at bounding box center [715, 419] width 12 height 12
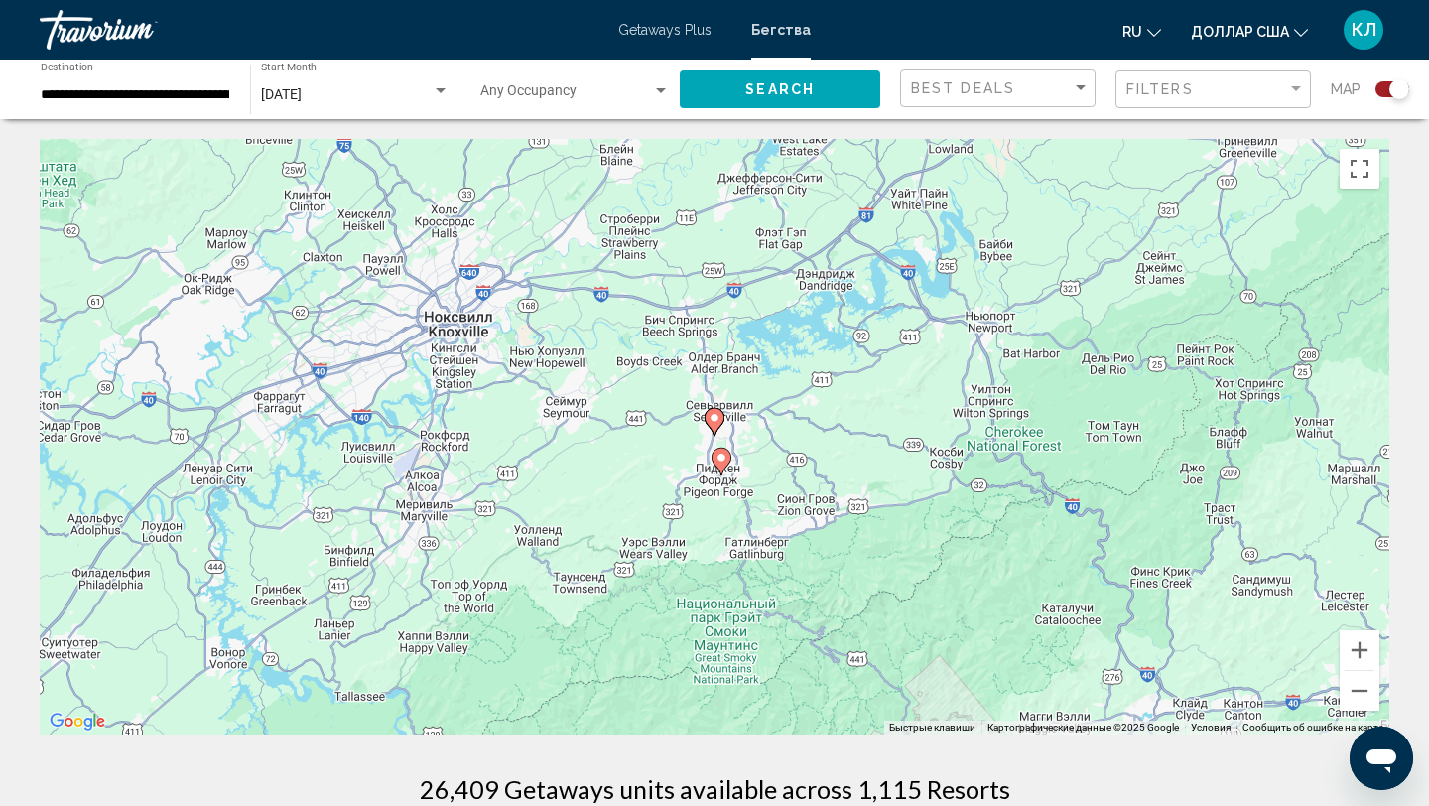
click at [717, 423] on image "Основное содержание" at bounding box center [714, 418] width 12 height 12
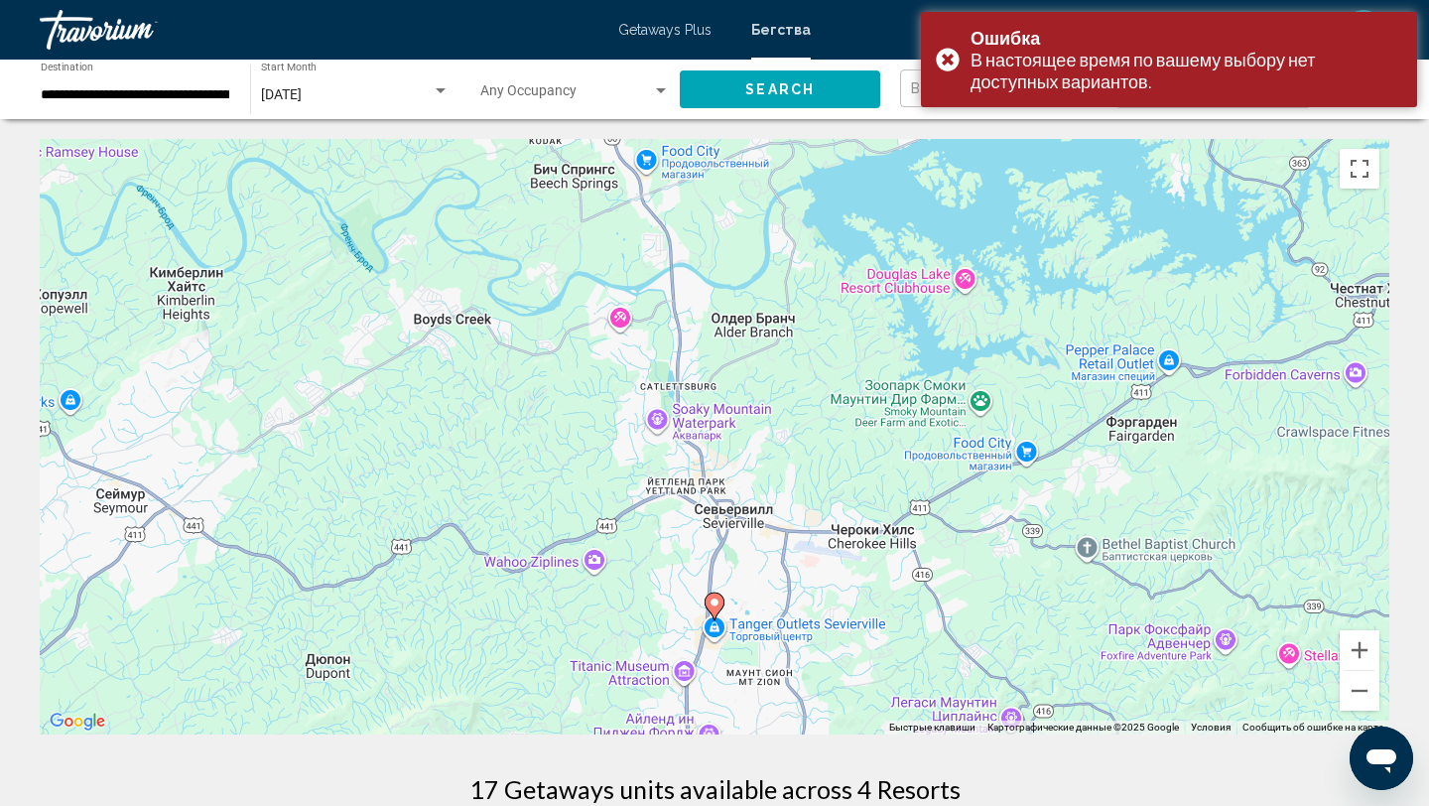
drag, startPoint x: 761, startPoint y: 692, endPoint x: 833, endPoint y: 356, distance: 343.1
click at [833, 356] on div "Чтобы активировать перетаскивание с помощью клавиатуры, нажмите Alt + Ввод. Пос…" at bounding box center [714, 436] width 1349 height 595
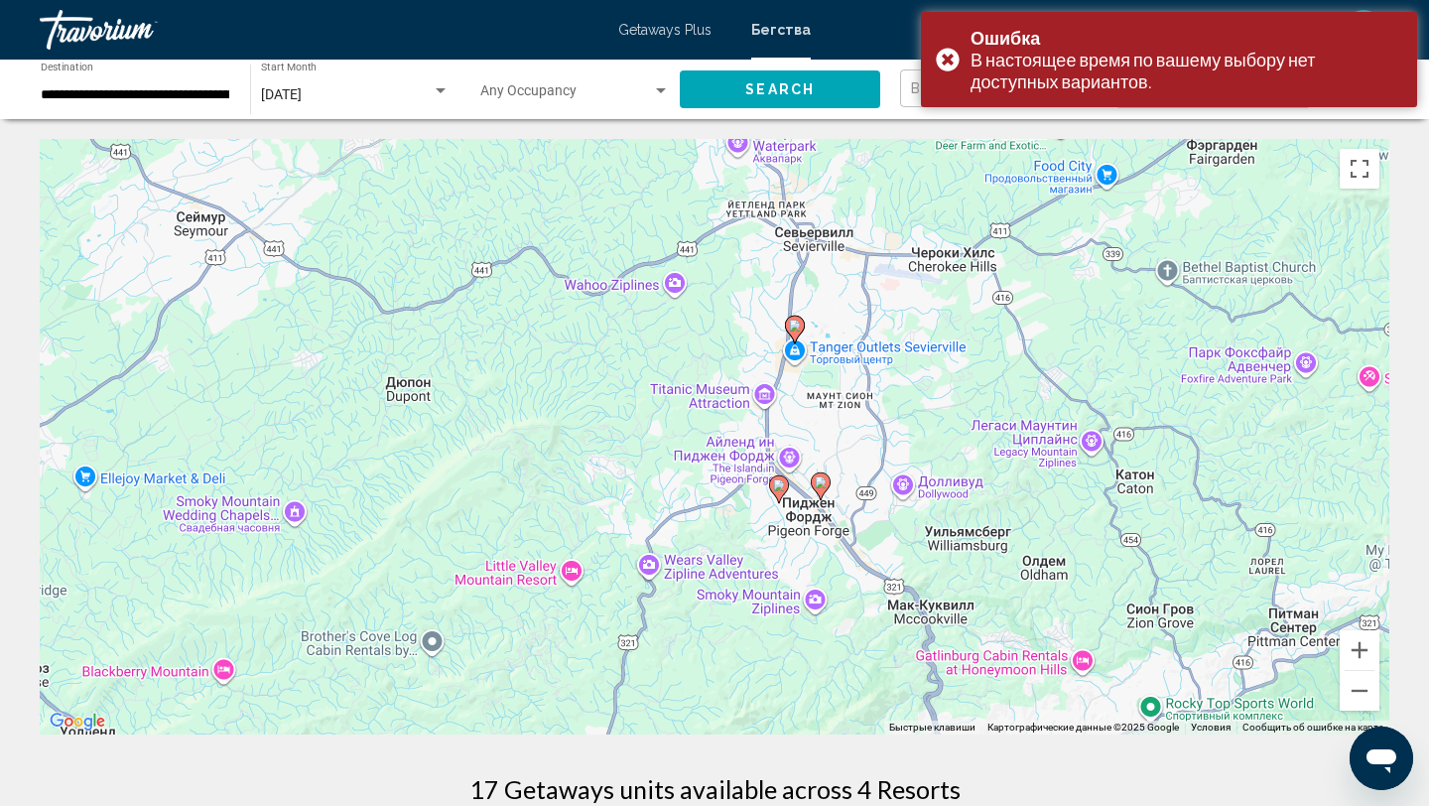
click at [782, 483] on image "Основное содержание" at bounding box center [779, 485] width 12 height 12
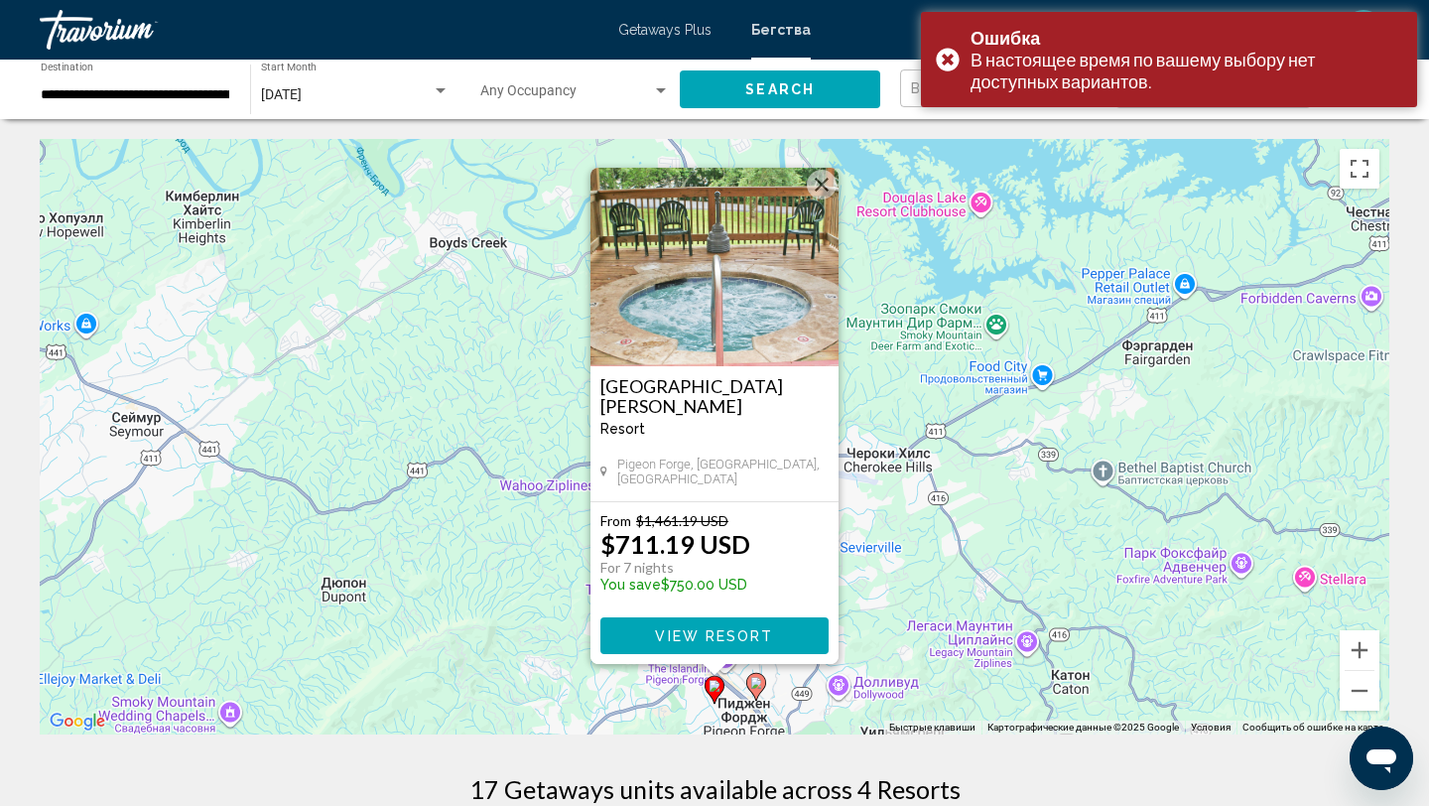
click at [758, 686] on image "Основное содержание" at bounding box center [756, 683] width 12 height 12
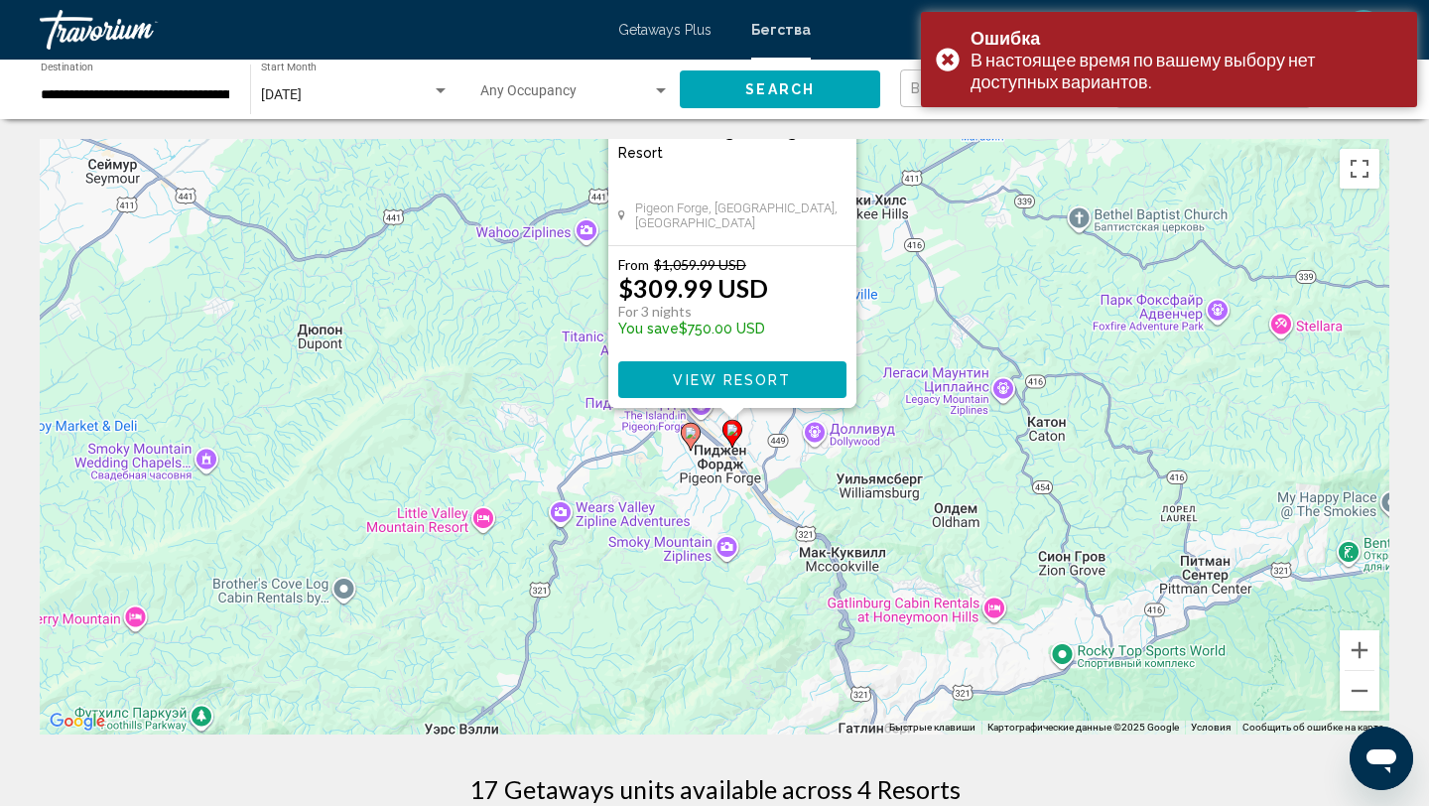
drag, startPoint x: 855, startPoint y: 635, endPoint x: 898, endPoint y: 266, distance: 371.6
click at [898, 266] on div "Чтобы активировать перетаскивание с помощью клавиатуры, нажмите Alt + Ввод. Пос…" at bounding box center [714, 436] width 1349 height 595
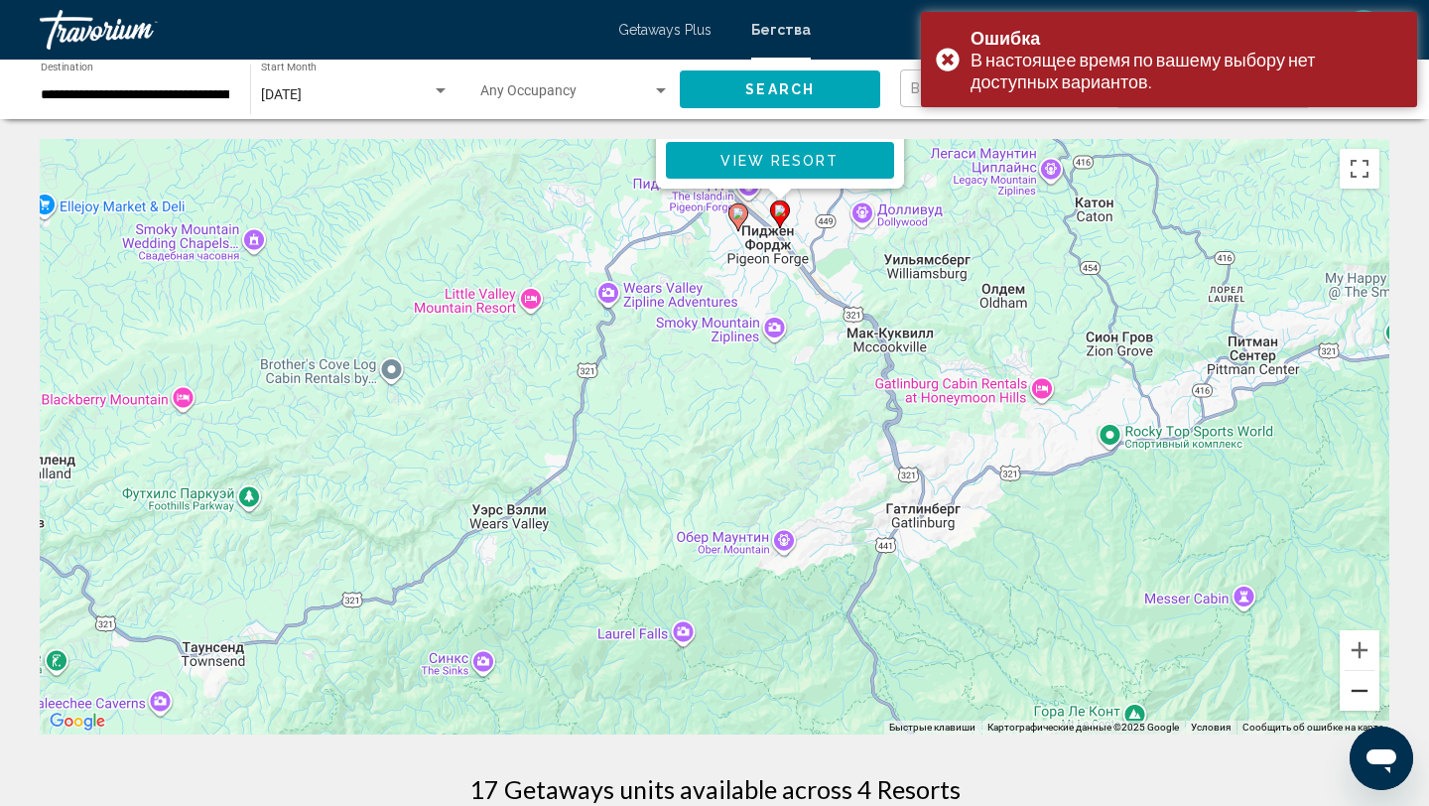
click at [1348, 702] on button "Уменьшить" at bounding box center [1360, 691] width 40 height 40
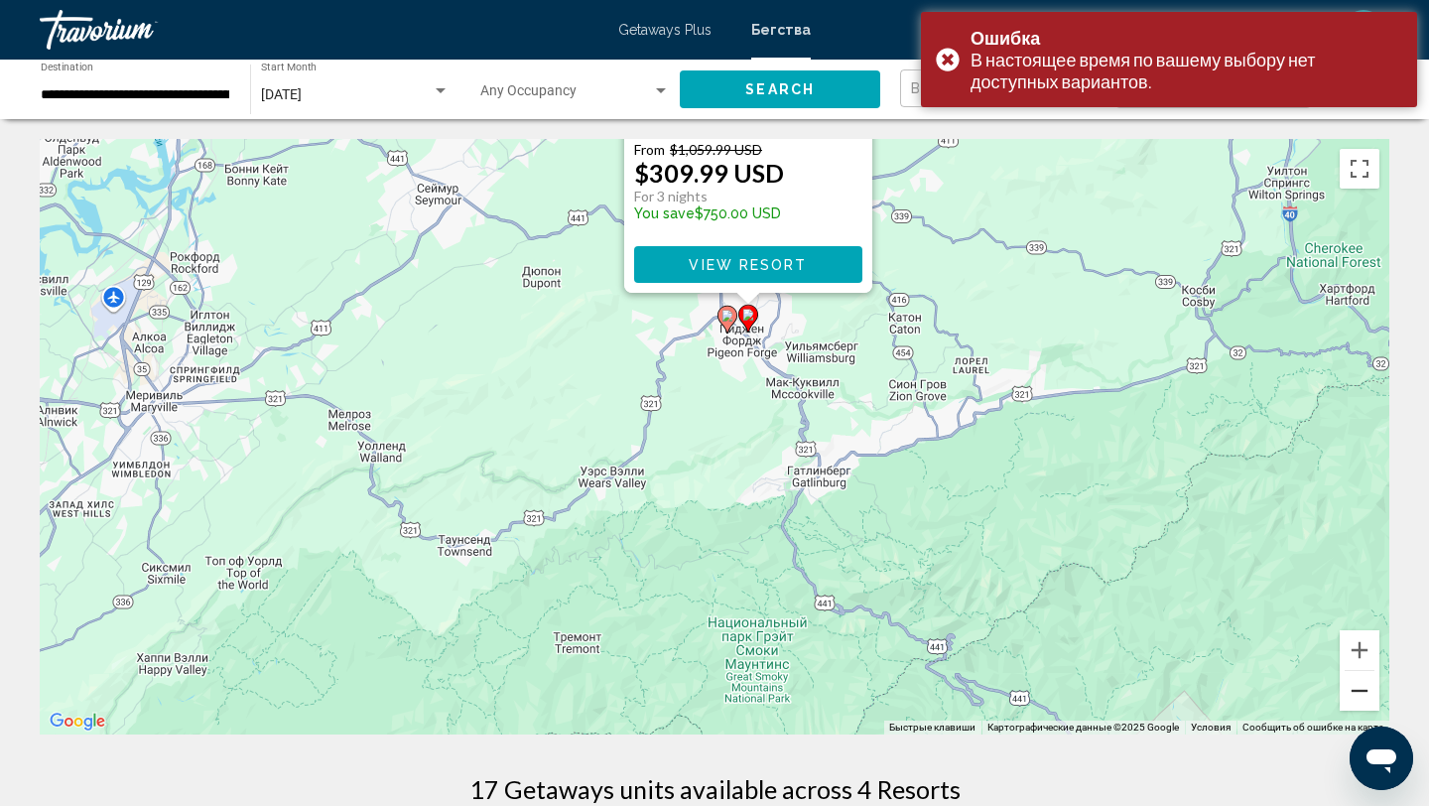
click at [1348, 702] on button "Уменьшить" at bounding box center [1360, 691] width 40 height 40
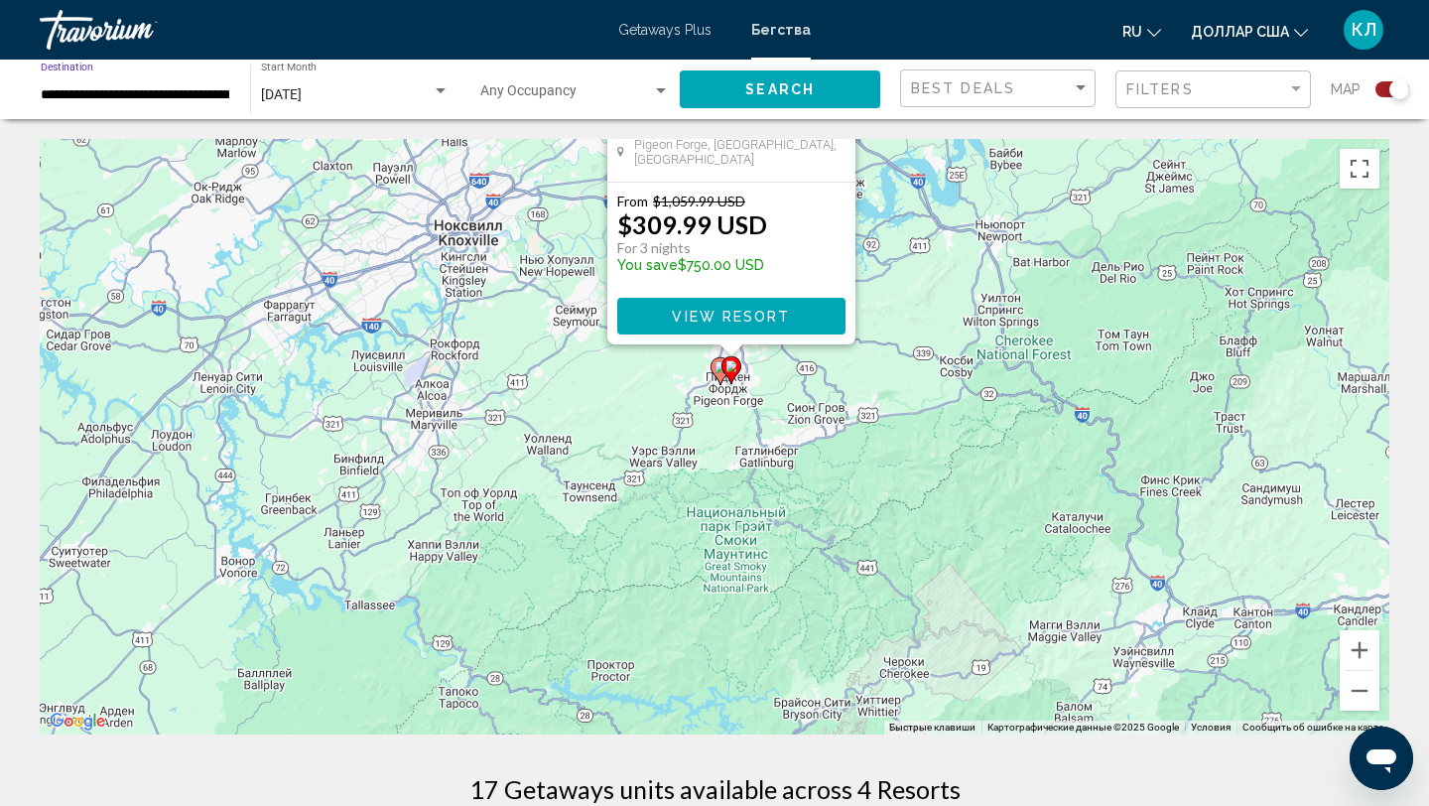
click at [160, 98] on input "**********" at bounding box center [136, 95] width 190 height 16
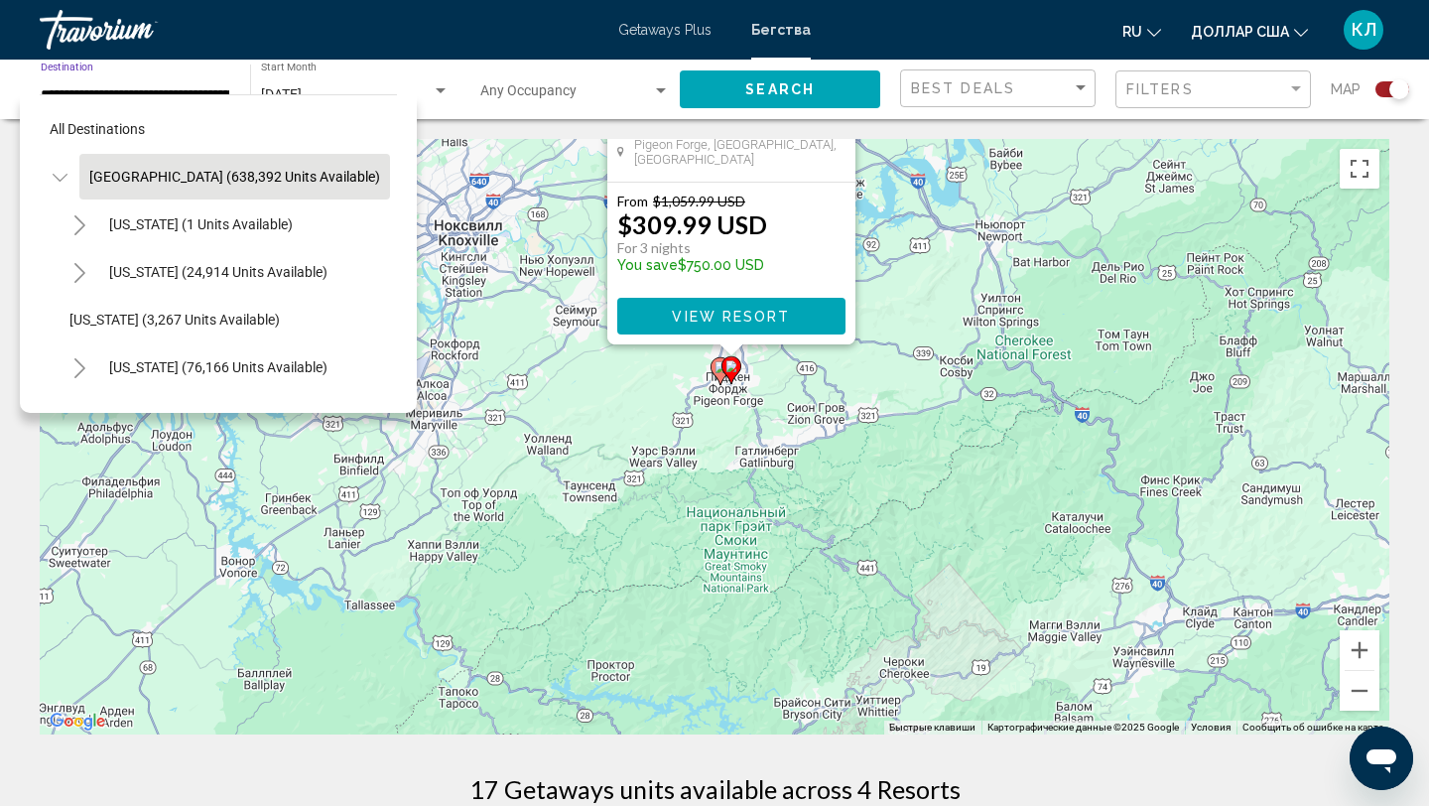
click at [153, 175] on span "United States (638,392 units available)" at bounding box center [234, 177] width 291 height 16
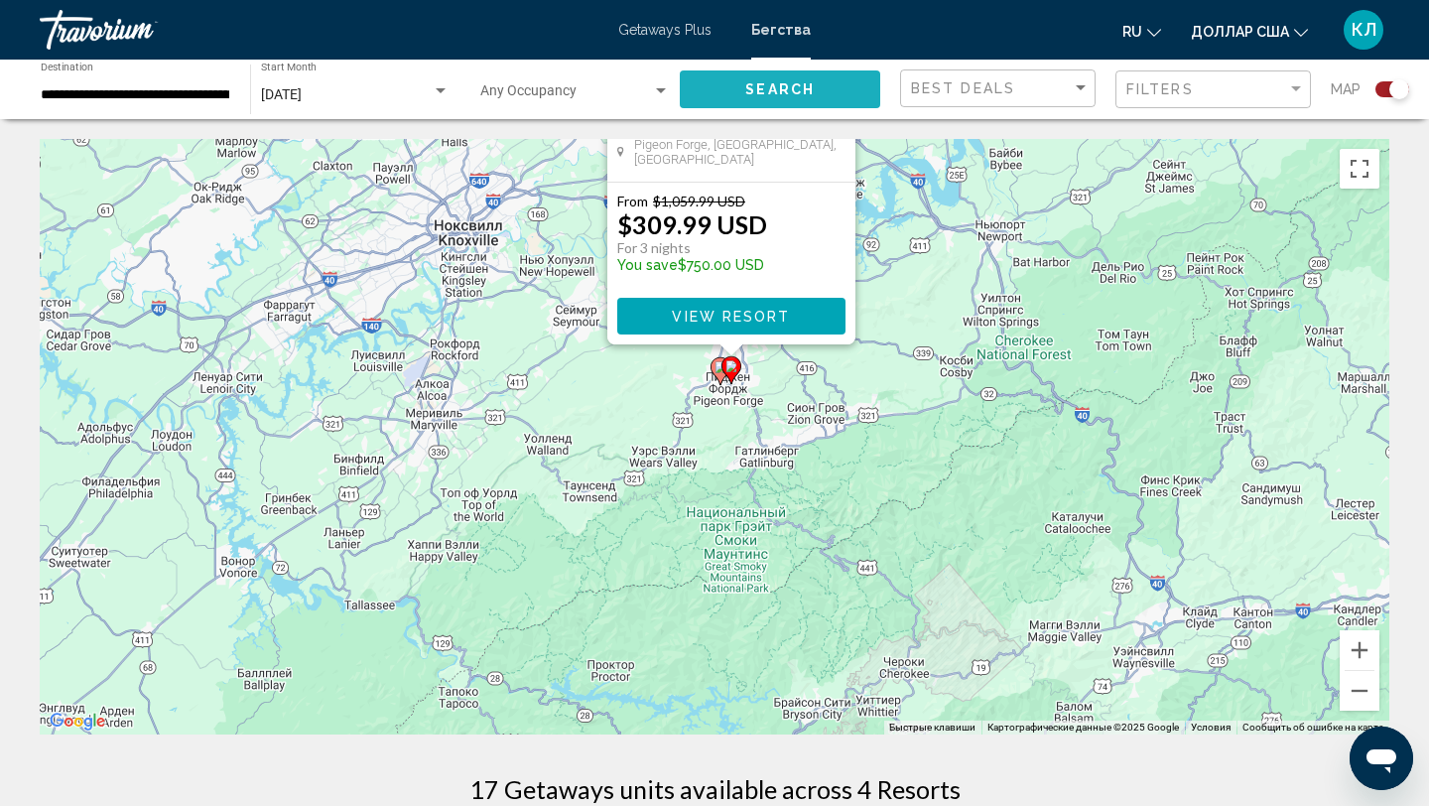
click at [815, 95] on button "Search" at bounding box center [780, 88] width 200 height 37
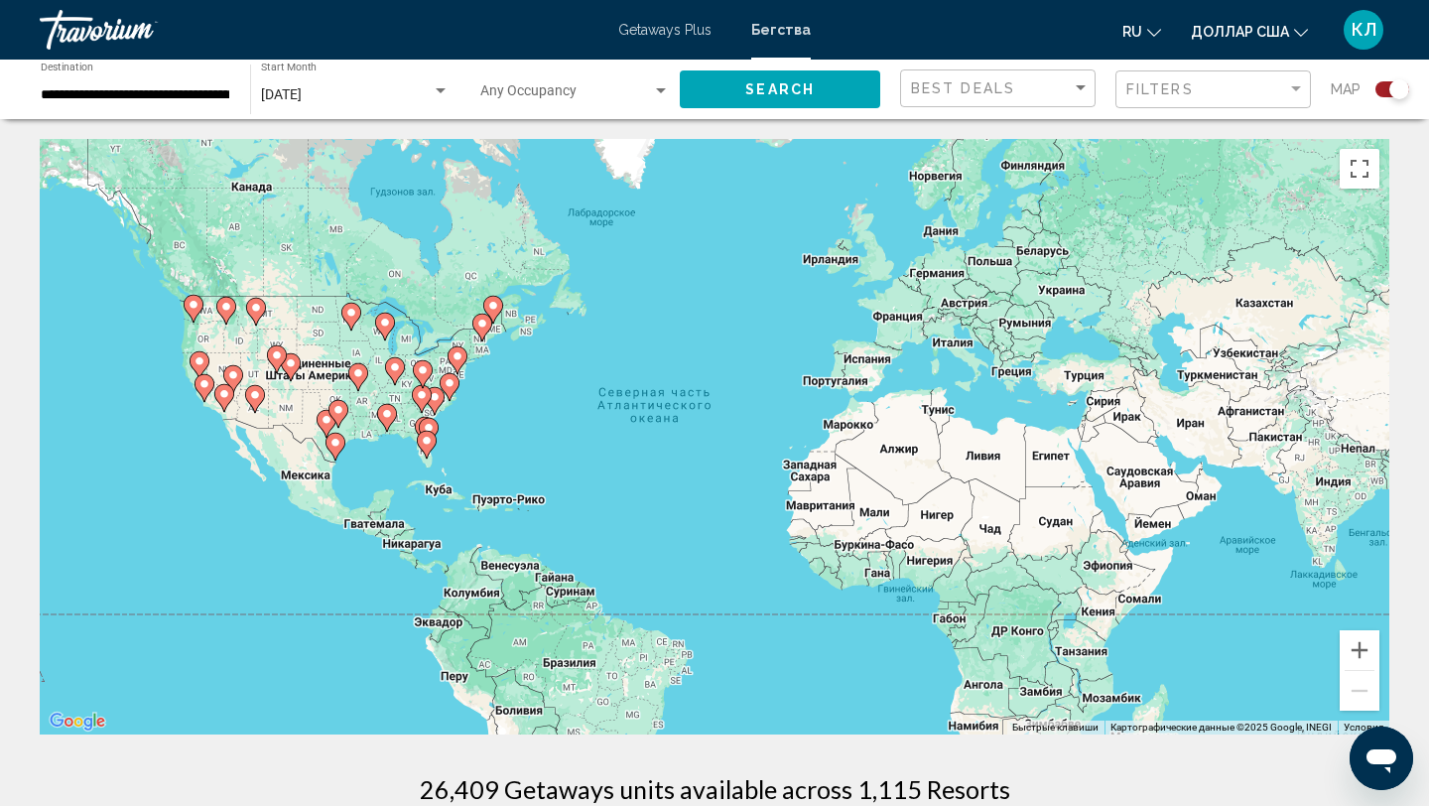
click at [446, 399] on gmp-advanced-marker "Основное содержание" at bounding box center [450, 387] width 20 height 30
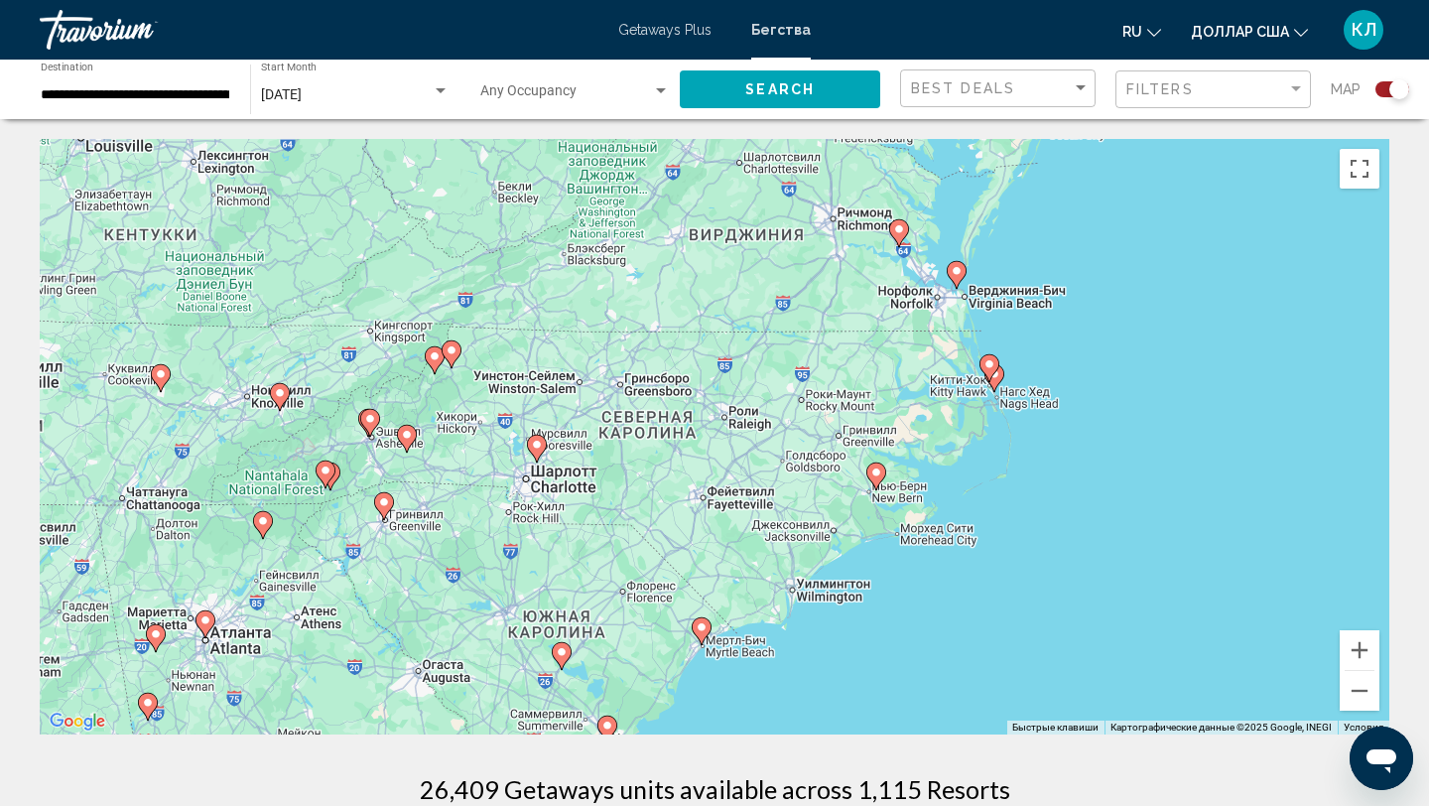
drag, startPoint x: 414, startPoint y: 337, endPoint x: 579, endPoint y: 390, distance: 173.8
click at [579, 390] on div "Чтобы активировать перетаскивание с помощью клавиатуры, нажмите Alt + Ввод. Пос…" at bounding box center [714, 436] width 1349 height 595
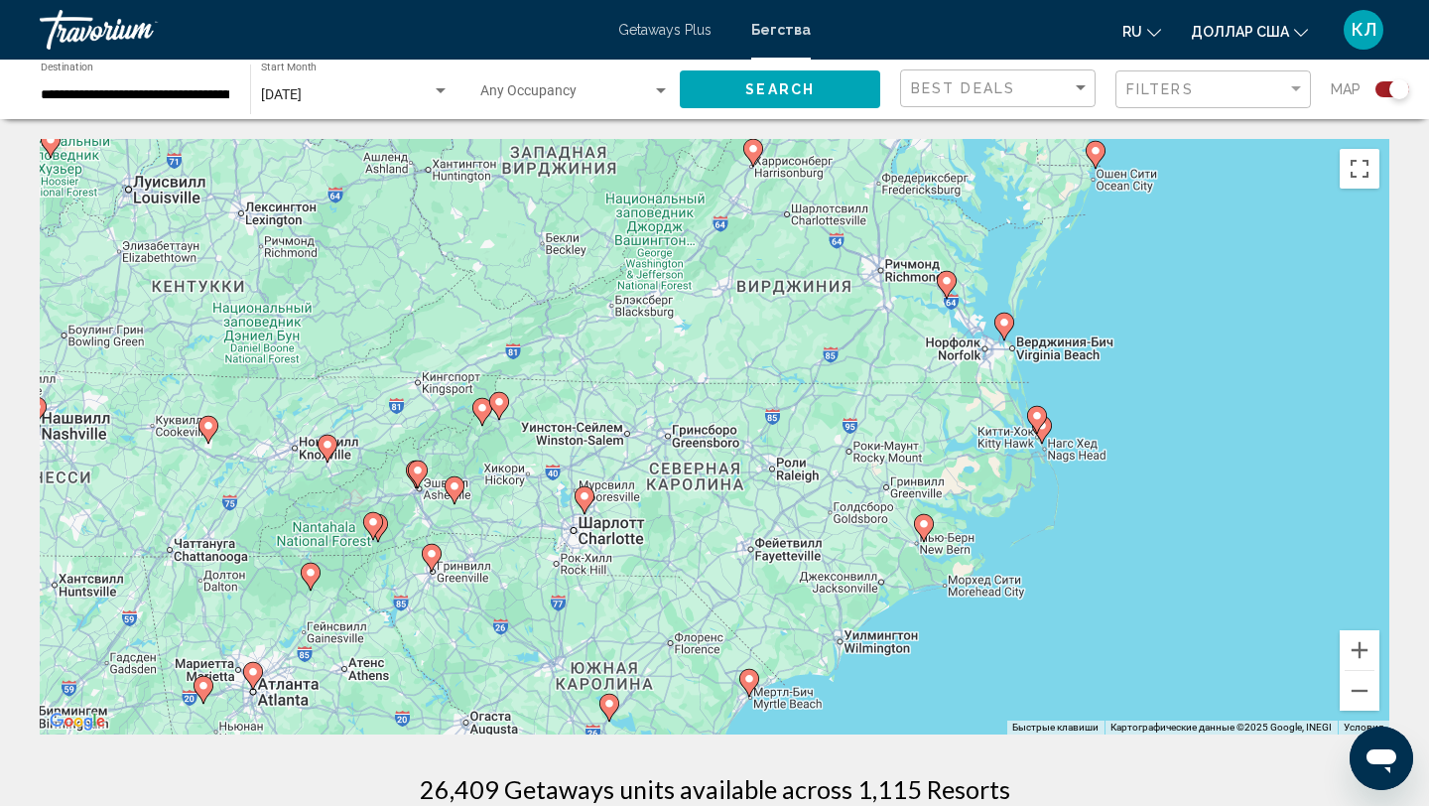
drag, startPoint x: 526, startPoint y: 342, endPoint x: 575, endPoint y: 398, distance: 74.5
click at [575, 398] on div "Чтобы активировать перетаскивание с помощью клавиатуры, нажмите Alt + Ввод. Пос…" at bounding box center [714, 436] width 1349 height 595
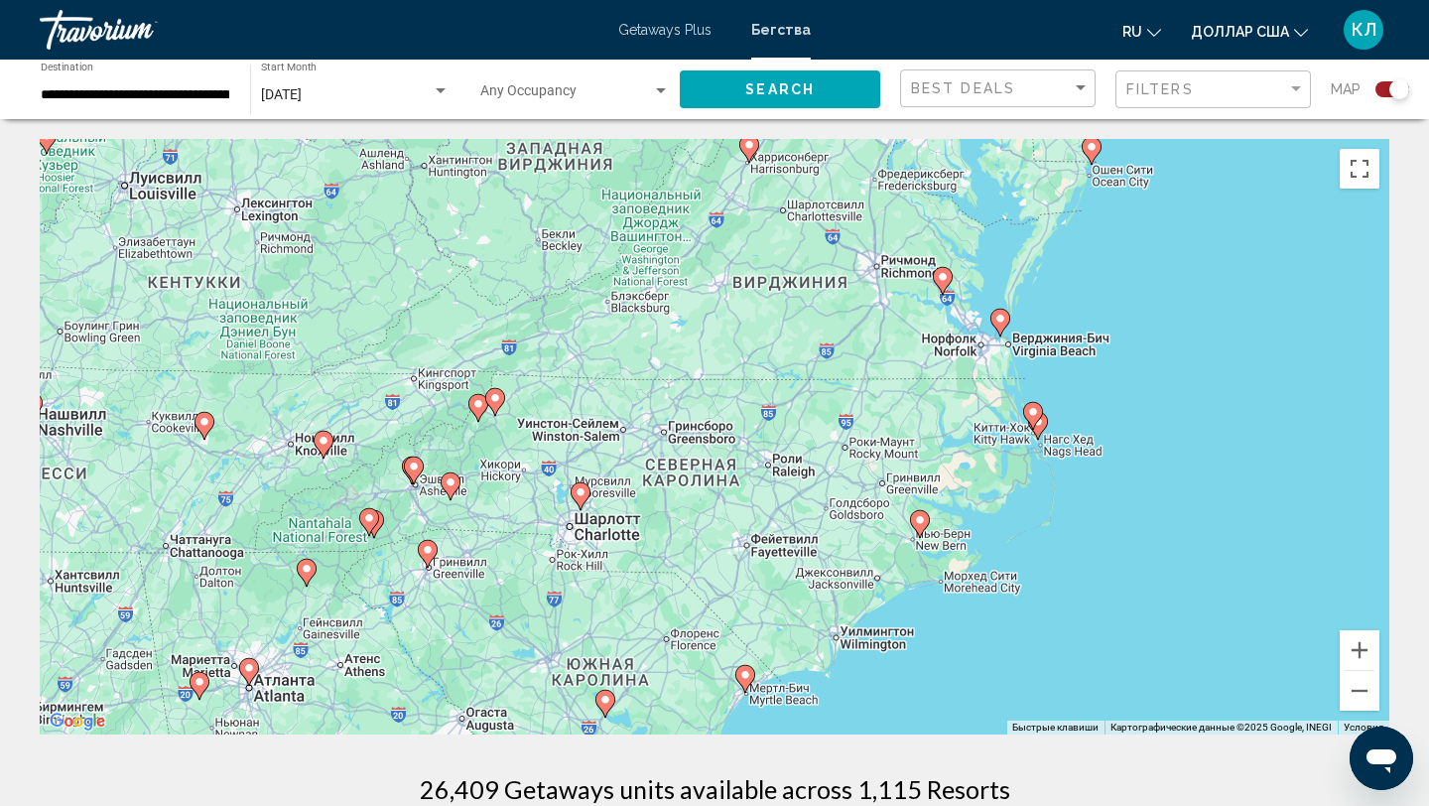
click at [453, 485] on image "Основное содержание" at bounding box center [451, 482] width 12 height 12
type input "**********"
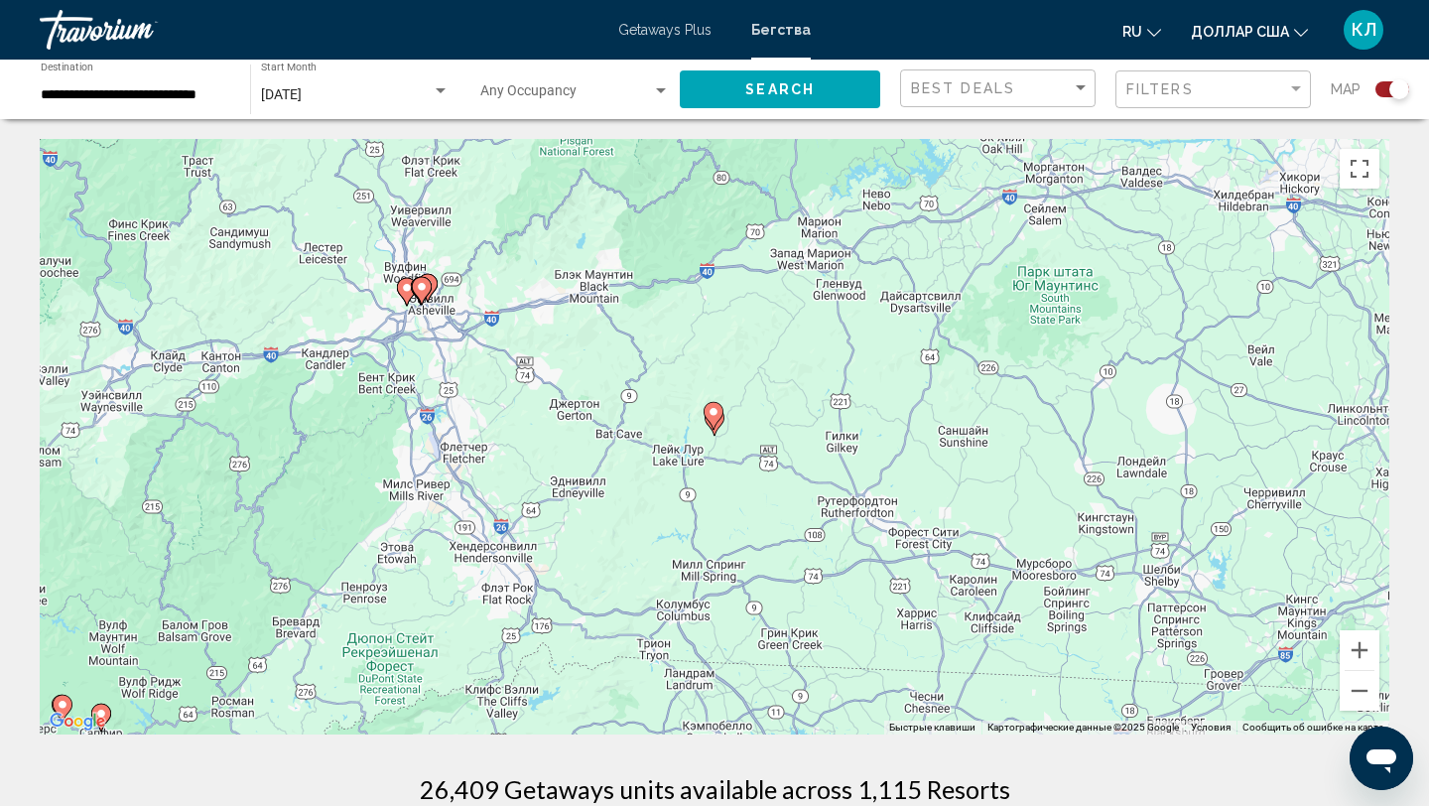
click at [716, 417] on image "Основное содержание" at bounding box center [713, 412] width 12 height 12
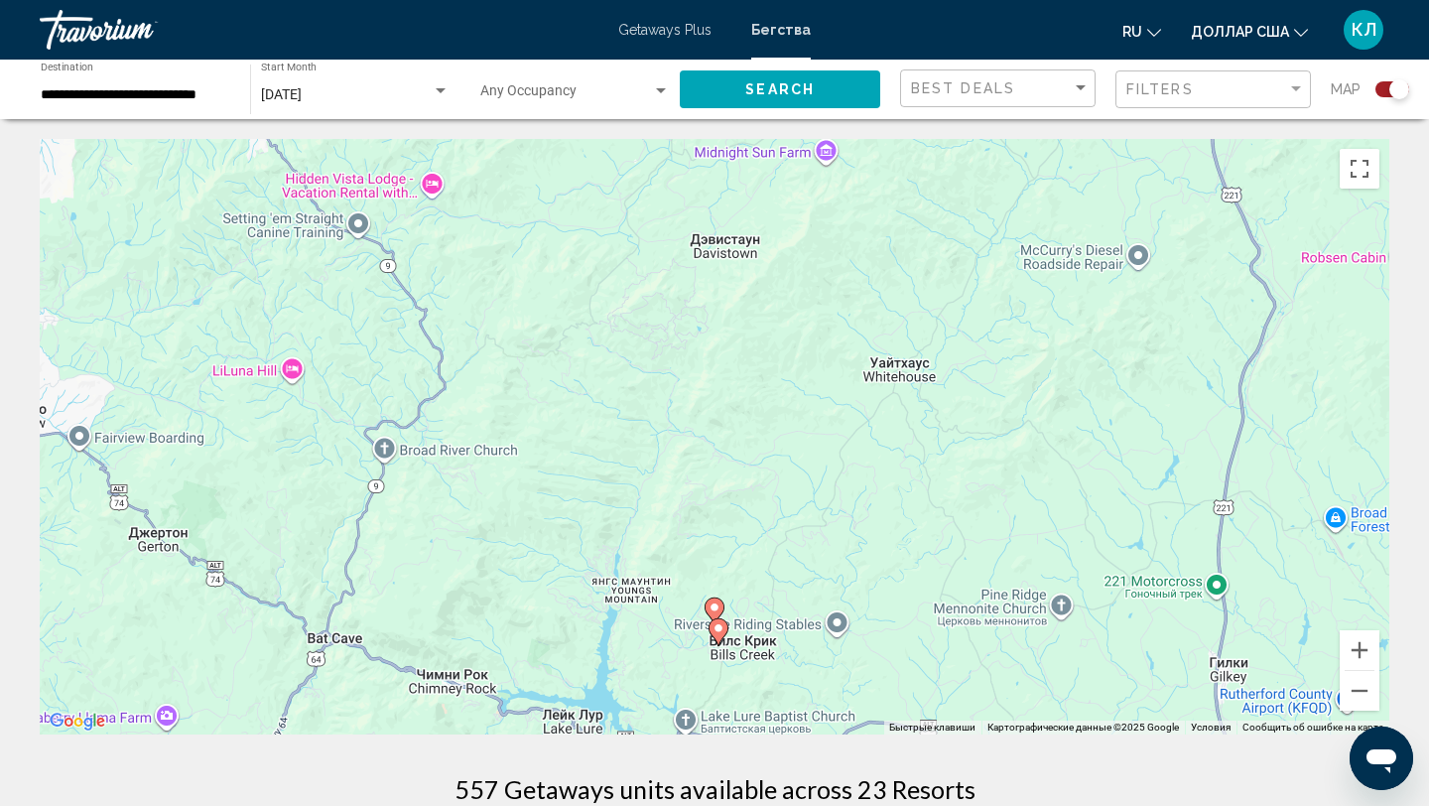
drag, startPoint x: 732, startPoint y: 602, endPoint x: 758, endPoint y: 362, distance: 241.5
click at [758, 362] on div "Чтобы активировать перетаскивание с помощью клавиатуры, нажмите Alt + Ввод. Пос…" at bounding box center [714, 436] width 1349 height 595
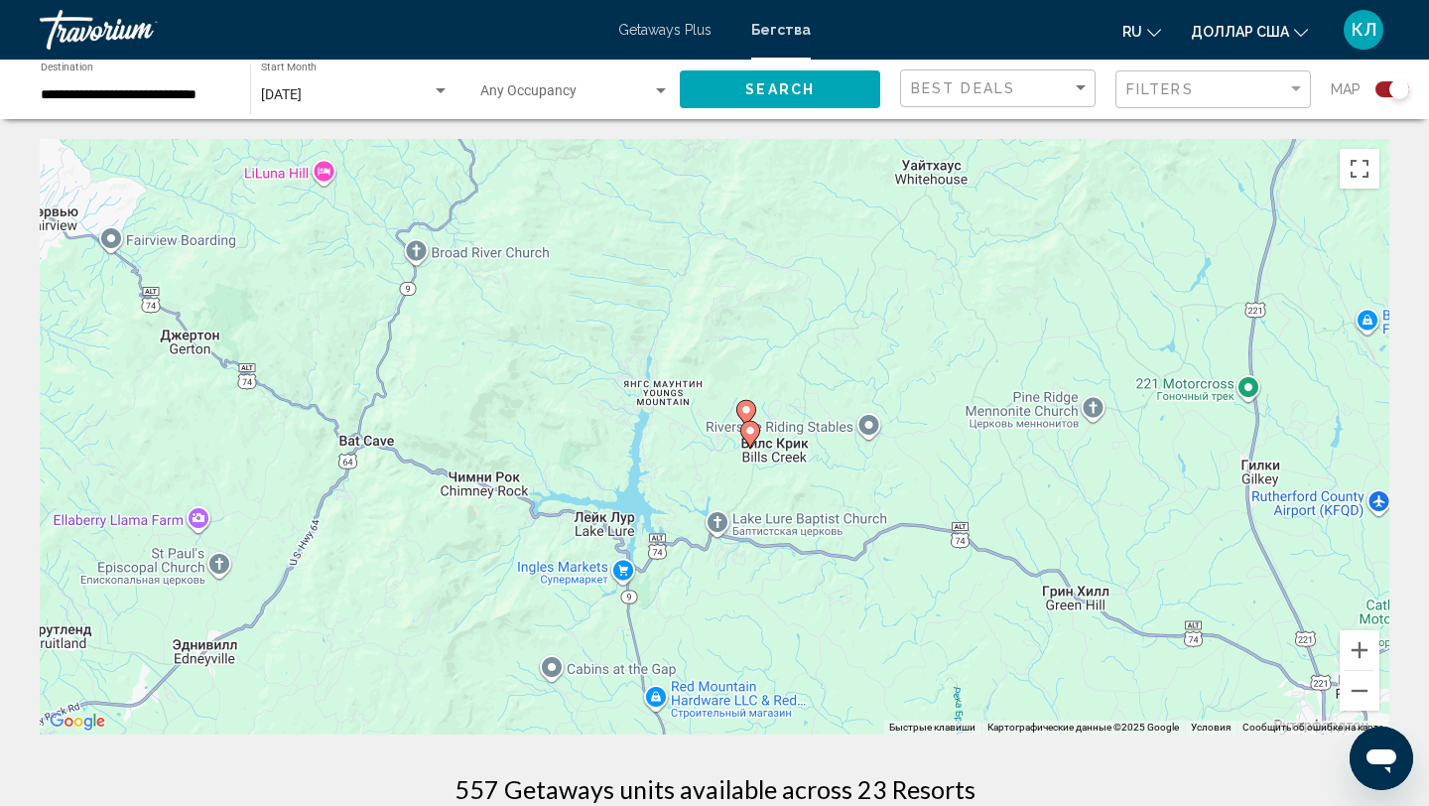
click at [754, 432] on image "Основное содержание" at bounding box center [750, 431] width 12 height 12
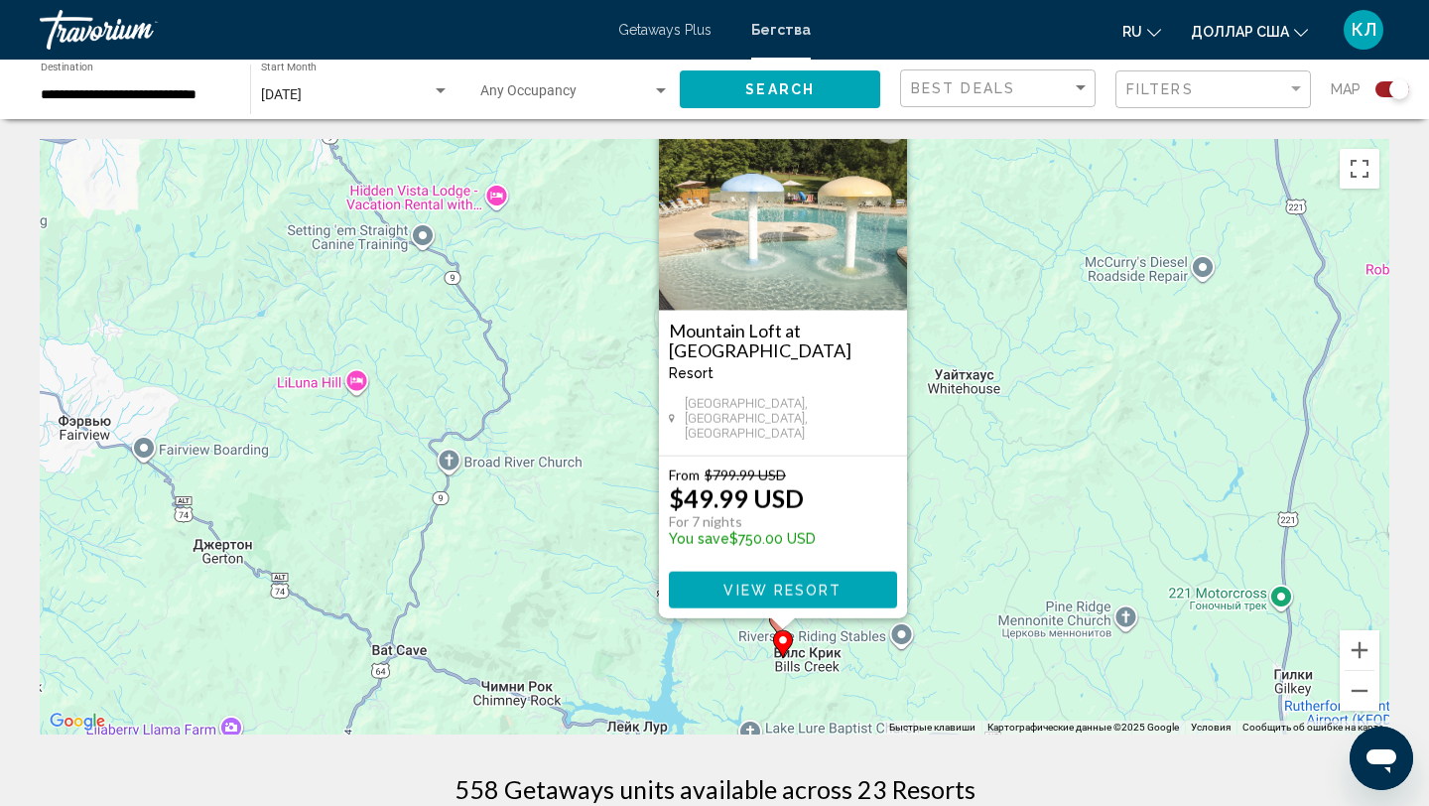
drag, startPoint x: 876, startPoint y: 538, endPoint x: 944, endPoint y: 483, distance: 86.8
click at [944, 483] on div "Чтобы активировать перетаскивание с помощью клавиатуры, нажмите Alt + Ввод. Пос…" at bounding box center [714, 436] width 1349 height 595
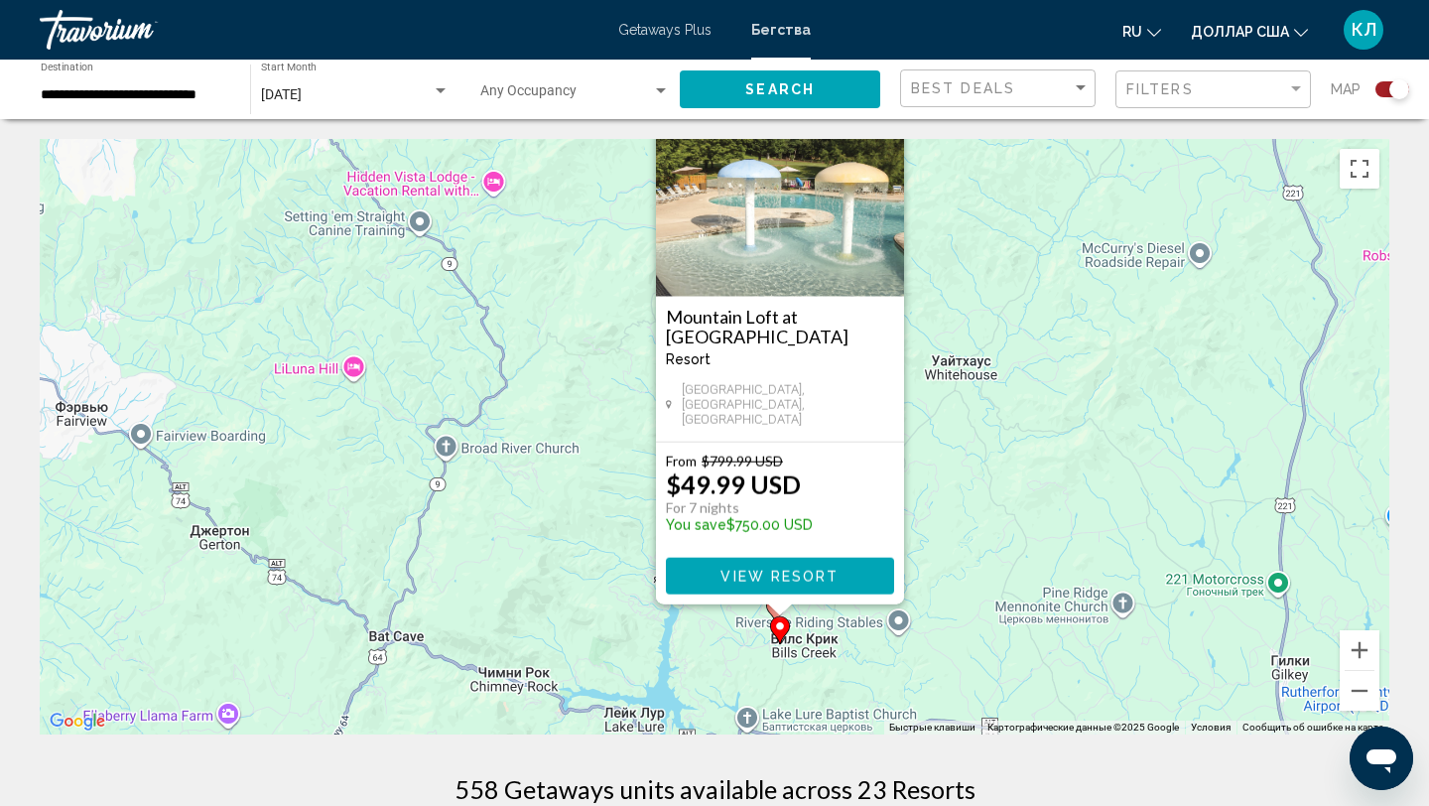
click at [729, 646] on div "Чтобы активировать перетаскивание с помощью клавиатуры, нажмите Alt + Ввод. Пос…" at bounding box center [714, 436] width 1349 height 595
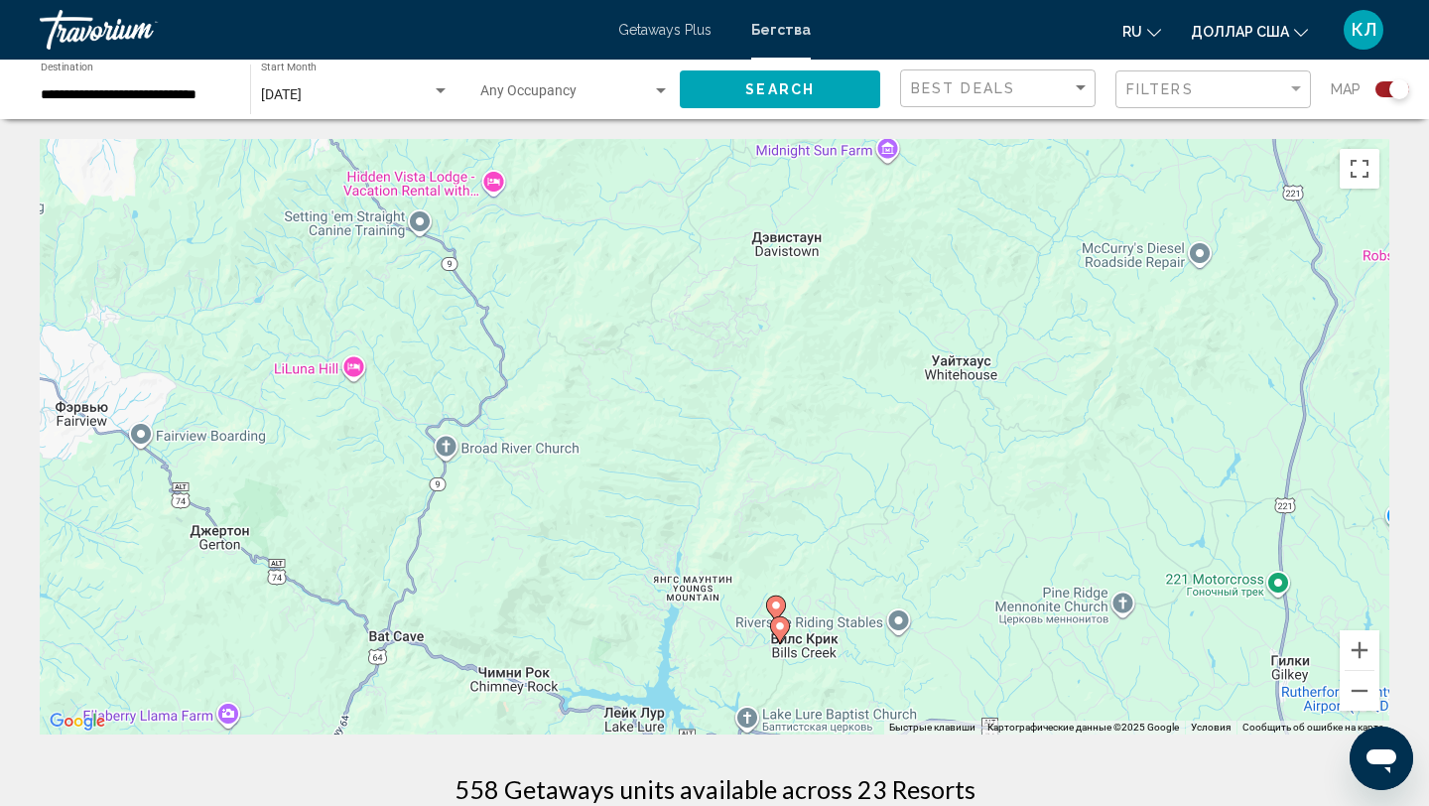
click at [776, 600] on image "Основное содержание" at bounding box center [776, 605] width 12 height 12
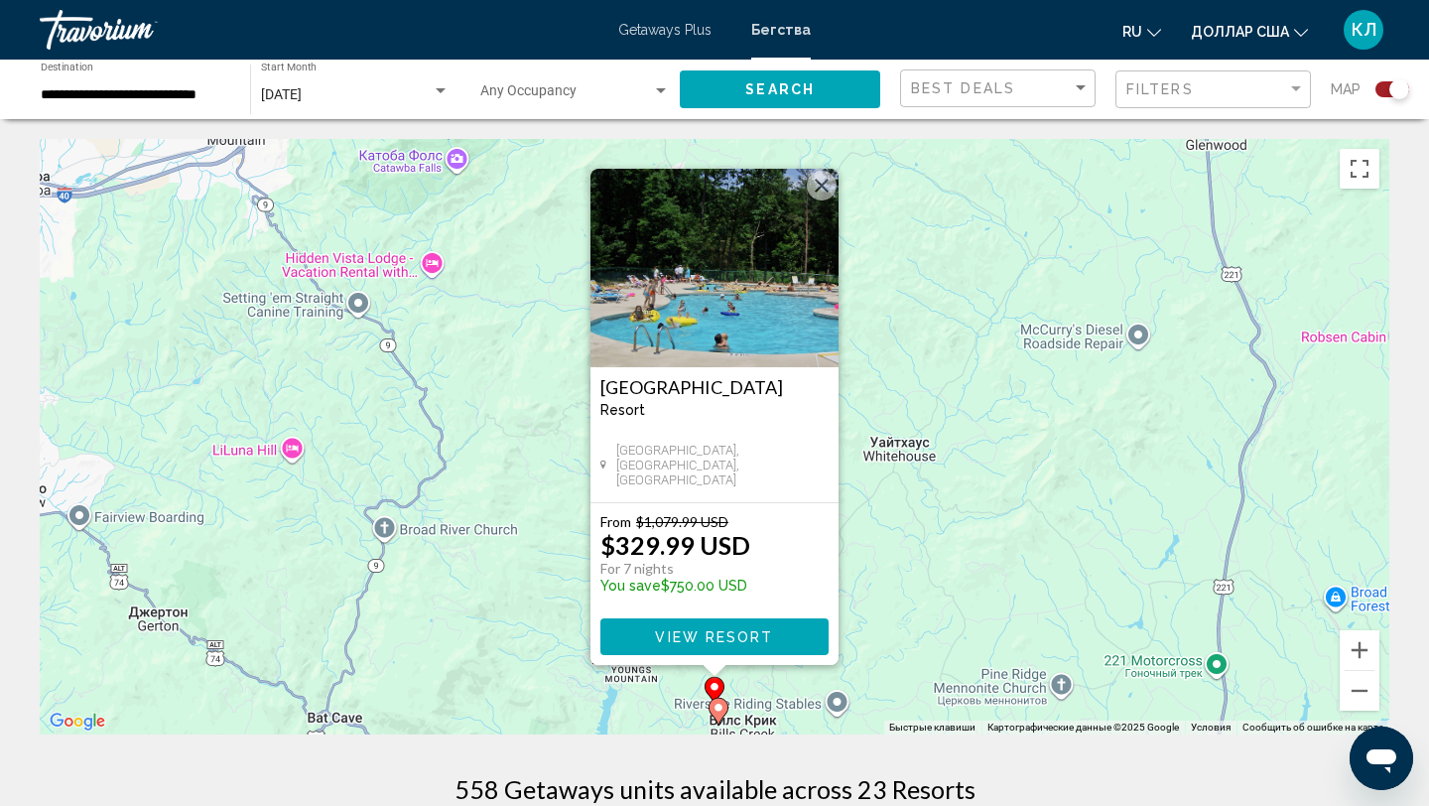
click at [716, 712] on image "Основное содержание" at bounding box center [718, 708] width 12 height 12
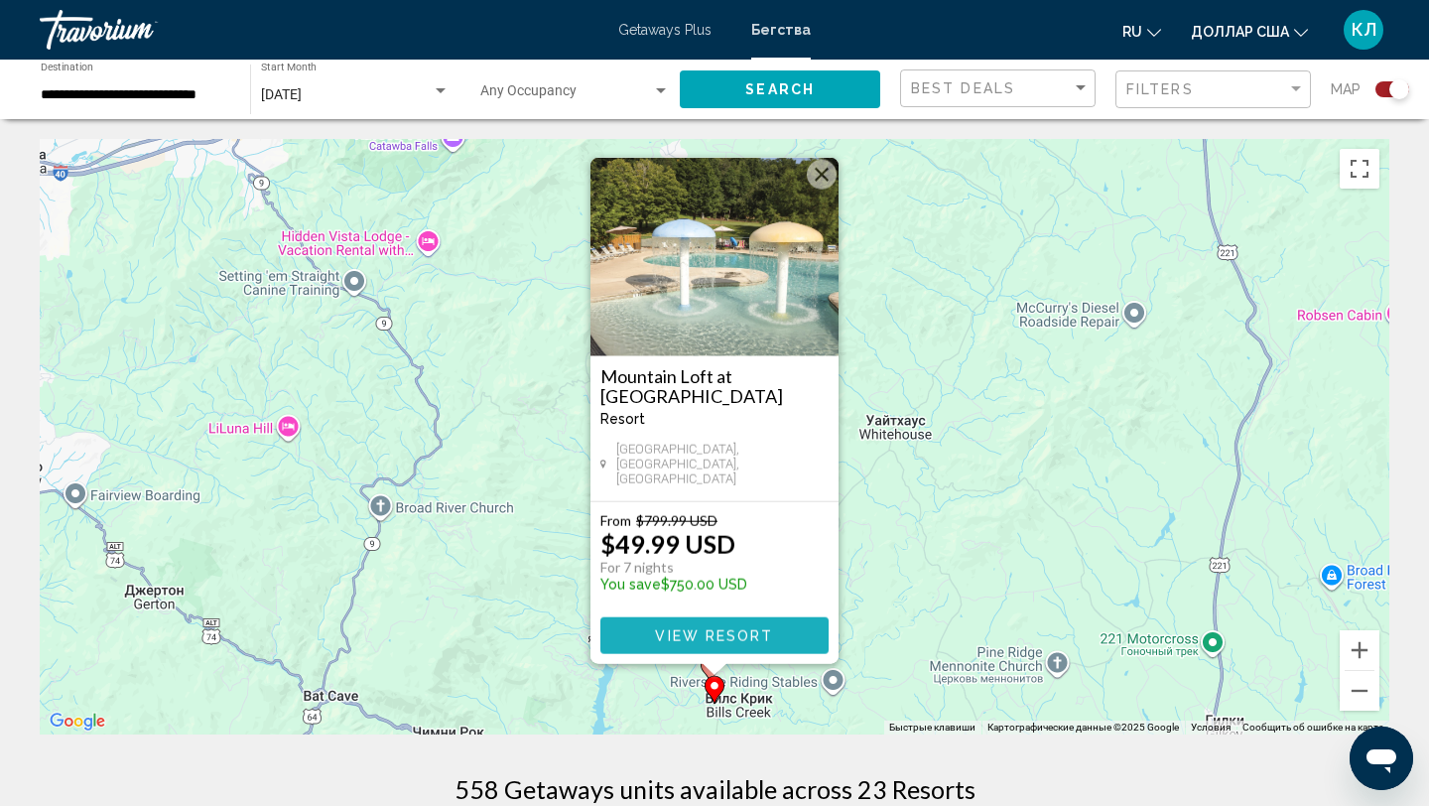
click at [744, 637] on span "View Resort" at bounding box center [714, 636] width 118 height 16
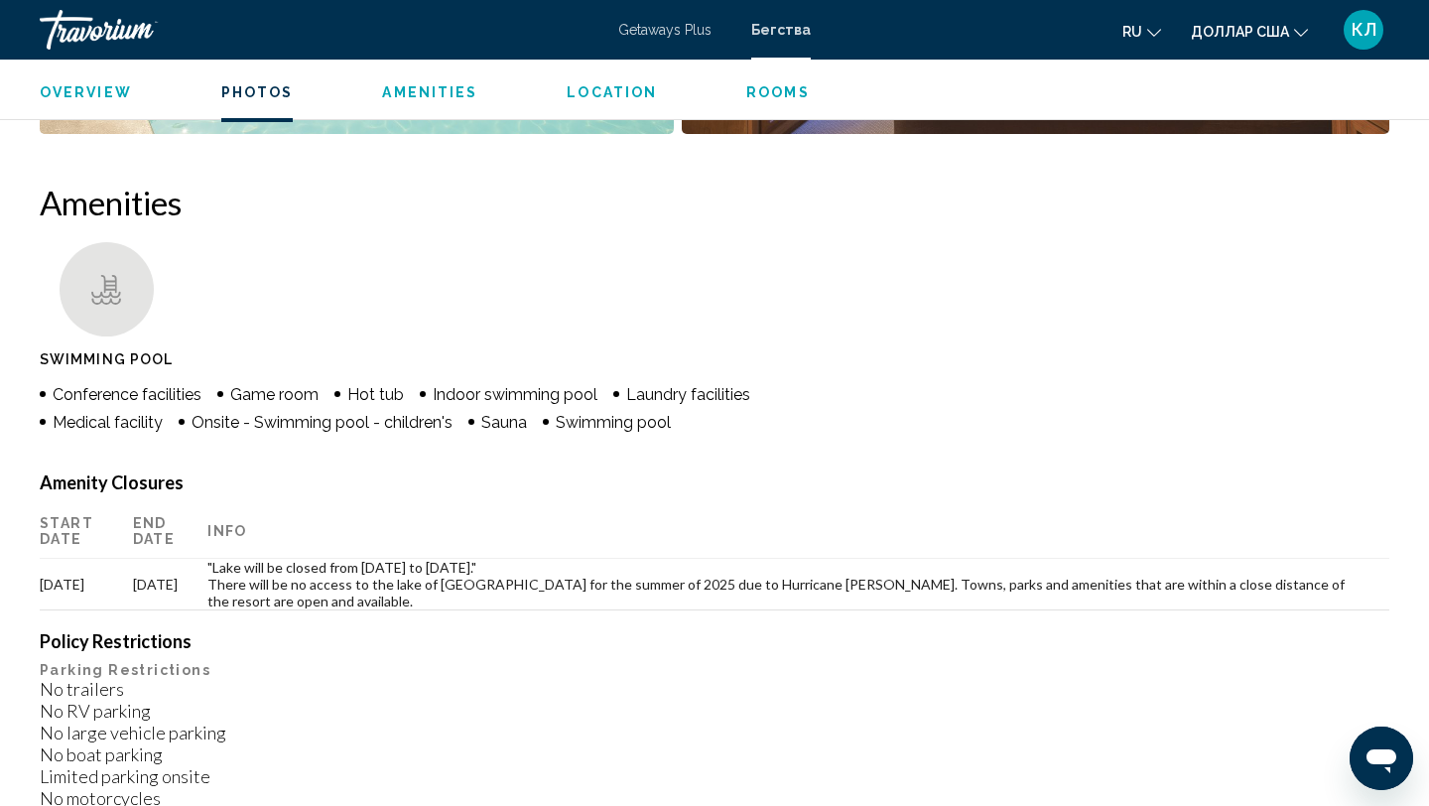
scroll to position [1441, 0]
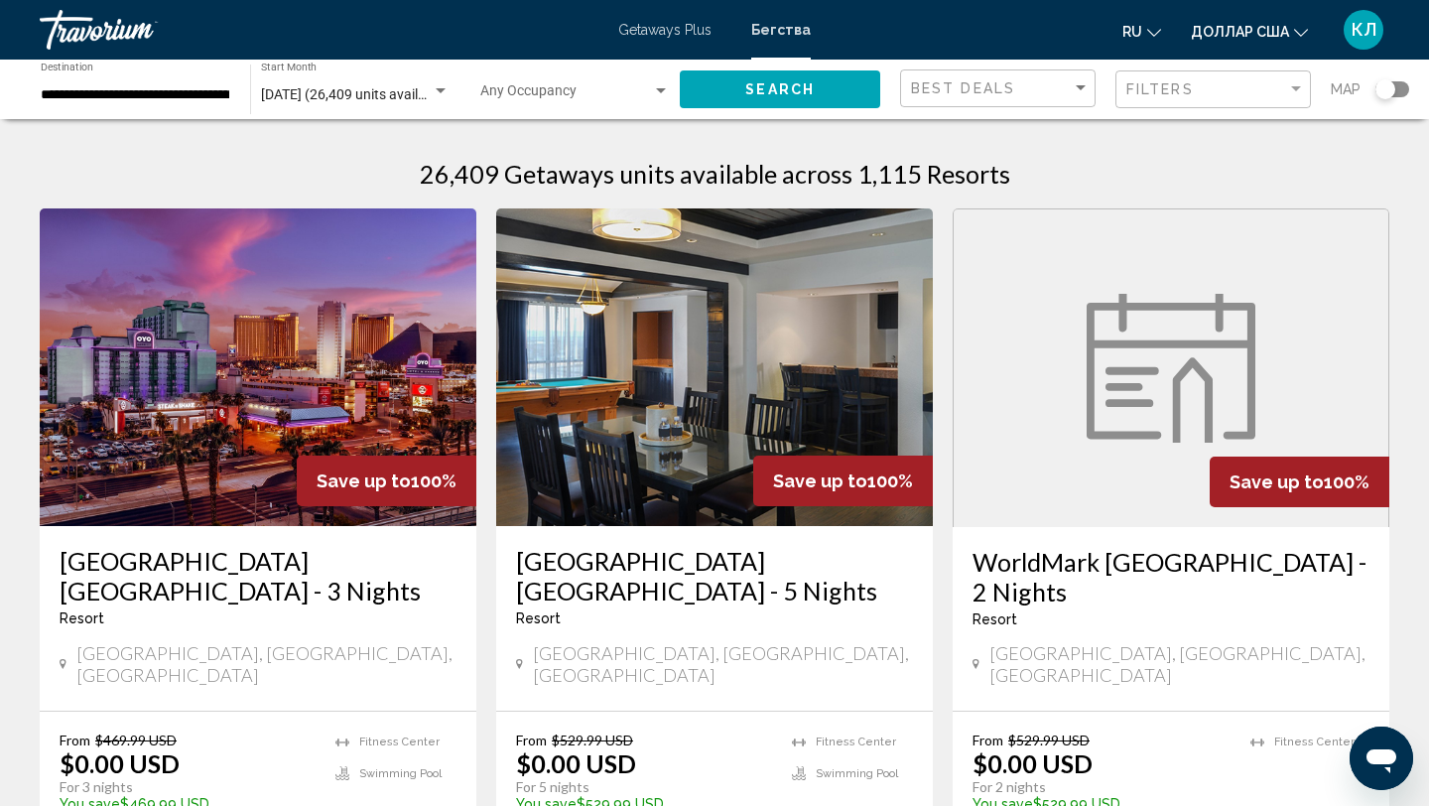
click at [1397, 83] on div "Search widget" at bounding box center [1392, 89] width 34 height 16
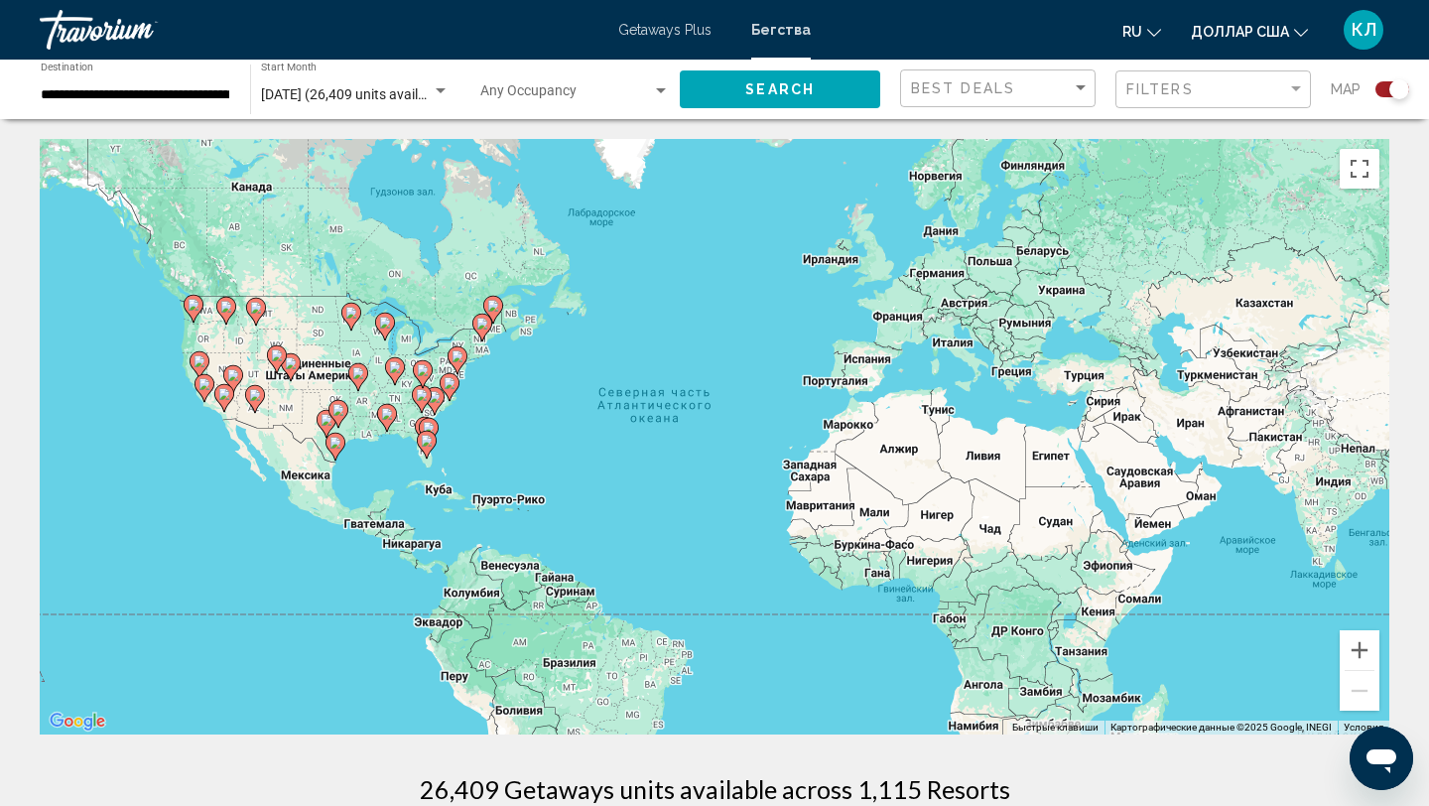
click at [436, 405] on icon "Основное содержание" at bounding box center [435, 401] width 18 height 26
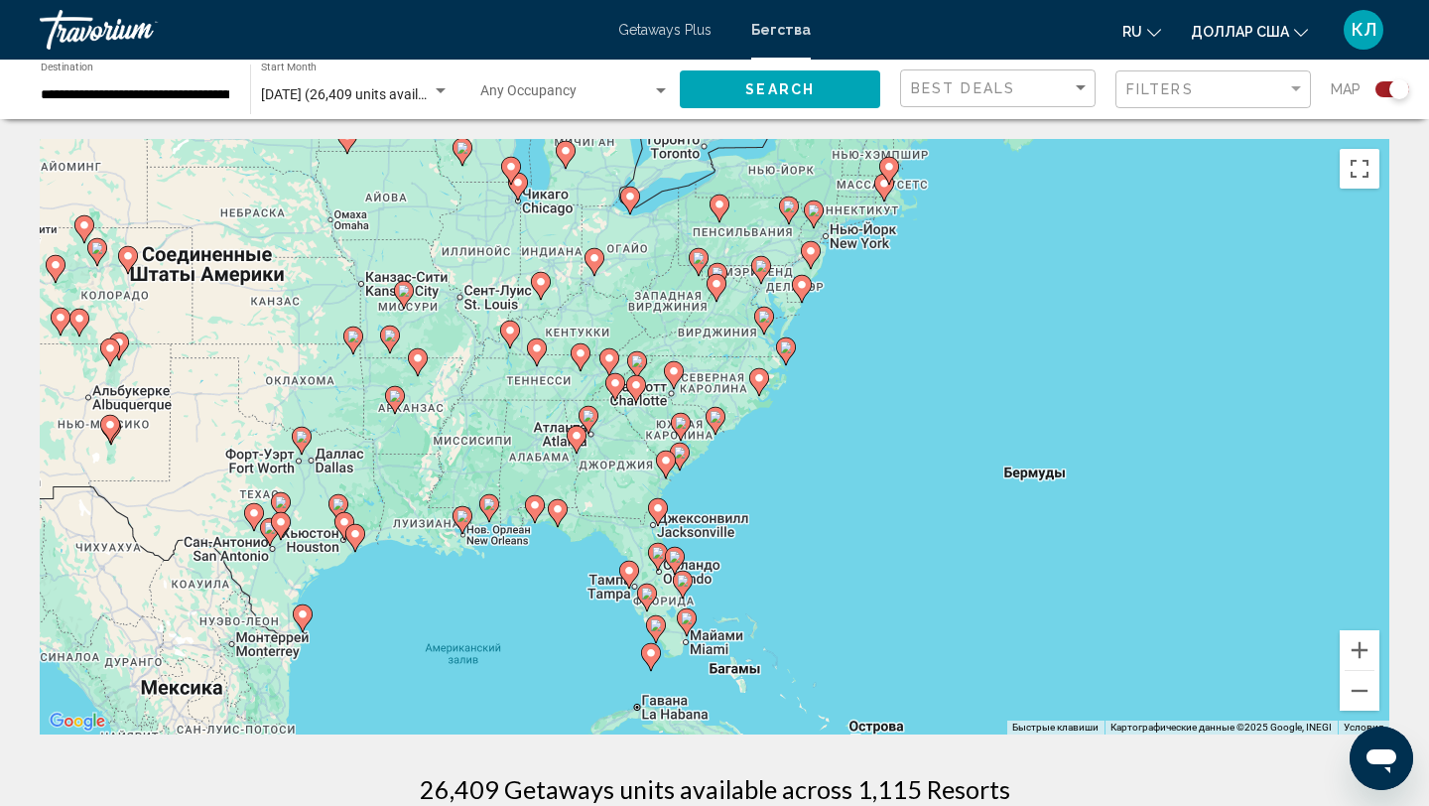
click at [537, 355] on icon "Основное содержание" at bounding box center [537, 352] width 18 height 26
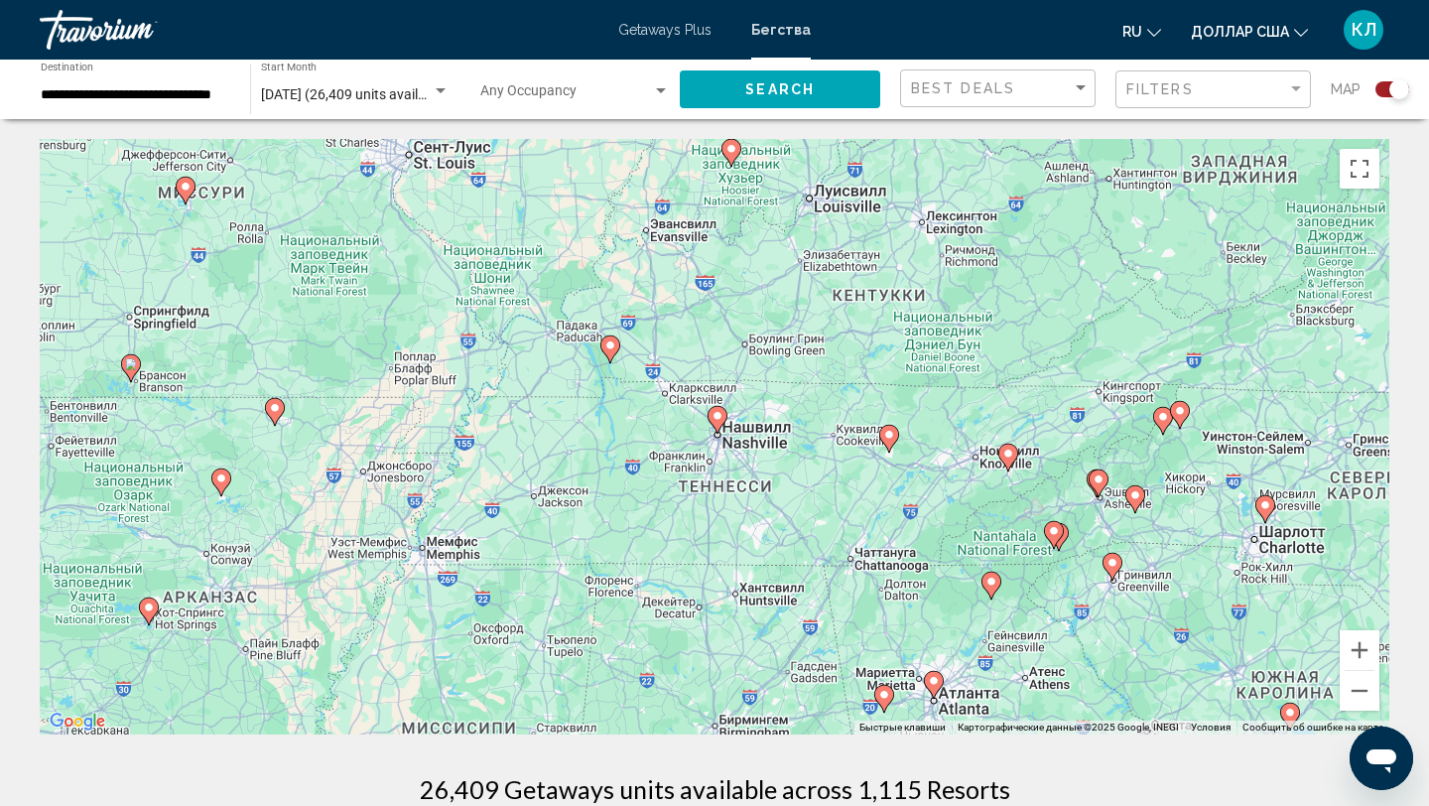
click at [890, 438] on image "Основное содержание" at bounding box center [889, 435] width 12 height 12
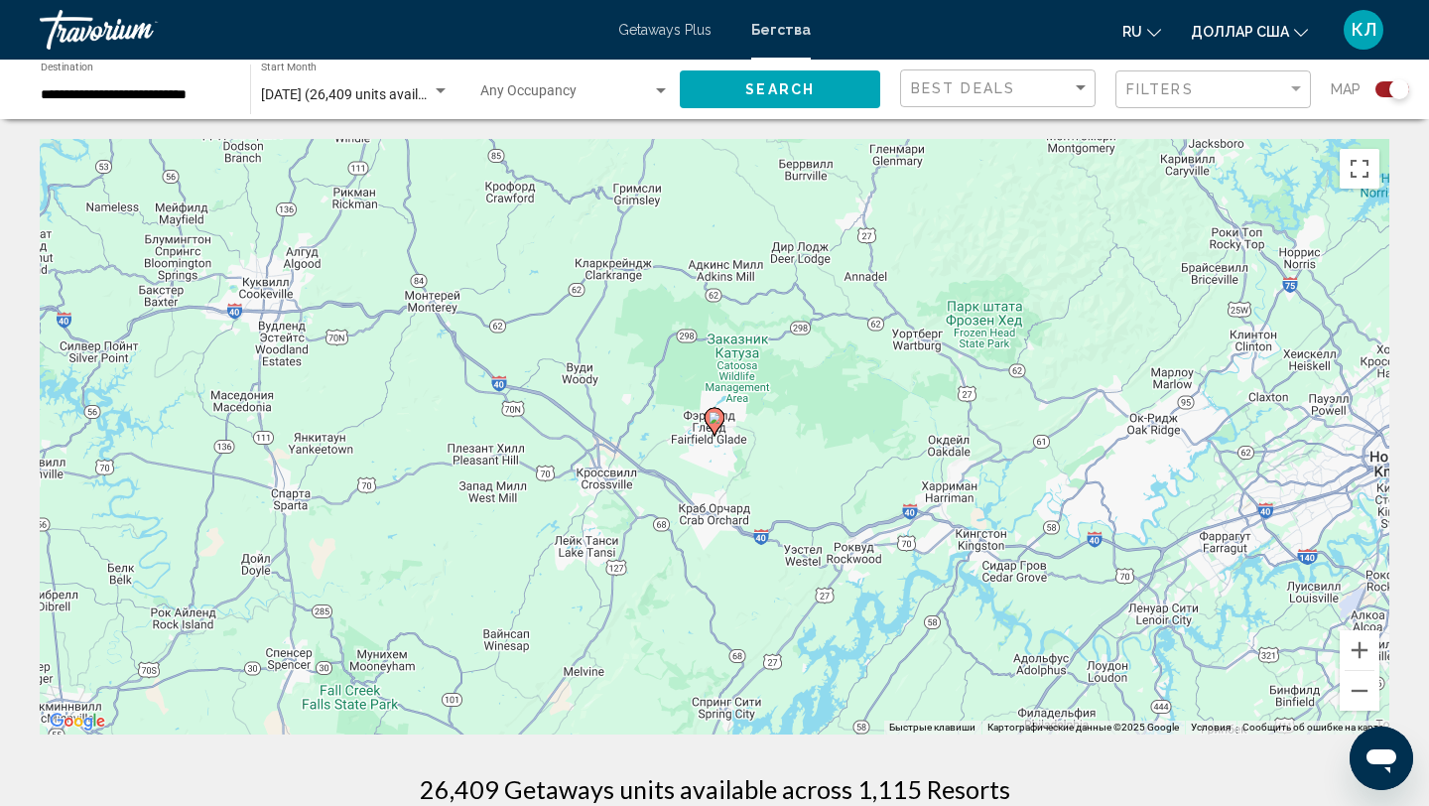
click at [718, 425] on icon "Основное содержание" at bounding box center [714, 422] width 18 height 26
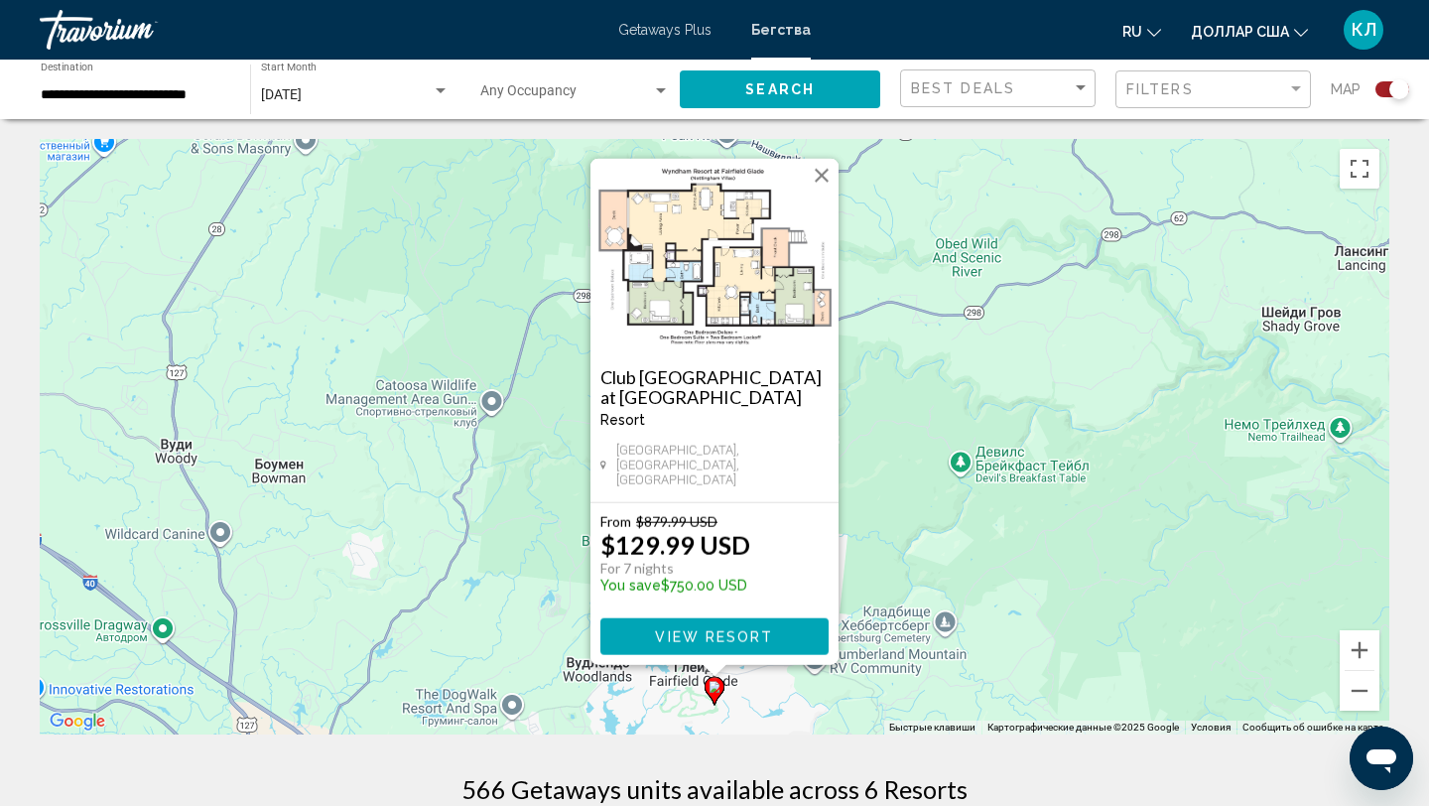
click at [822, 184] on button "Закрыть" at bounding box center [822, 176] width 30 height 30
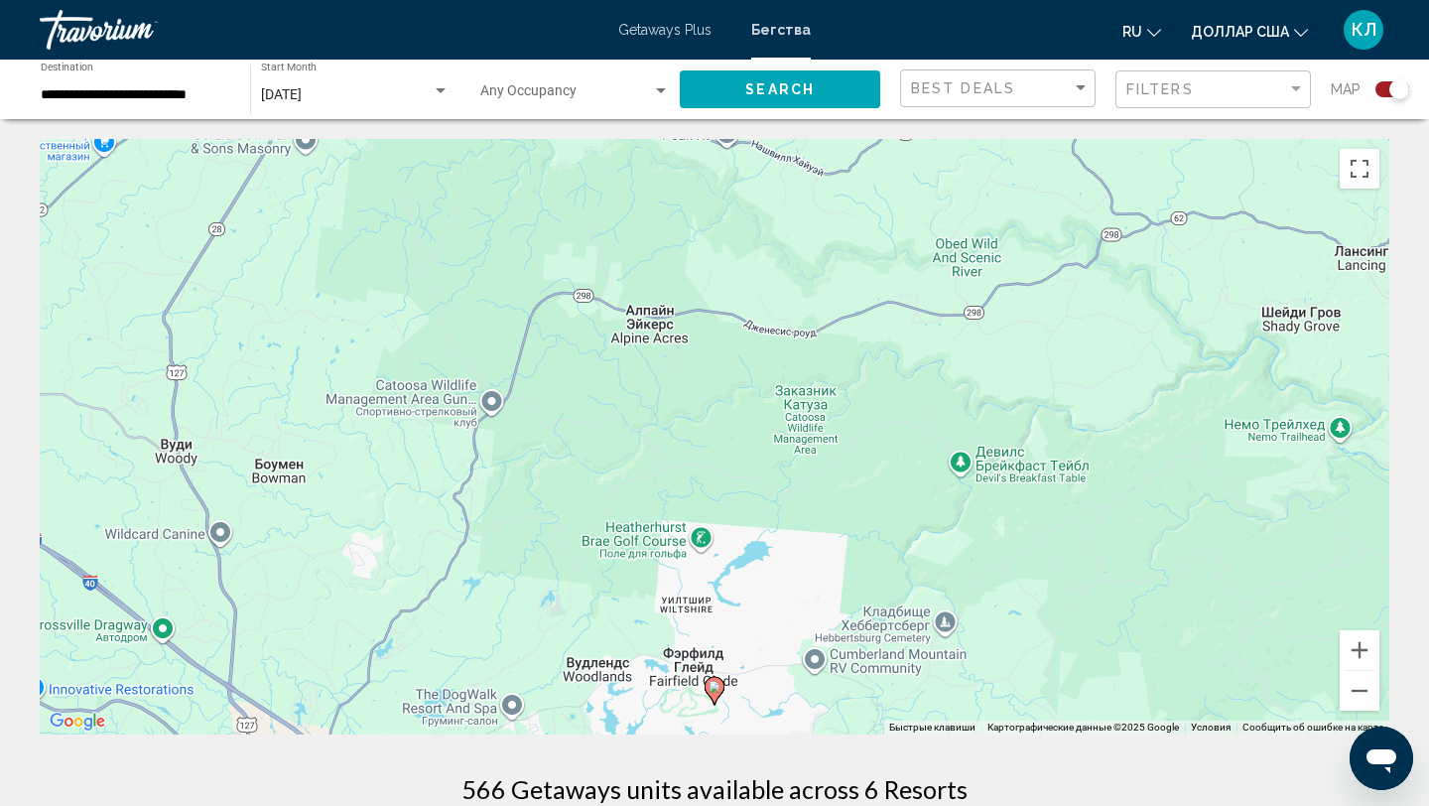
drag, startPoint x: 547, startPoint y: 447, endPoint x: 859, endPoint y: 515, distance: 320.0
click at [859, 515] on div "Для навигации используйте клавиши со стрелками. Чтобы активировать перетаскиван…" at bounding box center [714, 436] width 1349 height 595
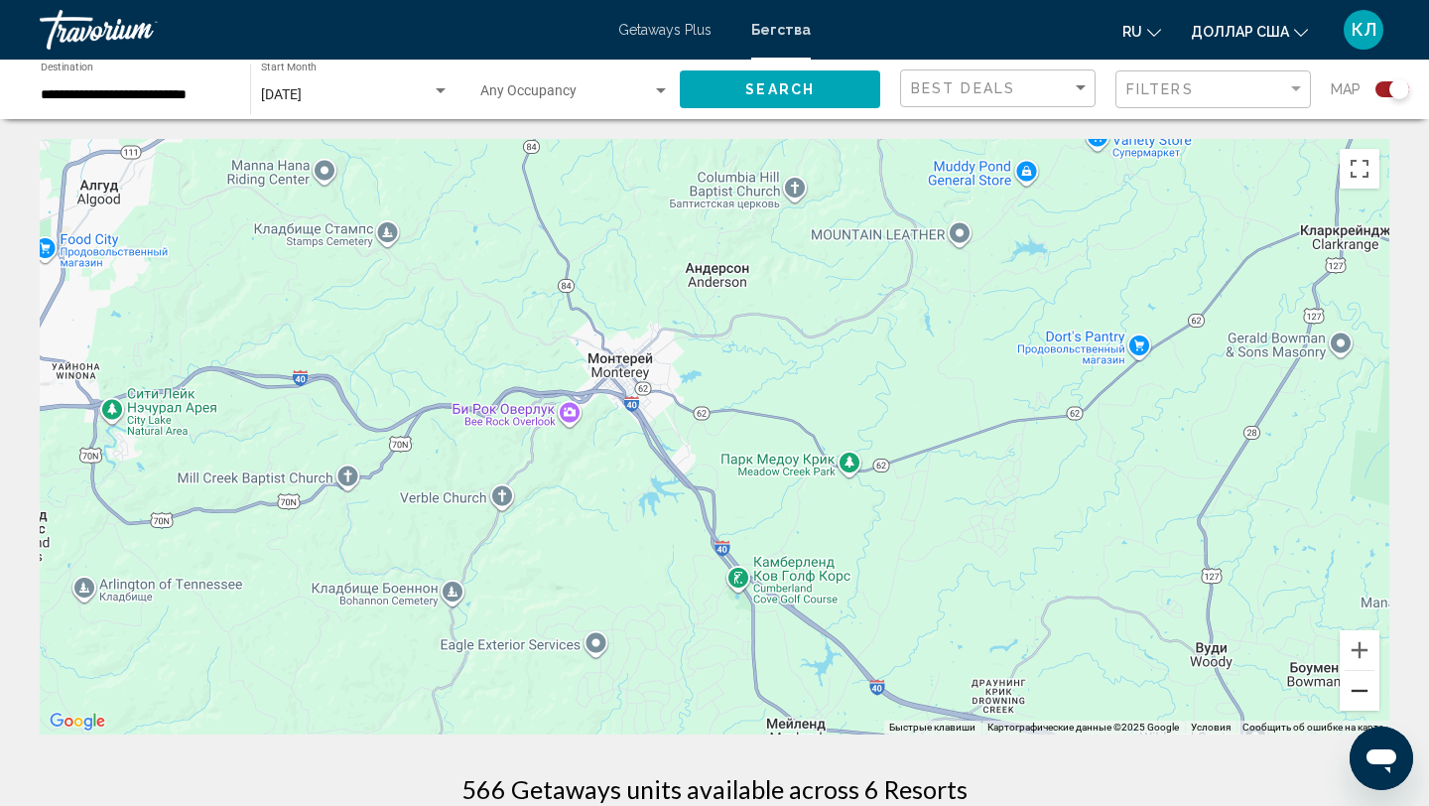
click at [1352, 687] on button "Уменьшить" at bounding box center [1360, 691] width 40 height 40
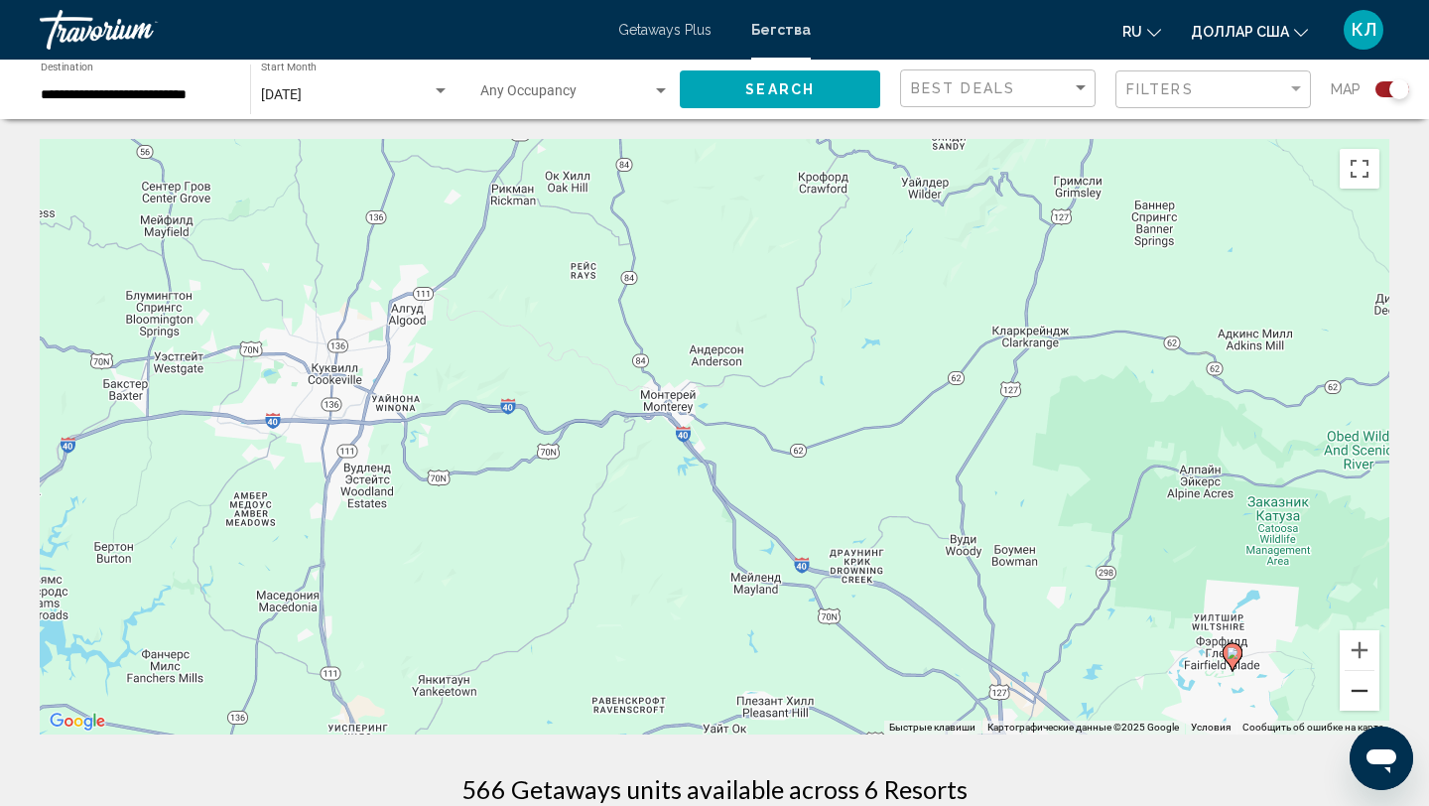
click at [1352, 687] on button "Уменьшить" at bounding box center [1360, 691] width 40 height 40
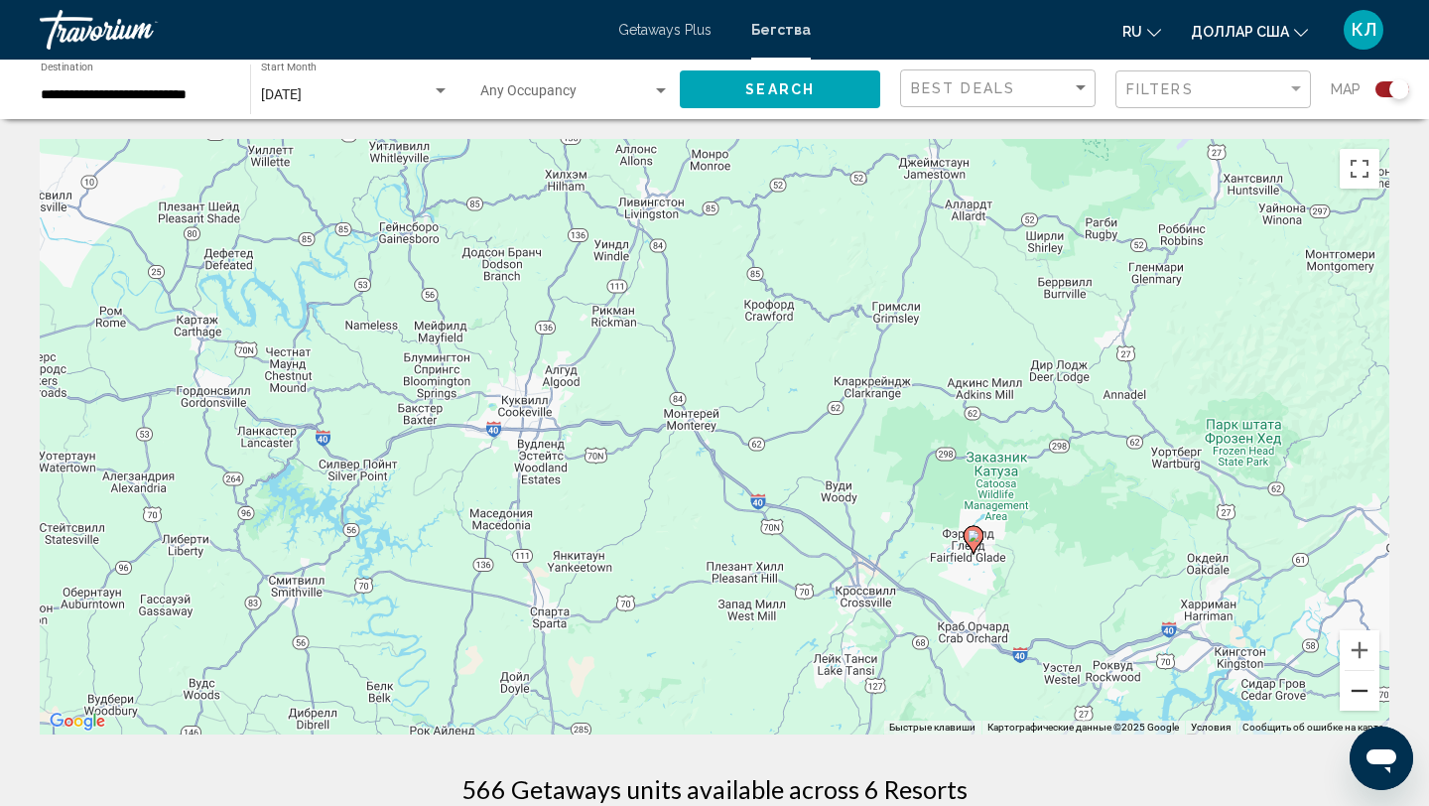
click at [1367, 696] on button "Уменьшить" at bounding box center [1360, 691] width 40 height 40
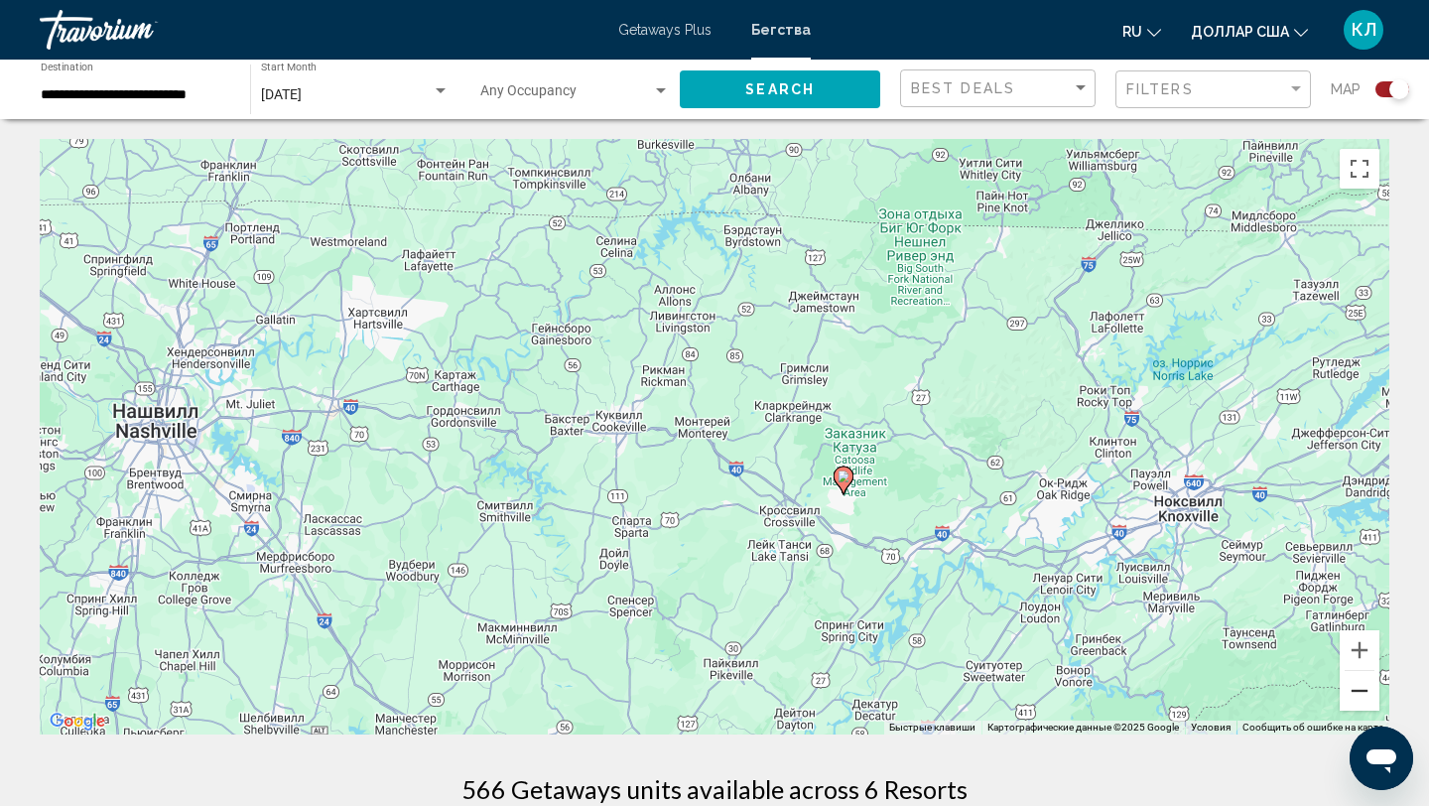
click at [1367, 696] on button "Уменьшить" at bounding box center [1360, 691] width 40 height 40
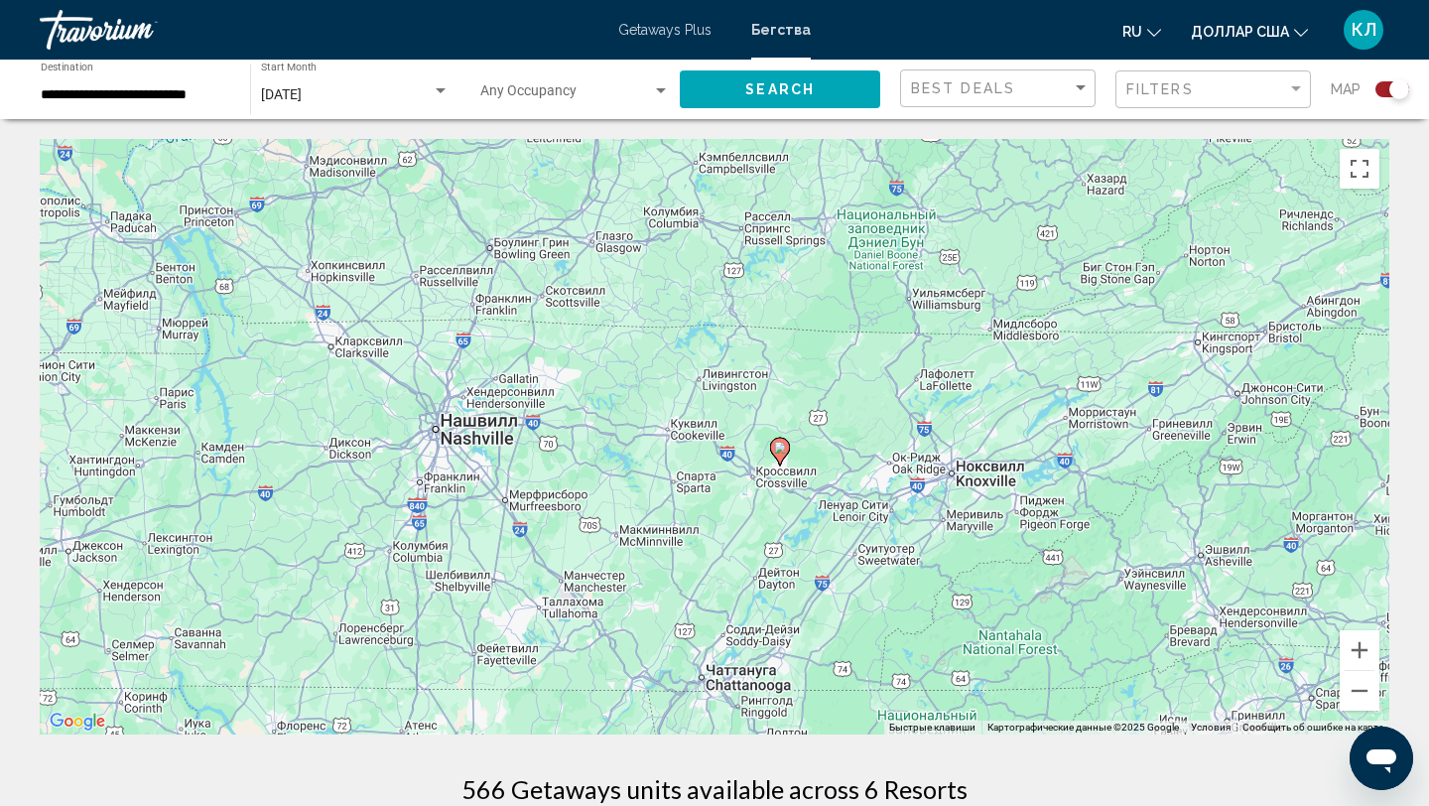
click at [439, 441] on div "Чтобы активировать перетаскивание с помощью клавиатуры, нажмите Alt + Ввод. Пос…" at bounding box center [714, 436] width 1349 height 595
click at [453, 430] on div "Чтобы активировать перетаскивание с помощью клавиатуры, нажмите Alt + Ввод. Пос…" at bounding box center [714, 436] width 1349 height 595
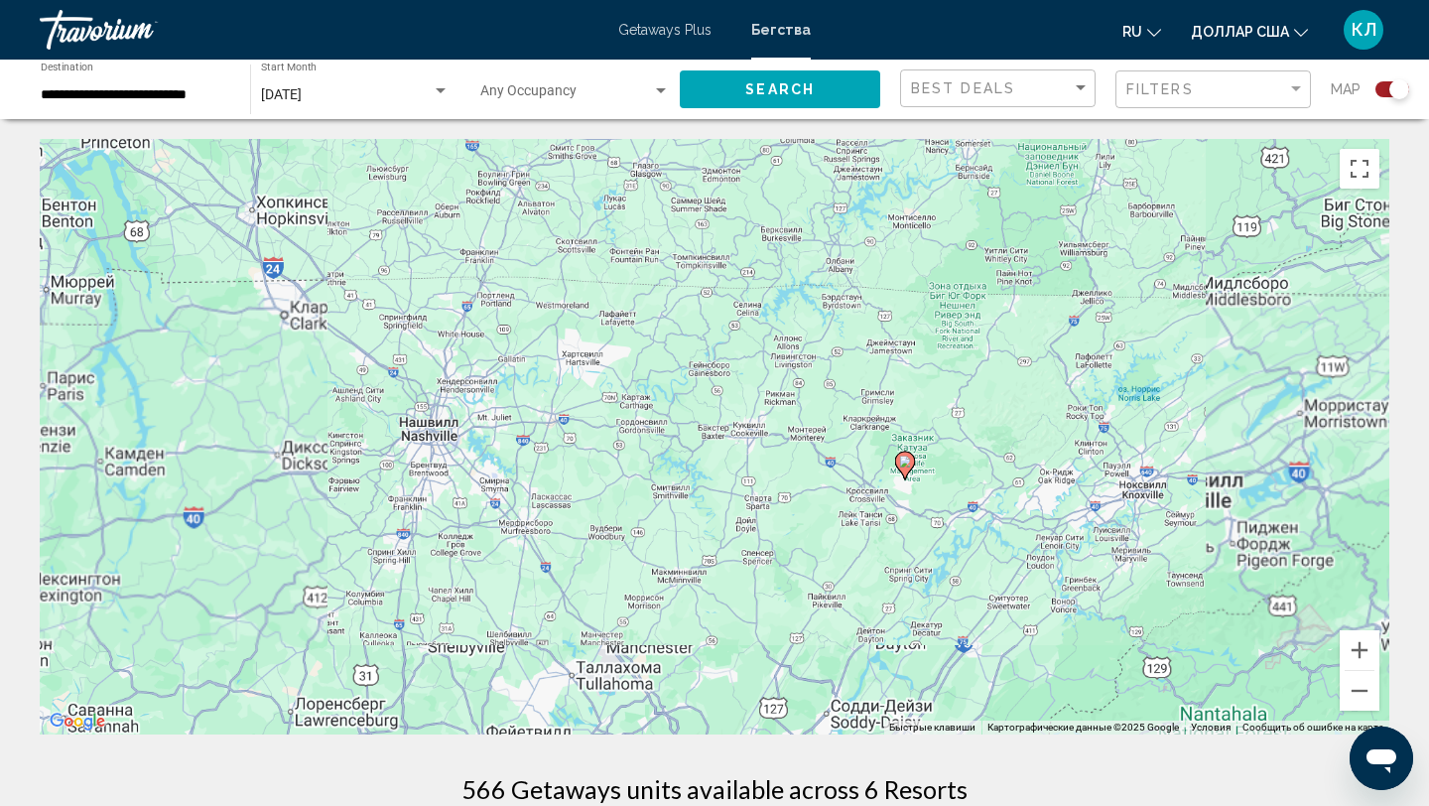
click at [453, 430] on div "Чтобы активировать перетаскивание с помощью клавиатуры, нажмите Alt + Ввод. Пос…" at bounding box center [714, 436] width 1349 height 595
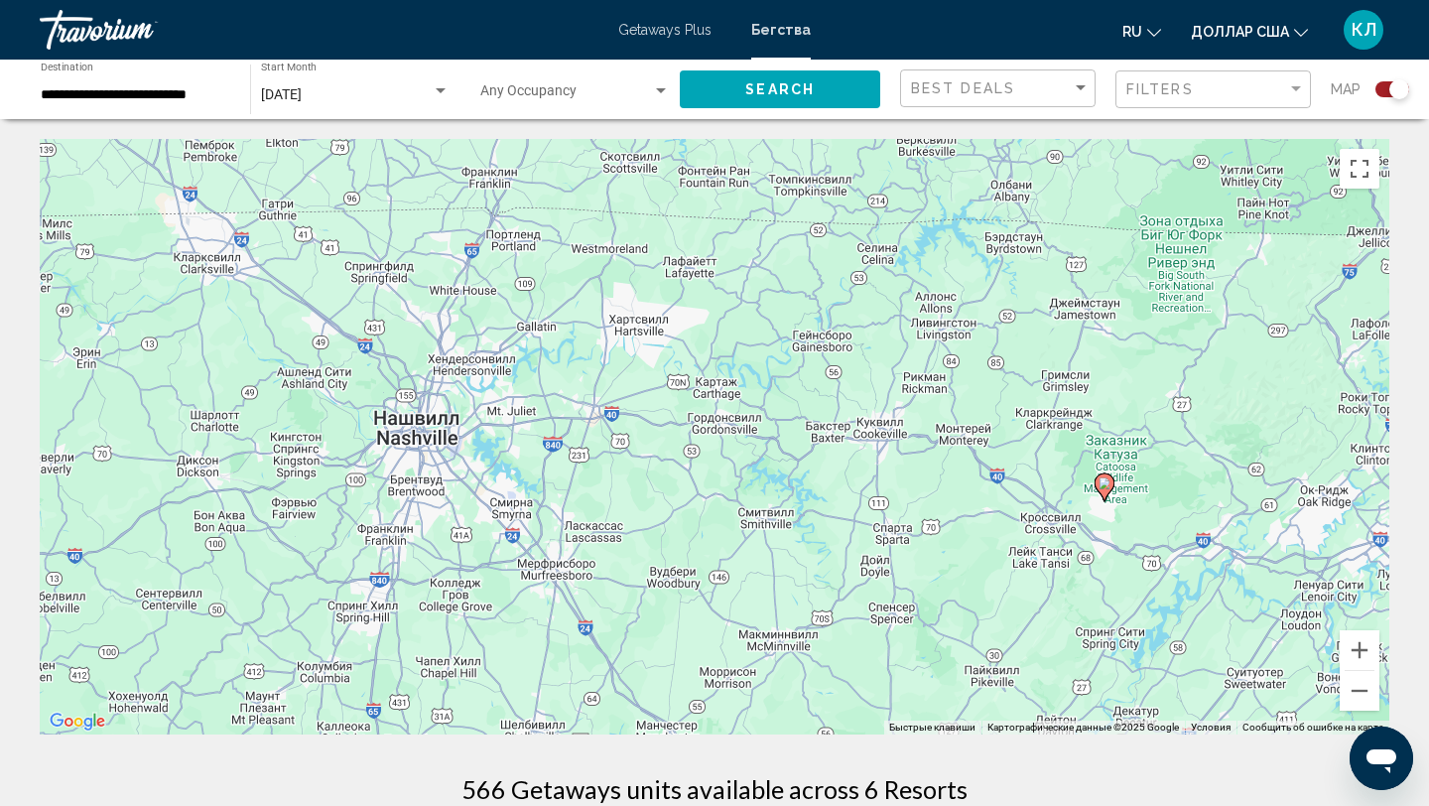
click at [392, 425] on div "Чтобы активировать перетаскивание с помощью клавиатуры, нажмите Alt + Ввод. Пос…" at bounding box center [714, 436] width 1349 height 595
click at [153, 96] on input "**********" at bounding box center [136, 95] width 190 height 16
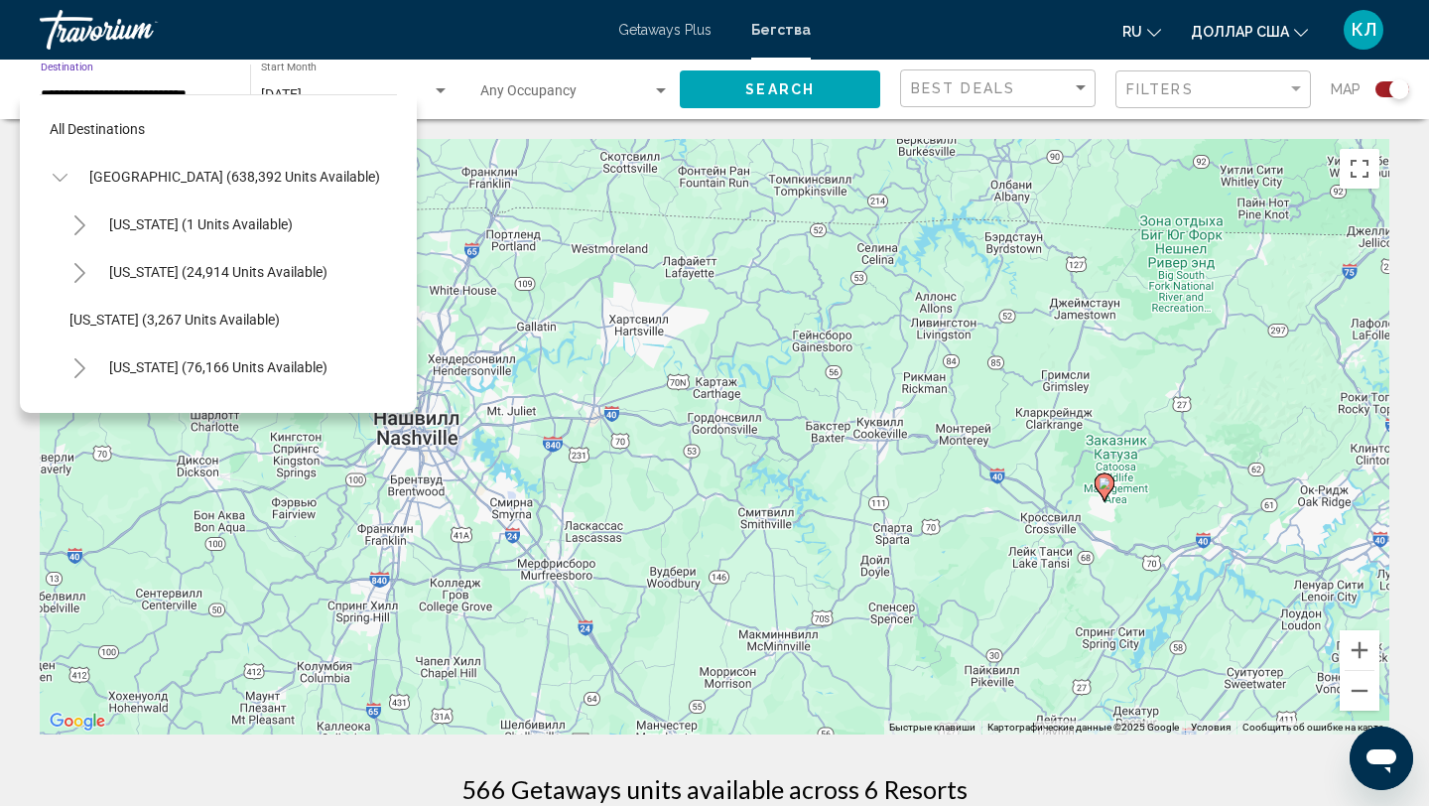
scroll to position [1833, 0]
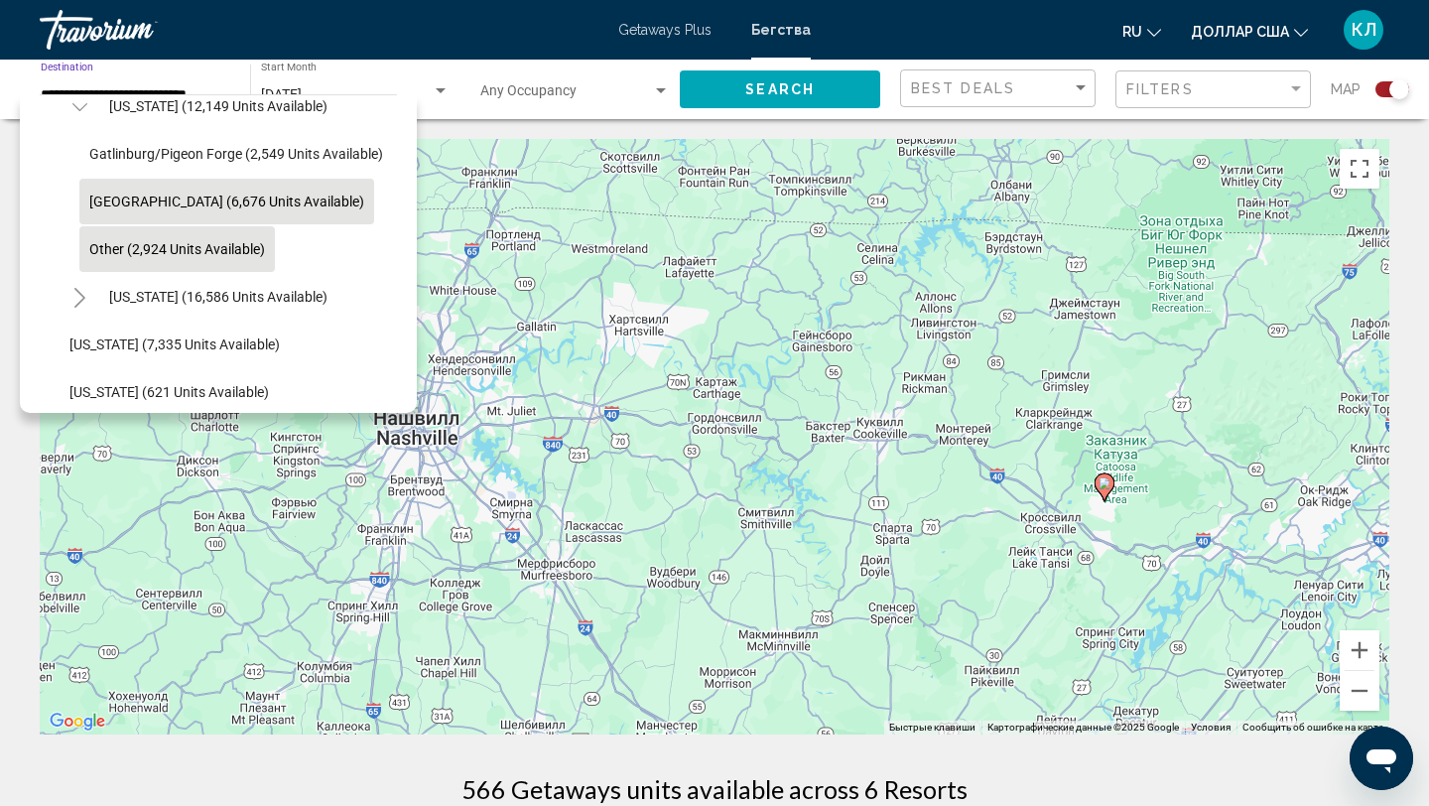
click at [168, 201] on span "Nashville (6,676 units available)" at bounding box center [226, 201] width 275 height 16
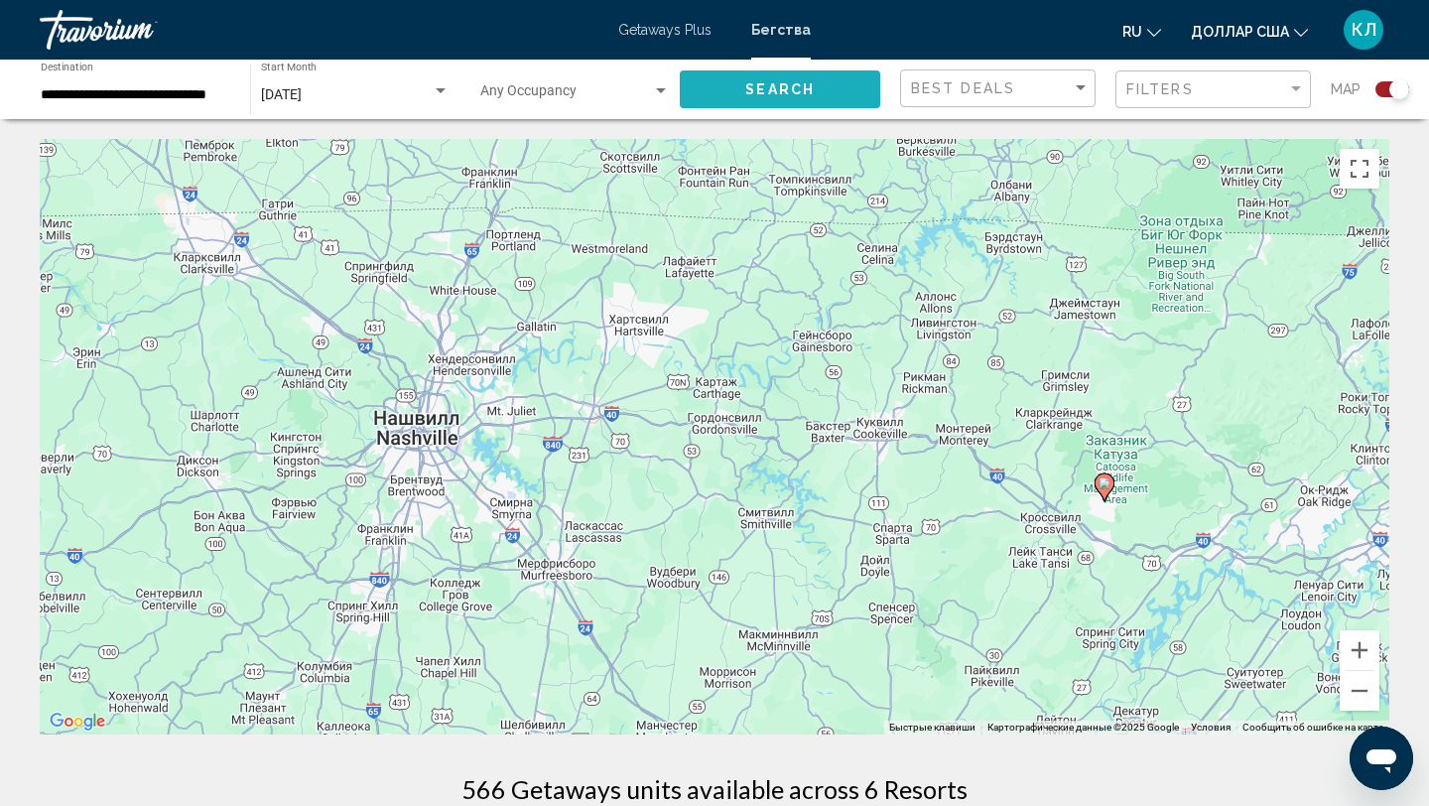
click at [850, 95] on button "Search" at bounding box center [780, 88] width 200 height 37
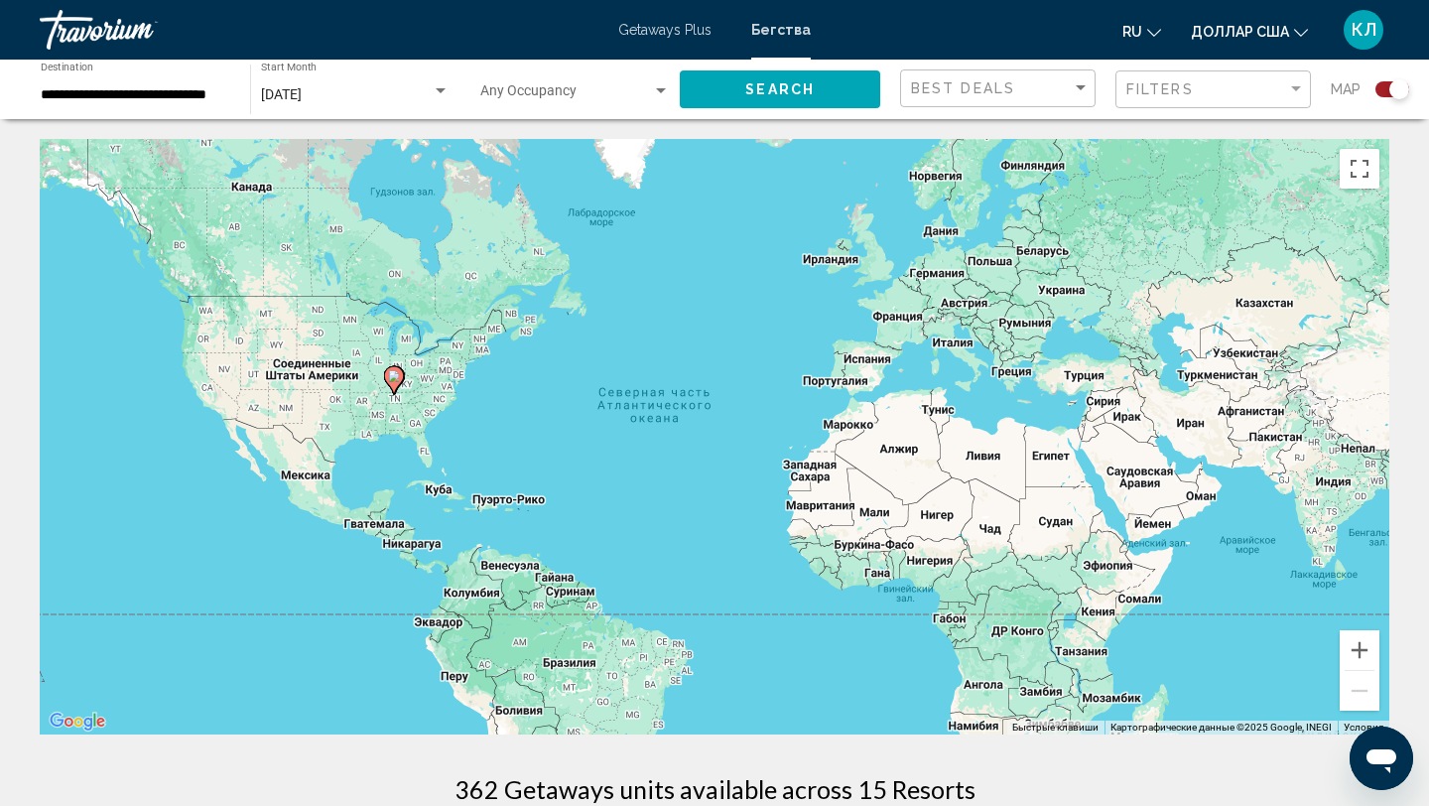
click at [400, 374] on icon "Основное содержание" at bounding box center [394, 380] width 18 height 26
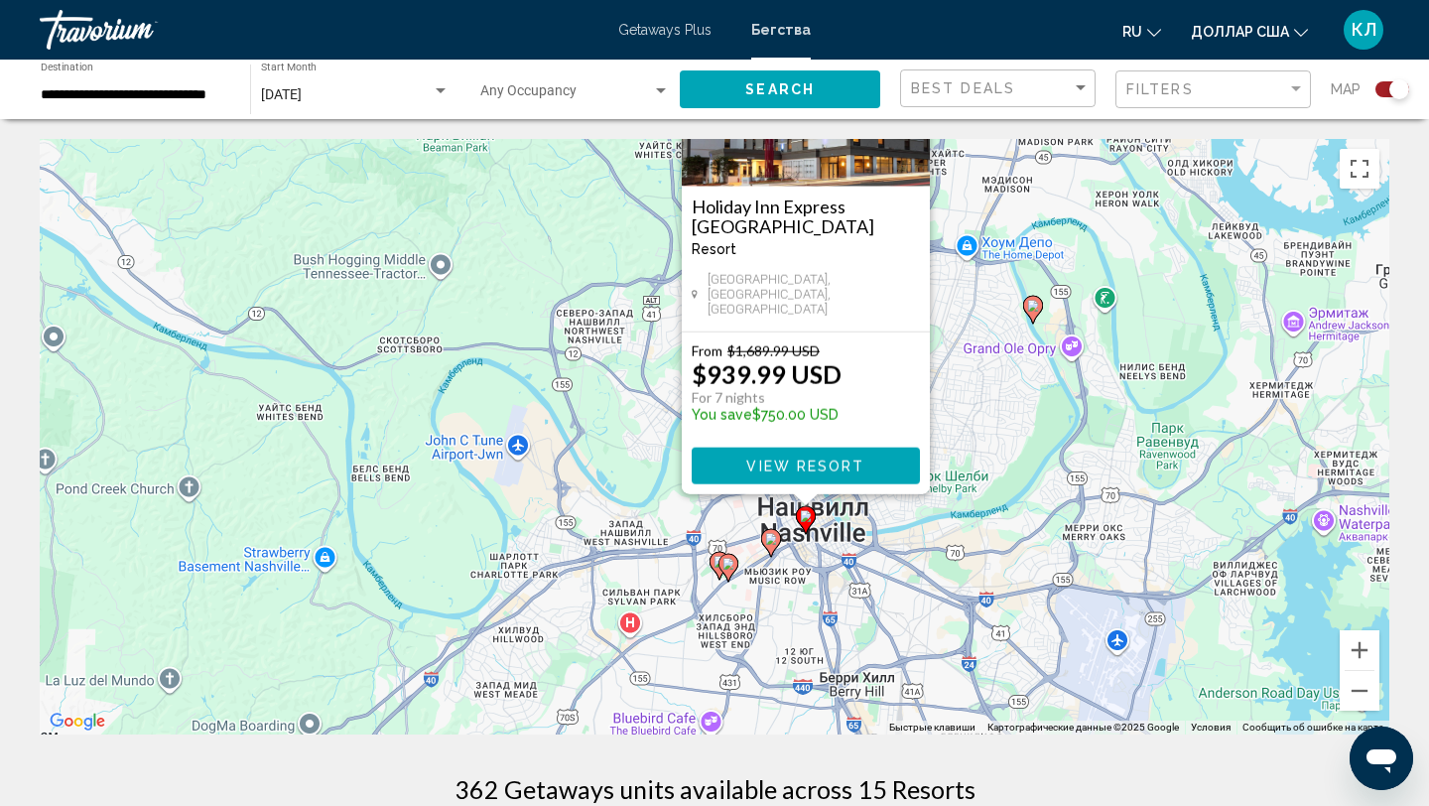
drag, startPoint x: 890, startPoint y: 579, endPoint x: 980, endPoint y: 403, distance: 198.4
click at [981, 403] on div "Чтобы активировать перетаскивание с помощью клавиатуры, нажмите Alt + Ввод. Пос…" at bounding box center [714, 436] width 1349 height 595
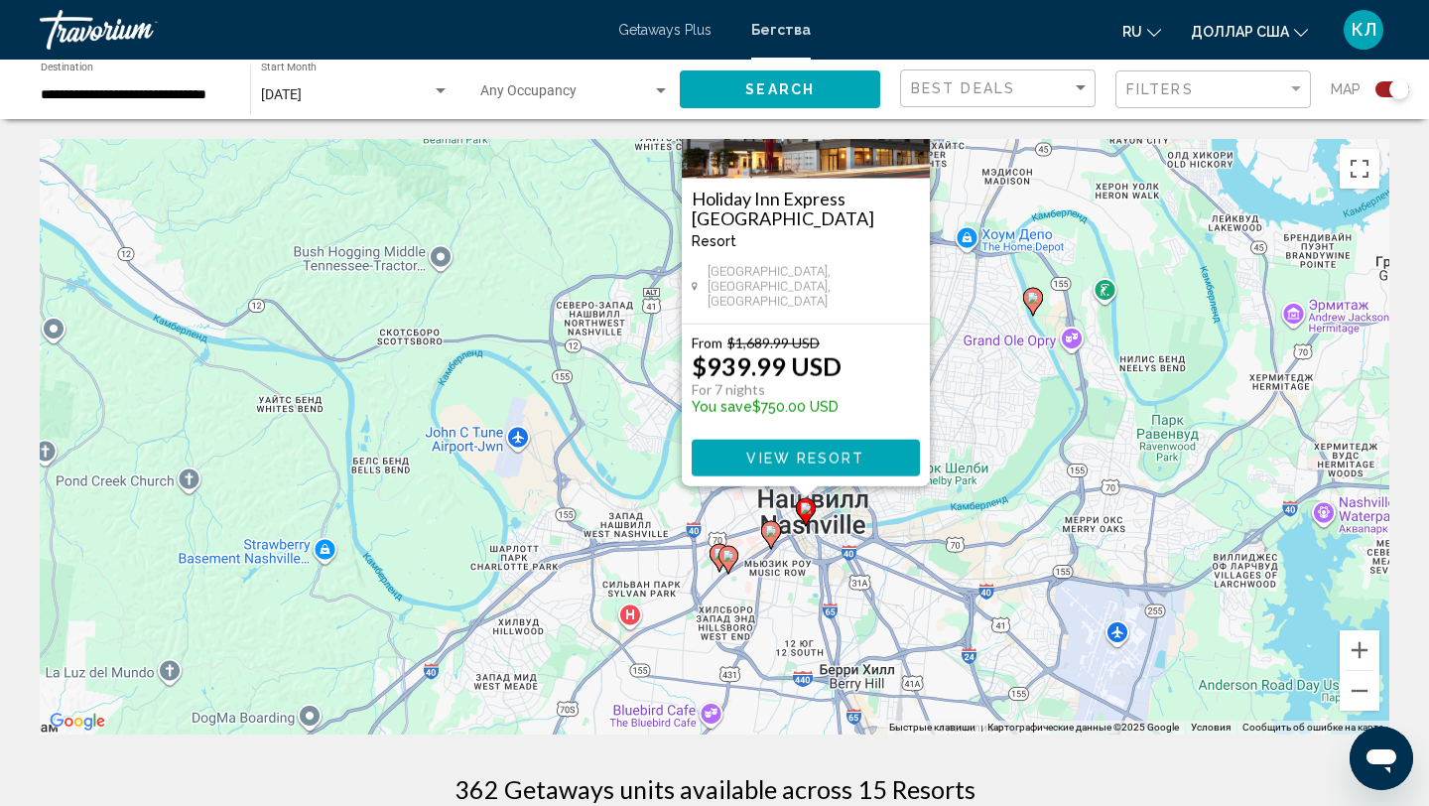
click at [1039, 308] on gmp-advanced-marker "Основное содержание" at bounding box center [1033, 302] width 20 height 30
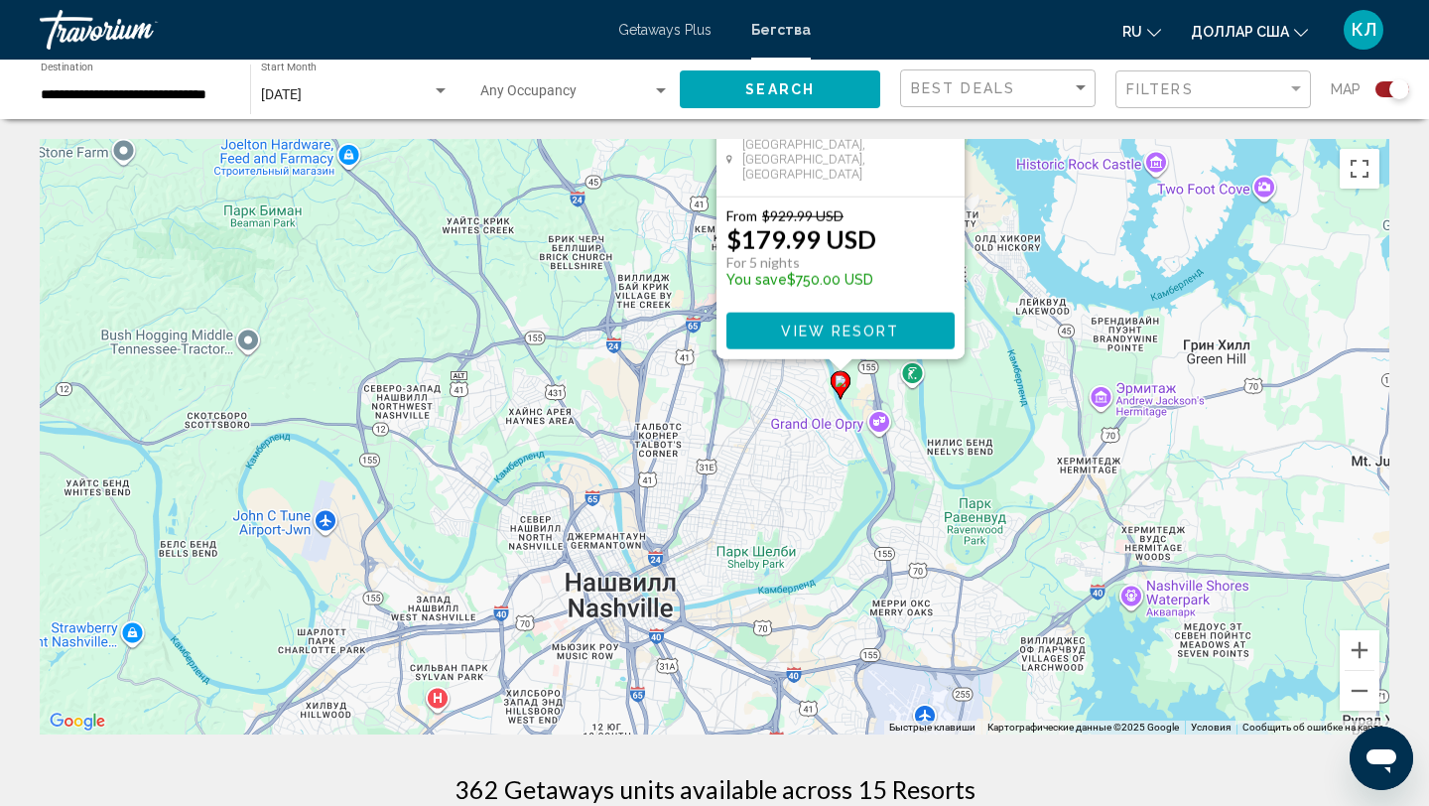
drag, startPoint x: 840, startPoint y: 580, endPoint x: 965, endPoint y: 270, distance: 334.8
click at [965, 270] on div "Чтобы активировать перетаскивание с помощью клавиатуры, нажмите Alt + Ввод. Пос…" at bounding box center [714, 436] width 1349 height 595
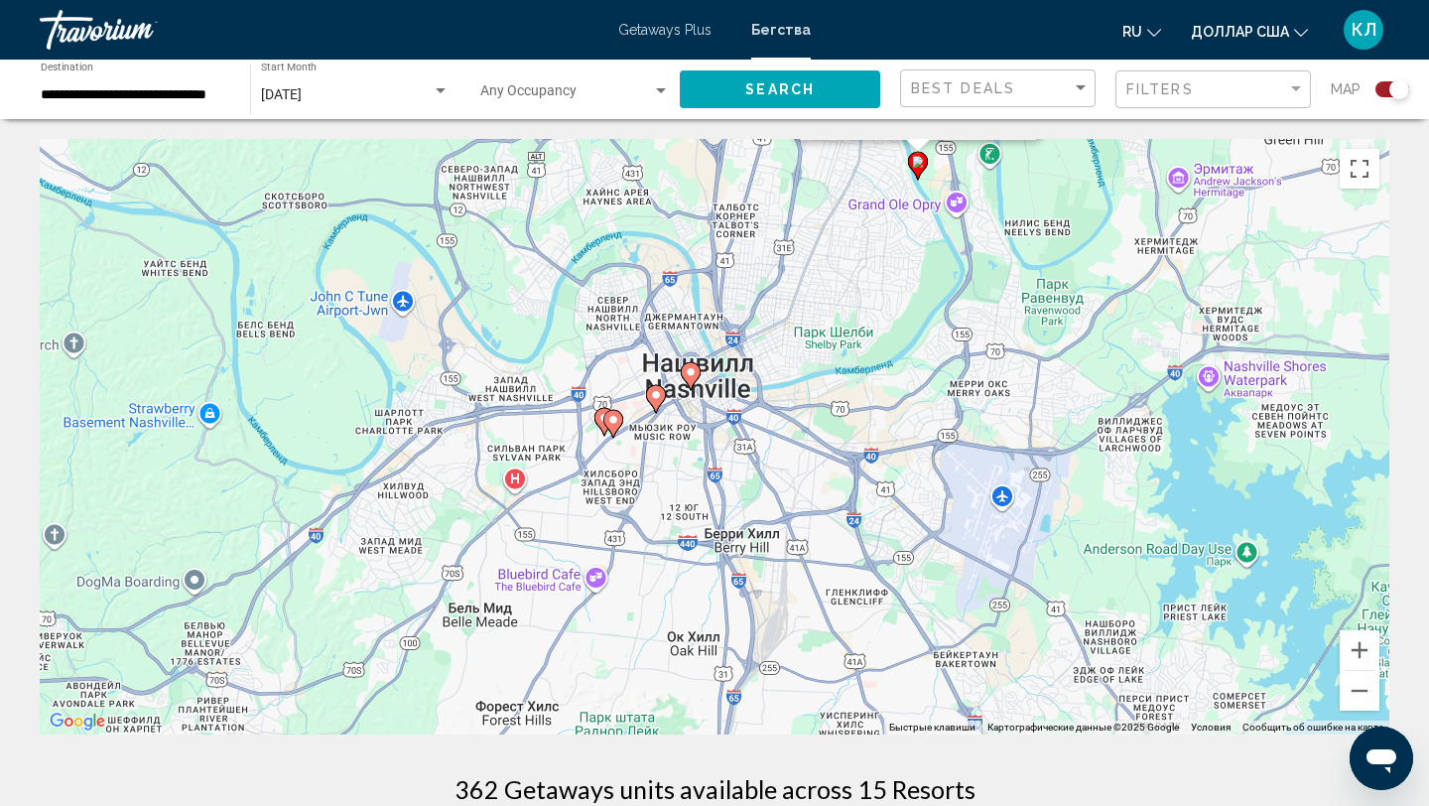
drag, startPoint x: 791, startPoint y: 512, endPoint x: 866, endPoint y: 292, distance: 232.8
click at [868, 290] on div "Чтобы активировать перетаскивание с помощью клавиатуры, нажмите Alt + Ввод. Пос…" at bounding box center [714, 436] width 1349 height 595
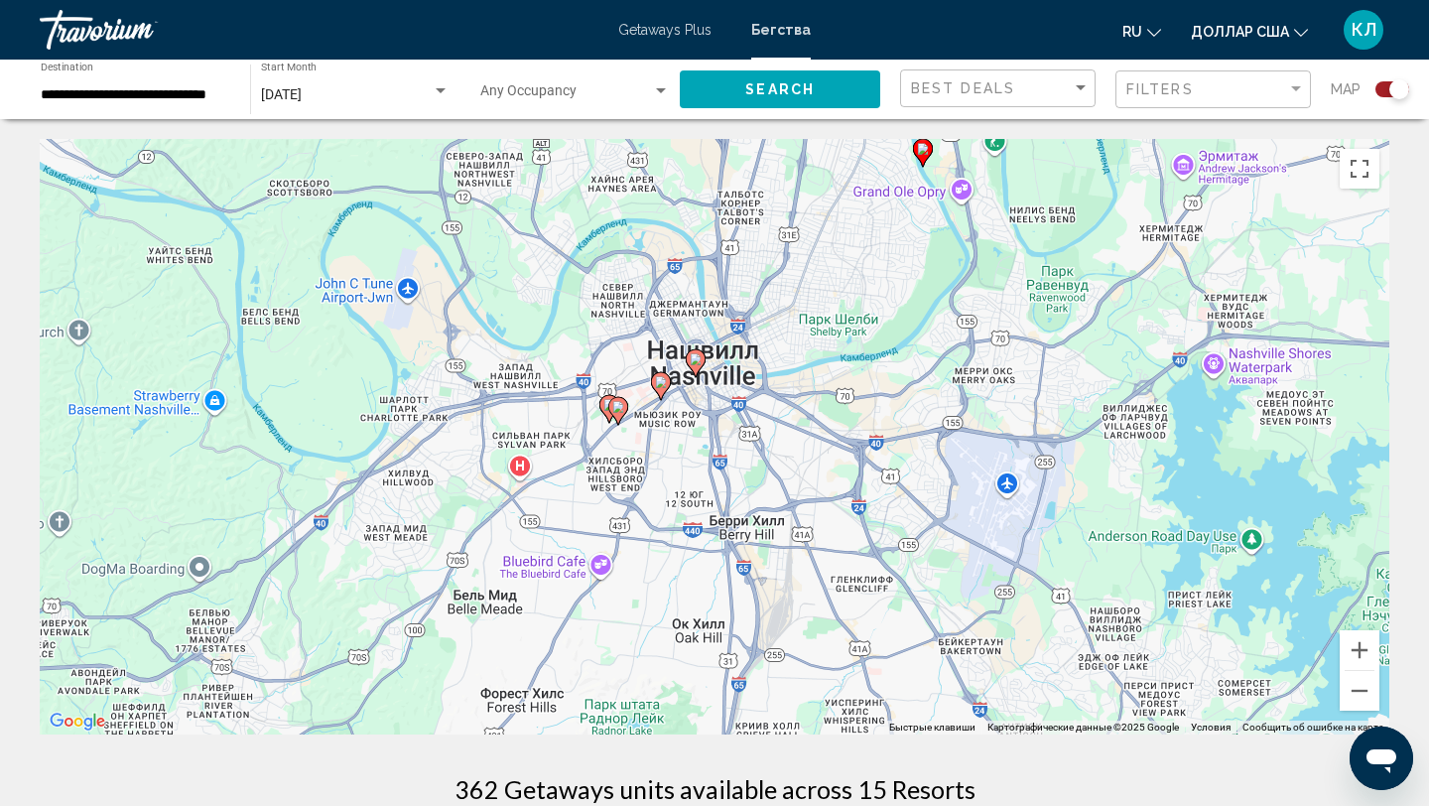
click at [662, 384] on image "Основное содержание" at bounding box center [661, 382] width 12 height 12
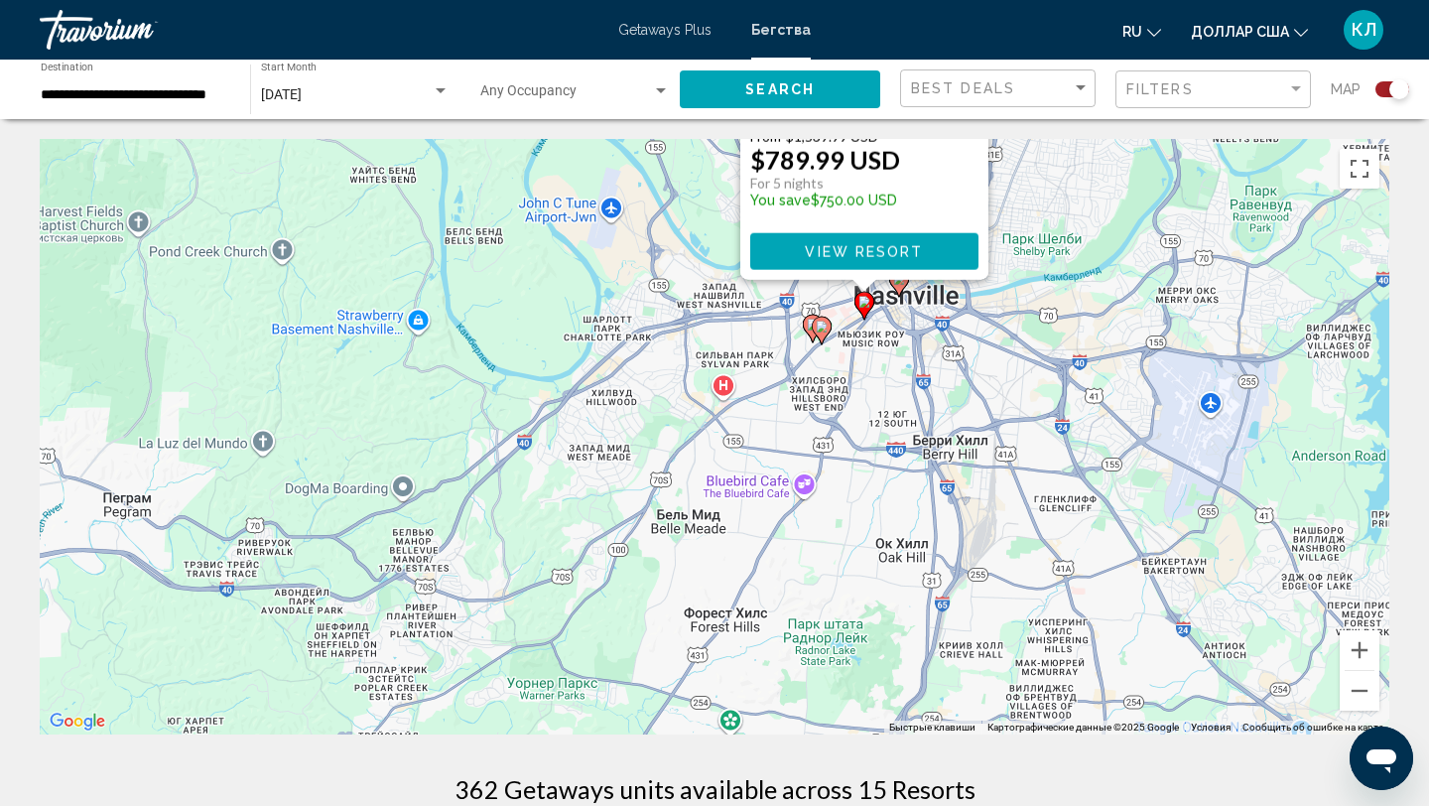
drag, startPoint x: 510, startPoint y: 657, endPoint x: 660, endPoint y: 271, distance: 414.0
click at [660, 271] on div "Чтобы активировать перетаскивание с помощью клавиатуры, нажмите Alt + Ввод. Пос…" at bounding box center [714, 436] width 1349 height 595
click at [814, 329] on icon "Основное содержание" at bounding box center [823, 332] width 18 height 26
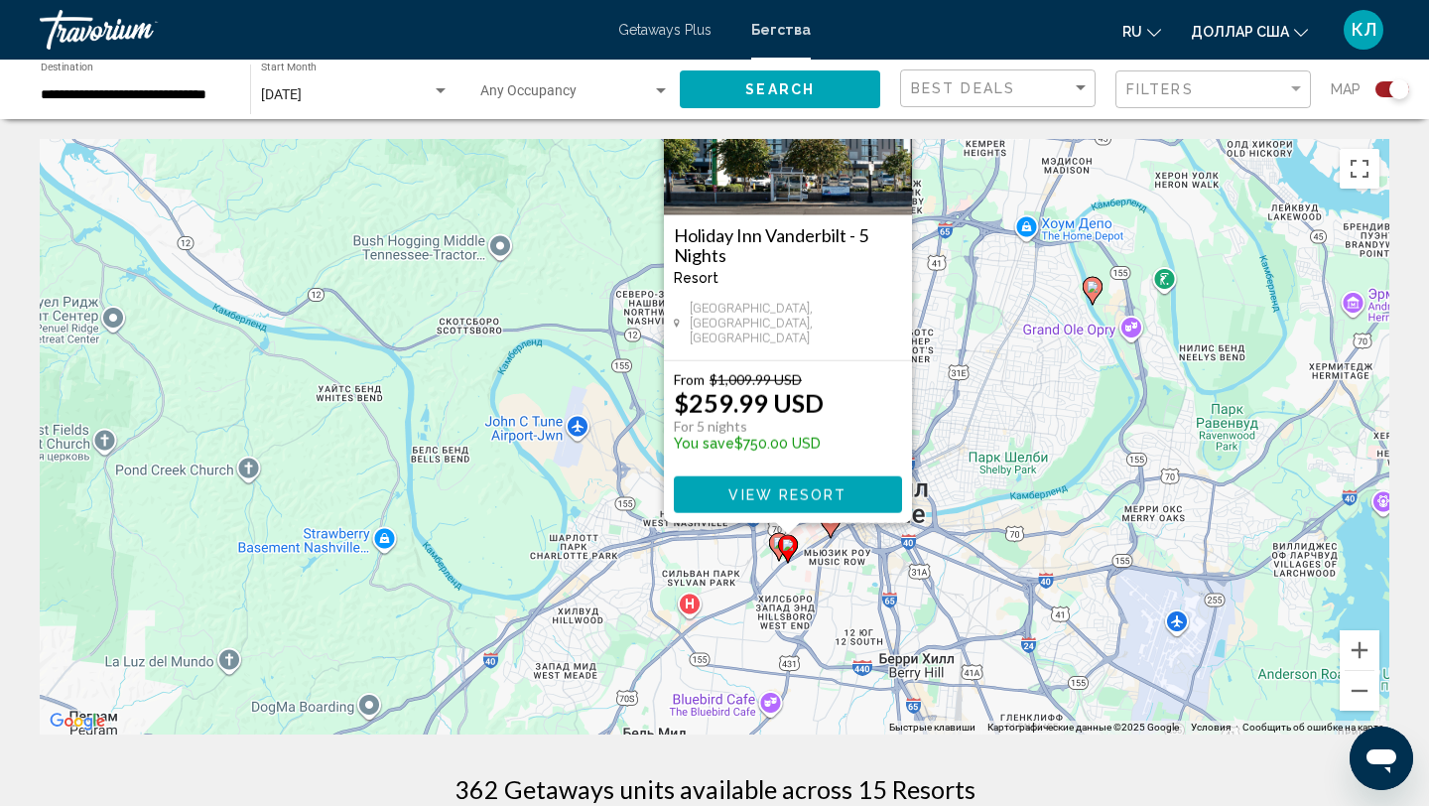
drag, startPoint x: 891, startPoint y: 538, endPoint x: 963, endPoint y: 377, distance: 176.3
click at [963, 377] on div "Чтобы активировать перетаскивание с помощью клавиатуры, нажмите Alt + Ввод. Пос…" at bounding box center [714, 436] width 1349 height 595
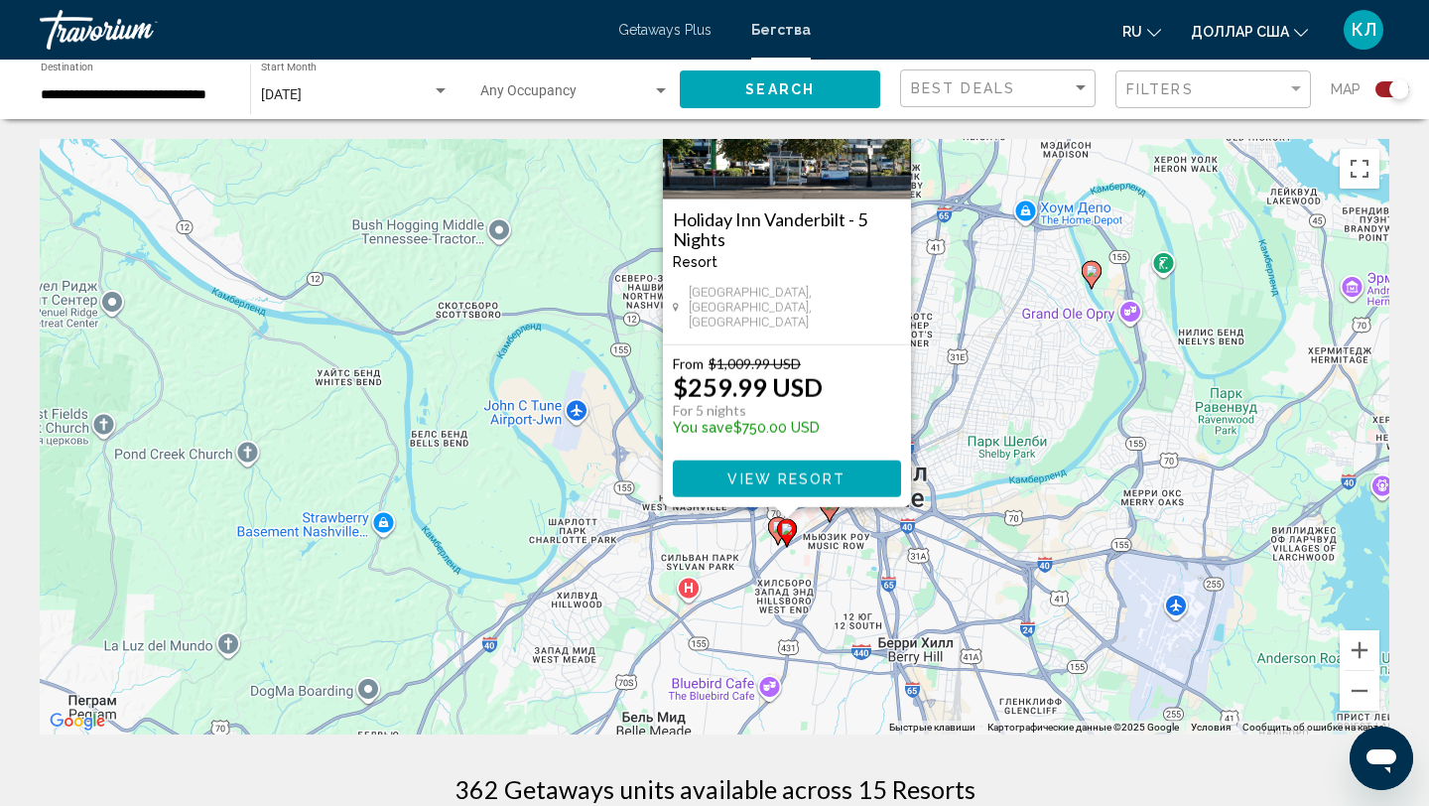
click at [775, 530] on image "Основное содержание" at bounding box center [778, 527] width 12 height 12
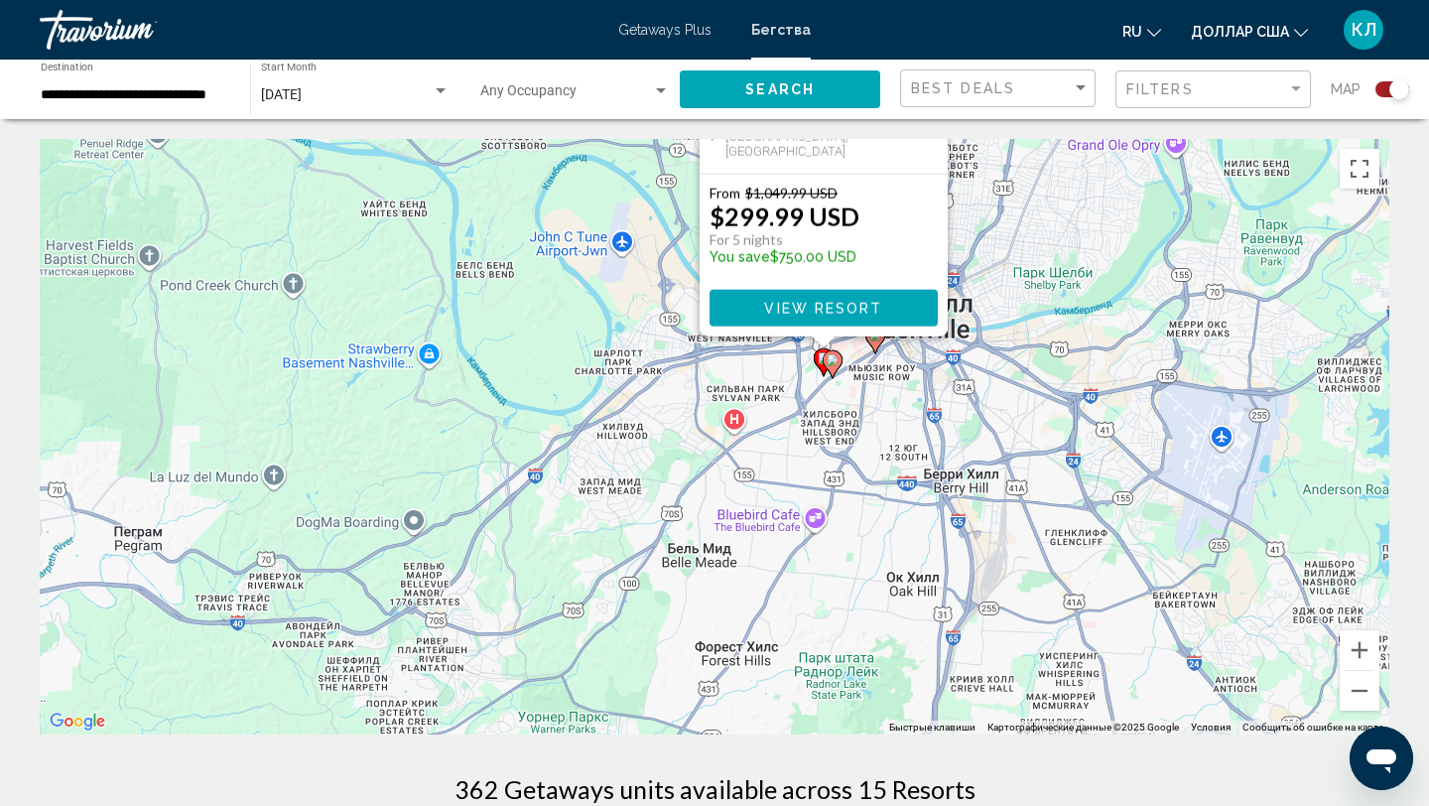
drag, startPoint x: 920, startPoint y: 583, endPoint x: 1028, endPoint y: 254, distance: 346.7
click at [1029, 254] on div "Чтобы активировать перетаскивание с помощью клавиатуры, нажмите Alt + Ввод. Пос…" at bounding box center [714, 436] width 1349 height 595
click at [879, 343] on icon "Основное содержание" at bounding box center [875, 340] width 18 height 26
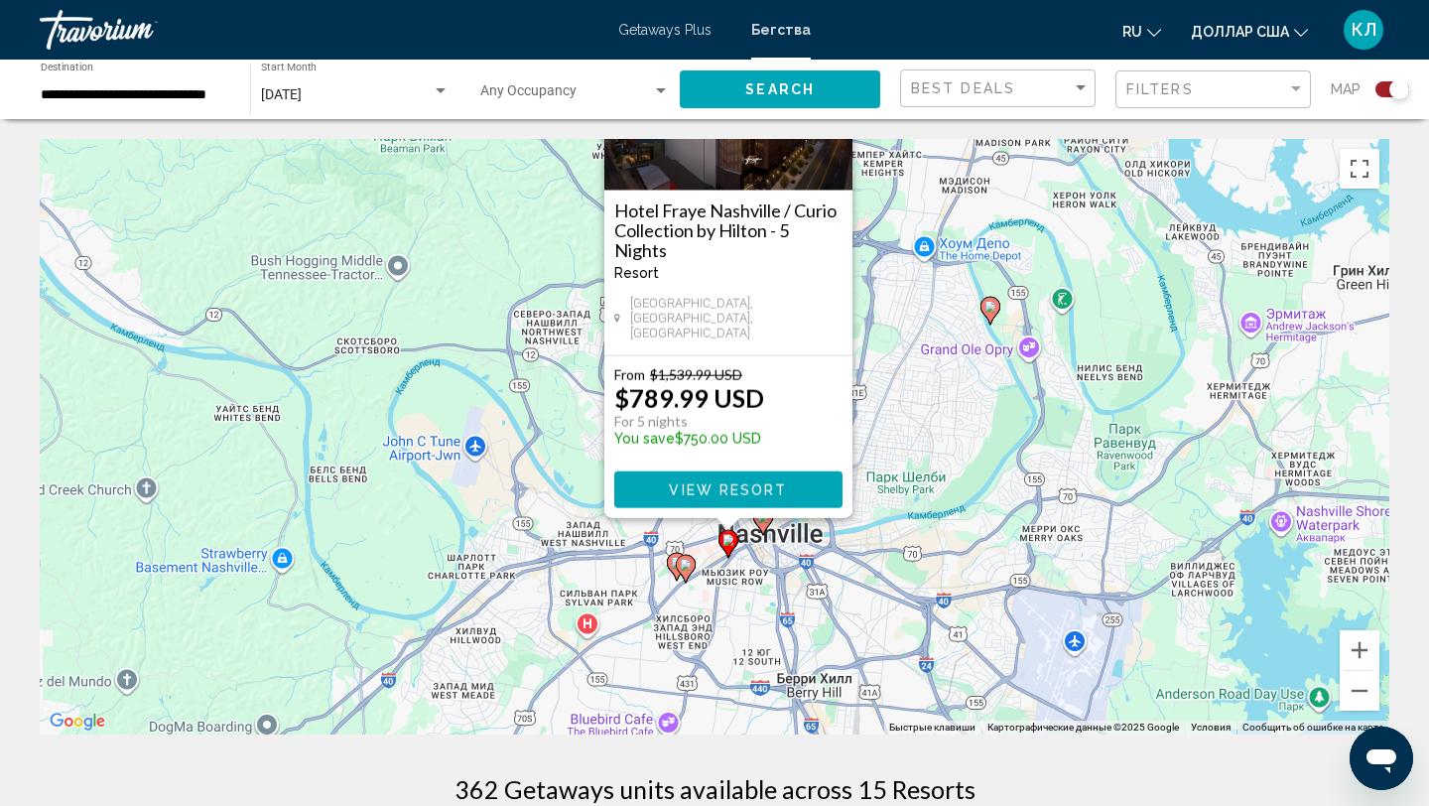
drag, startPoint x: 869, startPoint y: 490, endPoint x: 883, endPoint y: 340, distance: 150.5
click at [883, 340] on div "Чтобы активировать перетаскивание с помощью клавиатуры, нажмите Alt + Ввод. Пос…" at bounding box center [714, 436] width 1349 height 595
click at [689, 570] on image "Основное содержание" at bounding box center [686, 565] width 12 height 12
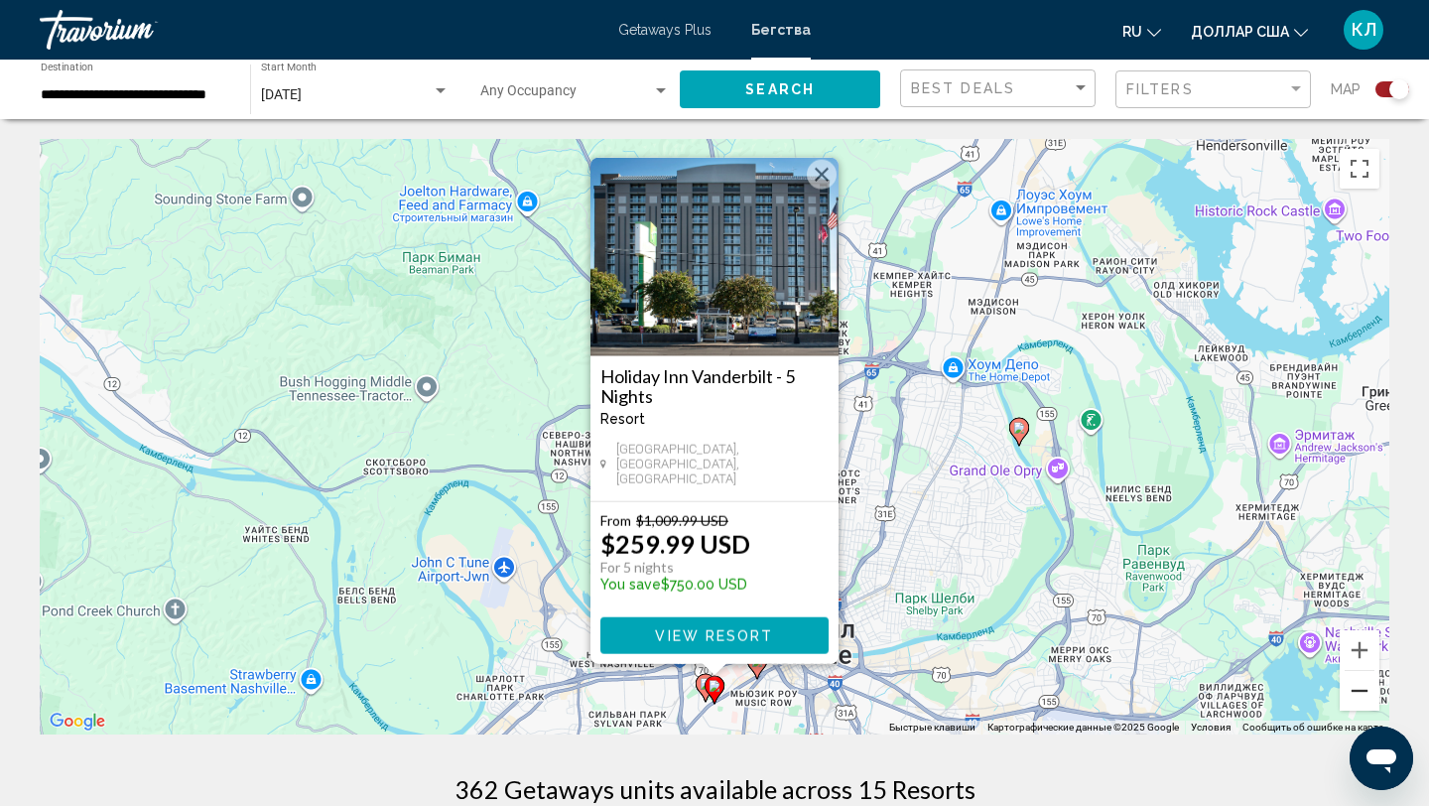
click at [1375, 688] on button "Уменьшить" at bounding box center [1360, 691] width 40 height 40
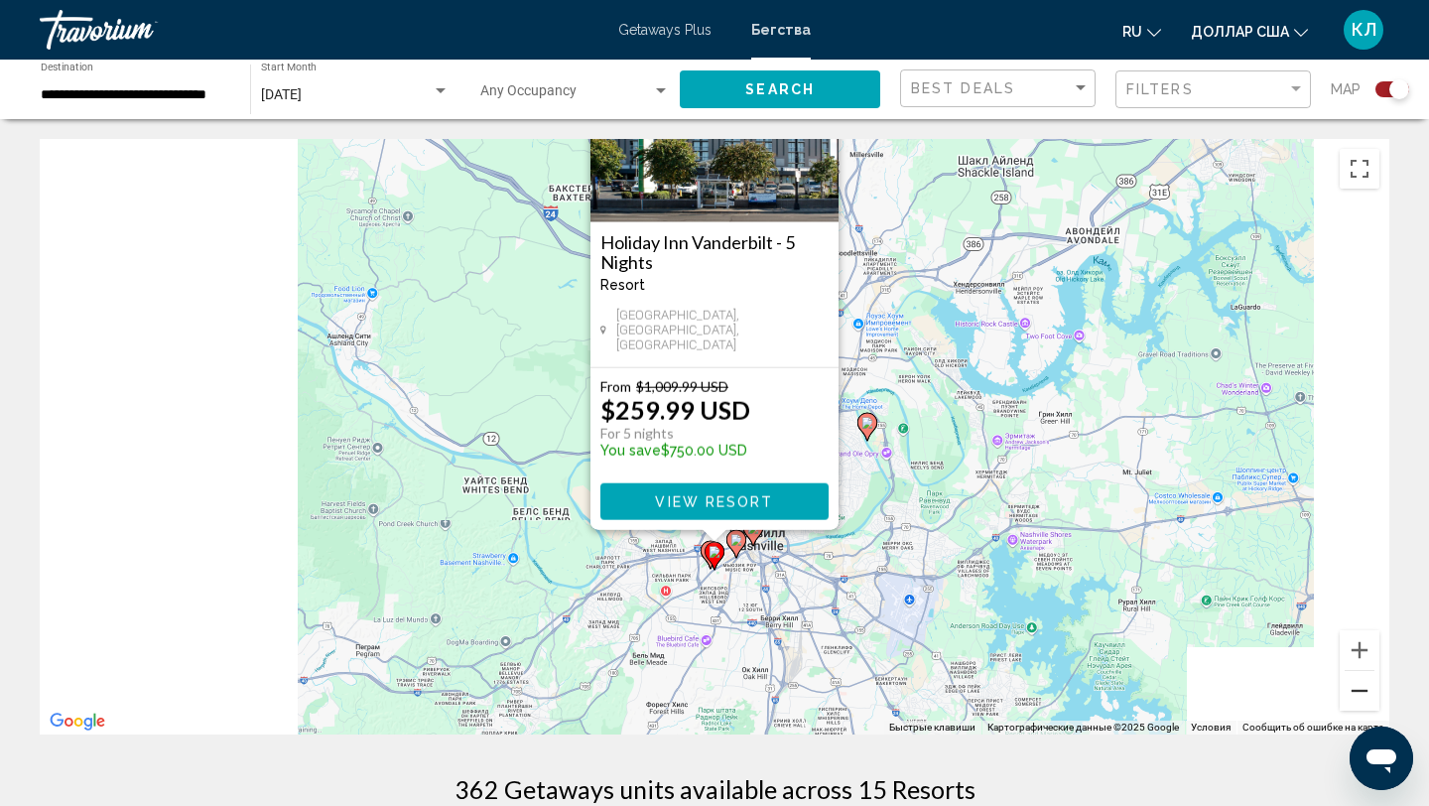
click at [1375, 688] on button "Уменьшить" at bounding box center [1360, 691] width 40 height 40
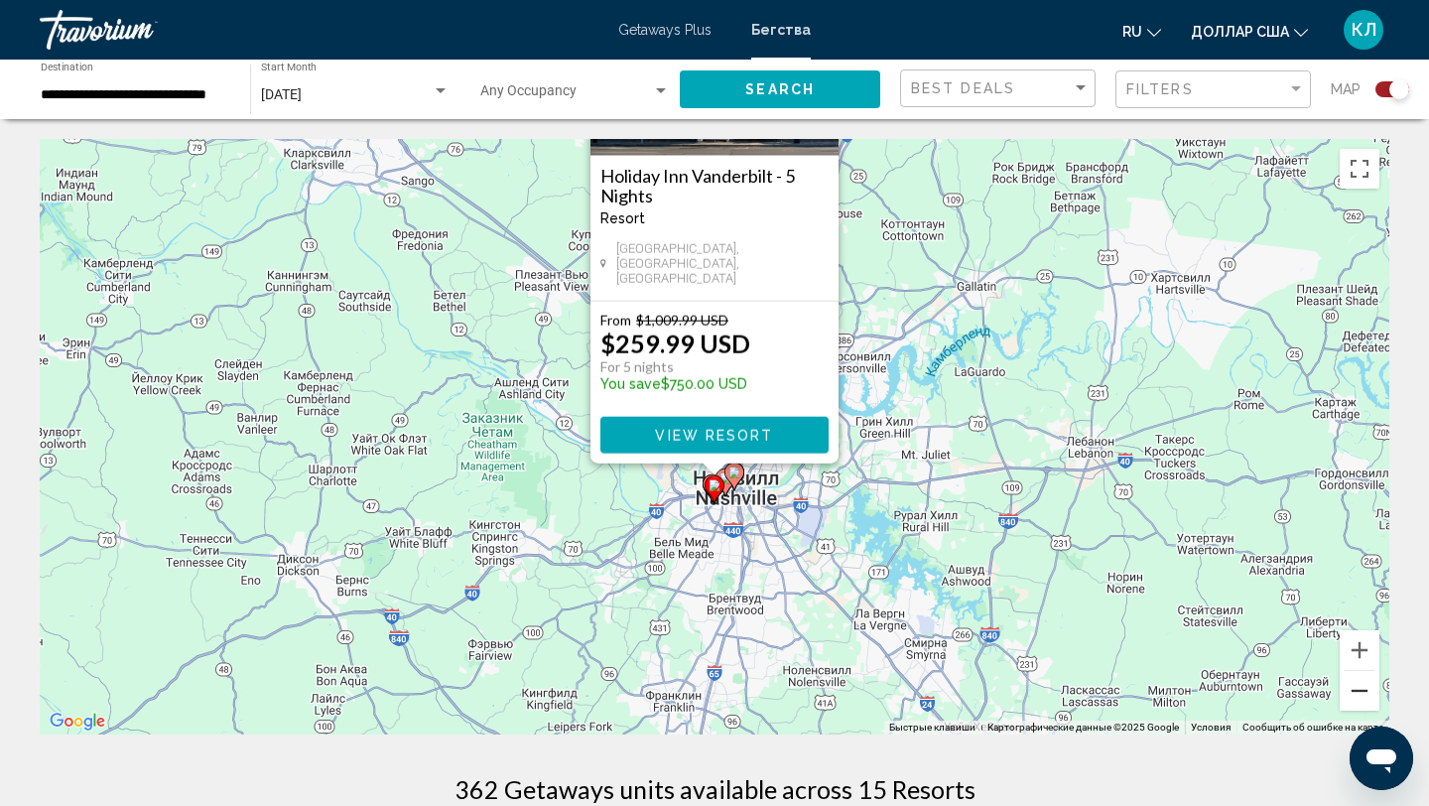
click at [1374, 687] on button "Уменьшить" at bounding box center [1360, 691] width 40 height 40
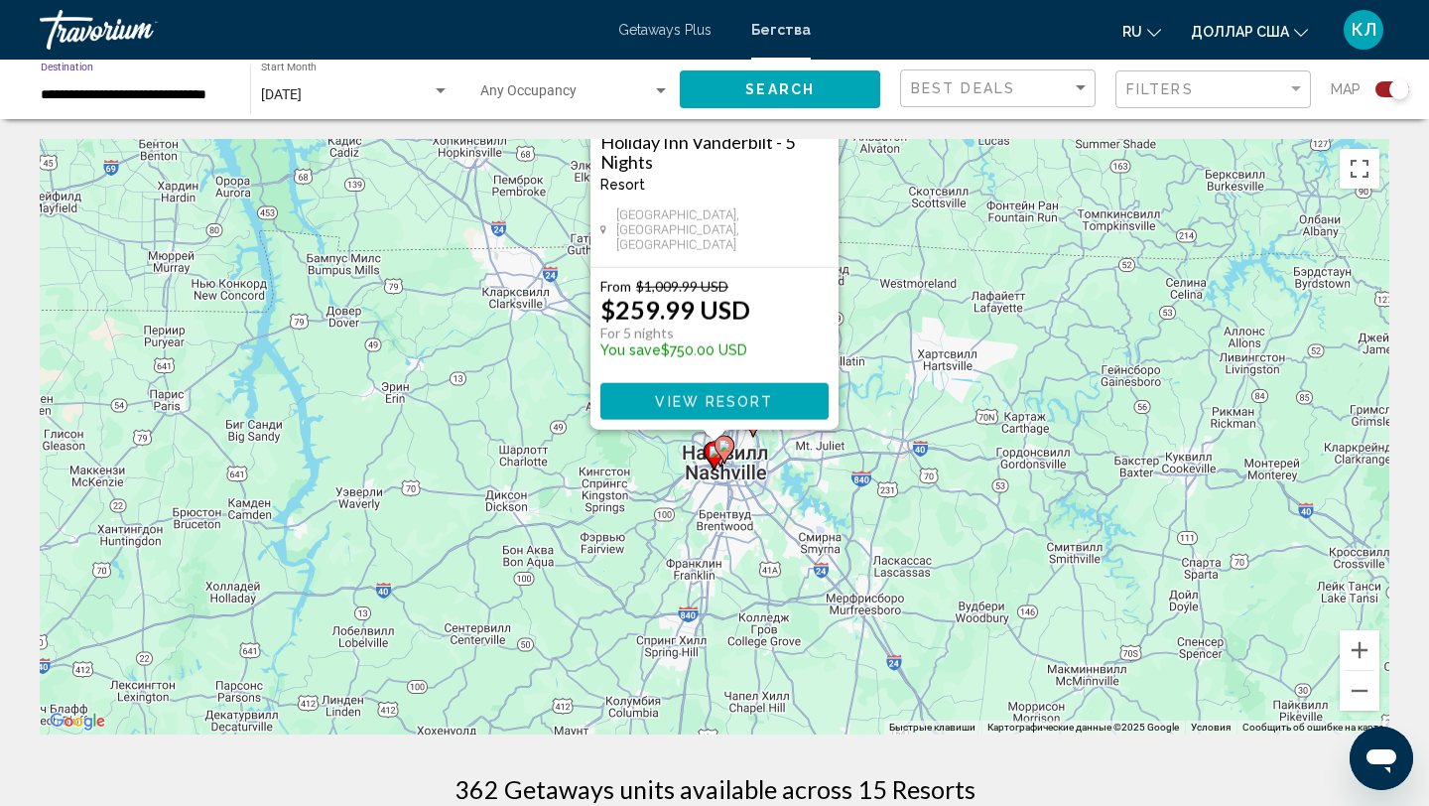
click at [105, 92] on input "**********" at bounding box center [136, 95] width 190 height 16
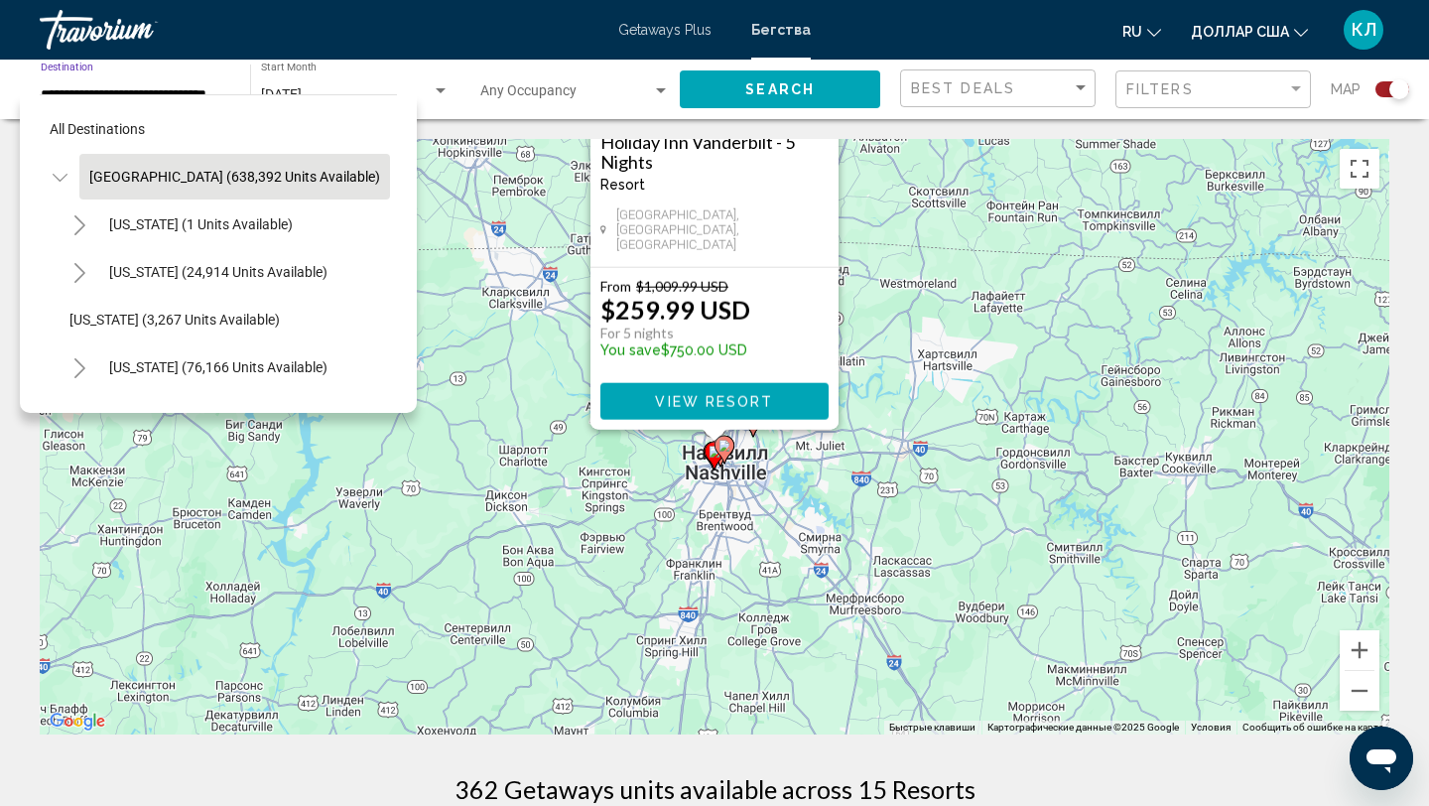
click at [131, 192] on button "United States (638,392 units available)" at bounding box center [234, 177] width 311 height 46
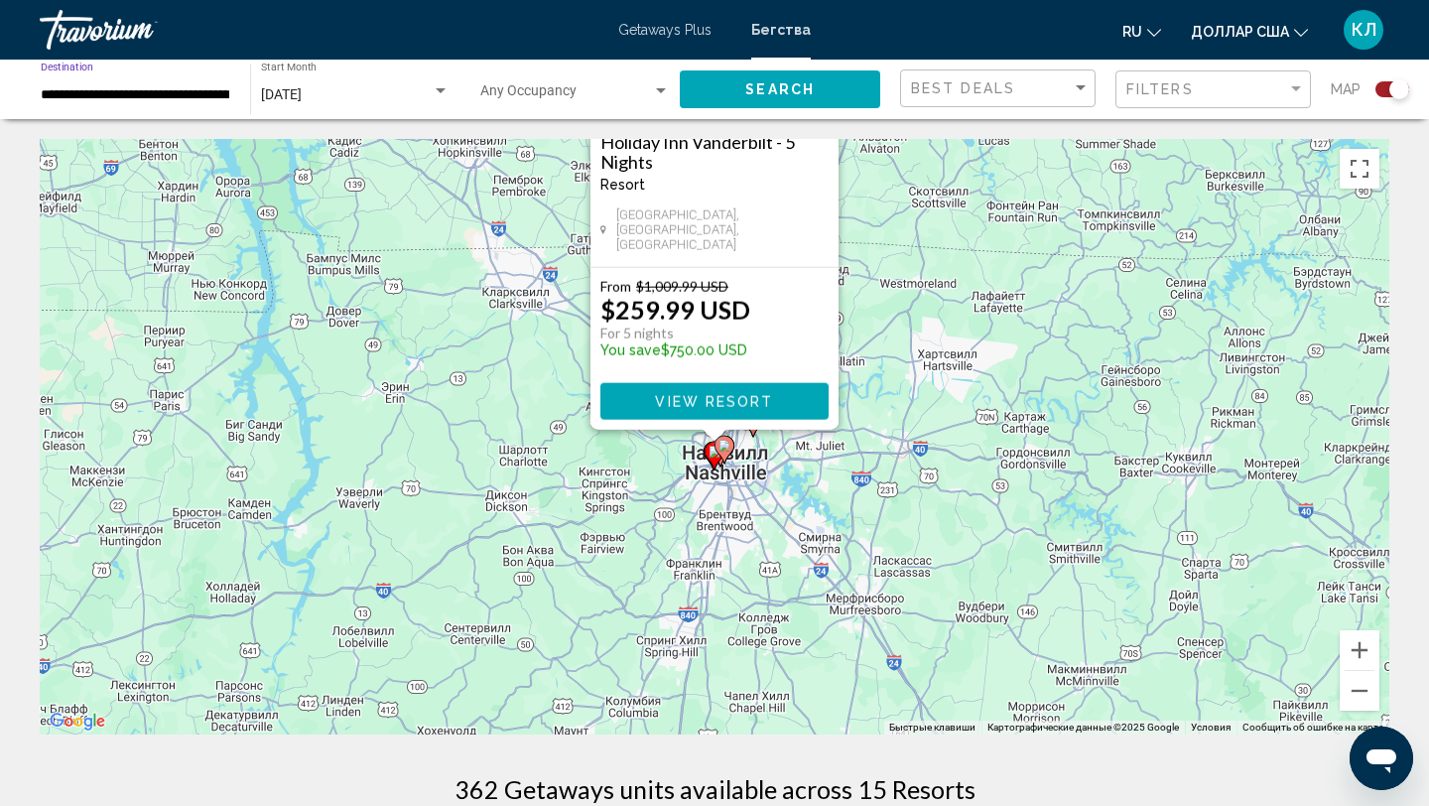
click at [798, 98] on button "Search" at bounding box center [780, 88] width 200 height 37
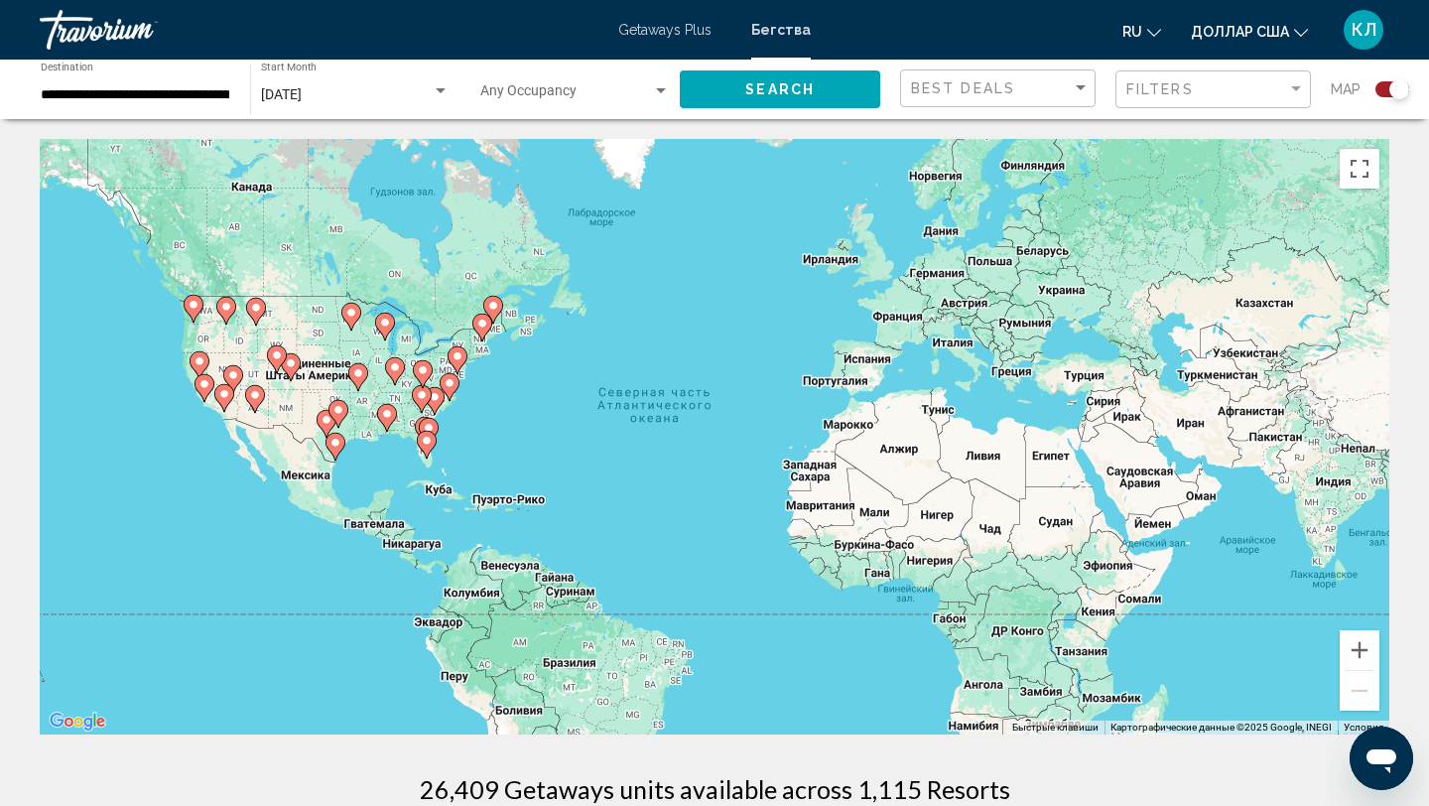
click at [440, 395] on gmp-advanced-marker "Основное содержание" at bounding box center [450, 387] width 20 height 30
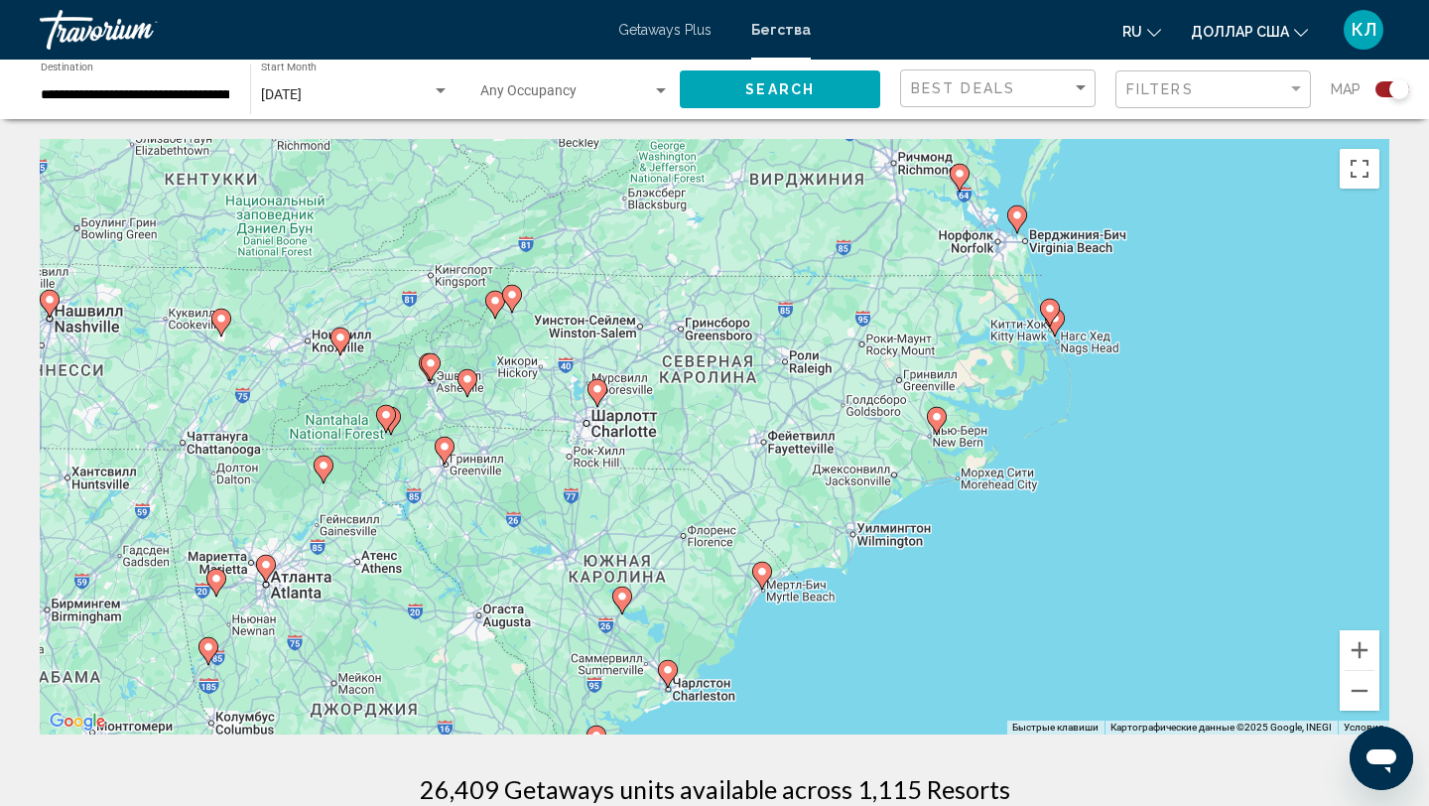
drag, startPoint x: 328, startPoint y: 450, endPoint x: 555, endPoint y: 449, distance: 226.2
click at [555, 449] on div "Чтобы активировать перетаскивание с помощью клавиатуры, нажмите Alt + Ввод. Пос…" at bounding box center [714, 436] width 1349 height 595
click at [393, 419] on icon "Основное содержание" at bounding box center [387, 419] width 18 height 26
type input "**********"
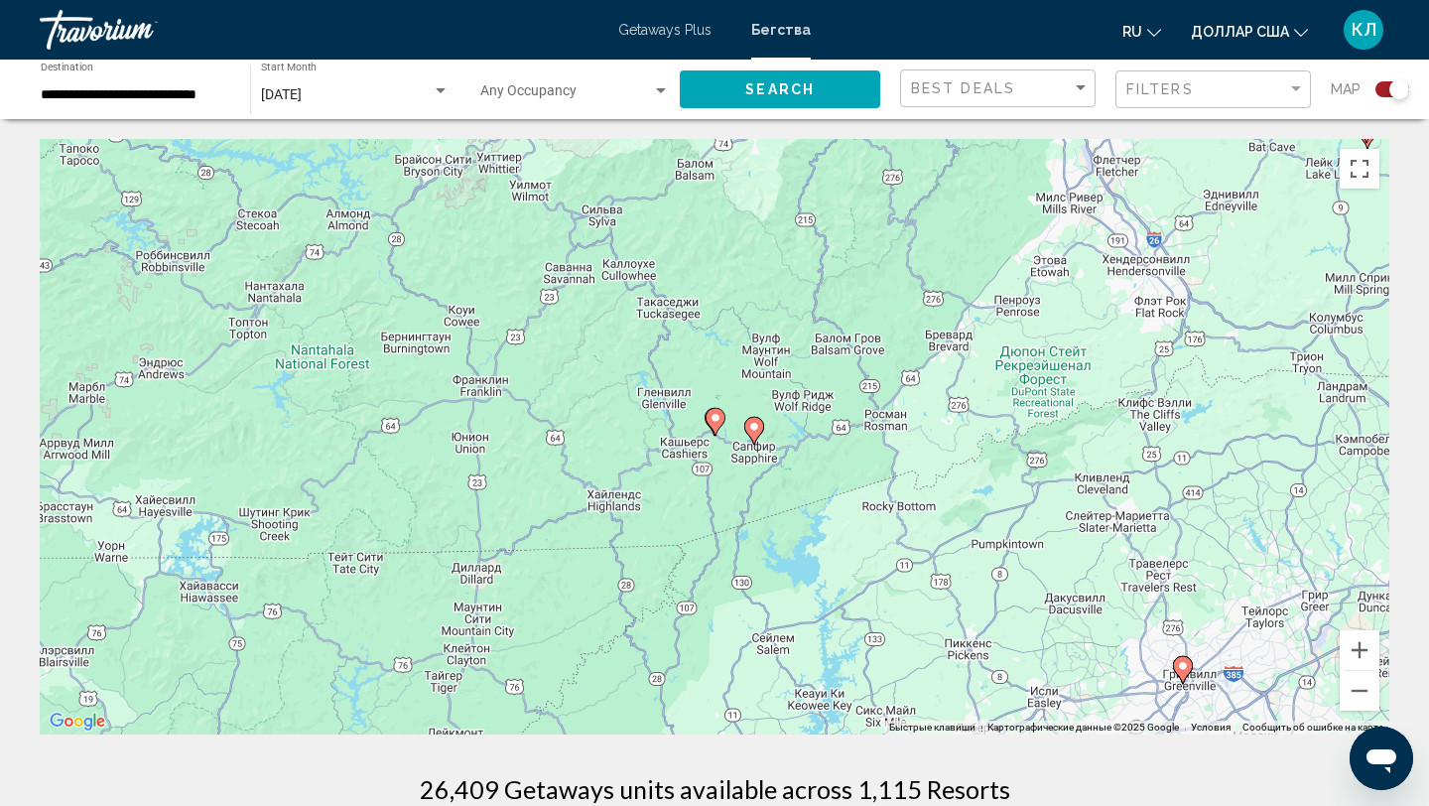
click at [712, 423] on image "Основное содержание" at bounding box center [715, 418] width 12 height 12
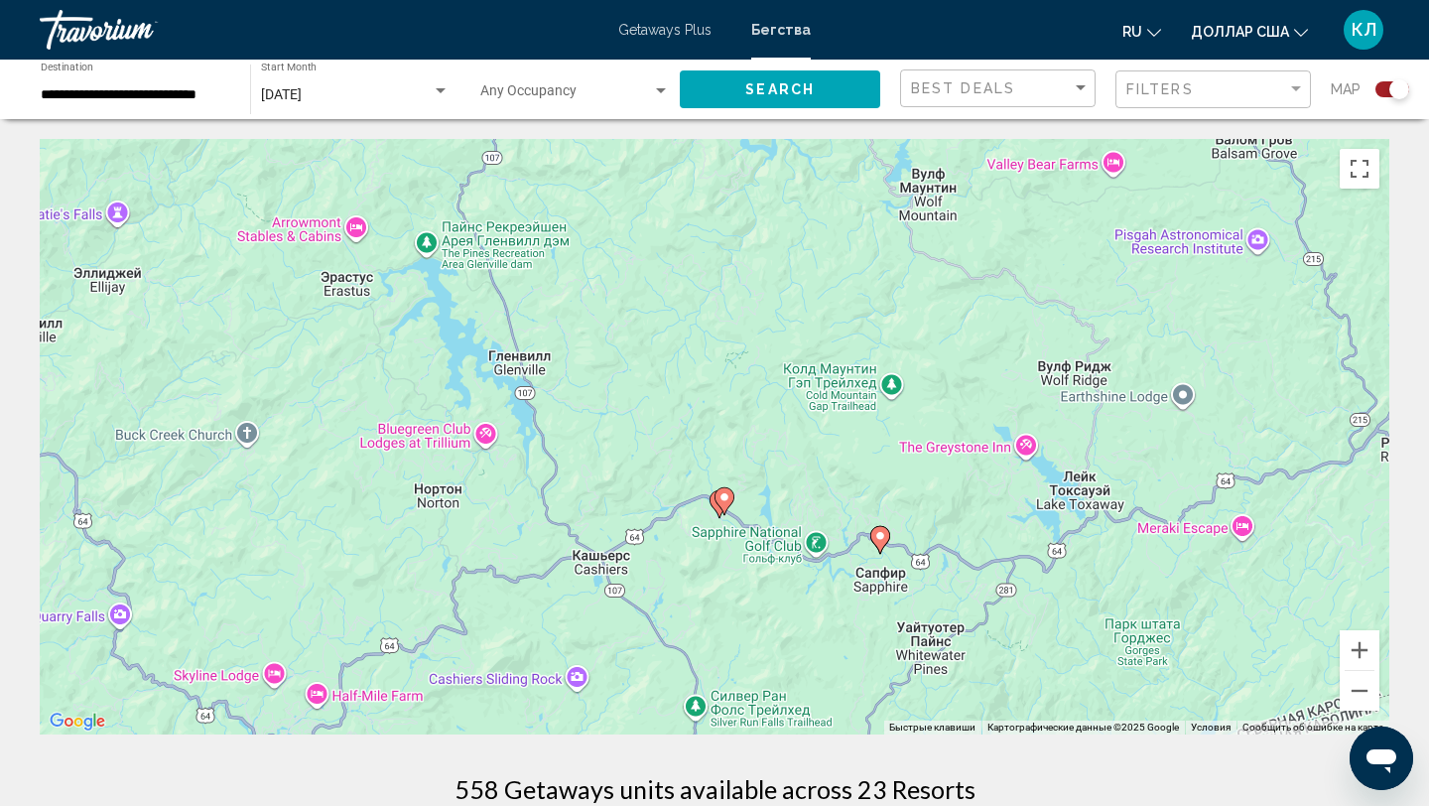
drag, startPoint x: 775, startPoint y: 613, endPoint x: 813, endPoint y: 228, distance: 386.8
click at [813, 228] on div "Чтобы активировать перетаскивание с помощью клавиатуры, нажмите Alt + Ввод. Пос…" at bounding box center [714, 436] width 1349 height 595
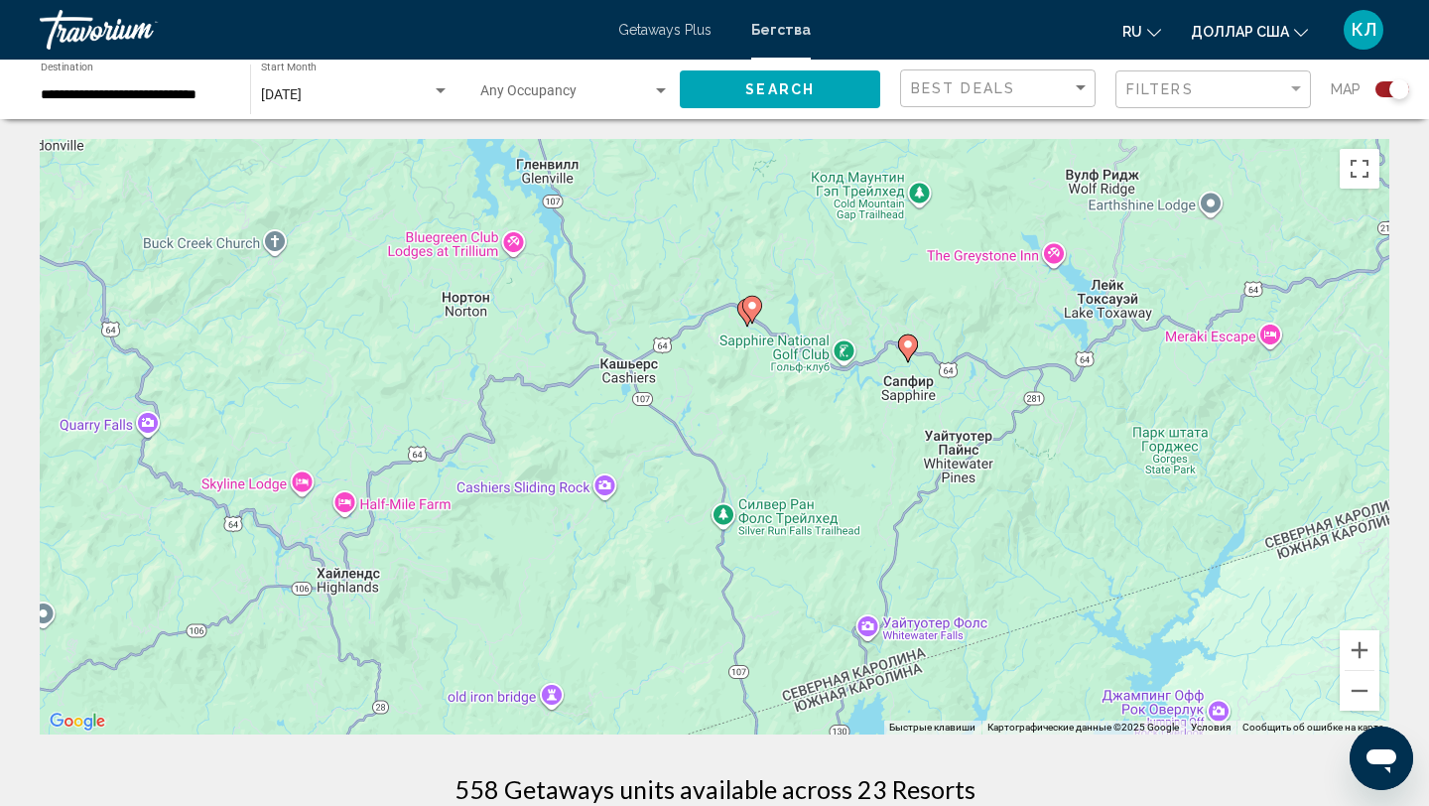
click at [908, 346] on image "Основное содержание" at bounding box center [908, 344] width 12 height 12
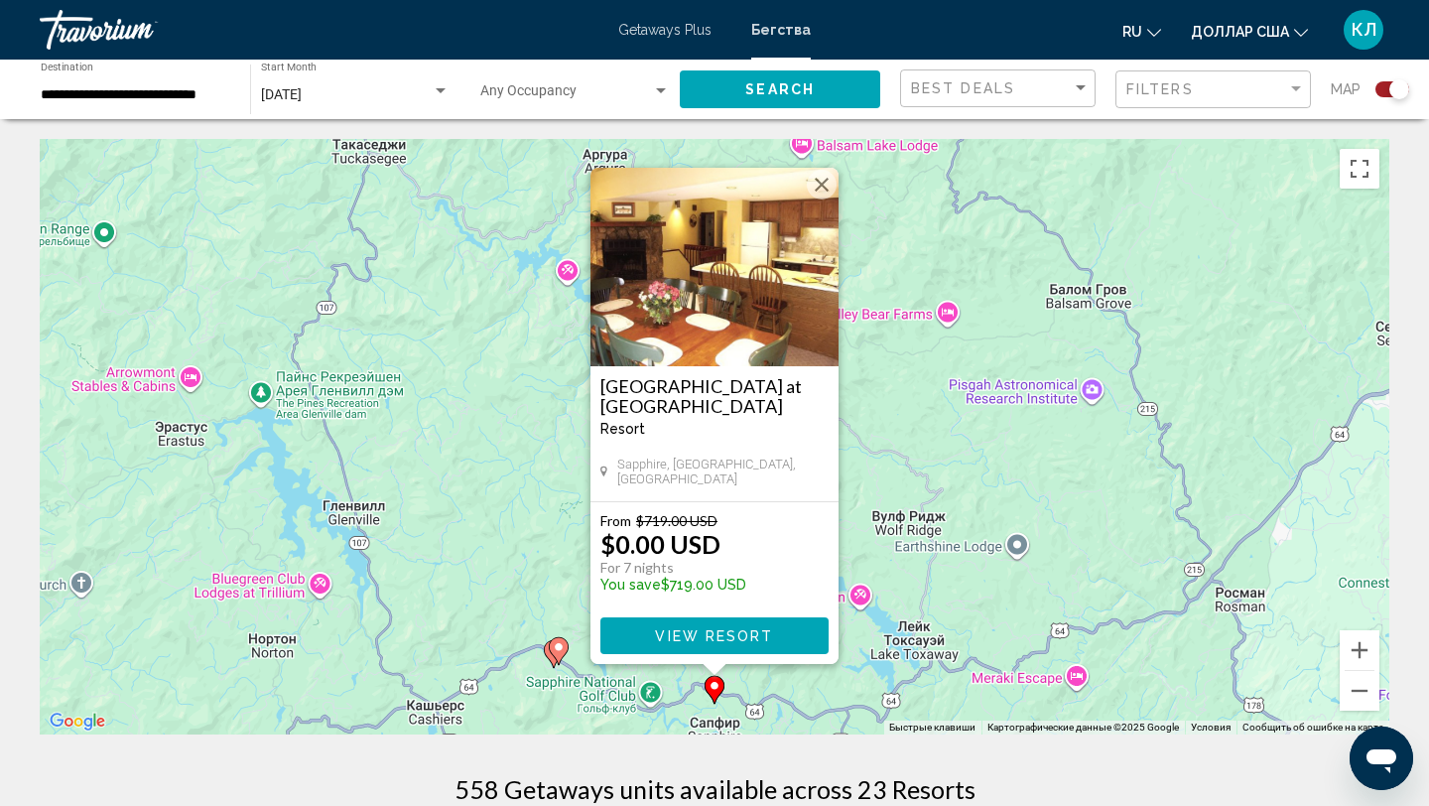
click at [561, 651] on image "Основное содержание" at bounding box center [559, 647] width 12 height 12
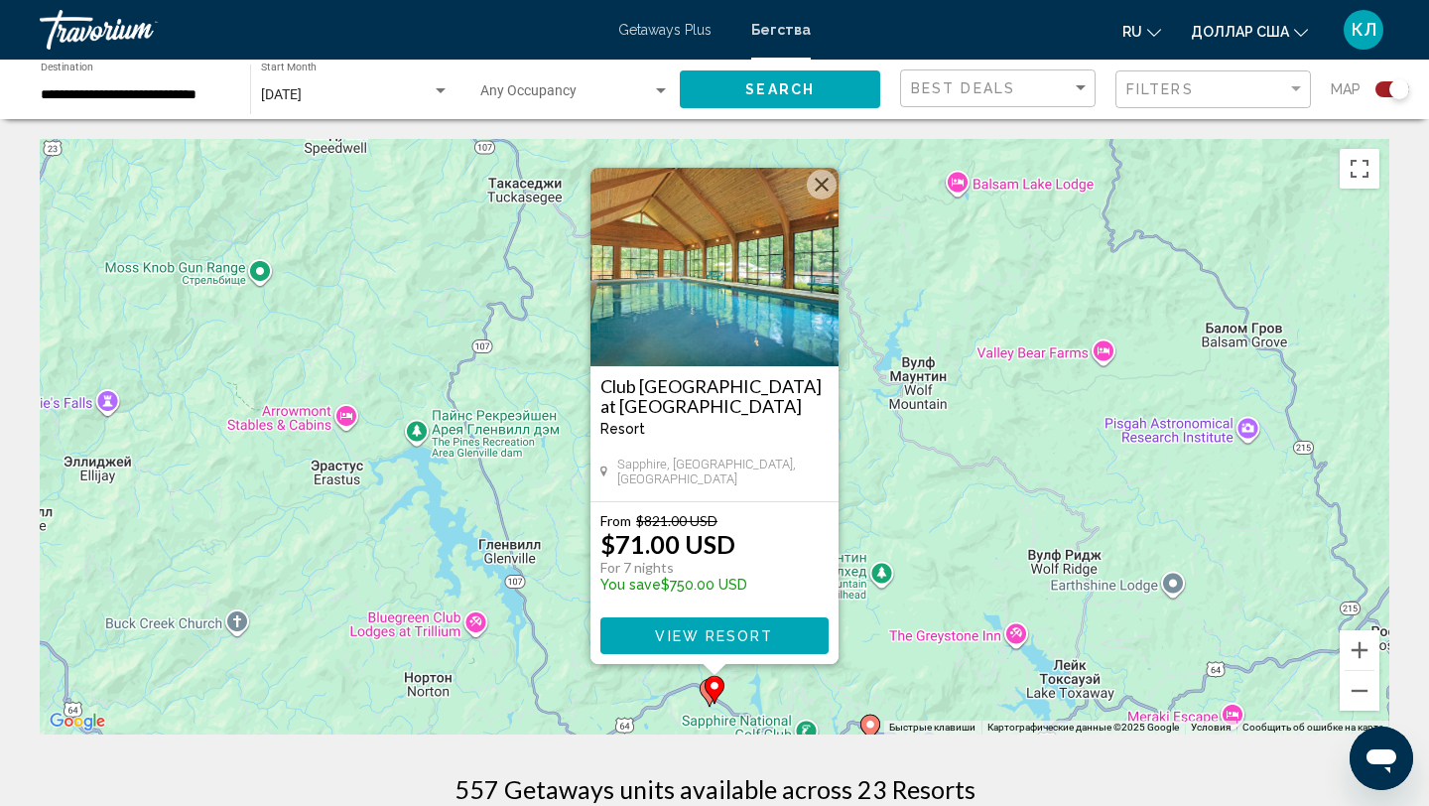
click at [706, 695] on gmp-advanced-marker "Основное содержание" at bounding box center [714, 690] width 20 height 30
click at [708, 695] on gmp-advanced-marker "Основное содержание" at bounding box center [714, 690] width 20 height 30
click at [1365, 653] on button "Увеличить" at bounding box center [1360, 650] width 40 height 40
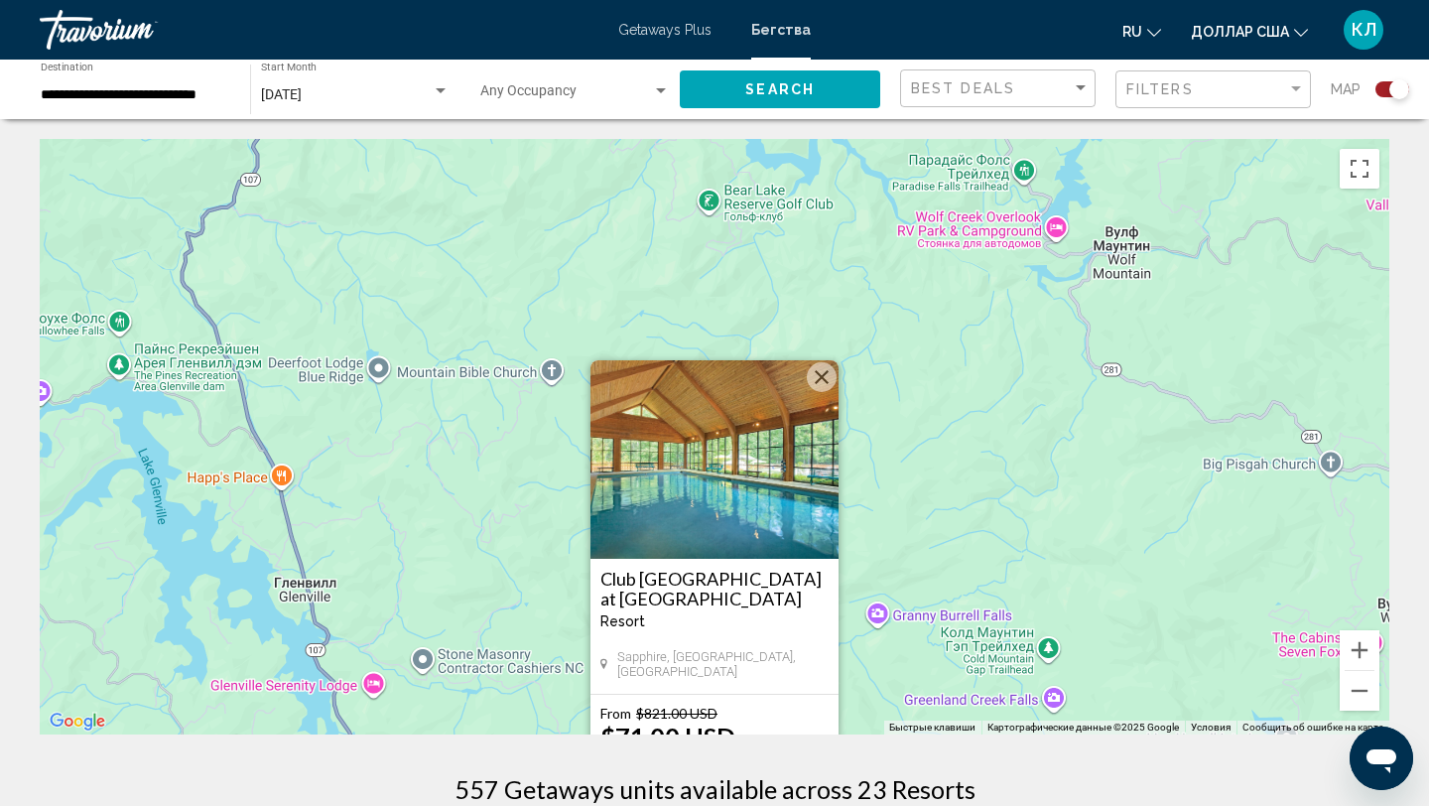
drag, startPoint x: 1142, startPoint y: 571, endPoint x: 1159, endPoint y: 171, distance: 400.2
click at [1159, 171] on div "Чтобы активировать перетаскивание с помощью клавиатуры, нажмите Alt + Ввод. Пос…" at bounding box center [714, 436] width 1349 height 595
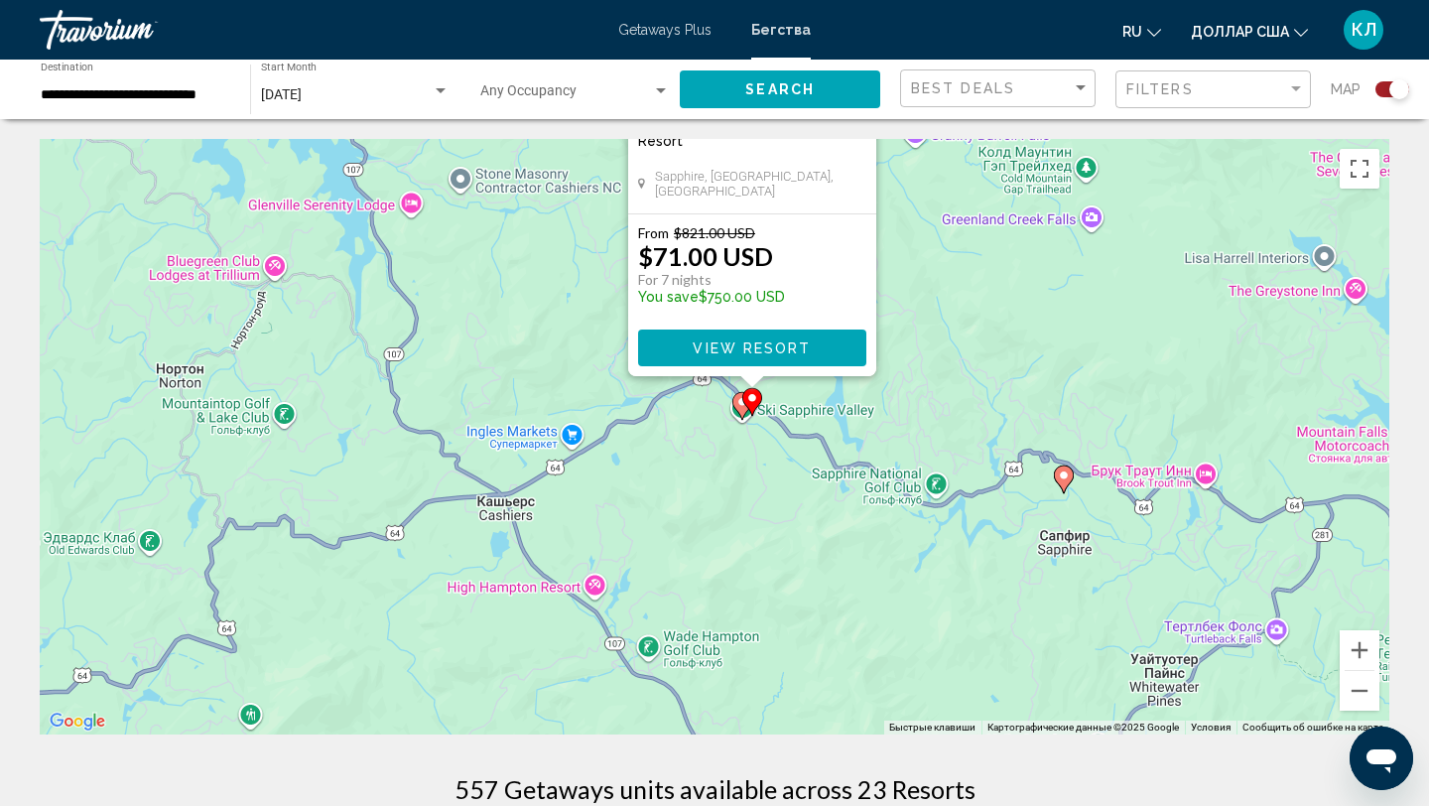
click at [742, 404] on gmp-advanced-marker "Основное содержание" at bounding box center [752, 402] width 20 height 30
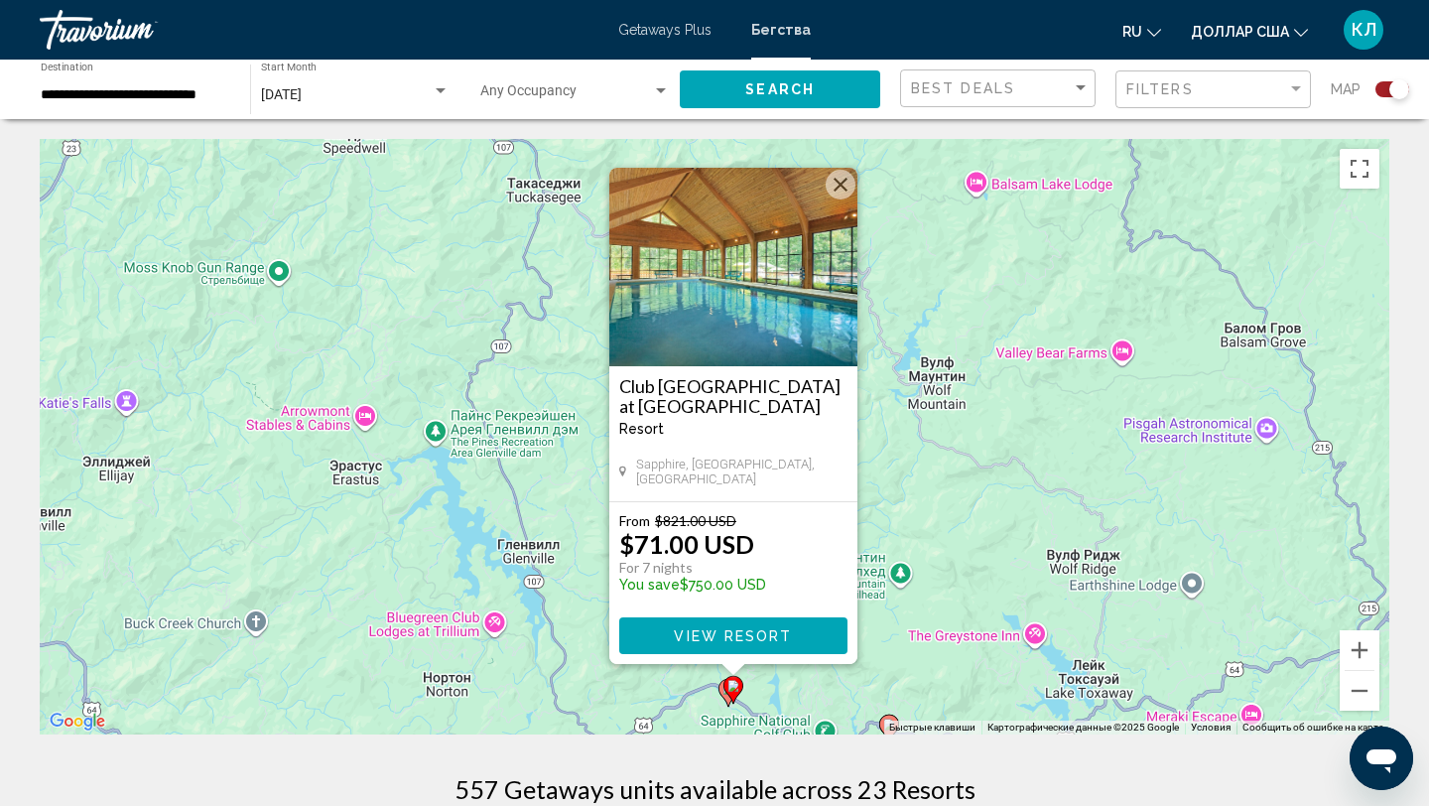
click at [727, 696] on gmp-advanced-marker "Основное содержание" at bounding box center [733, 690] width 20 height 30
click at [1356, 651] on button "Увеличить" at bounding box center [1360, 650] width 40 height 40
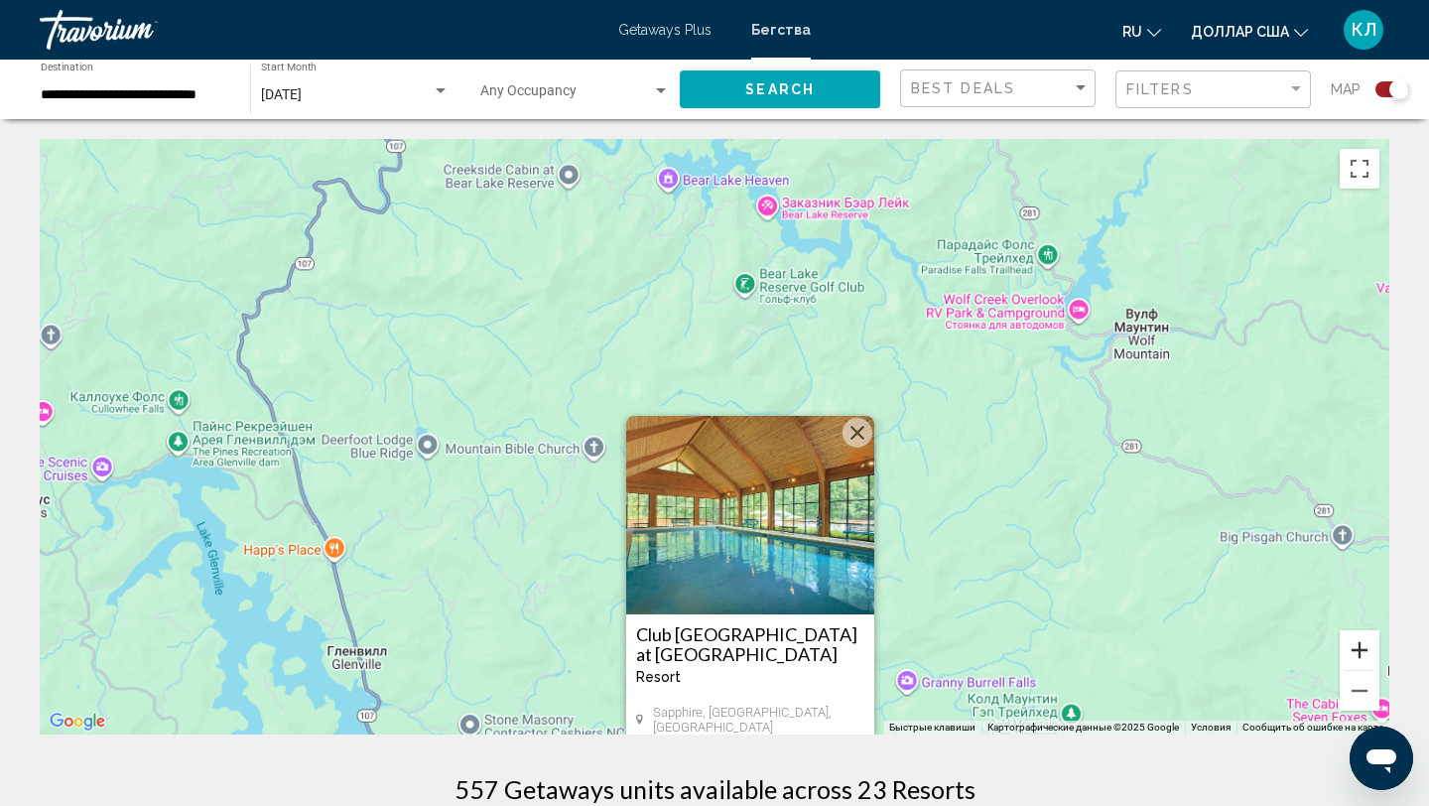
click at [1356, 651] on button "Увеличить" at bounding box center [1360, 650] width 40 height 40
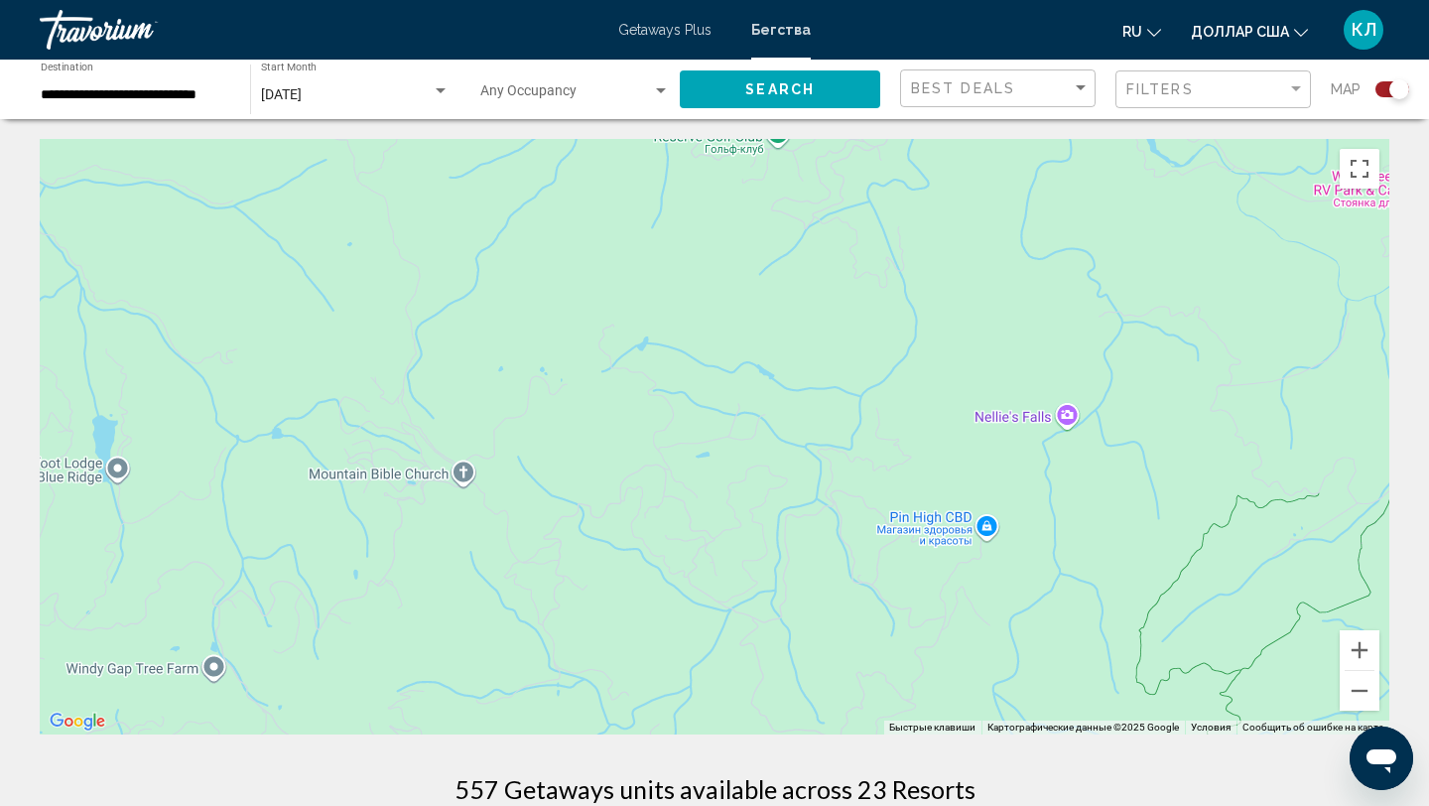
drag, startPoint x: 1110, startPoint y: 616, endPoint x: 1113, endPoint y: 220, distance: 395.9
click at [1113, 220] on div "Чтобы активировать перетаскивание с помощью клавиатуры, нажмите Alt + Ввод. Пос…" at bounding box center [714, 436] width 1349 height 595
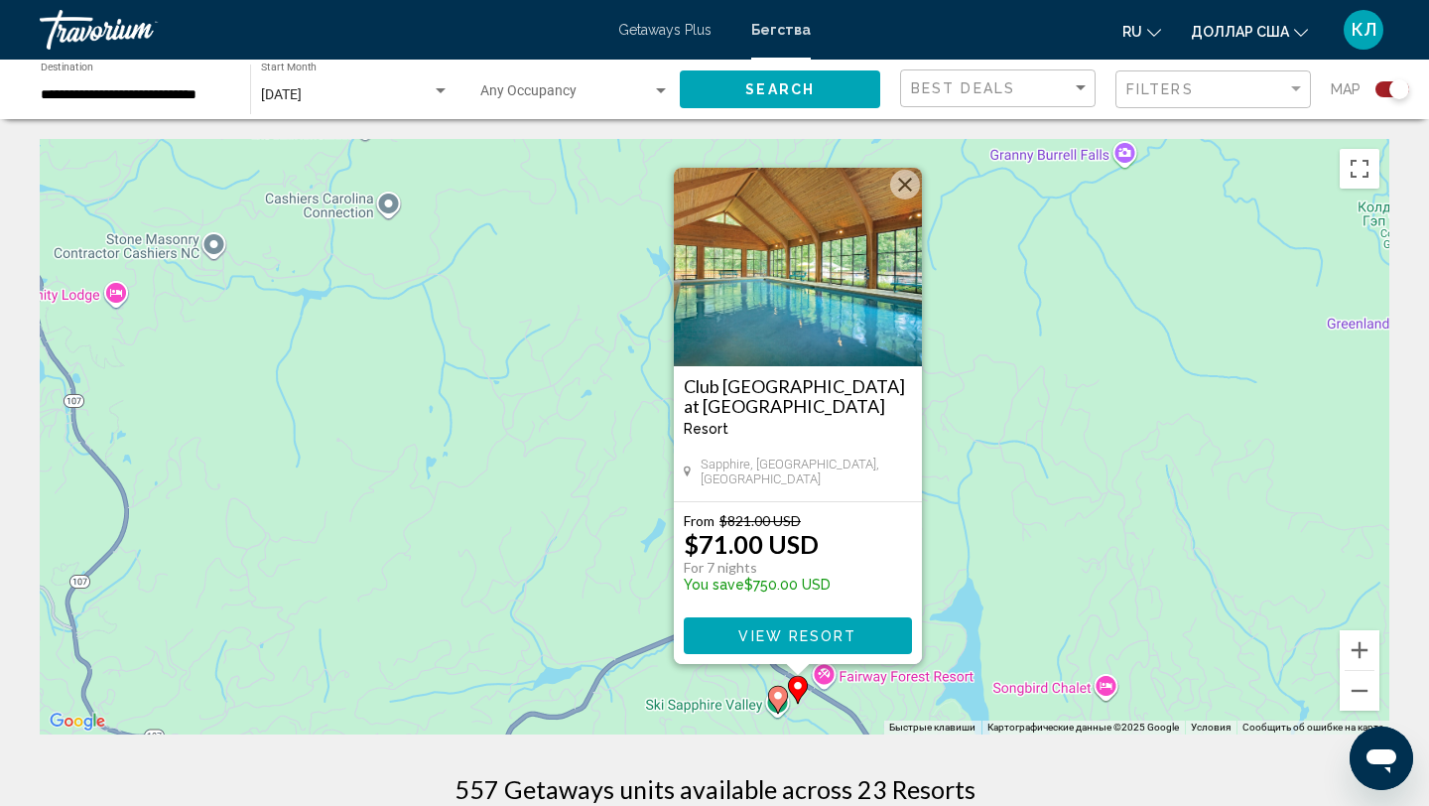
drag, startPoint x: 867, startPoint y: 590, endPoint x: 977, endPoint y: 231, distance: 375.7
click at [978, 231] on div "Чтобы активировать перетаскивание с помощью клавиатуры, нажмите Alt + Ввод. Пос…" at bounding box center [714, 436] width 1349 height 595
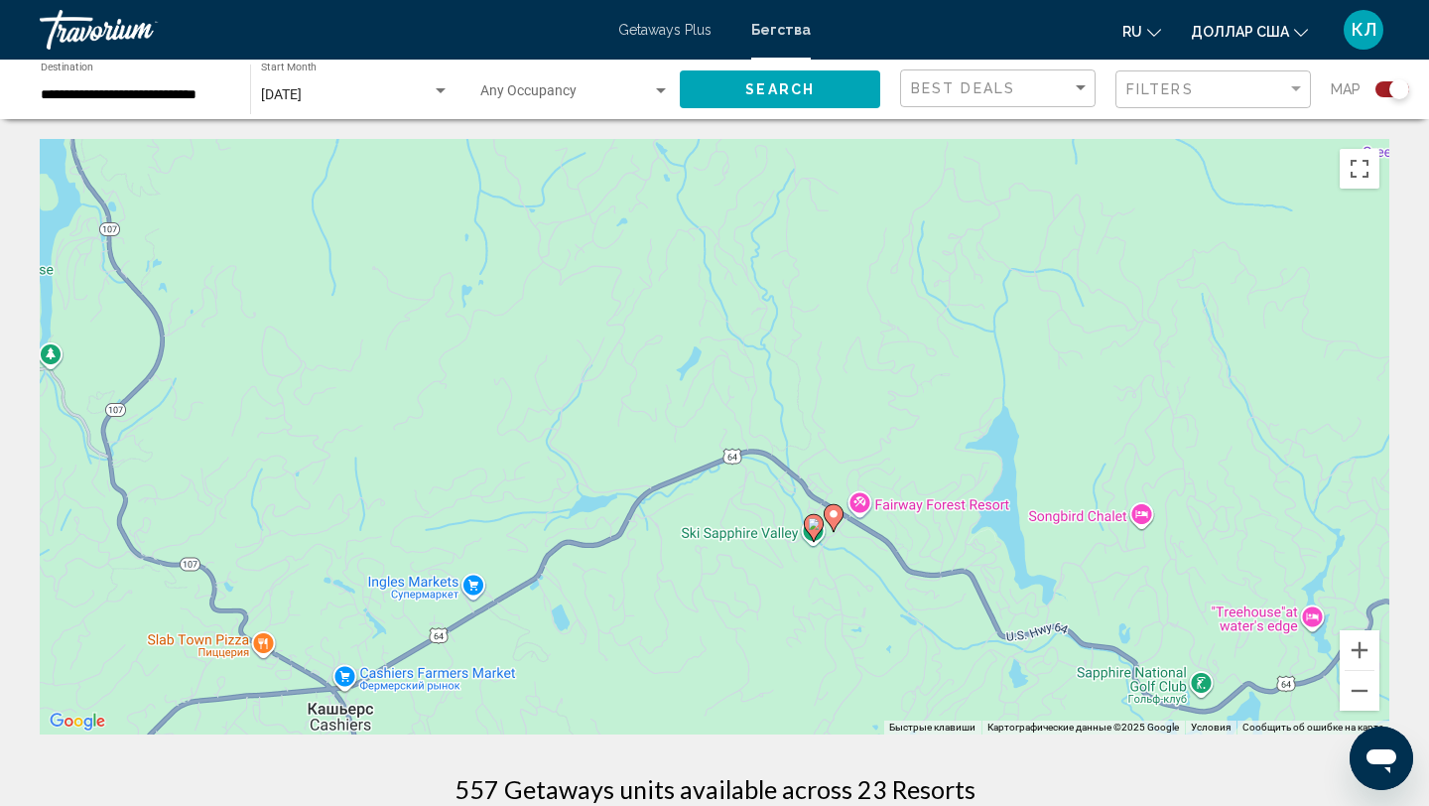
drag, startPoint x: 988, startPoint y: 447, endPoint x: 710, endPoint y: 546, distance: 294.7
click at [720, 534] on div "Чтобы активировать перетаскивание с помощью клавиатуры, нажмите Alt + Ввод. Пос…" at bounding box center [714, 436] width 1349 height 595
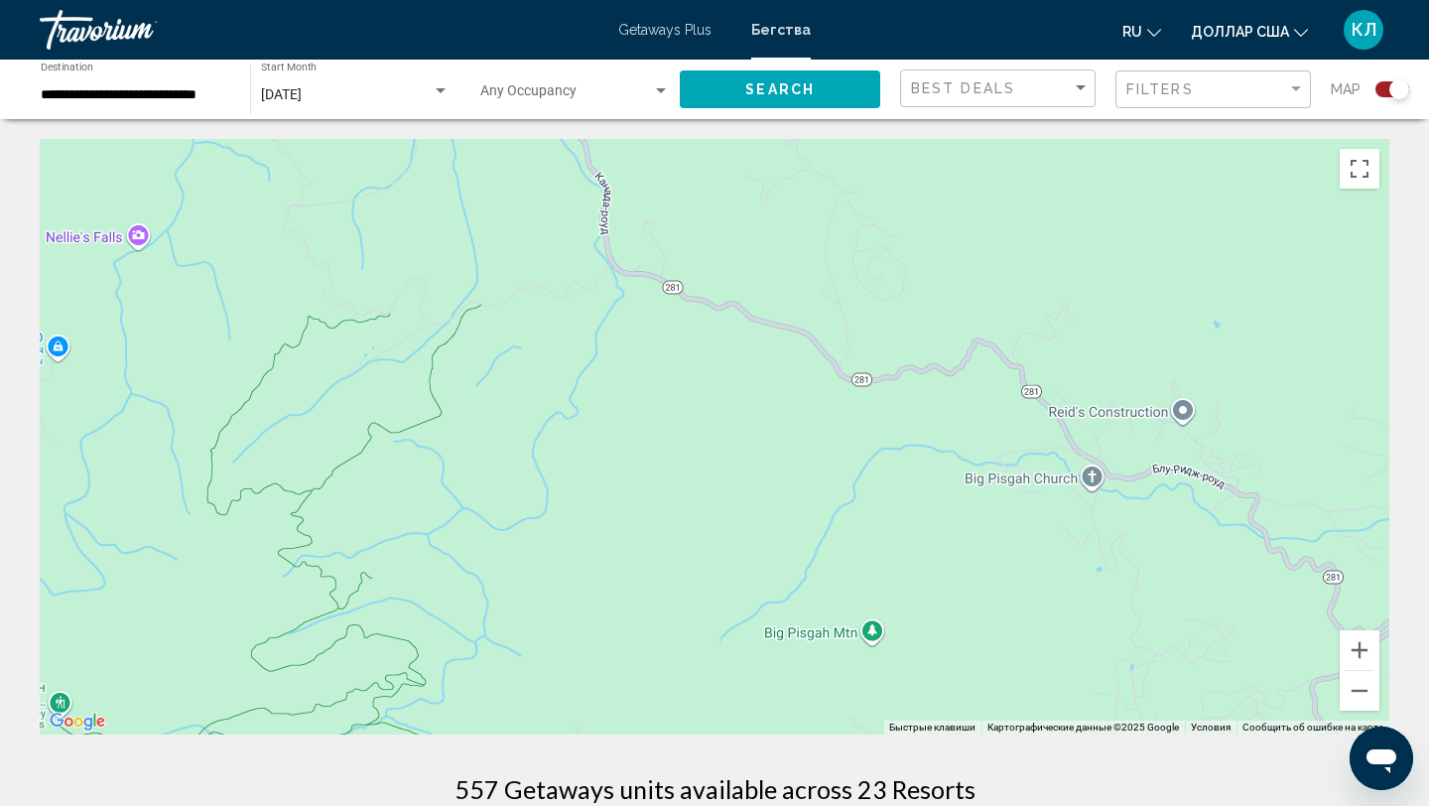
drag, startPoint x: 714, startPoint y: 537, endPoint x: 1247, endPoint y: -20, distance: 770.6
click at [1247, 0] on html "**********" at bounding box center [714, 403] width 1429 height 806
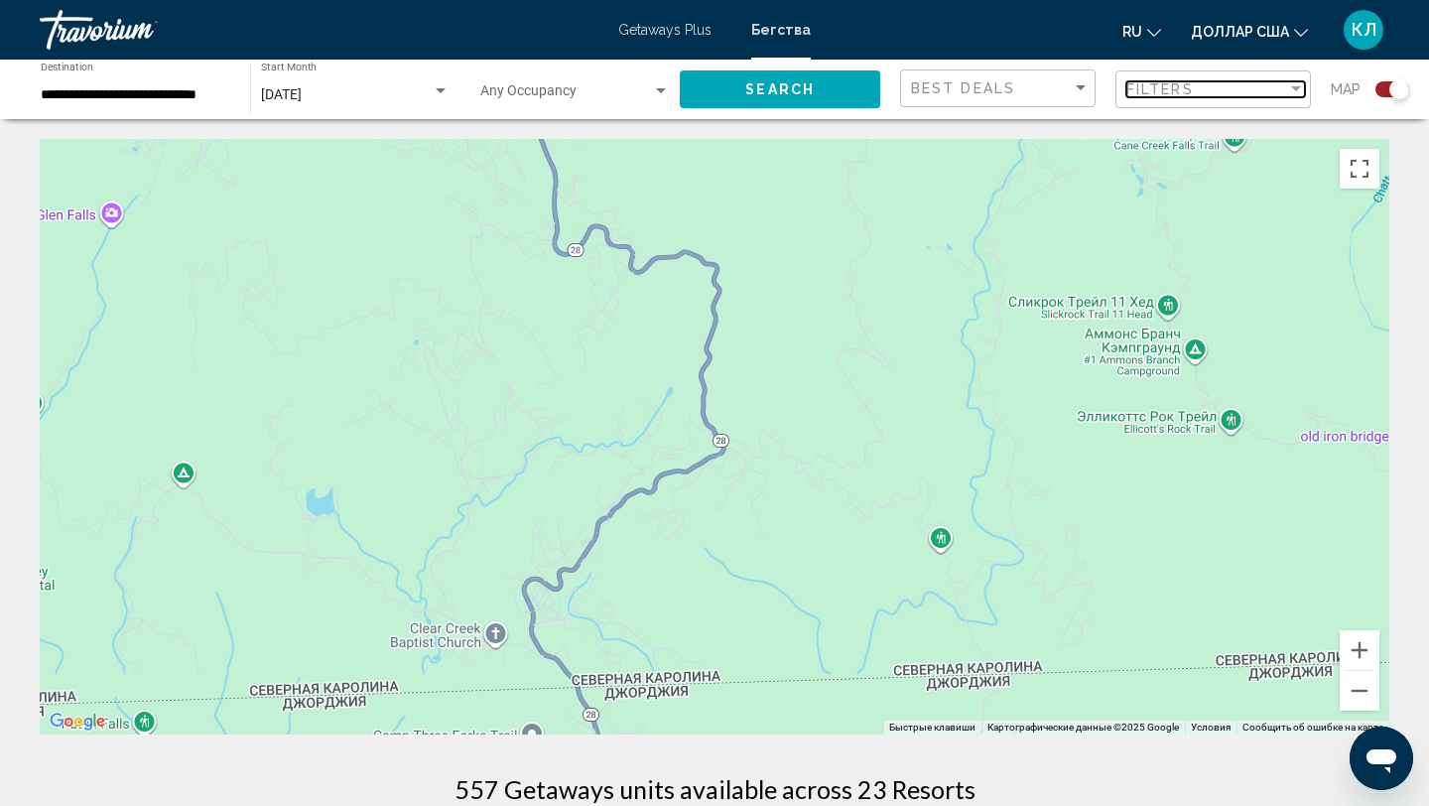
drag, startPoint x: 1120, startPoint y: 95, endPoint x: 1093, endPoint y: 114, distance: 32.8
click at [1093, 114] on app-map-search-filters "Best Deals Filters Map" at bounding box center [1154, 90] width 509 height 60
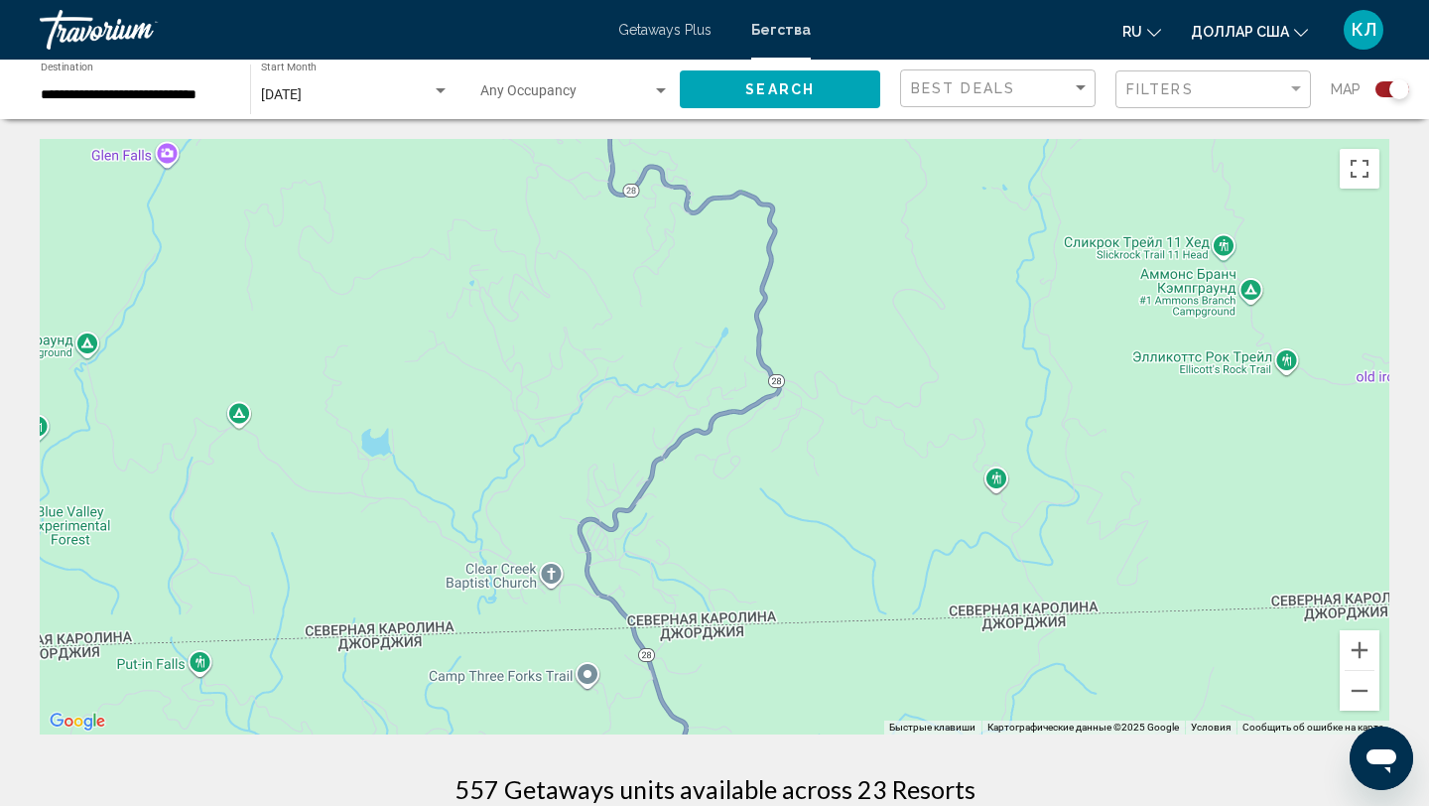
drag, startPoint x: 1061, startPoint y: 246, endPoint x: 773, endPoint y: 452, distance: 354.1
click at [773, 451] on div "Основное содержание" at bounding box center [714, 436] width 1349 height 595
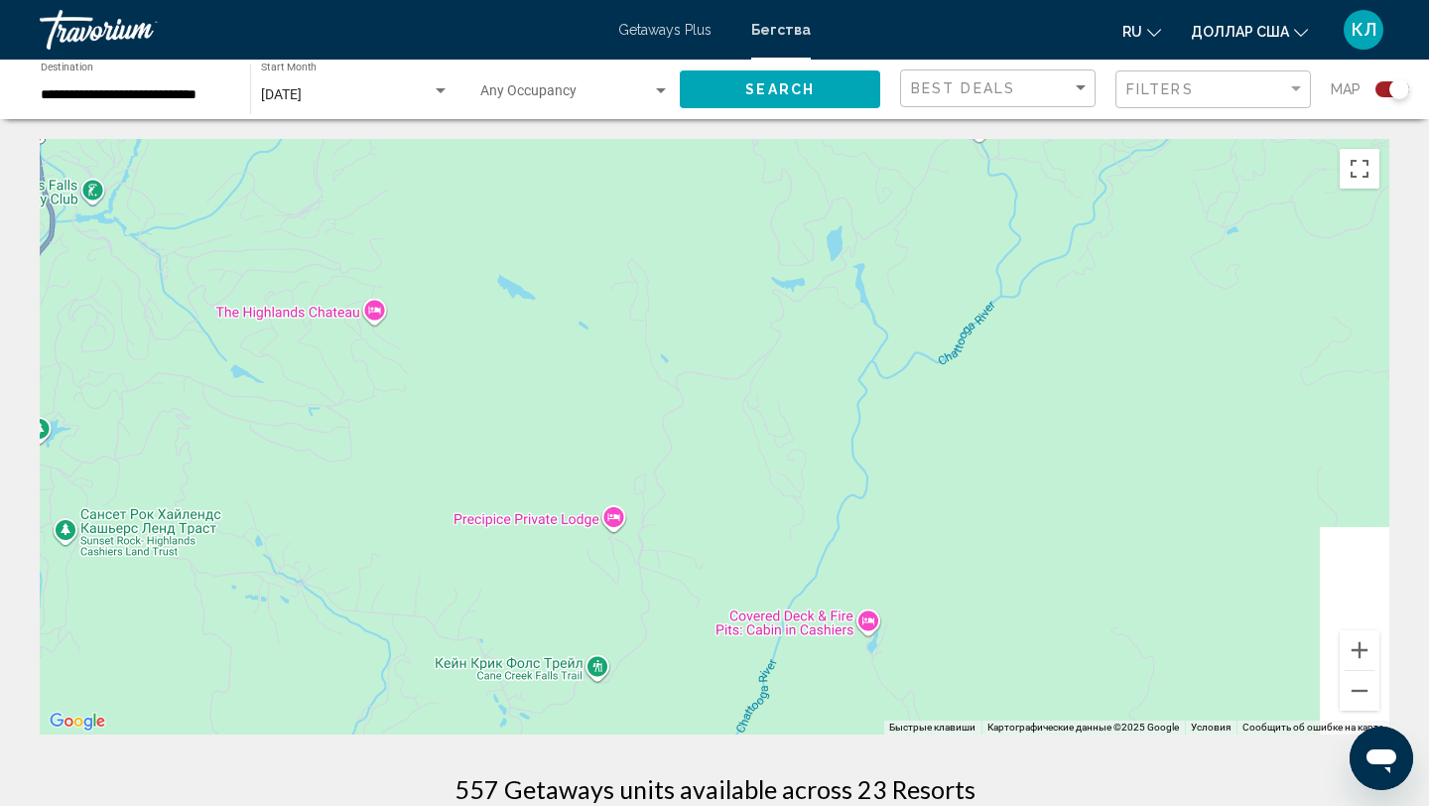
drag, startPoint x: 773, startPoint y: 452, endPoint x: 627, endPoint y: 628, distance: 228.3
click at [626, 634] on div "Основное содержание" at bounding box center [714, 436] width 1349 height 595
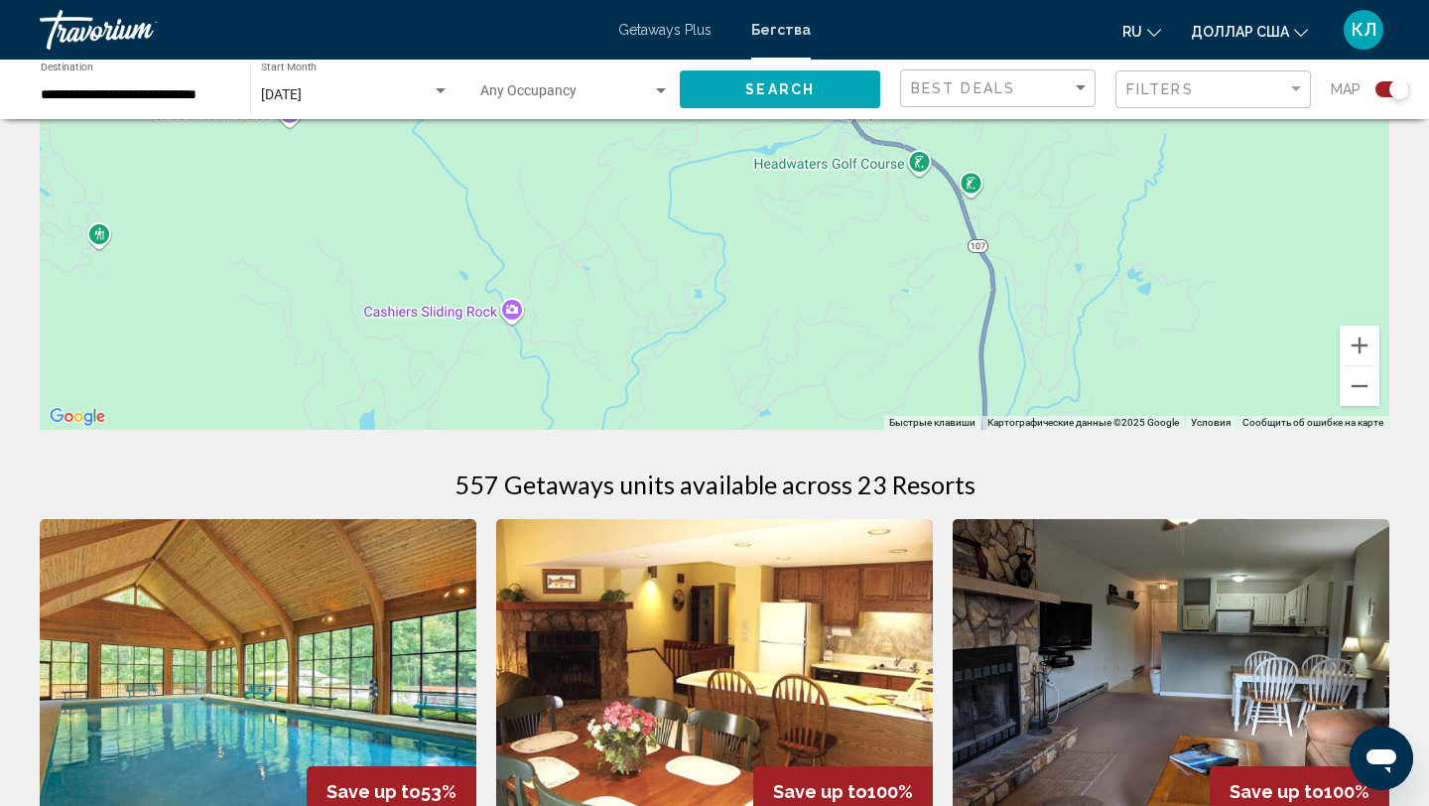
scroll to position [361, 0]
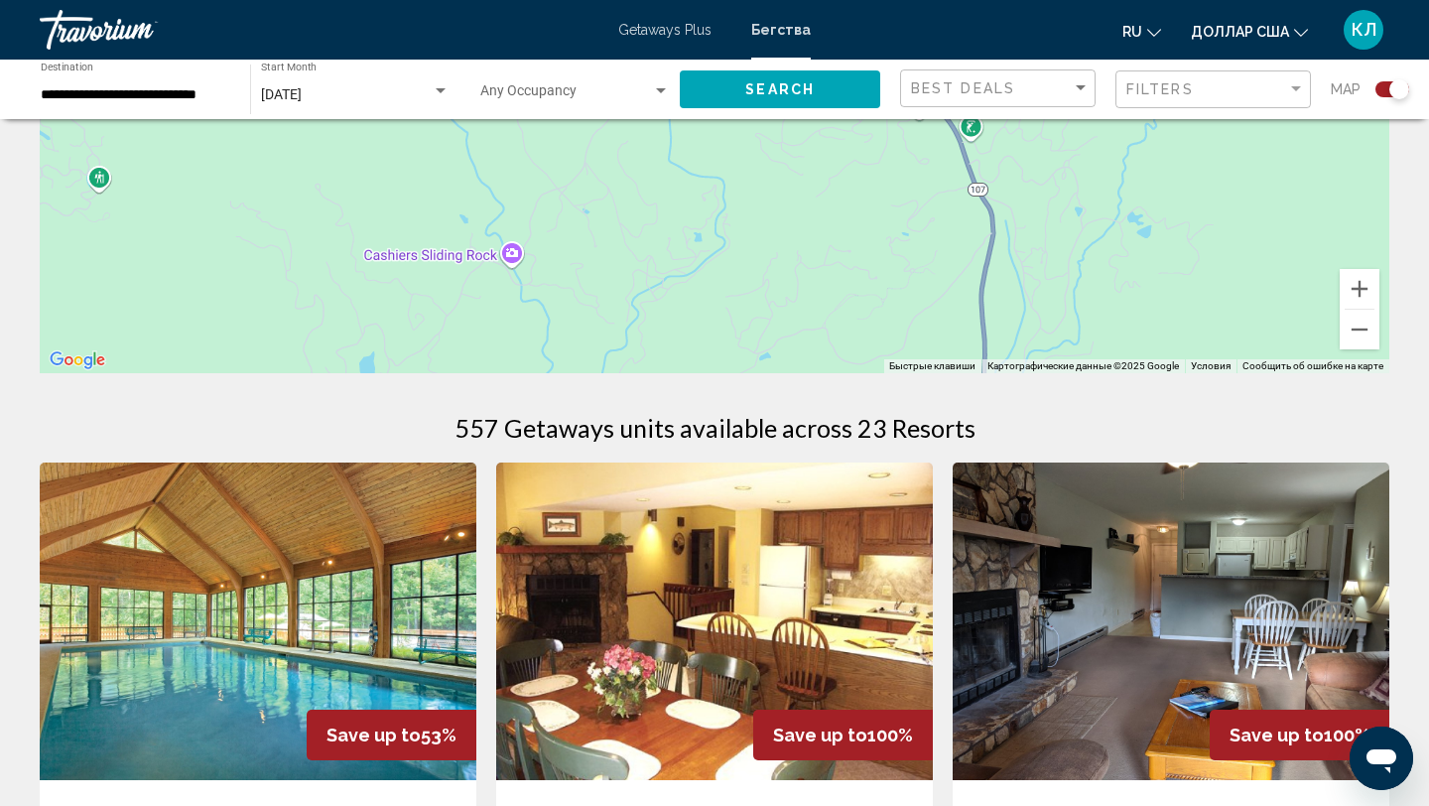
drag, startPoint x: 755, startPoint y: 530, endPoint x: 290, endPoint y: 801, distance: 538.5
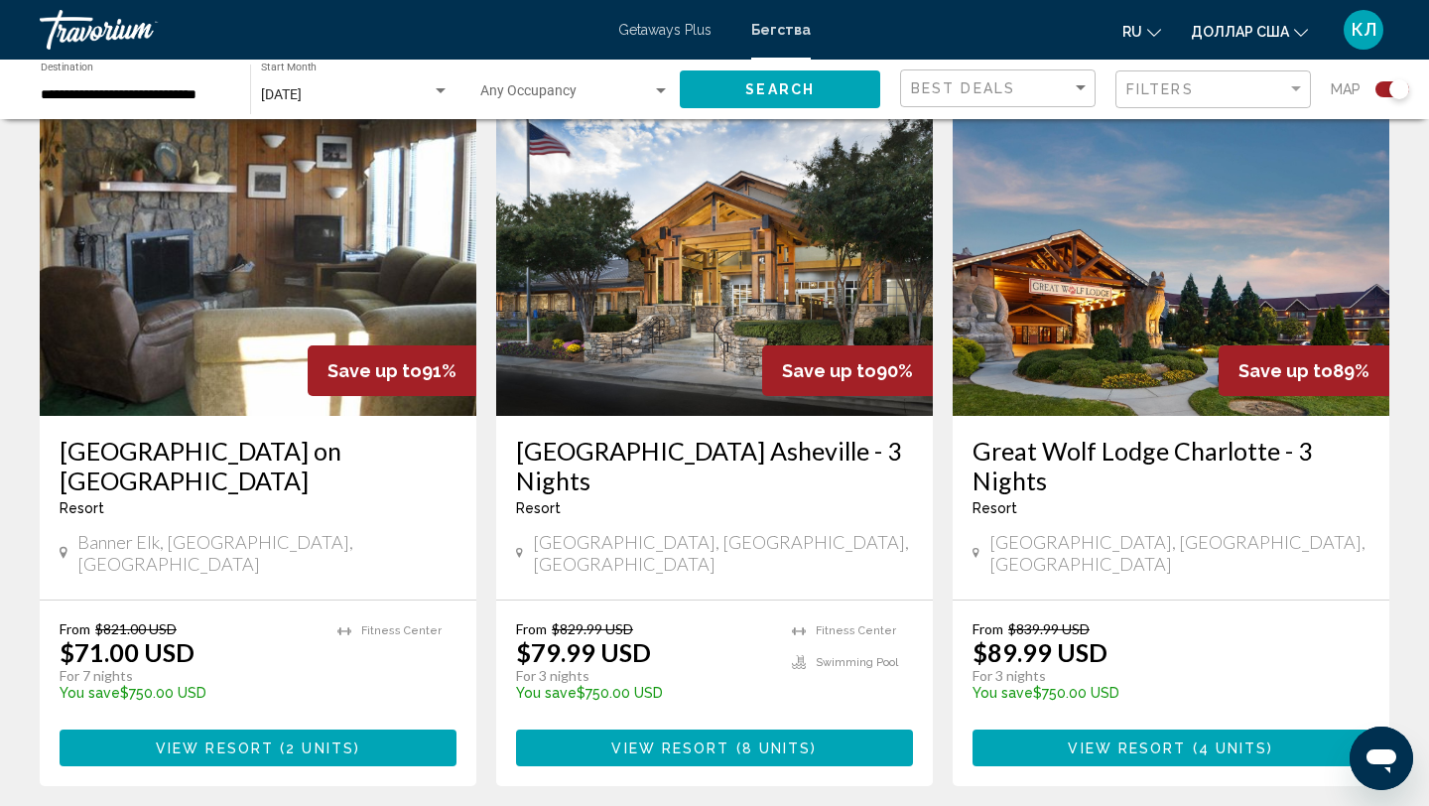
scroll to position [2184, 0]
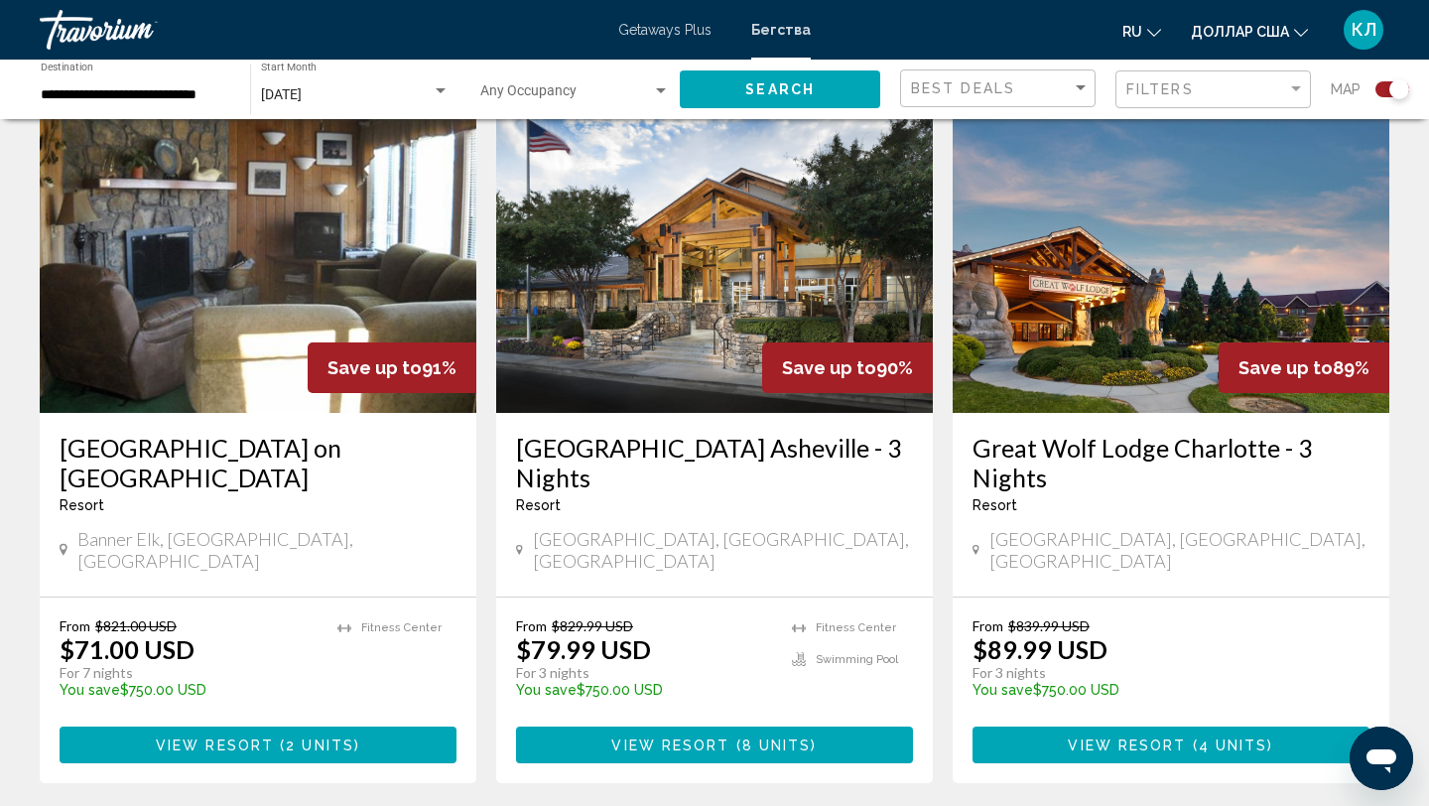
click at [1011, 433] on h3 "Great Wolf Lodge Charlotte - 3 Nights" at bounding box center [1170, 463] width 397 height 60
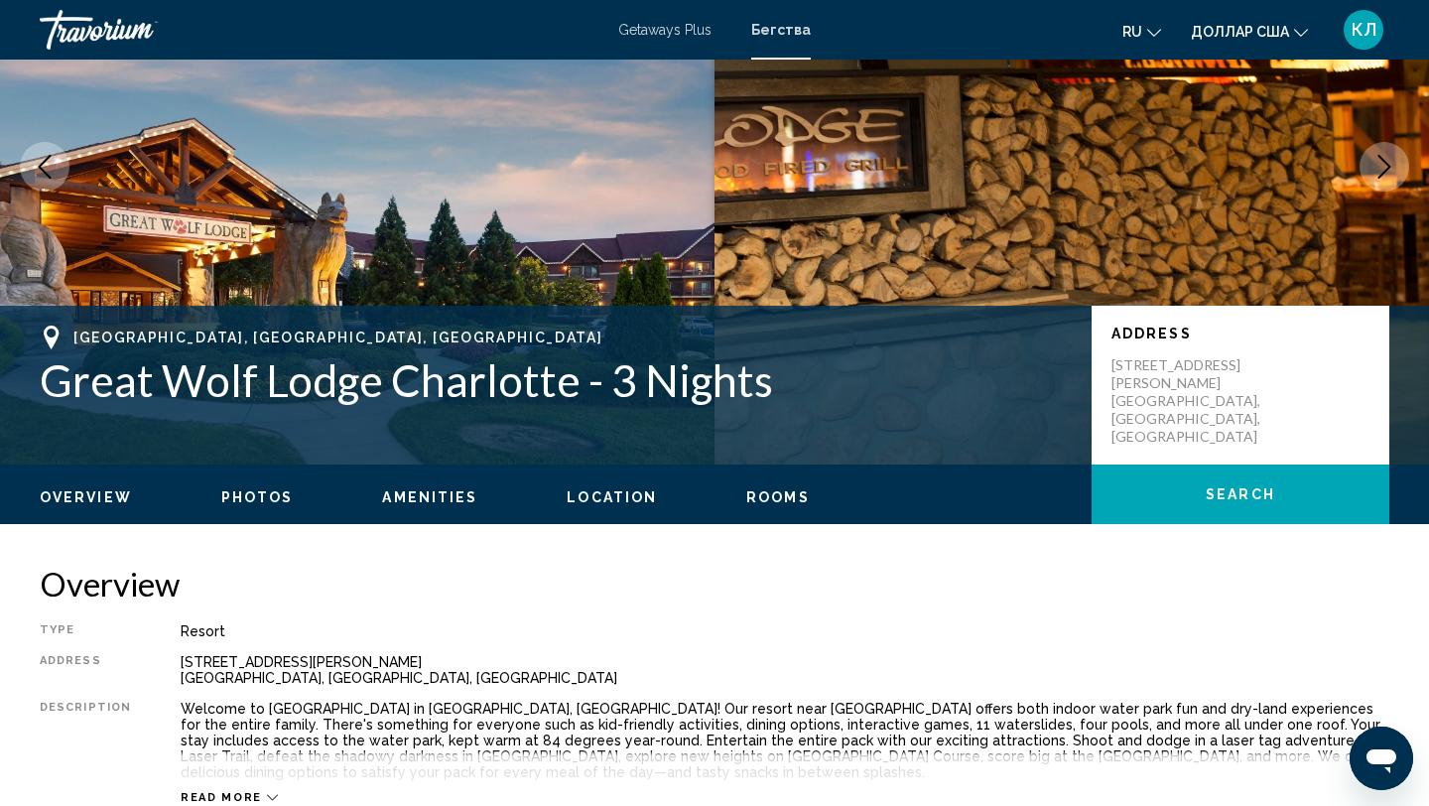
scroll to position [185, 0]
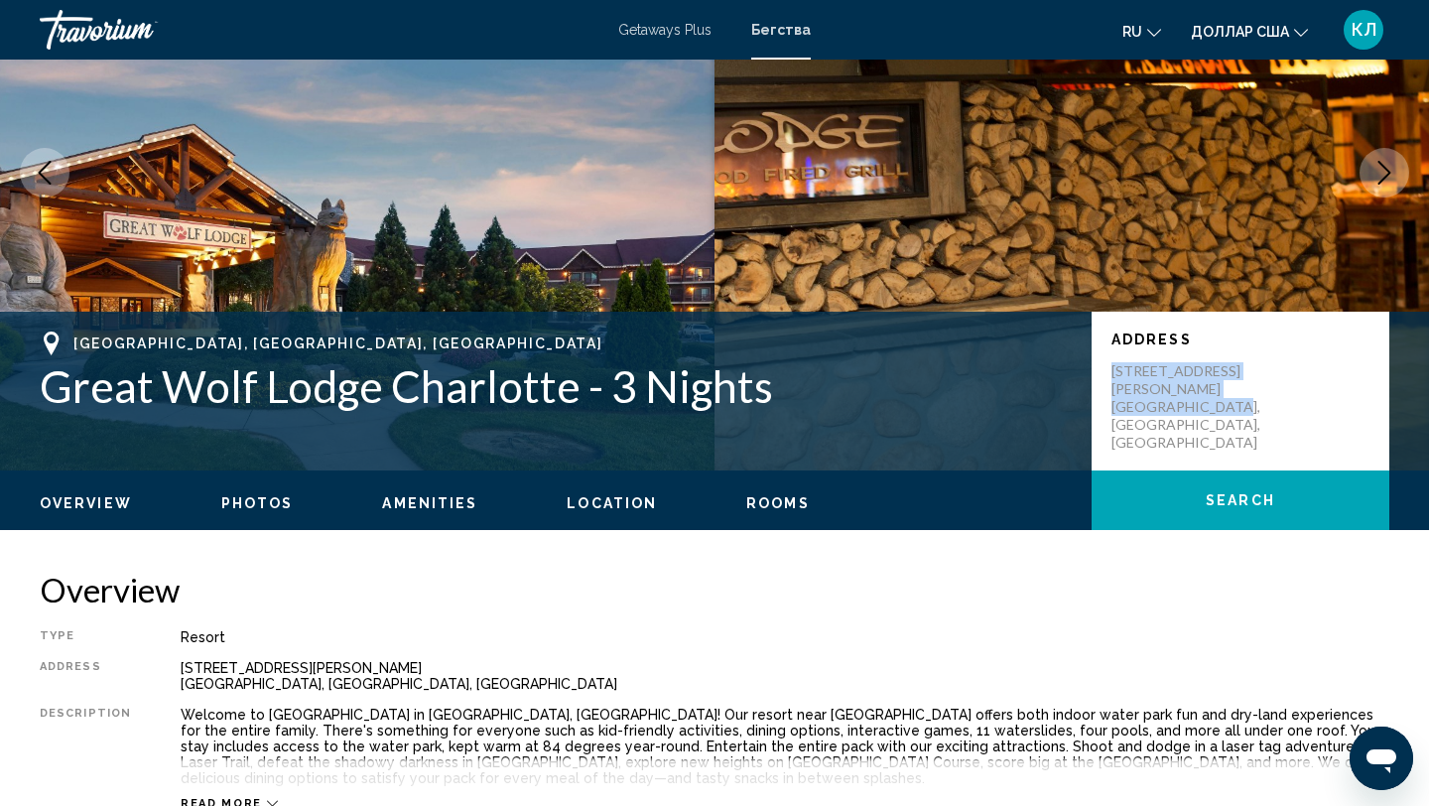
drag, startPoint x: 1114, startPoint y: 370, endPoint x: 1264, endPoint y: 409, distance: 154.7
click at [1267, 411] on div "Address 10175 Weddington Rd Concord, NC, USA" at bounding box center [1240, 391] width 298 height 159
copy p "10175 Weddington Rd Concord, NC, USA"
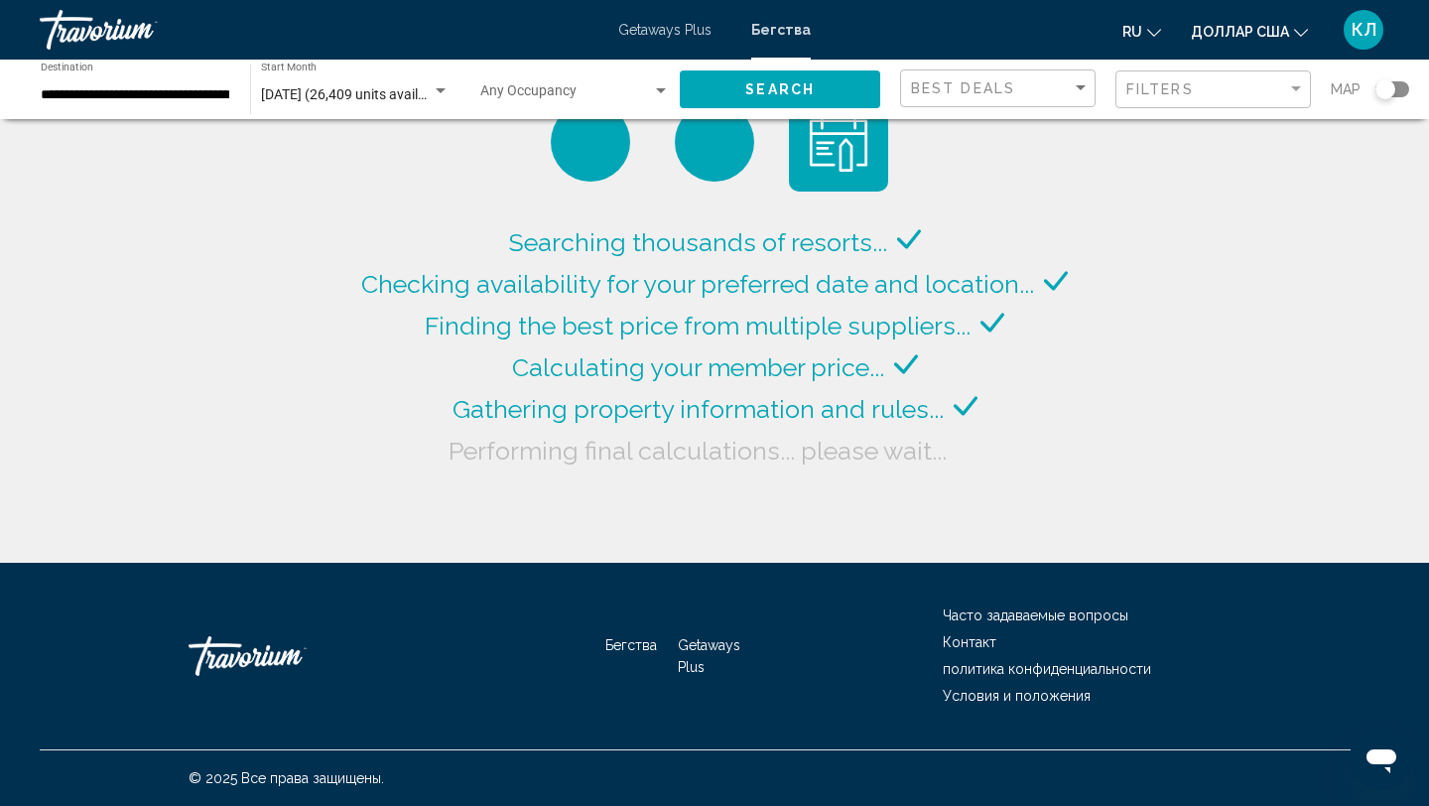
click at [1403, 89] on div "Search widget" at bounding box center [1392, 89] width 34 height 16
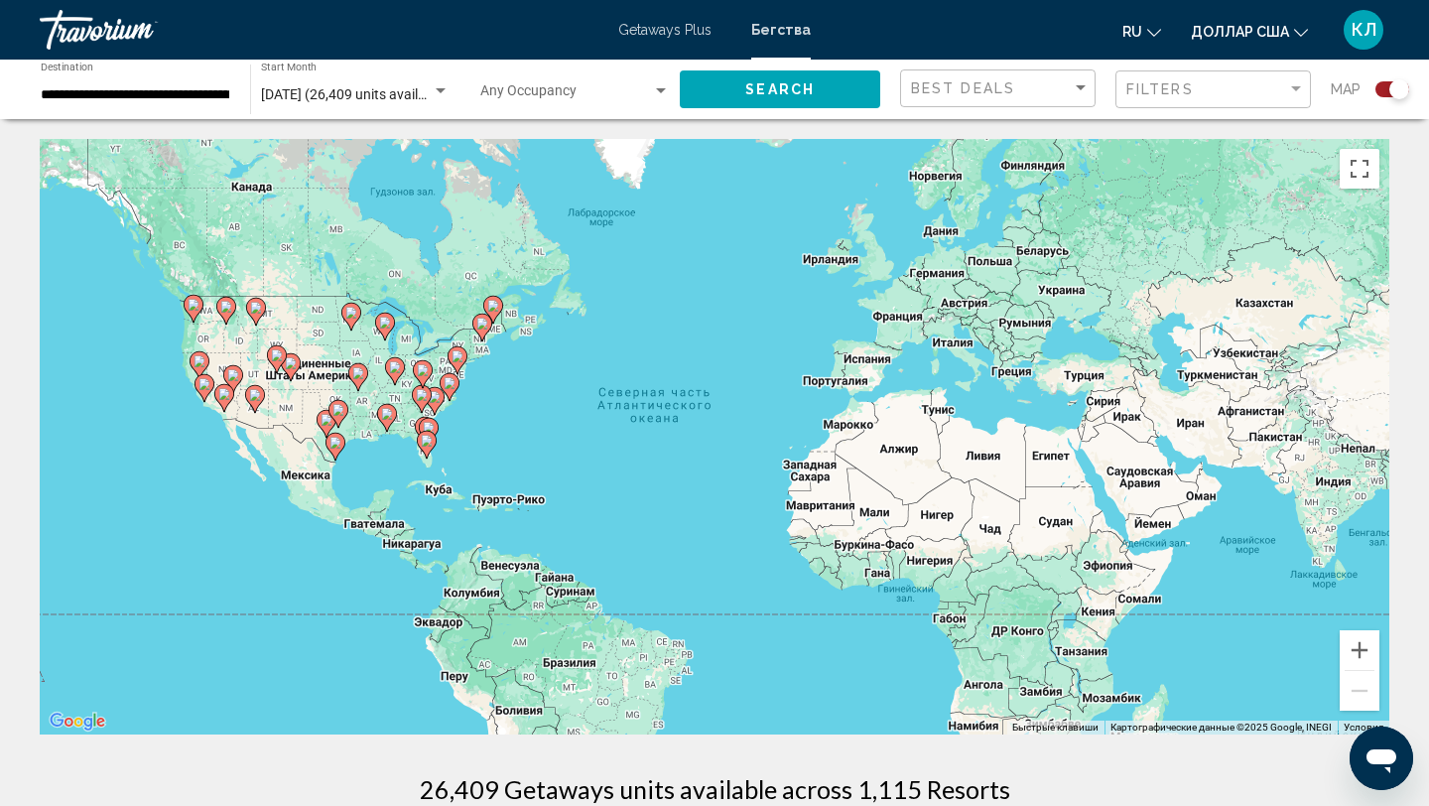
click at [432, 397] on image "Основное содержание" at bounding box center [435, 397] width 12 height 12
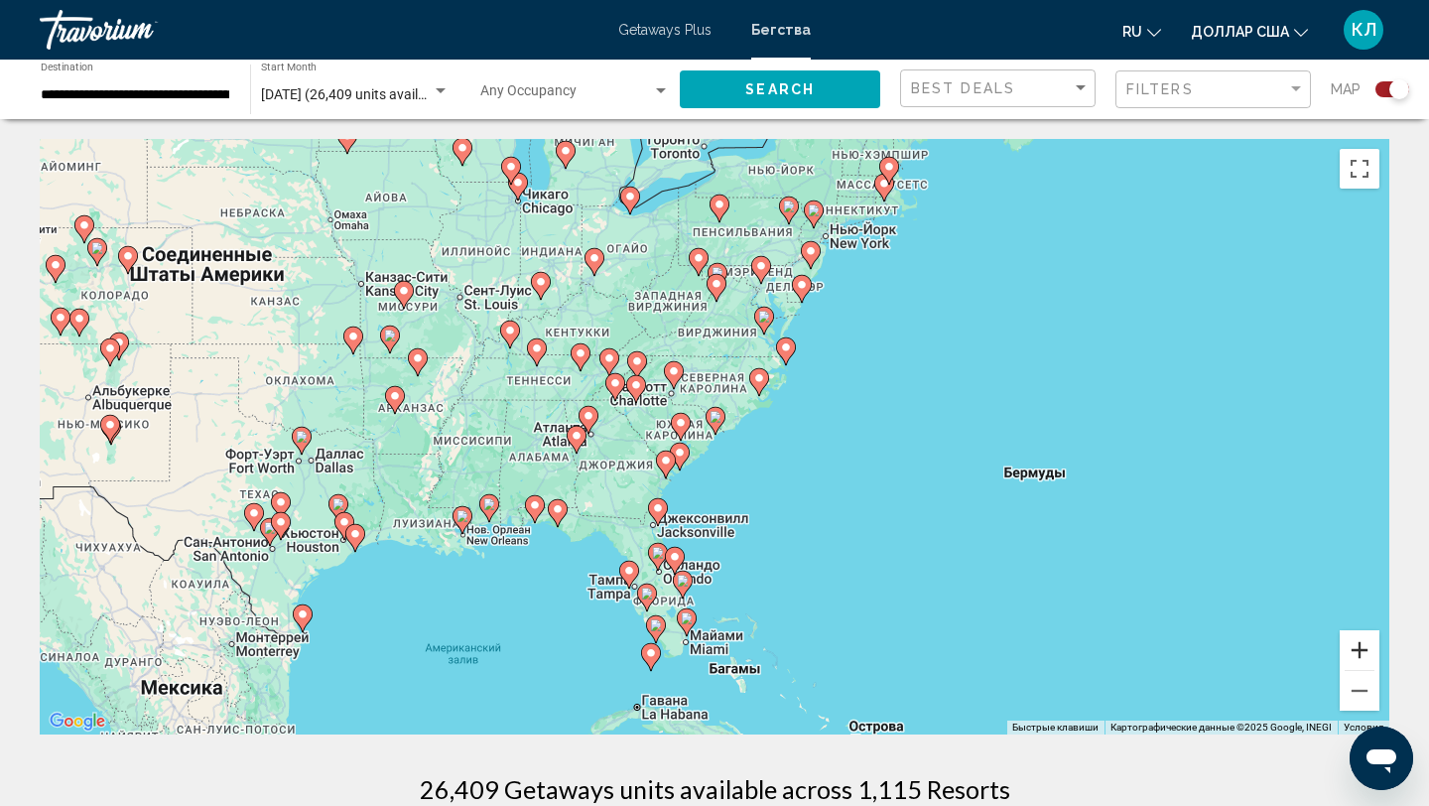
click at [1363, 648] on button "Увеличить" at bounding box center [1360, 650] width 40 height 40
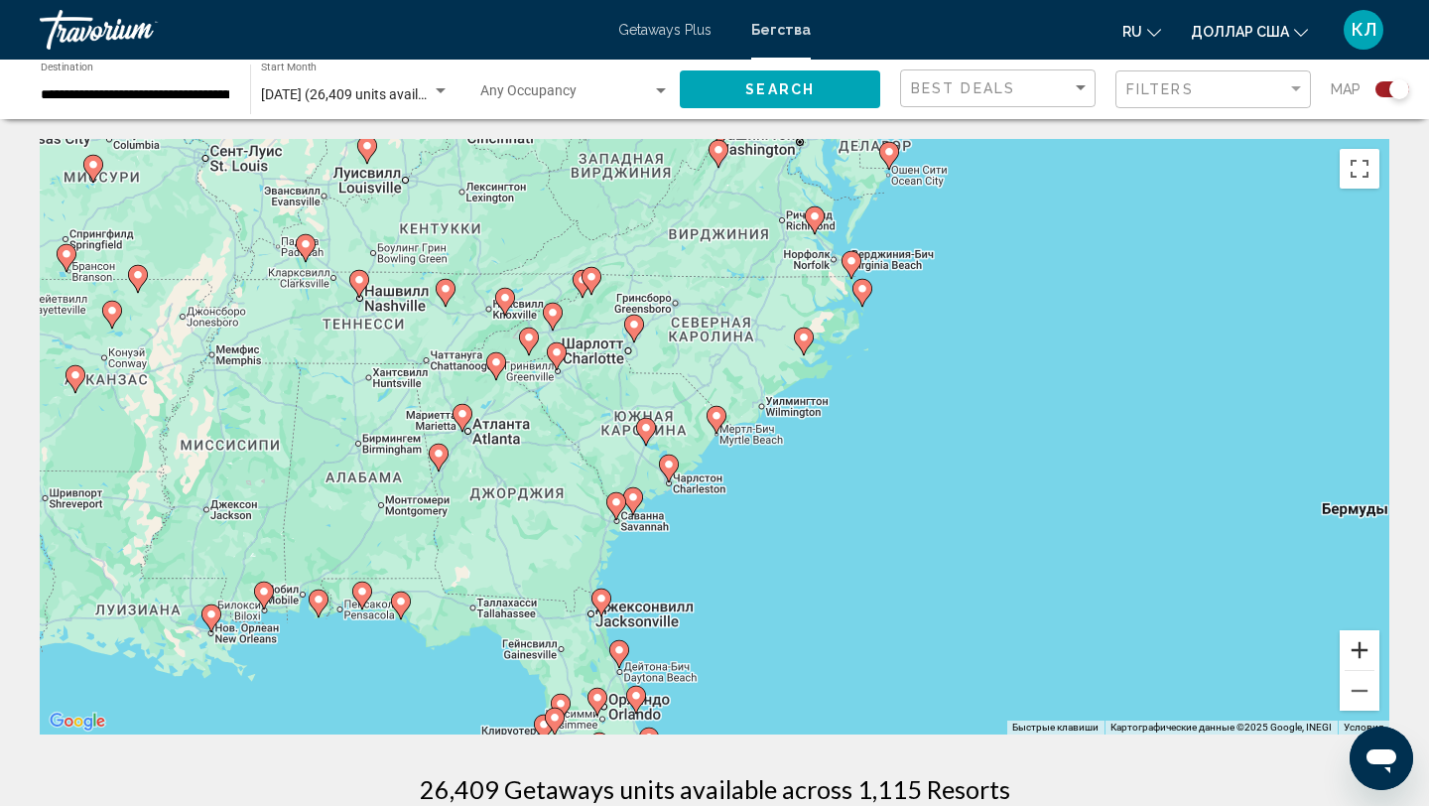
click at [1363, 648] on button "Увеличить" at bounding box center [1360, 650] width 40 height 40
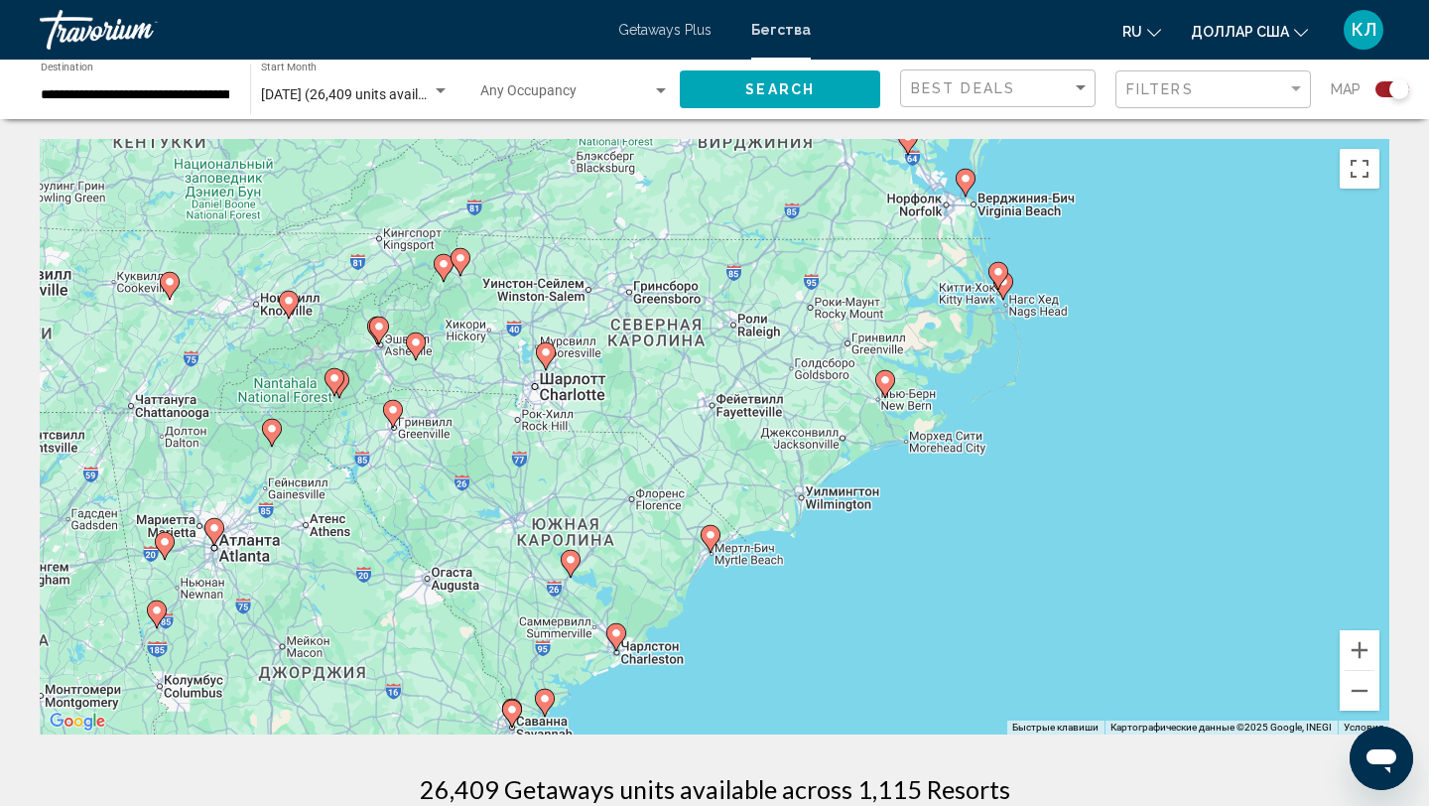
drag, startPoint x: 587, startPoint y: 285, endPoint x: 580, endPoint y: 407, distance: 122.2
click at [580, 408] on div "Для навигации используйте клавиши со стрелками. Чтобы активировать перетаскиван…" at bounding box center [714, 436] width 1349 height 595
click at [547, 355] on image "Основное содержание" at bounding box center [545, 351] width 12 height 12
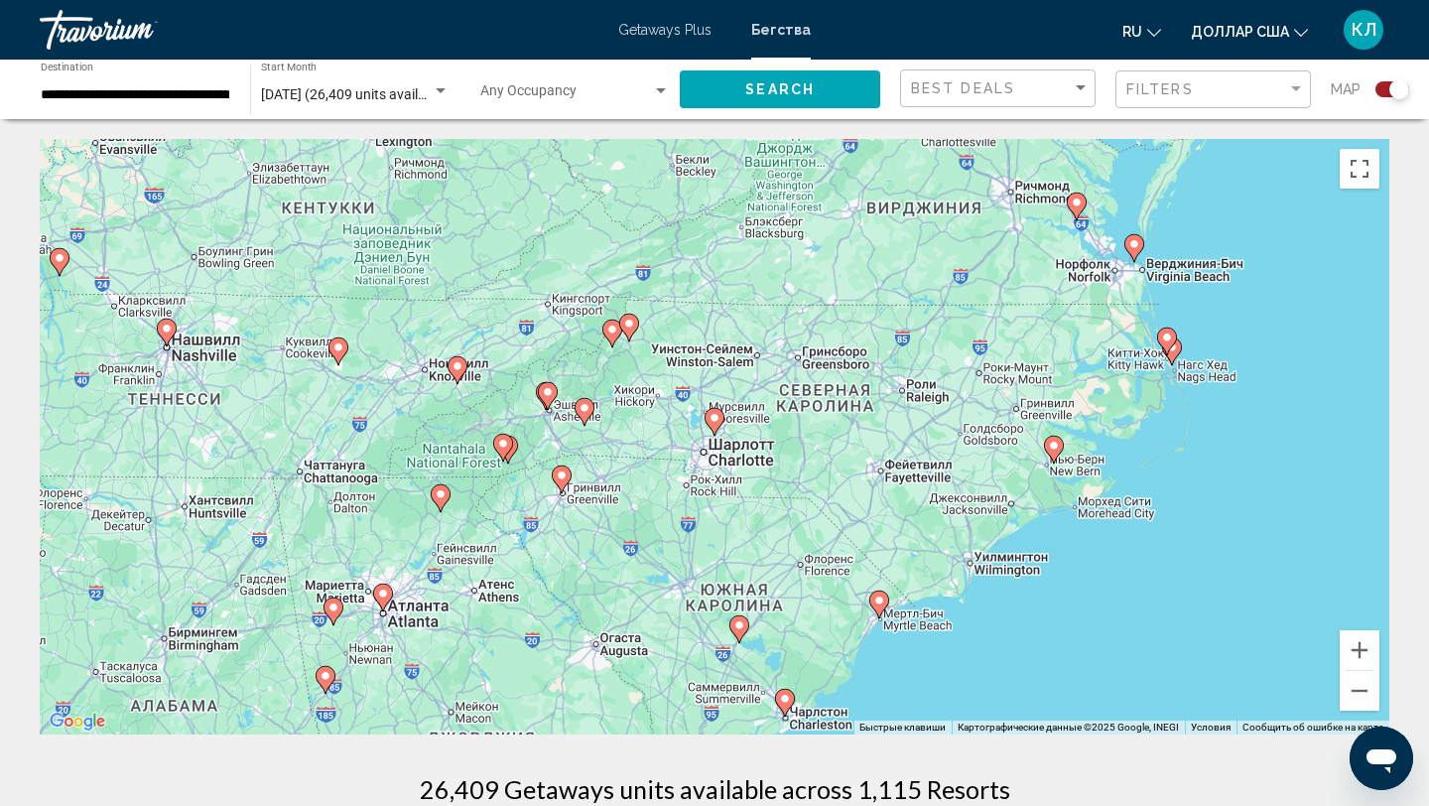
click at [714, 425] on icon "Основное содержание" at bounding box center [714, 422] width 18 height 26
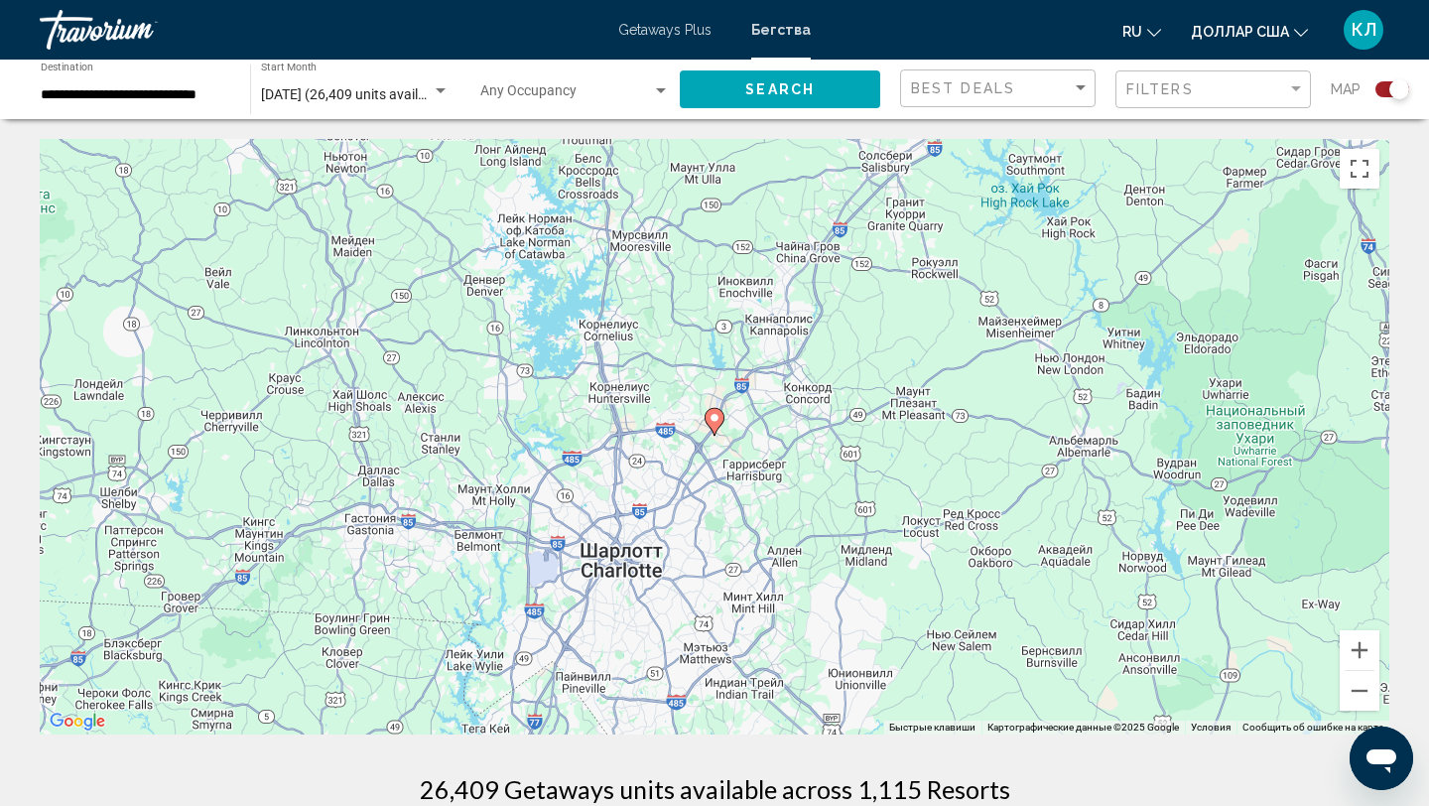
click at [715, 419] on image "Основное содержание" at bounding box center [714, 418] width 12 height 12
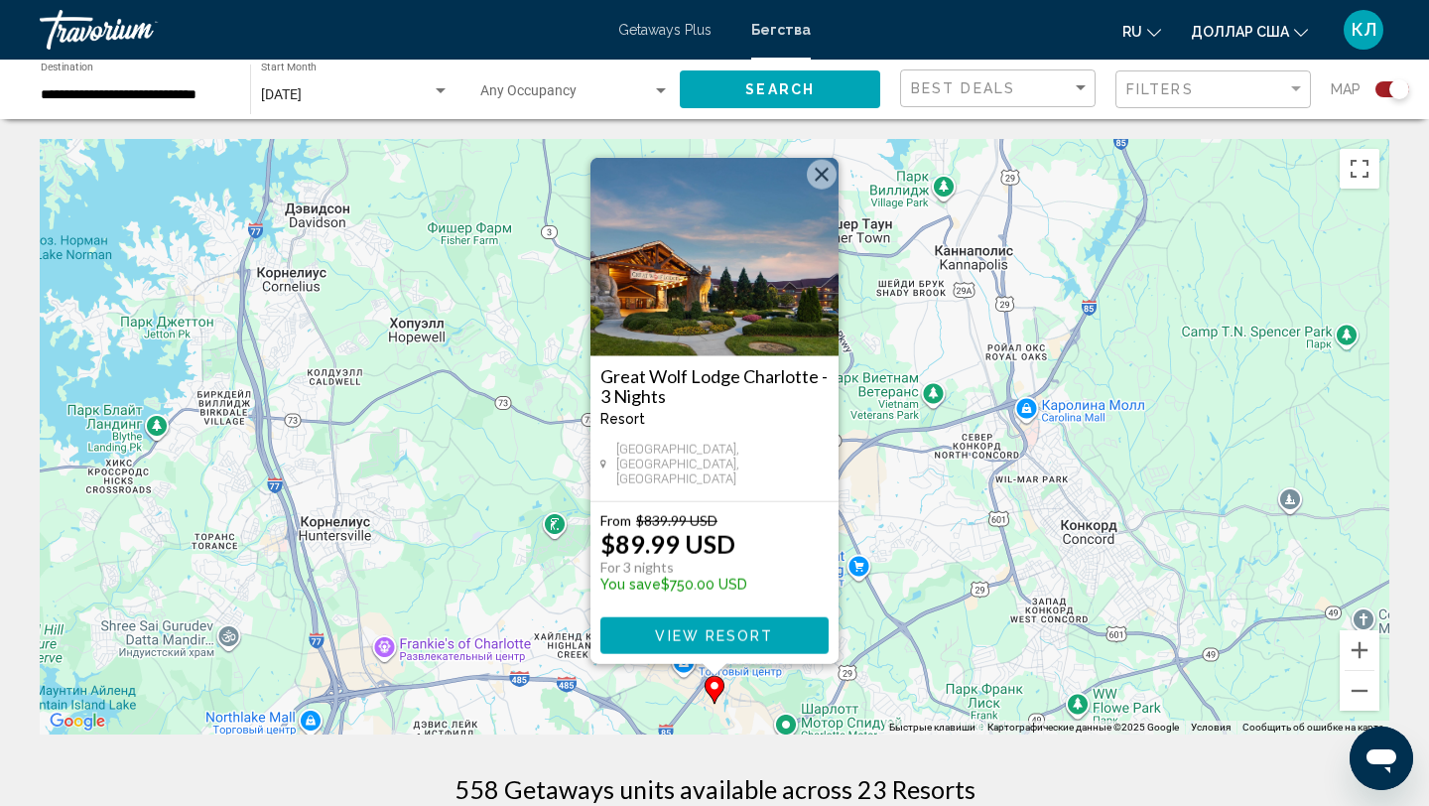
click at [824, 190] on button "Закрыть" at bounding box center [822, 175] width 30 height 30
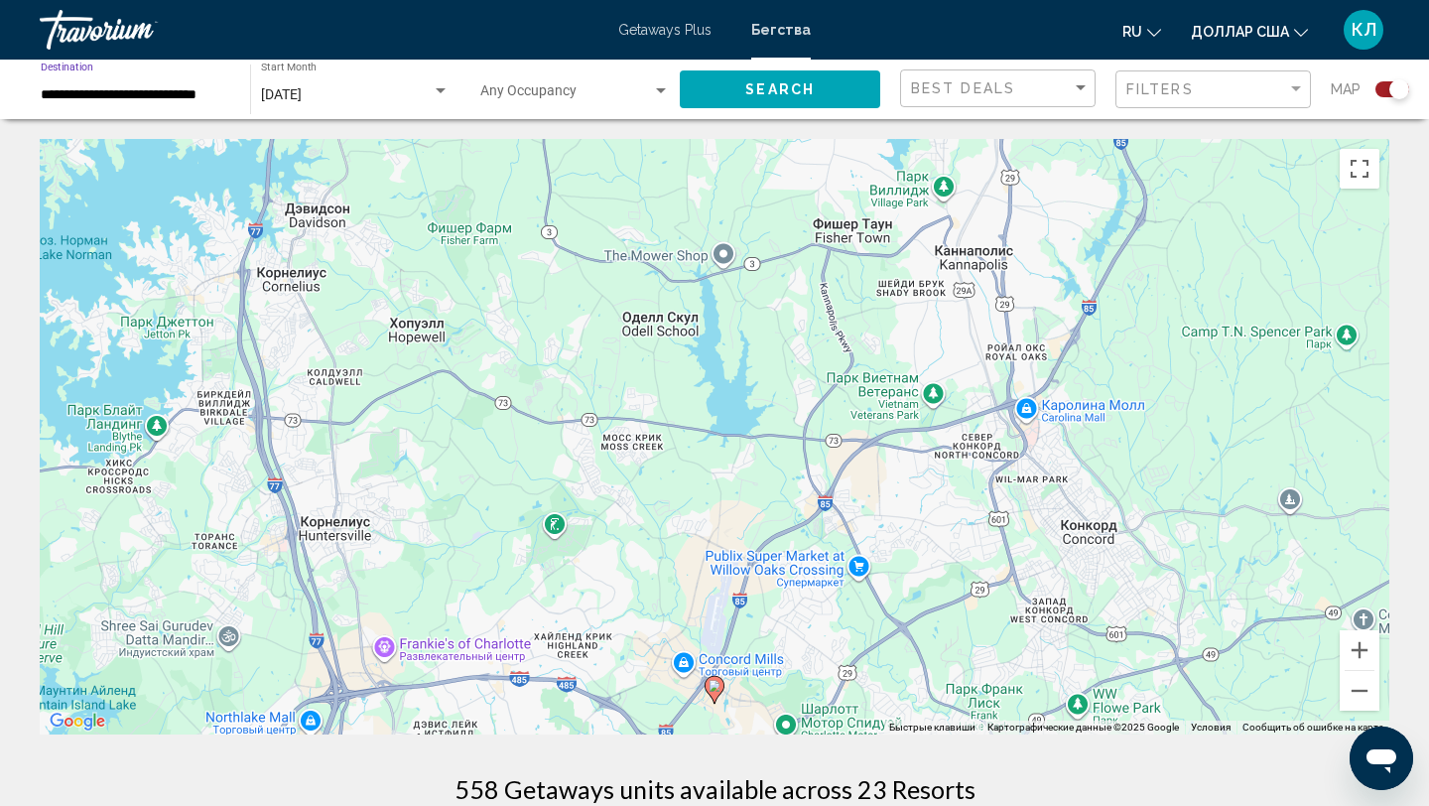
click at [169, 89] on input "**********" at bounding box center [136, 95] width 190 height 16
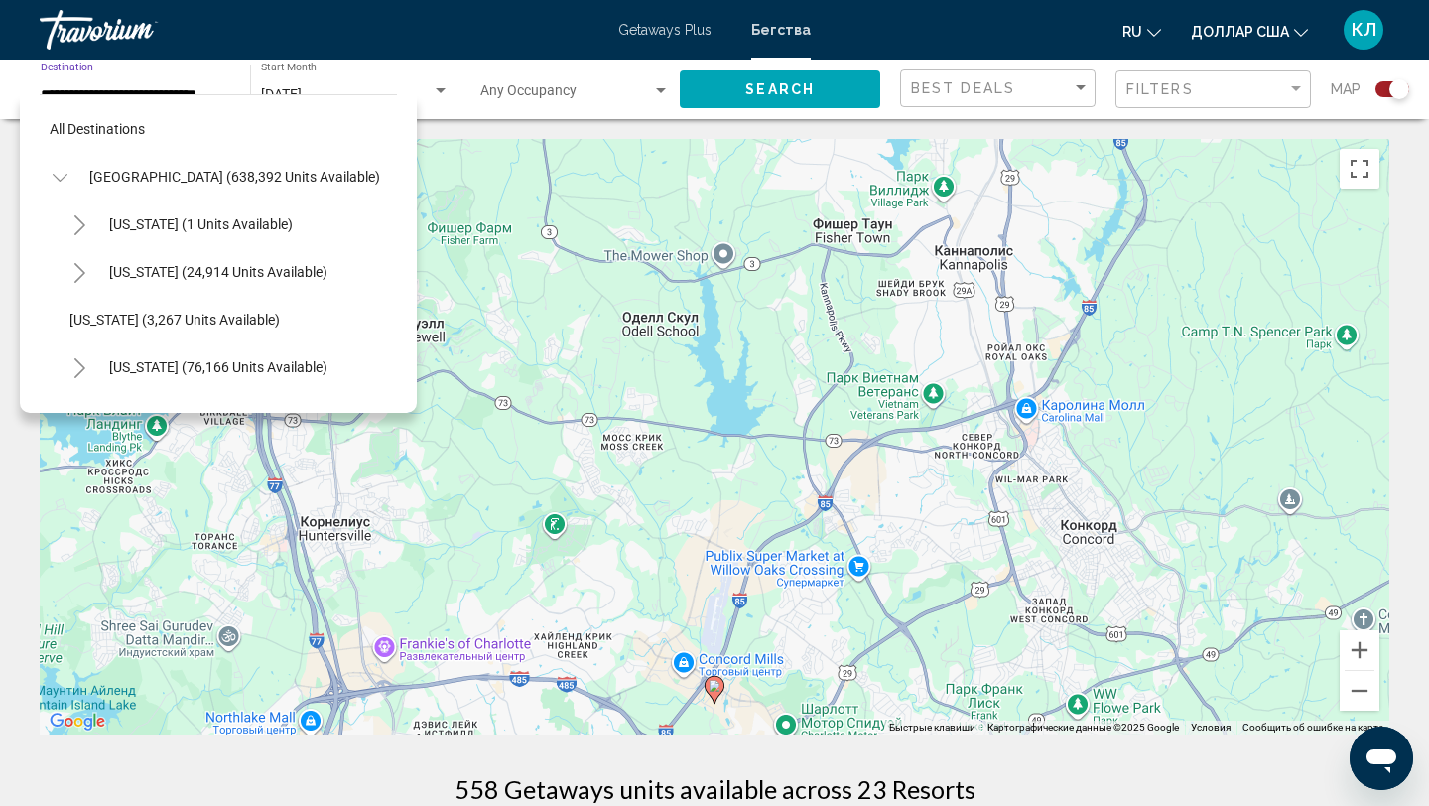
scroll to position [1452, 0]
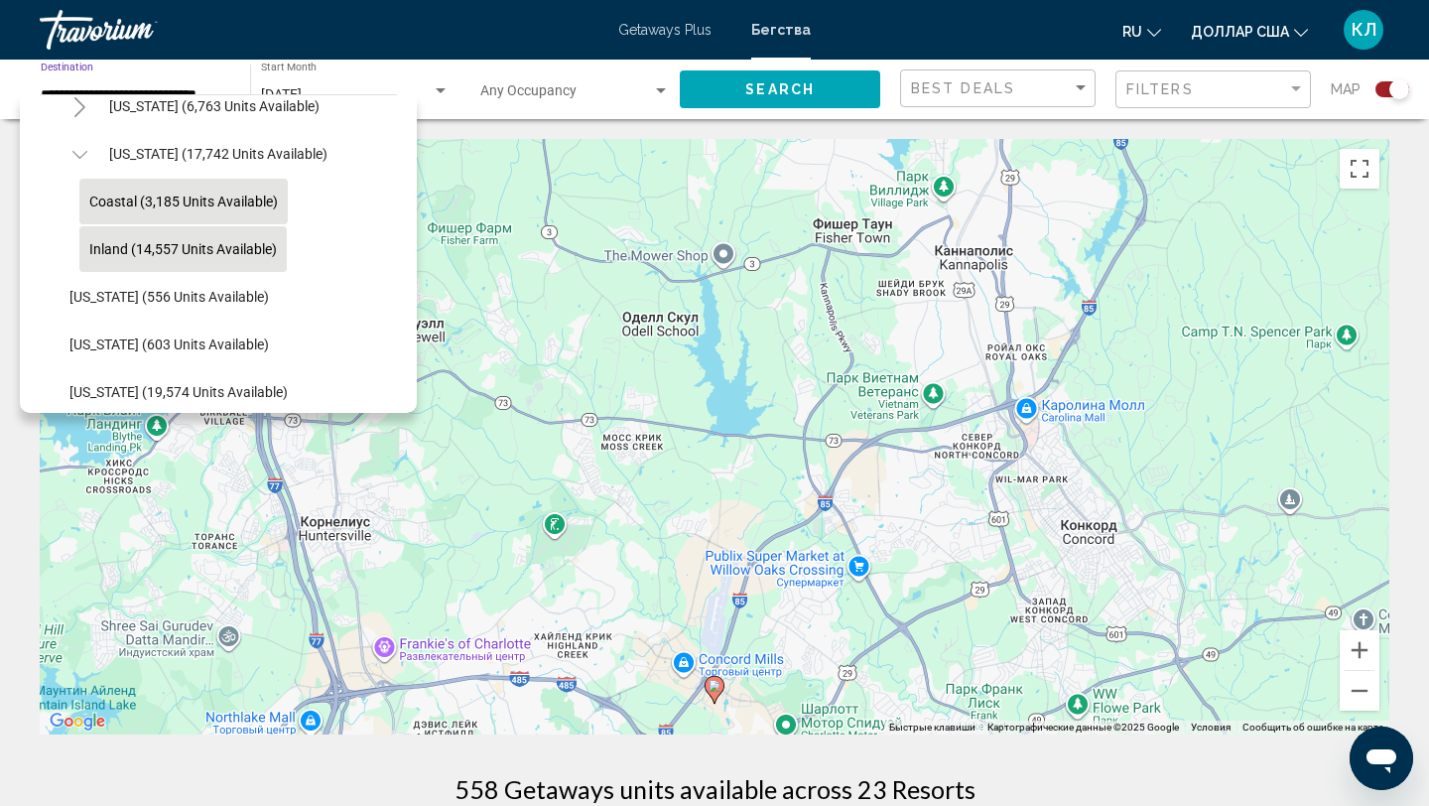
click at [180, 203] on span "Coastal (3,185 units available)" at bounding box center [183, 201] width 189 height 16
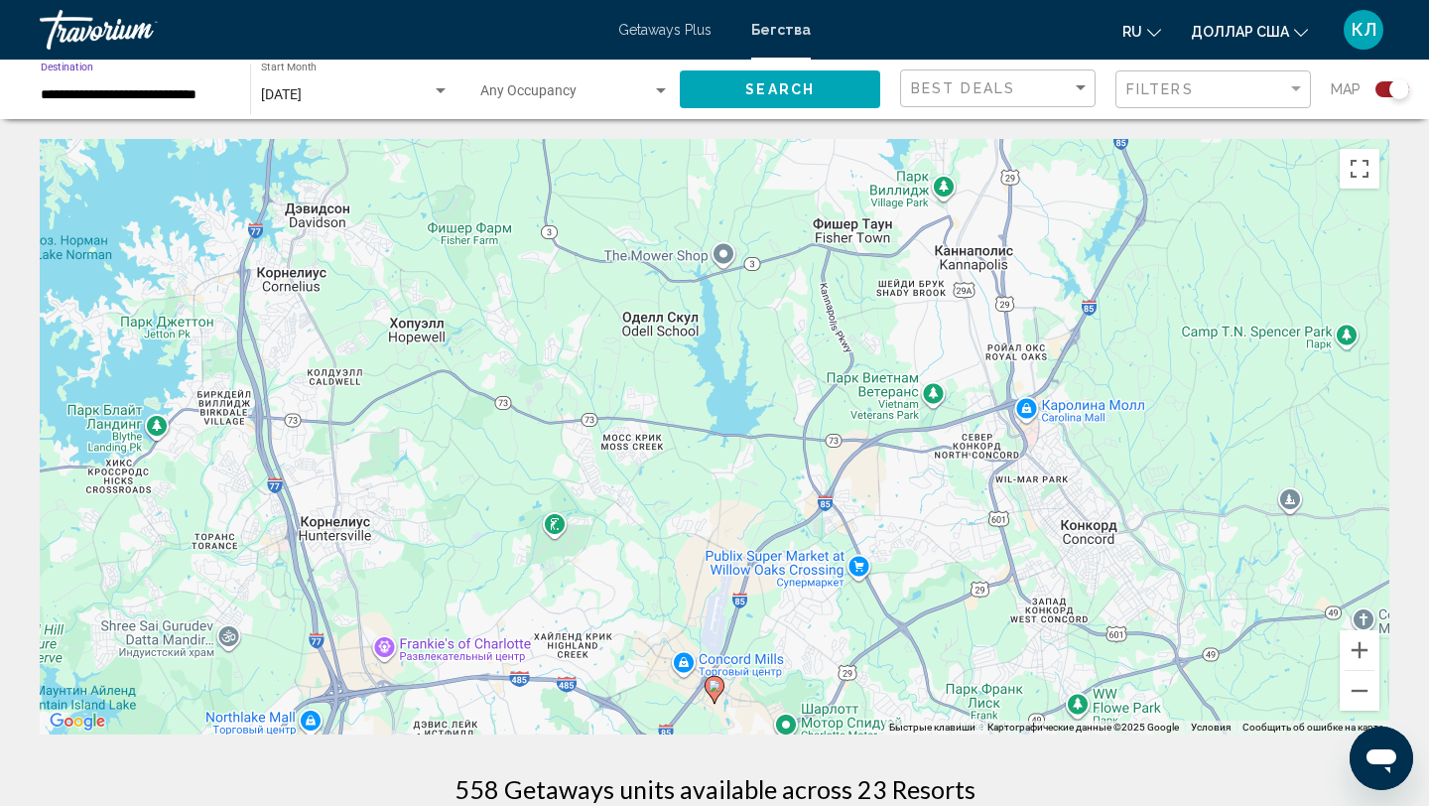
click at [730, 88] on button "Search" at bounding box center [780, 88] width 200 height 37
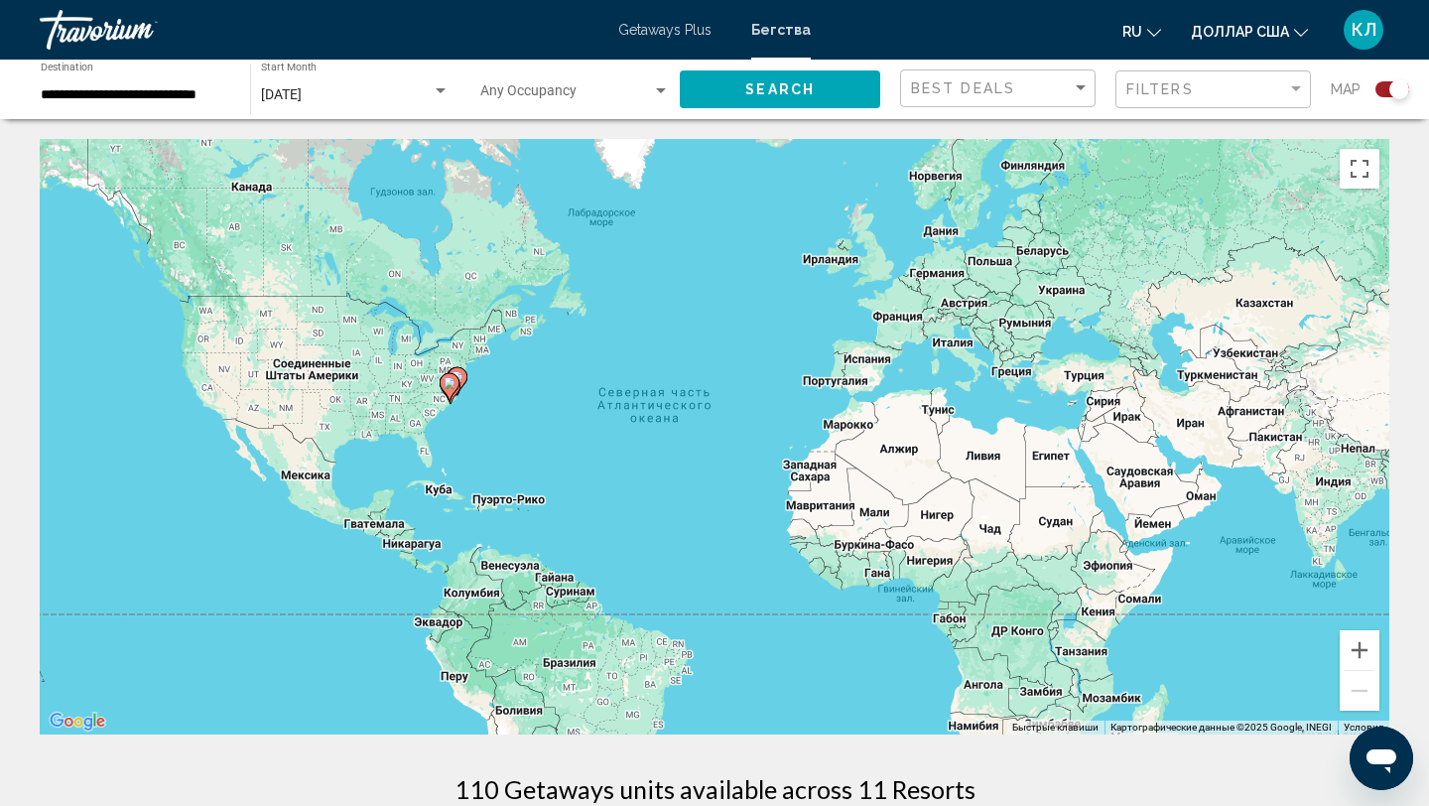
click at [454, 398] on gmp-advanced-marker "Основное содержание" at bounding box center [450, 387] width 20 height 30
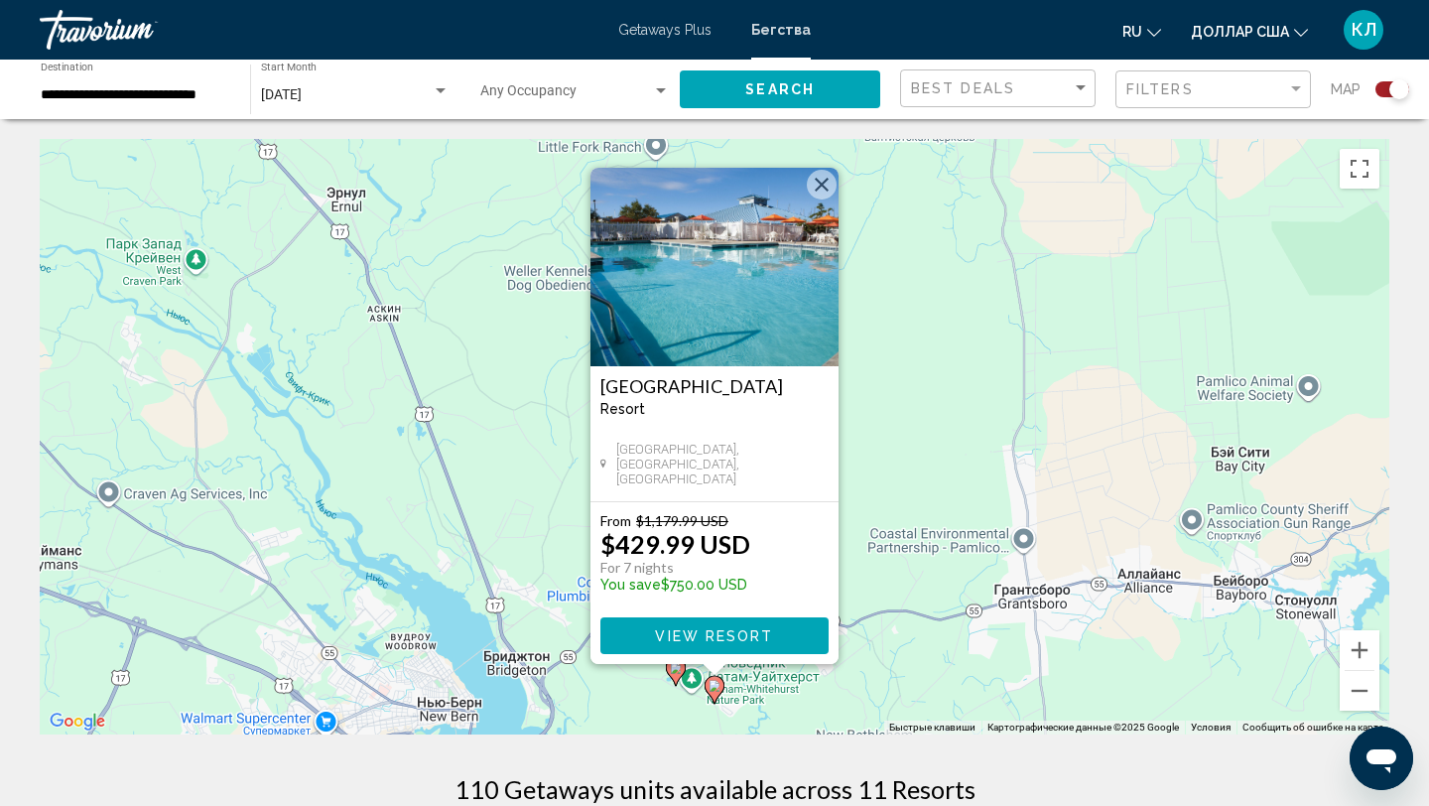
click at [941, 574] on div "Чтобы активировать перетаскивание с помощью клавиатуры, нажмите Alt + Ввод. Пос…" at bounding box center [714, 436] width 1349 height 595
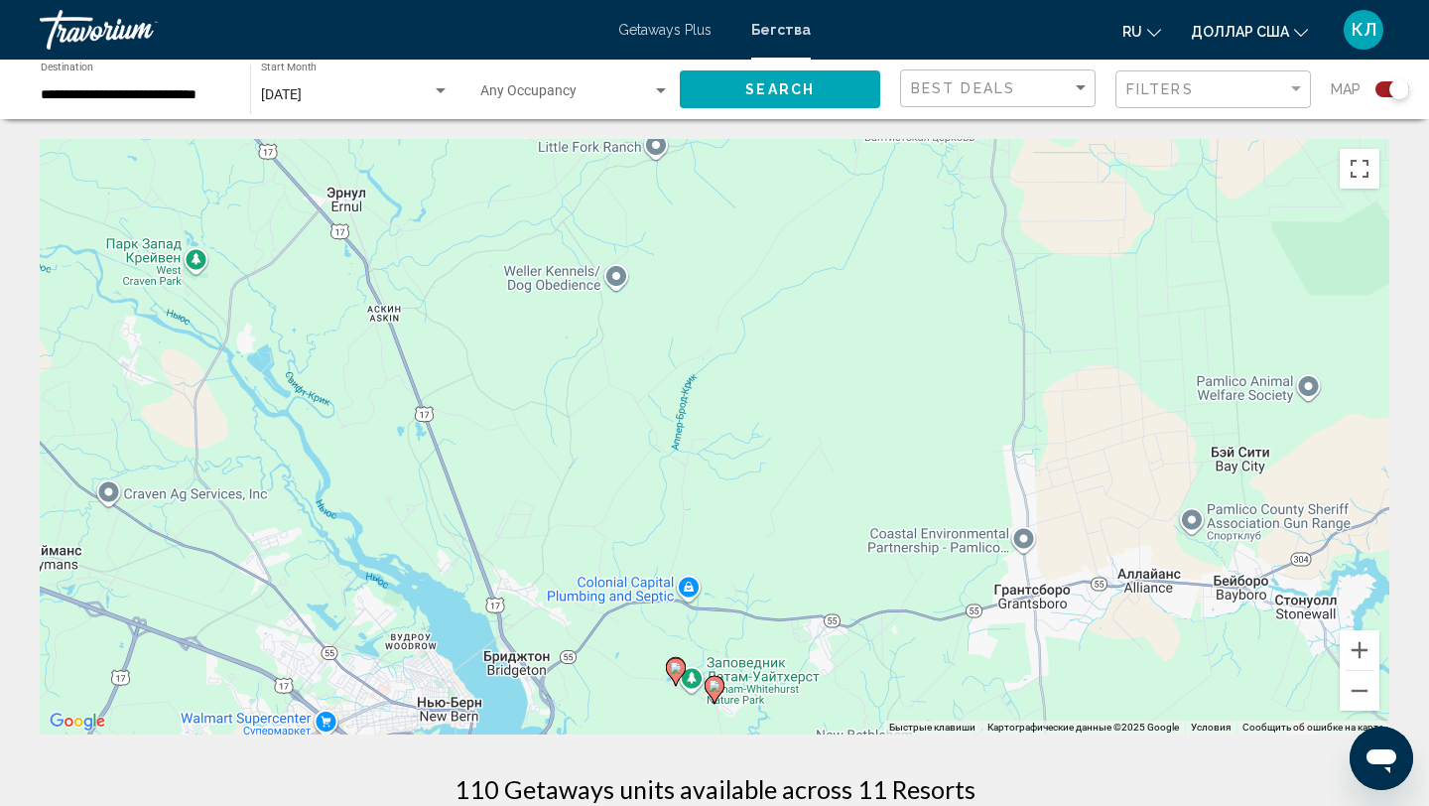
click at [677, 671] on image "Основное содержание" at bounding box center [676, 668] width 12 height 12
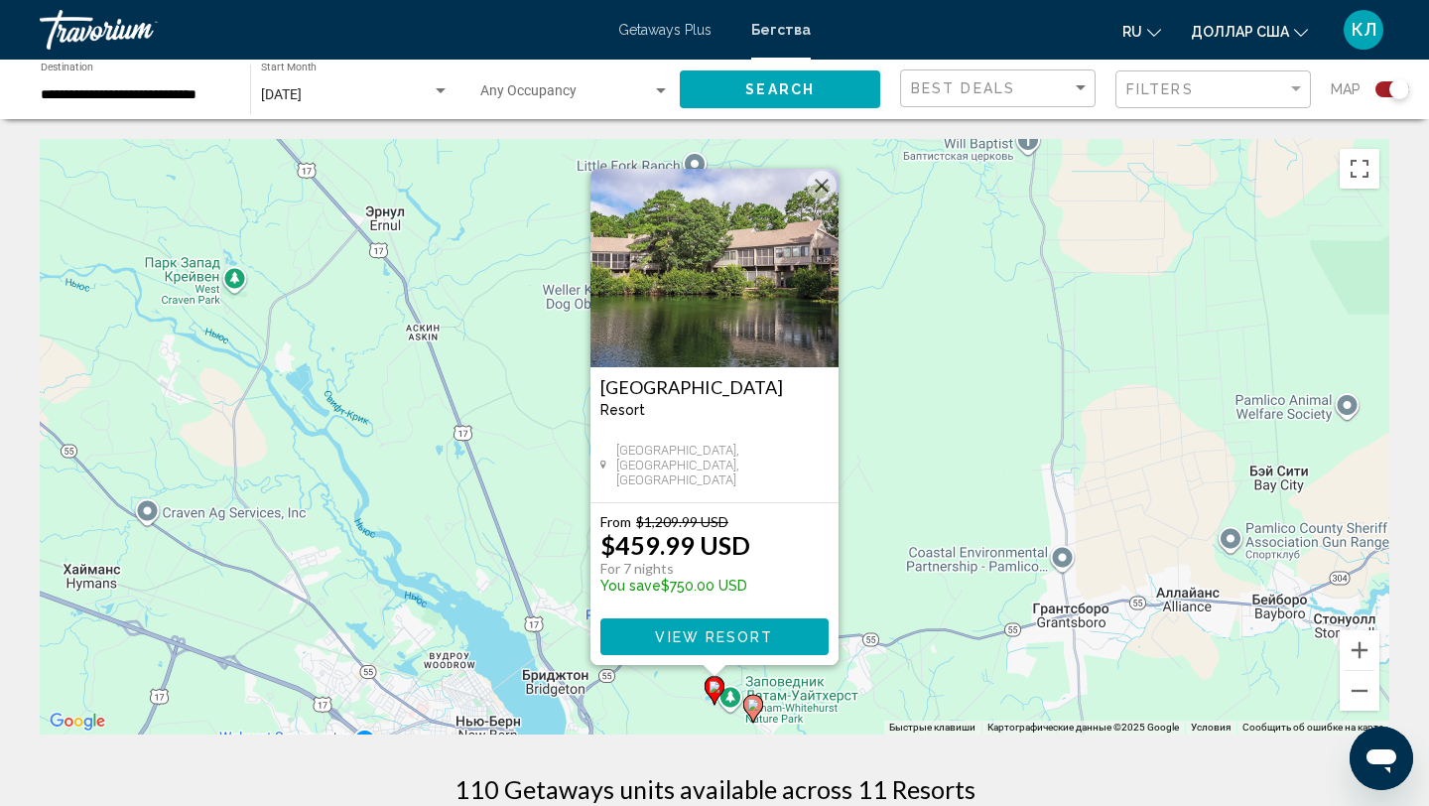
click at [825, 190] on button "Закрыть" at bounding box center [822, 186] width 30 height 30
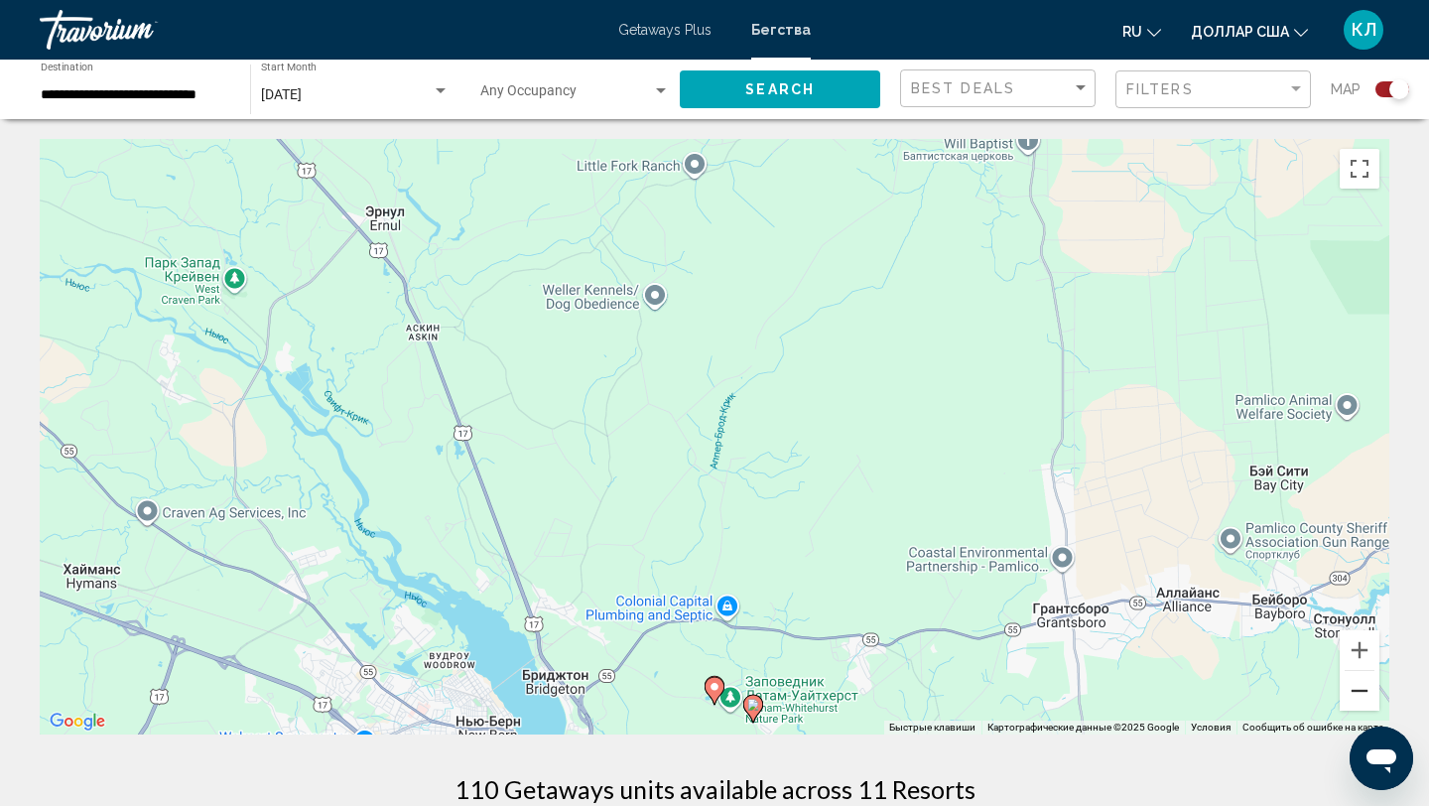
click at [1364, 683] on button "Уменьшить" at bounding box center [1360, 691] width 40 height 40
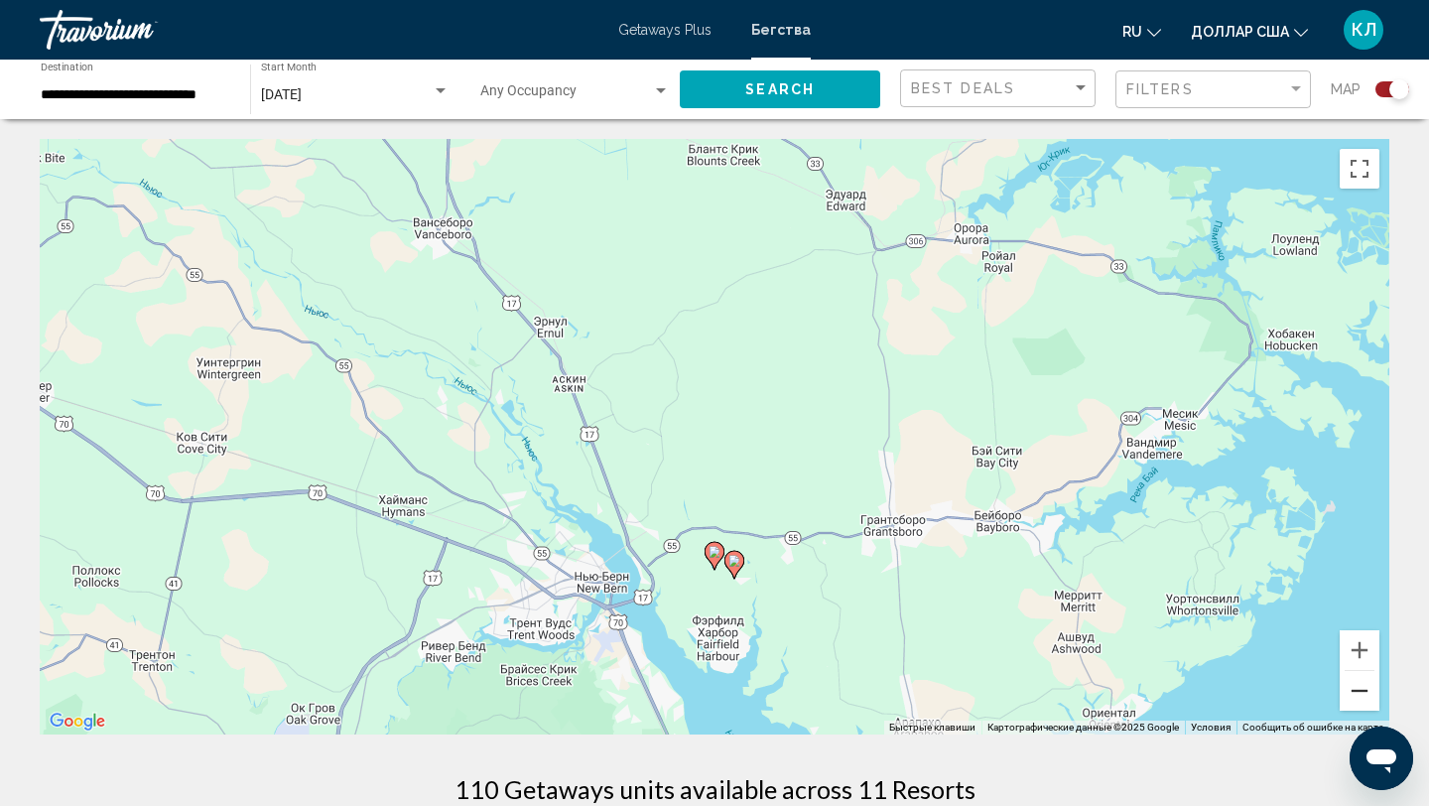
click at [1364, 683] on button "Уменьшить" at bounding box center [1360, 691] width 40 height 40
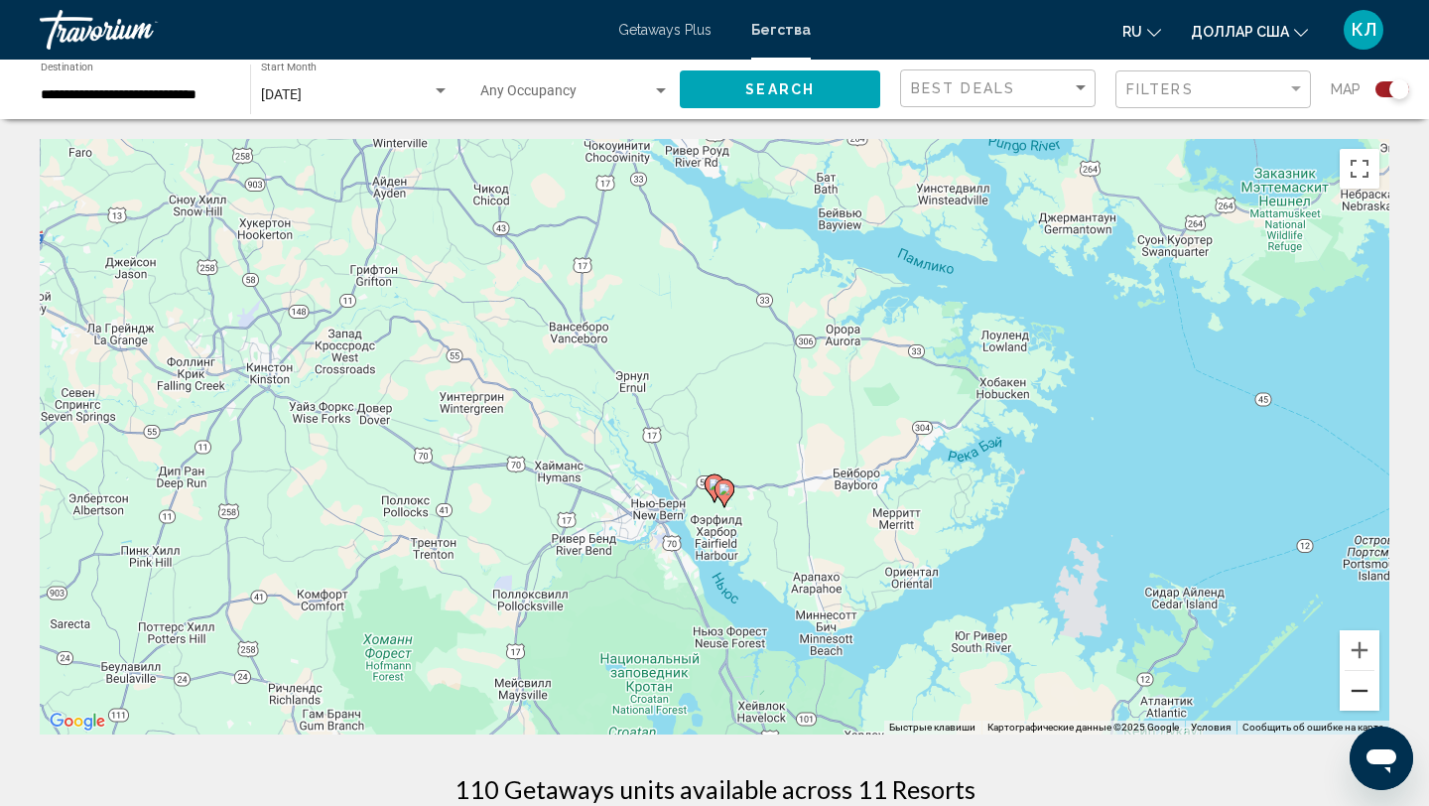
click at [1364, 684] on button "Уменьшить" at bounding box center [1360, 691] width 40 height 40
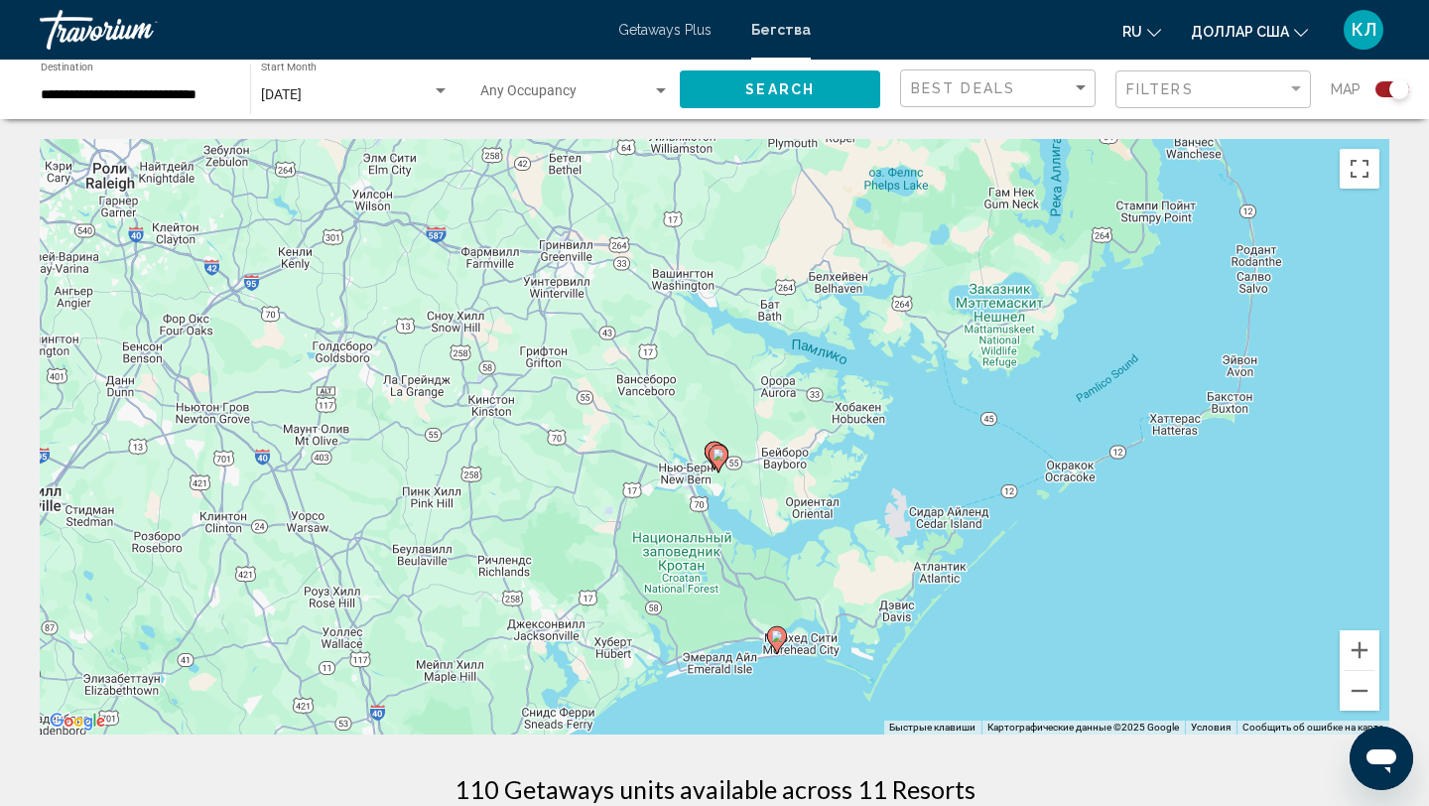
click at [777, 647] on icon "Основное содержание" at bounding box center [777, 640] width 18 height 26
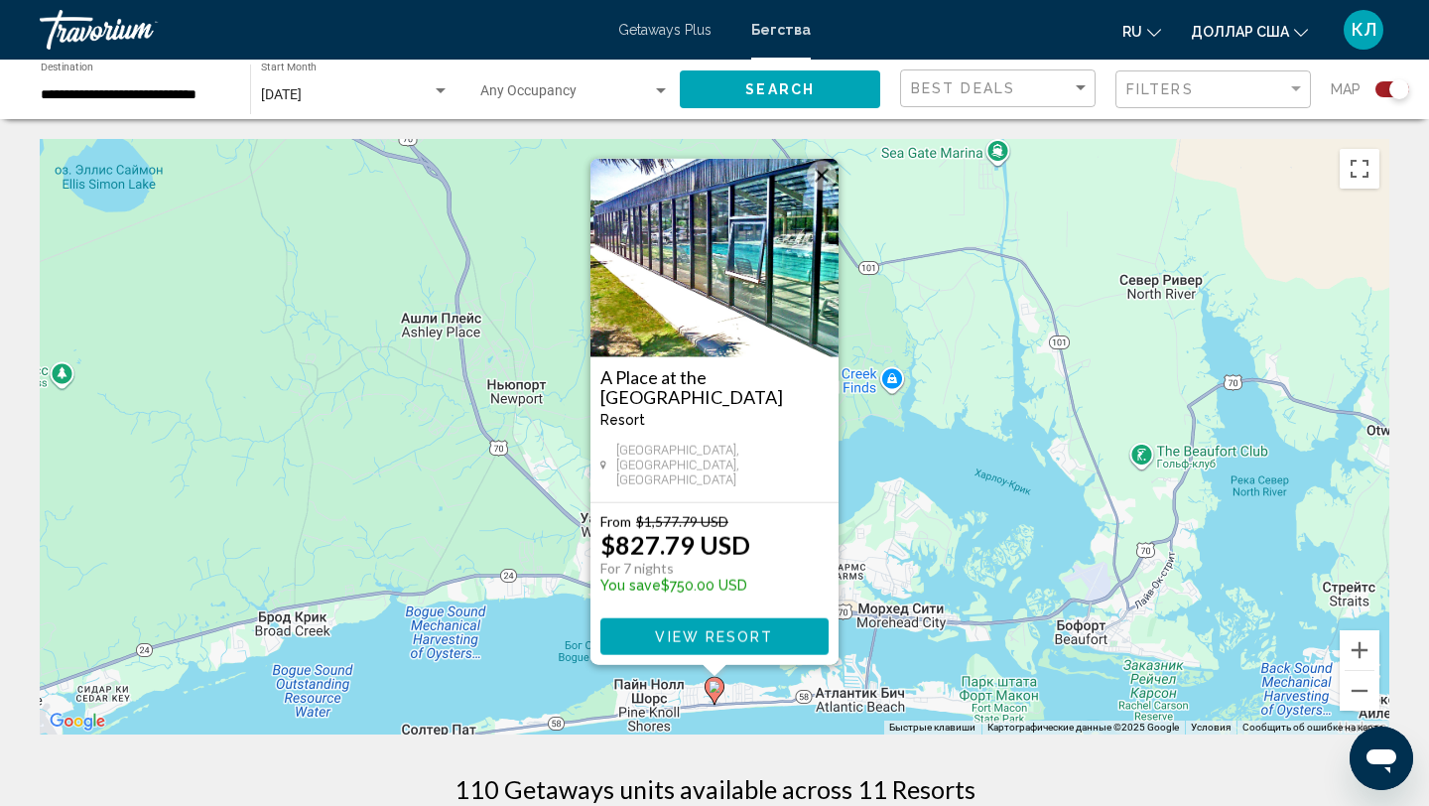
click at [834, 187] on button "Закрыть" at bounding box center [822, 176] width 30 height 30
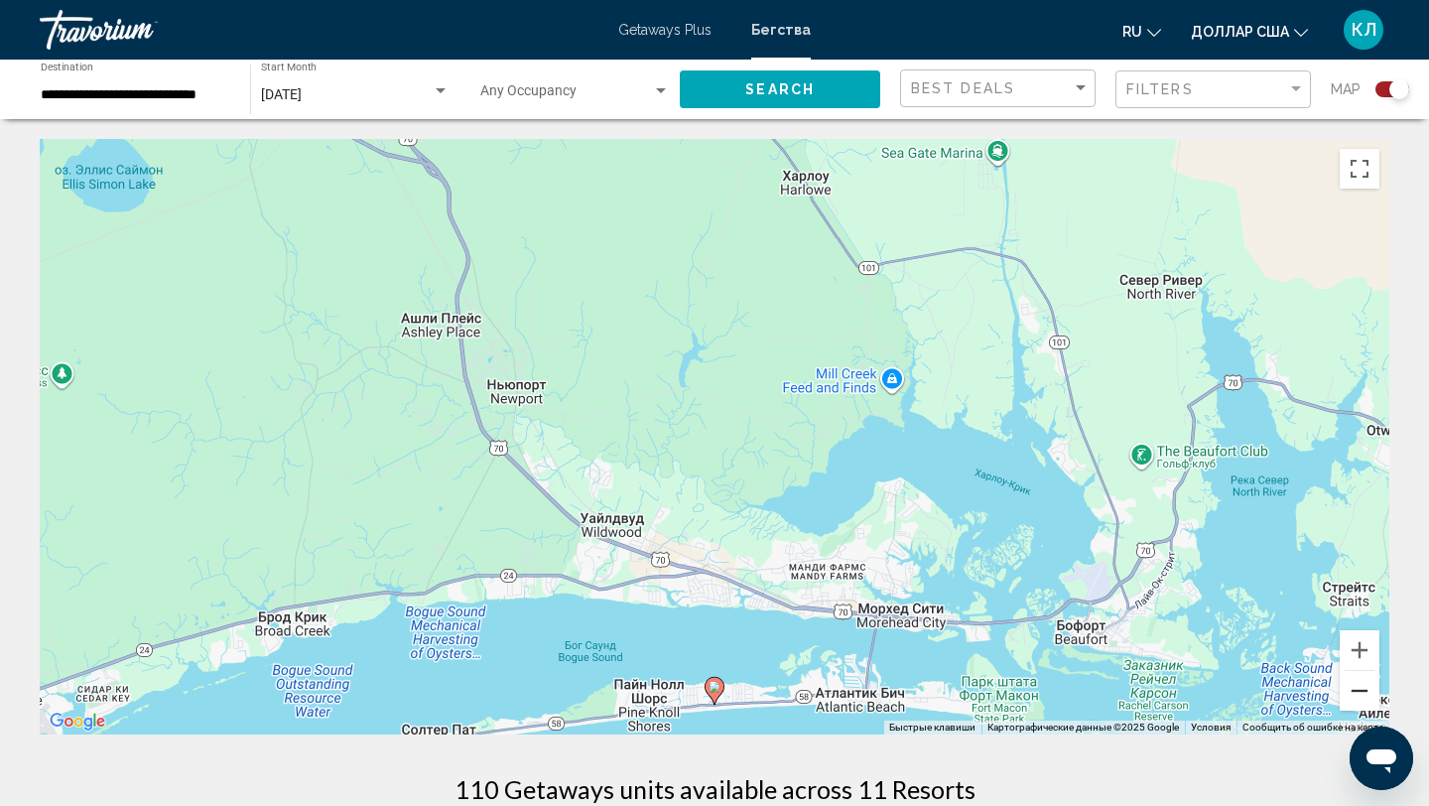
click at [1361, 699] on button "Уменьшить" at bounding box center [1360, 691] width 40 height 40
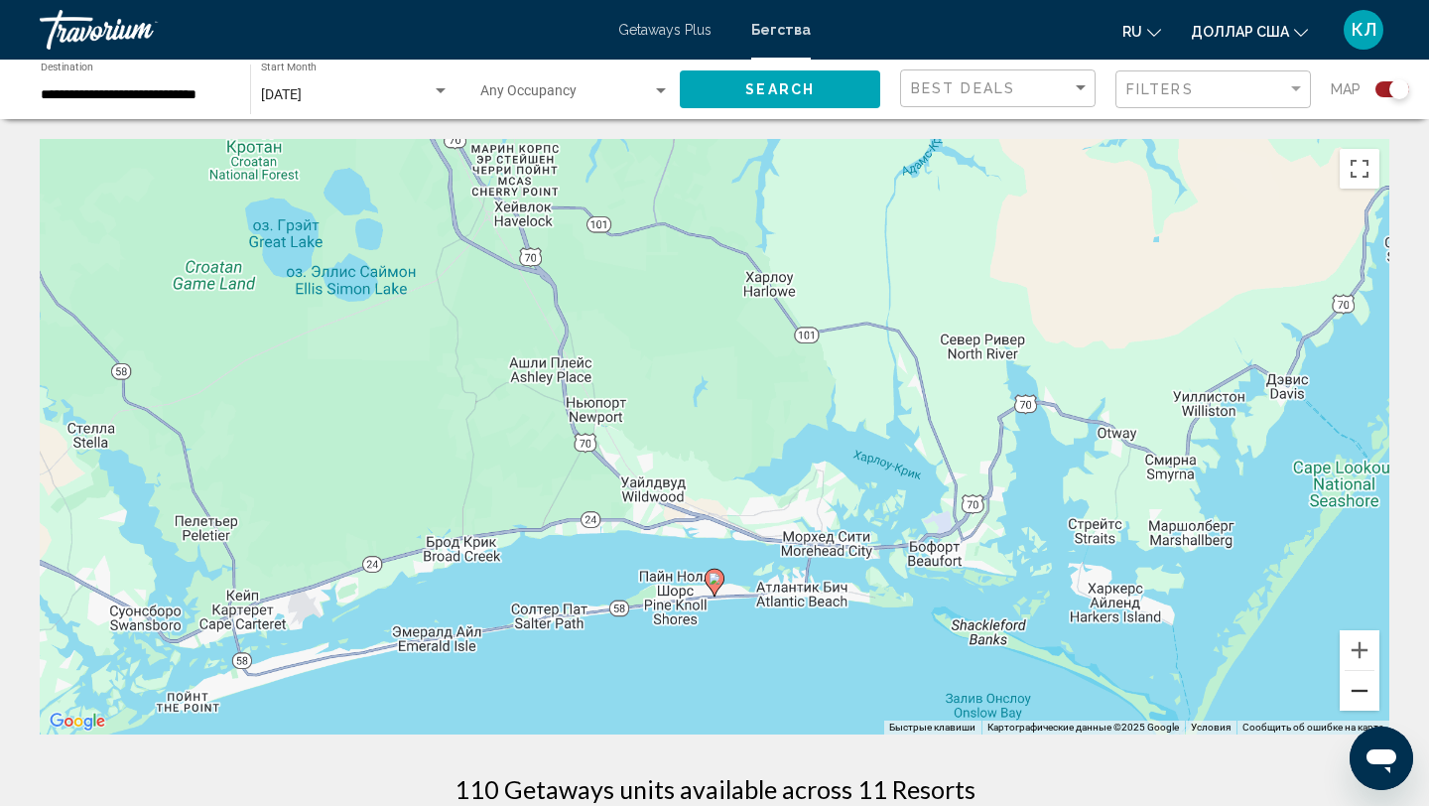
click at [1361, 699] on button "Уменьшить" at bounding box center [1360, 691] width 40 height 40
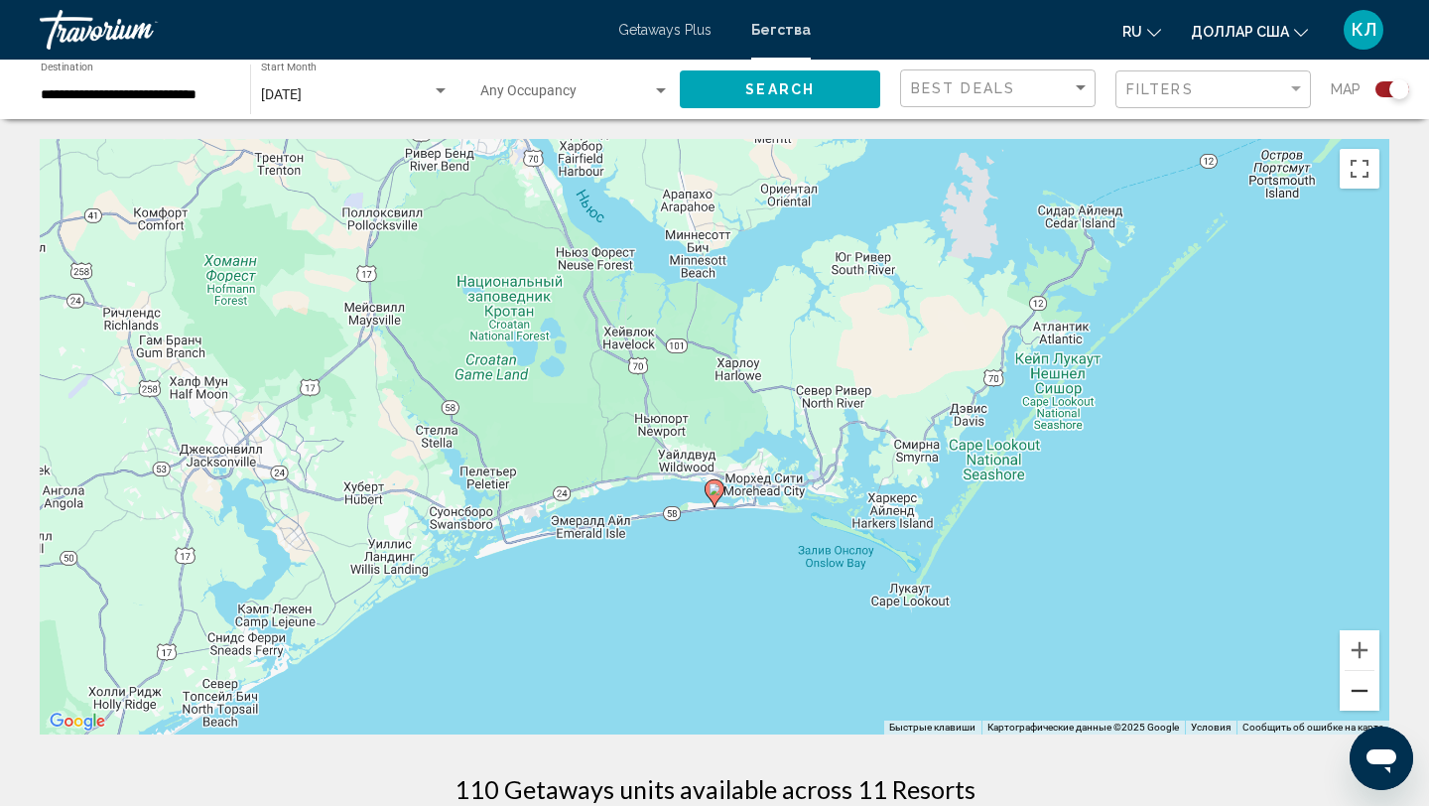
click at [1361, 699] on button "Уменьшить" at bounding box center [1360, 691] width 40 height 40
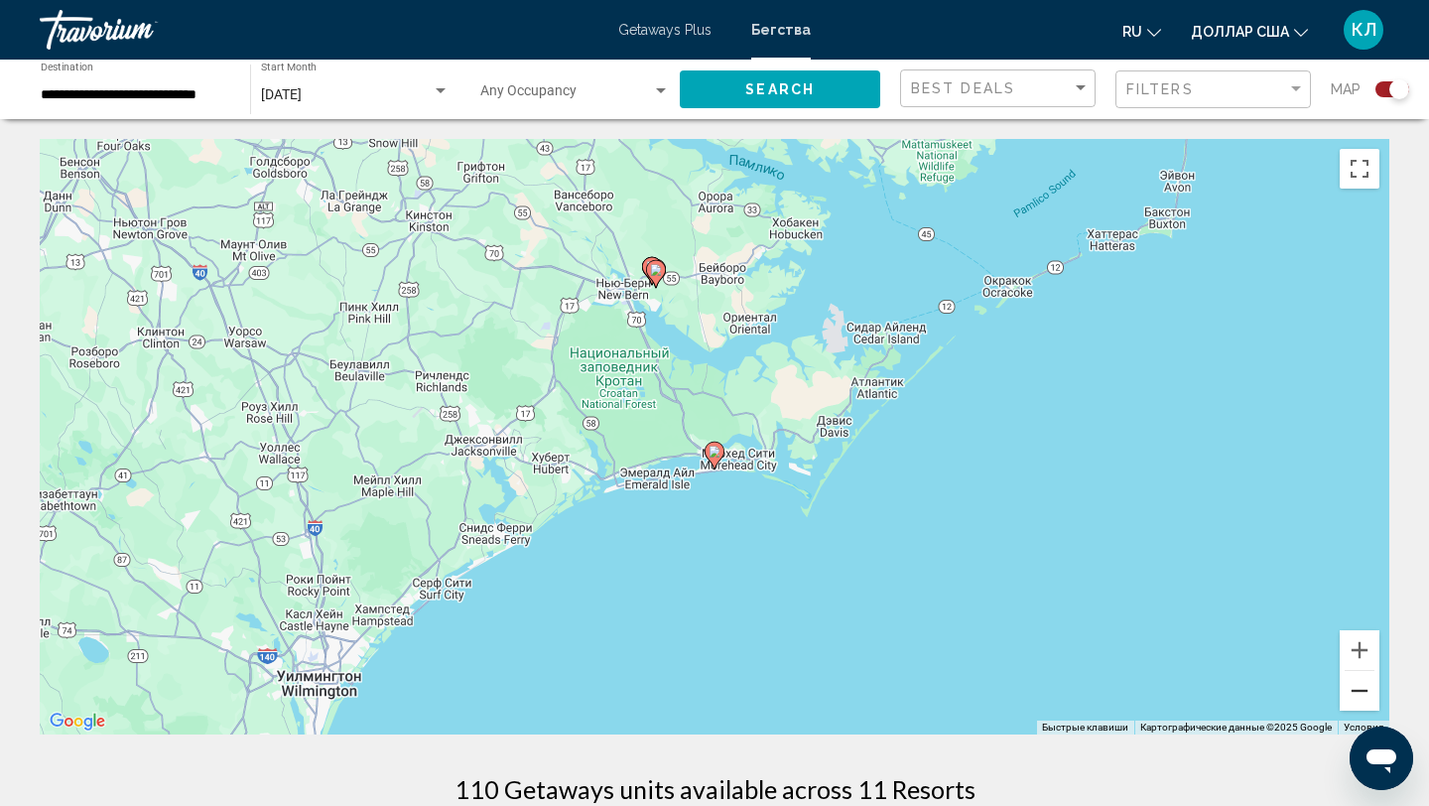
click at [1361, 699] on button "Уменьшить" at bounding box center [1360, 691] width 40 height 40
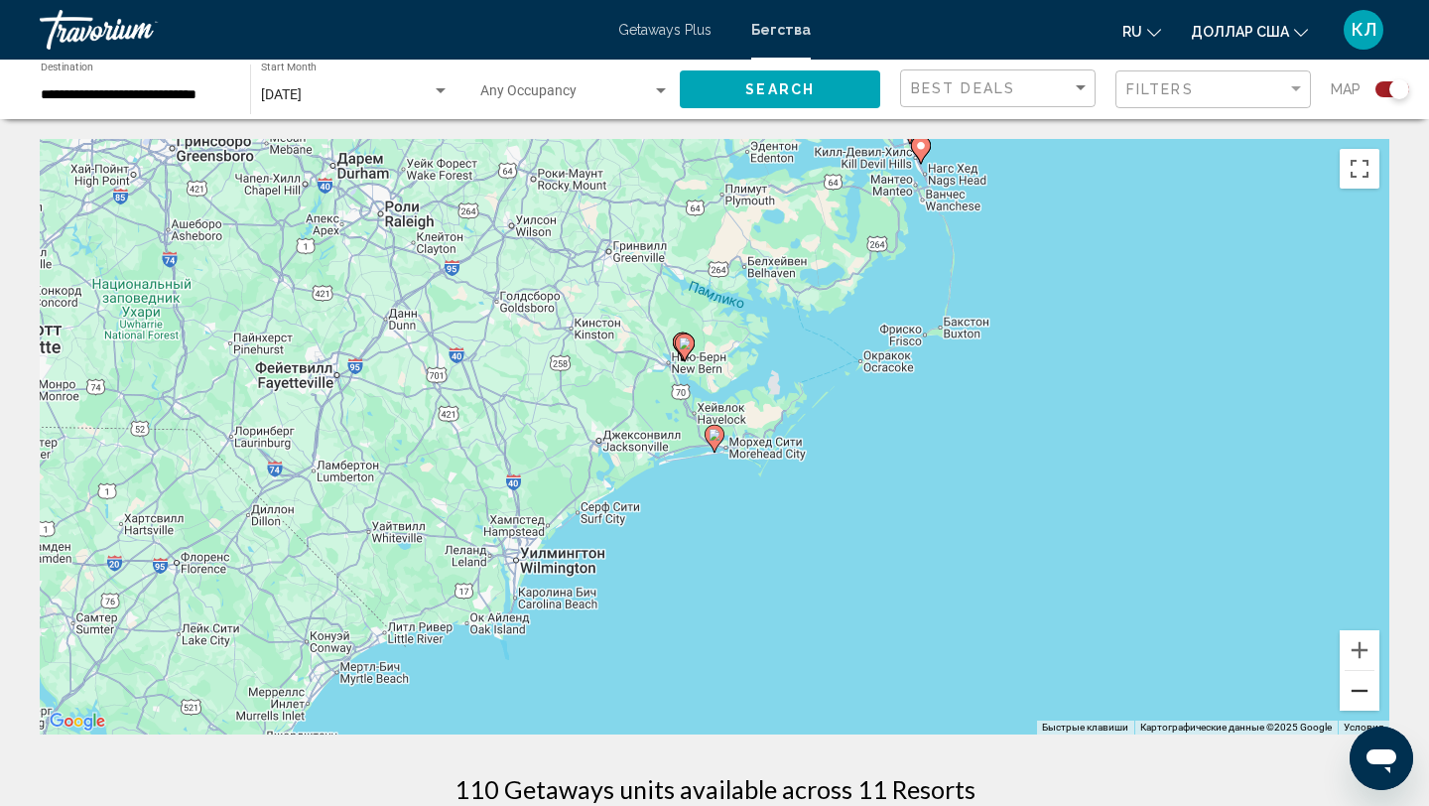
click at [1361, 699] on button "Уменьшить" at bounding box center [1360, 691] width 40 height 40
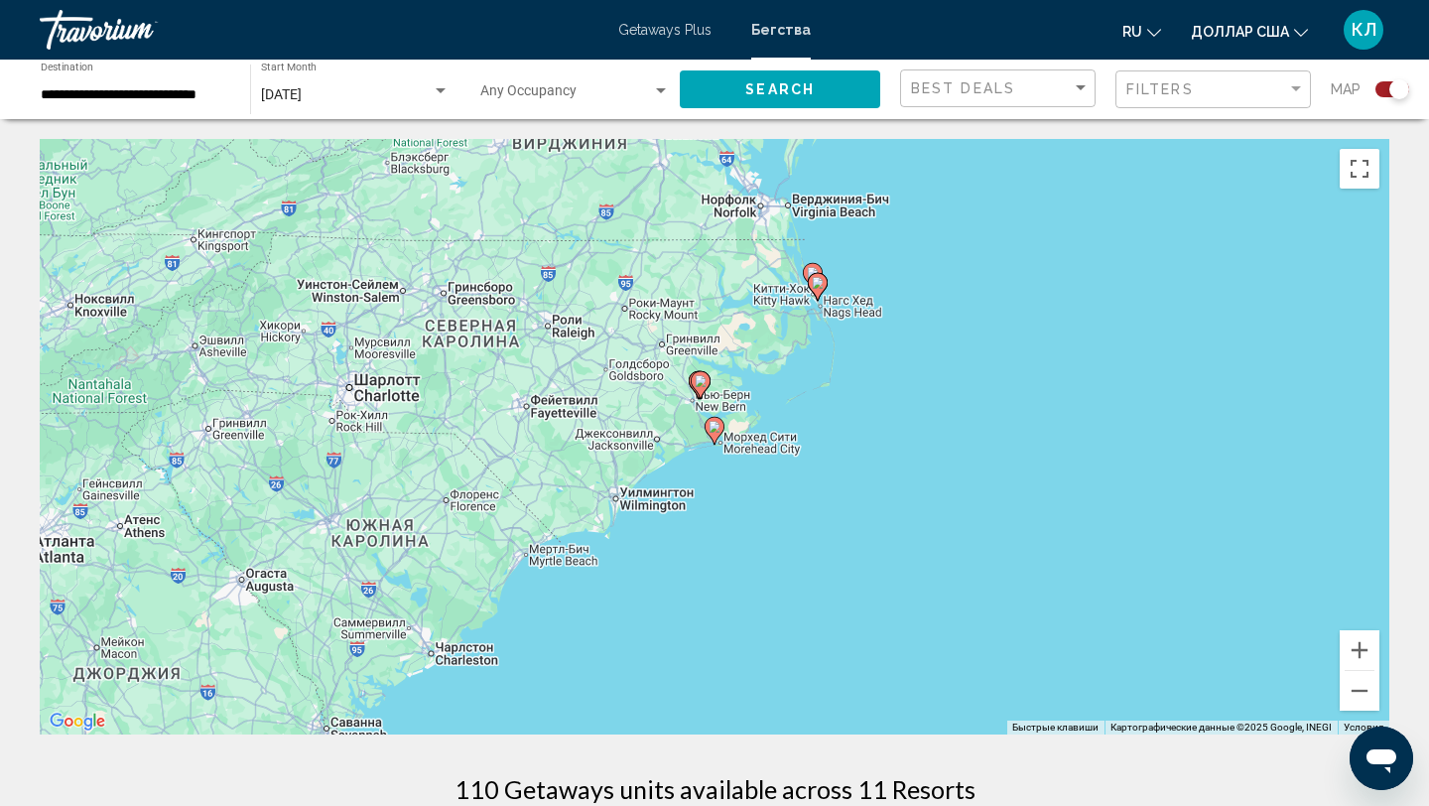
click at [820, 285] on image "Основное содержание" at bounding box center [818, 283] width 12 height 12
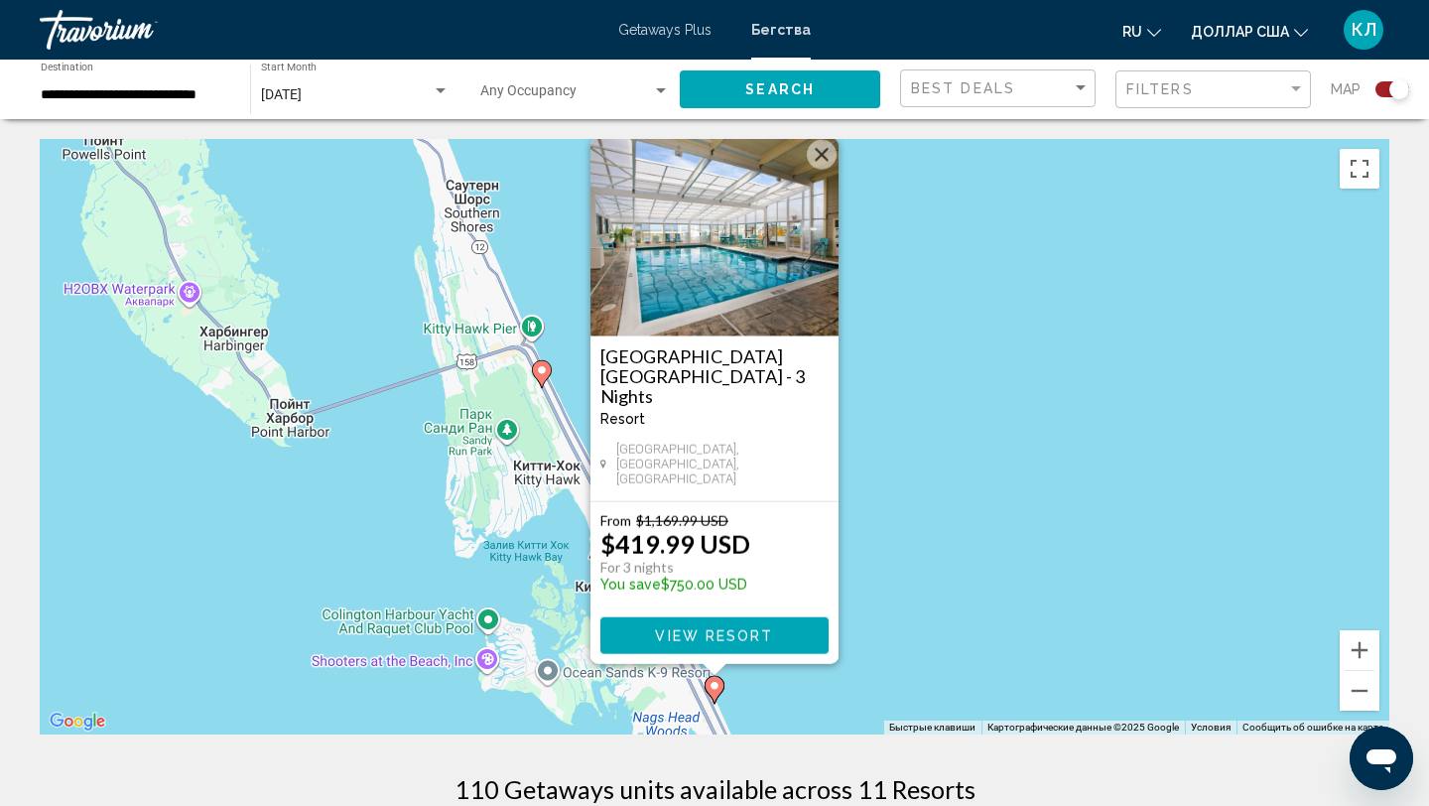
click at [546, 370] on image "Основное содержание" at bounding box center [542, 370] width 12 height 12
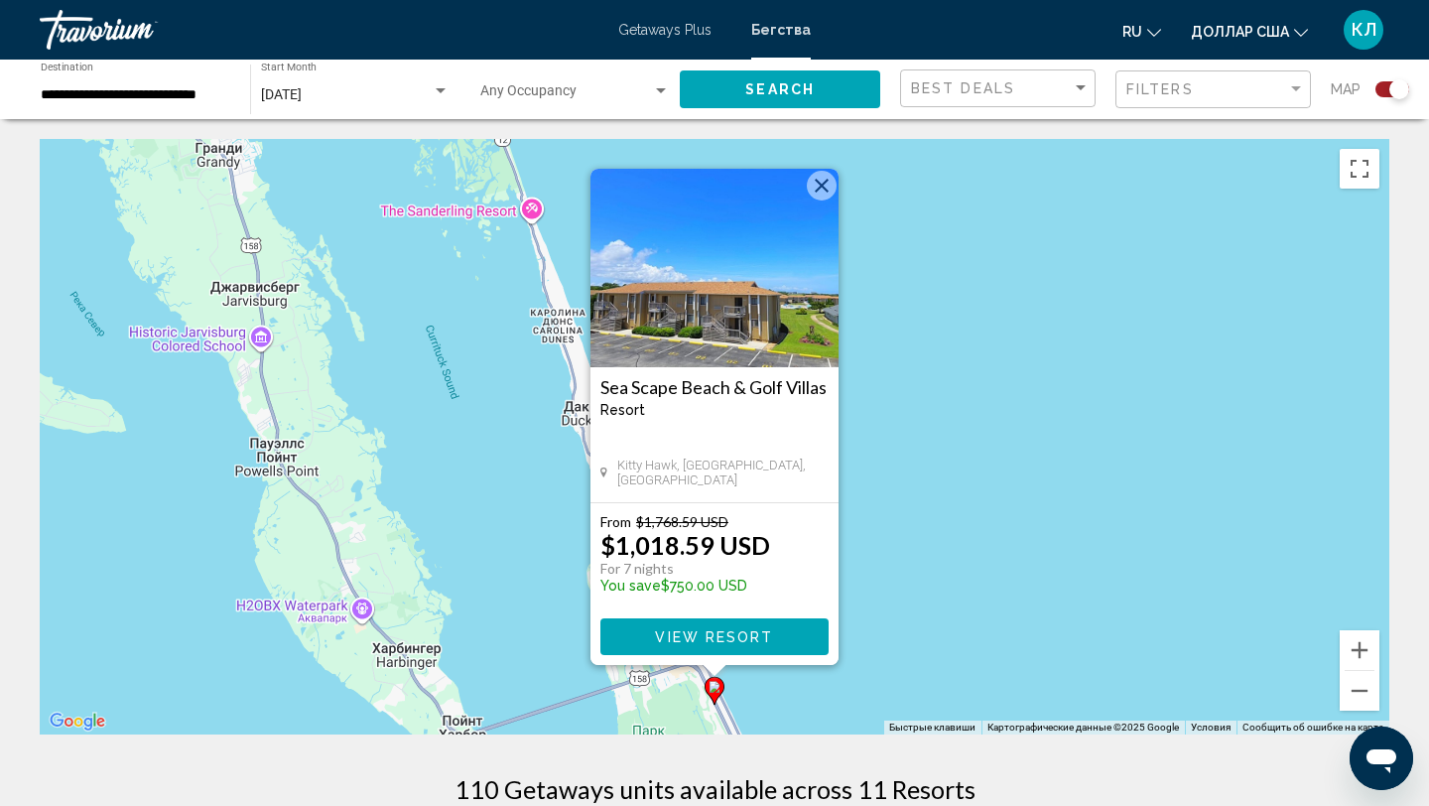
click at [827, 190] on button "Закрыть" at bounding box center [822, 186] width 30 height 30
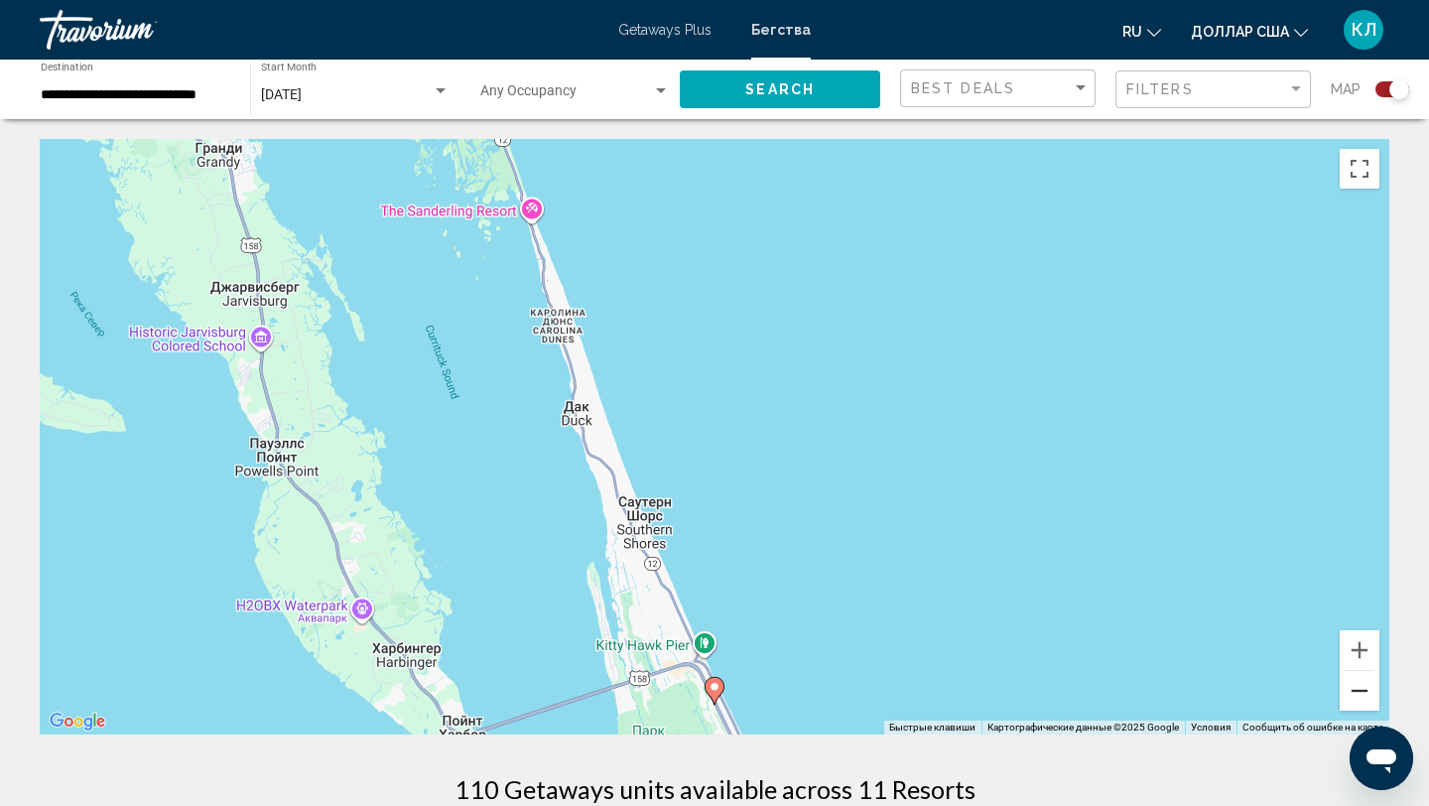
click at [1352, 696] on button "Уменьшить" at bounding box center [1360, 691] width 40 height 40
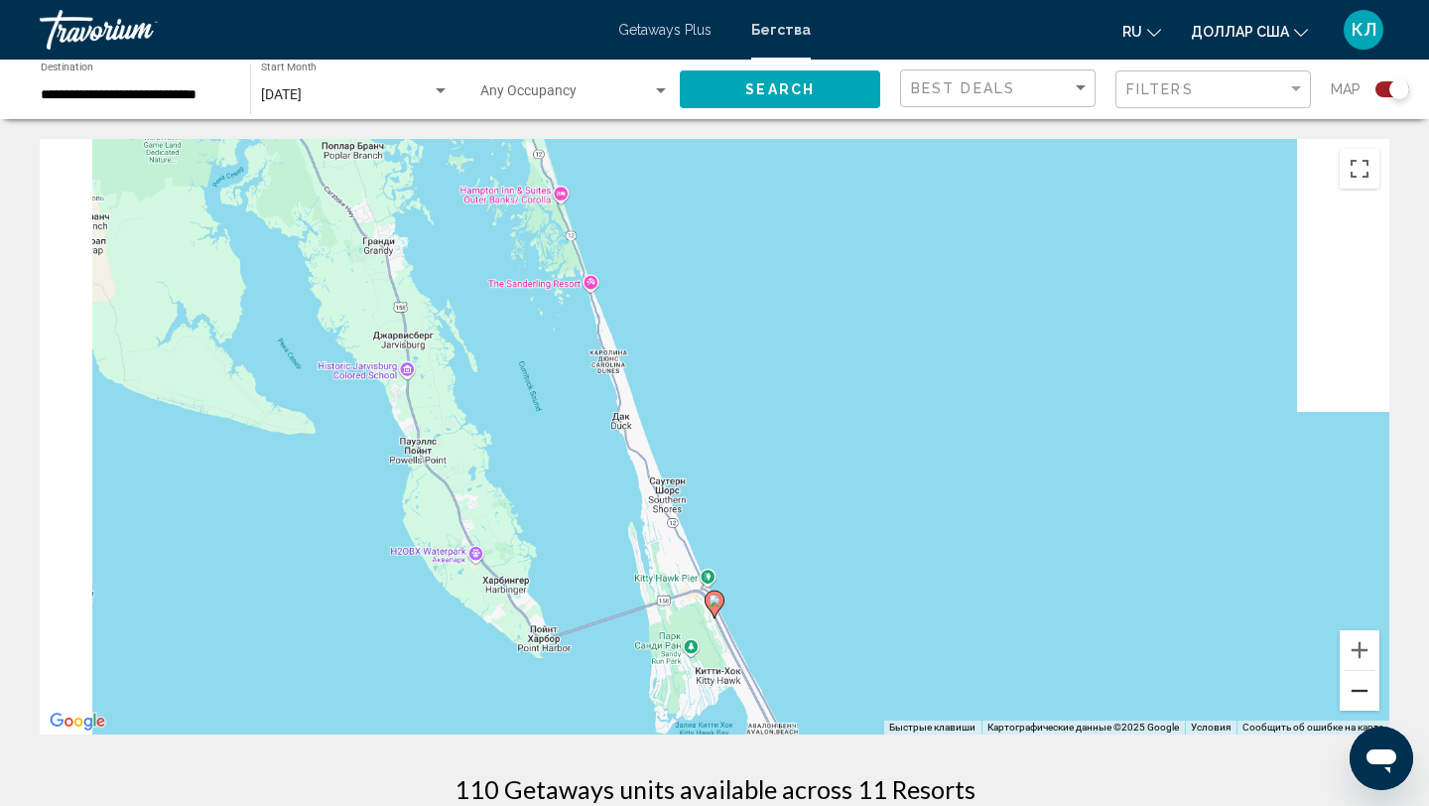
click at [1352, 696] on button "Уменьшить" at bounding box center [1360, 691] width 40 height 40
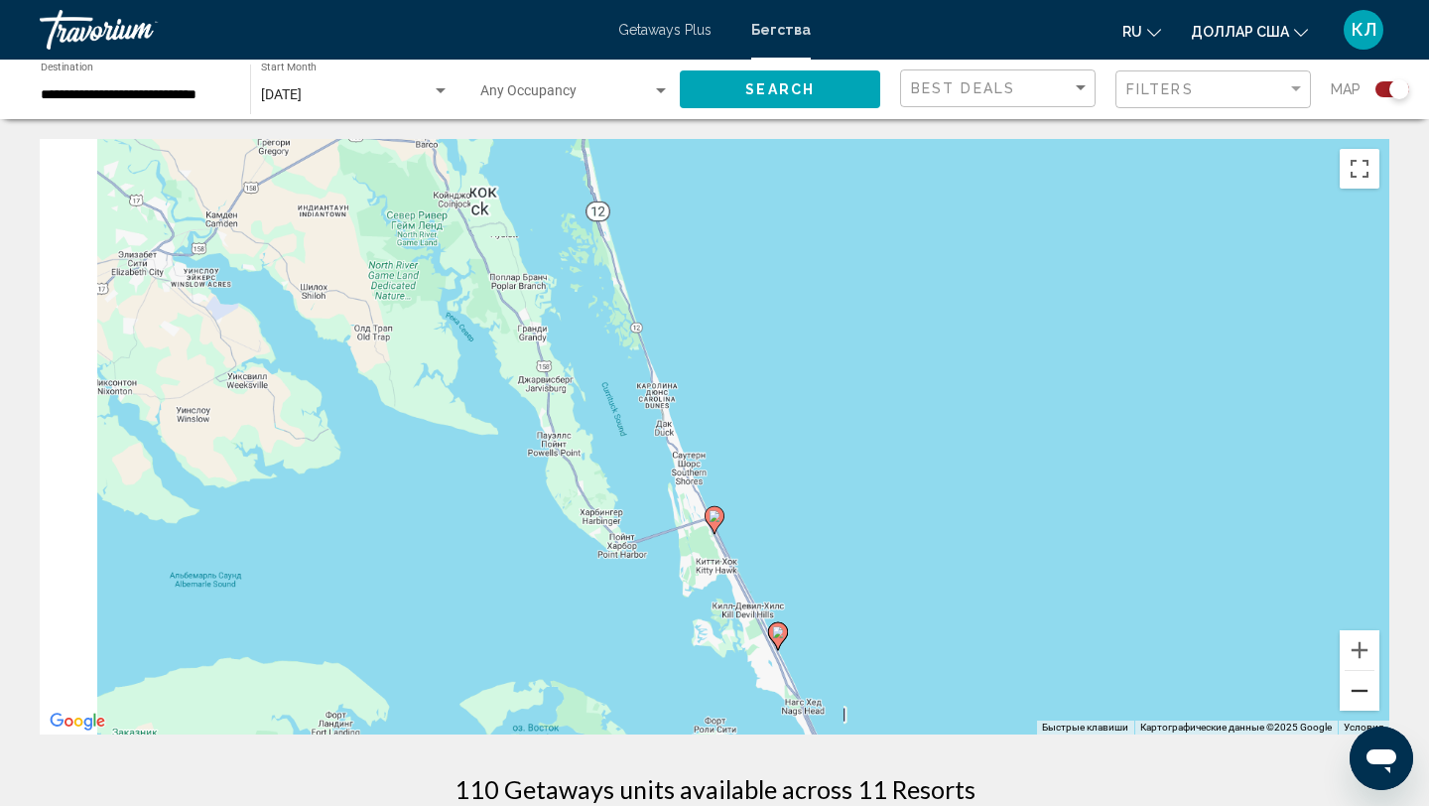
click at [1352, 696] on button "Уменьшить" at bounding box center [1360, 691] width 40 height 40
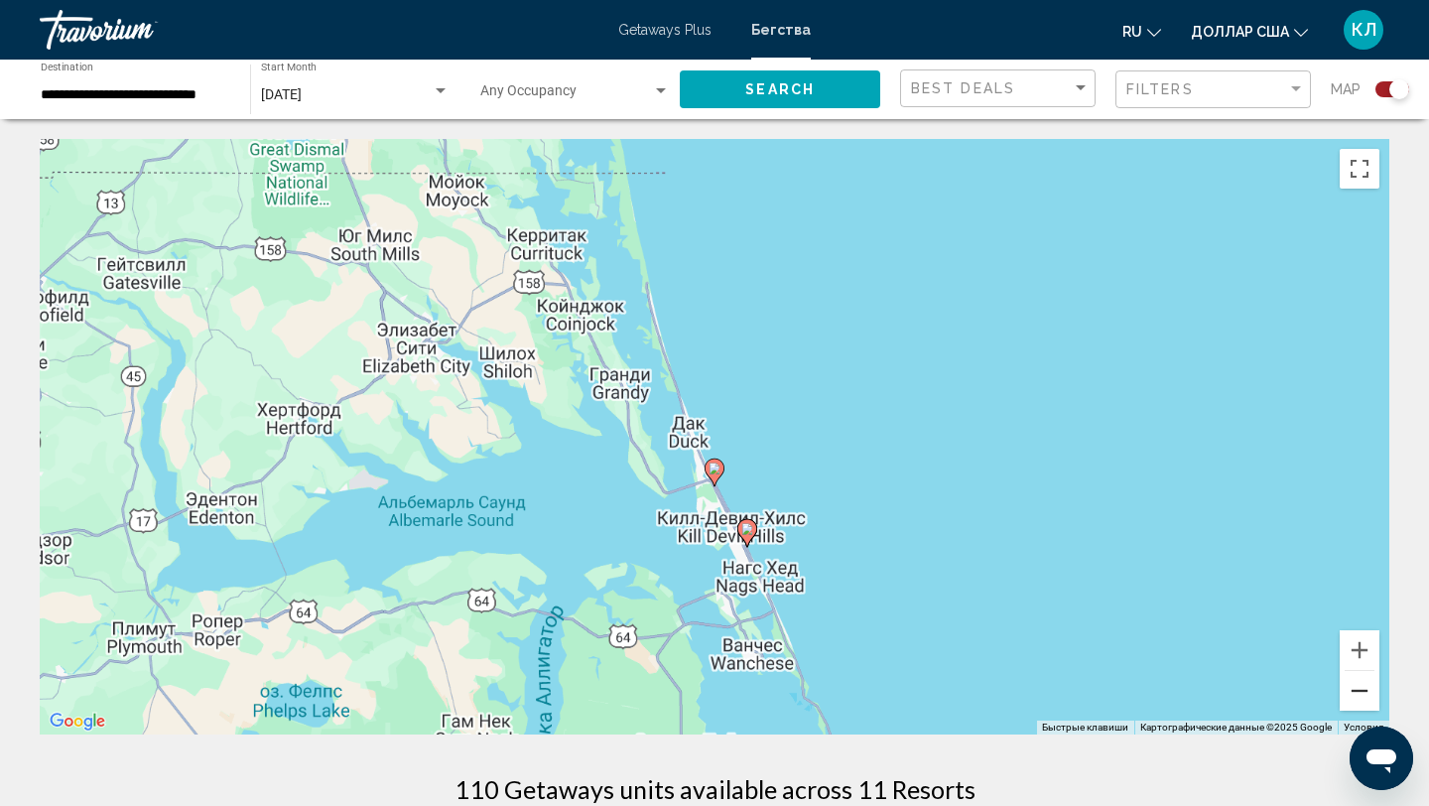
click at [1352, 696] on button "Уменьшить" at bounding box center [1360, 691] width 40 height 40
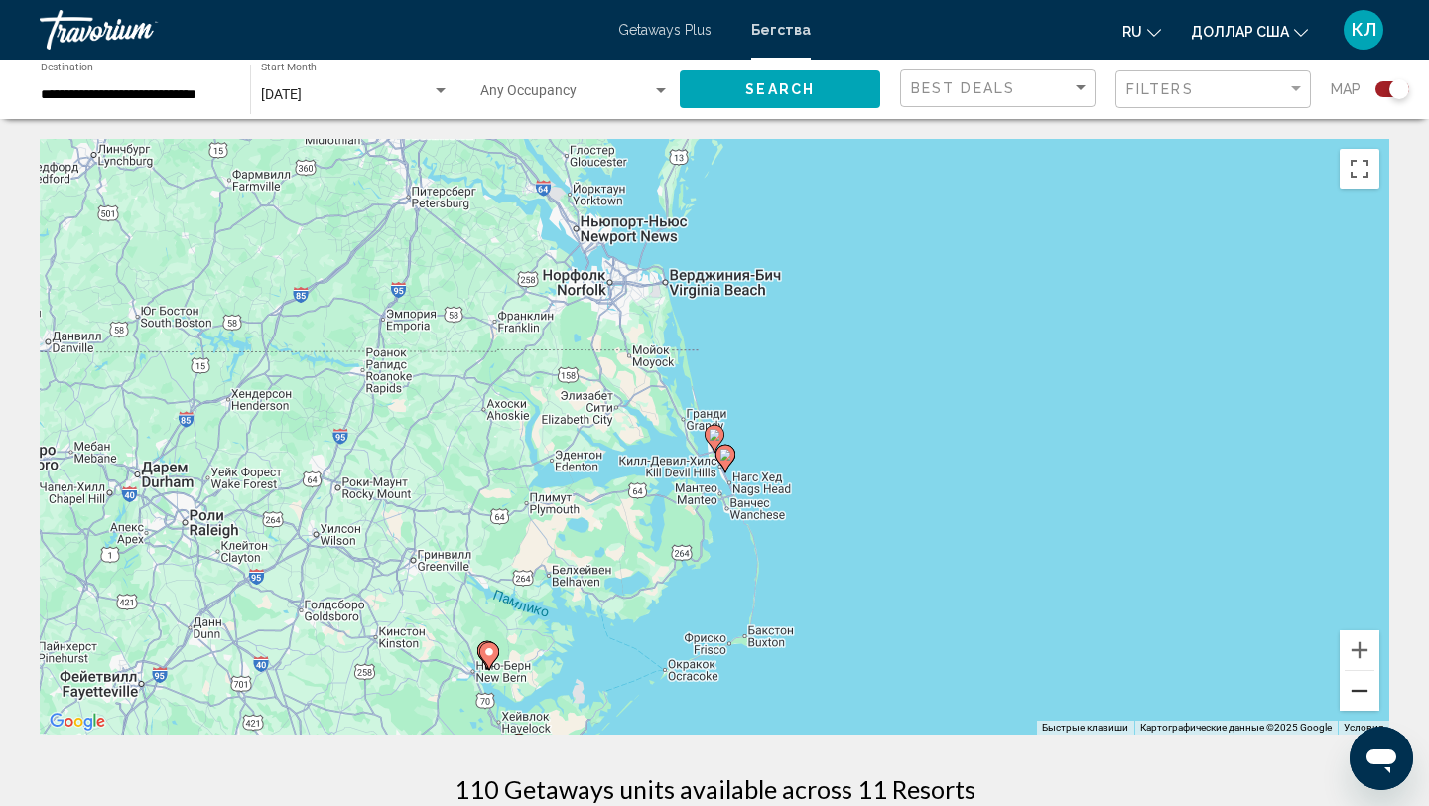
click at [1352, 696] on button "Уменьшить" at bounding box center [1360, 691] width 40 height 40
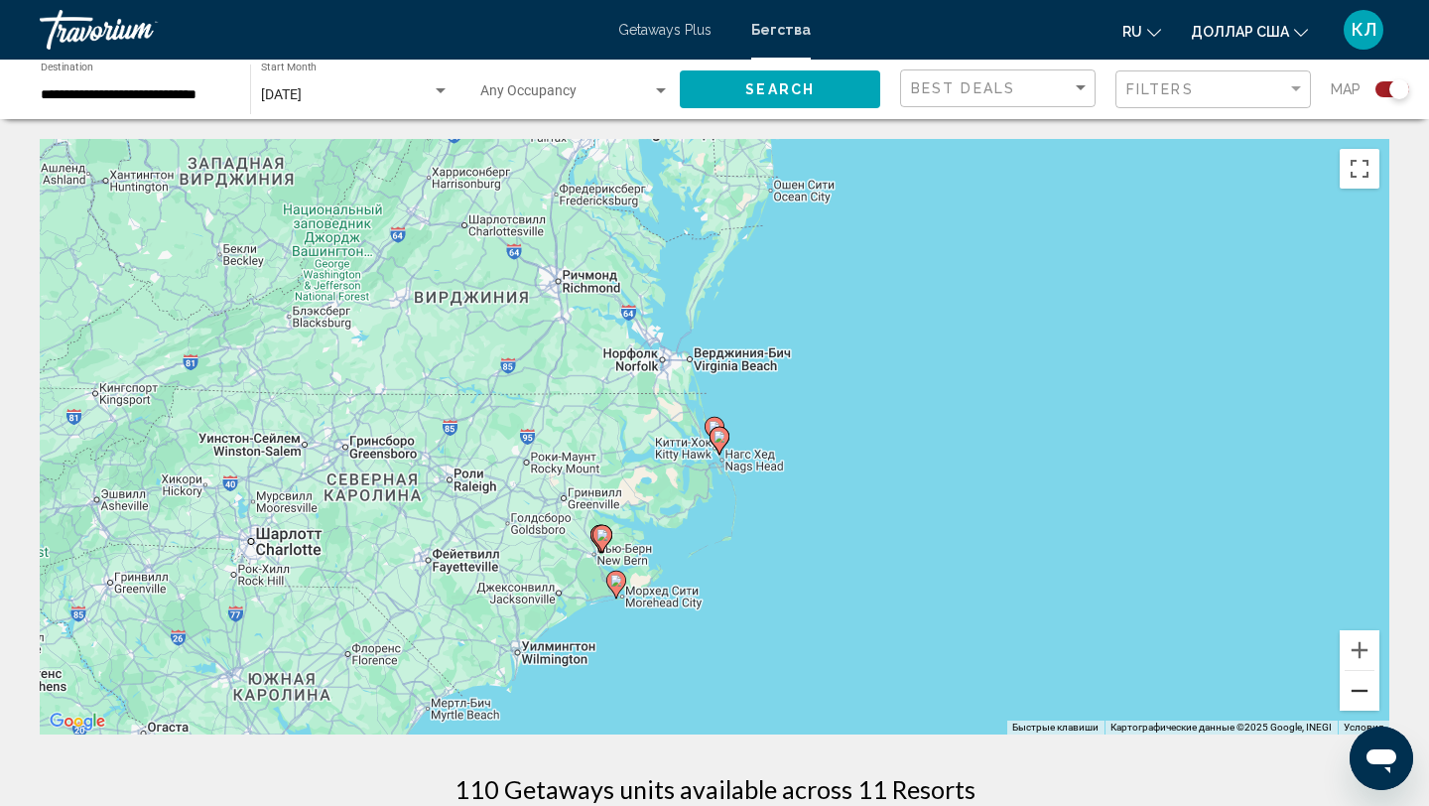
click at [1352, 696] on button "Уменьшить" at bounding box center [1360, 691] width 40 height 40
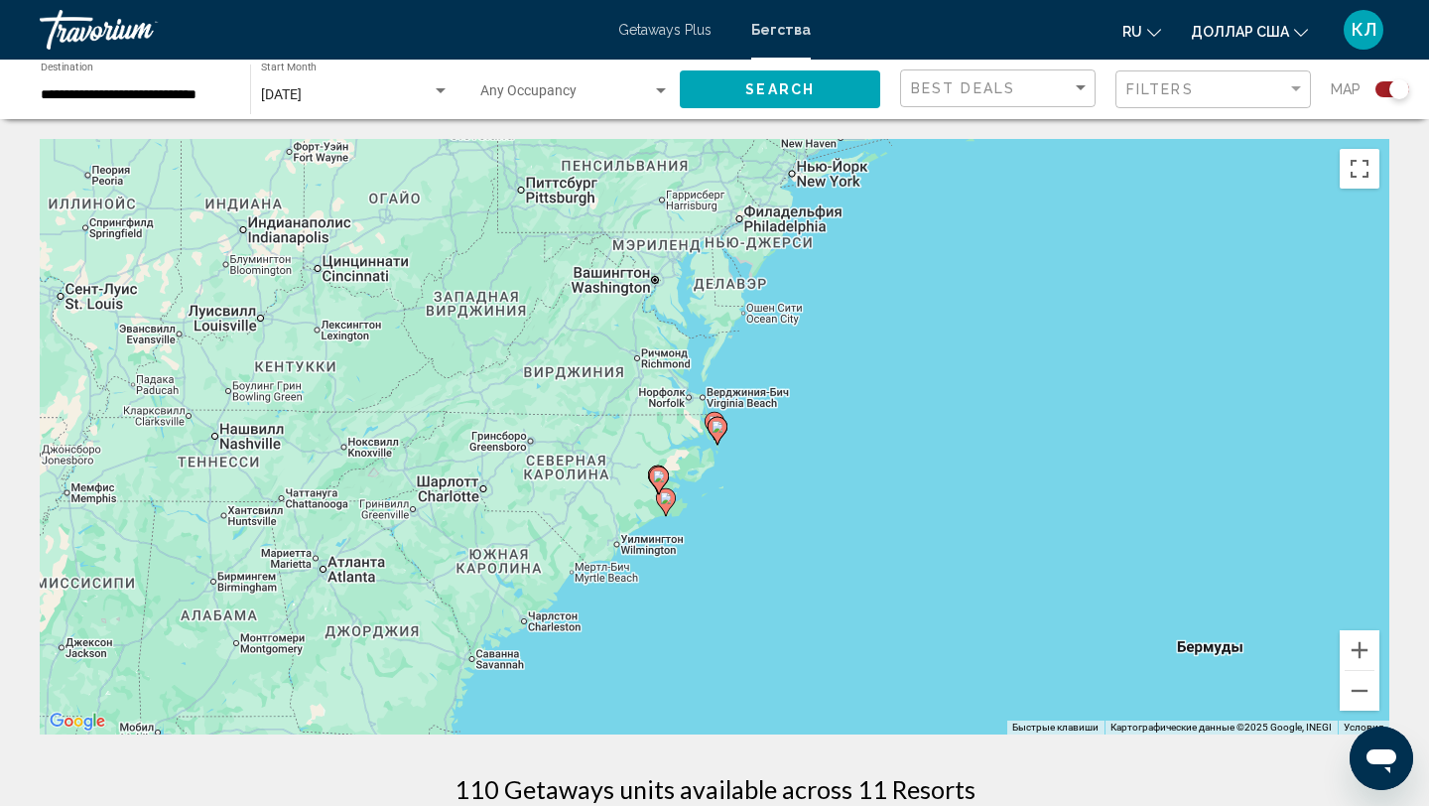
click at [66, 90] on input "**********" at bounding box center [136, 95] width 190 height 16
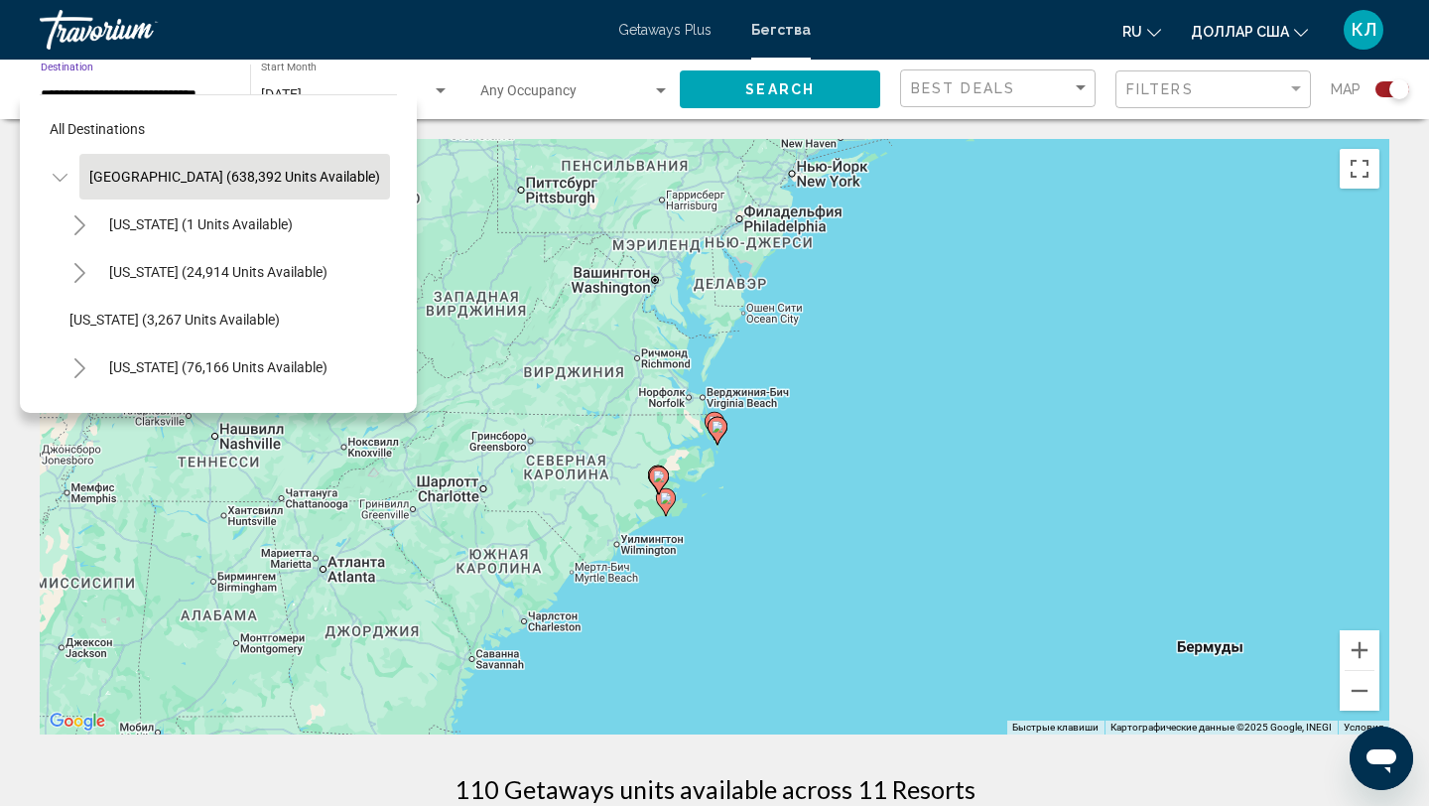
click at [127, 190] on button "United States (638,392 units available)" at bounding box center [234, 177] width 311 height 46
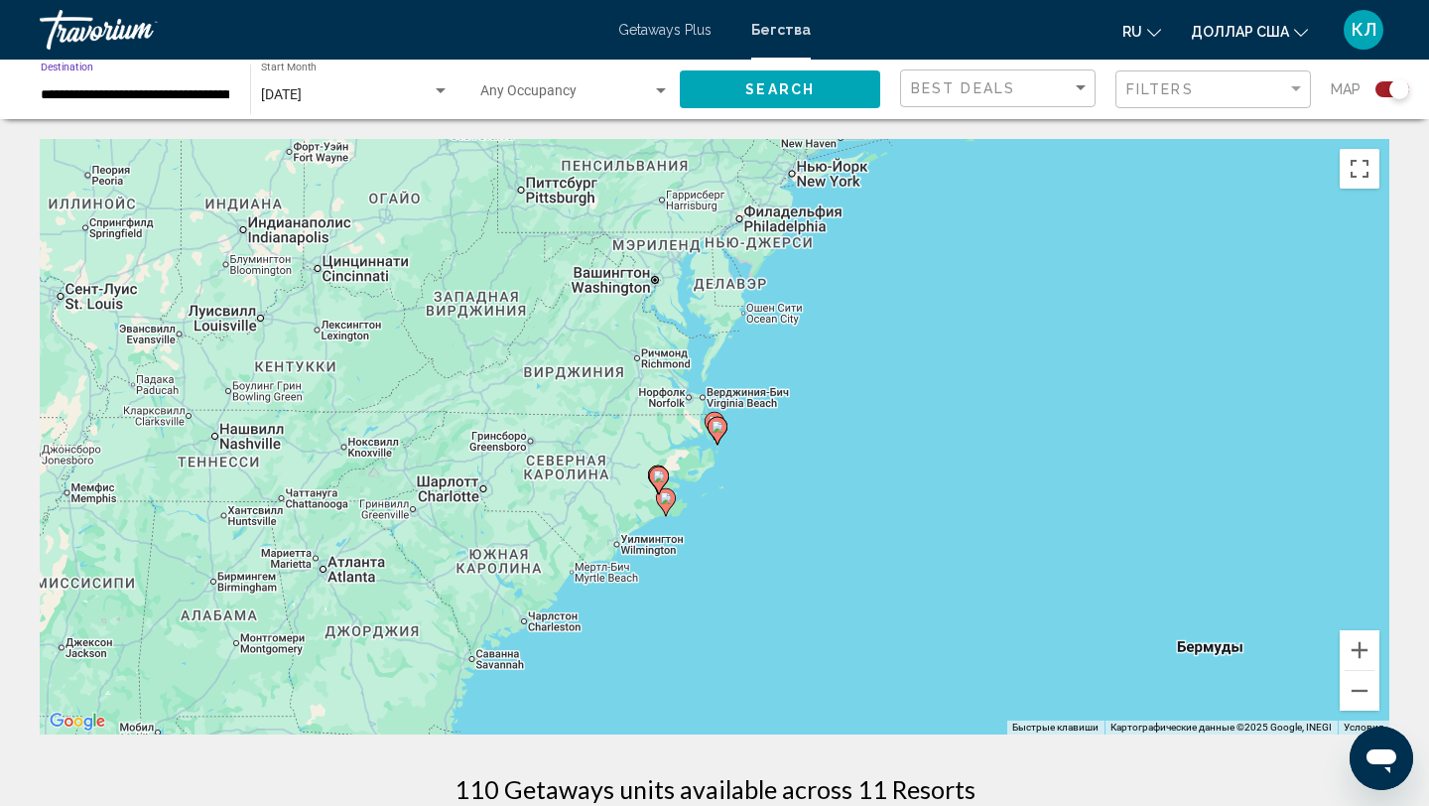
click at [202, 104] on div "**********" at bounding box center [136, 90] width 190 height 55
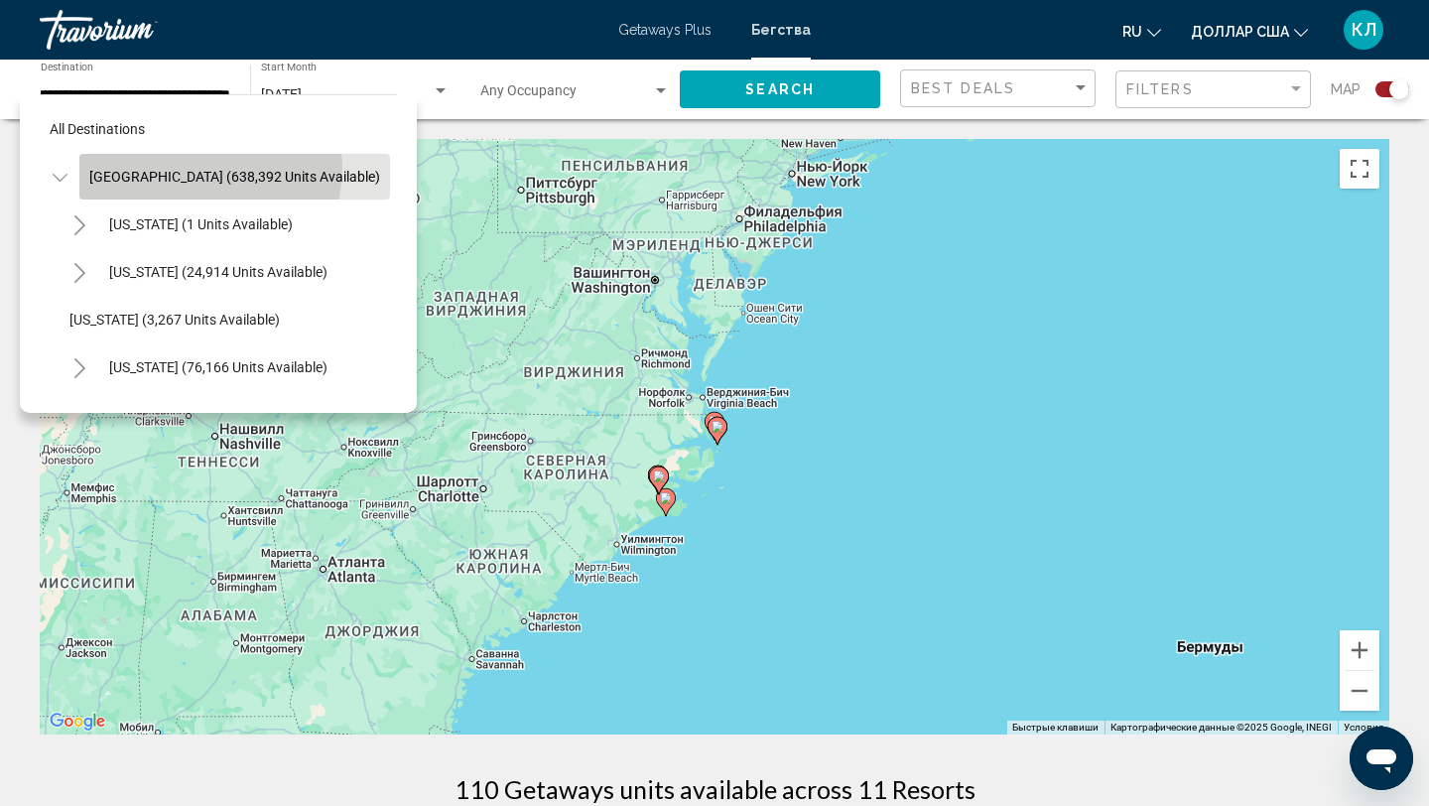
scroll to position [0, 48]
click at [184, 166] on button "United States (638,392 units available)" at bounding box center [234, 177] width 311 height 46
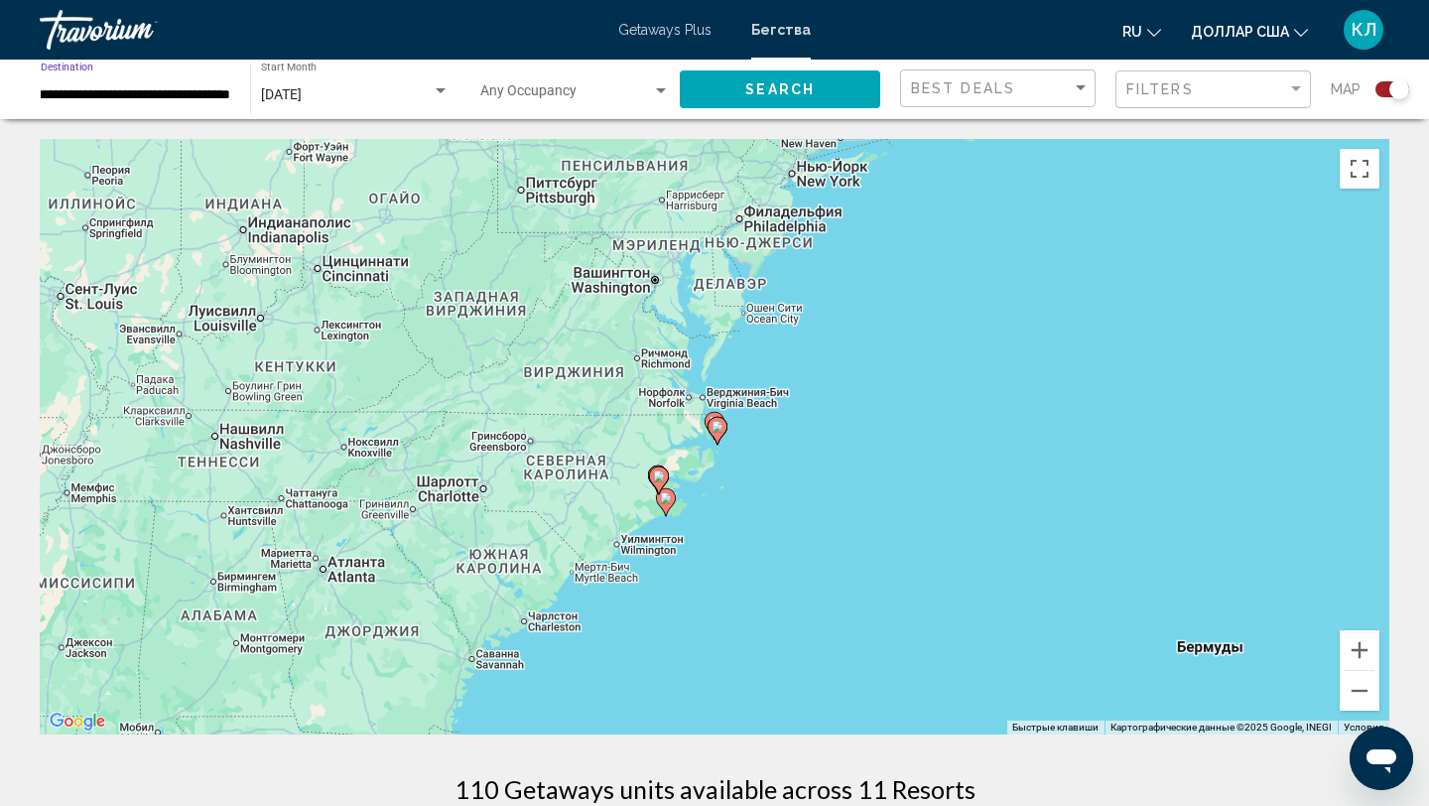
click at [819, 80] on button "Search" at bounding box center [780, 88] width 200 height 37
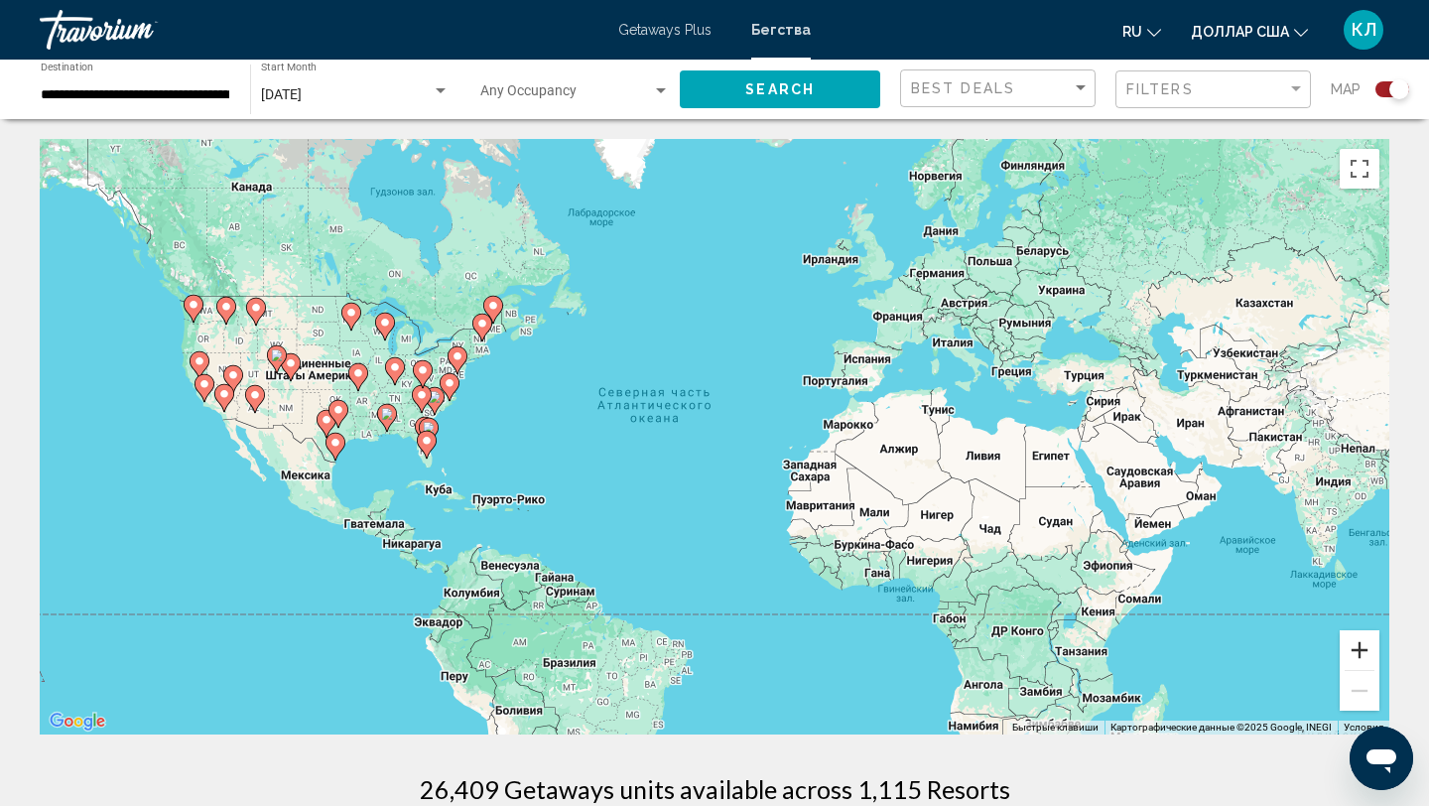
click at [1356, 653] on button "Увеличить" at bounding box center [1360, 650] width 40 height 40
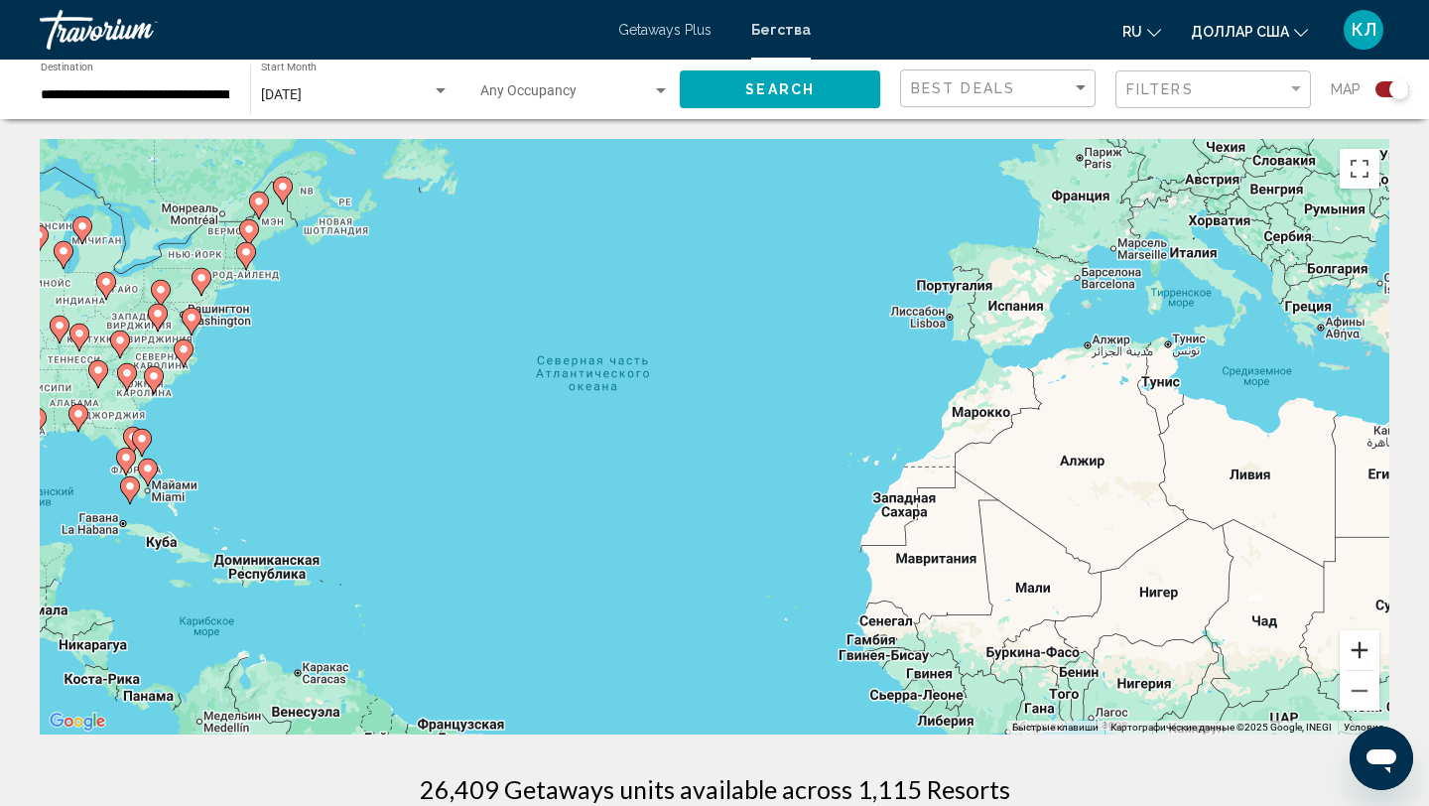
click at [1356, 653] on button "Увеличить" at bounding box center [1360, 650] width 40 height 40
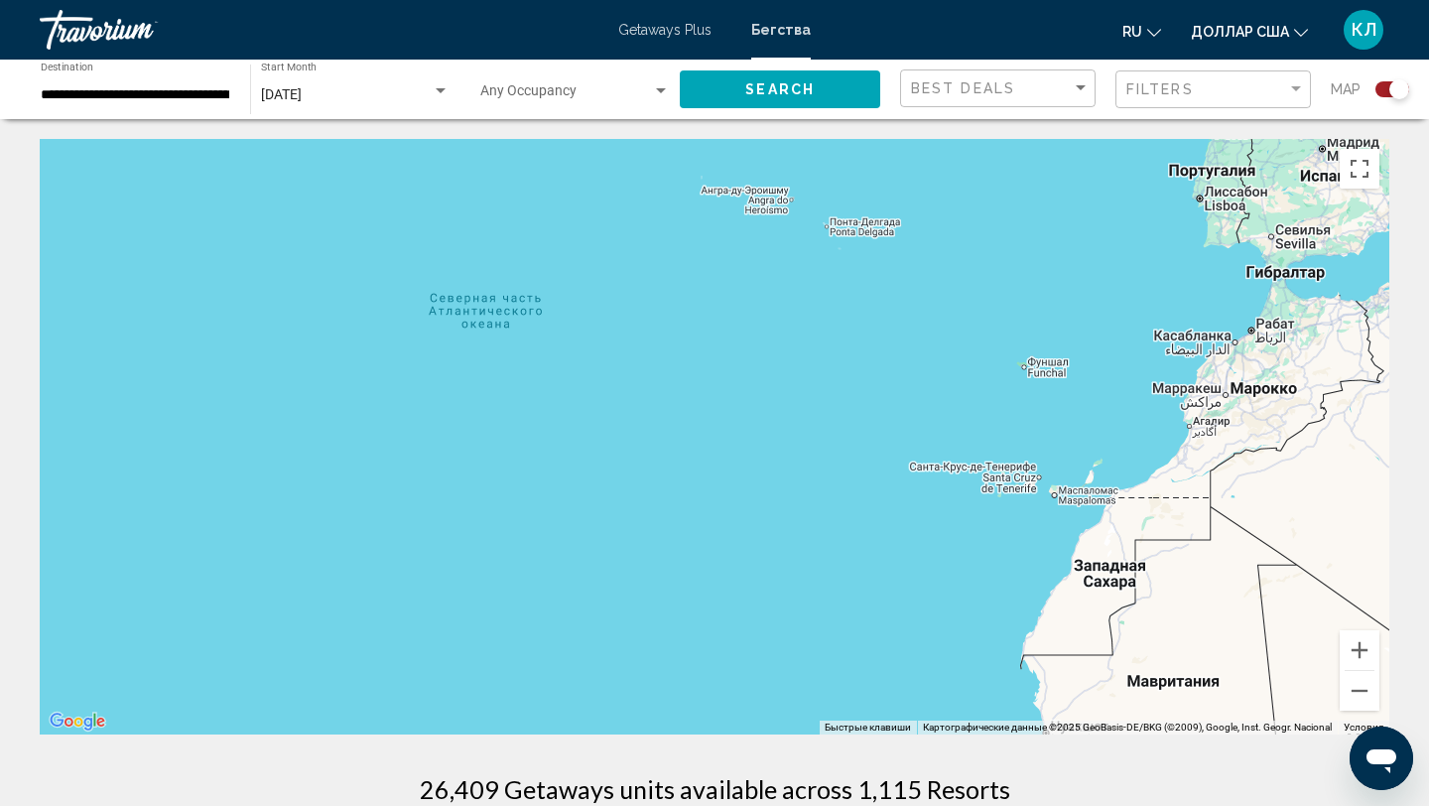
drag, startPoint x: 287, startPoint y: 380, endPoint x: 632, endPoint y: 394, distance: 345.6
click at [632, 394] on div "Чтобы активировать перетаскивание с помощью клавиатуры, нажмите Alt + Ввод. Пос…" at bounding box center [714, 436] width 1349 height 595
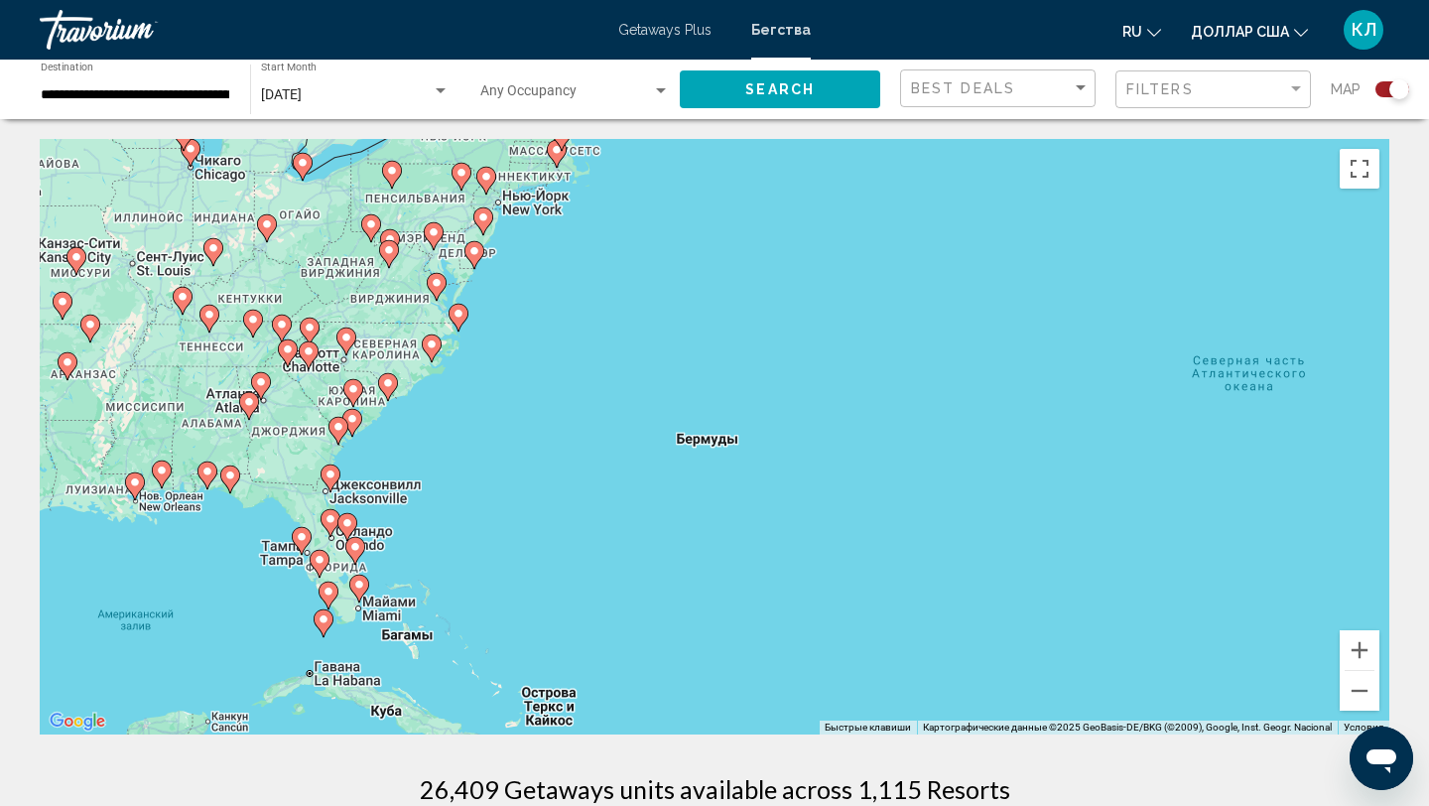
drag, startPoint x: 326, startPoint y: 319, endPoint x: 573, endPoint y: 378, distance: 252.9
click at [573, 378] on div "Чтобы активировать перетаскивание с помощью клавиатуры, нажмите Alt + Ввод. Пос…" at bounding box center [714, 436] width 1349 height 595
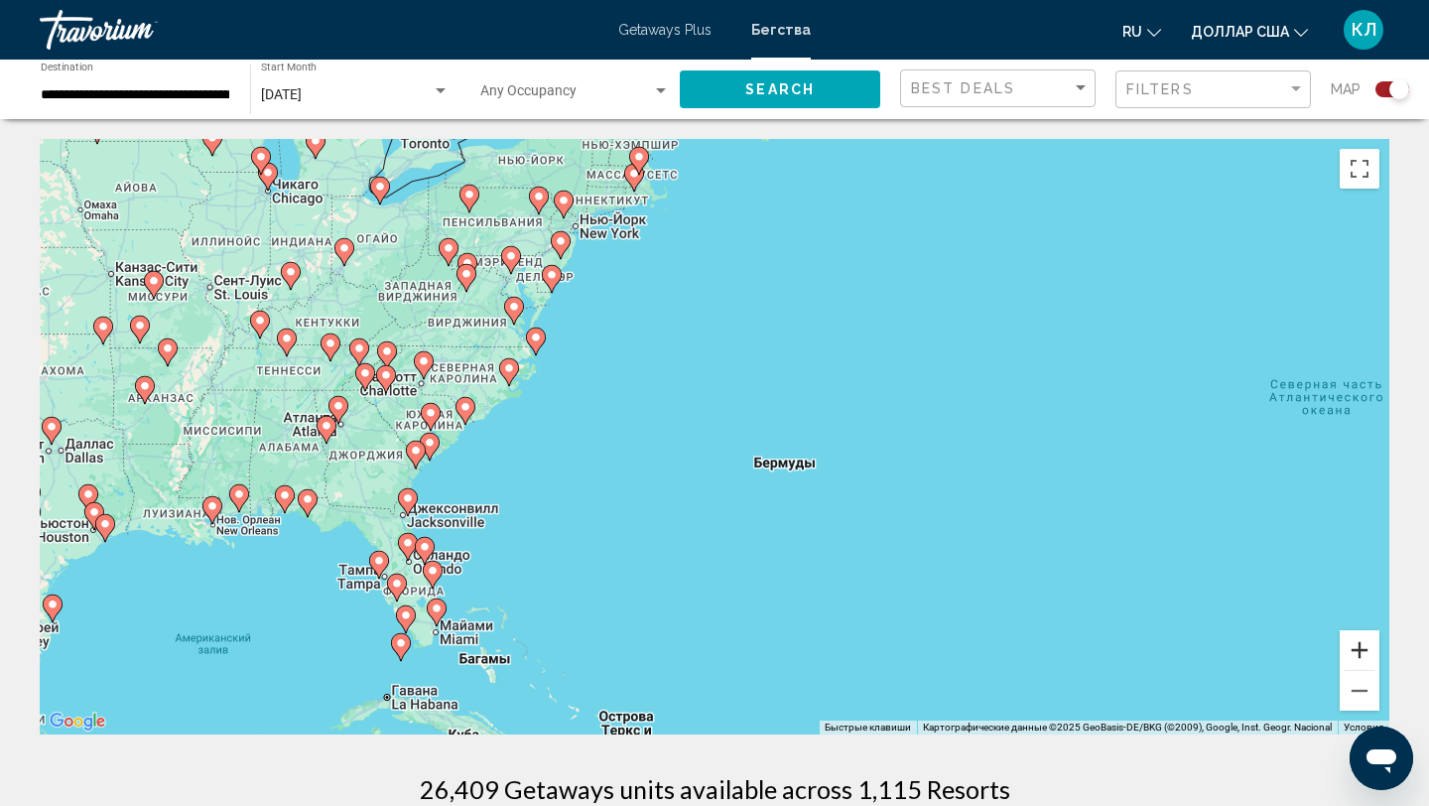
click at [1359, 654] on button "Увеличить" at bounding box center [1360, 650] width 40 height 40
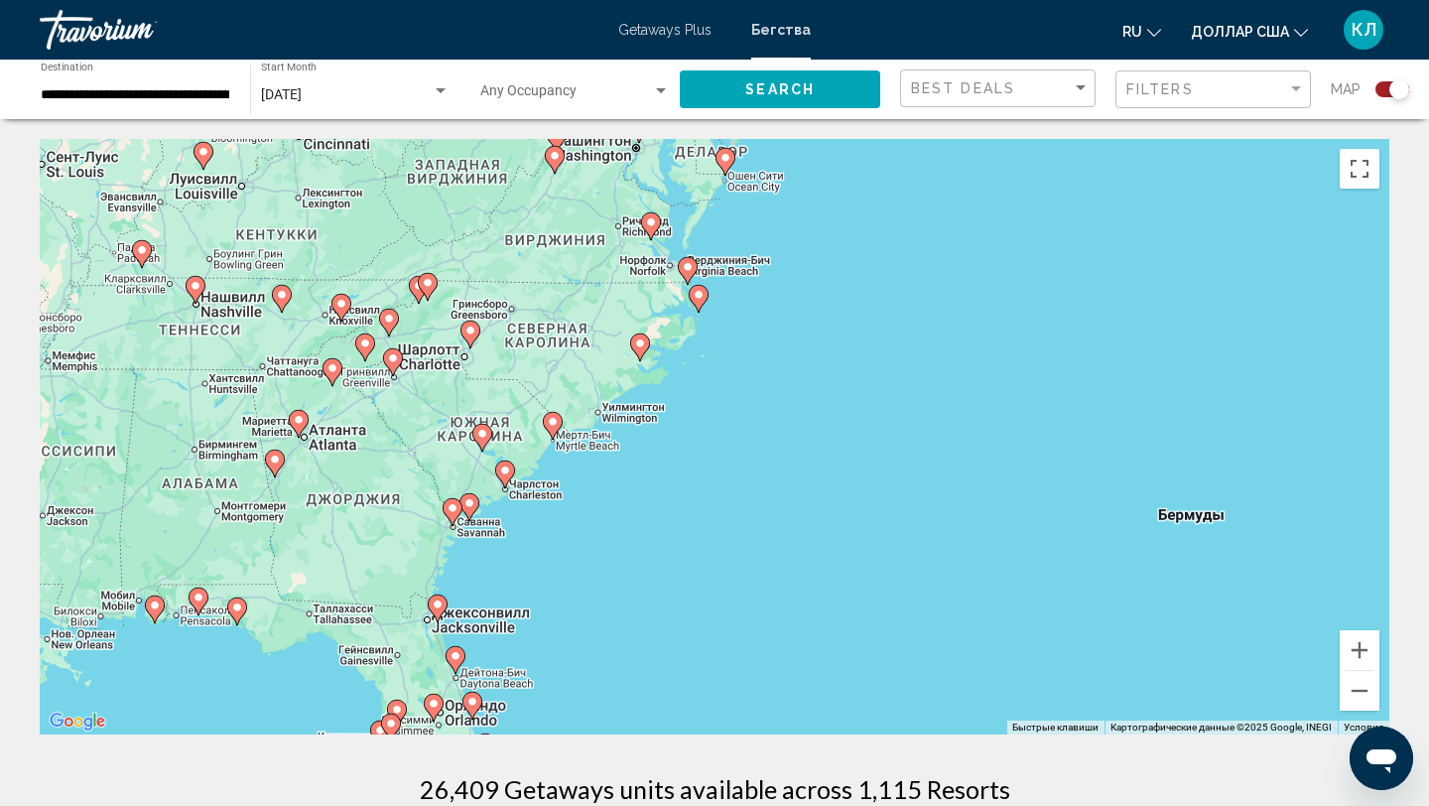
drag, startPoint x: 486, startPoint y: 472, endPoint x: 827, endPoint y: 498, distance: 341.3
click at [829, 498] on div "Чтобы активировать перетаскивание с помощью клавиатуры, нажмите Alt + Ввод. Пос…" at bounding box center [714, 436] width 1349 height 595
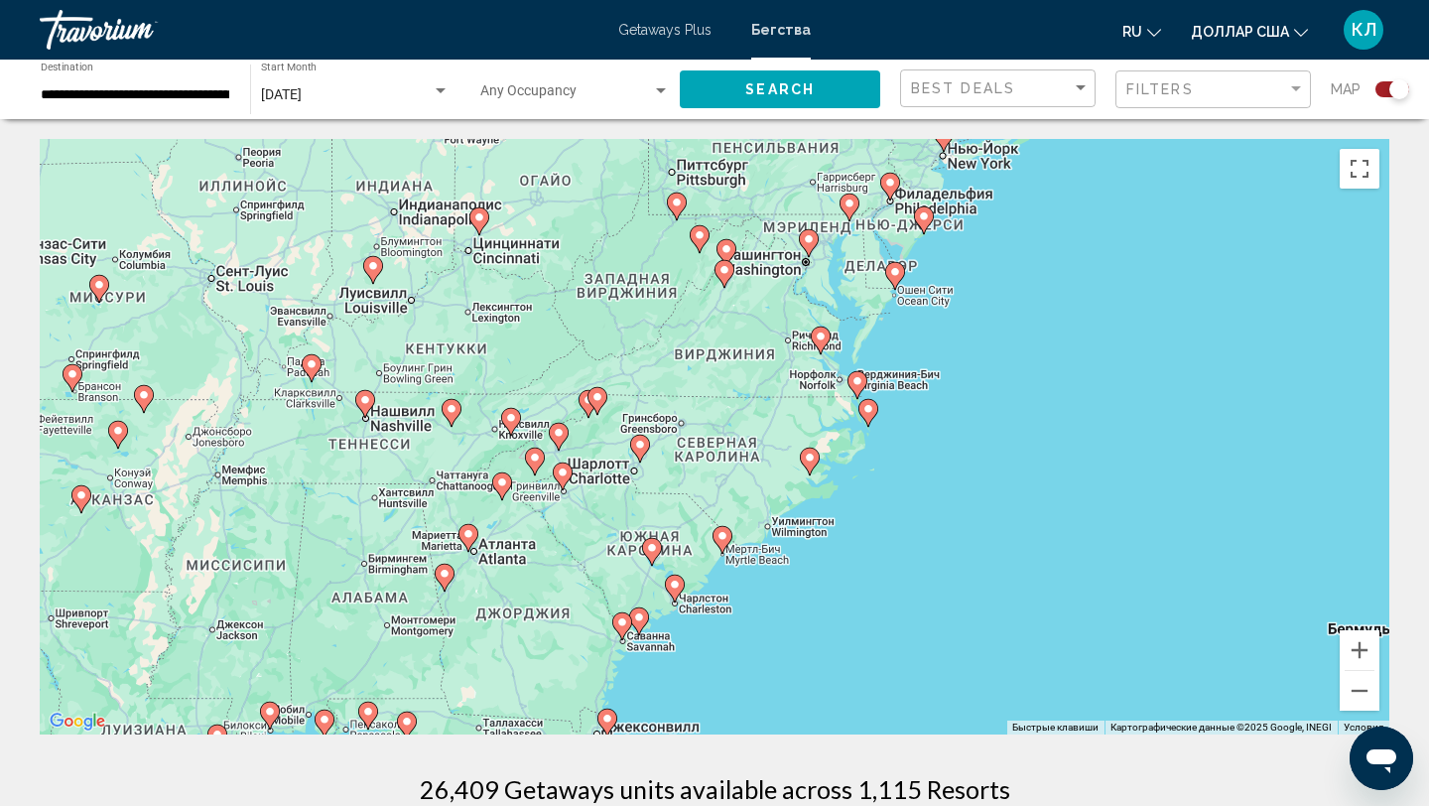
drag, startPoint x: 858, startPoint y: 427, endPoint x: 1027, endPoint y: 539, distance: 202.5
click at [1027, 539] on div "Чтобы активировать перетаскивание с помощью клавиатуры, нажмите Alt + Ввод. Пос…" at bounding box center [714, 436] width 1349 height 595
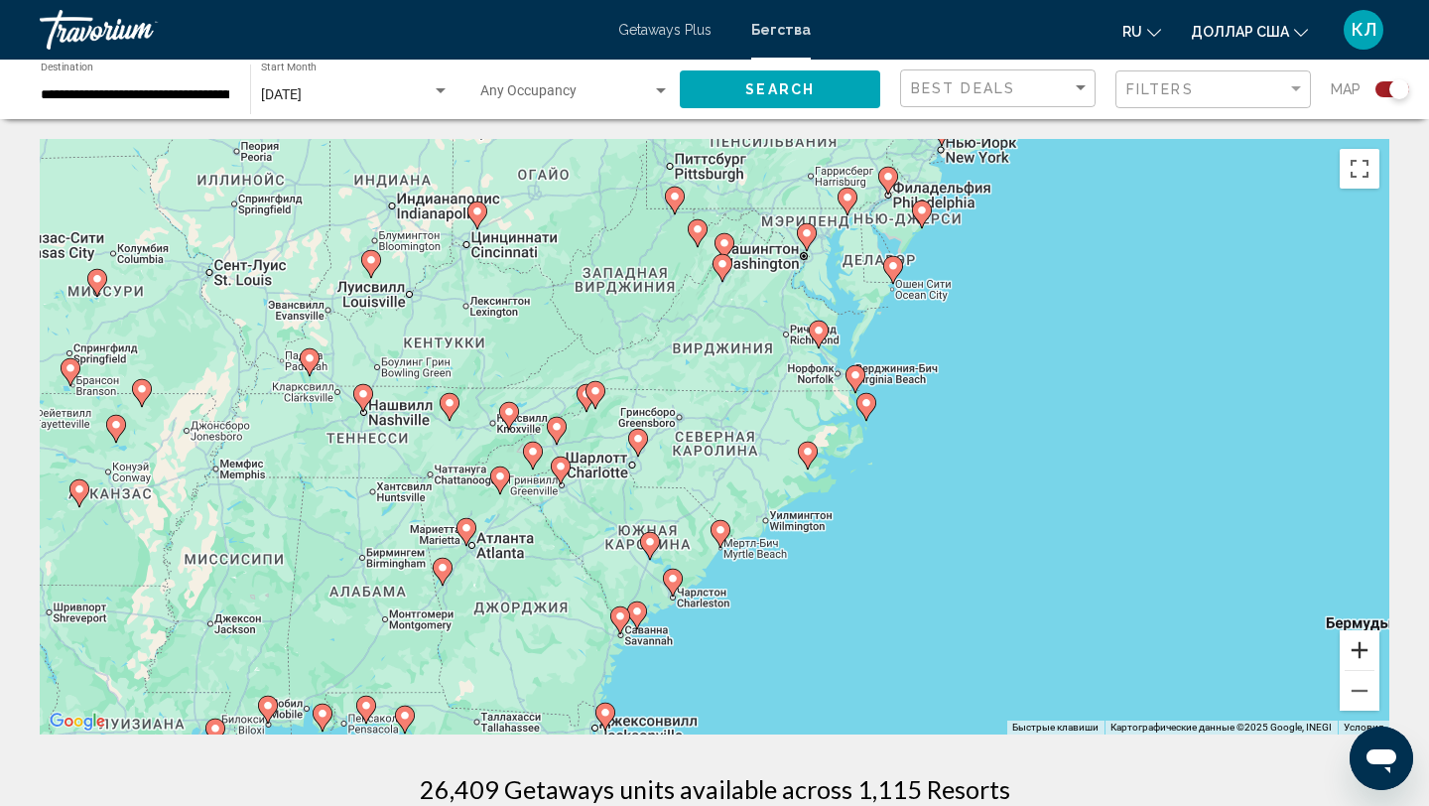
click at [1357, 648] on button "Увеличить" at bounding box center [1360, 650] width 40 height 40
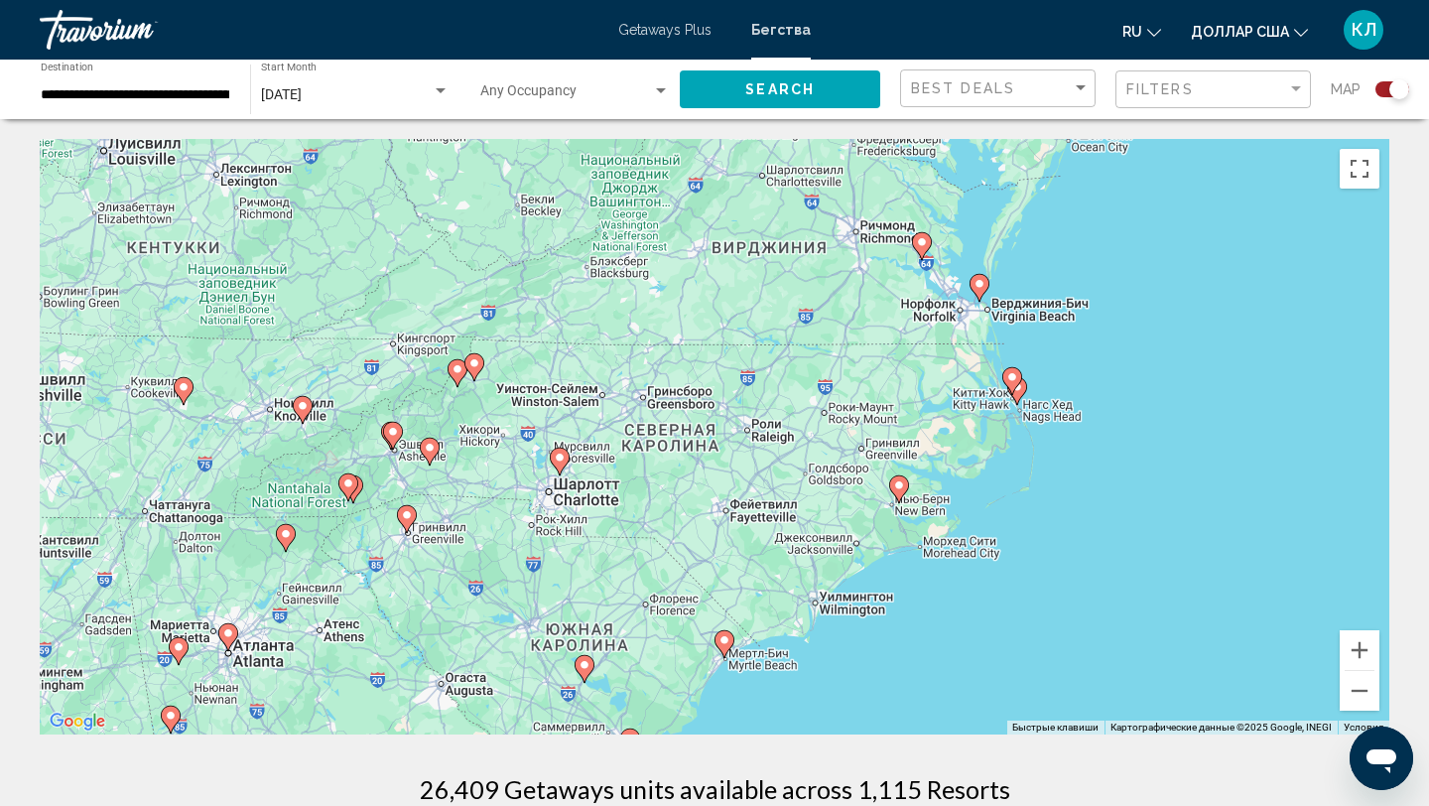
click at [179, 651] on image "Основное содержание" at bounding box center [179, 647] width 12 height 12
type input "**********"
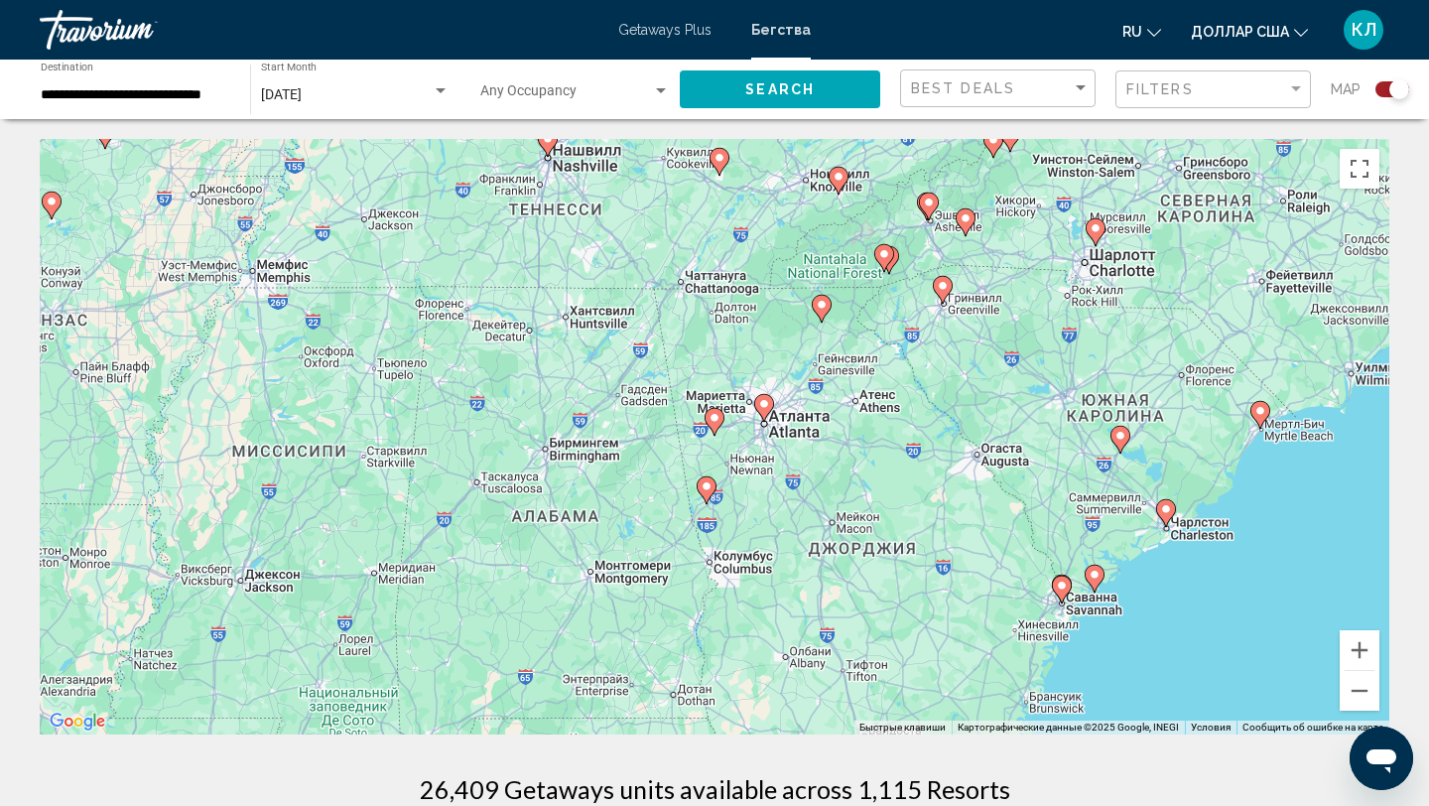
click at [714, 421] on image "Основное содержание" at bounding box center [714, 418] width 12 height 12
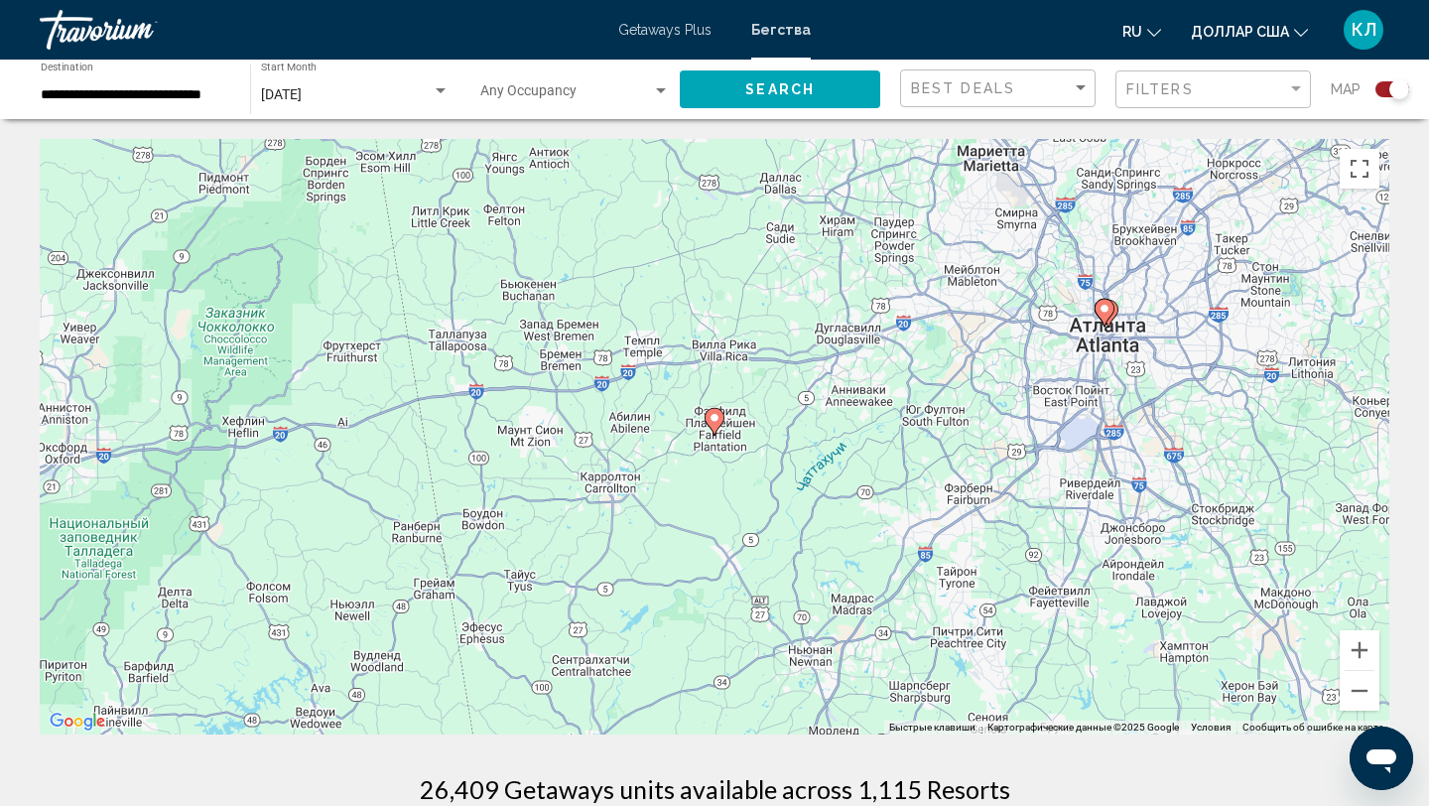
click at [714, 422] on image "Основное содержание" at bounding box center [714, 418] width 12 height 12
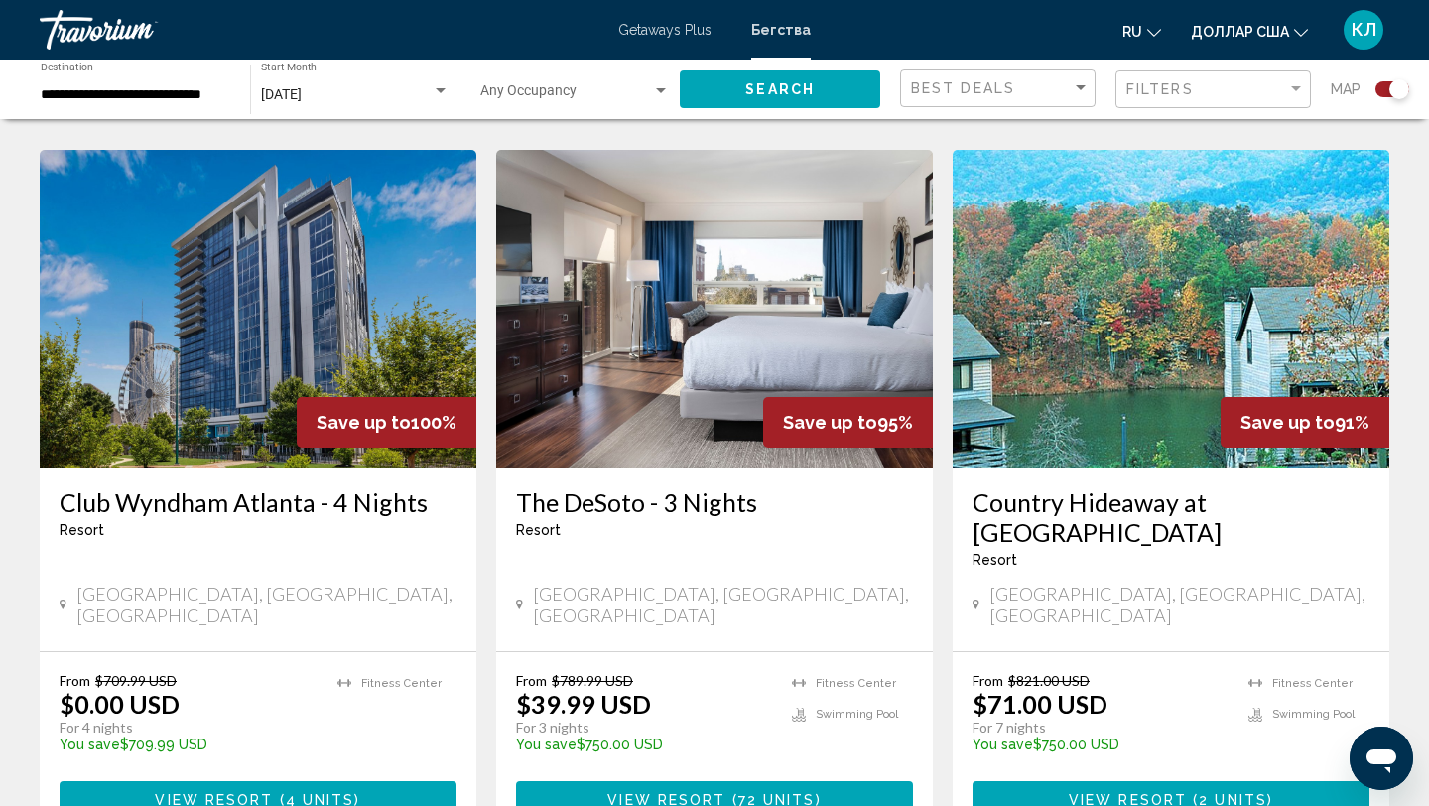
scroll to position [1386, 0]
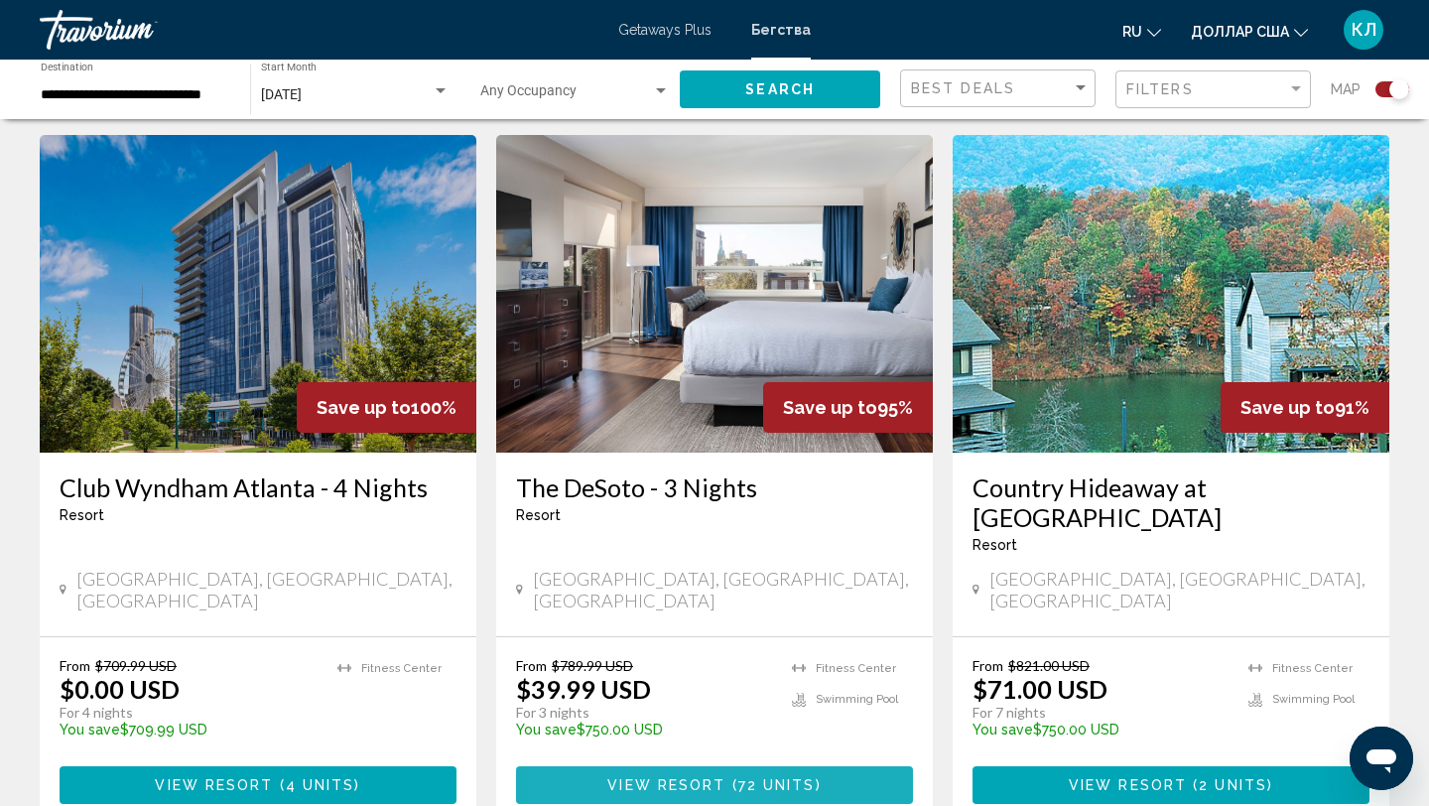
click at [594, 766] on button "View Resort ( 72 units )" at bounding box center [714, 784] width 397 height 37
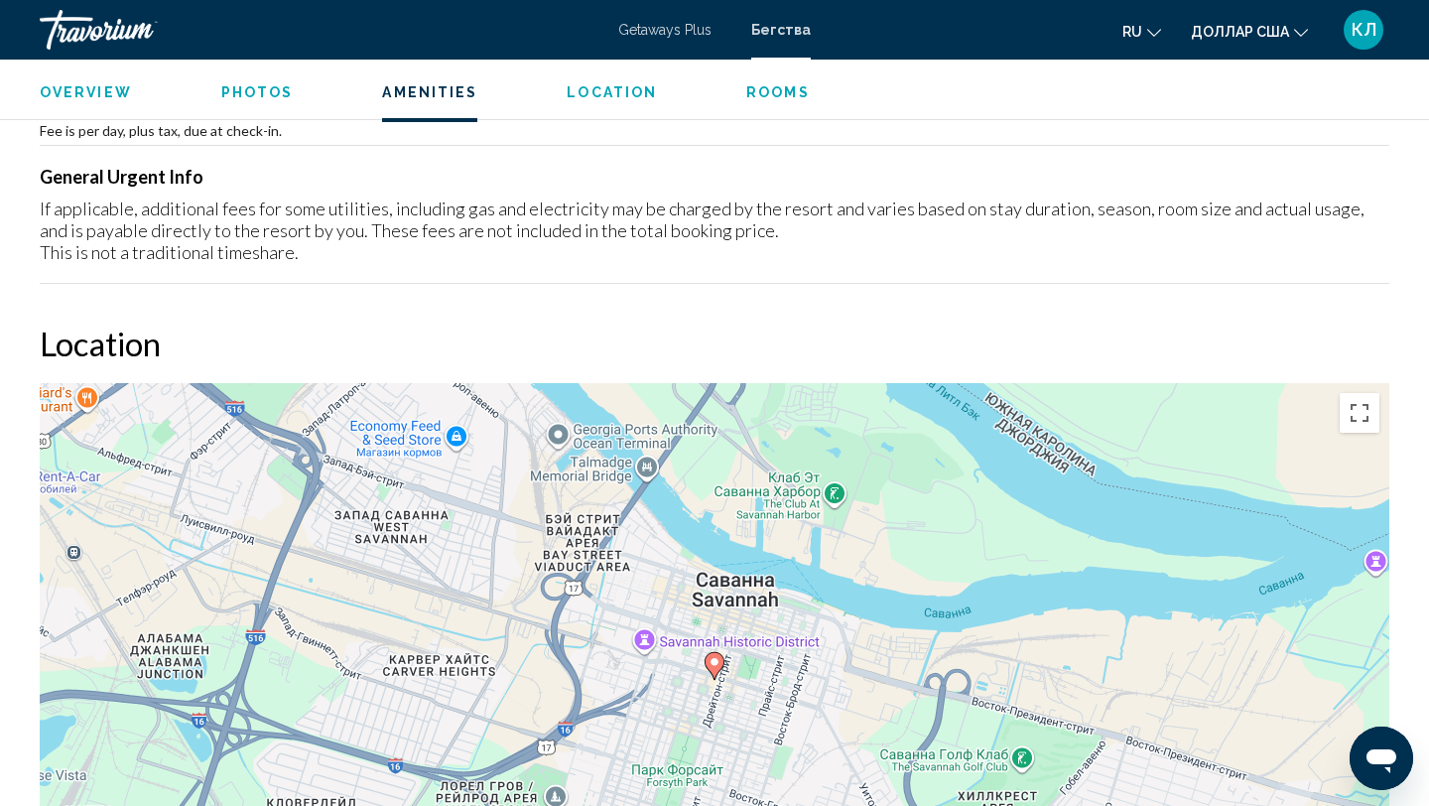
scroll to position [1943, 0]
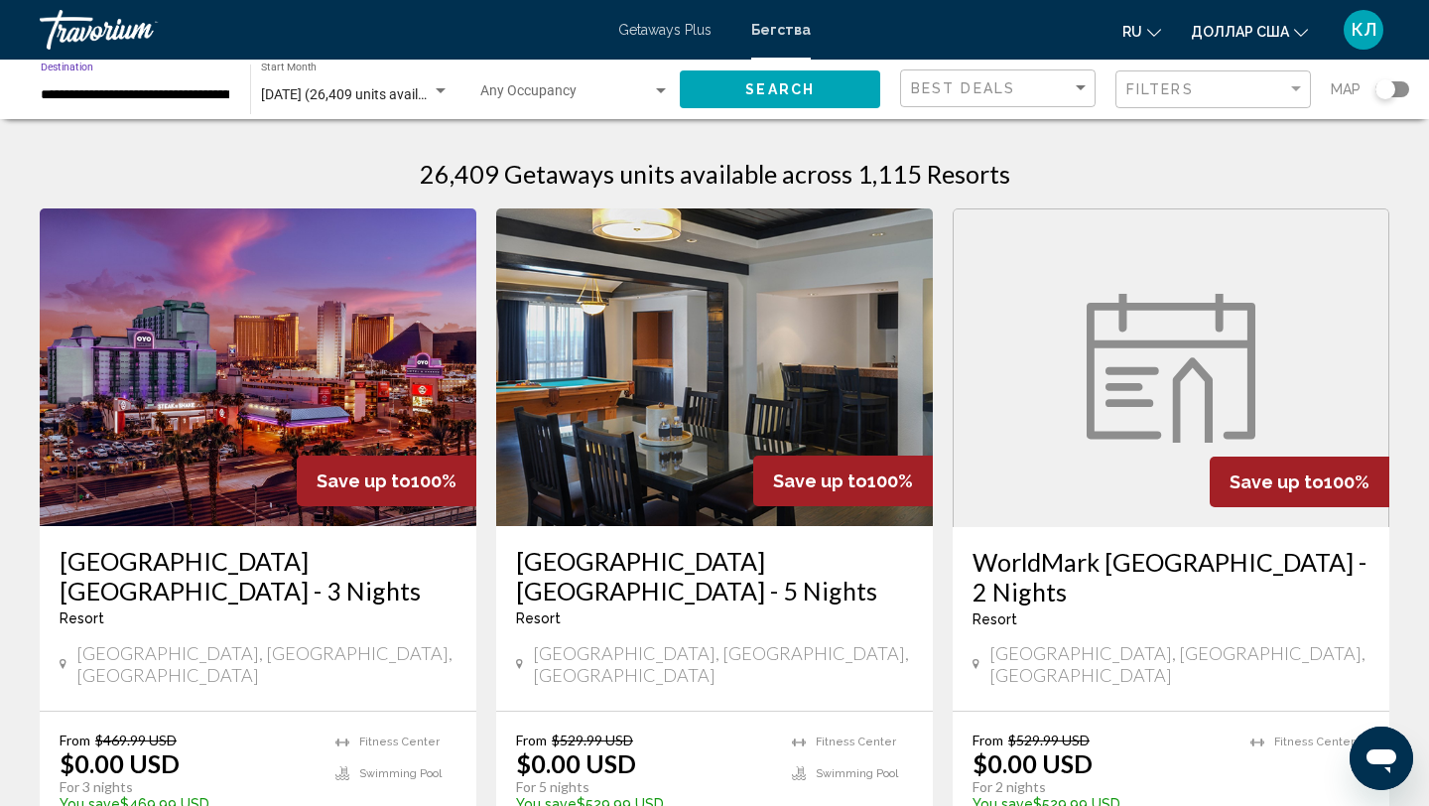
click at [154, 97] on input "**********" at bounding box center [136, 95] width 190 height 16
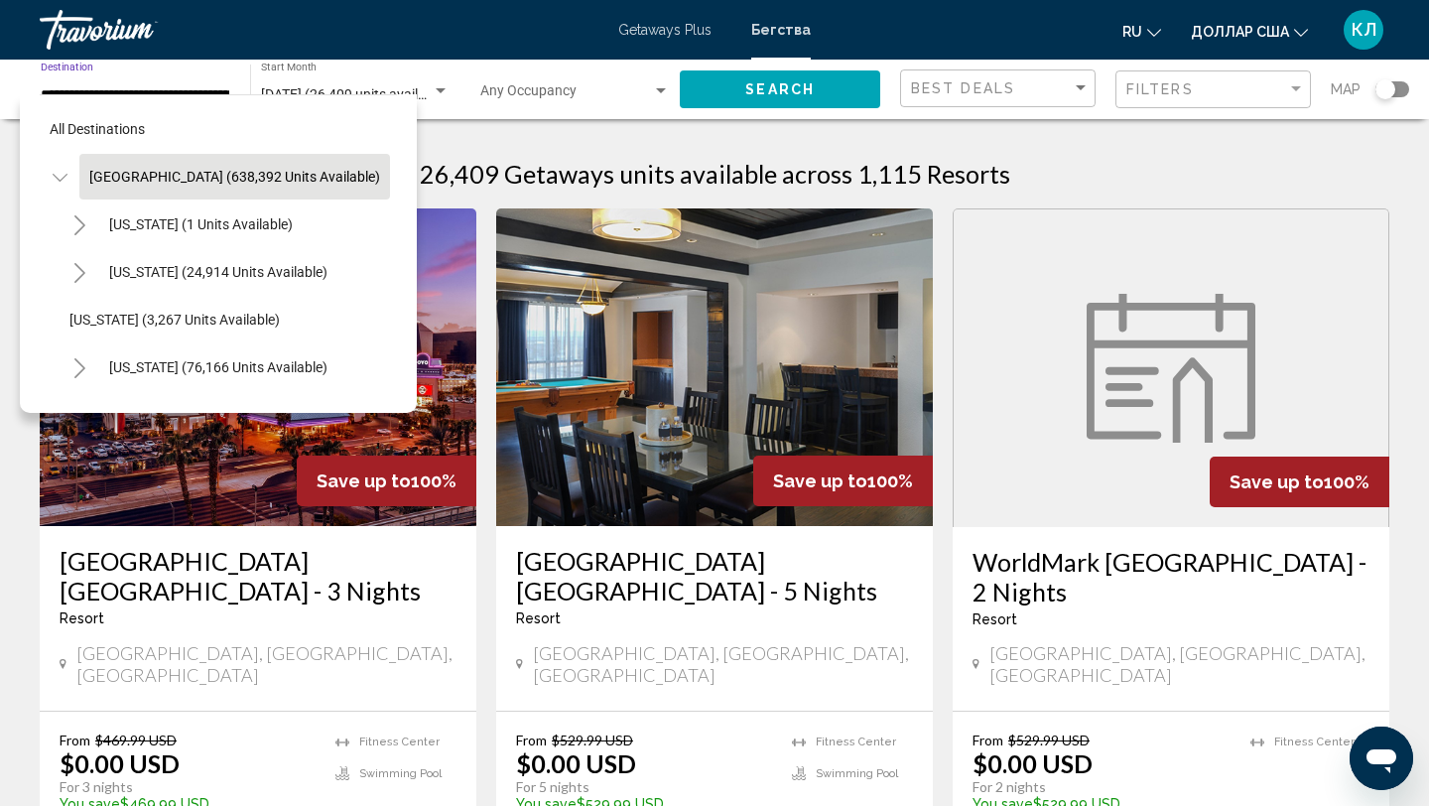
click at [1401, 82] on div "Search widget" at bounding box center [1392, 89] width 34 height 16
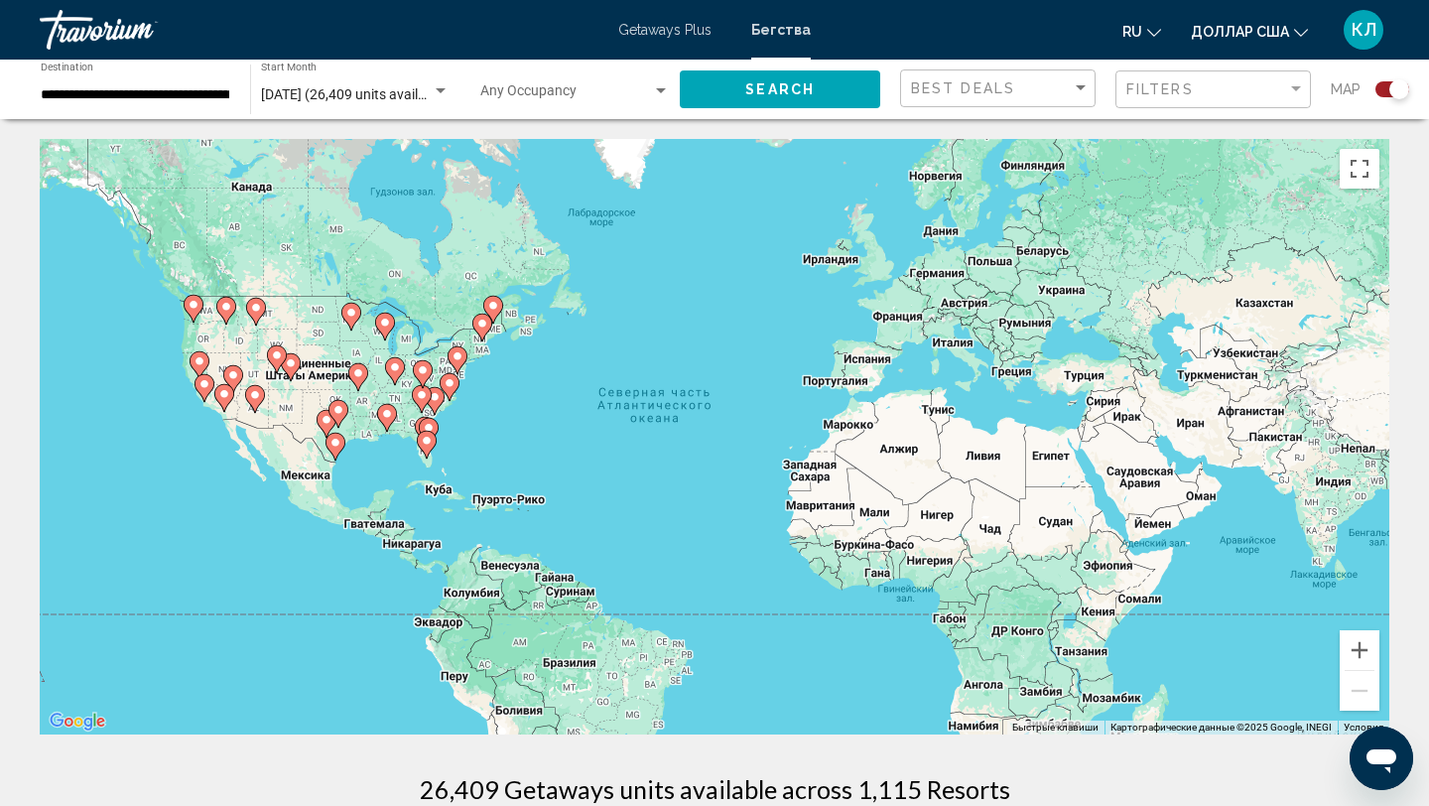
click at [424, 392] on image "Основное содержание" at bounding box center [422, 395] width 12 height 12
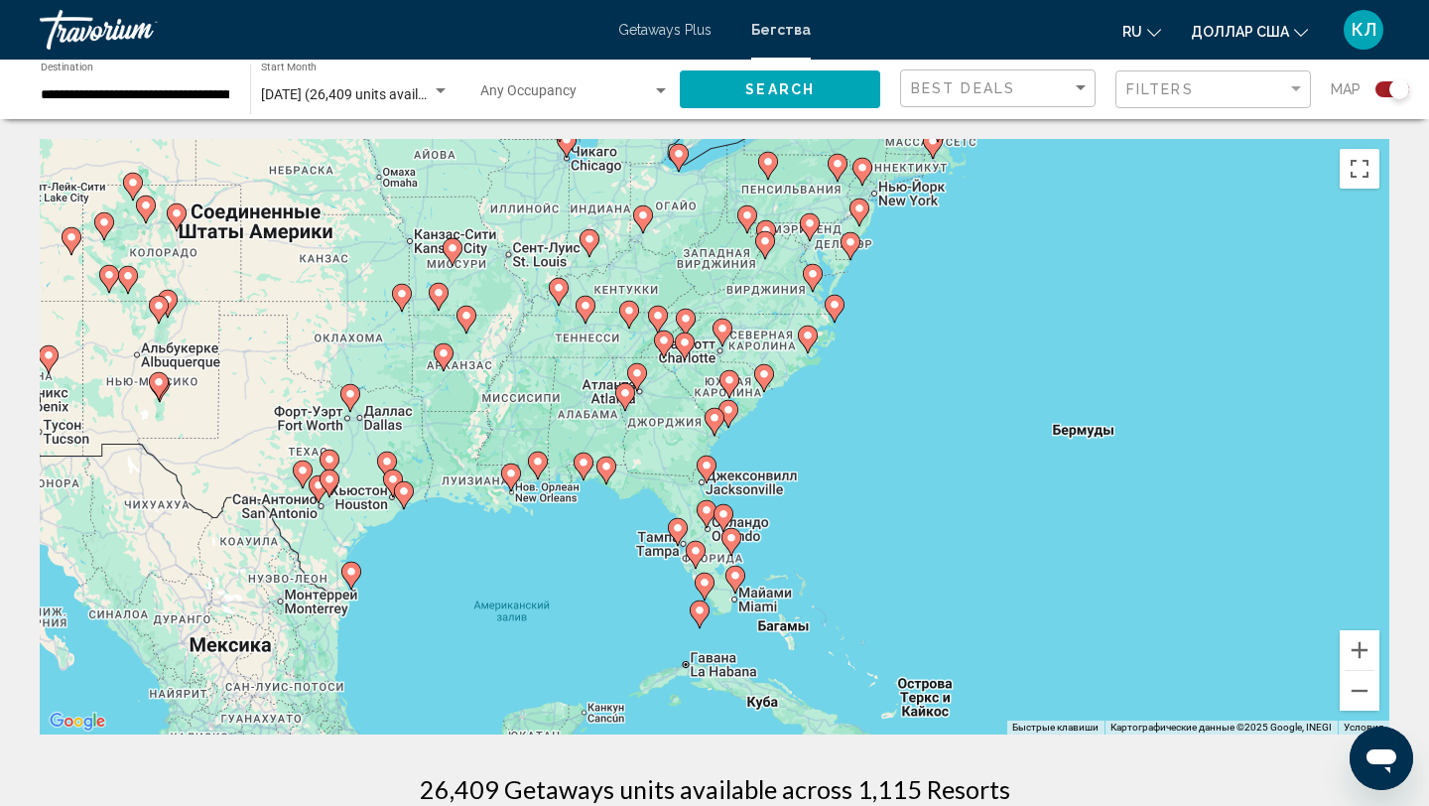
click at [699, 353] on div "Для навигации используйте клавиши со стрелками. Чтобы активировать перетаскиван…" at bounding box center [714, 436] width 1349 height 595
click at [699, 357] on div "Для навигации используйте клавиши со стрелками. Чтобы активировать перетаскиван…" at bounding box center [714, 436] width 1349 height 595
click at [690, 360] on gmp-advanced-marker "Основное содержание" at bounding box center [685, 346] width 20 height 30
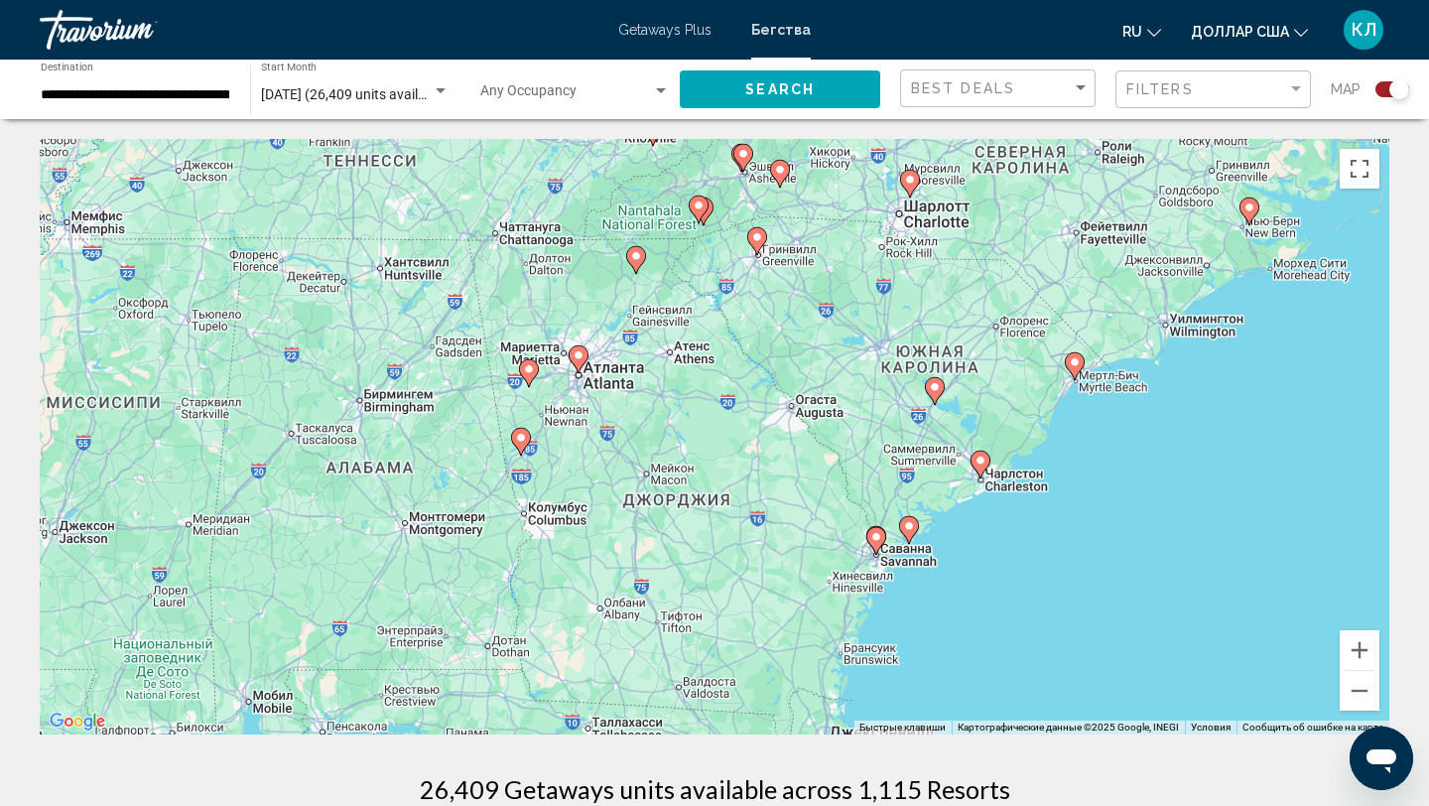
drag, startPoint x: 644, startPoint y: 677, endPoint x: 687, endPoint y: 494, distance: 187.5
click at [687, 494] on div "Для навигации используйте клавиши со стрелками. Чтобы активировать перетаскиван…" at bounding box center [714, 436] width 1349 height 595
click at [520, 443] on image "Основное содержание" at bounding box center [521, 438] width 12 height 12
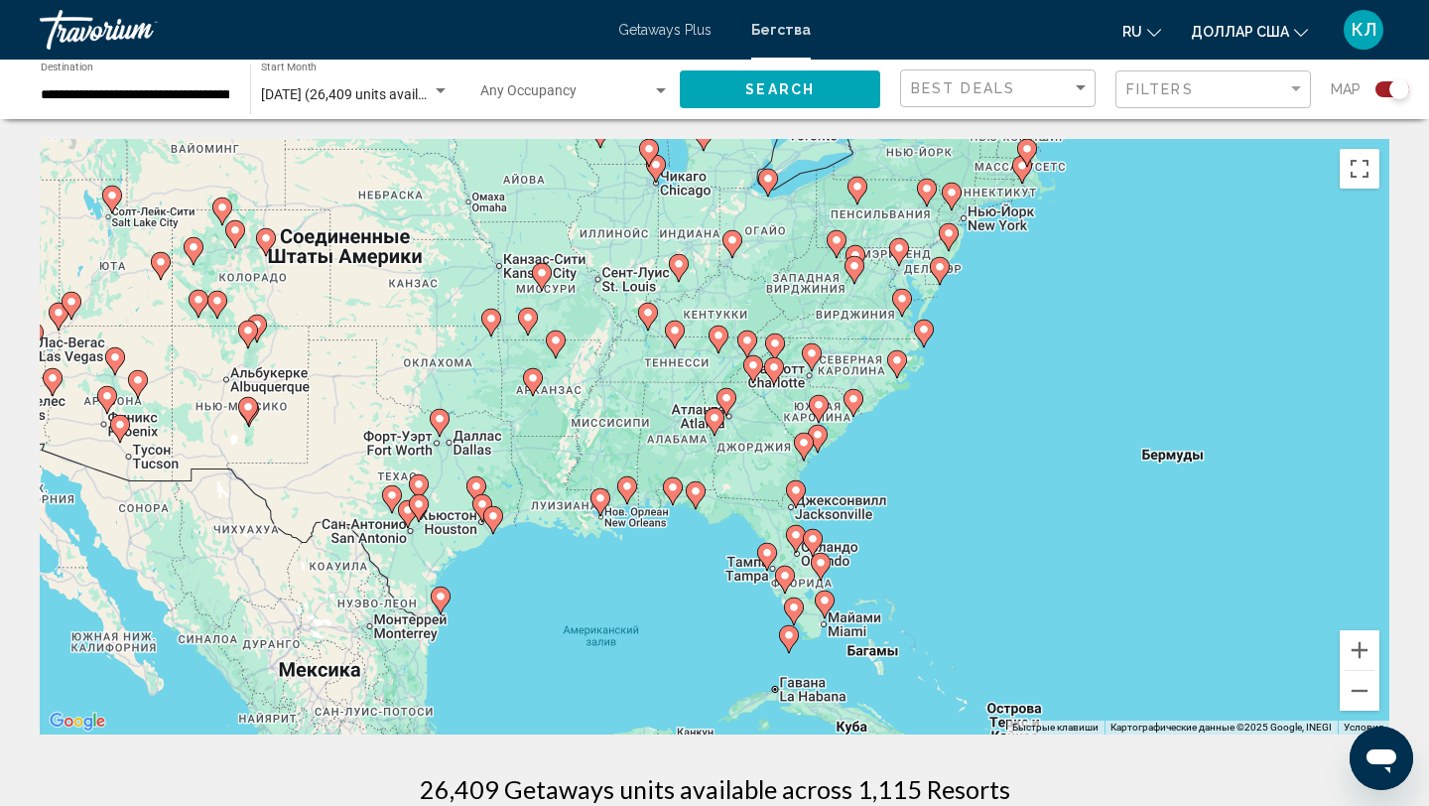
click at [706, 413] on icon "Основное содержание" at bounding box center [714, 422] width 18 height 26
type input "**********"
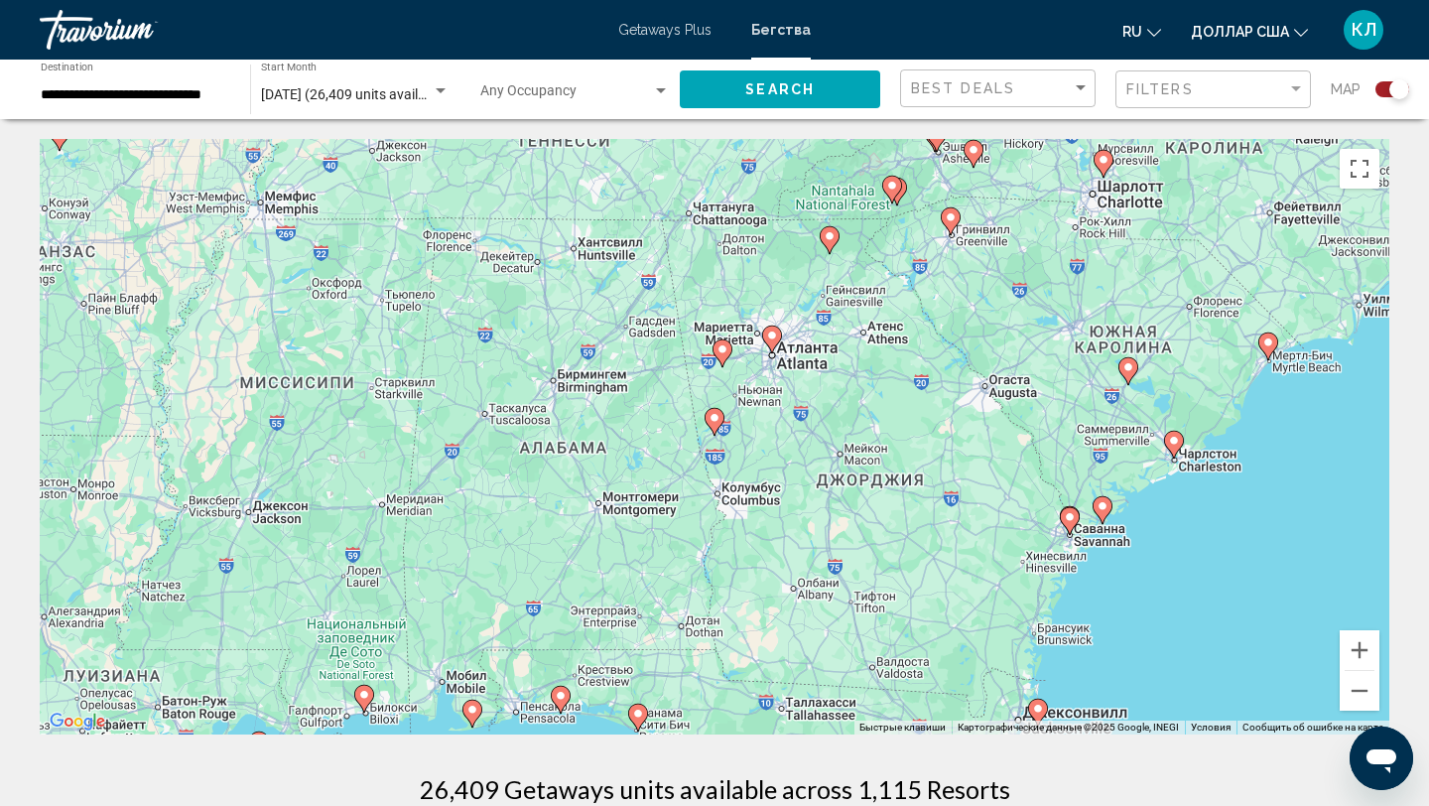
click at [709, 418] on image "Основное содержание" at bounding box center [714, 418] width 12 height 12
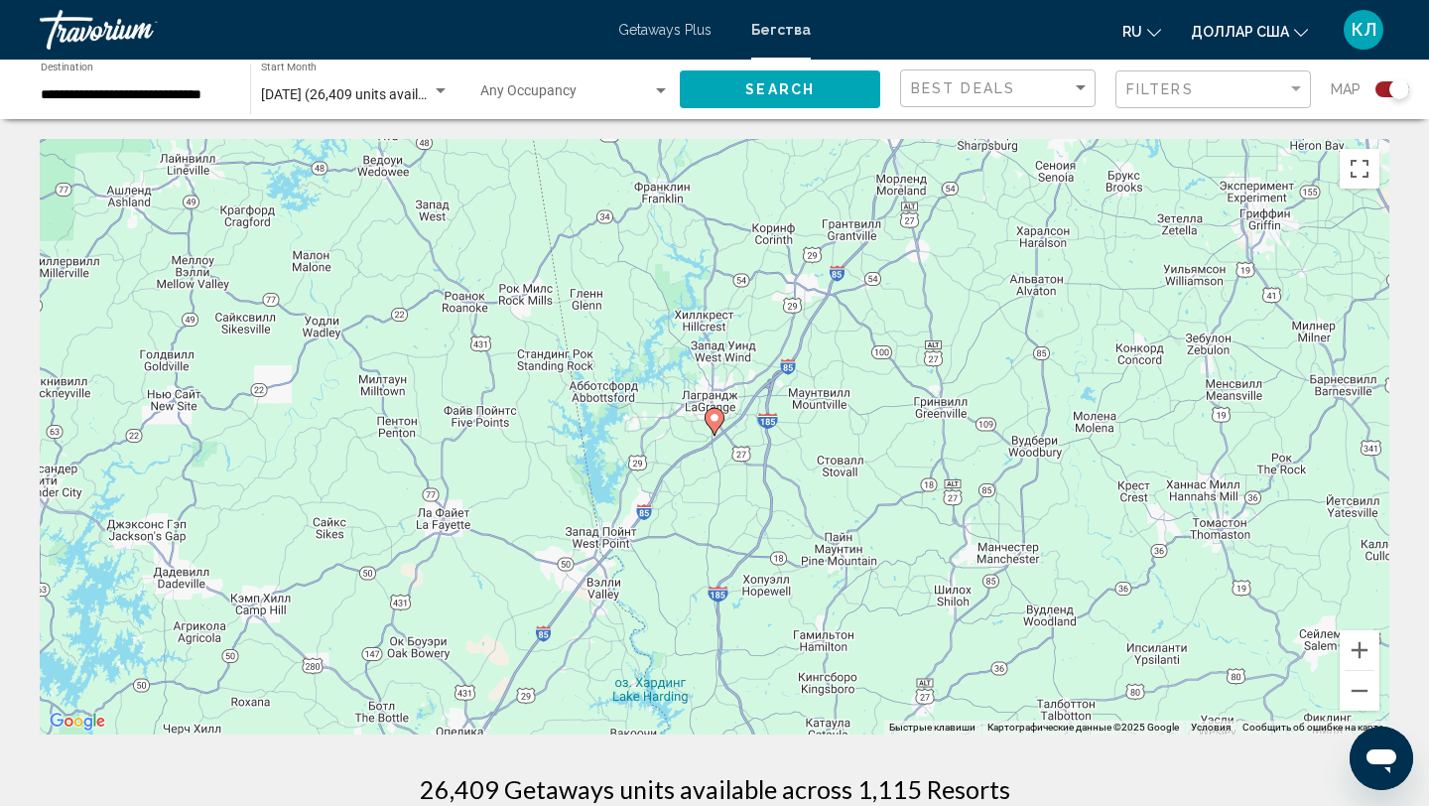
click at [709, 418] on image "Основное содержание" at bounding box center [714, 418] width 12 height 12
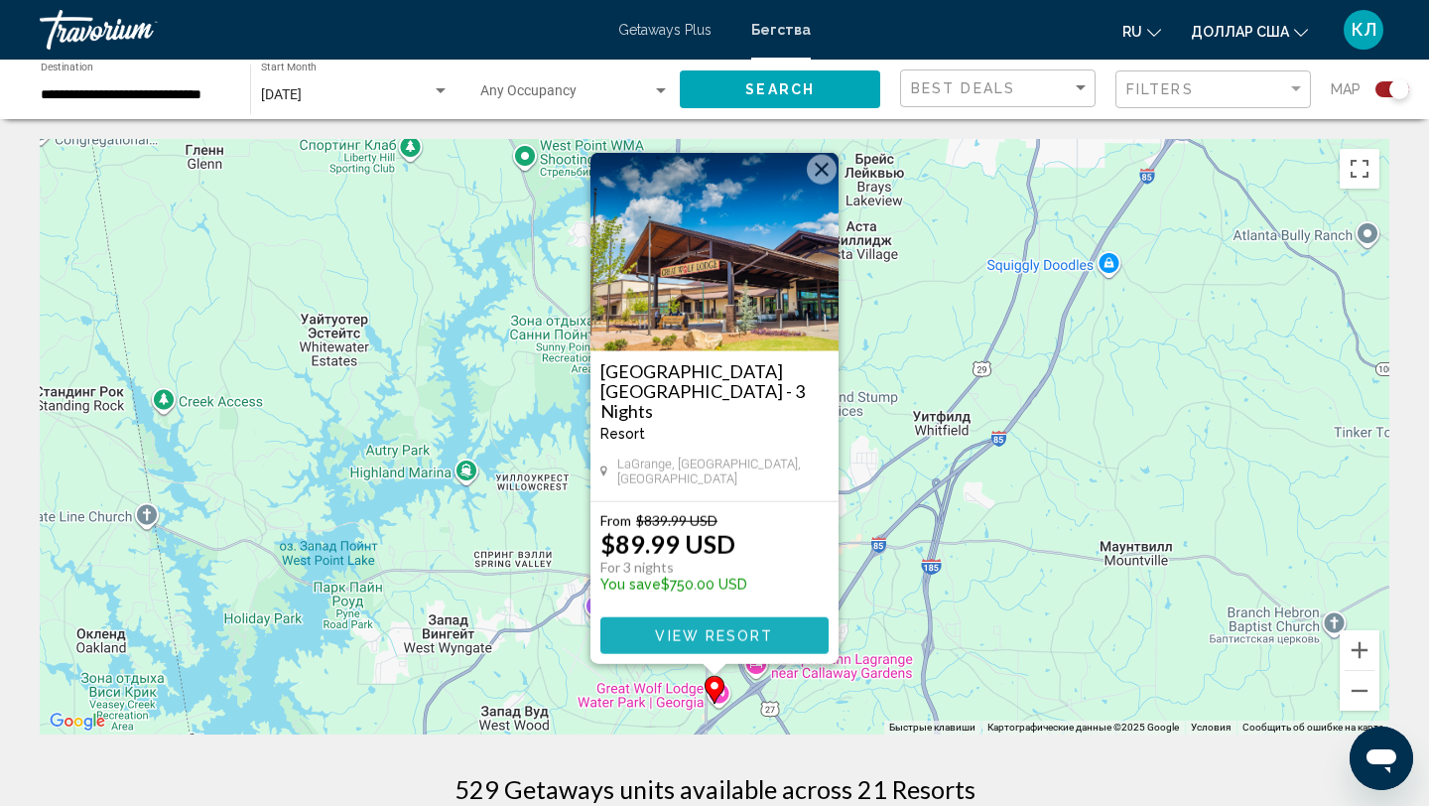
click at [697, 629] on span "View Resort" at bounding box center [714, 636] width 118 height 16
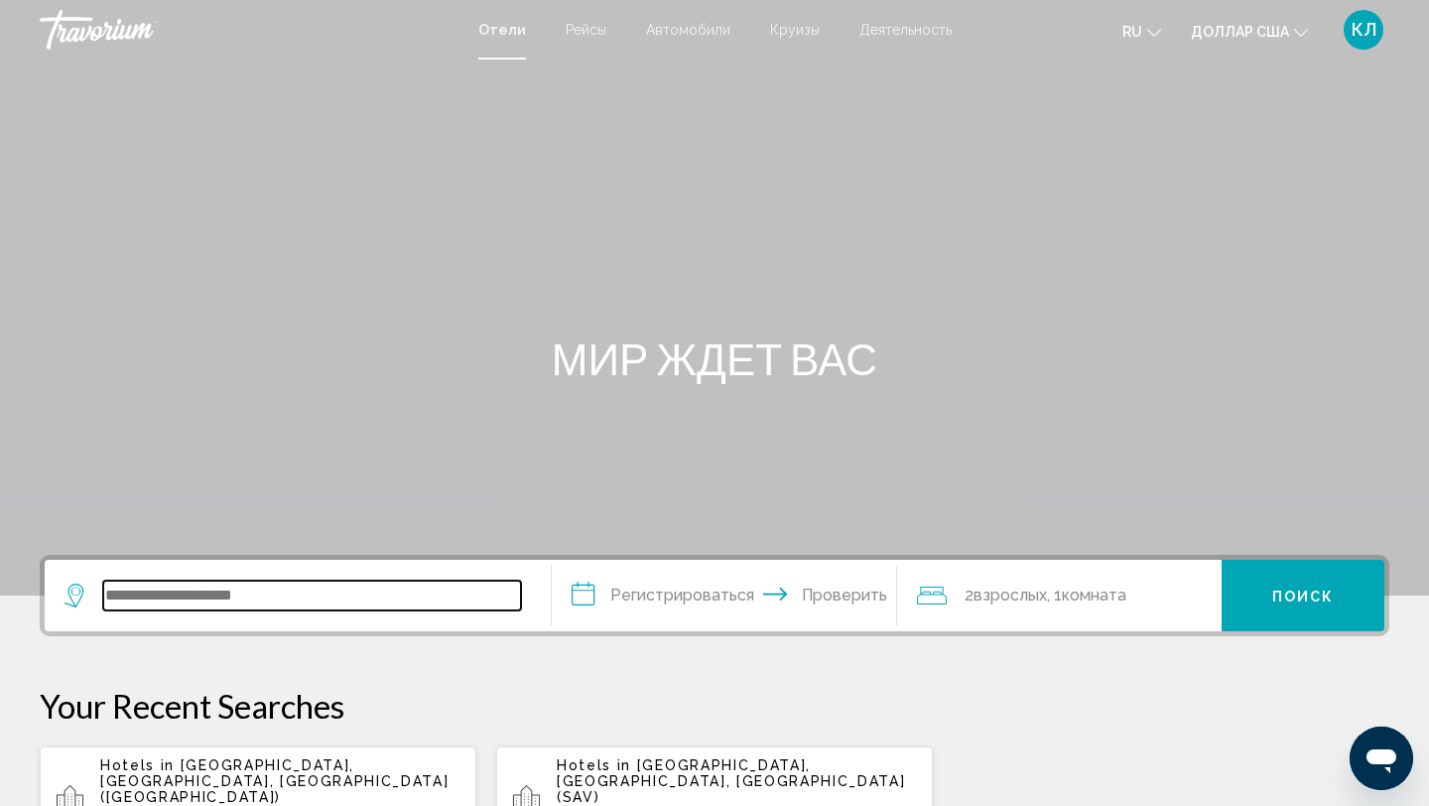
click at [318, 597] on input "Виджет поиска" at bounding box center [312, 595] width 418 height 30
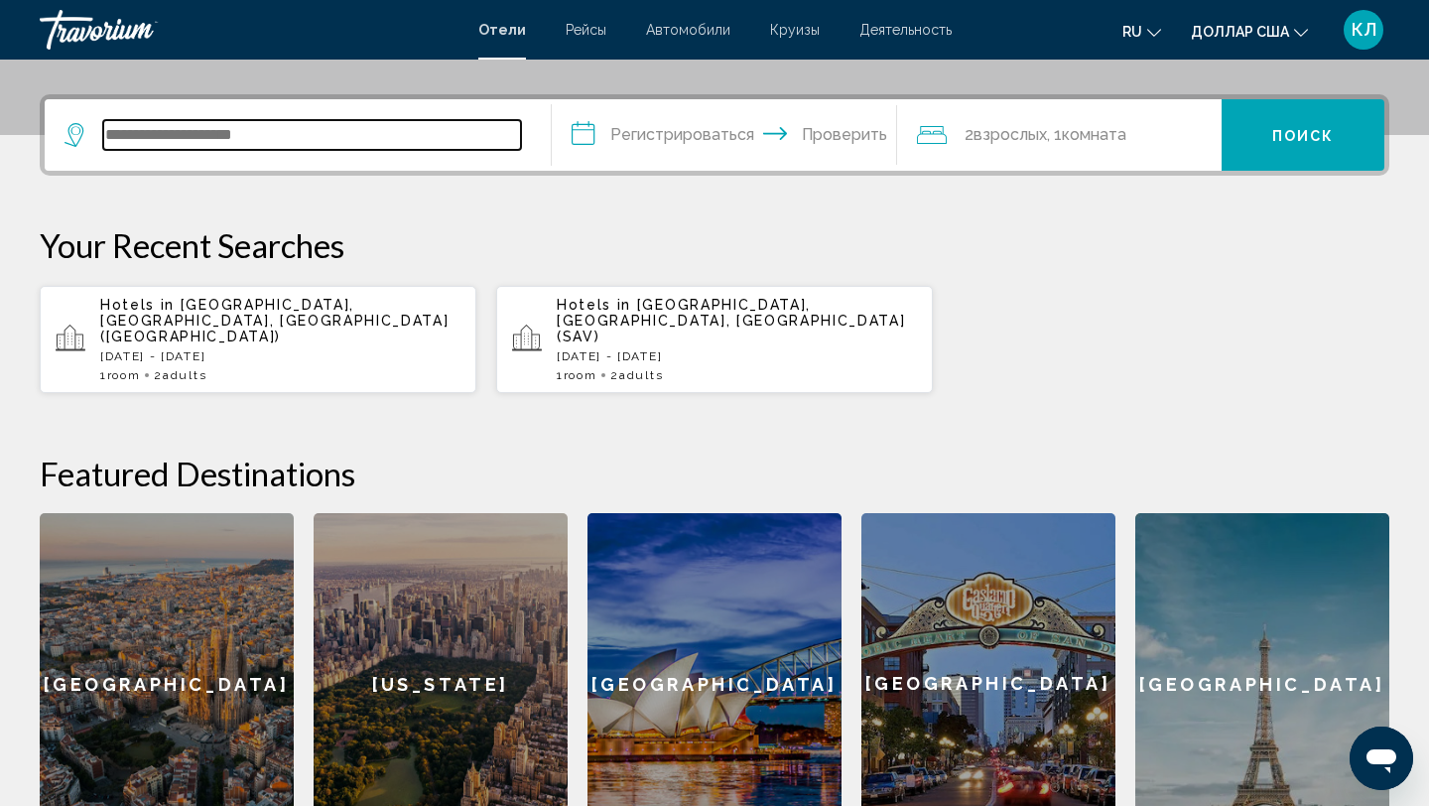
scroll to position [490, 0]
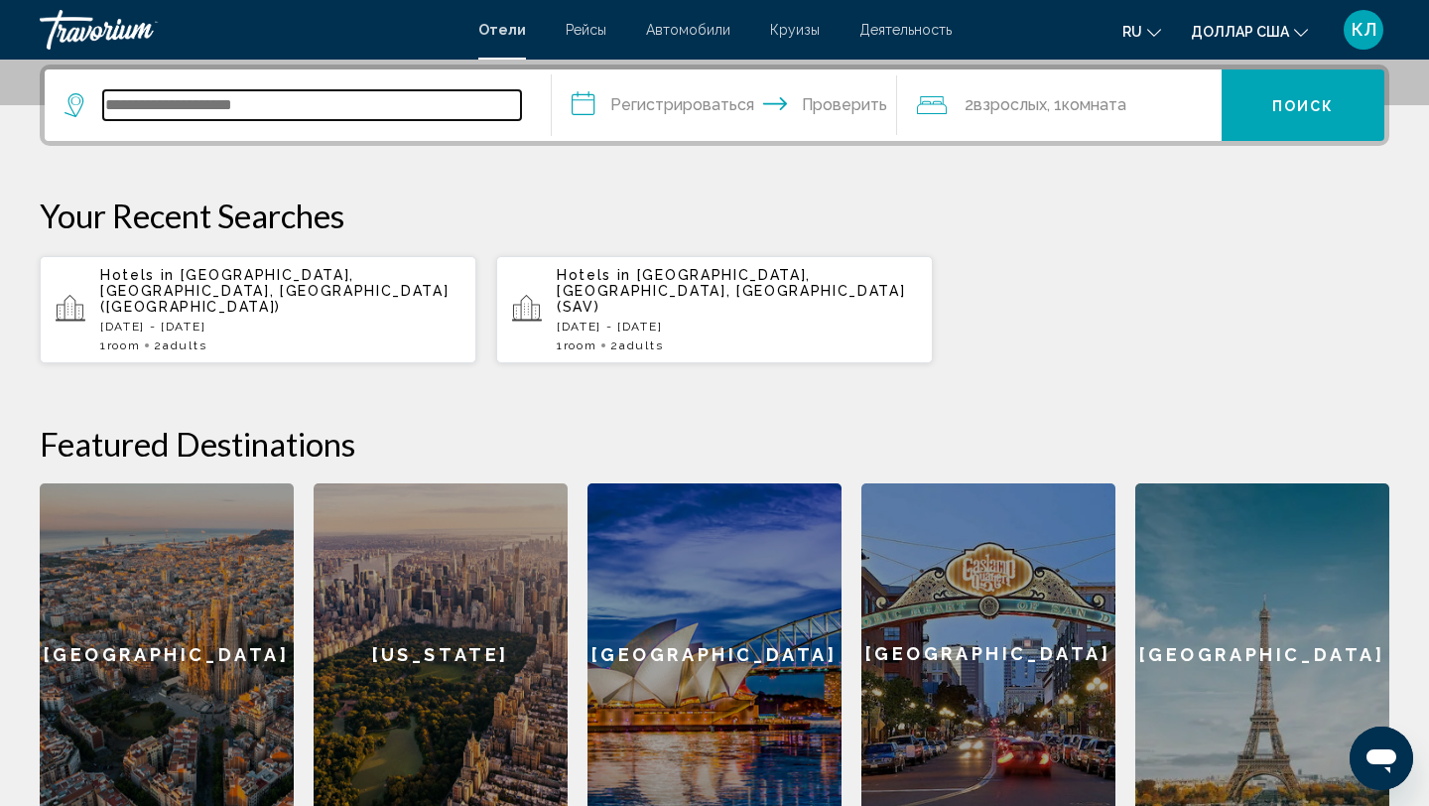
click at [269, 106] on input "Виджет поиска" at bounding box center [312, 105] width 418 height 30
paste input "**********"
drag, startPoint x: 416, startPoint y: 101, endPoint x: 21, endPoint y: 115, distance: 395.2
click at [21, 115] on div "**********" at bounding box center [714, 444] width 1429 height 760
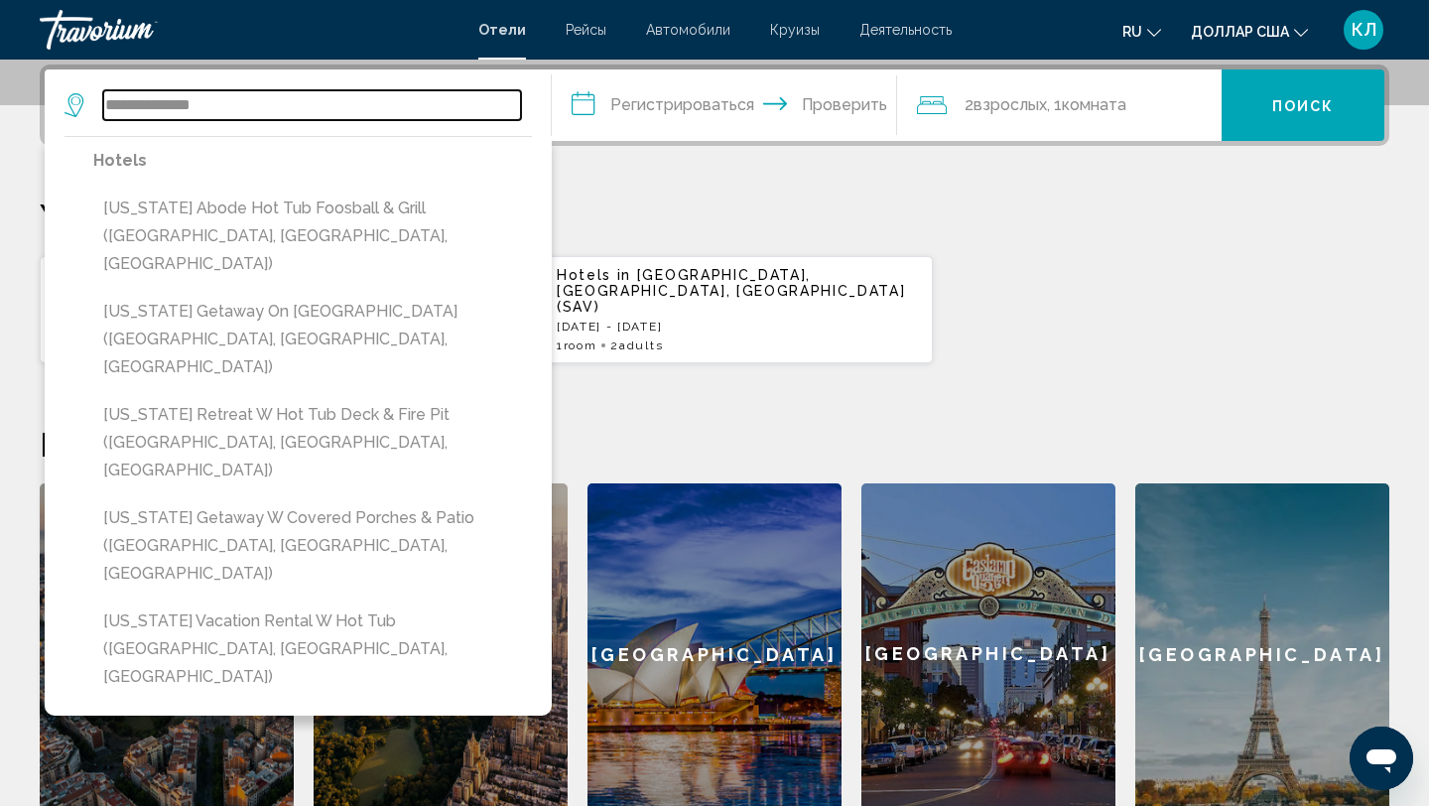
click at [296, 113] on input "**********" at bounding box center [312, 105] width 418 height 30
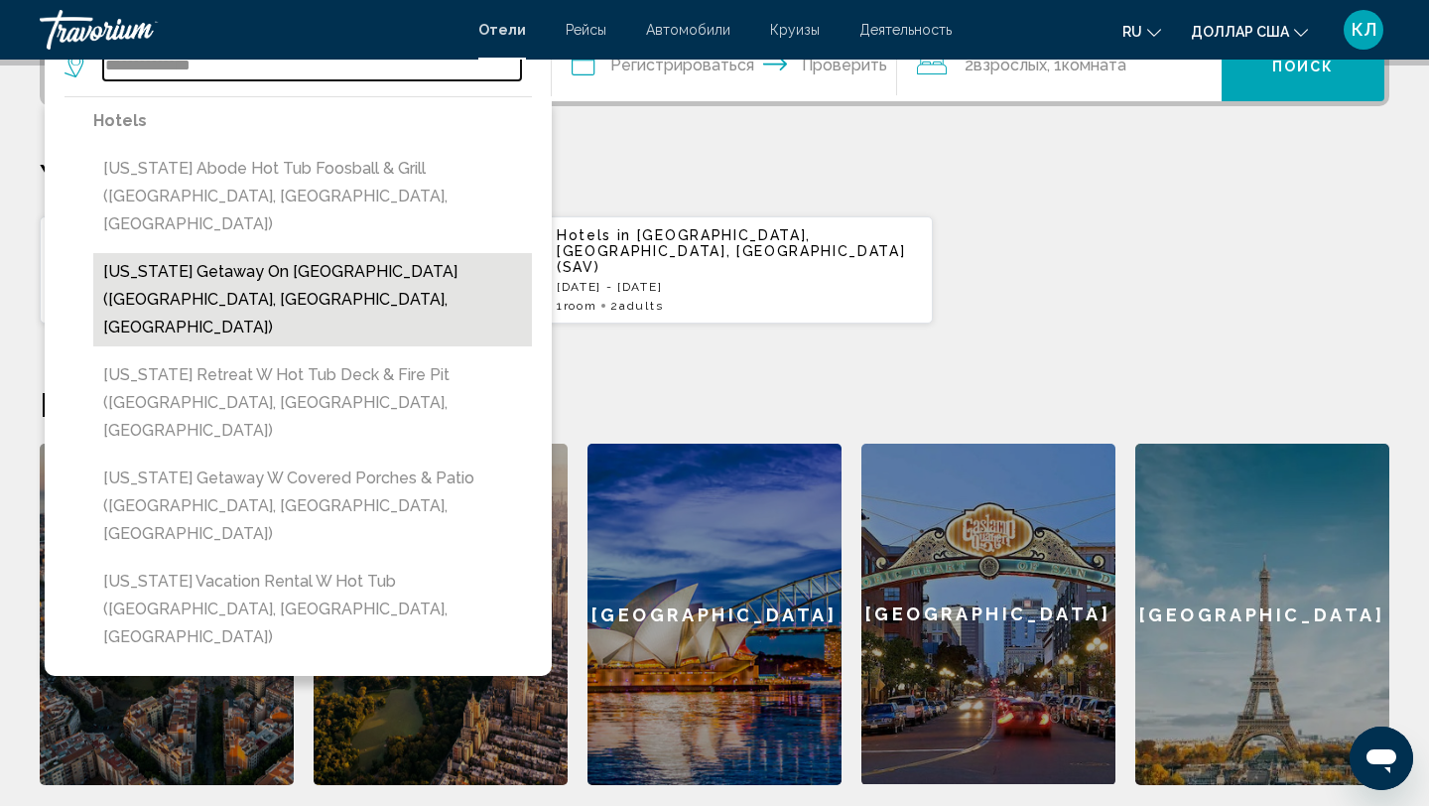
scroll to position [553, 0]
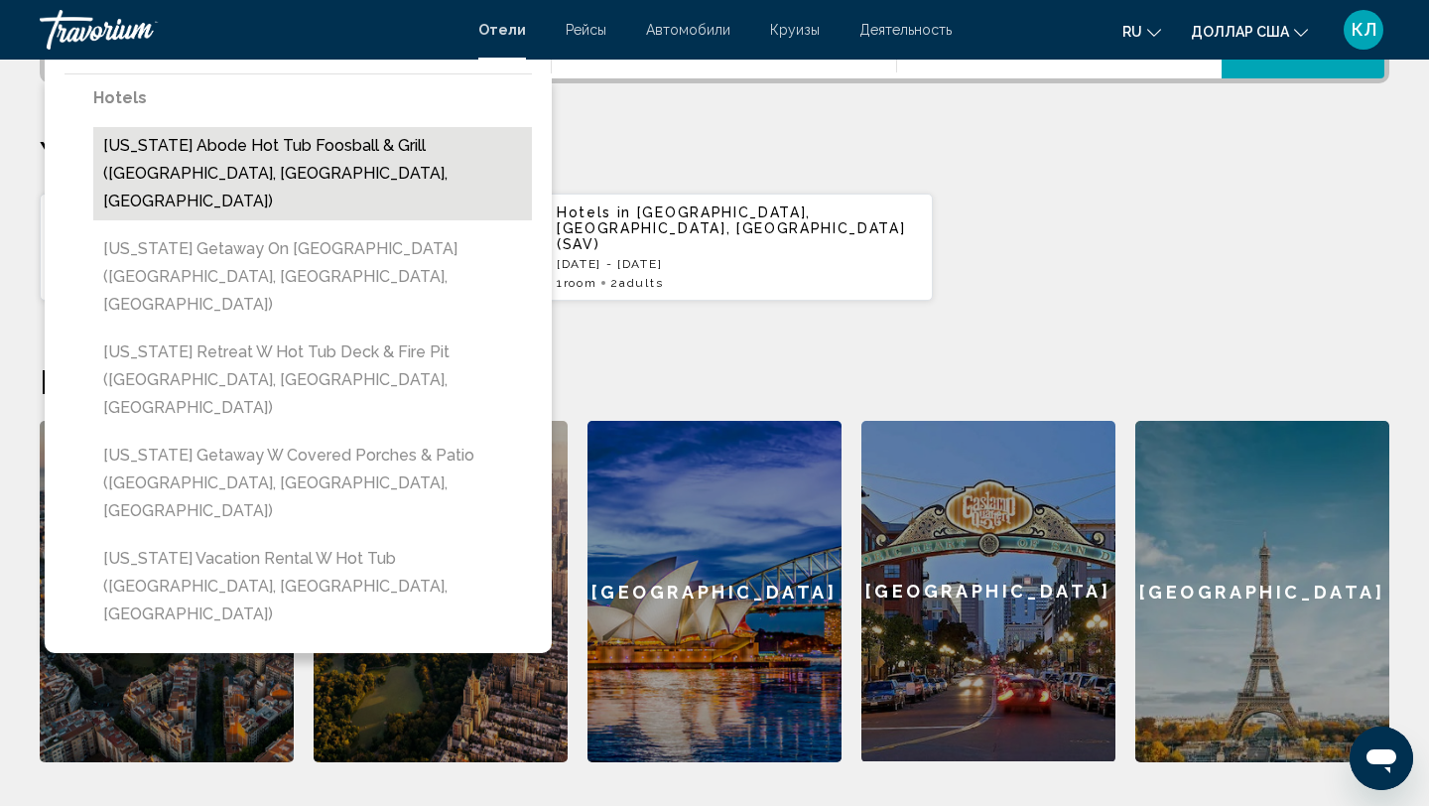
click at [418, 177] on button "[US_STATE] Abode Hot Tub Foosball & Grill ([GEOGRAPHIC_DATA], [GEOGRAPHIC_DATA]…" at bounding box center [312, 173] width 439 height 93
type input "**********"
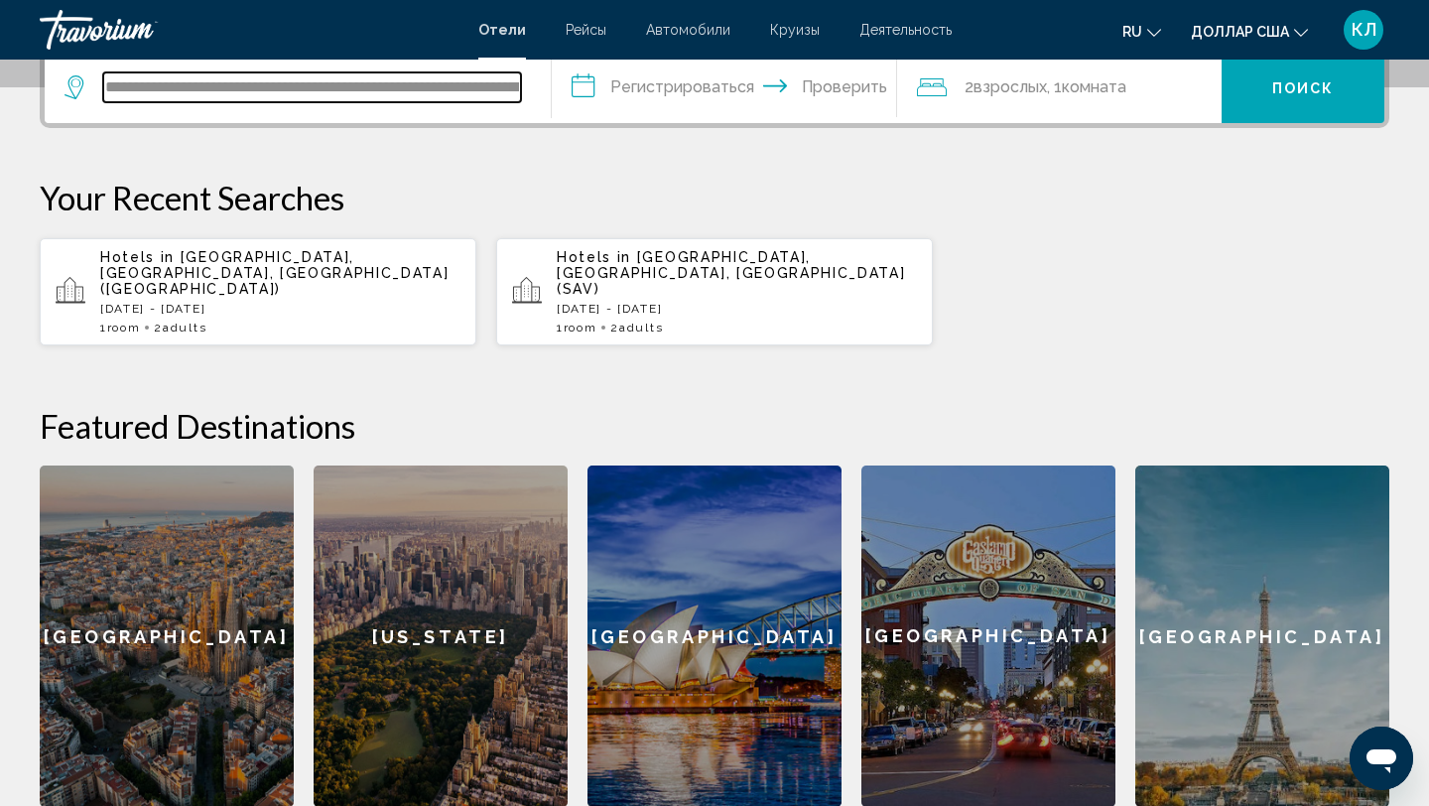
scroll to position [490, 0]
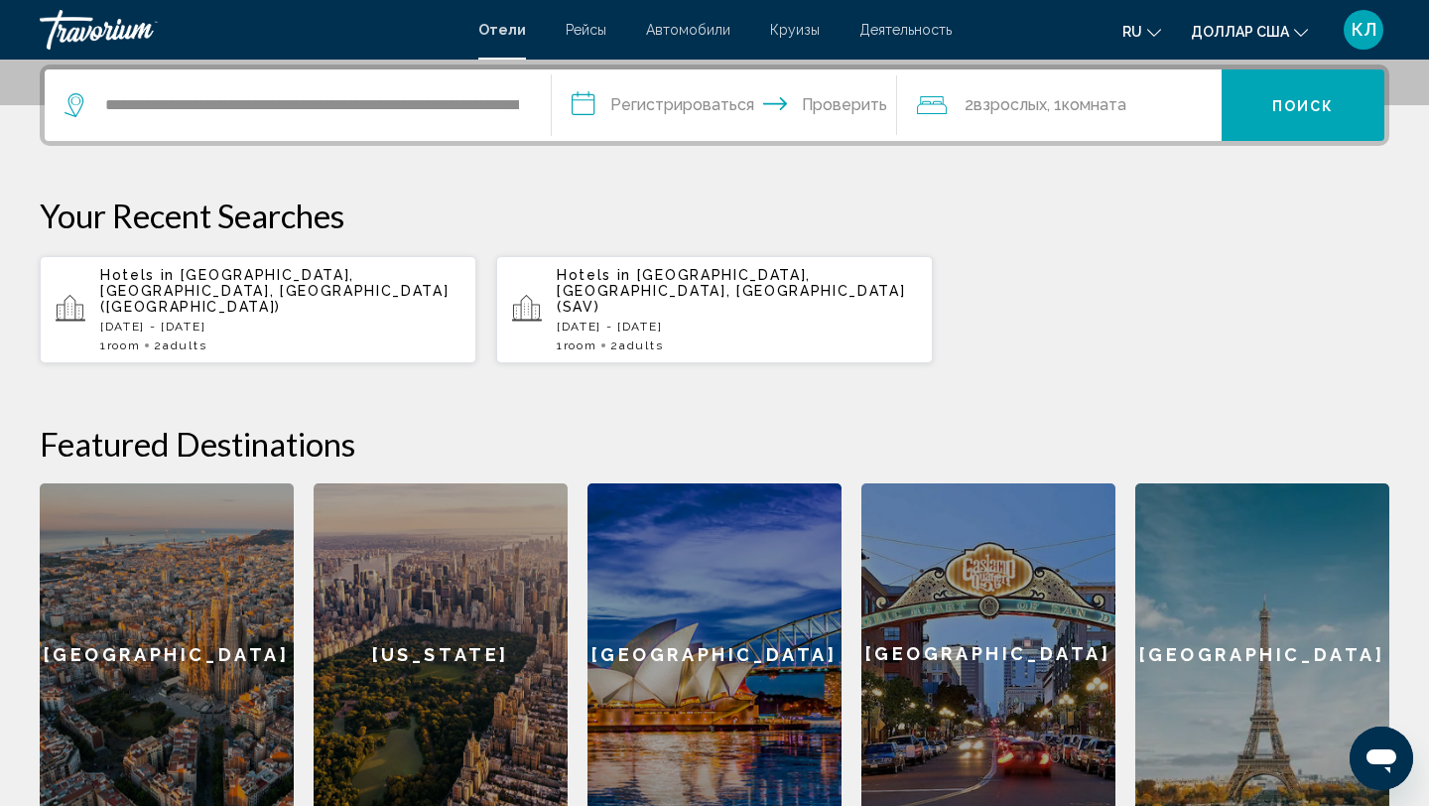
click at [1231, 133] on button "Поиск" at bounding box center [1302, 104] width 163 height 71
click at [573, 131] on input "**********" at bounding box center [728, 107] width 353 height 77
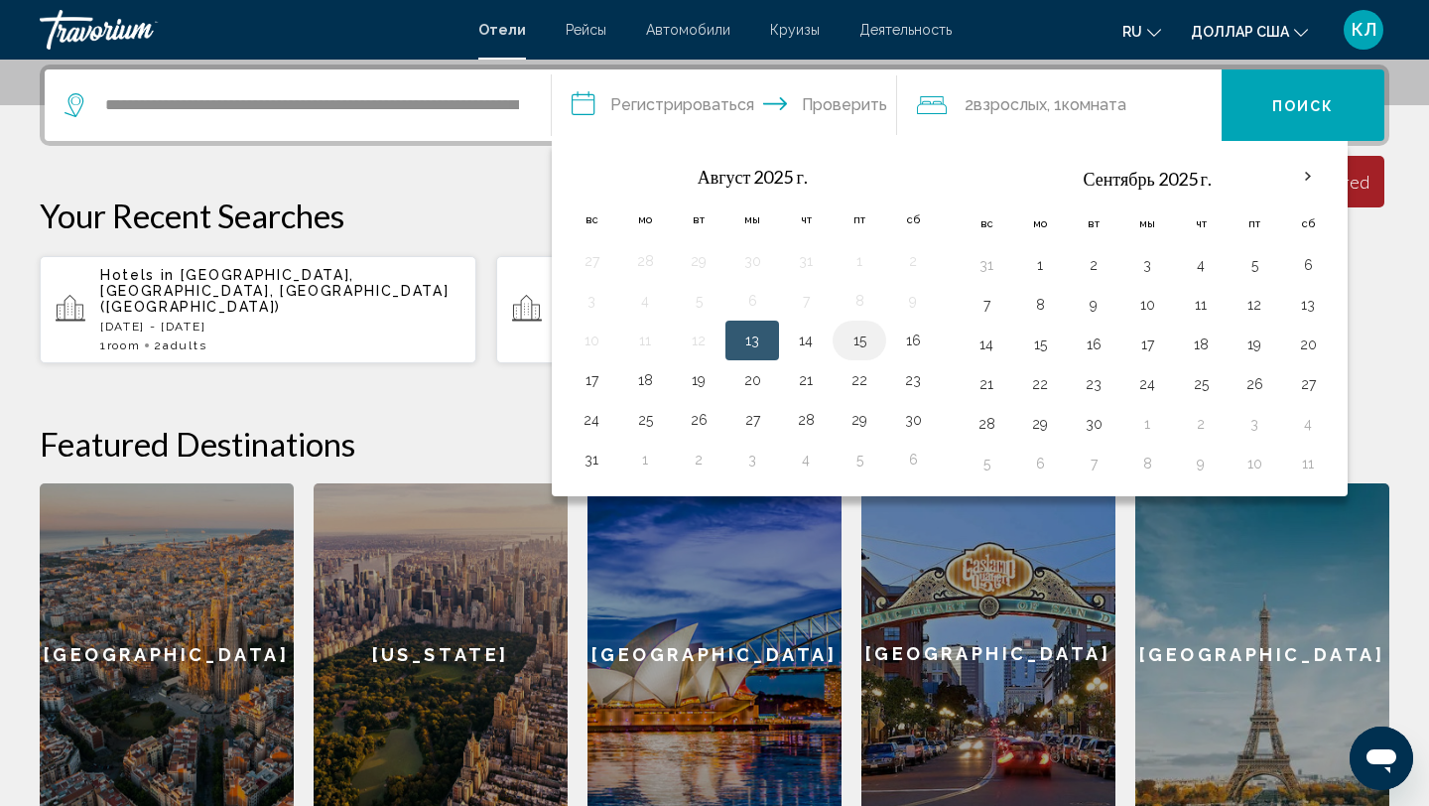
click at [842, 347] on td "15" at bounding box center [859, 340] width 54 height 40
click at [862, 345] on button "15" at bounding box center [859, 340] width 32 height 28
click at [607, 377] on td "17" at bounding box center [592, 380] width 54 height 40
click at [598, 384] on button "17" at bounding box center [591, 380] width 32 height 28
type input "**********"
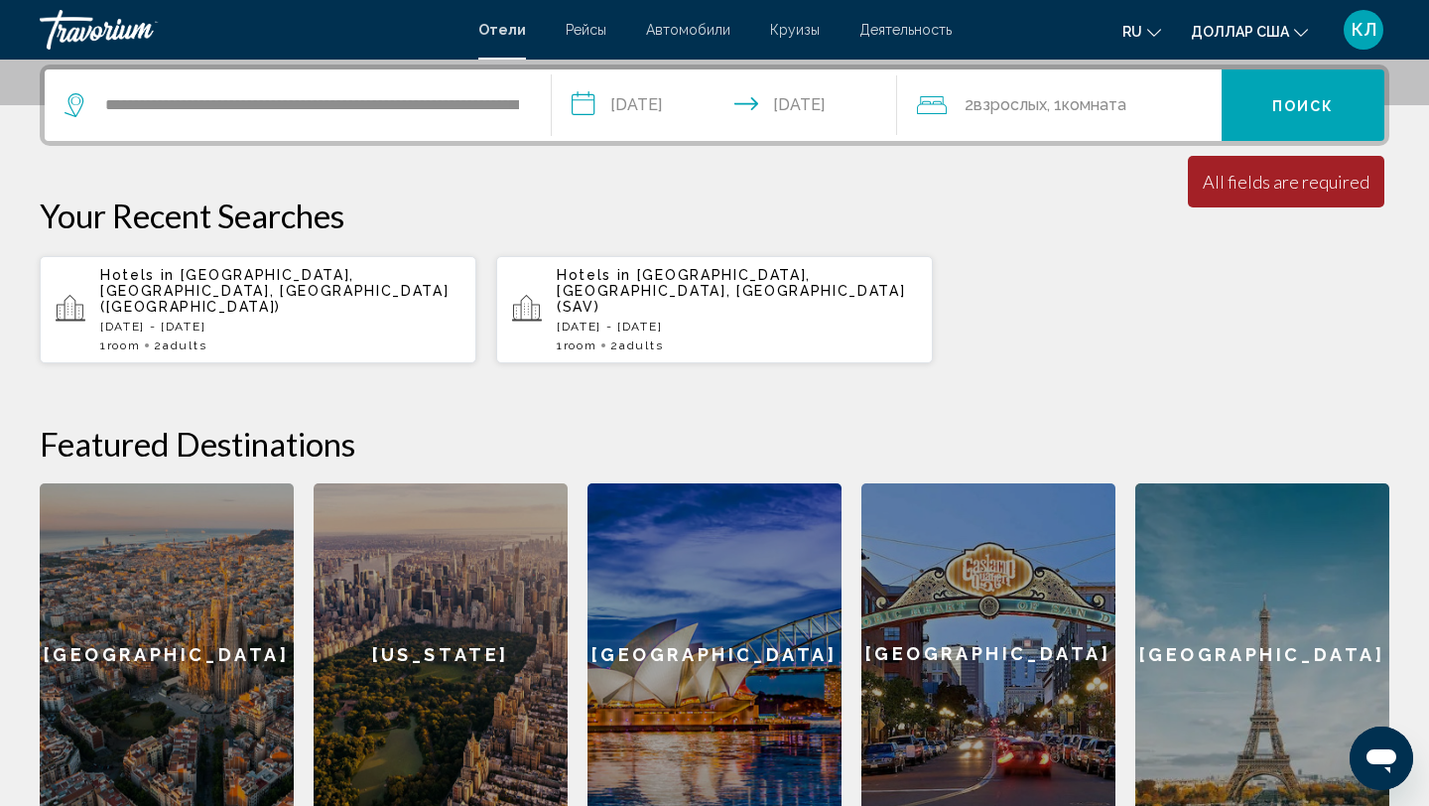
click at [1275, 98] on font "Поиск" at bounding box center [1303, 106] width 63 height 16
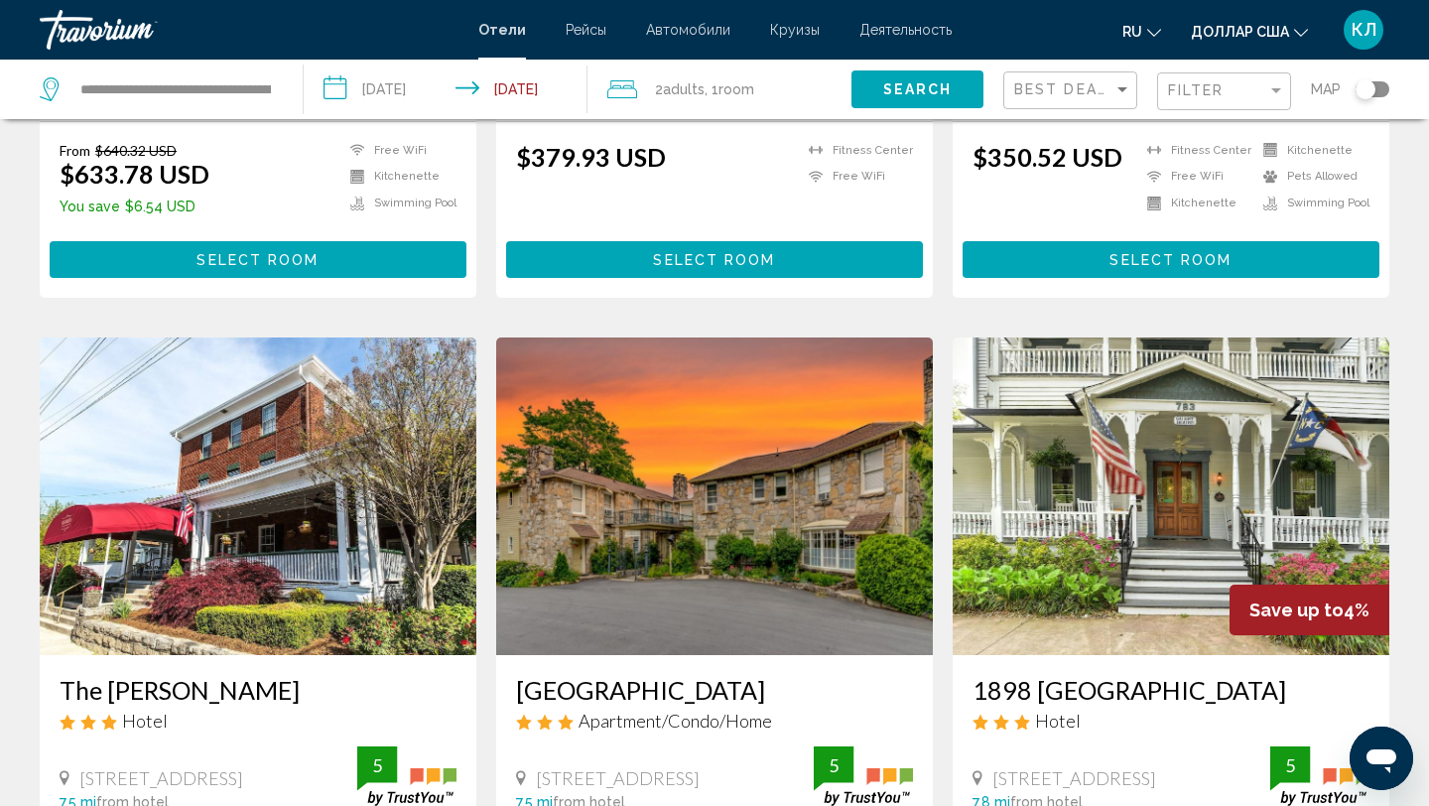
scroll to position [327, 0]
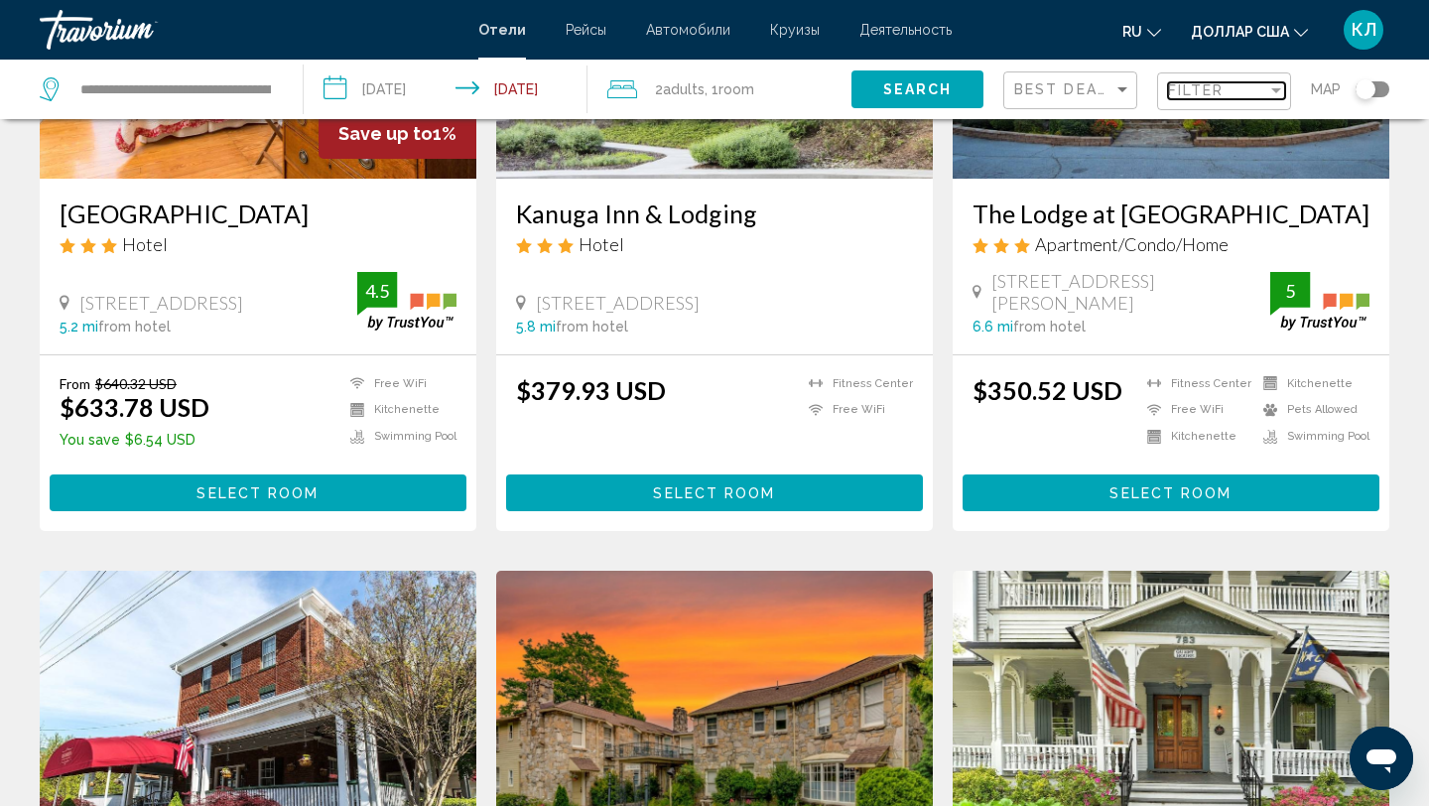
click at [1177, 97] on span "Filter" at bounding box center [1196, 90] width 57 height 16
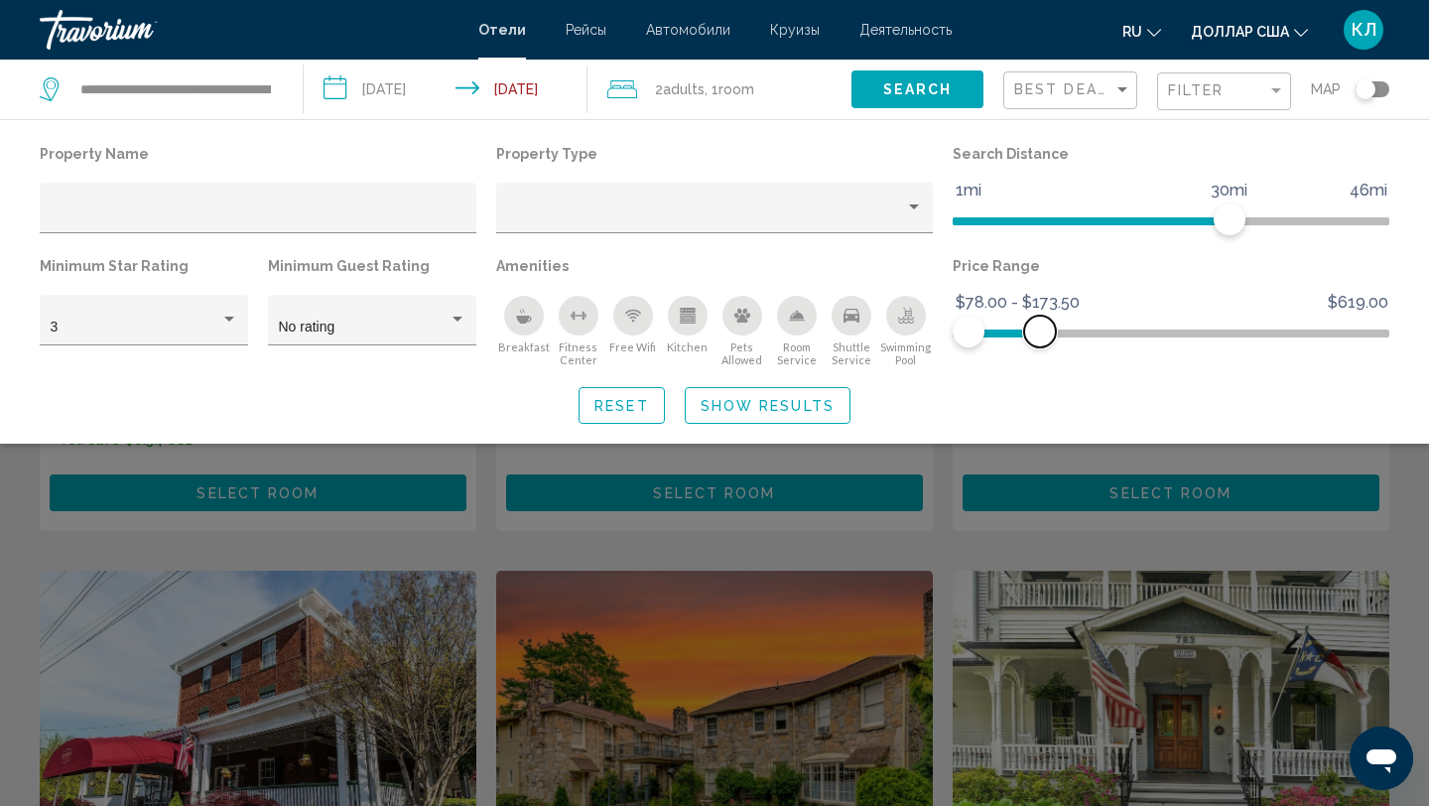
drag, startPoint x: 1384, startPoint y: 326, endPoint x: 1047, endPoint y: 341, distance: 337.7
click at [1047, 341] on span "Hotel Filters" at bounding box center [1040, 332] width 32 height 32
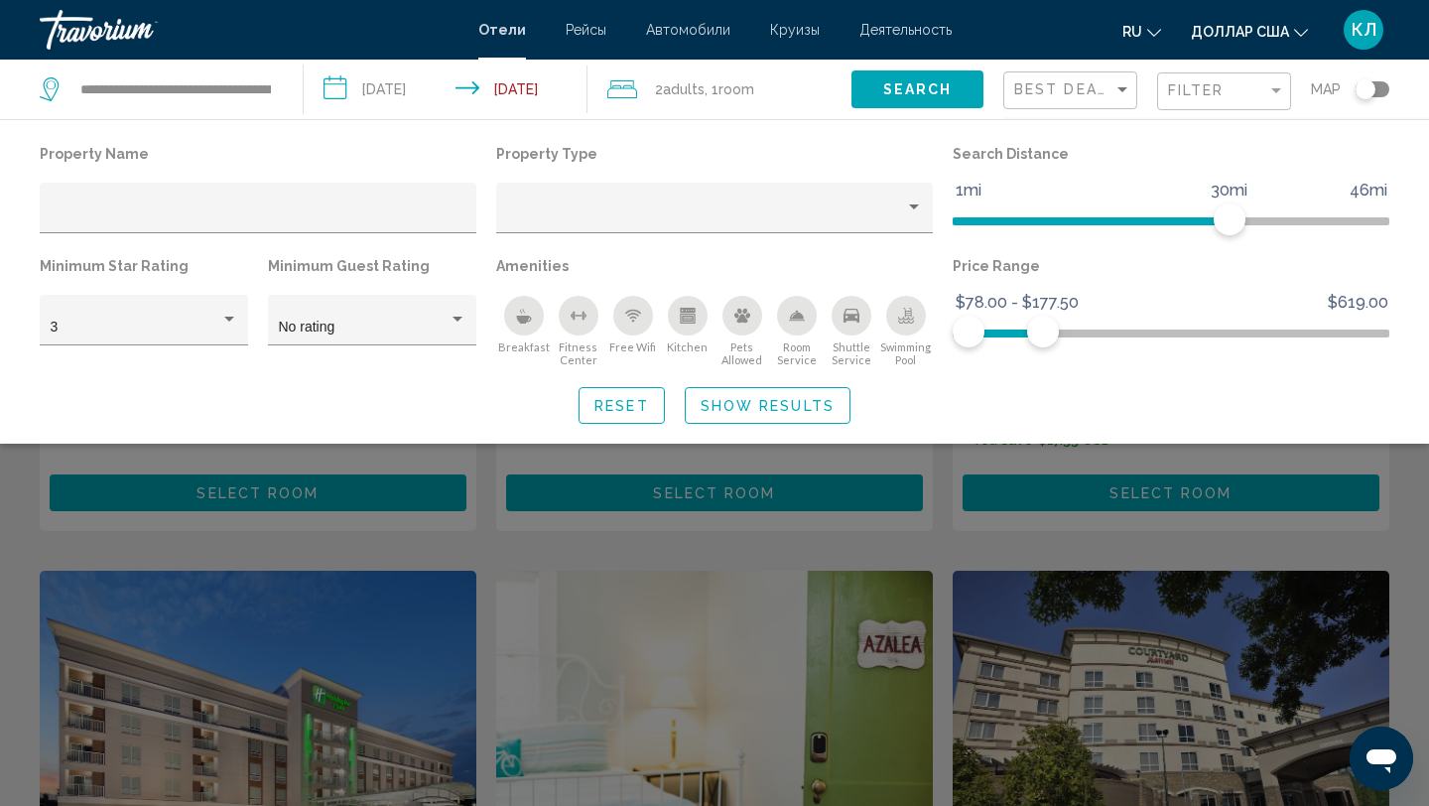
click at [893, 75] on button "Search" at bounding box center [917, 88] width 132 height 37
click at [891, 87] on span "Search" at bounding box center [917, 90] width 69 height 16
click at [601, 410] on span "Reset" at bounding box center [621, 406] width 55 height 16
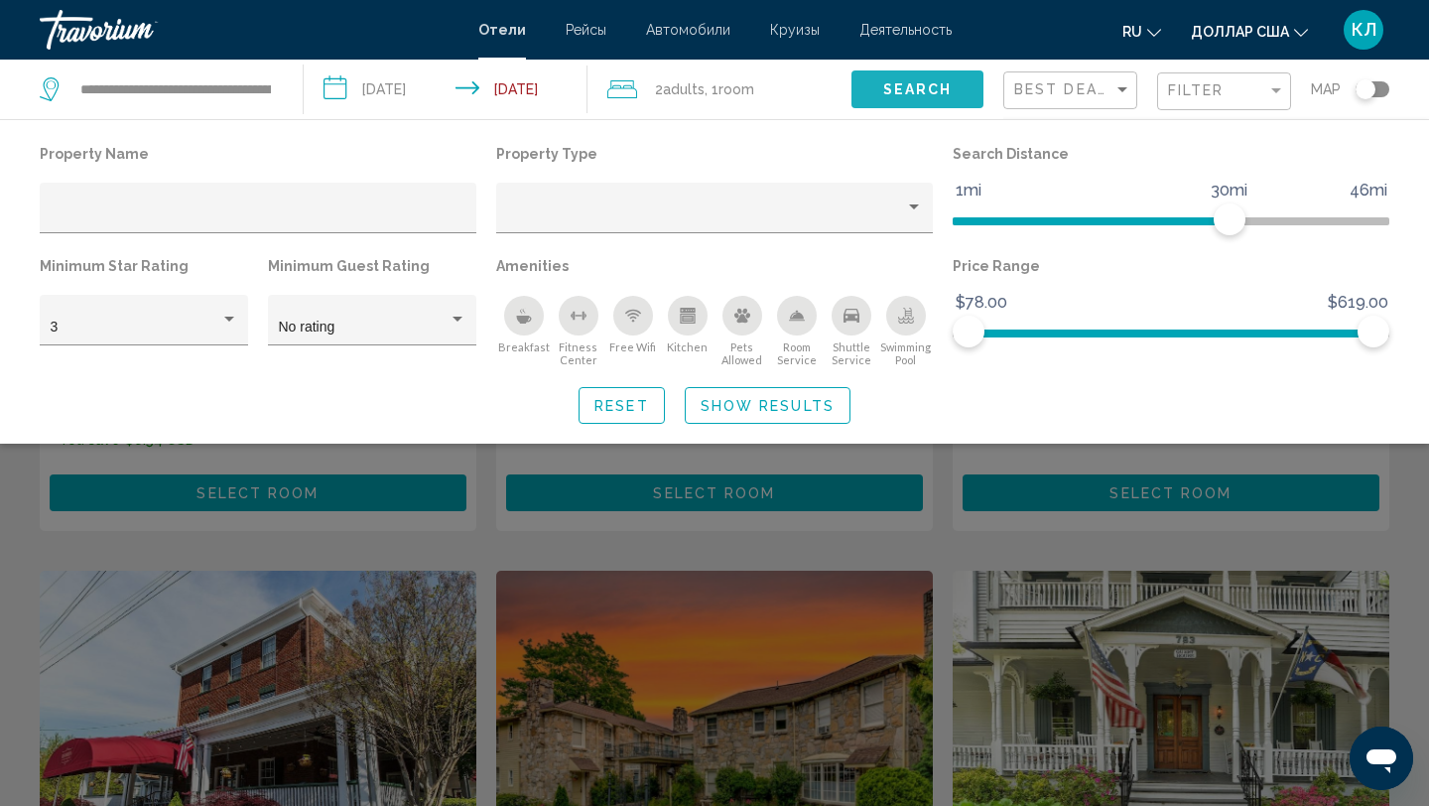
click at [941, 99] on button "Search" at bounding box center [917, 88] width 132 height 37
click at [748, 648] on div "Search widget" at bounding box center [714, 552] width 1429 height 508
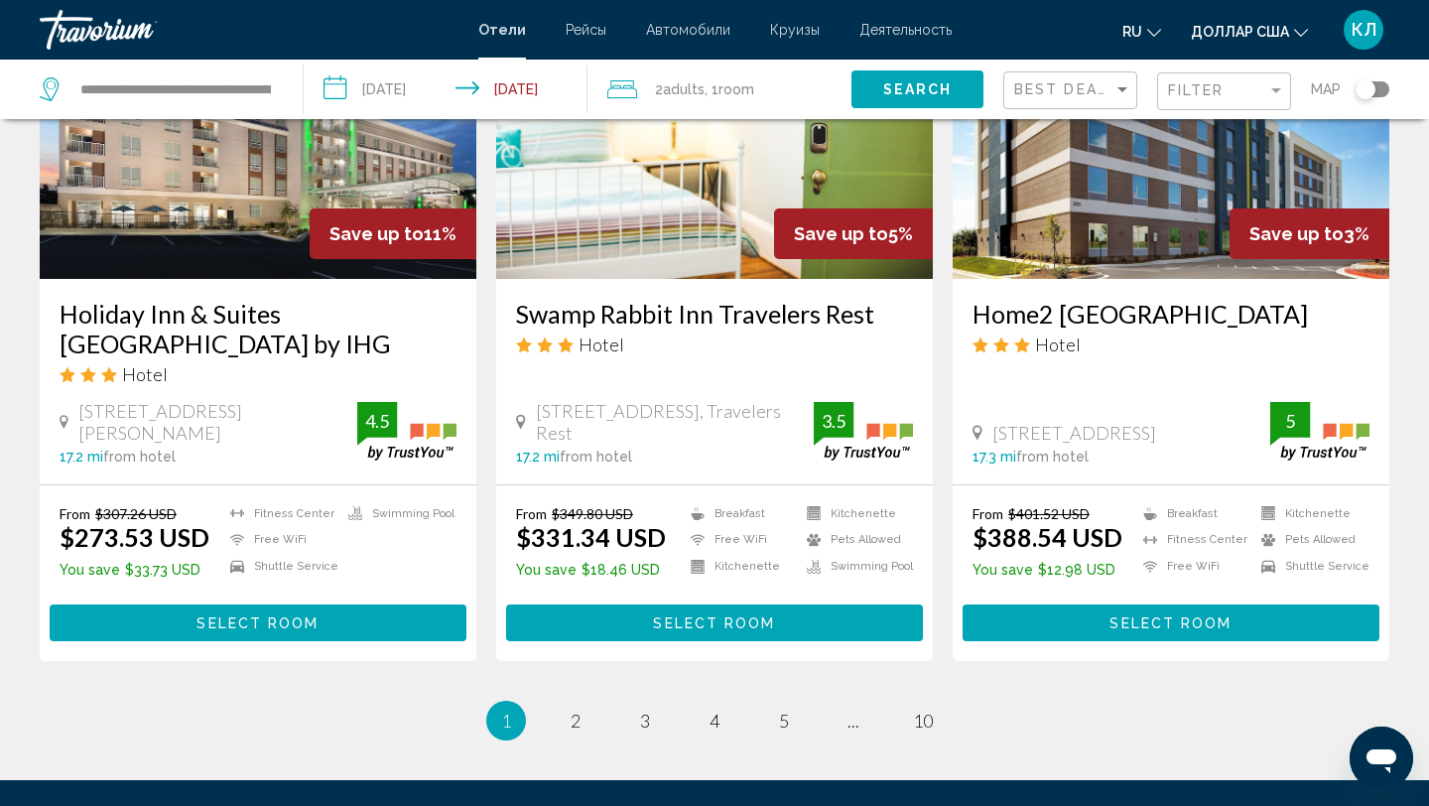
scroll to position [2362, 0]
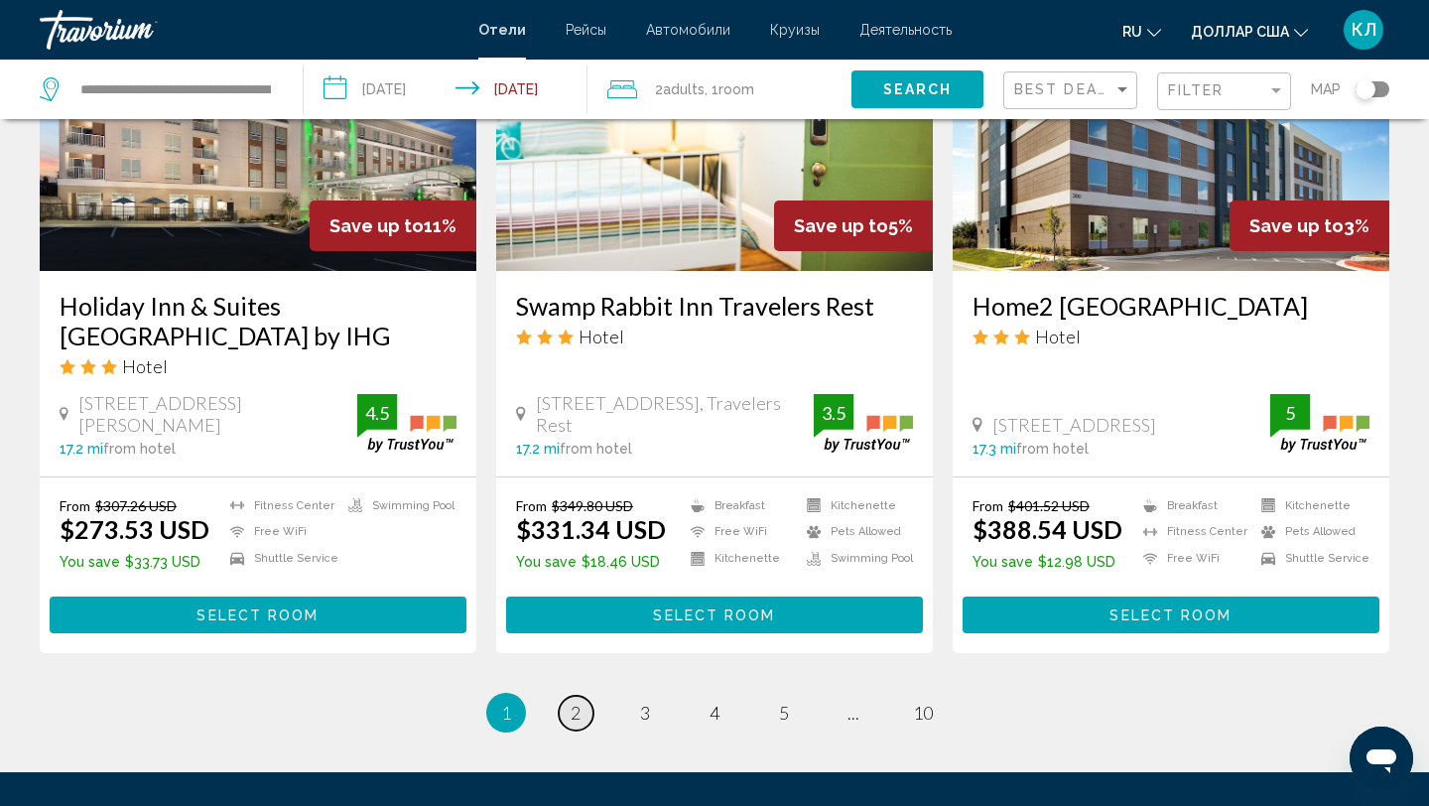
click at [574, 716] on span "2" at bounding box center [576, 713] width 10 height 22
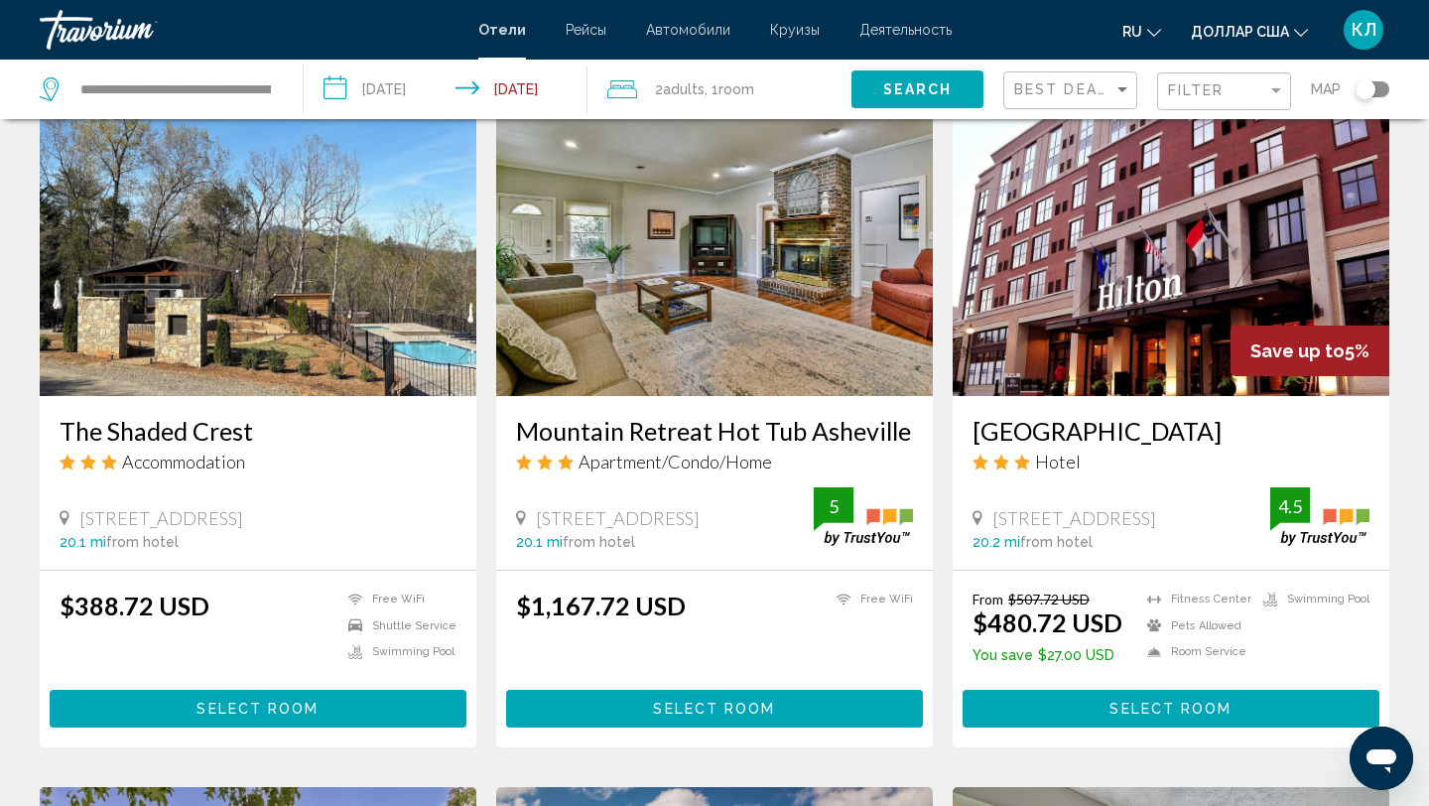
scroll to position [857, 0]
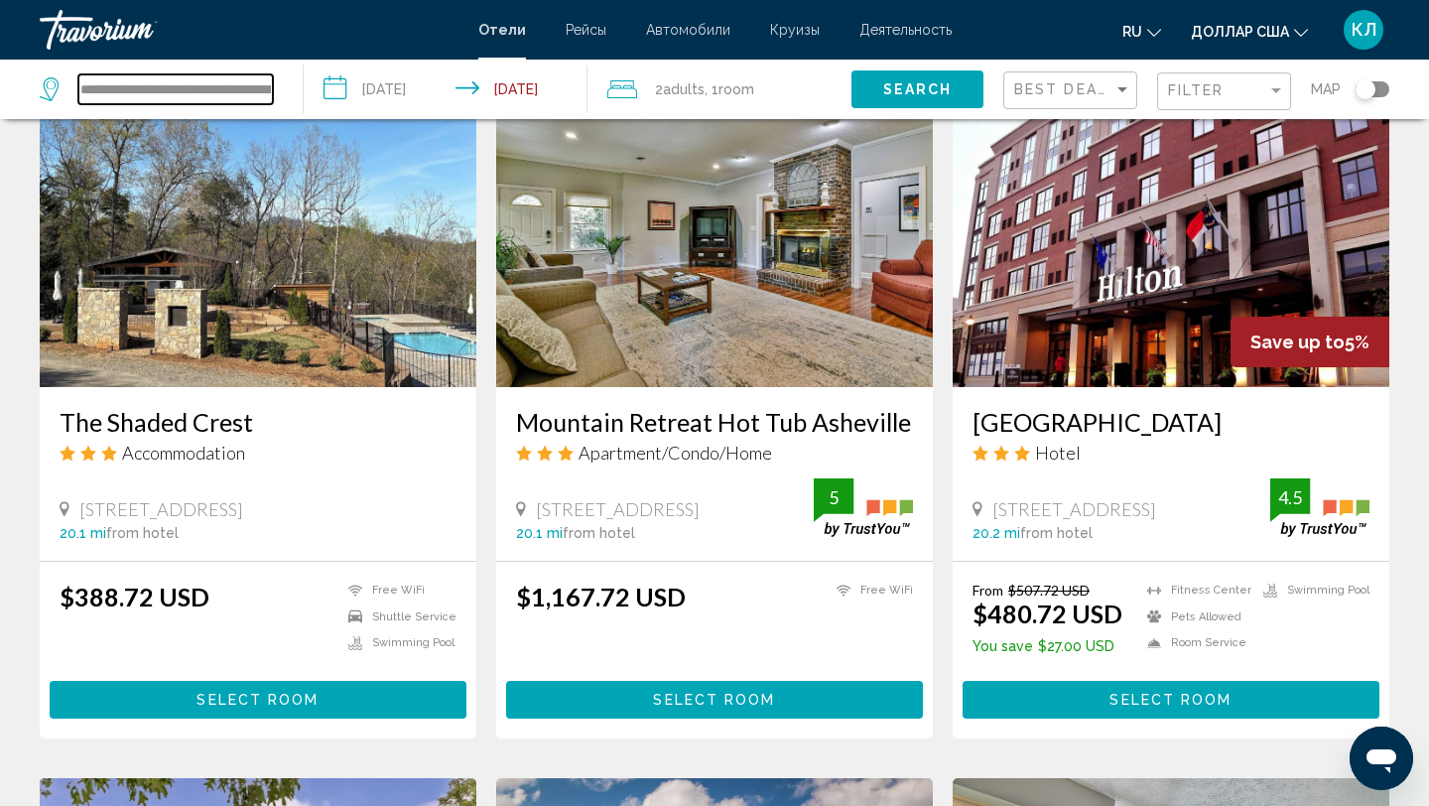
drag, startPoint x: 80, startPoint y: 89, endPoint x: 174, endPoint y: 85, distance: 93.4
click at [174, 85] on input "**********" at bounding box center [175, 89] width 194 height 30
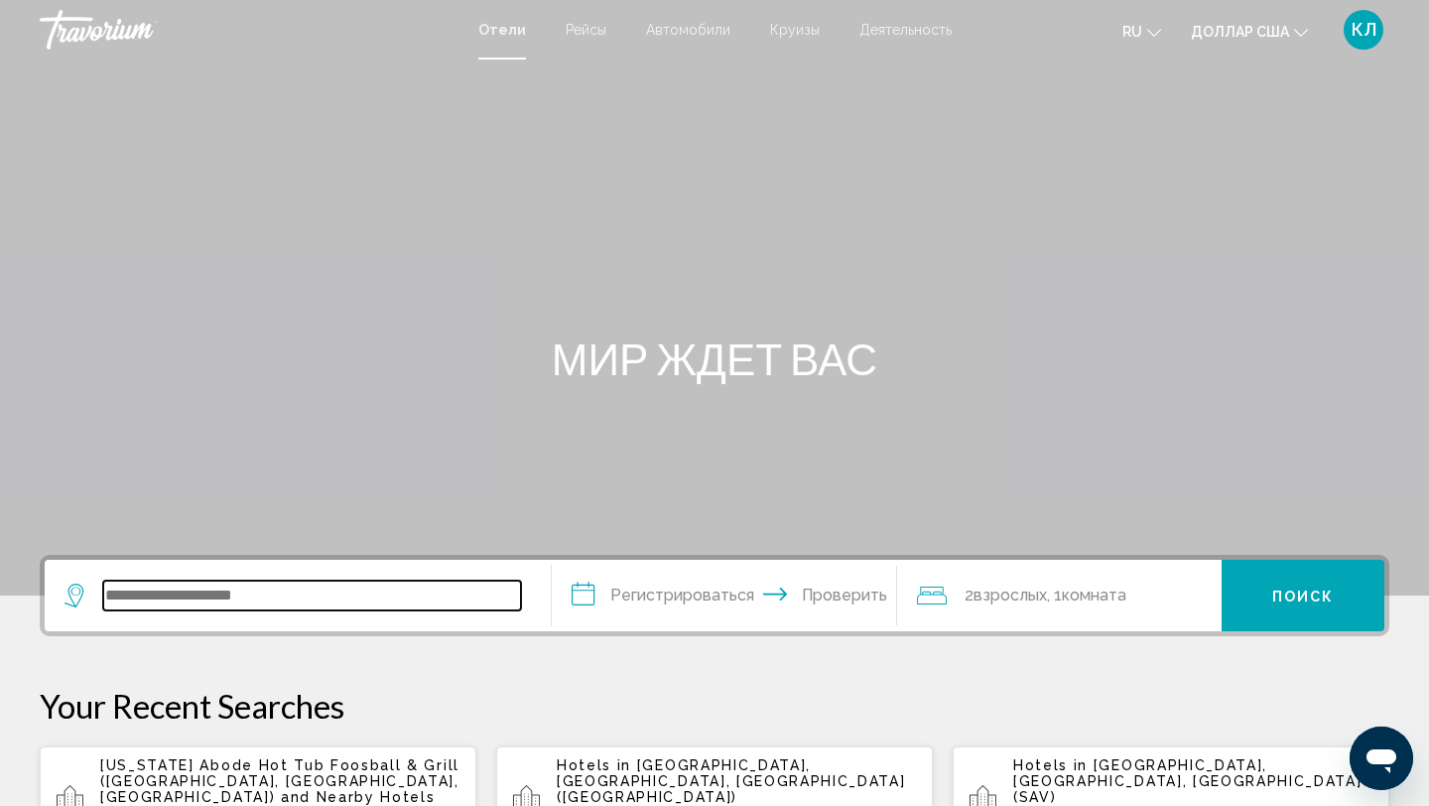
click at [293, 604] on input "Виджет поиска" at bounding box center [312, 595] width 418 height 30
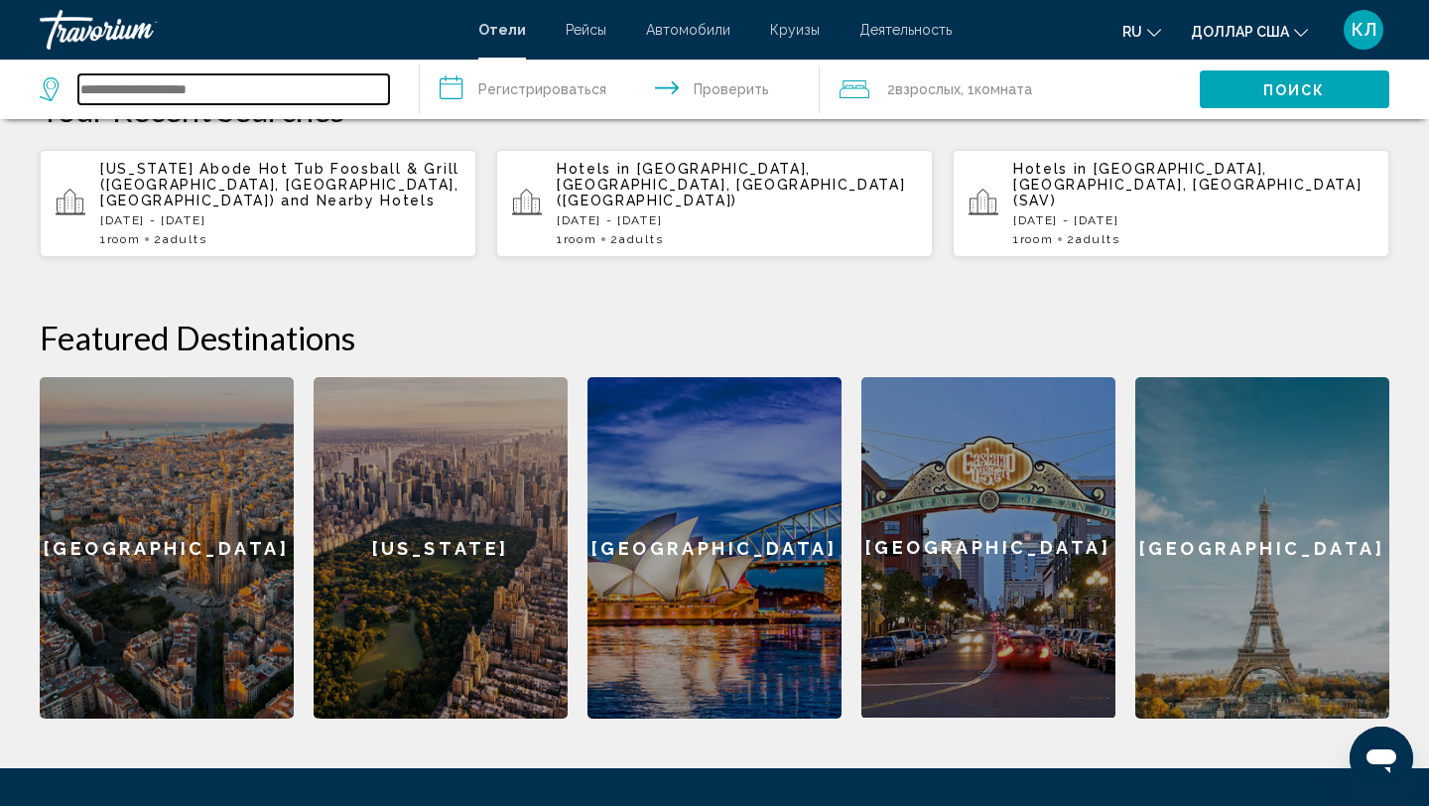
scroll to position [597, 0]
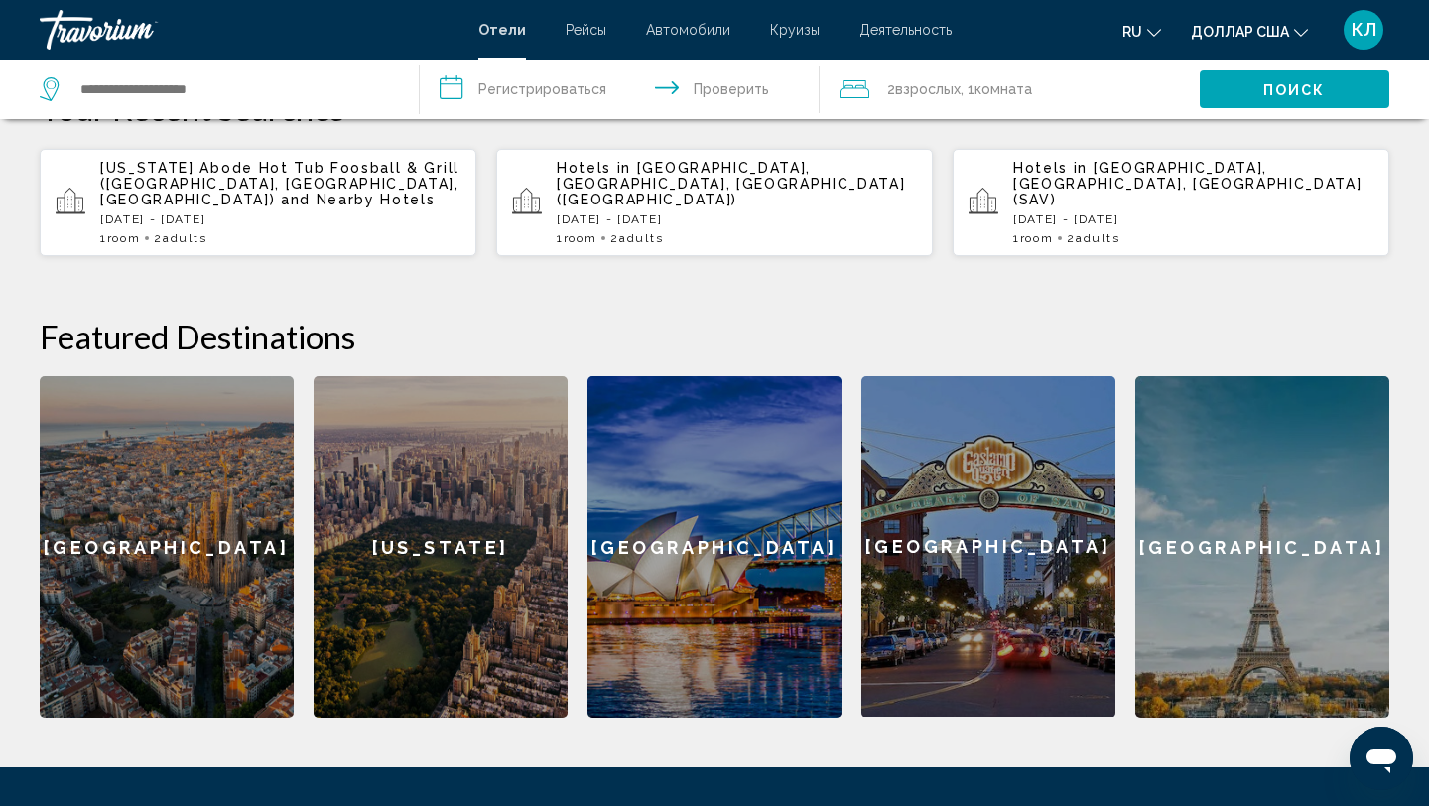
click at [1121, 185] on span "[GEOGRAPHIC_DATA], [GEOGRAPHIC_DATA], [GEOGRAPHIC_DATA] (SAV)" at bounding box center [1187, 184] width 348 height 48
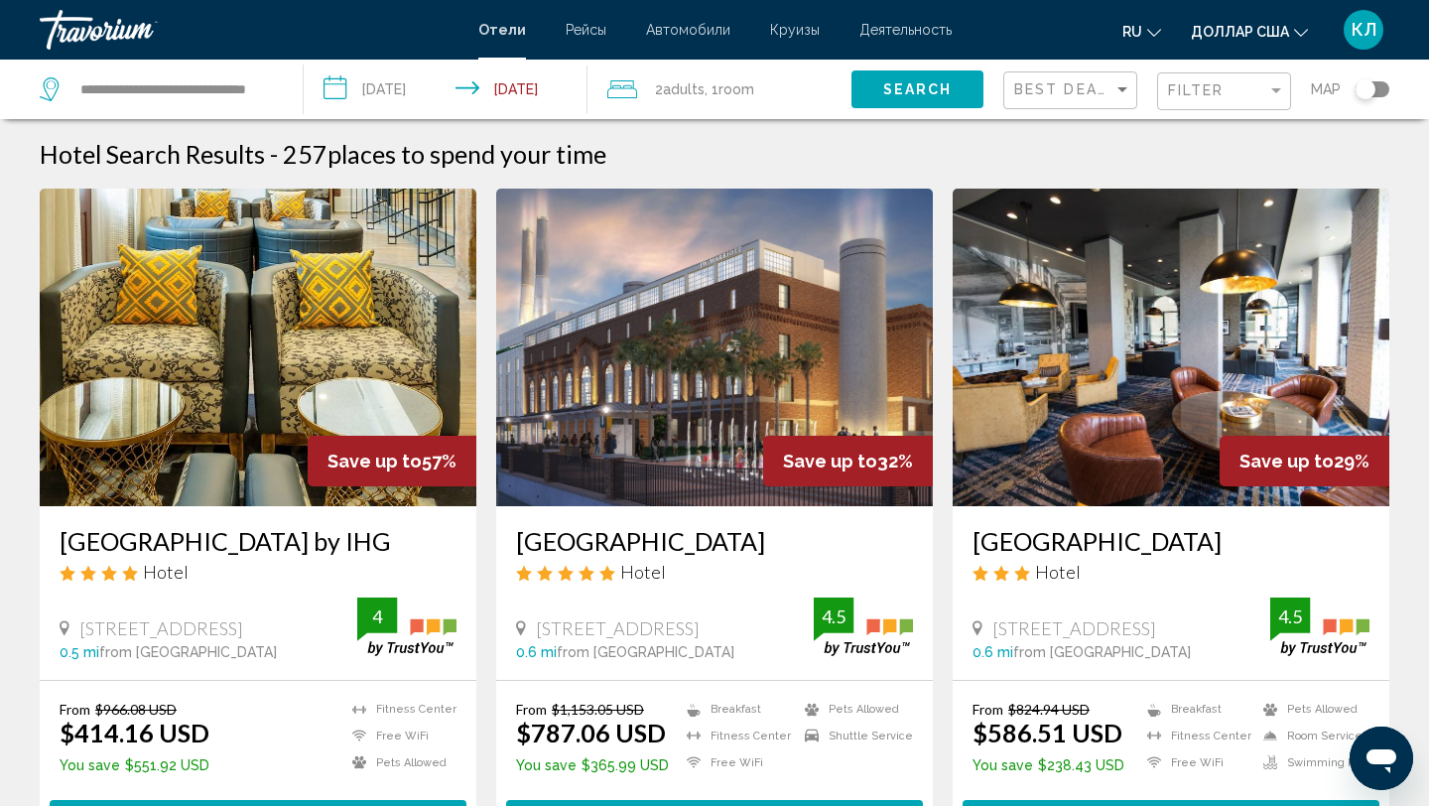
click at [403, 88] on input "**********" at bounding box center [450, 92] width 292 height 65
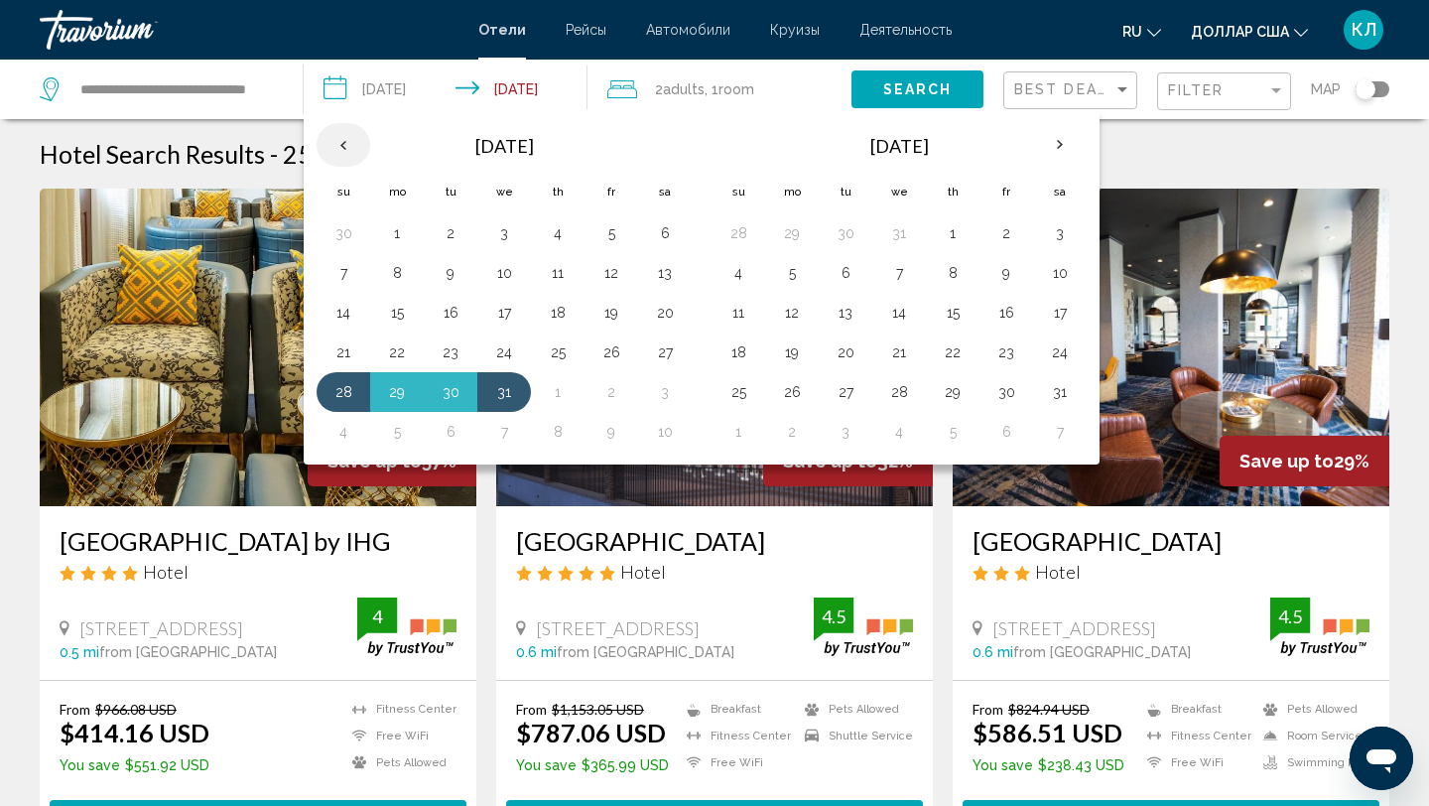
click at [341, 138] on th "Previous month" at bounding box center [344, 145] width 54 height 44
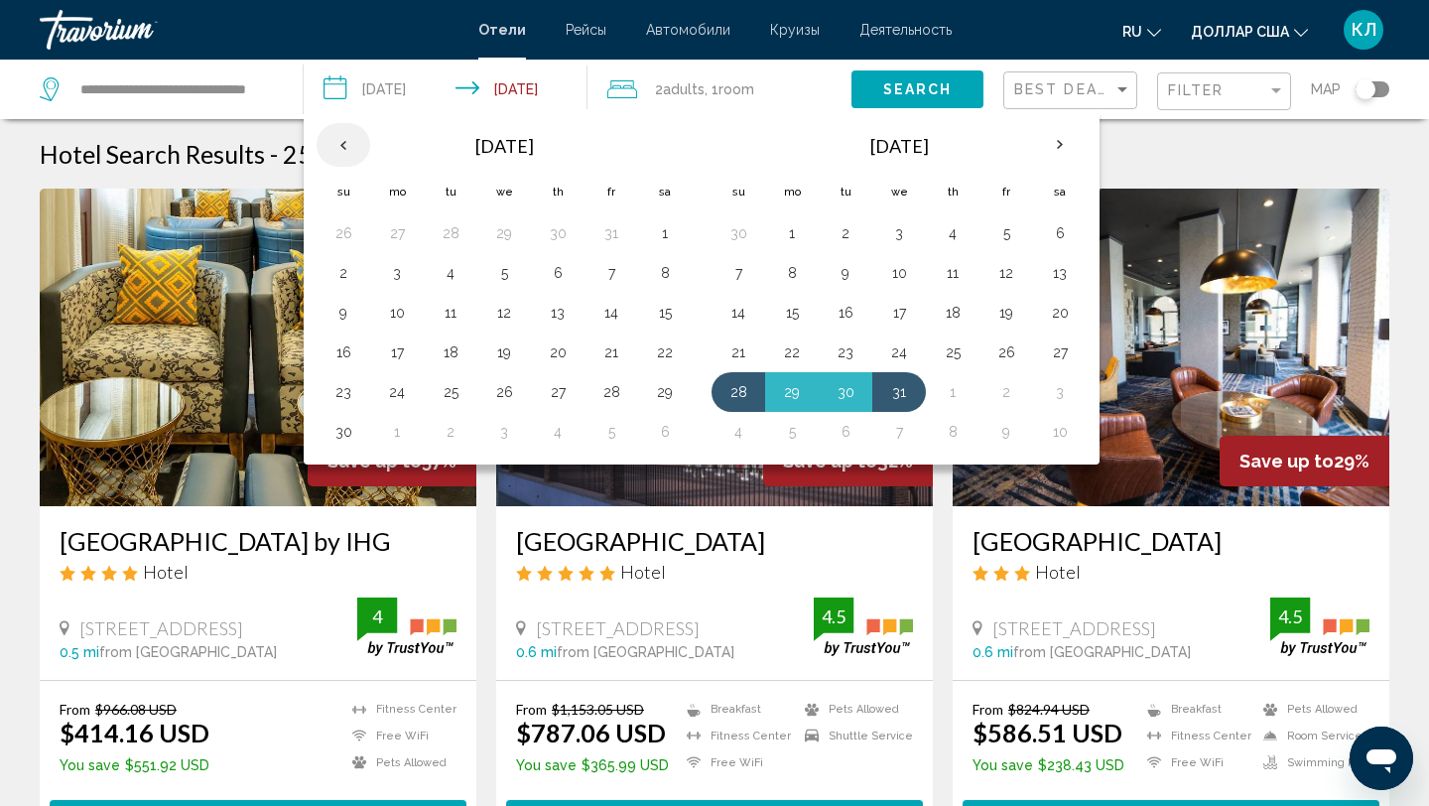
click at [341, 138] on th "Previous month" at bounding box center [344, 145] width 54 height 44
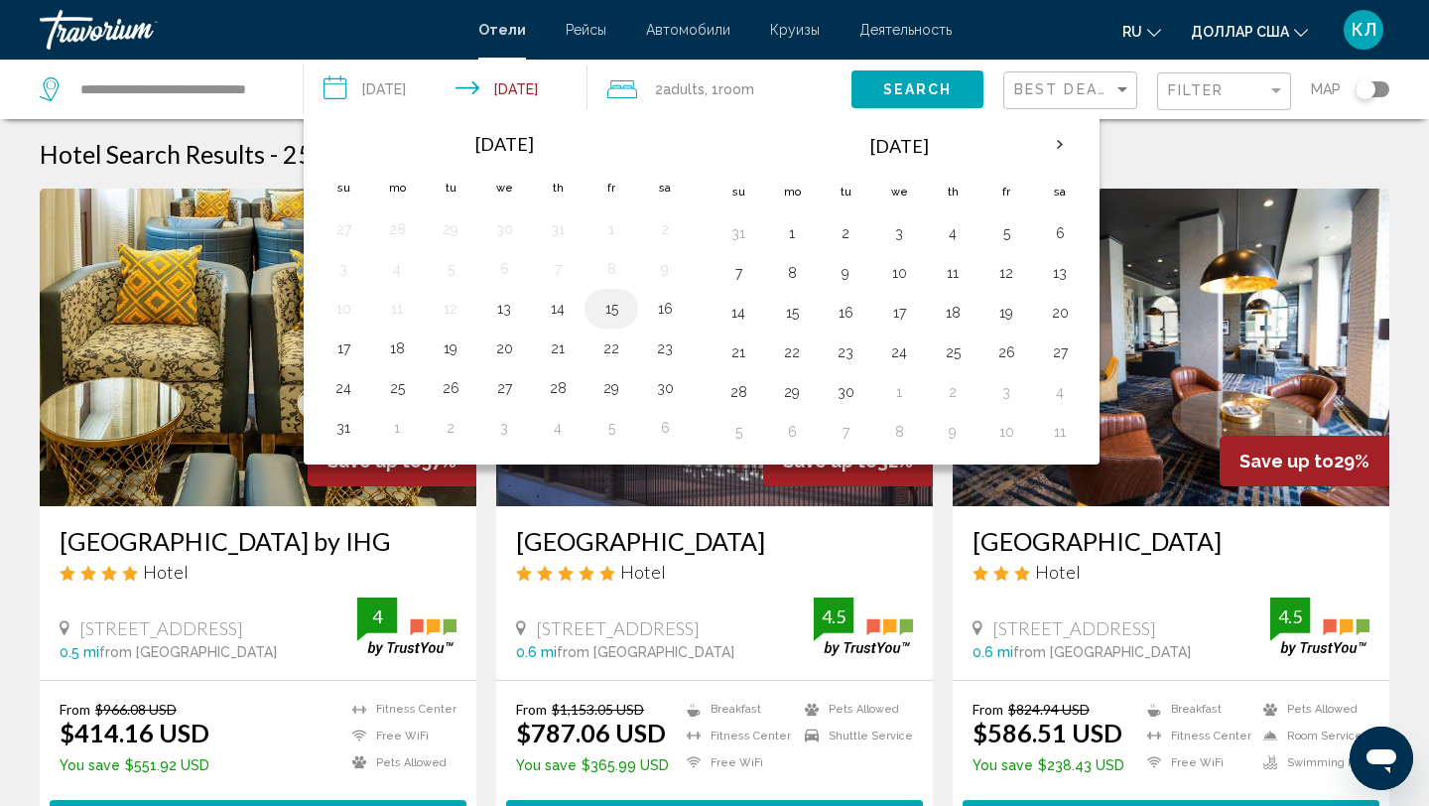
click at [623, 319] on button "15" at bounding box center [611, 309] width 32 height 28
click at [667, 310] on button "16" at bounding box center [665, 309] width 32 height 28
type input "**********"
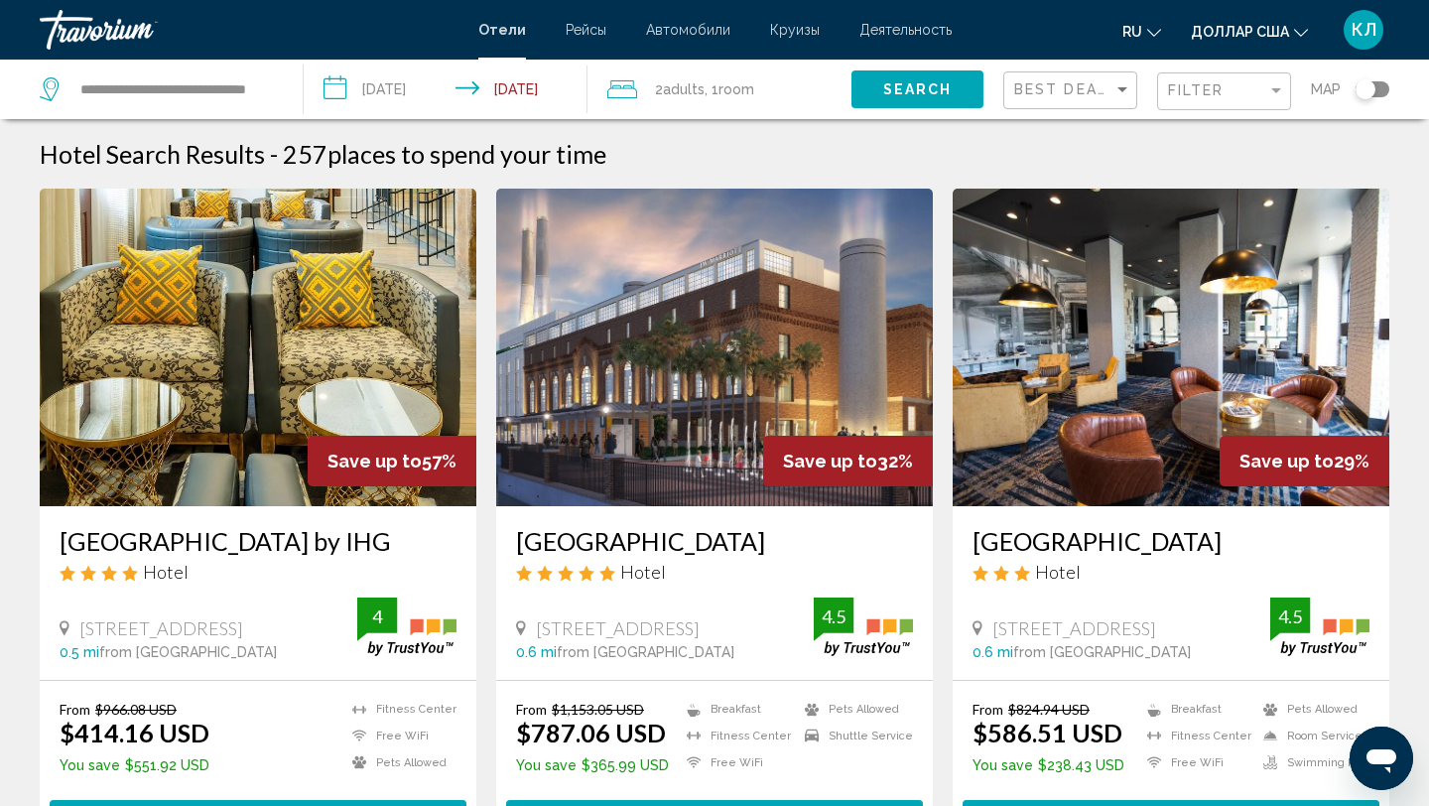
click at [957, 90] on button "Search" at bounding box center [917, 88] width 132 height 37
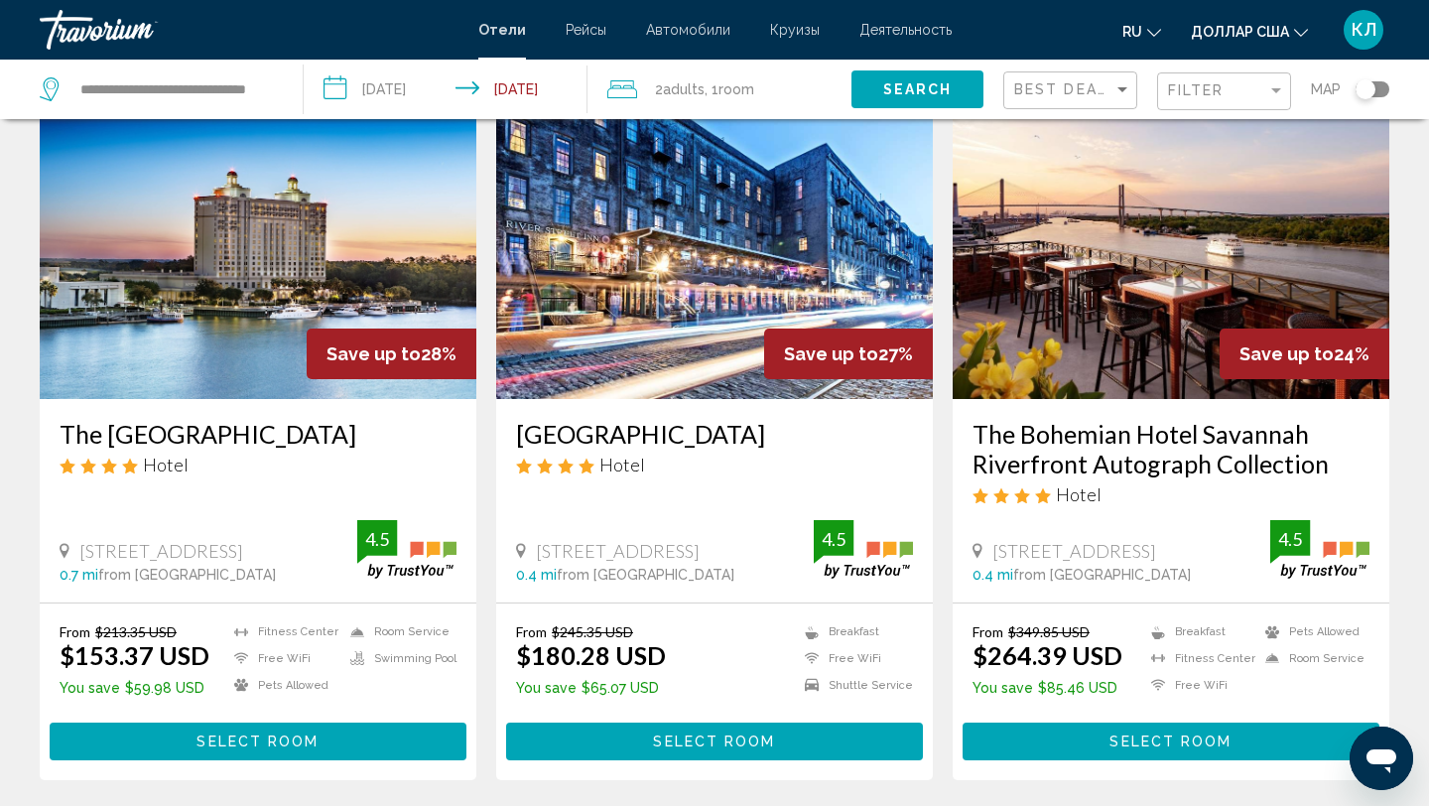
scroll to position [120, 0]
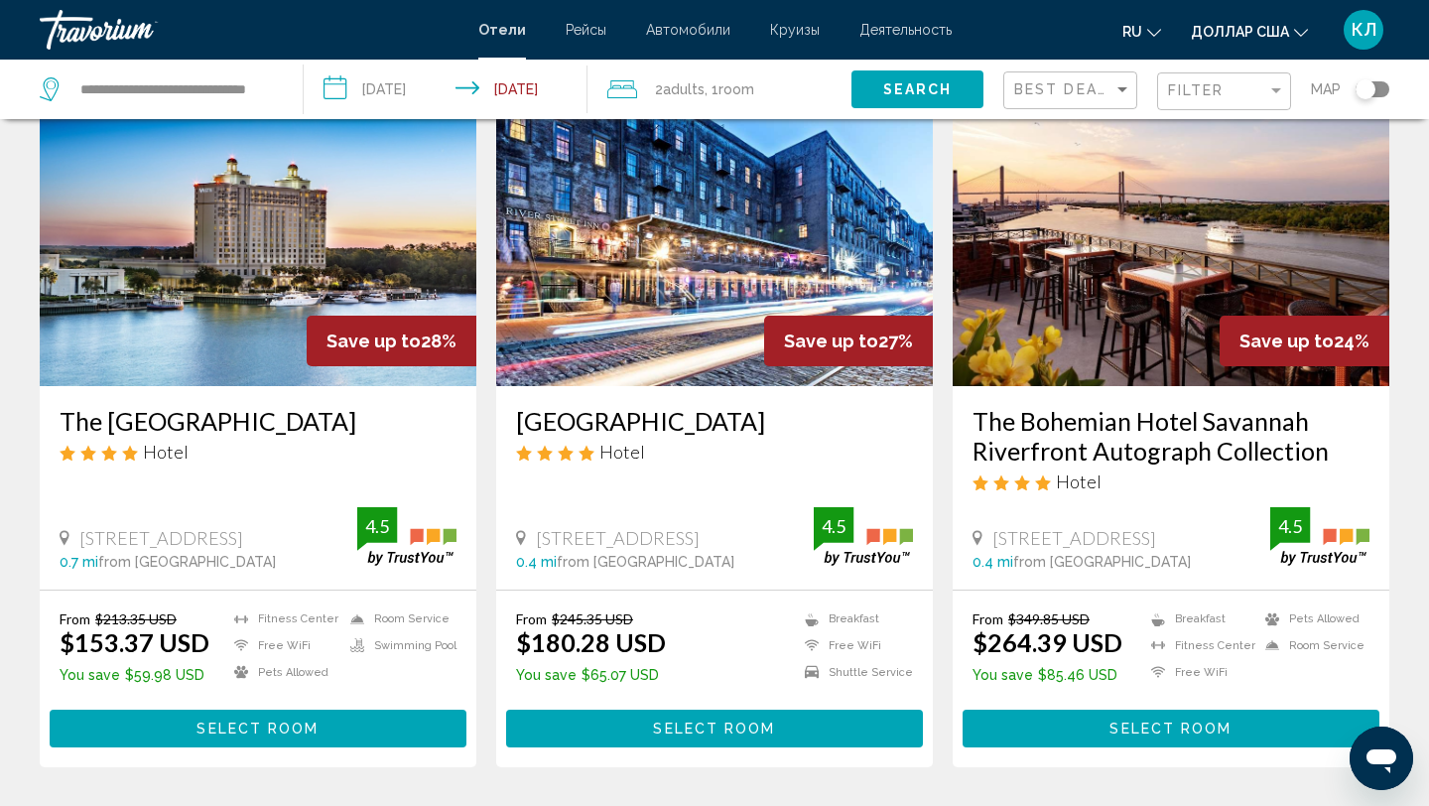
click at [252, 419] on h3 "The Westin Savannah Harbor Golf Resort & Spa" at bounding box center [258, 421] width 397 height 30
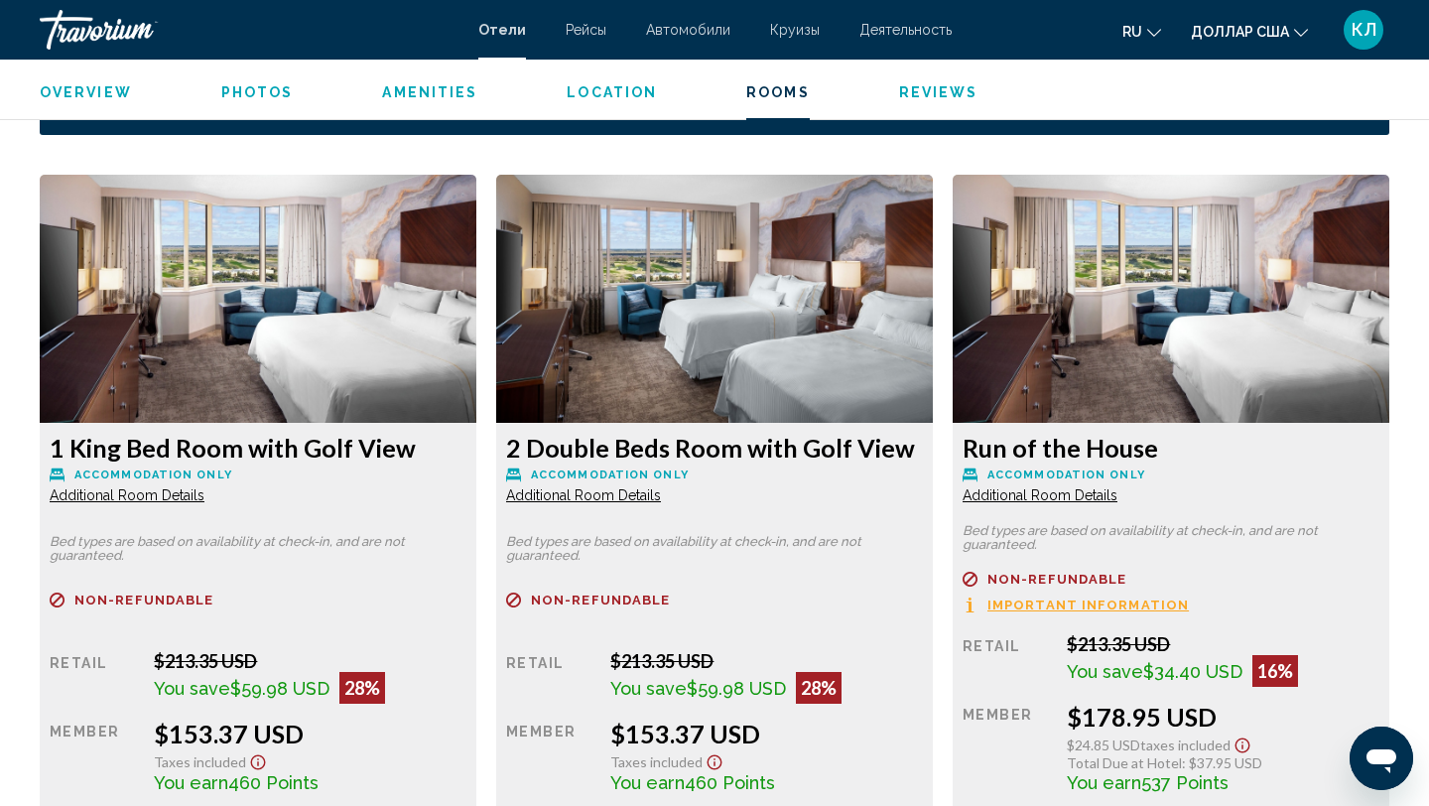
scroll to position [2670, 0]
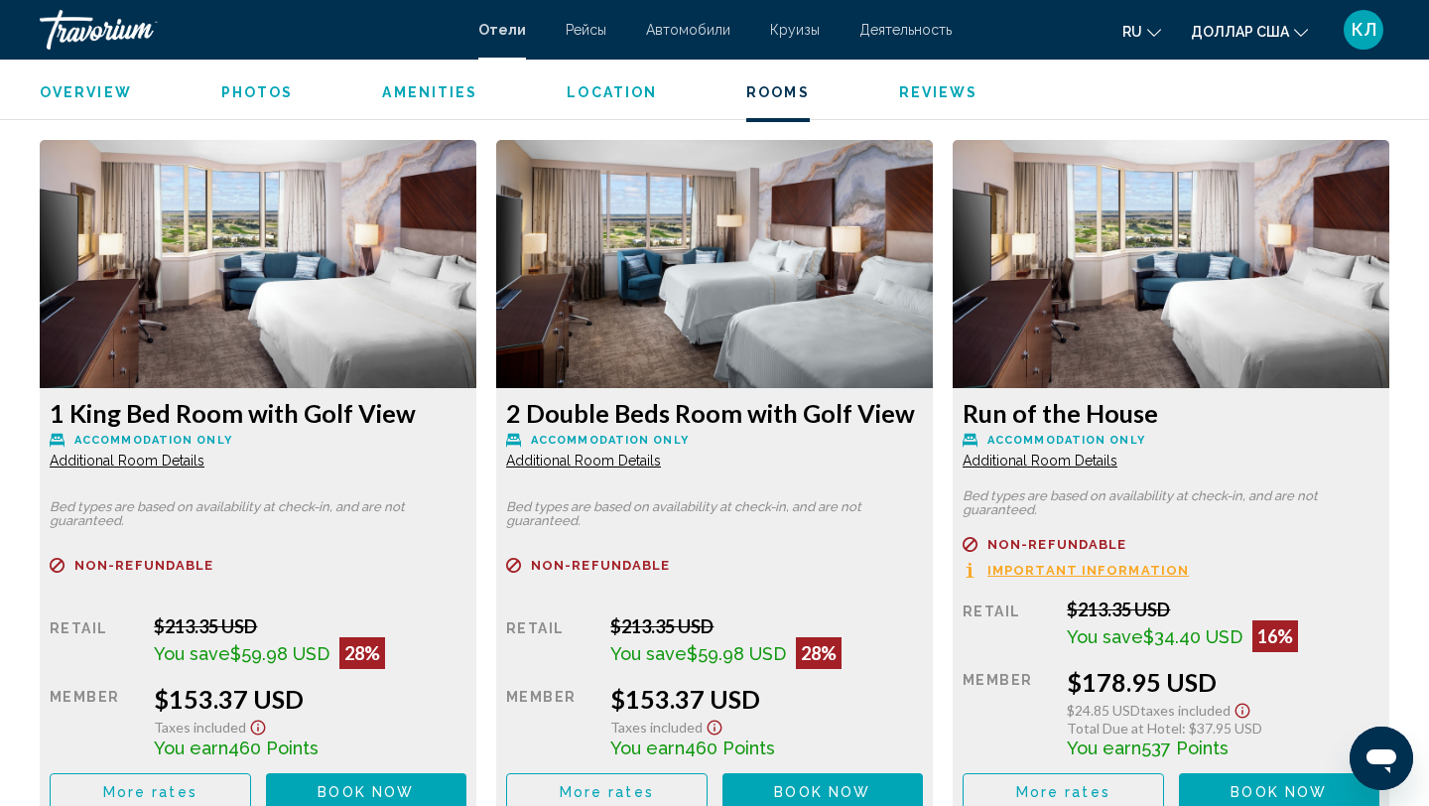
click at [466, 420] on h3 "2 Double Beds Room with Golf View" at bounding box center [258, 413] width 417 height 30
click at [794, 778] on button "Book now No longer available" at bounding box center [822, 791] width 201 height 37
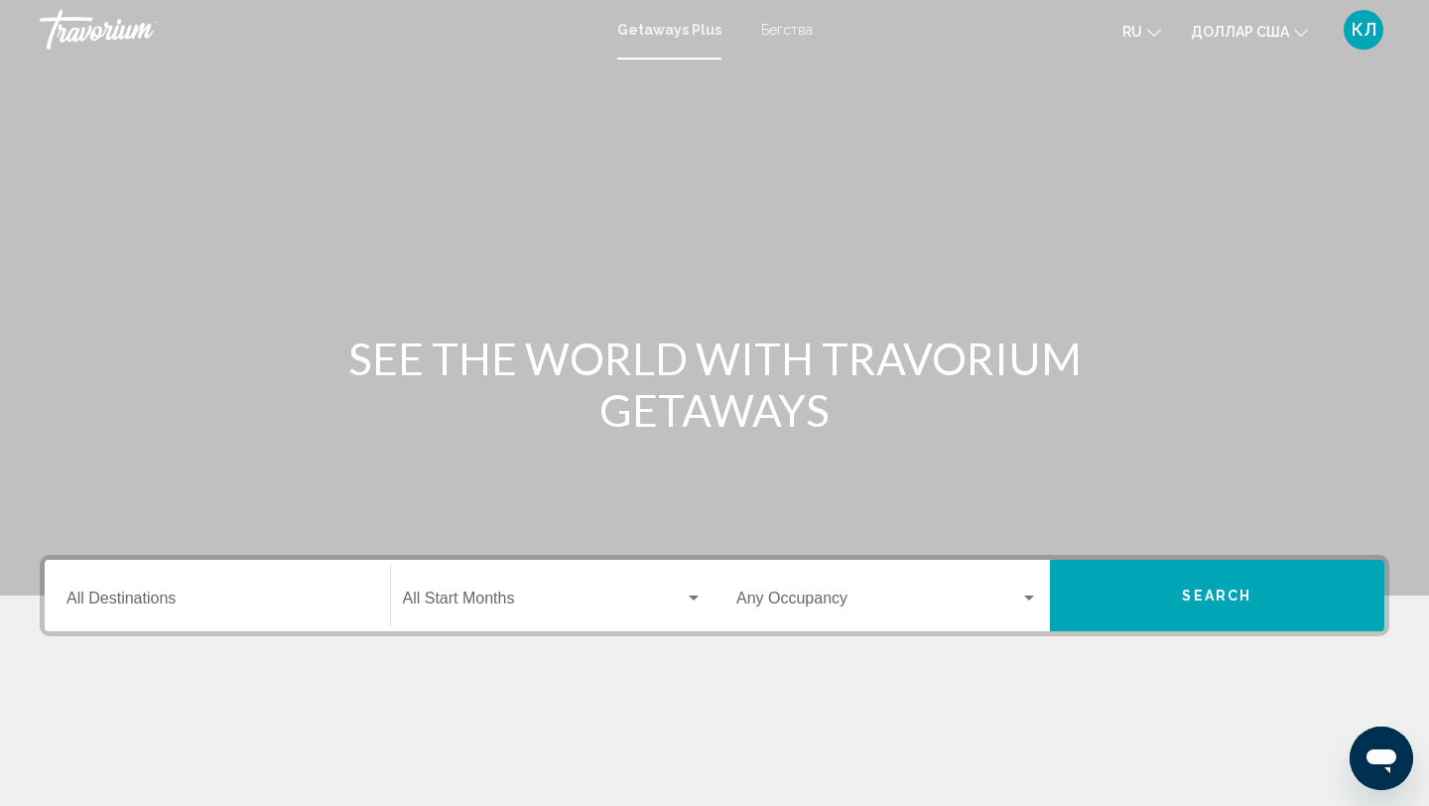
click at [804, 38] on div "Getaways Plus Бегства ru English Español Français Italiano Português русский до…" at bounding box center [714, 30] width 1429 height 42
click at [791, 31] on font "Бегства" at bounding box center [787, 30] width 52 height 16
click at [302, 611] on div "Destination All Destinations" at bounding box center [217, 596] width 302 height 63
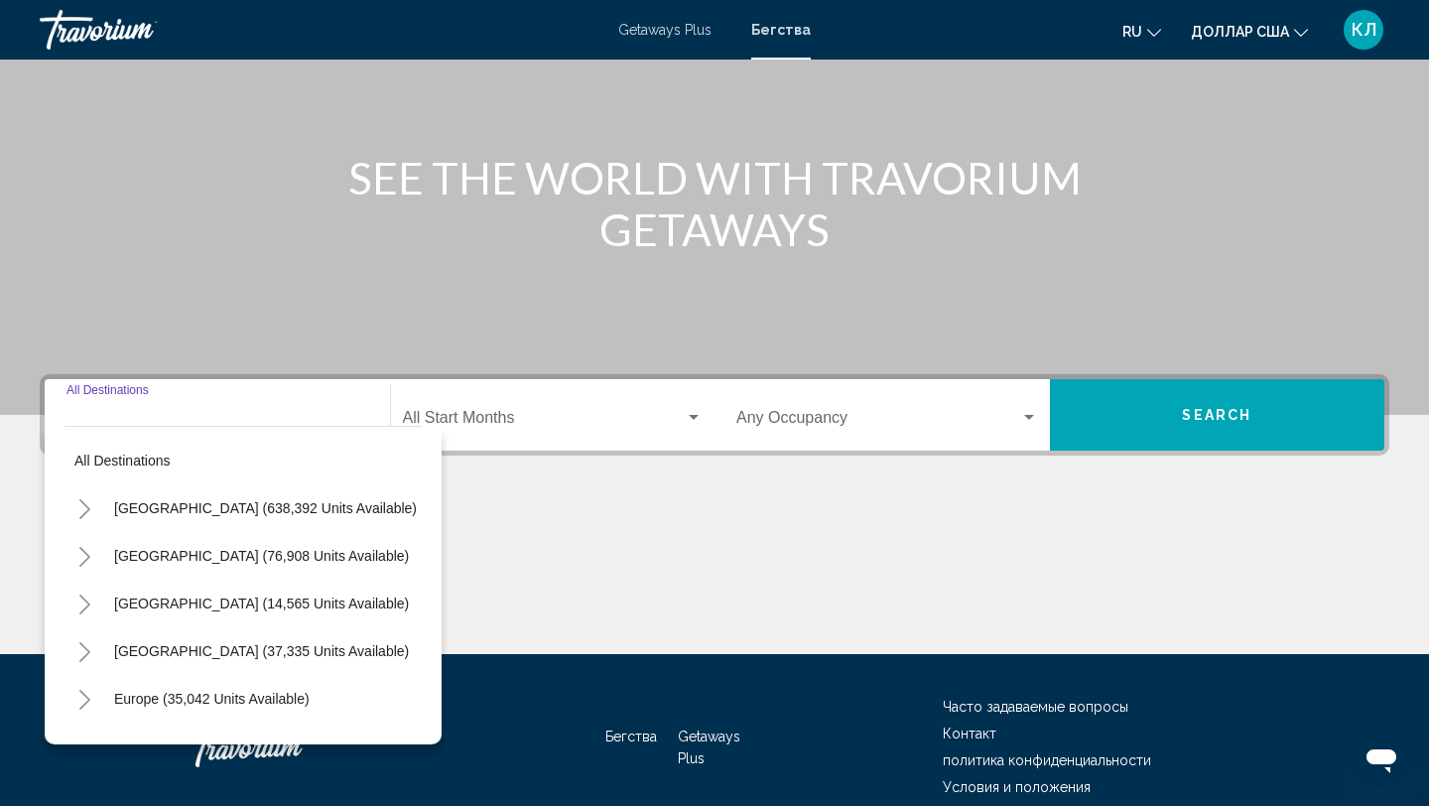
scroll to position [272, 0]
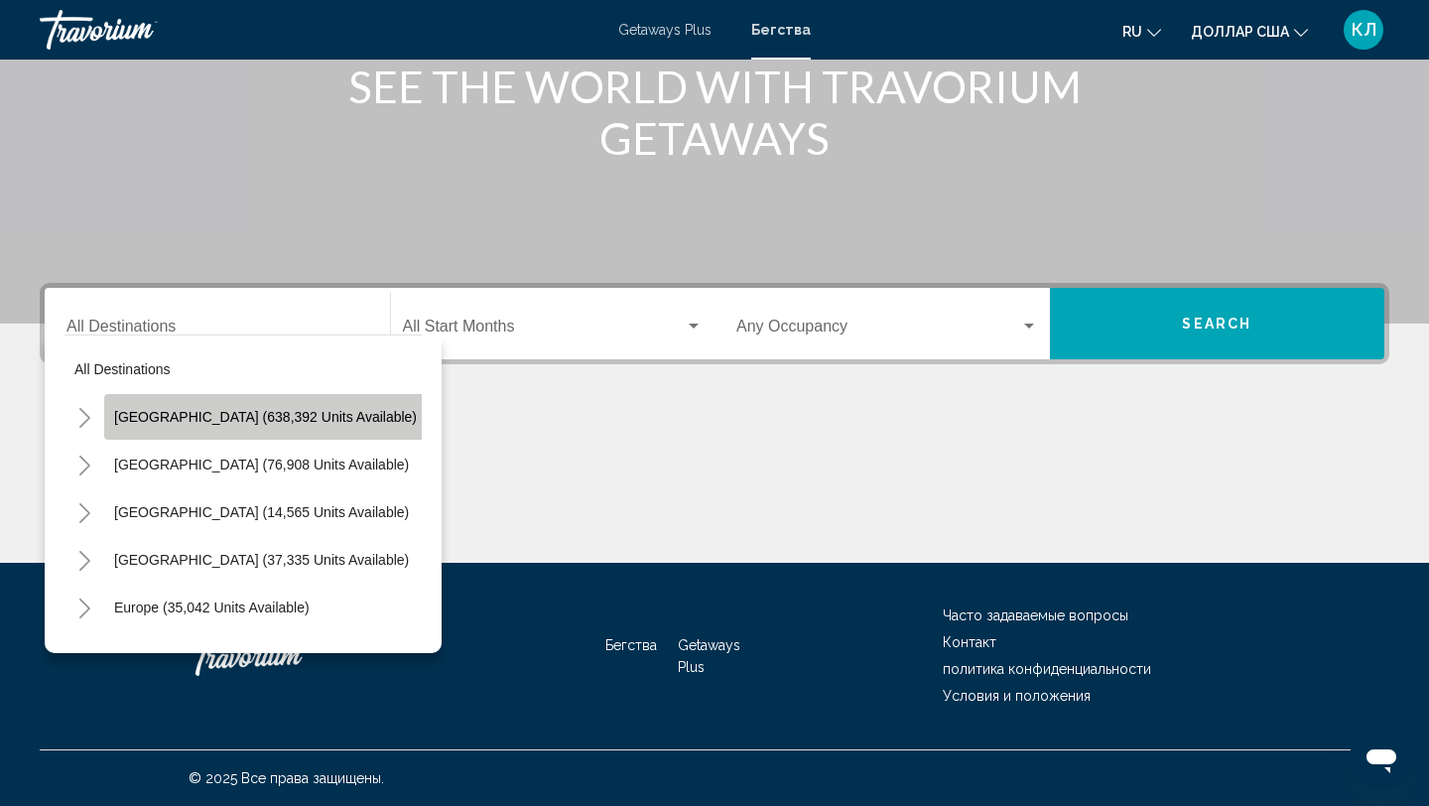
click at [286, 424] on span "[GEOGRAPHIC_DATA] (638,392 units available)" at bounding box center [265, 417] width 303 height 16
type input "**********"
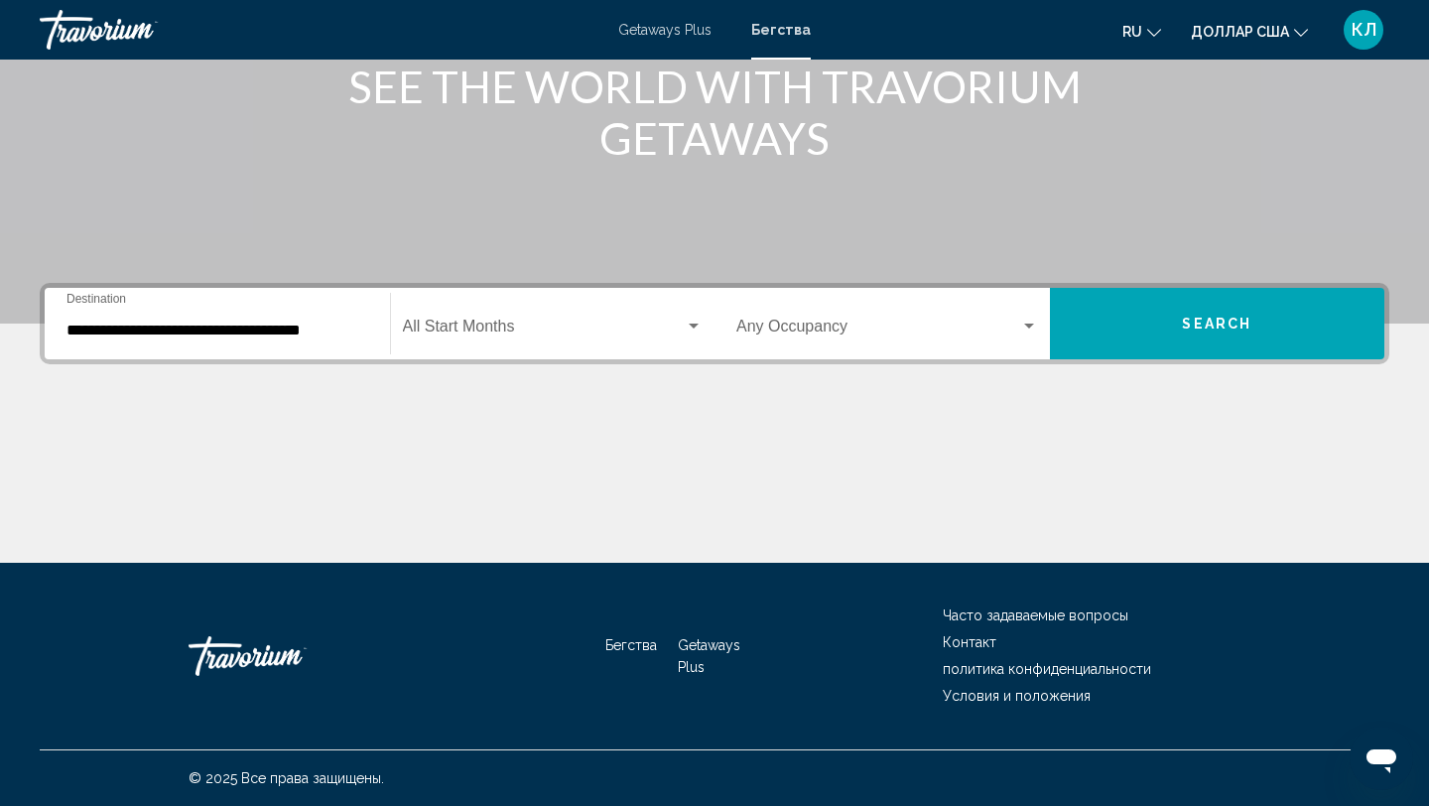
click at [516, 380] on div "**********" at bounding box center [714, 423] width 1429 height 280
click at [516, 364] on div "**********" at bounding box center [714, 423] width 1429 height 280
click at [521, 347] on div "Start Month All Start Months" at bounding box center [553, 324] width 301 height 63
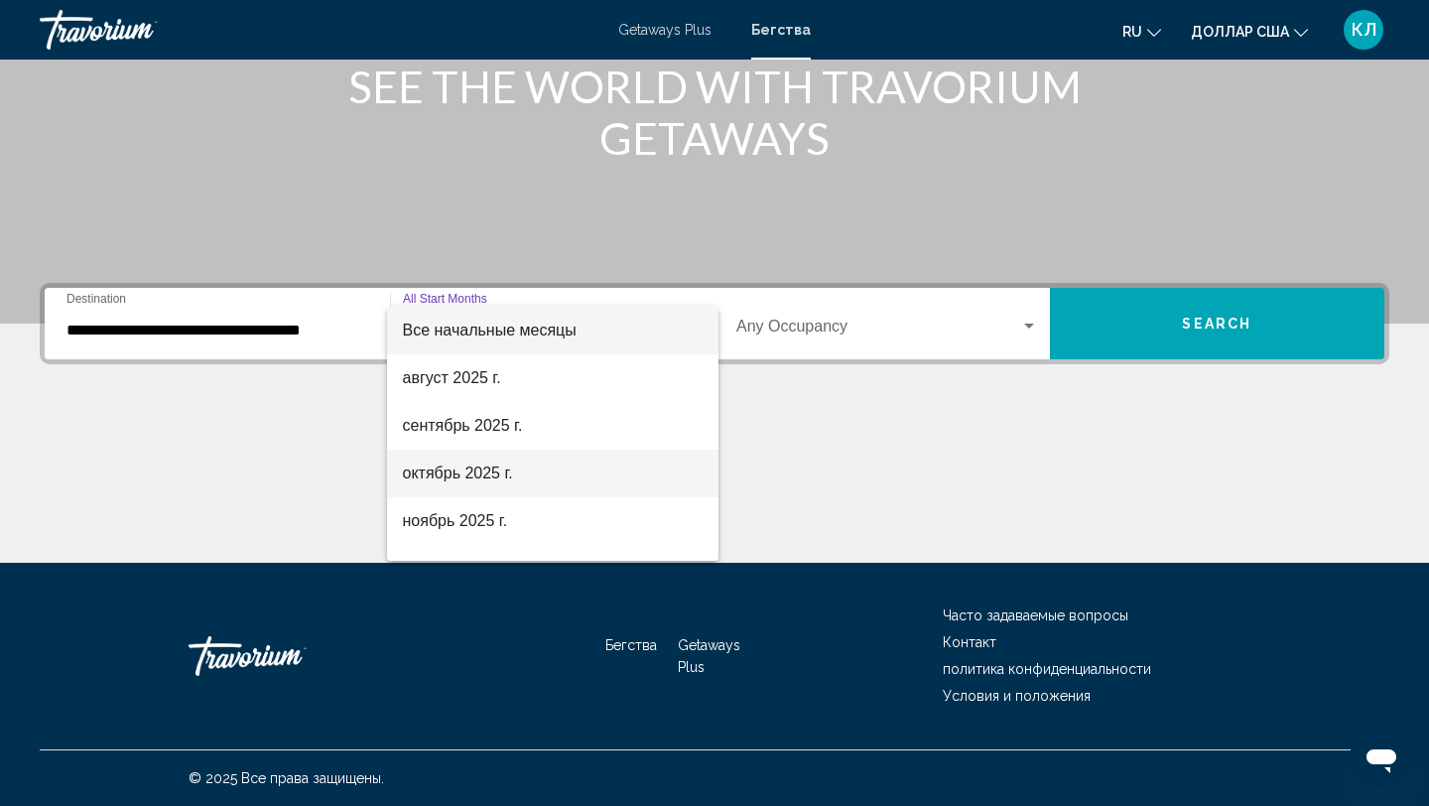
click at [515, 465] on span "октябрь 2025 г." at bounding box center [553, 473] width 301 height 48
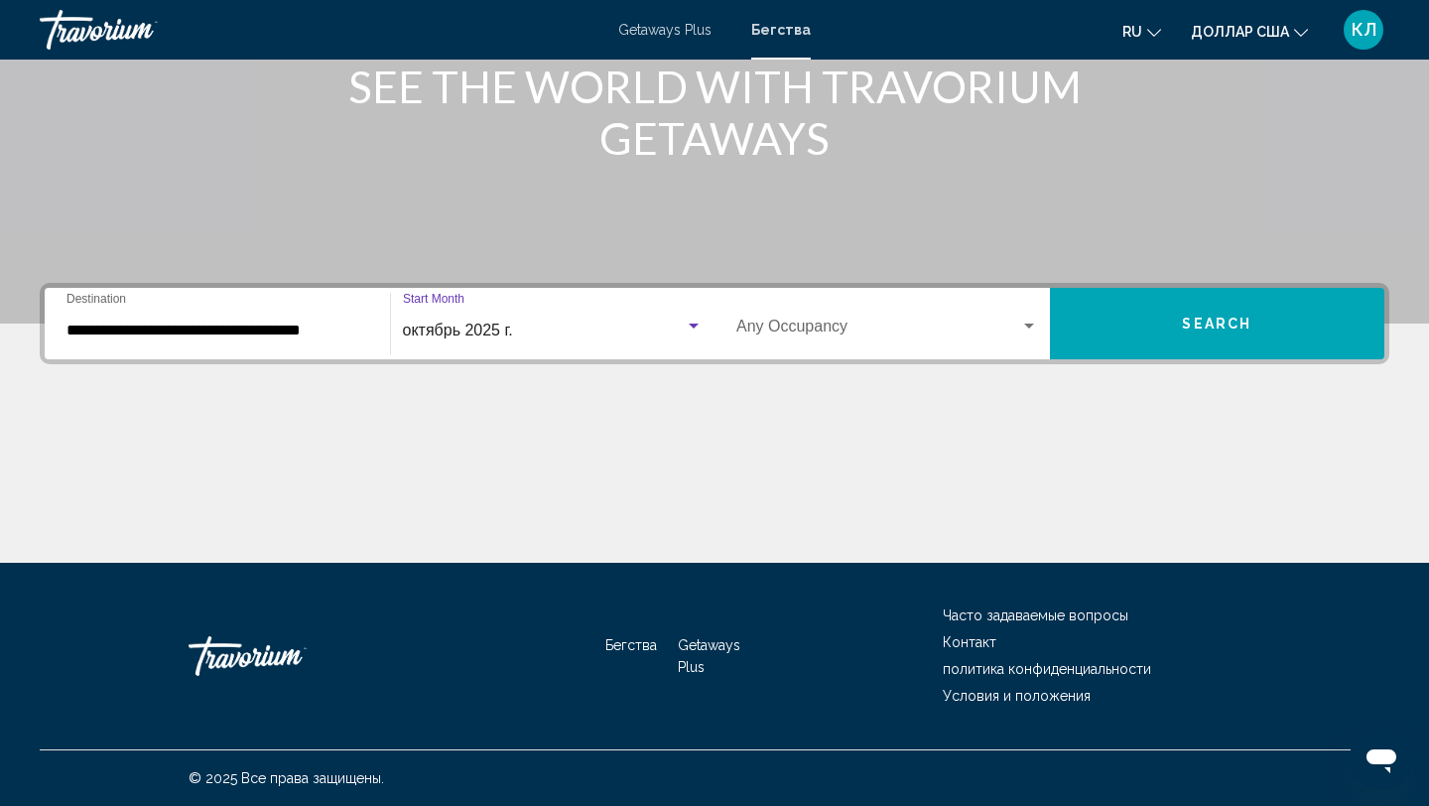
click at [789, 332] on span "Search widget" at bounding box center [878, 330] width 284 height 18
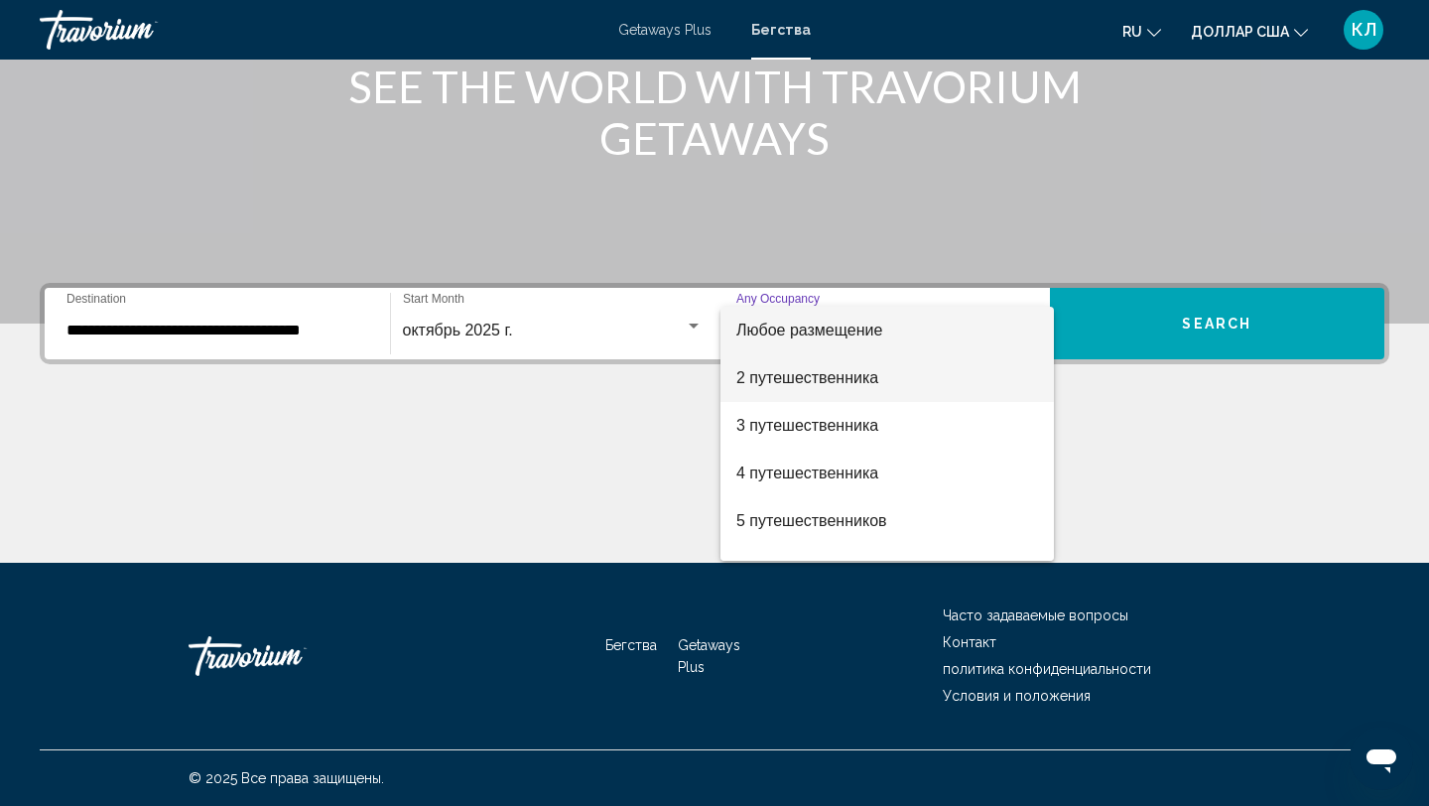
click at [786, 381] on font "2 путешественника" at bounding box center [807, 377] width 142 height 17
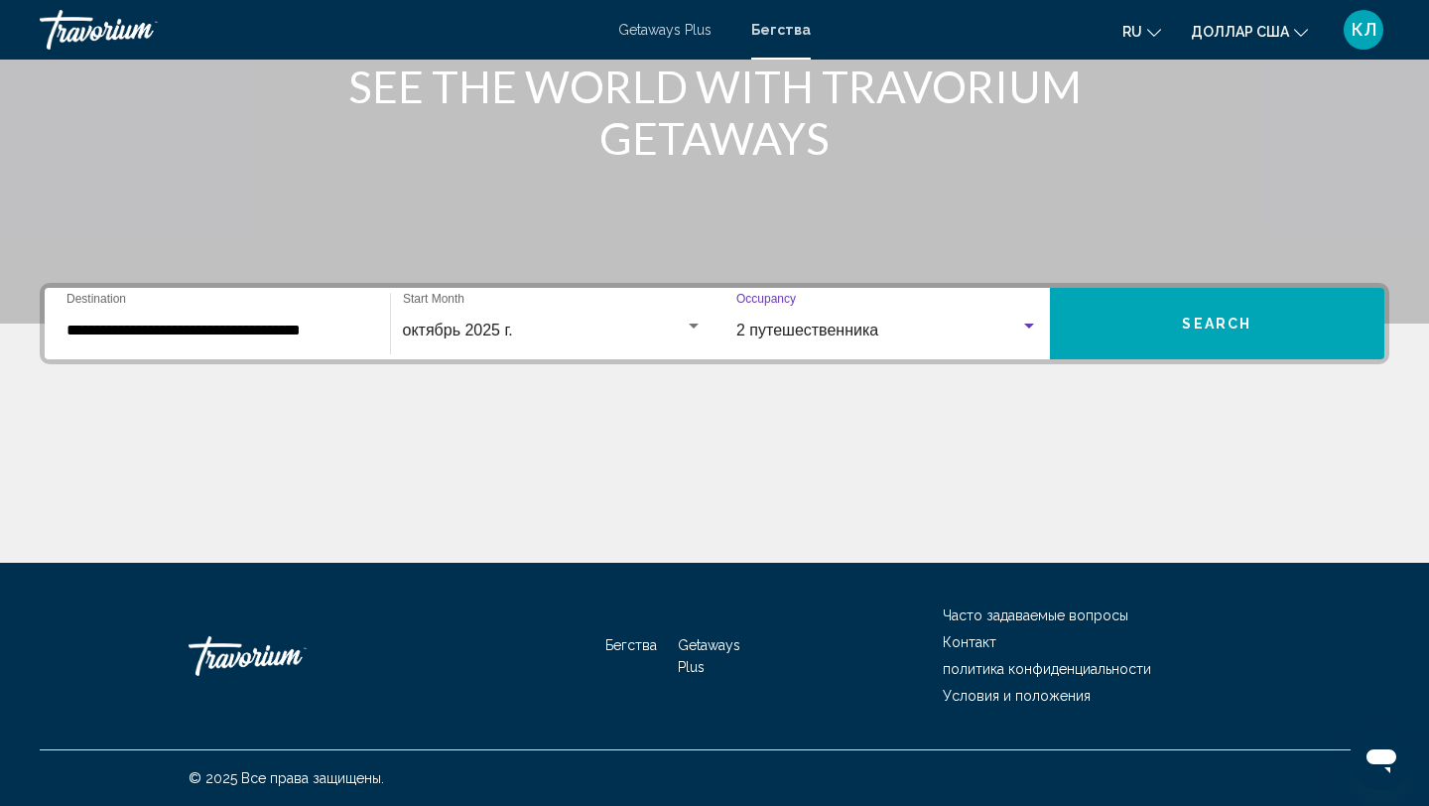
click at [1138, 322] on button "Search" at bounding box center [1217, 323] width 335 height 71
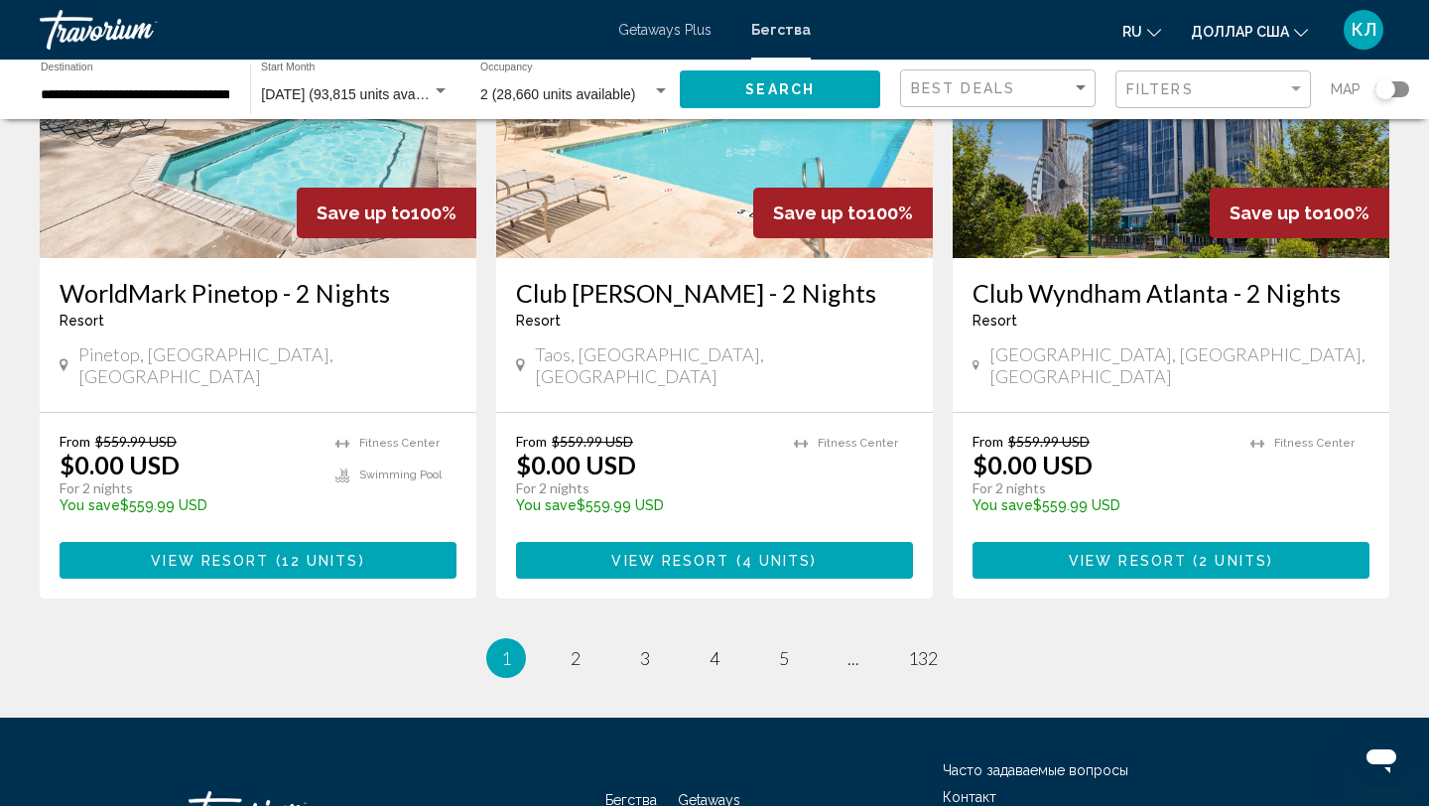
scroll to position [2518, 0]
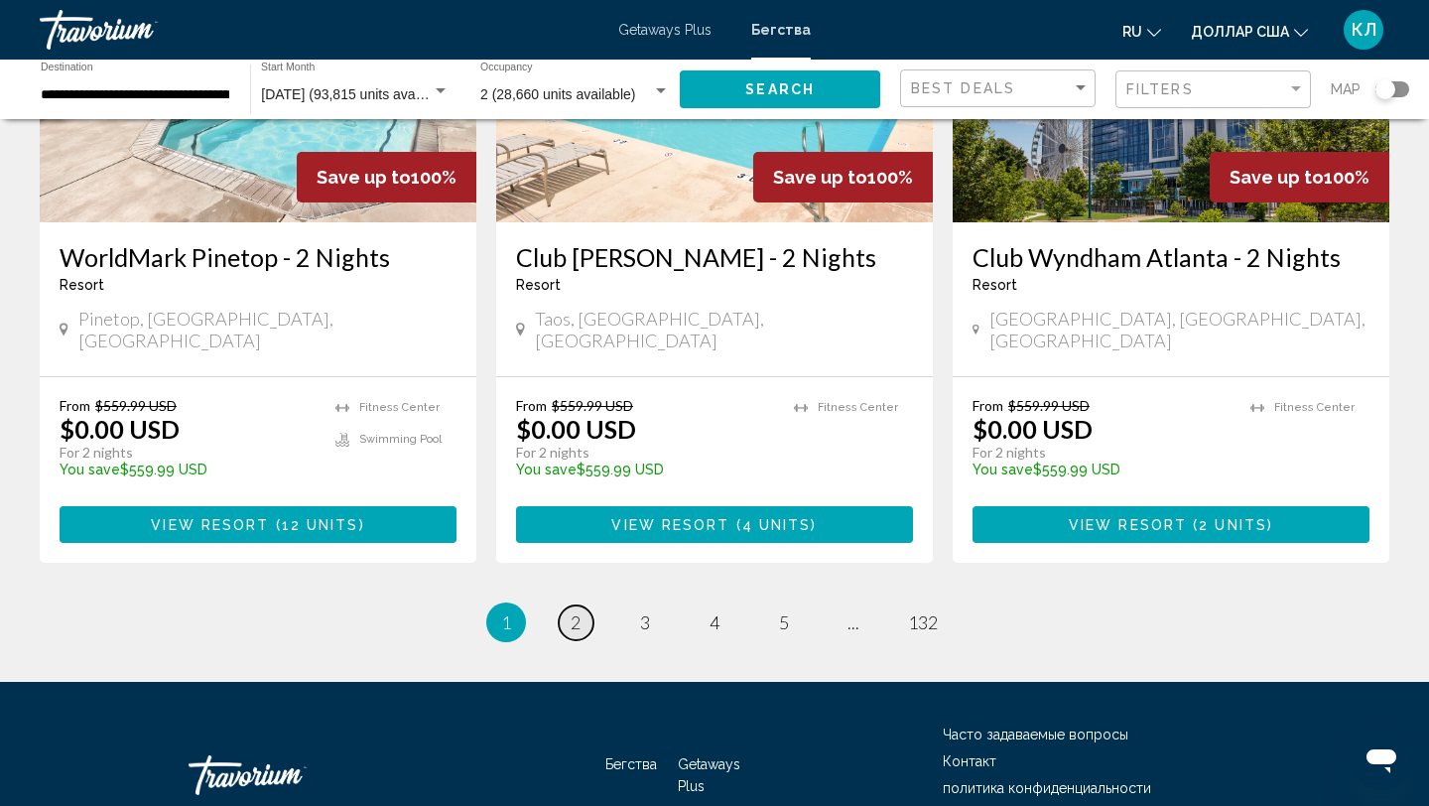
click at [575, 611] on span "2" at bounding box center [576, 622] width 10 height 22
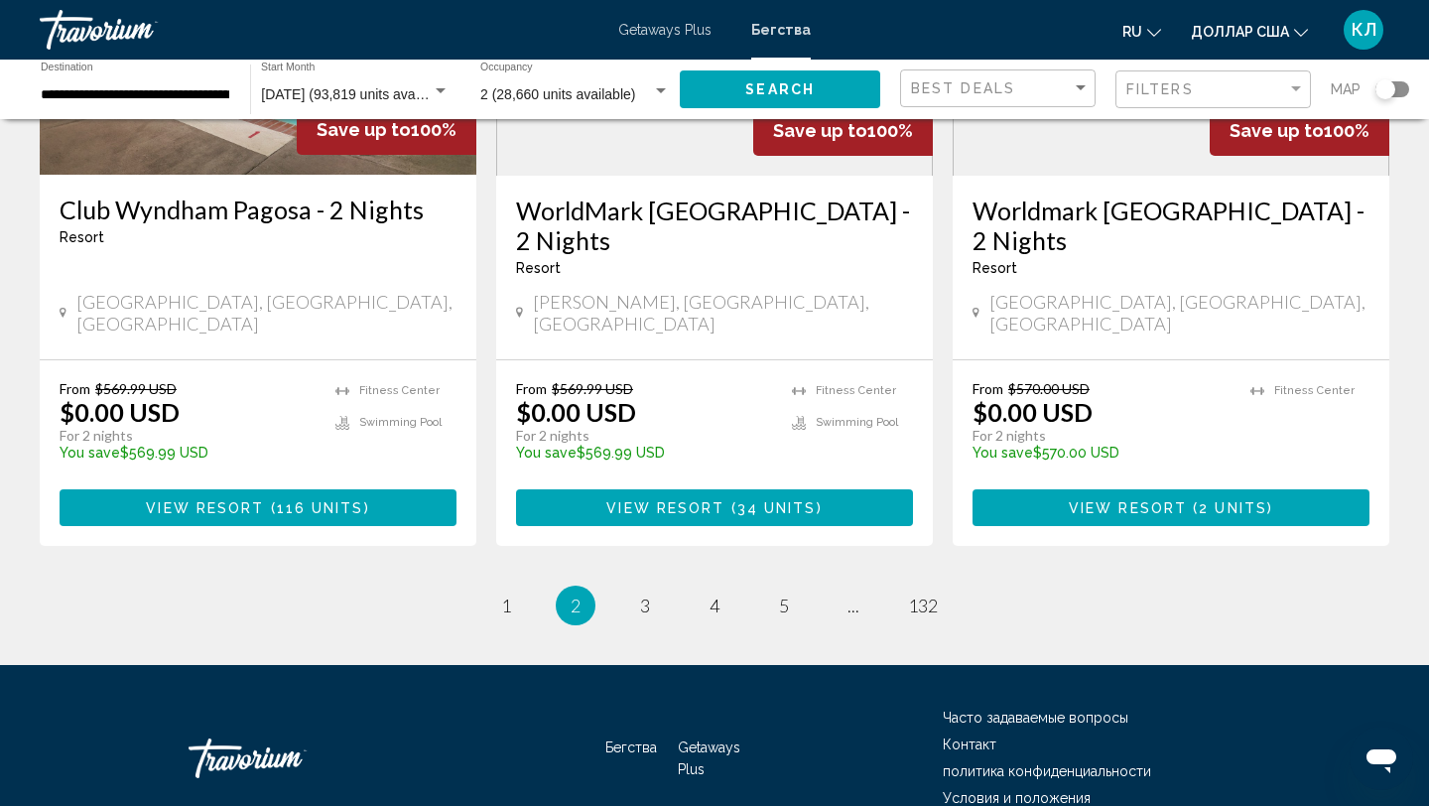
scroll to position [2548, 0]
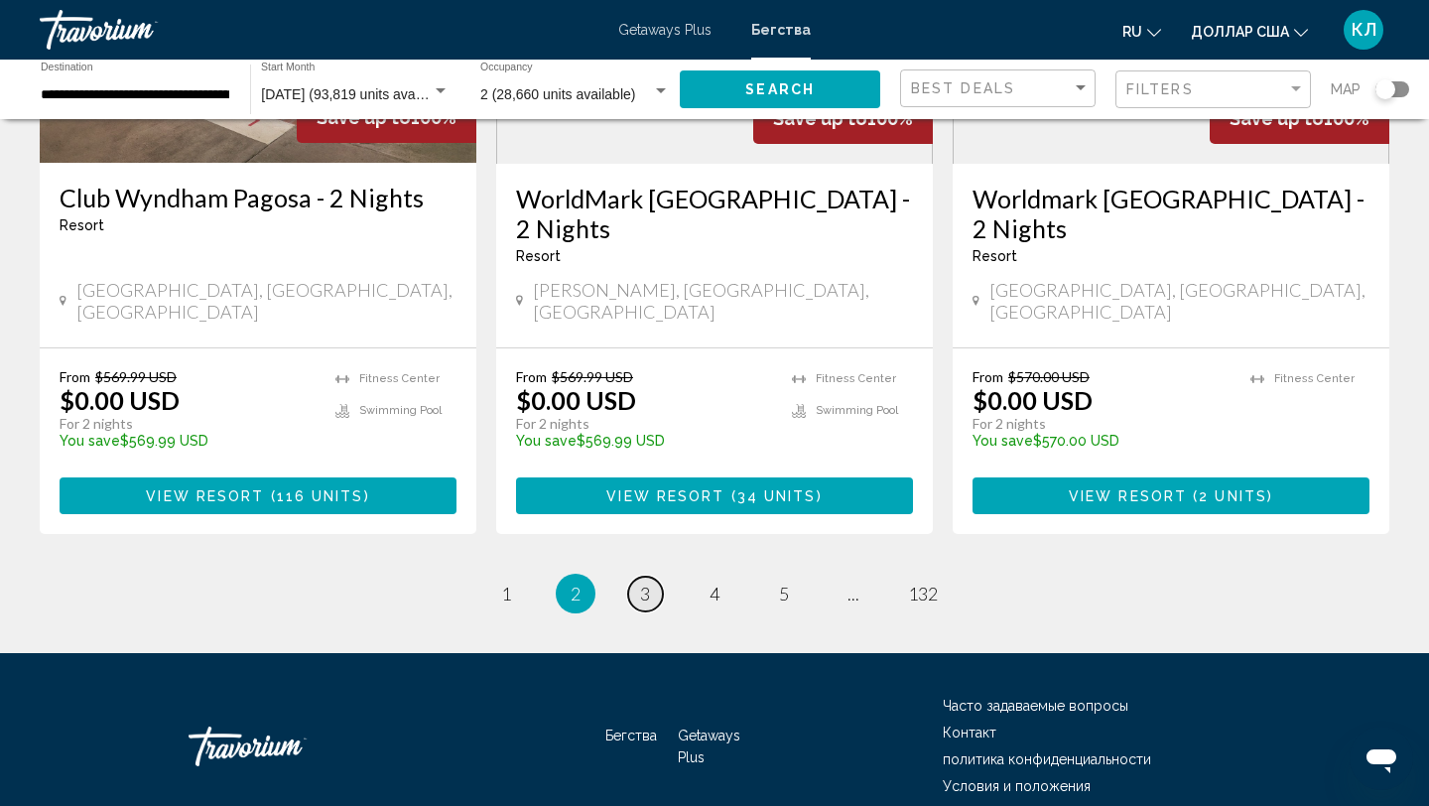
click at [648, 582] on span "3" at bounding box center [645, 593] width 10 height 22
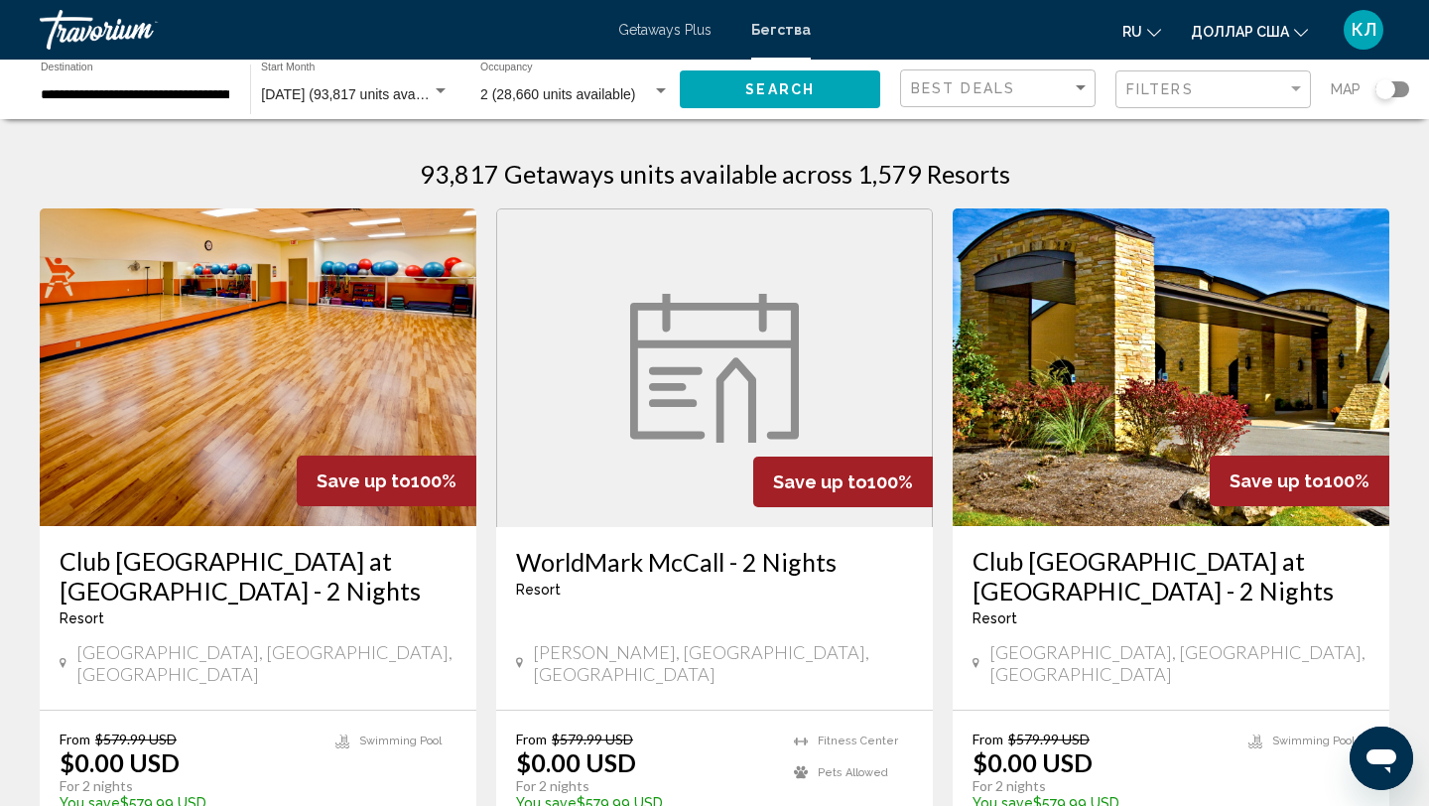
click at [341, 100] on span "[DATE] (93,817 units available)" at bounding box center [356, 94] width 191 height 16
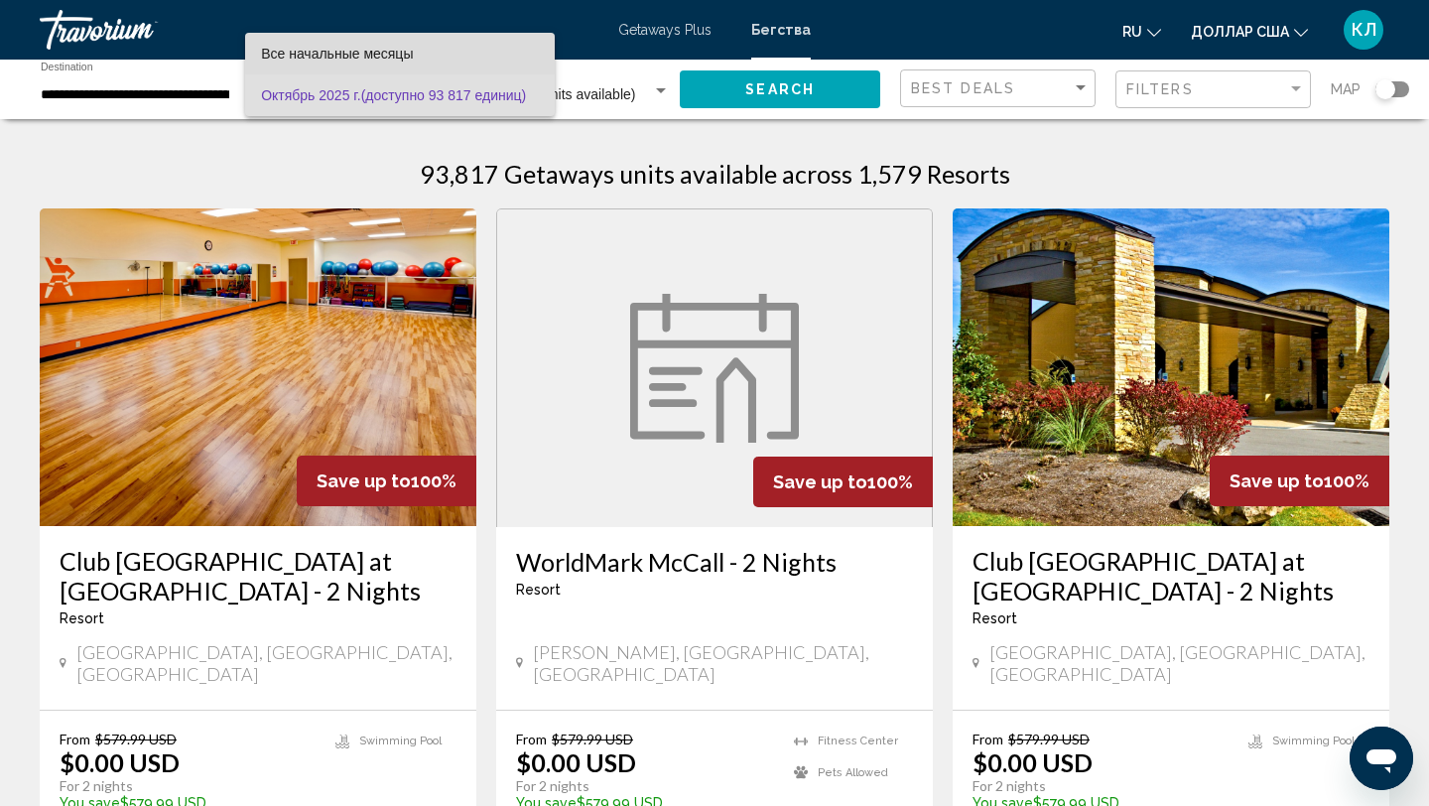
click at [315, 64] on span "Все начальные месяцы" at bounding box center [400, 54] width 278 height 42
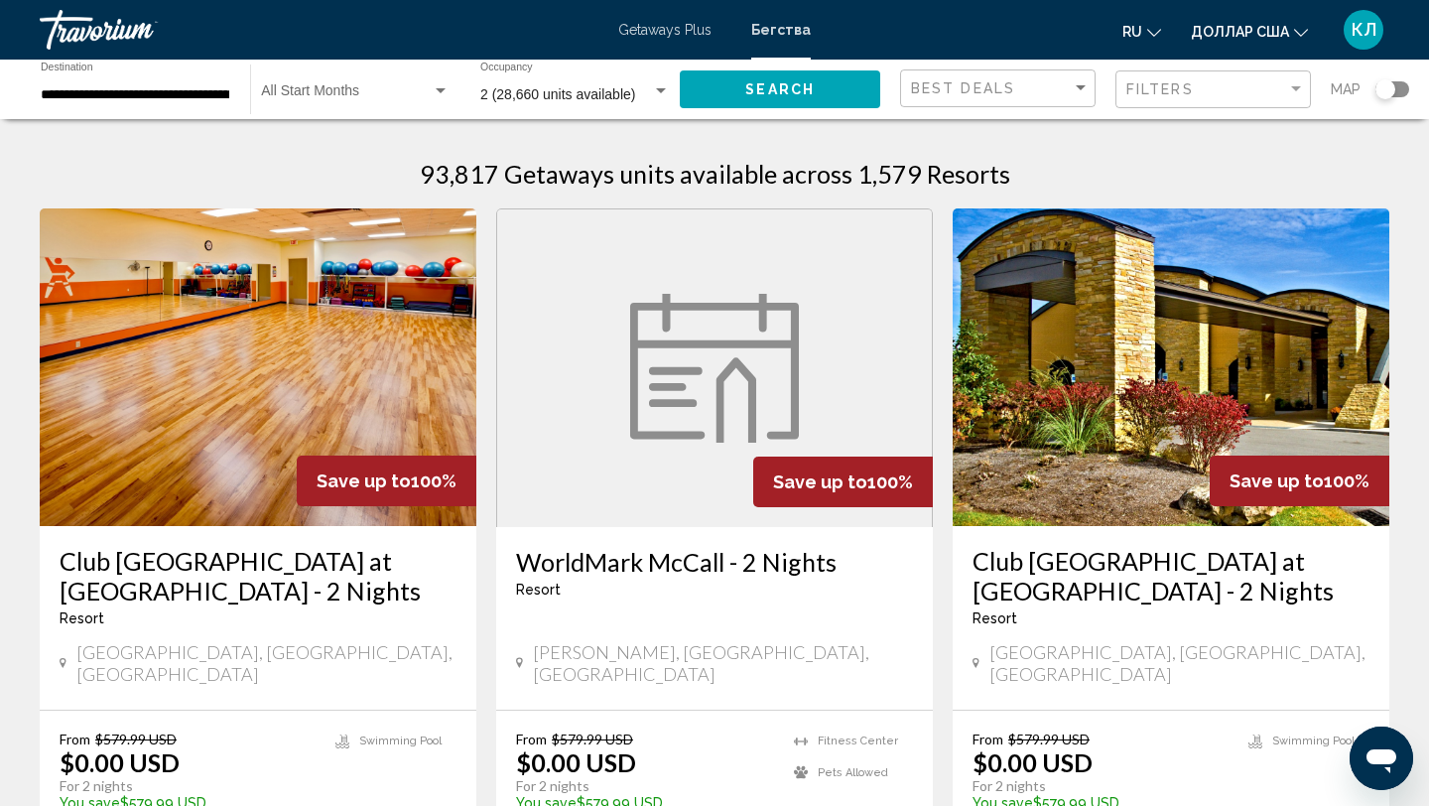
click at [324, 86] on div "Start Month All Start Months" at bounding box center [355, 90] width 189 height 55
click at [320, 139] on font "Октябрь 2025 г." at bounding box center [310, 137] width 99 height 16
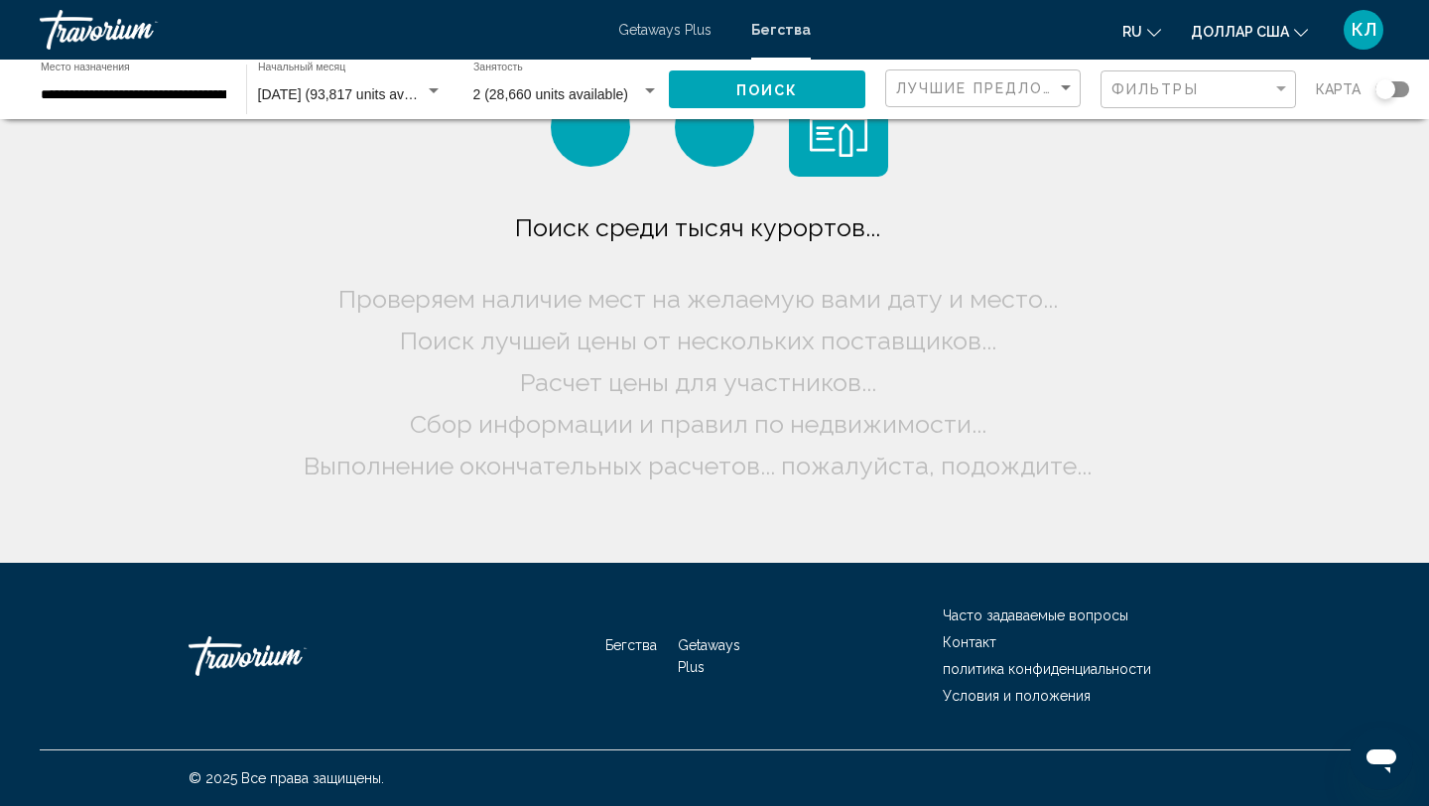
click at [322, 107] on div "[DATE] (93,817 units available) Начальный месяц Все начальные месяцы" at bounding box center [350, 90] width 185 height 55
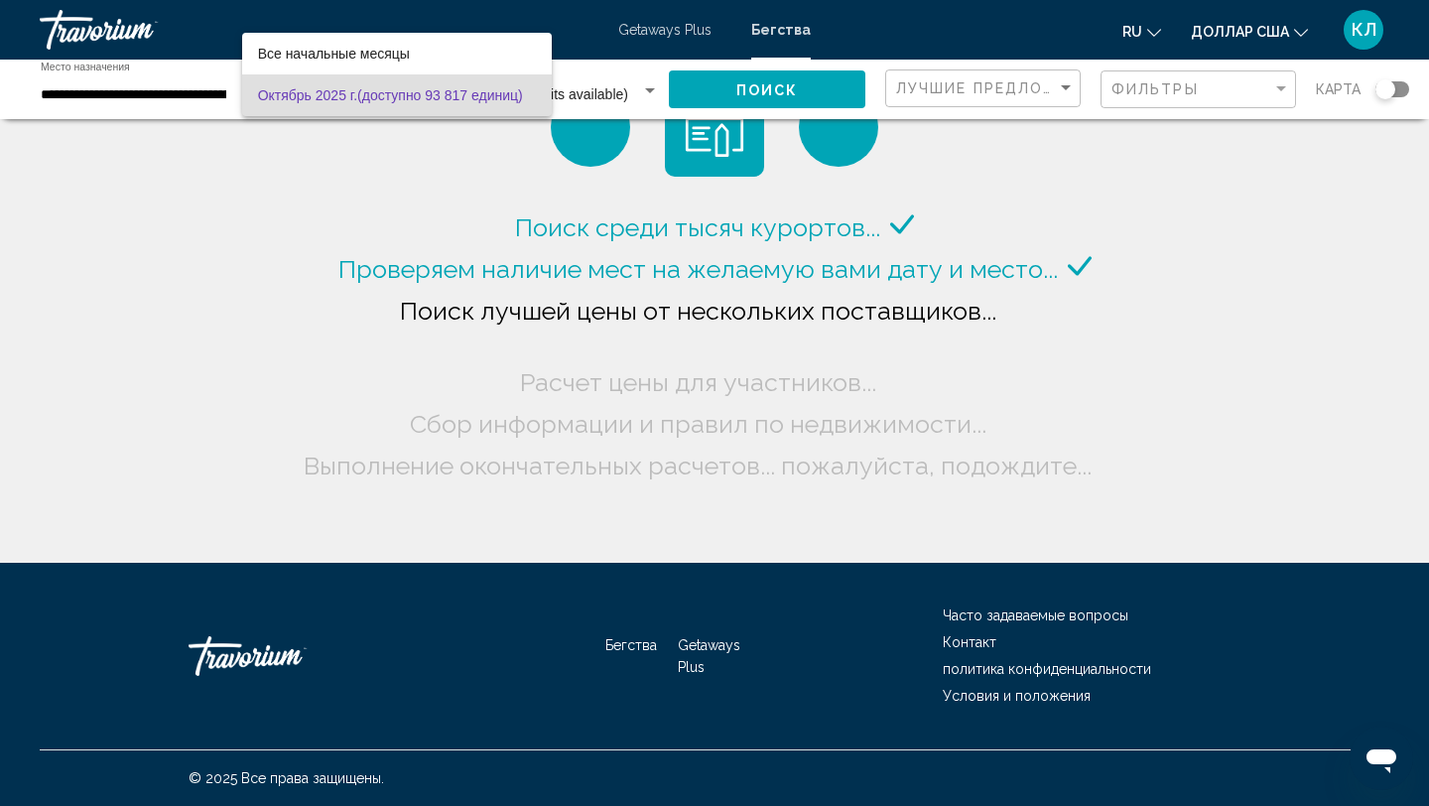
click at [173, 98] on div at bounding box center [714, 403] width 1429 height 806
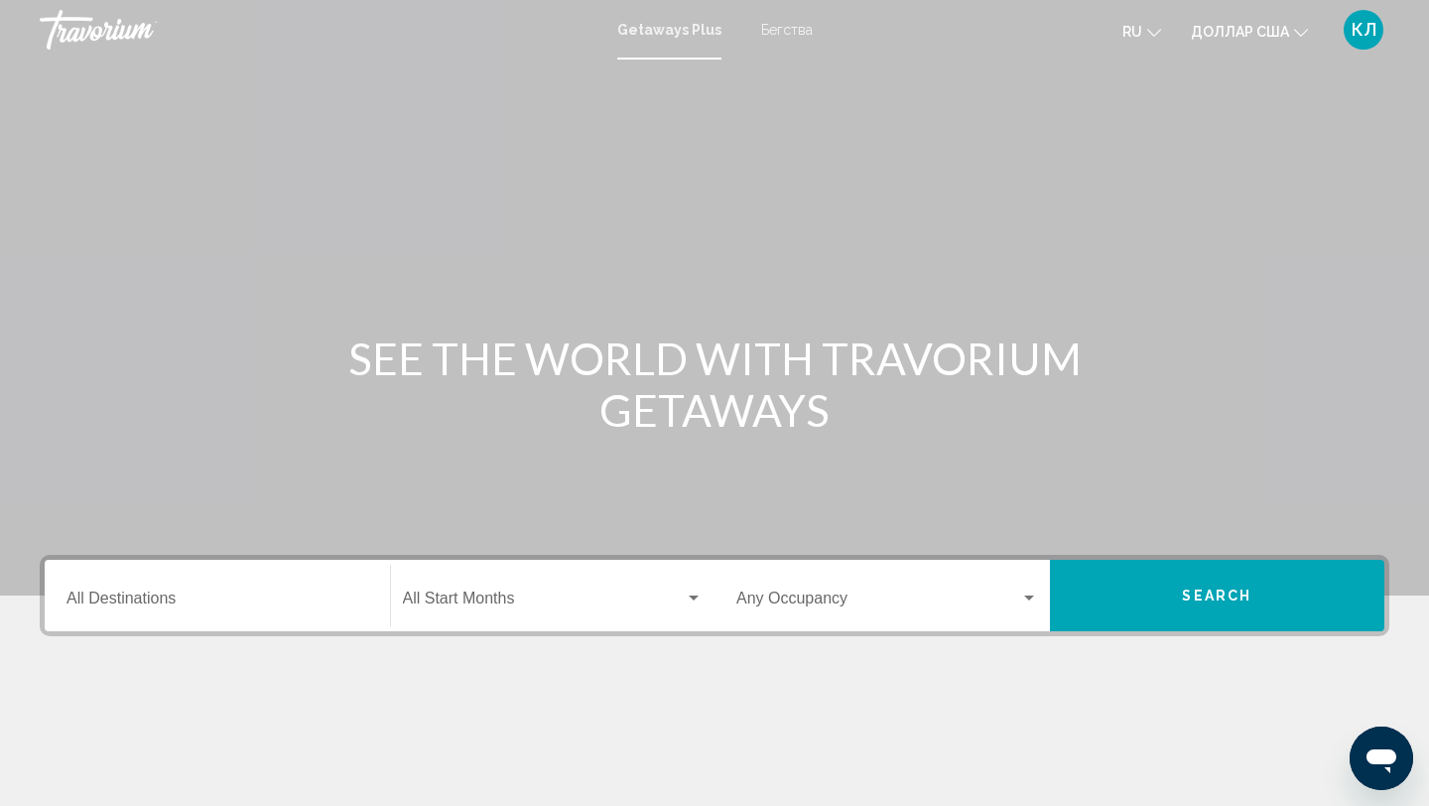
click at [768, 35] on font "Бегства" at bounding box center [787, 30] width 52 height 16
click at [258, 588] on div "Destination All Destinations" at bounding box center [217, 596] width 302 height 63
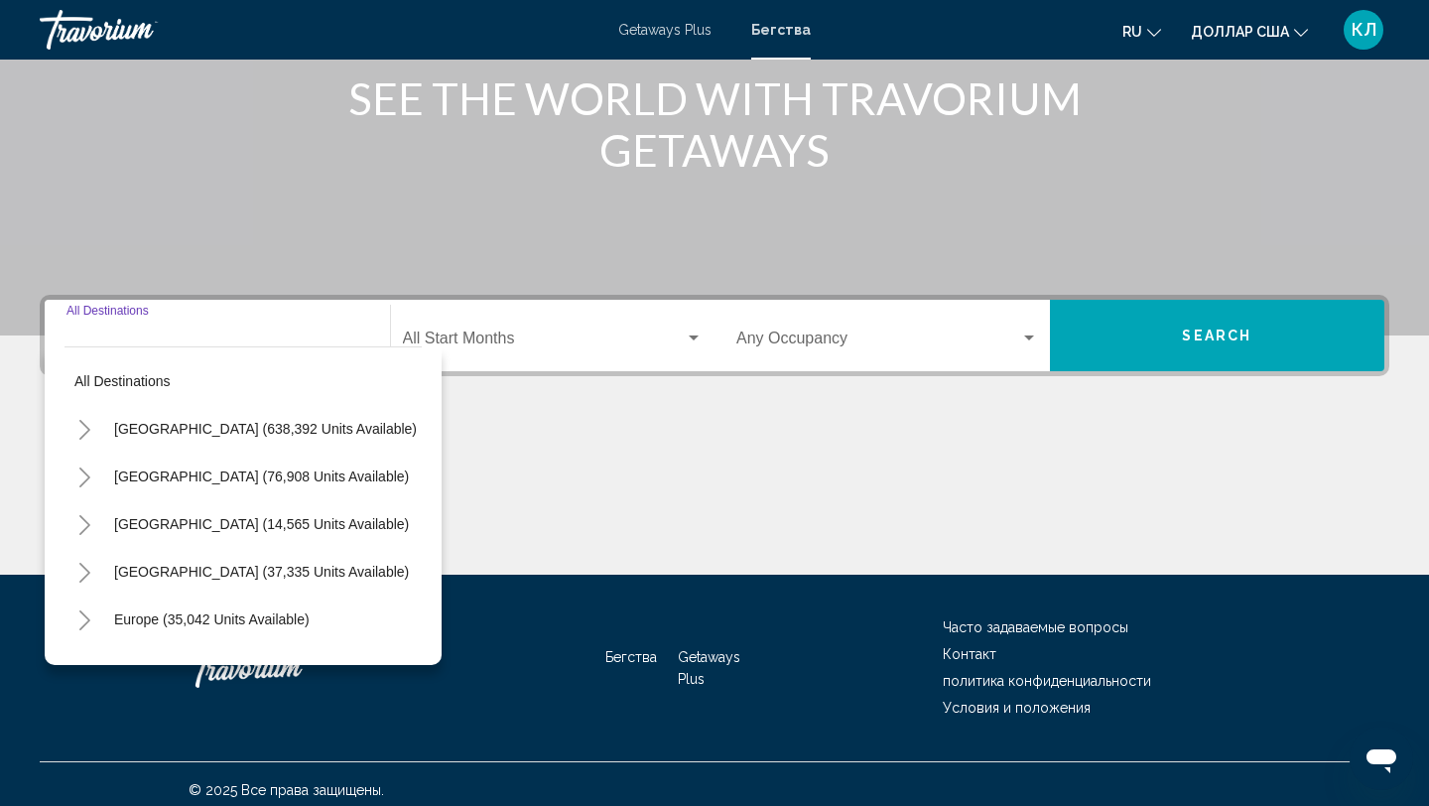
scroll to position [272, 0]
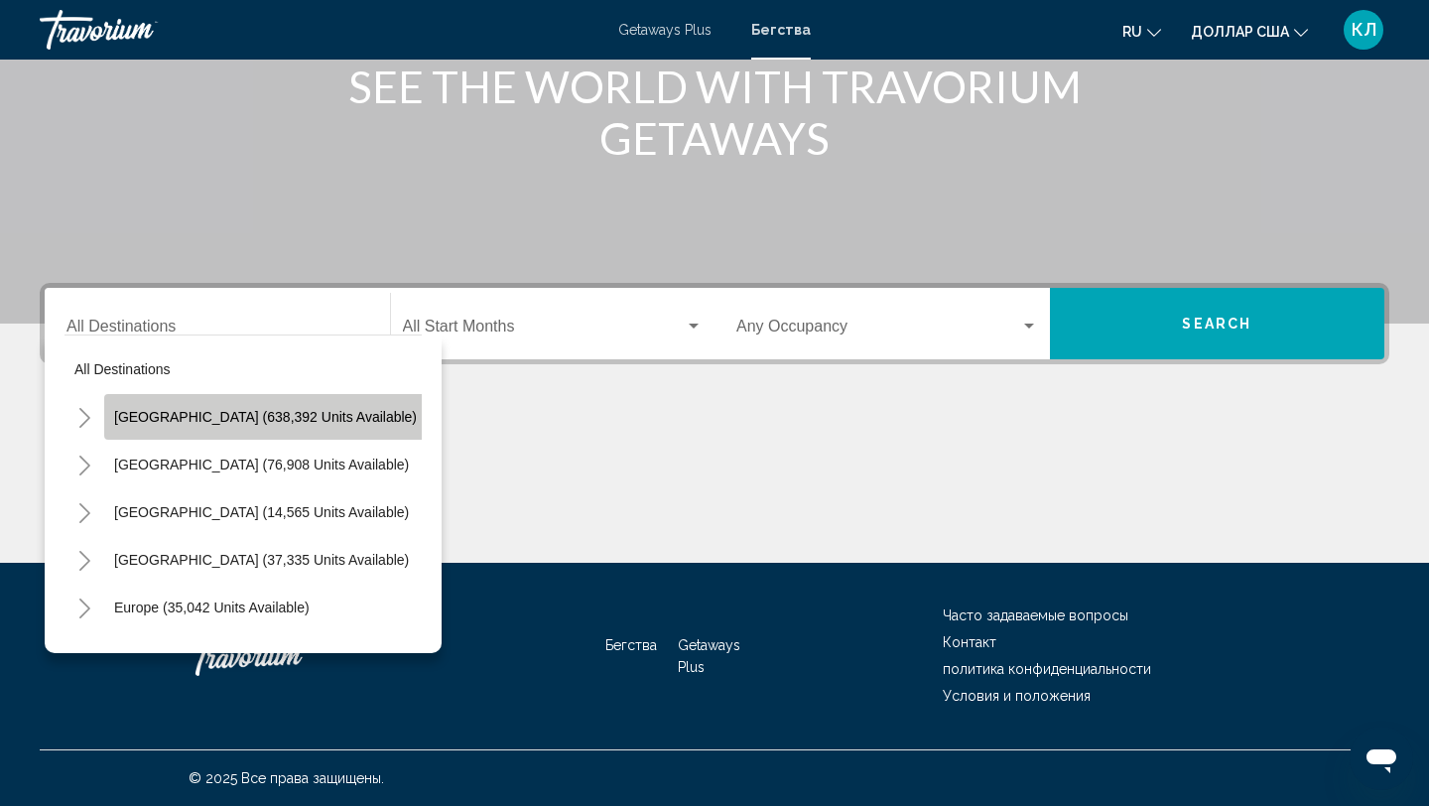
click at [268, 412] on span "[GEOGRAPHIC_DATA] (638,392 units available)" at bounding box center [265, 417] width 303 height 16
type input "**********"
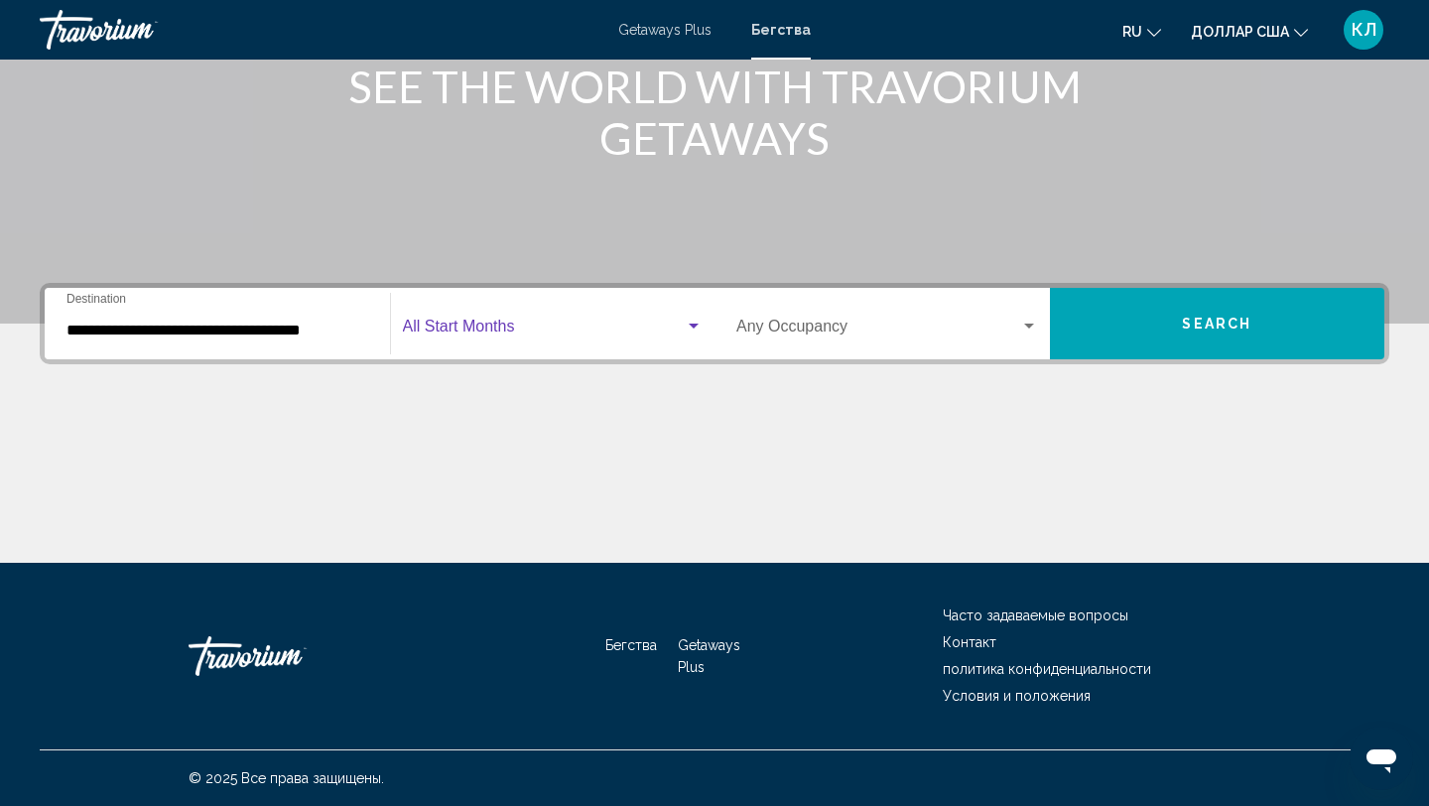
click at [444, 337] on span "Search widget" at bounding box center [544, 330] width 283 height 18
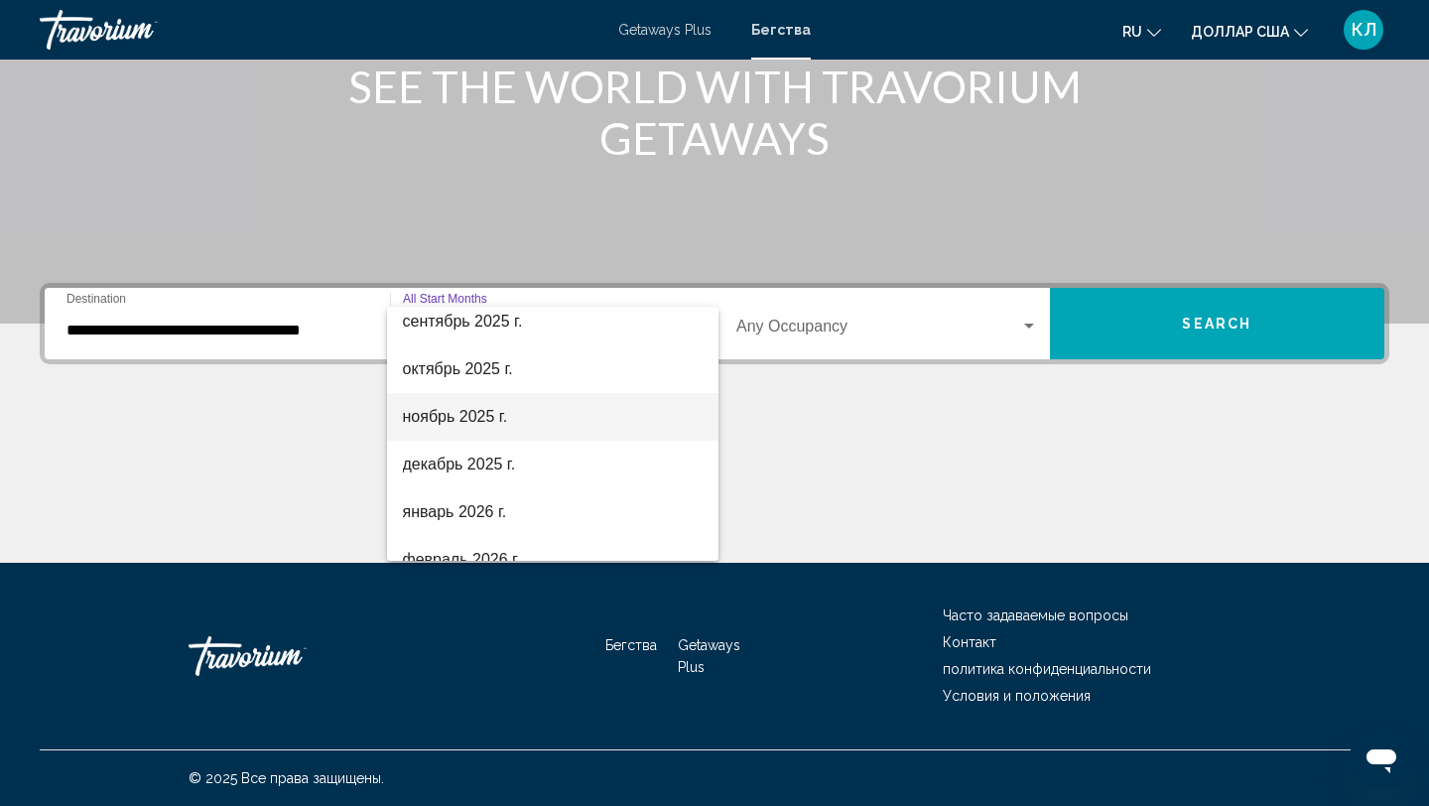
scroll to position [115, 0]
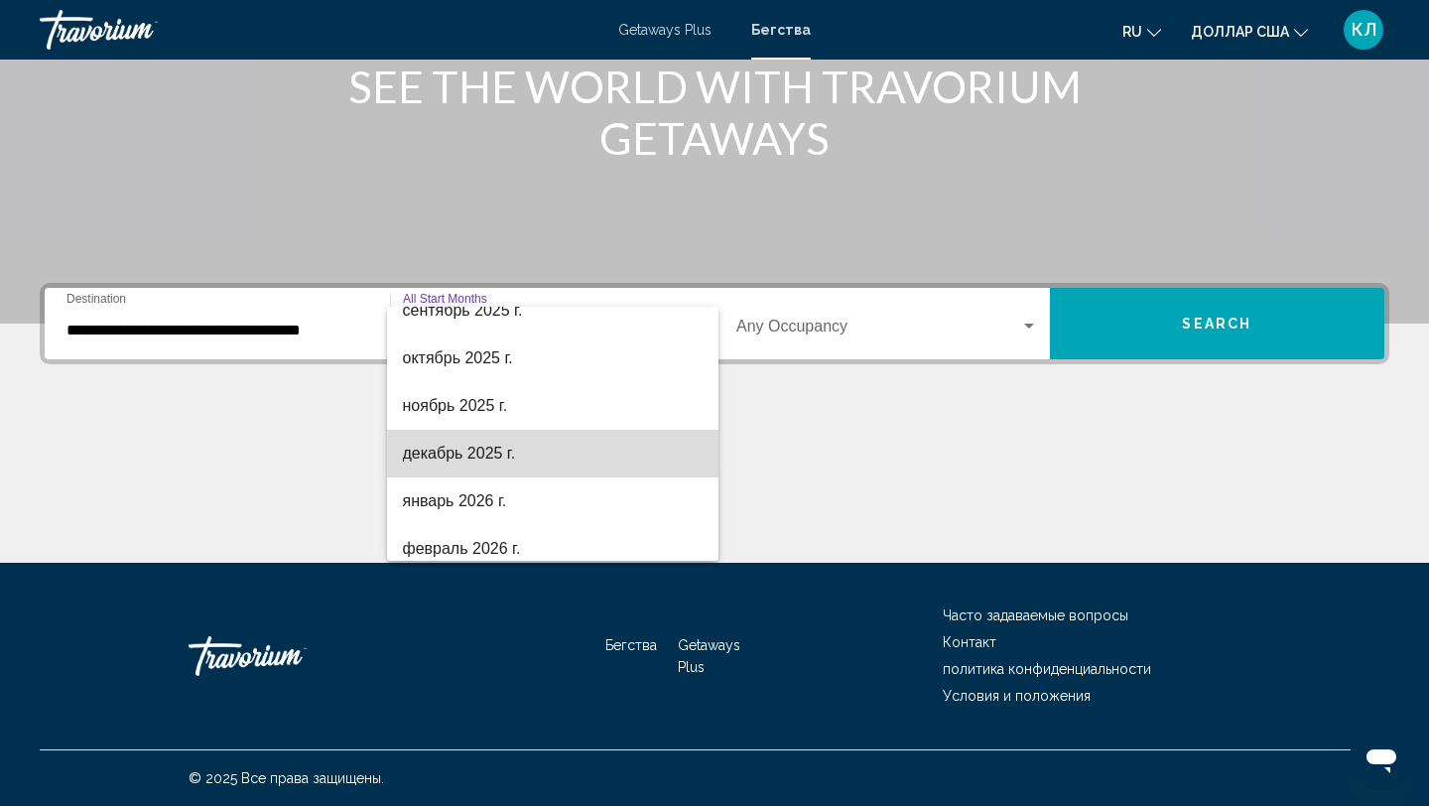
click at [475, 452] on font "декабрь 2025 г." at bounding box center [459, 453] width 113 height 17
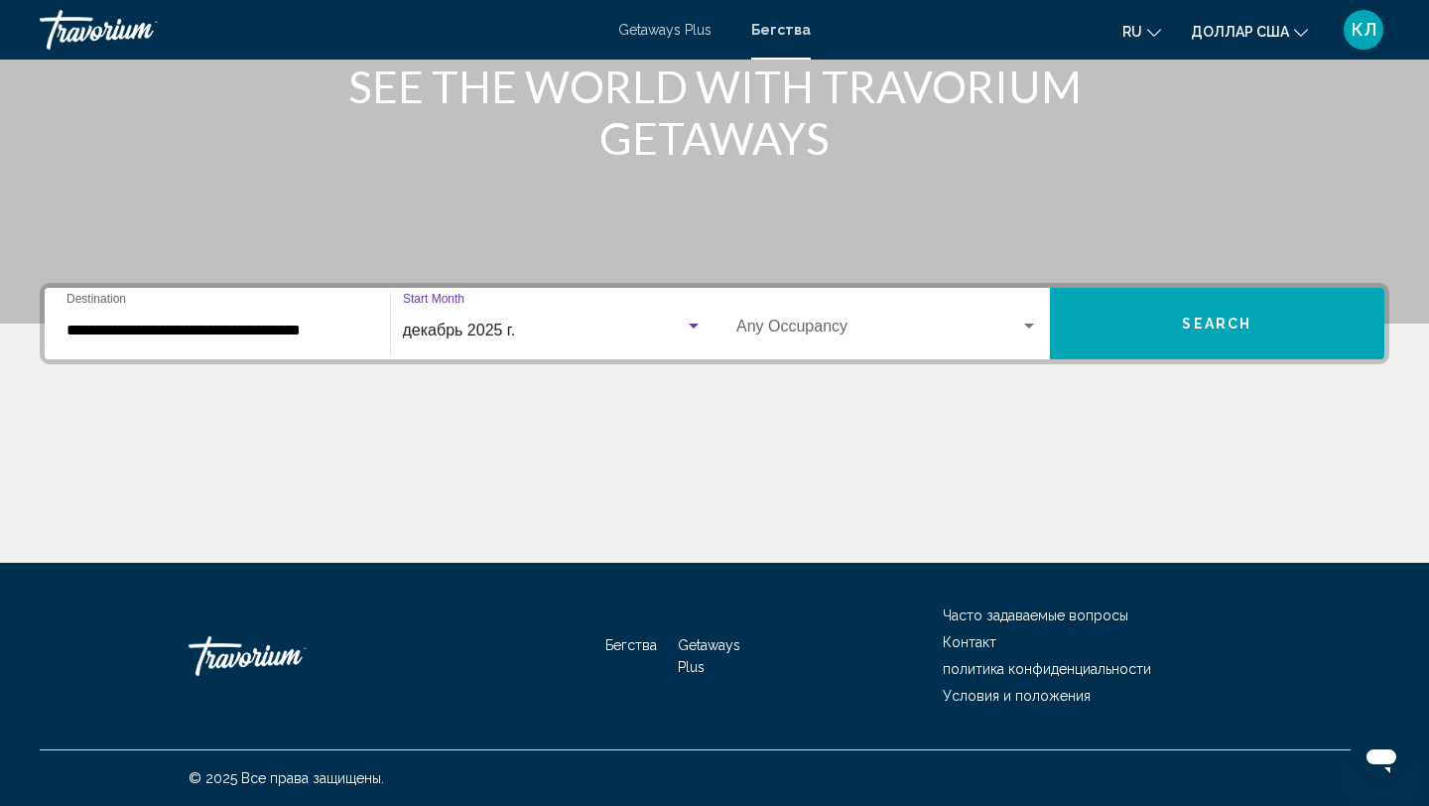
click at [793, 331] on span "Search widget" at bounding box center [878, 330] width 284 height 18
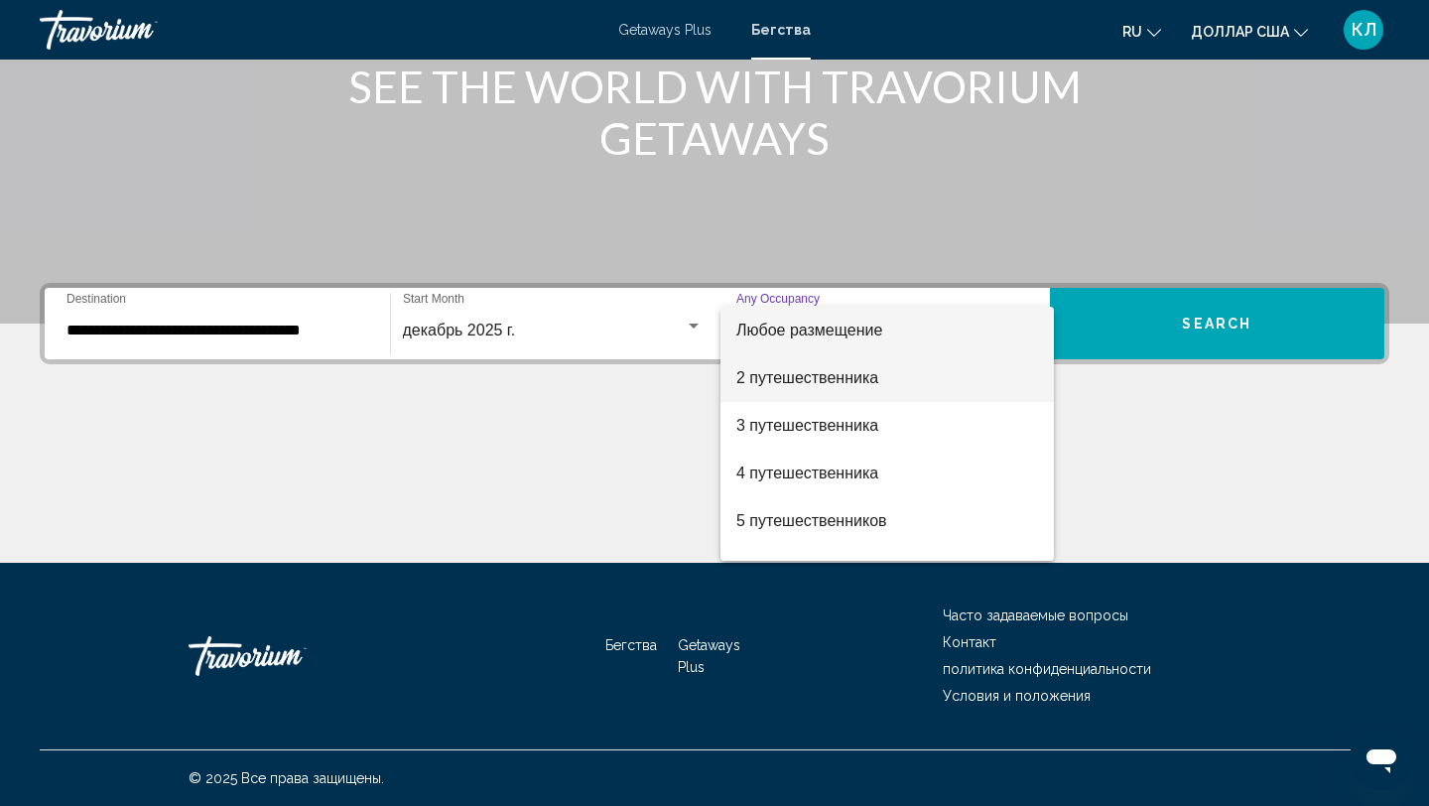
click at [795, 377] on font "2 путешественника" at bounding box center [807, 377] width 142 height 17
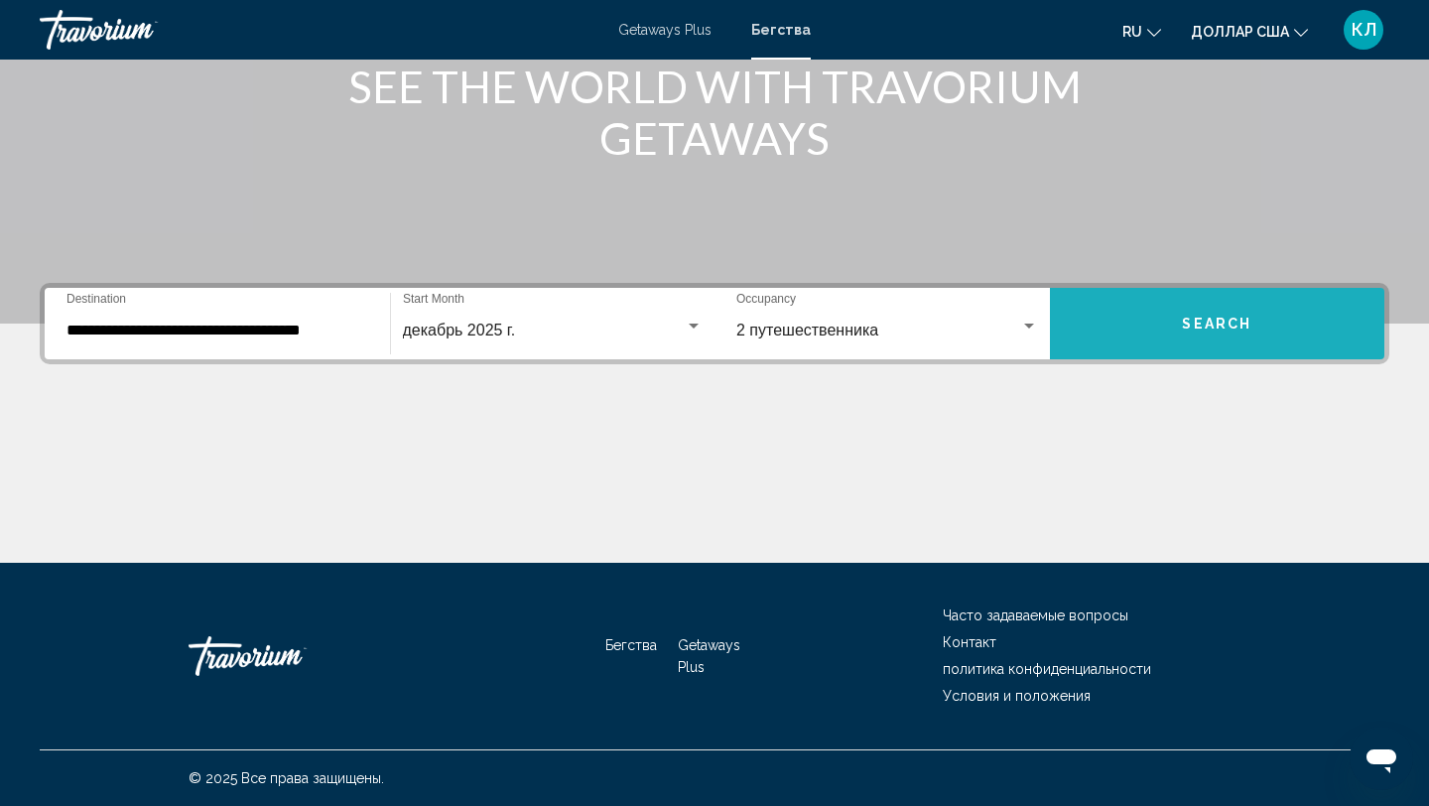
click at [1112, 307] on button "Search" at bounding box center [1217, 323] width 335 height 71
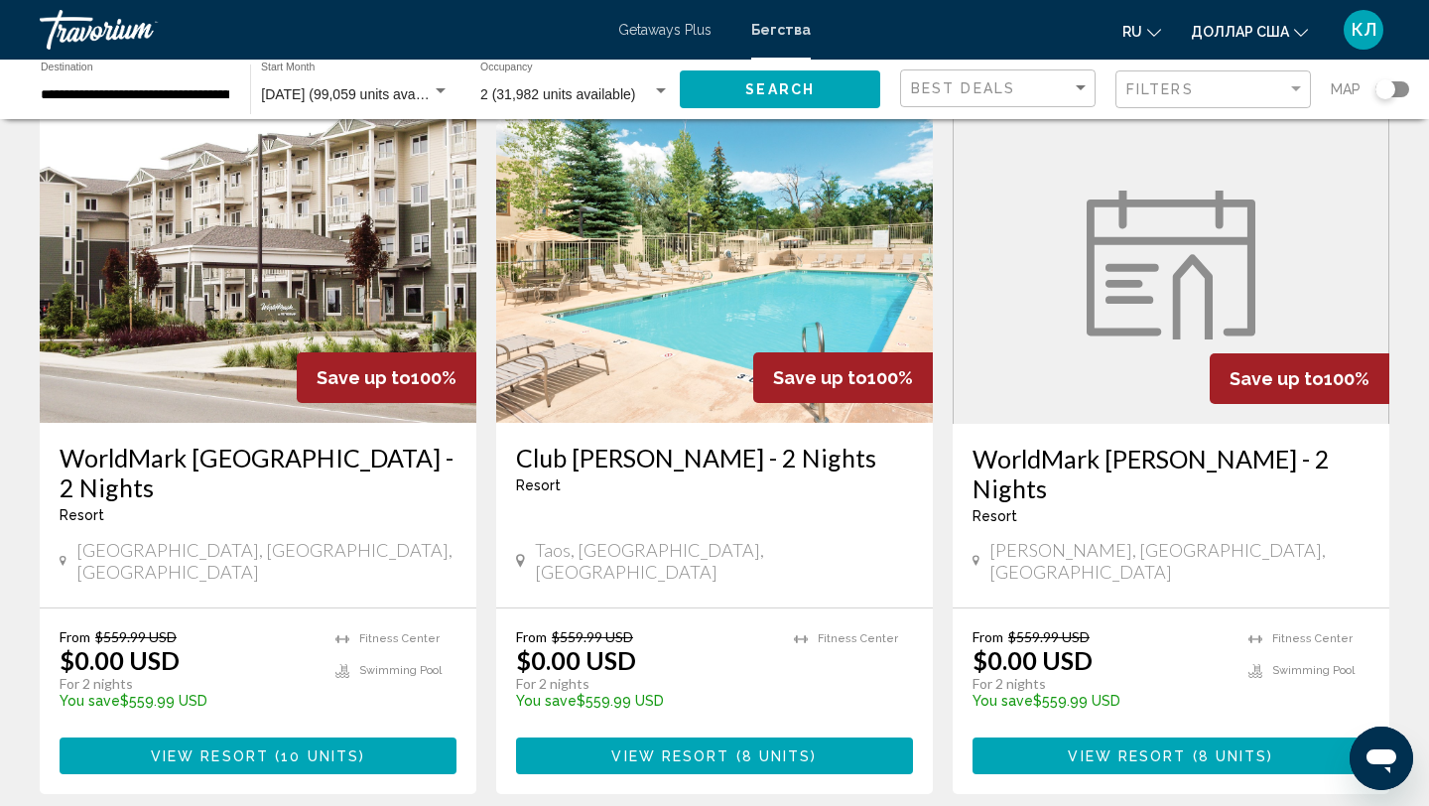
scroll to position [2489, 0]
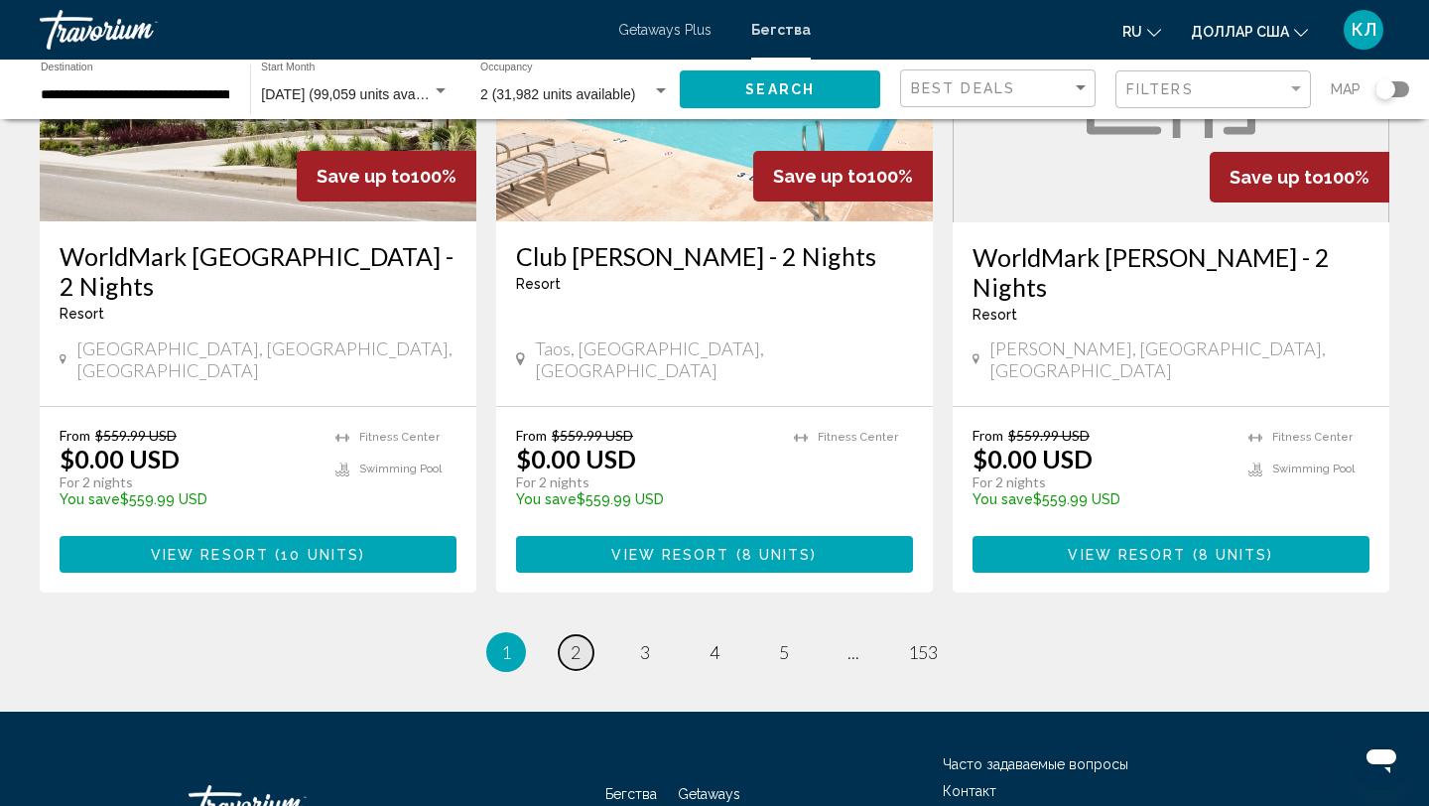
click at [579, 641] on span "2" at bounding box center [576, 652] width 10 height 22
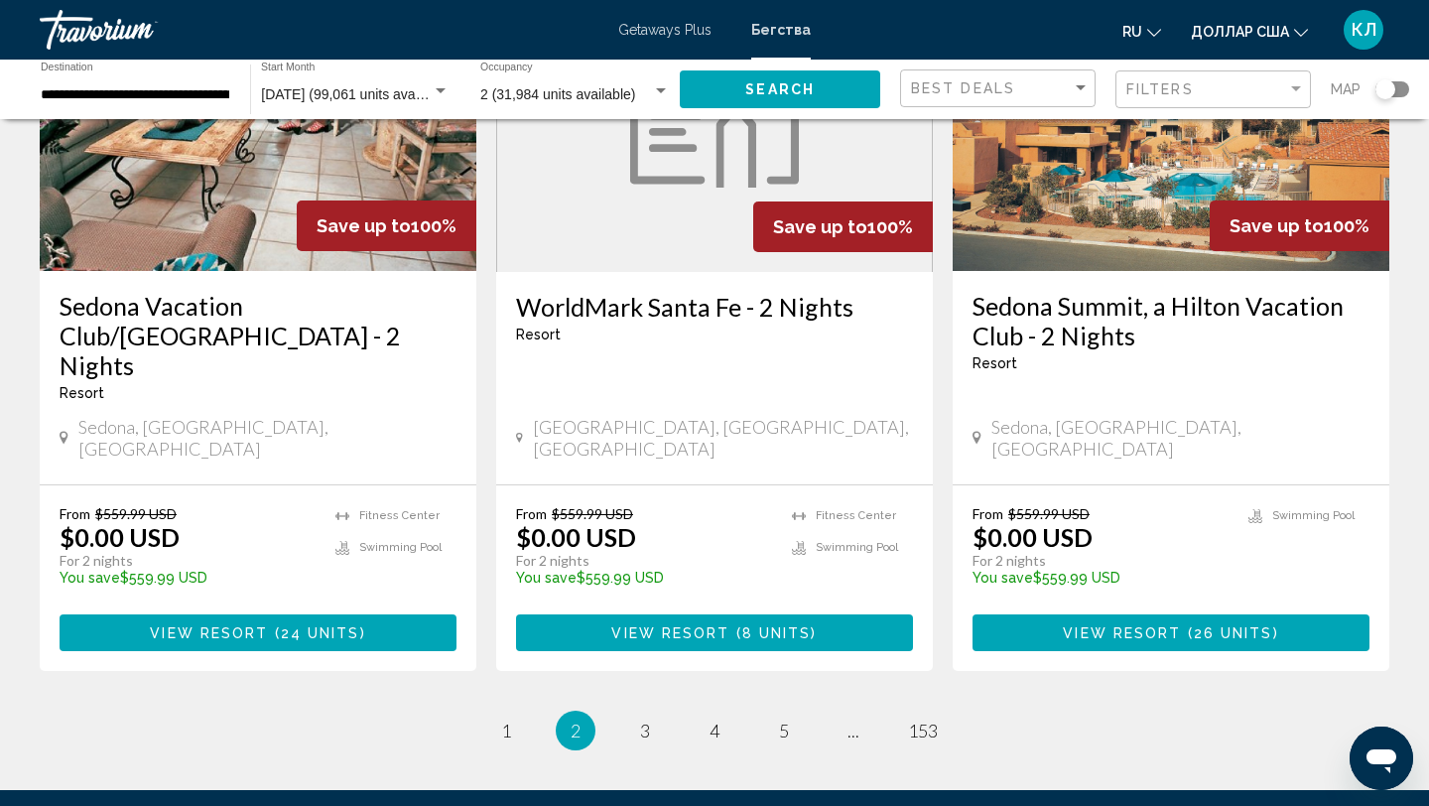
scroll to position [2548, 0]
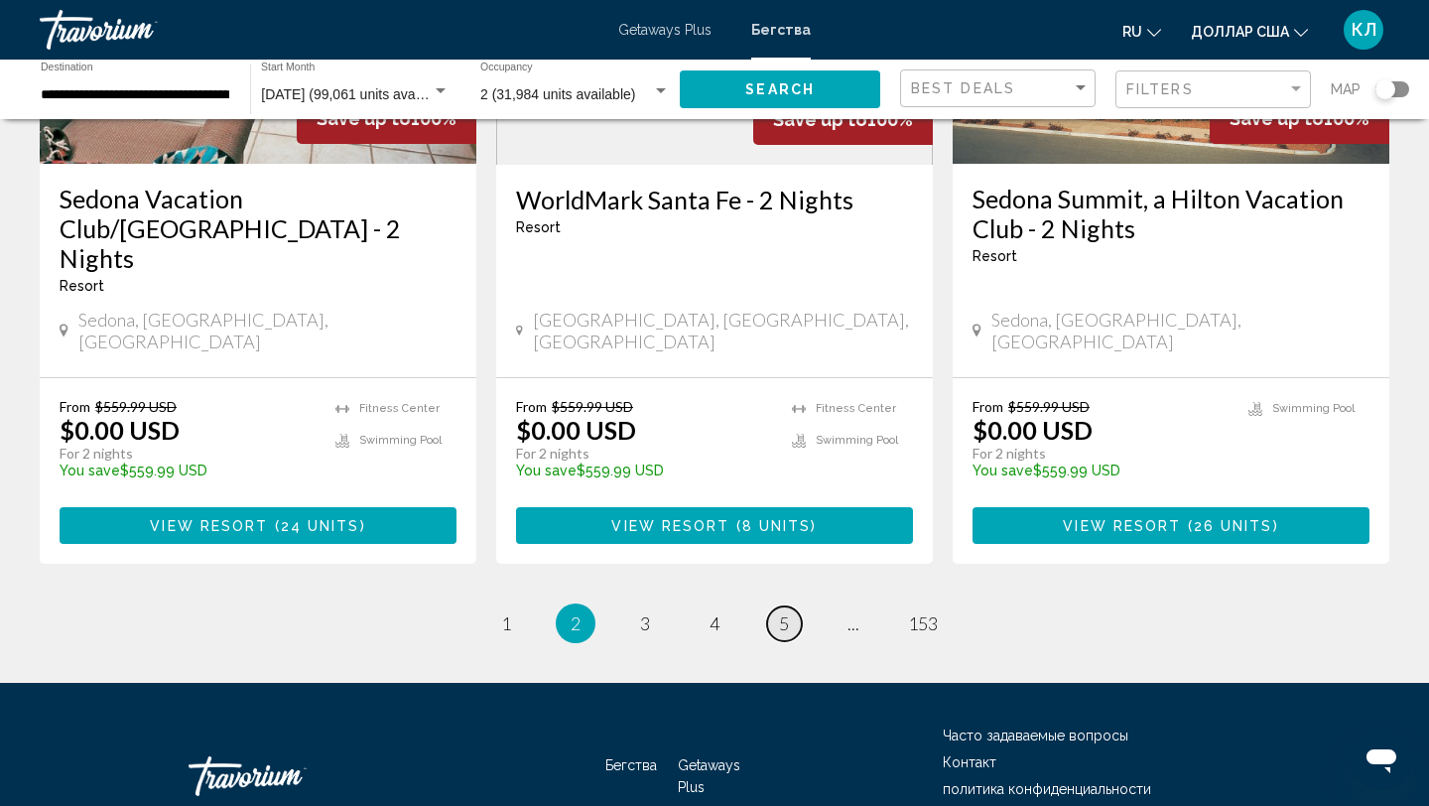
click at [780, 612] on span "5" at bounding box center [784, 623] width 10 height 22
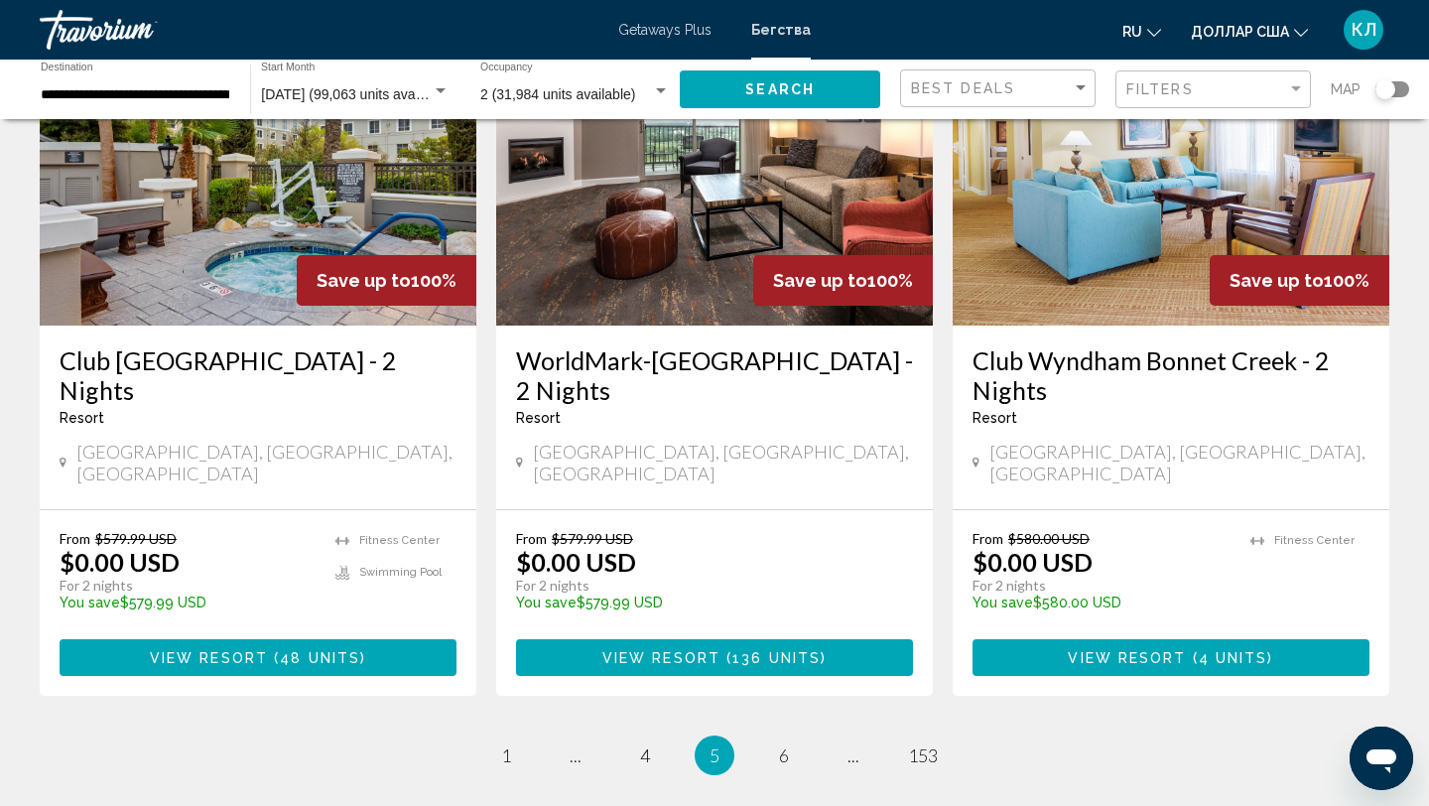
scroll to position [2518, 0]
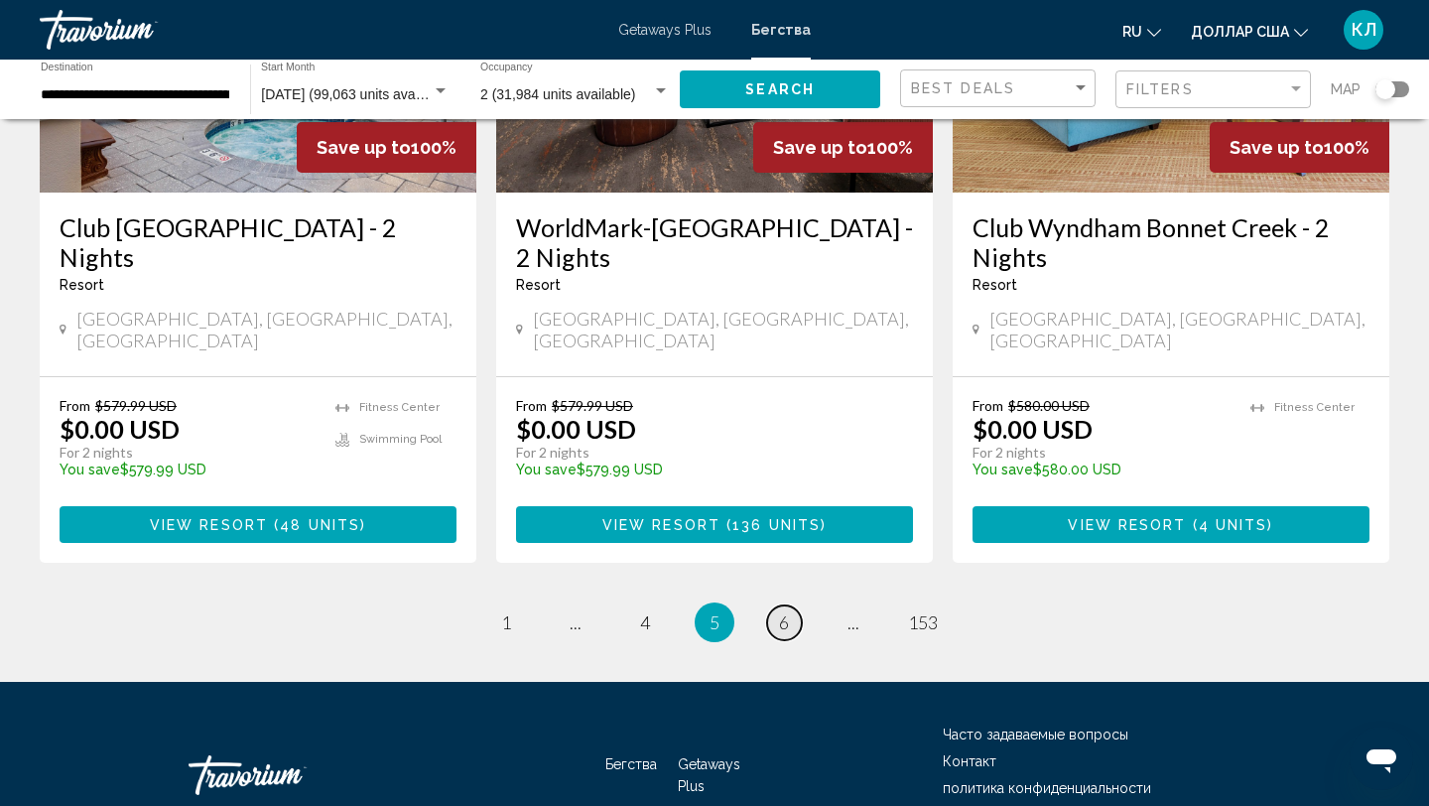
click at [779, 611] on span "6" at bounding box center [784, 622] width 10 height 22
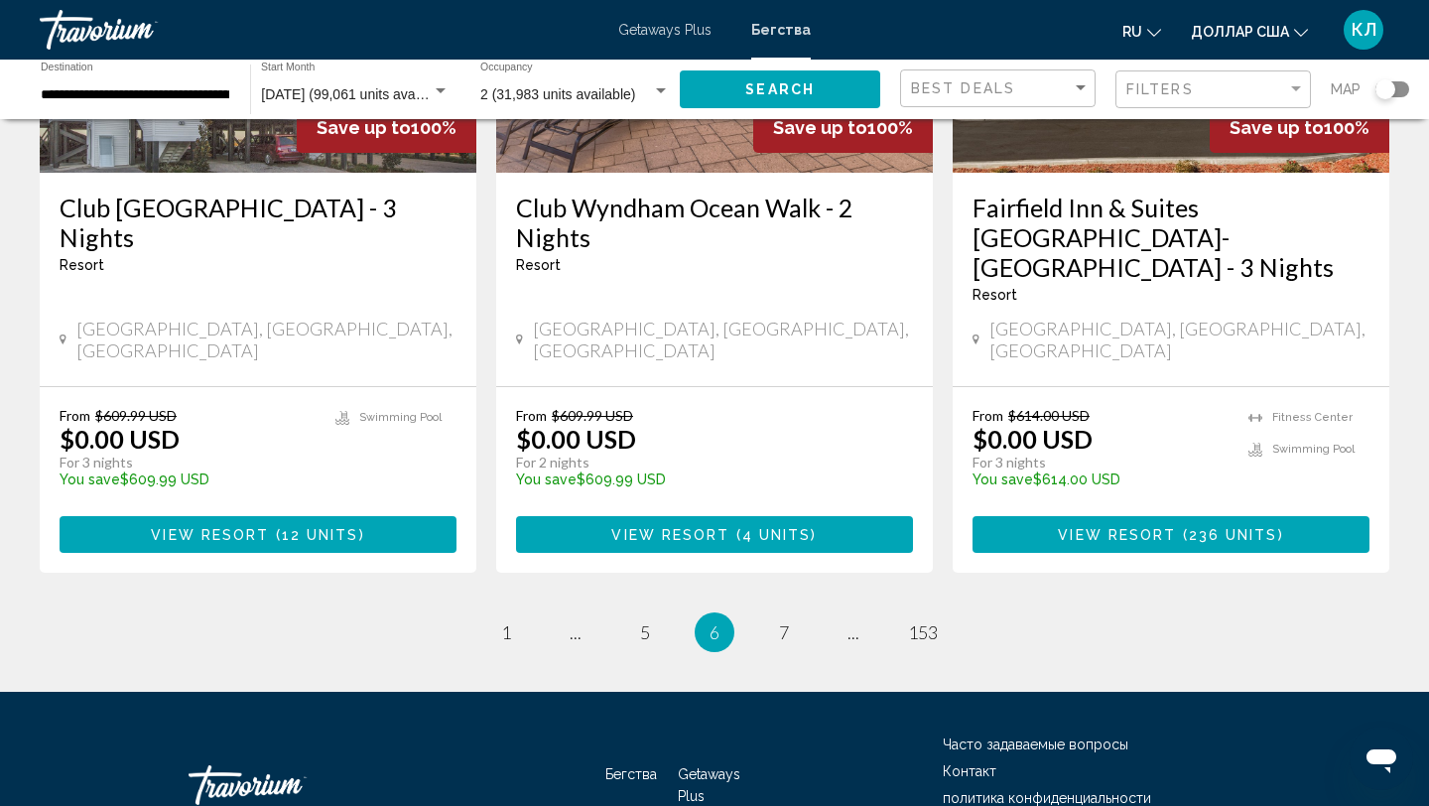
scroll to position [2546, 0]
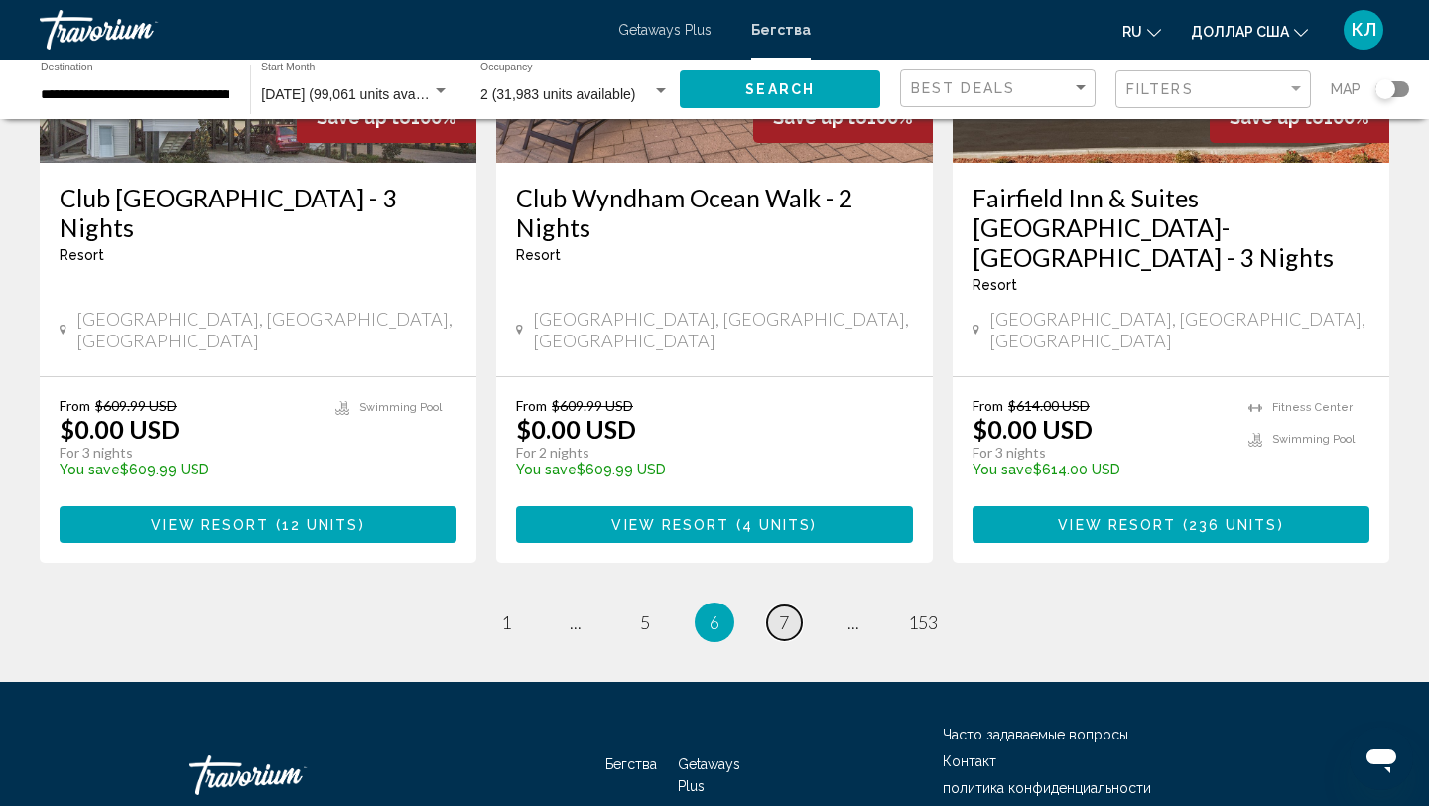
click at [792, 605] on link "page 7" at bounding box center [784, 622] width 35 height 35
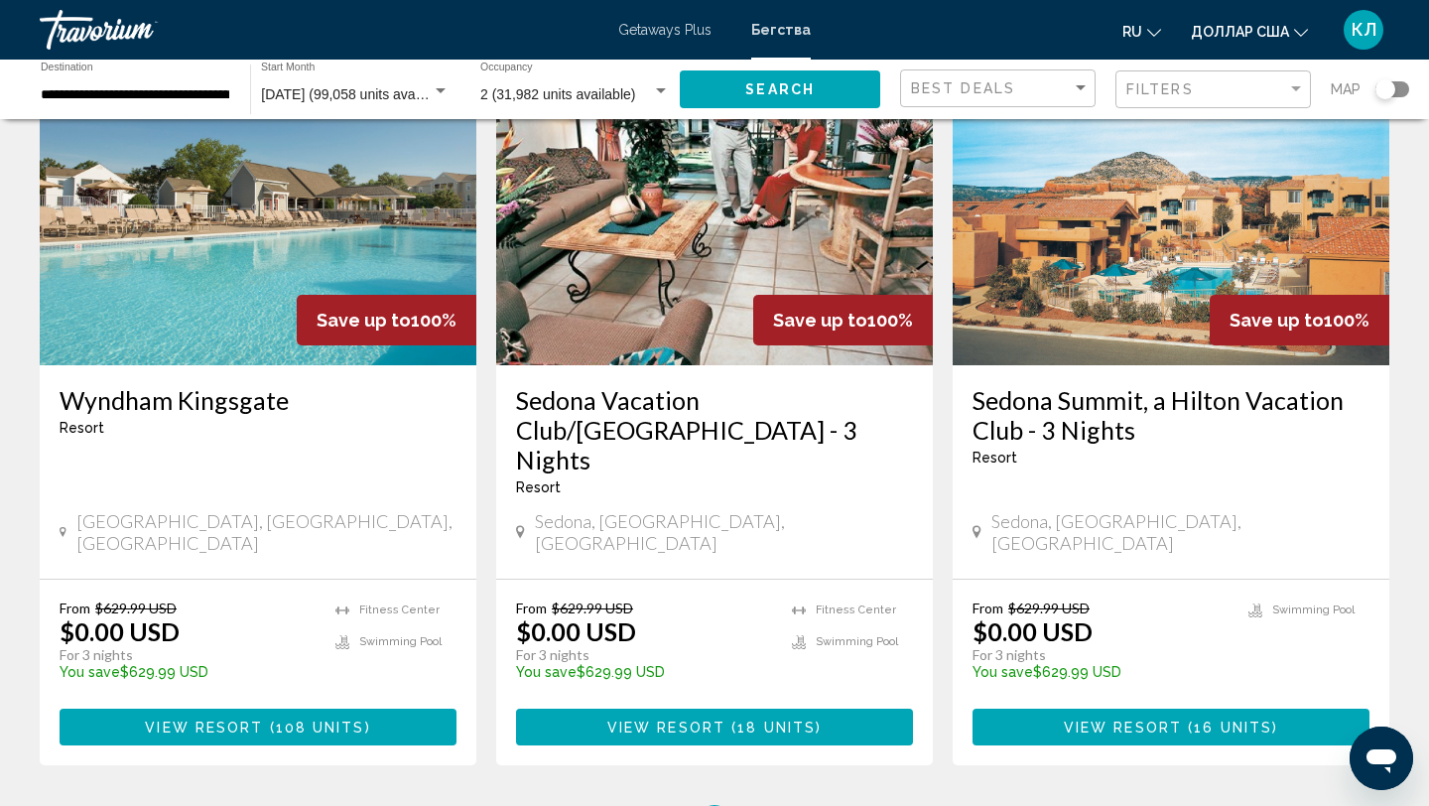
scroll to position [2546, 0]
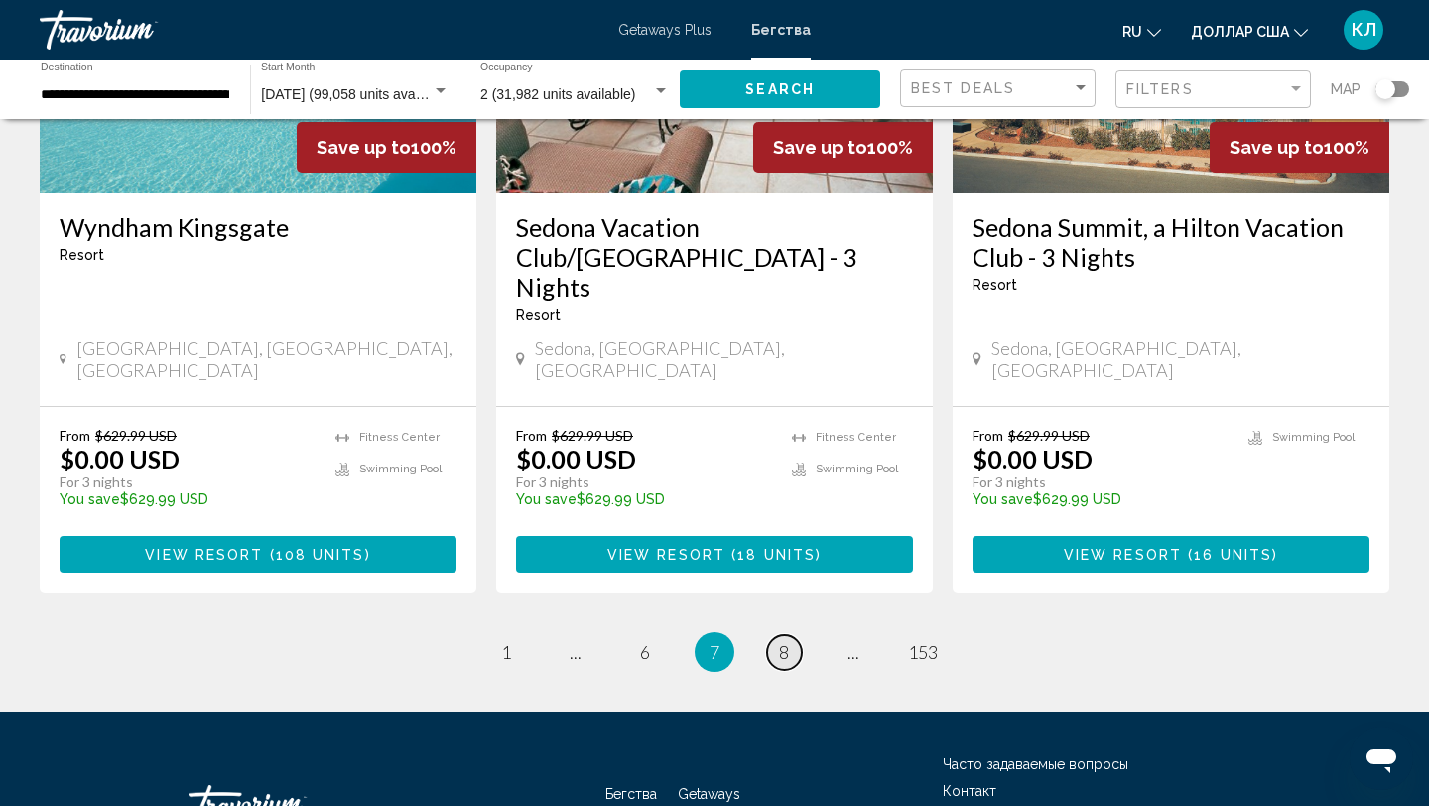
click at [788, 641] on span "8" at bounding box center [784, 652] width 10 height 22
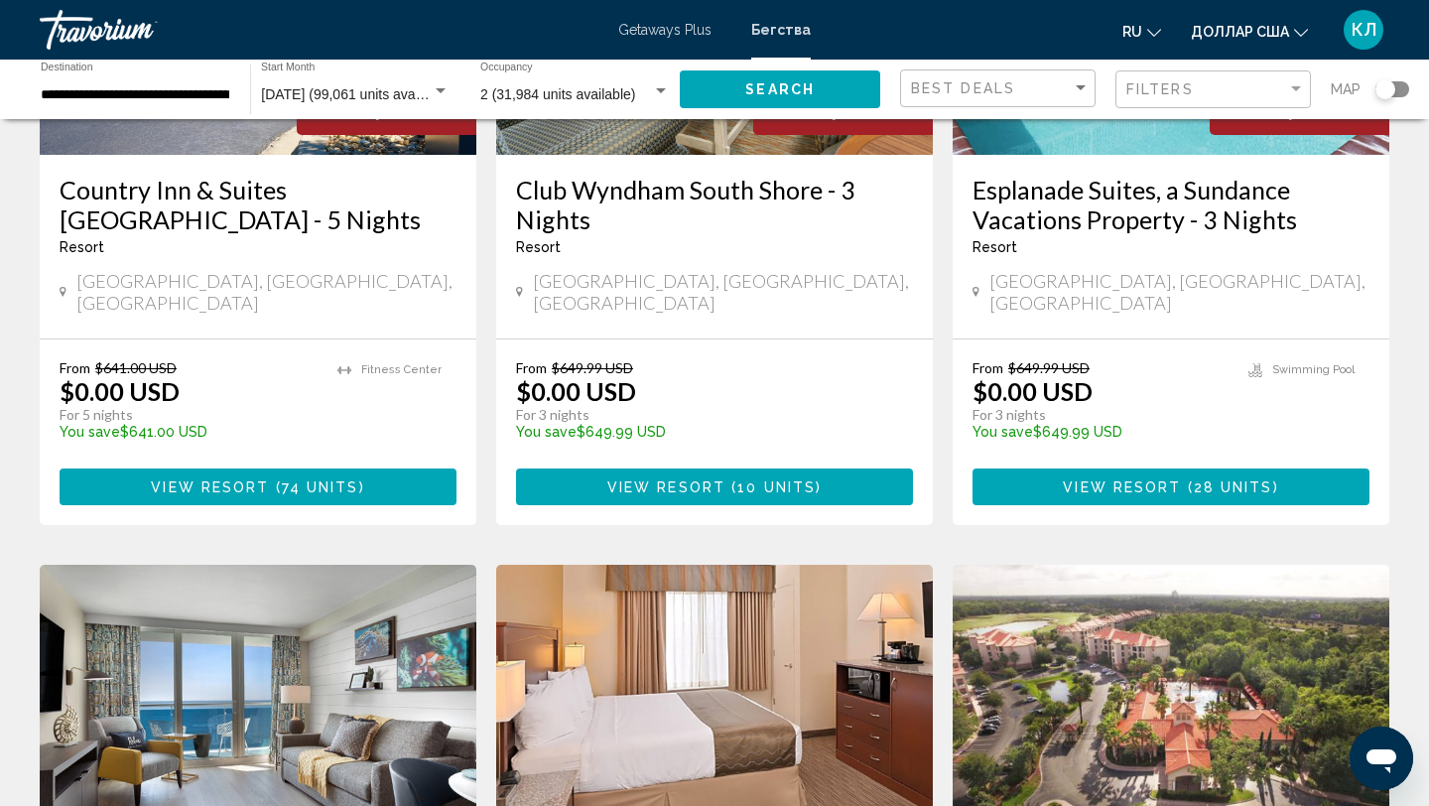
scroll to position [2546, 0]
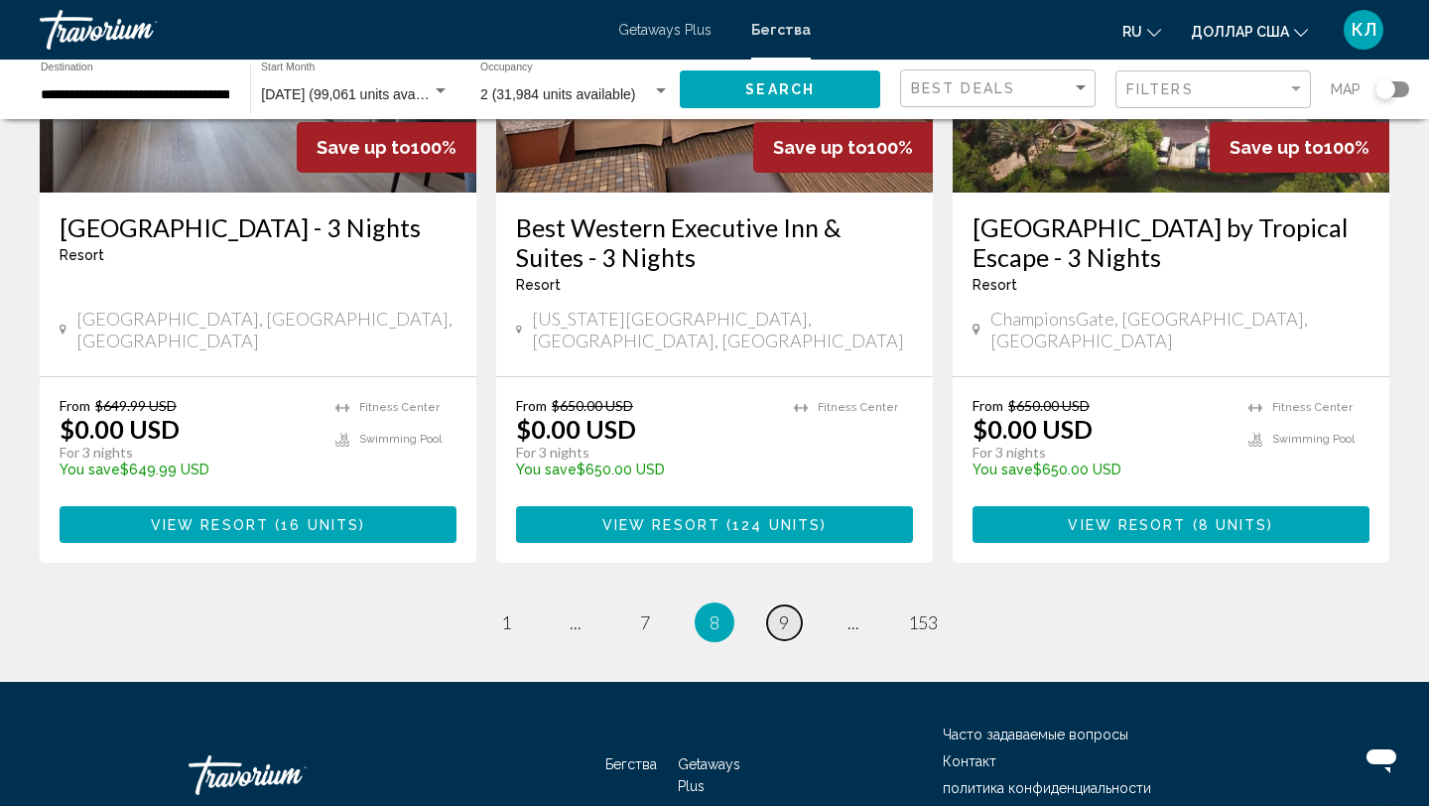
click at [784, 611] on span "9" at bounding box center [784, 622] width 10 height 22
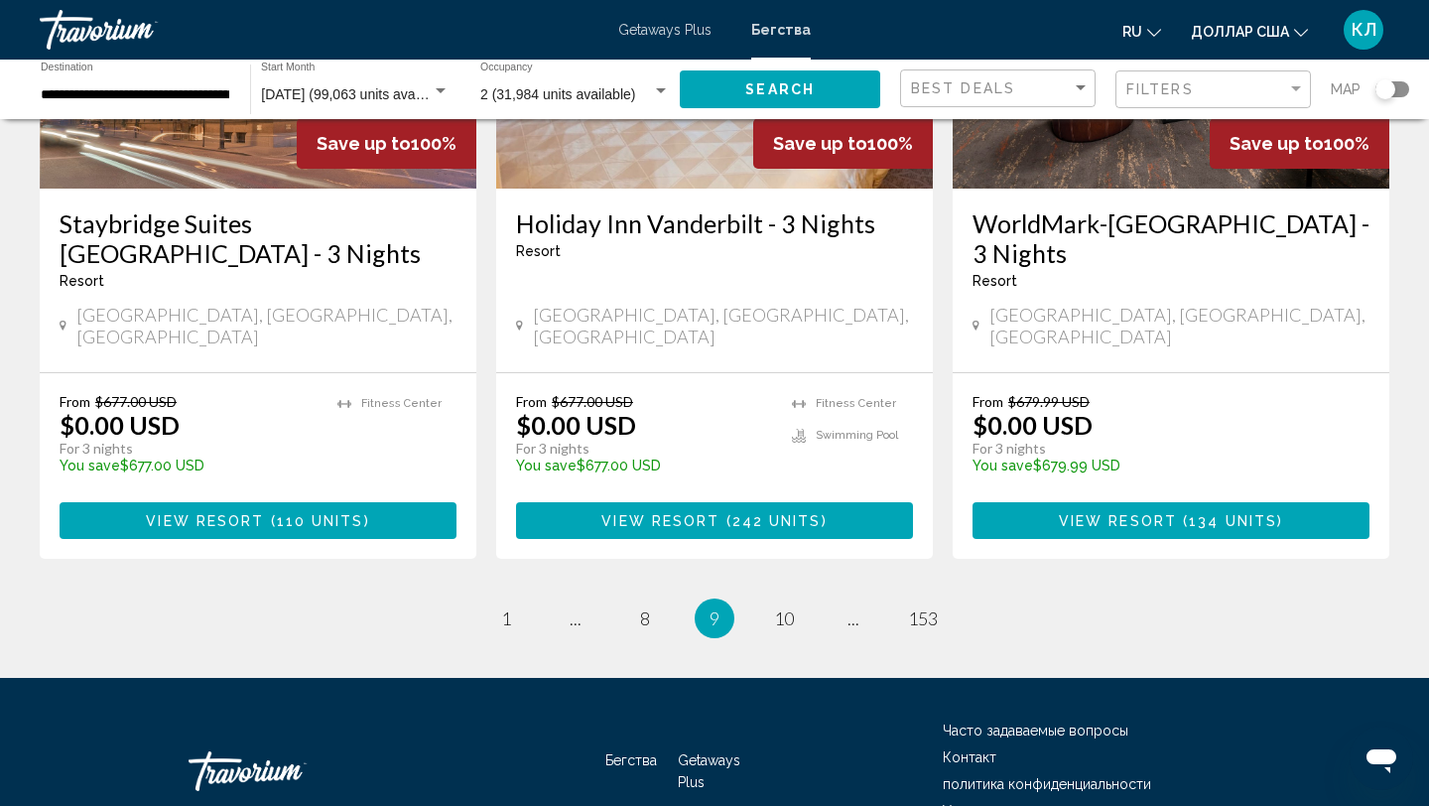
scroll to position [2526, 0]
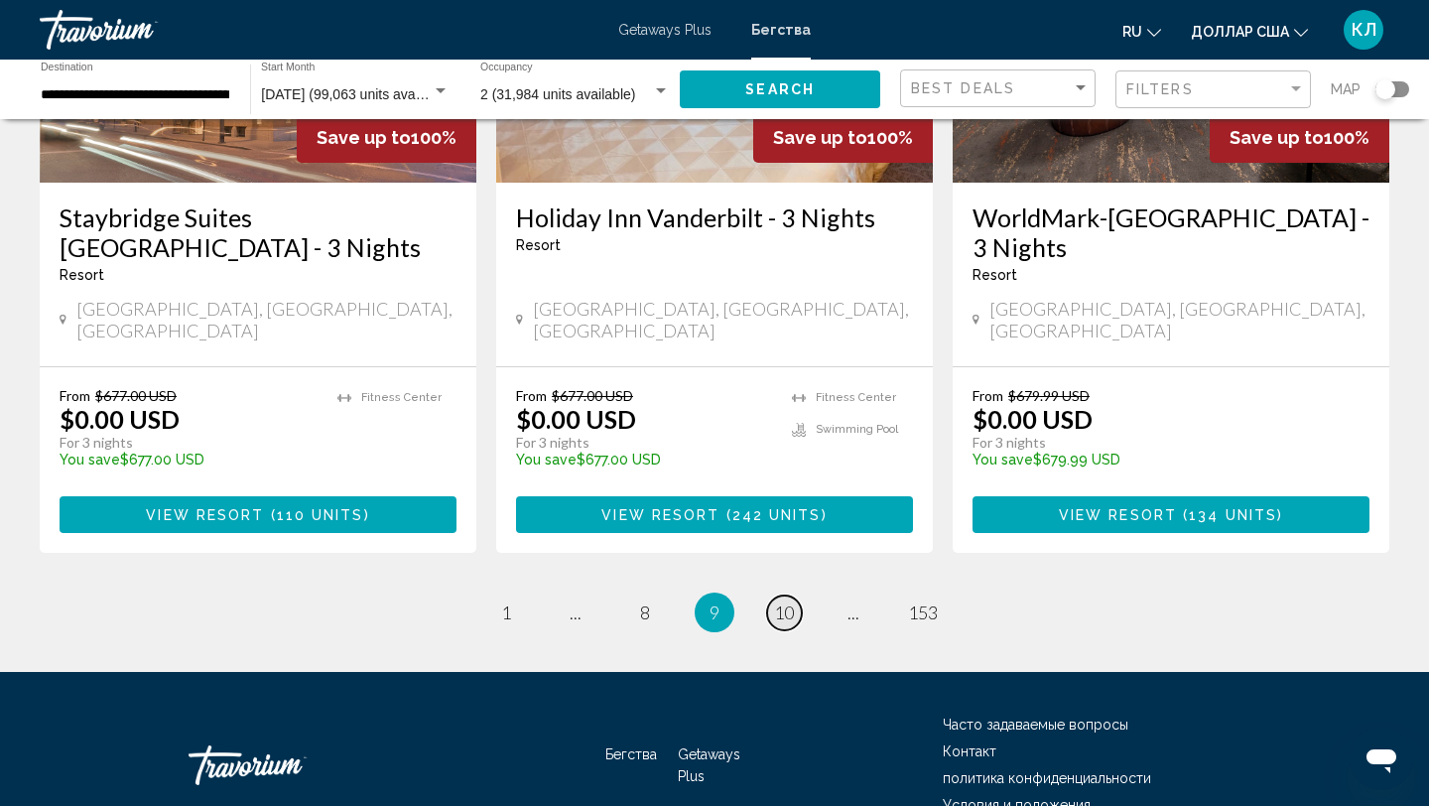
click at [779, 595] on link "page 10" at bounding box center [784, 612] width 35 height 35
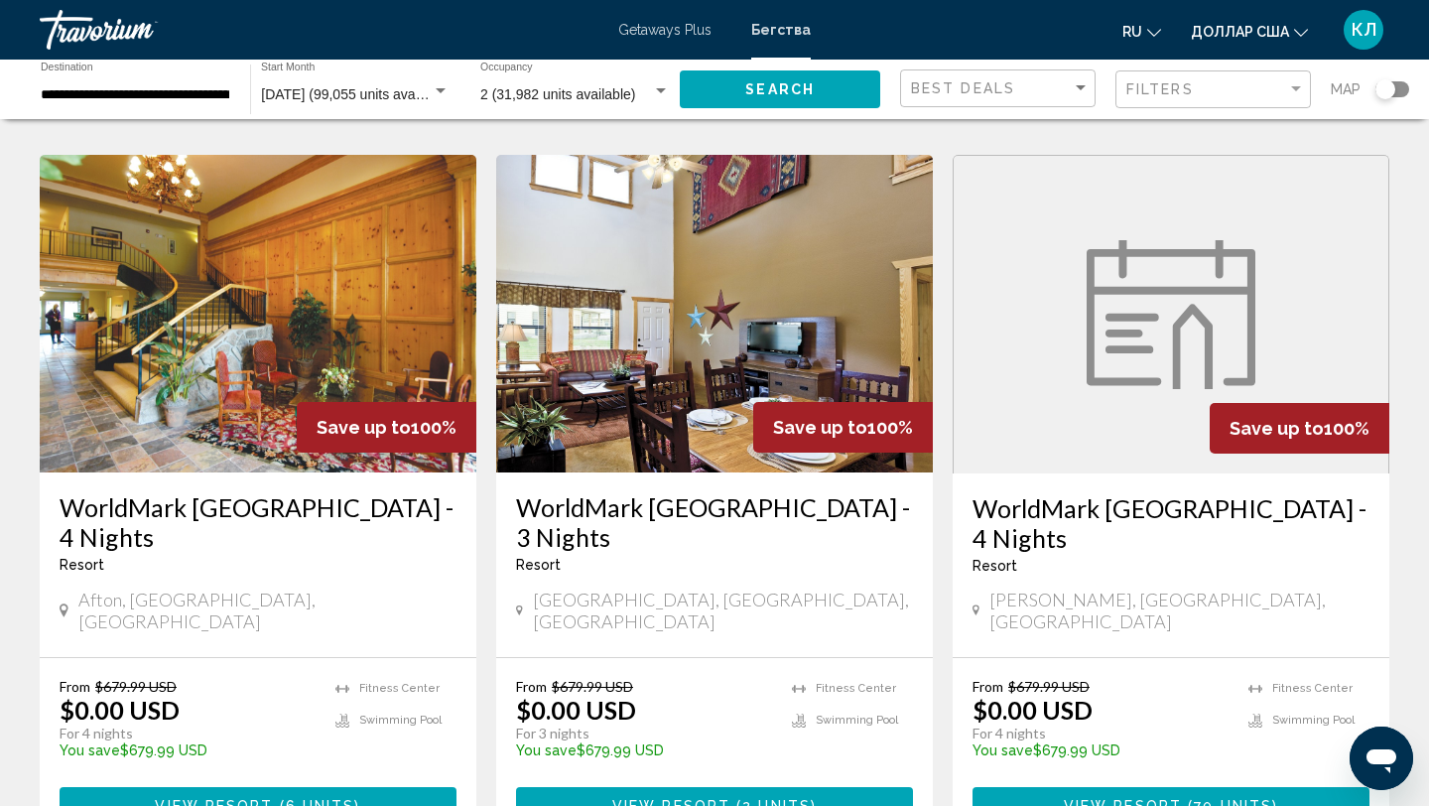
scroll to position [2517, 0]
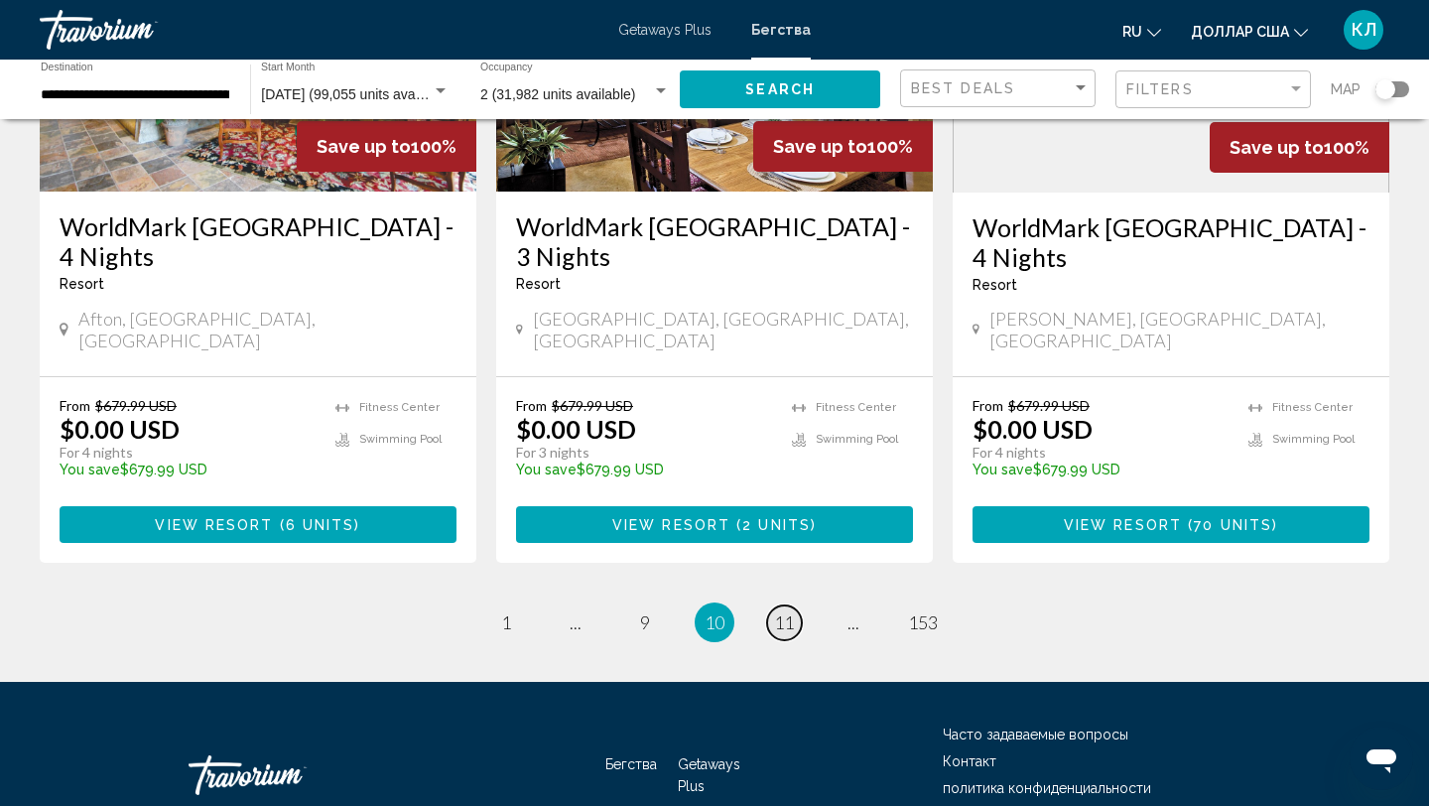
click at [788, 611] on span "11" at bounding box center [784, 622] width 20 height 22
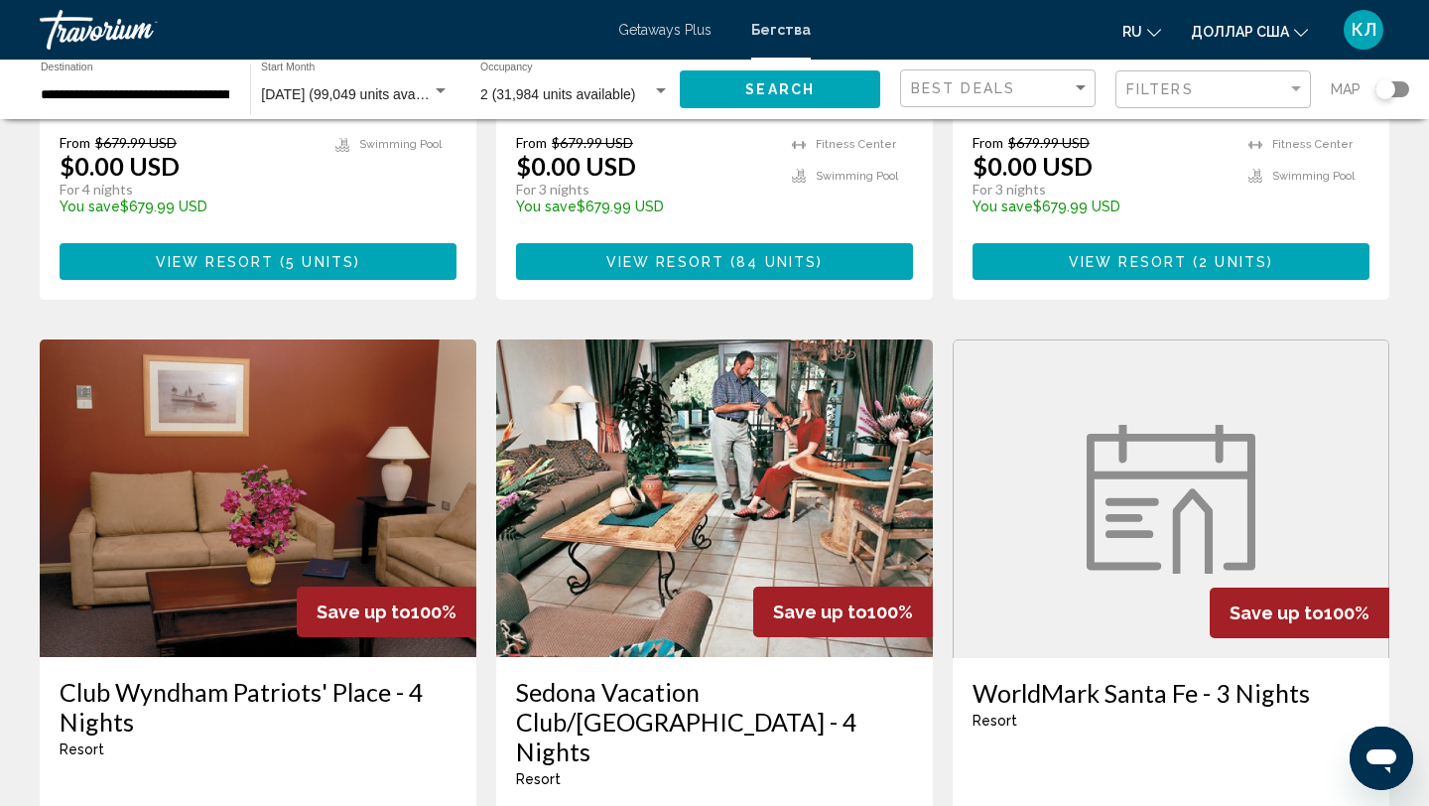
scroll to position [2518, 0]
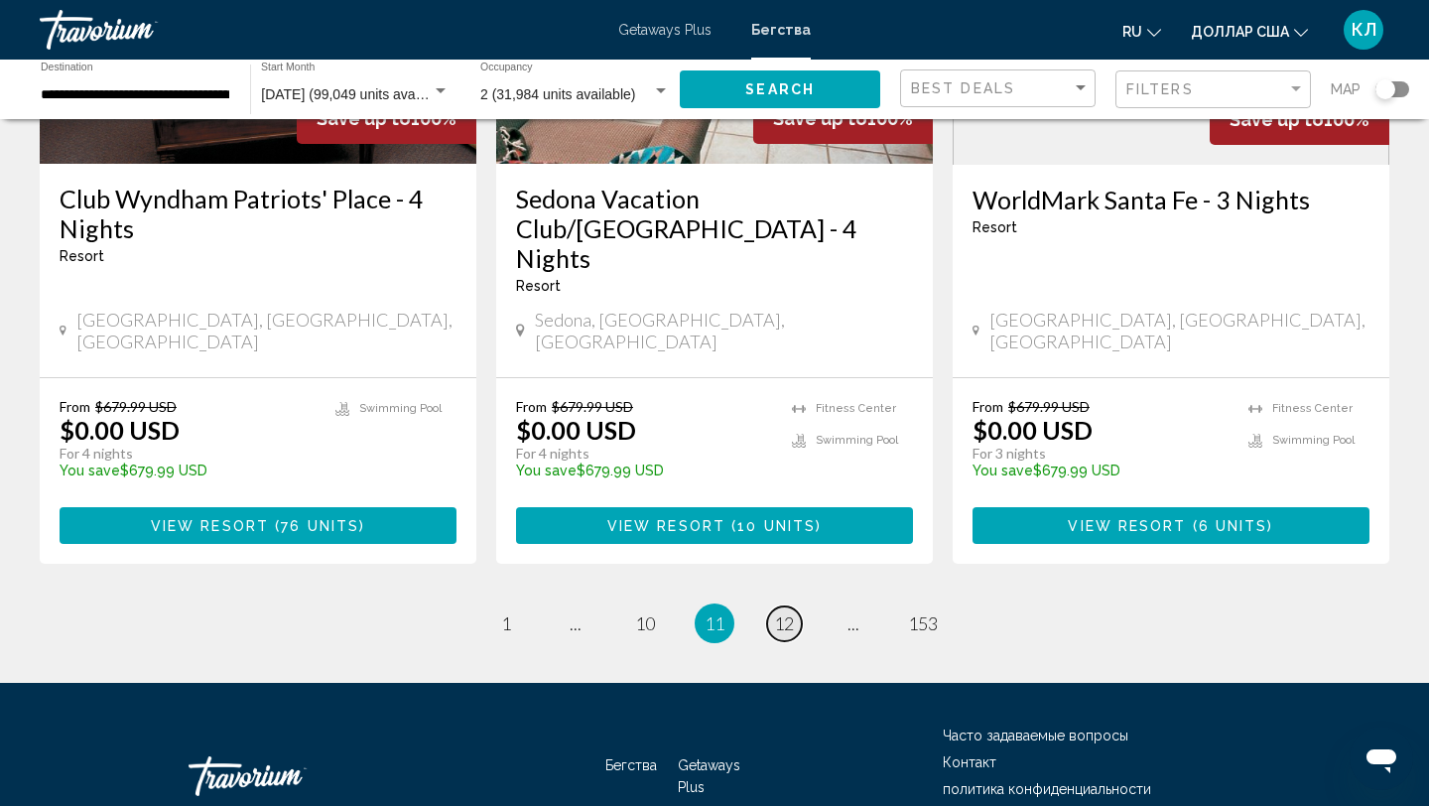
click at [788, 606] on link "page 12" at bounding box center [784, 623] width 35 height 35
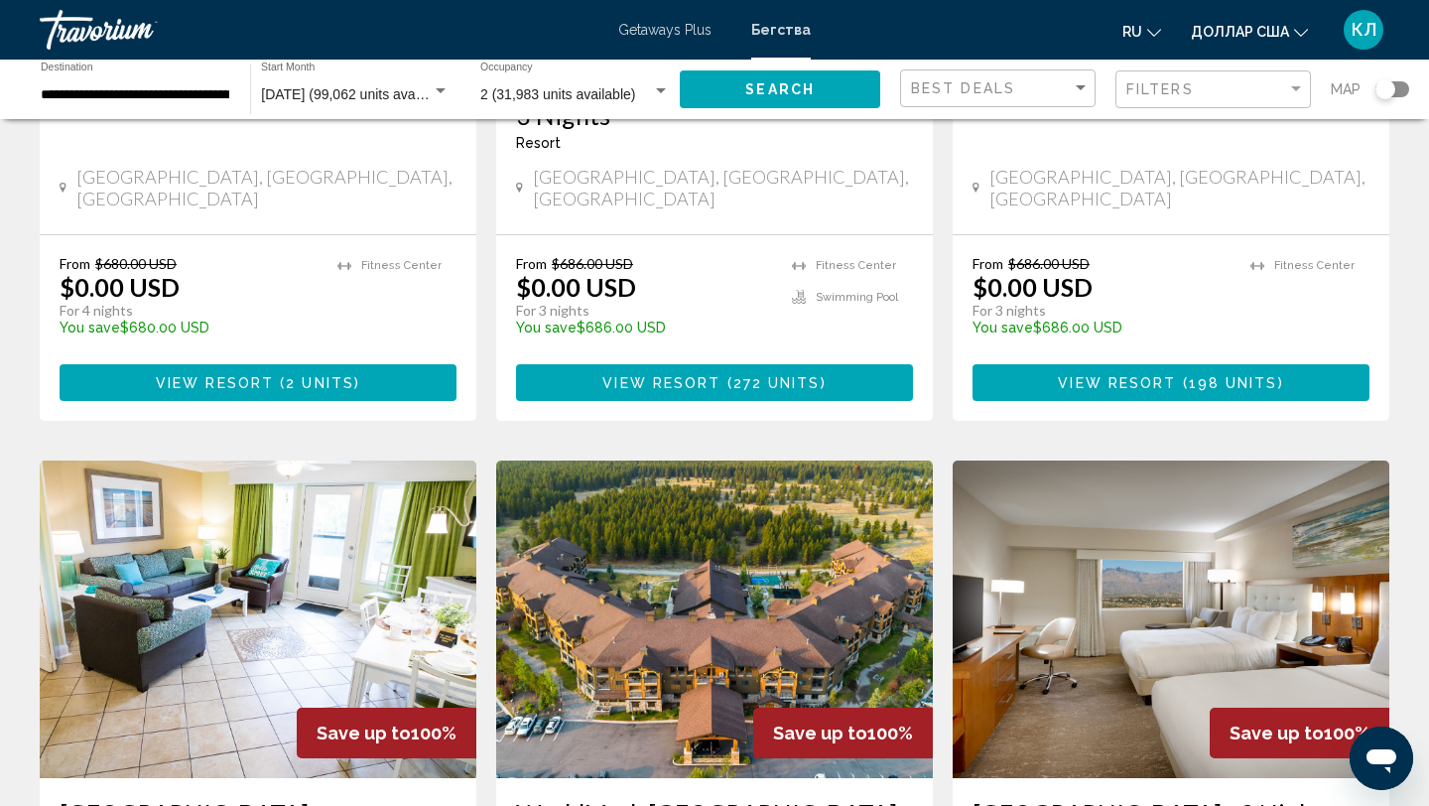
scroll to position [2546, 0]
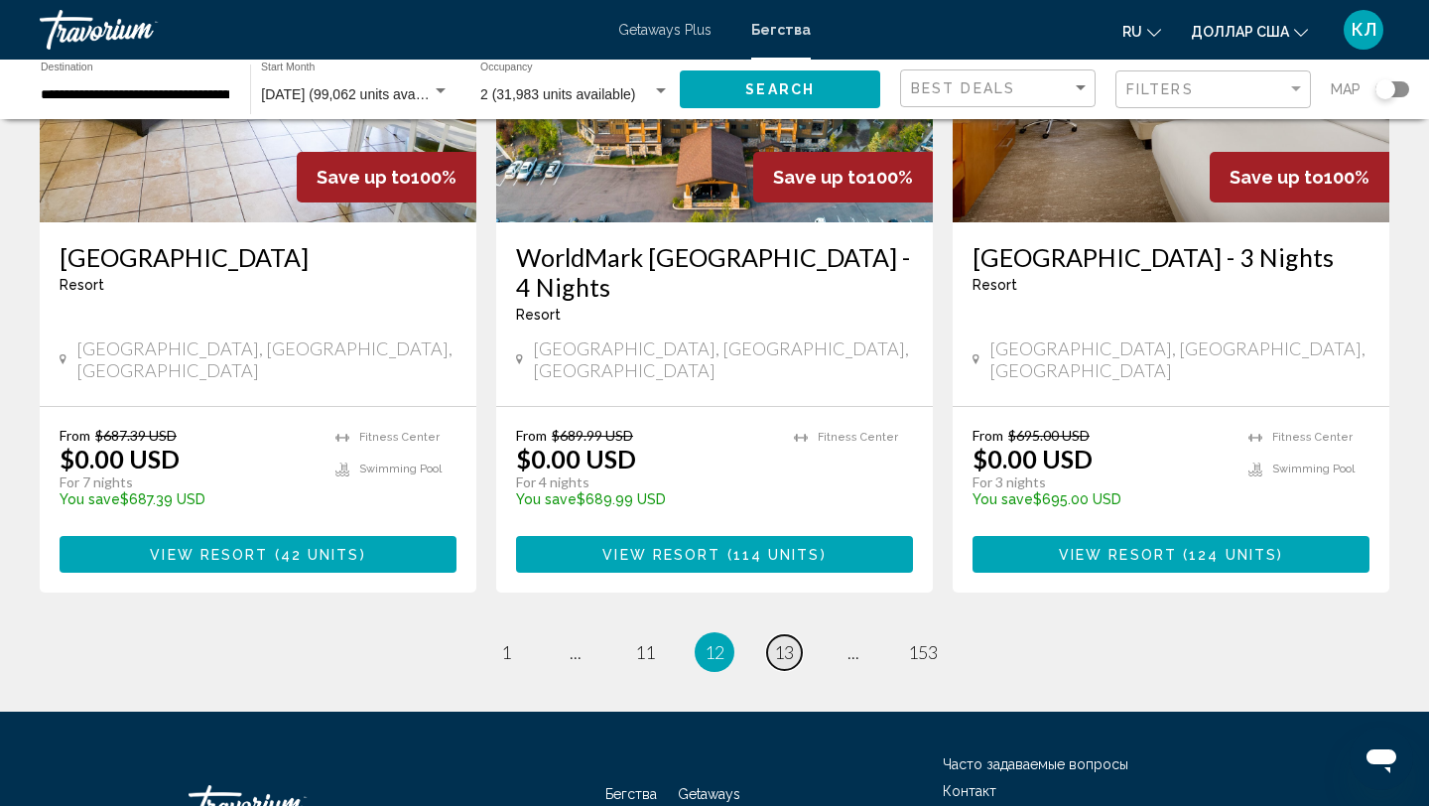
click at [787, 641] on span "13" at bounding box center [784, 652] width 20 height 22
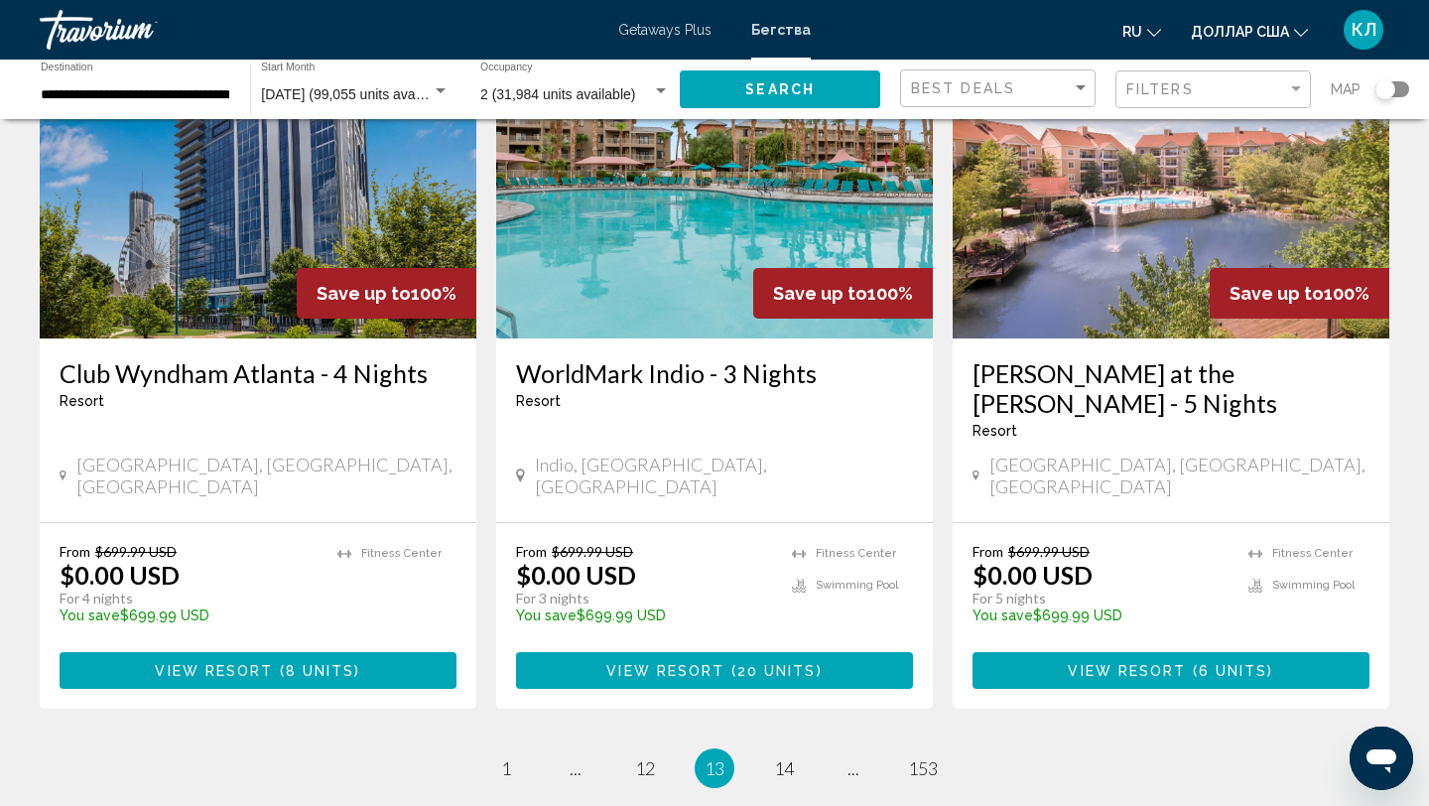
scroll to position [2547, 0]
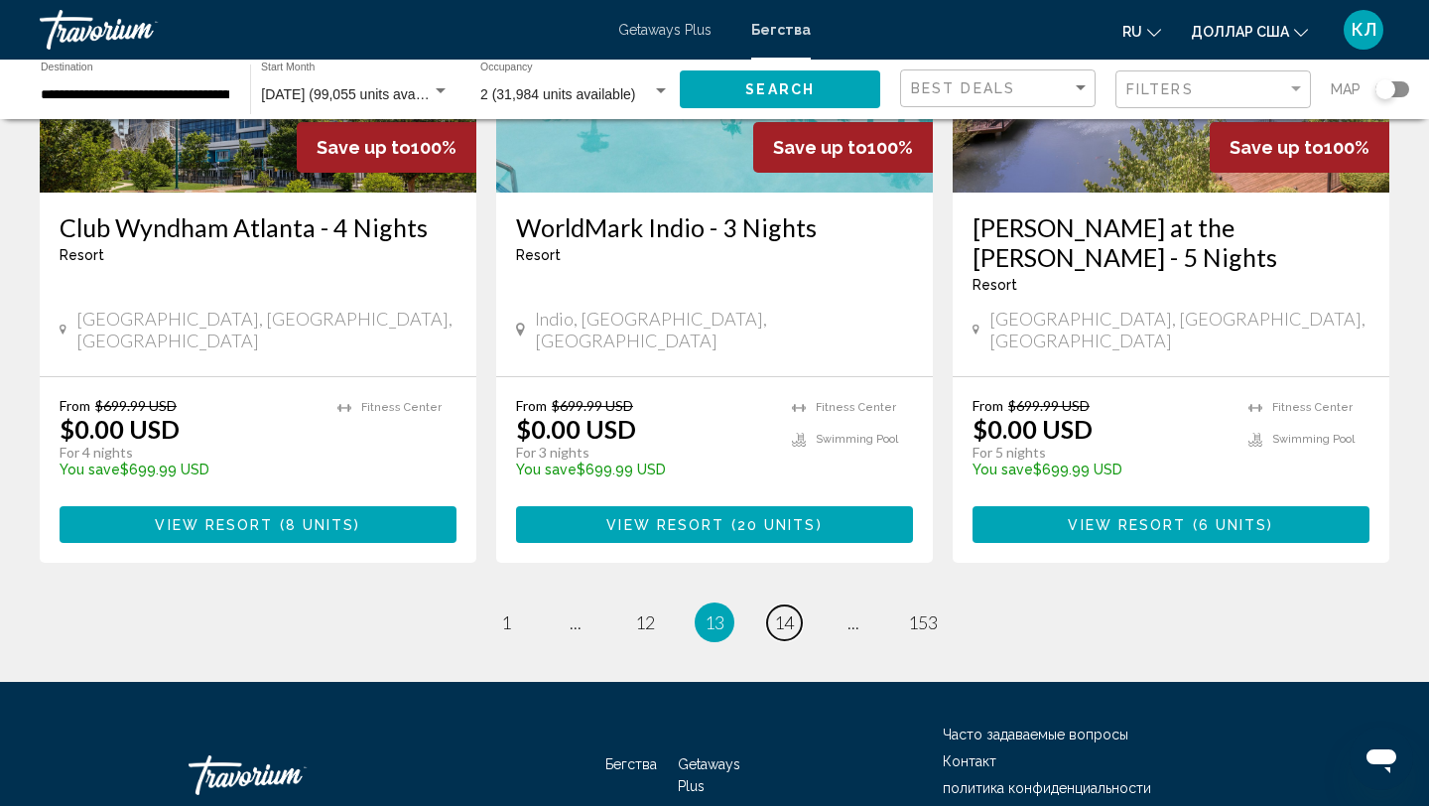
click at [787, 611] on span "14" at bounding box center [784, 622] width 20 height 22
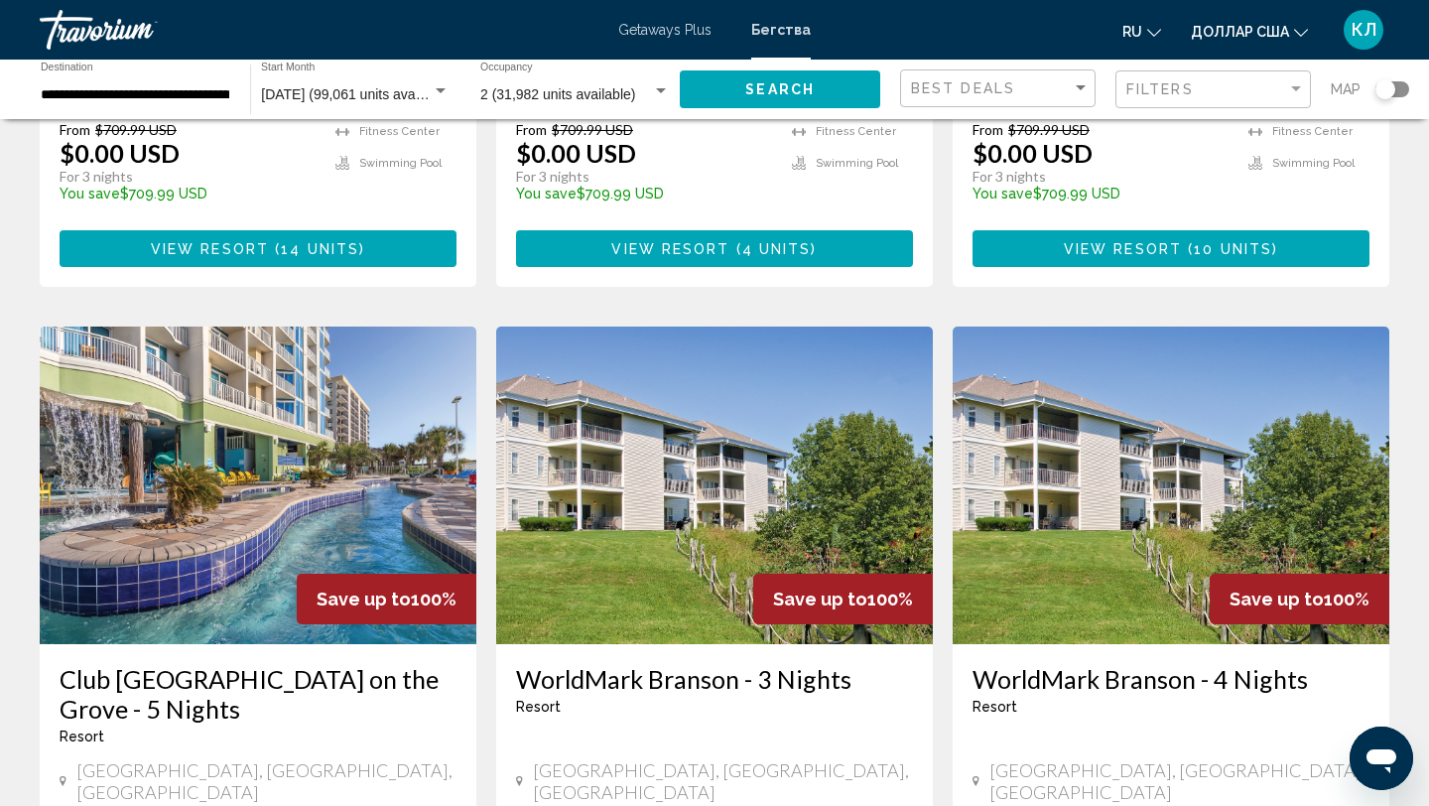
scroll to position [2516, 0]
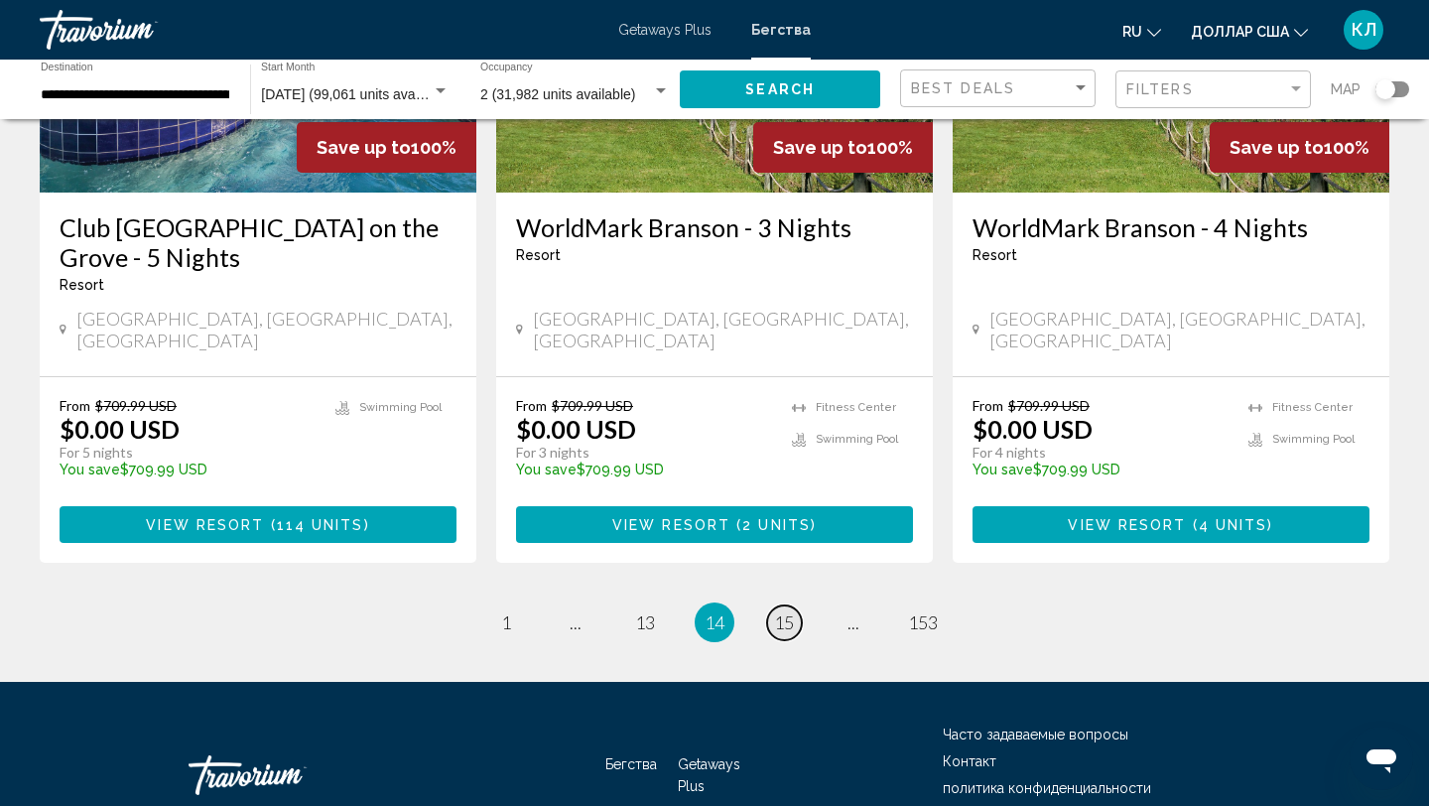
click at [787, 611] on span "15" at bounding box center [784, 622] width 20 height 22
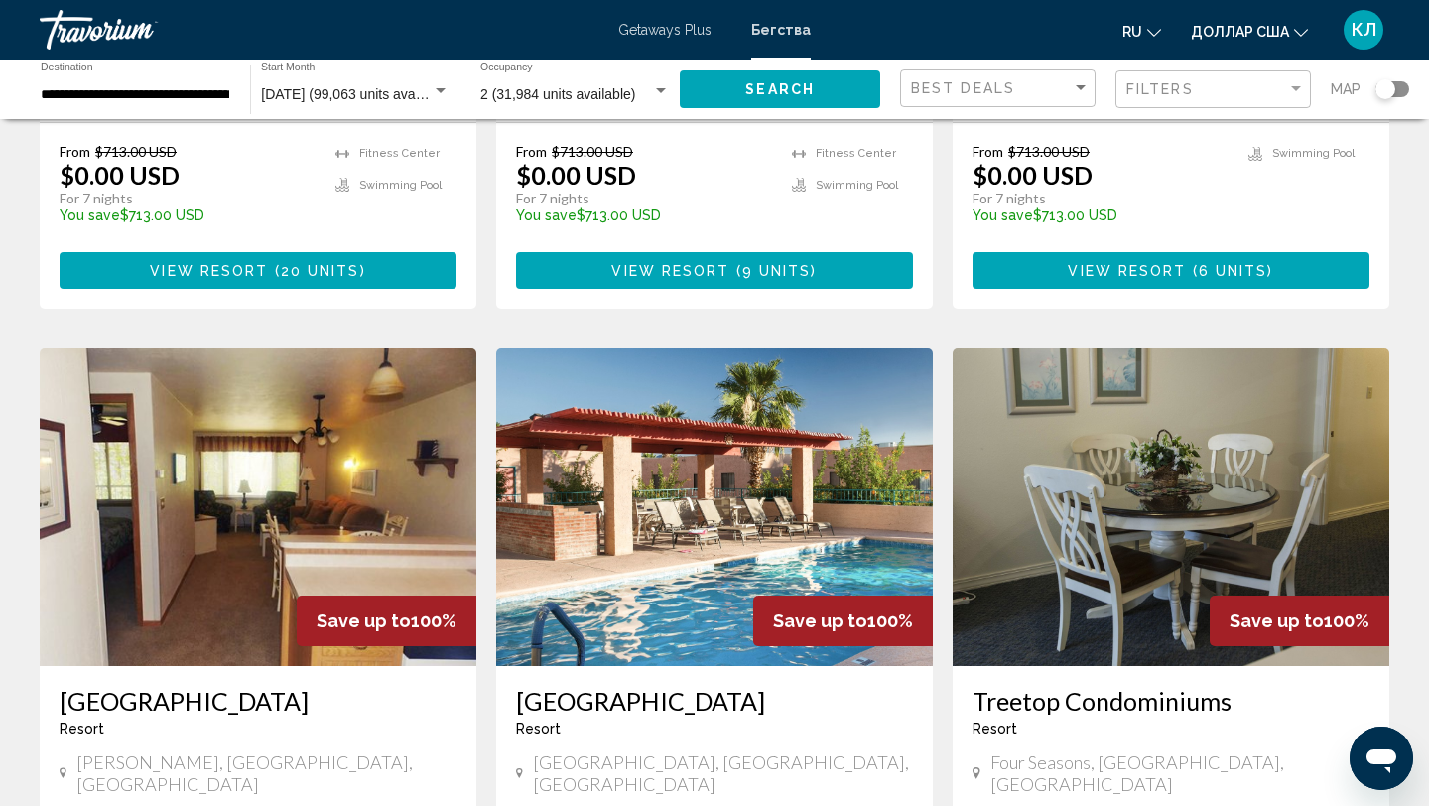
scroll to position [2457, 0]
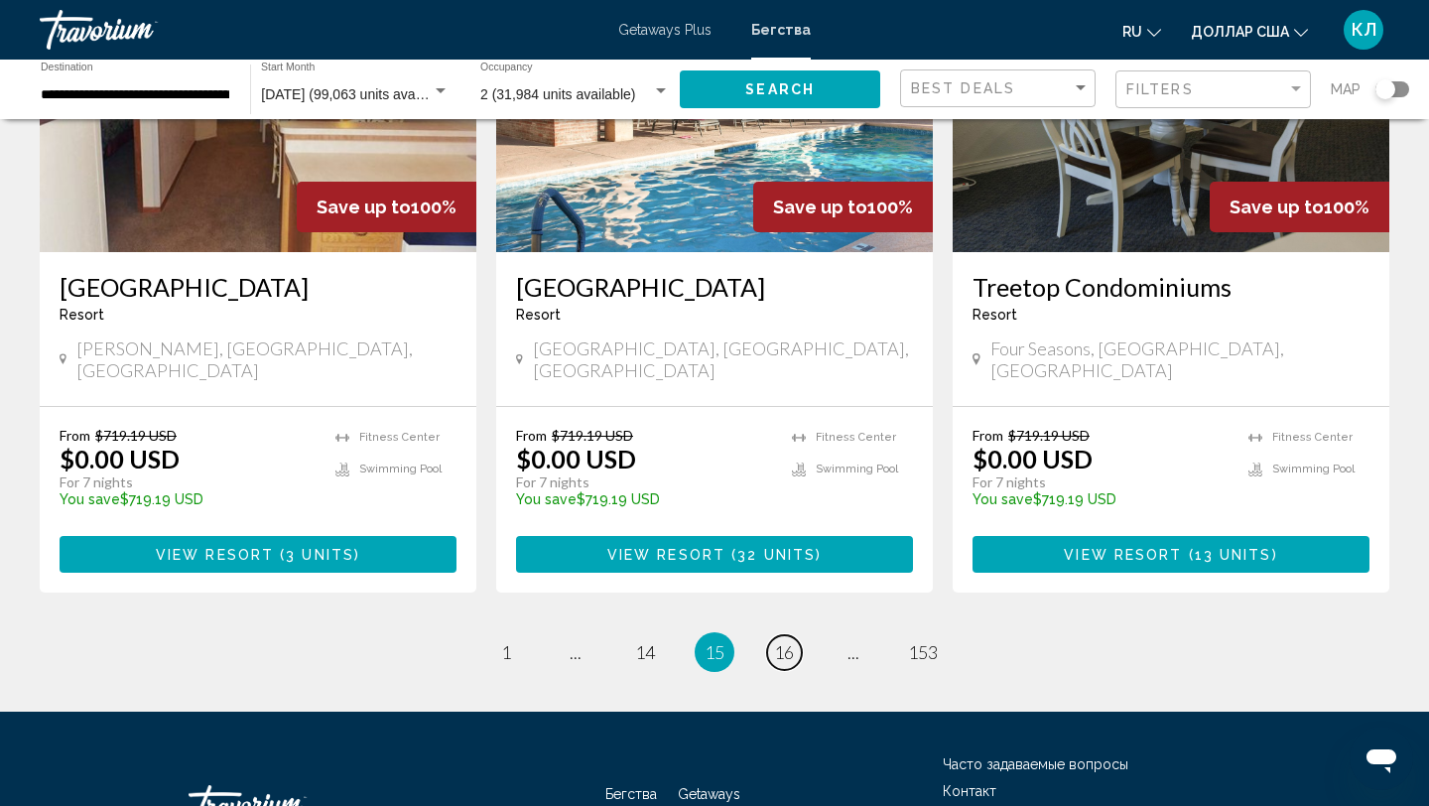
click at [787, 641] on span "16" at bounding box center [784, 652] width 20 height 22
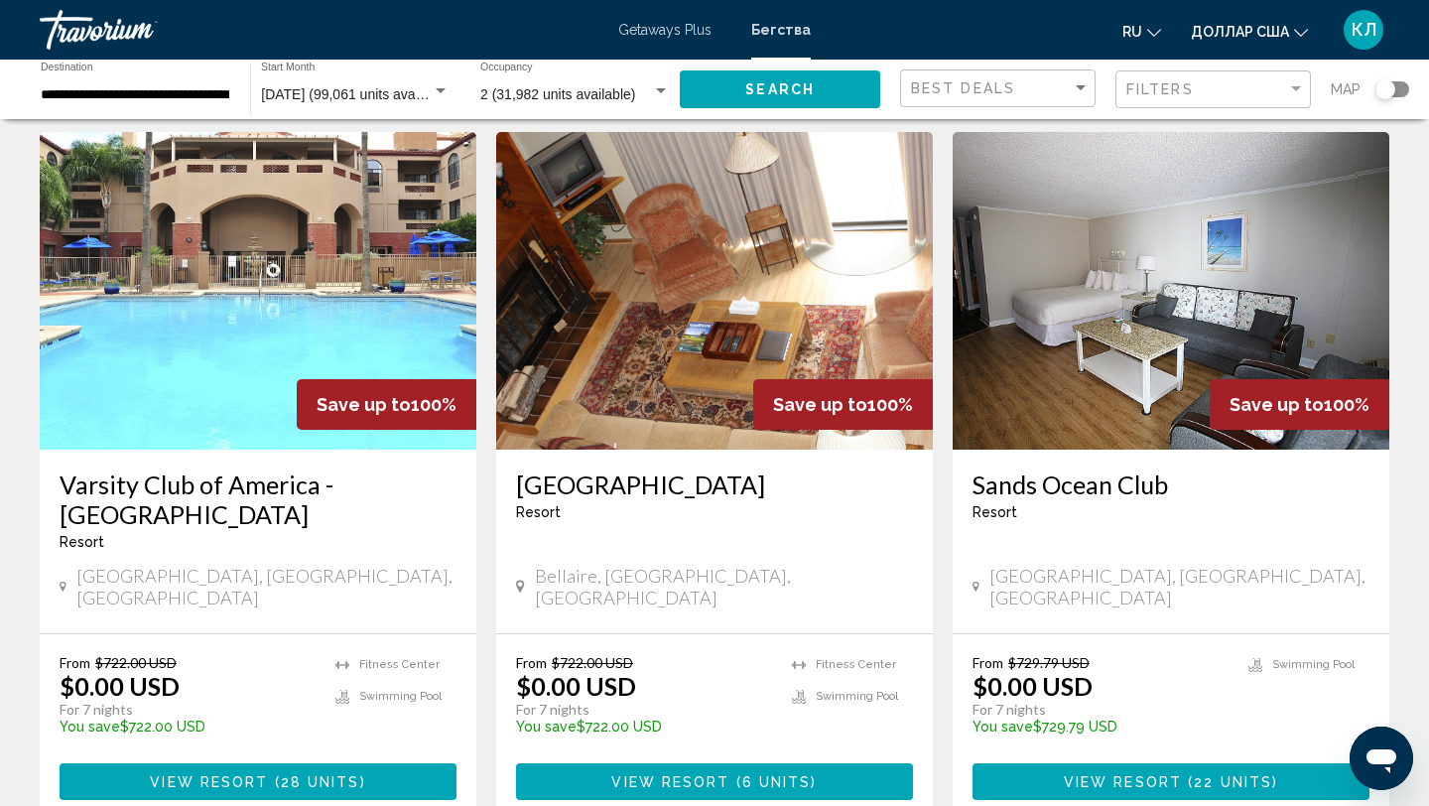
scroll to position [2293, 0]
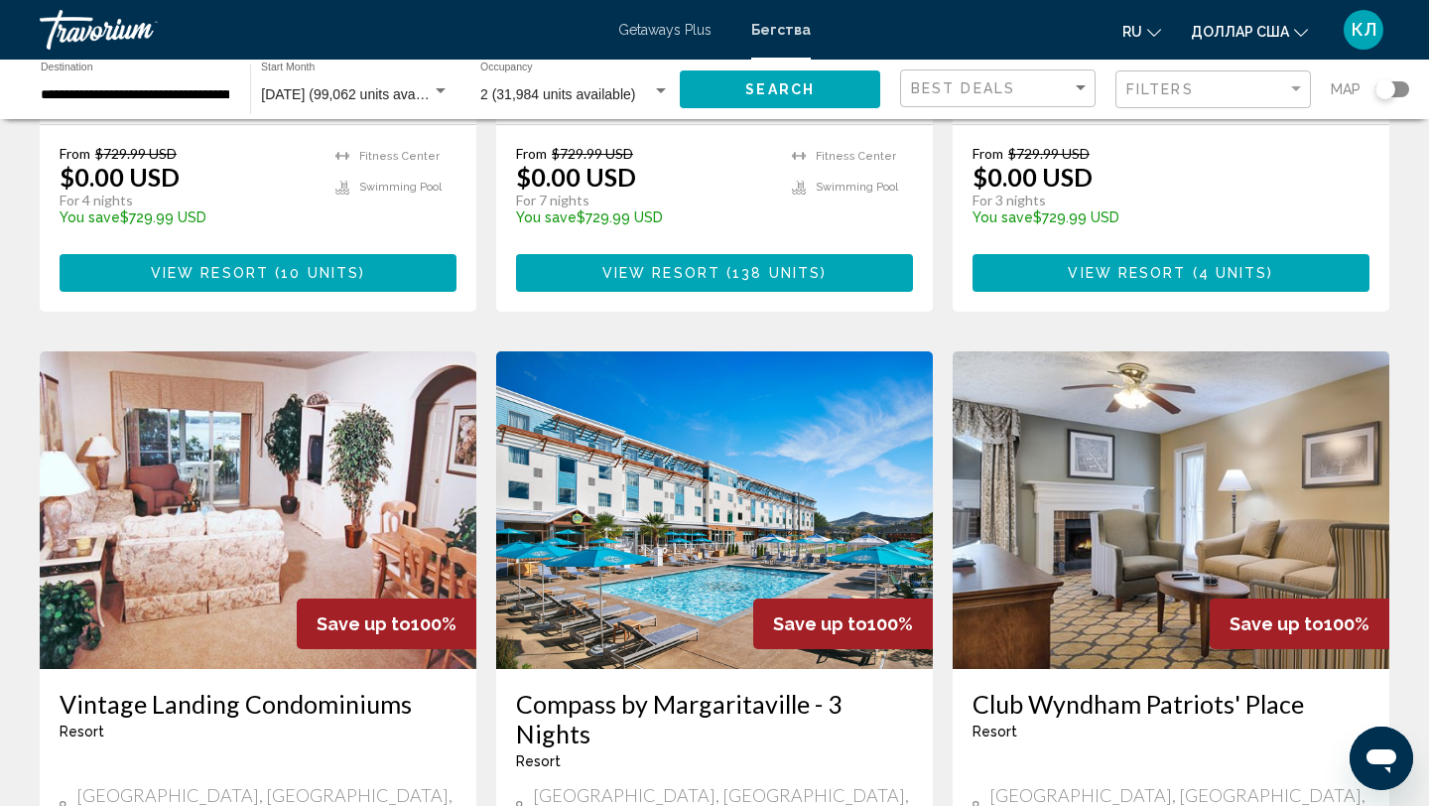
scroll to position [1349, 0]
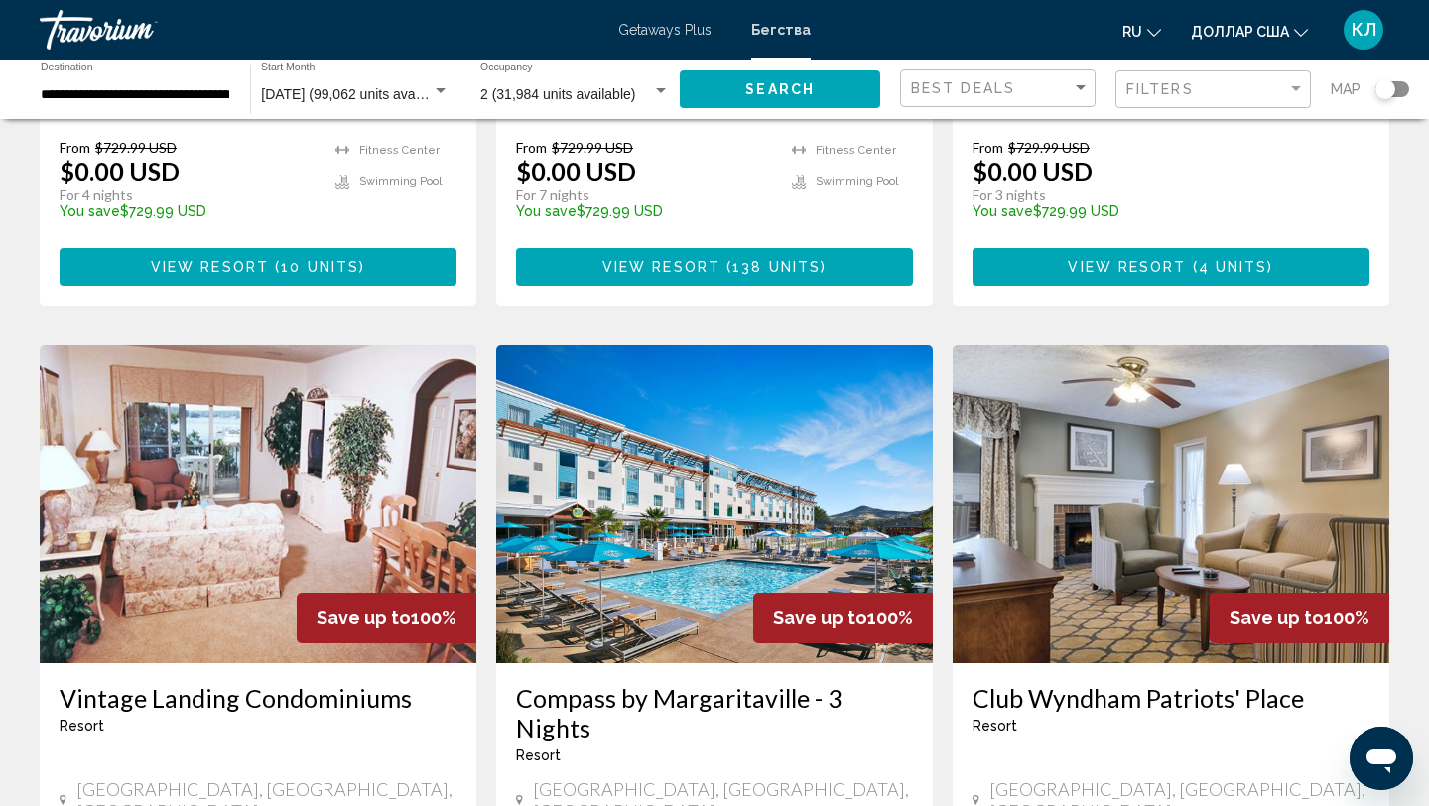
click at [395, 85] on div "[DATE] (99,062 units available) Start Month All Start Months" at bounding box center [355, 90] width 189 height 55
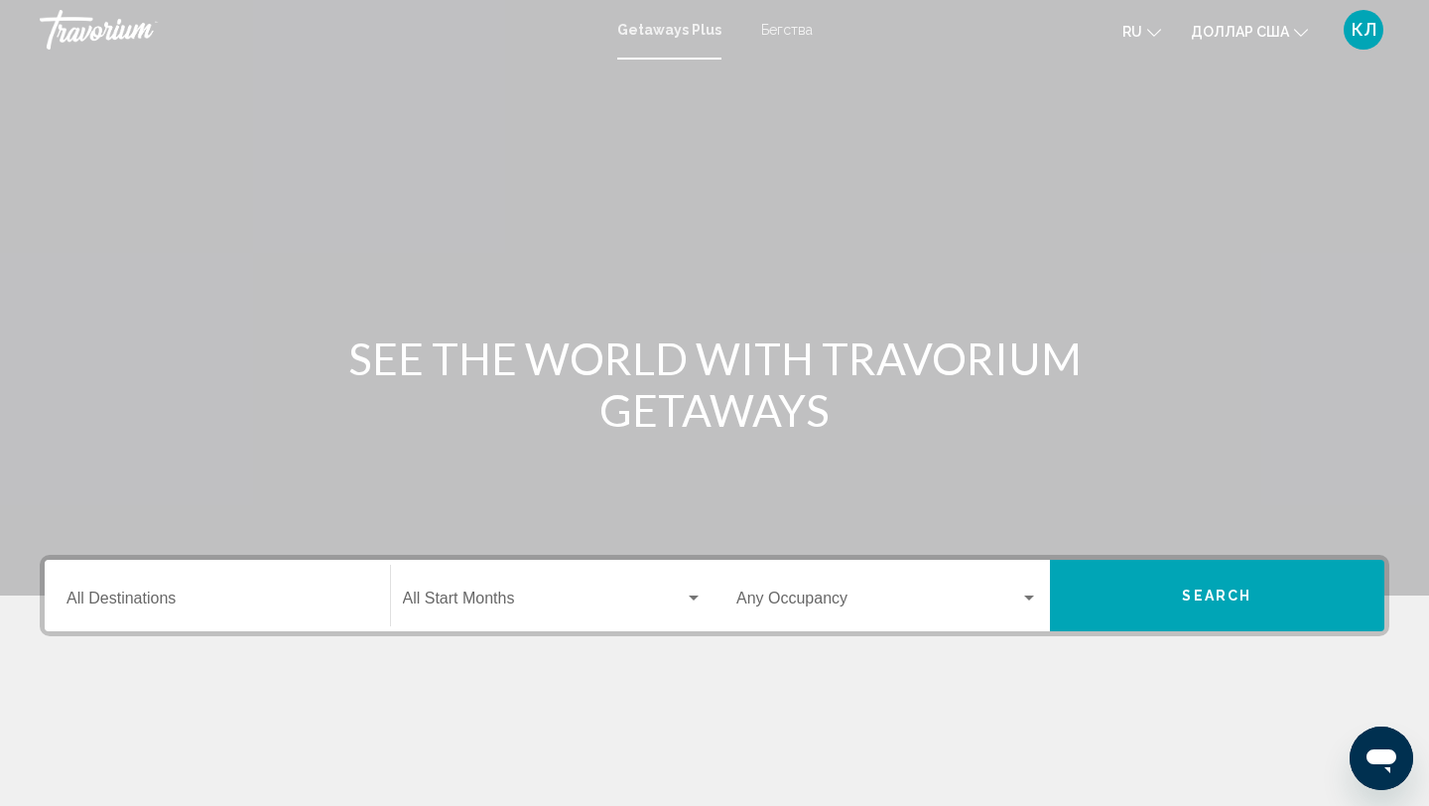
click at [191, 593] on input "Destination All Destinations" at bounding box center [217, 602] width 302 height 18
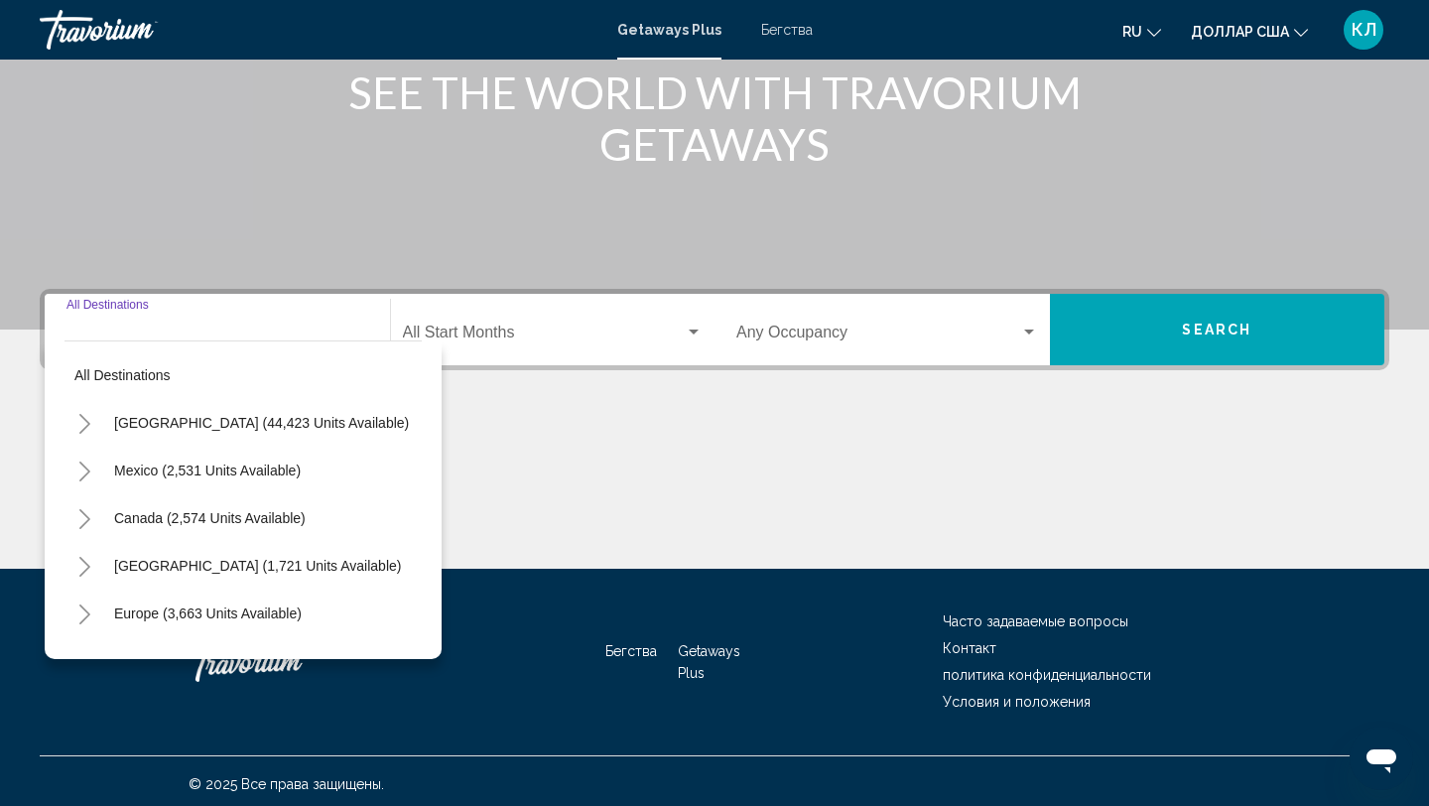
scroll to position [272, 0]
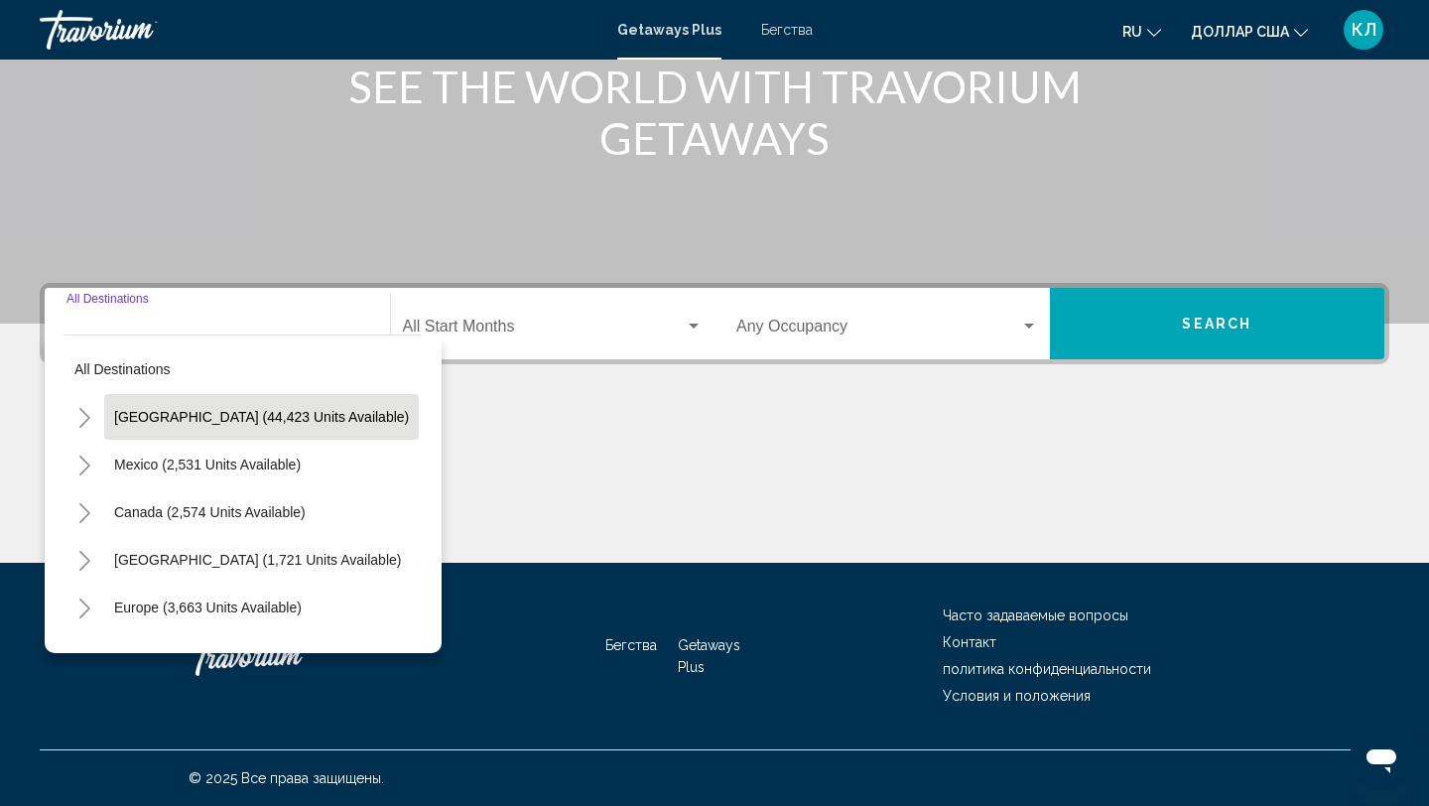
click at [251, 407] on button "[GEOGRAPHIC_DATA] (44,423 units available)" at bounding box center [261, 417] width 315 height 46
type input "**********"
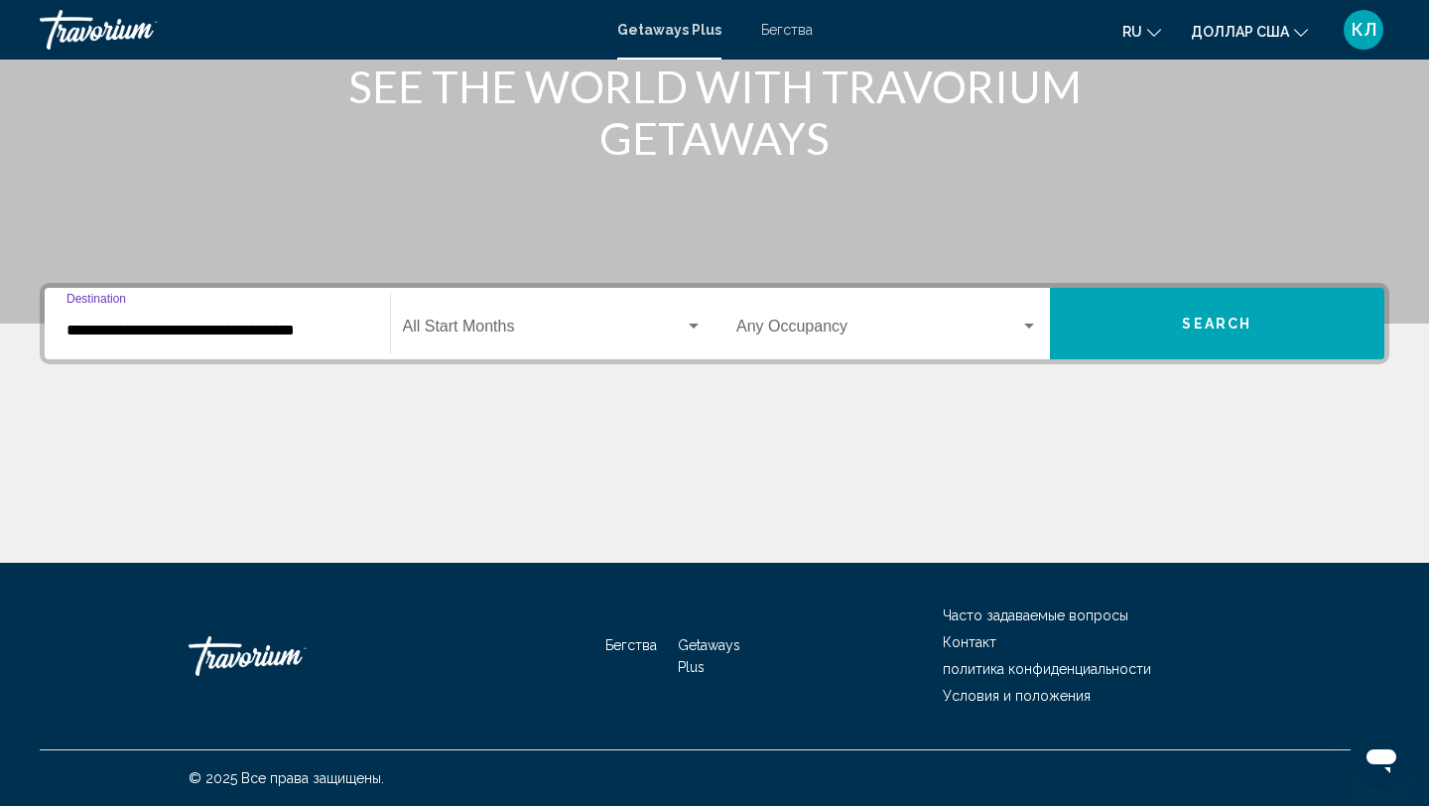
click at [456, 346] on div "Start Month All Start Months" at bounding box center [553, 324] width 301 height 63
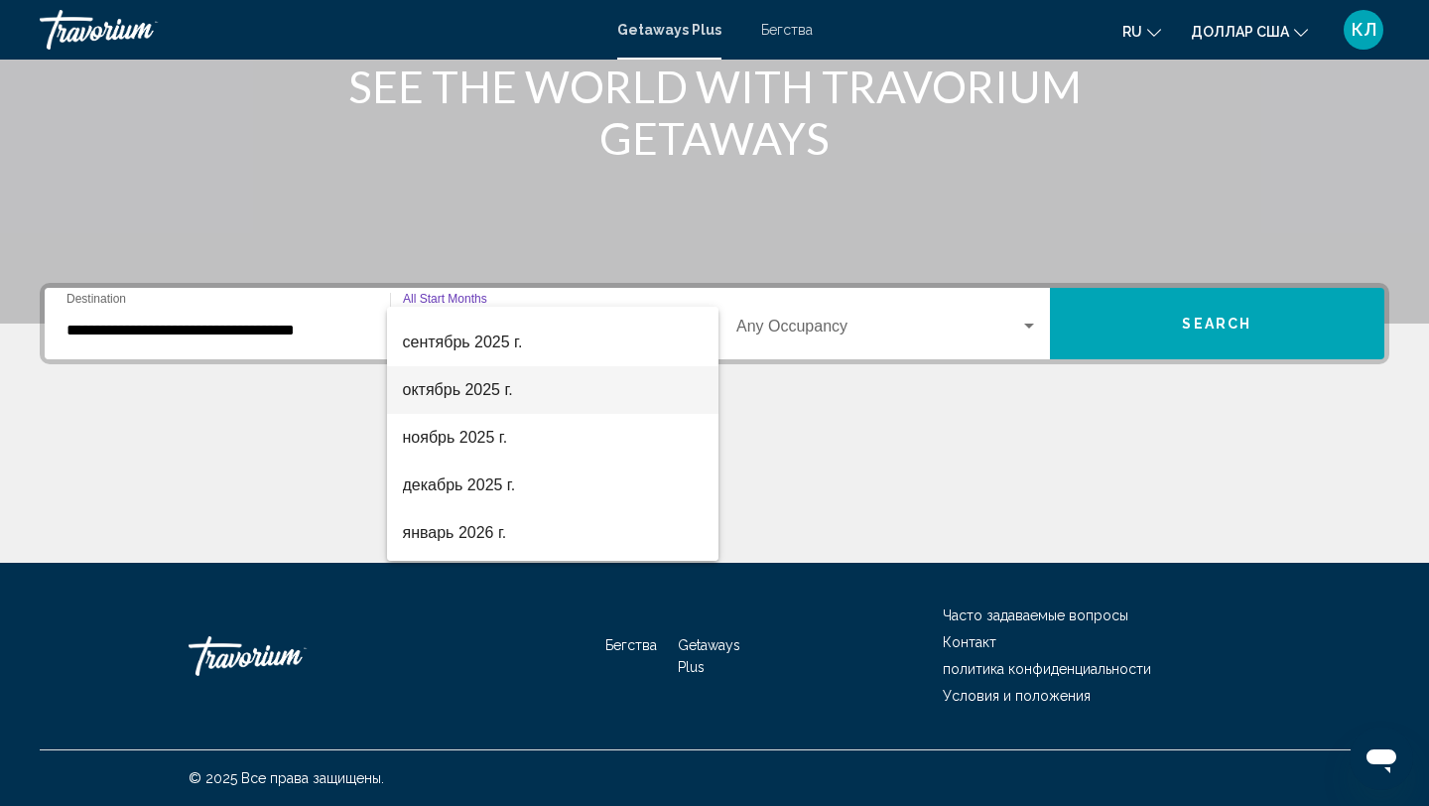
scroll to position [119, 0]
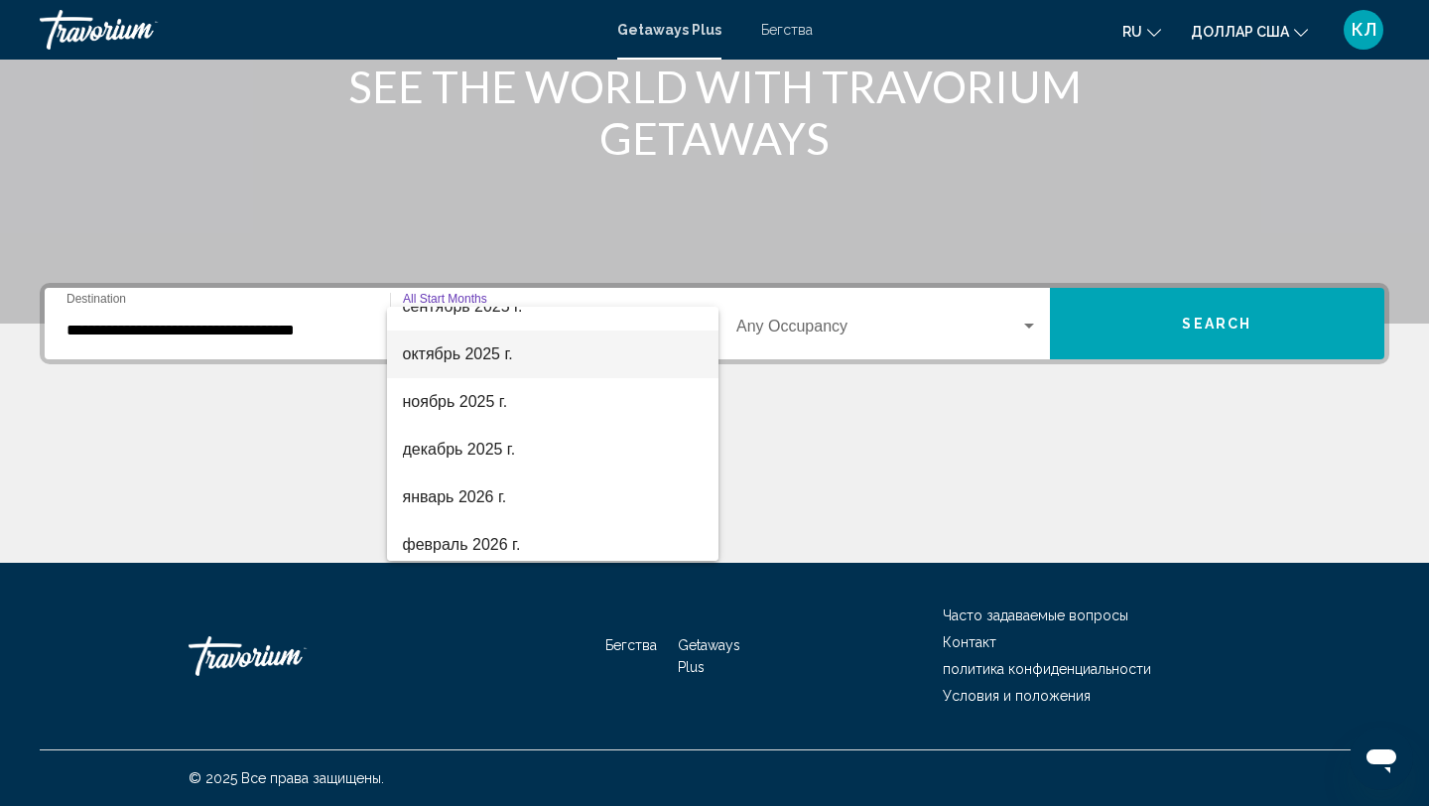
click at [470, 362] on font "октябрь 2025 г." at bounding box center [458, 353] width 110 height 17
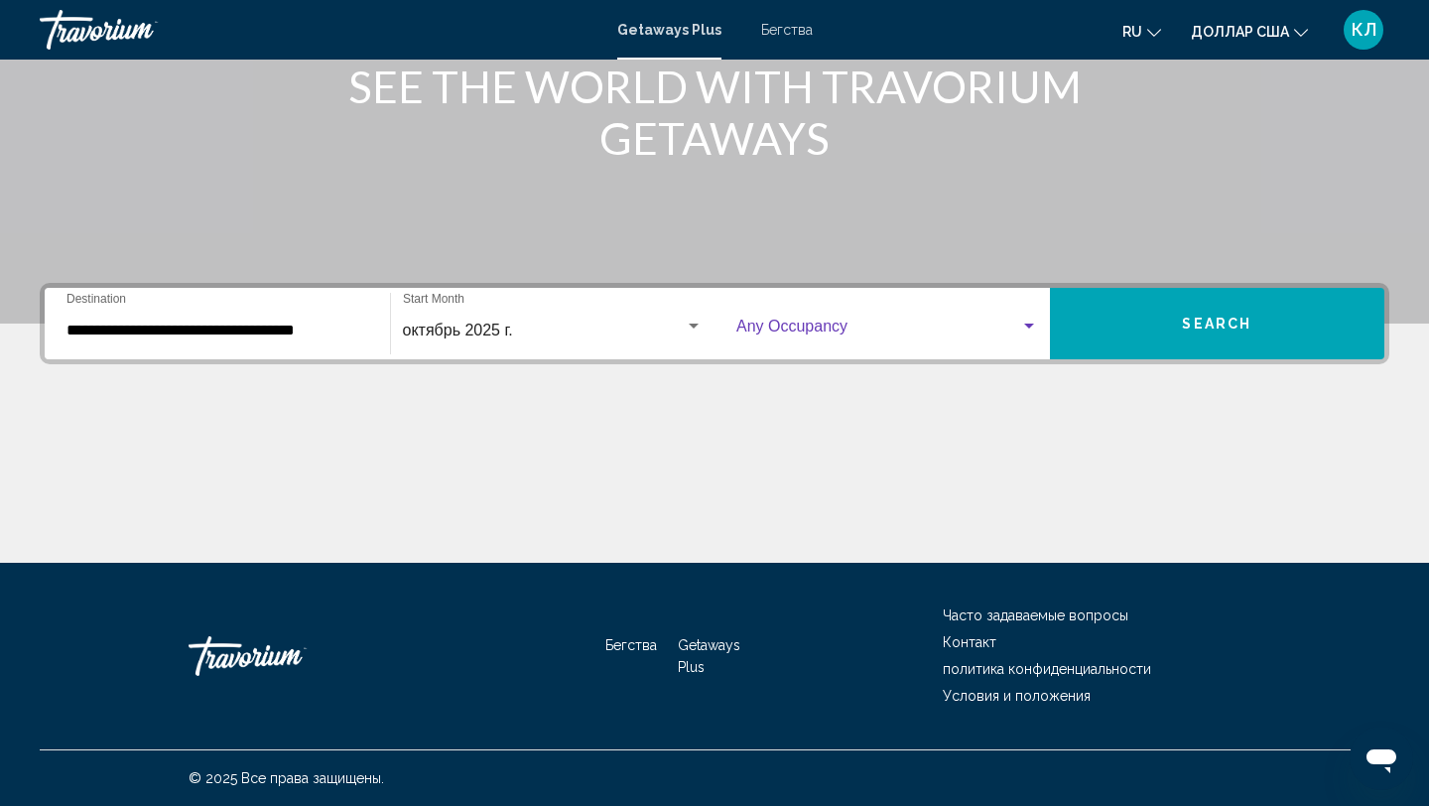
click at [781, 323] on span "Виджет поиска" at bounding box center [878, 330] width 284 height 18
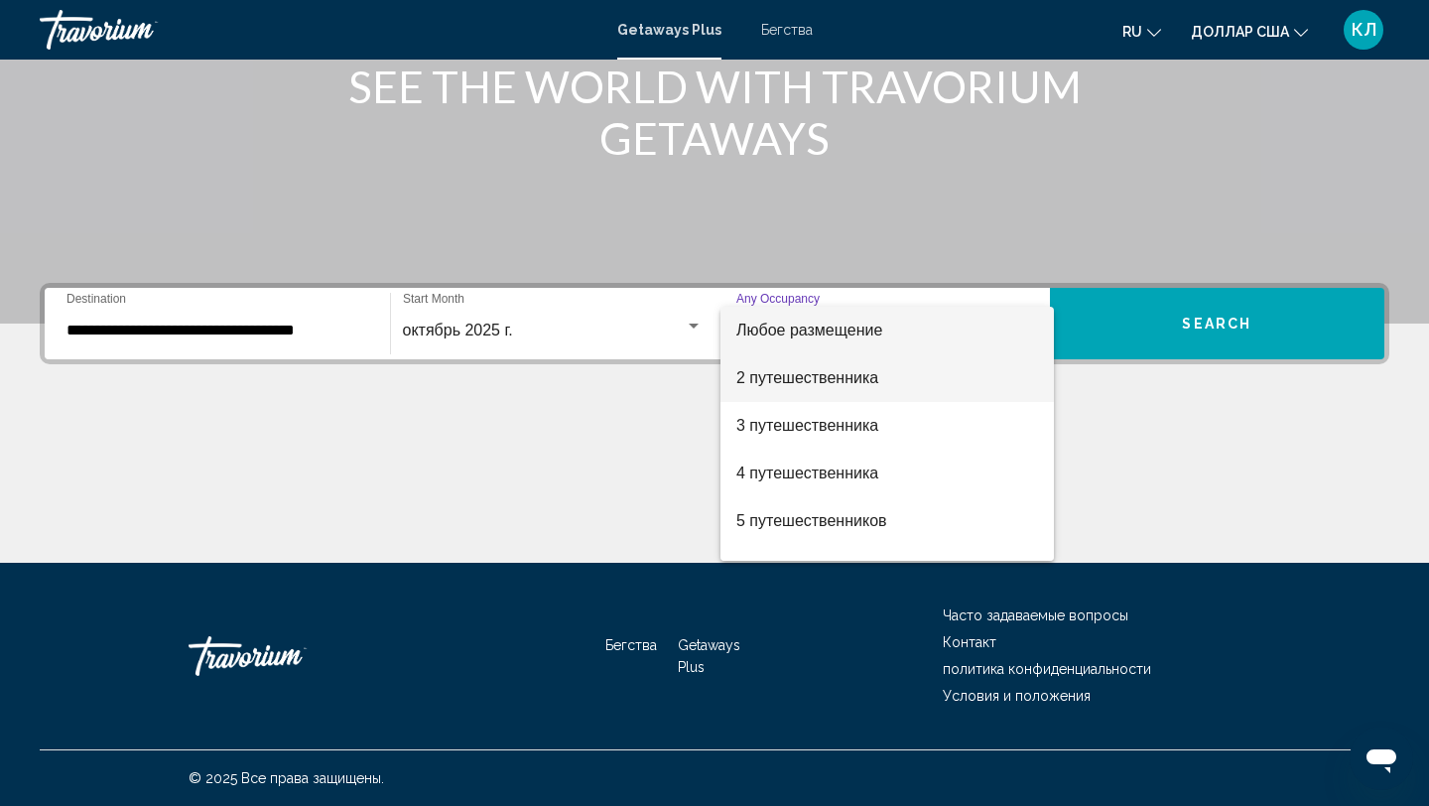
click at [787, 372] on font "2 путешественника" at bounding box center [807, 377] width 142 height 17
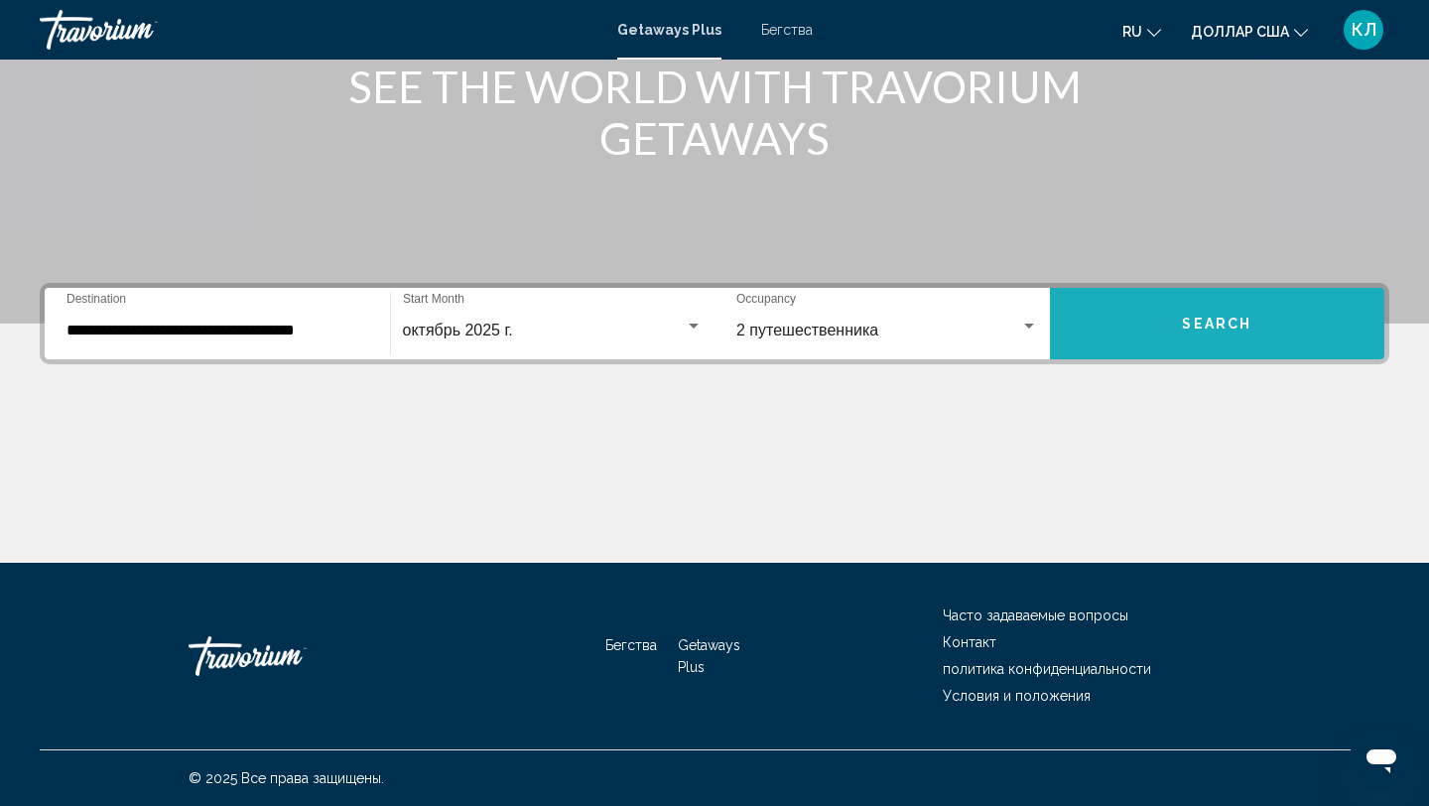
click at [1135, 309] on button "Search" at bounding box center [1217, 323] width 335 height 71
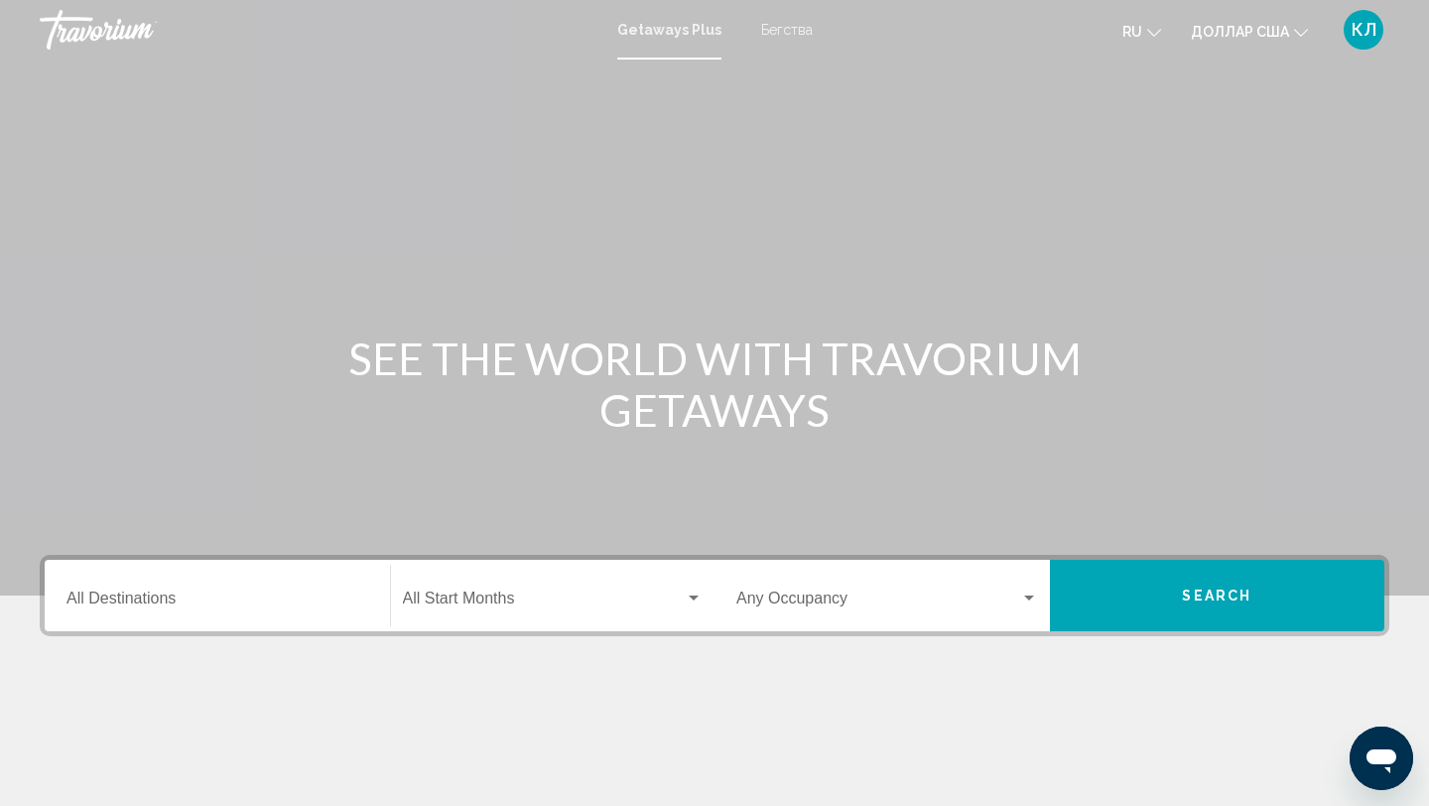
click at [785, 41] on div "Getaways Plus Бегства ru English Español Français Italiano Português русский до…" at bounding box center [714, 30] width 1429 height 42
click at [788, 28] on font "Бегства" at bounding box center [787, 30] width 52 height 16
click at [223, 612] on div "Destination All Destinations" at bounding box center [217, 596] width 302 height 63
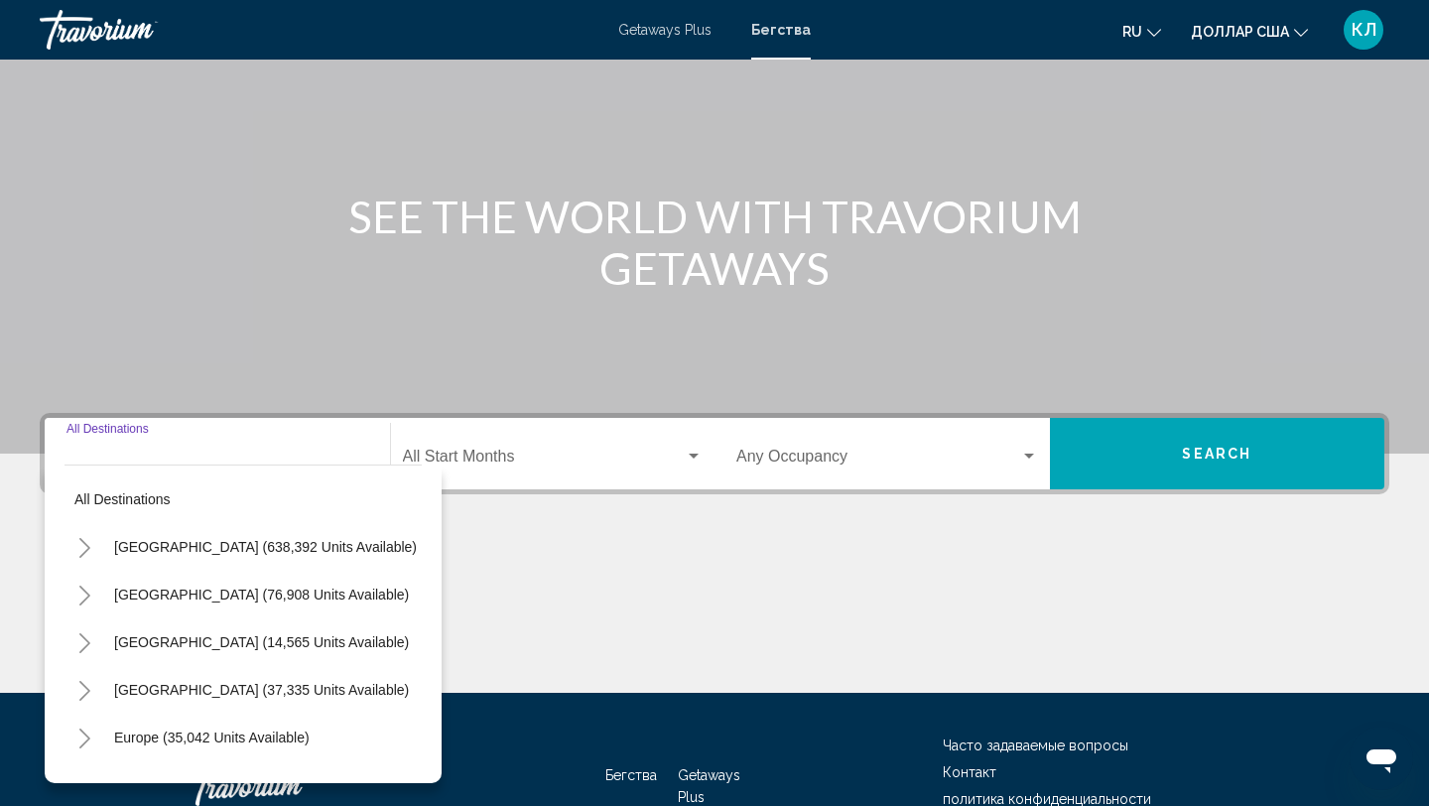
scroll to position [272, 0]
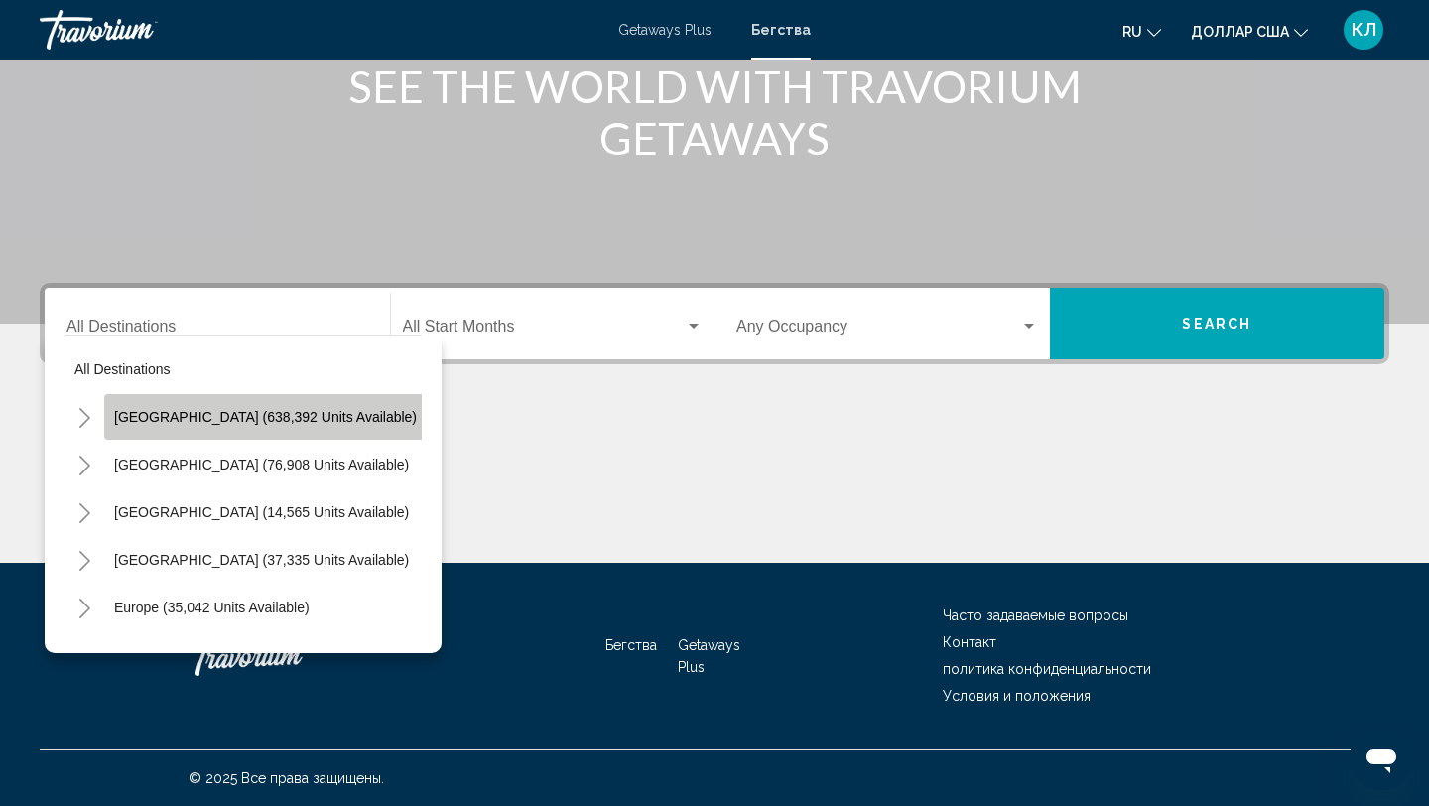
click at [306, 418] on span "United States (638,392 units available)" at bounding box center [265, 417] width 303 height 16
type input "**********"
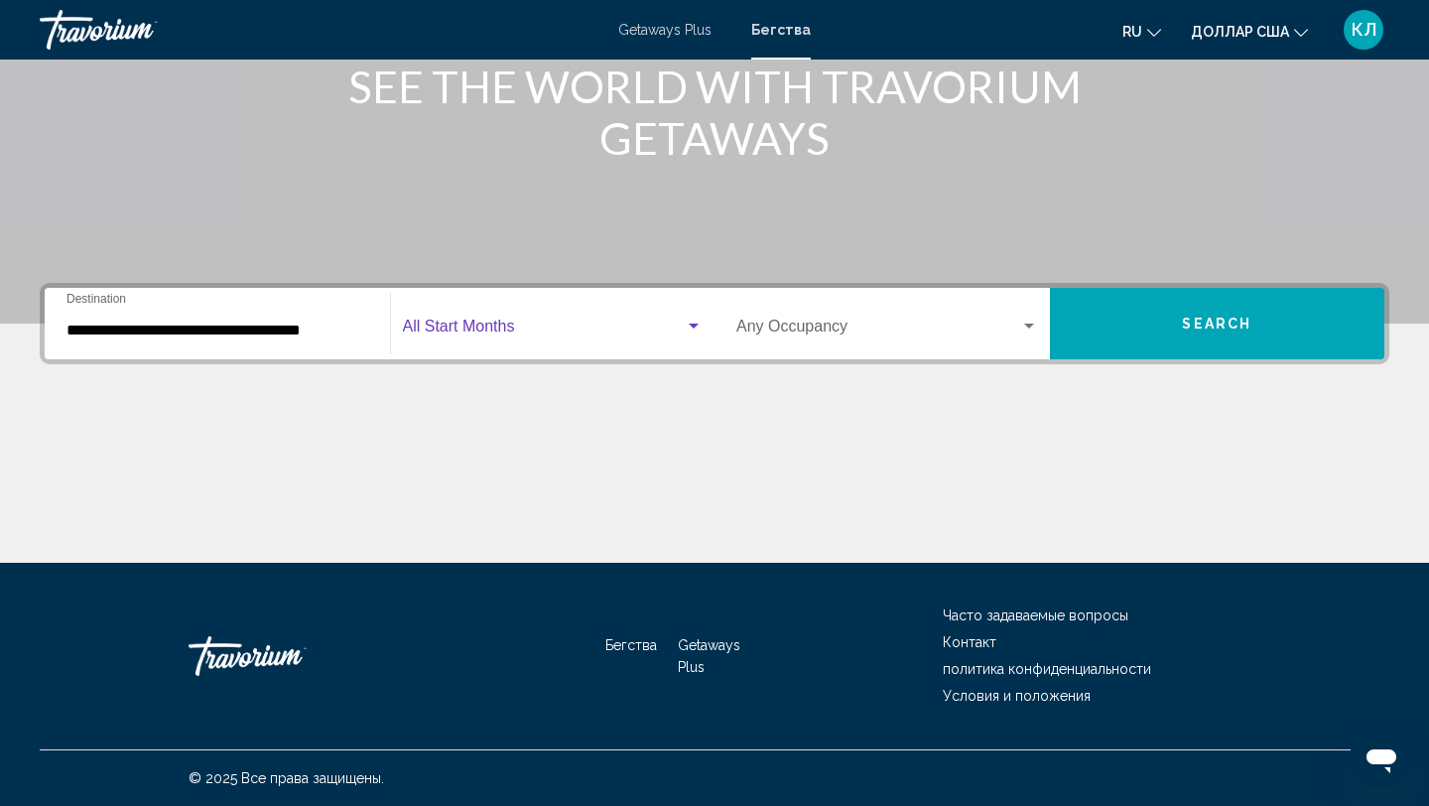
click at [494, 336] on span "Search widget" at bounding box center [544, 330] width 283 height 18
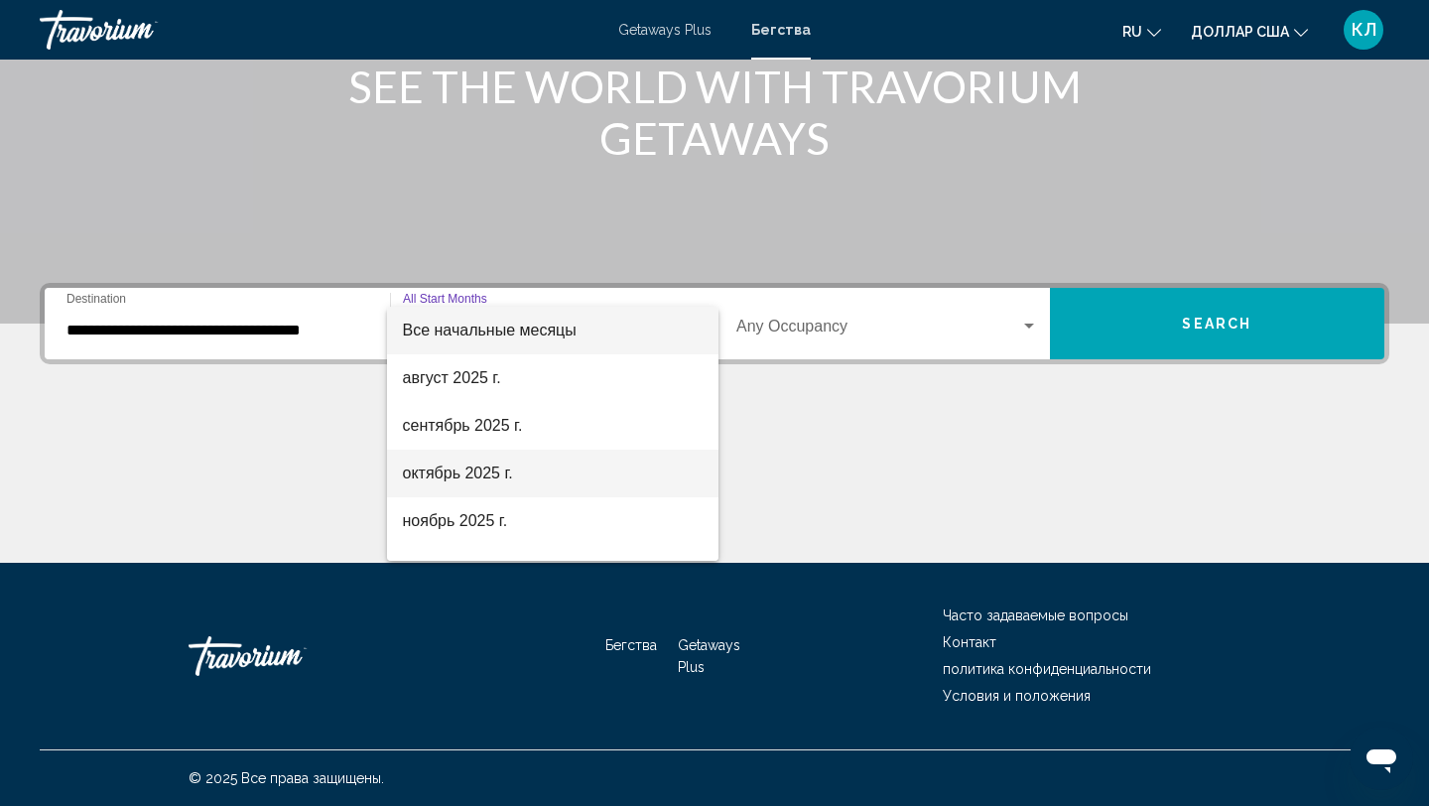
click at [474, 458] on span "октябрь 2025 г." at bounding box center [553, 473] width 301 height 48
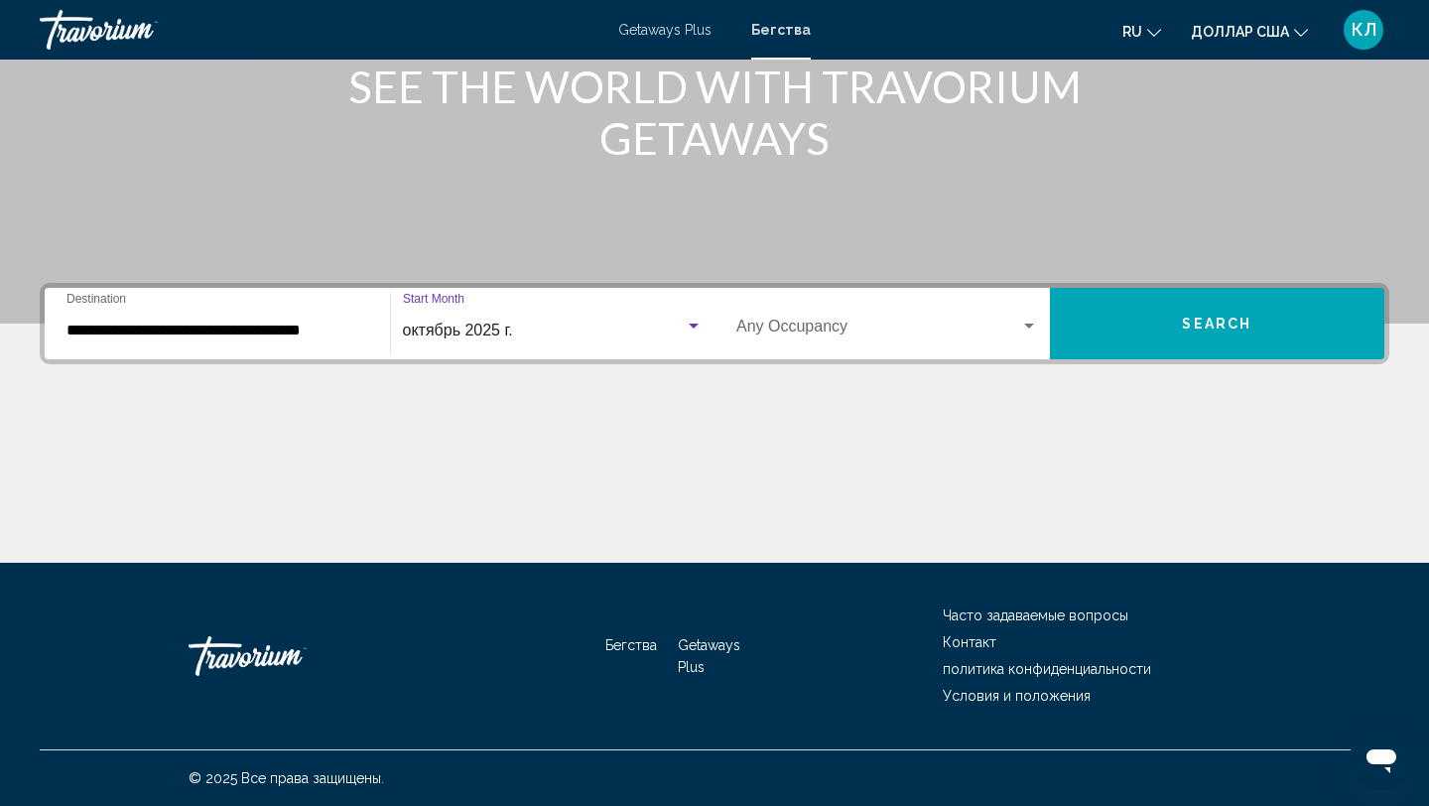
click at [775, 339] on div "Occupancy Any Occupancy" at bounding box center [887, 324] width 302 height 63
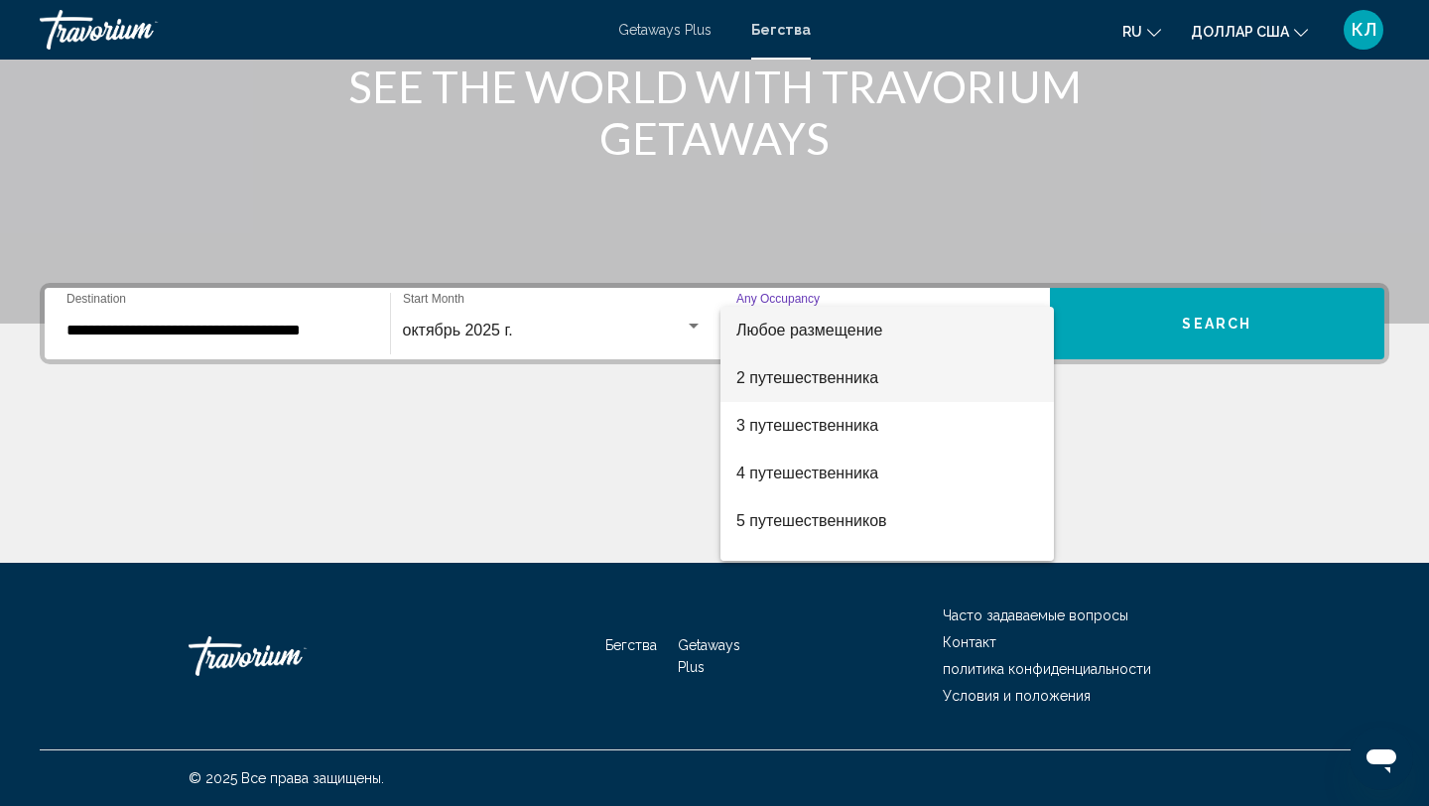
click at [785, 385] on font "2 путешественника" at bounding box center [807, 377] width 142 height 17
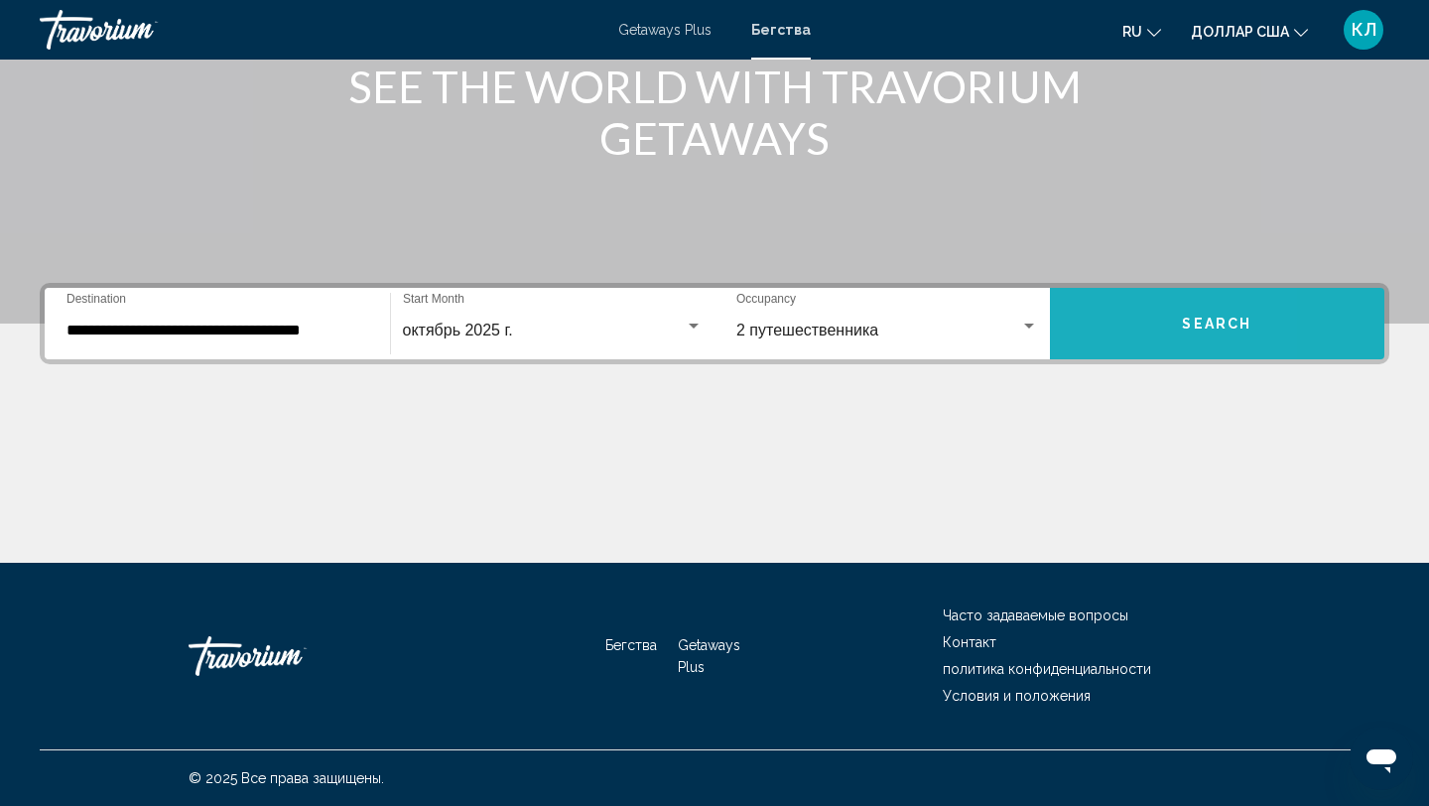
click at [1089, 327] on button "Search" at bounding box center [1217, 323] width 335 height 71
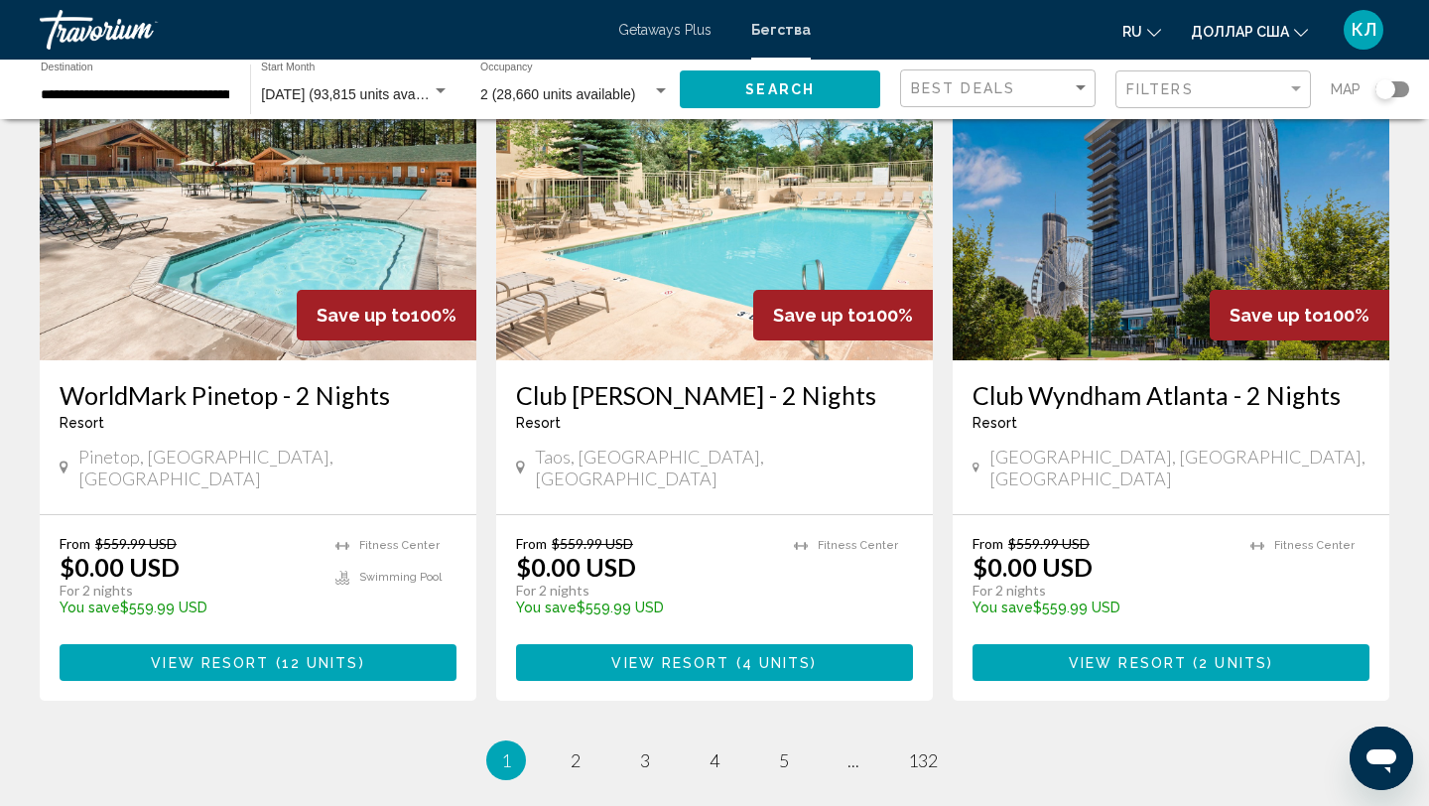
scroll to position [2518, 0]
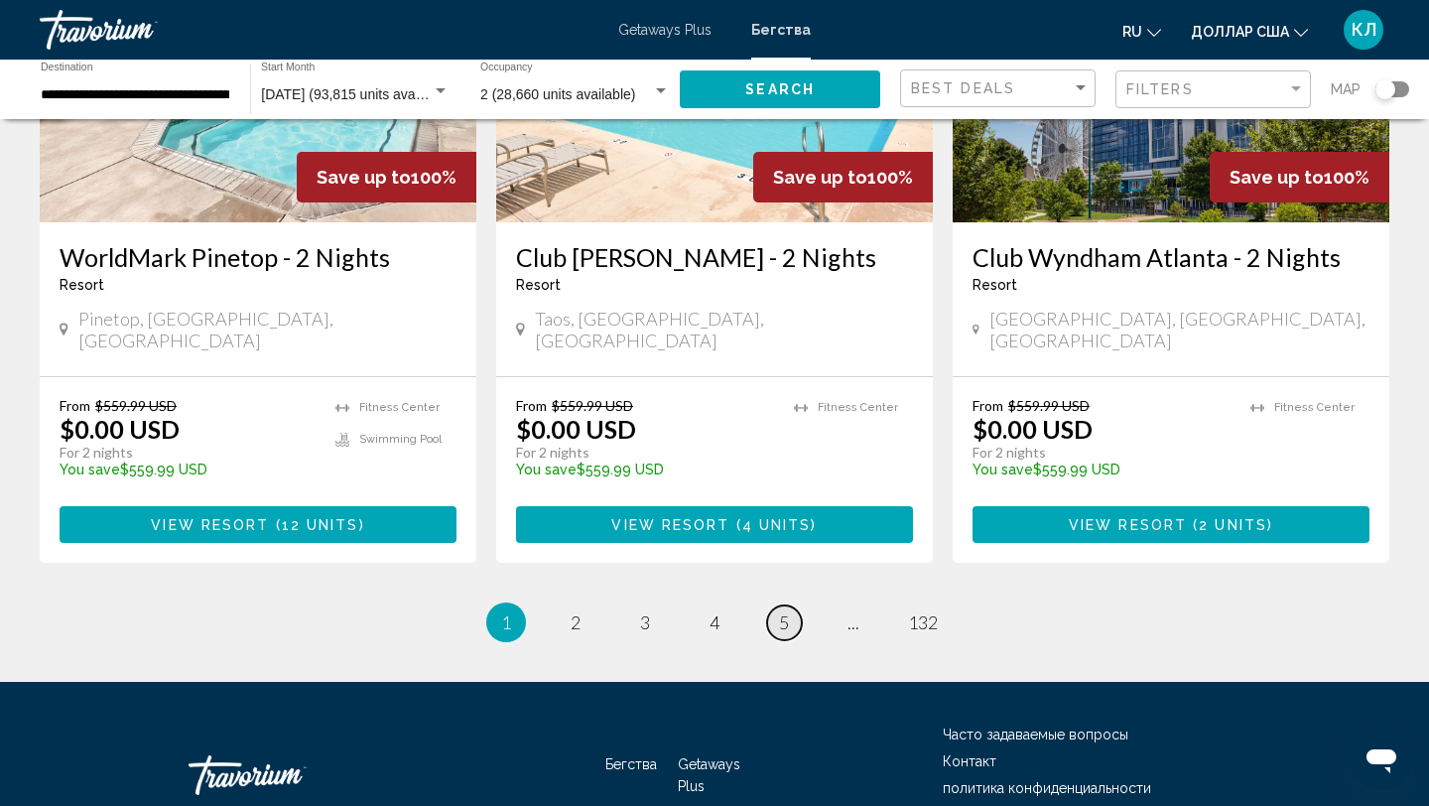
click at [782, 611] on span "5" at bounding box center [784, 622] width 10 height 22
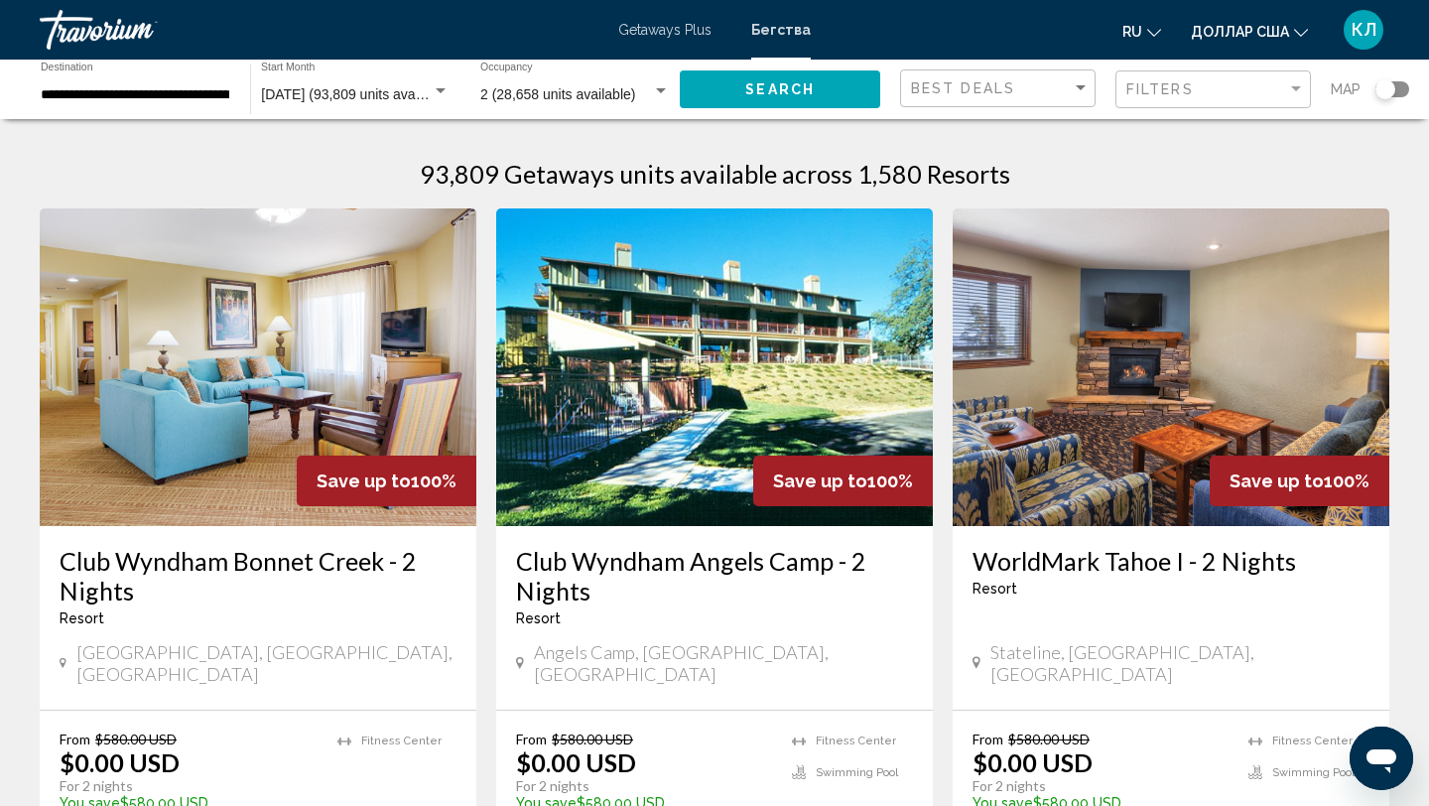
scroll to position [2546, 0]
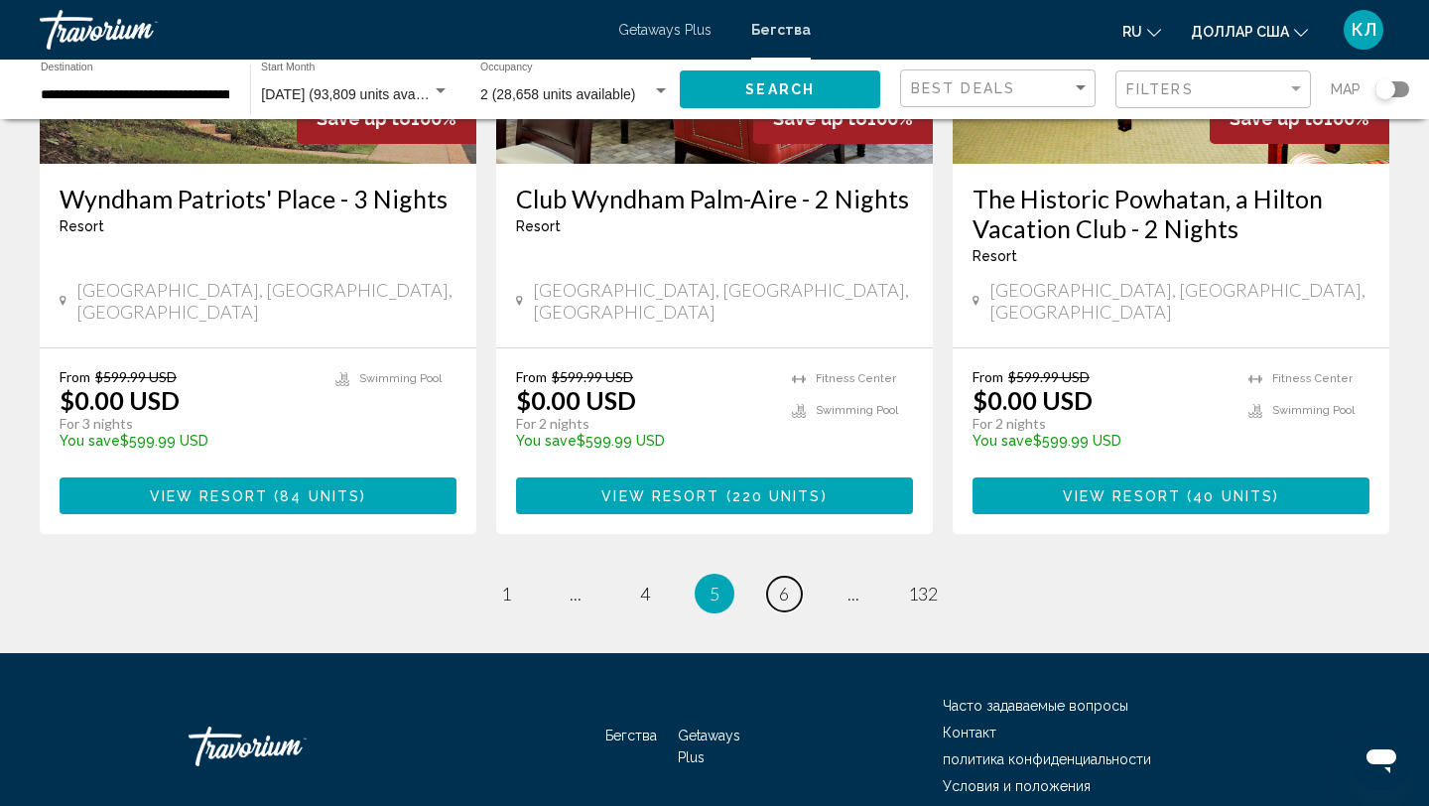
click at [782, 582] on span "6" at bounding box center [784, 593] width 10 height 22
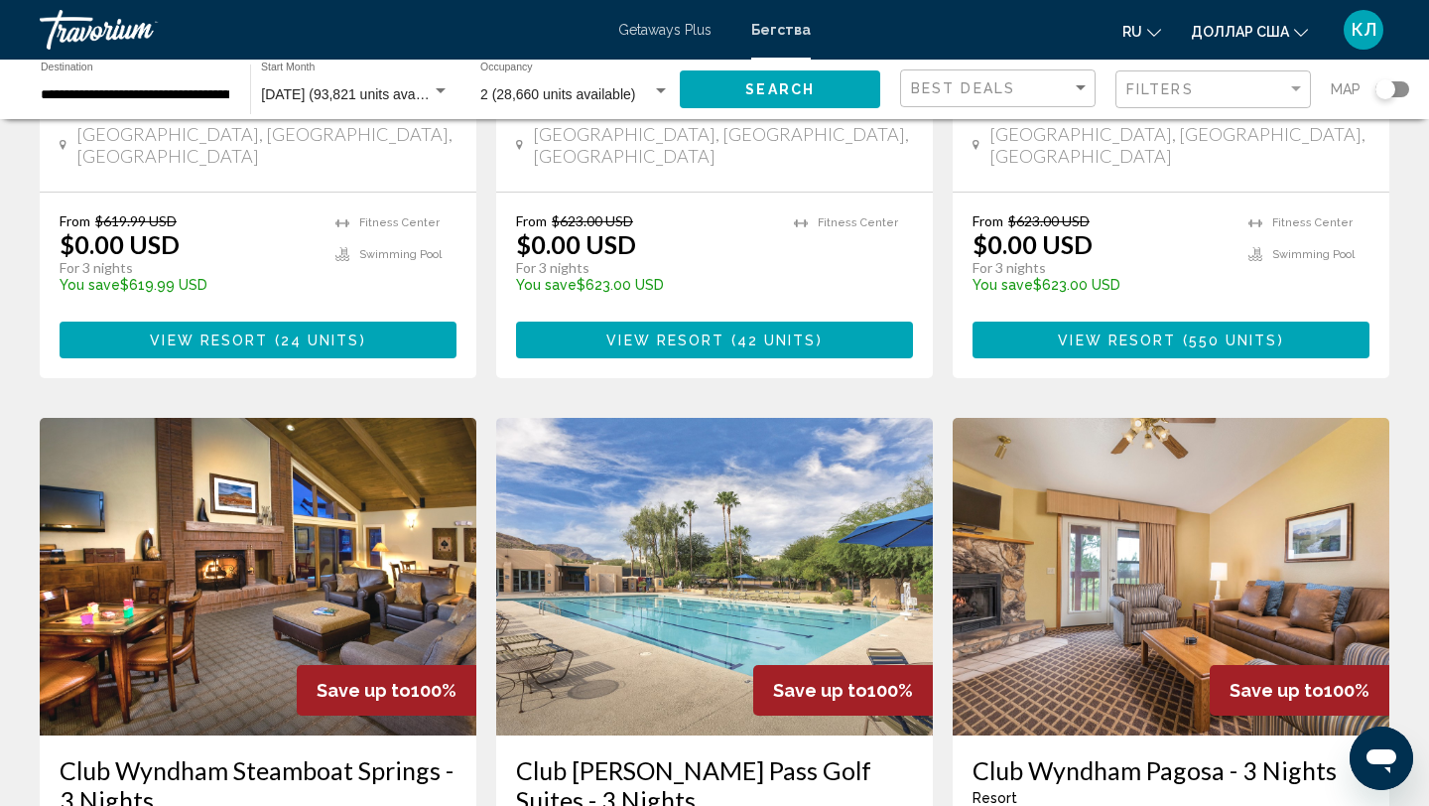
scroll to position [2546, 0]
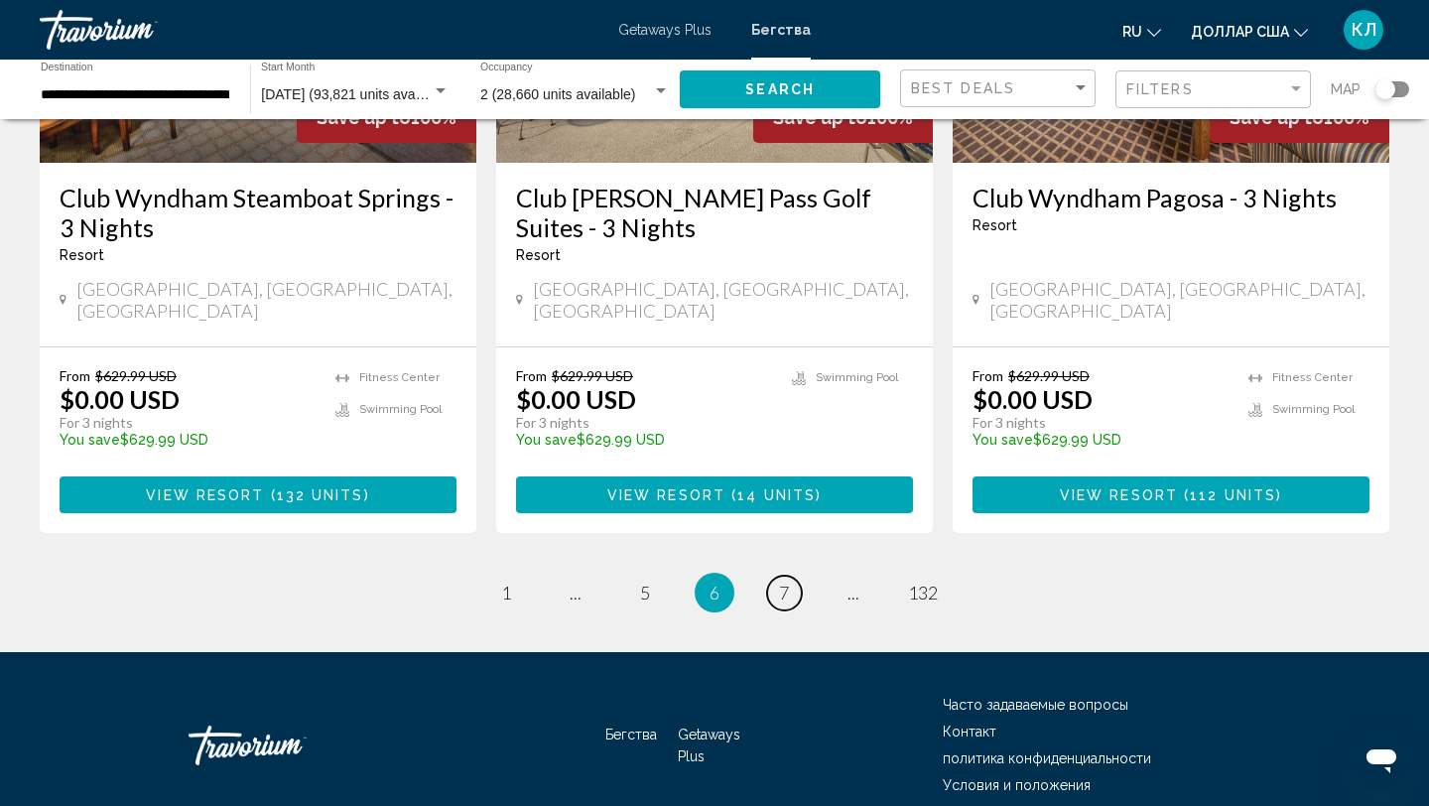
click at [782, 581] on span "7" at bounding box center [784, 592] width 10 height 22
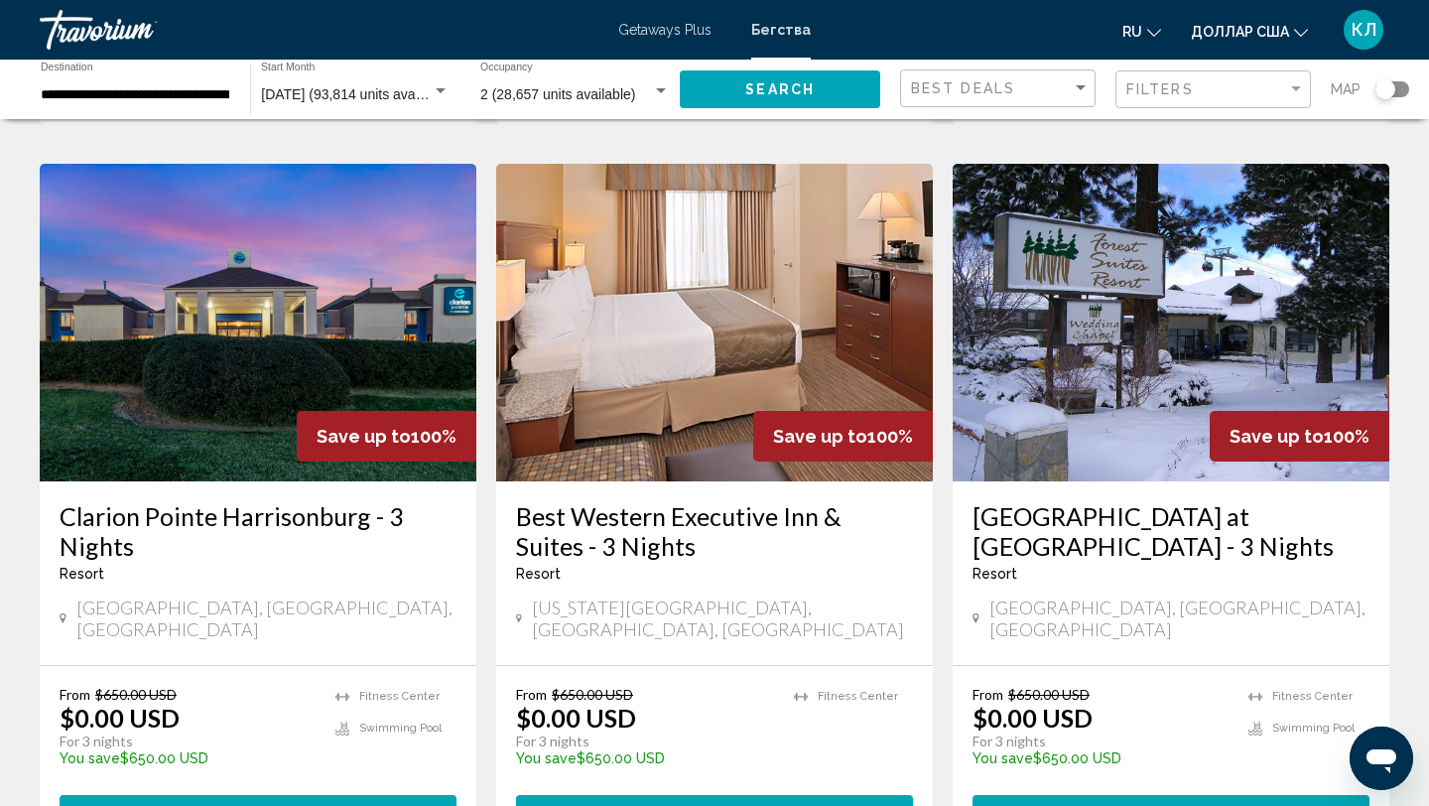
scroll to position [2547, 0]
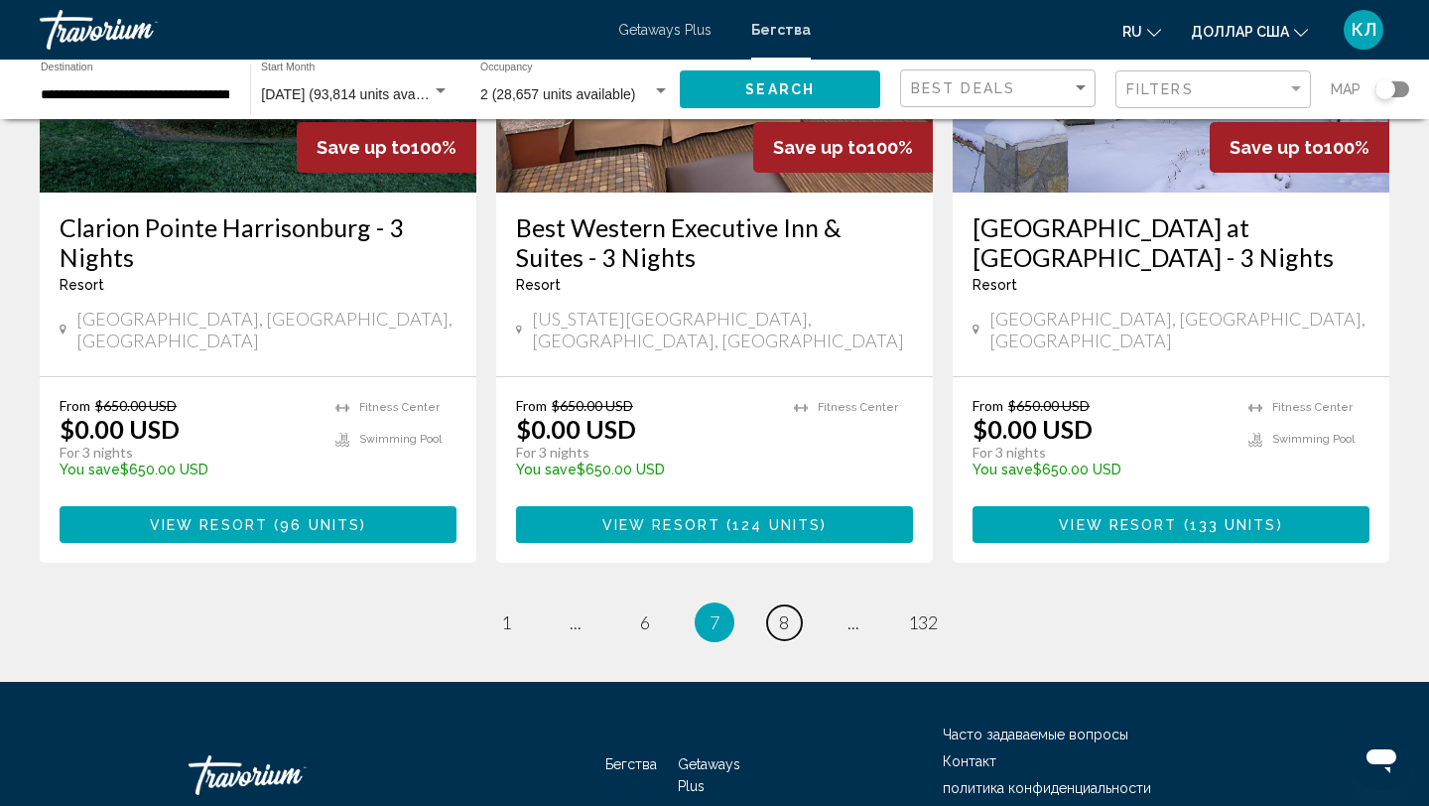
click at [782, 611] on span "8" at bounding box center [784, 622] width 10 height 22
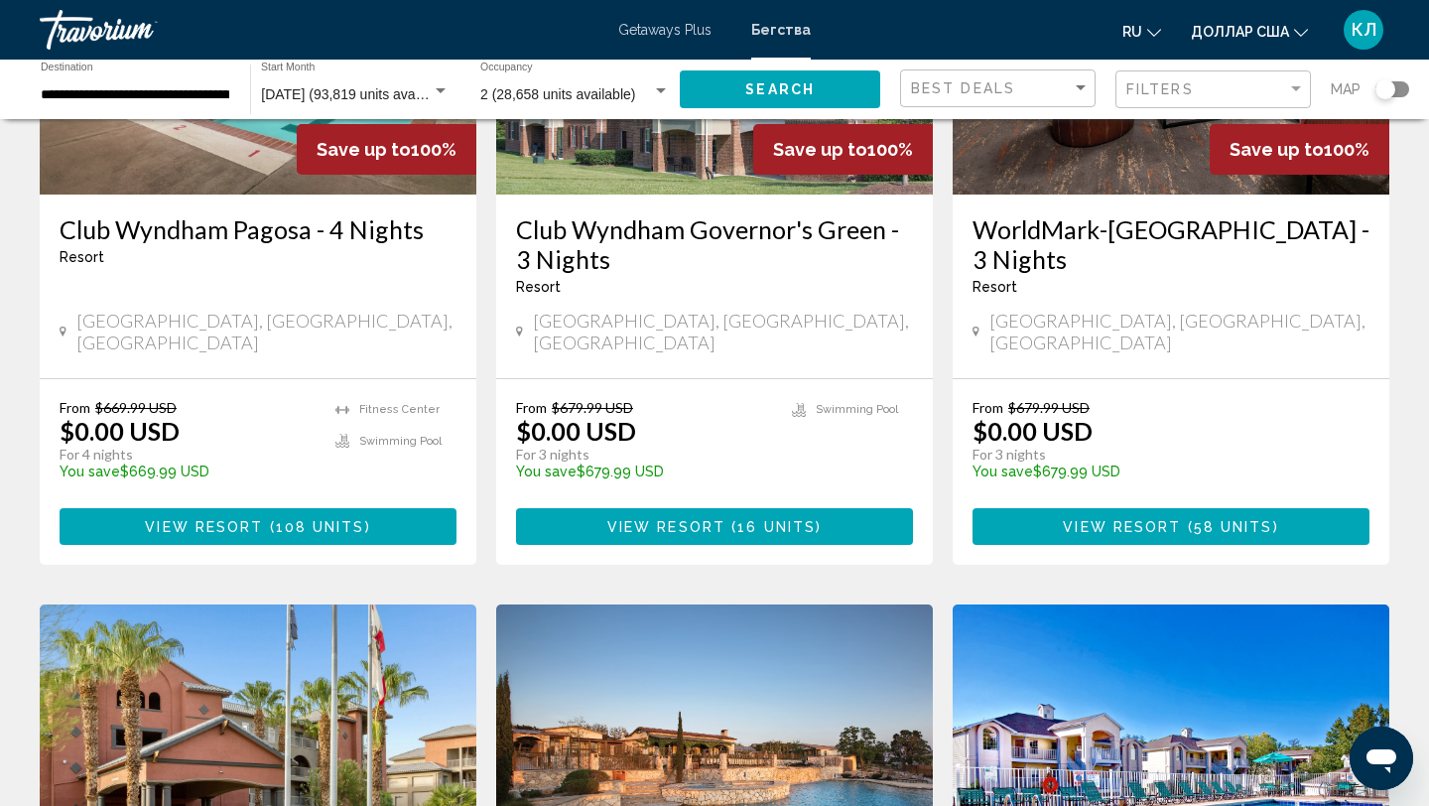
scroll to position [2546, 0]
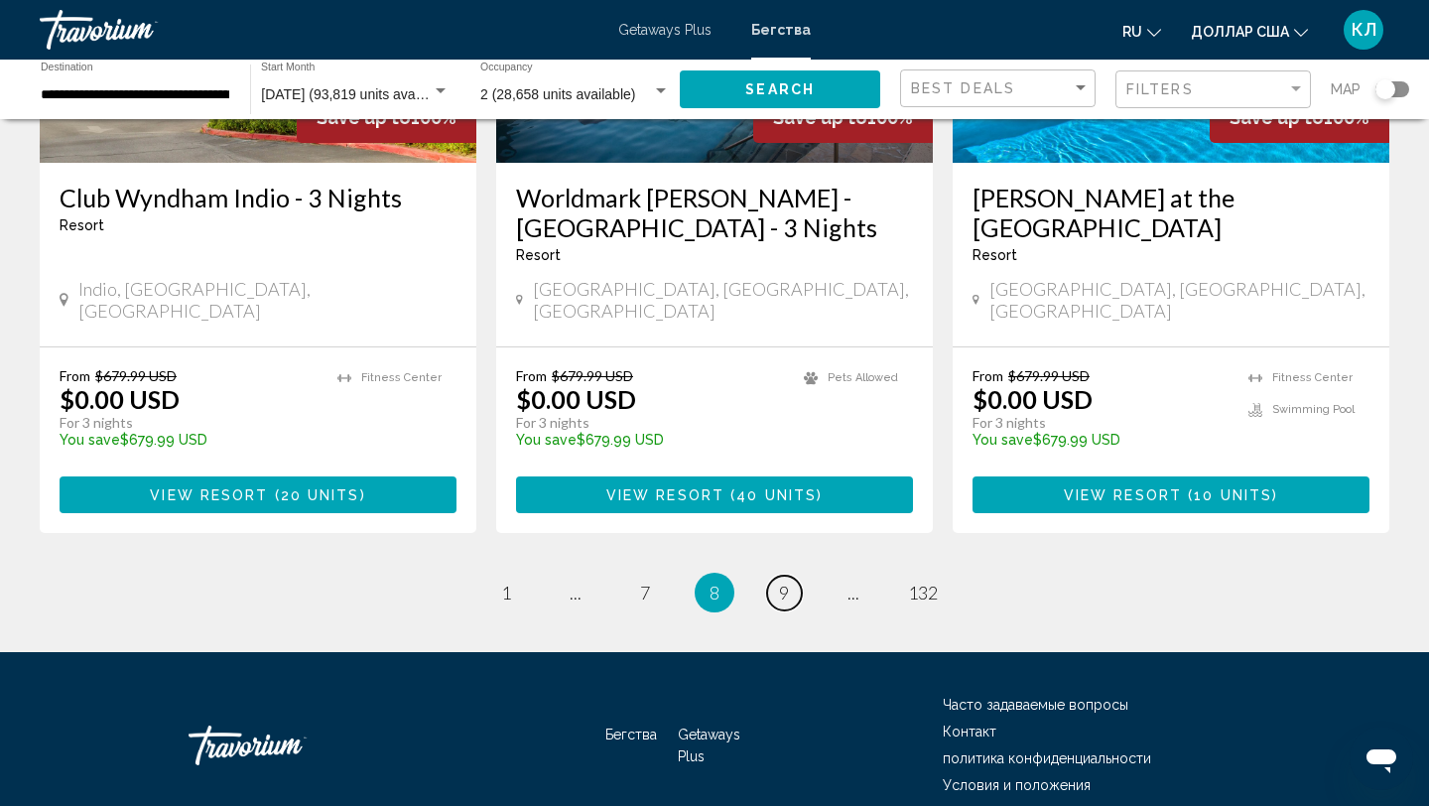
click at [782, 581] on span "9" at bounding box center [784, 592] width 10 height 22
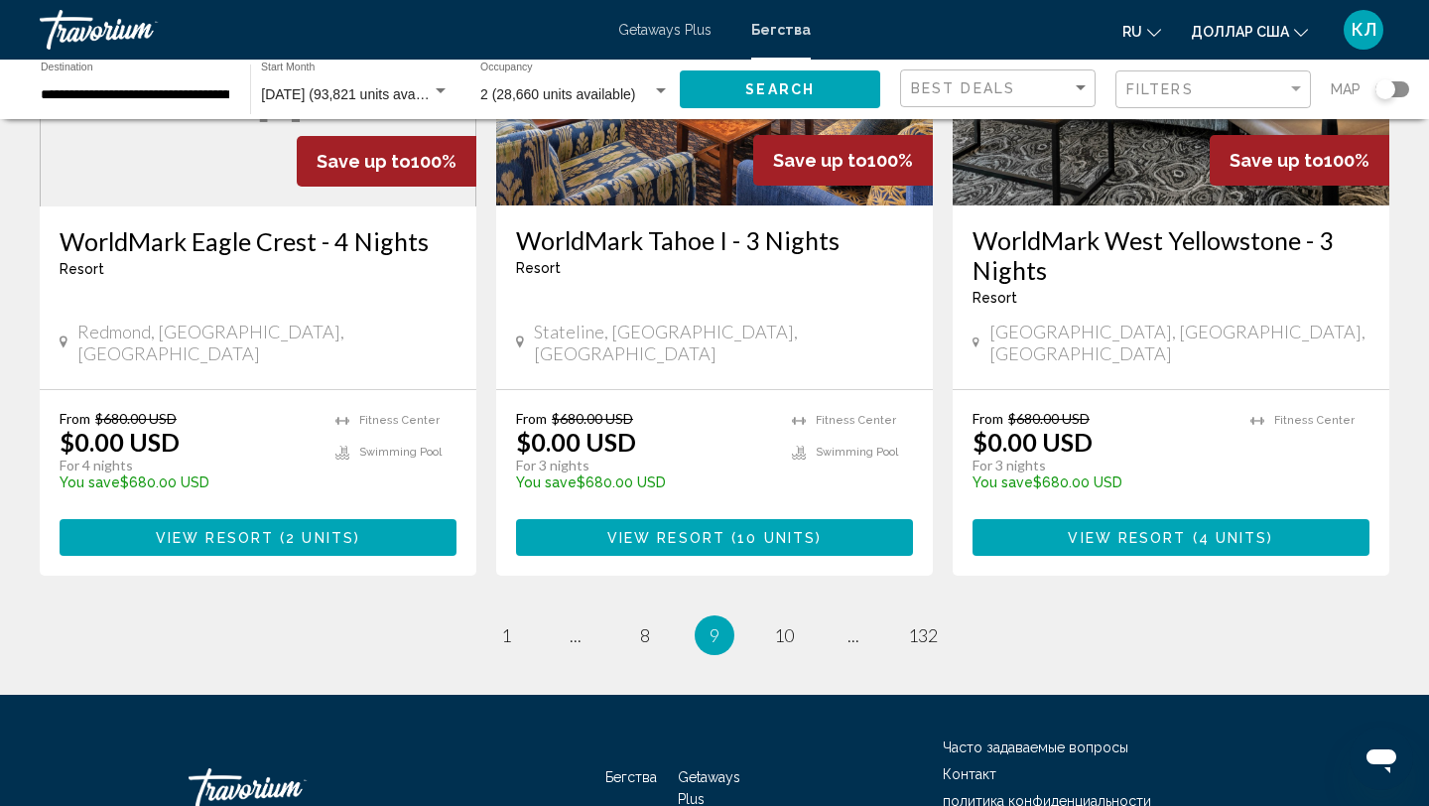
scroll to position [2546, 0]
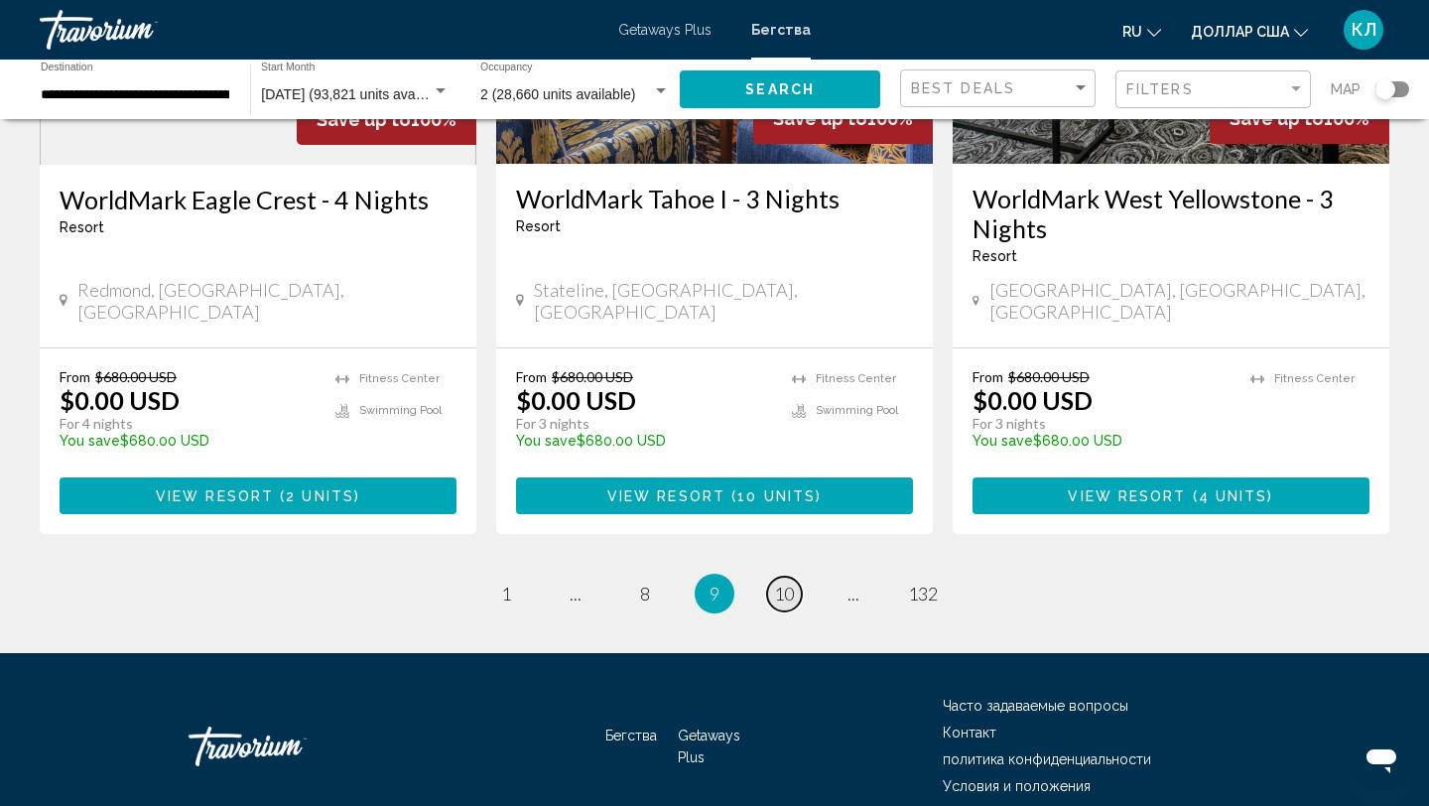
click at [785, 582] on span "10" at bounding box center [784, 593] width 20 height 22
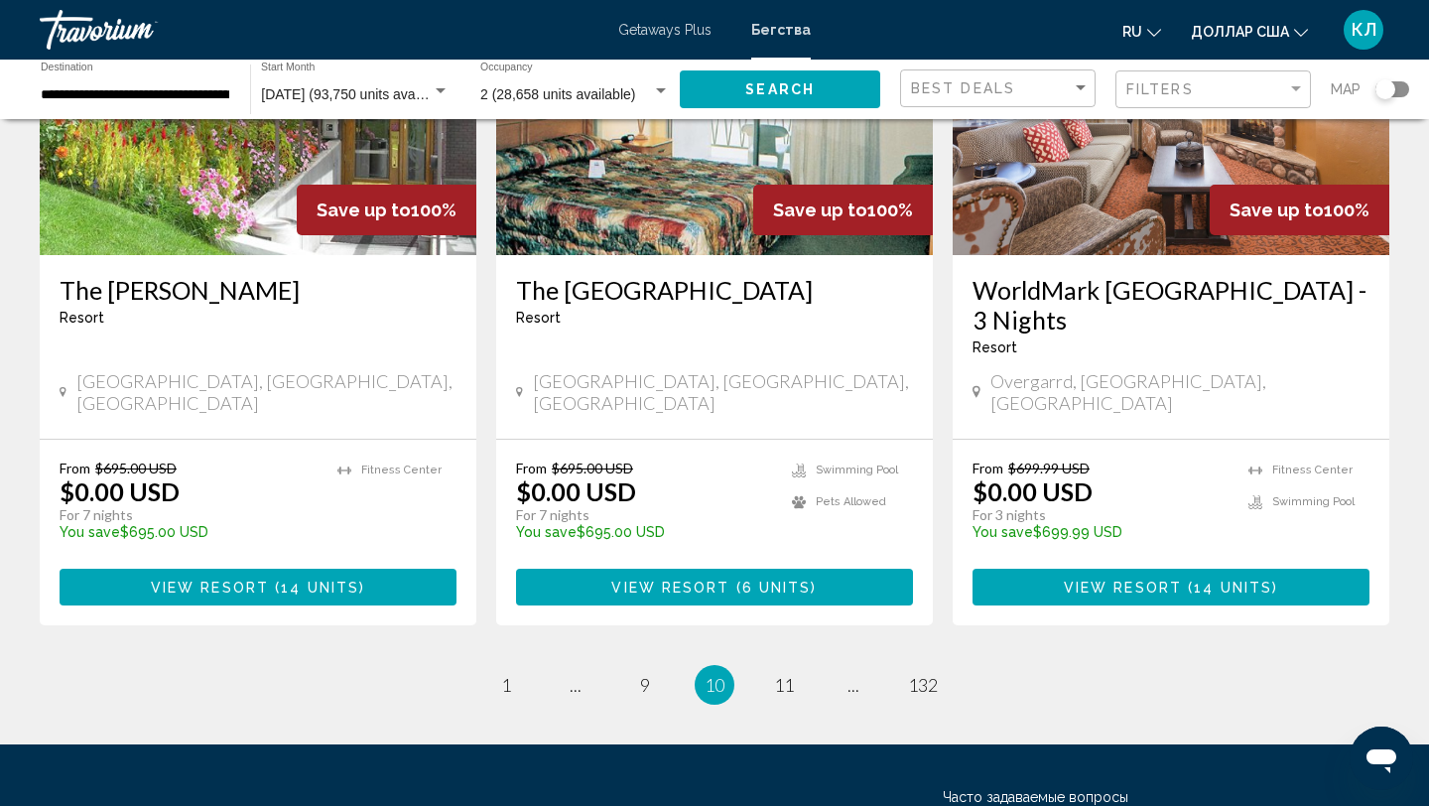
scroll to position [2459, 0]
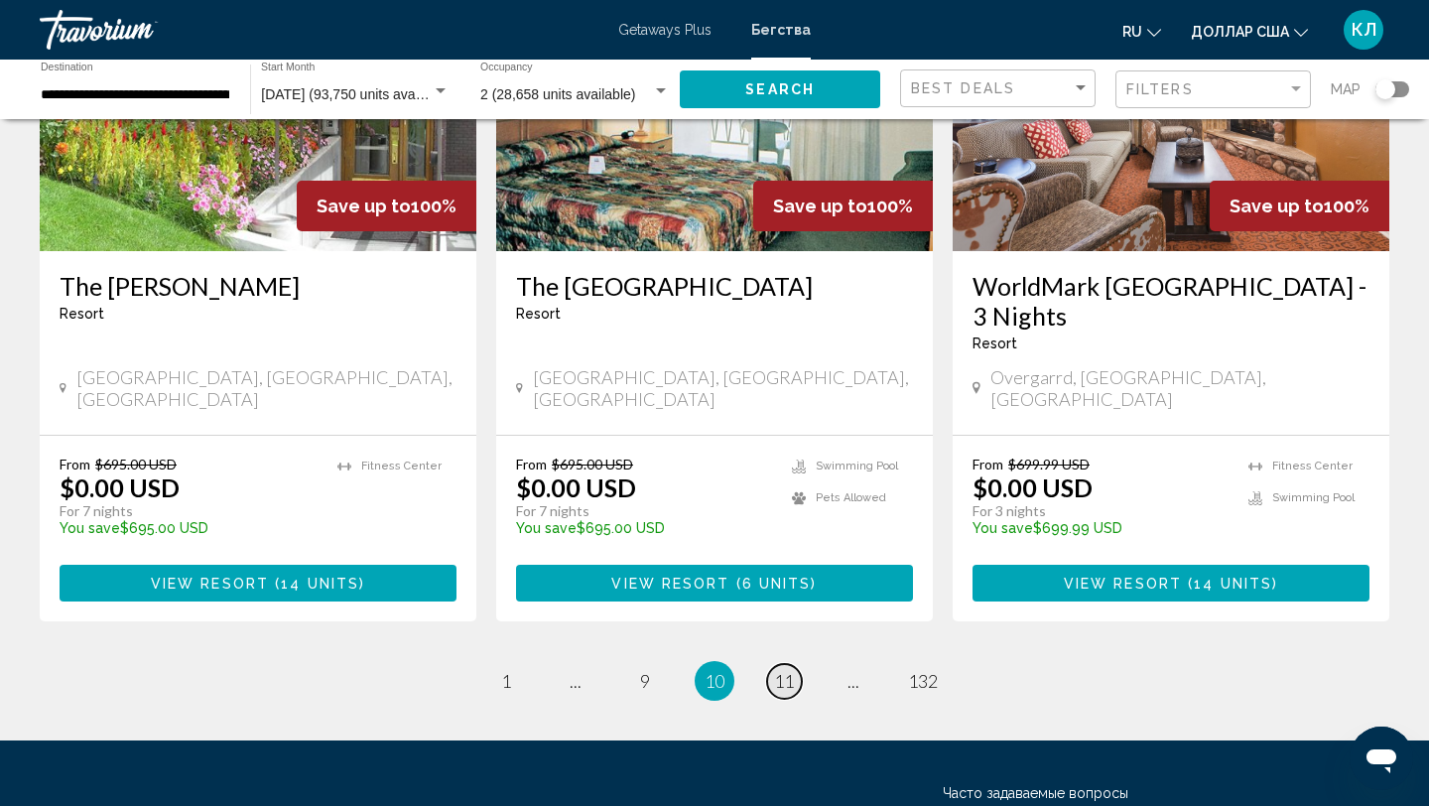
click at [793, 664] on link "page 11" at bounding box center [784, 681] width 35 height 35
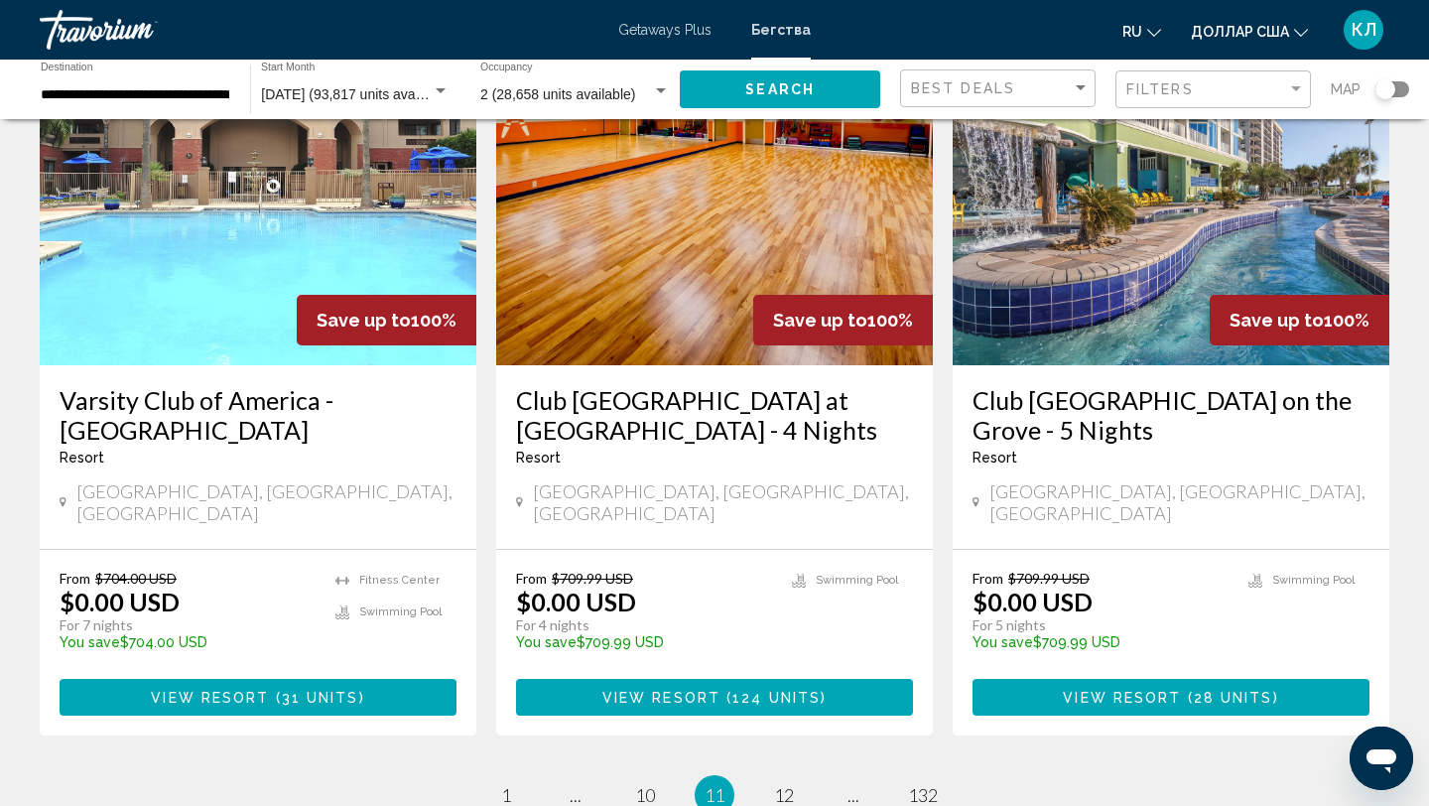
scroll to position [2347, 0]
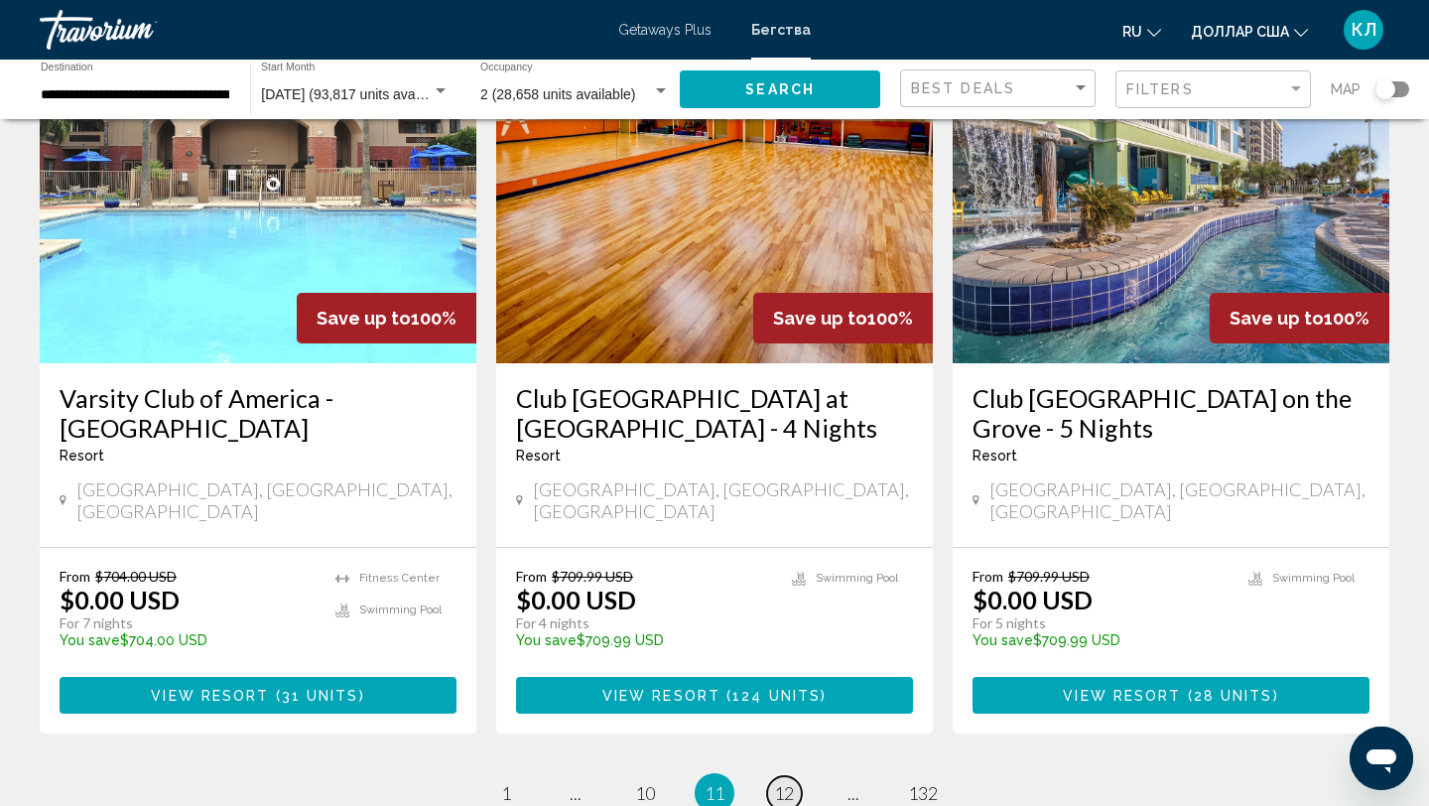
click at [788, 782] on span "12" at bounding box center [784, 793] width 20 height 22
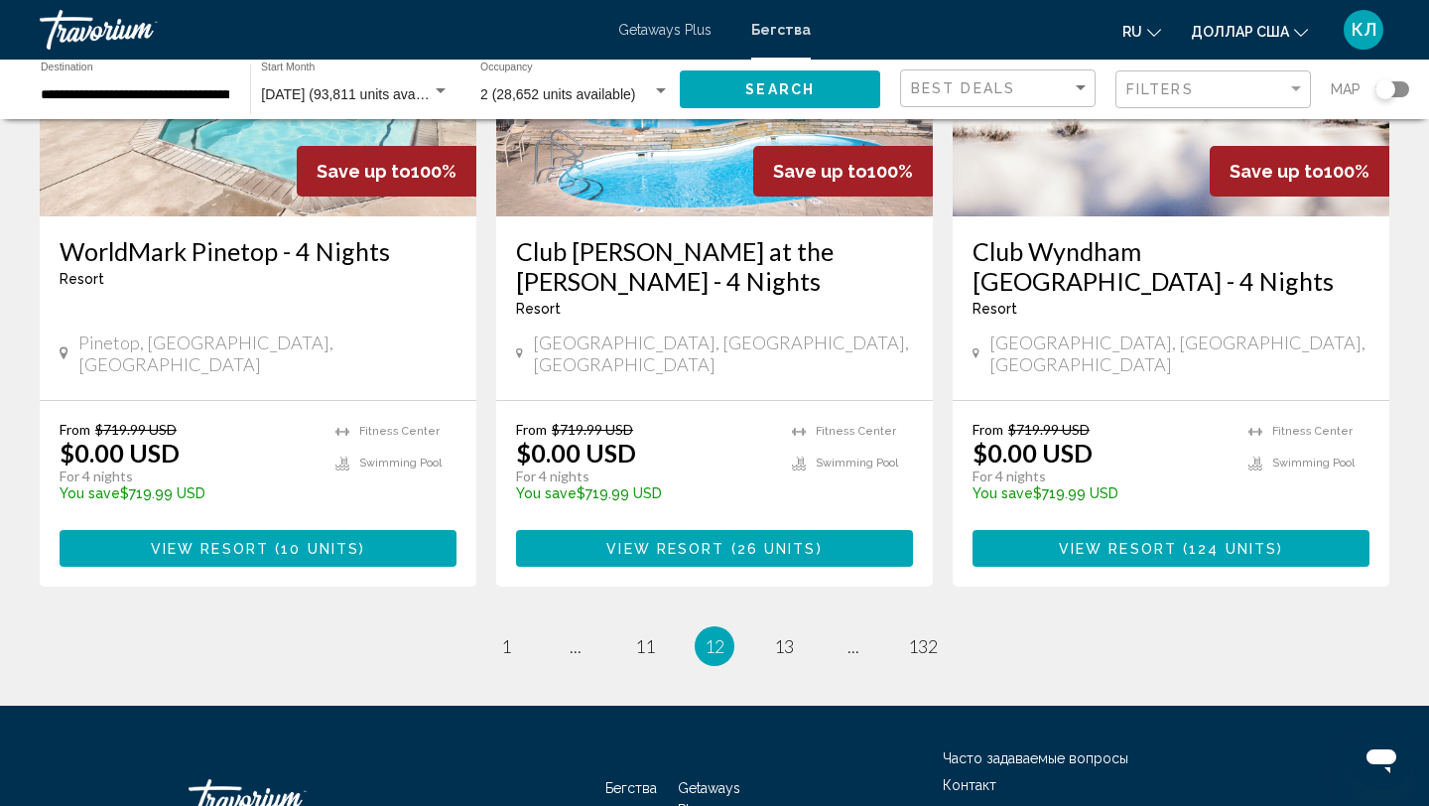
scroll to position [2516, 0]
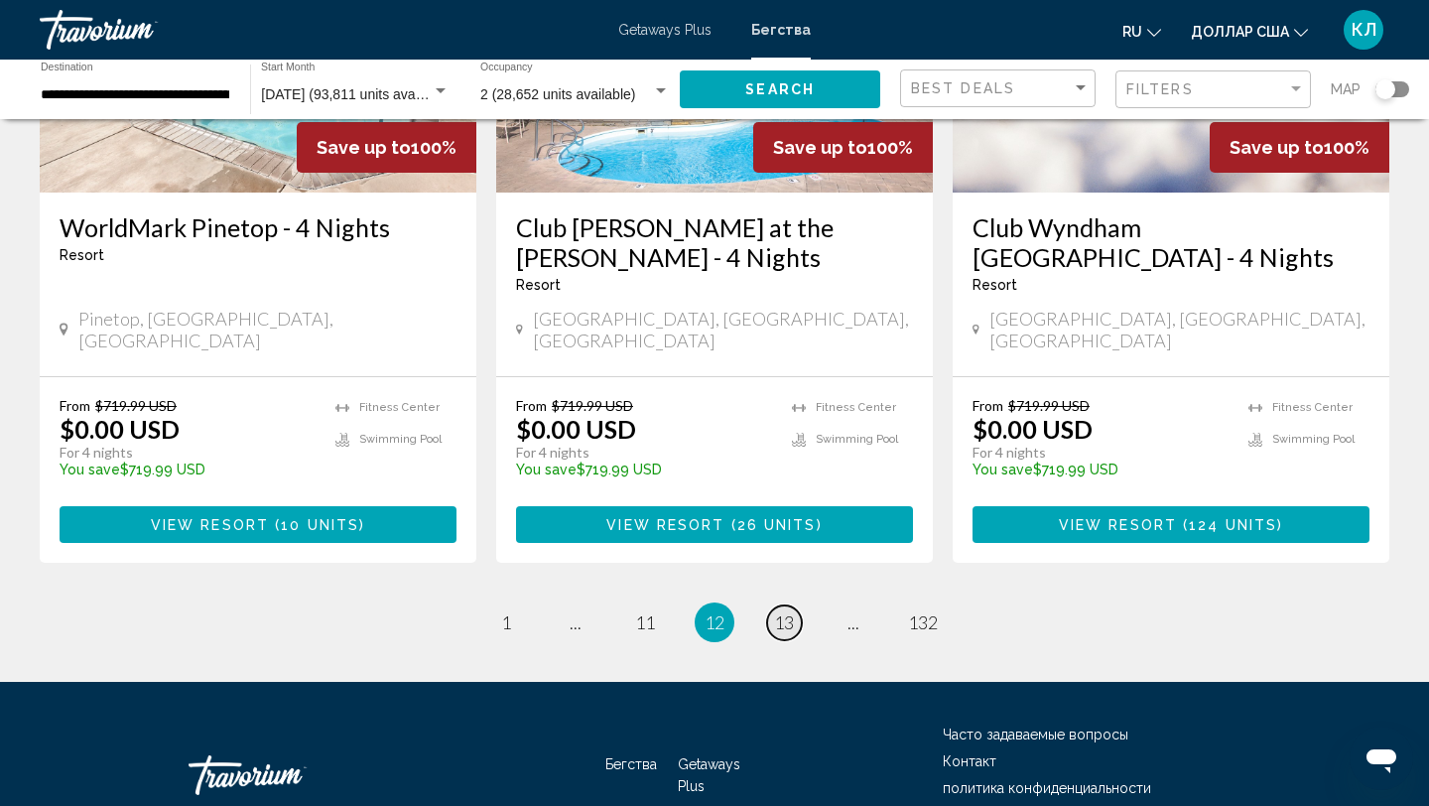
click at [786, 611] on span "13" at bounding box center [784, 622] width 20 height 22
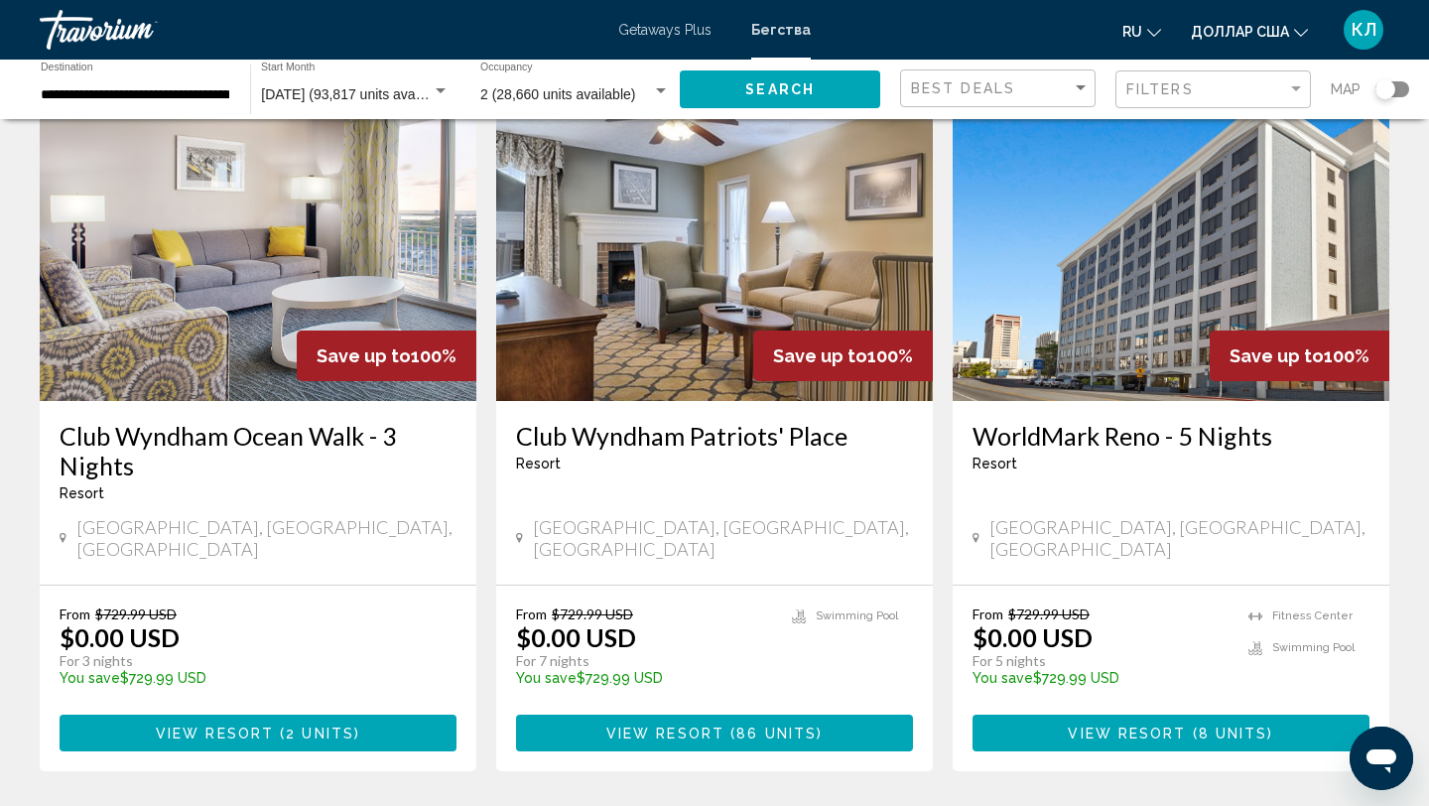
scroll to position [2310, 0]
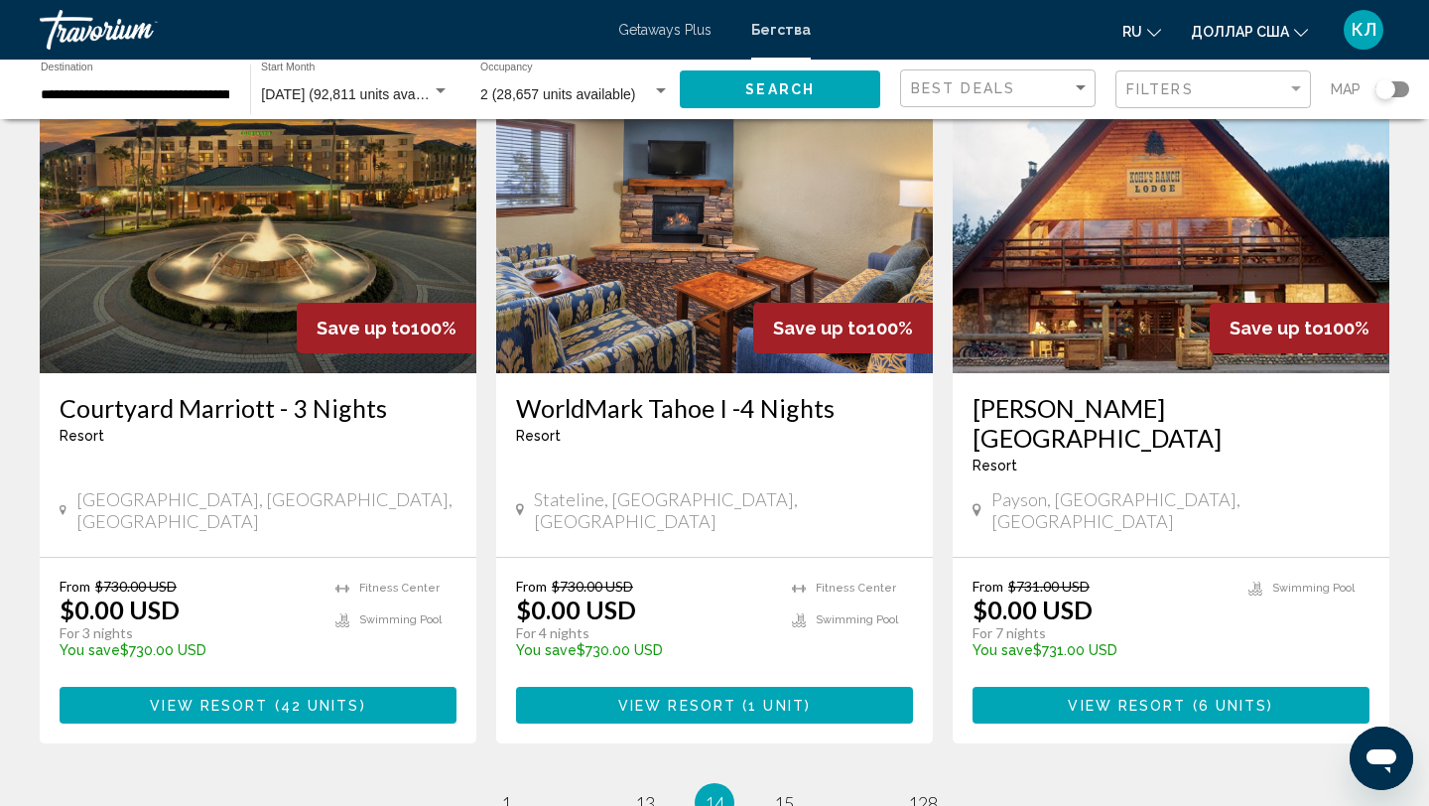
scroll to position [2343, 0]
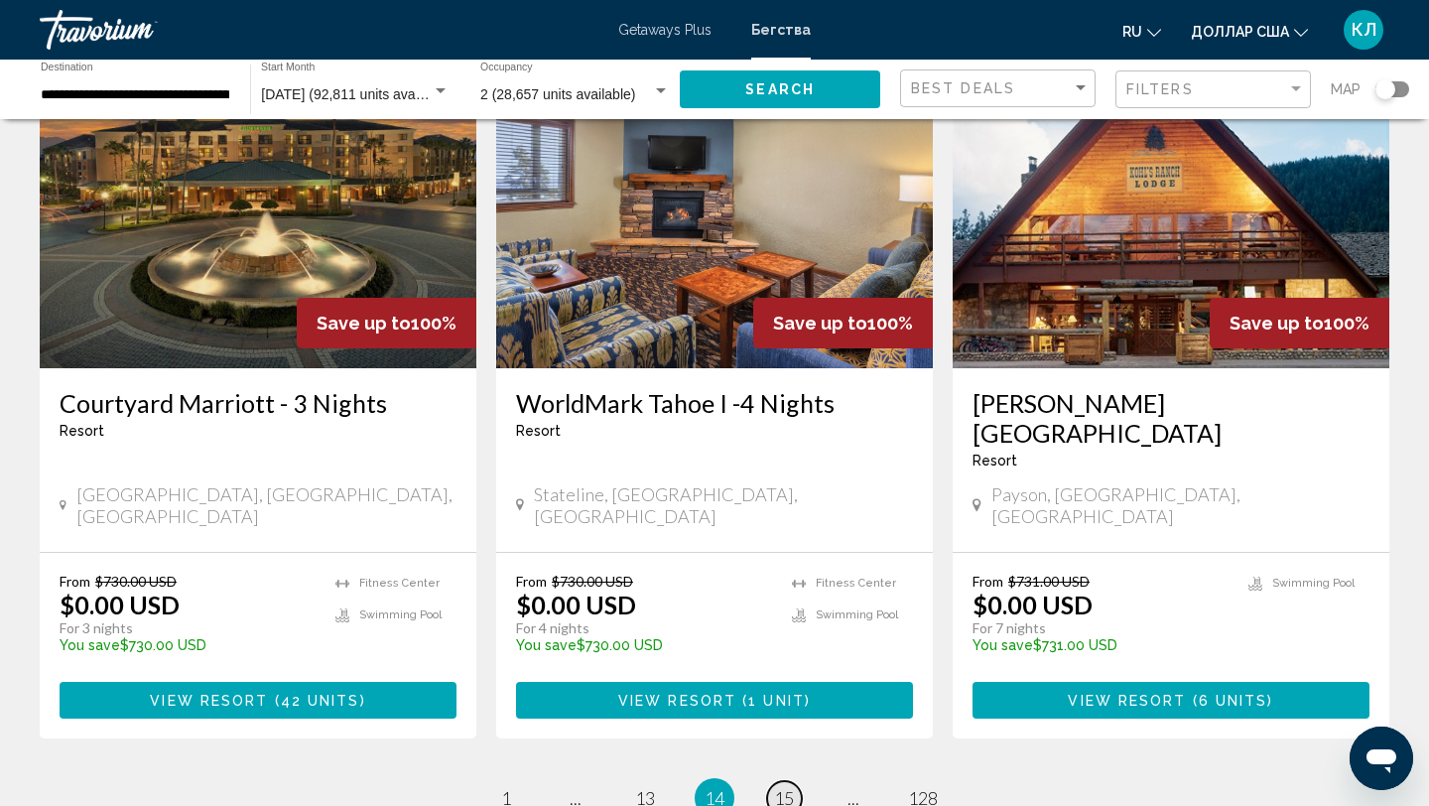
click at [782, 787] on span "15" at bounding box center [784, 798] width 20 height 22
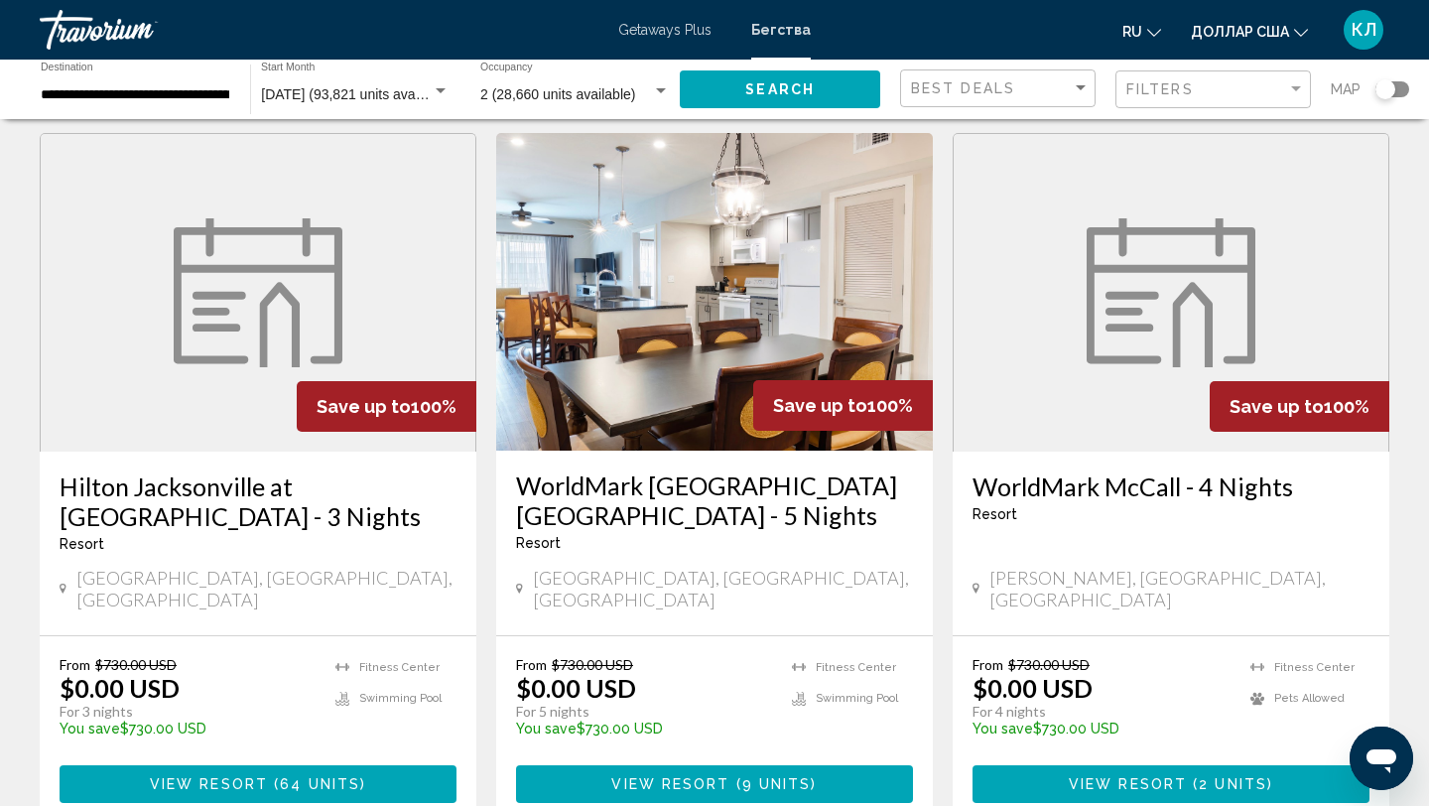
scroll to position [811, 0]
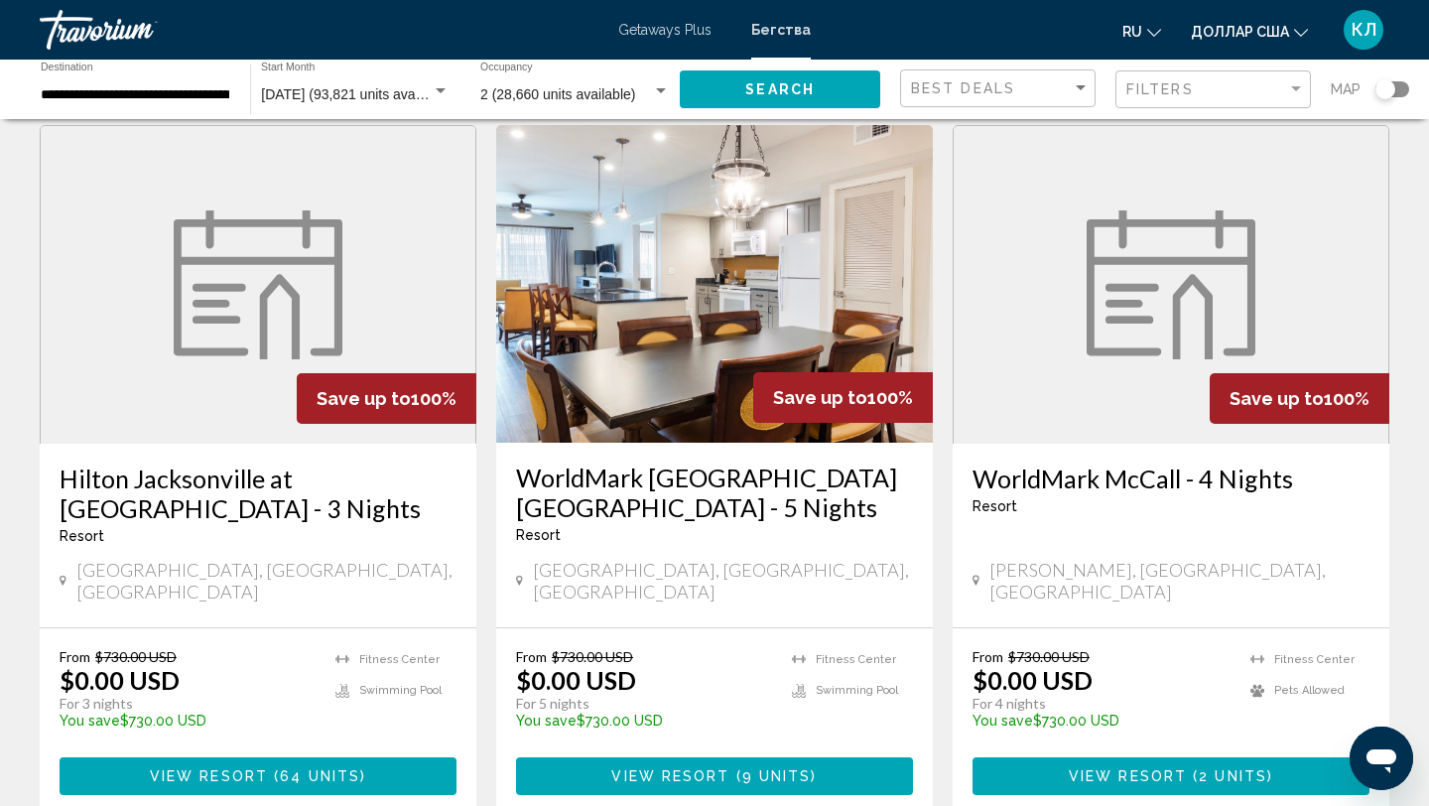
click at [1394, 94] on div "Search widget" at bounding box center [1392, 89] width 34 height 16
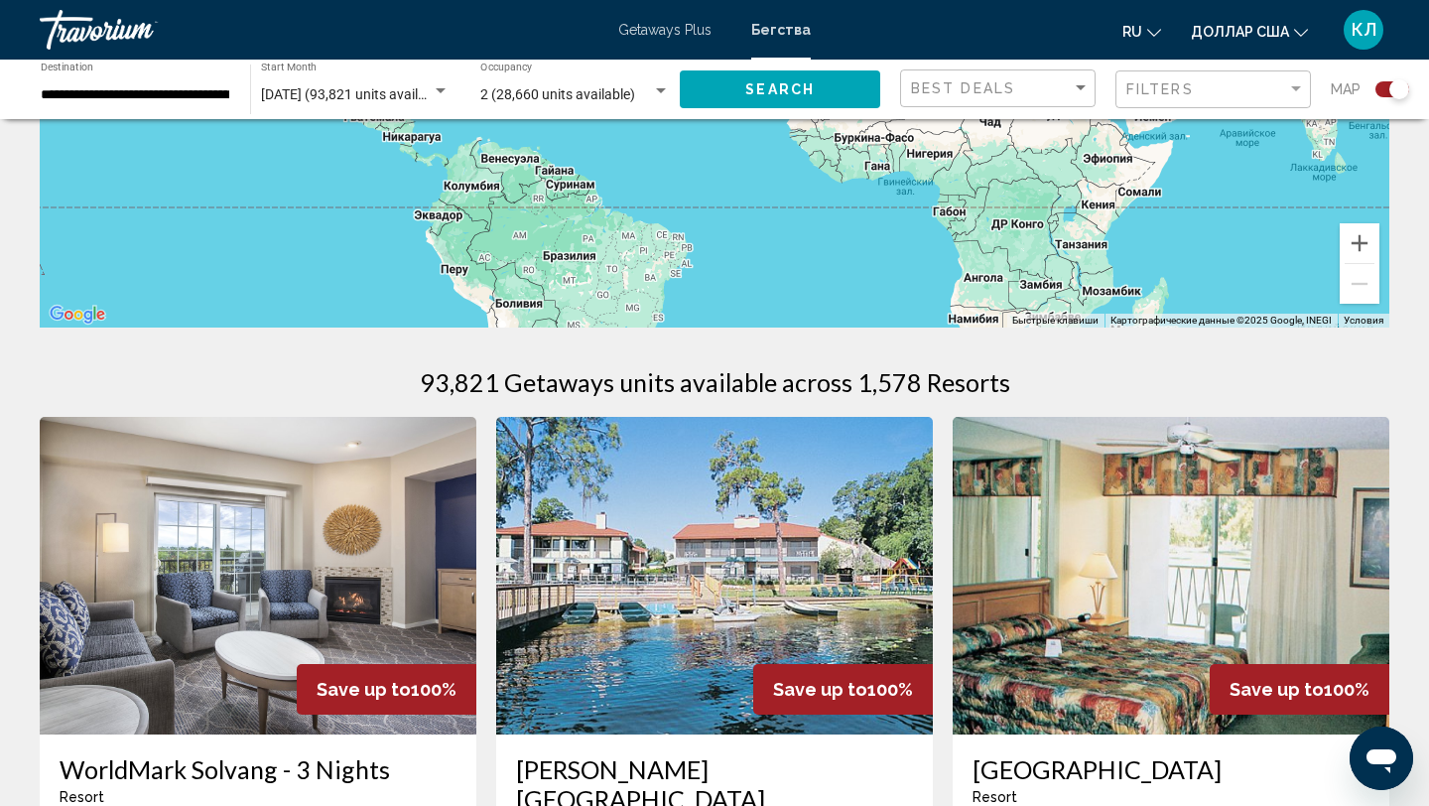
scroll to position [0, 0]
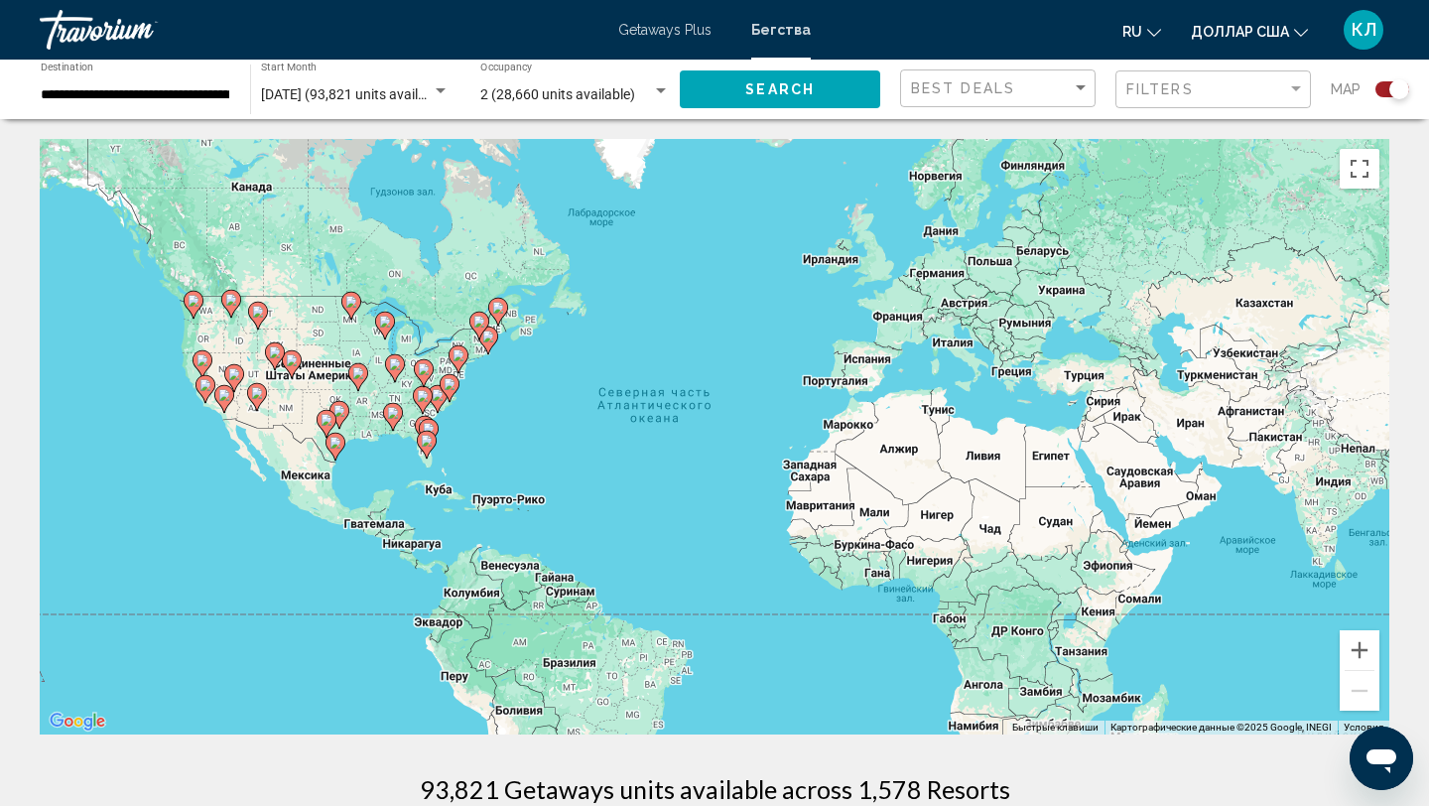
click at [435, 401] on icon "Основное содержание" at bounding box center [438, 399] width 18 height 26
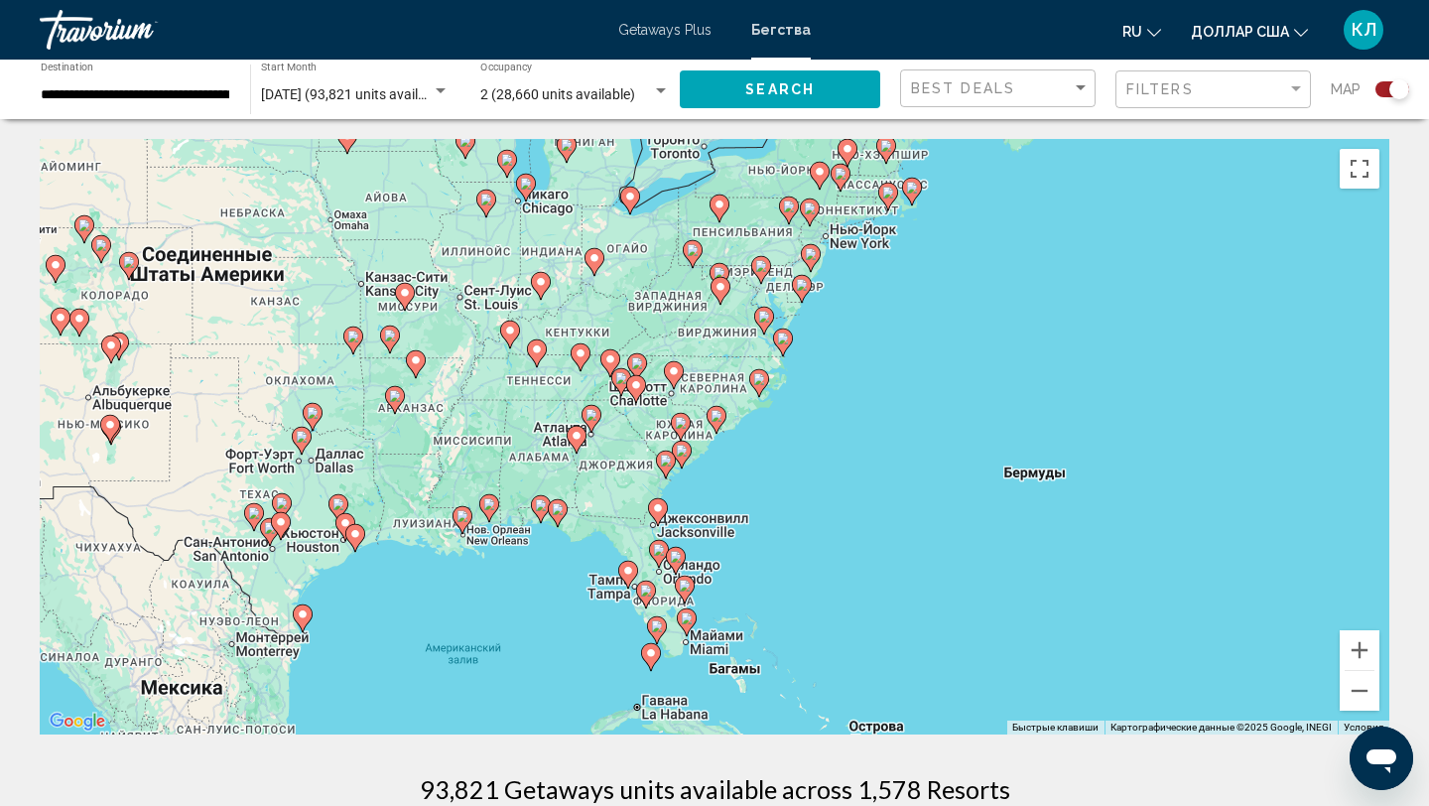
click at [662, 506] on image "Основное содержание" at bounding box center [658, 508] width 12 height 12
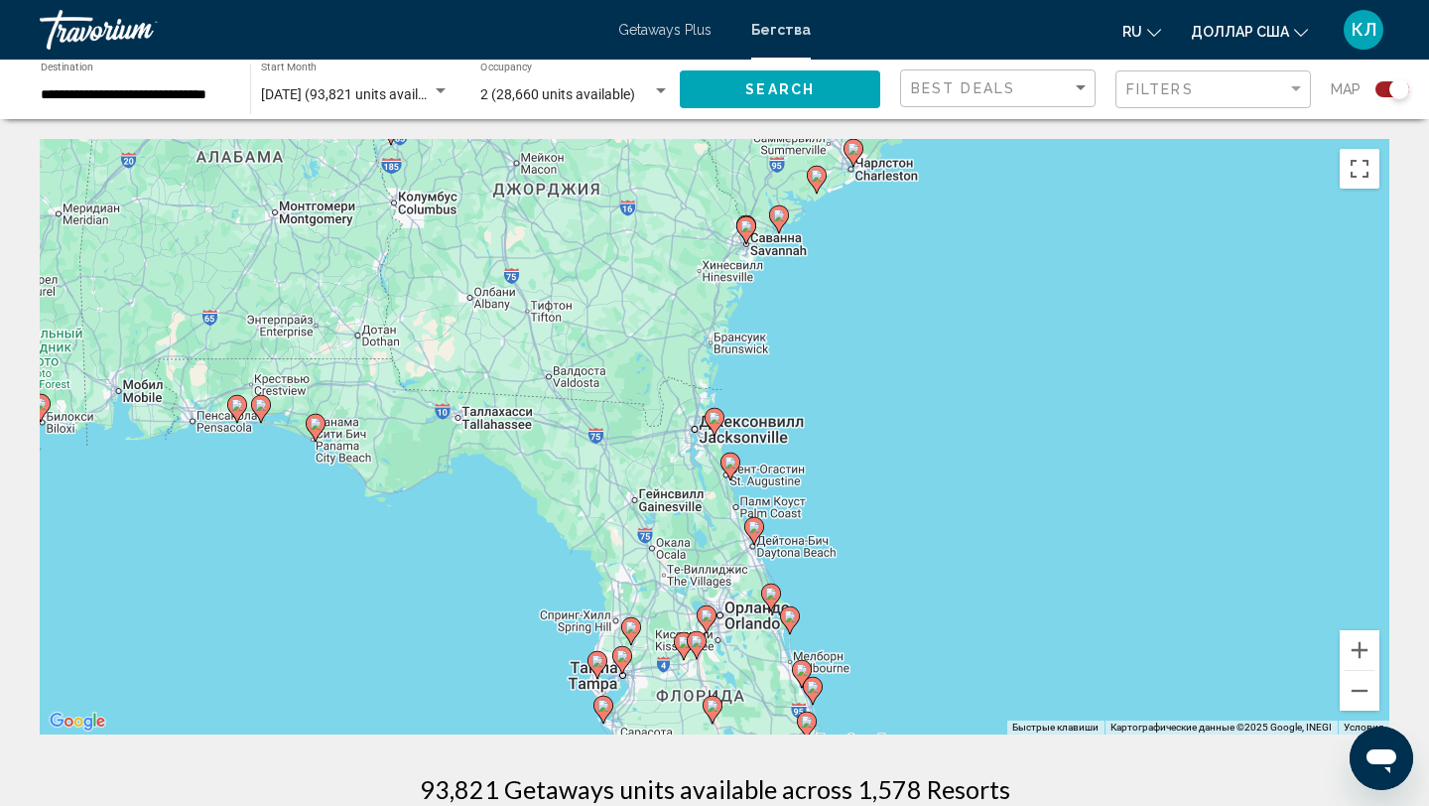
click at [713, 425] on icon "Основное содержание" at bounding box center [714, 422] width 18 height 26
type input "**********"
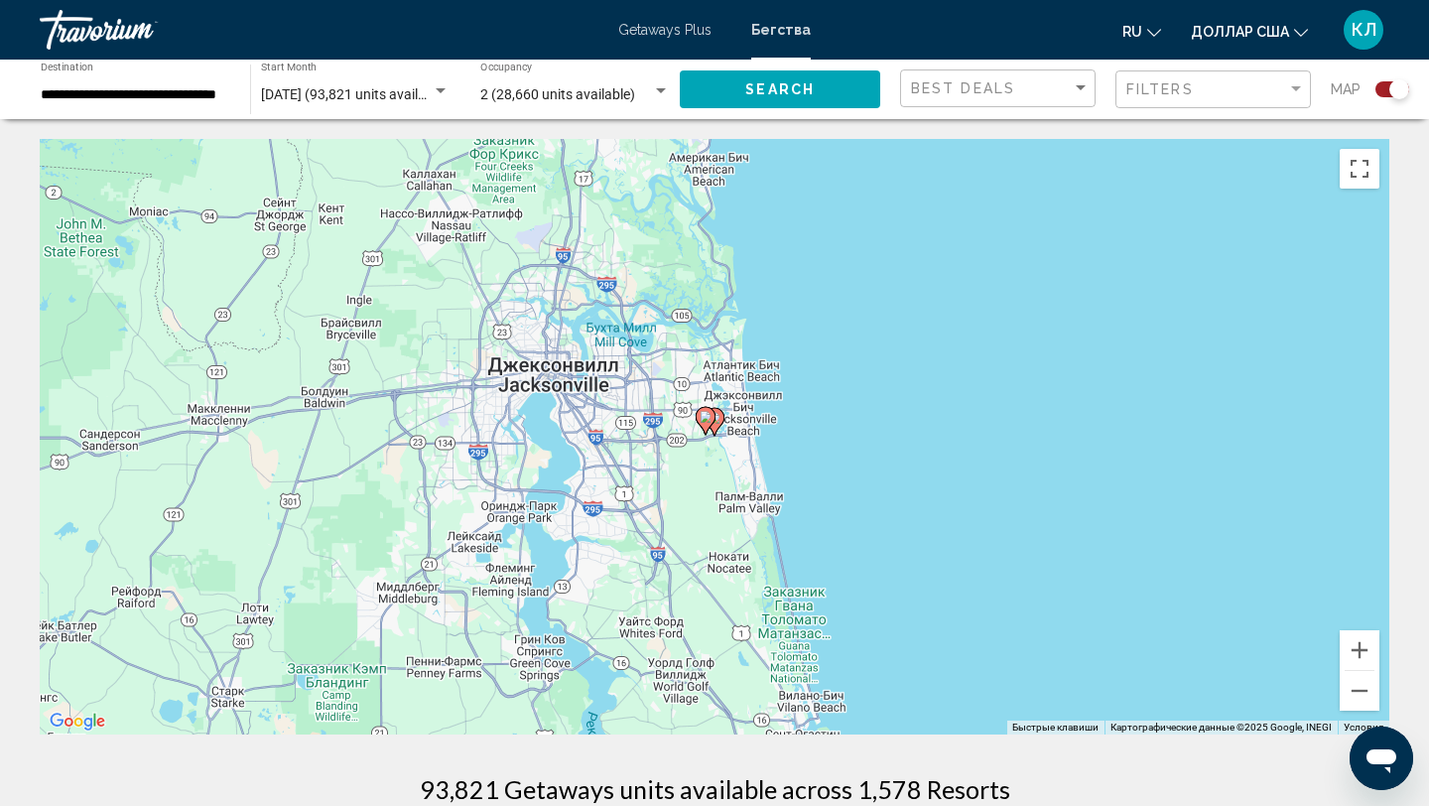
click at [702, 418] on image "Основное содержание" at bounding box center [706, 417] width 12 height 12
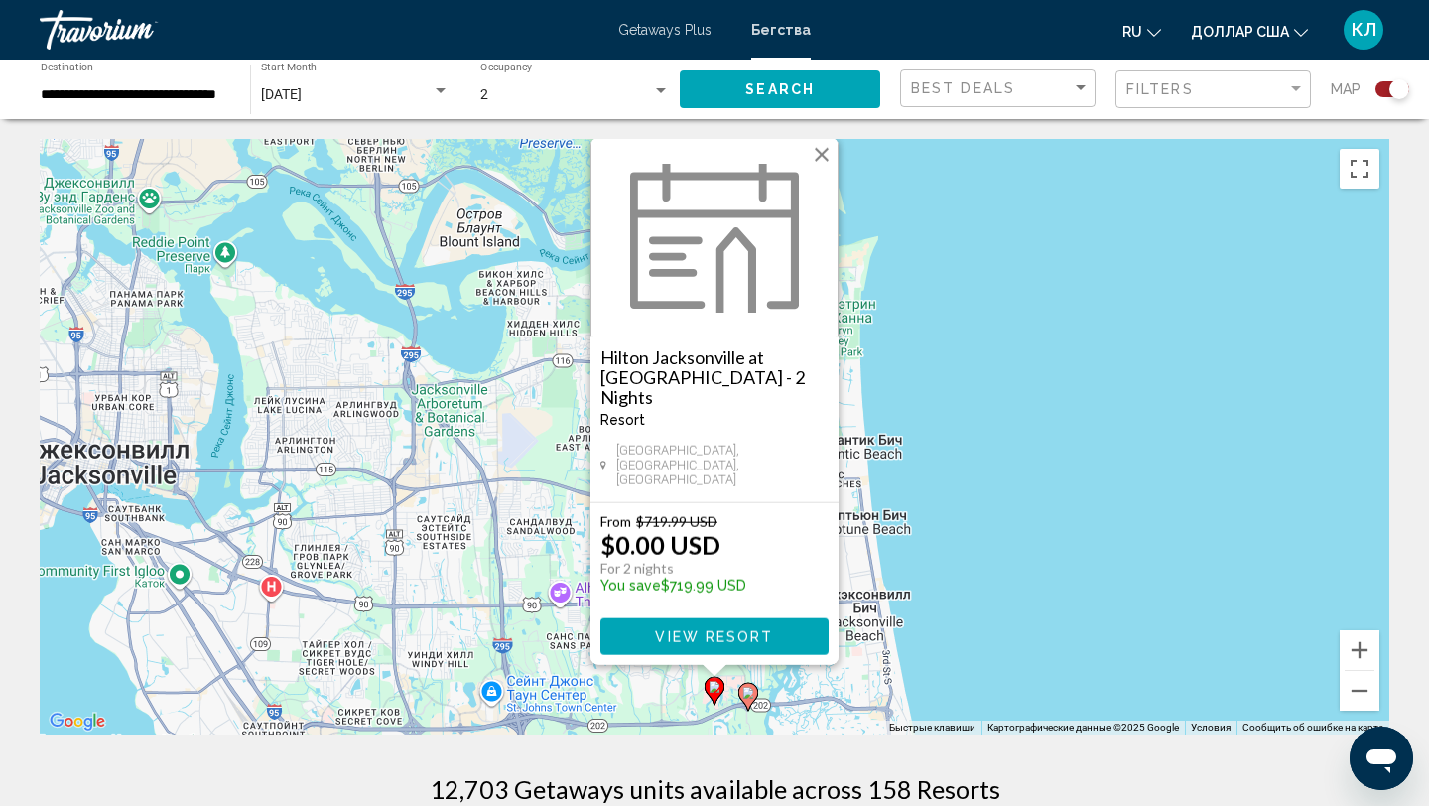
click at [753, 698] on image "Основное содержание" at bounding box center [748, 693] width 12 height 12
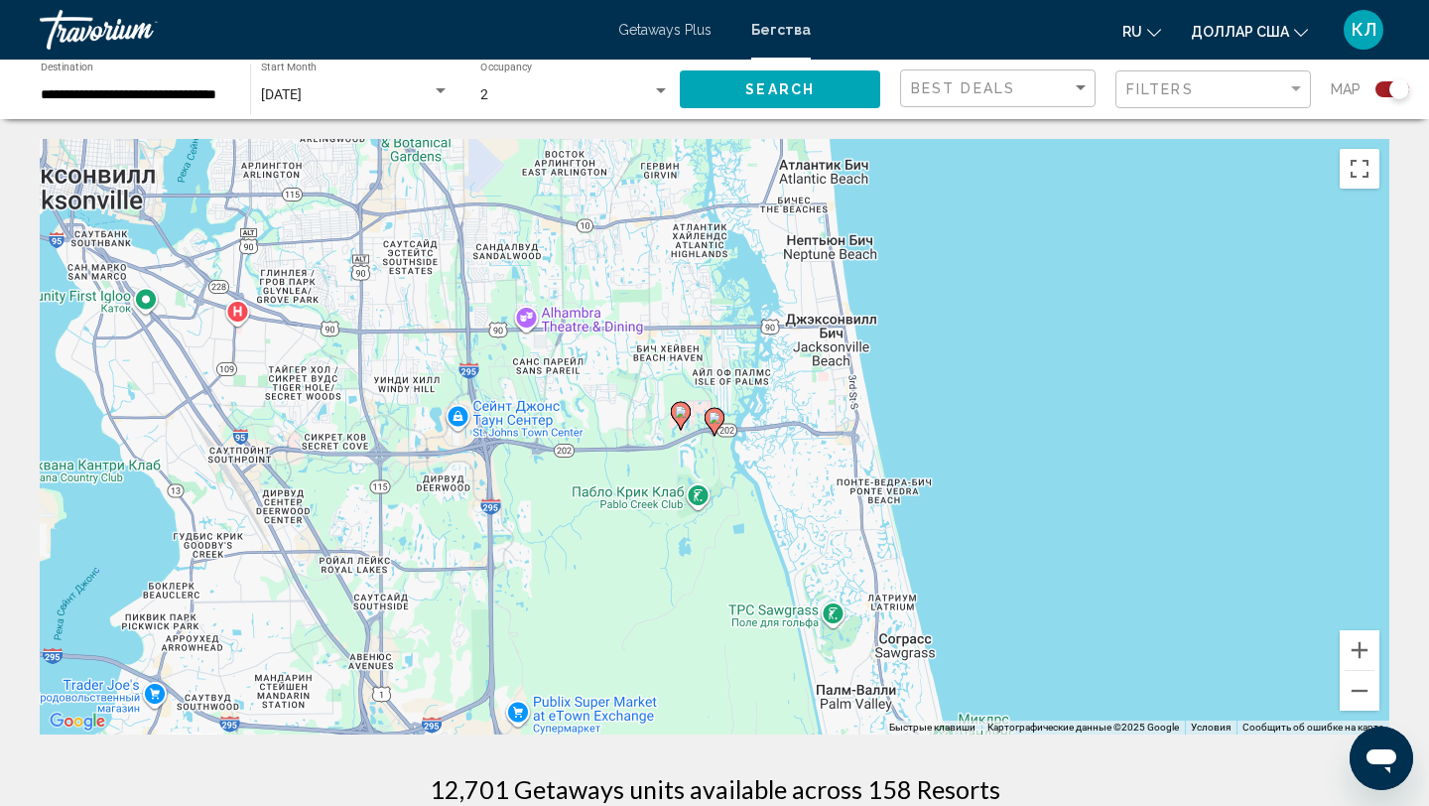
click at [720, 423] on icon "Основное содержание" at bounding box center [714, 422] width 18 height 26
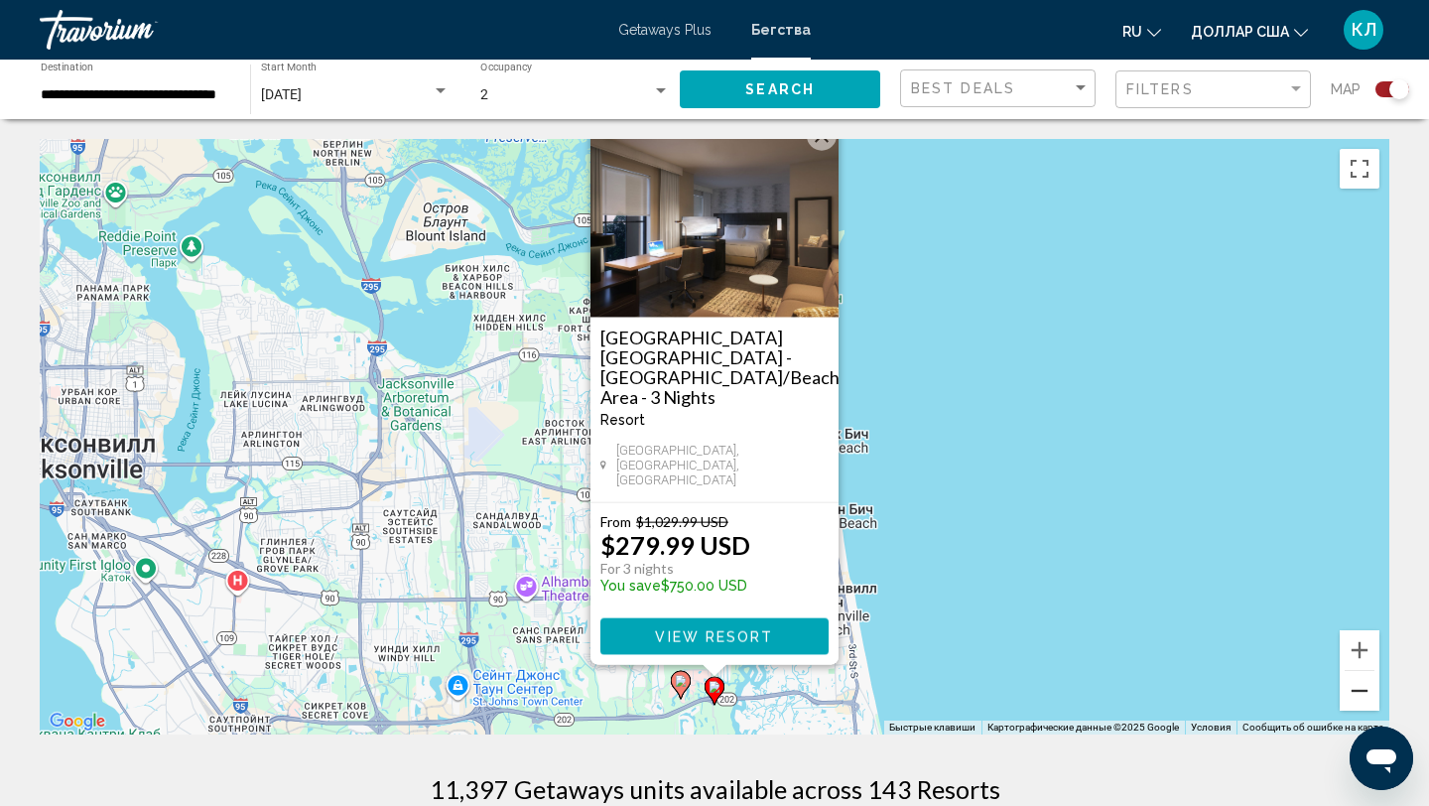
click at [1362, 695] on button "Уменьшить" at bounding box center [1360, 691] width 40 height 40
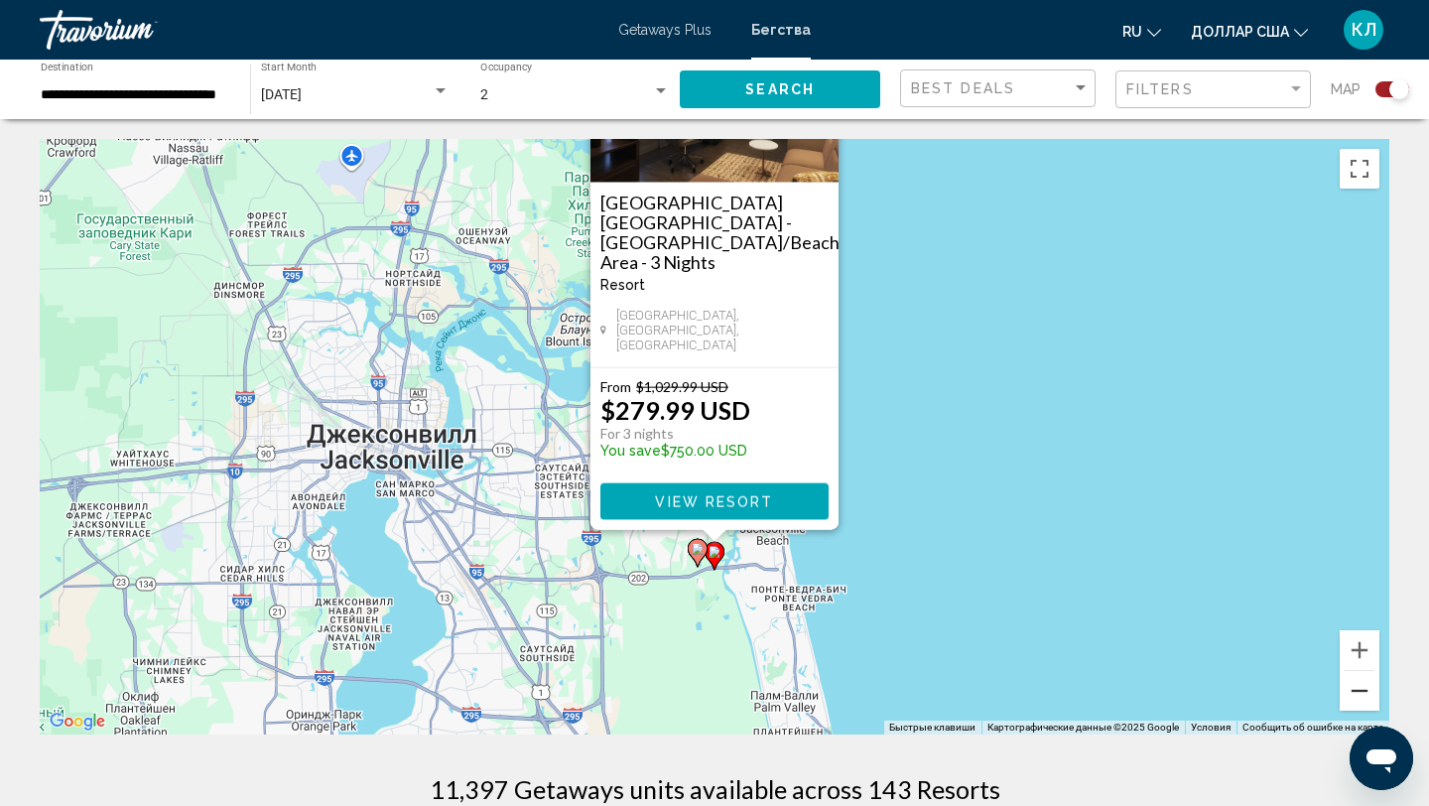
click at [1363, 695] on button "Уменьшить" at bounding box center [1360, 691] width 40 height 40
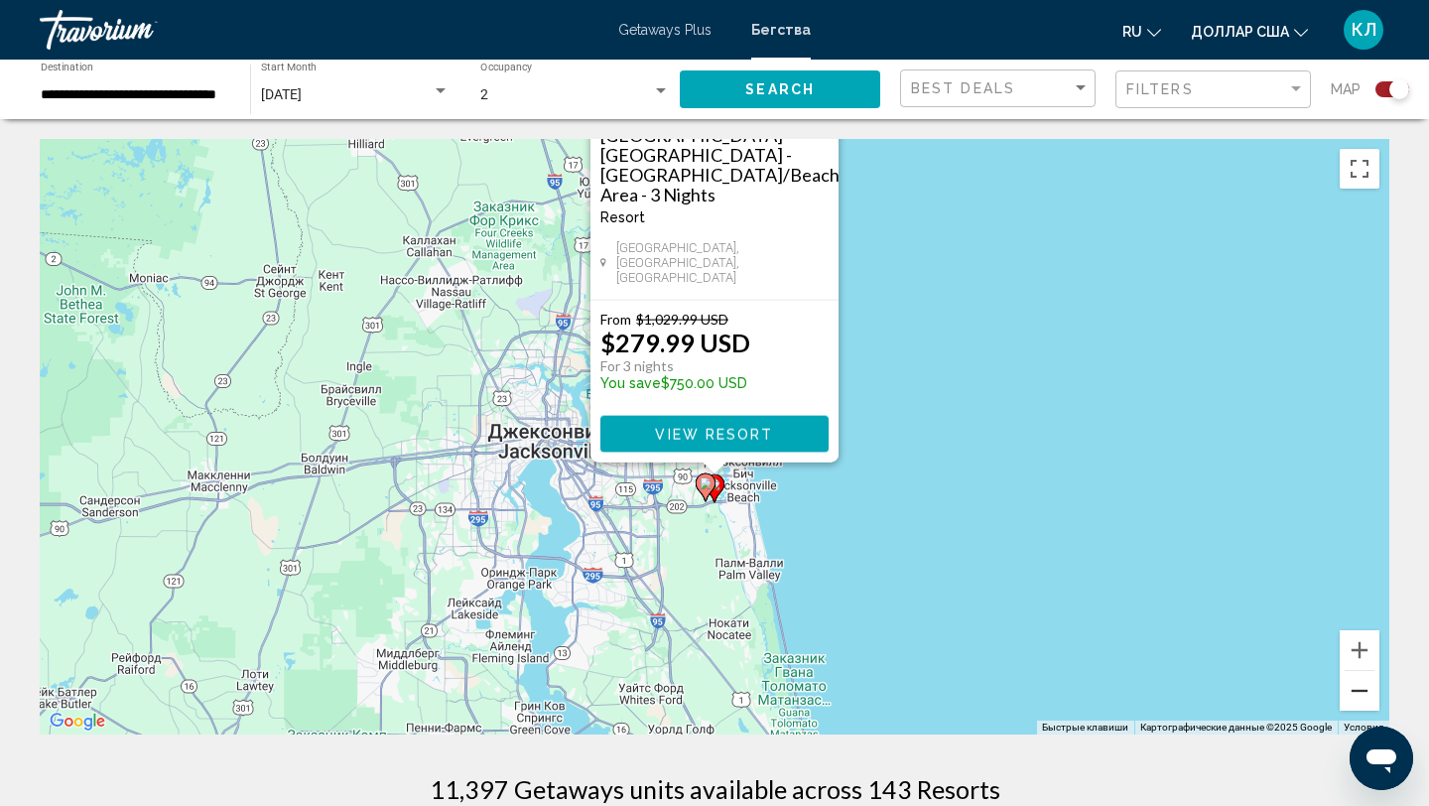
click at [1363, 695] on button "Уменьшить" at bounding box center [1360, 691] width 40 height 40
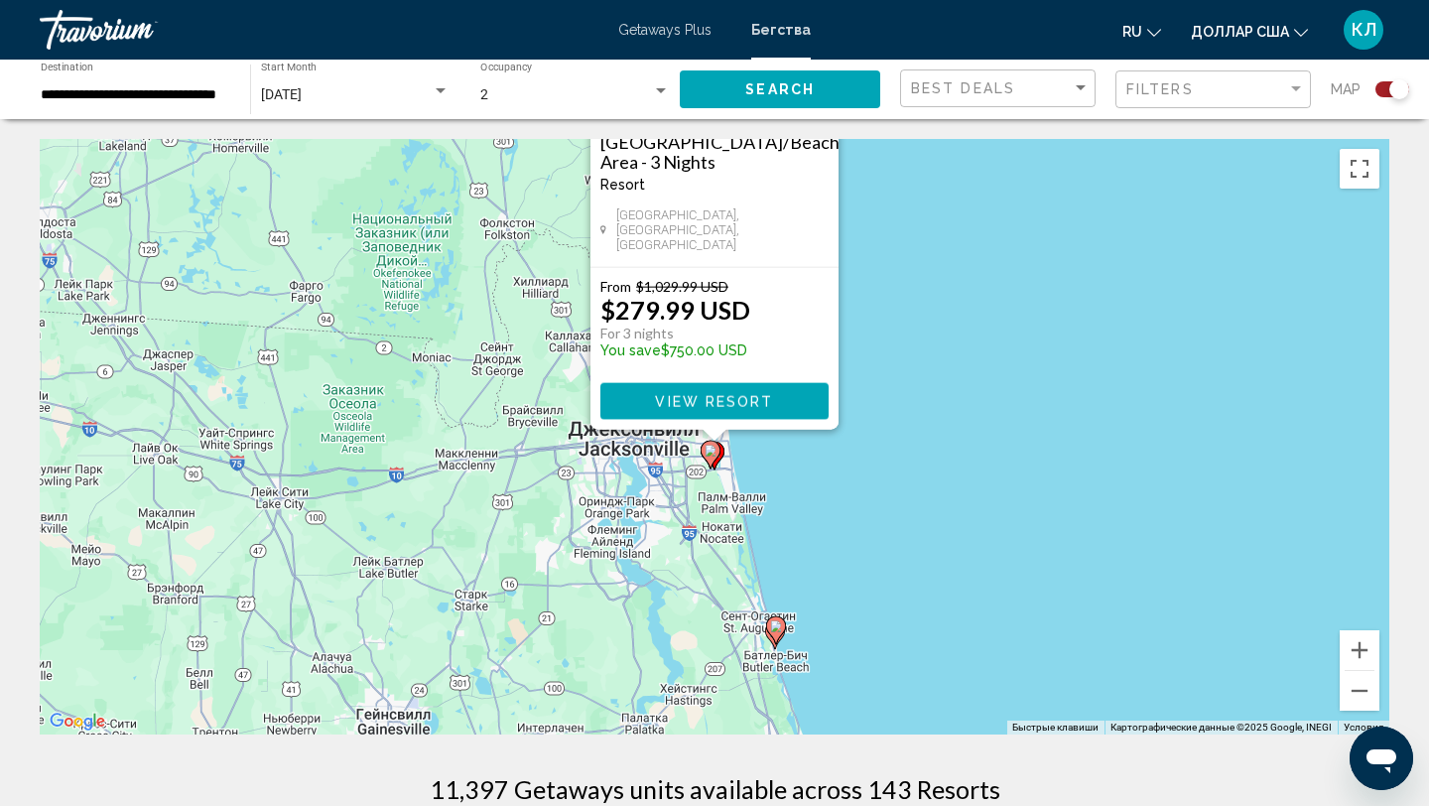
click at [773, 626] on image "Основное содержание" at bounding box center [776, 626] width 12 height 12
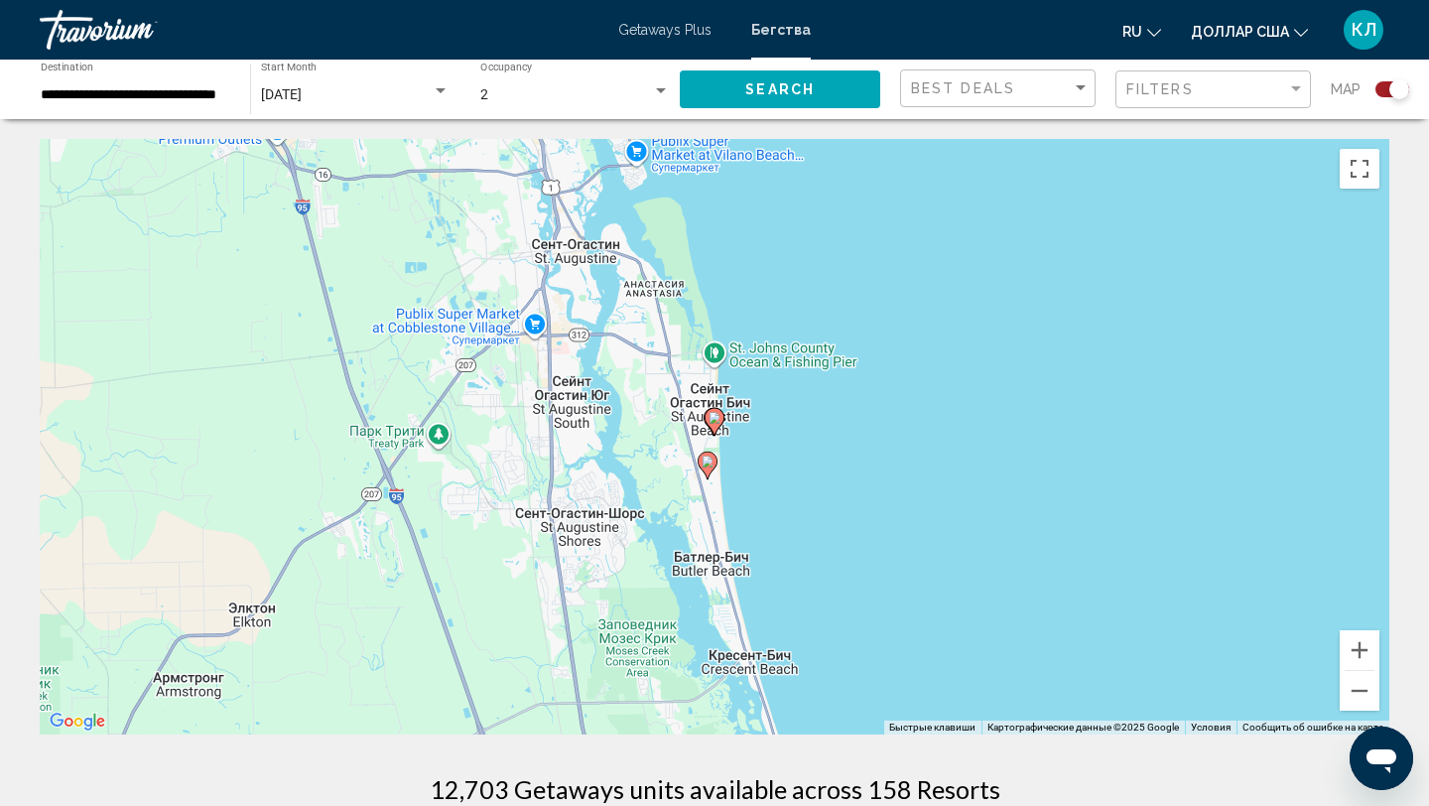
click at [712, 417] on image "Основное содержание" at bounding box center [714, 418] width 12 height 12
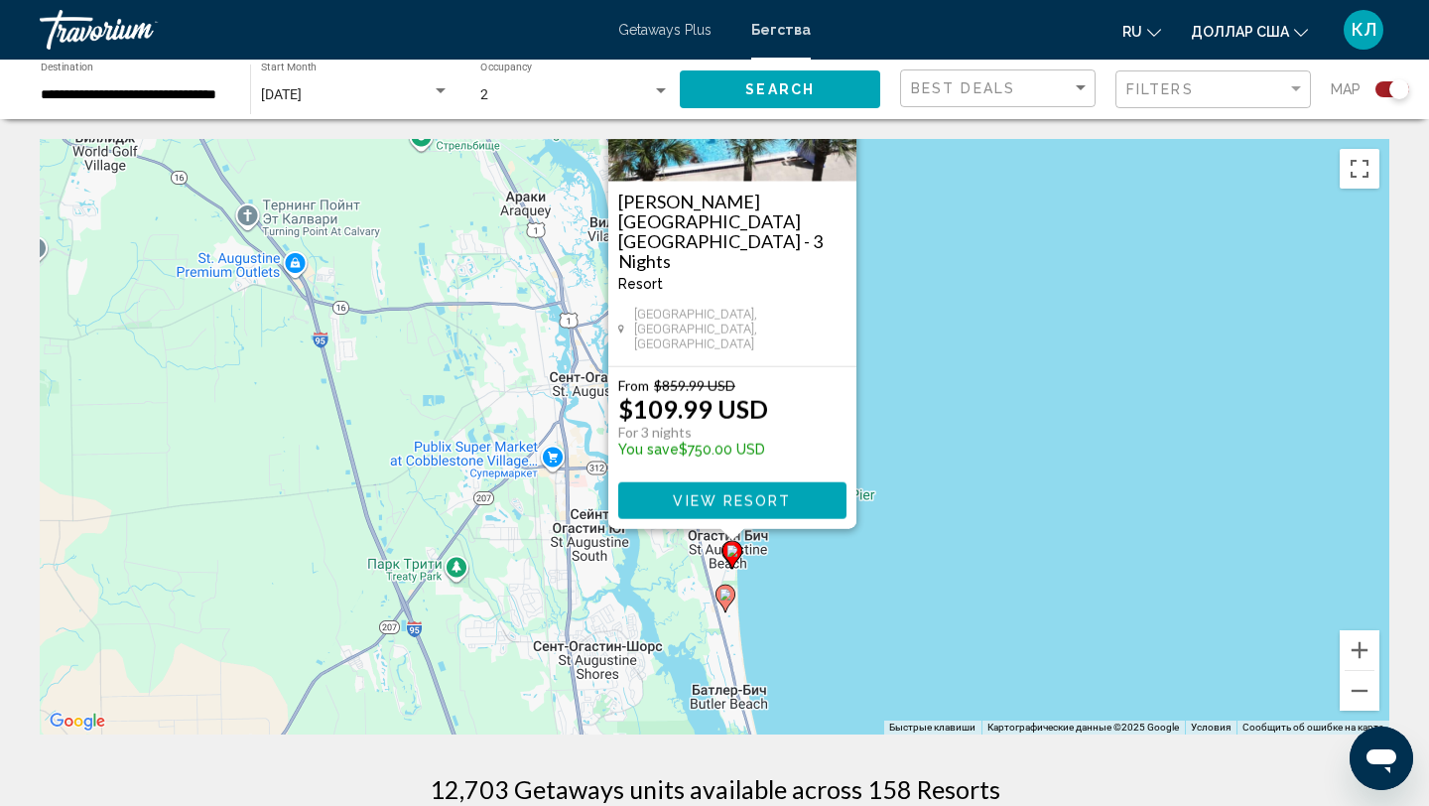
drag, startPoint x: 861, startPoint y: 630, endPoint x: 883, endPoint y: 449, distance: 181.9
click at [883, 449] on div "Чтобы активировать перетаскивание с помощью клавиатуры, нажмите Alt + Ввод. Пос…" at bounding box center [714, 436] width 1349 height 595
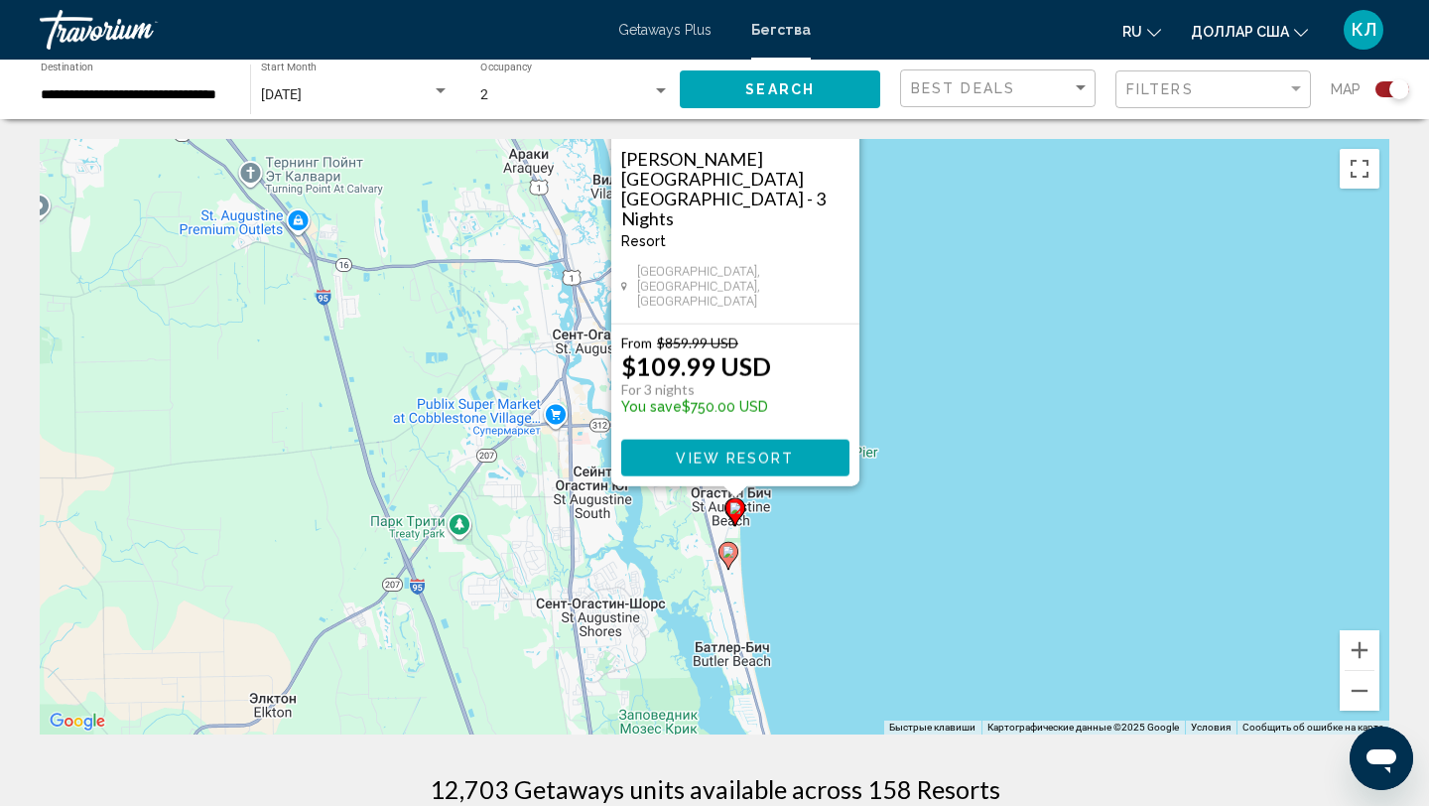
click at [732, 554] on image "Основное содержание" at bounding box center [728, 552] width 12 height 12
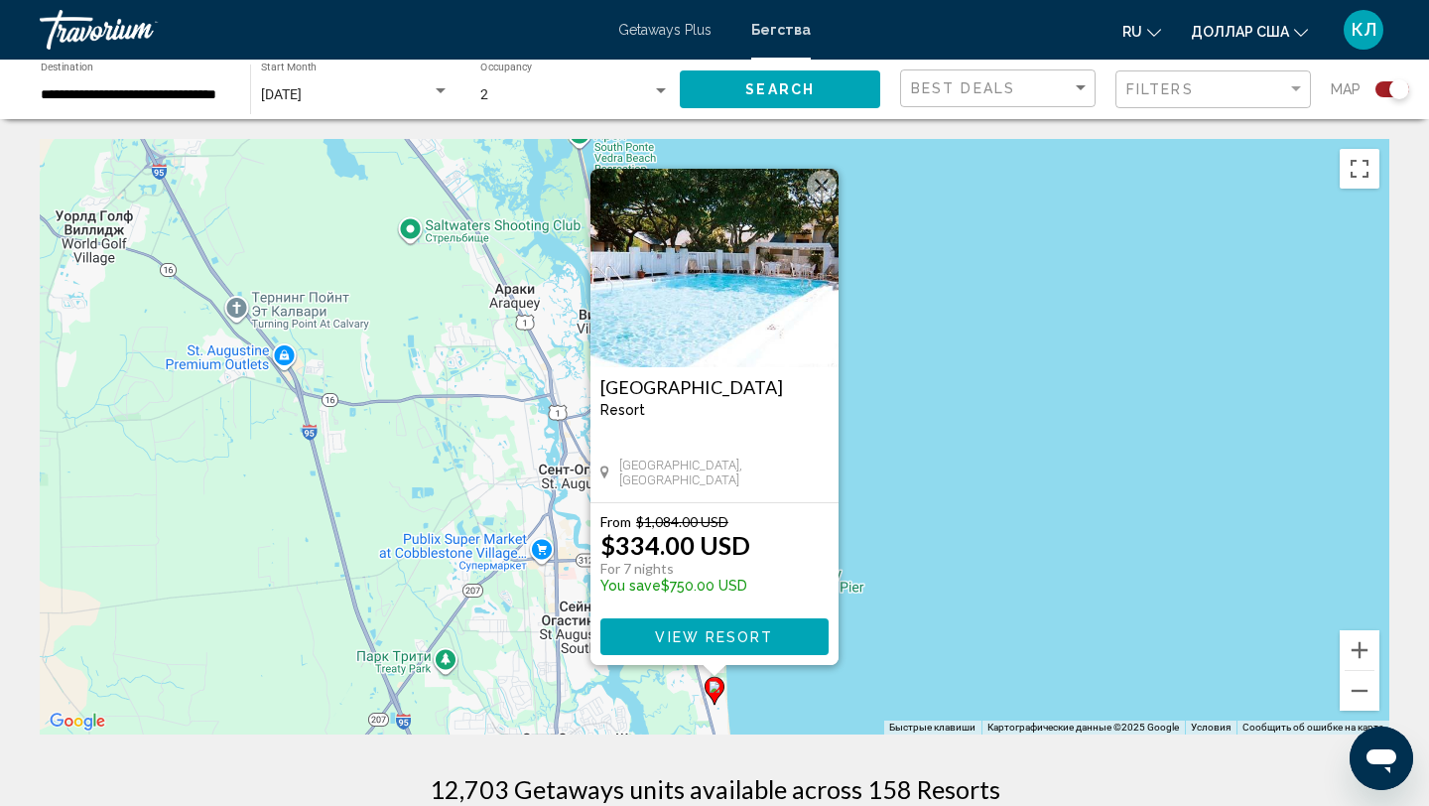
click at [920, 494] on div "Для навигации используйте клавиши со стрелками. Чтобы активировать перетаскиван…" at bounding box center [714, 436] width 1349 height 595
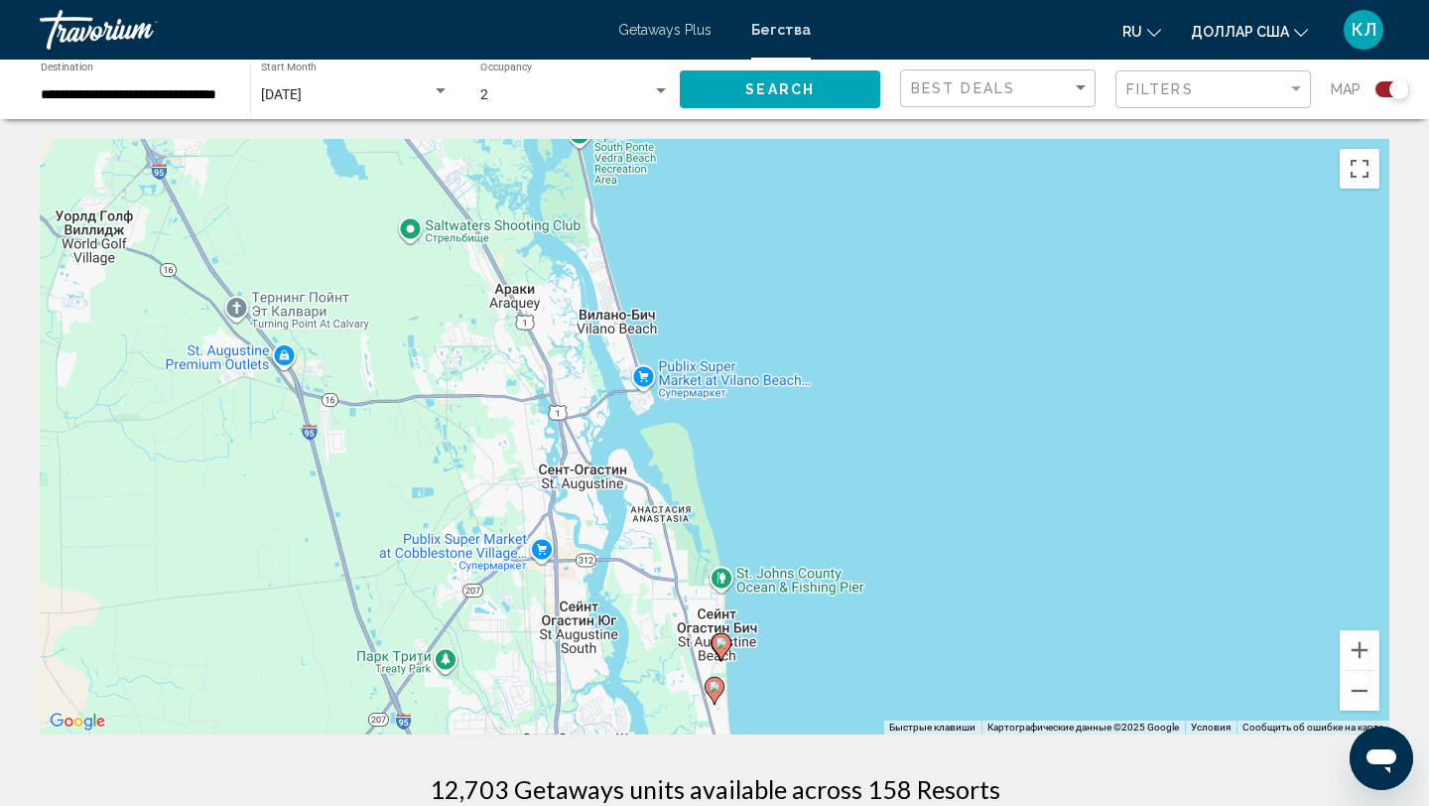
click at [727, 647] on icon "Основное содержание" at bounding box center [721, 647] width 18 height 26
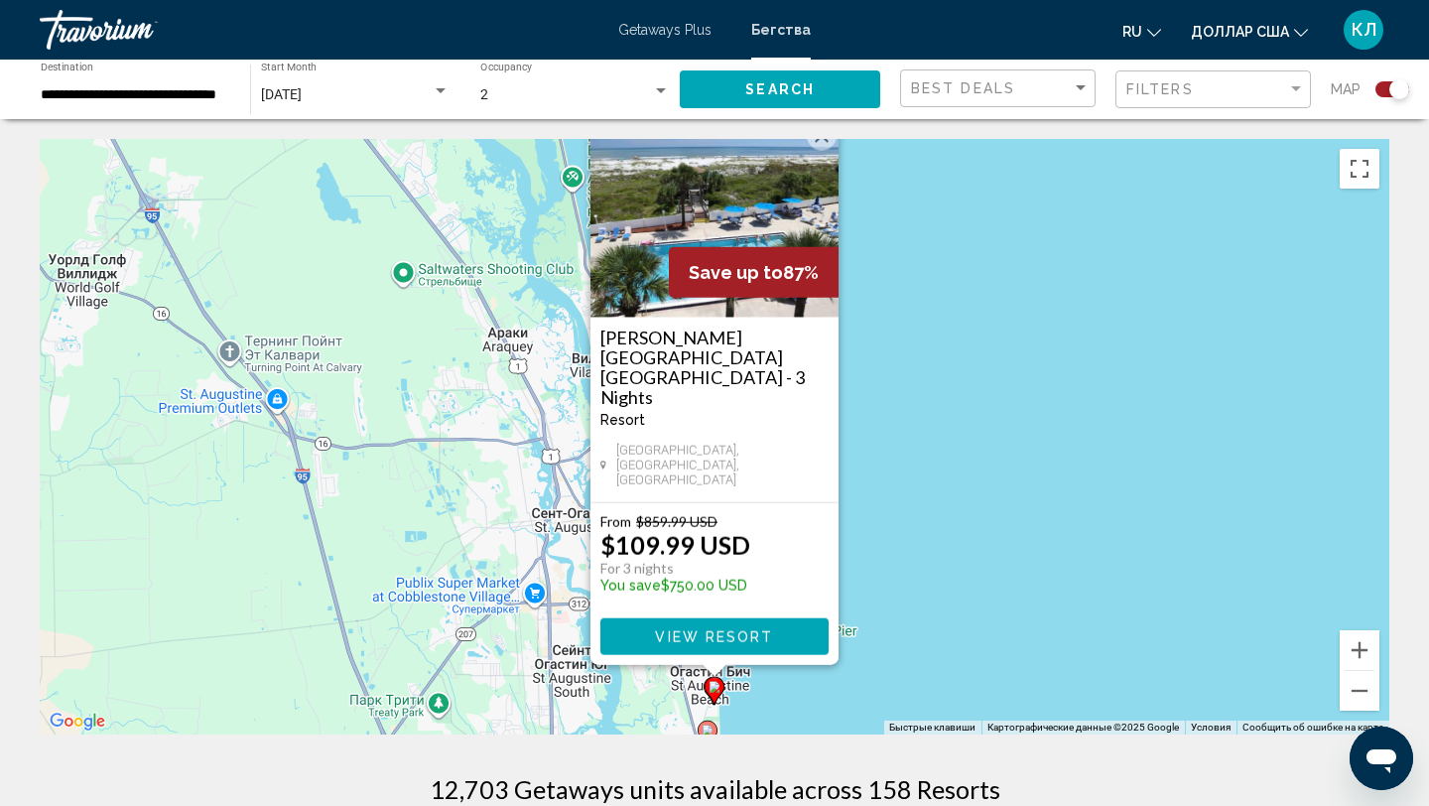
click at [824, 151] on button "Закрыть" at bounding box center [822, 136] width 30 height 30
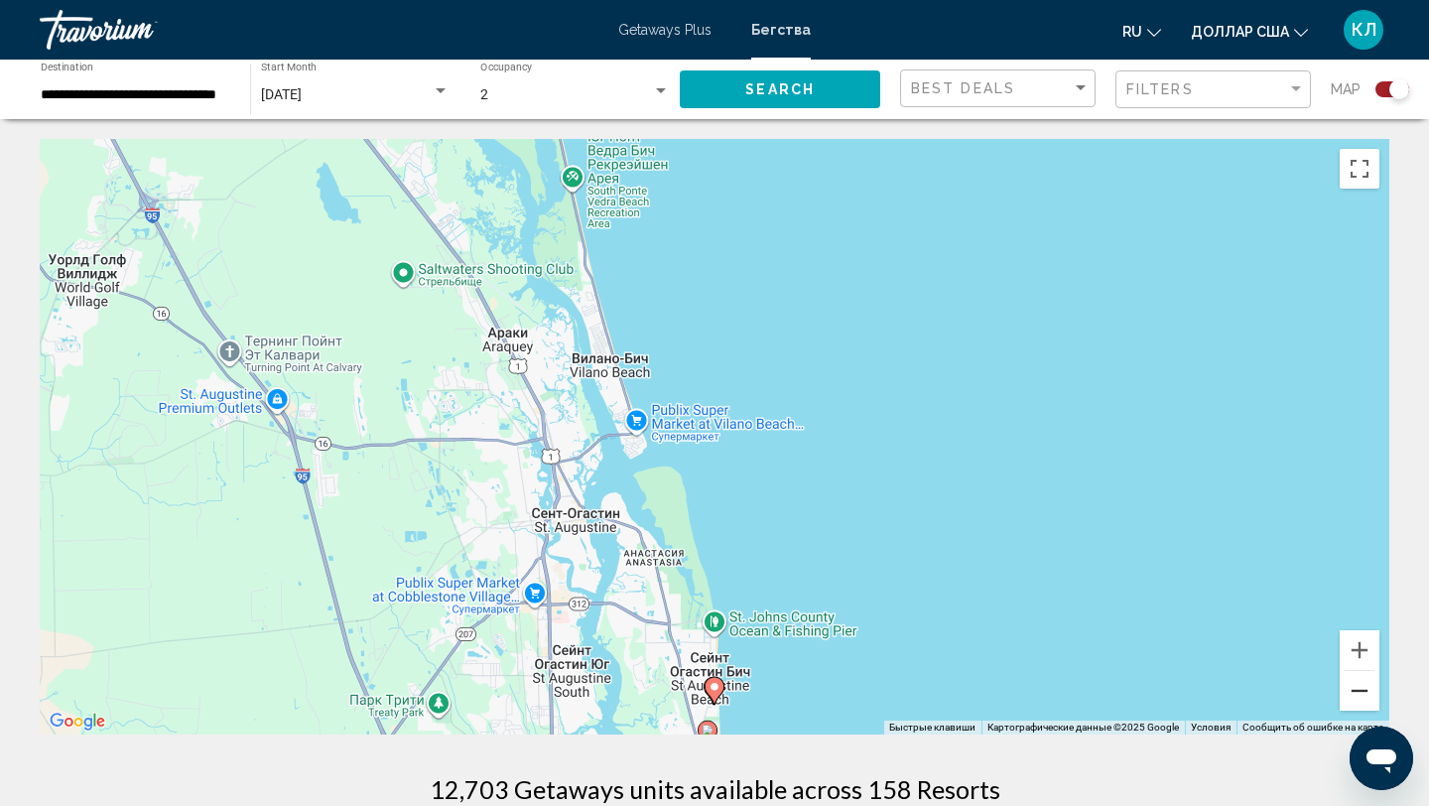
click at [1363, 695] on button "Уменьшить" at bounding box center [1360, 691] width 40 height 40
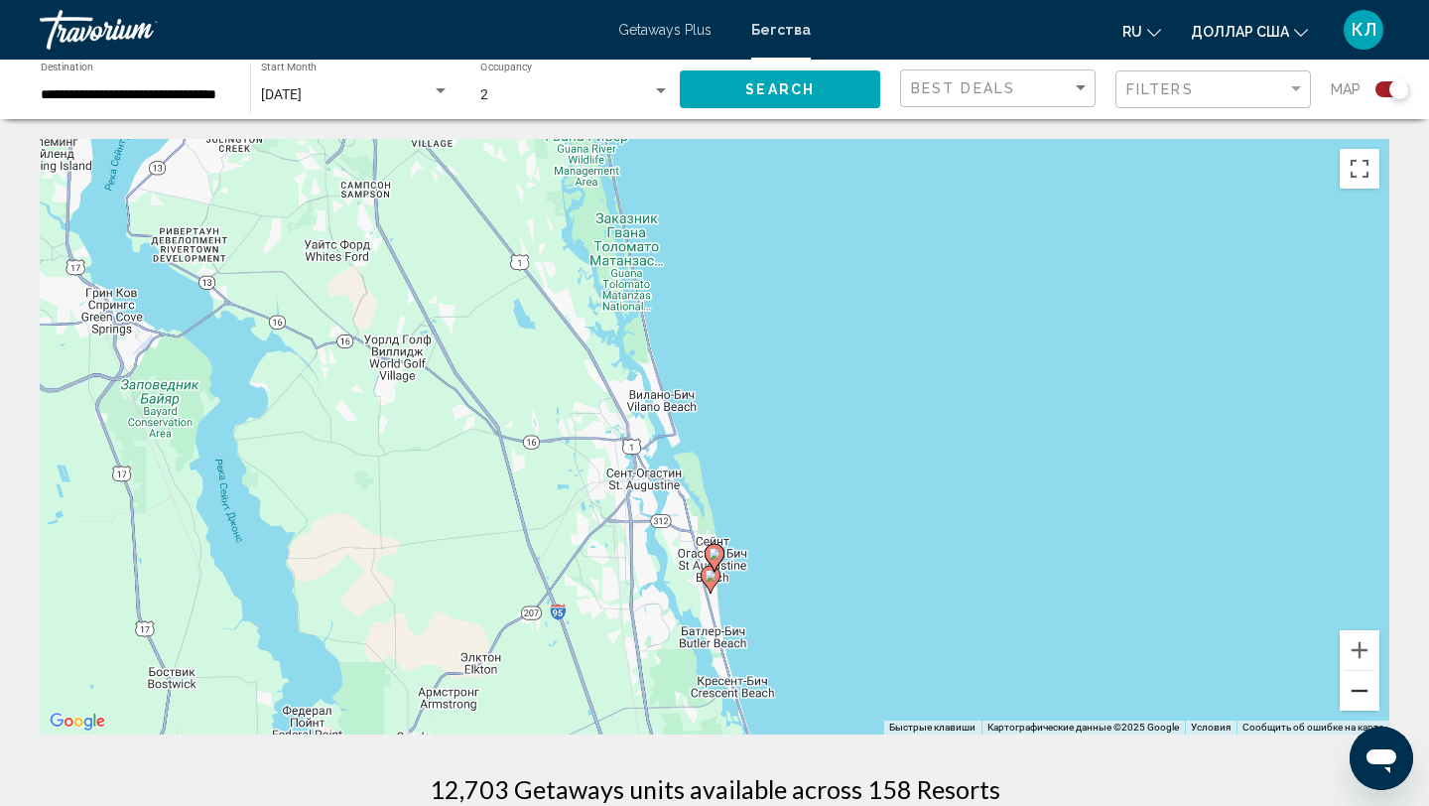
click at [1363, 695] on button "Уменьшить" at bounding box center [1360, 691] width 40 height 40
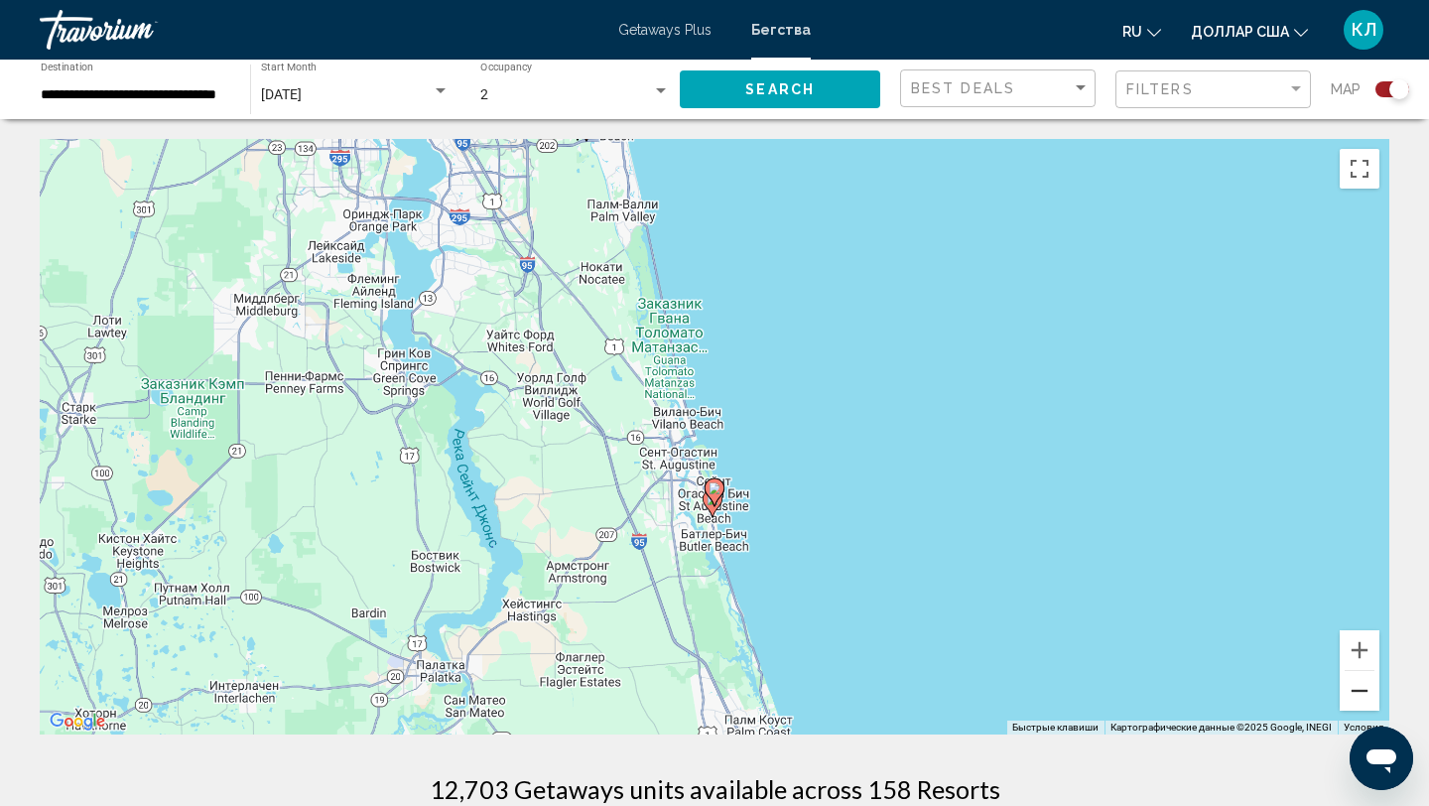
click at [1363, 695] on button "Уменьшить" at bounding box center [1360, 691] width 40 height 40
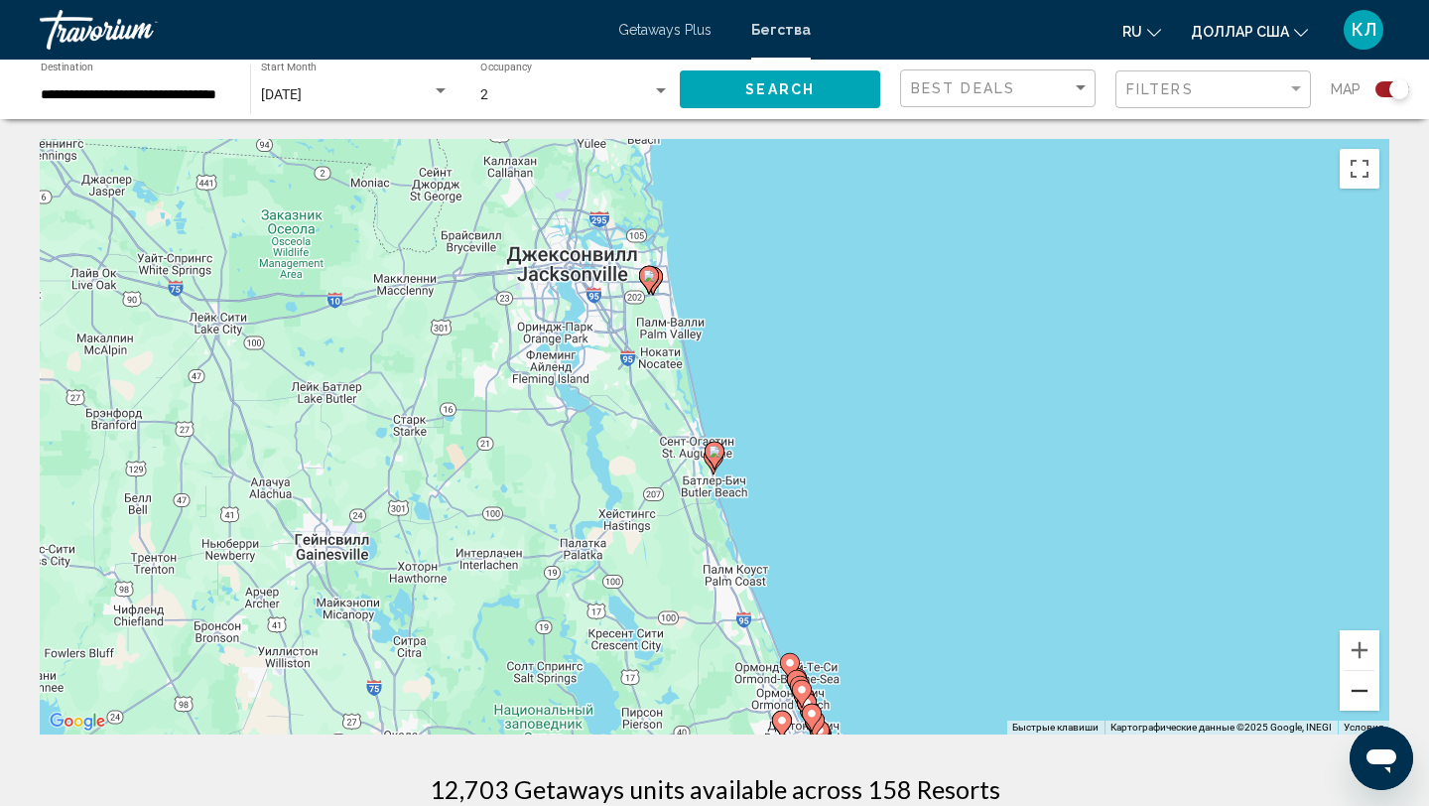
click at [1363, 695] on button "Уменьшить" at bounding box center [1360, 691] width 40 height 40
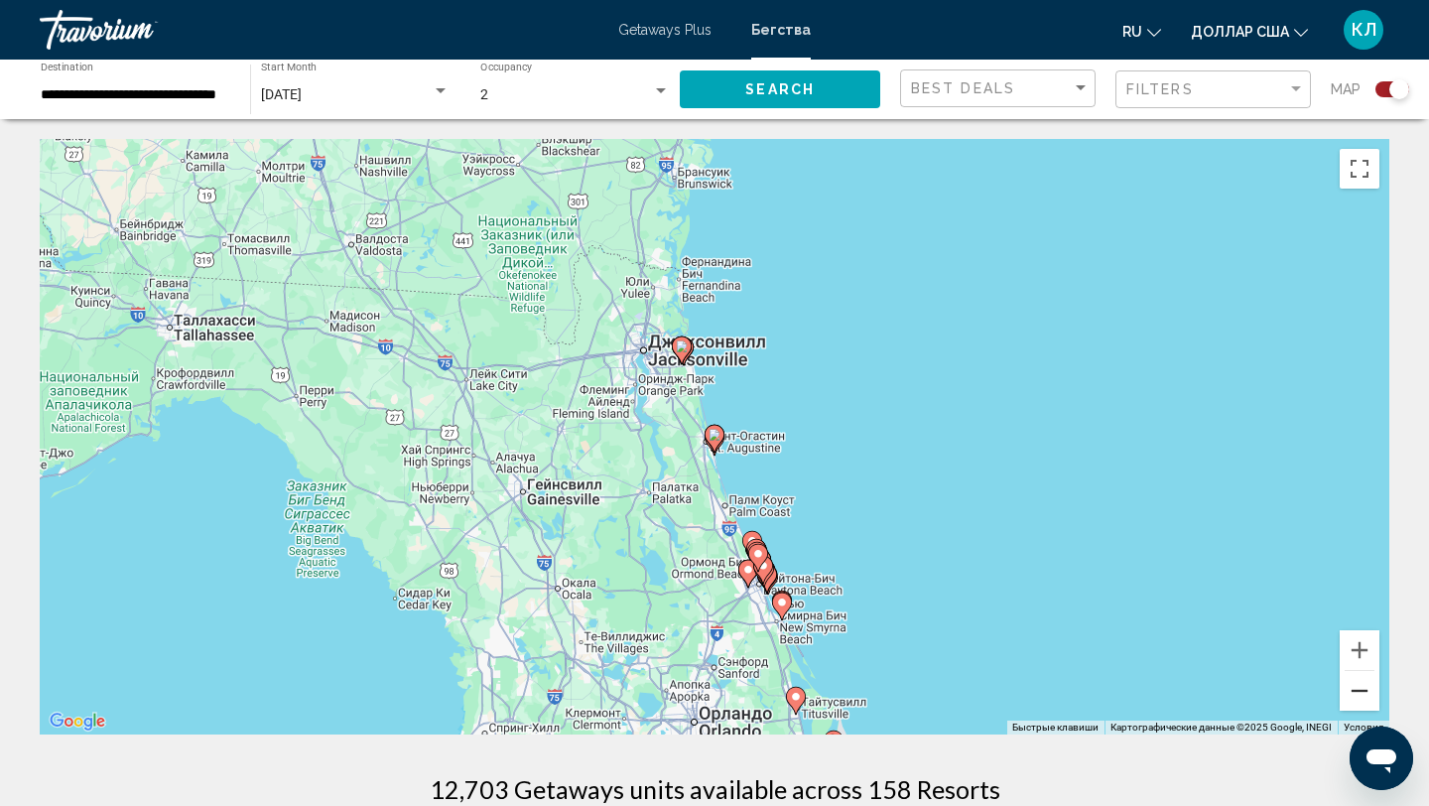
click at [1364, 696] on button "Уменьшить" at bounding box center [1360, 691] width 40 height 40
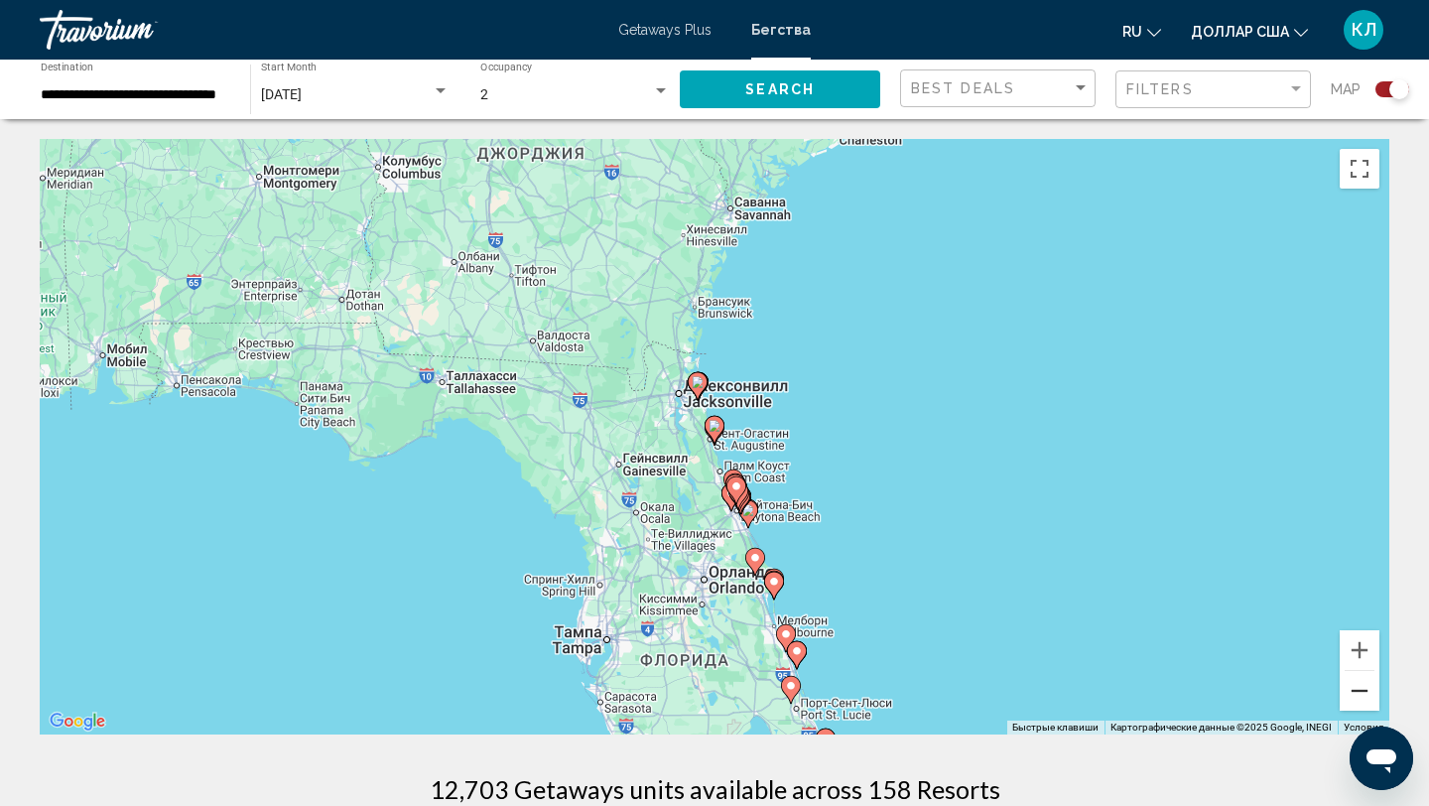
click at [1364, 696] on button "Уменьшить" at bounding box center [1360, 691] width 40 height 40
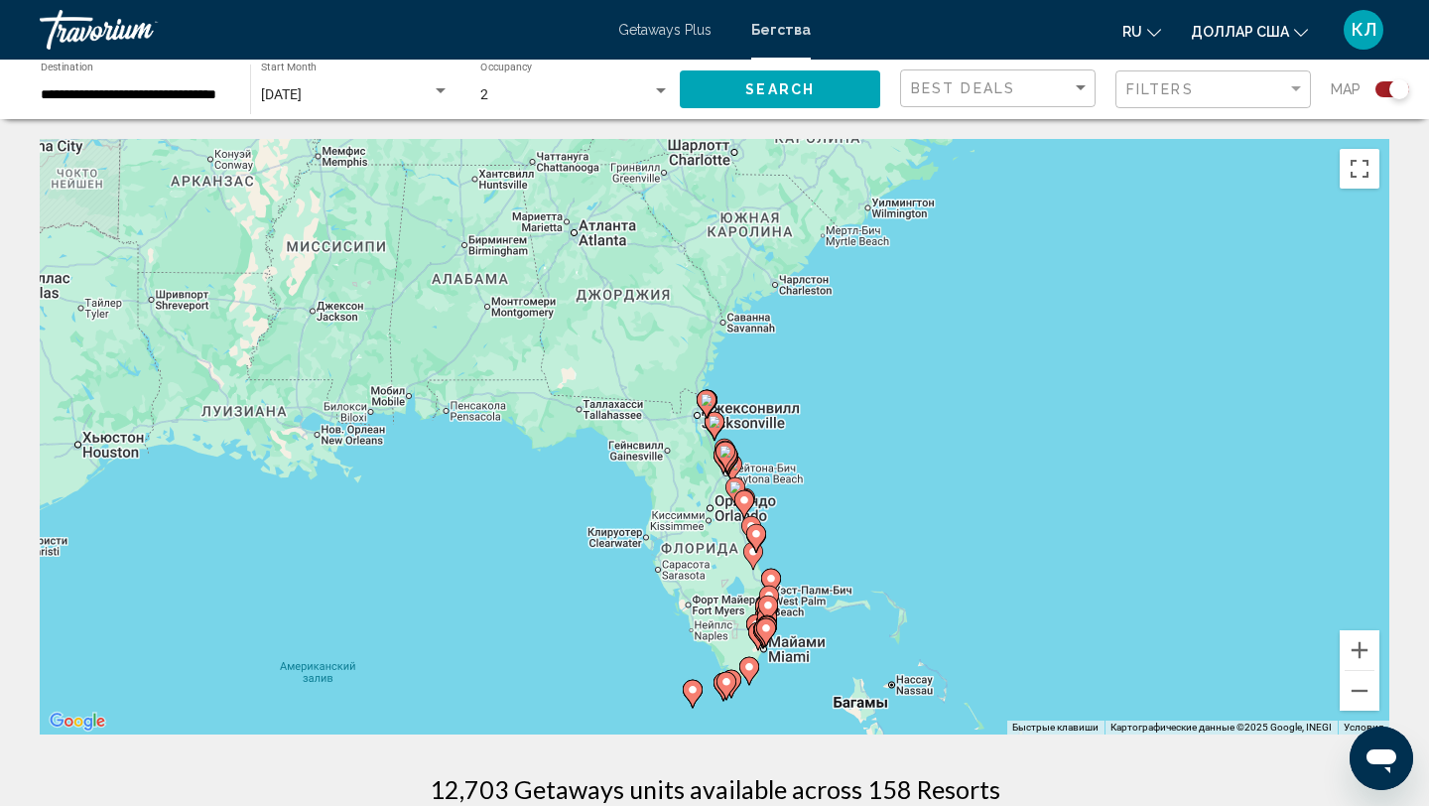
click at [352, 97] on div "October 2025" at bounding box center [346, 95] width 171 height 16
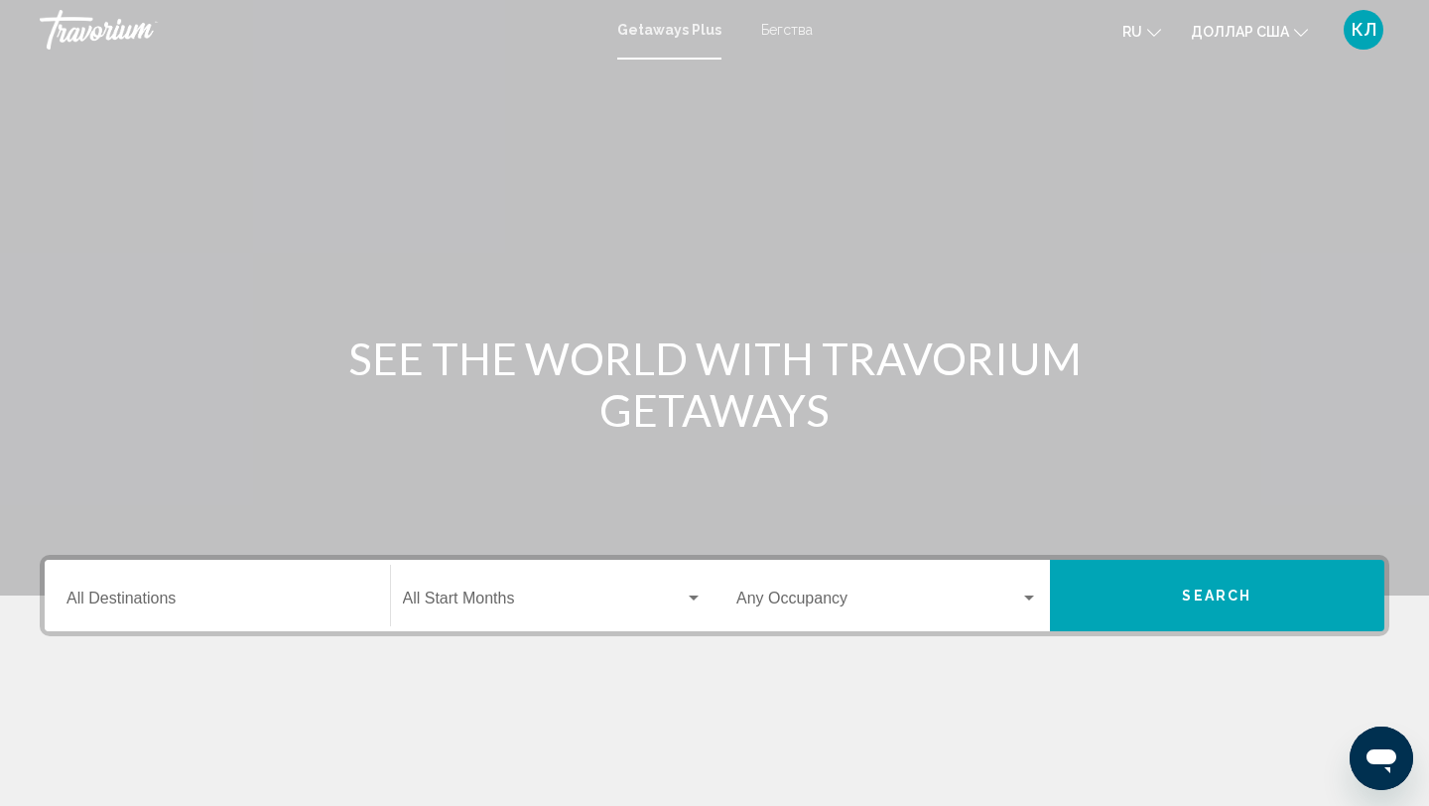
click at [783, 22] on font "Бегства" at bounding box center [787, 30] width 52 height 16
click at [170, 612] on div "Destination All Destinations" at bounding box center [217, 596] width 302 height 63
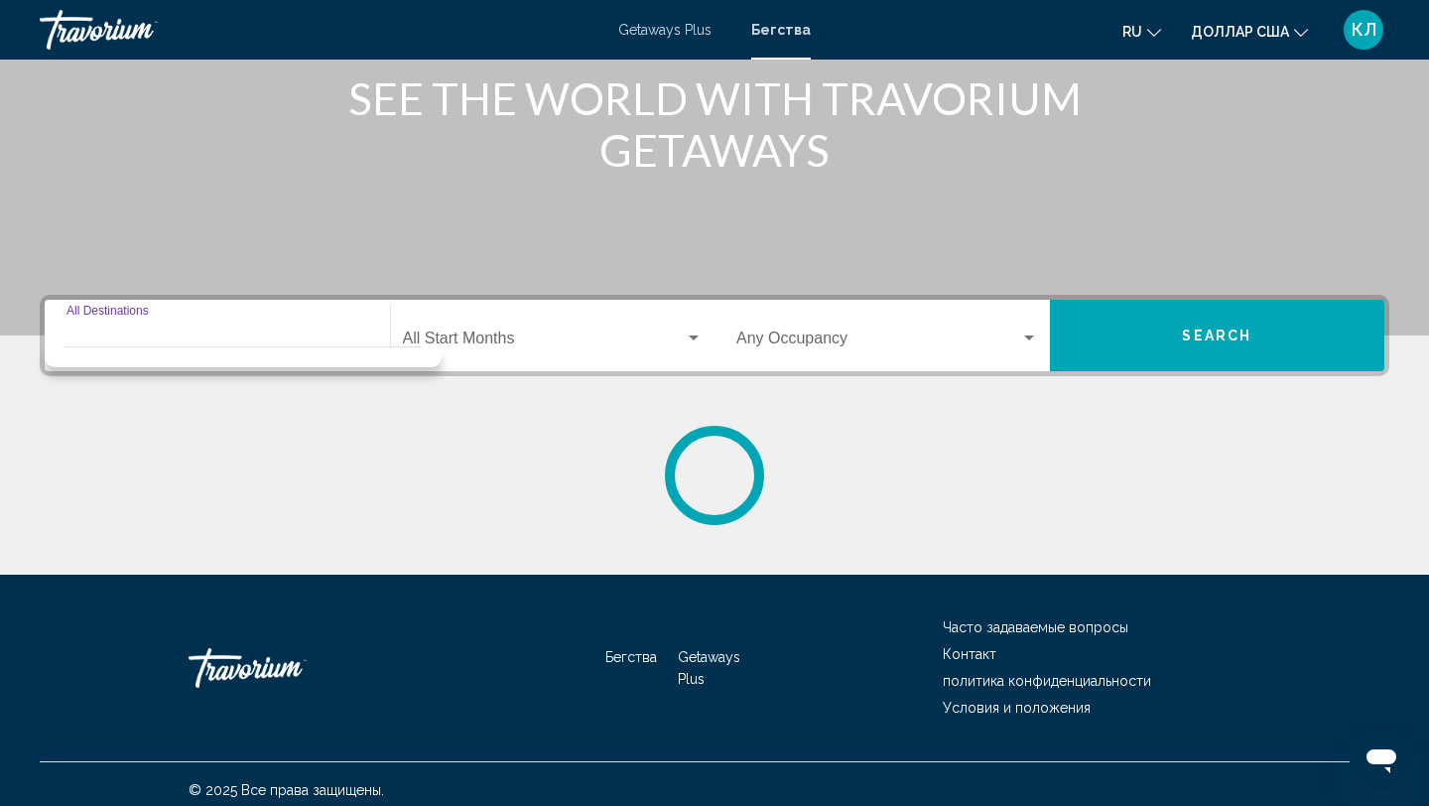
scroll to position [272, 0]
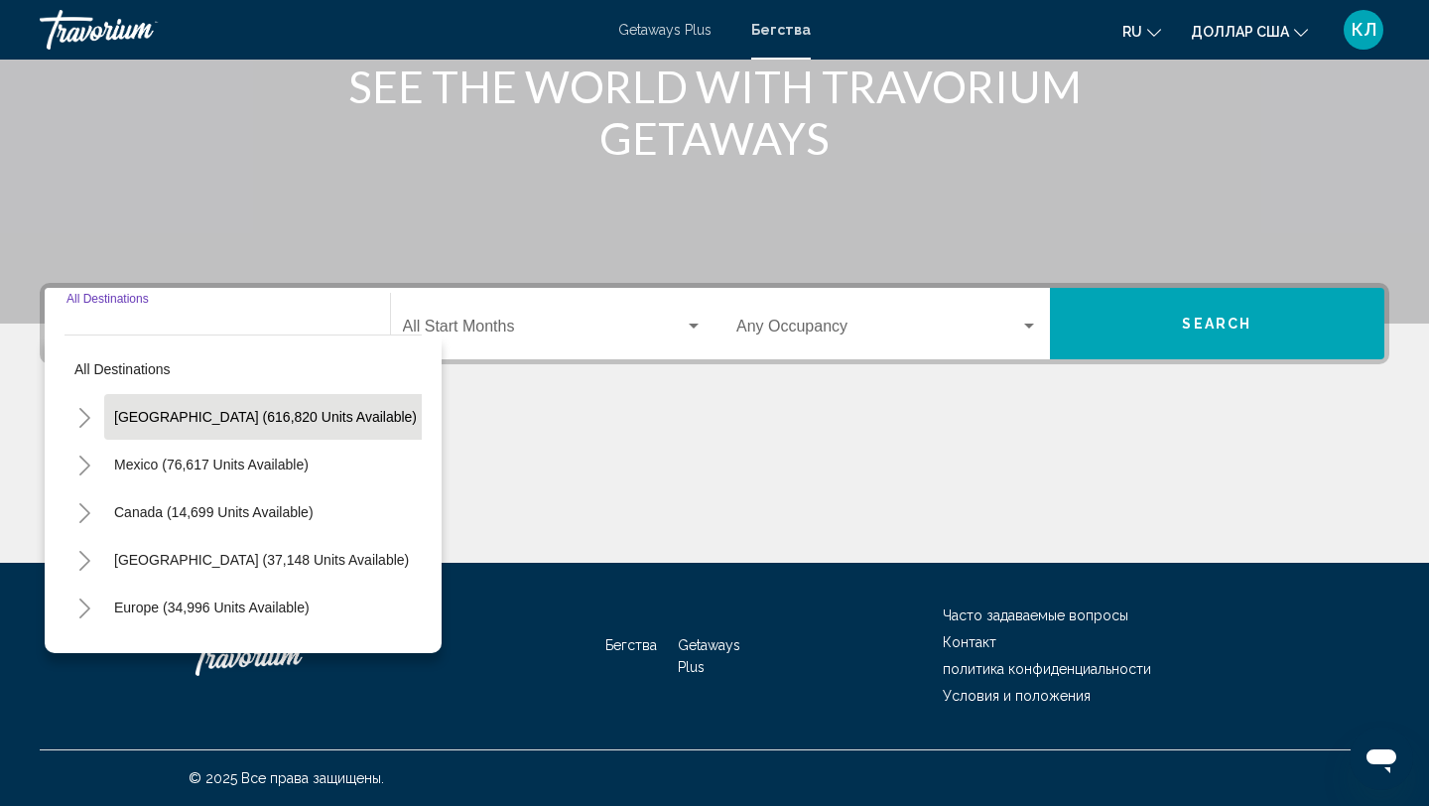
click at [194, 418] on span "[GEOGRAPHIC_DATA] (616,820 units available)" at bounding box center [265, 417] width 303 height 16
type input "**********"
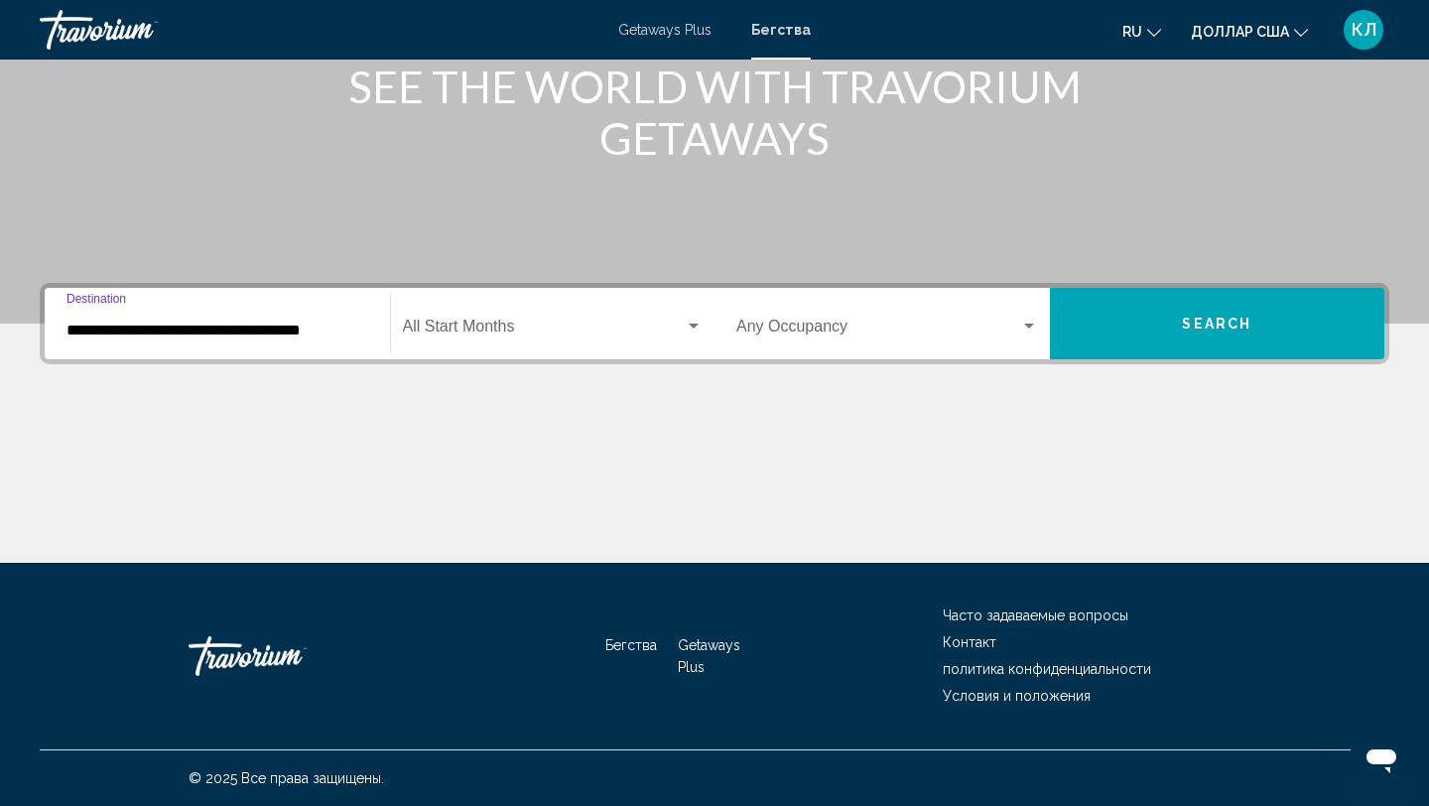
click at [479, 317] on div "Start Month All Start Months" at bounding box center [553, 324] width 301 height 63
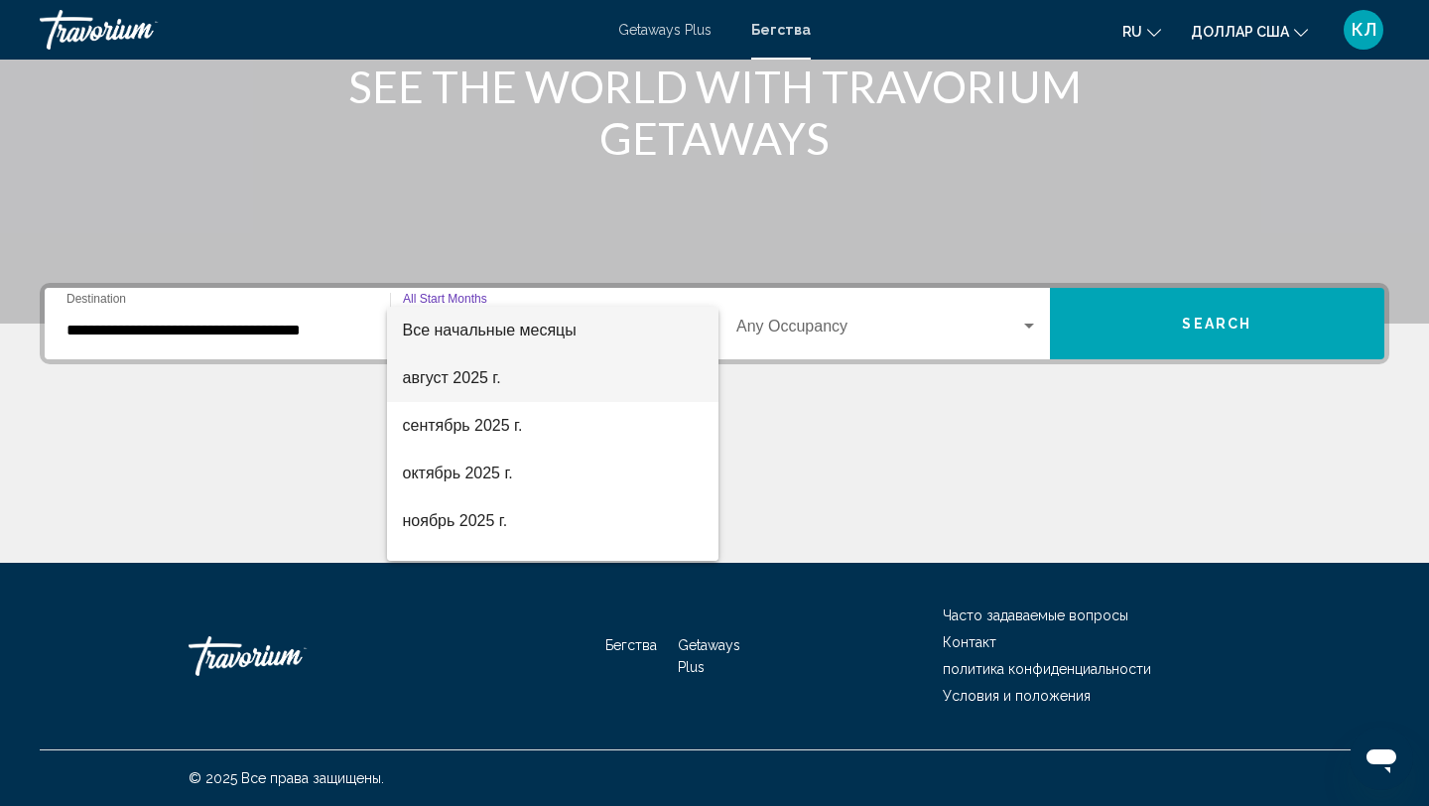
click at [477, 388] on span "август 2025 г." at bounding box center [553, 378] width 301 height 48
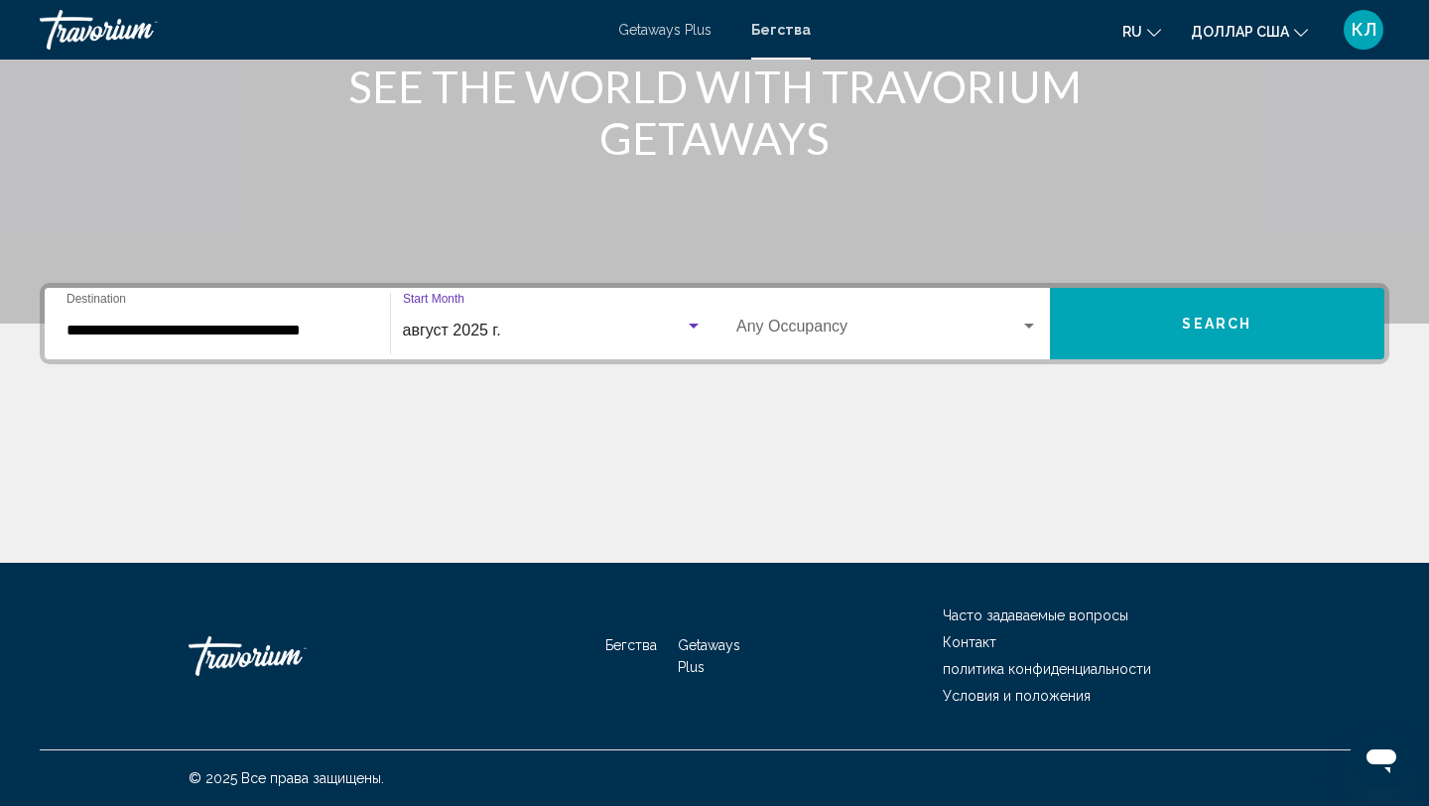
click at [490, 331] on span "август 2025 г." at bounding box center [452, 329] width 98 height 17
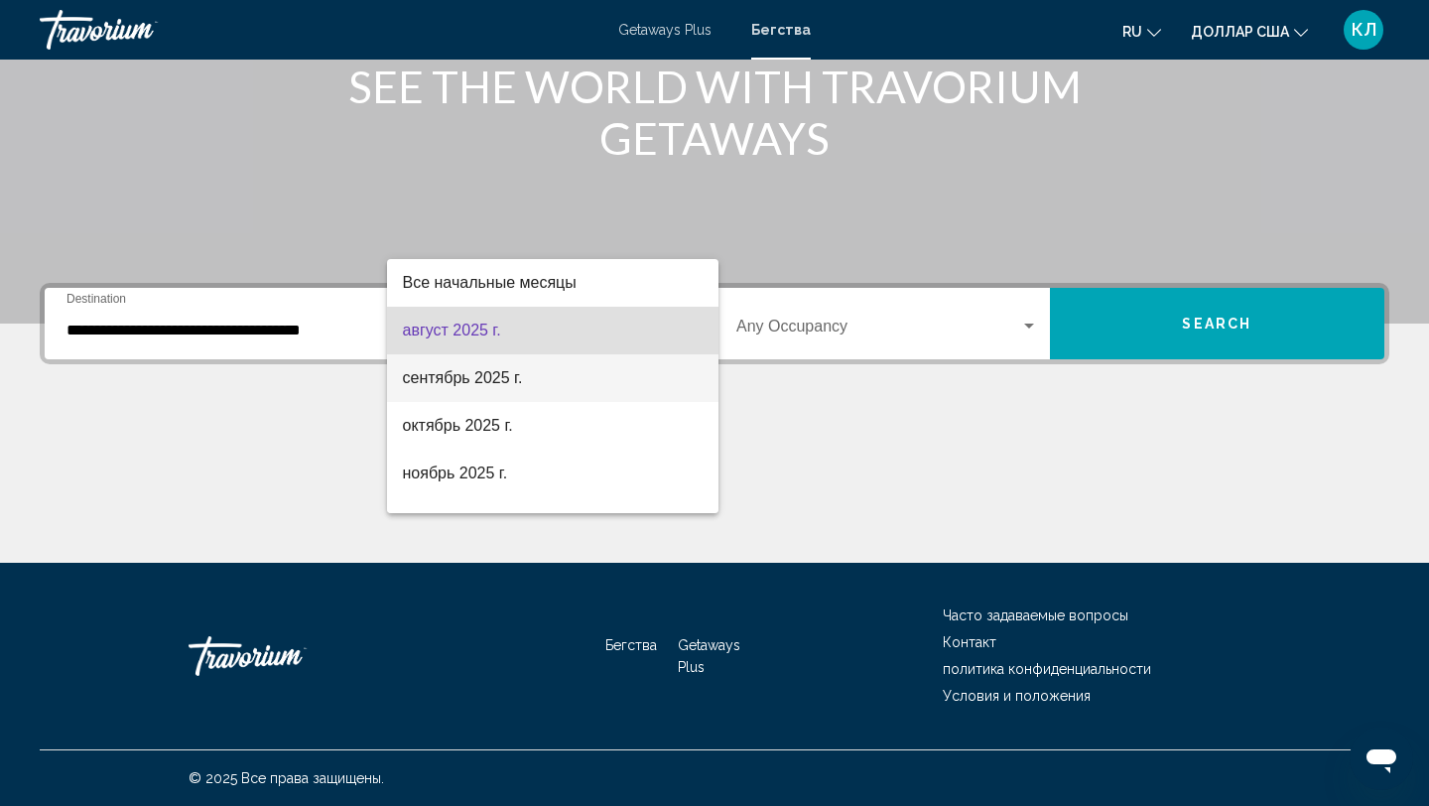
click at [483, 382] on font "сентябрь 2025 г." at bounding box center [463, 377] width 120 height 17
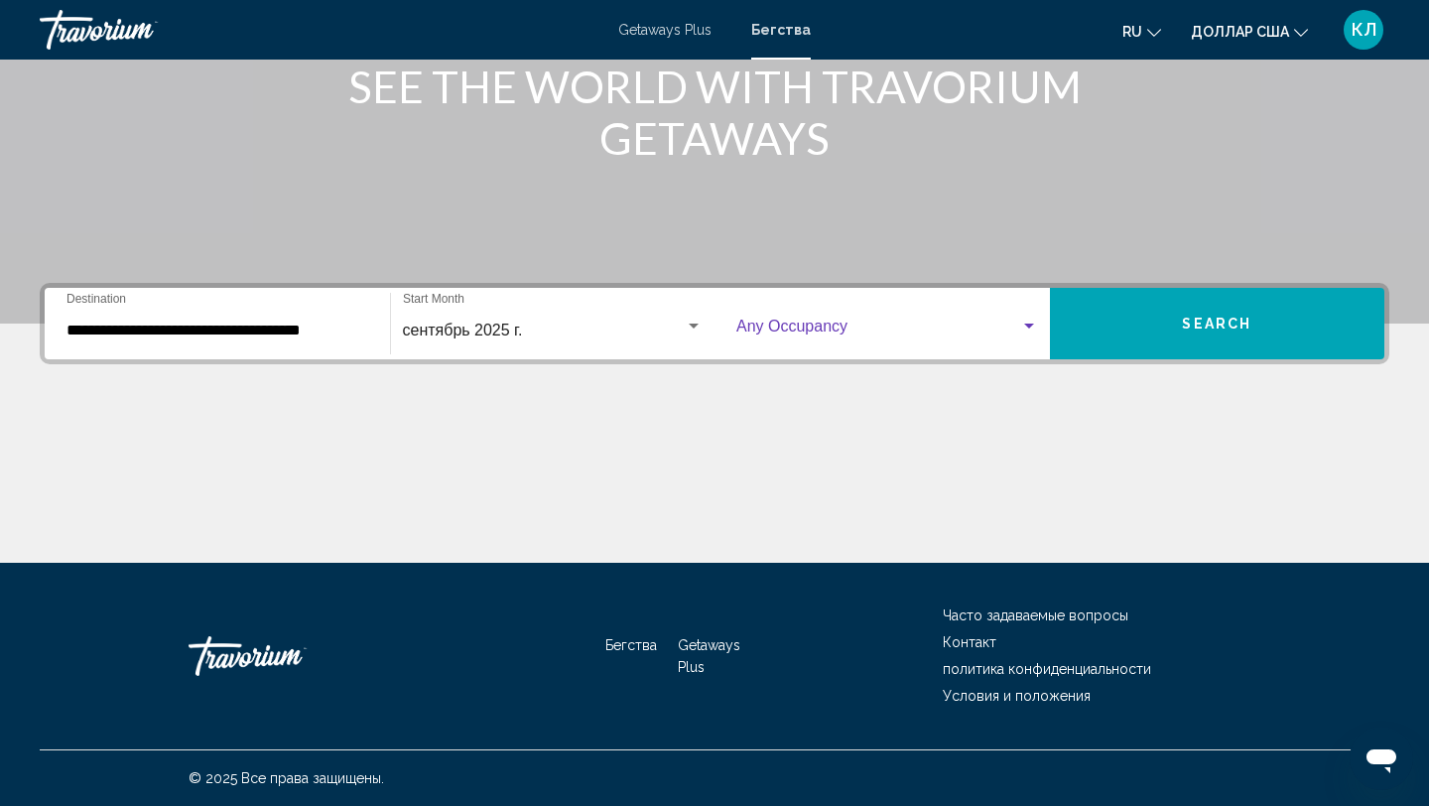
click at [800, 332] on span "Search widget" at bounding box center [878, 330] width 284 height 18
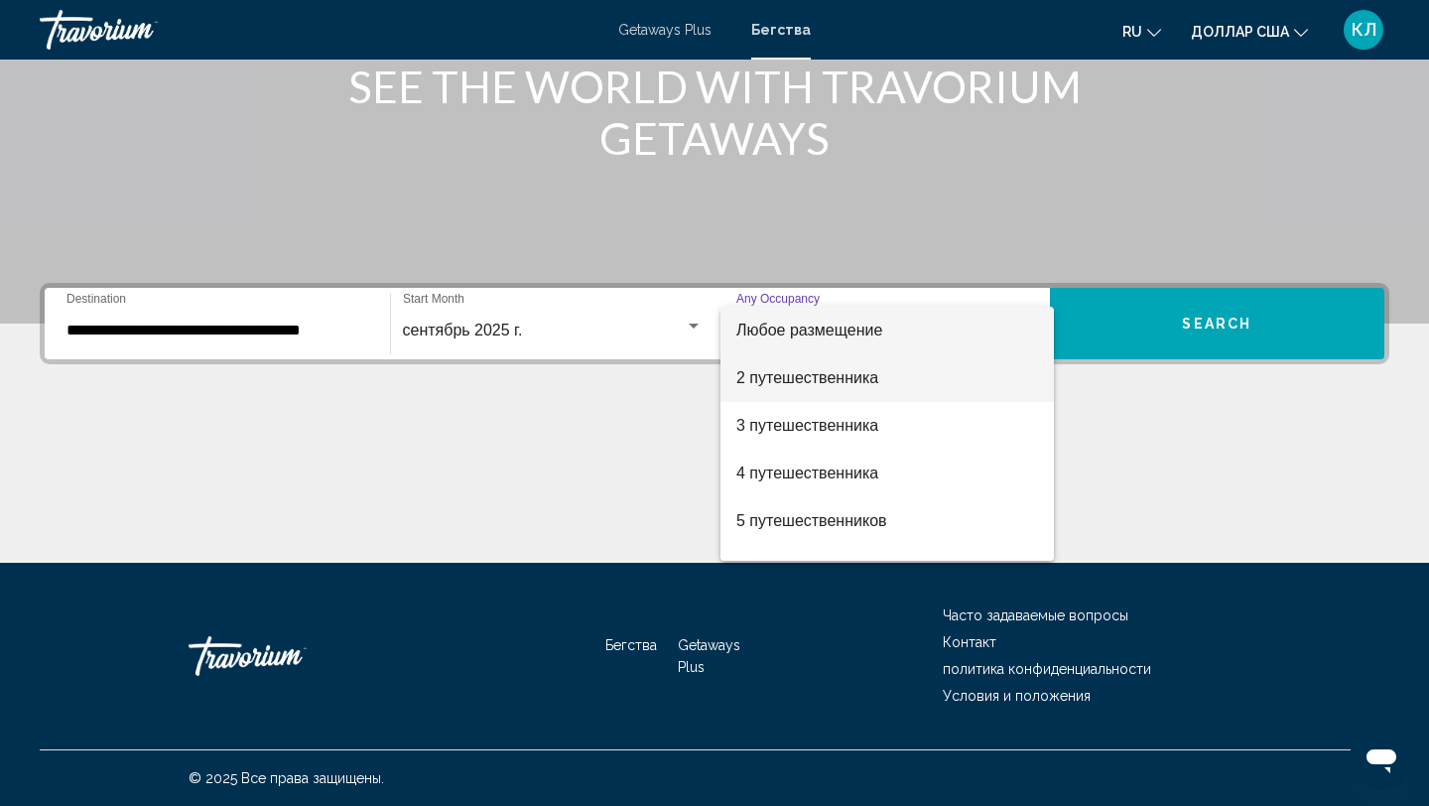
click at [799, 385] on font "2 путешественника" at bounding box center [807, 377] width 142 height 17
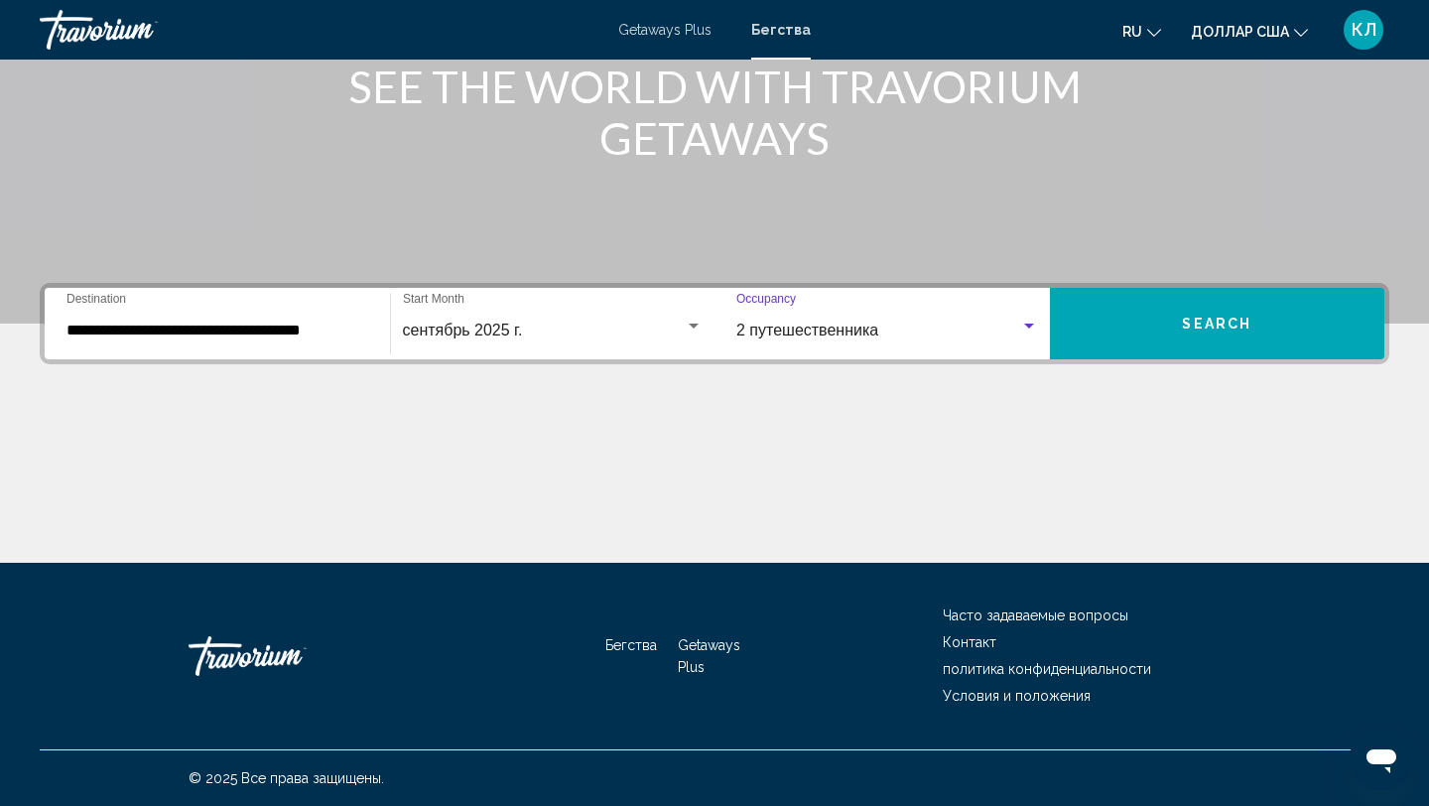
click at [1074, 320] on button "Search" at bounding box center [1217, 323] width 335 height 71
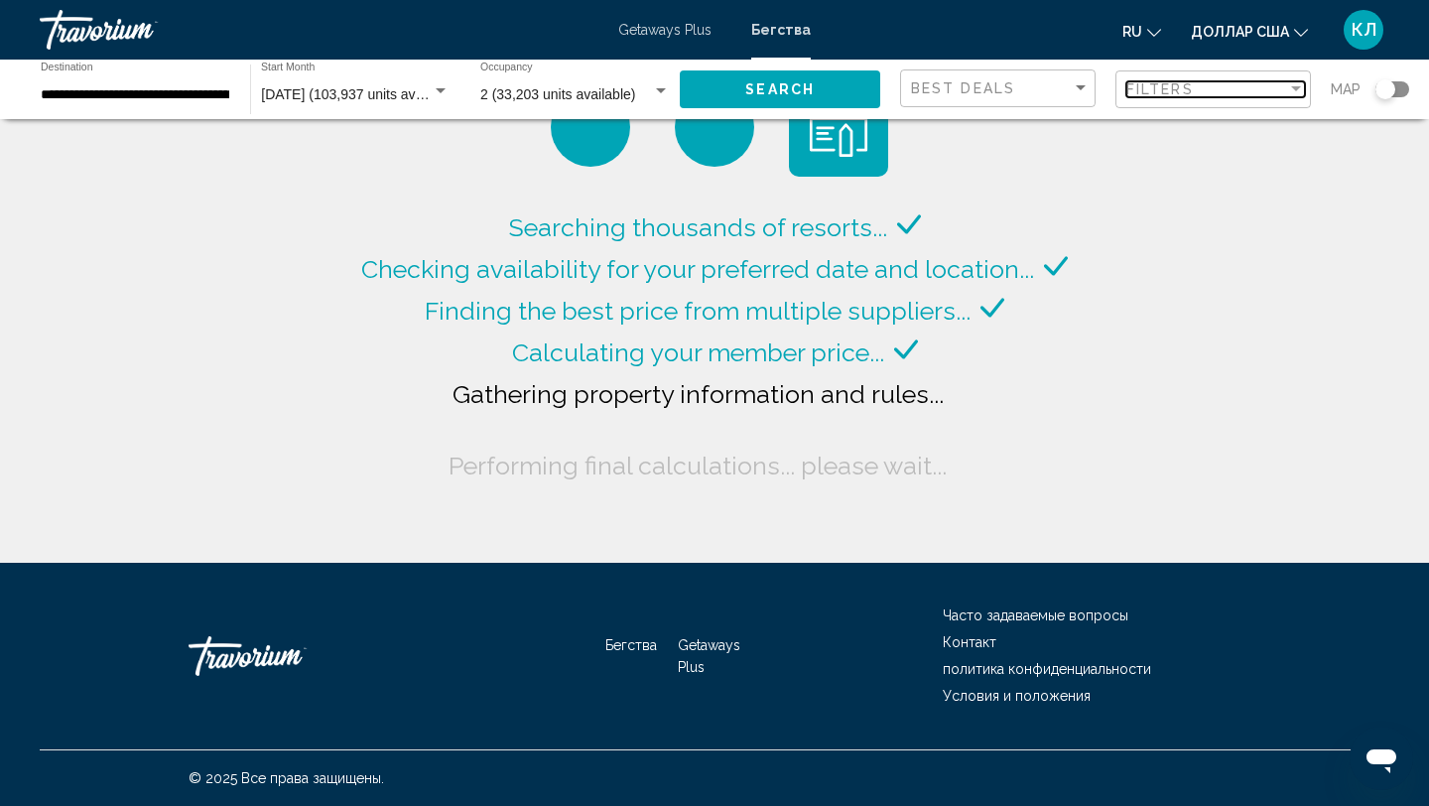
click at [1250, 97] on div "Filters" at bounding box center [1206, 89] width 161 height 16
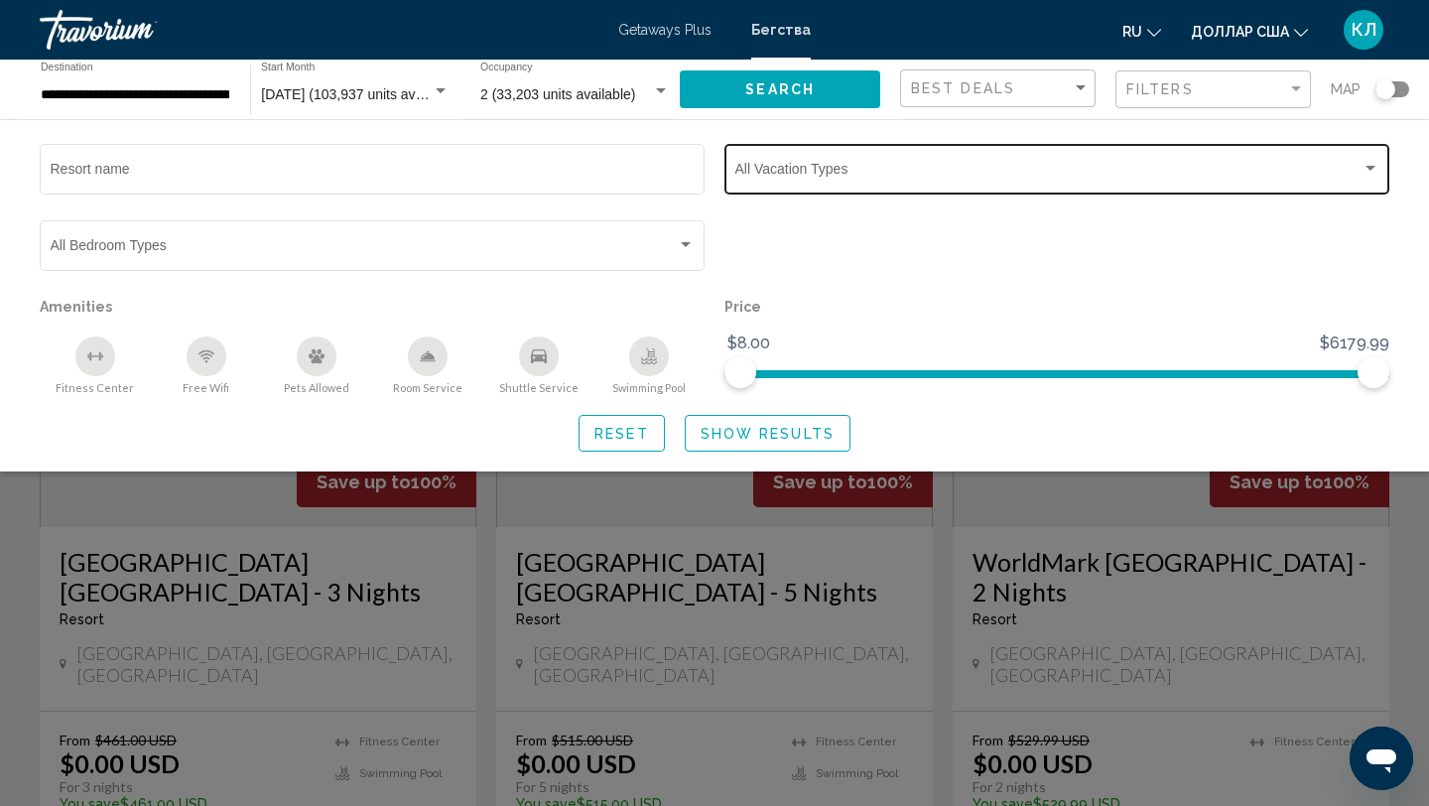
click at [958, 180] on span "Search widget" at bounding box center [1048, 173] width 626 height 16
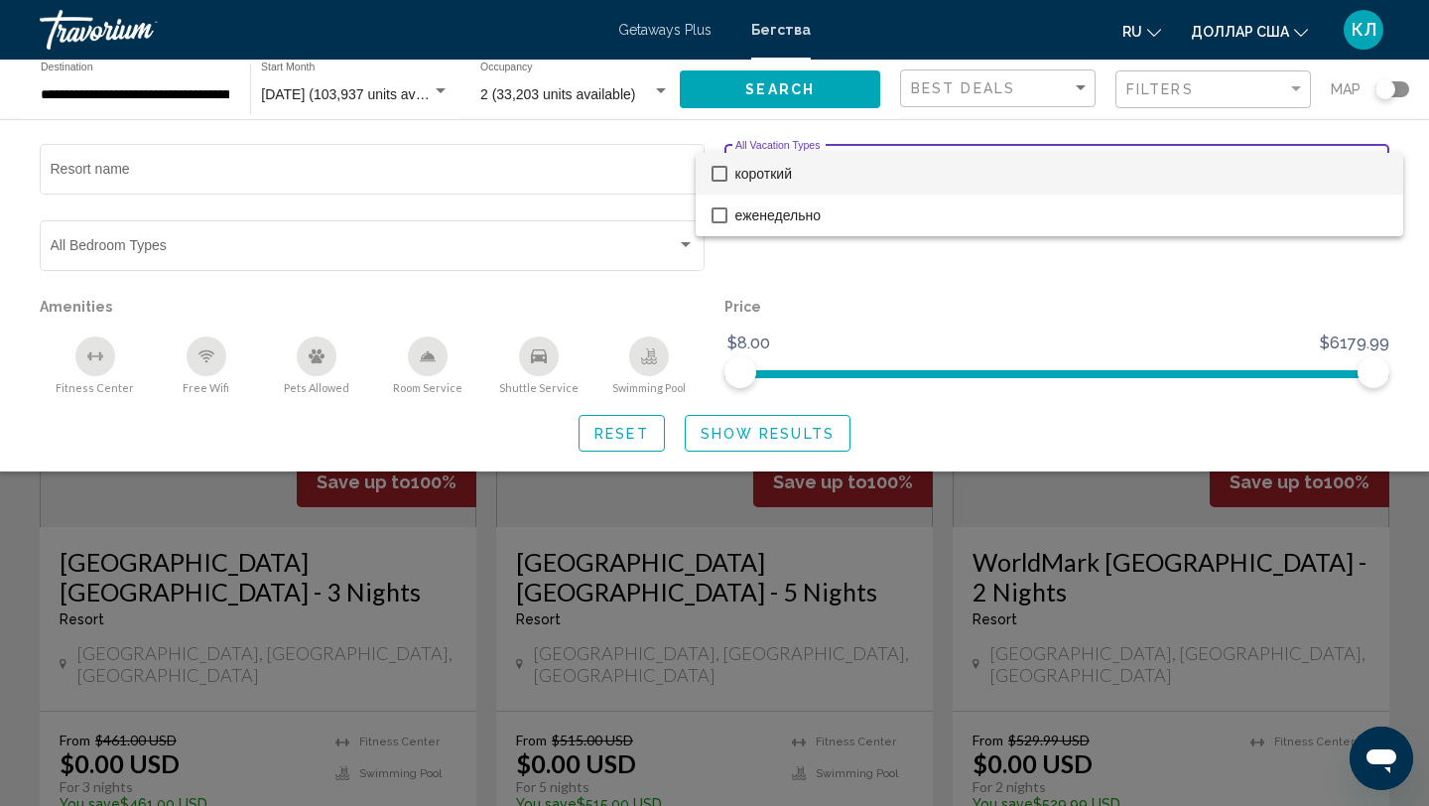
click at [919, 186] on span "короткий" at bounding box center [1061, 174] width 652 height 42
click at [739, 439] on div at bounding box center [714, 403] width 1429 height 806
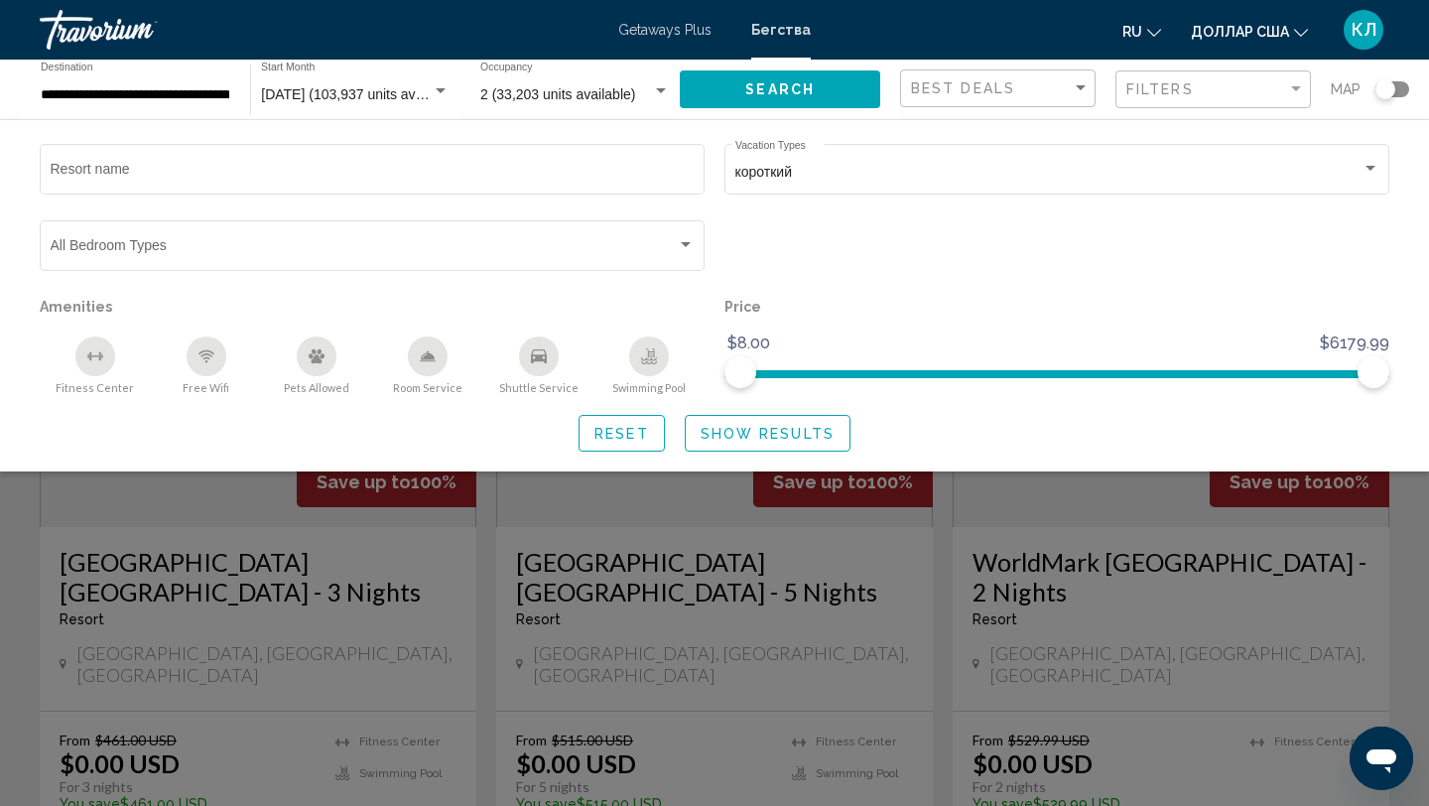
click at [796, 82] on span "Search" at bounding box center [779, 90] width 69 height 16
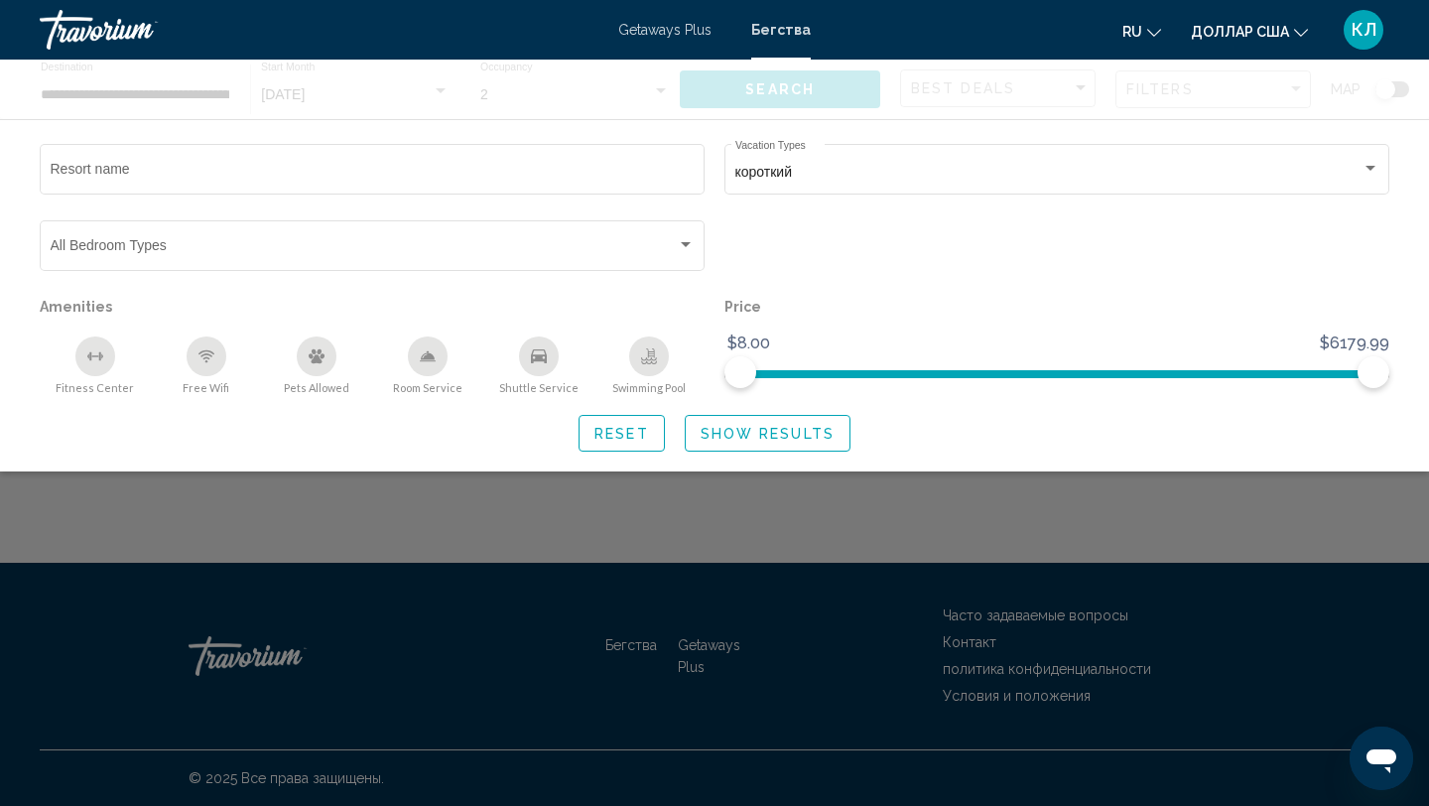
click at [796, 82] on div "Основное содержание" at bounding box center [714, 90] width 1429 height 60
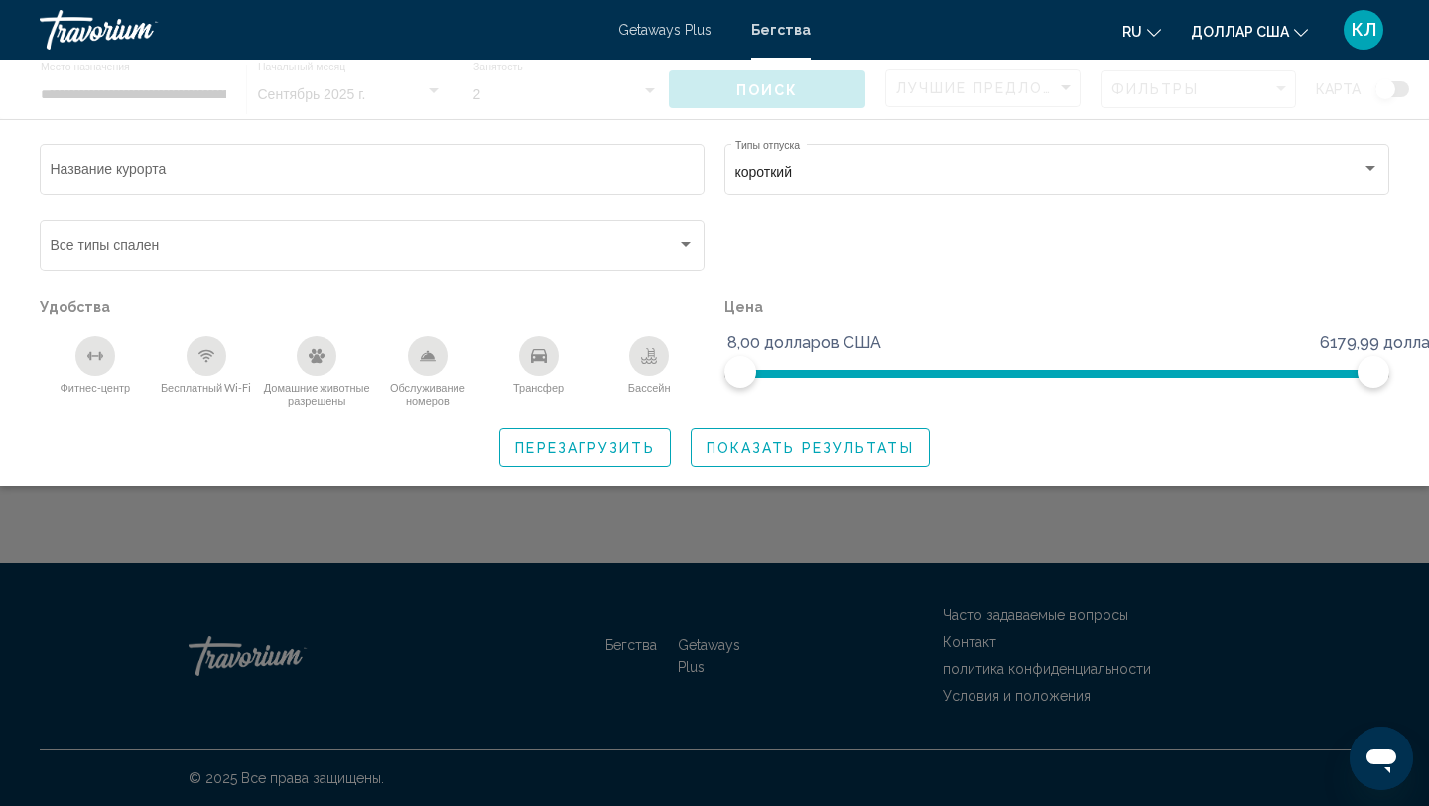
click at [749, 453] on font "Показать результаты" at bounding box center [809, 449] width 207 height 16
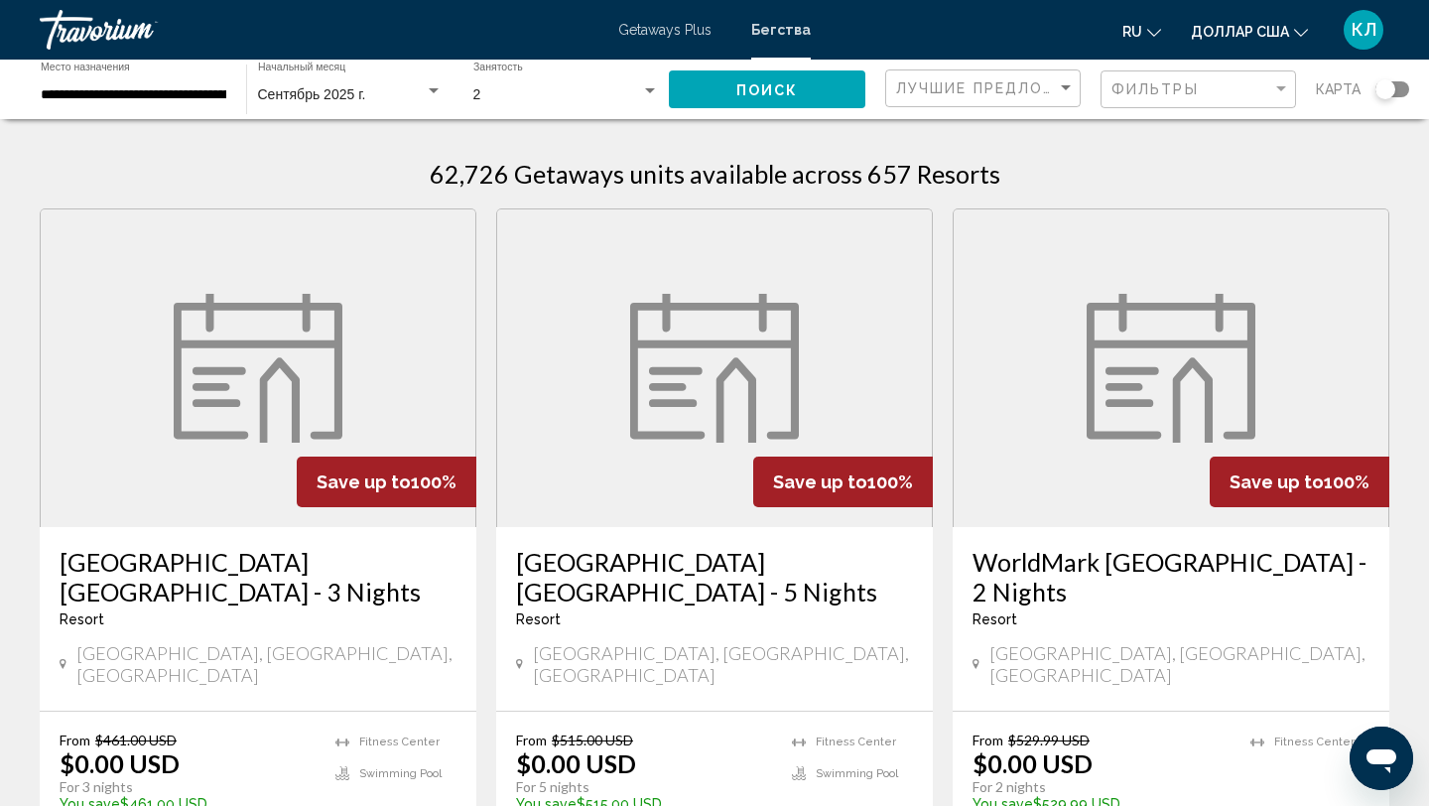
click at [1397, 95] on div "Виджет поиска" at bounding box center [1392, 89] width 34 height 16
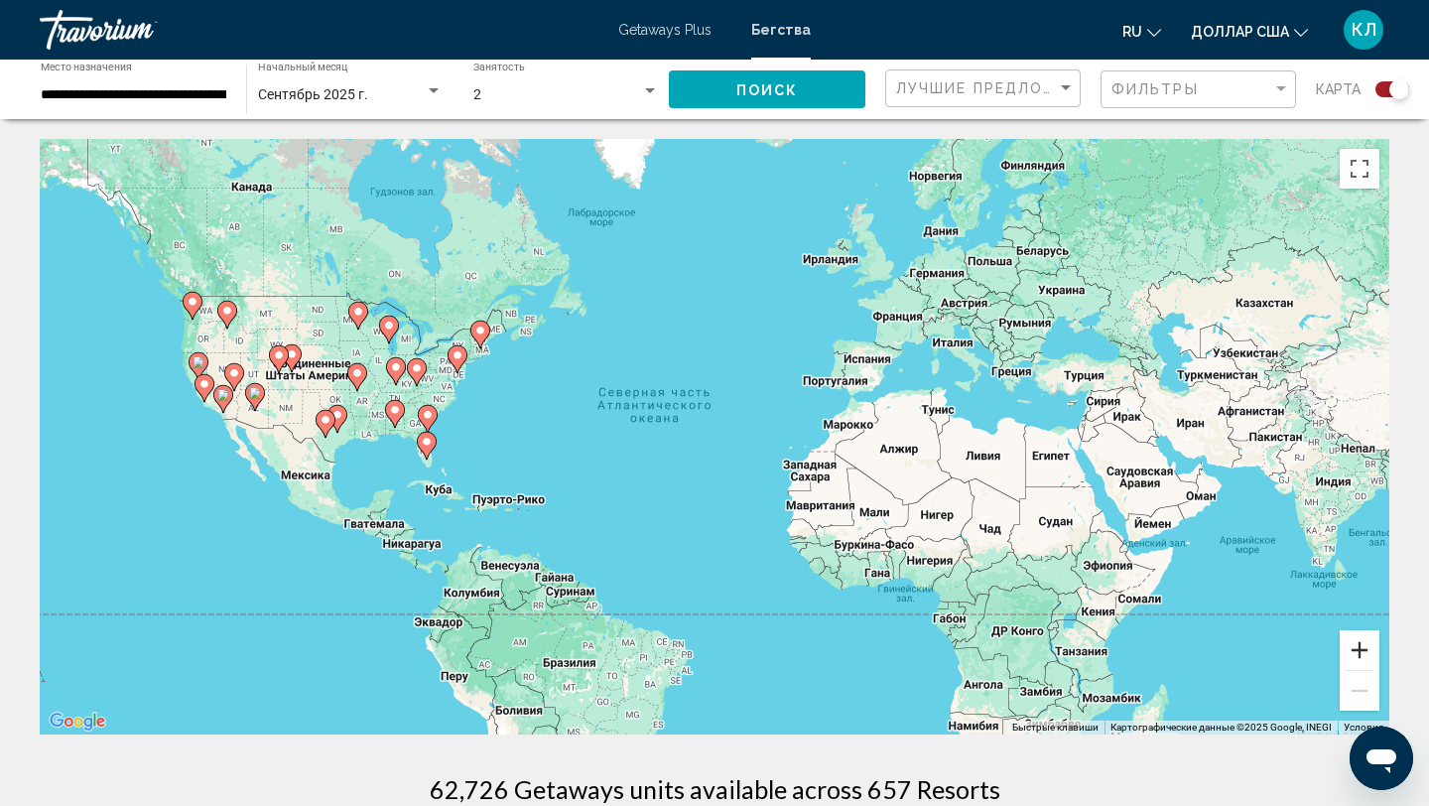
click at [1356, 660] on button "Увеличить" at bounding box center [1360, 650] width 40 height 40
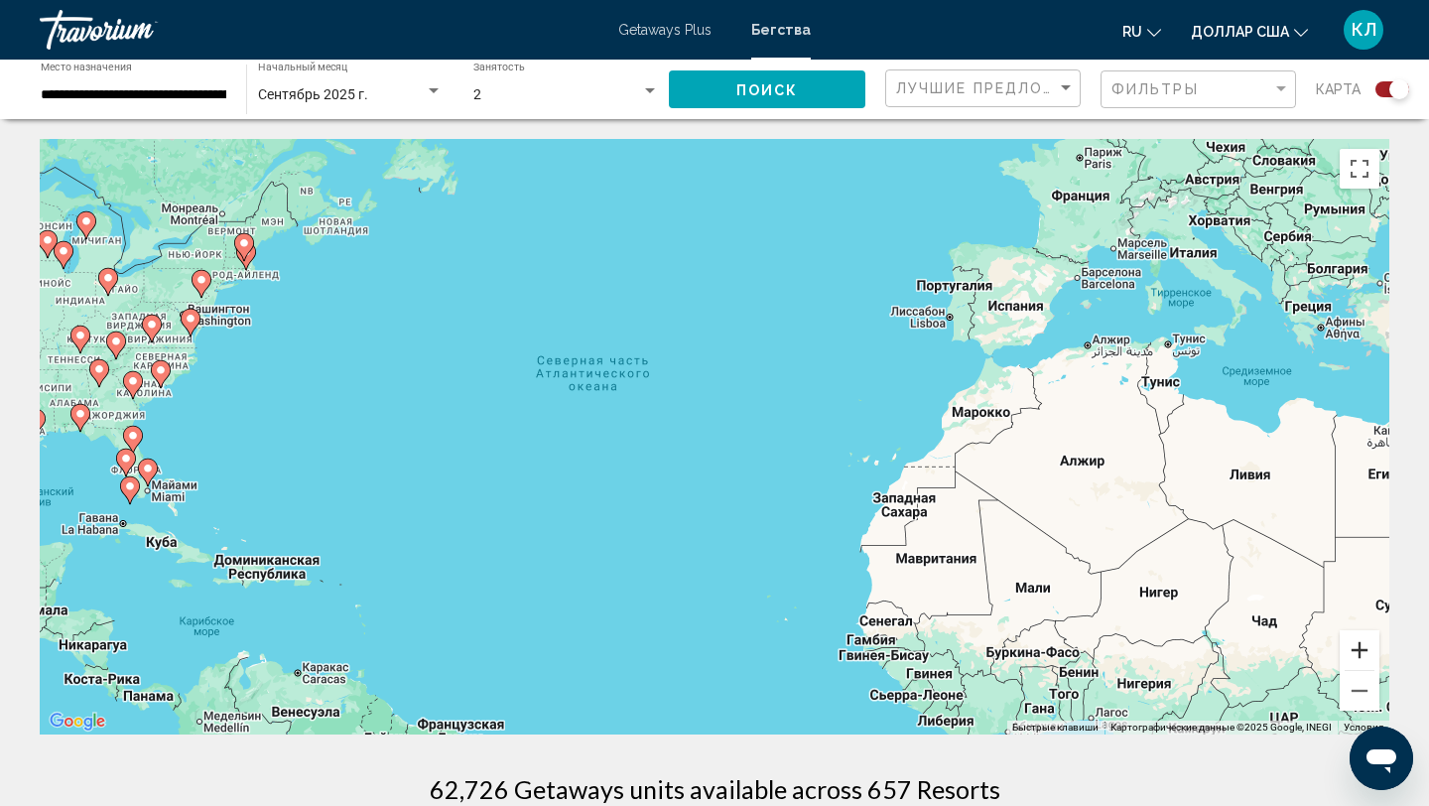
click at [1356, 660] on button "Увеличить" at bounding box center [1360, 650] width 40 height 40
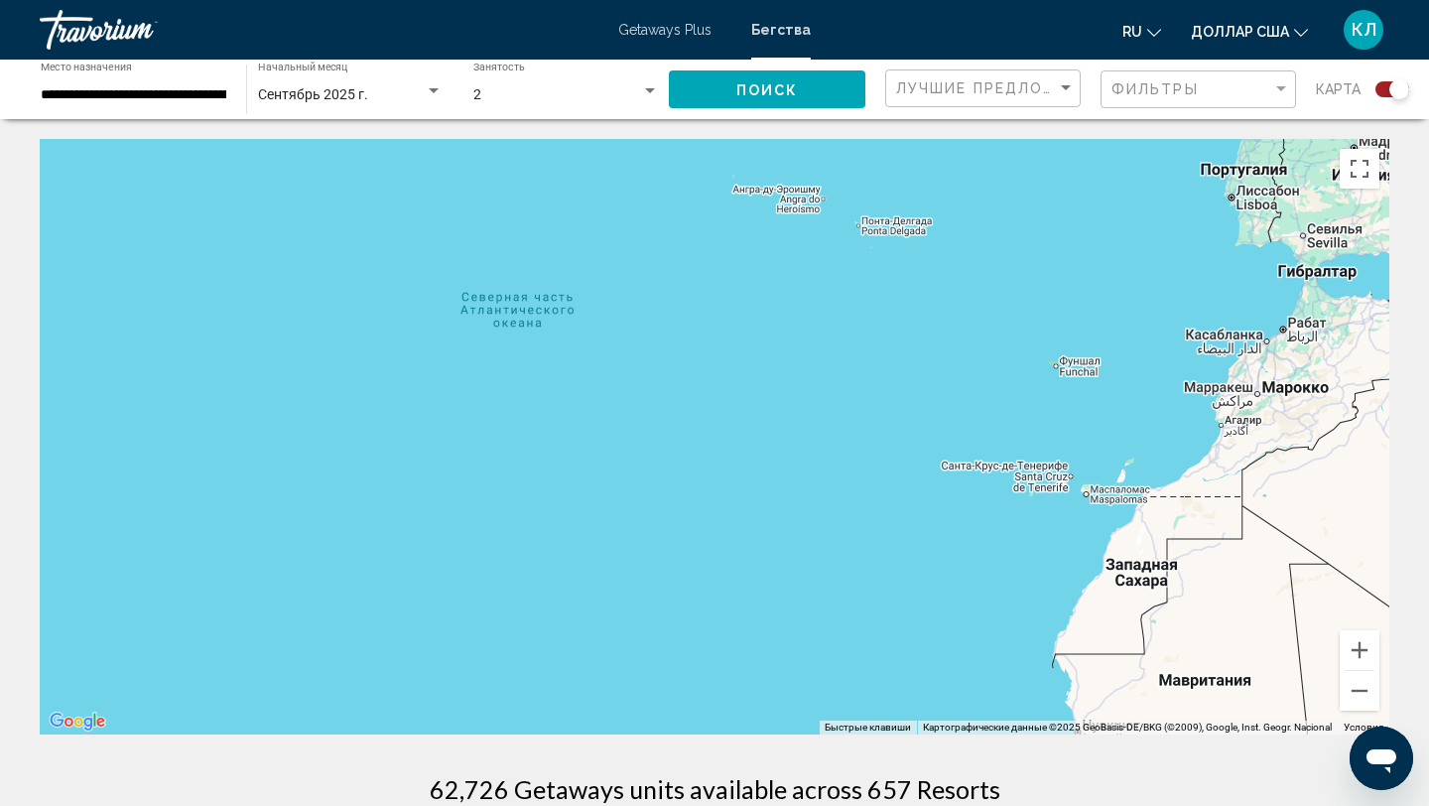
drag, startPoint x: 184, startPoint y: 422, endPoint x: 821, endPoint y: 435, distance: 637.1
click at [821, 435] on div "Чтобы активировать перетаскивание с помощью клавиатуры, нажмите Alt + Ввод. Пос…" at bounding box center [714, 436] width 1349 height 595
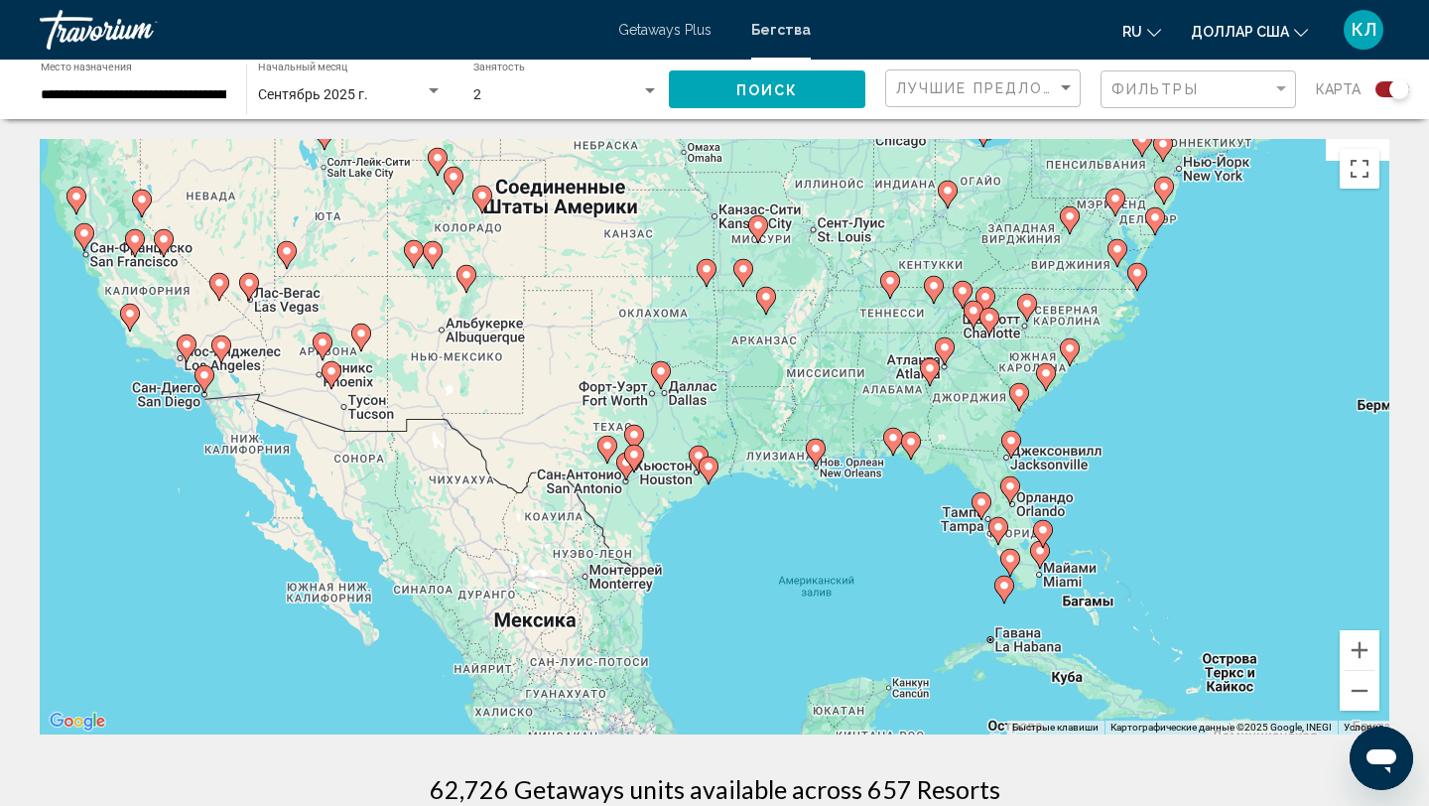
drag, startPoint x: 950, startPoint y: 439, endPoint x: 335, endPoint y: 413, distance: 614.7
click at [335, 413] on div "Чтобы активировать перетаскивание с помощью клавиатуры, нажмите Alt + Ввод. Пос…" at bounding box center [714, 436] width 1349 height 595
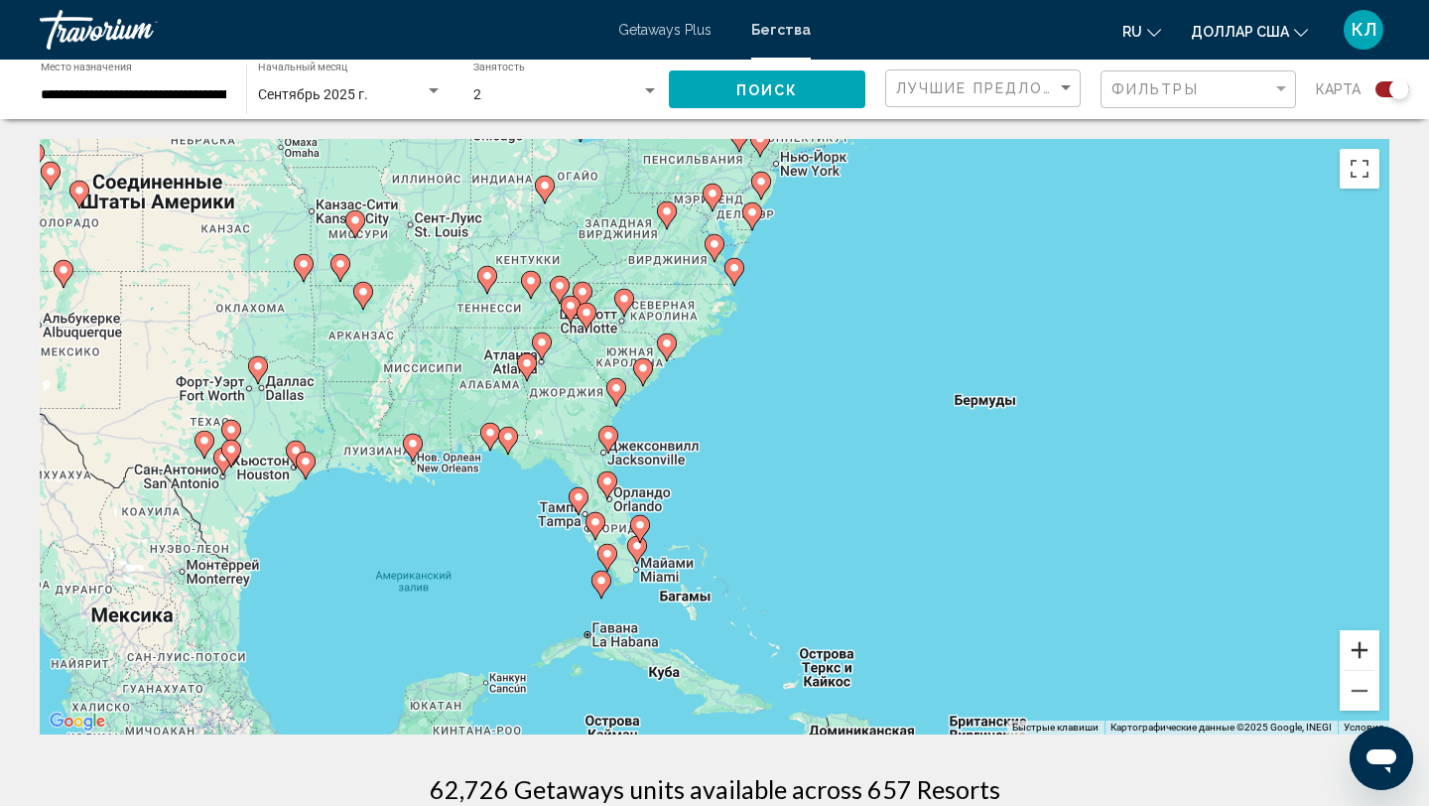
click at [1359, 655] on button "Увеличить" at bounding box center [1360, 650] width 40 height 40
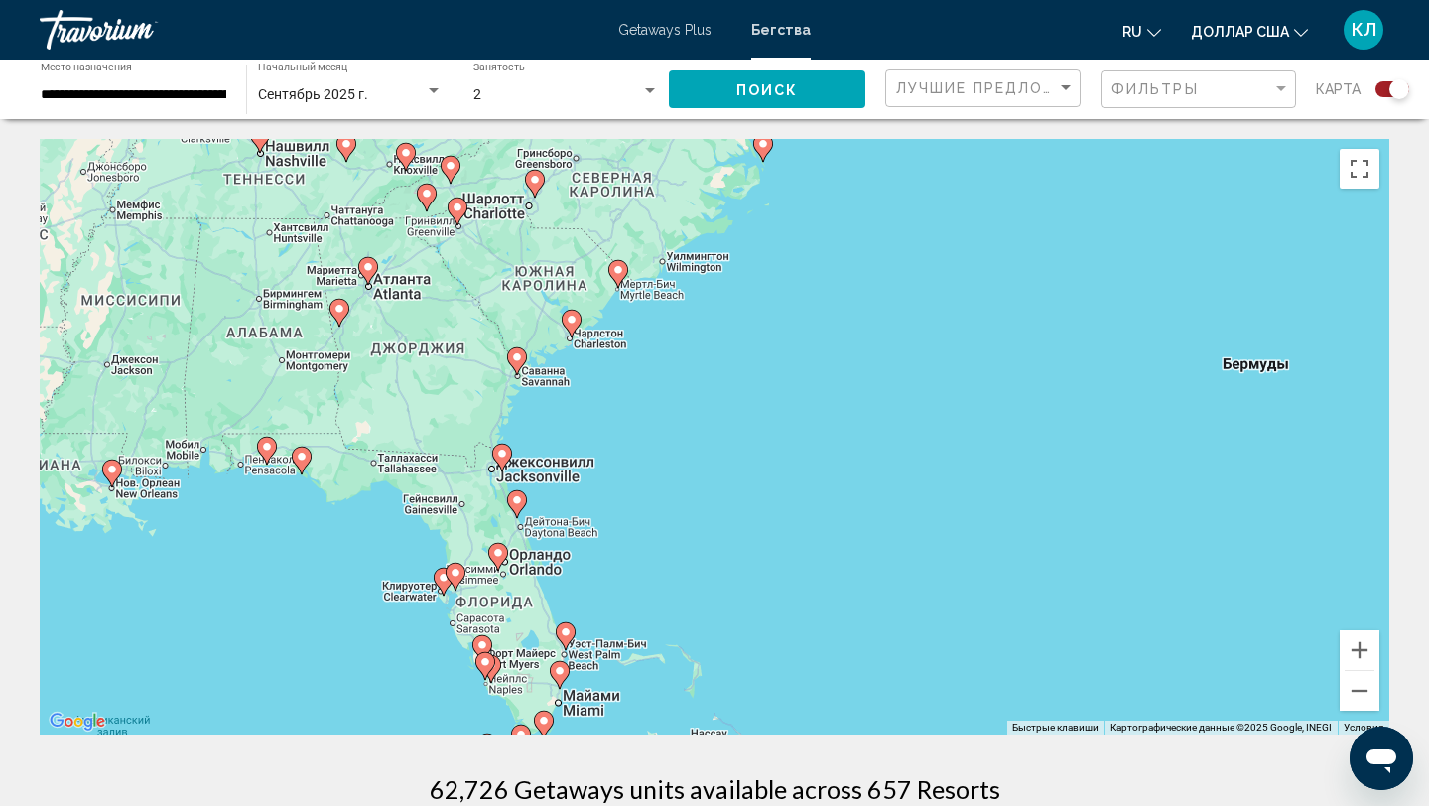
click at [521, 359] on image "Основное содержание" at bounding box center [517, 357] width 12 height 12
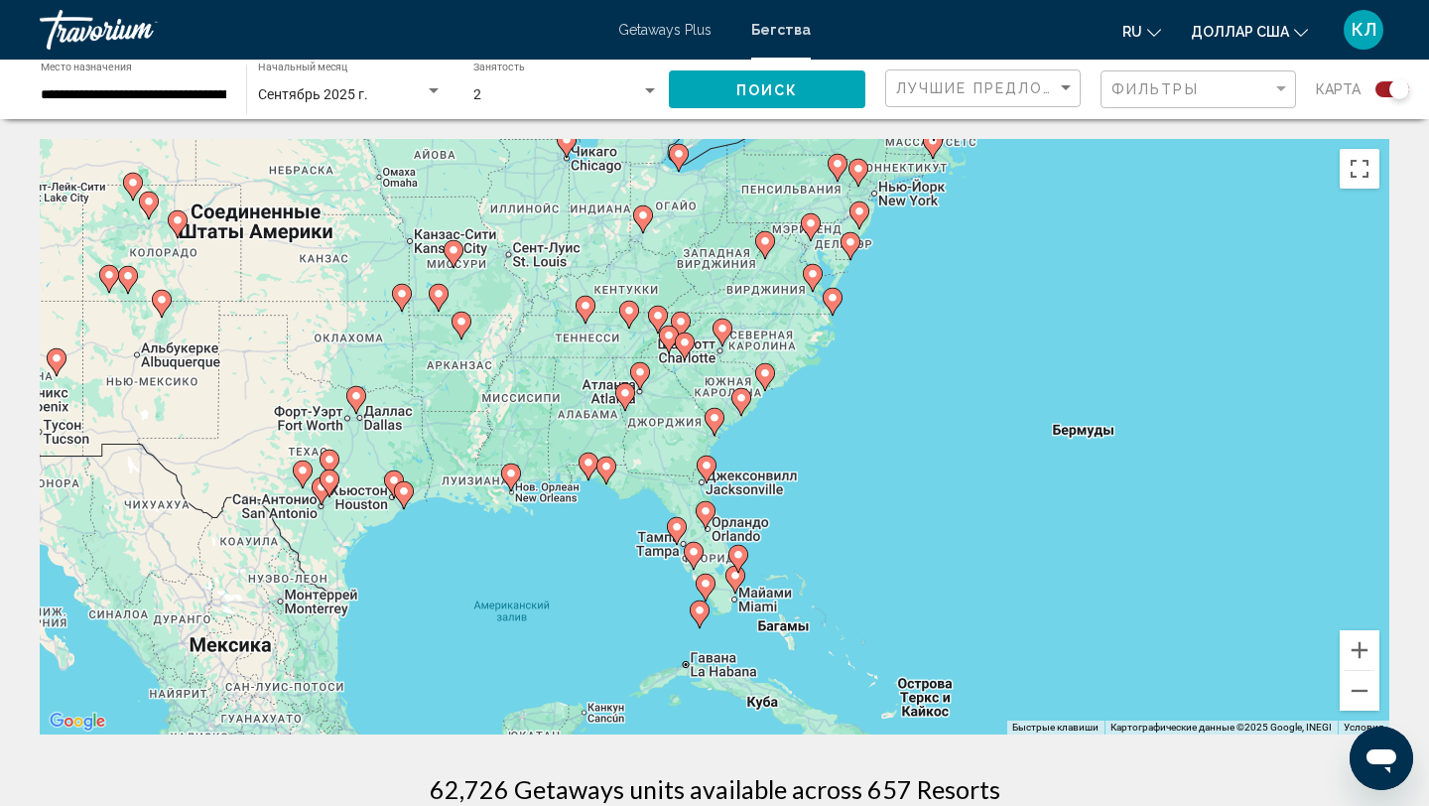
click at [712, 426] on icon "Основное содержание" at bounding box center [714, 422] width 18 height 26
type input "**********"
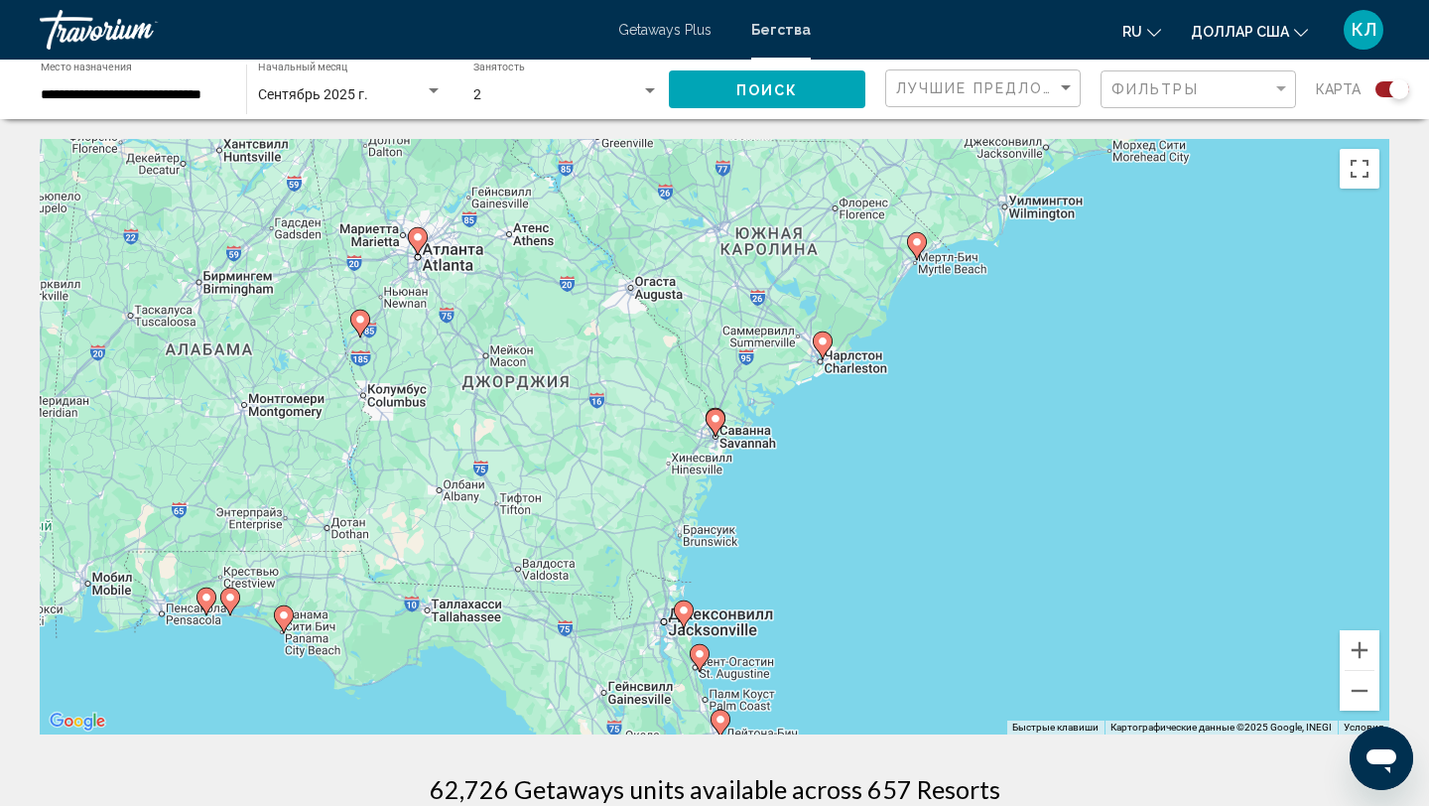
click at [712, 426] on icon "Основное содержание" at bounding box center [715, 423] width 18 height 26
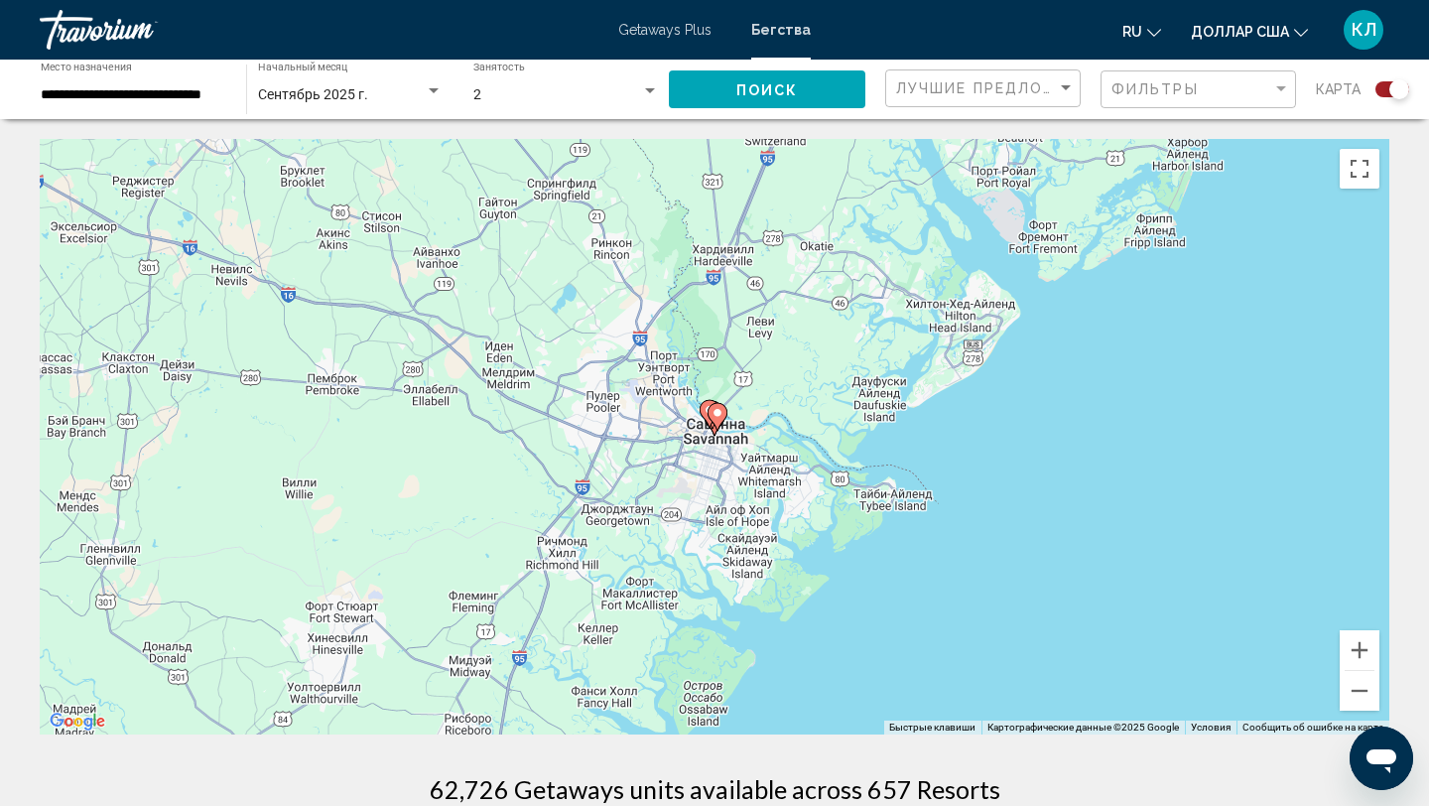
click at [718, 415] on image "Основное содержание" at bounding box center [717, 413] width 12 height 12
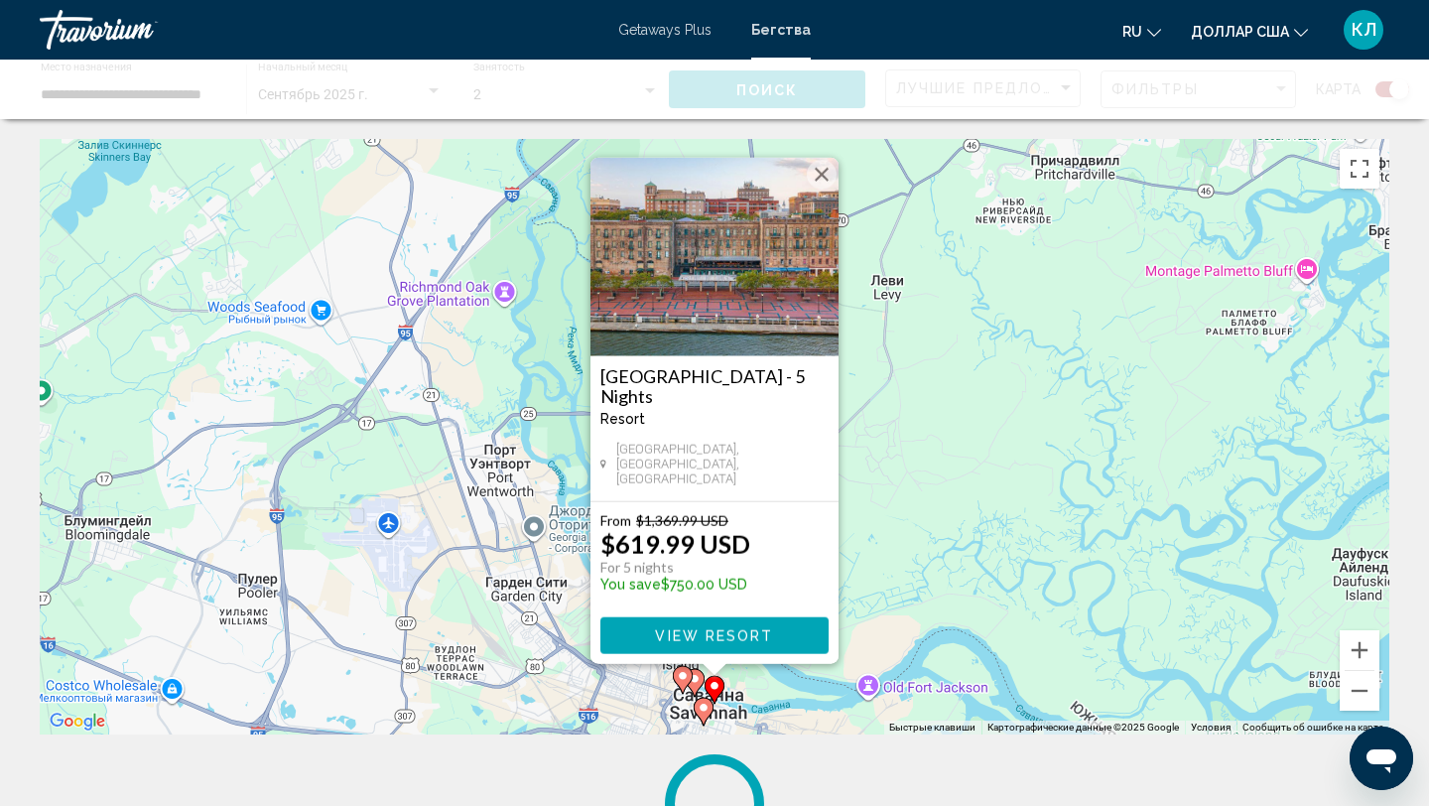
click at [684, 676] on image "Основное содержание" at bounding box center [683, 676] width 12 height 12
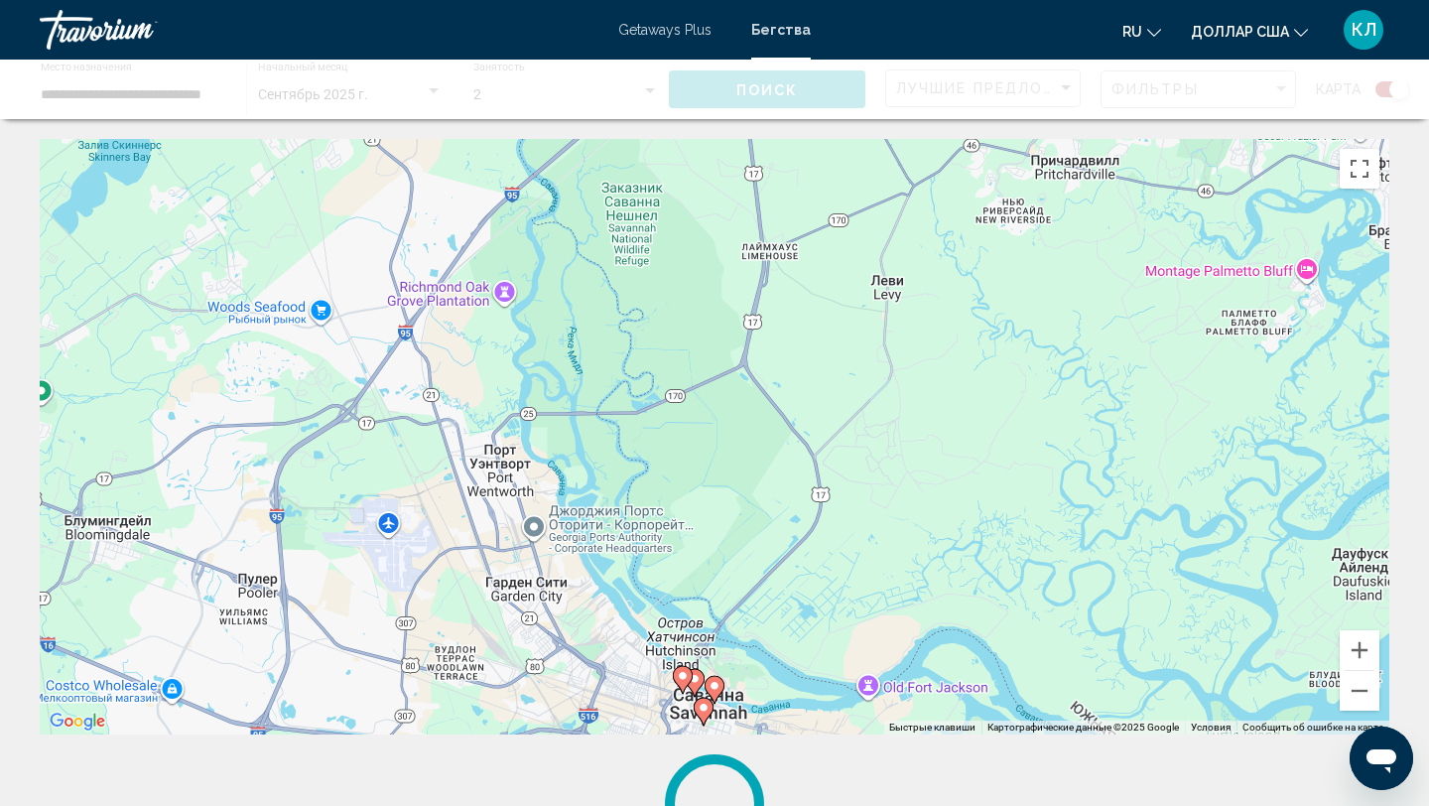
click at [684, 676] on image "Основное содержание" at bounding box center [683, 676] width 12 height 12
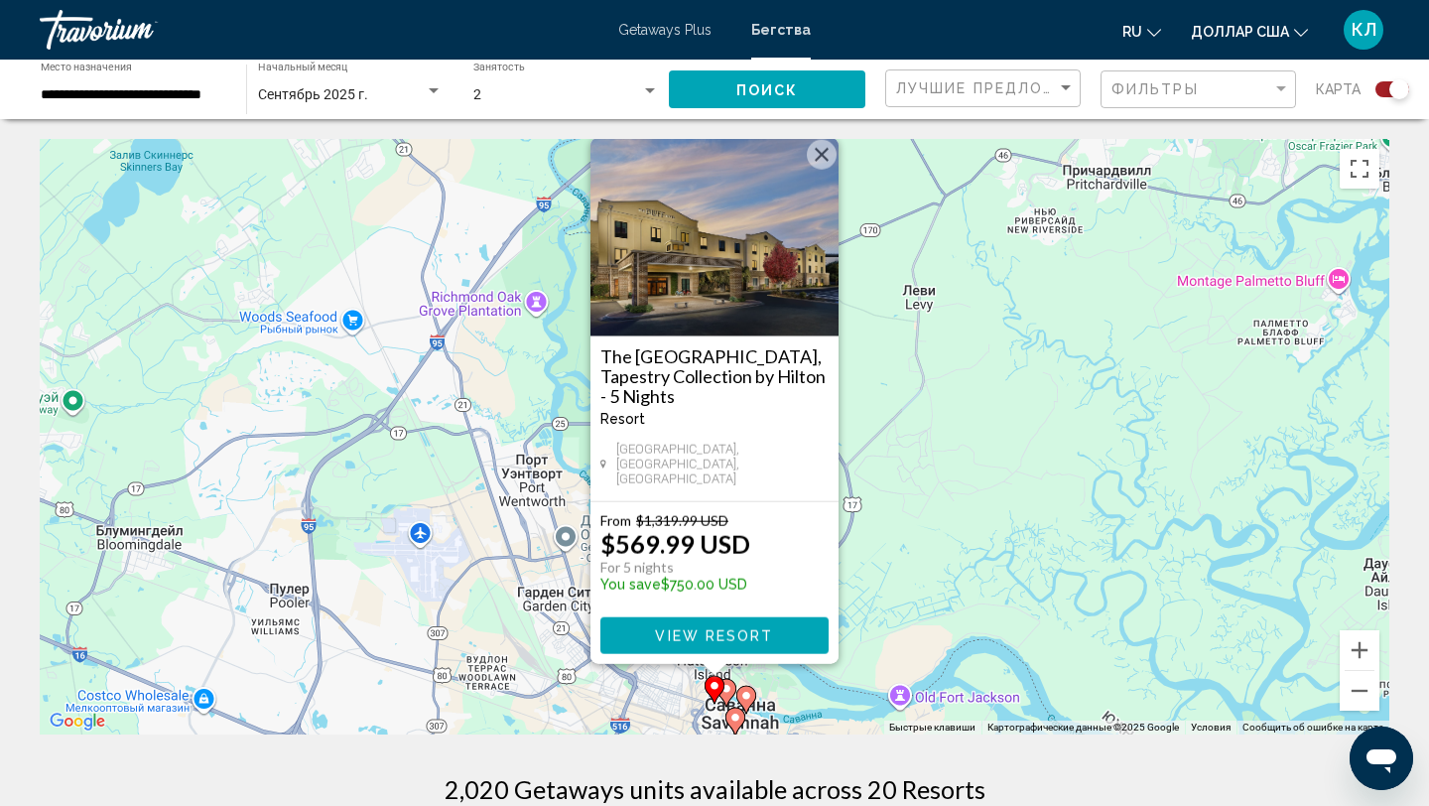
click at [729, 688] on image "Основное содержание" at bounding box center [726, 689] width 12 height 12
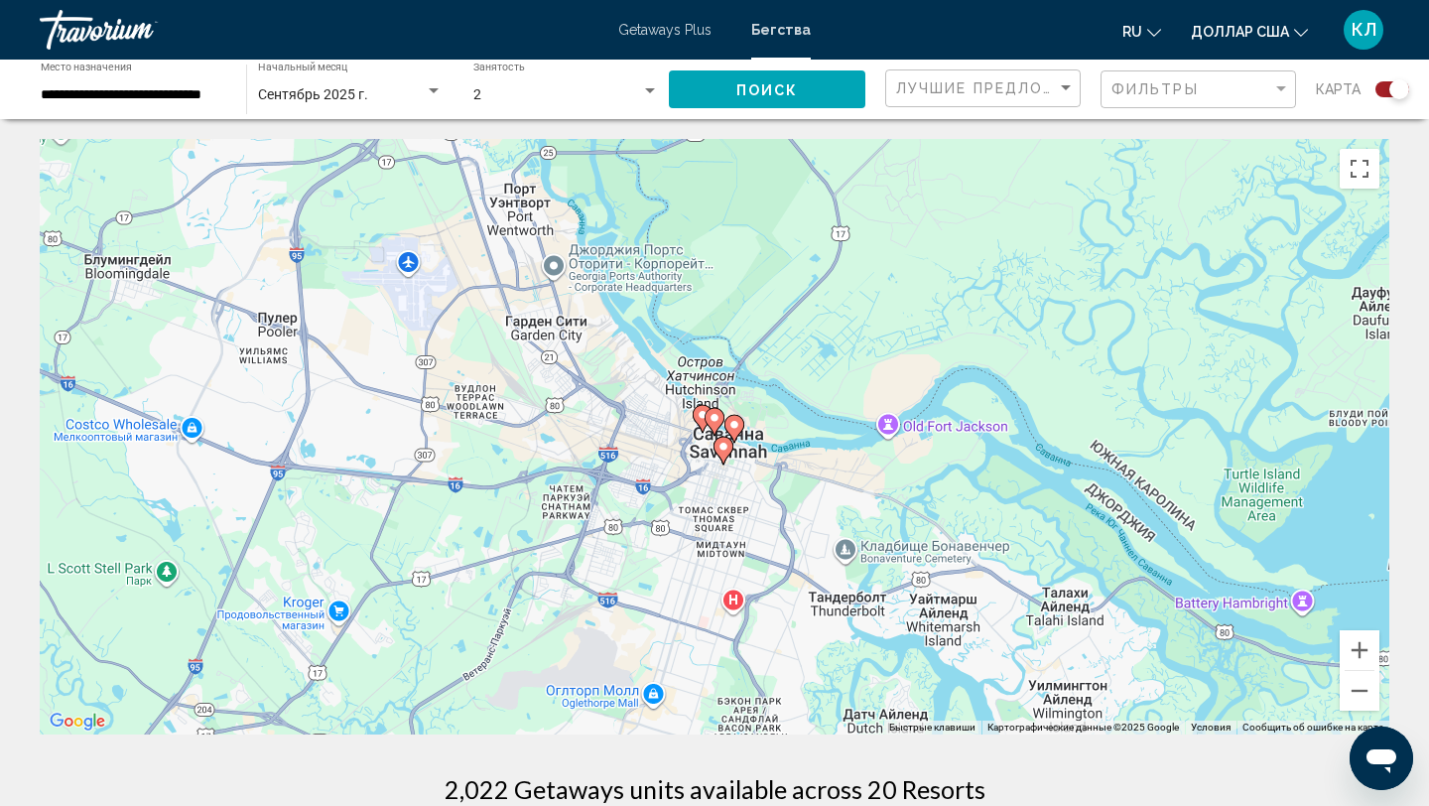
click at [724, 447] on image "Основное содержание" at bounding box center [723, 447] width 12 height 12
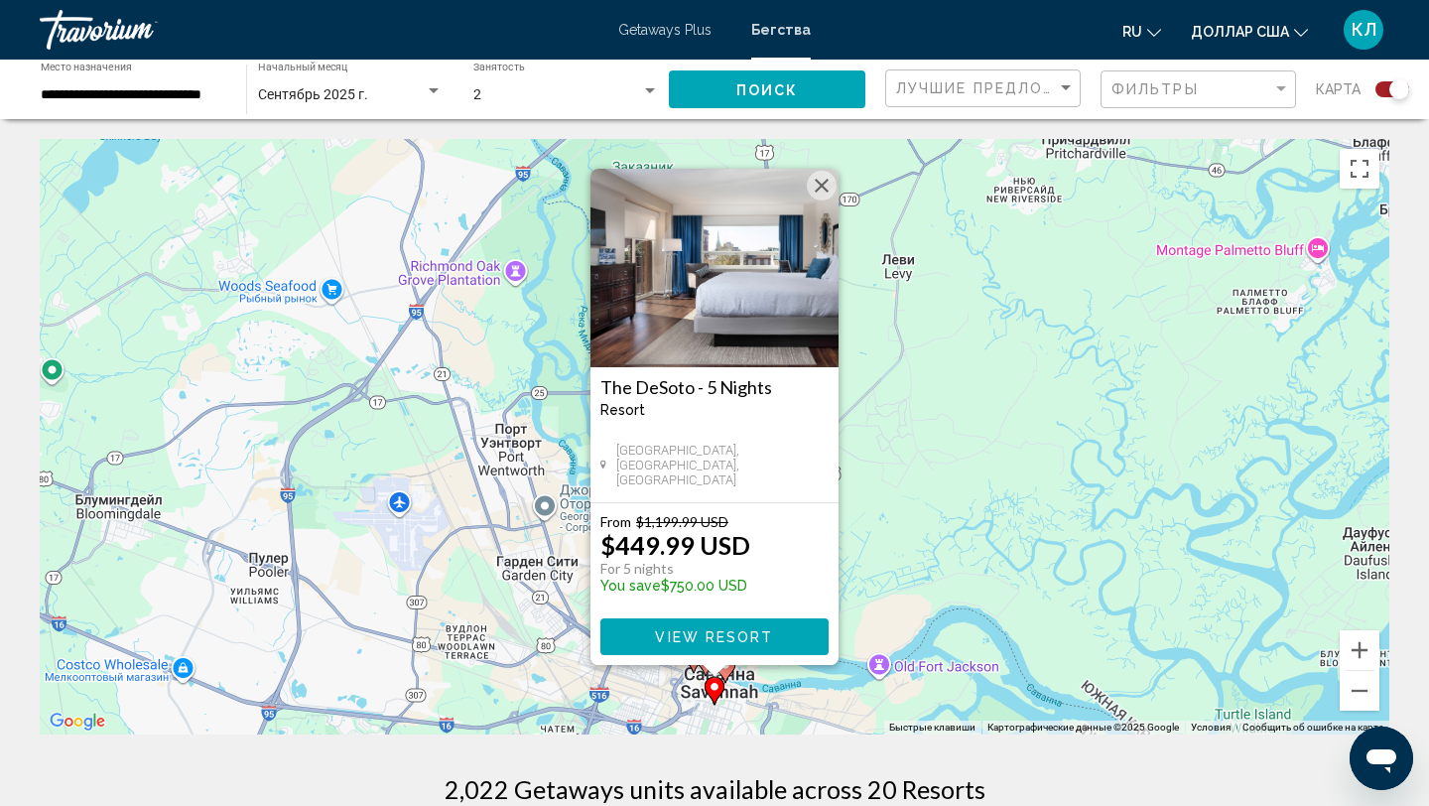
click at [818, 187] on button "Закрыть" at bounding box center [822, 186] width 30 height 30
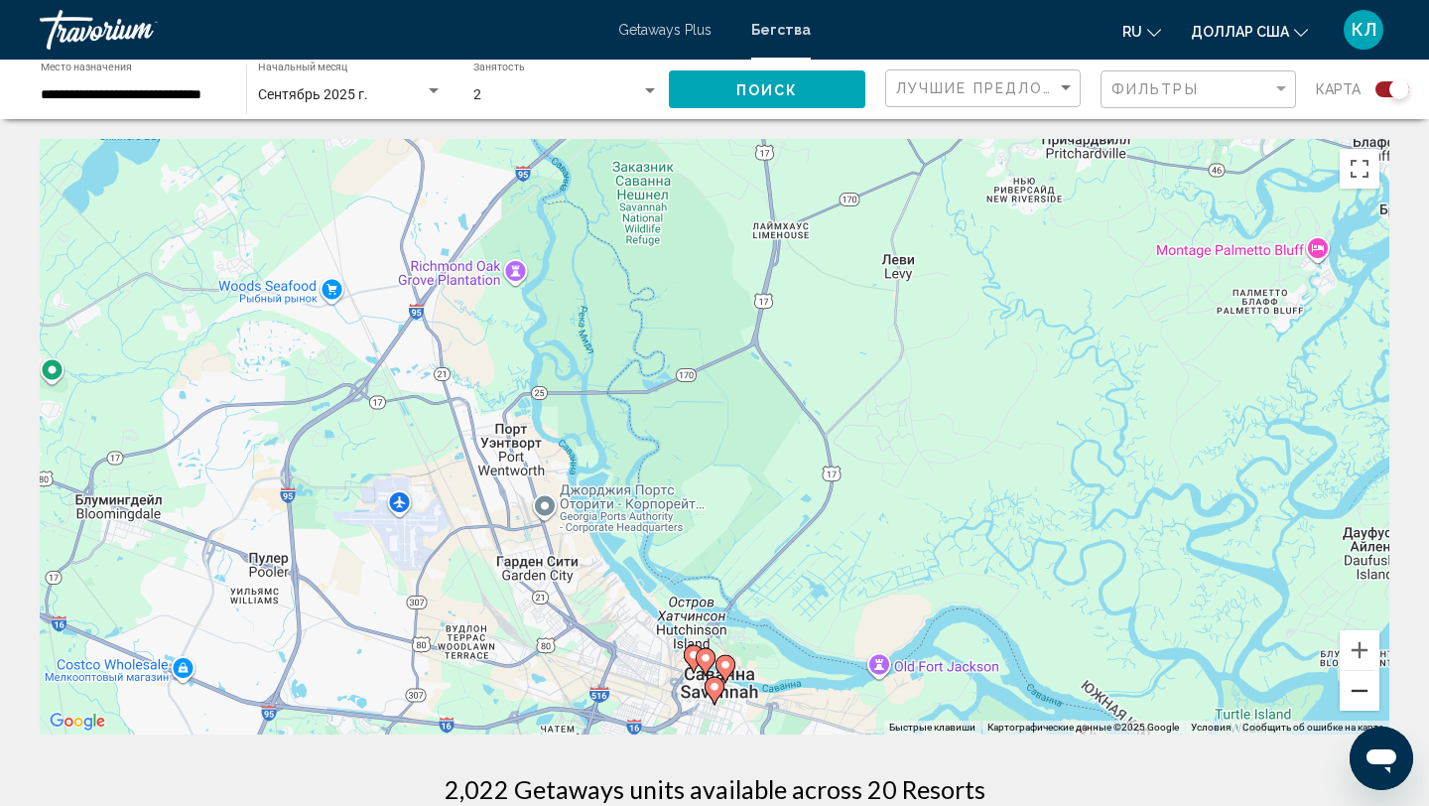
click at [1359, 685] on button "Уменьшить" at bounding box center [1360, 691] width 40 height 40
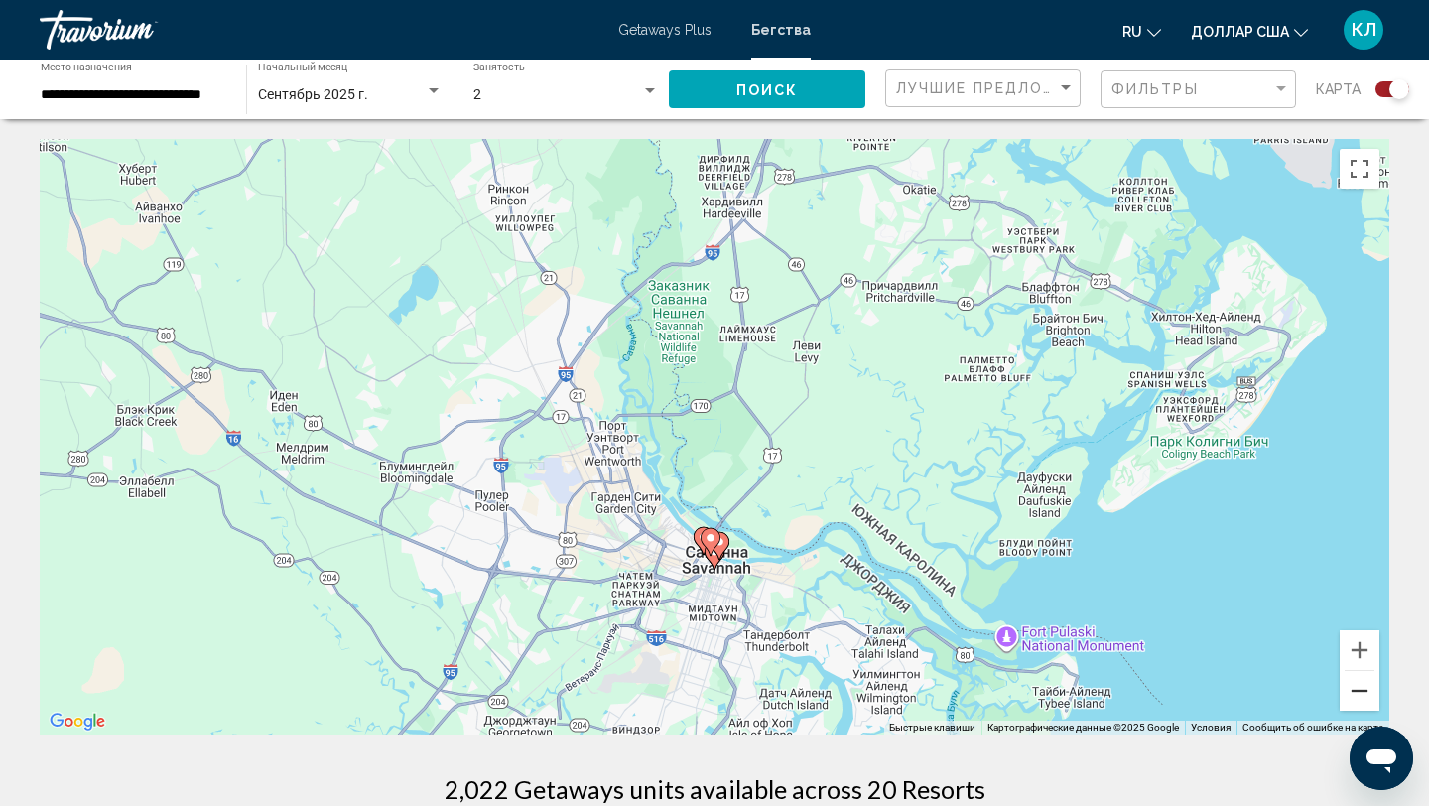
click at [1359, 687] on button "Уменьшить" at bounding box center [1360, 691] width 40 height 40
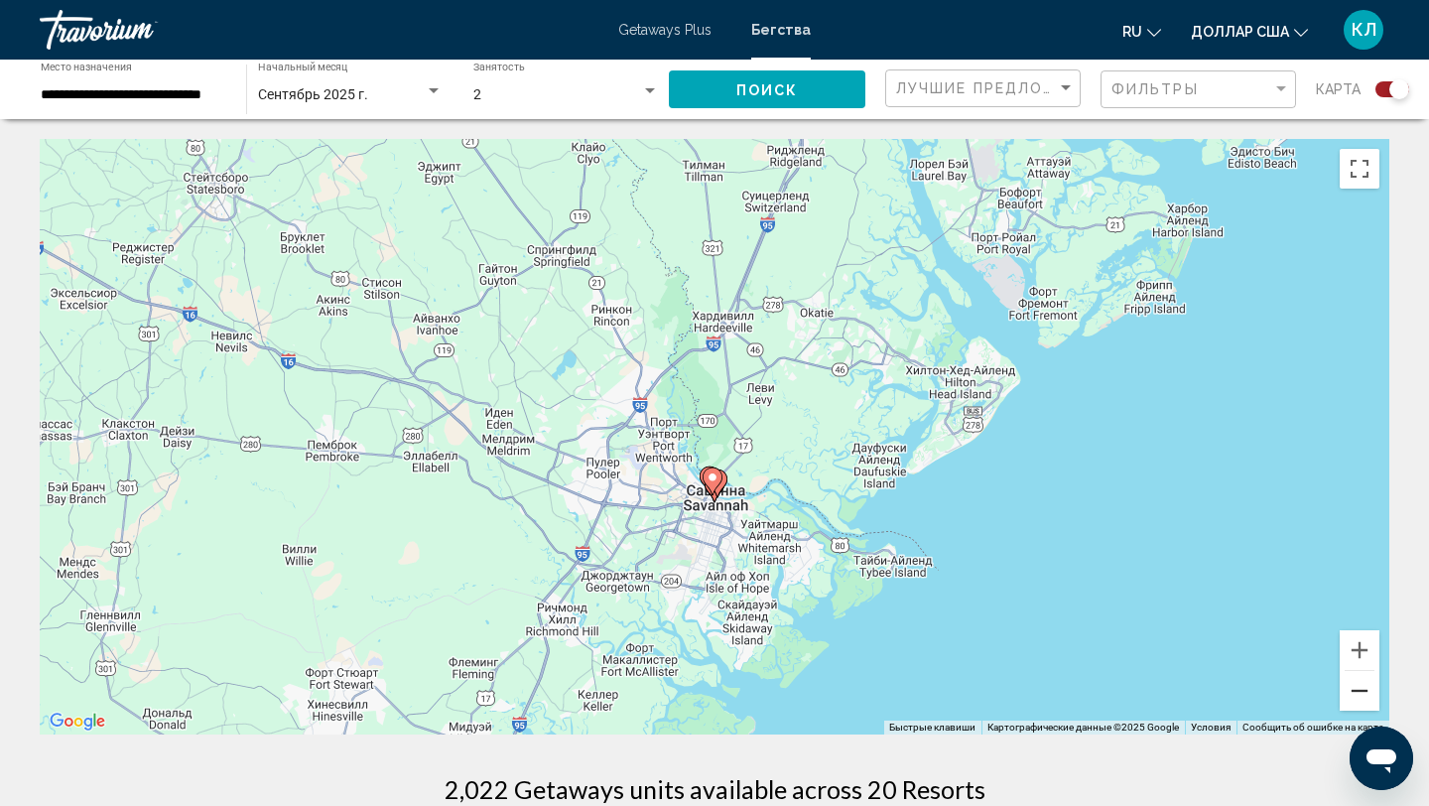
click at [1359, 687] on button "Уменьшить" at bounding box center [1360, 691] width 40 height 40
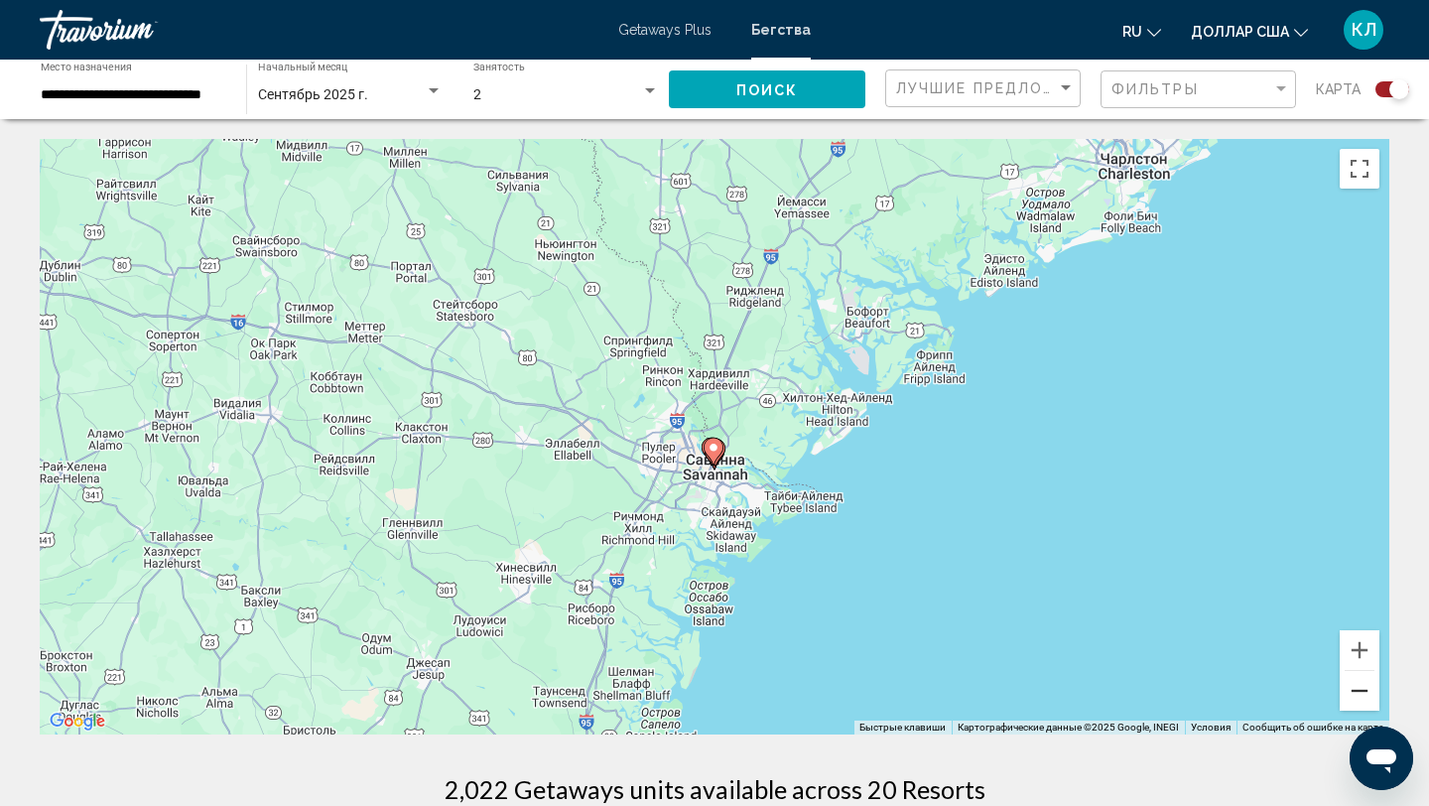
click at [1359, 687] on button "Уменьшить" at bounding box center [1360, 691] width 40 height 40
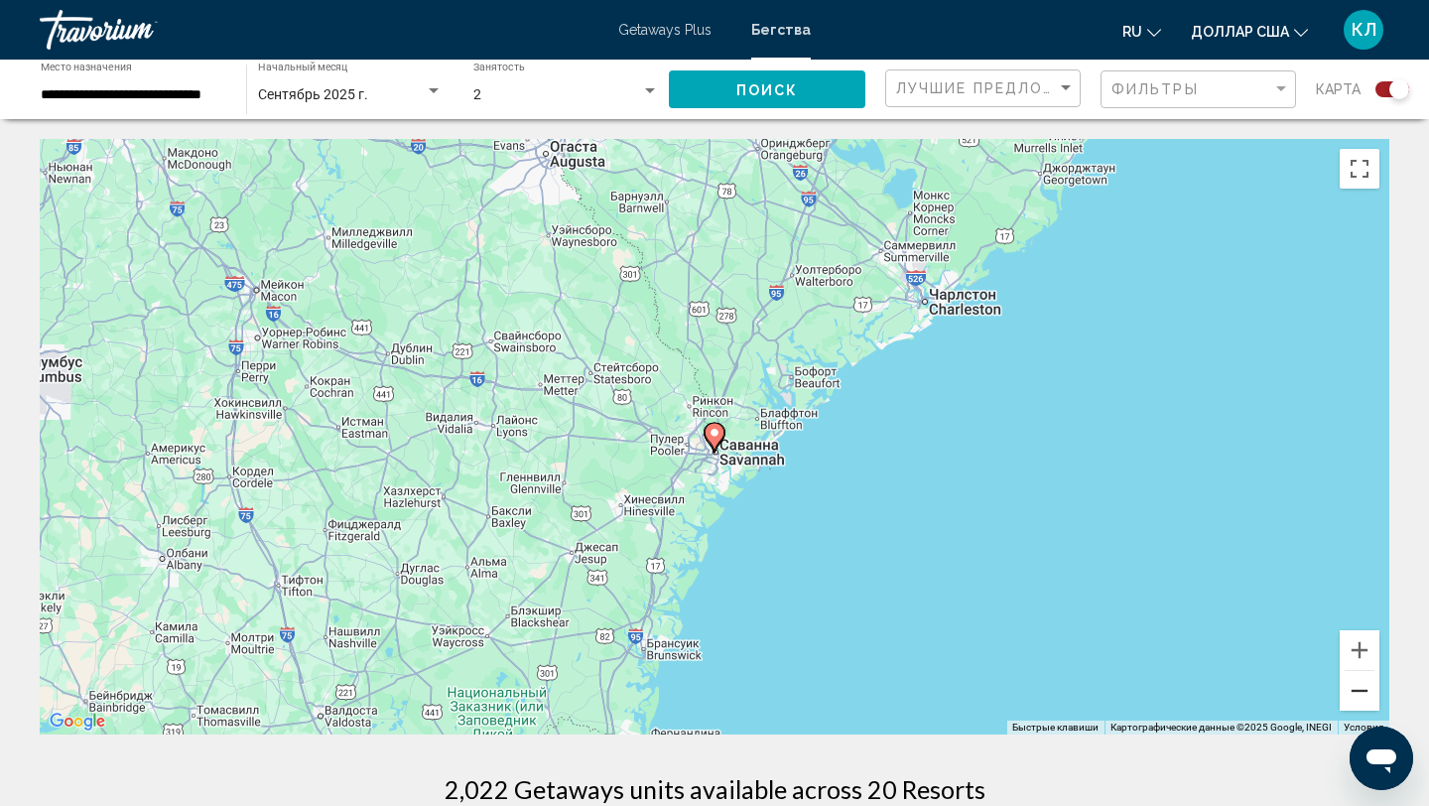
click at [1359, 688] on button "Уменьшить" at bounding box center [1360, 691] width 40 height 40
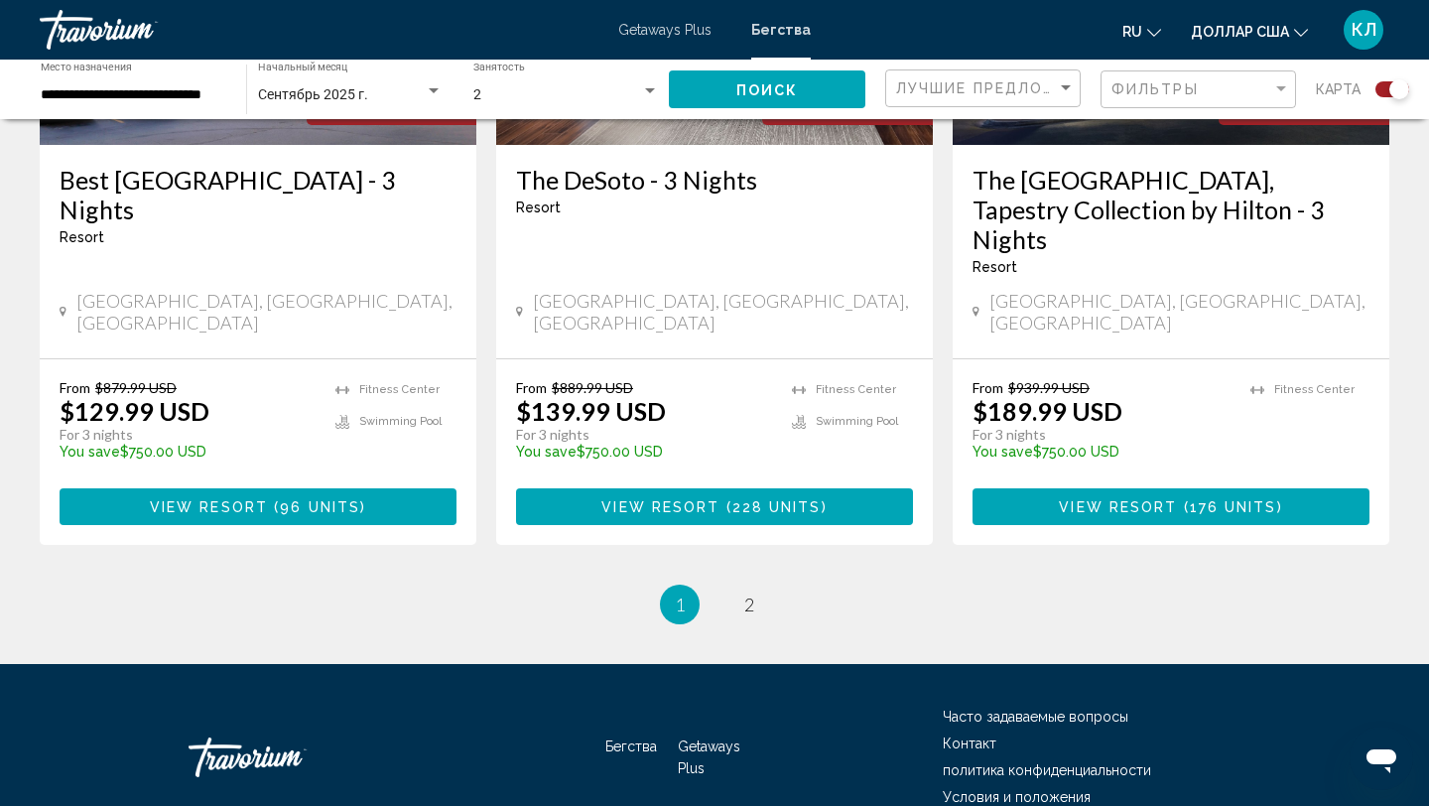
scroll to position [3159, 0]
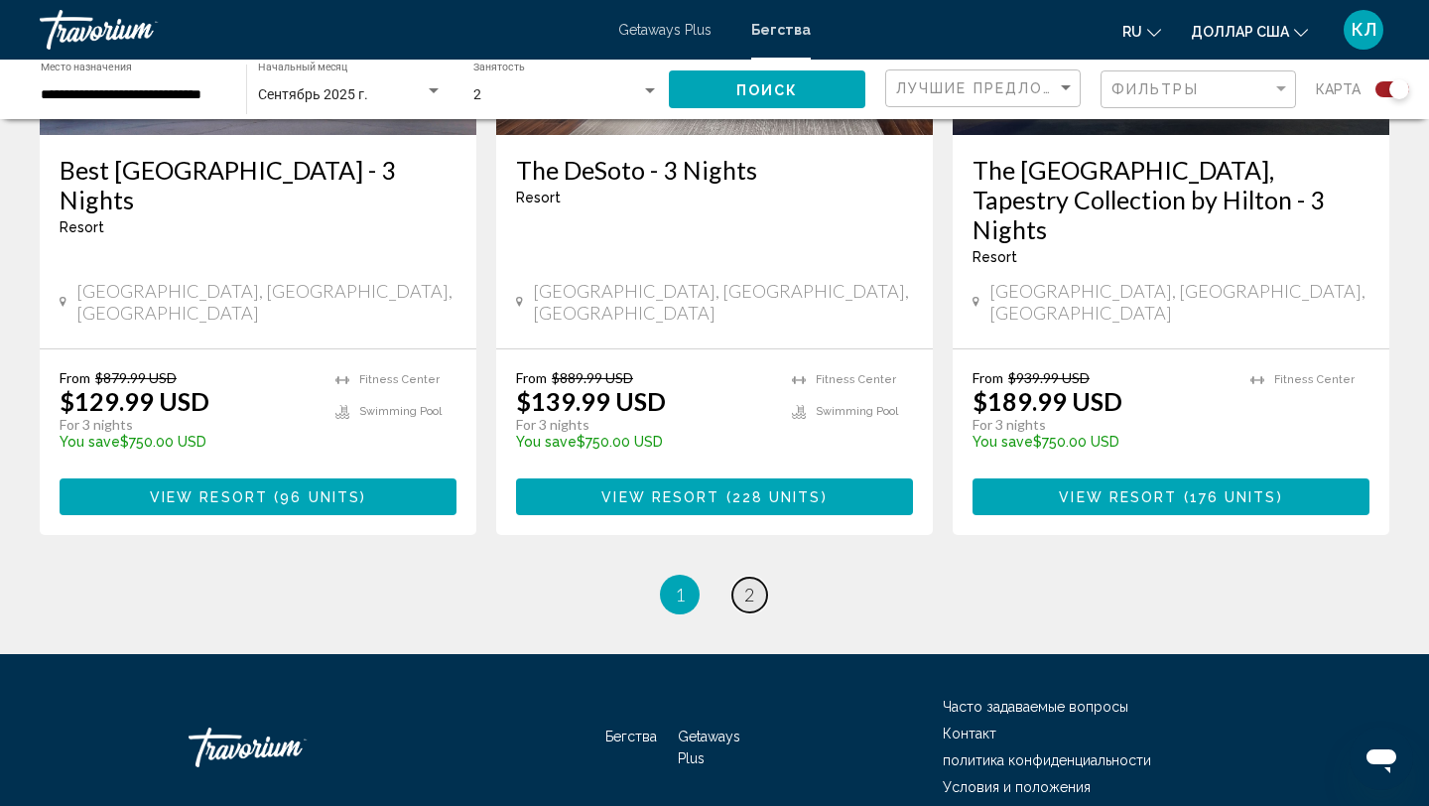
click at [759, 577] on link "page 2" at bounding box center [749, 594] width 35 height 35
